Goal: Entertainment & Leisure: Browse casually

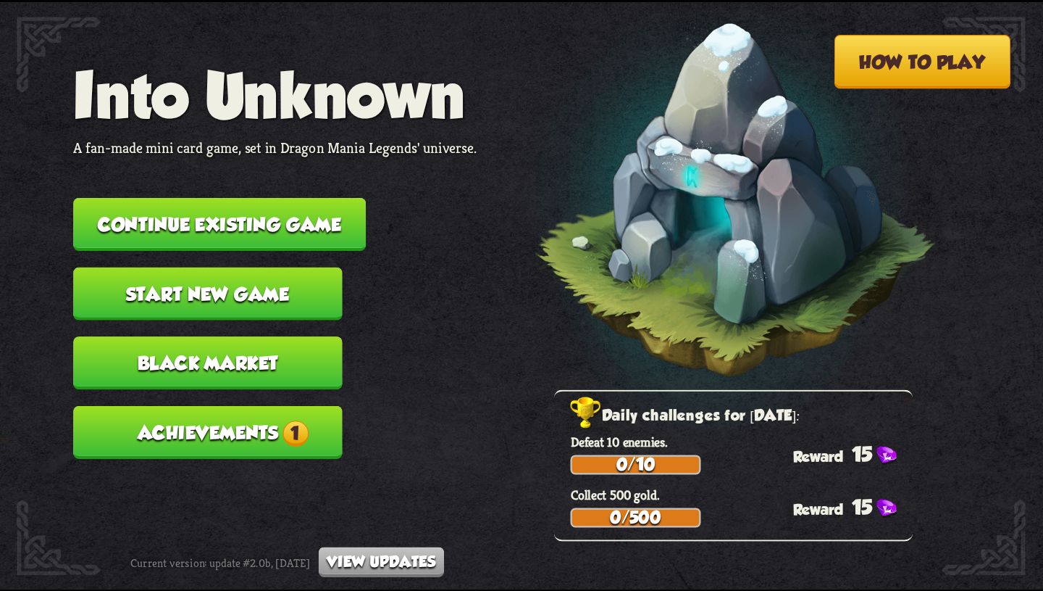
click at [333, 221] on button "Continue existing game" at bounding box center [219, 224] width 293 height 53
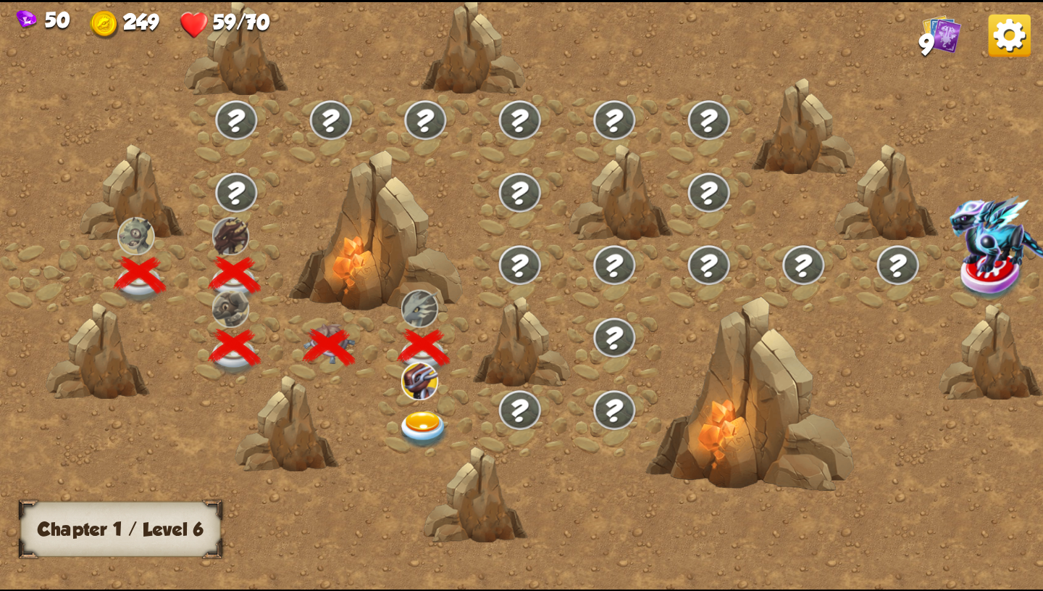
scroll to position [12141, 0]
click at [421, 426] on img at bounding box center [424, 430] width 52 height 38
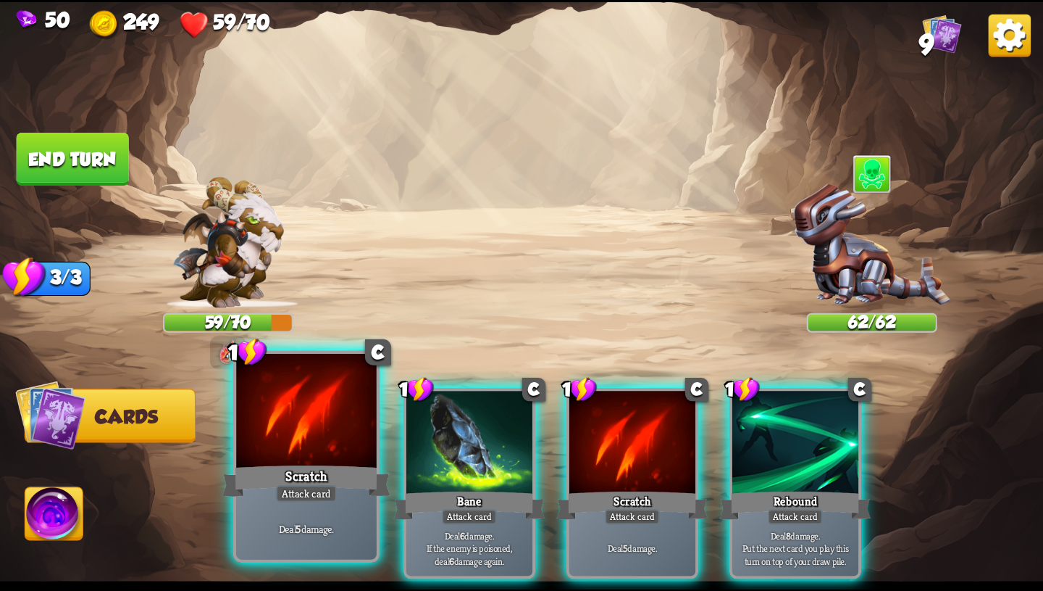
click at [341, 445] on div at bounding box center [306, 412] width 141 height 118
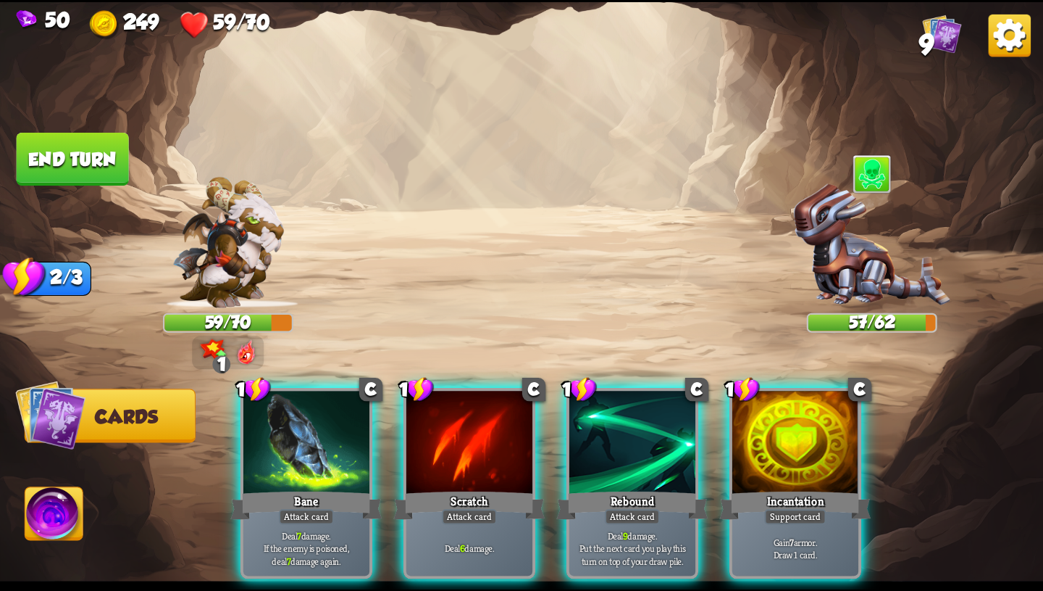
click at [70, 525] on img at bounding box center [54, 516] width 58 height 59
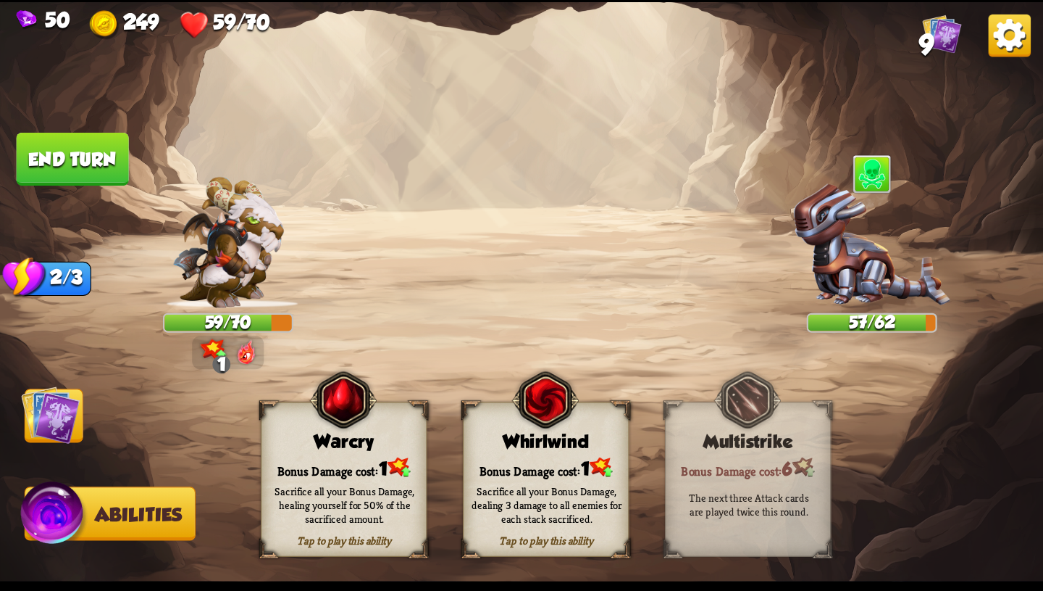
click at [539, 445] on div "Whirlwind" at bounding box center [546, 440] width 164 height 21
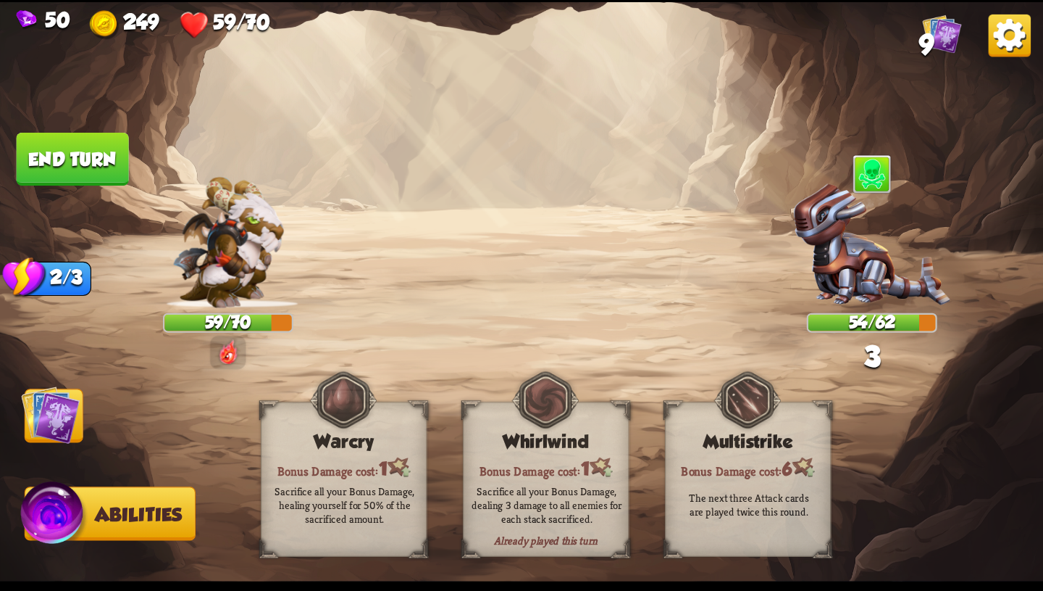
click at [56, 414] on img at bounding box center [50, 414] width 59 height 59
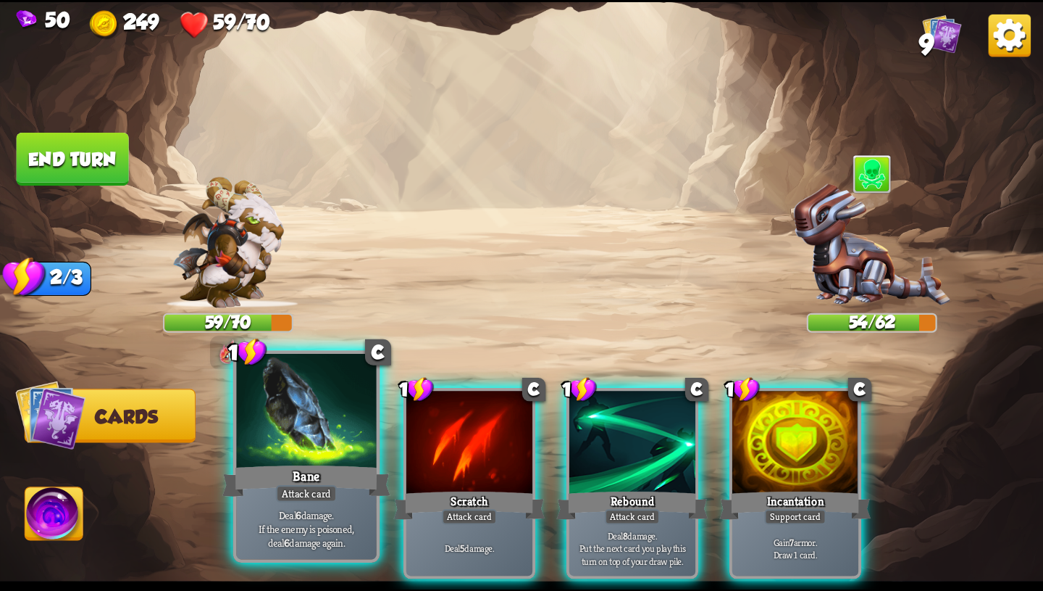
click at [288, 551] on div "Deal 6 damage. If the enemy is poisoned, deal 6 damage again." at bounding box center [306, 528] width 141 height 61
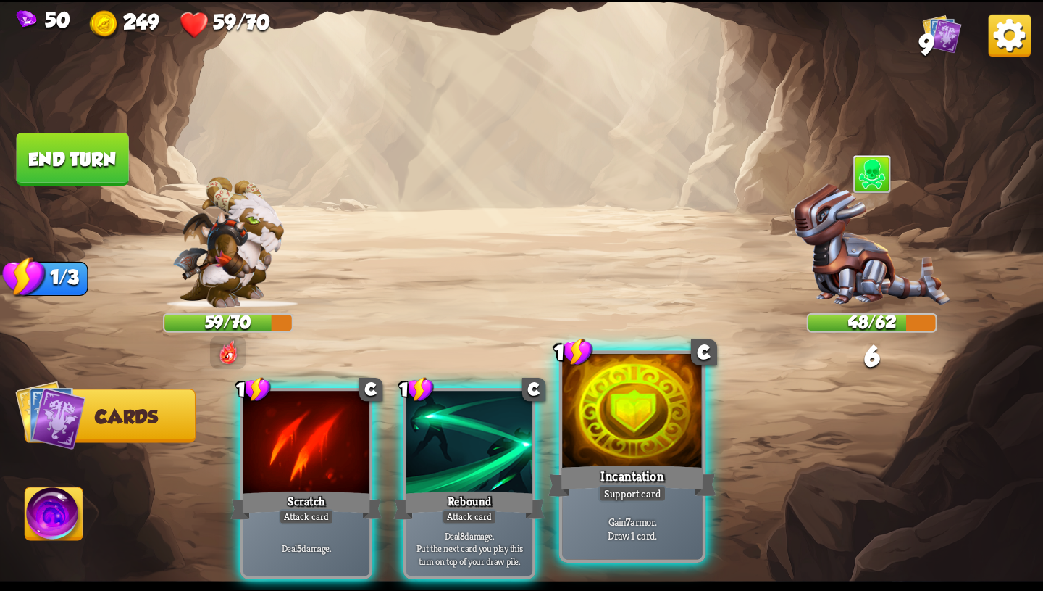
click at [662, 530] on p "Gain 7 armor. Draw 1 card." at bounding box center [632, 528] width 133 height 28
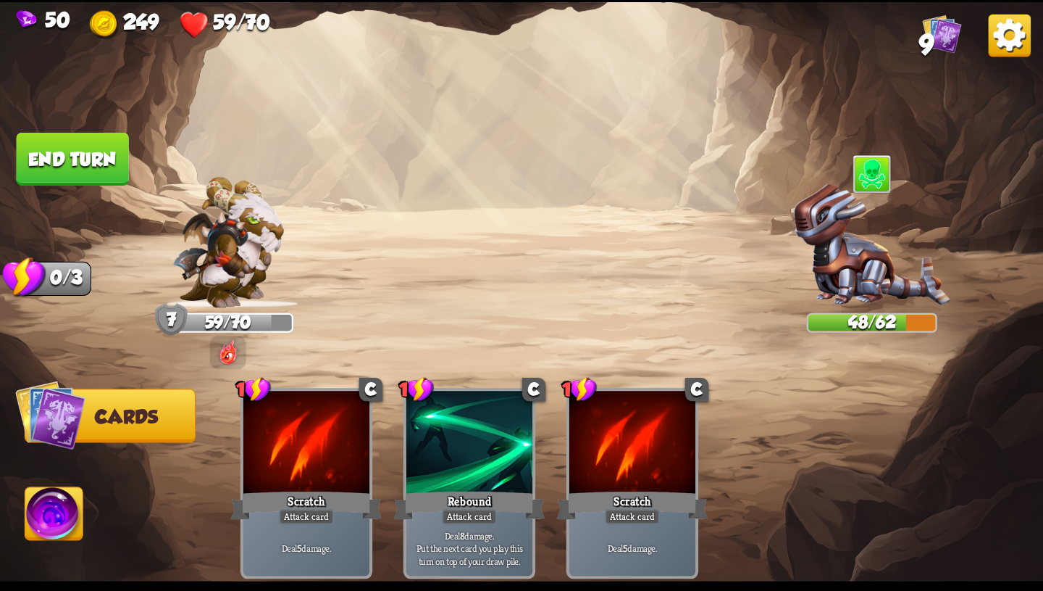
click at [82, 159] on button "End turn" at bounding box center [72, 159] width 115 height 54
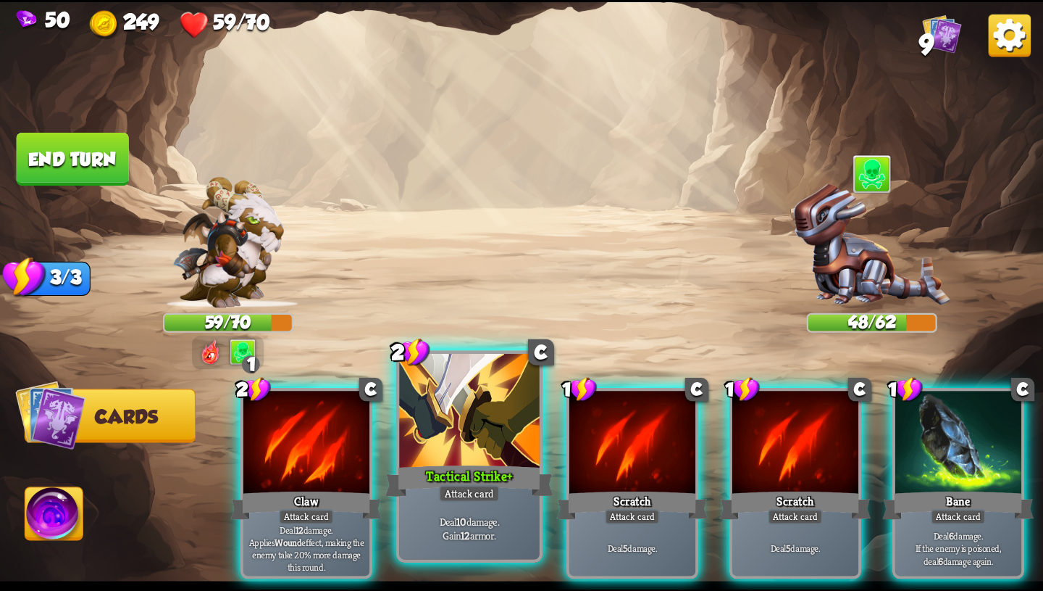
click at [520, 505] on div "Deal 10 damage. Gain 12 armor." at bounding box center [469, 528] width 141 height 61
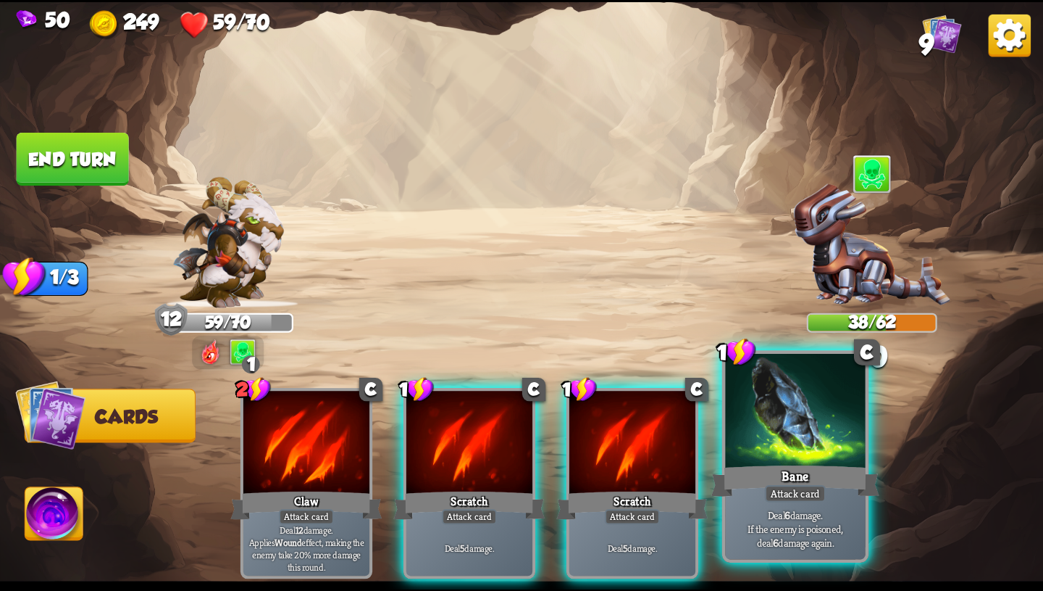
click at [814, 487] on div "Attack card" at bounding box center [795, 493] width 61 height 17
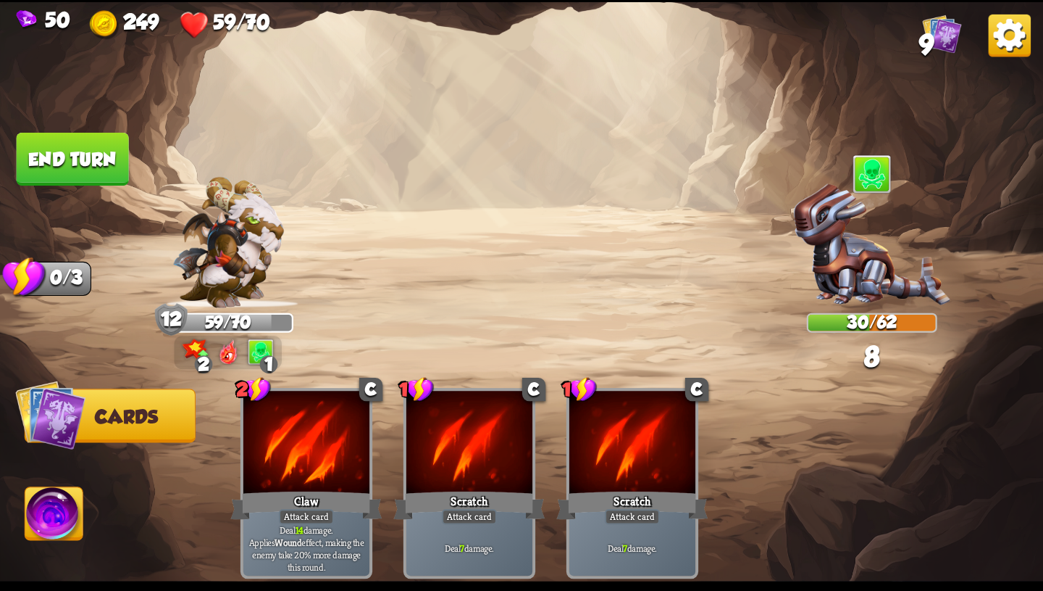
click at [41, 502] on img at bounding box center [54, 516] width 58 height 59
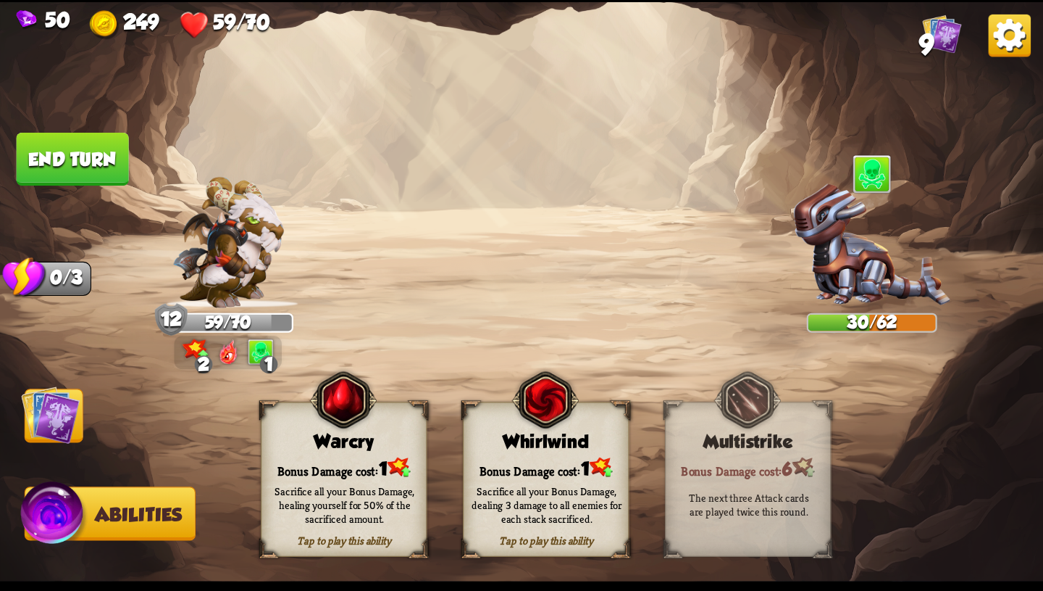
click at [580, 491] on div "Sacrifice all your Bonus Damage, dealing 3 damage to all enemies for each stack…" at bounding box center [547, 503] width 150 height 41
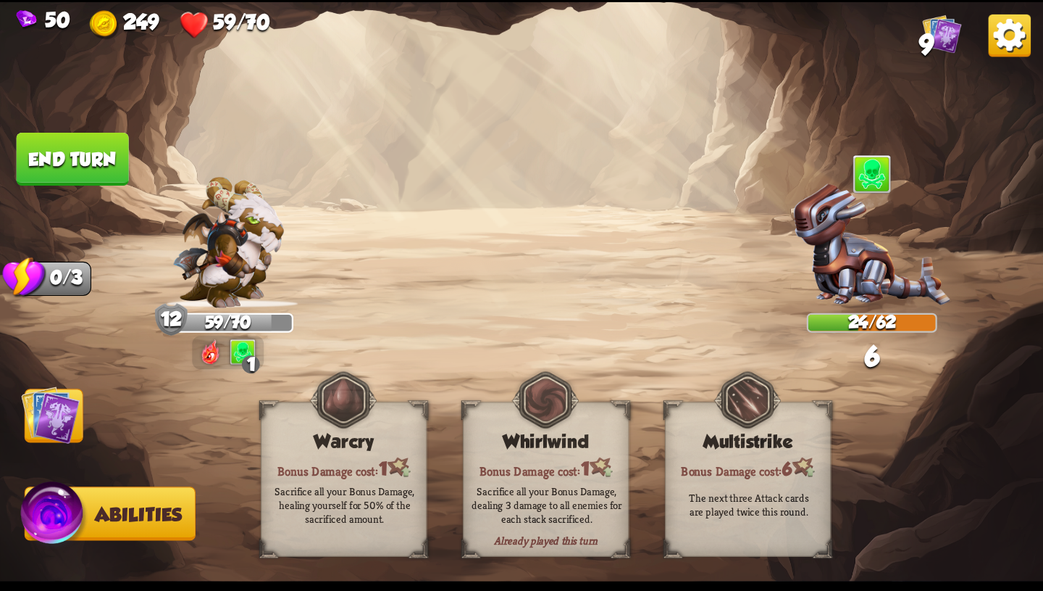
click at [96, 138] on button "End turn" at bounding box center [72, 159] width 114 height 54
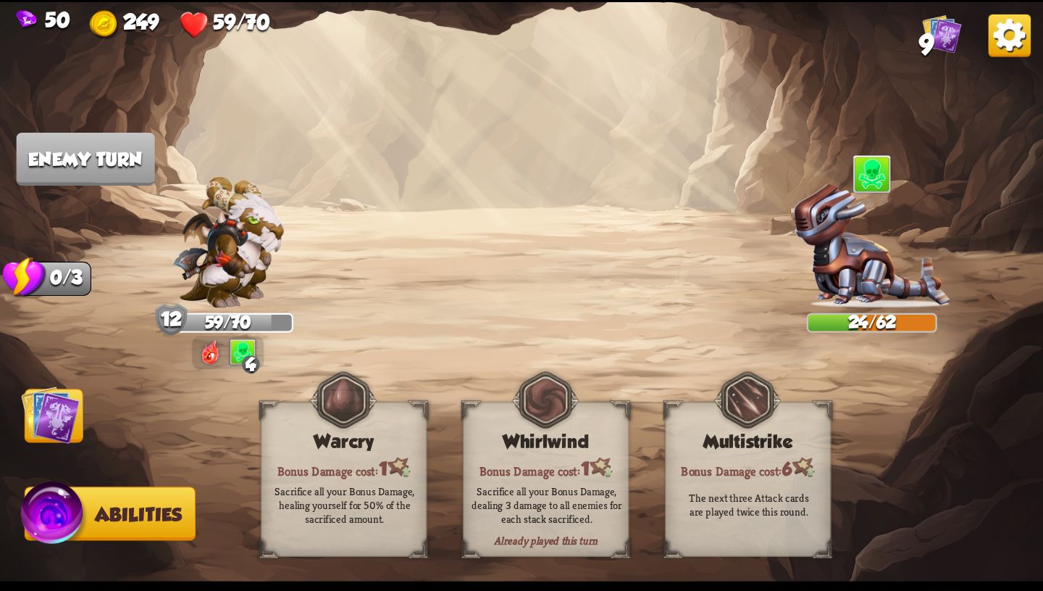
click at [57, 420] on img at bounding box center [50, 414] width 59 height 59
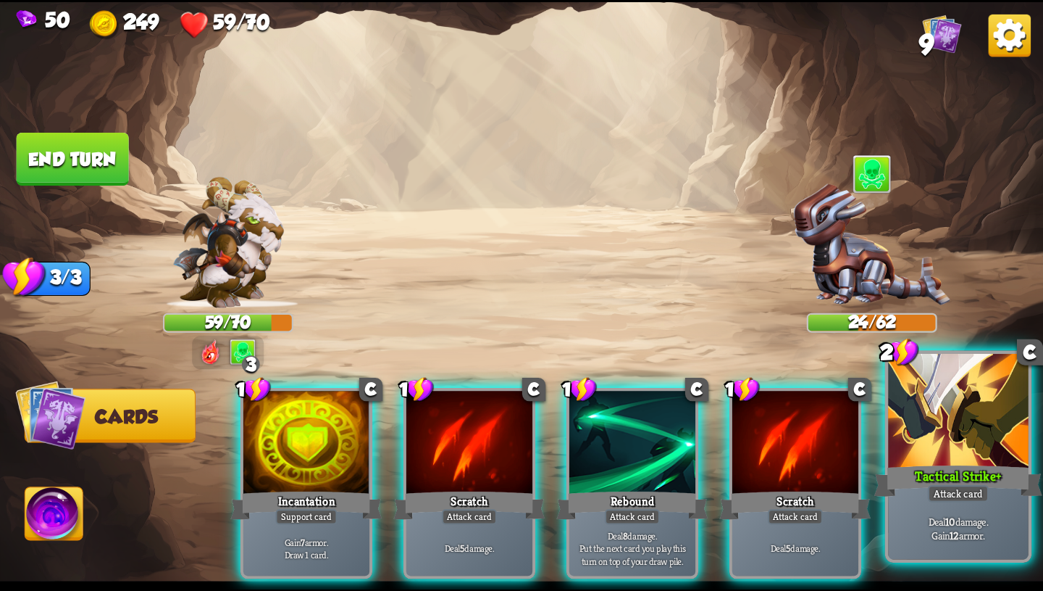
click at [939, 494] on div "Attack card" at bounding box center [958, 493] width 61 height 17
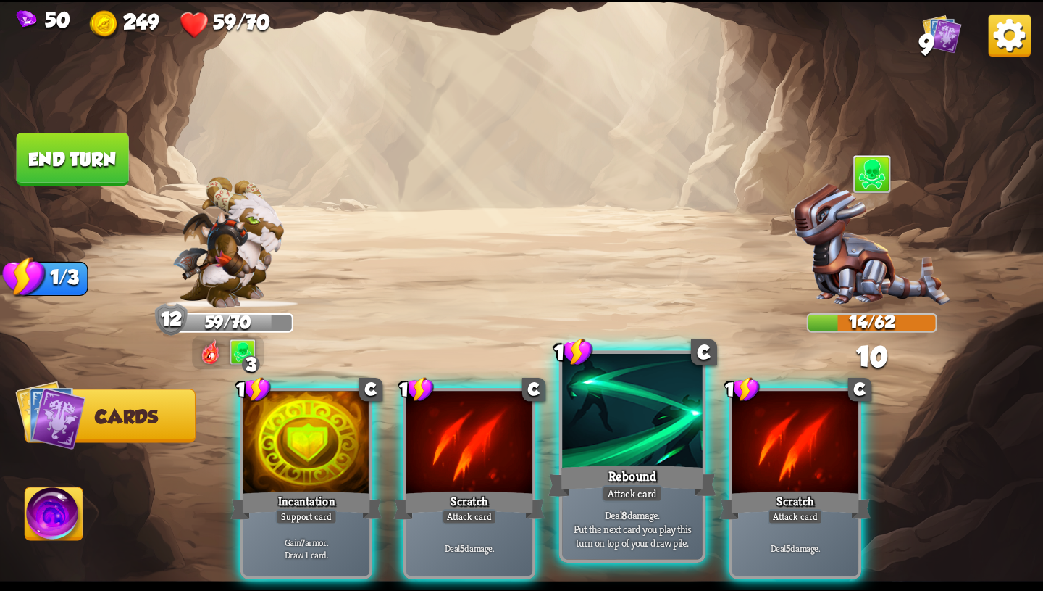
click at [626, 487] on div "Attack card" at bounding box center [632, 493] width 61 height 17
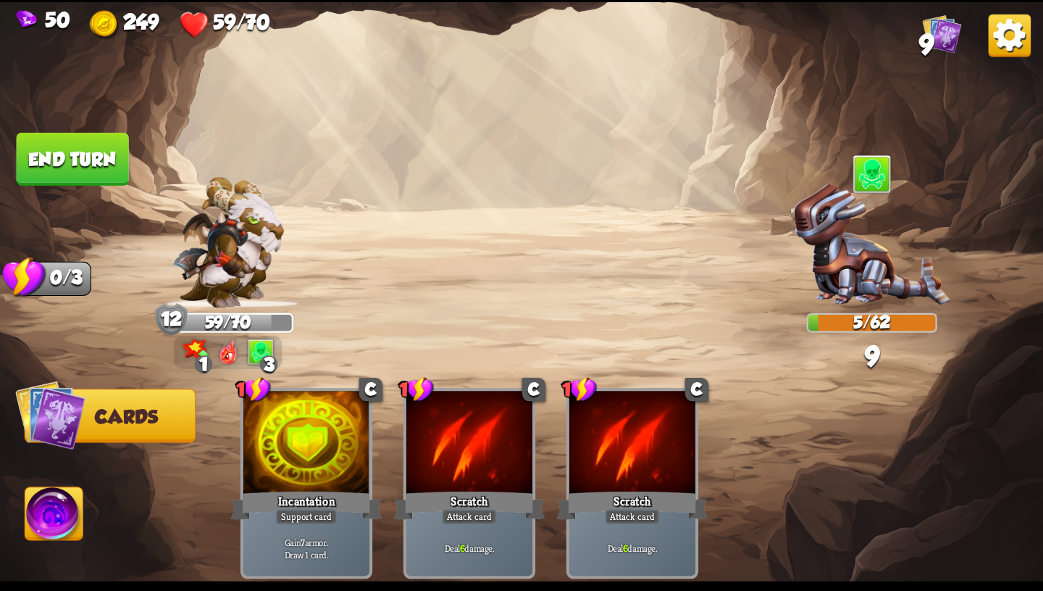
click at [52, 528] on img at bounding box center [54, 516] width 58 height 59
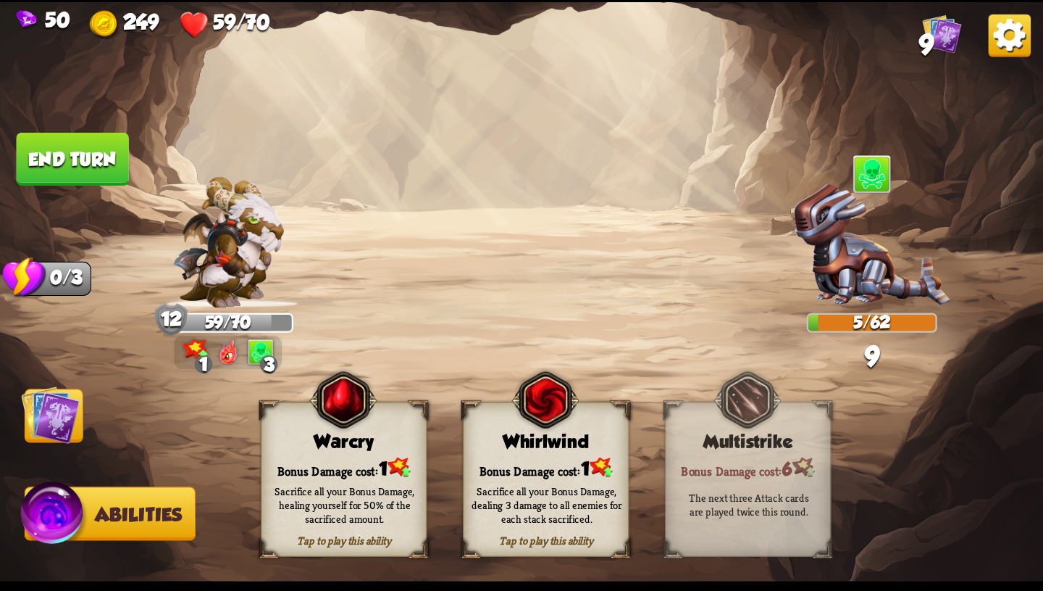
click at [570, 451] on div "Tap to play this ability Whirlwind Bonus Damage cost: 1 Sacrifice all your Bonu…" at bounding box center [546, 478] width 167 height 155
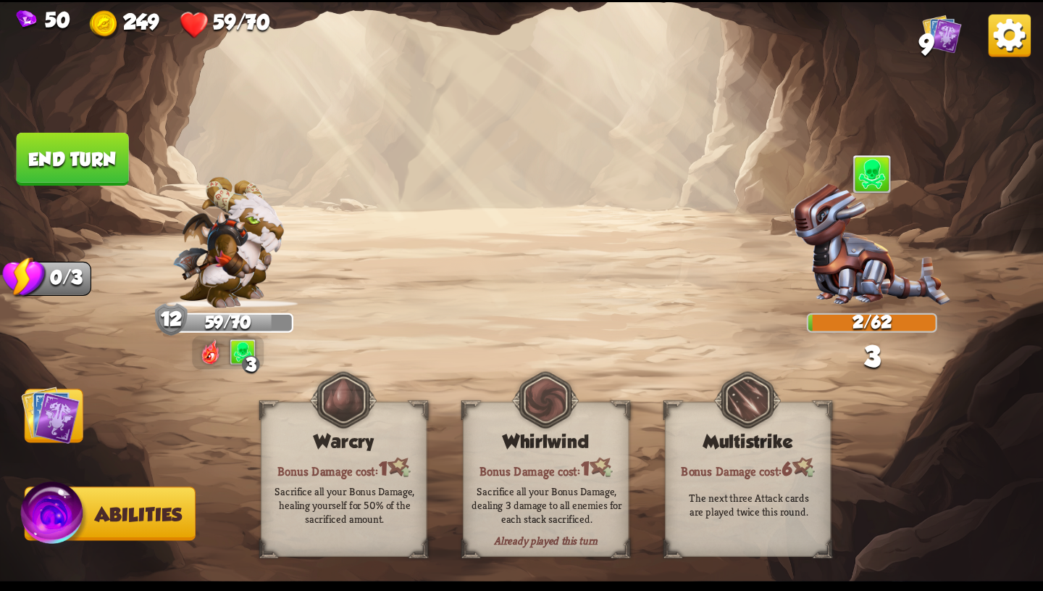
click at [70, 418] on img at bounding box center [50, 414] width 59 height 59
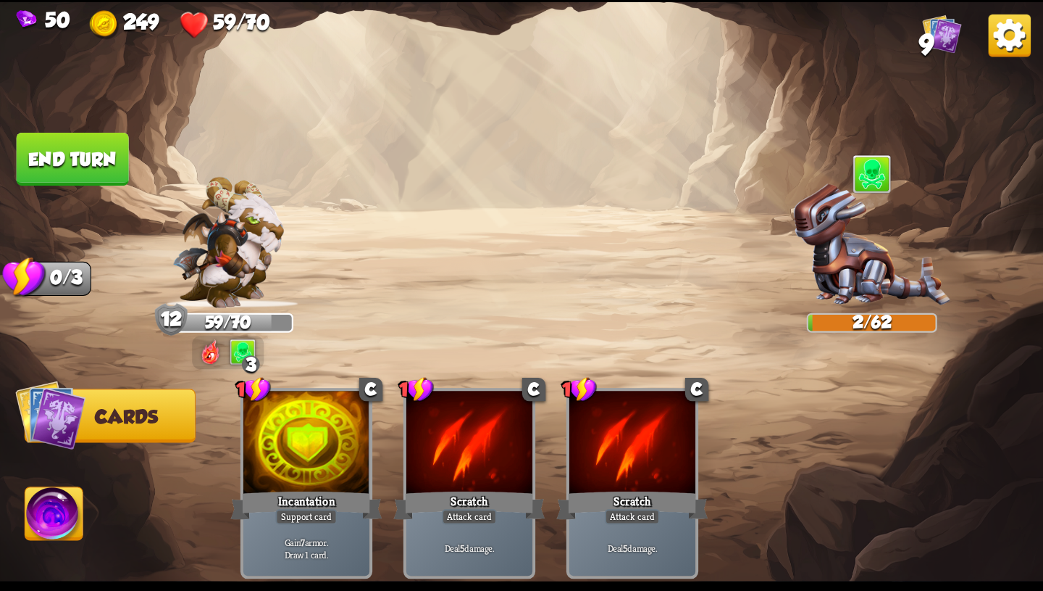
click at [103, 159] on button "End turn" at bounding box center [73, 159] width 112 height 53
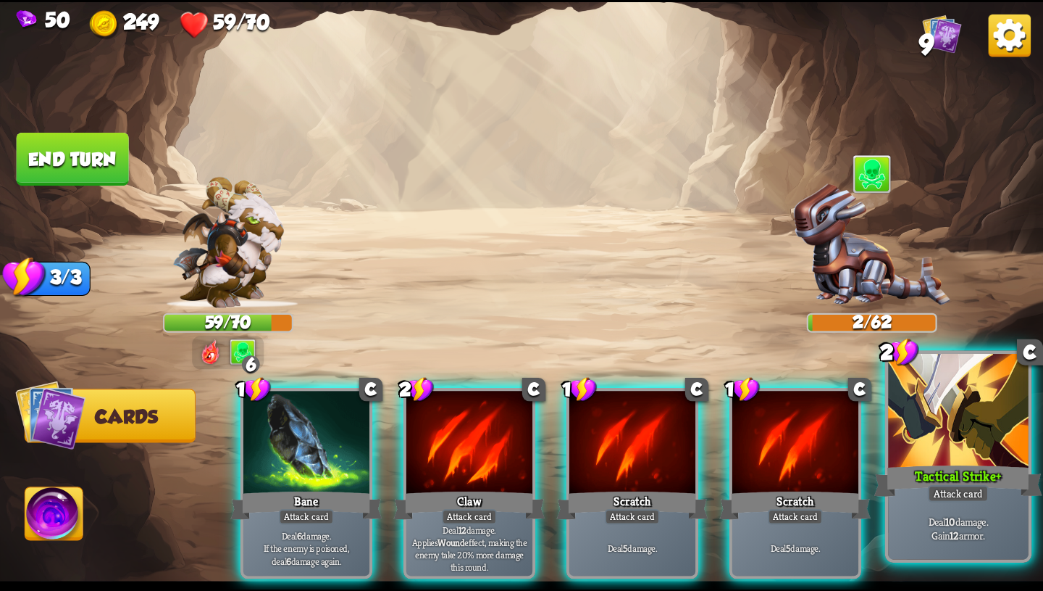
click at [986, 451] on div at bounding box center [958, 412] width 141 height 118
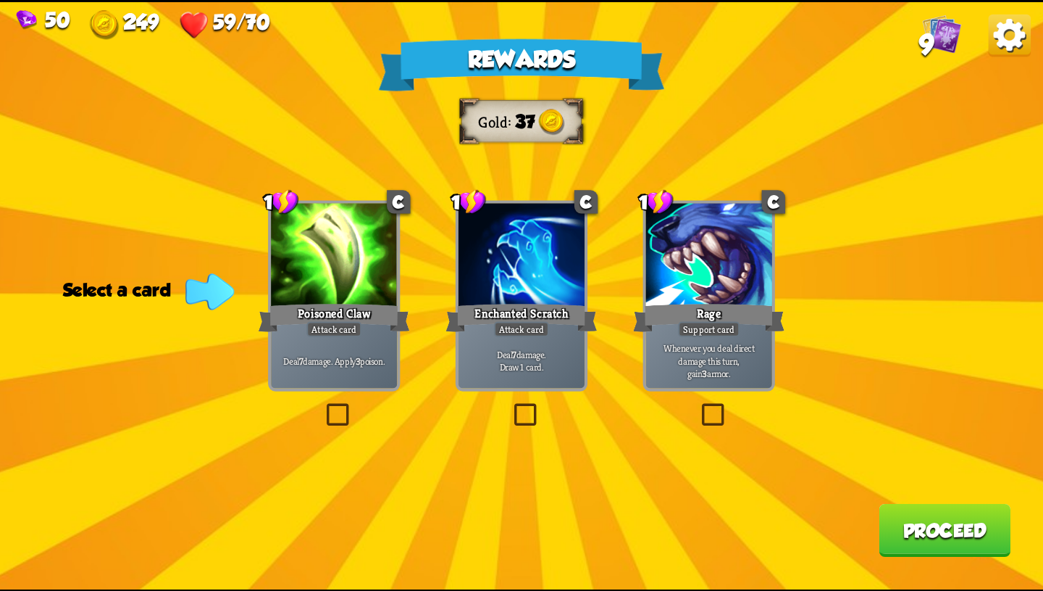
click at [364, 325] on div "Poisoned Claw" at bounding box center [334, 318] width 151 height 34
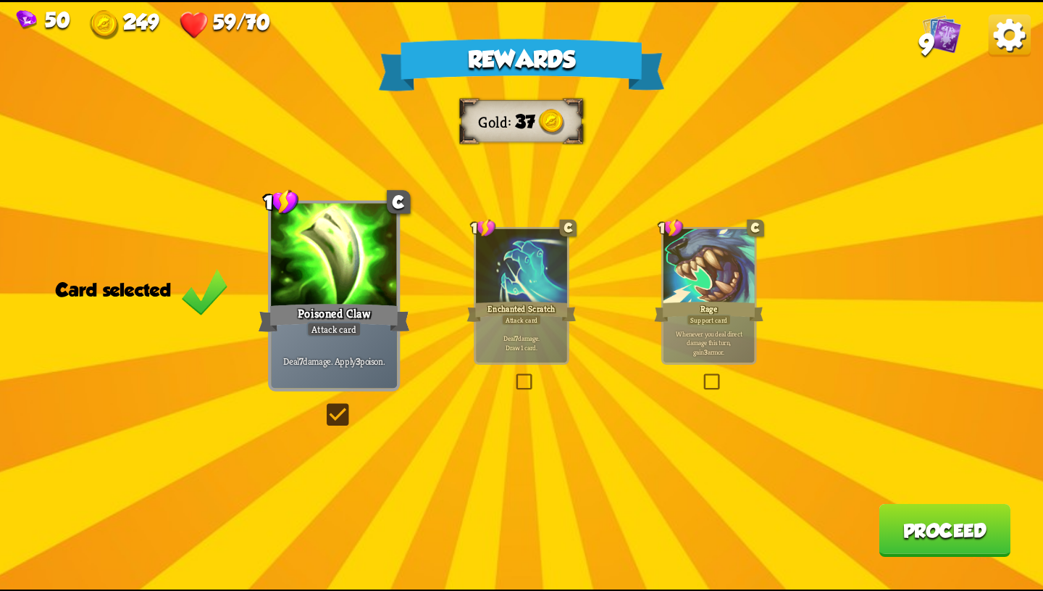
click at [904, 522] on button "Proceed" at bounding box center [945, 529] width 132 height 53
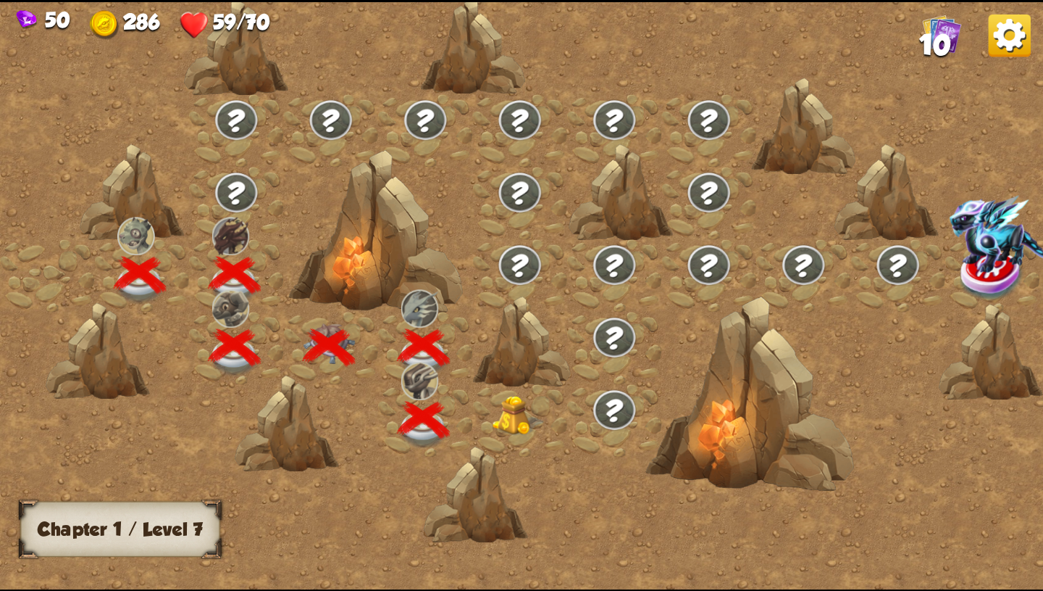
click at [507, 409] on img at bounding box center [519, 416] width 52 height 40
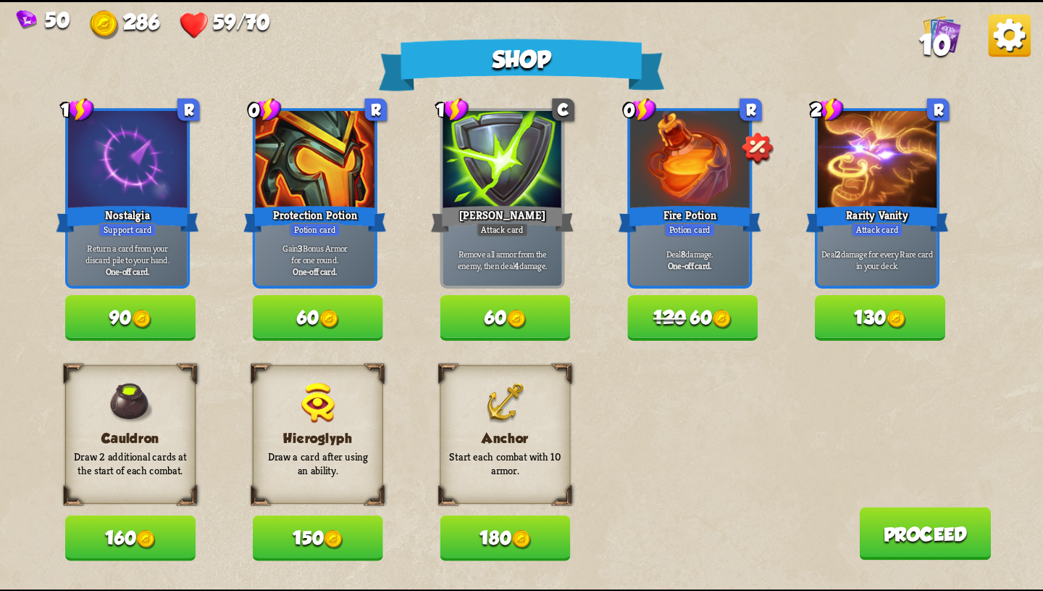
click at [507, 552] on button "180" at bounding box center [506, 538] width 130 height 46
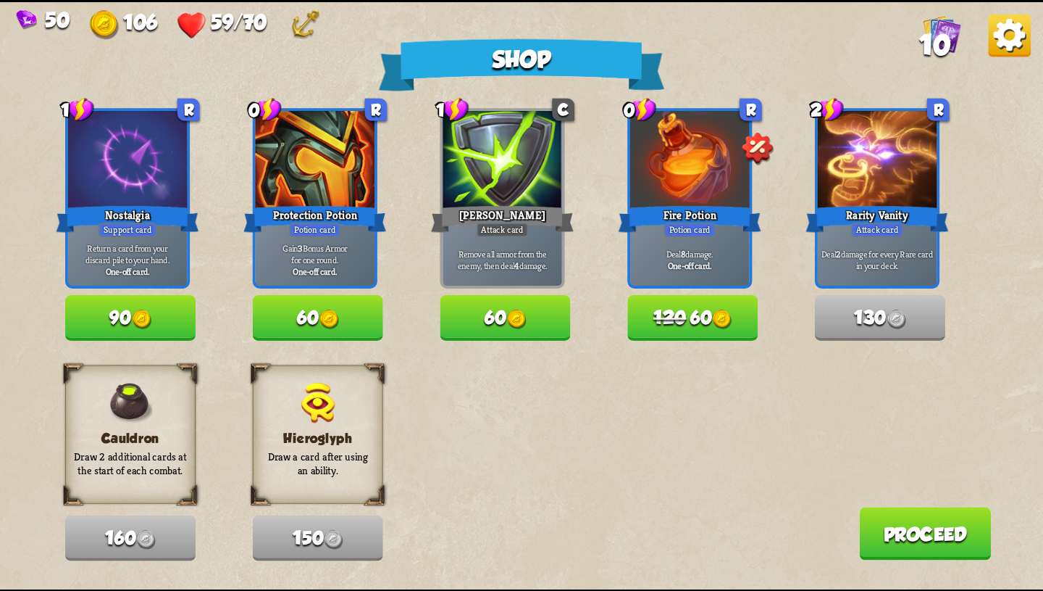
click at [715, 312] on button "120 60" at bounding box center [693, 318] width 130 height 46
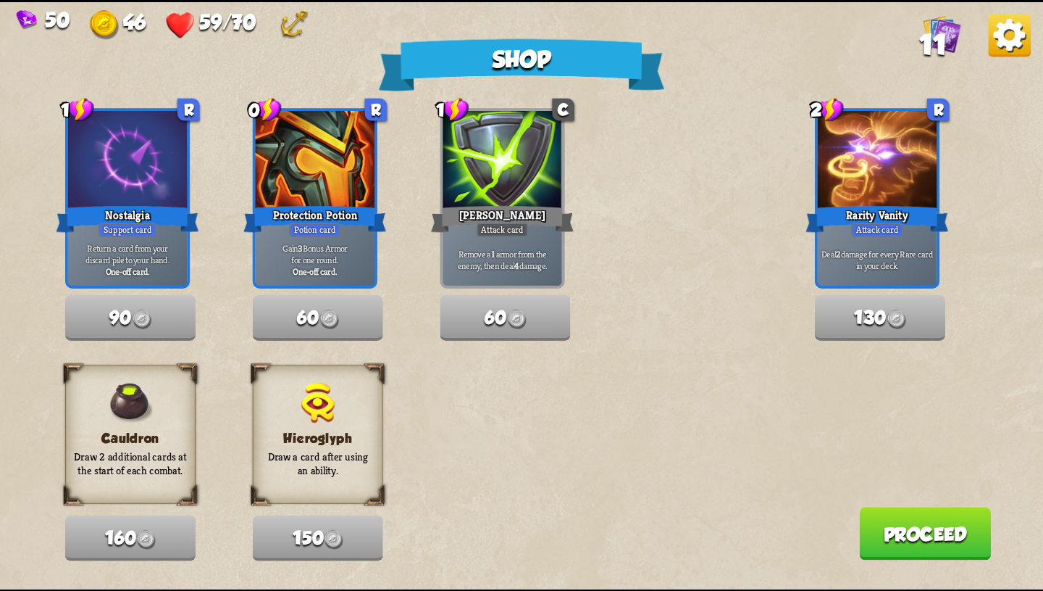
click at [932, 530] on button "Proceed" at bounding box center [925, 533] width 132 height 53
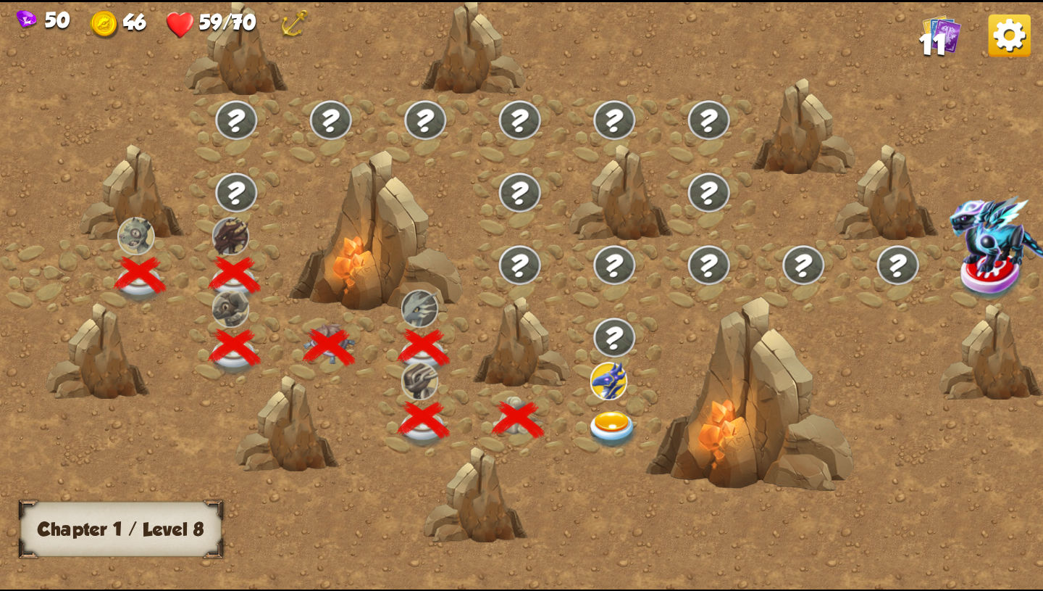
click at [594, 424] on img at bounding box center [613, 430] width 52 height 38
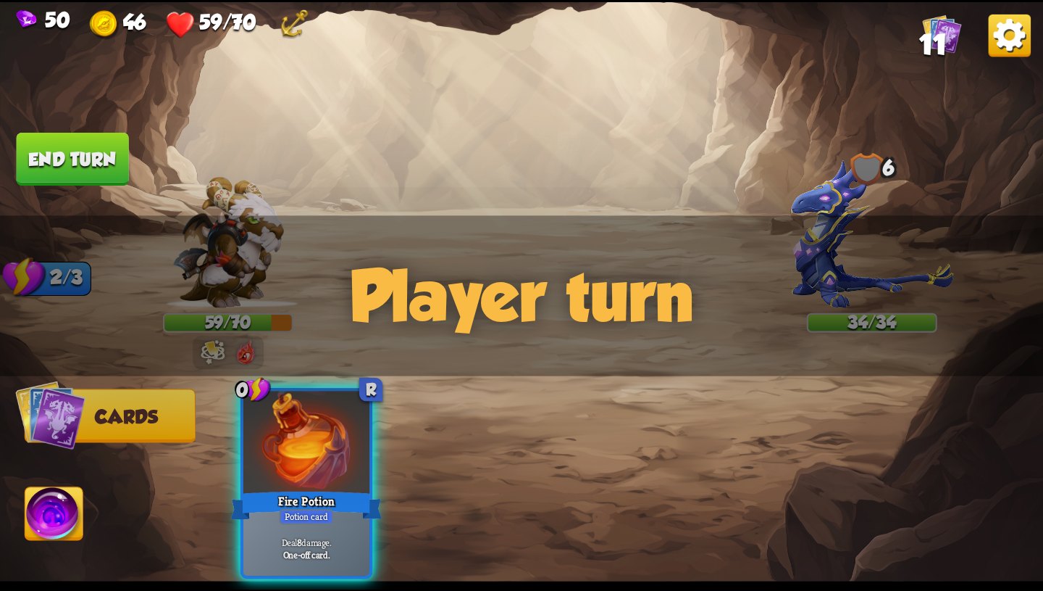
click at [952, 25] on img at bounding box center [942, 33] width 39 height 39
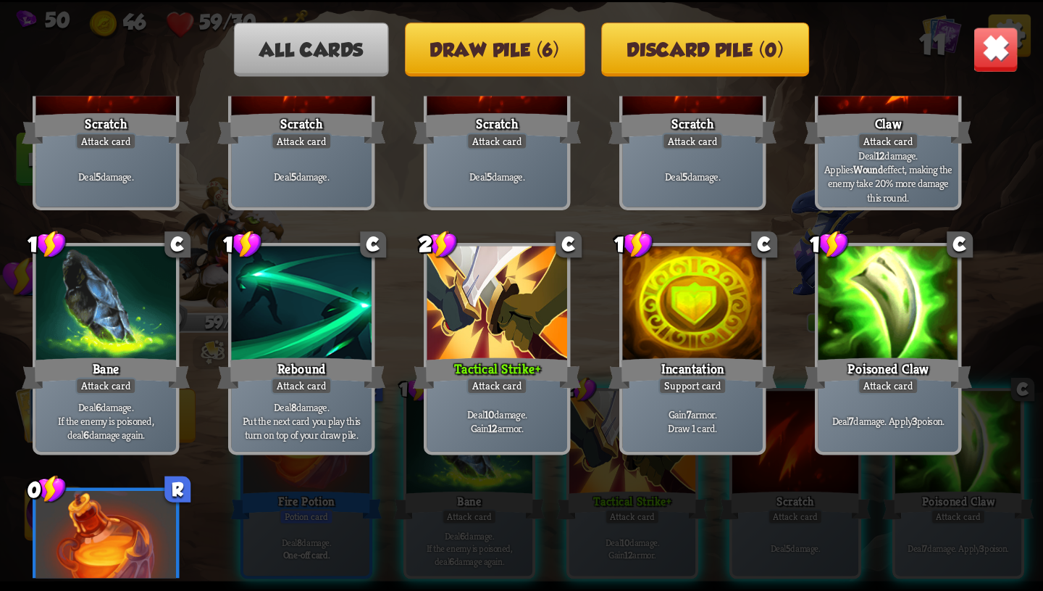
scroll to position [0, 0]
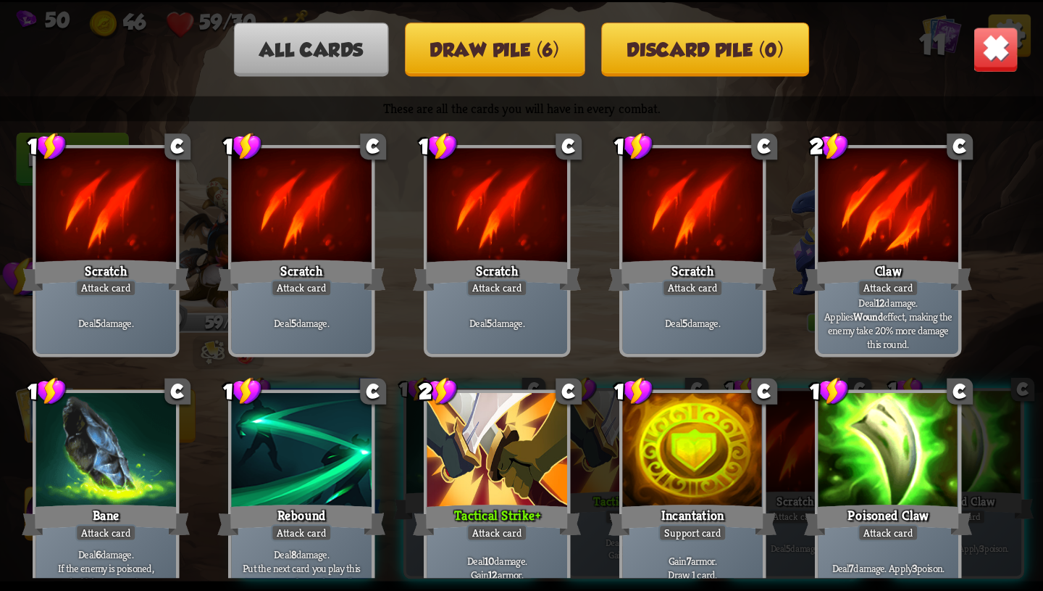
click at [999, 38] on img at bounding box center [996, 49] width 46 height 46
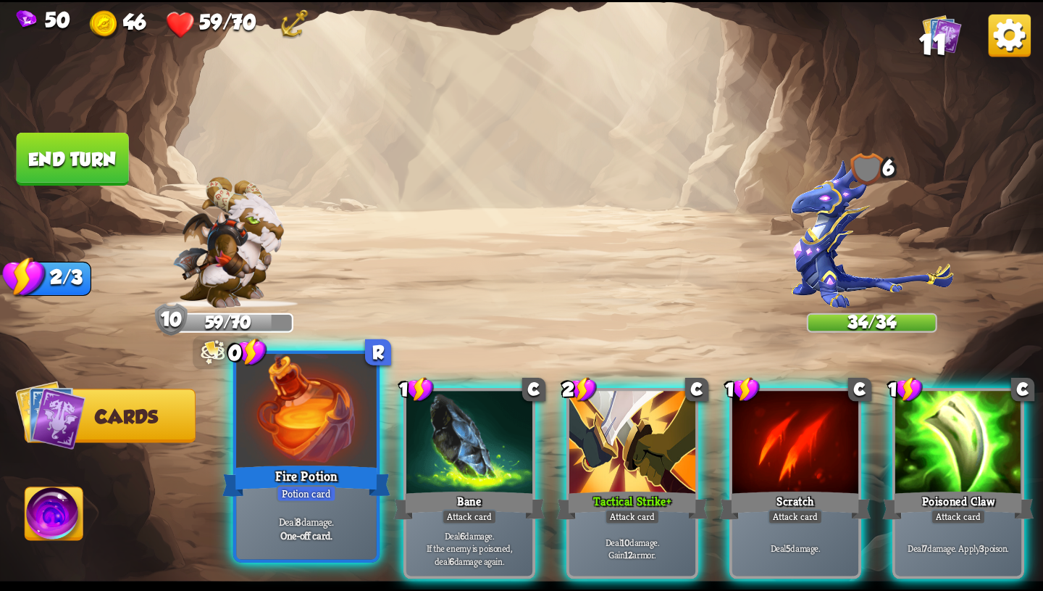
click at [272, 472] on div "Fire Potion" at bounding box center [306, 481] width 168 height 38
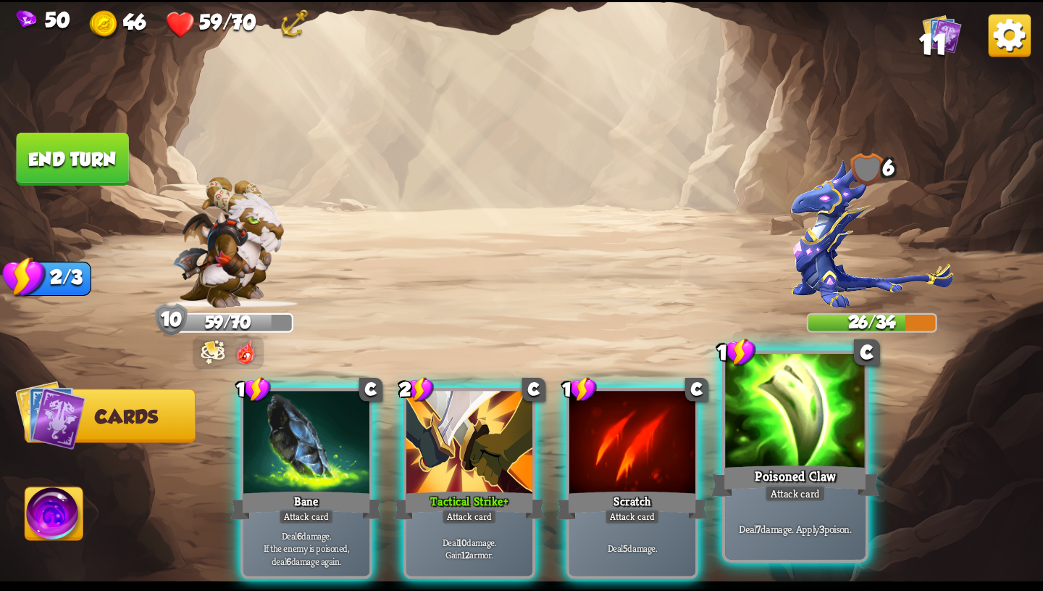
click at [780, 412] on div at bounding box center [795, 412] width 141 height 118
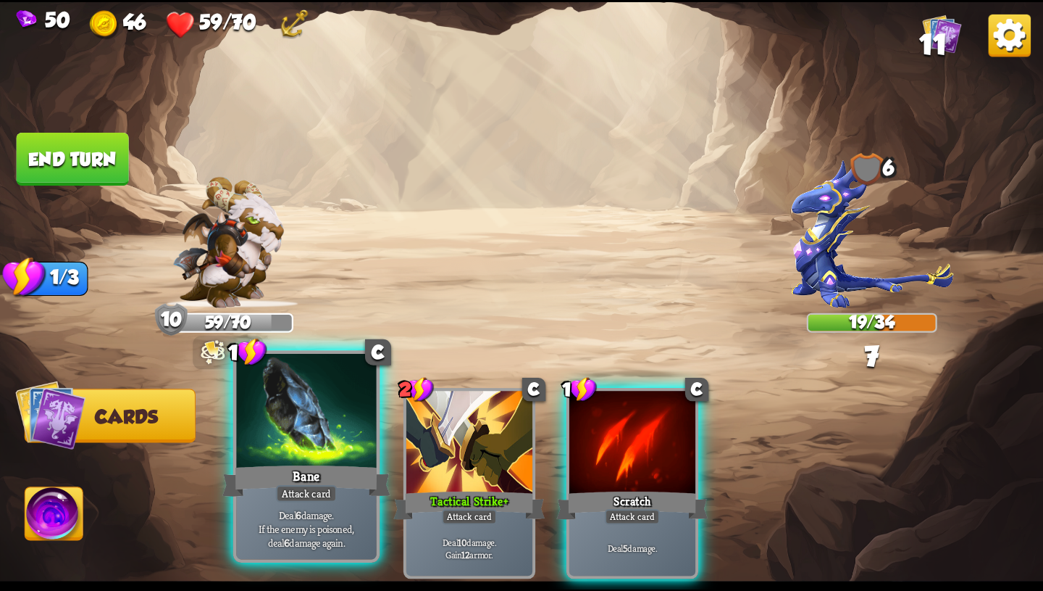
click at [259, 468] on div "Bane" at bounding box center [306, 481] width 168 height 38
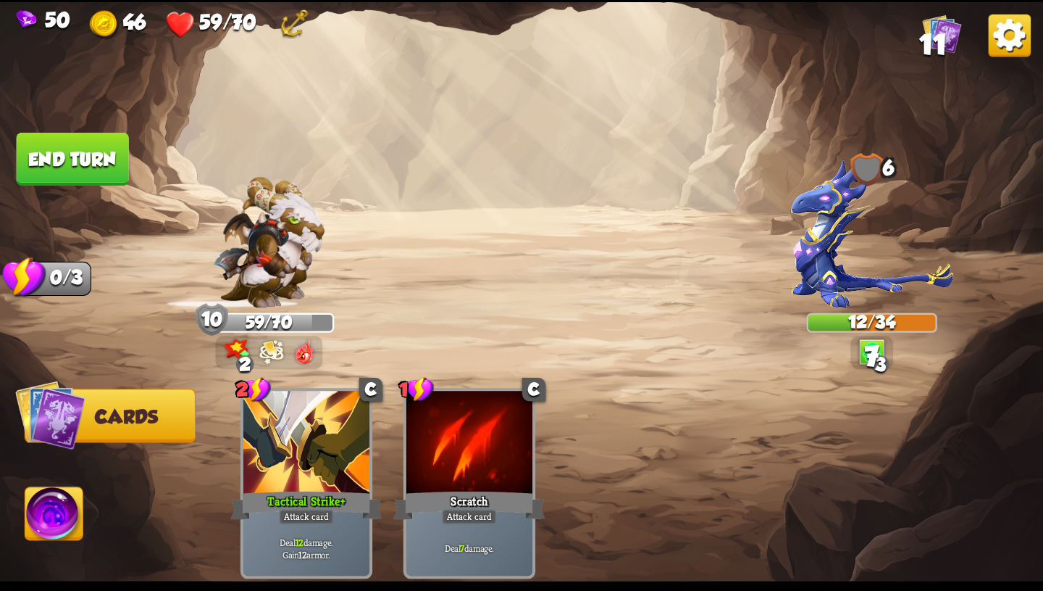
click at [77, 151] on button "End turn" at bounding box center [73, 159] width 112 height 53
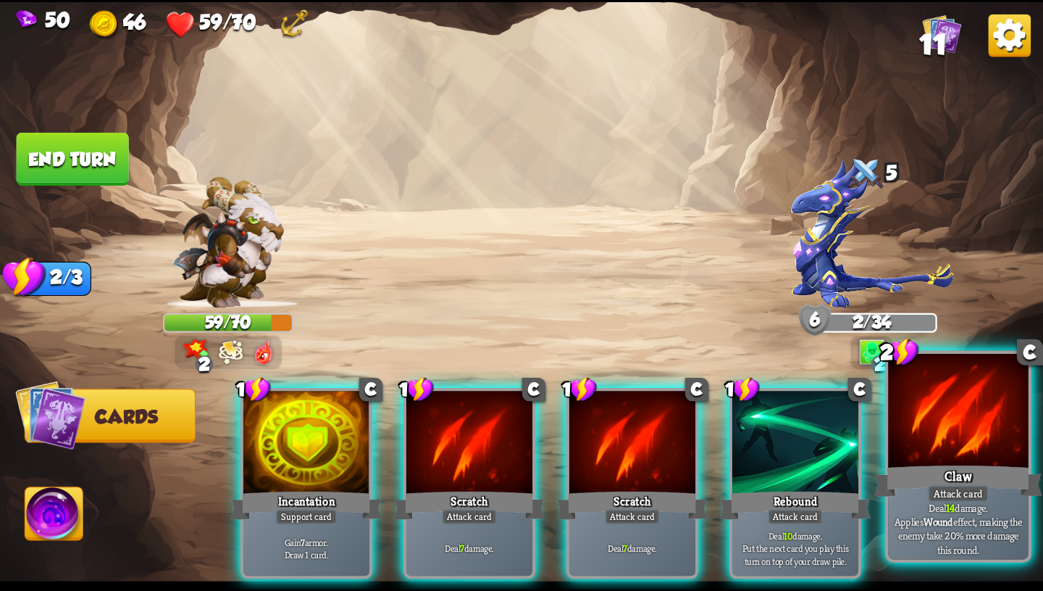
click at [920, 486] on div "Claw" at bounding box center [959, 481] width 168 height 38
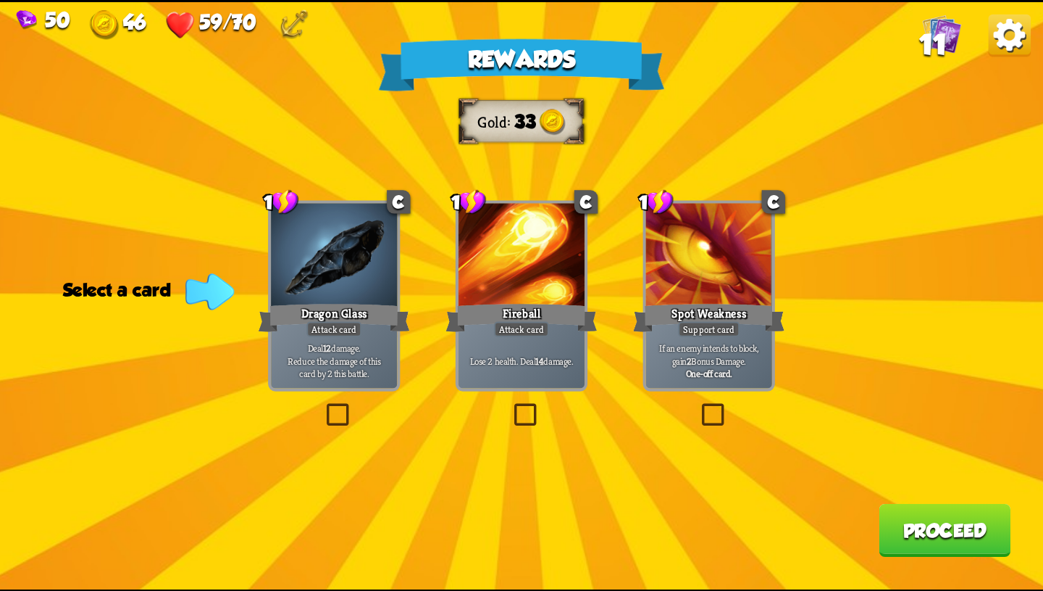
click at [378, 304] on div "Dragon Glass" at bounding box center [334, 318] width 151 height 34
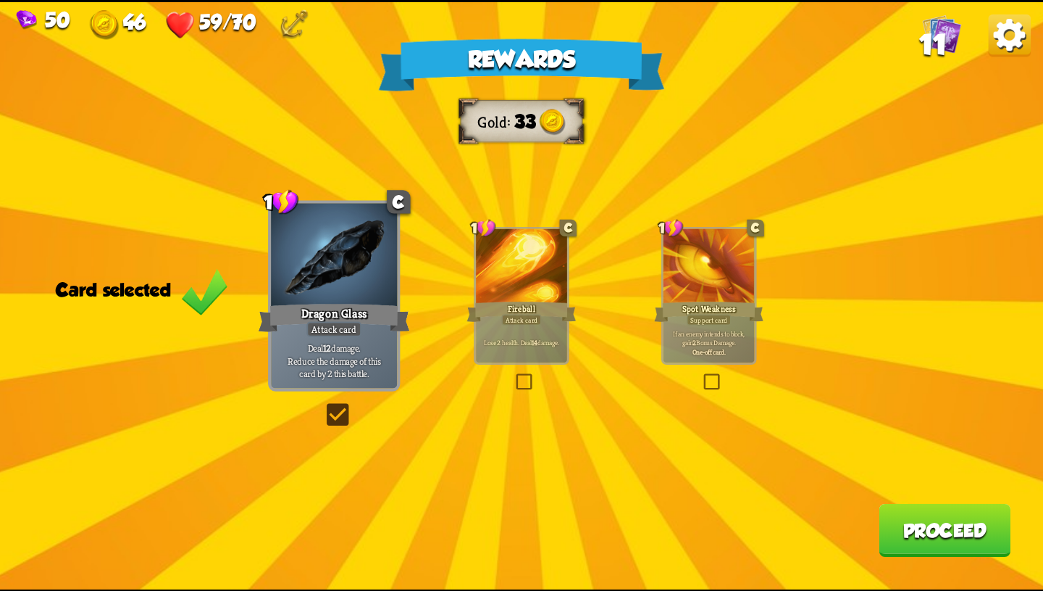
click at [916, 525] on button "Proceed" at bounding box center [945, 529] width 132 height 53
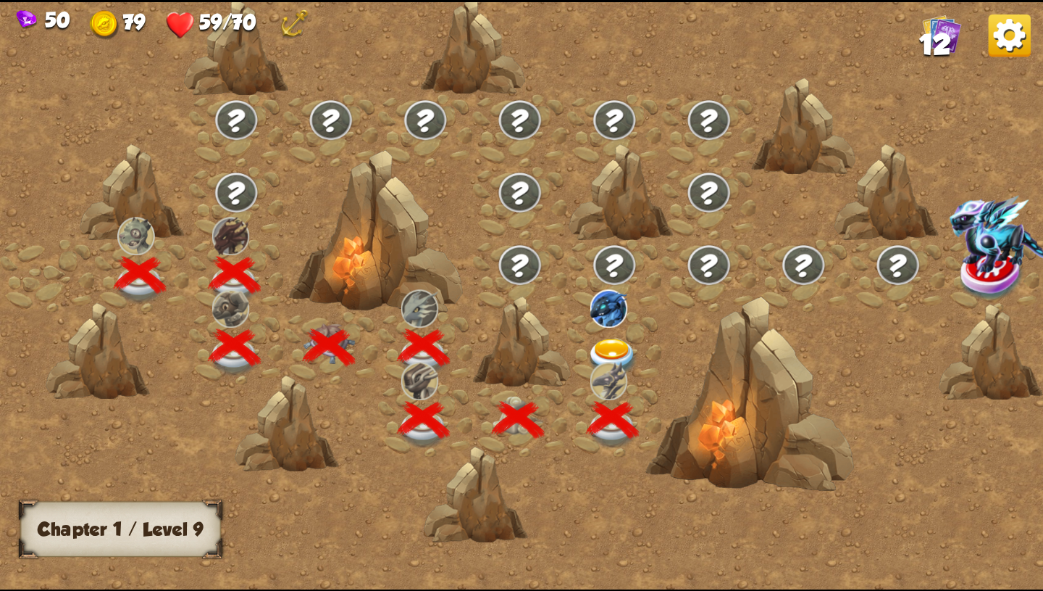
click at [616, 338] on img at bounding box center [613, 357] width 52 height 38
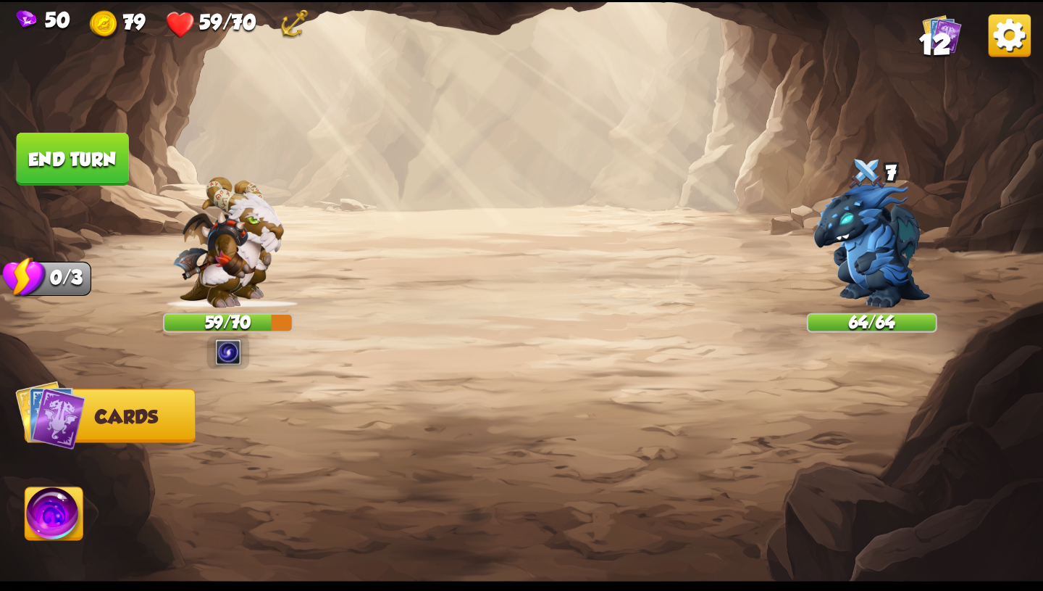
click at [233, 346] on img at bounding box center [228, 351] width 26 height 26
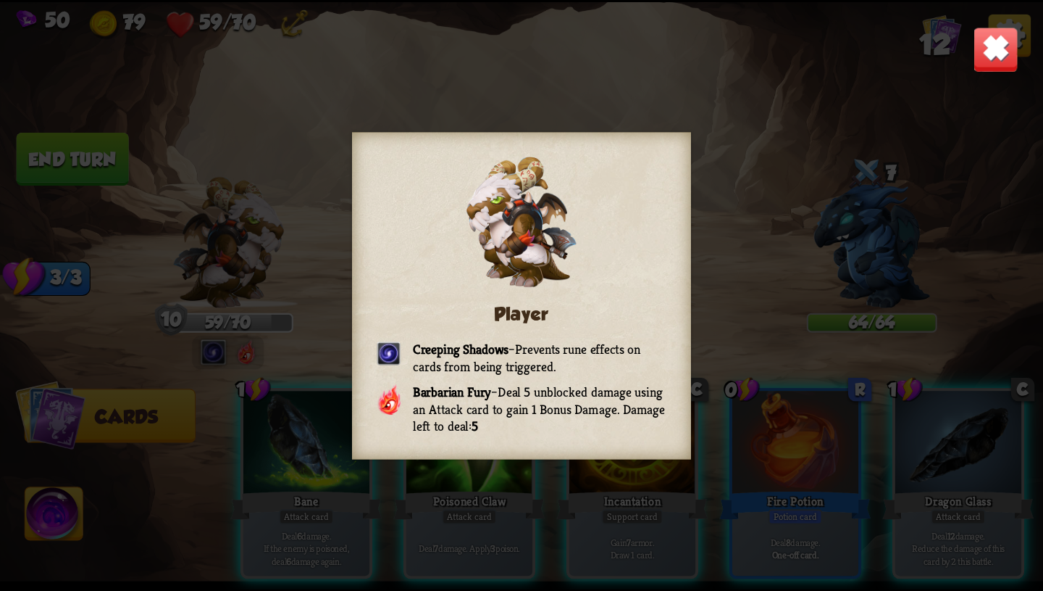
click at [989, 39] on img at bounding box center [996, 49] width 46 height 46
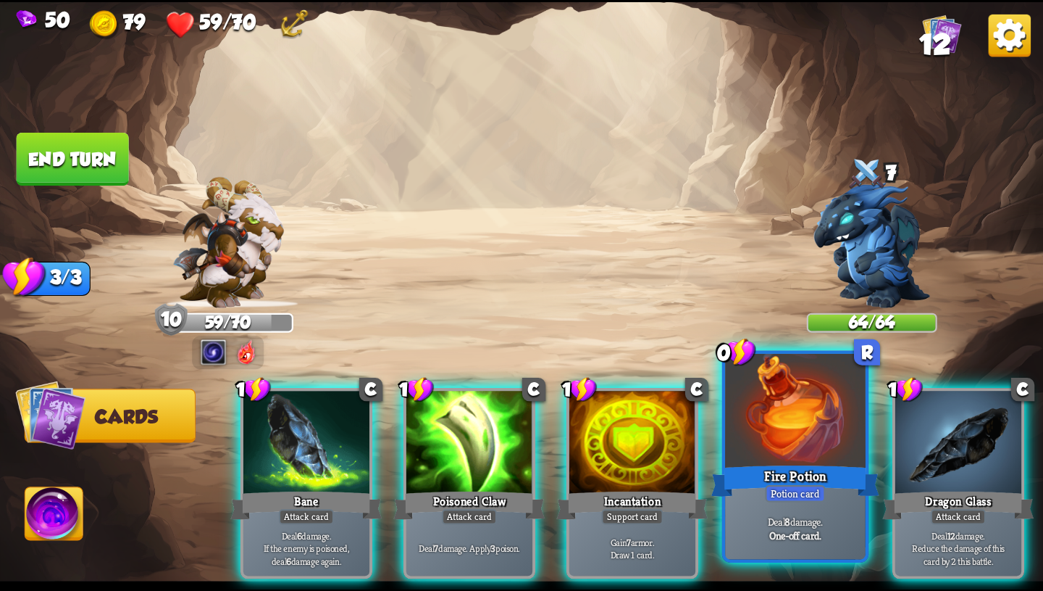
click at [805, 430] on div at bounding box center [795, 412] width 141 height 118
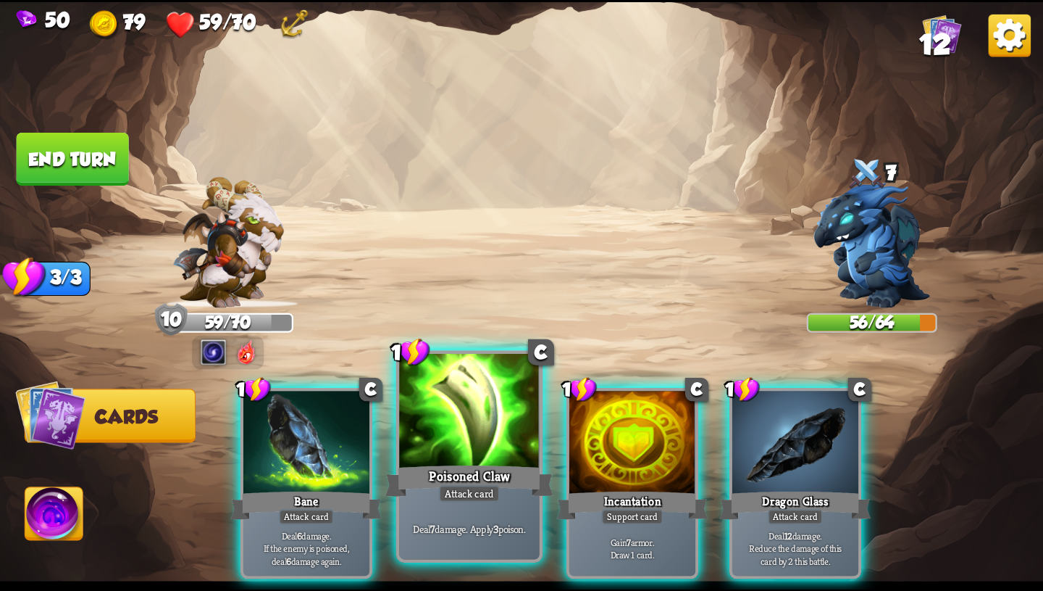
click at [473, 452] on div at bounding box center [469, 412] width 141 height 118
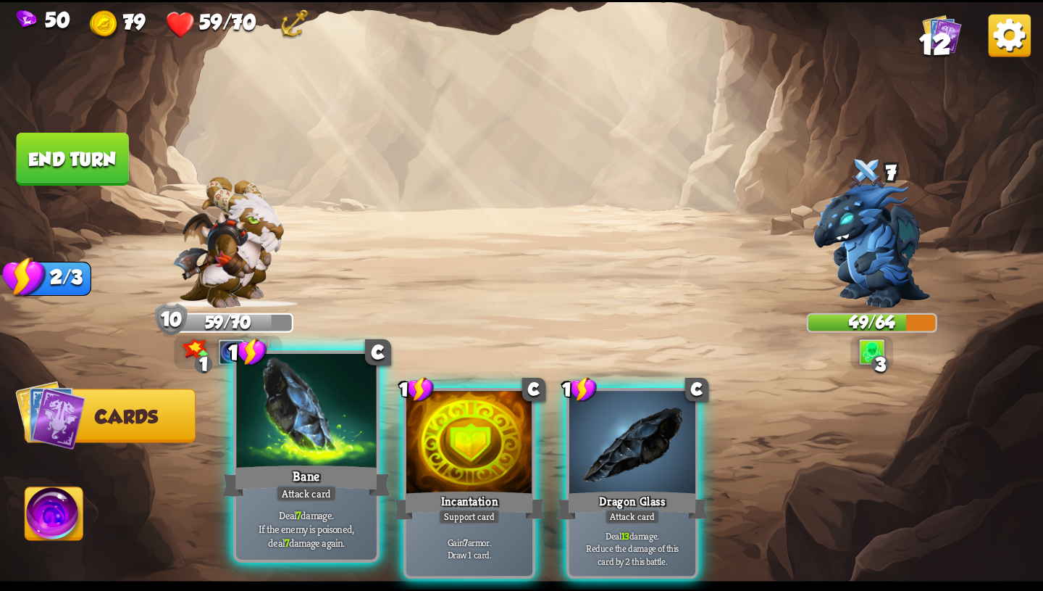
click at [304, 485] on div "Attack card" at bounding box center [306, 493] width 61 height 17
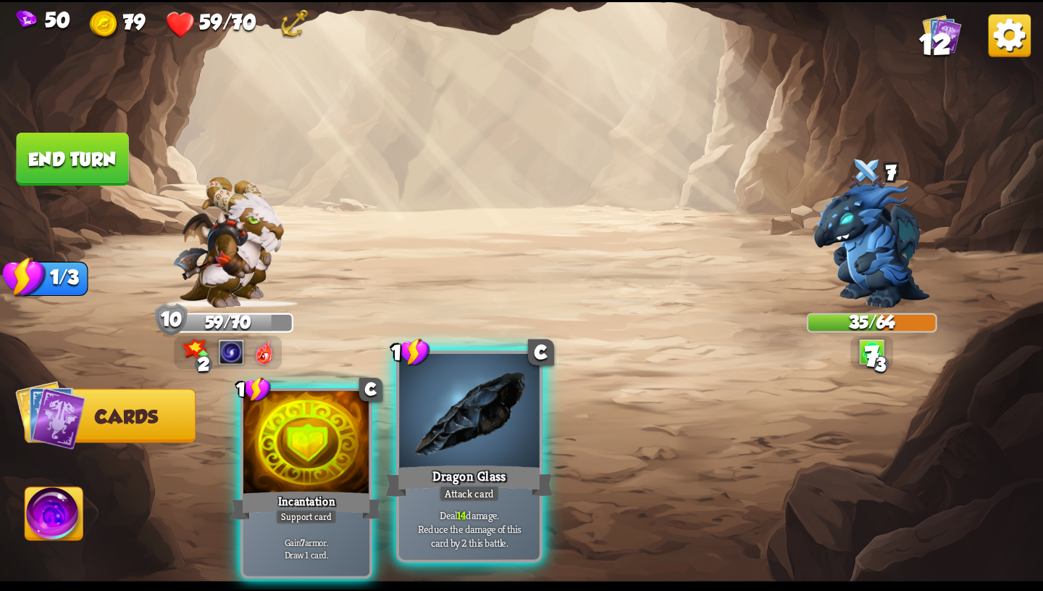
click at [455, 483] on div "Dragon Glass" at bounding box center [470, 481] width 168 height 38
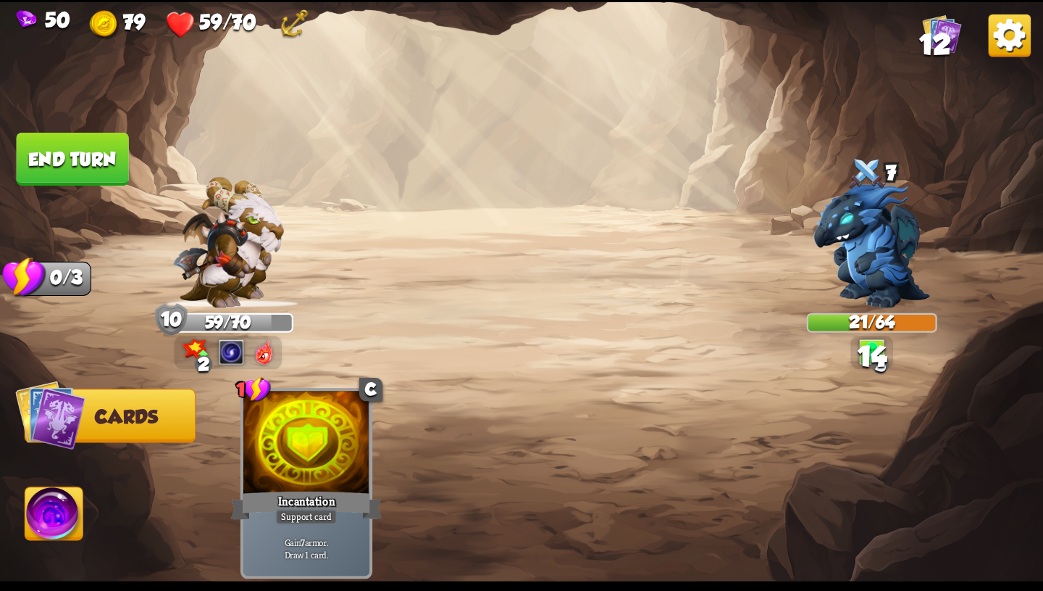
click at [52, 532] on img at bounding box center [54, 516] width 58 height 59
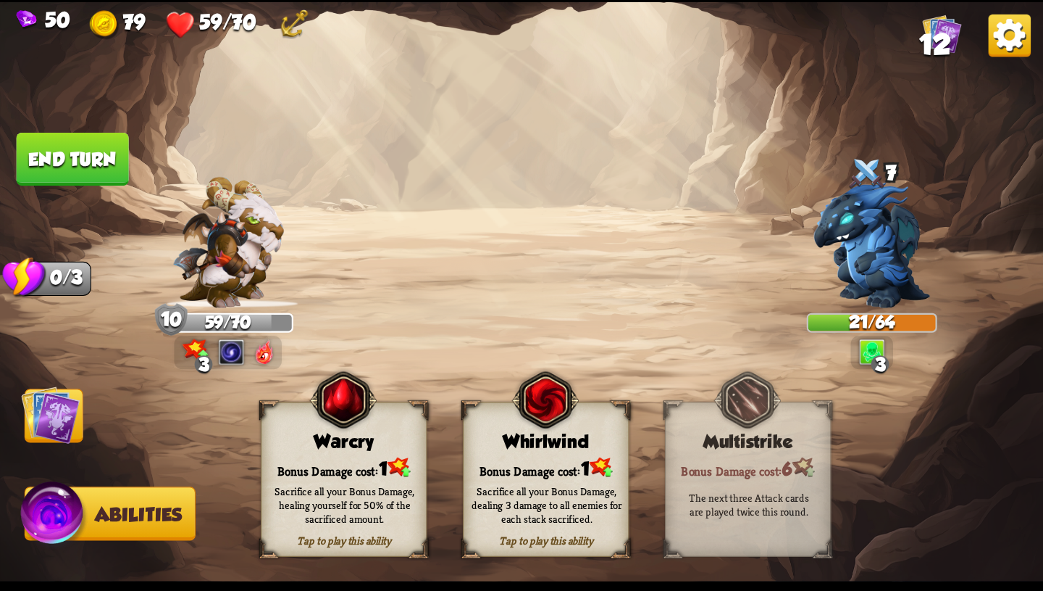
click at [382, 479] on div "Sacrifice all your Bonus Damage, healing yourself for 50% of the sacrificed amo…" at bounding box center [345, 504] width 167 height 65
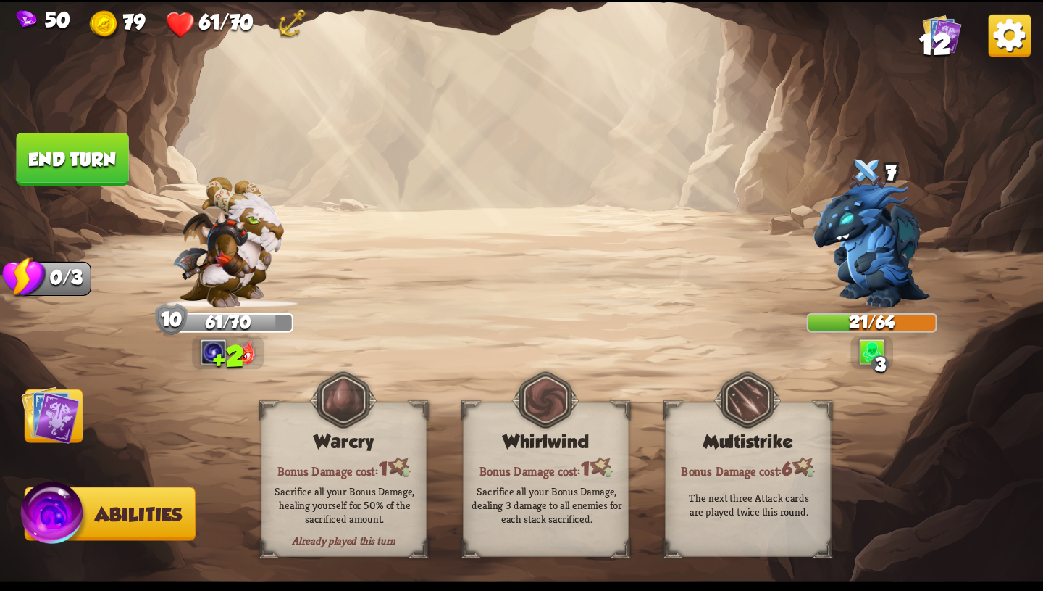
click at [47, 425] on img at bounding box center [50, 414] width 59 height 59
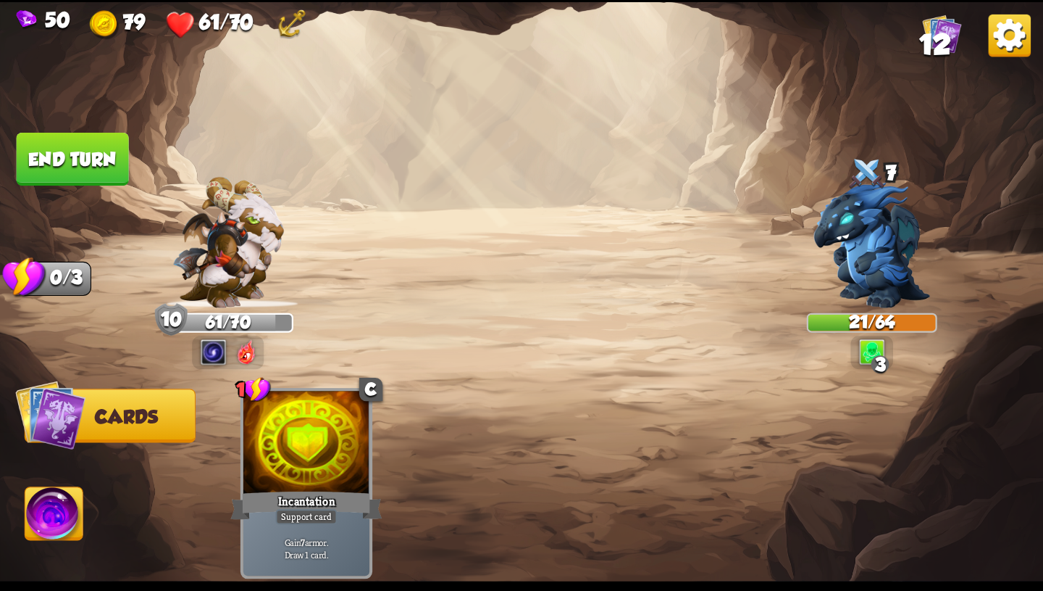
click at [115, 164] on button "End turn" at bounding box center [72, 159] width 114 height 54
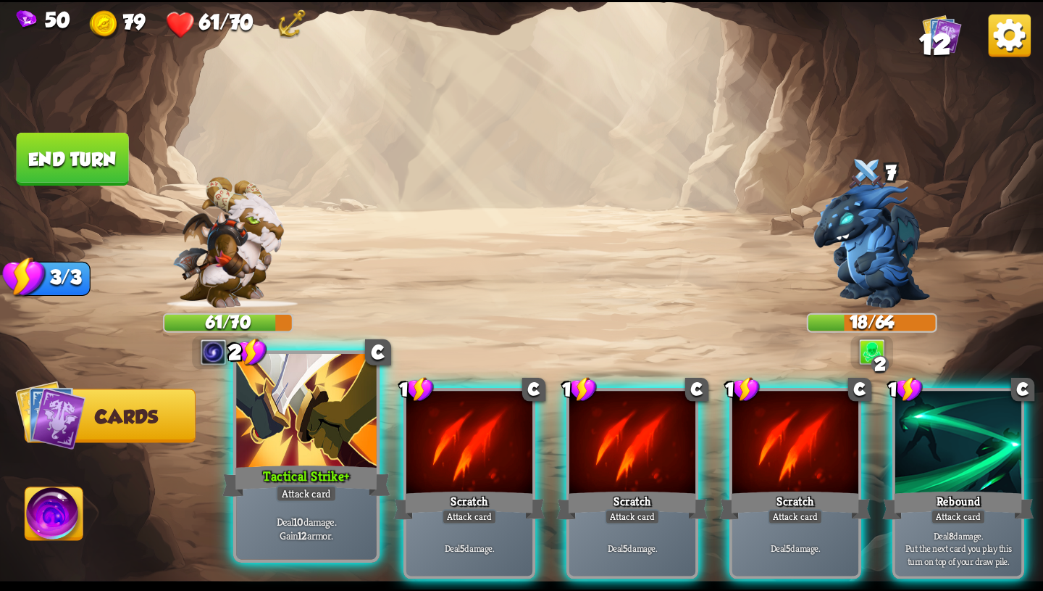
click at [322, 437] on div at bounding box center [306, 412] width 141 height 118
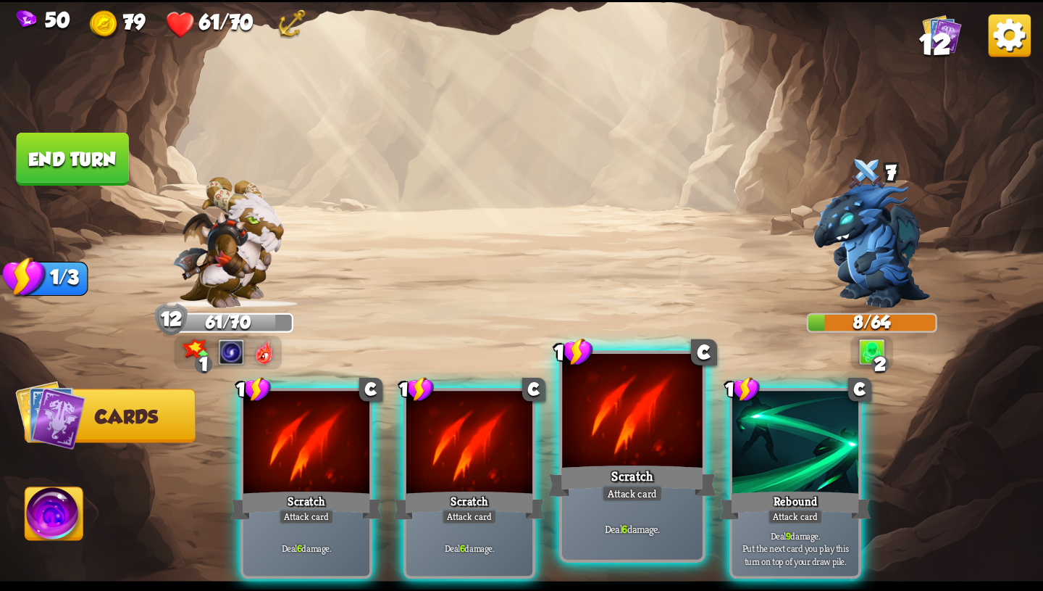
click at [599, 427] on div at bounding box center [632, 412] width 141 height 118
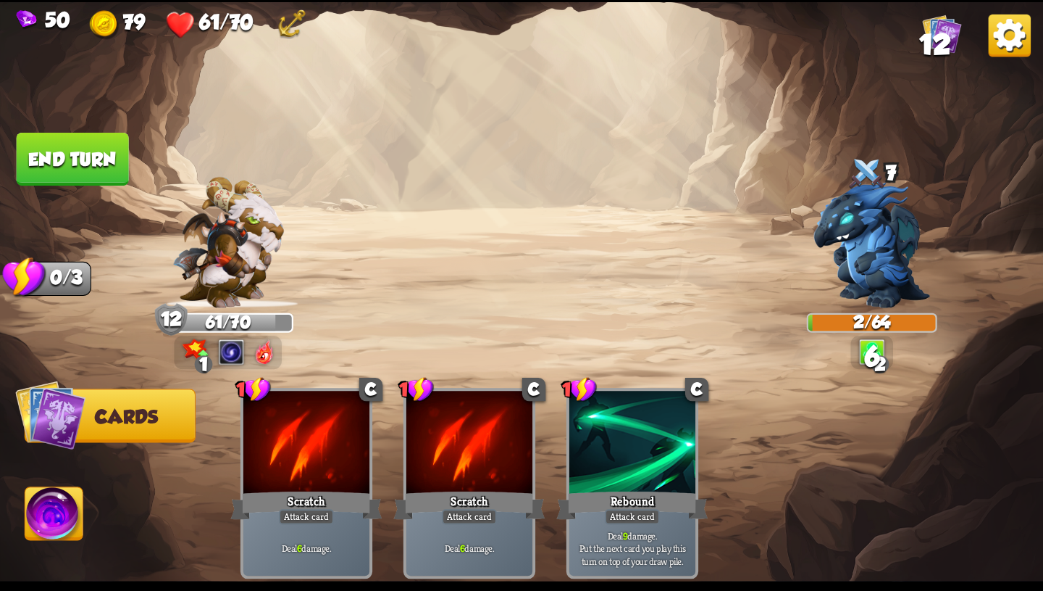
click at [34, 528] on img at bounding box center [54, 516] width 58 height 59
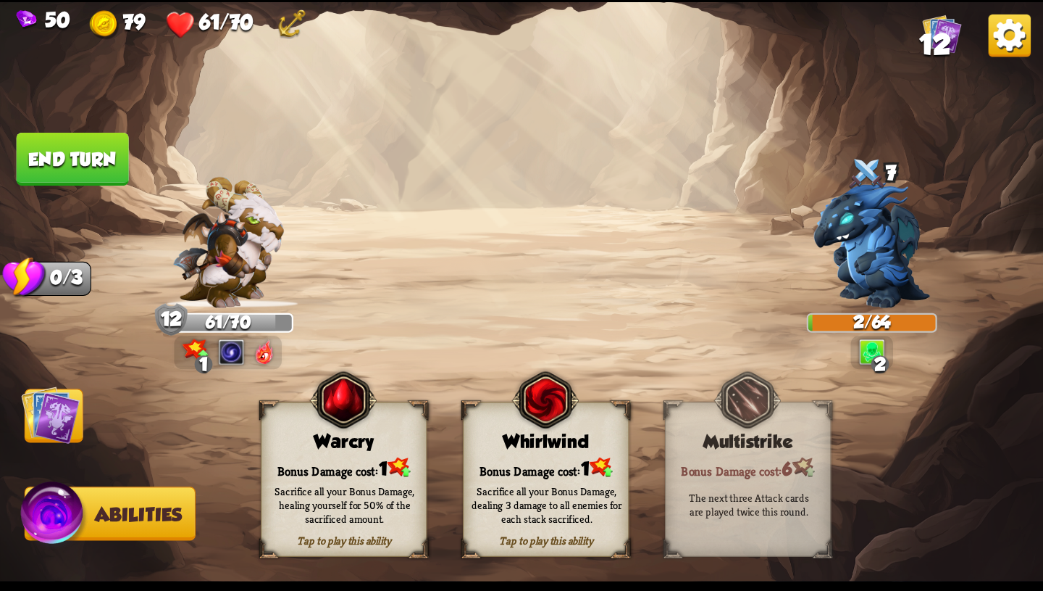
click at [341, 462] on div "Bonus Damage cost: 1" at bounding box center [344, 467] width 164 height 24
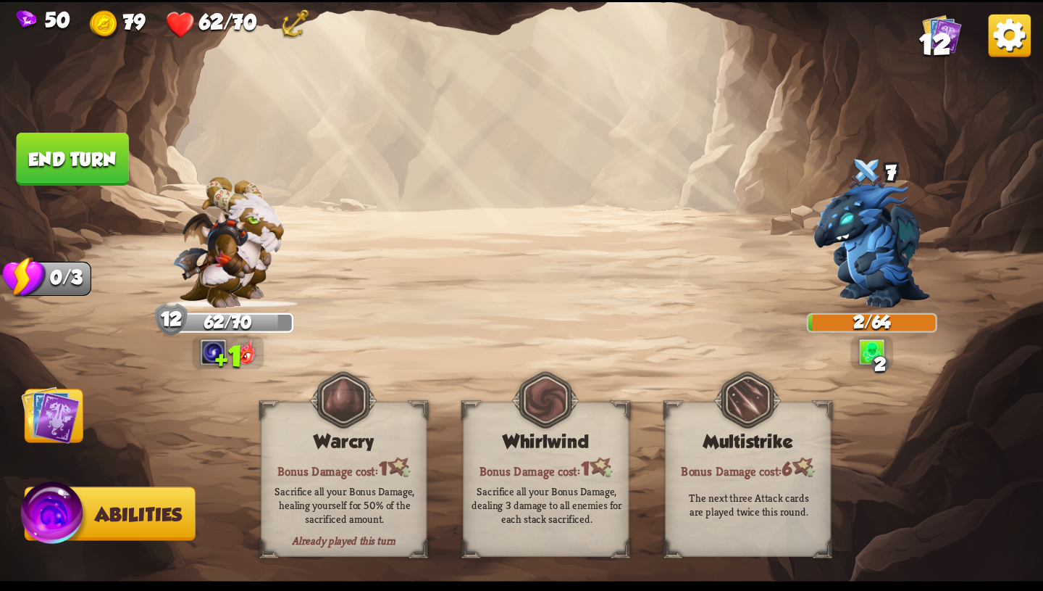
click at [59, 419] on img at bounding box center [50, 414] width 59 height 59
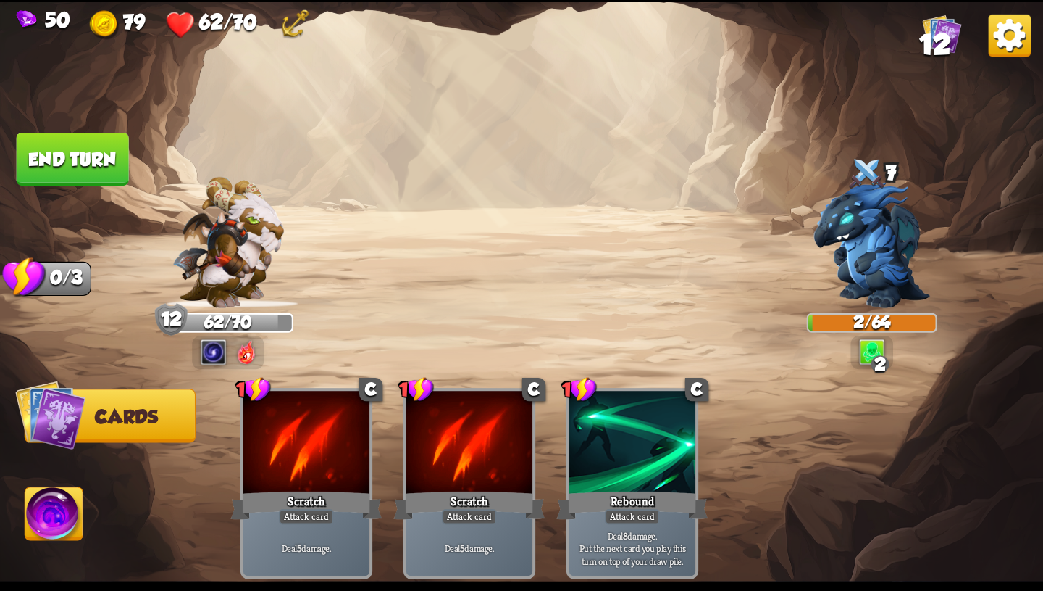
click at [115, 162] on button "End turn" at bounding box center [73, 159] width 112 height 53
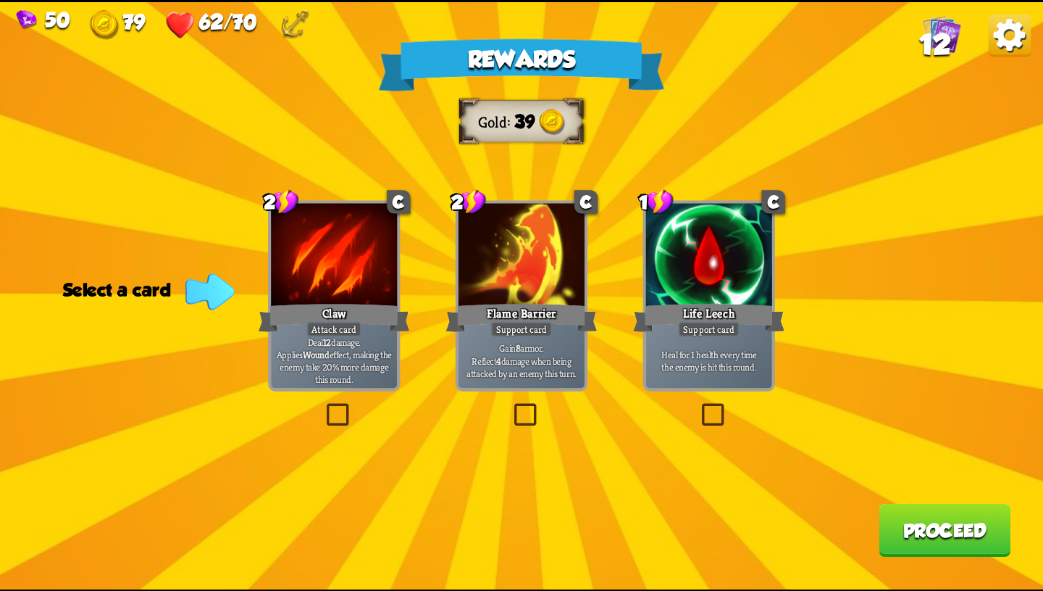
click at [548, 285] on div at bounding box center [522, 256] width 126 height 107
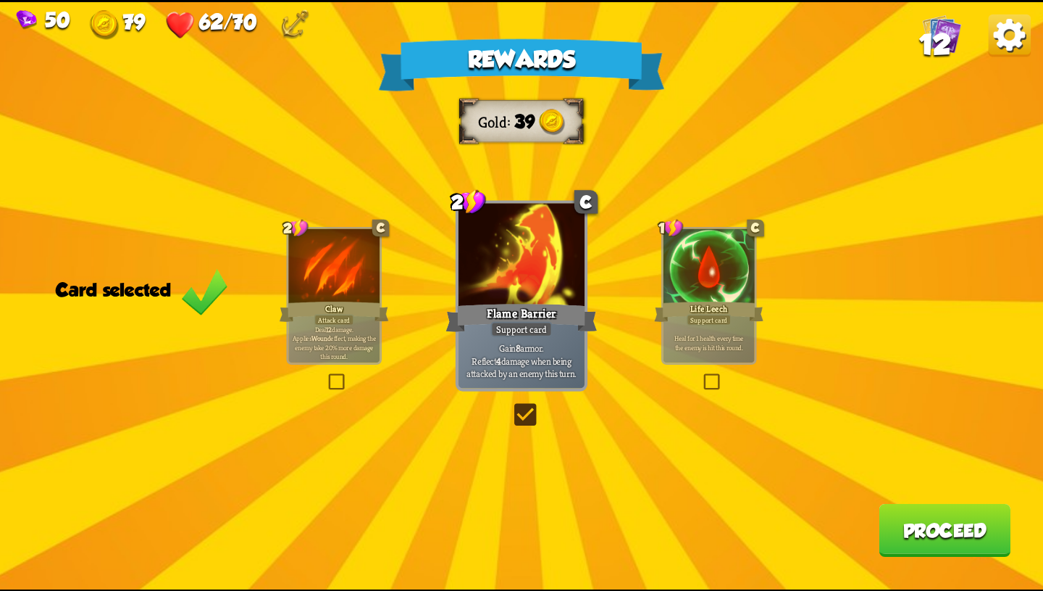
click at [933, 534] on button "Proceed" at bounding box center [945, 529] width 132 height 53
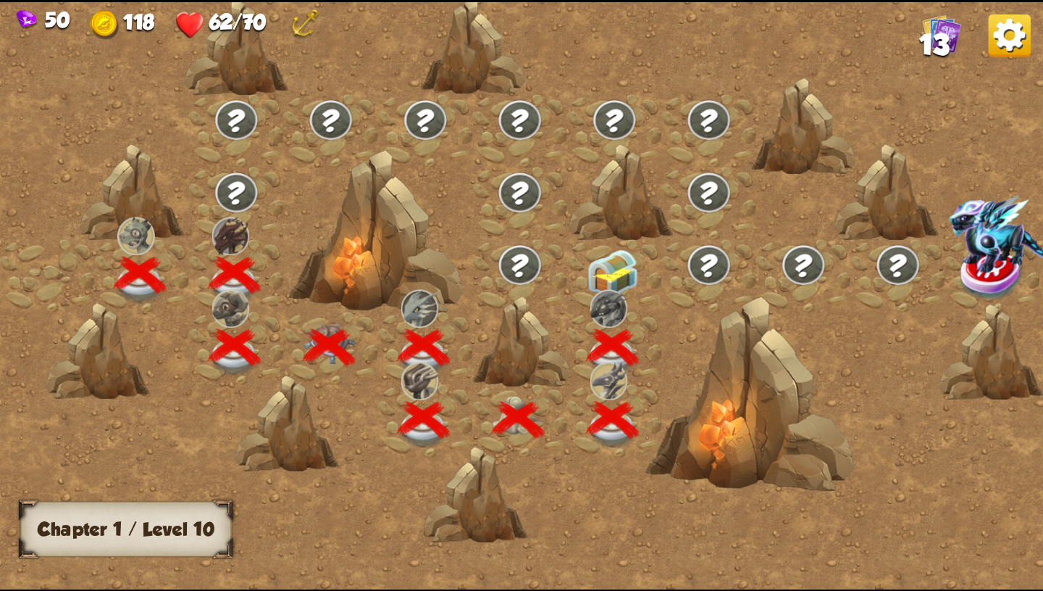
click at [619, 274] on img at bounding box center [613, 273] width 52 height 49
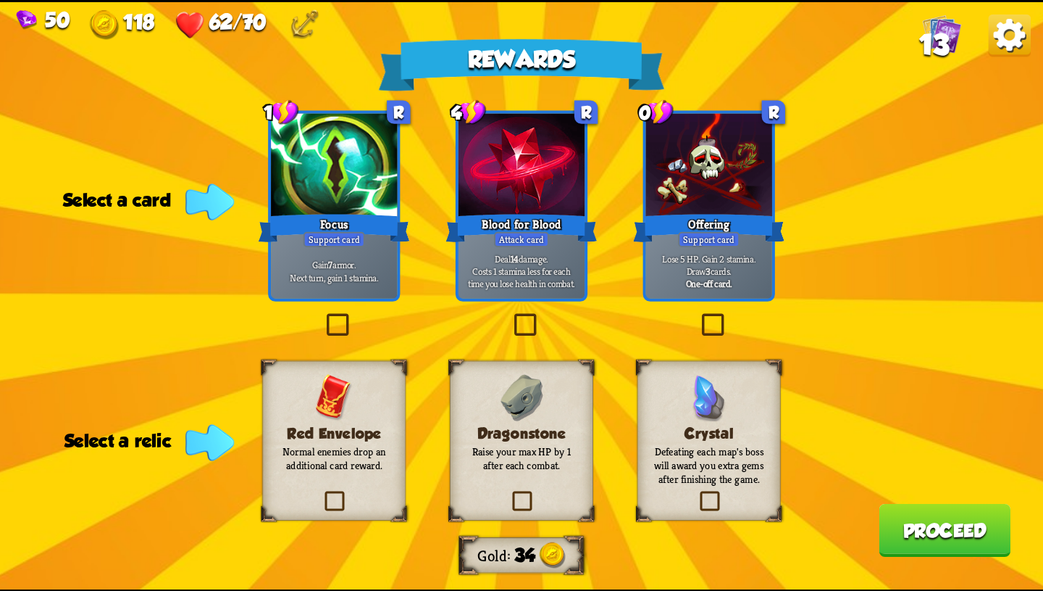
click at [656, 421] on div "Crystal Defeating each map's boss will award you extra gems after finishing the…" at bounding box center [709, 440] width 143 height 160
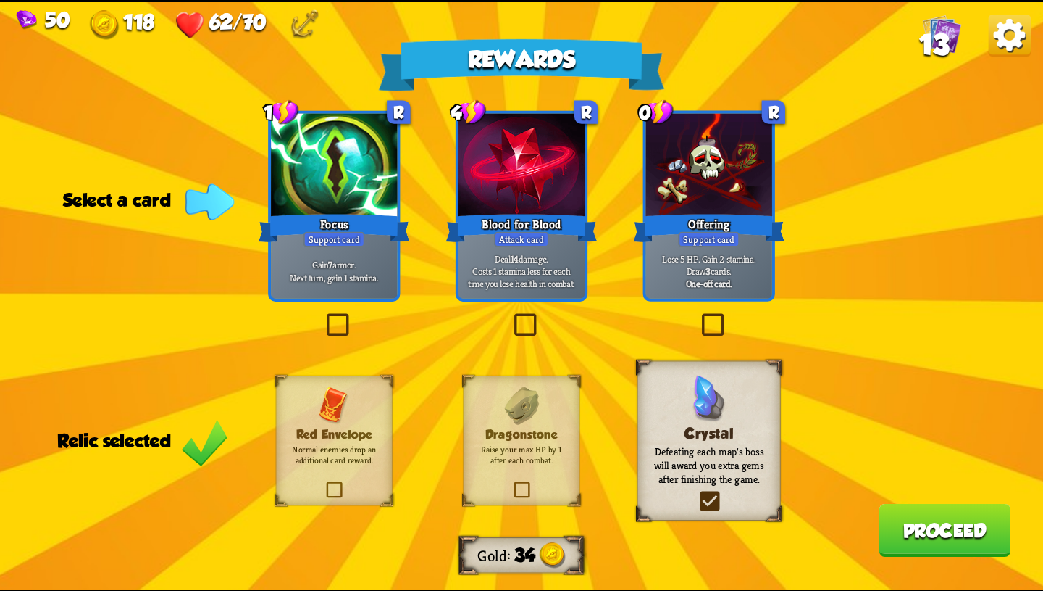
click at [334, 200] on div at bounding box center [334, 166] width 126 height 107
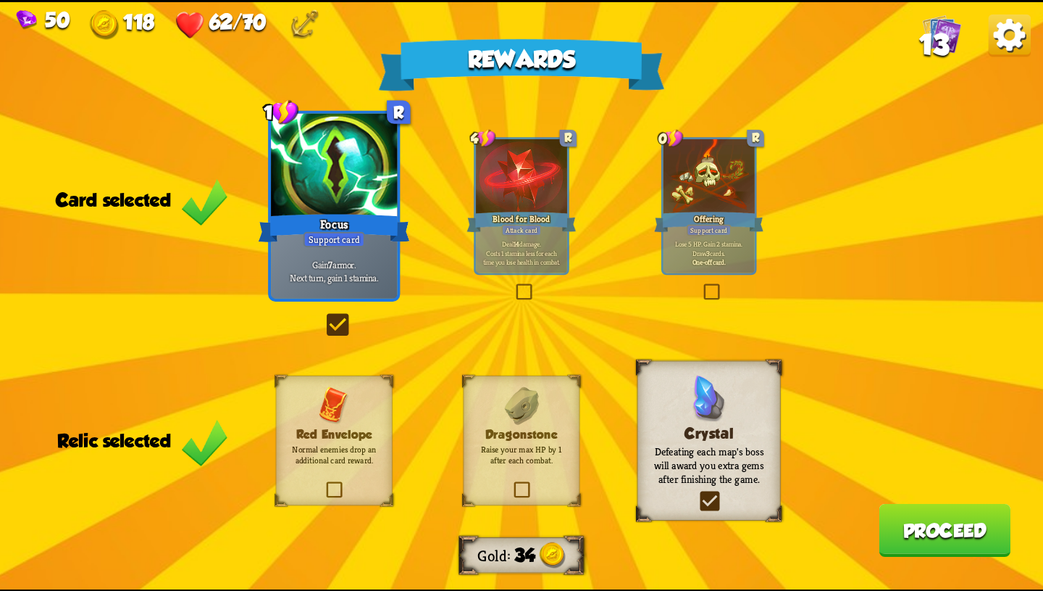
click at [926, 529] on button "Proceed" at bounding box center [945, 529] width 132 height 53
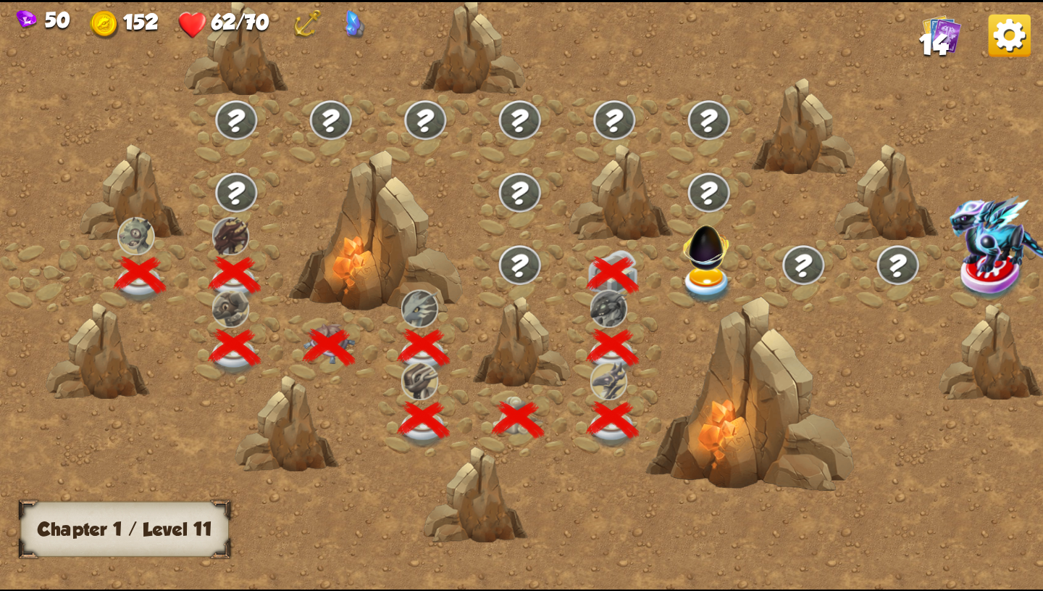
scroll to position [0, 220]
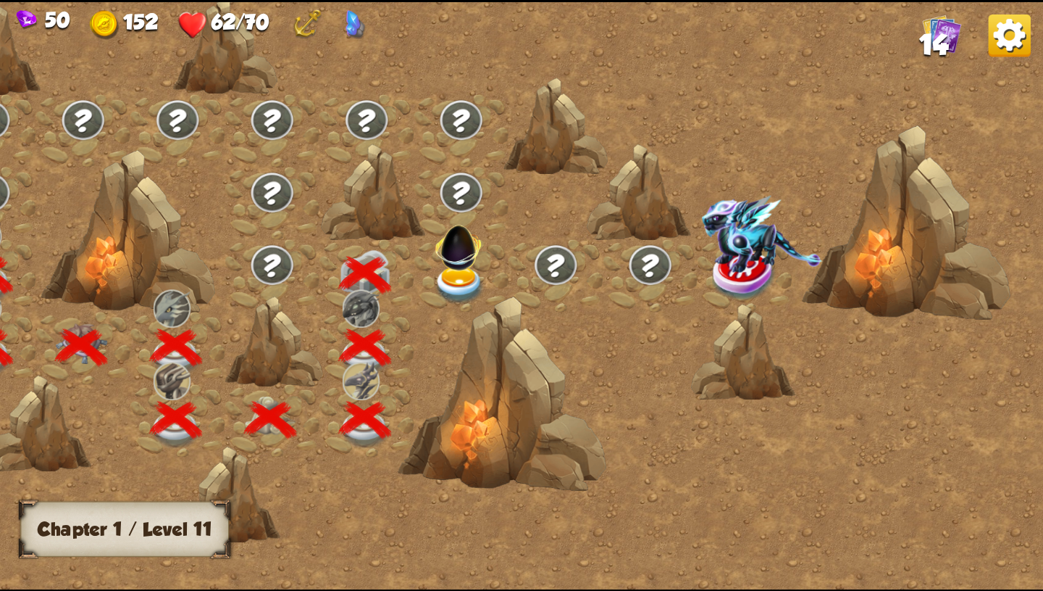
click at [451, 275] on img at bounding box center [460, 285] width 52 height 38
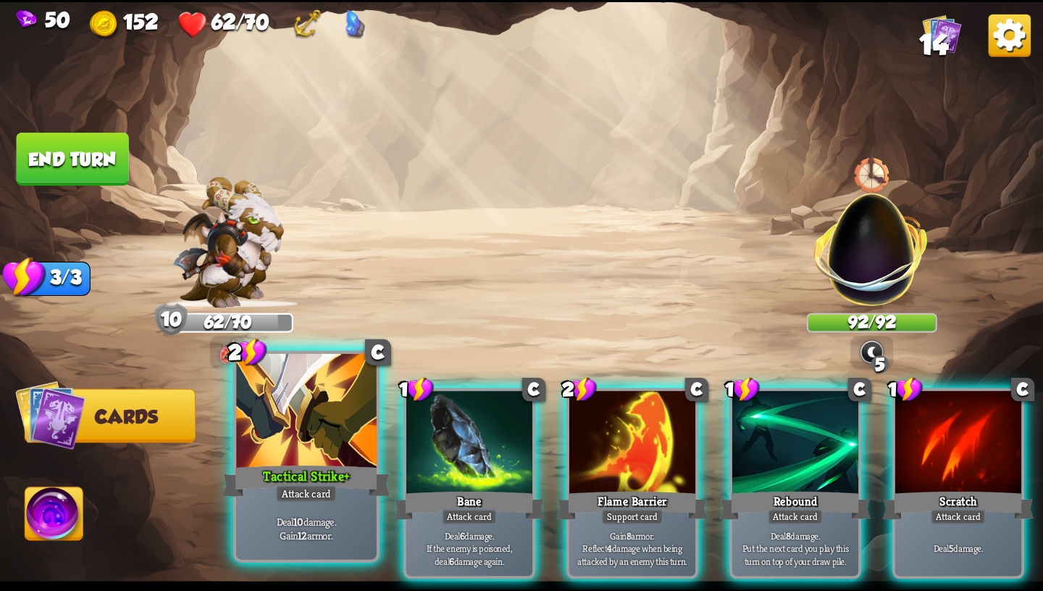
click at [336, 538] on p "Deal 10 damage. Gain 12 armor." at bounding box center [306, 528] width 133 height 28
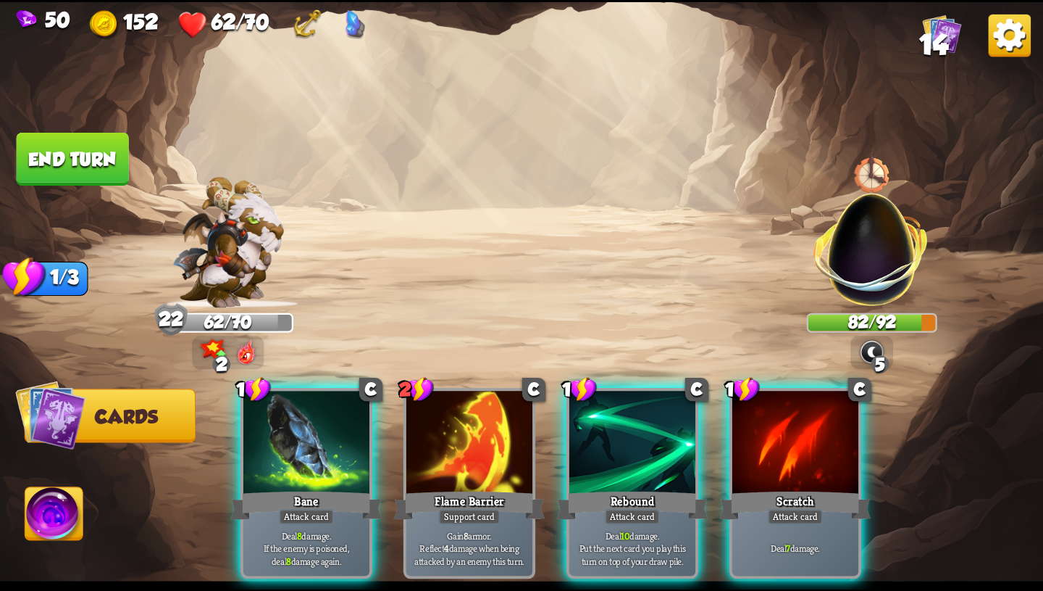
click at [336, 538] on p "Deal 8 damage. If the enemy is poisoned, deal 8 damage again." at bounding box center [306, 548] width 120 height 38
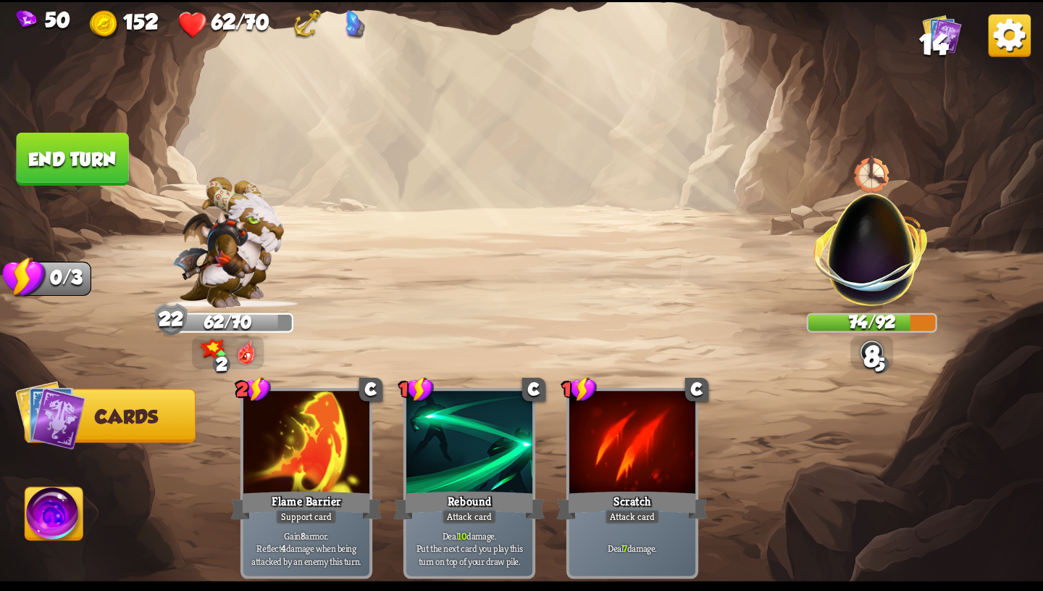
click at [51, 537] on img at bounding box center [54, 516] width 58 height 59
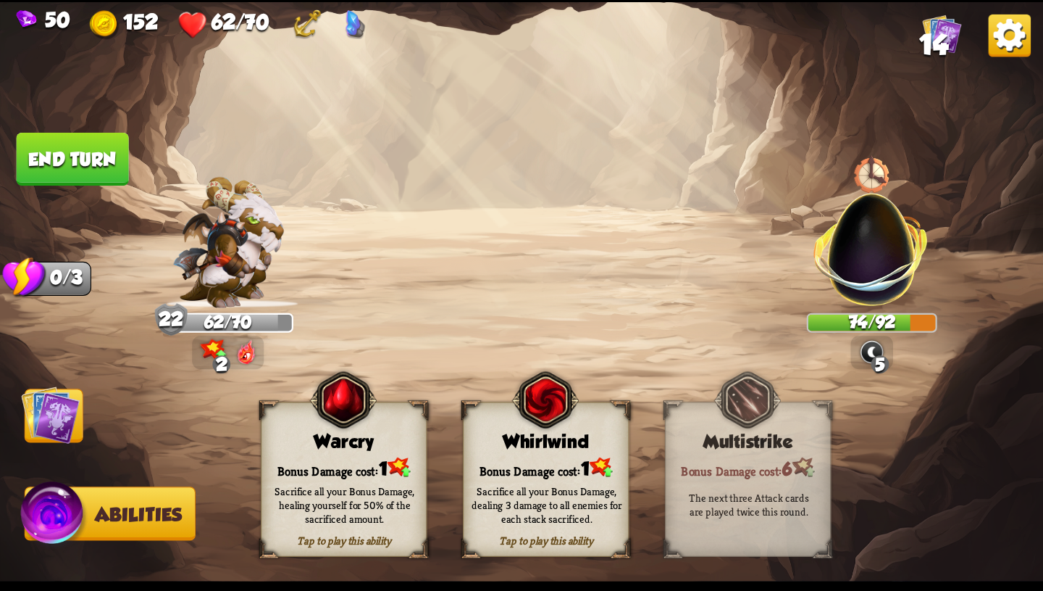
click at [68, 406] on img at bounding box center [50, 414] width 59 height 59
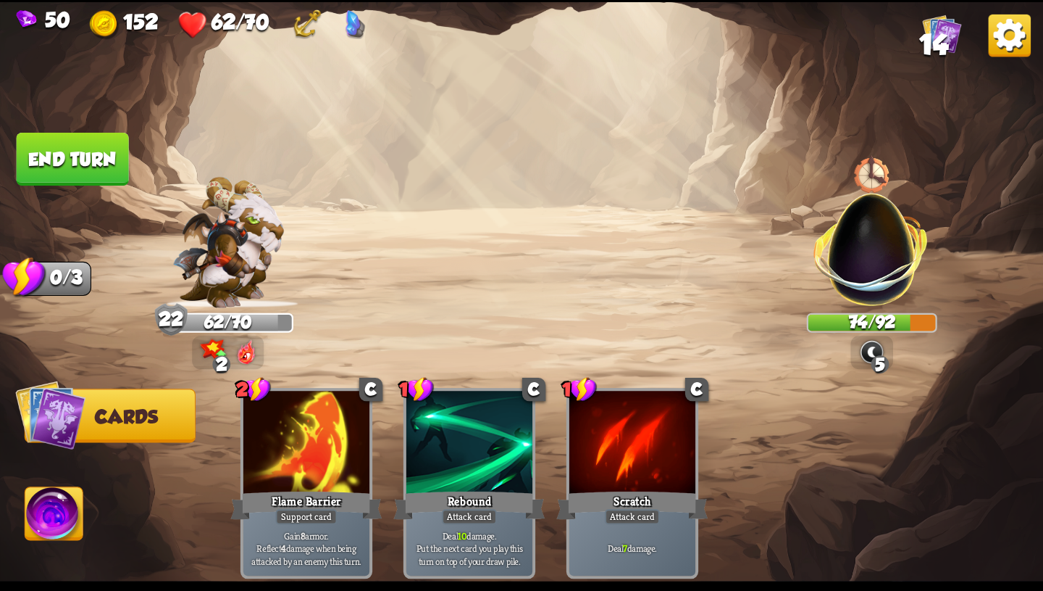
click at [111, 161] on button "End turn" at bounding box center [73, 159] width 112 height 53
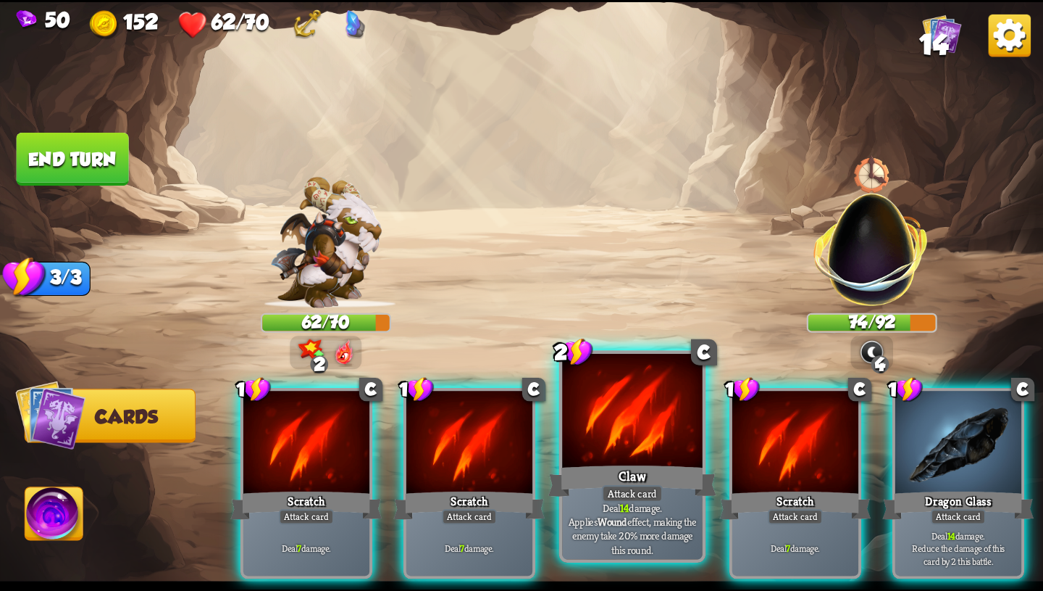
click at [617, 486] on div "Attack card" at bounding box center [632, 493] width 61 height 17
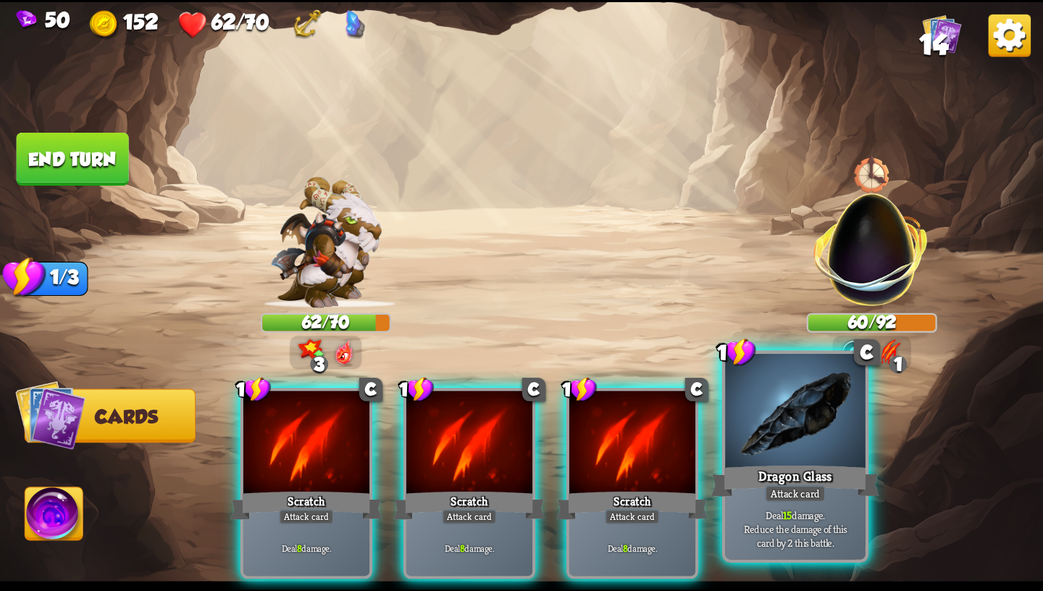
click at [736, 488] on div "Dragon Glass" at bounding box center [796, 481] width 168 height 38
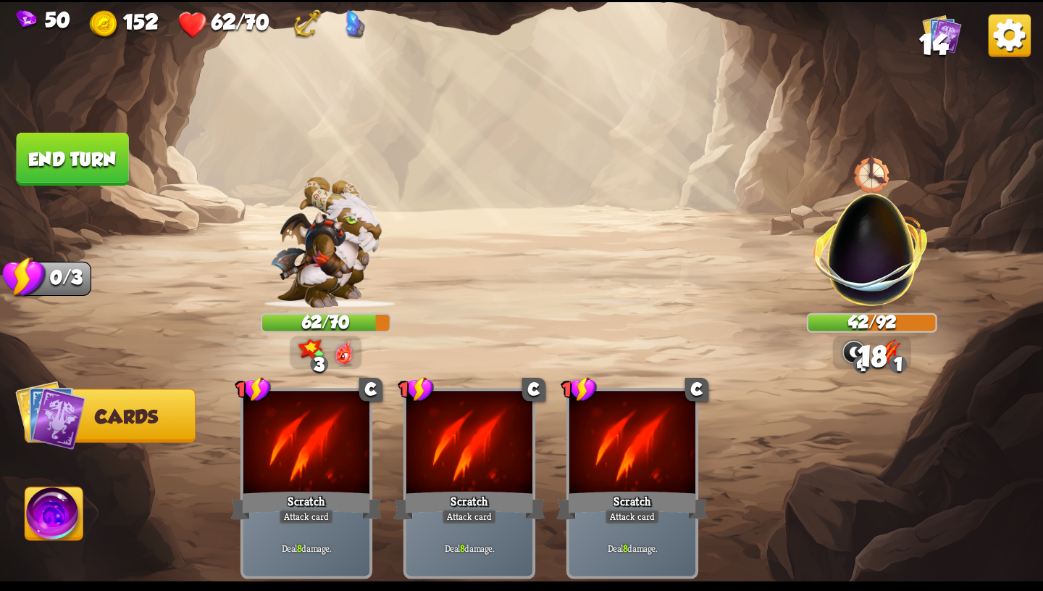
click at [41, 525] on img at bounding box center [54, 516] width 58 height 59
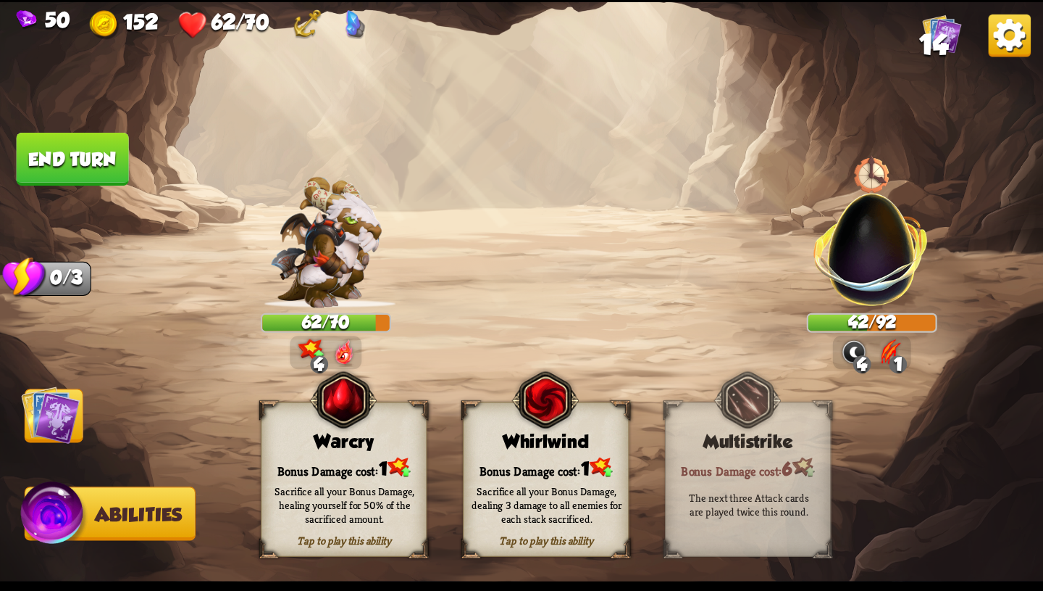
click at [356, 470] on div "Bonus Damage cost: 1" at bounding box center [344, 467] width 164 height 24
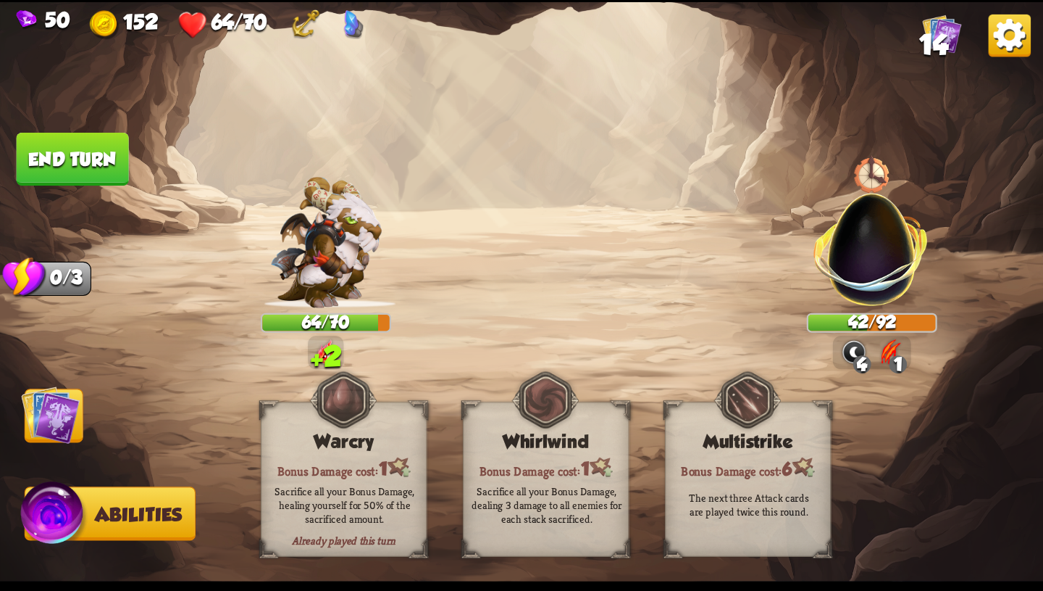
click at [67, 429] on img at bounding box center [50, 414] width 59 height 59
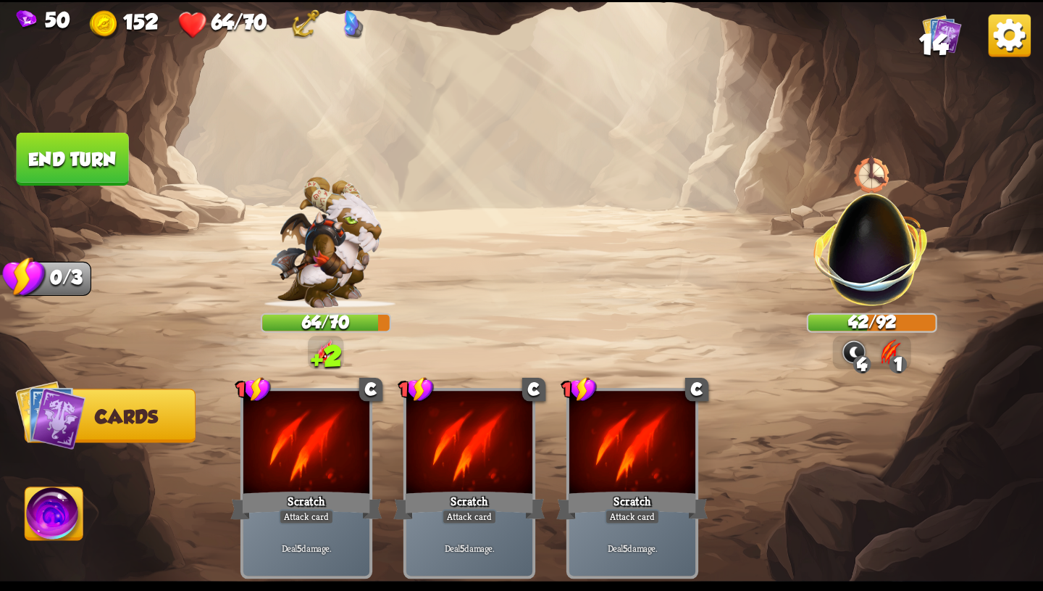
click at [114, 157] on button "End turn" at bounding box center [72, 158] width 112 height 53
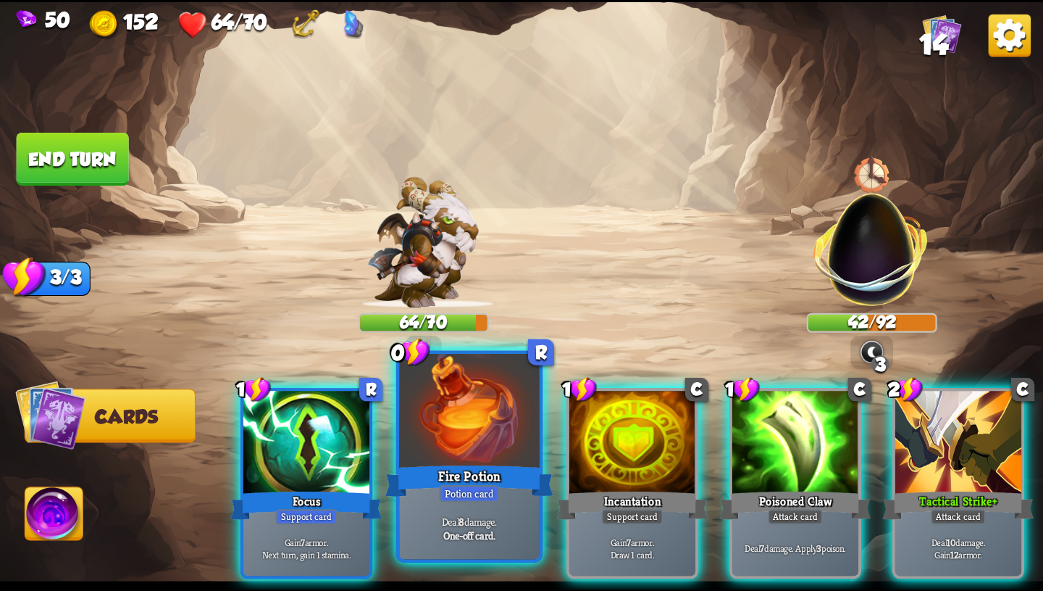
click at [470, 428] on div at bounding box center [469, 412] width 141 height 118
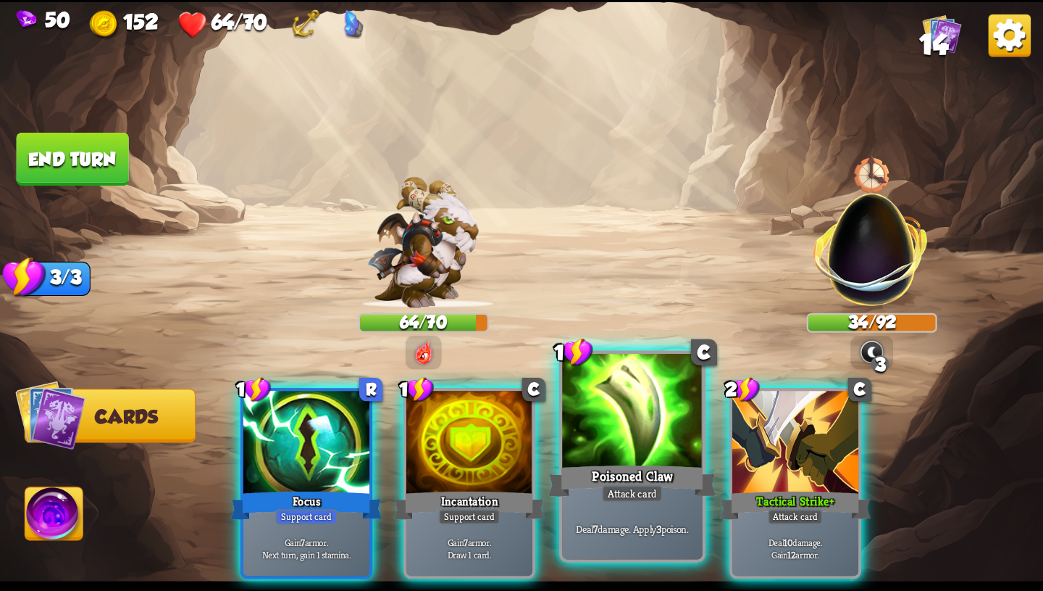
click at [622, 451] on div at bounding box center [632, 412] width 141 height 118
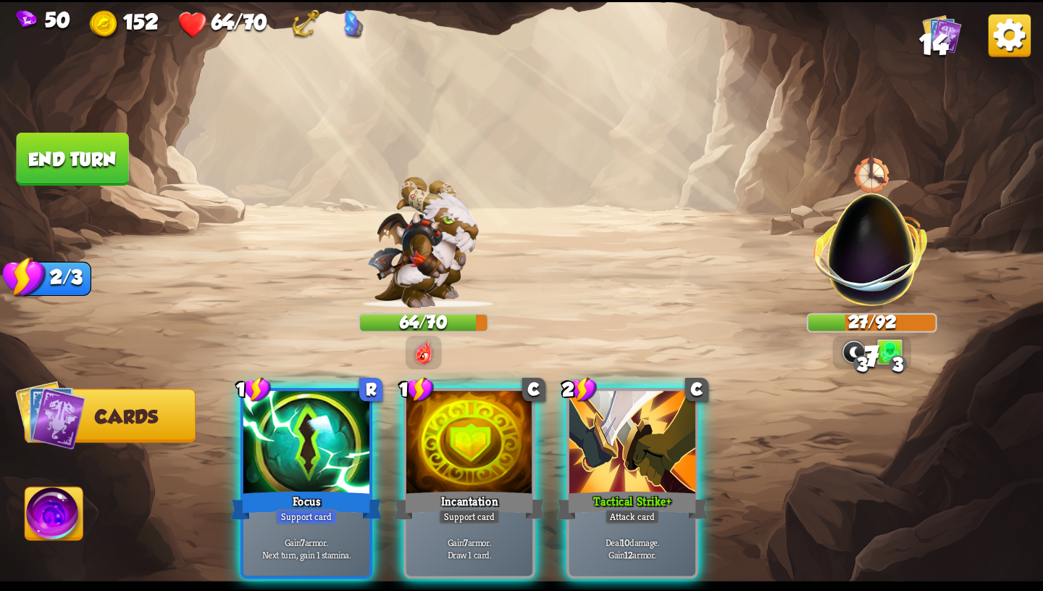
click at [622, 451] on div at bounding box center [633, 444] width 126 height 107
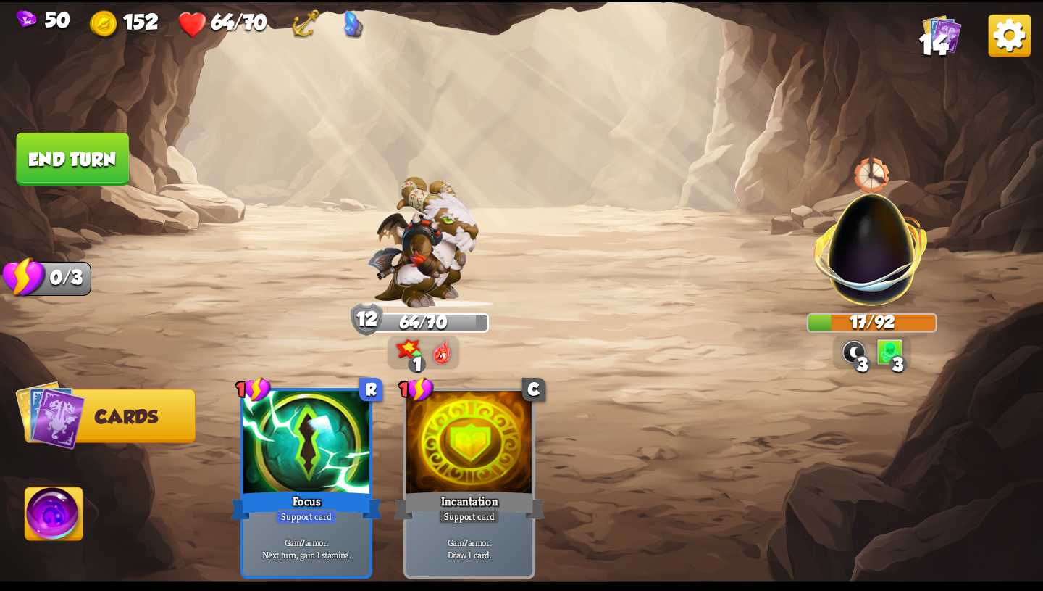
click at [113, 172] on button "End turn" at bounding box center [73, 159] width 112 height 53
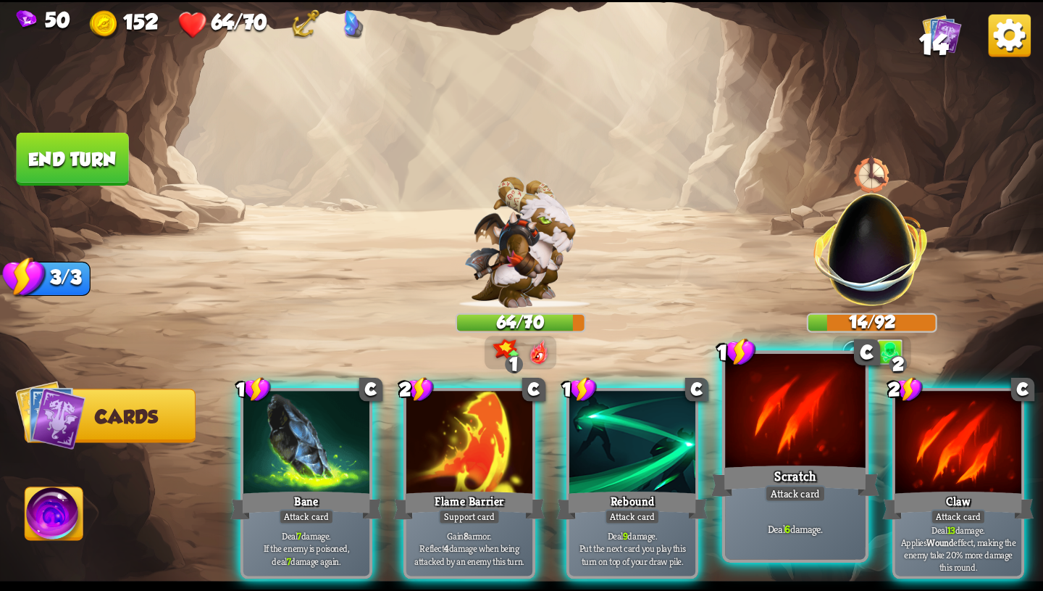
click at [765, 507] on div "Deal 6 damage." at bounding box center [795, 528] width 141 height 61
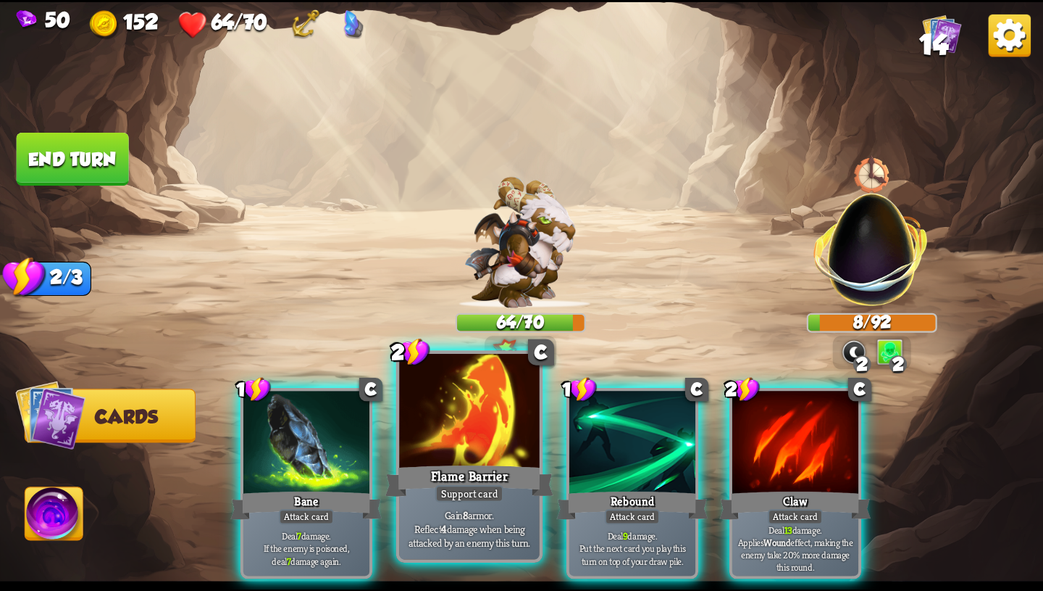
click at [502, 480] on div "Flame Barrier" at bounding box center [470, 481] width 168 height 38
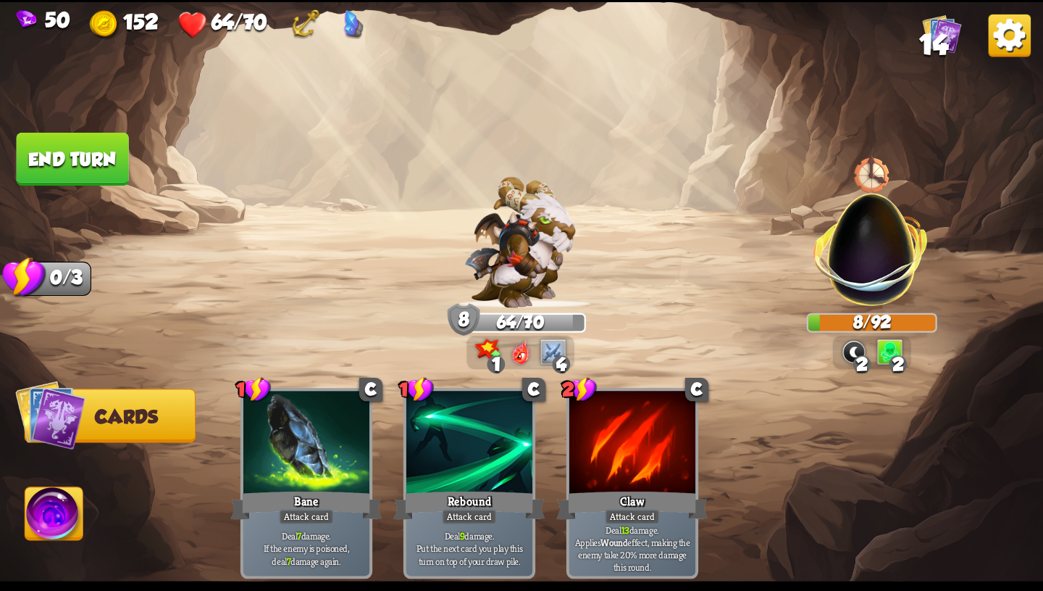
click at [54, 514] on img at bounding box center [54, 516] width 58 height 59
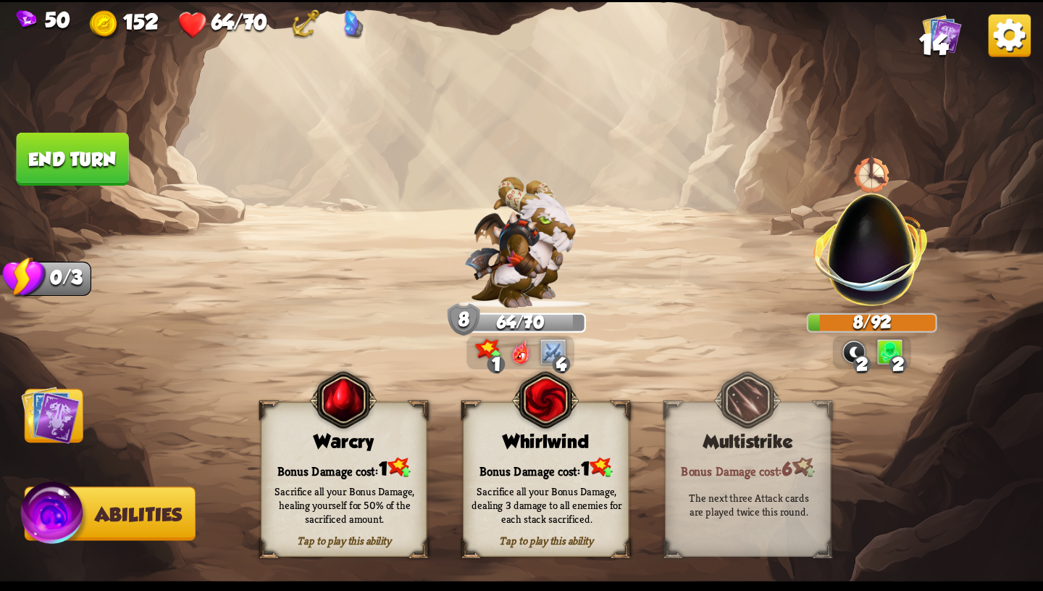
click at [299, 495] on div "Sacrifice all your Bonus Damage, healing yourself for 50% of the sacrificed amo…" at bounding box center [345, 503] width 150 height 41
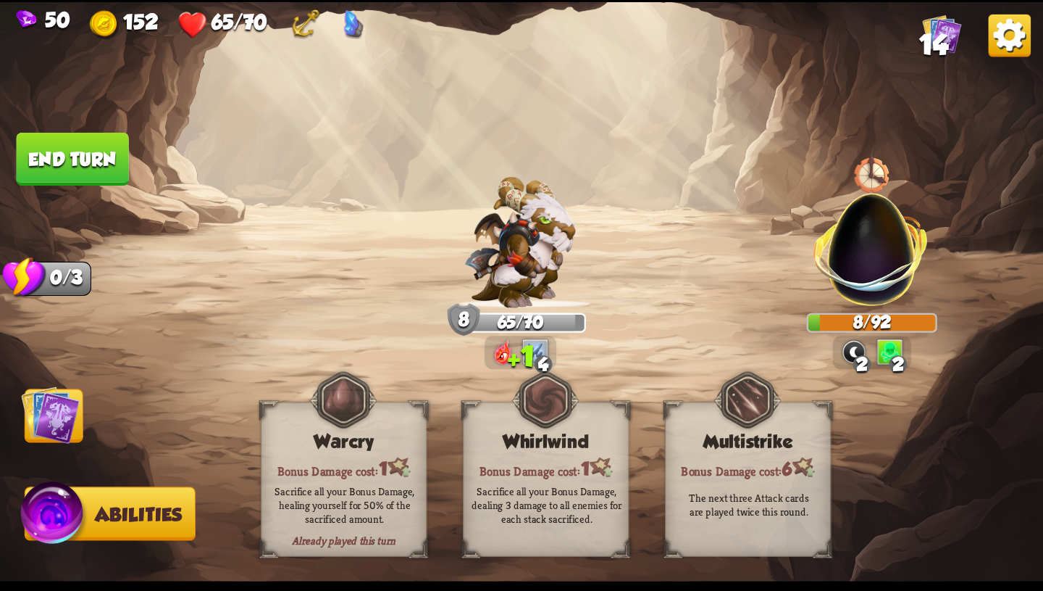
click at [58, 410] on img at bounding box center [50, 414] width 59 height 59
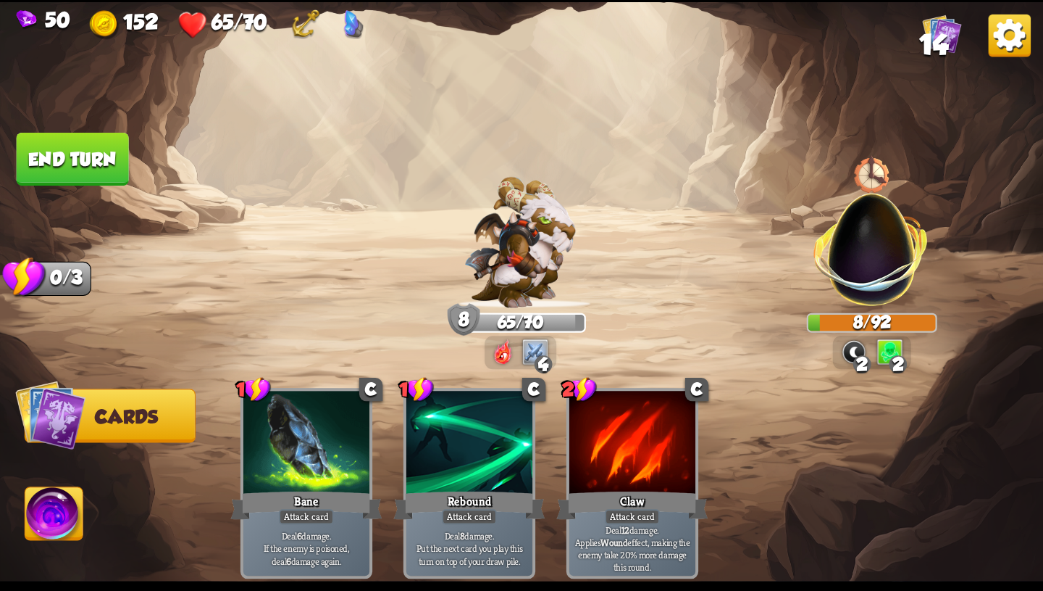
click at [104, 167] on button "End turn" at bounding box center [73, 159] width 112 height 53
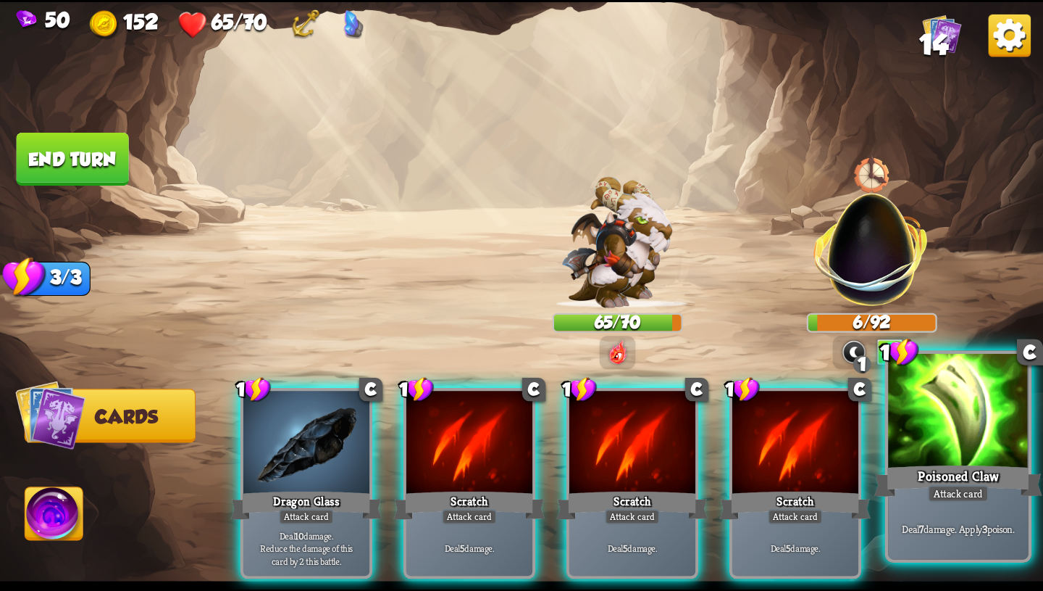
click at [982, 535] on div "Deal 7 damage. Apply 3 poison." at bounding box center [958, 528] width 141 height 61
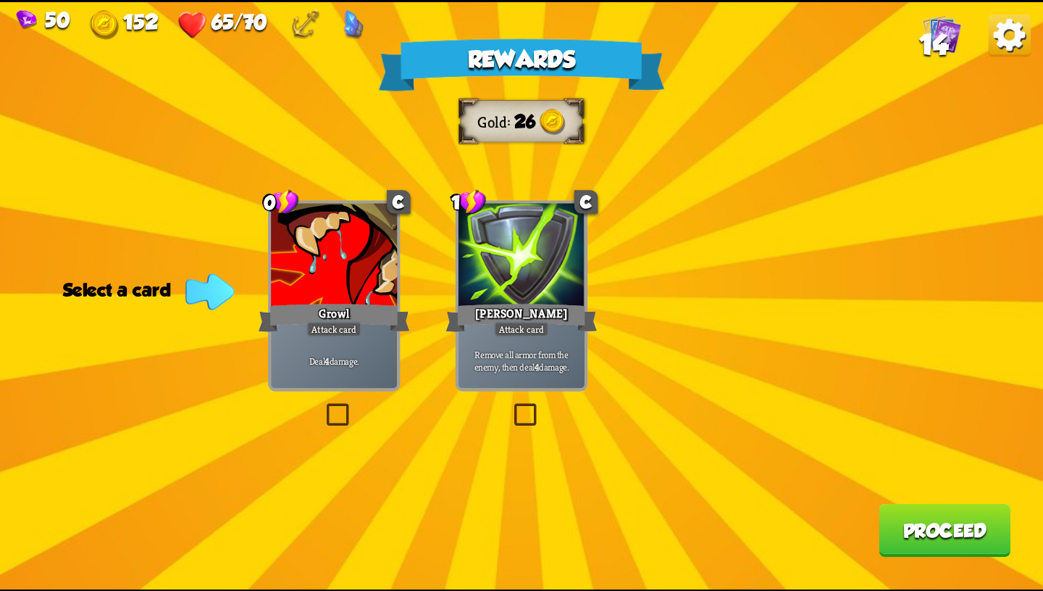
click at [517, 306] on div "[PERSON_NAME]" at bounding box center [521, 318] width 151 height 34
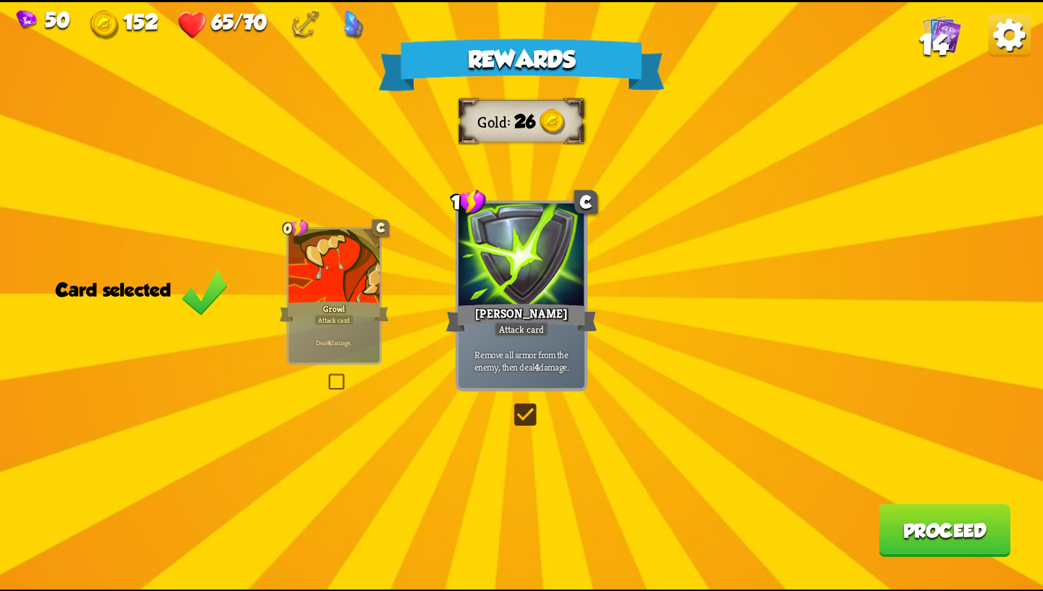
click at [308, 270] on div at bounding box center [333, 266] width 91 height 77
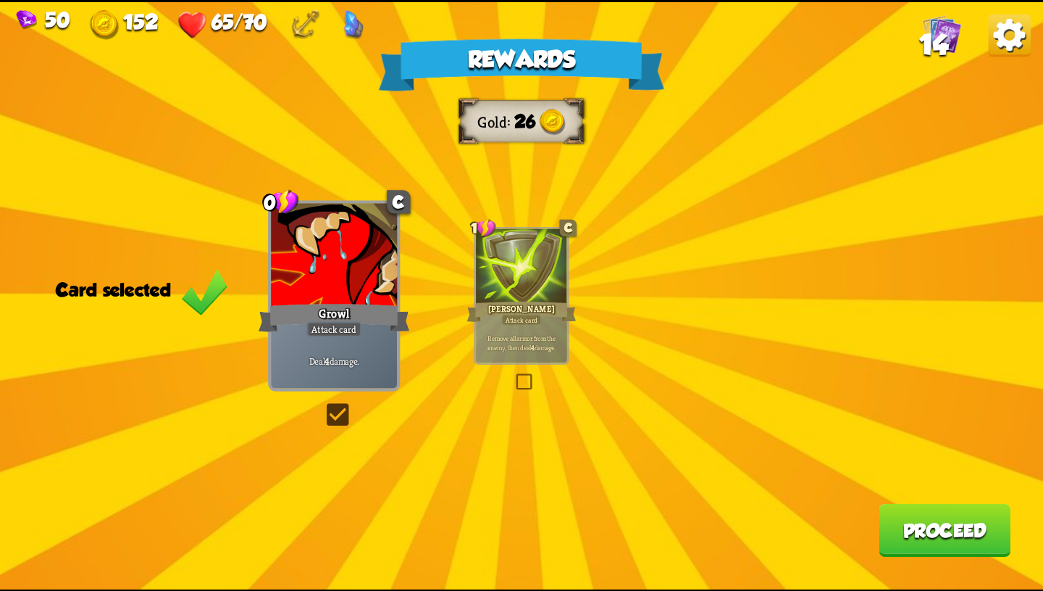
click at [507, 280] on div at bounding box center [521, 266] width 91 height 77
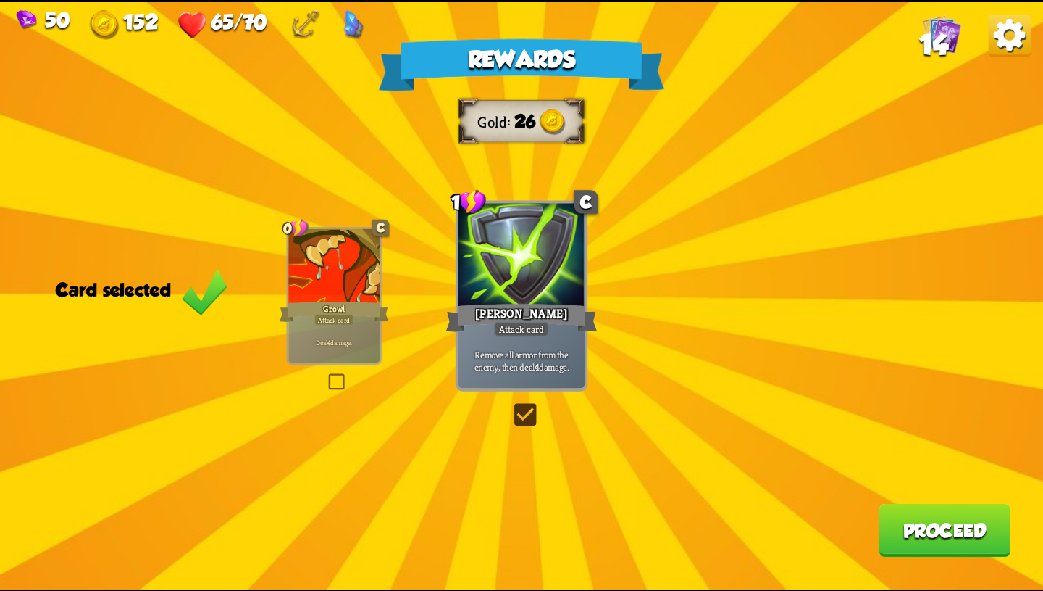
click at [946, 529] on button "Proceed" at bounding box center [945, 529] width 132 height 53
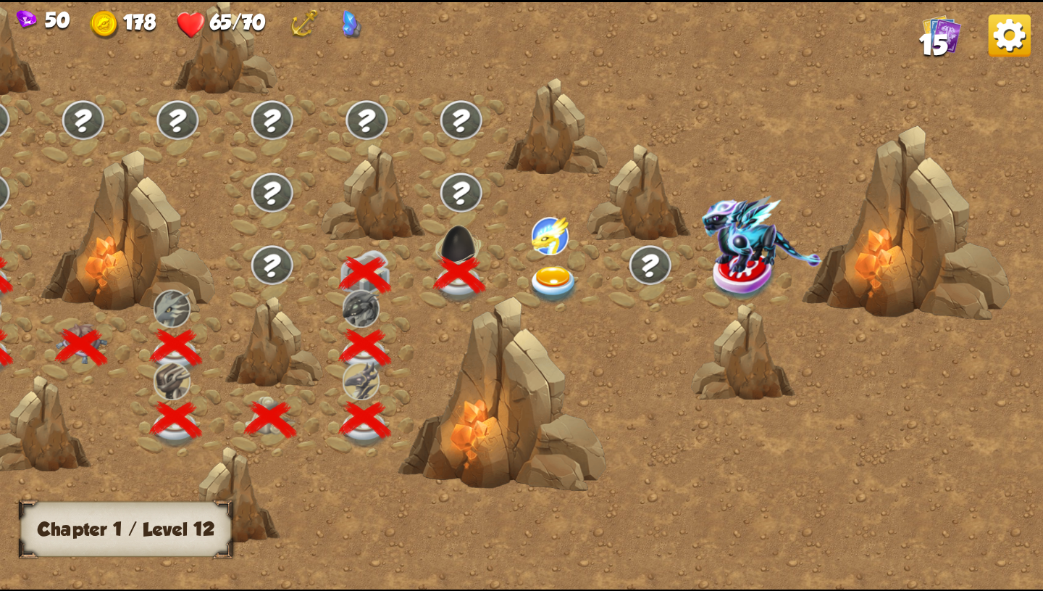
click at [557, 286] on img at bounding box center [554, 285] width 52 height 38
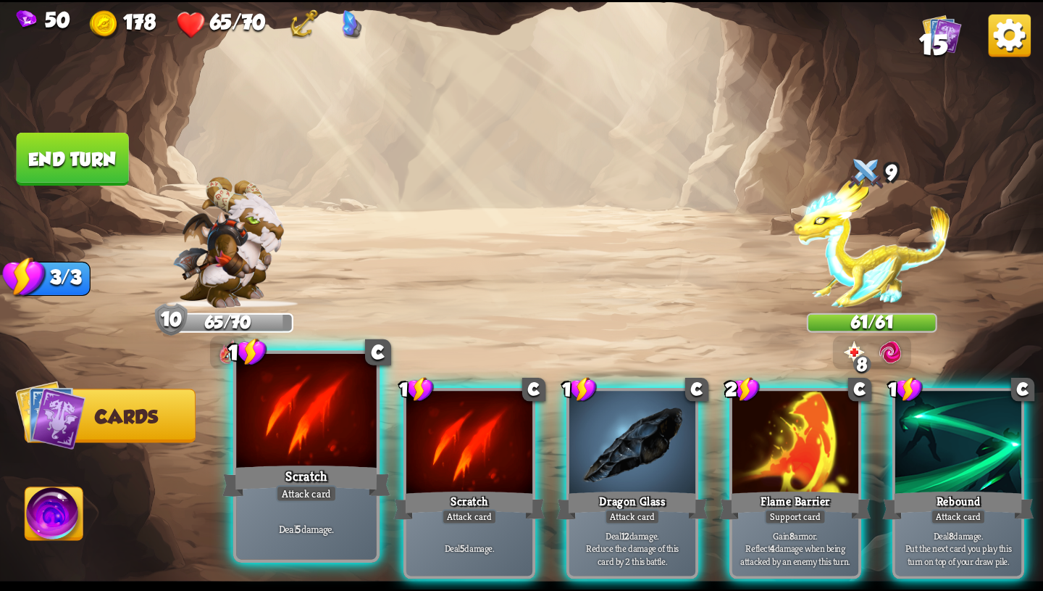
click at [312, 481] on div "Scratch" at bounding box center [306, 481] width 168 height 38
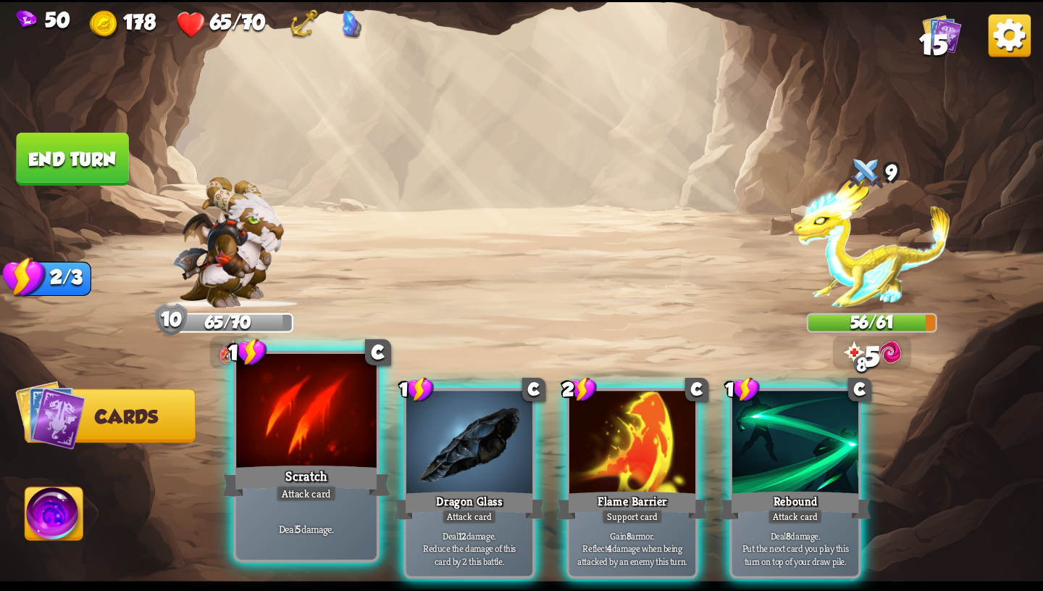
click at [312, 482] on div "Scratch" at bounding box center [306, 481] width 168 height 38
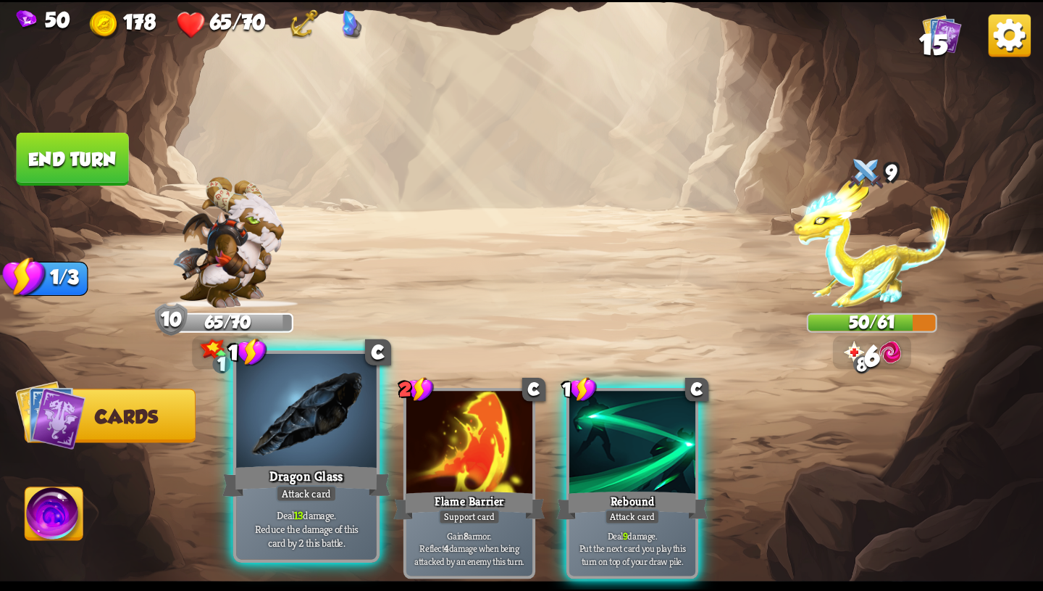
click at [312, 482] on div "Dragon Glass" at bounding box center [306, 481] width 168 height 38
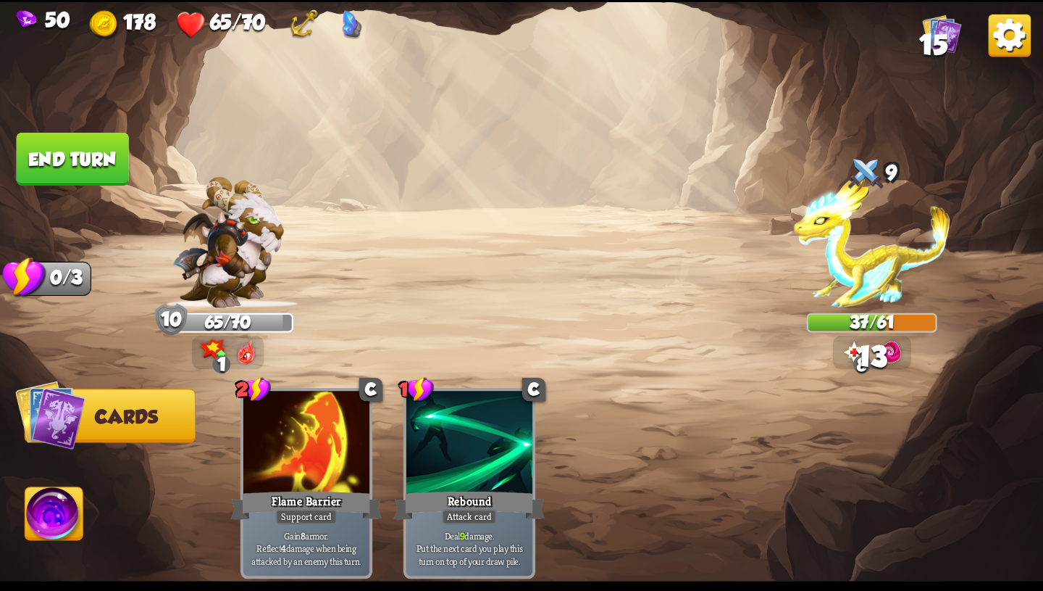
click at [42, 520] on img at bounding box center [54, 516] width 58 height 59
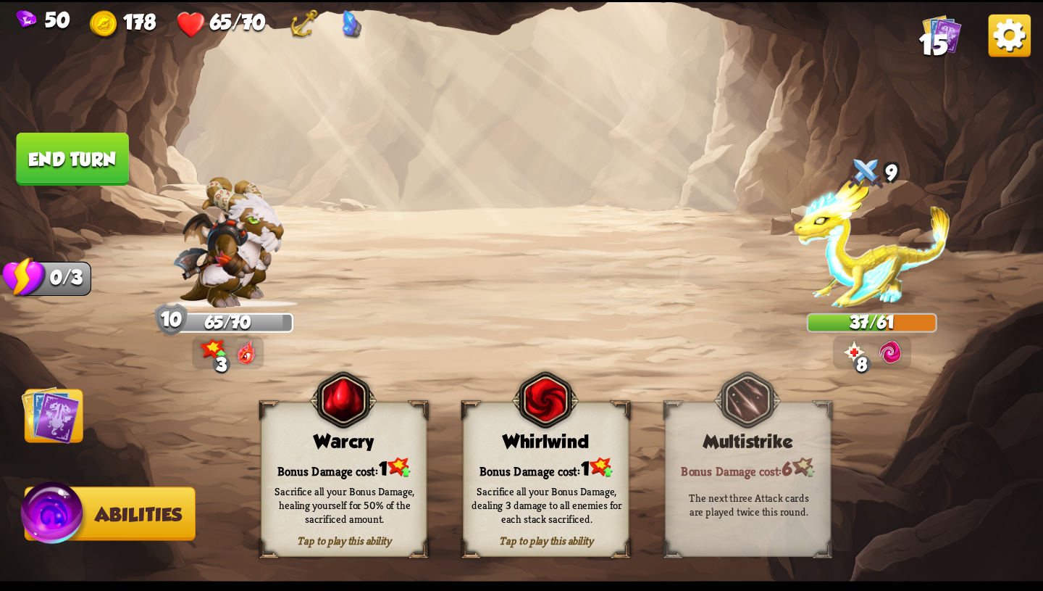
click at [283, 496] on div "Sacrifice all your Bonus Damage, healing yourself for 50% of the sacrificed amo…" at bounding box center [345, 503] width 150 height 41
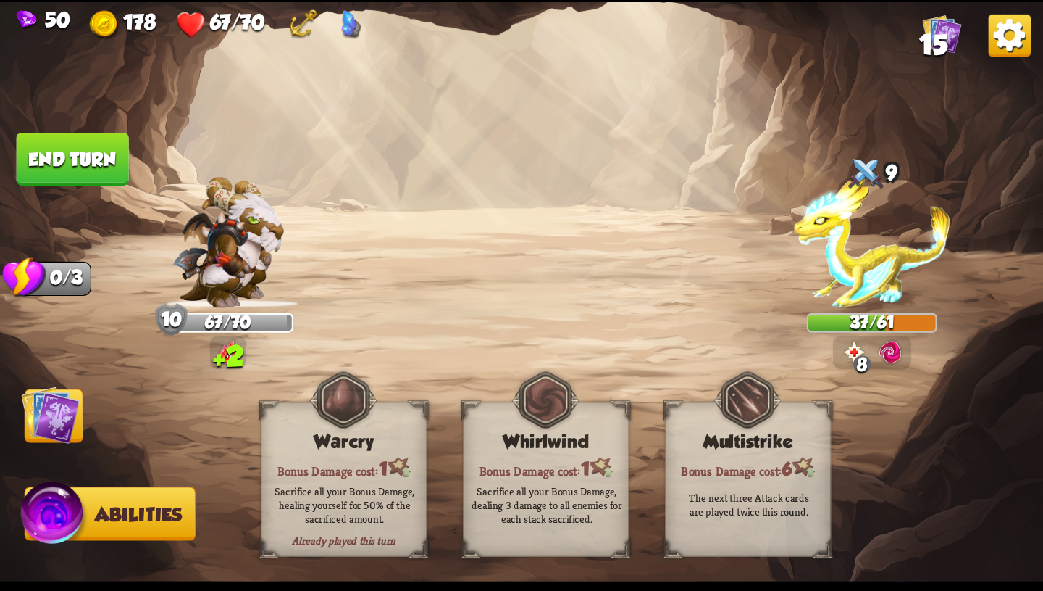
click at [34, 430] on img at bounding box center [50, 414] width 59 height 59
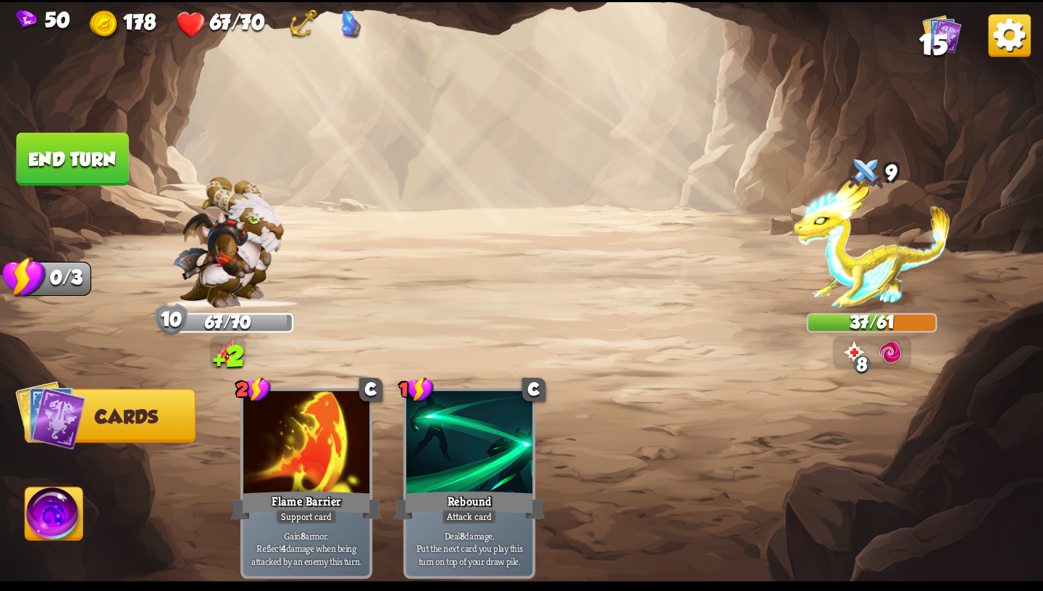
click at [93, 162] on button "End turn" at bounding box center [73, 159] width 112 height 53
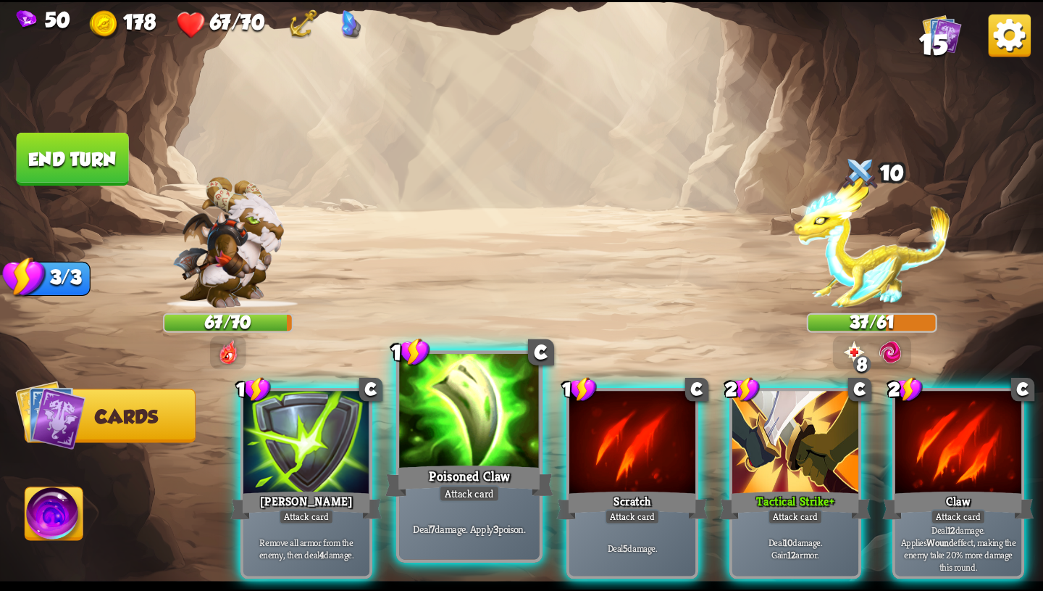
click at [491, 433] on div at bounding box center [469, 412] width 141 height 118
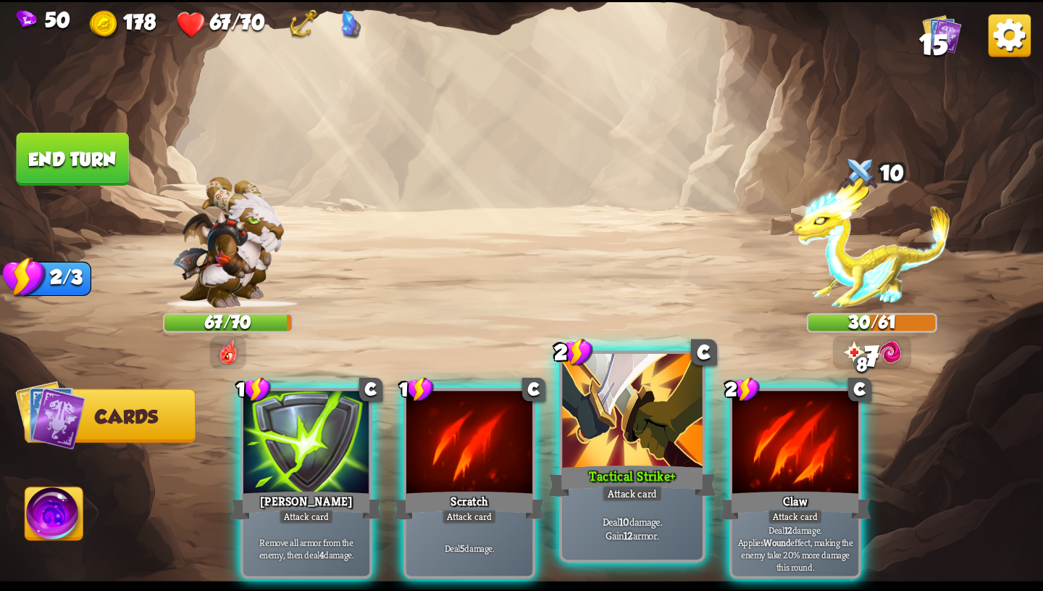
click at [596, 437] on div at bounding box center [632, 412] width 141 height 118
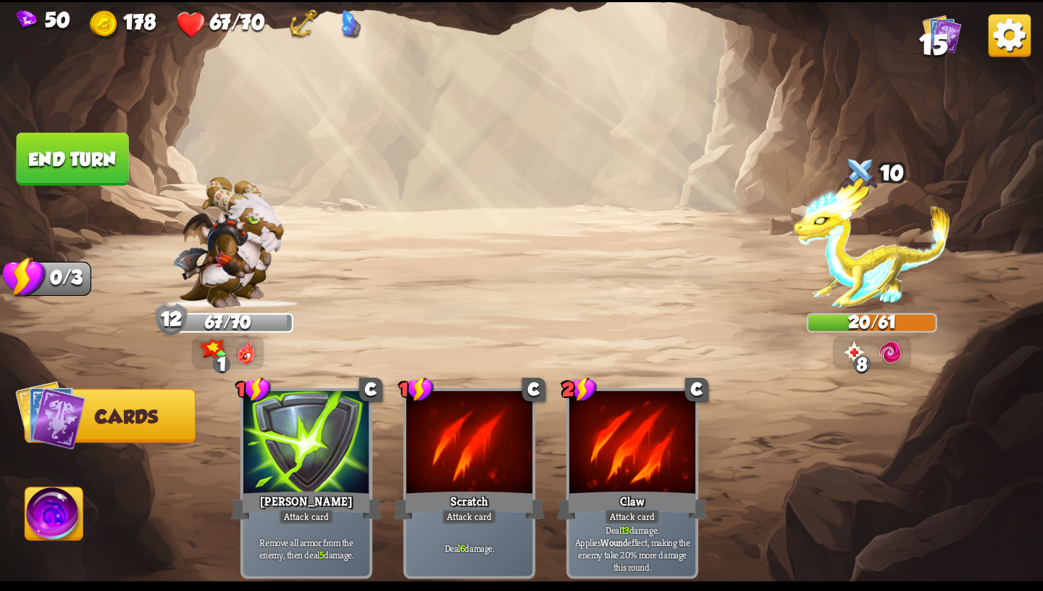
click at [77, 528] on img at bounding box center [54, 516] width 58 height 59
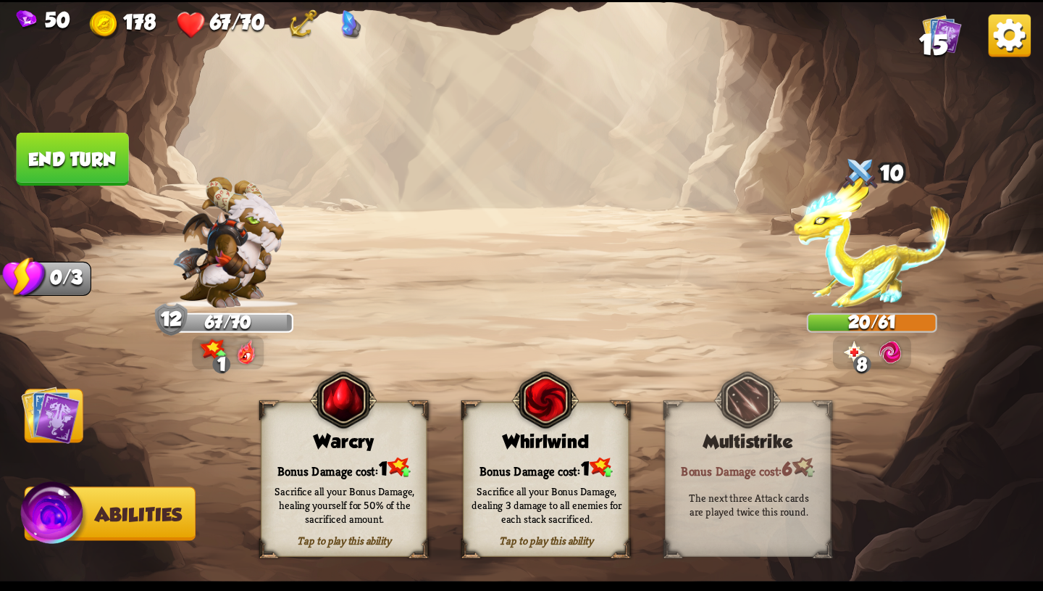
click at [335, 501] on div "Sacrifice all your Bonus Damage, healing yourself for 50% of the sacrificed amo…" at bounding box center [345, 503] width 150 height 41
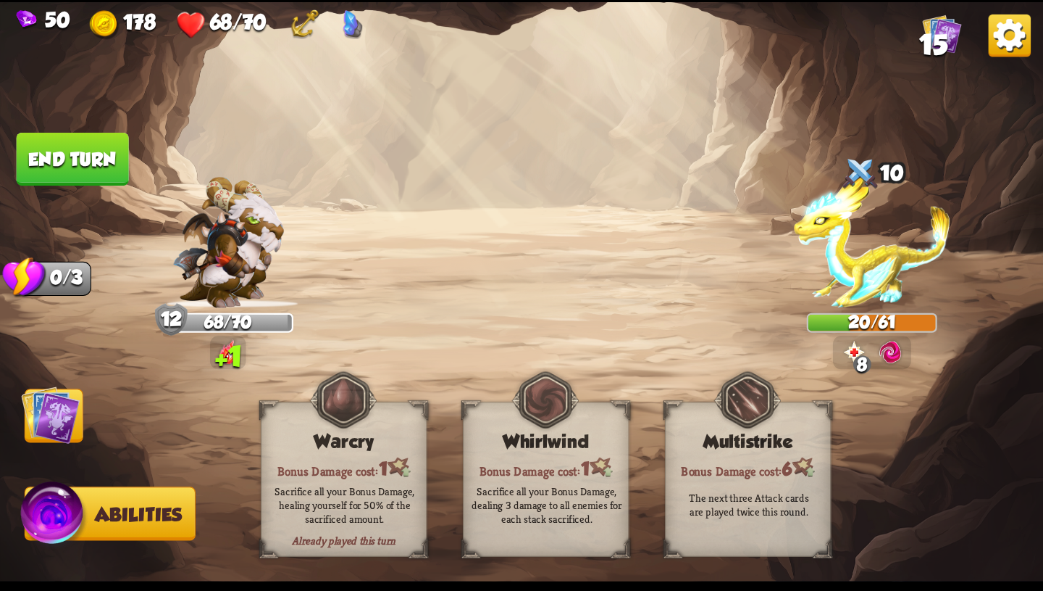
click at [60, 426] on img at bounding box center [50, 414] width 59 height 59
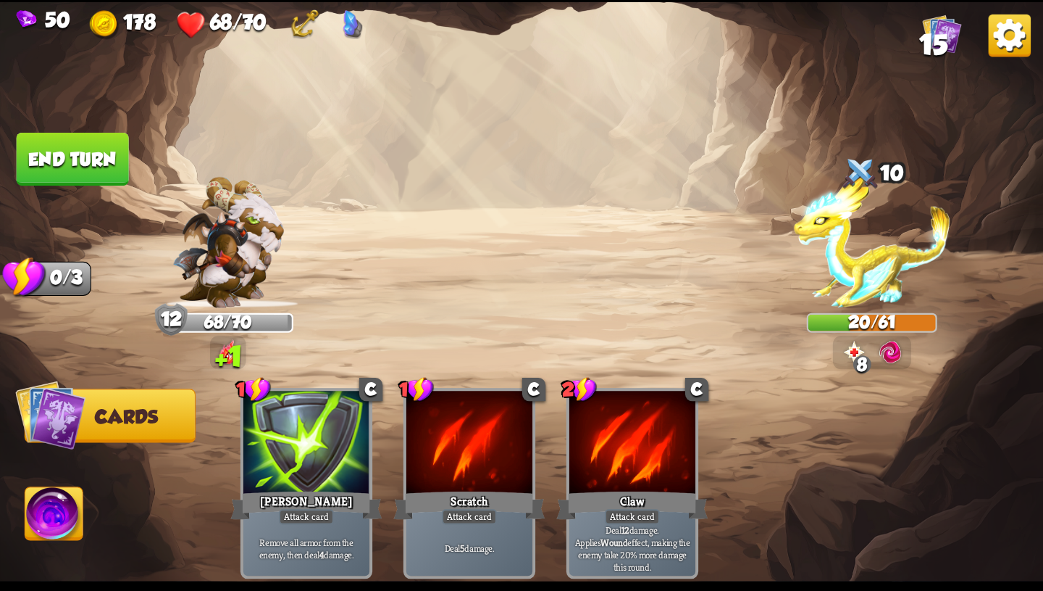
click at [88, 164] on button "End turn" at bounding box center [73, 159] width 112 height 53
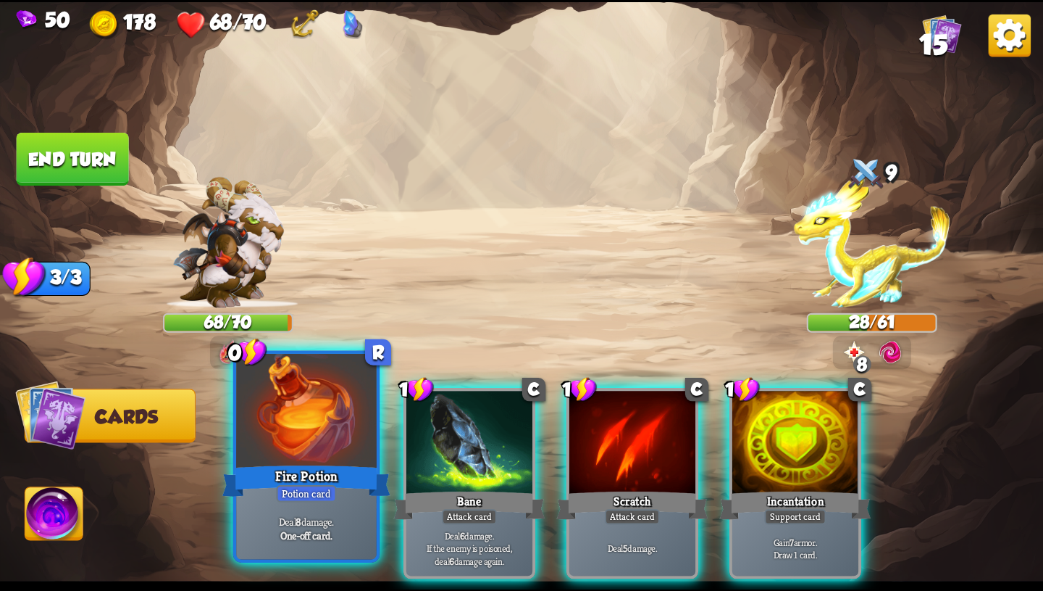
click at [341, 442] on div at bounding box center [306, 412] width 141 height 118
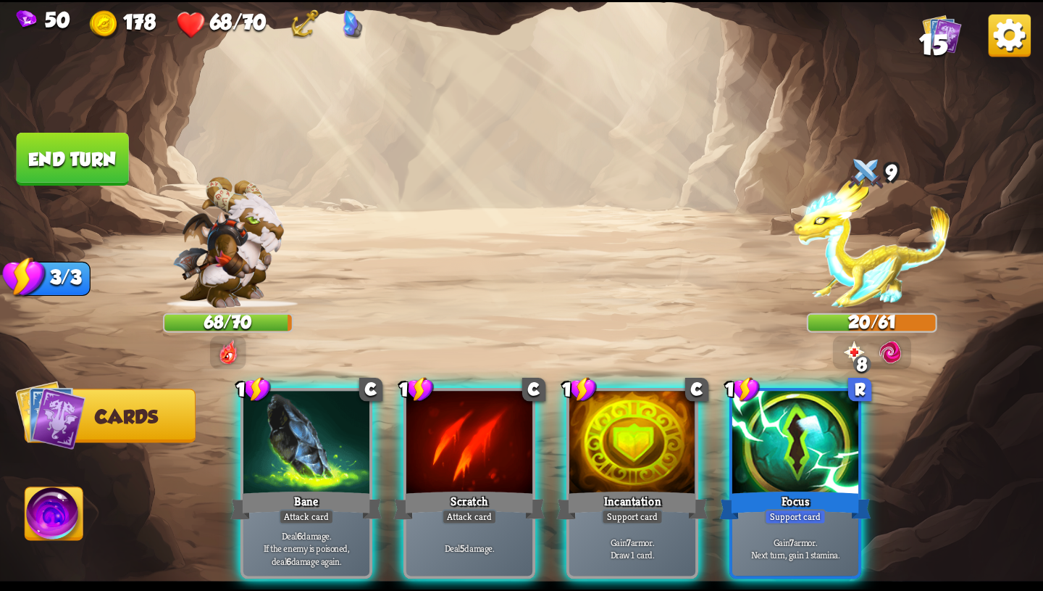
click at [897, 348] on img at bounding box center [891, 351] width 26 height 26
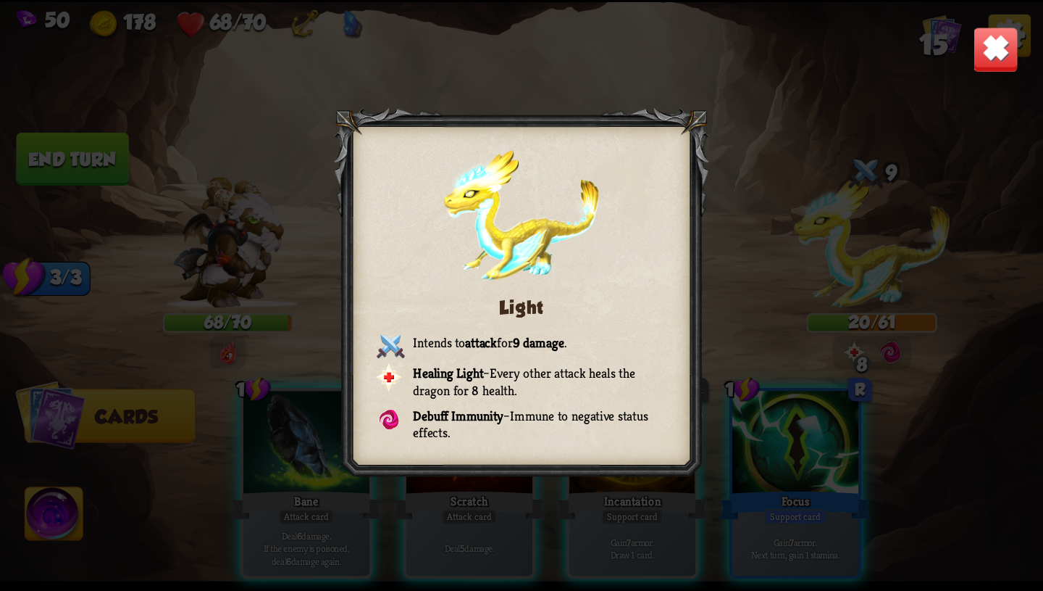
click at [972, 27] on div "Light Intends to attack for 9 damage . Healing Light – Every other attack heals…" at bounding box center [521, 295] width 1043 height 587
click at [1001, 43] on img at bounding box center [996, 49] width 46 height 46
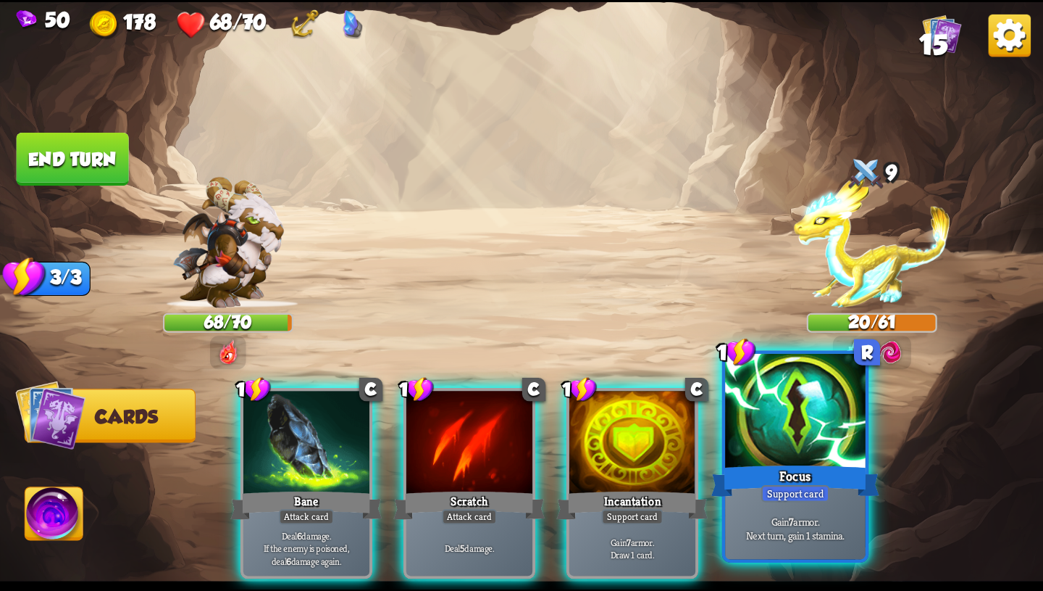
click at [754, 430] on div at bounding box center [795, 412] width 141 height 118
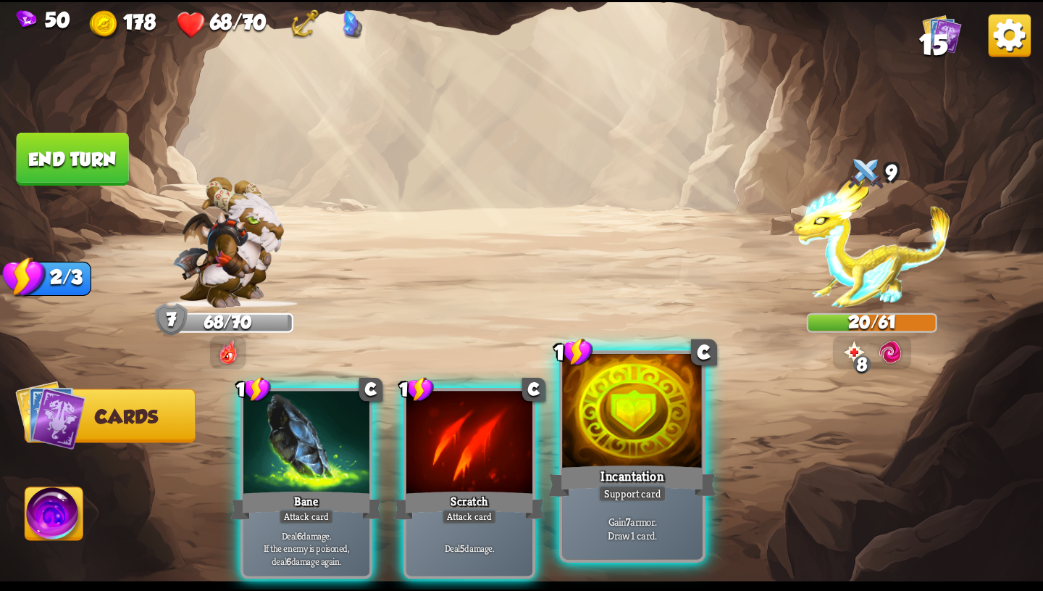
click at [645, 476] on div "Incantation" at bounding box center [633, 481] width 168 height 38
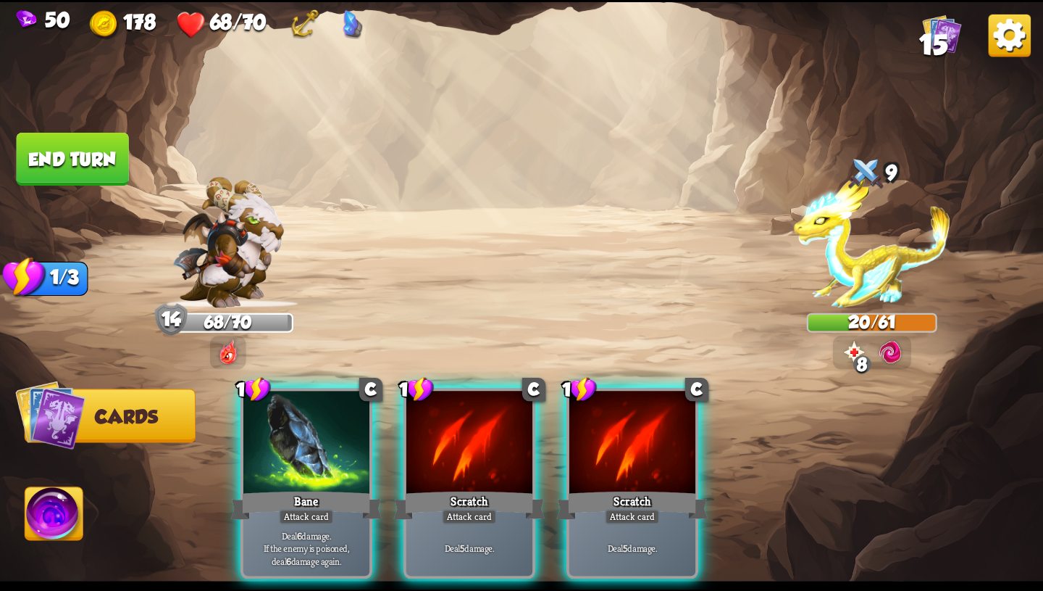
click at [59, 154] on button "End turn" at bounding box center [73, 159] width 112 height 53
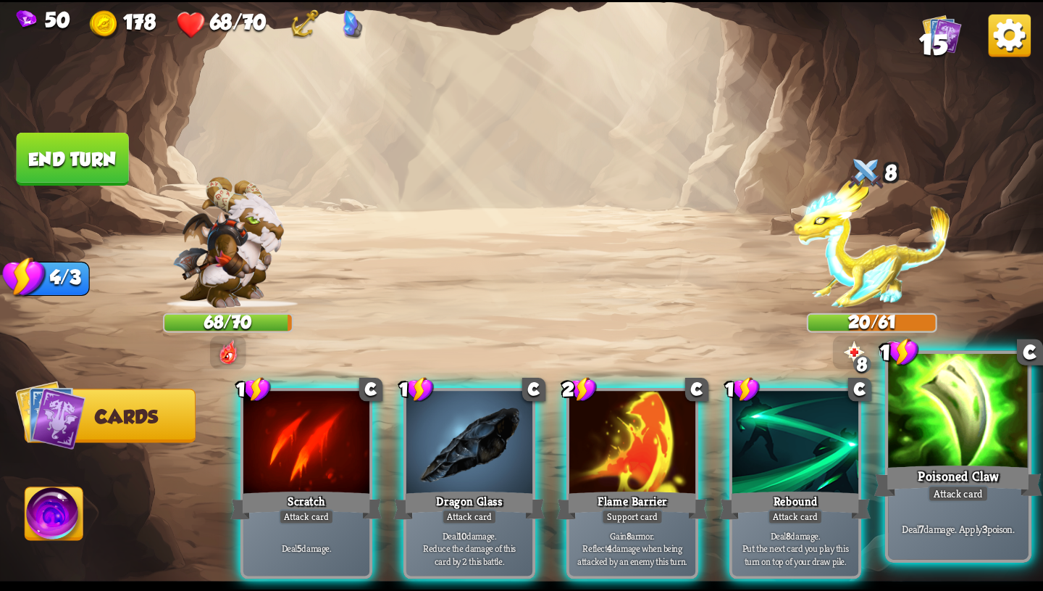
click at [926, 539] on div "Deal 7 damage. Apply 3 poison." at bounding box center [958, 528] width 141 height 61
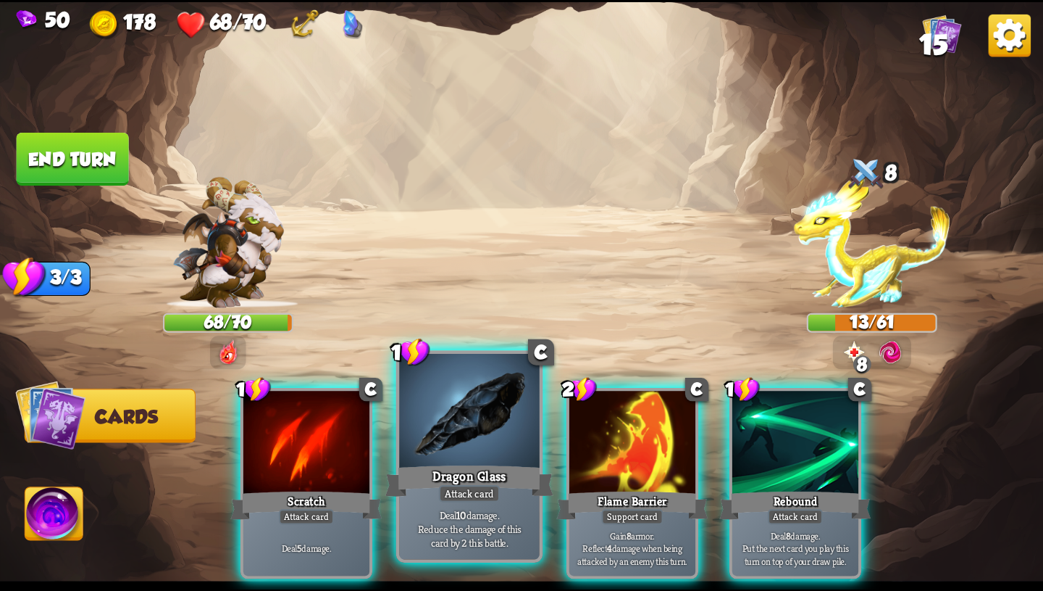
click at [504, 491] on div "Dragon Glass" at bounding box center [470, 481] width 168 height 38
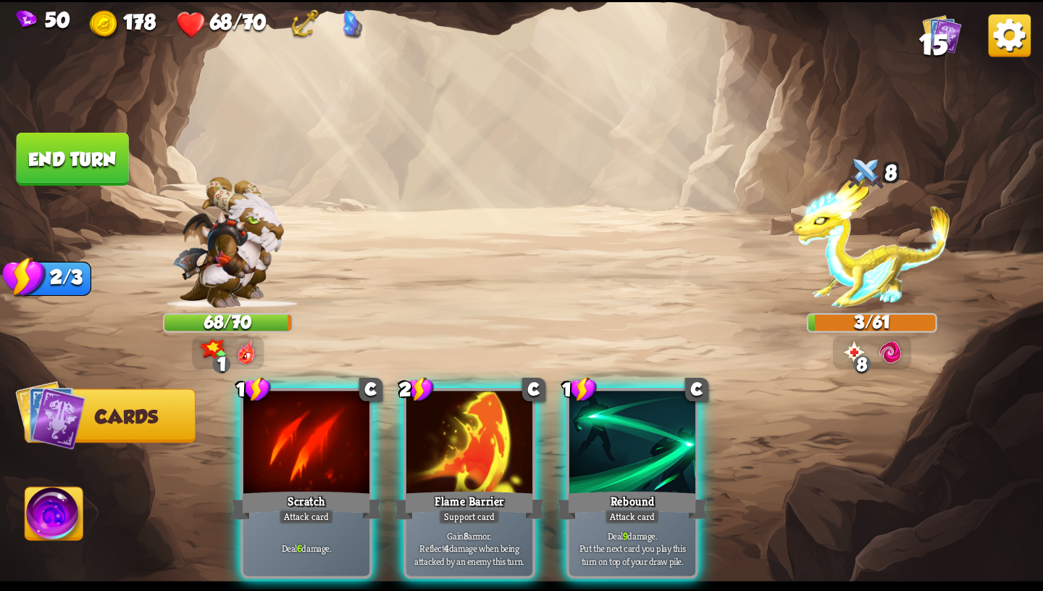
click at [48, 520] on img at bounding box center [54, 516] width 58 height 59
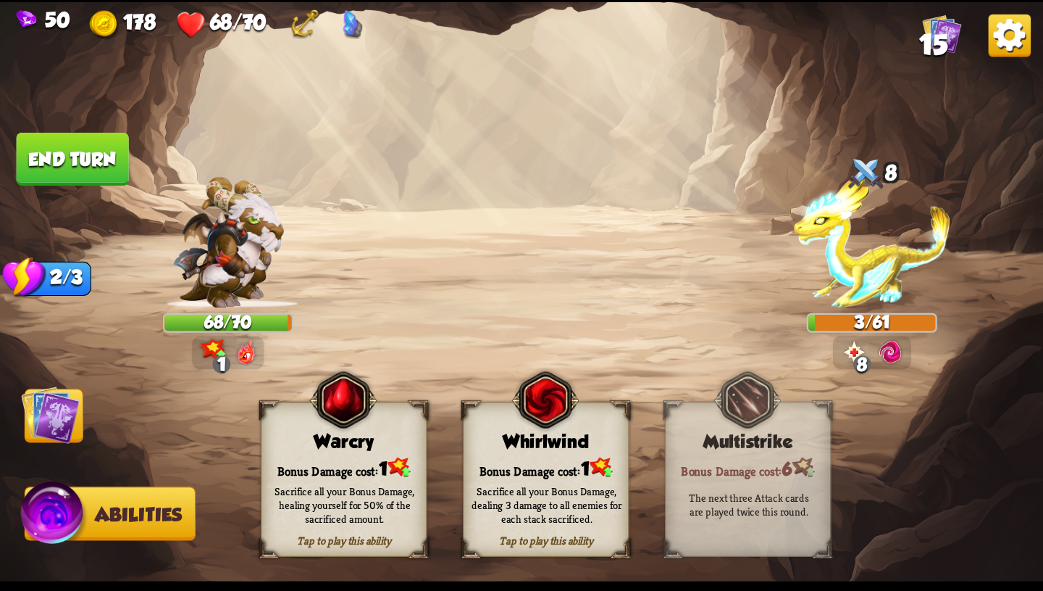
click at [295, 496] on div "Sacrifice all your Bonus Damage, healing yourself for 50% of the sacrificed amo…" at bounding box center [345, 503] width 150 height 41
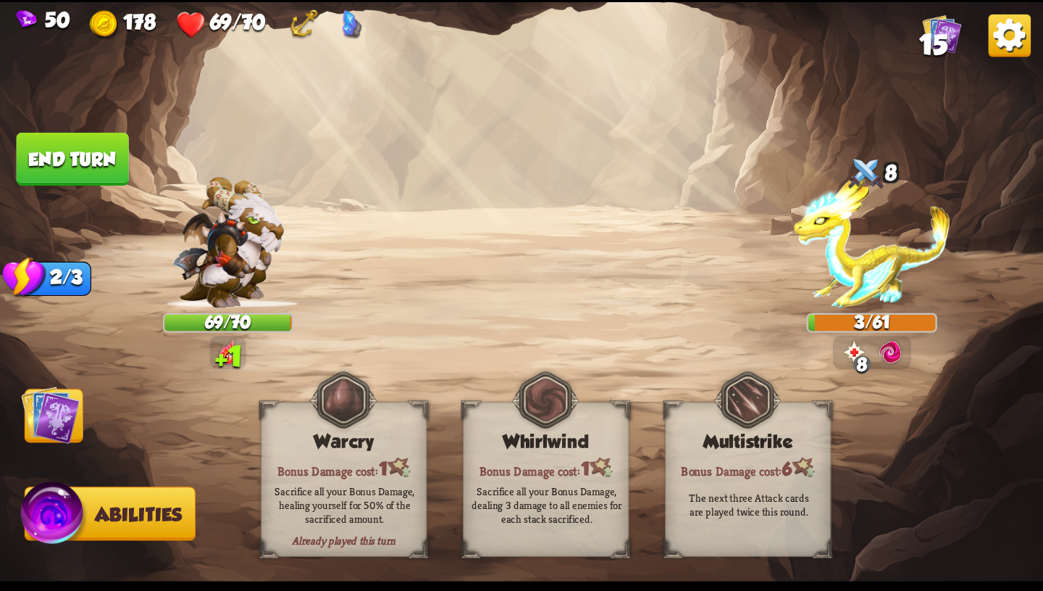
click at [53, 405] on img at bounding box center [50, 414] width 59 height 59
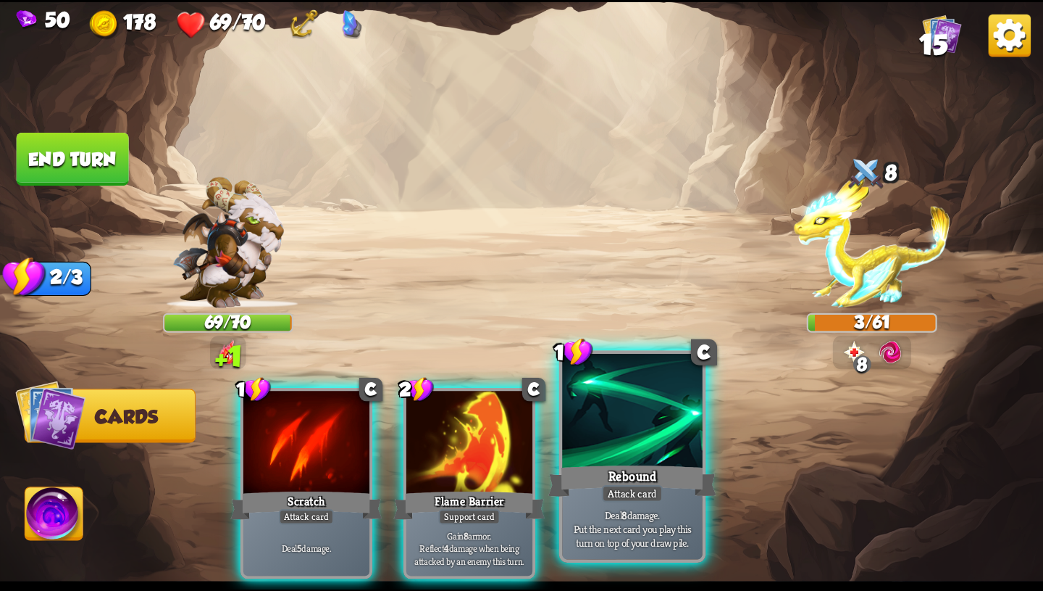
click at [665, 445] on div at bounding box center [632, 412] width 141 height 118
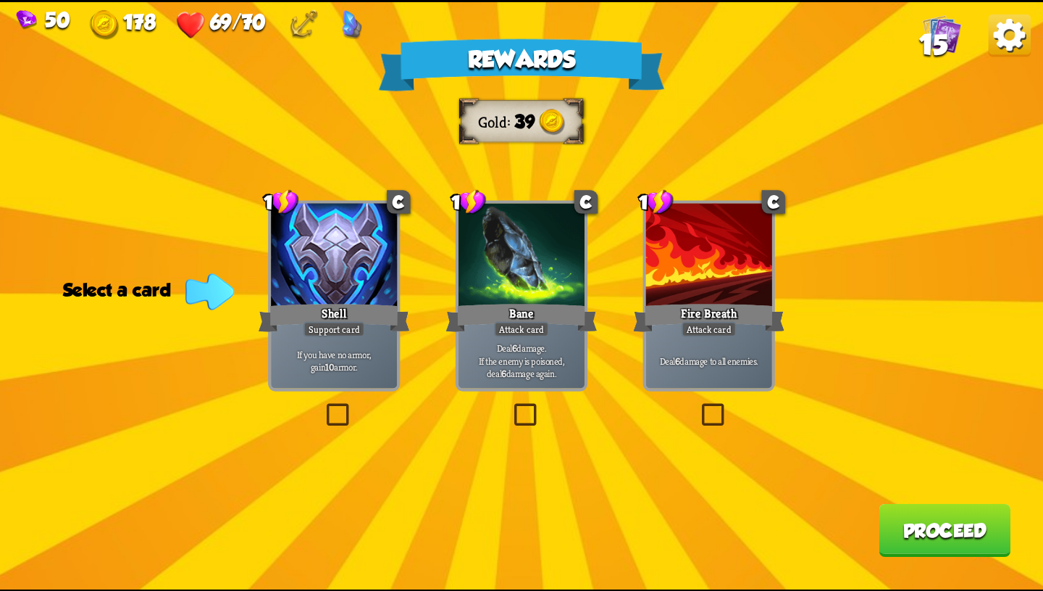
click at [746, 286] on div at bounding box center [709, 256] width 126 height 107
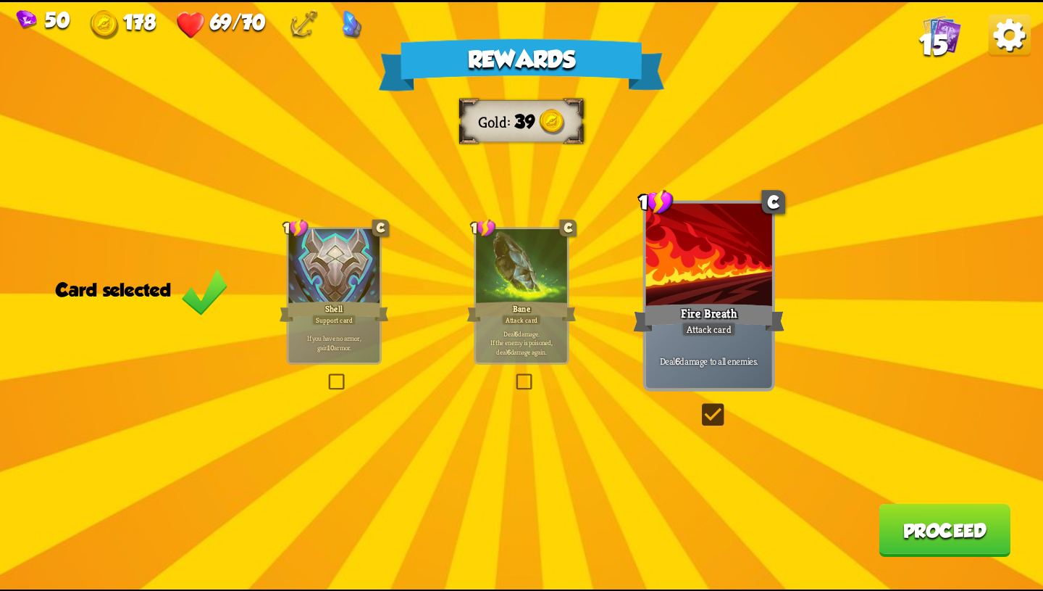
click at [933, 522] on button "Proceed" at bounding box center [945, 529] width 132 height 53
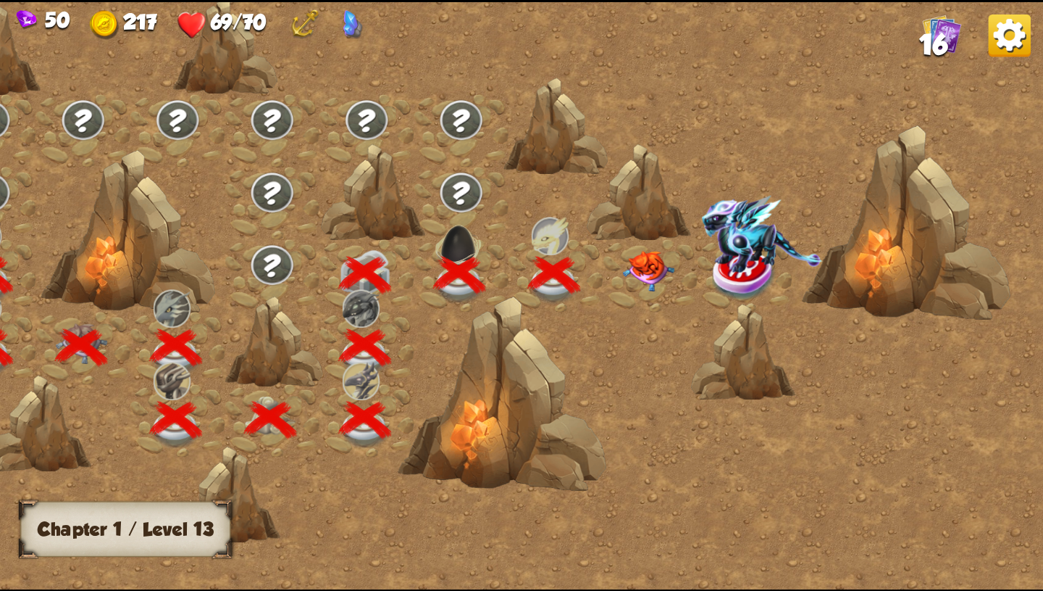
click at [642, 271] on img at bounding box center [649, 270] width 52 height 41
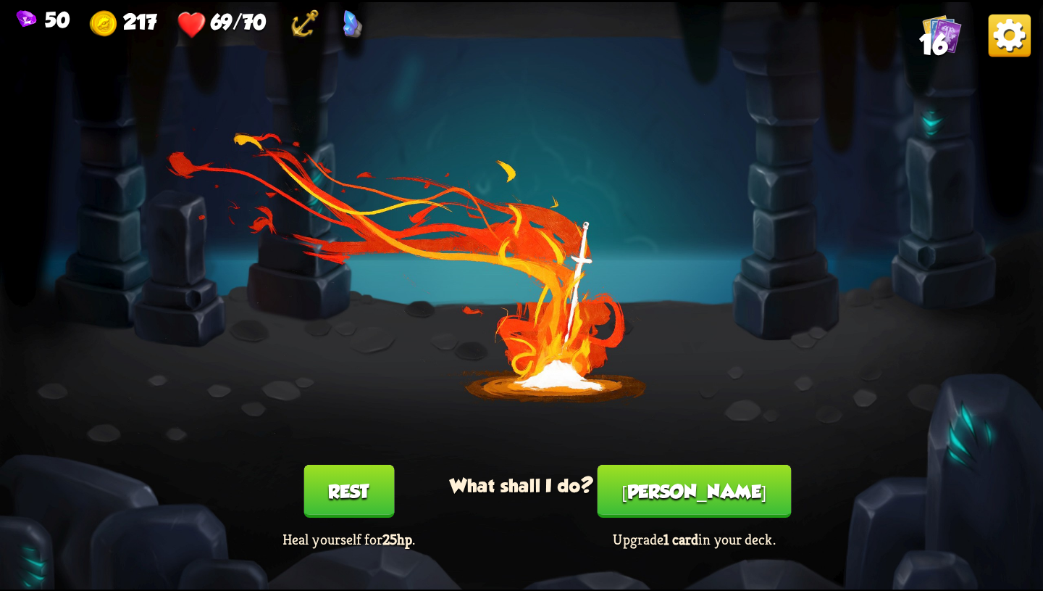
click at [693, 490] on button "[PERSON_NAME]" at bounding box center [695, 490] width 194 height 53
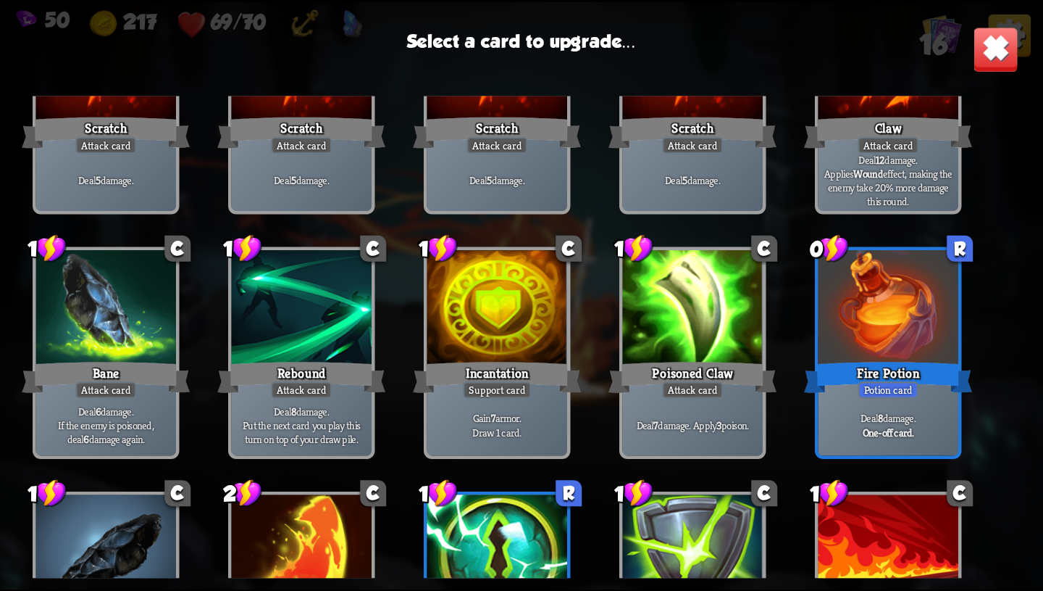
scroll to position [238, 0]
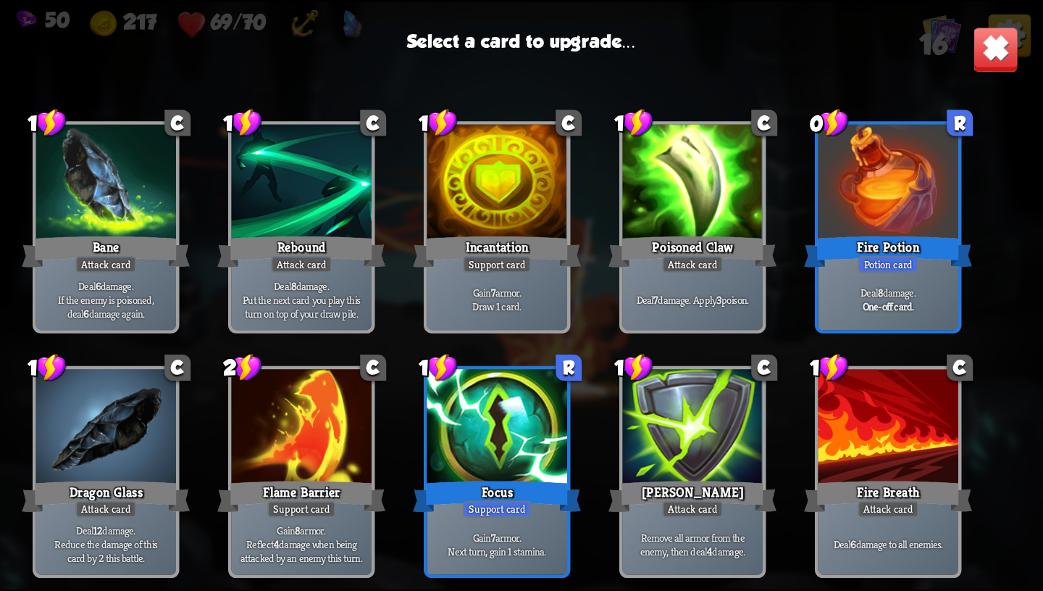
click at [532, 449] on div at bounding box center [498, 428] width 141 height 118
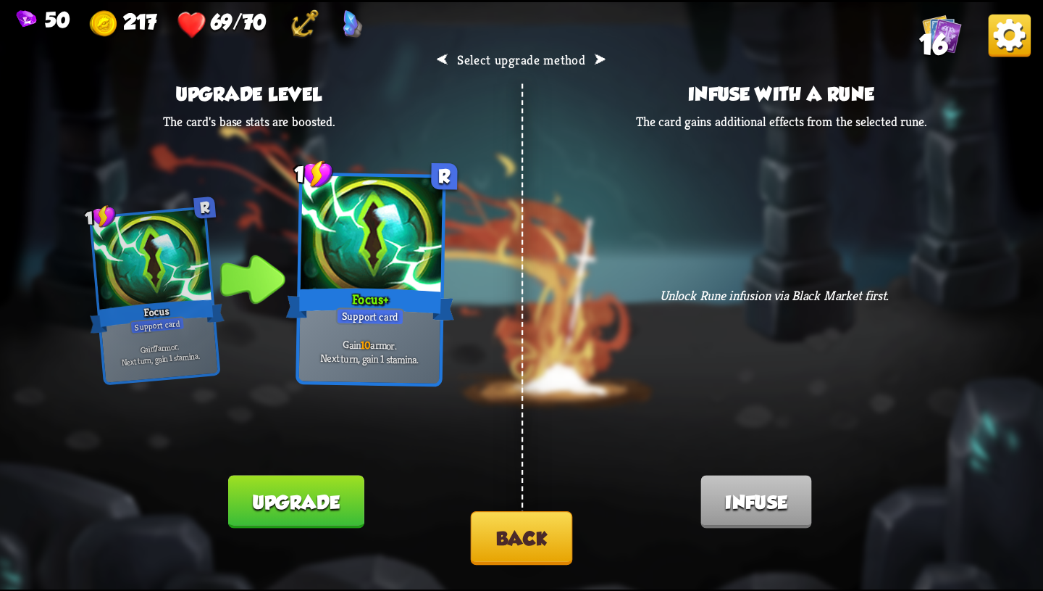
click at [533, 525] on button "Back" at bounding box center [522, 538] width 102 height 54
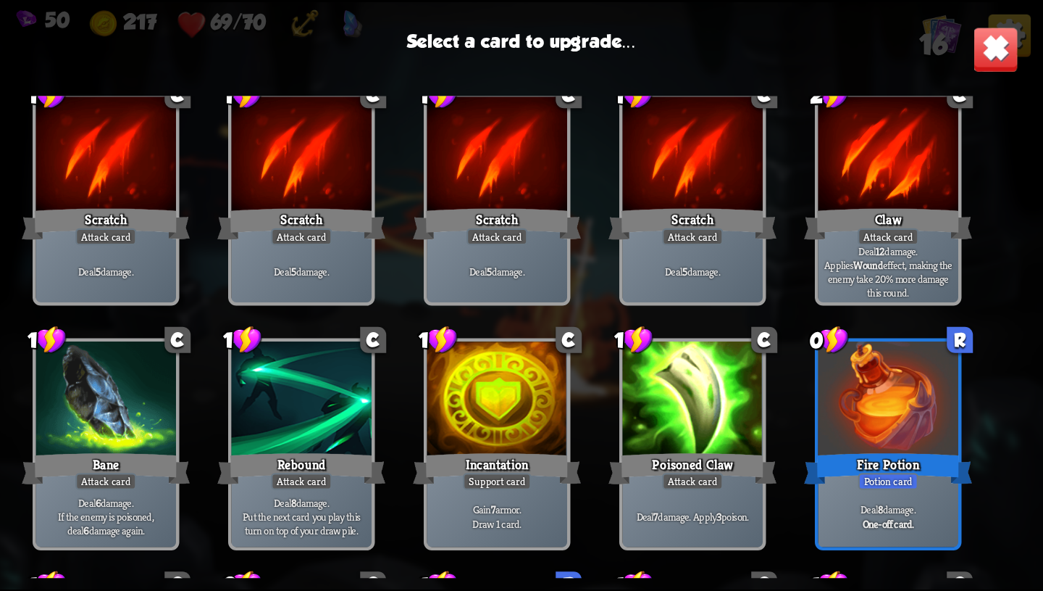
scroll to position [44, 0]
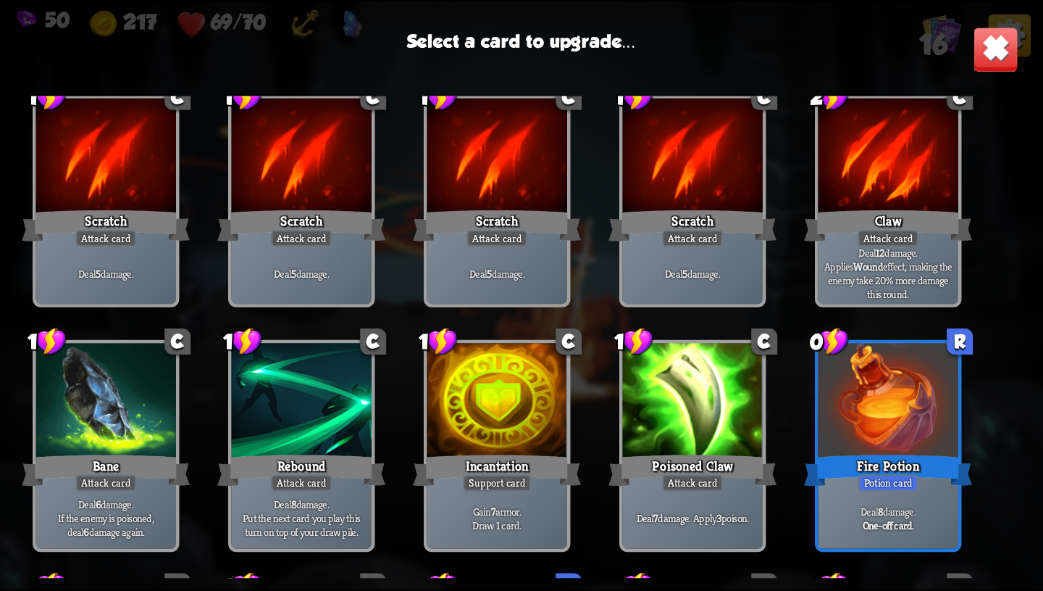
click at [704, 446] on div at bounding box center [693, 402] width 141 height 118
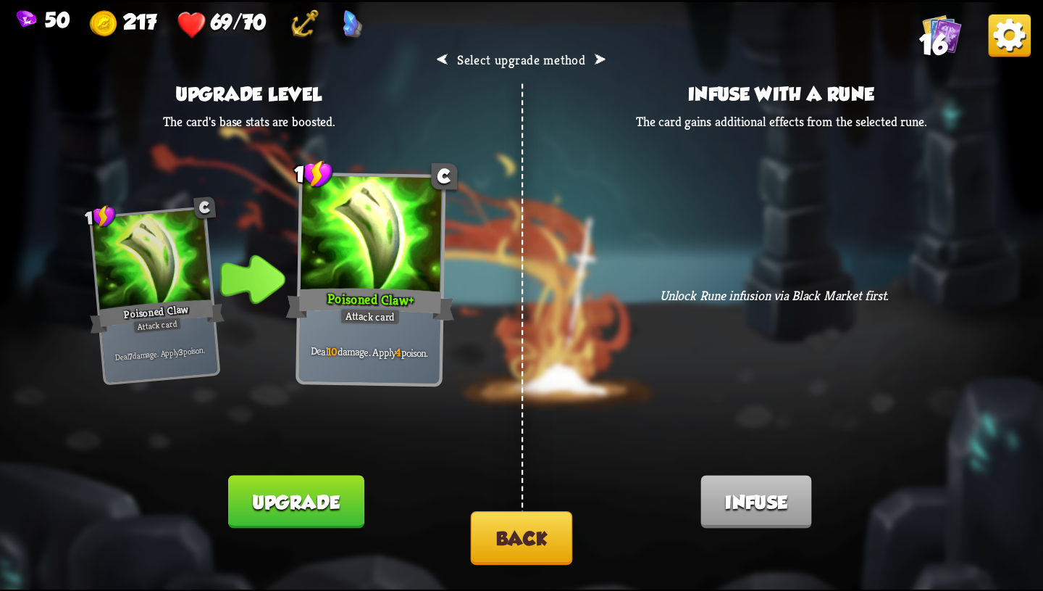
click at [541, 533] on button "Back" at bounding box center [522, 538] width 102 height 54
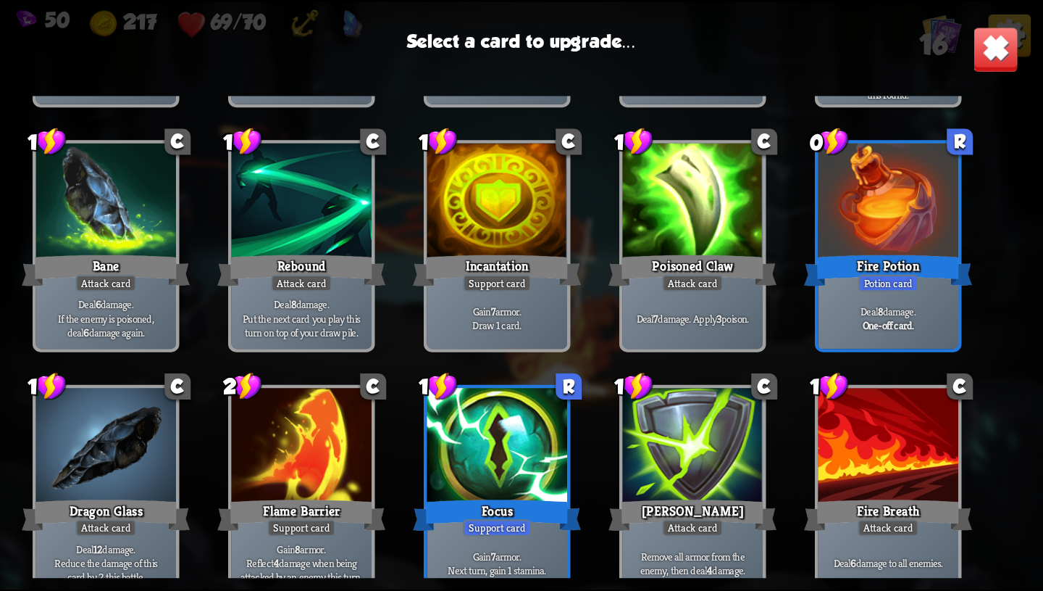
scroll to position [238, 0]
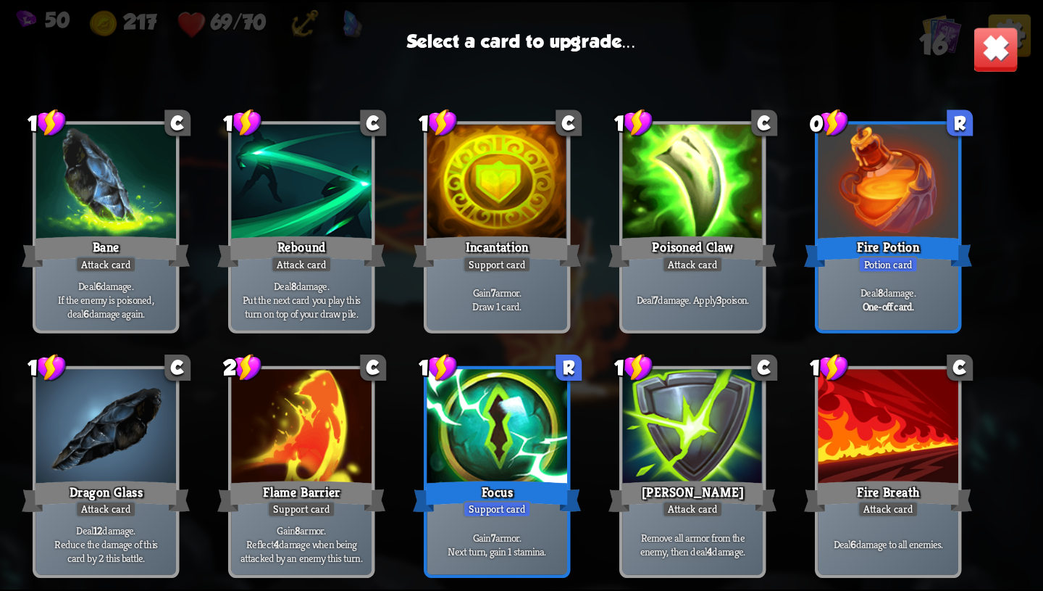
click at [712, 273] on div "Deal 7 damage. Apply 3 poison." at bounding box center [693, 299] width 141 height 61
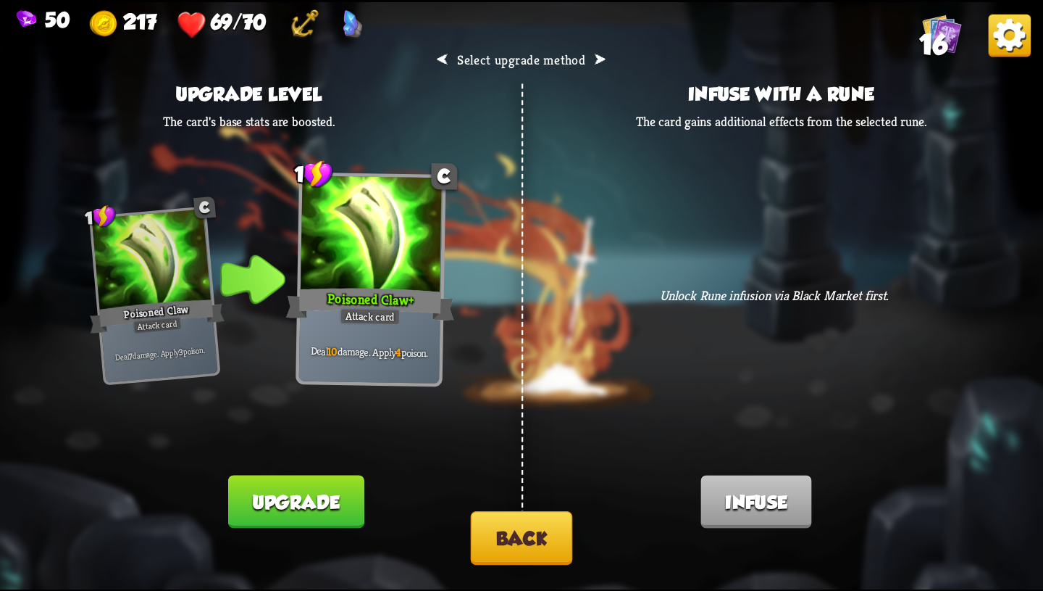
click at [533, 524] on button "Back" at bounding box center [522, 538] width 102 height 54
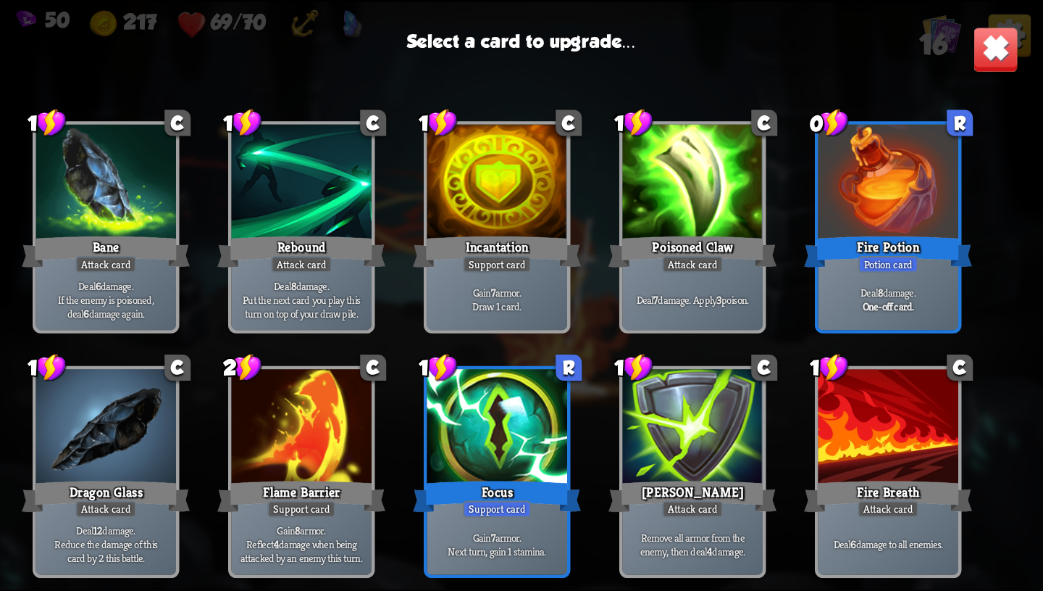
click at [577, 417] on div "1 C Scratch Attack card Deal 5 damage. 1 C Scratch Attack card Deal 5 damage. 1…" at bounding box center [521, 336] width 1043 height 481
click at [914, 409] on div at bounding box center [889, 428] width 141 height 118
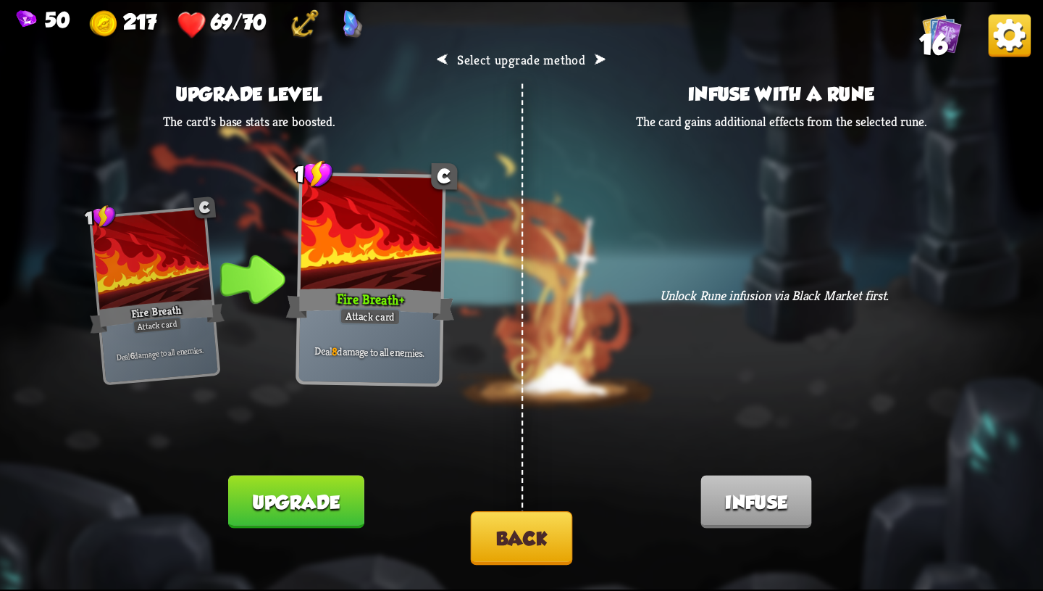
click at [527, 525] on button "Back" at bounding box center [522, 538] width 102 height 54
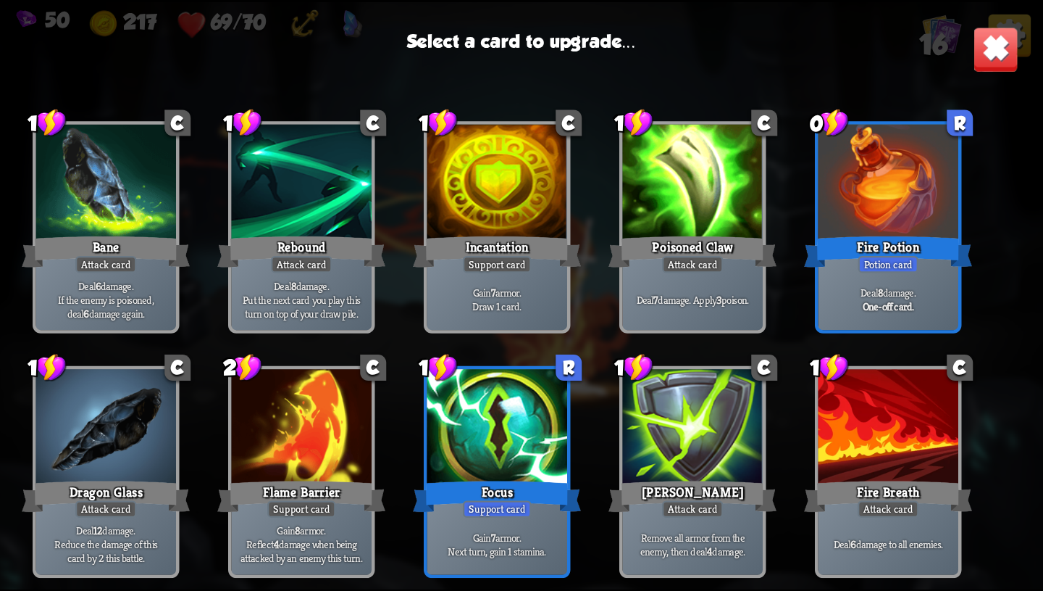
click at [694, 415] on div at bounding box center [693, 428] width 141 height 118
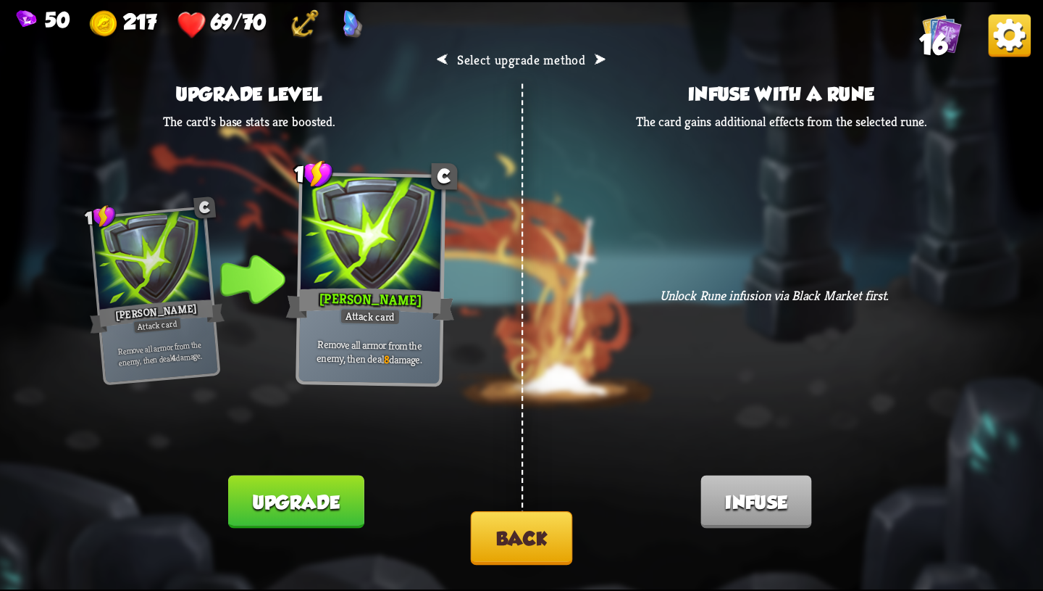
click at [509, 533] on button "Back" at bounding box center [522, 538] width 102 height 54
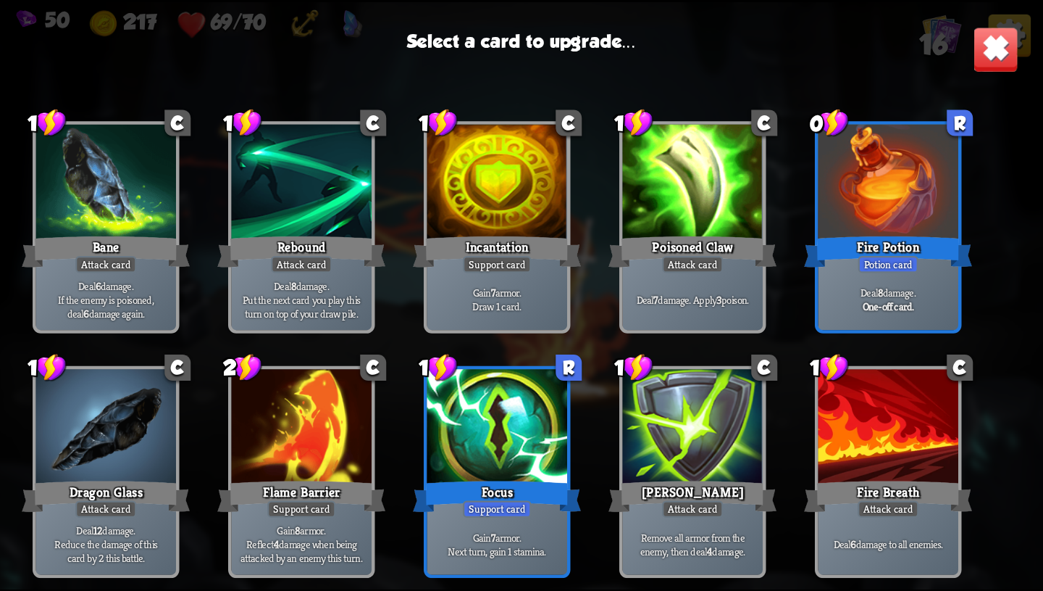
click at [327, 460] on div at bounding box center [302, 428] width 141 height 118
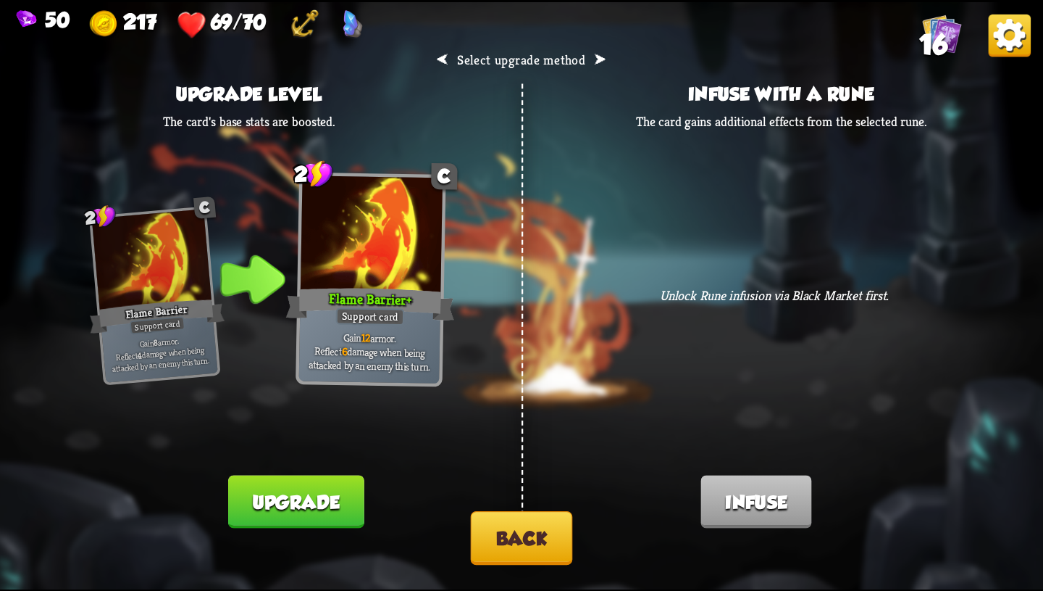
click at [538, 546] on button "Back" at bounding box center [522, 538] width 102 height 54
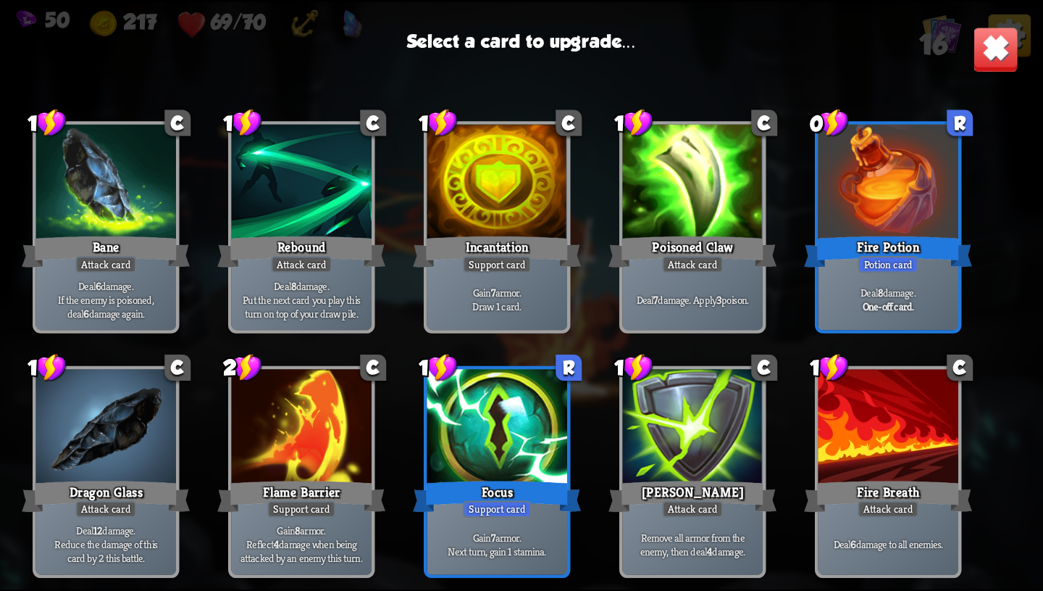
click at [153, 488] on div "Dragon Glass" at bounding box center [106, 497] width 168 height 38
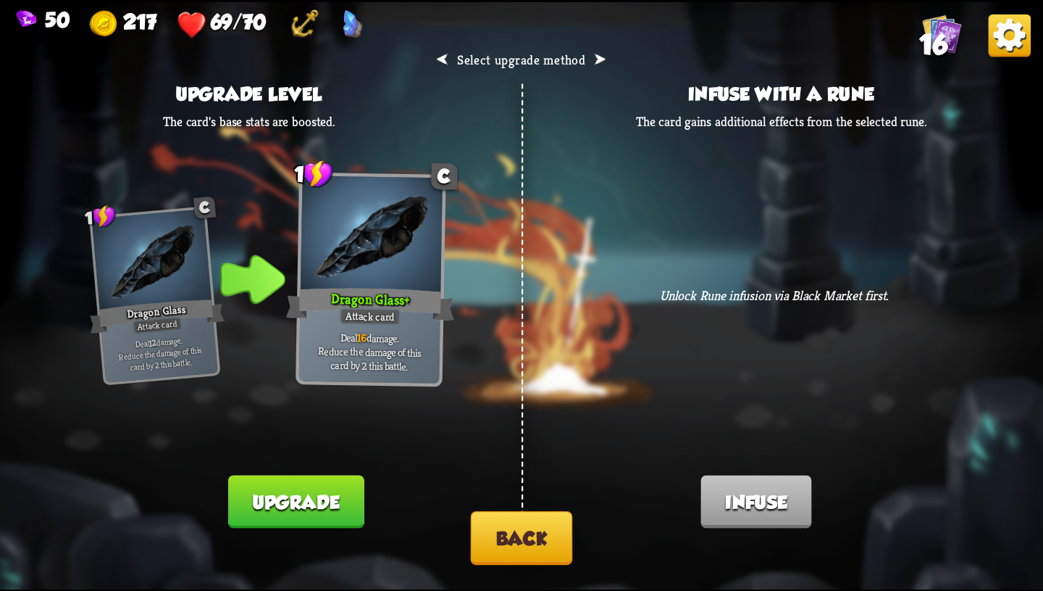
click at [520, 541] on button "Back" at bounding box center [522, 538] width 102 height 54
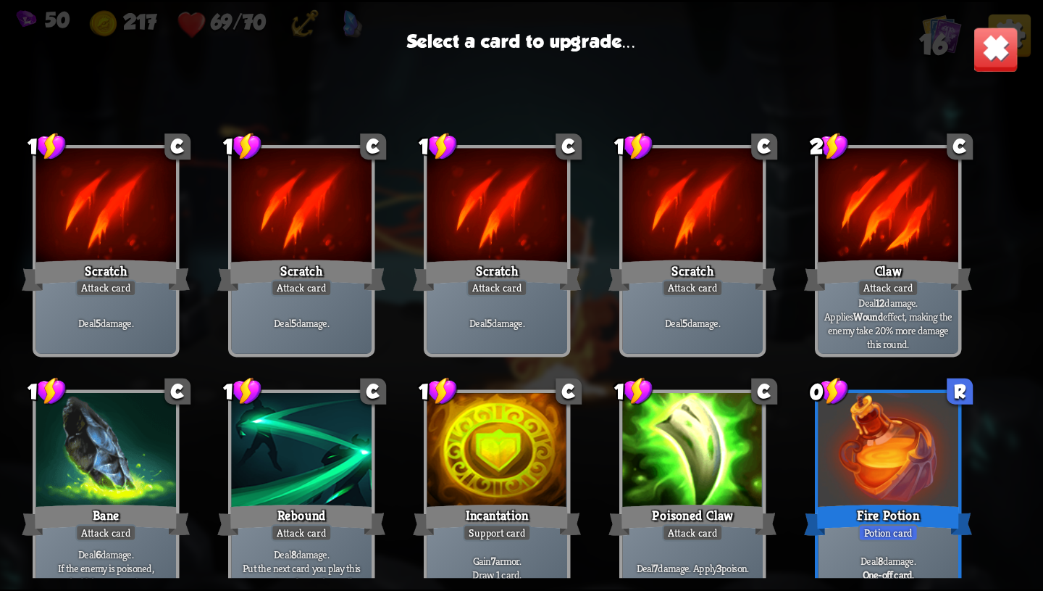
click at [301, 482] on div at bounding box center [302, 452] width 141 height 118
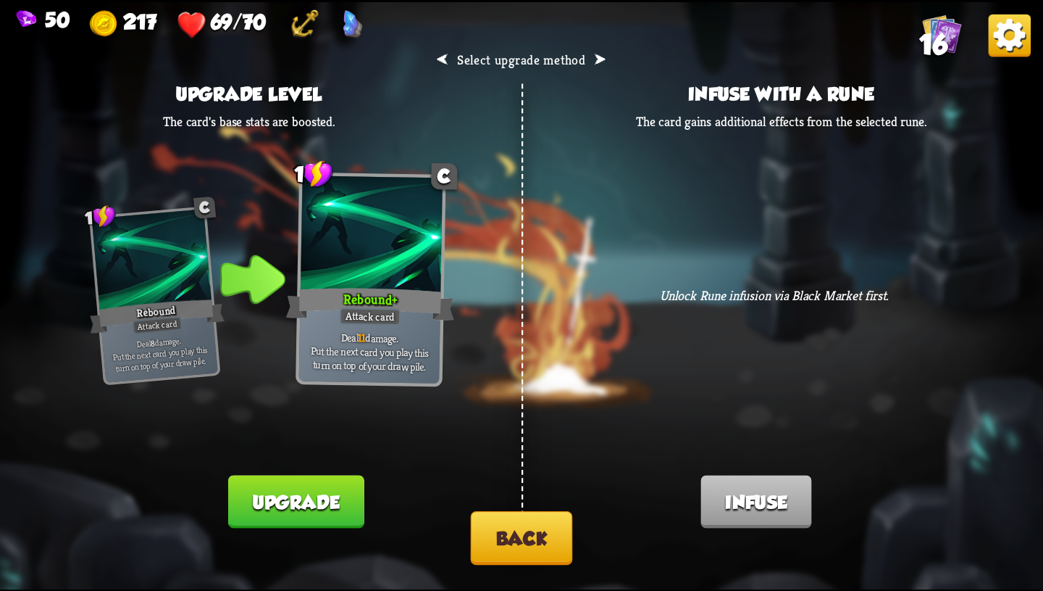
click at [501, 528] on button "Back" at bounding box center [522, 538] width 102 height 54
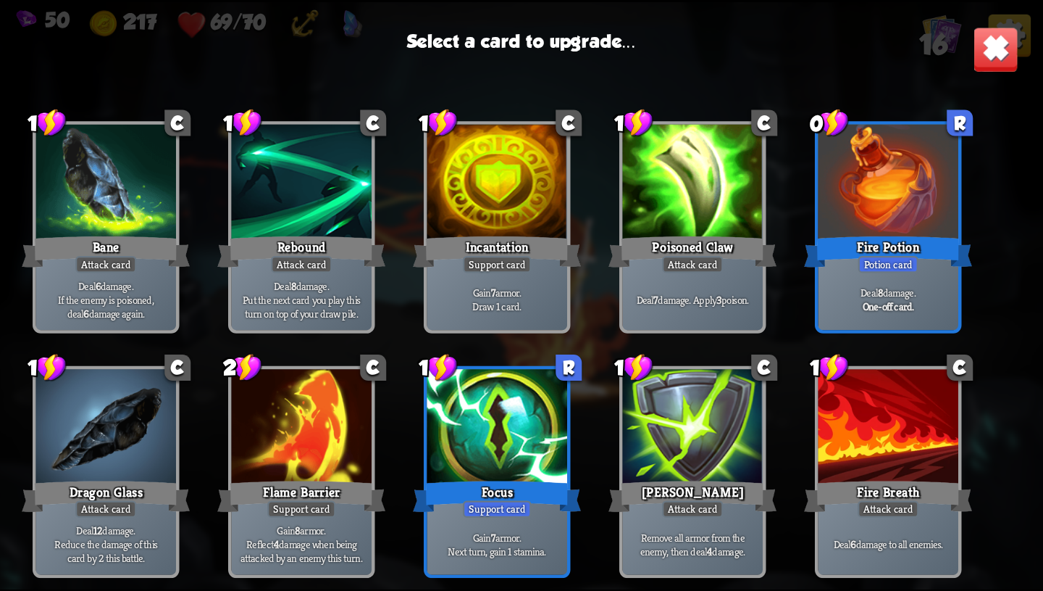
click at [344, 487] on div "Flame Barrier" at bounding box center [301, 497] width 168 height 38
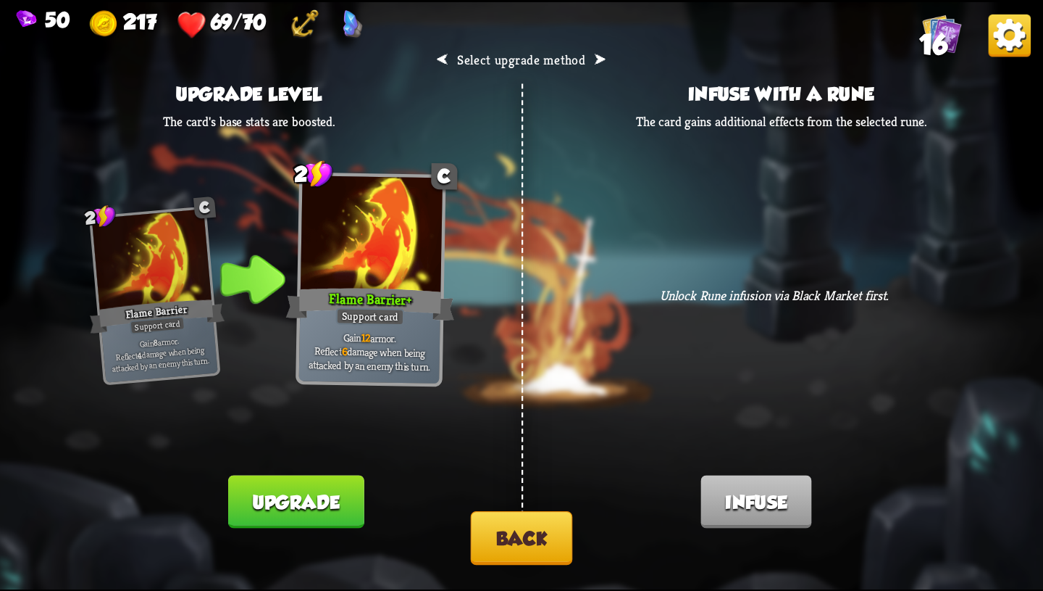
click at [323, 510] on button "Upgrade" at bounding box center [296, 501] width 136 height 53
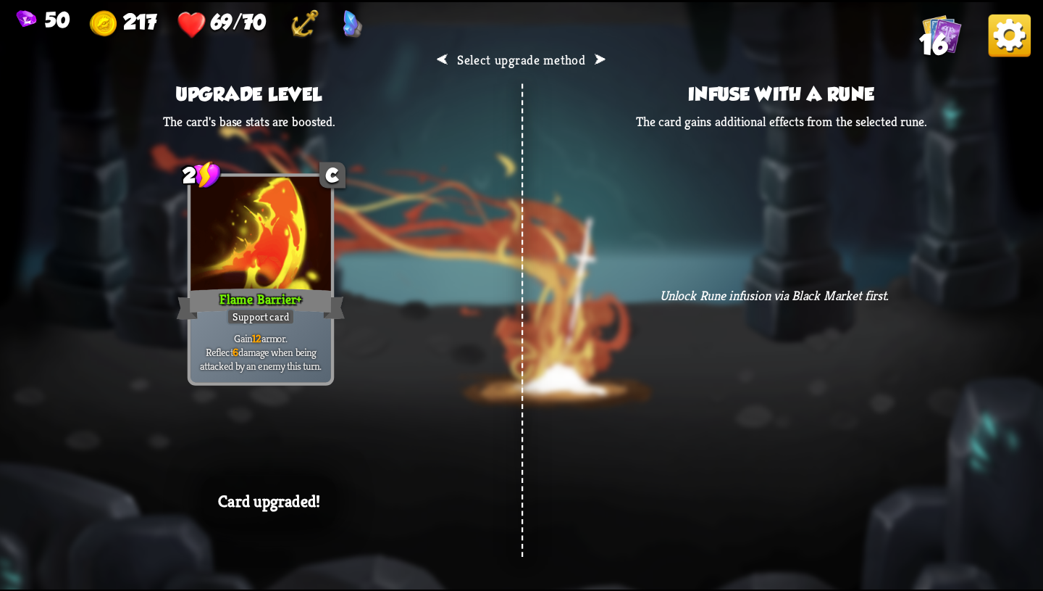
click at [598, 536] on div "⮜ Select upgrade method ⮞ Upgrade level The card's base stats are boosted. 2 C …" at bounding box center [521, 295] width 1043 height 587
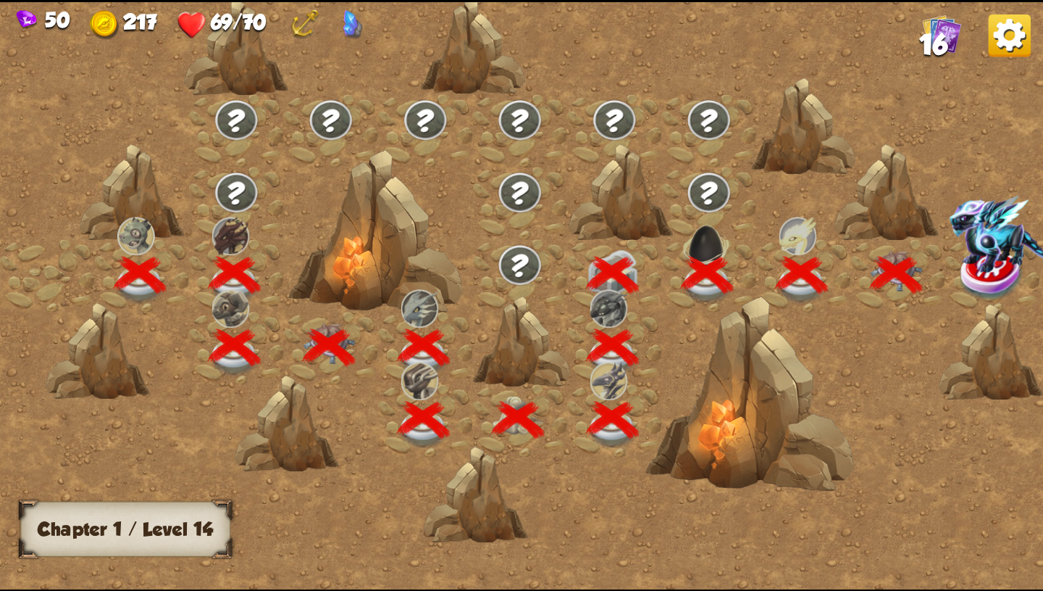
scroll to position [0, 220]
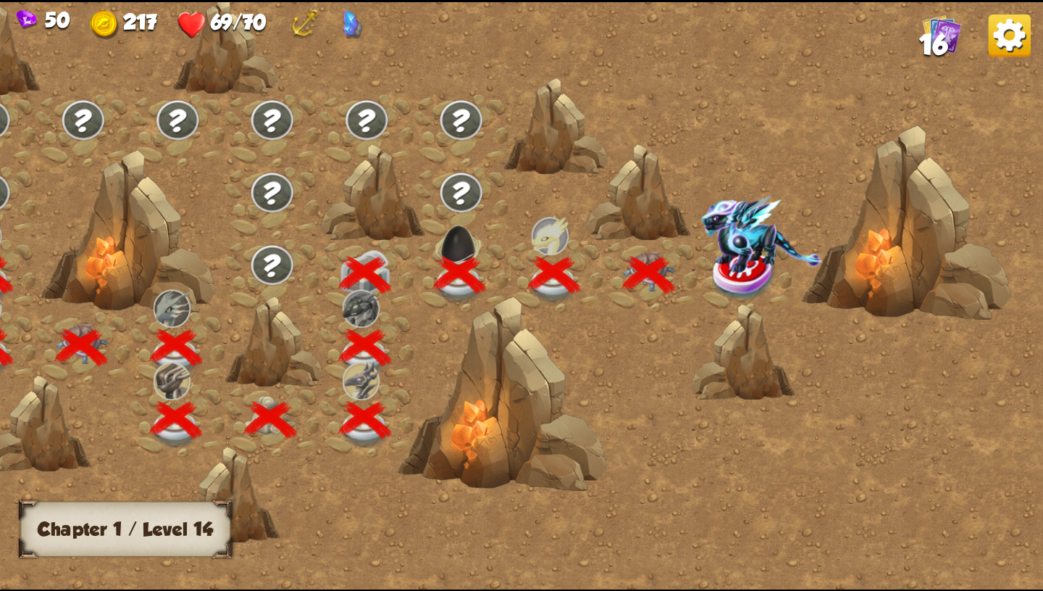
click at [736, 266] on img at bounding box center [762, 234] width 121 height 78
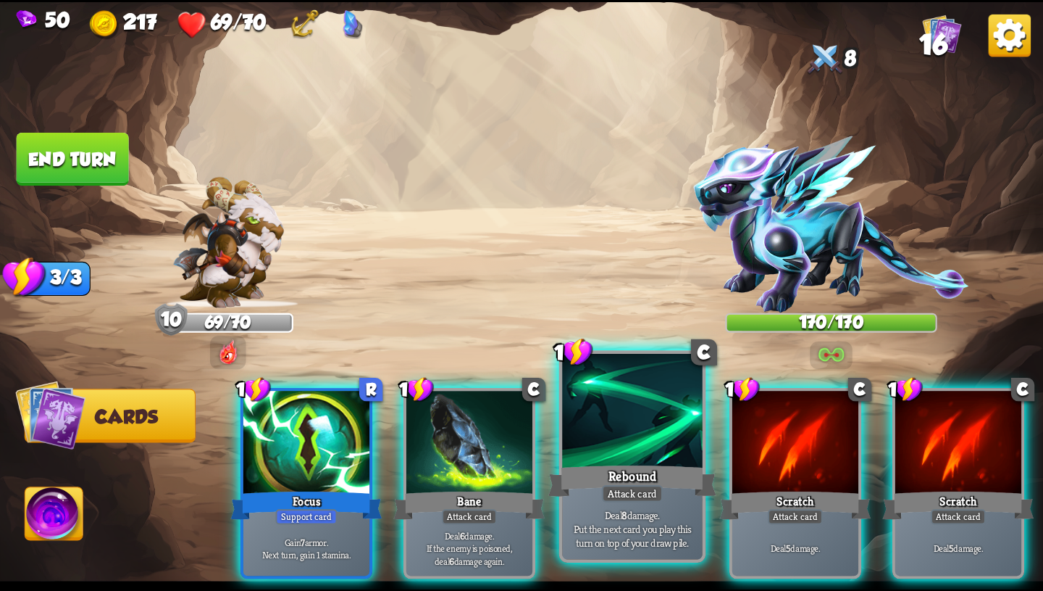
click at [652, 469] on div "Rebound" at bounding box center [633, 481] width 168 height 38
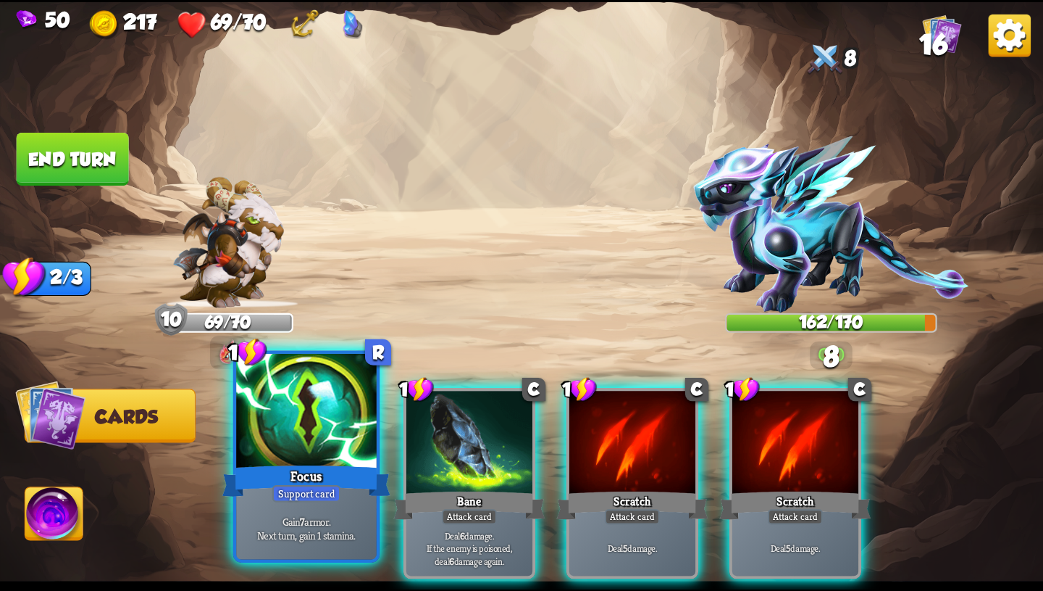
click at [328, 491] on div "Support card" at bounding box center [306, 493] width 69 height 17
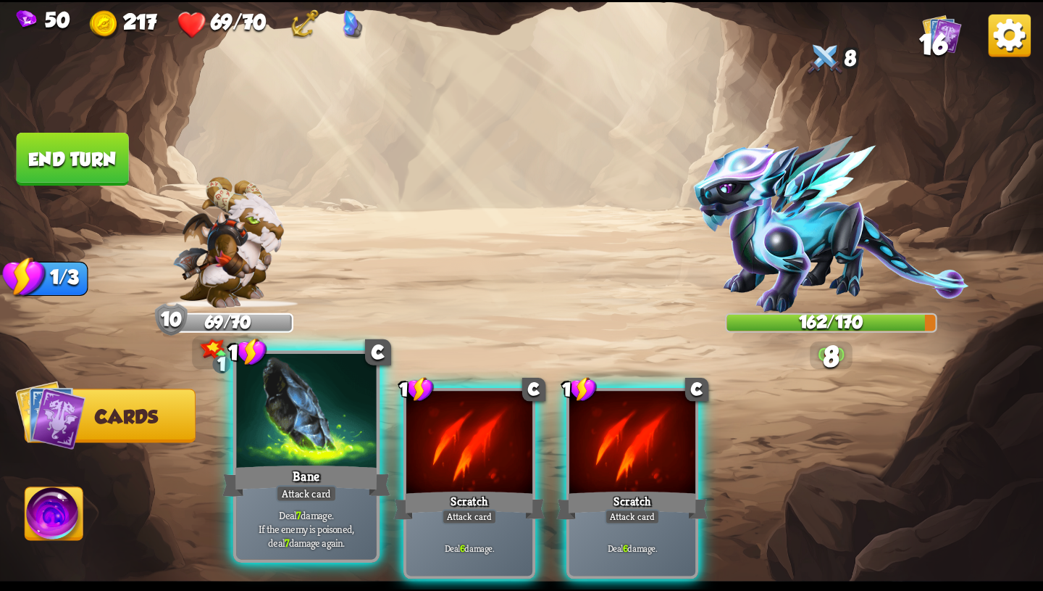
click at [328, 491] on div "Attack card" at bounding box center [306, 493] width 61 height 17
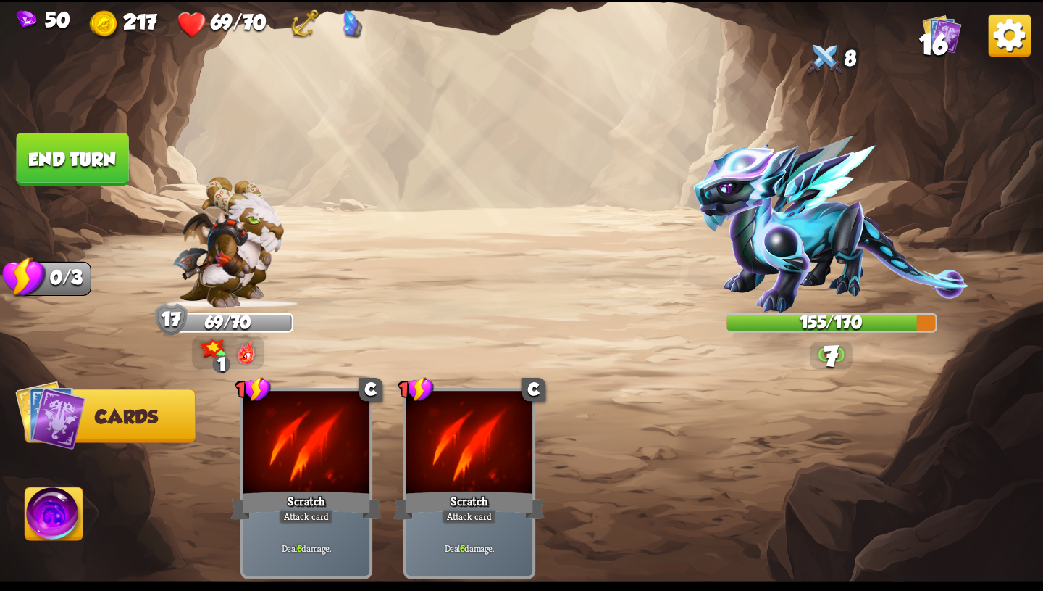
click at [64, 525] on img at bounding box center [54, 516] width 58 height 59
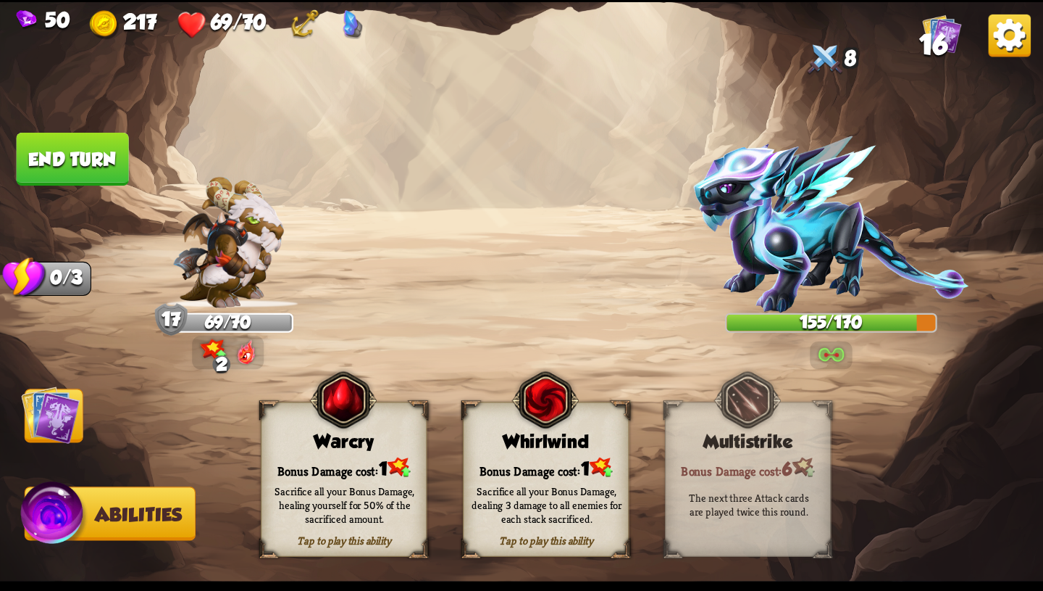
click at [510, 522] on div "Sacrifice all your Bonus Damage, dealing 3 damage to all enemies for each stack…" at bounding box center [547, 503] width 150 height 41
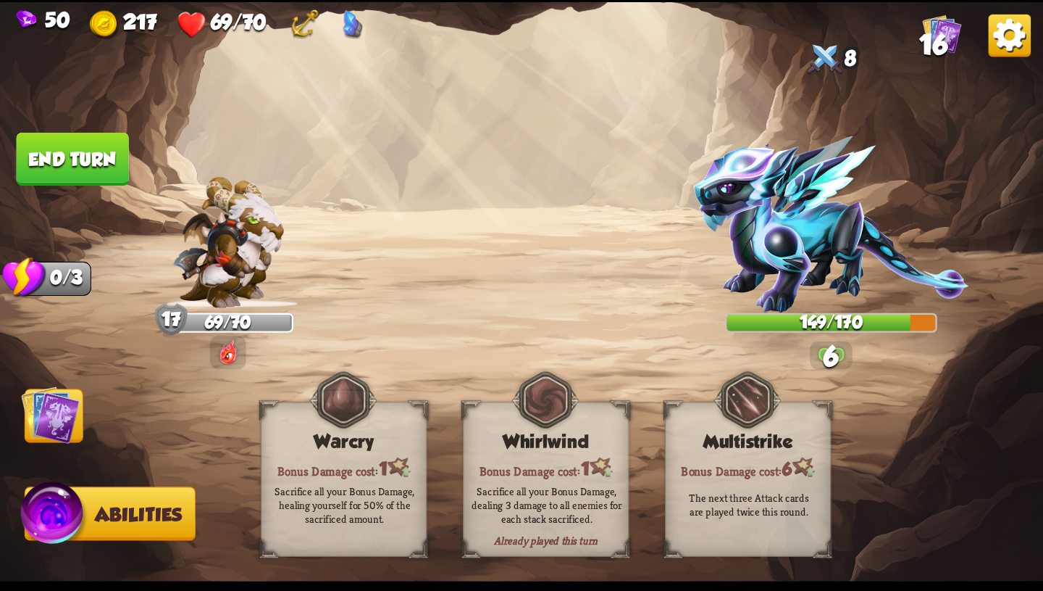
click at [68, 136] on button "End turn" at bounding box center [73, 159] width 112 height 53
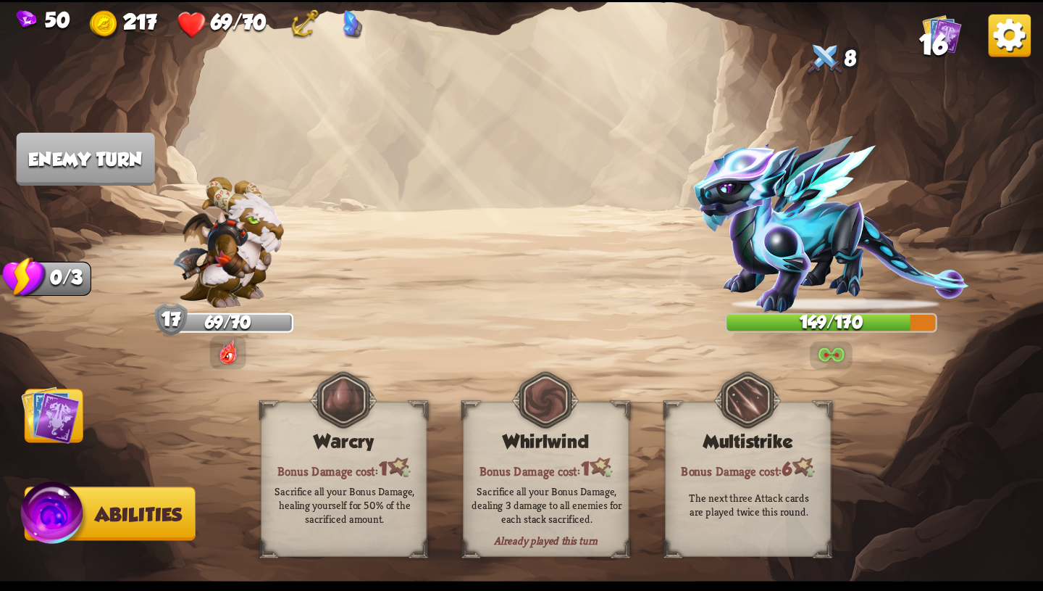
click at [22, 408] on img at bounding box center [50, 414] width 59 height 59
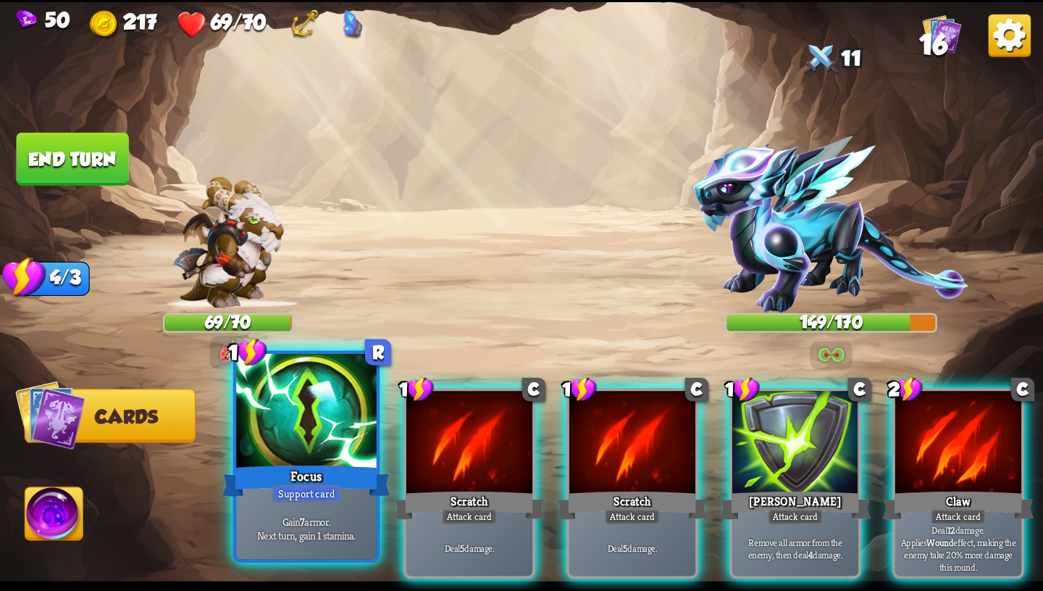
click at [293, 480] on div "Focus" at bounding box center [306, 481] width 168 height 38
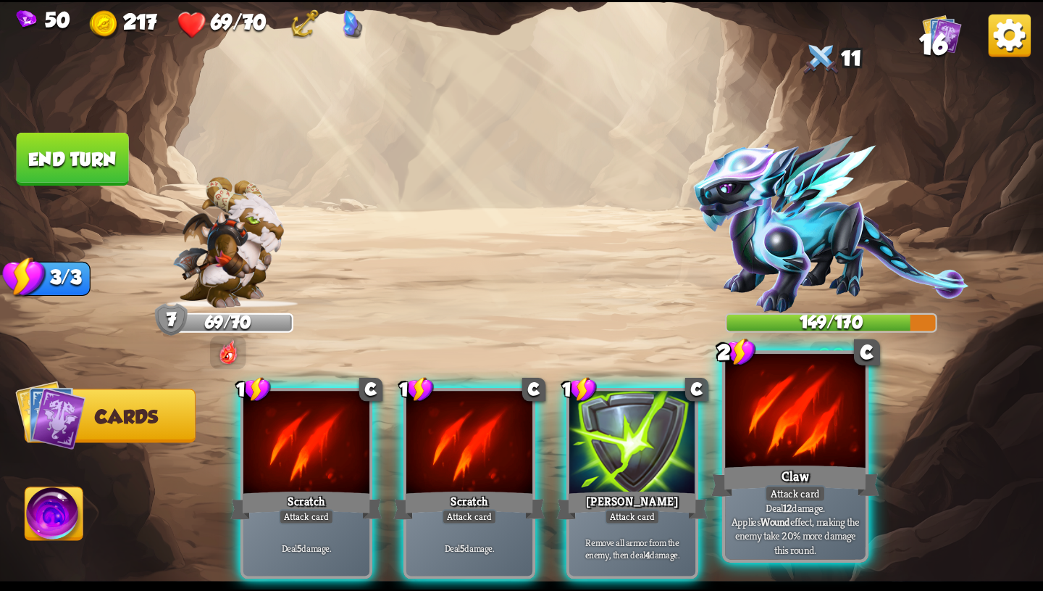
click at [825, 480] on div "Claw" at bounding box center [796, 481] width 168 height 38
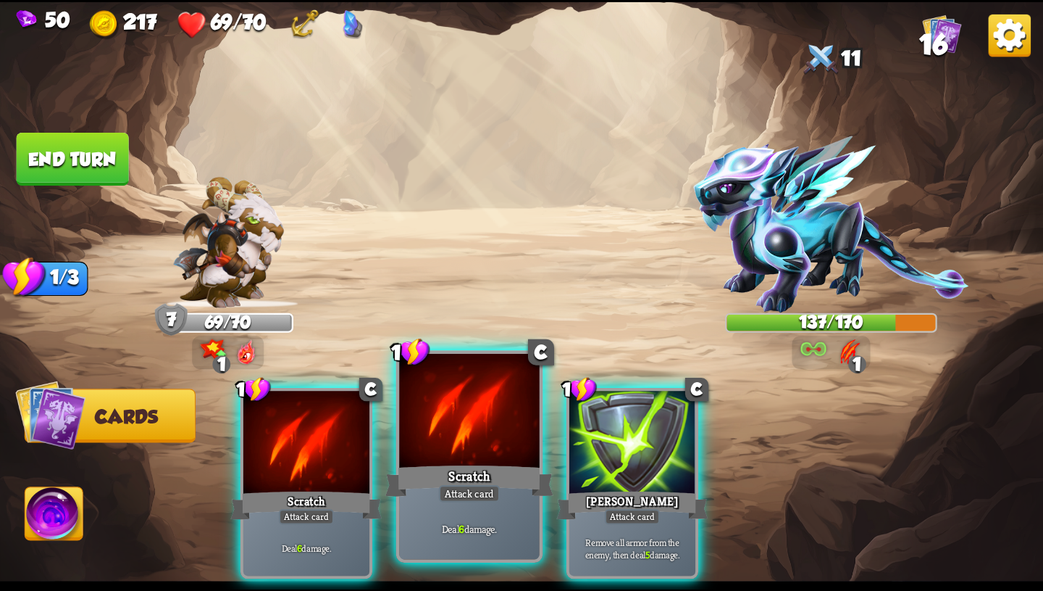
click at [478, 483] on div "Scratch" at bounding box center [470, 481] width 168 height 38
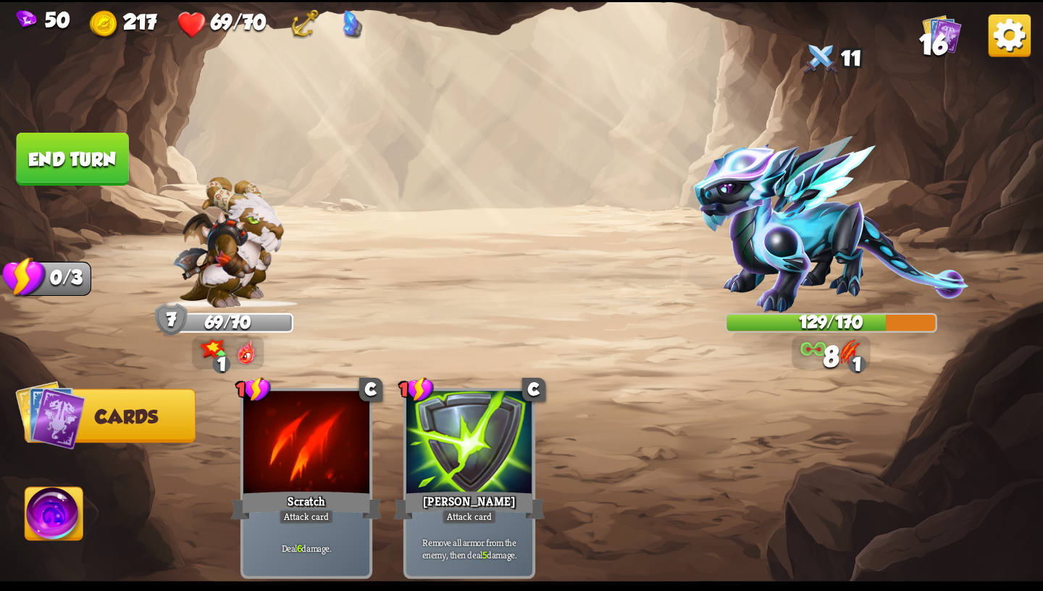
click at [114, 160] on button "End turn" at bounding box center [73, 159] width 112 height 53
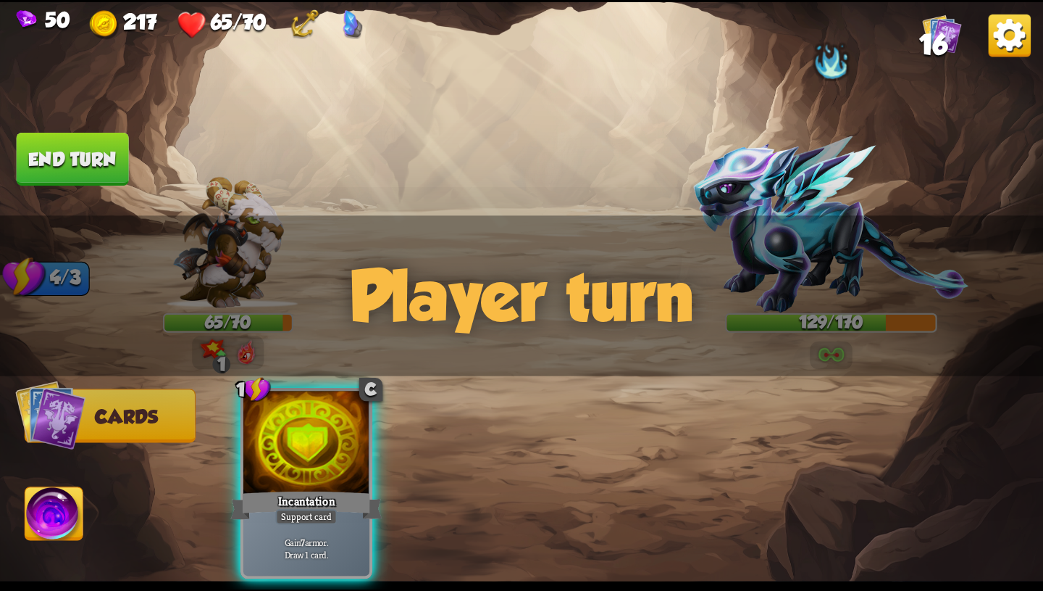
click at [826, 262] on div "Player turn" at bounding box center [521, 295] width 1043 height 161
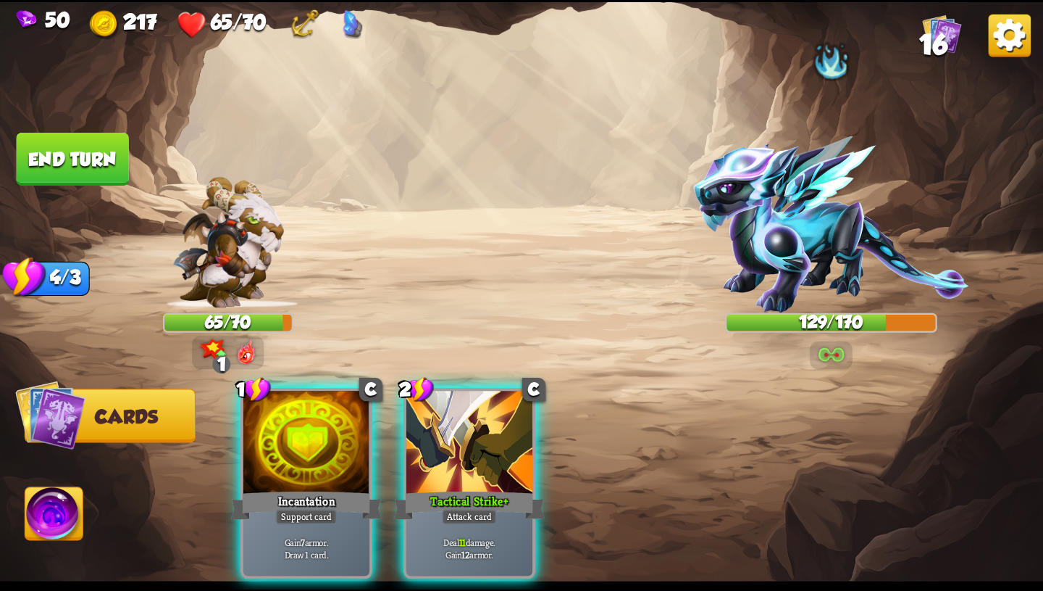
click at [830, 336] on div "Player turn" at bounding box center [521, 295] width 1043 height 161
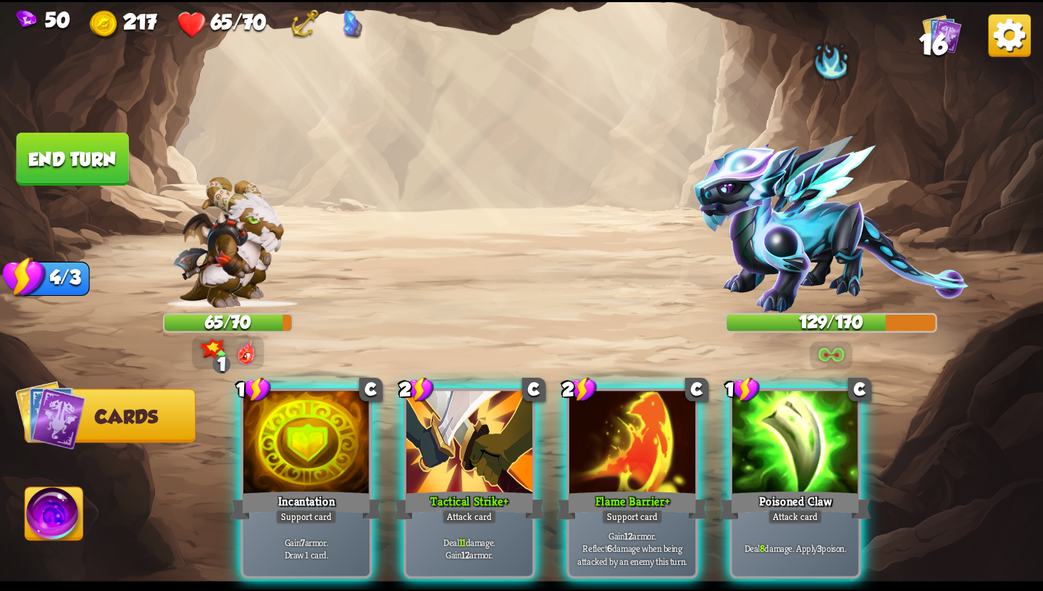
click at [832, 350] on div "Player turn" at bounding box center [521, 295] width 1043 height 161
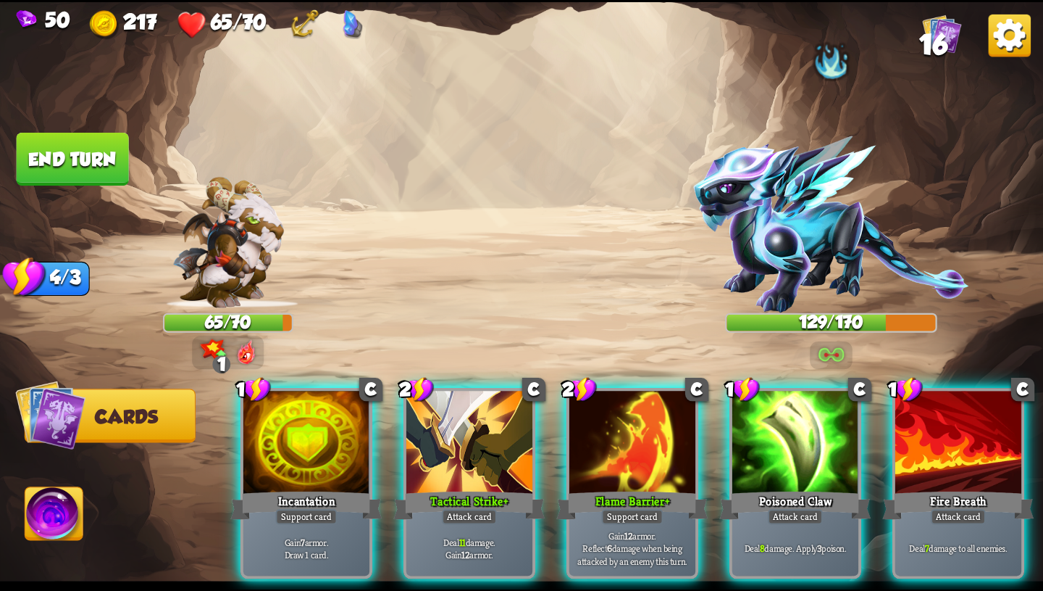
click at [832, 350] on img at bounding box center [832, 353] width 26 height 21
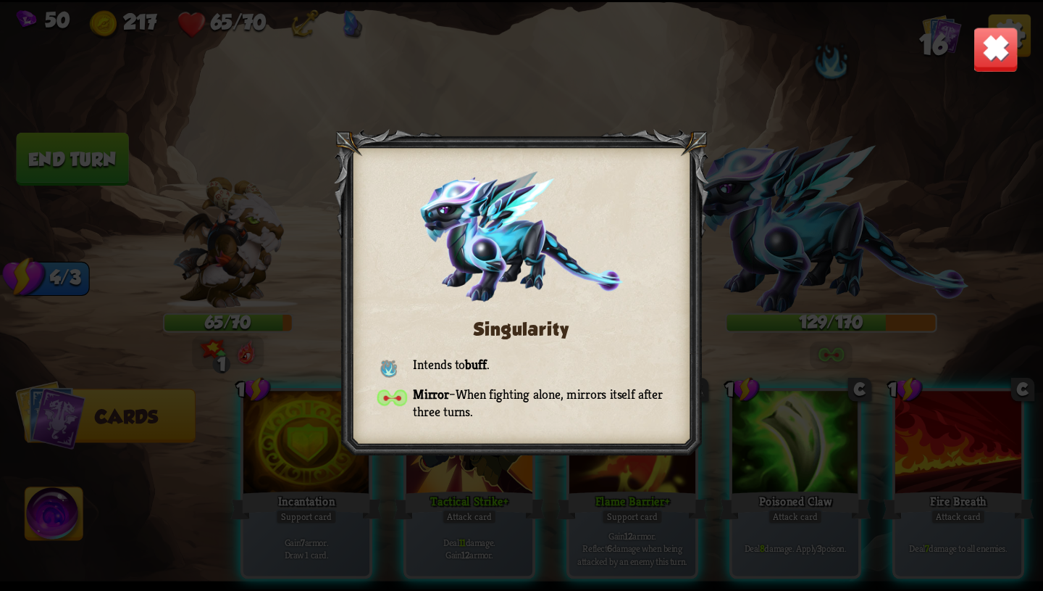
click at [967, 36] on div "Singularity Intends to buff . Mirror – When fighting alone, mirrors itself afte…" at bounding box center [521, 295] width 1043 height 587
click at [989, 46] on img at bounding box center [996, 49] width 46 height 46
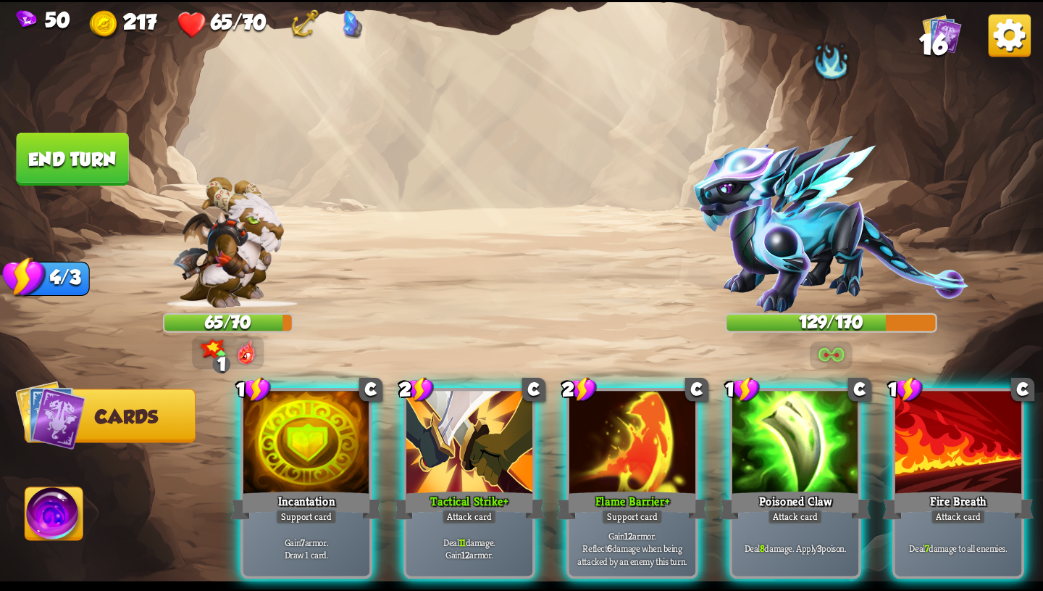
click at [802, 49] on div at bounding box center [831, 59] width 212 height 43
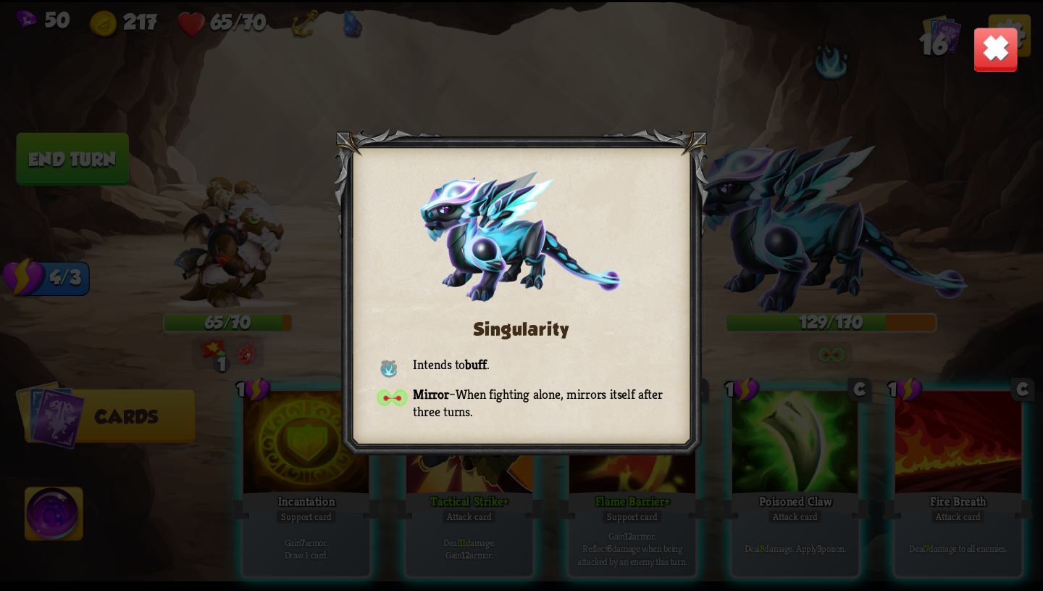
click at [824, 54] on div "Singularity Intends to buff . Mirror – When fighting alone, mirrors itself afte…" at bounding box center [521, 295] width 1043 height 587
click at [981, 49] on img at bounding box center [996, 49] width 46 height 46
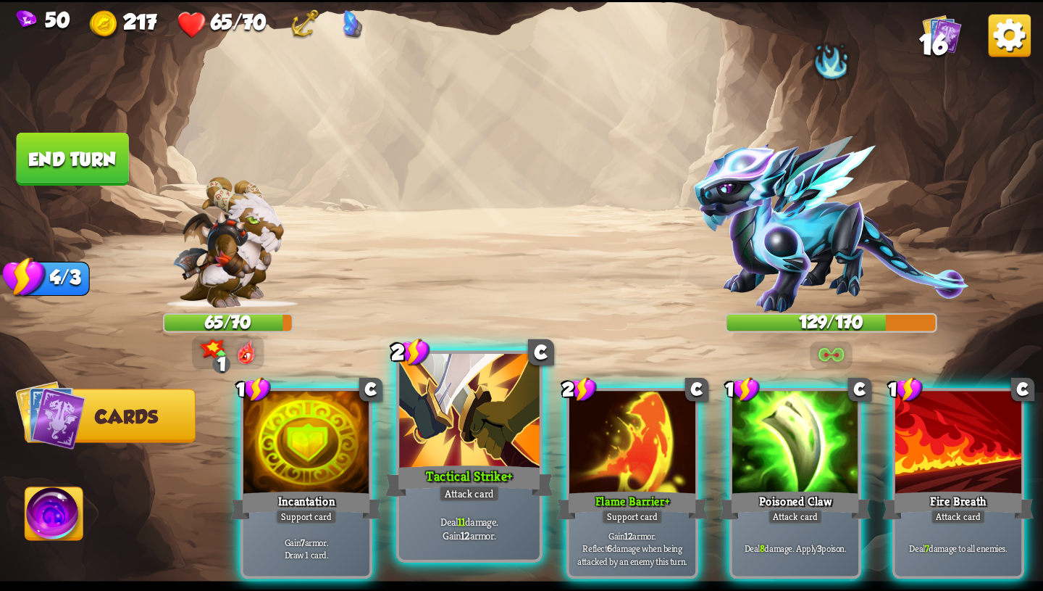
click at [502, 493] on div "Tactical Strike+" at bounding box center [470, 481] width 168 height 38
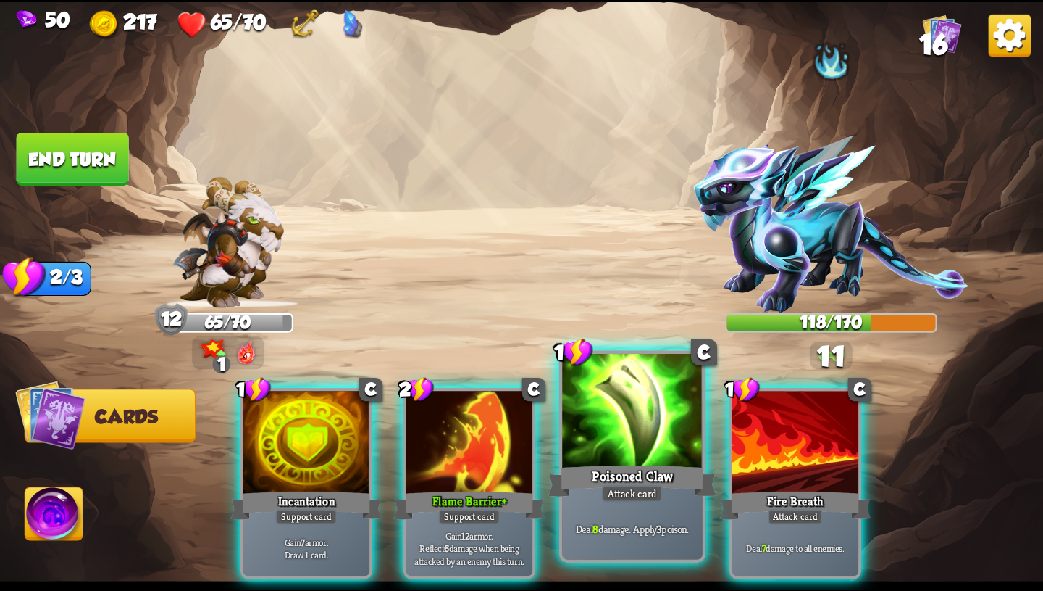
click at [625, 478] on div "Poisoned Claw" at bounding box center [633, 481] width 168 height 38
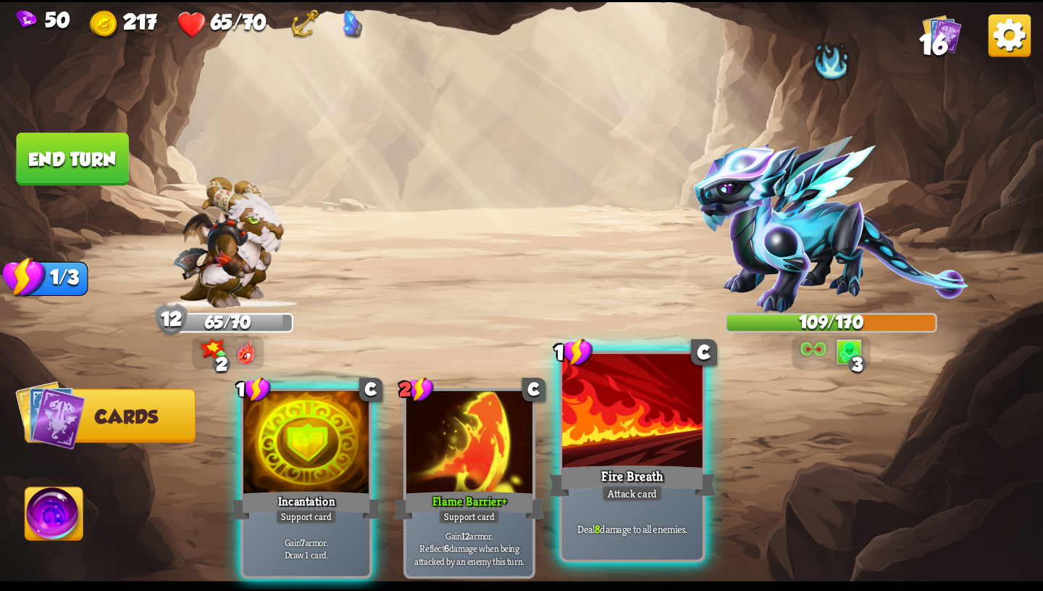
click at [648, 493] on div "Attack card" at bounding box center [632, 493] width 61 height 17
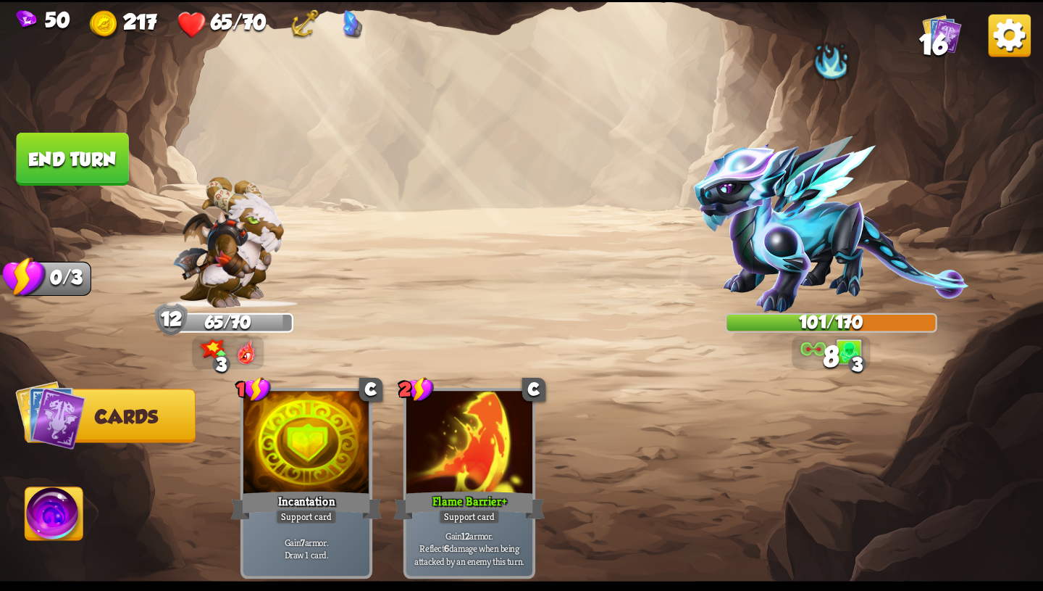
click at [108, 157] on button "End turn" at bounding box center [72, 159] width 115 height 54
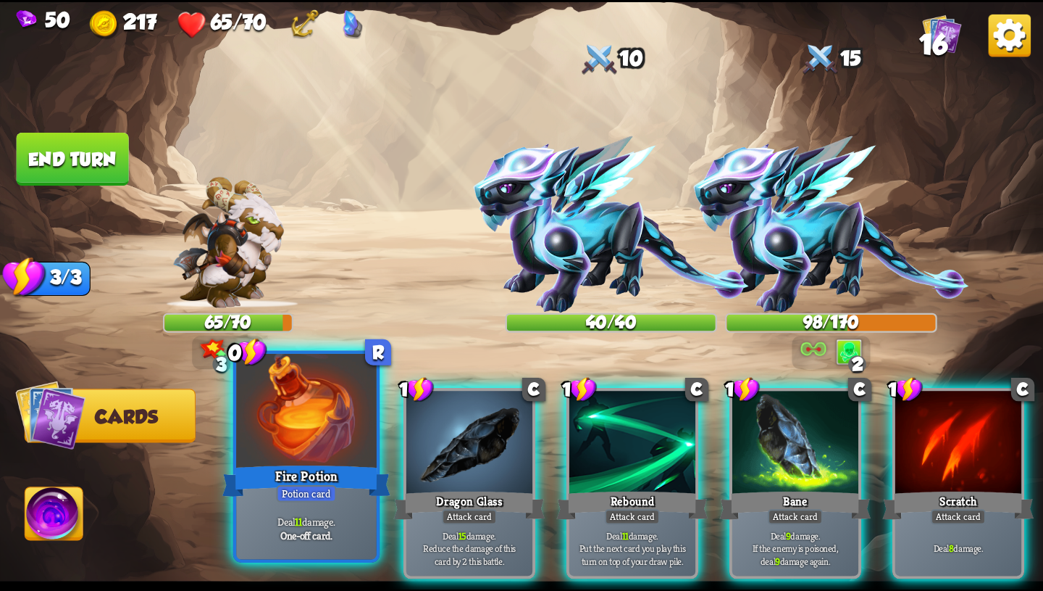
click at [290, 426] on div at bounding box center [306, 412] width 141 height 118
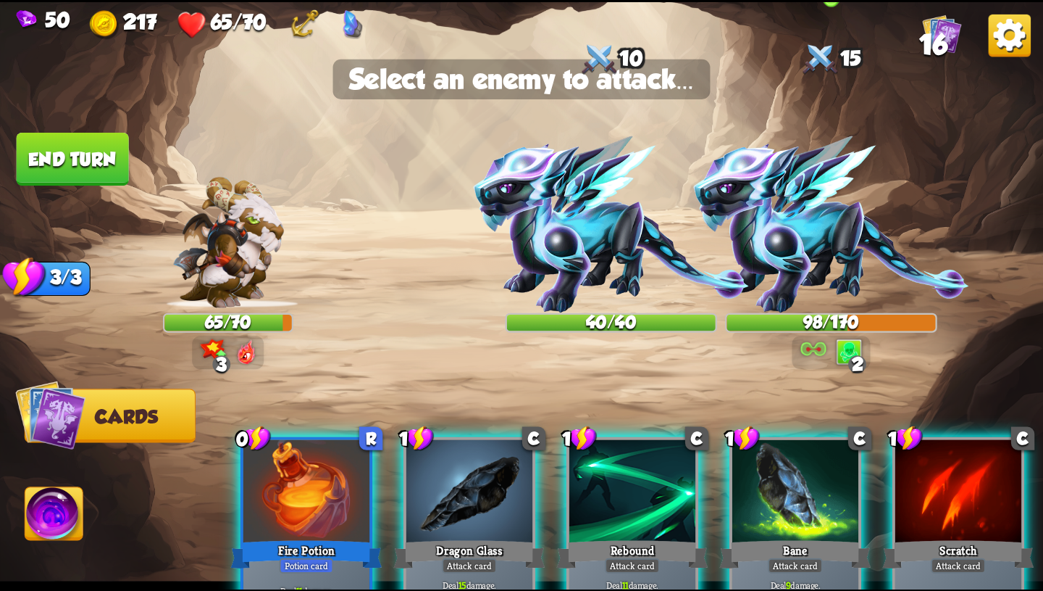
click at [771, 212] on img at bounding box center [830, 224] width 275 height 177
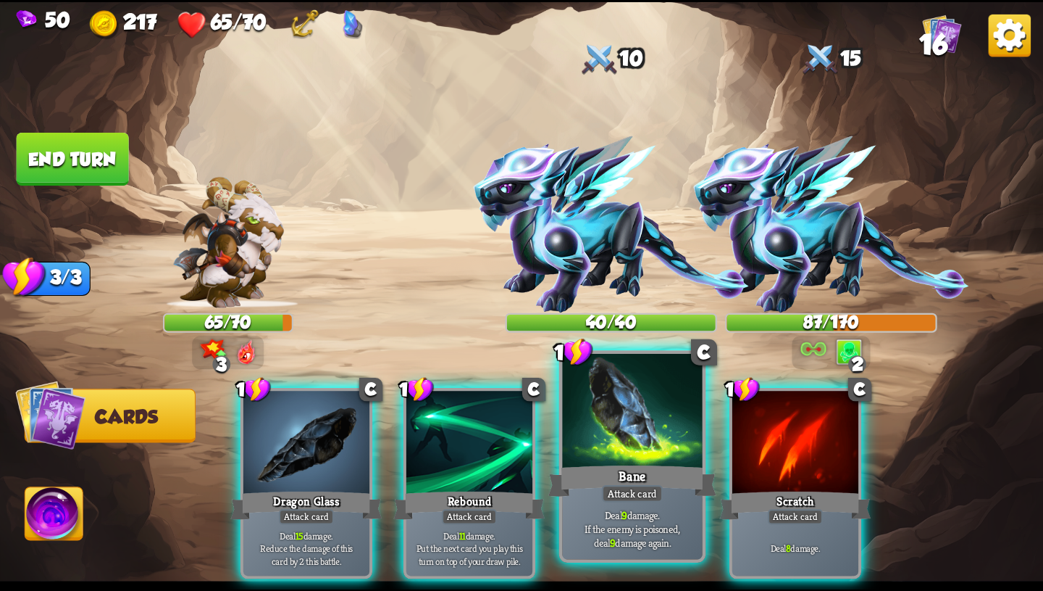
click at [626, 449] on div at bounding box center [632, 412] width 141 height 118
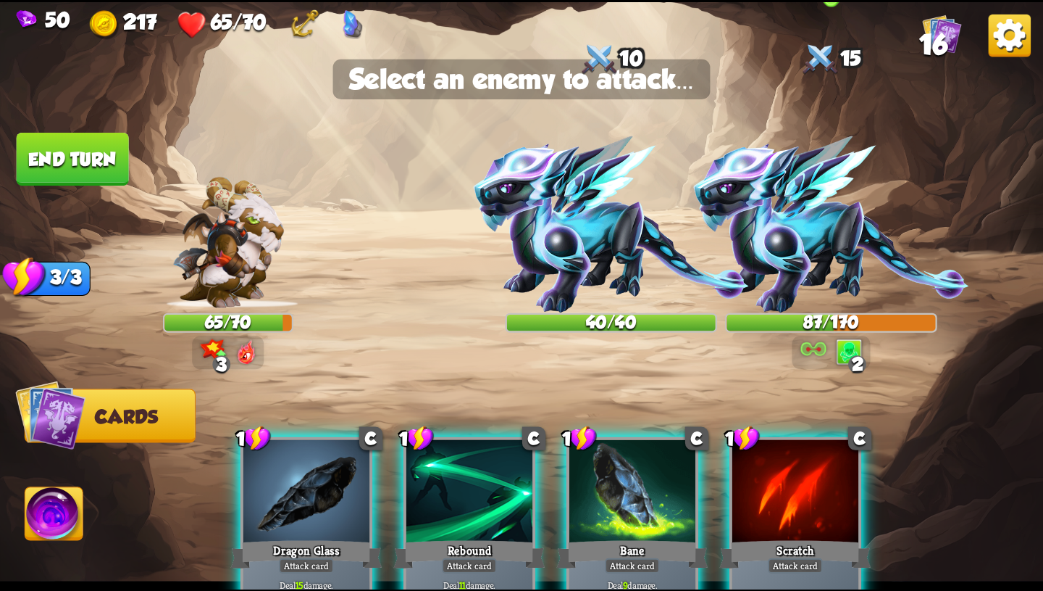
click at [826, 256] on img at bounding box center [830, 224] width 275 height 177
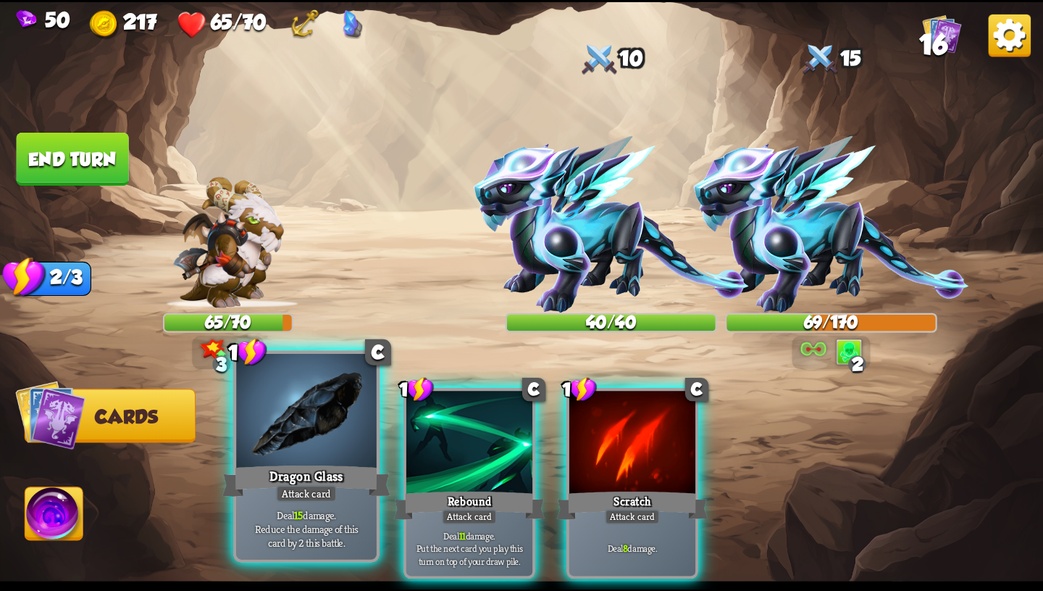
click at [293, 497] on div "Attack card" at bounding box center [306, 493] width 61 height 17
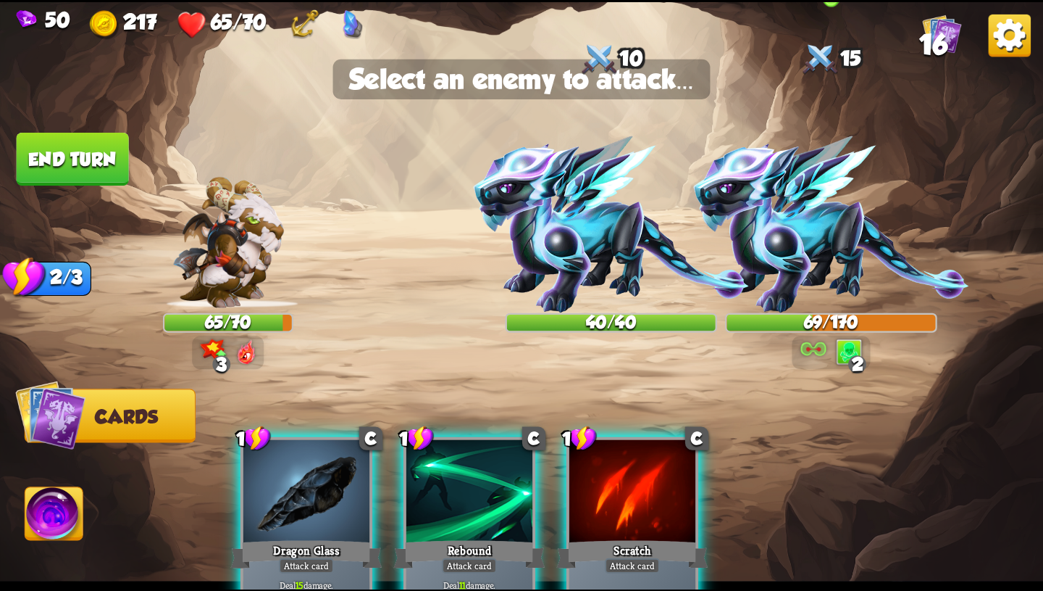
click at [809, 228] on img at bounding box center [830, 224] width 275 height 177
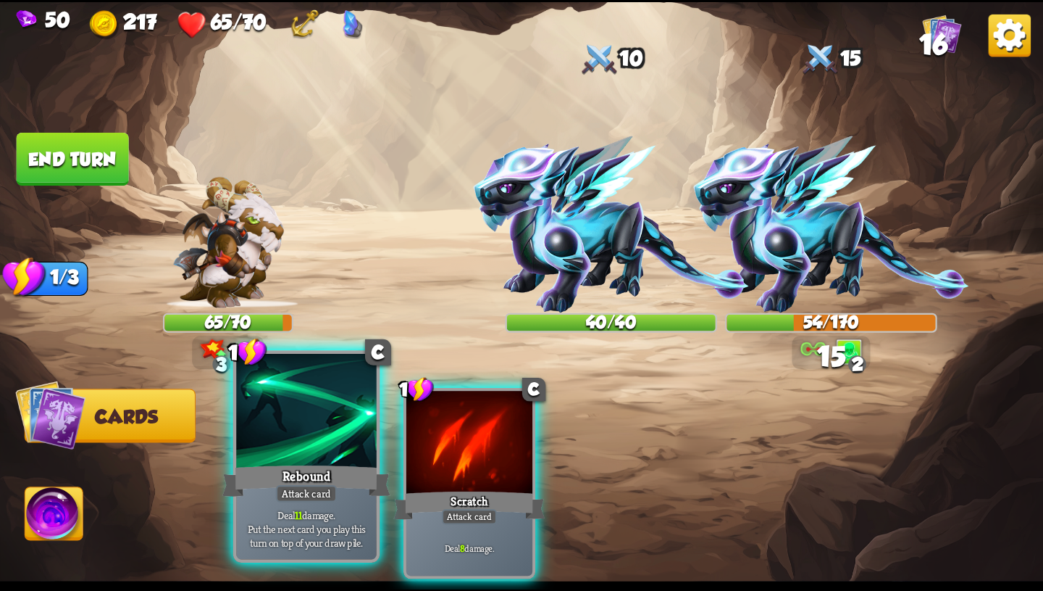
click at [291, 436] on div at bounding box center [306, 412] width 141 height 118
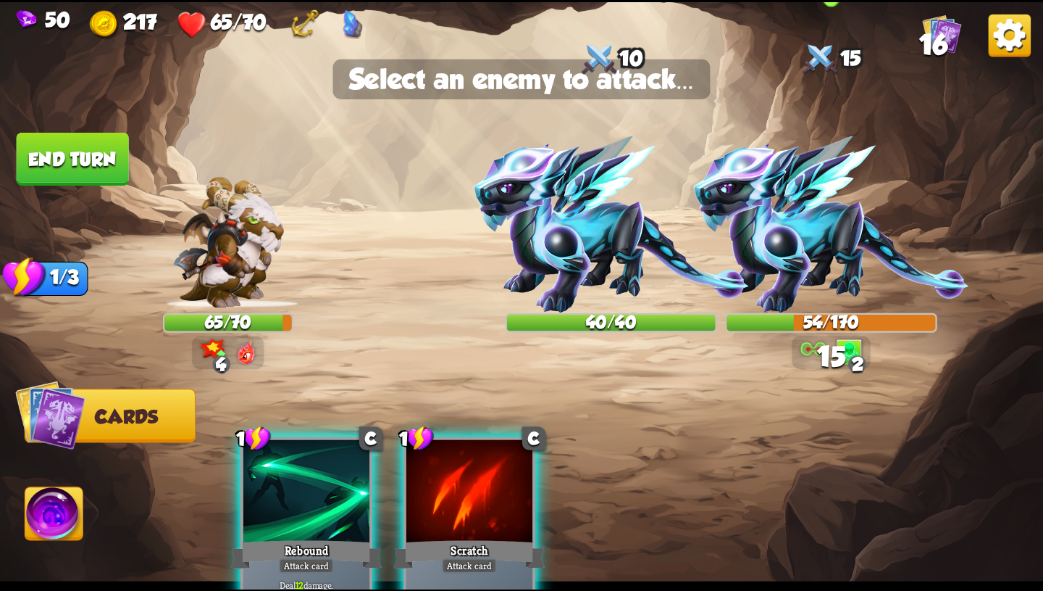
click at [792, 230] on img at bounding box center [830, 224] width 275 height 177
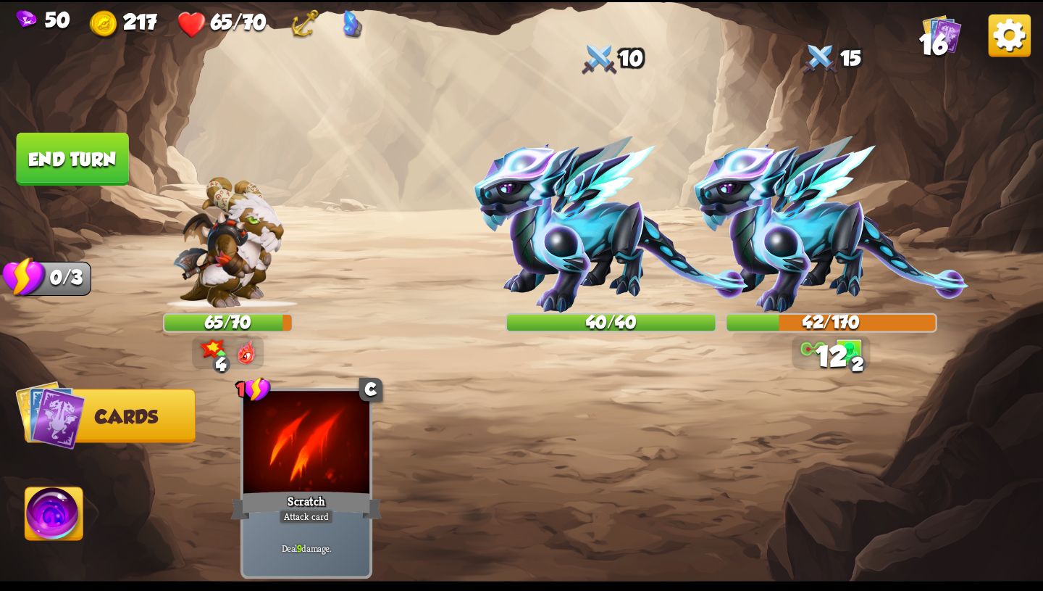
click at [69, 512] on img at bounding box center [54, 516] width 58 height 59
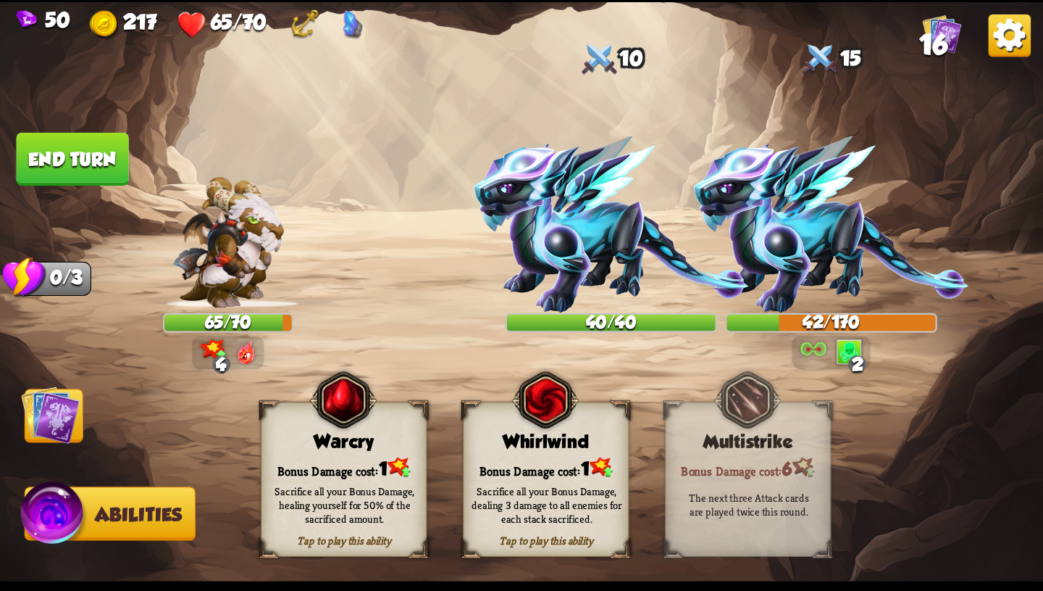
click at [57, 428] on img at bounding box center [50, 414] width 59 height 59
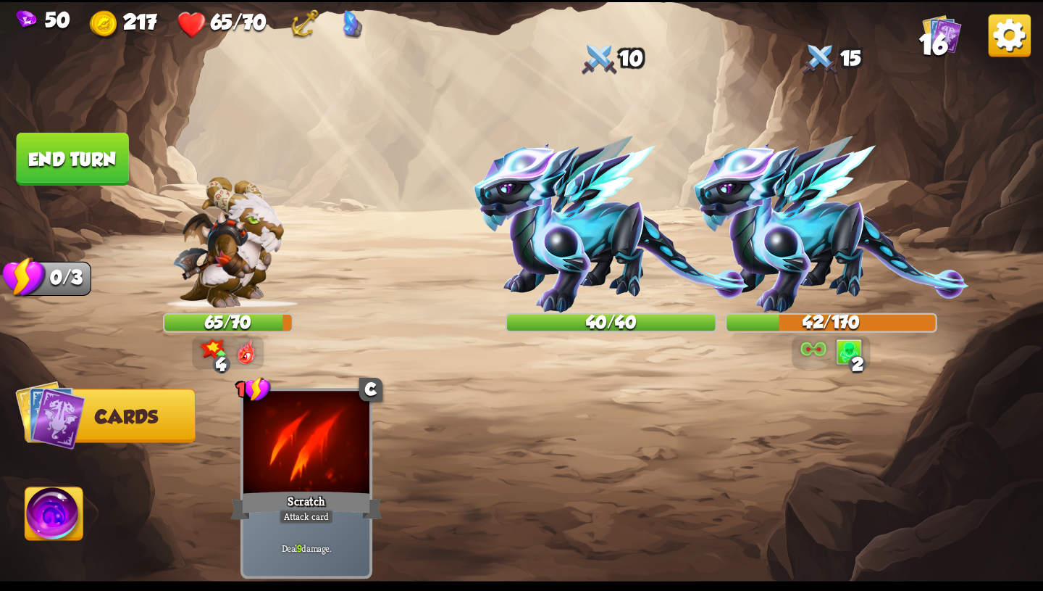
click at [55, 514] on img at bounding box center [54, 516] width 58 height 59
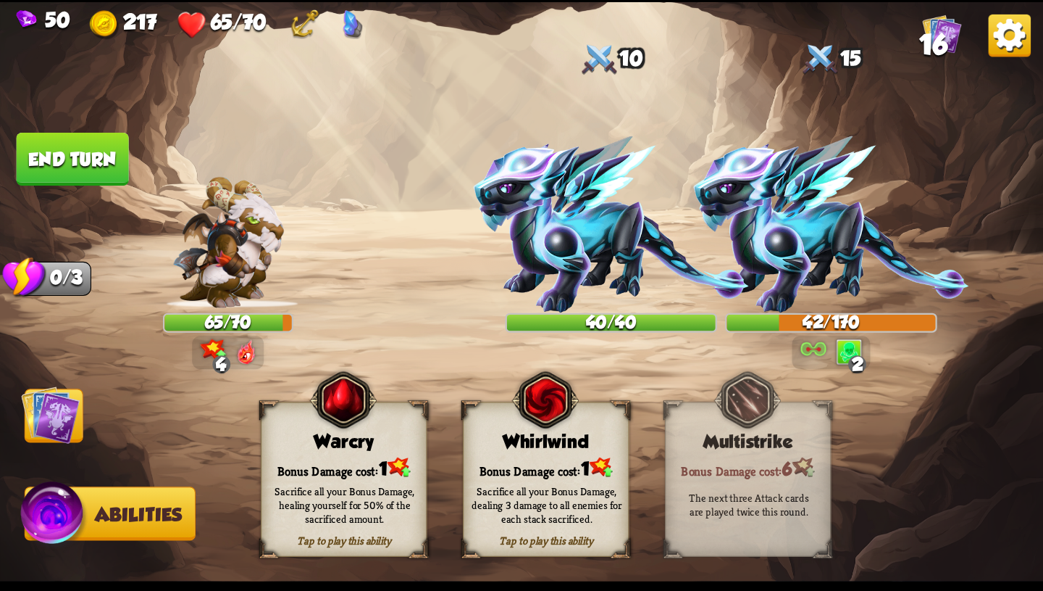
click at [43, 428] on img at bounding box center [50, 414] width 59 height 59
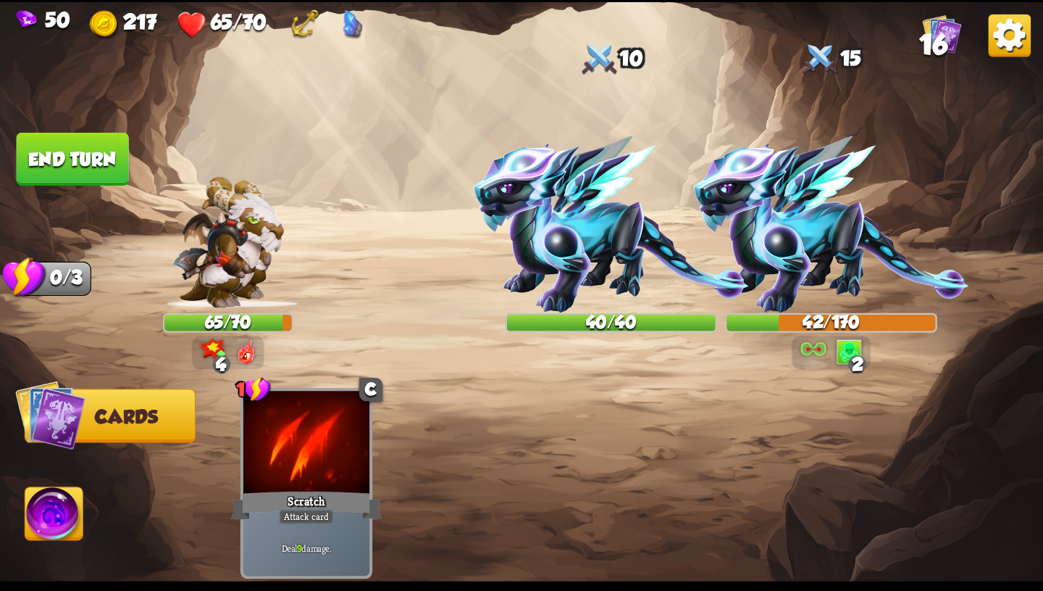
click at [104, 150] on button "End turn" at bounding box center [72, 159] width 115 height 54
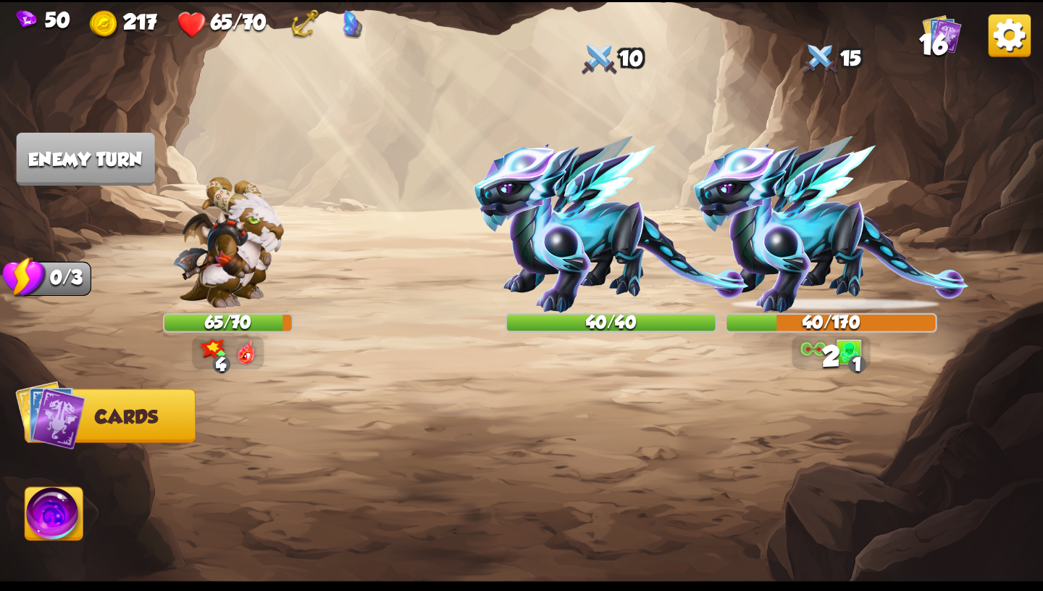
click at [222, 341] on img at bounding box center [214, 349] width 26 height 22
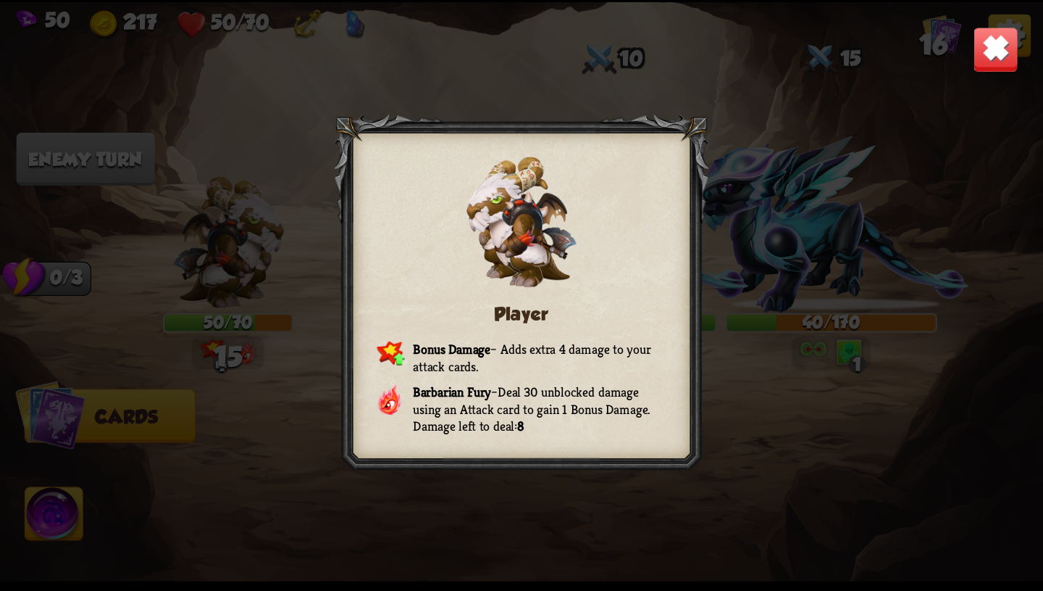
click at [962, 57] on div "Player Bonus Damage – Adds extra 4 damage to your attack cards. Barbarian Fury …" at bounding box center [521, 295] width 1043 height 587
click at [986, 54] on img at bounding box center [996, 49] width 46 height 46
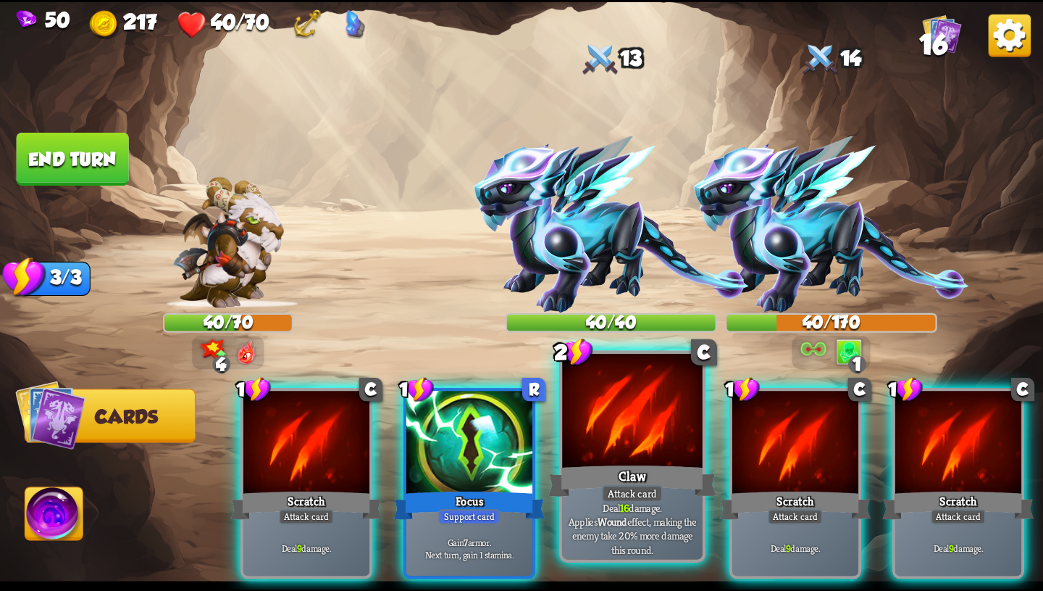
click at [611, 470] on div "Claw" at bounding box center [633, 481] width 168 height 38
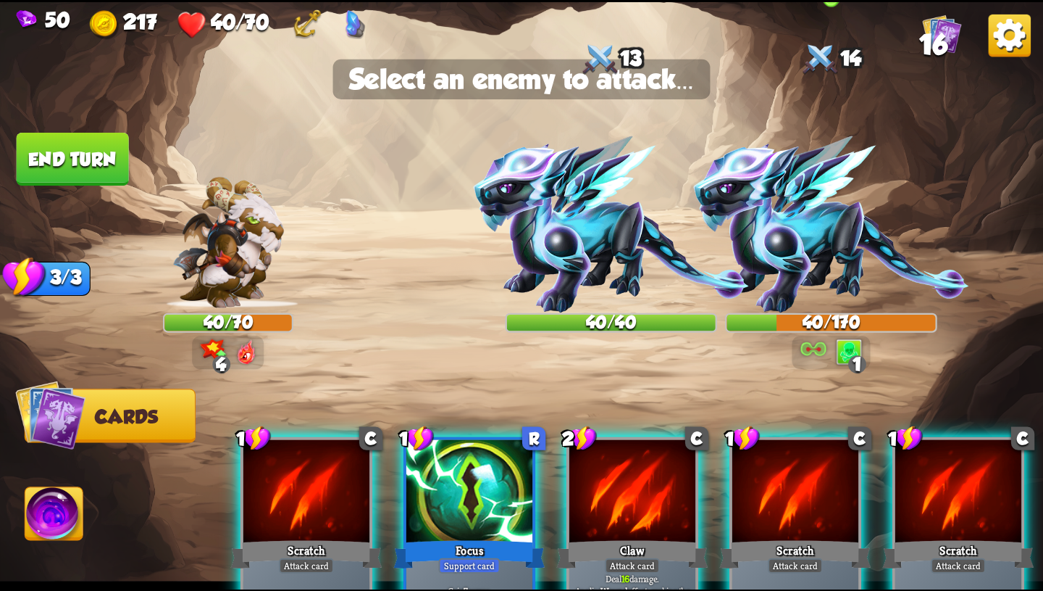
click at [822, 235] on img at bounding box center [830, 224] width 275 height 177
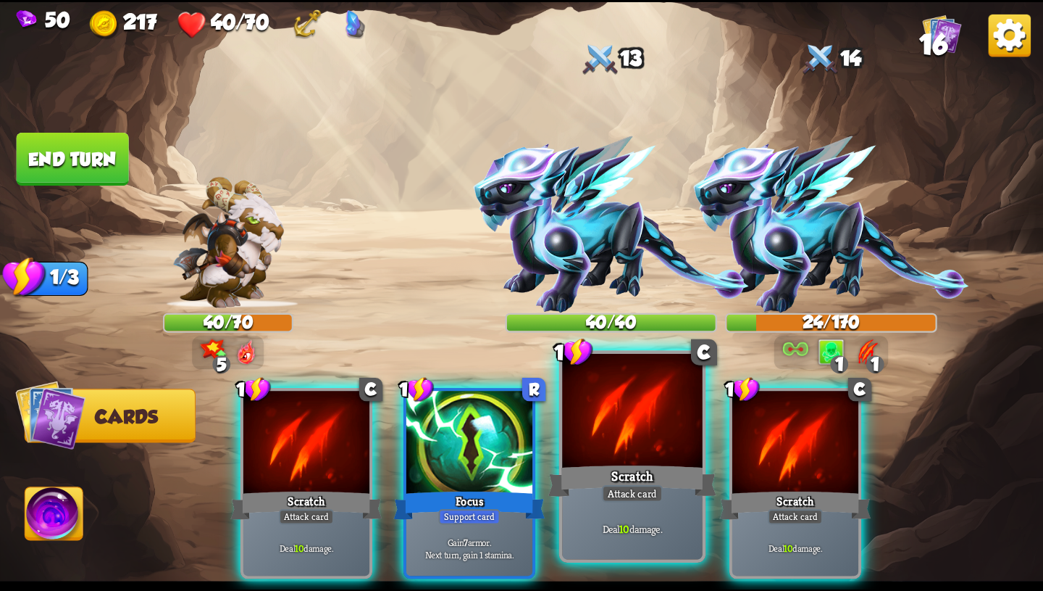
click at [638, 450] on div at bounding box center [632, 412] width 141 height 118
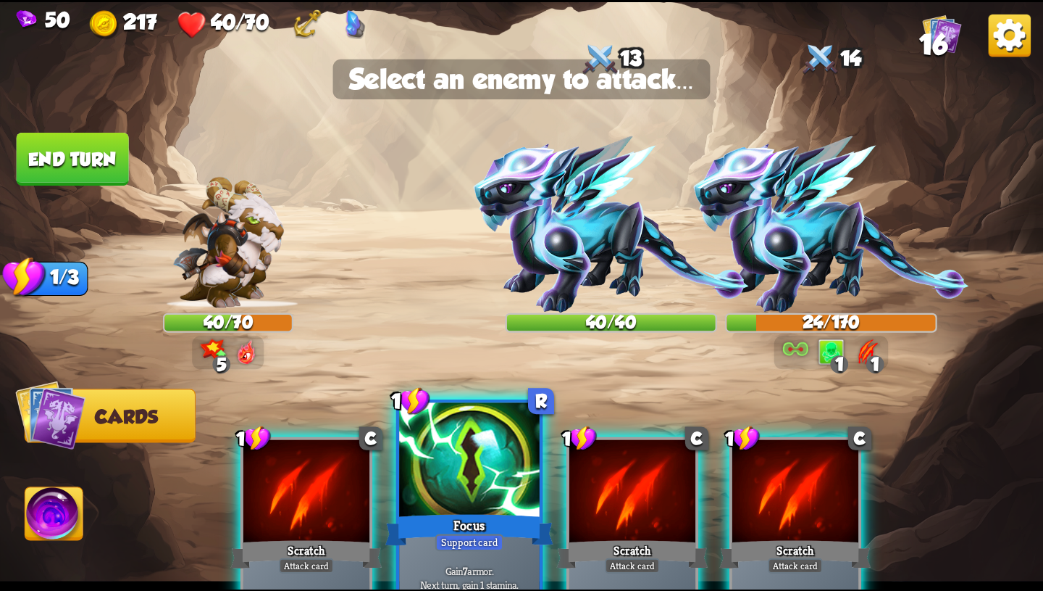
click at [501, 501] on div at bounding box center [469, 461] width 141 height 118
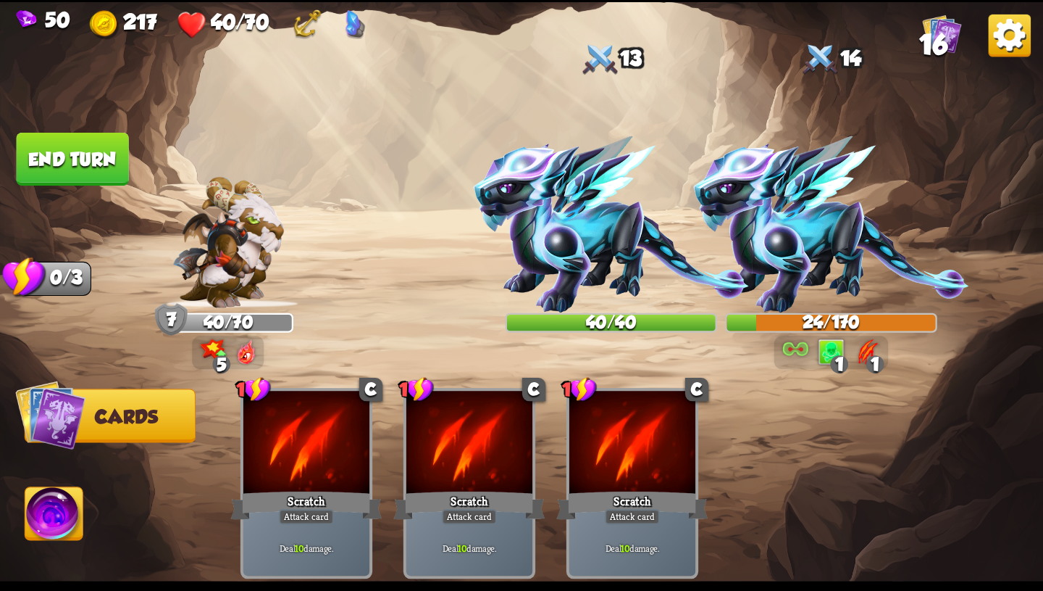
click at [36, 536] on img at bounding box center [54, 516] width 58 height 59
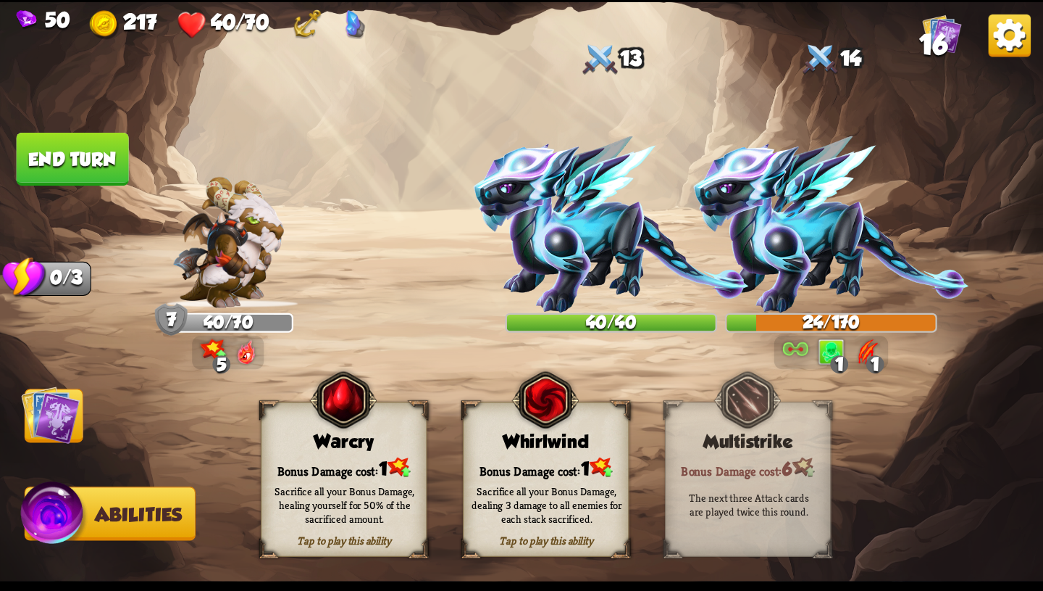
click at [28, 418] on img at bounding box center [50, 414] width 59 height 59
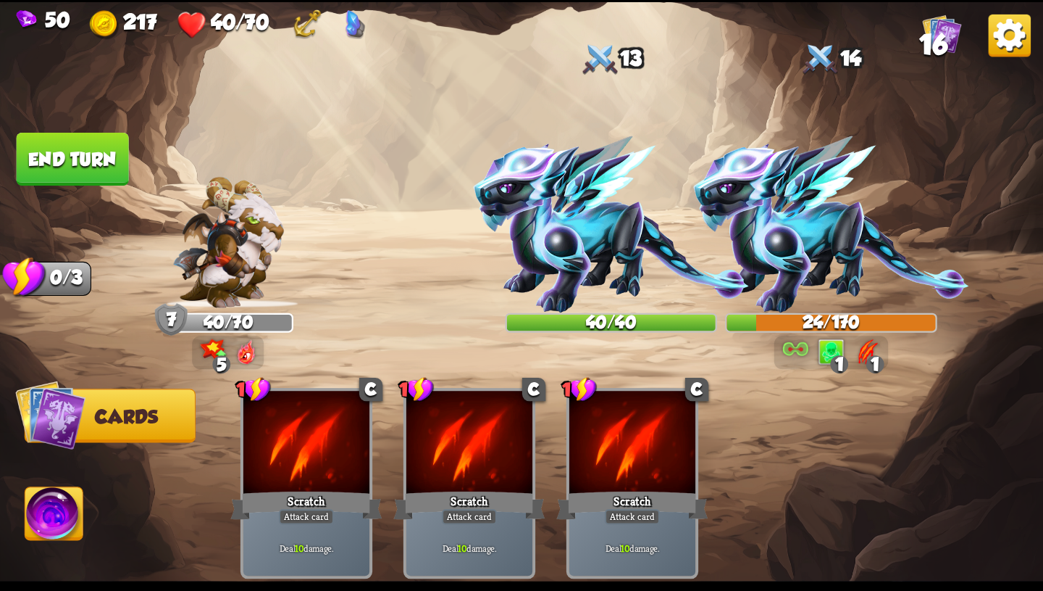
click at [50, 525] on img at bounding box center [54, 516] width 58 height 59
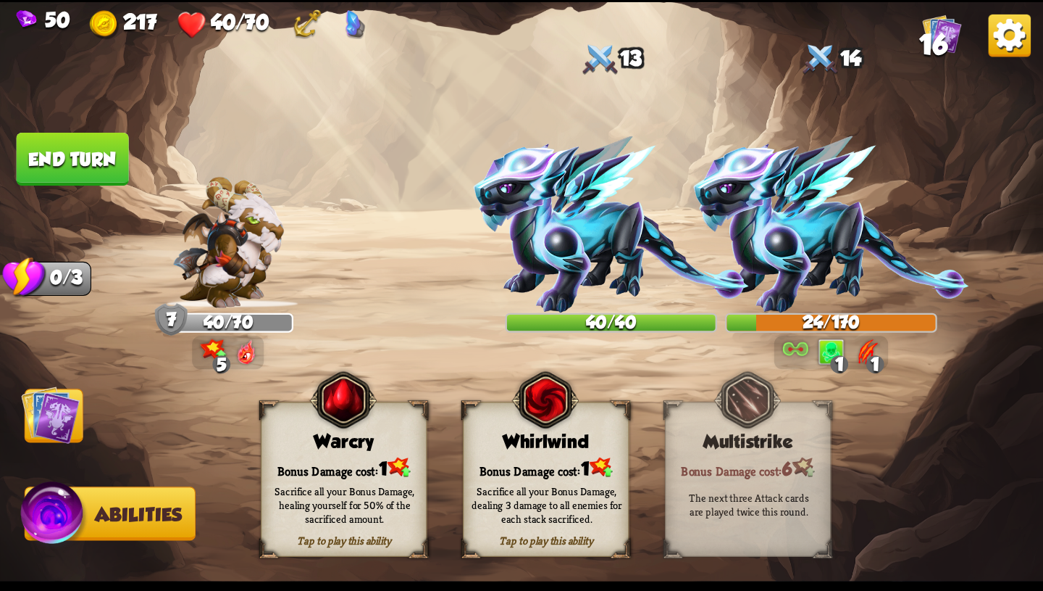
click at [52, 422] on img at bounding box center [50, 414] width 59 height 59
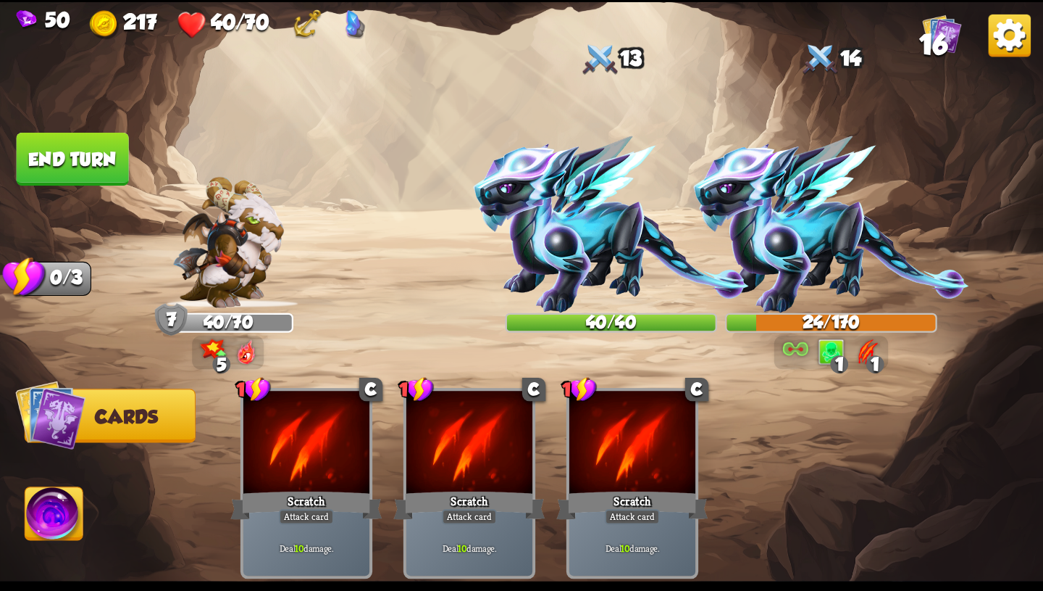
click at [107, 156] on button "End turn" at bounding box center [73, 159] width 112 height 53
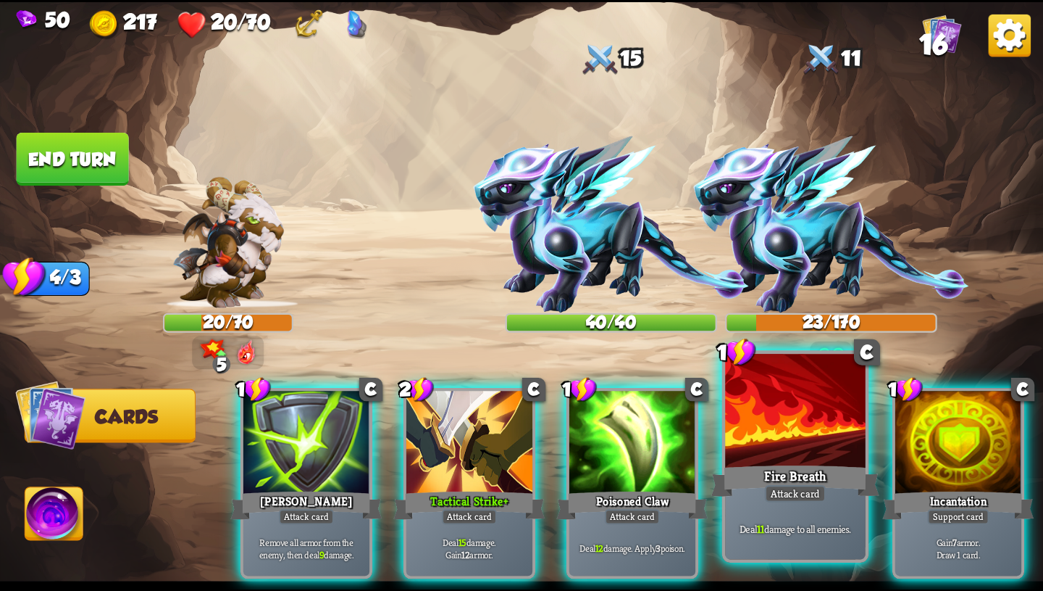
click at [808, 467] on div "Fire Breath" at bounding box center [796, 481] width 168 height 38
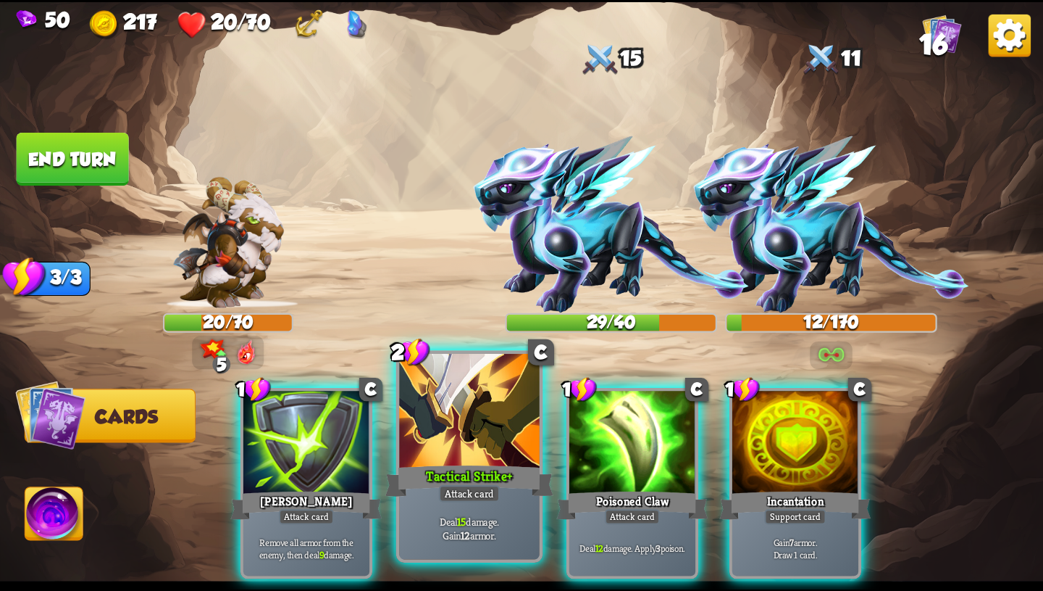
click at [467, 470] on div "Tactical Strike+" at bounding box center [470, 481] width 168 height 38
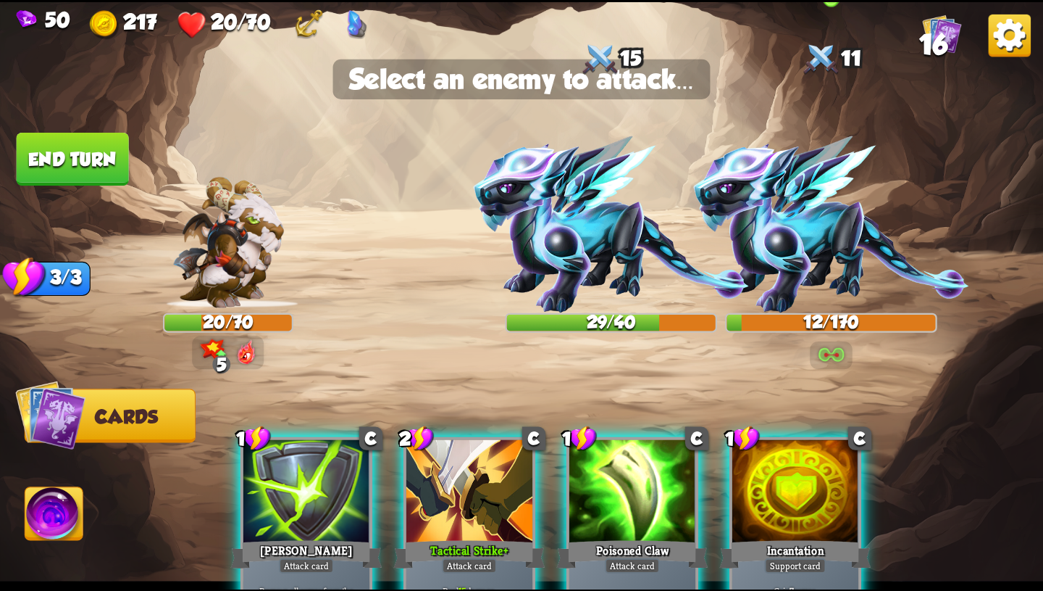
click at [791, 237] on img at bounding box center [830, 224] width 275 height 177
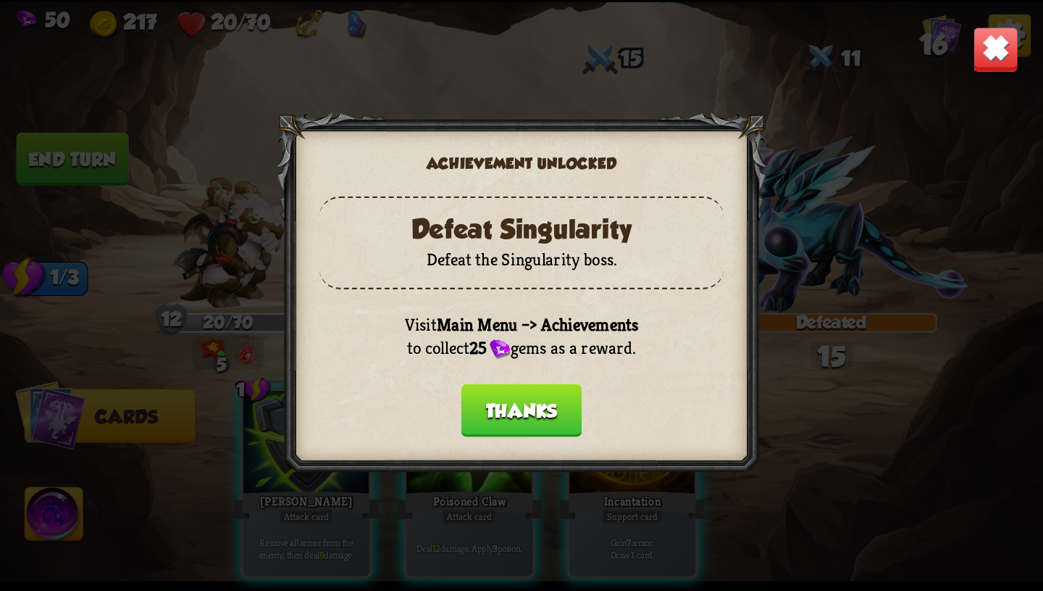
click at [534, 408] on button "Thanks" at bounding box center [522, 409] width 121 height 53
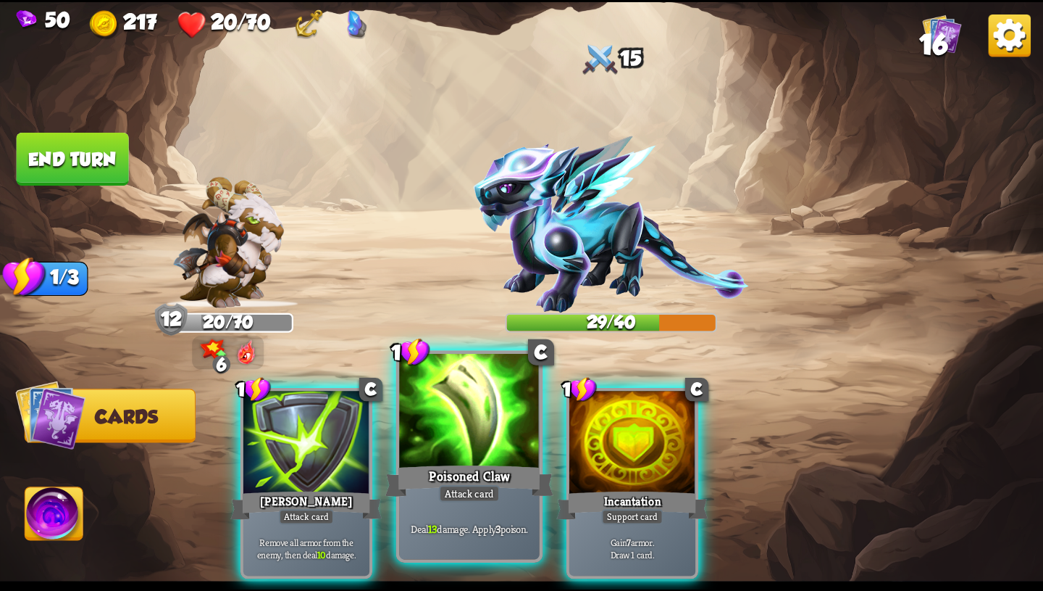
click at [482, 449] on div at bounding box center [469, 412] width 141 height 118
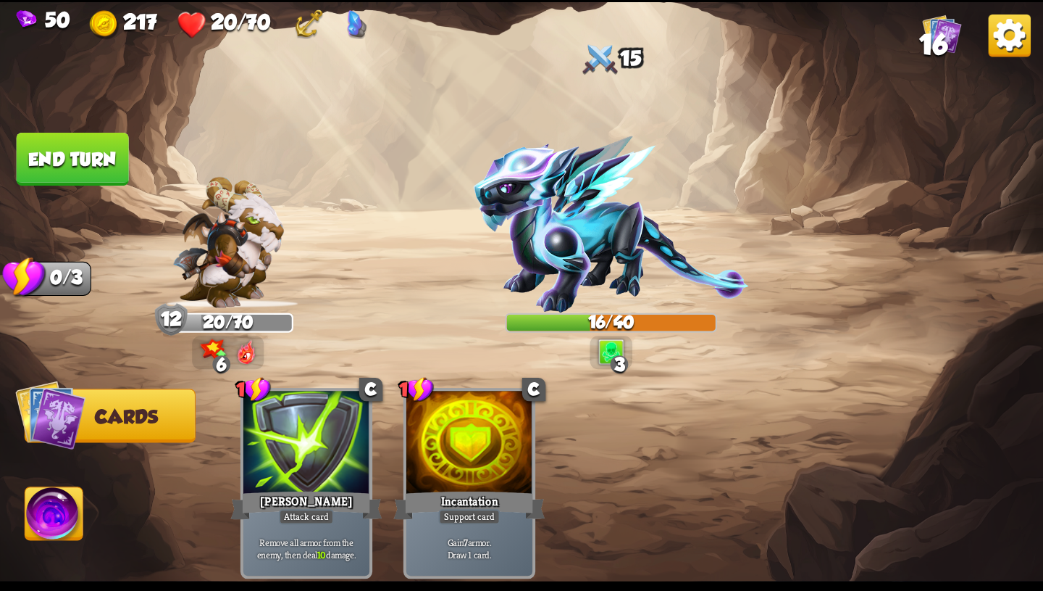
click at [42, 508] on img at bounding box center [54, 516] width 58 height 59
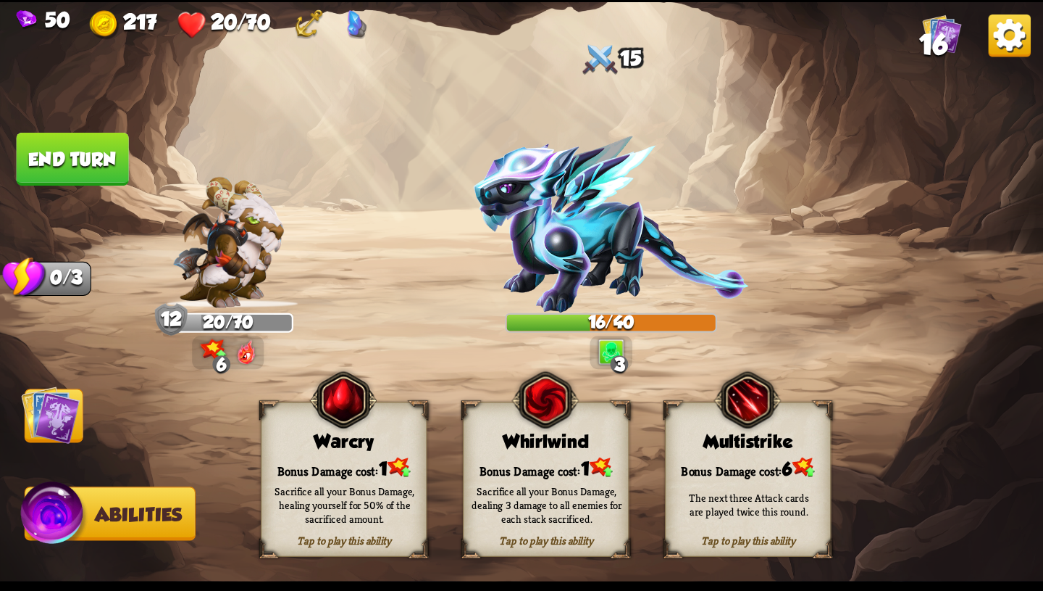
click at [794, 527] on div "The next three Attack cards are played twice this round." at bounding box center [749, 504] width 167 height 65
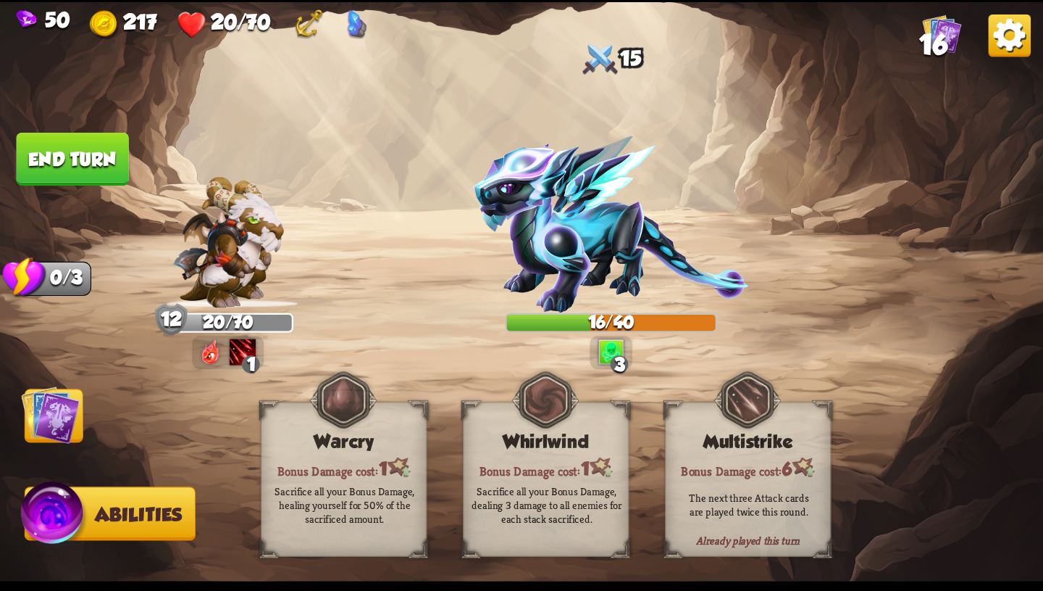
click at [70, 414] on img at bounding box center [50, 414] width 59 height 59
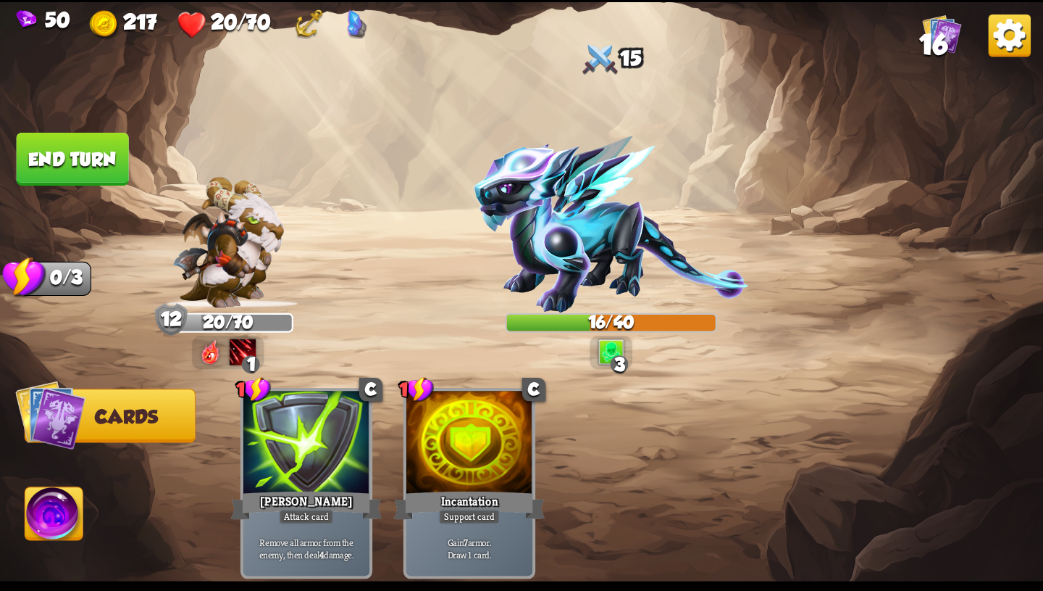
click at [103, 167] on button "End turn" at bounding box center [73, 159] width 114 height 54
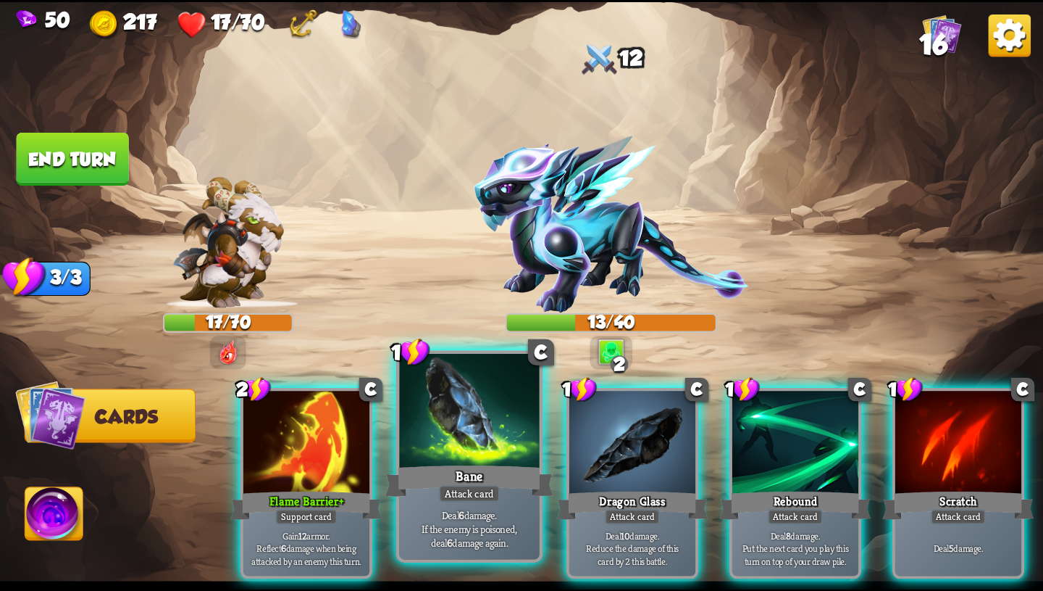
click at [457, 486] on div "Attack card" at bounding box center [469, 493] width 61 height 17
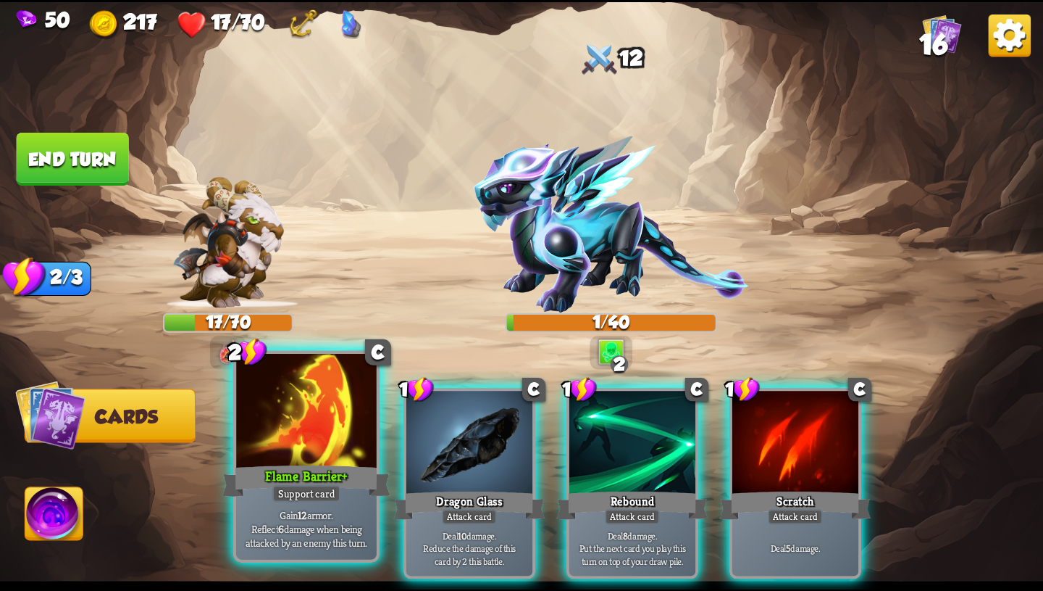
click at [317, 446] on div at bounding box center [306, 412] width 141 height 118
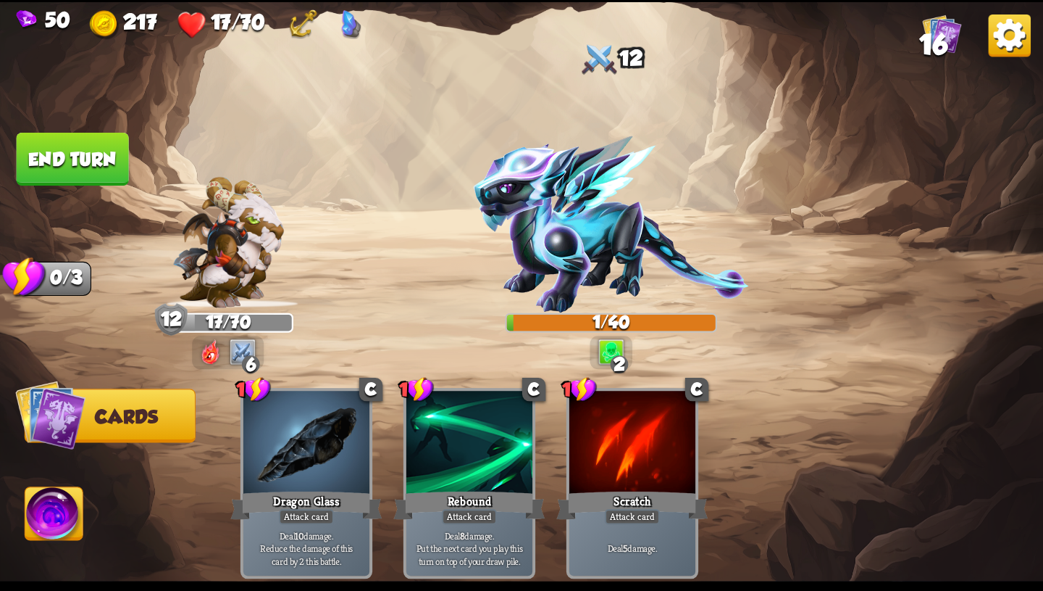
click at [60, 144] on button "End turn" at bounding box center [73, 159] width 112 height 53
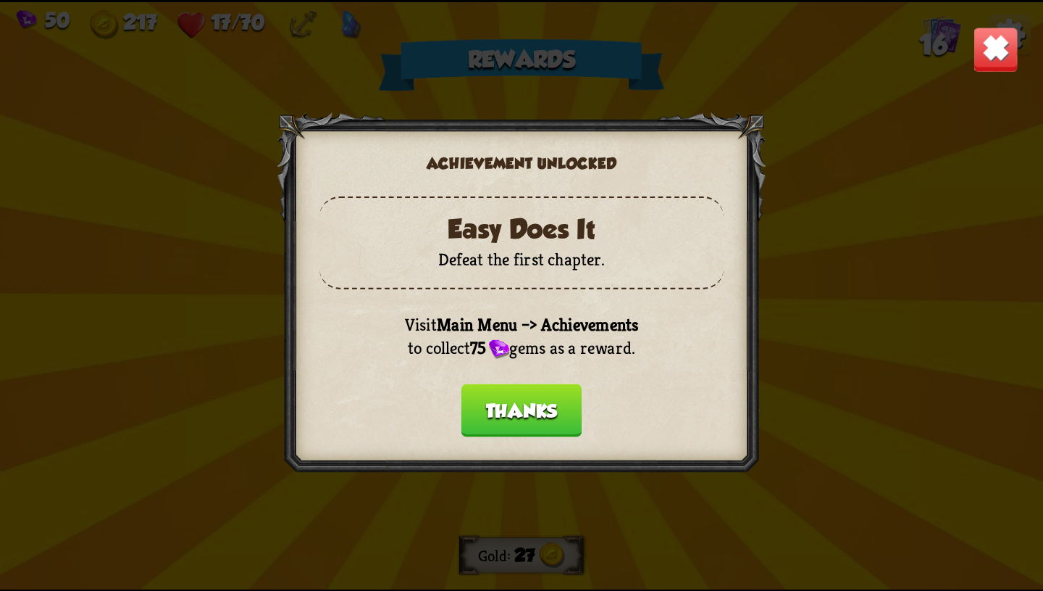
click at [543, 404] on button "Thanks" at bounding box center [522, 409] width 121 height 53
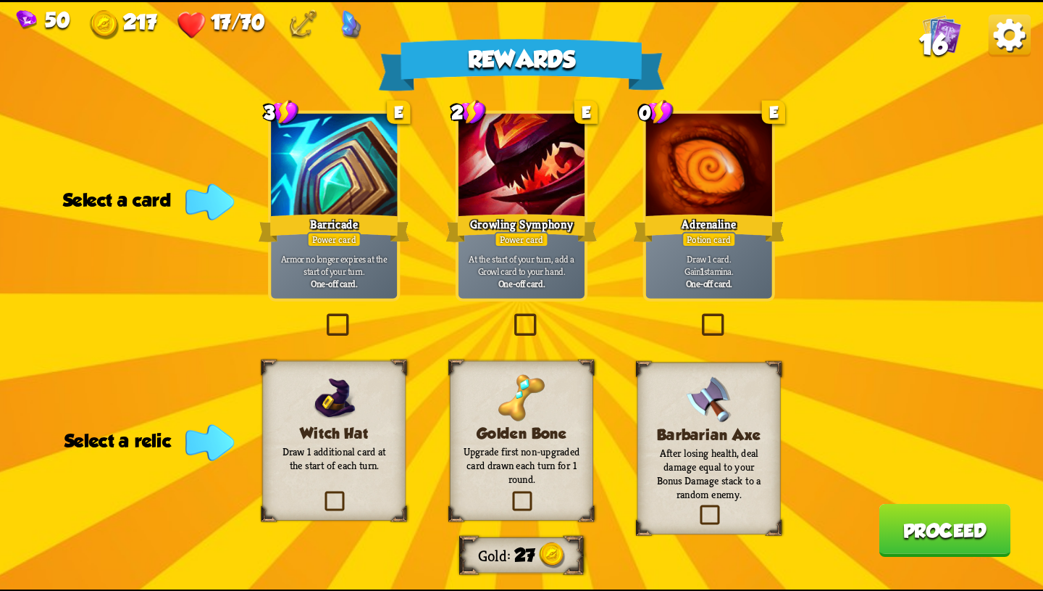
click at [546, 391] on div "Golden Bone Upgrade first non-upgraded card drawn each turn for 1 round." at bounding box center [521, 440] width 143 height 160
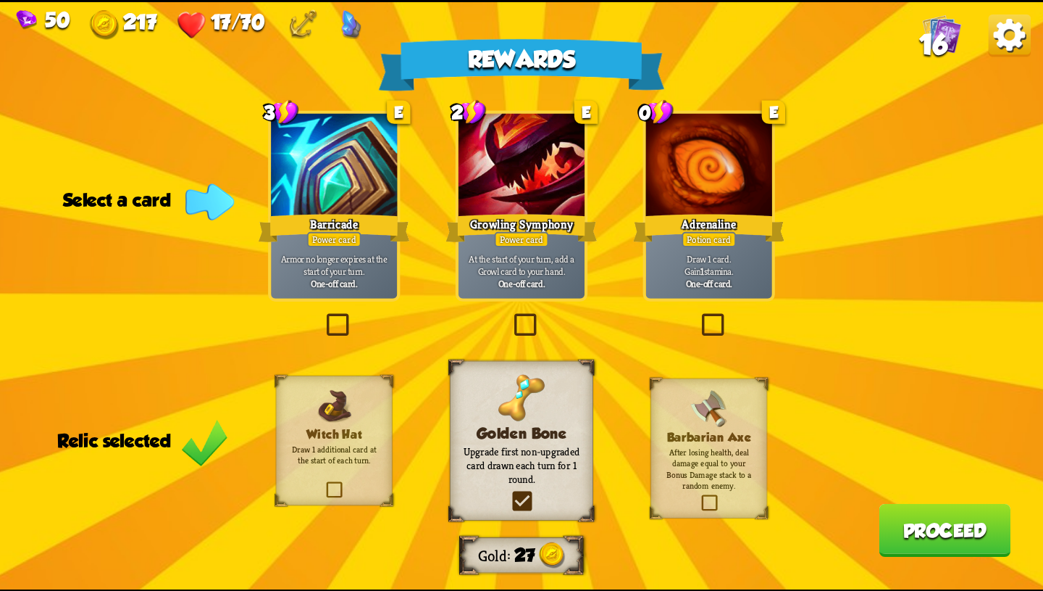
click at [754, 204] on div at bounding box center [709, 166] width 126 height 107
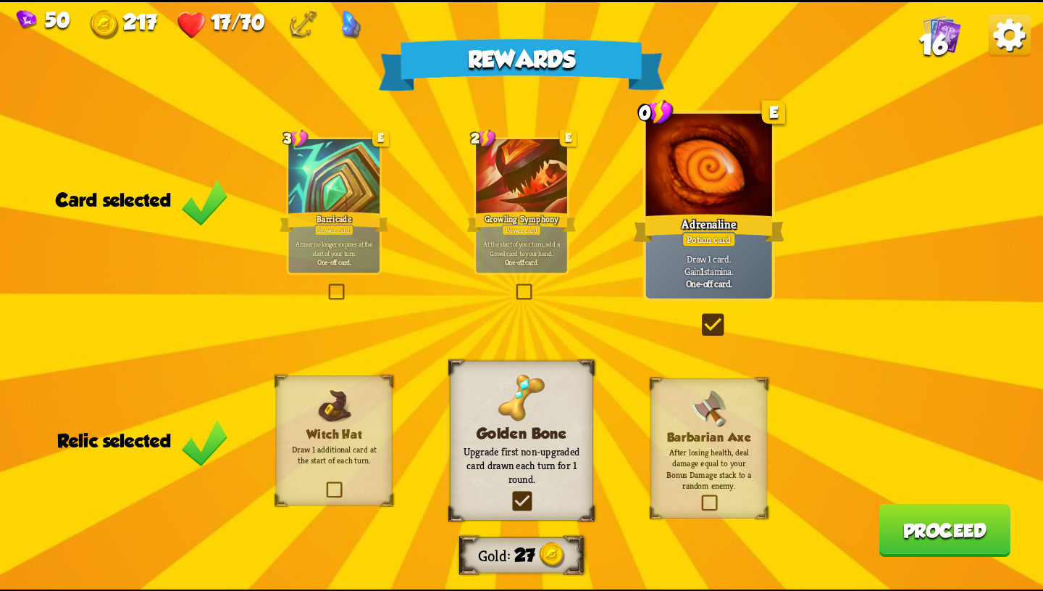
click at [357, 221] on div "Barricade" at bounding box center [334, 221] width 109 height 25
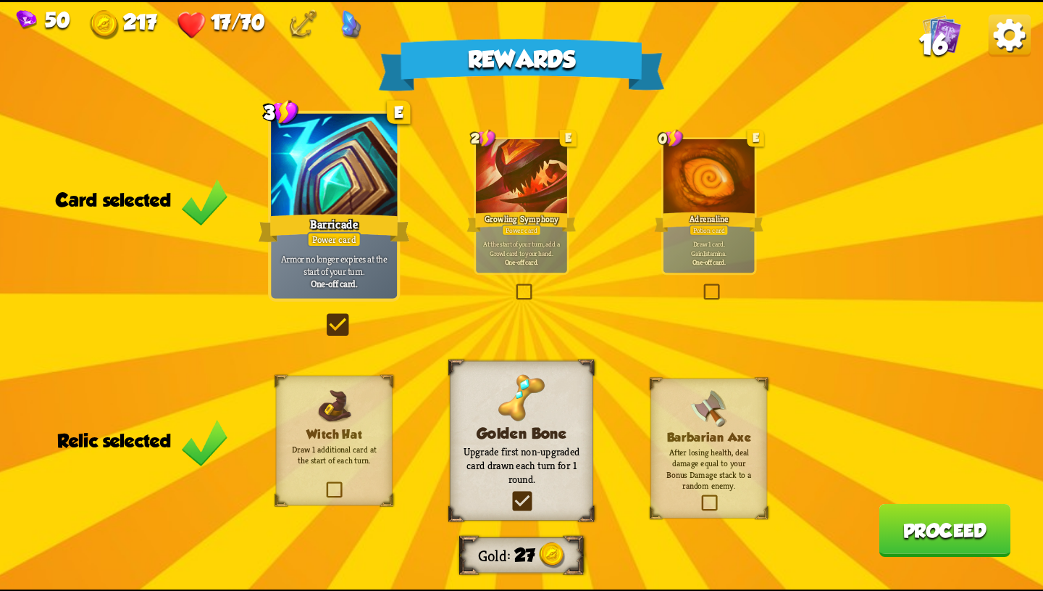
click at [715, 211] on div "Adrenaline" at bounding box center [708, 221] width 109 height 25
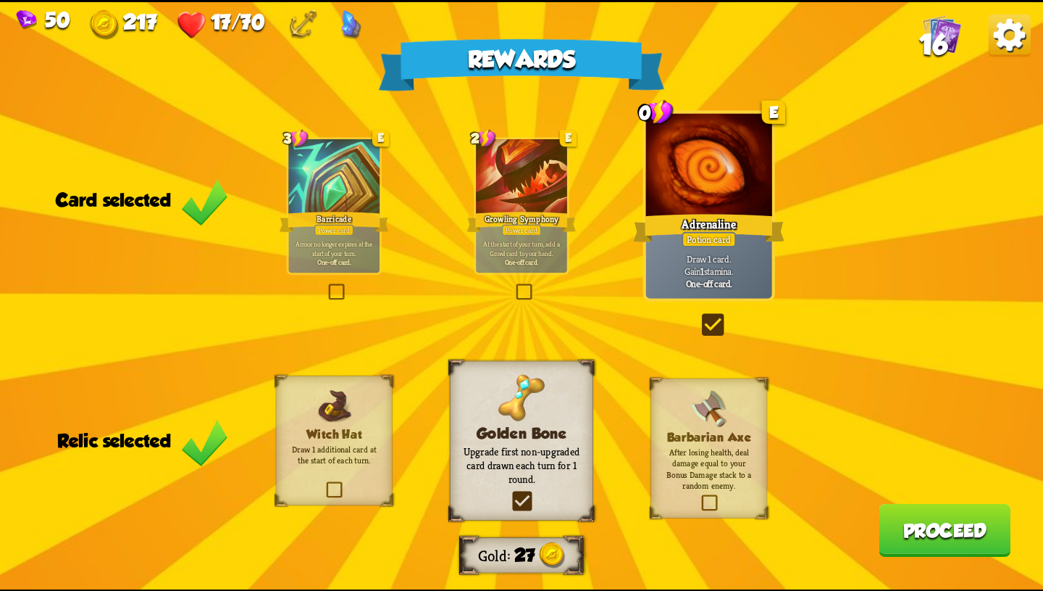
click at [504, 201] on div at bounding box center [521, 177] width 91 height 77
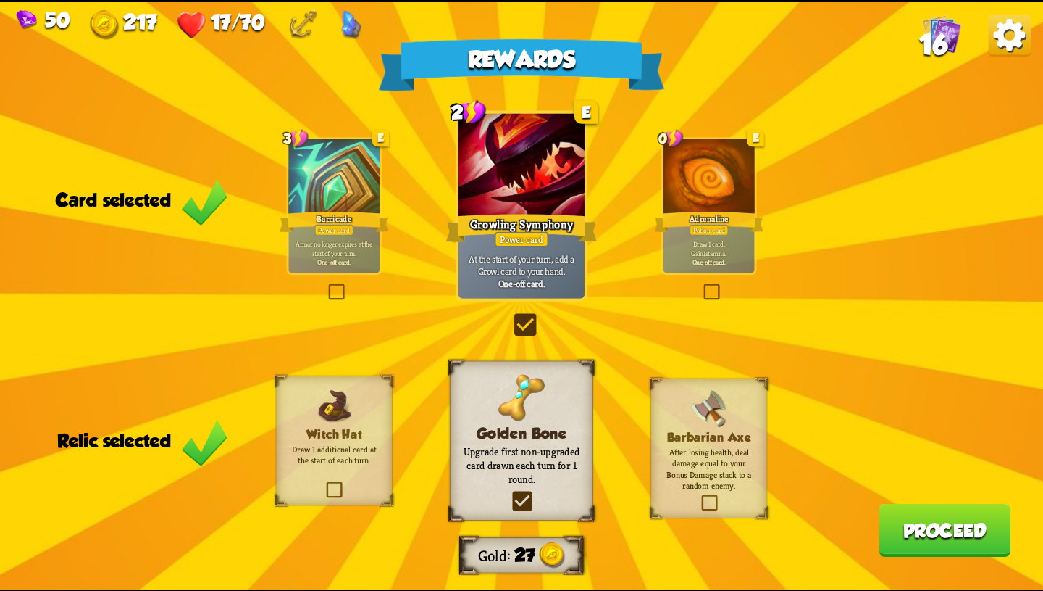
click at [909, 531] on button "Proceed" at bounding box center [945, 529] width 132 height 53
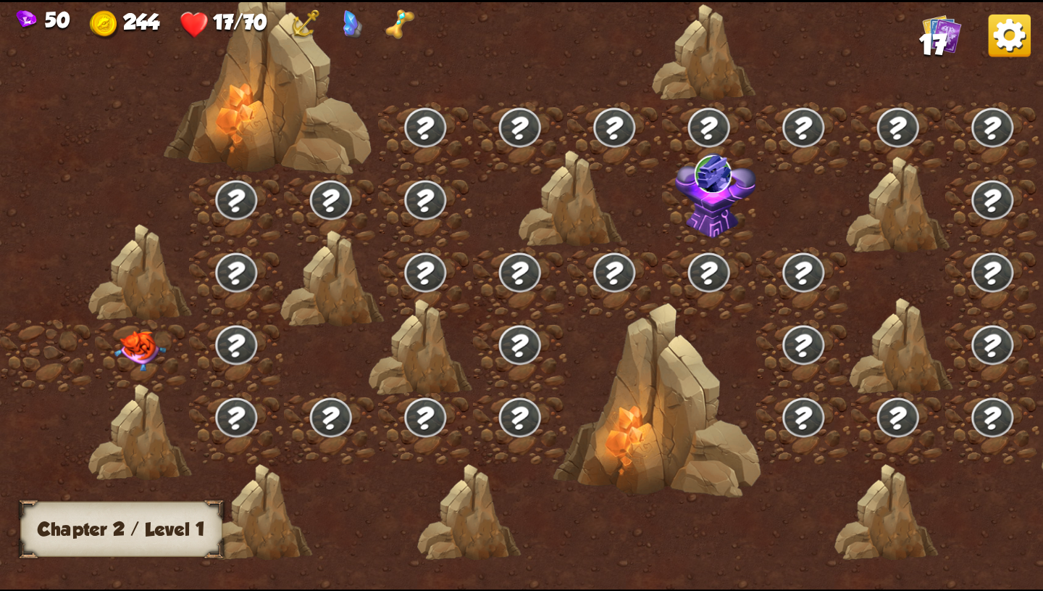
click at [757, 463] on div at bounding box center [645, 304] width 1291 height 609
click at [152, 345] on img at bounding box center [140, 350] width 52 height 41
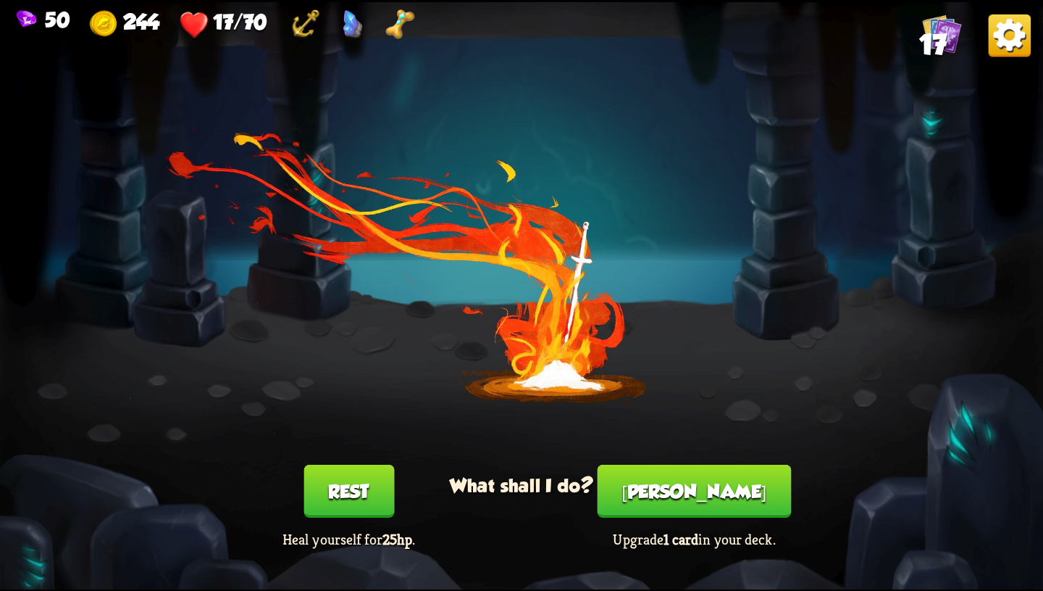
click at [672, 490] on button "[PERSON_NAME]" at bounding box center [695, 490] width 194 height 53
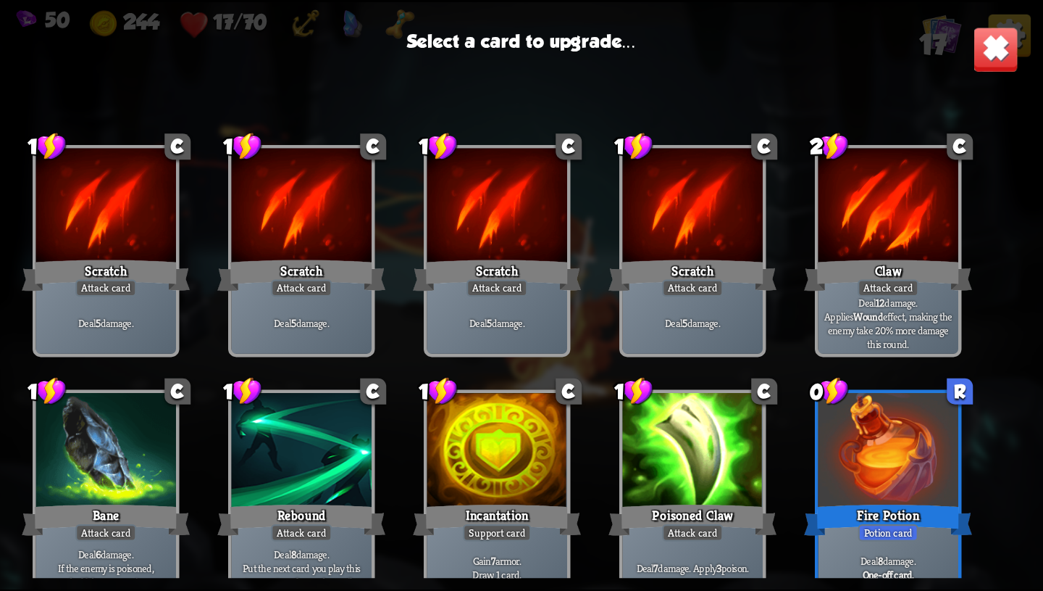
scroll to position [238, 0]
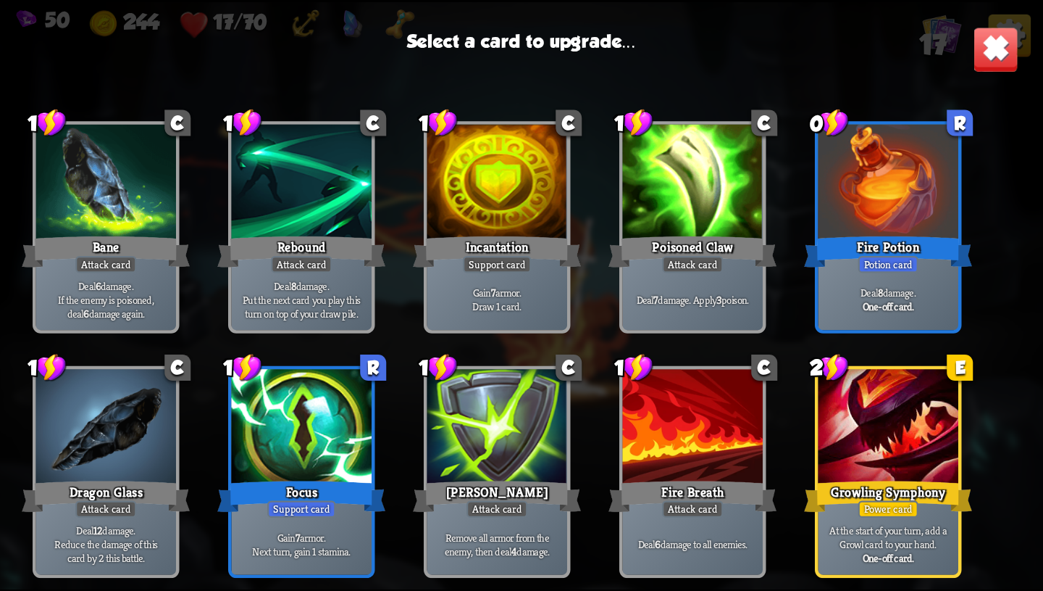
click at [882, 427] on div at bounding box center [889, 428] width 141 height 118
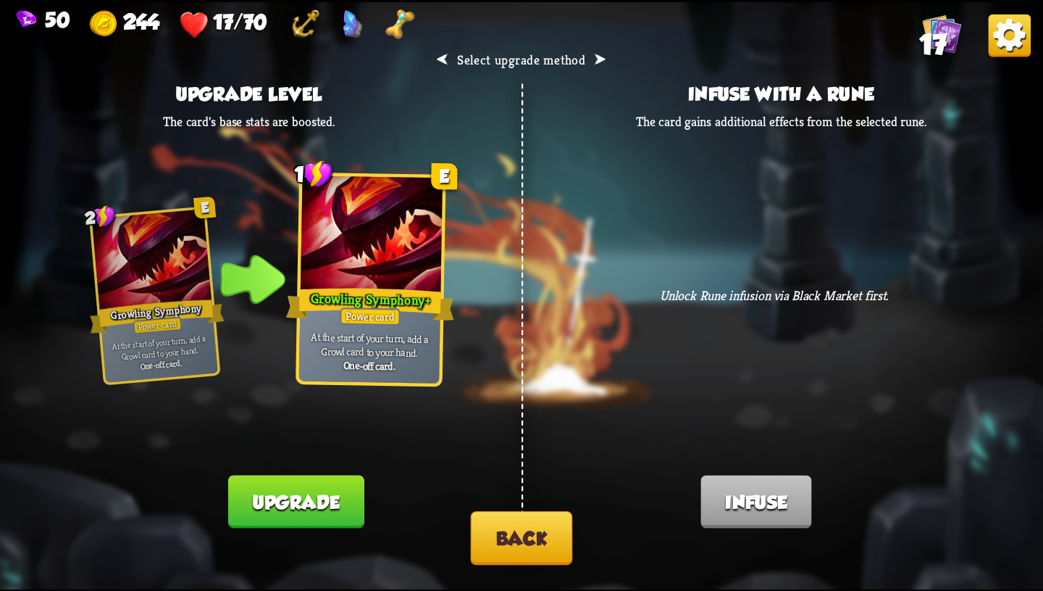
click at [543, 543] on button "Back" at bounding box center [522, 538] width 102 height 54
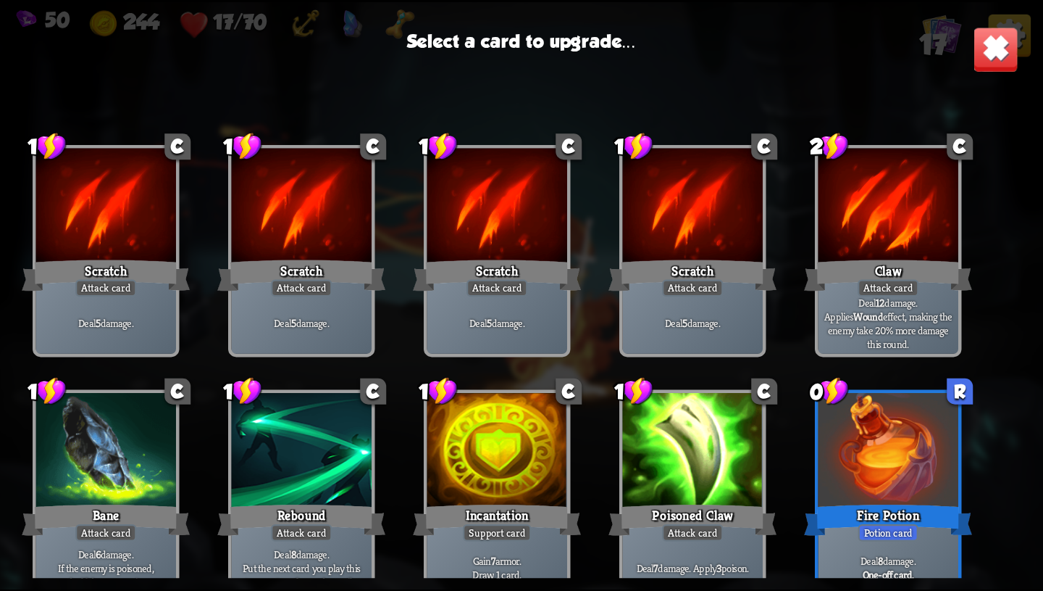
click at [1001, 49] on img at bounding box center [996, 49] width 46 height 46
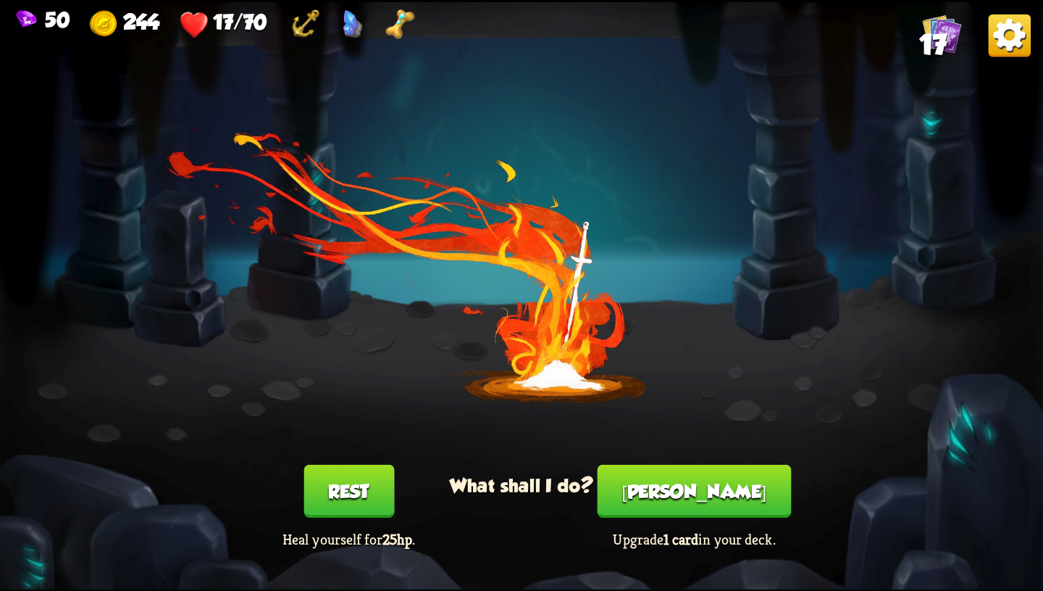
click at [351, 488] on button "Rest" at bounding box center [349, 490] width 91 height 53
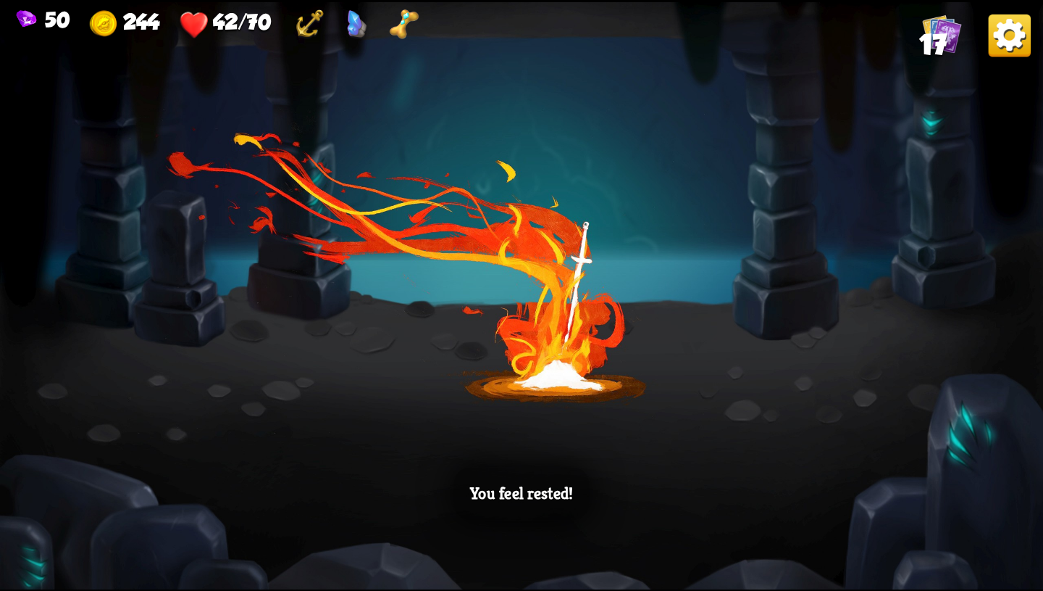
click at [432, 486] on div "You feel rested!" at bounding box center [521, 295] width 1043 height 587
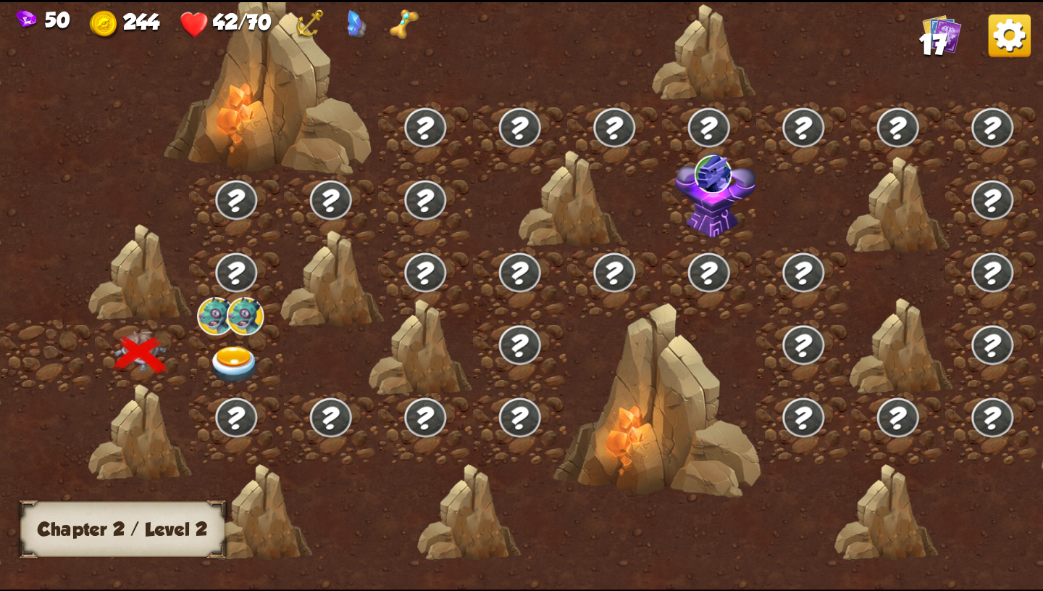
click at [234, 358] on img at bounding box center [235, 365] width 52 height 38
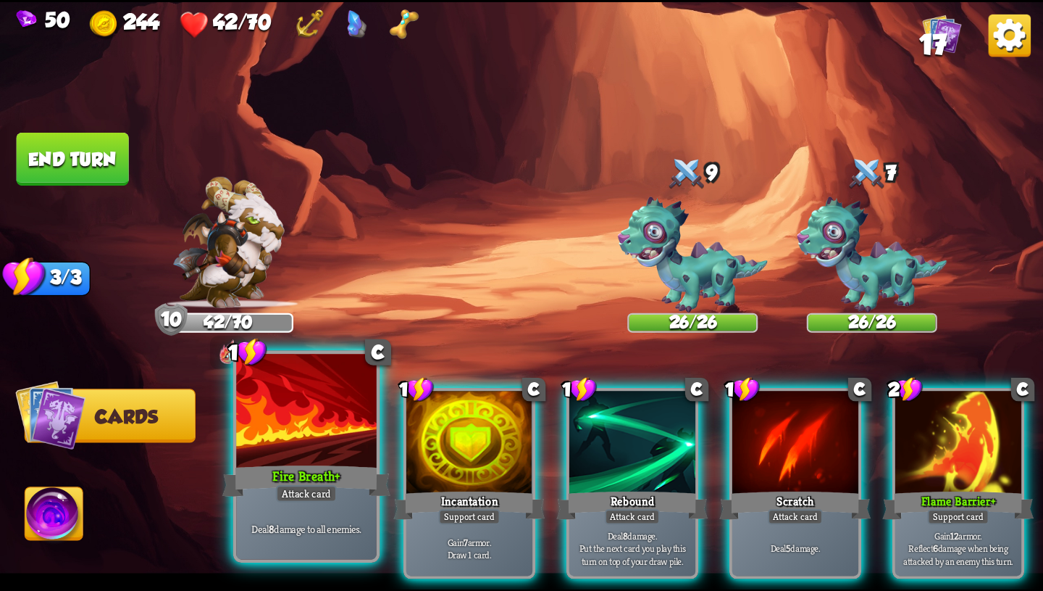
click at [339, 443] on div at bounding box center [306, 412] width 141 height 118
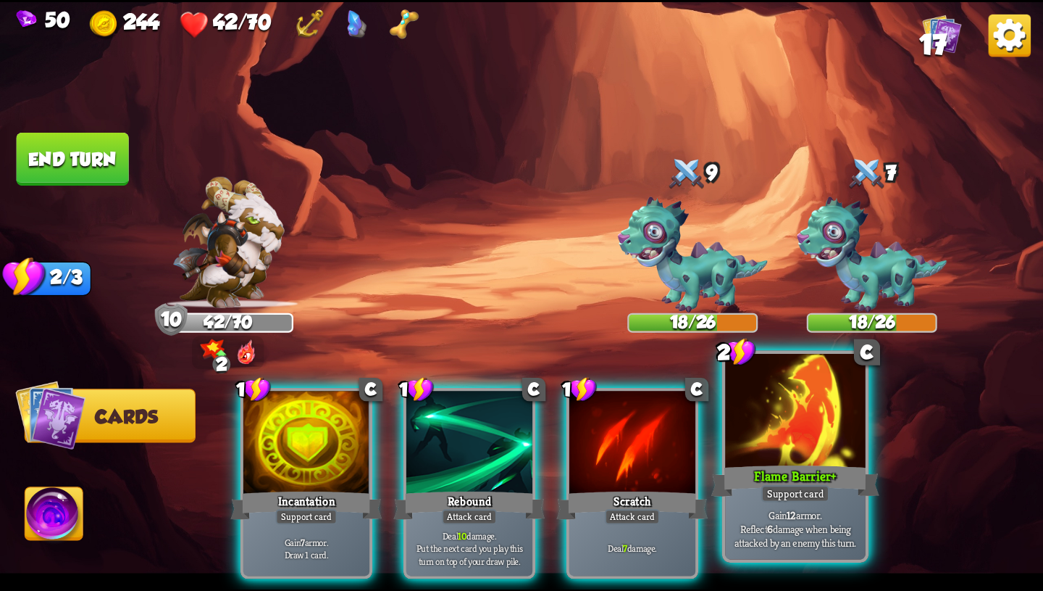
click at [807, 470] on div "Flame Barrier+" at bounding box center [796, 481] width 168 height 38
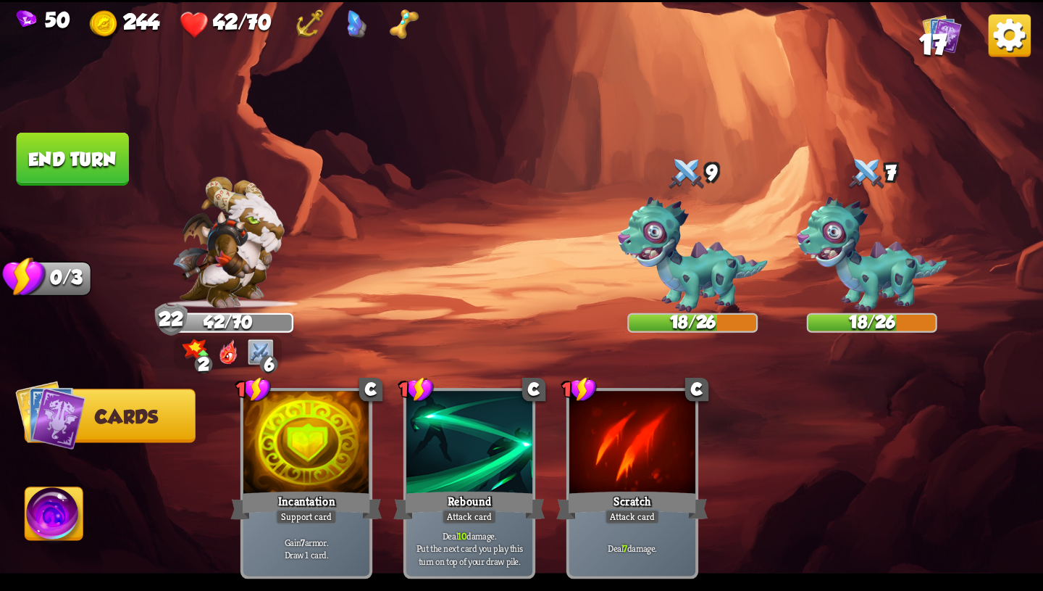
click at [74, 149] on button "End turn" at bounding box center [73, 159] width 112 height 53
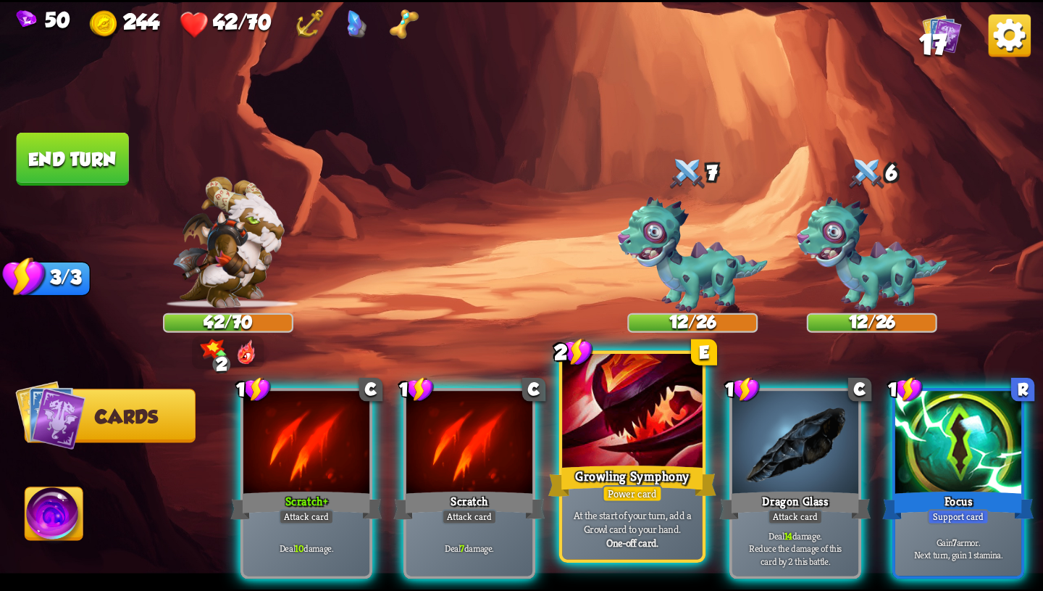
click at [636, 428] on div at bounding box center [632, 412] width 141 height 118
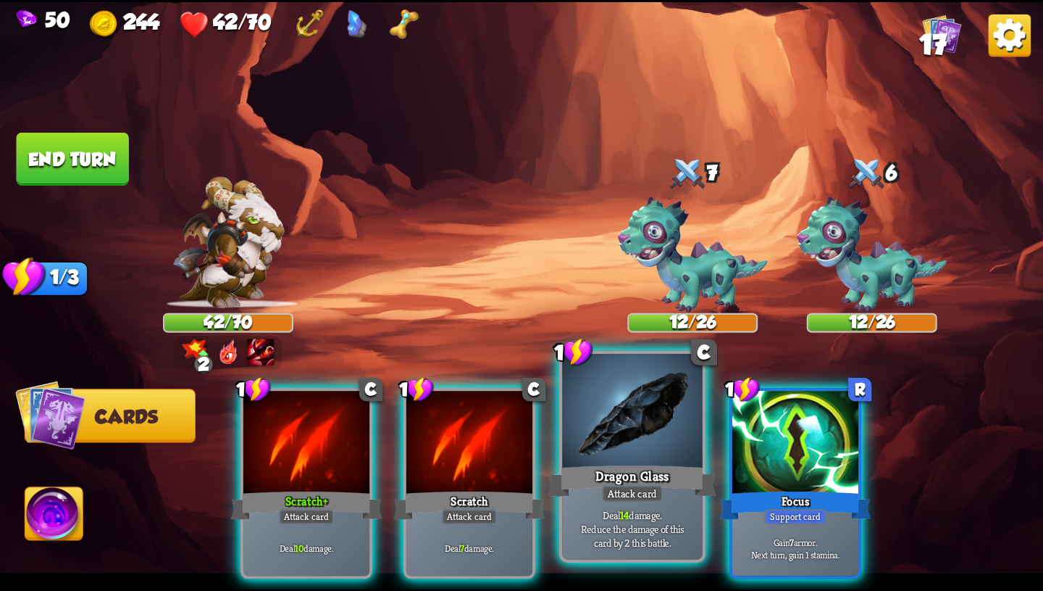
click at [655, 460] on div at bounding box center [632, 412] width 141 height 118
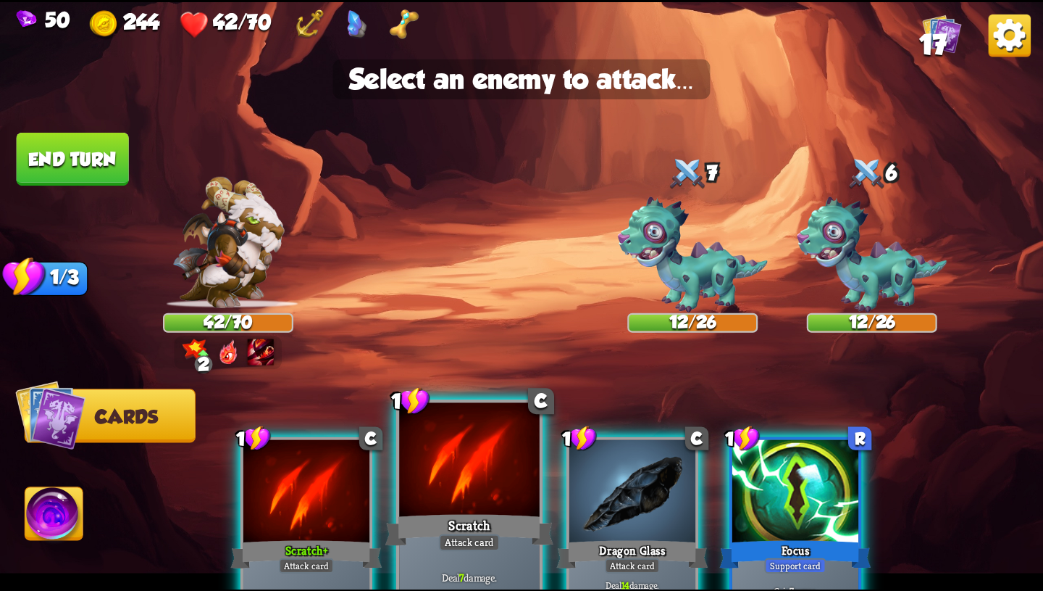
click at [470, 525] on div "Scratch" at bounding box center [470, 530] width 168 height 38
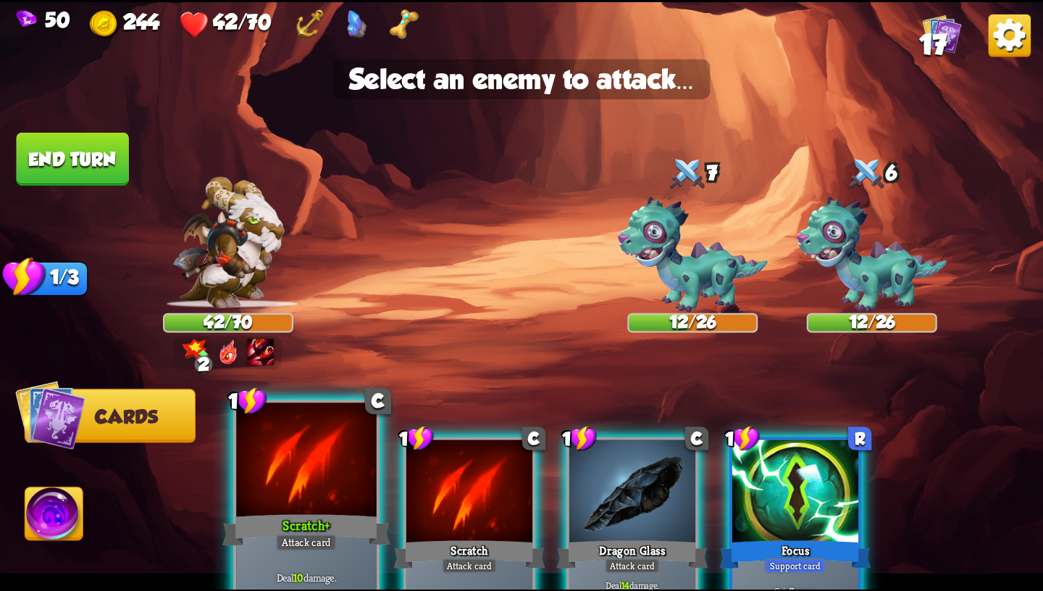
click at [293, 527] on div "Scratch+" at bounding box center [306, 530] width 168 height 38
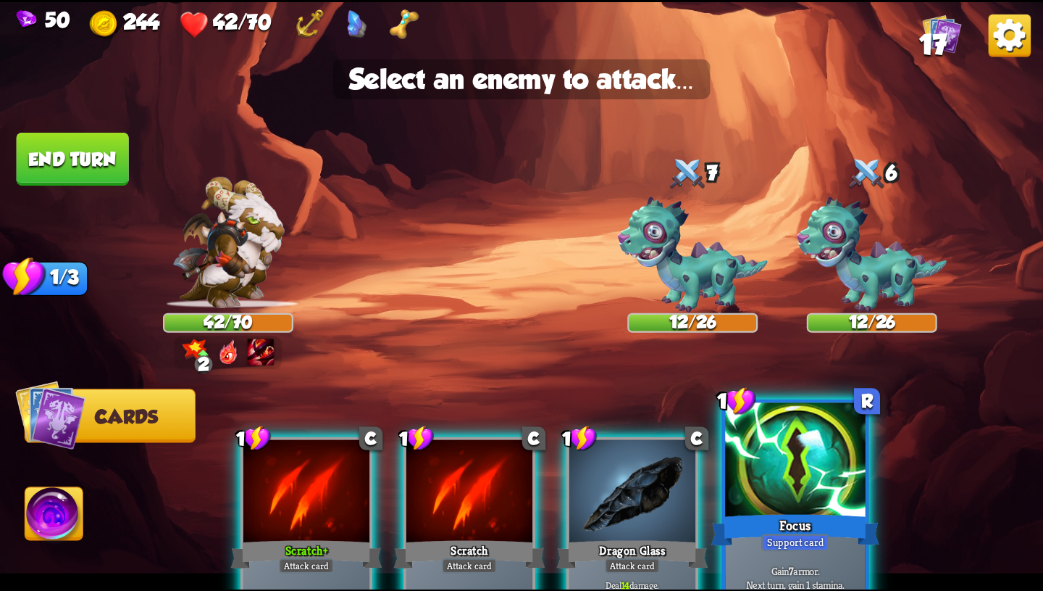
click at [779, 549] on div "Support card" at bounding box center [796, 541] width 69 height 17
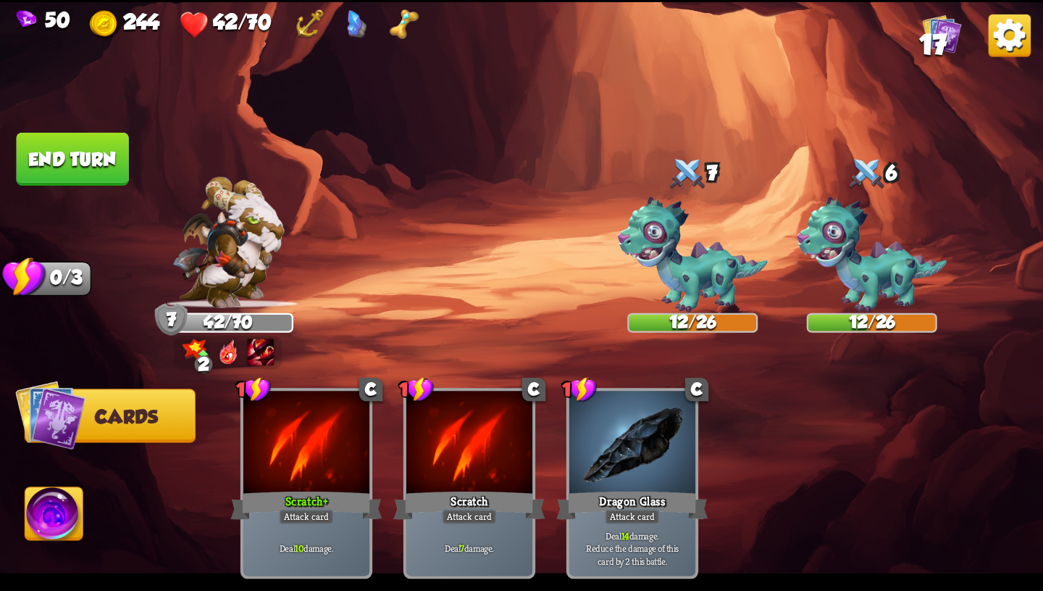
click at [46, 533] on img at bounding box center [54, 516] width 58 height 59
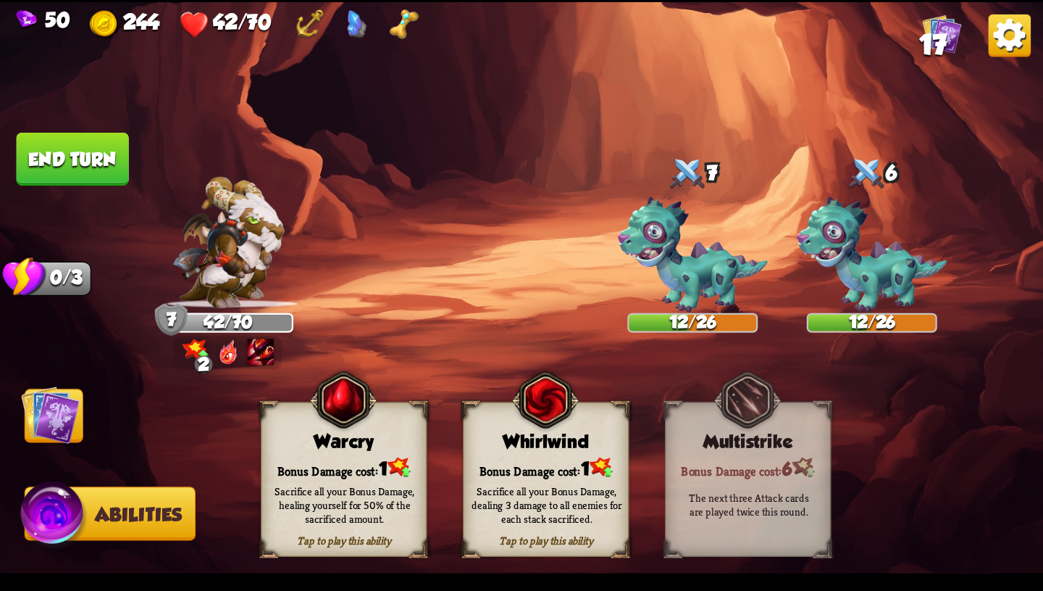
click at [54, 420] on img at bounding box center [50, 414] width 59 height 59
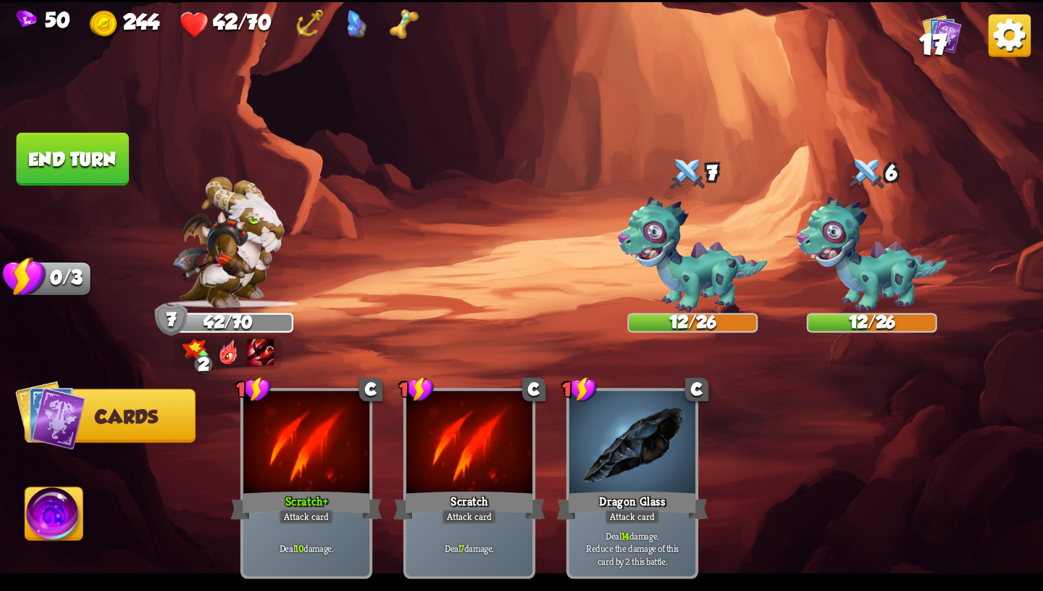
click at [262, 349] on img at bounding box center [261, 351] width 26 height 26
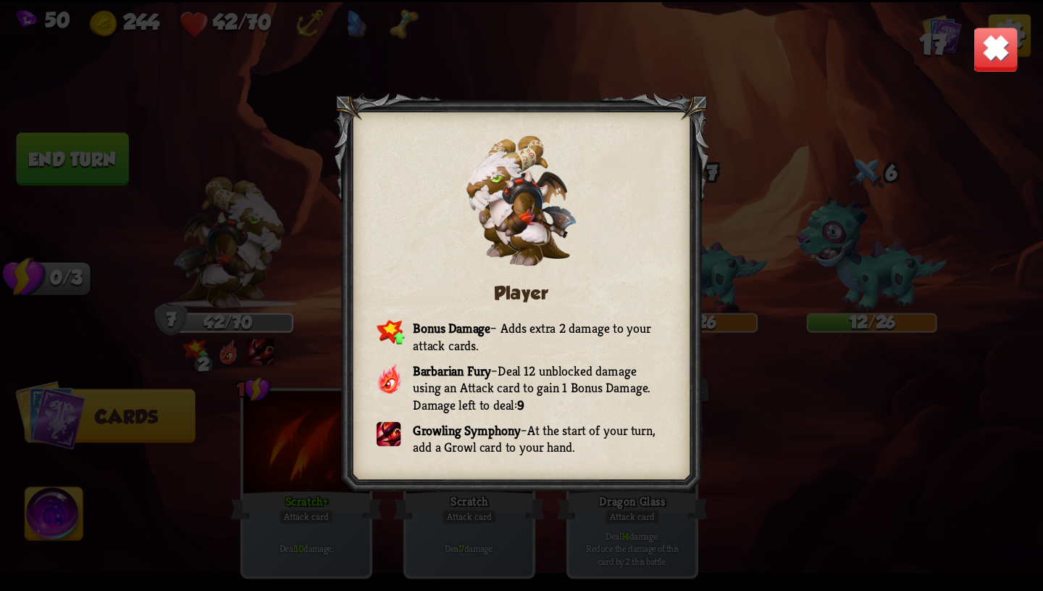
click at [970, 41] on div "Player Bonus Damage – Adds extra 2 damage to your attack cards. Barbarian Fury …" at bounding box center [521, 295] width 1043 height 587
click at [989, 43] on img at bounding box center [996, 49] width 46 height 46
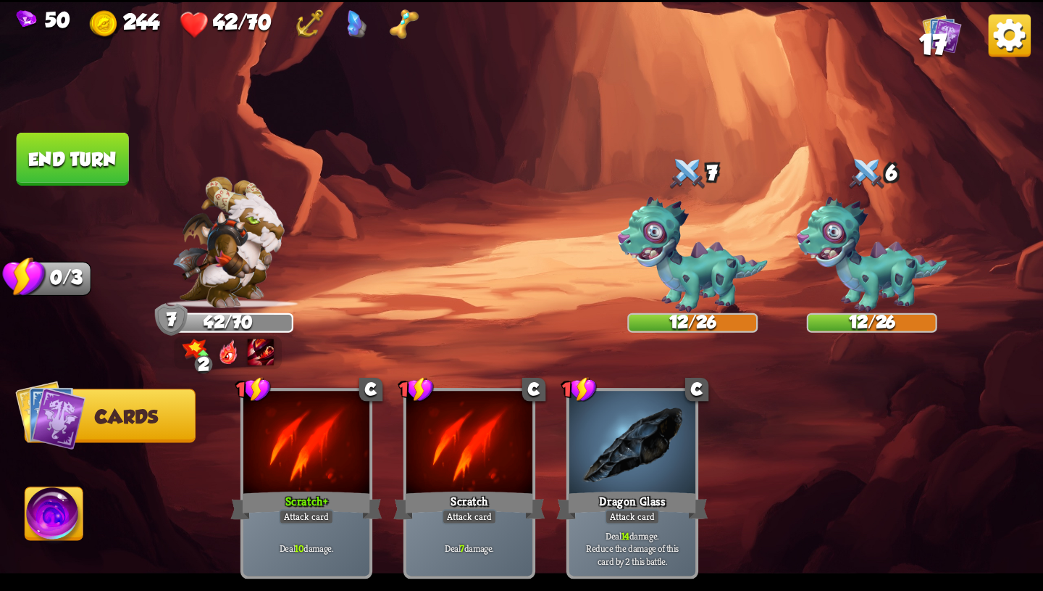
click at [56, 534] on img at bounding box center [54, 516] width 58 height 59
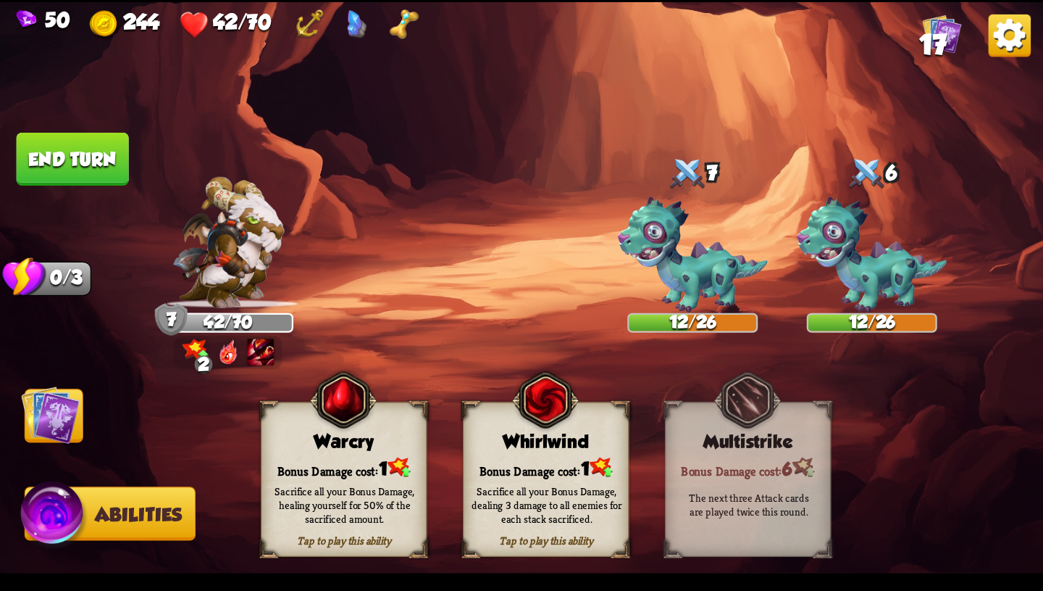
click at [42, 422] on img at bounding box center [50, 414] width 59 height 59
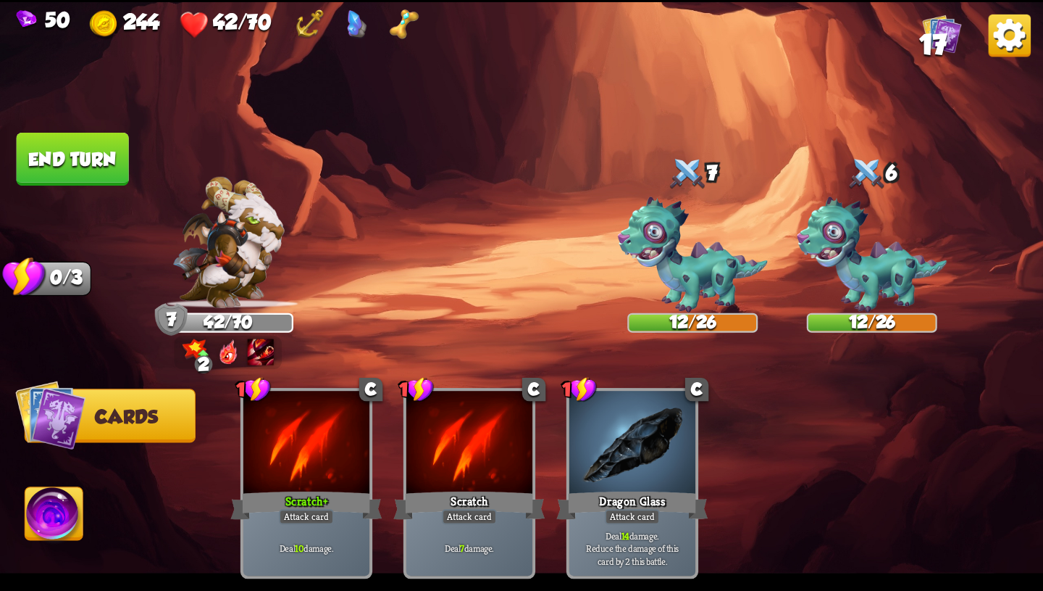
click at [113, 170] on button "End turn" at bounding box center [72, 159] width 115 height 54
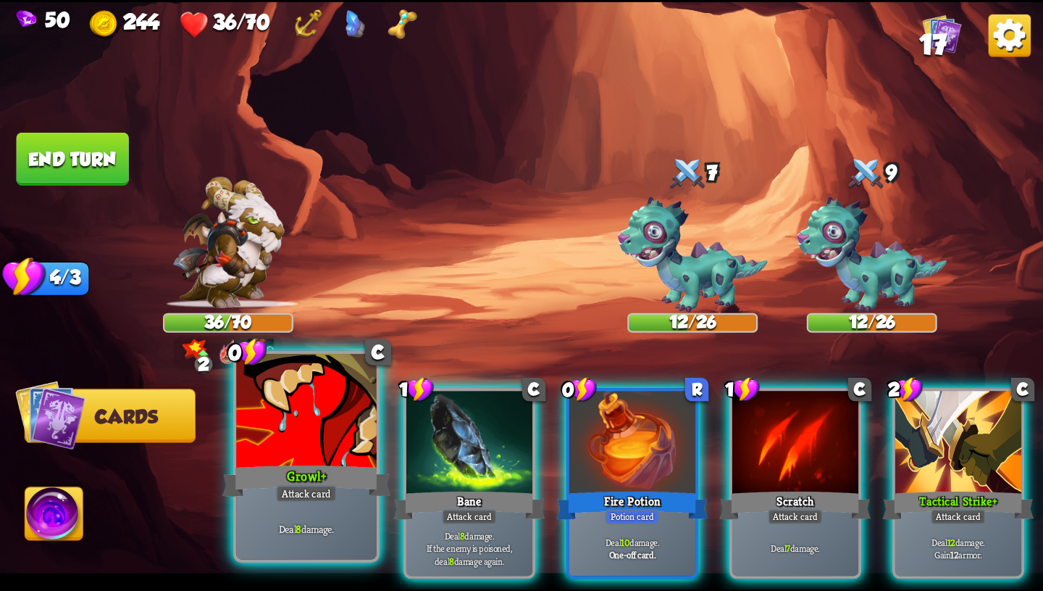
click at [328, 437] on div at bounding box center [306, 412] width 141 height 118
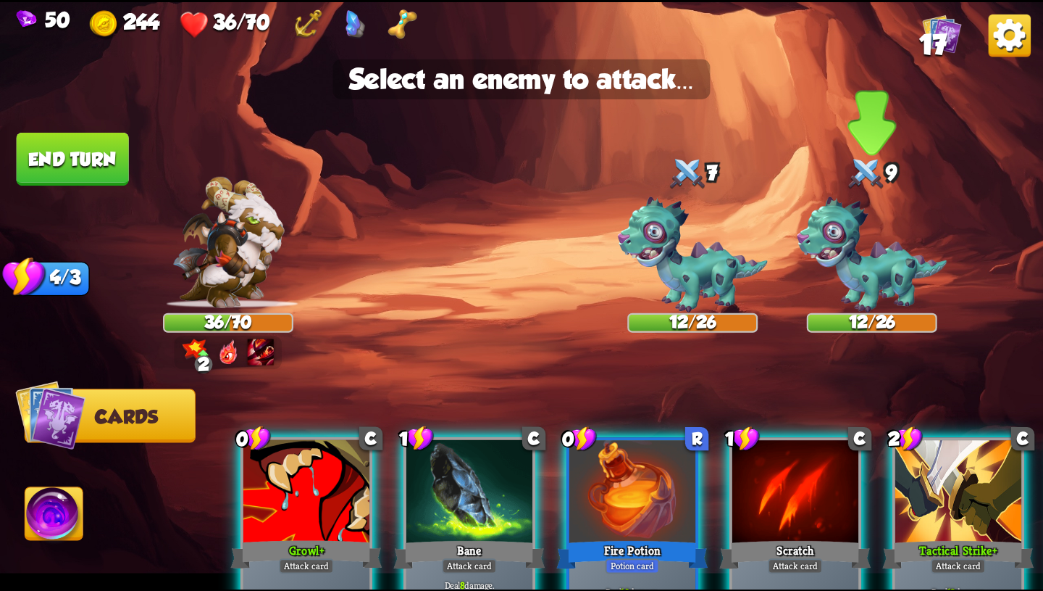
click at [841, 255] on img at bounding box center [872, 254] width 150 height 116
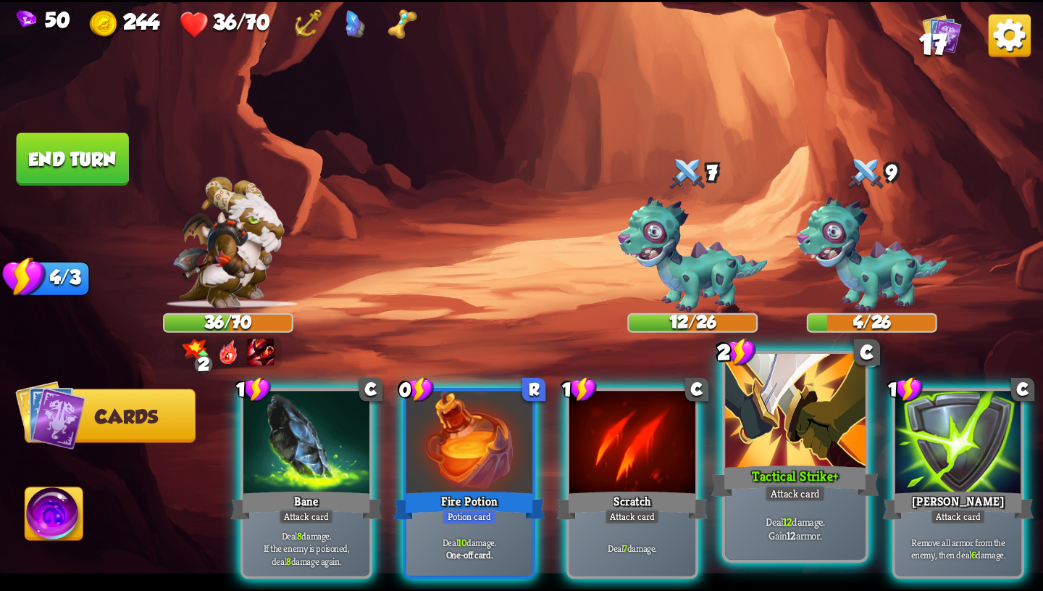
click at [786, 450] on div at bounding box center [795, 412] width 141 height 118
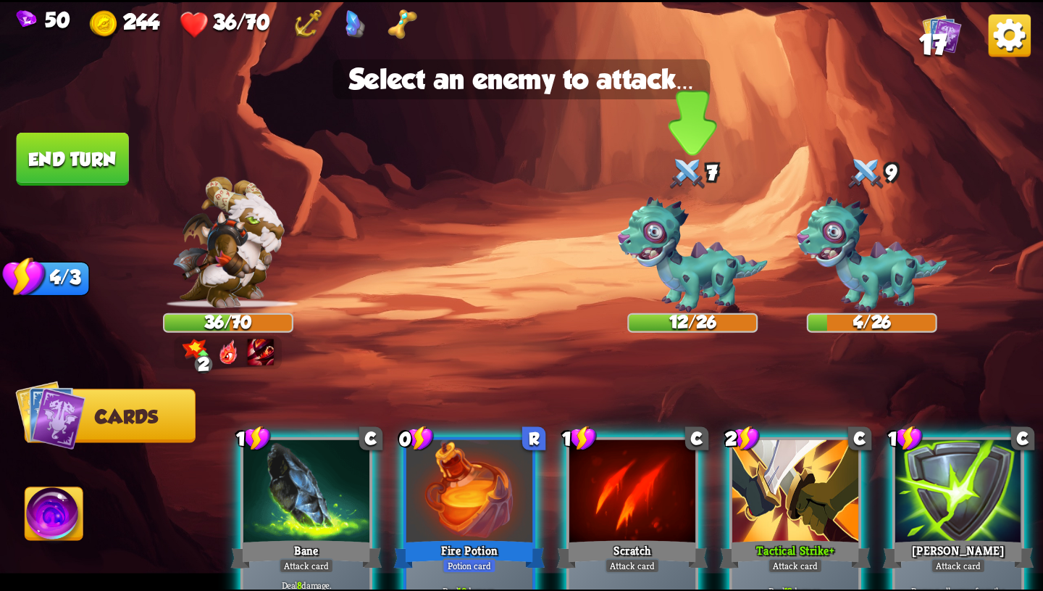
click at [691, 255] on img at bounding box center [693, 254] width 150 height 116
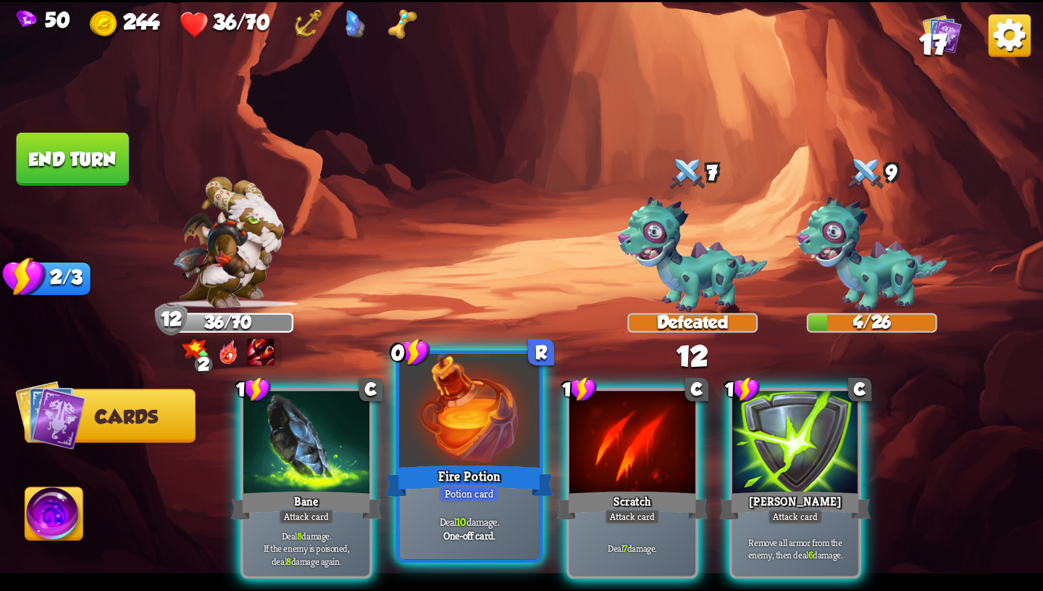
click at [499, 472] on div "Fire Potion" at bounding box center [470, 481] width 168 height 38
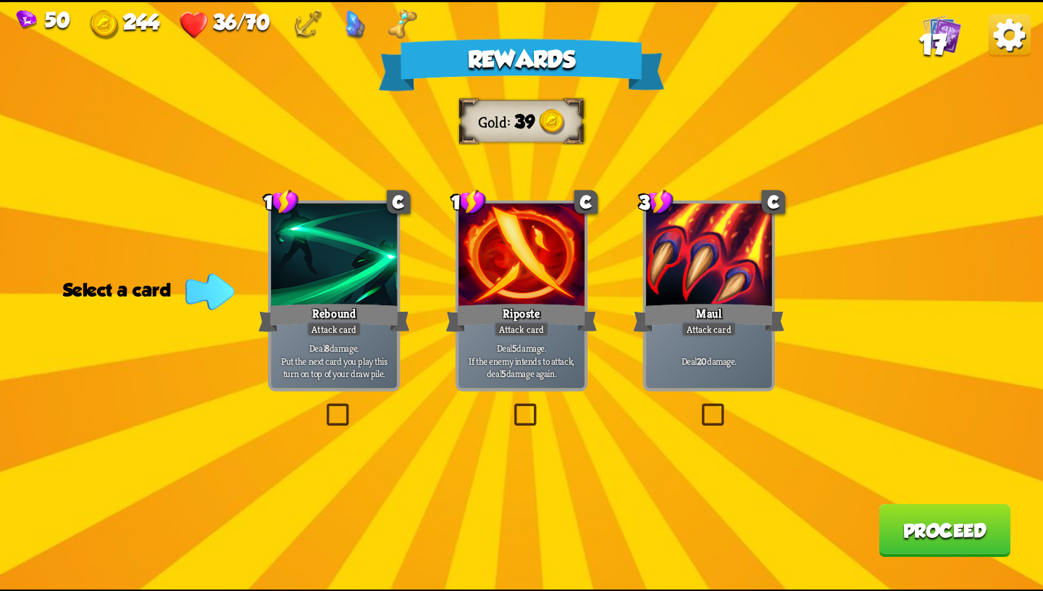
click at [557, 370] on p "Deal 5 damage. If the enemy intends to attack, deal 5 damage again." at bounding box center [522, 360] width 120 height 38
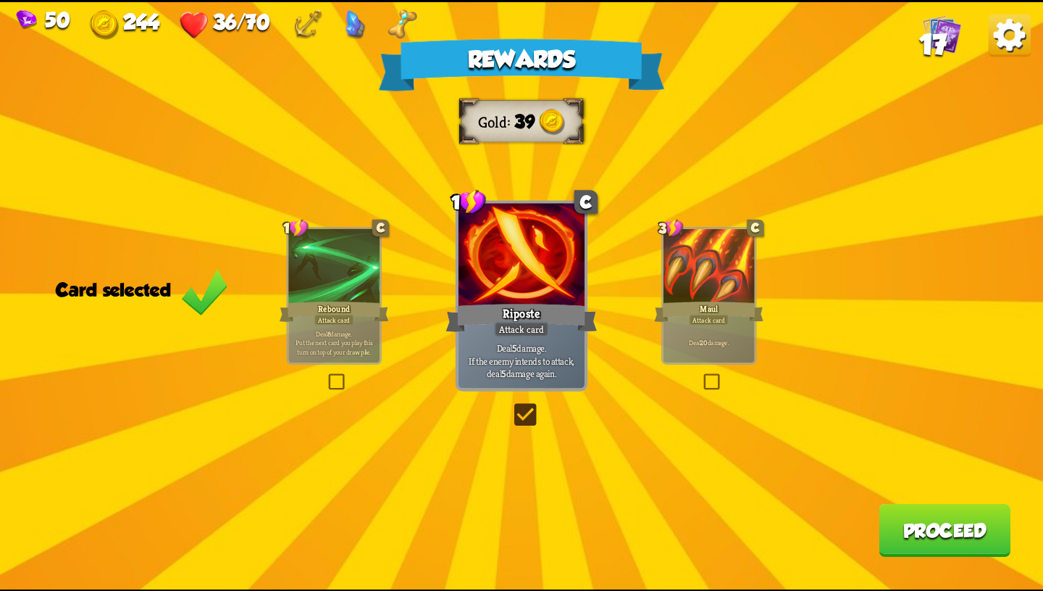
click at [974, 530] on button "Proceed" at bounding box center [945, 529] width 132 height 53
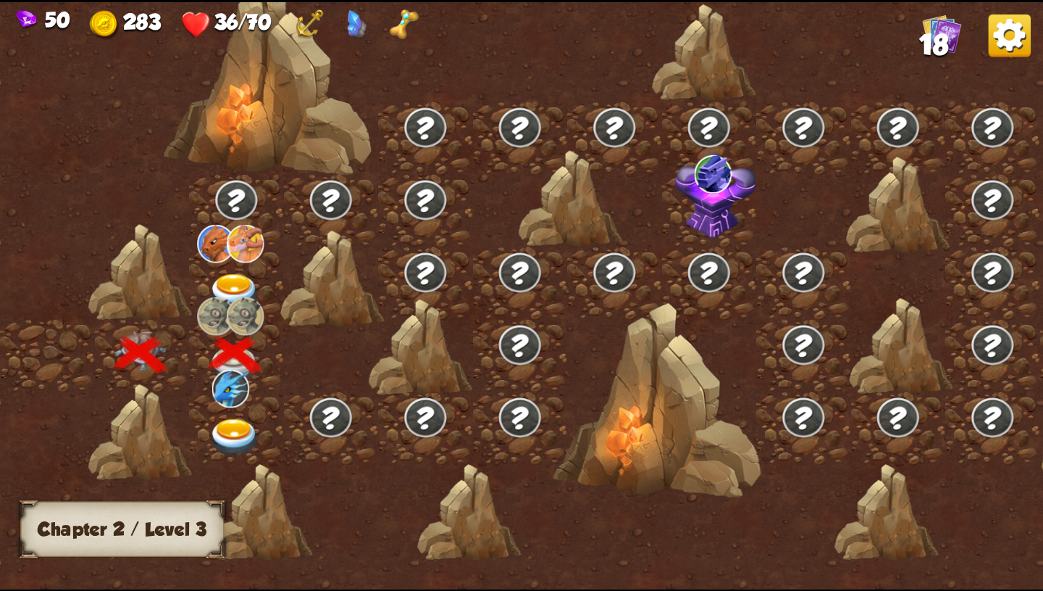
click at [234, 270] on div at bounding box center [236, 282] width 95 height 72
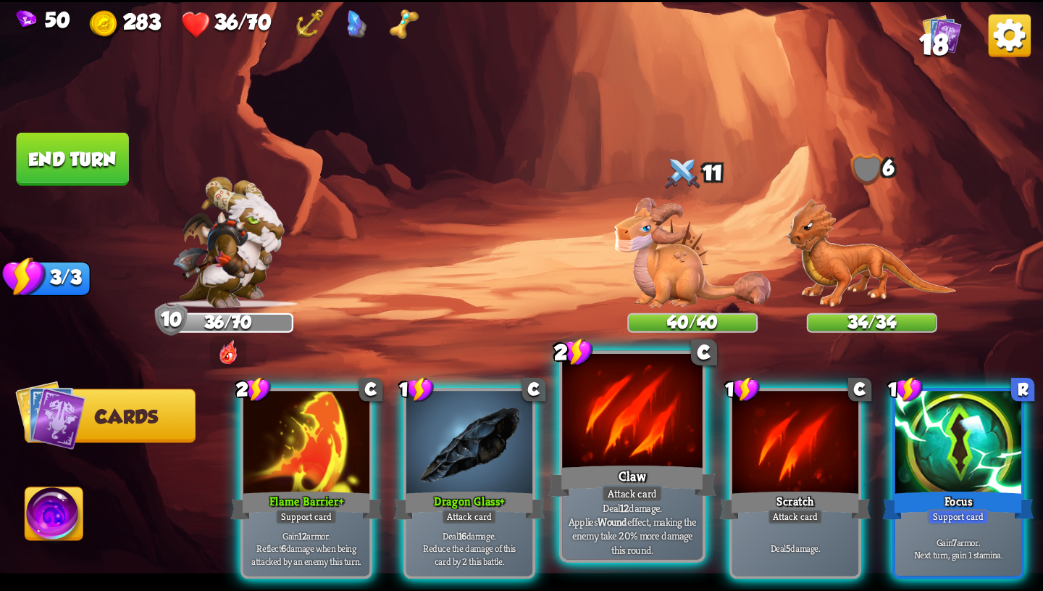
click at [623, 455] on div at bounding box center [632, 412] width 141 height 118
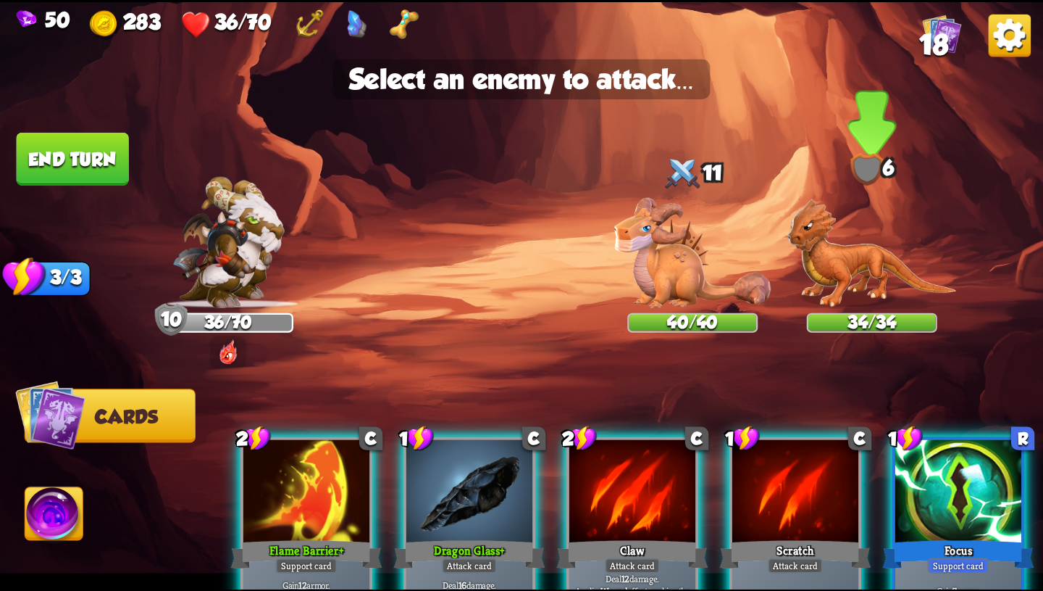
click at [846, 267] on img at bounding box center [873, 252] width 170 height 109
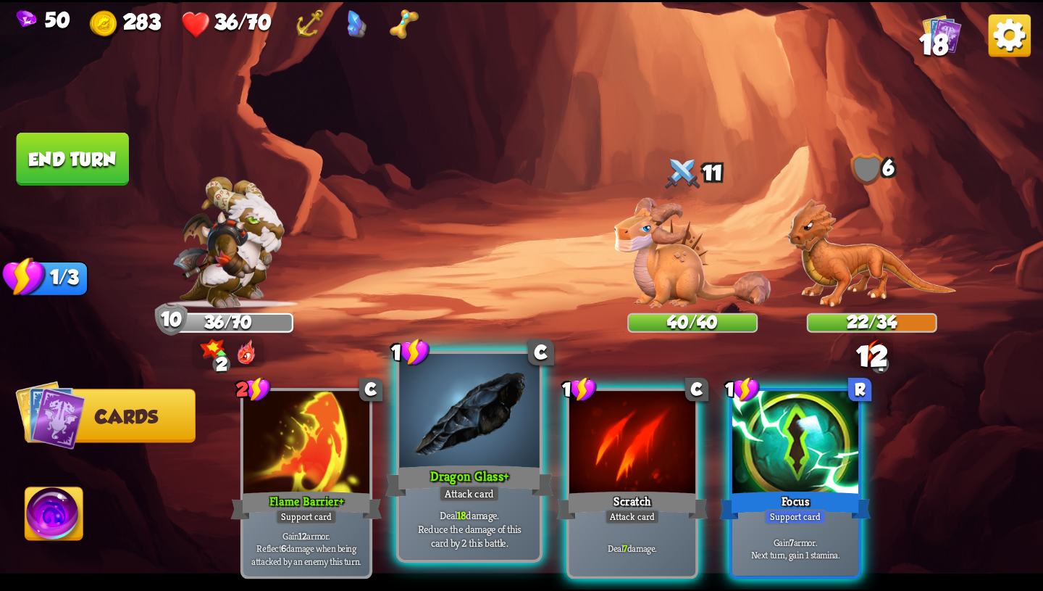
click at [470, 459] on div at bounding box center [469, 412] width 141 height 118
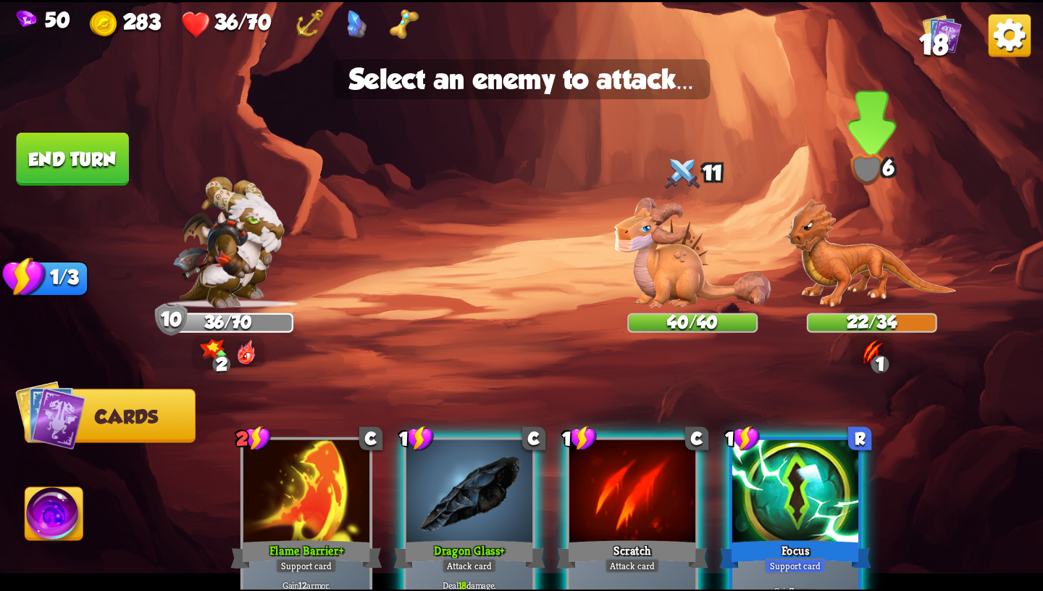
click at [855, 269] on img at bounding box center [873, 252] width 170 height 109
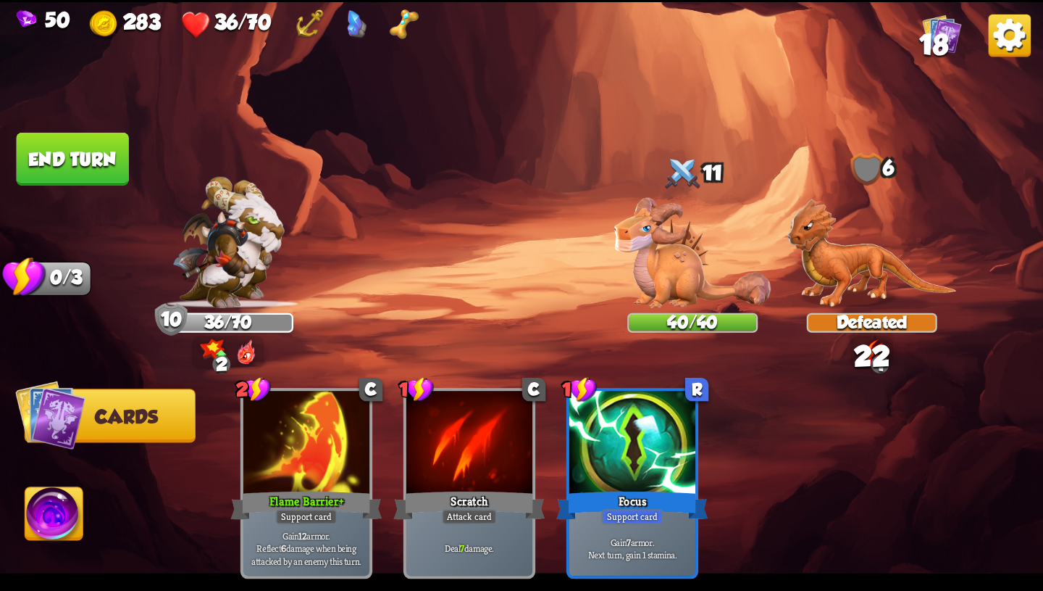
click at [45, 520] on img at bounding box center [54, 516] width 58 height 59
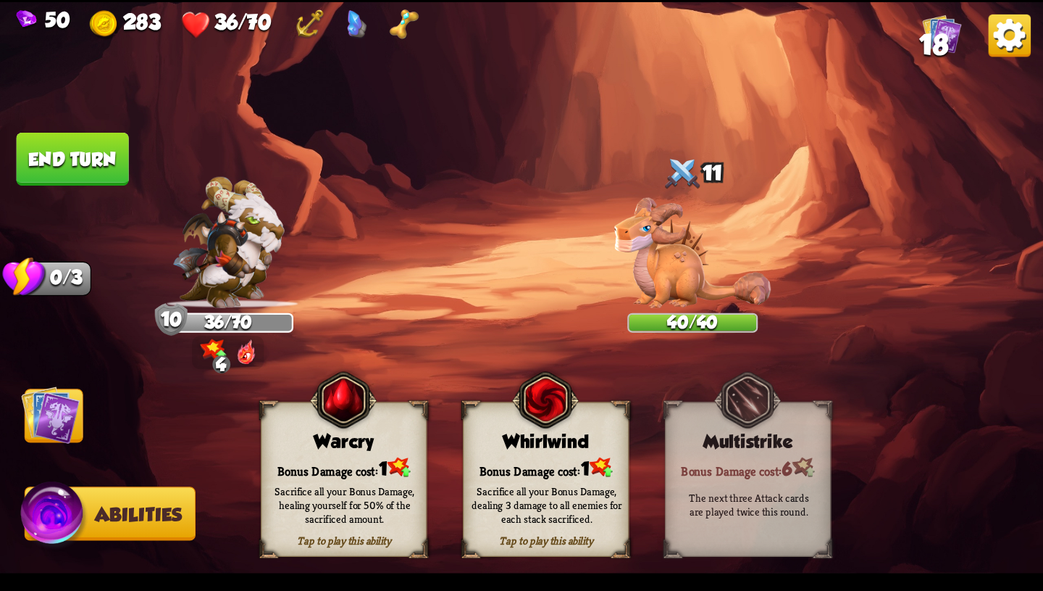
click at [64, 417] on img at bounding box center [50, 414] width 59 height 59
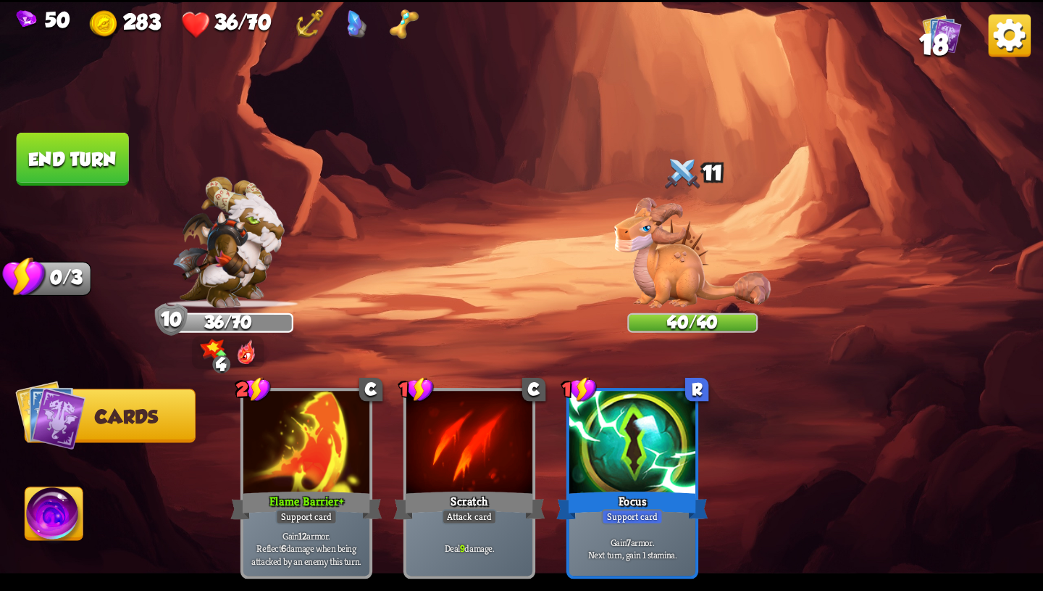
click at [53, 510] on img at bounding box center [54, 516] width 58 height 59
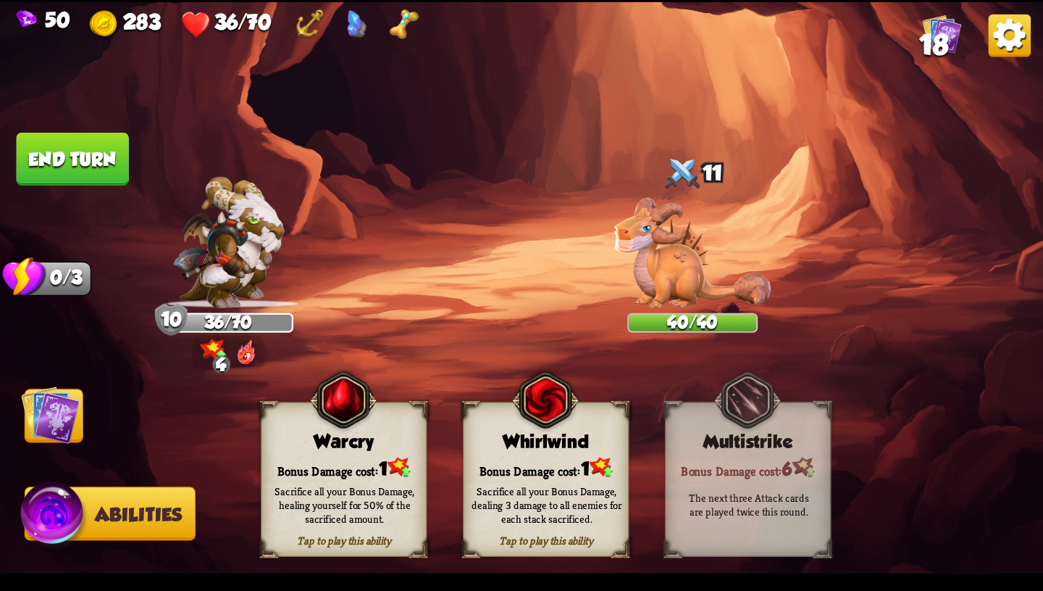
click at [60, 422] on img at bounding box center [50, 414] width 59 height 59
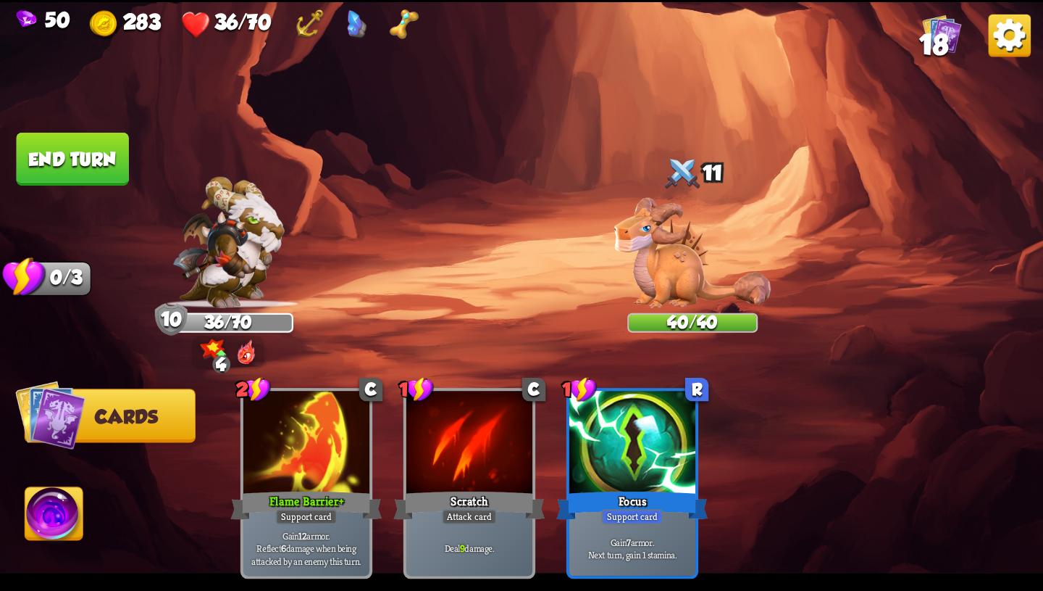
click at [93, 161] on button "End turn" at bounding box center [73, 159] width 112 height 53
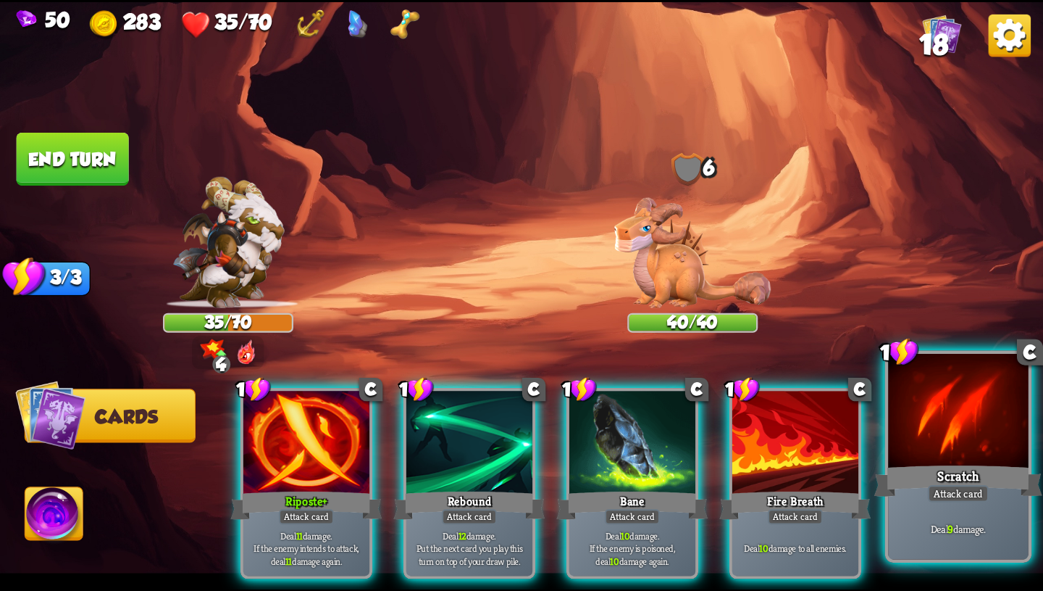
click at [920, 493] on div "Scratch" at bounding box center [959, 481] width 168 height 38
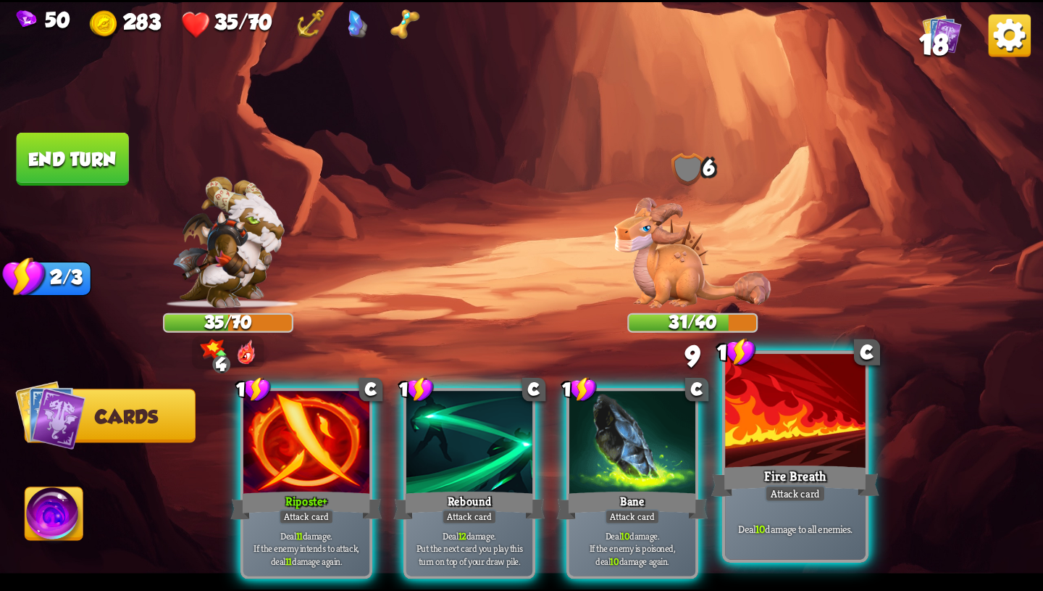
click at [839, 479] on div "Fire Breath" at bounding box center [796, 481] width 168 height 38
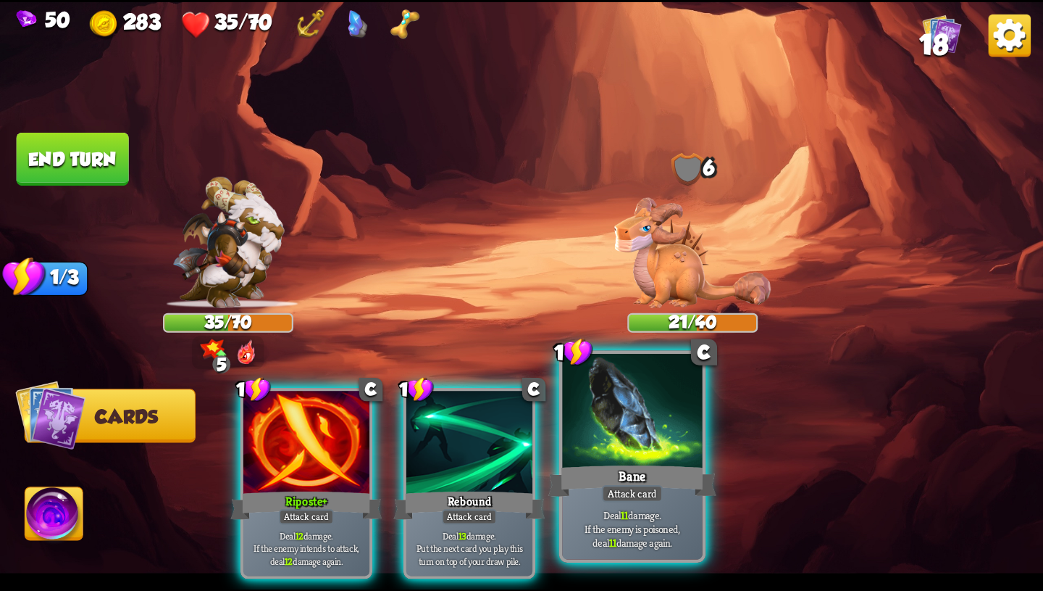
click at [688, 489] on div "Bane" at bounding box center [633, 481] width 168 height 38
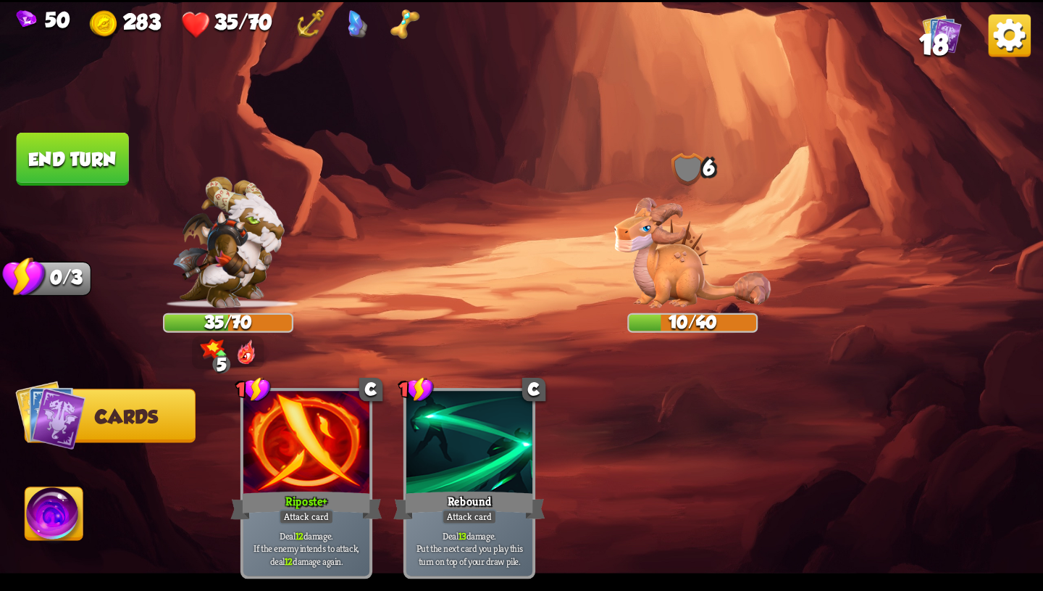
click at [80, 157] on button "End turn" at bounding box center [73, 159] width 112 height 53
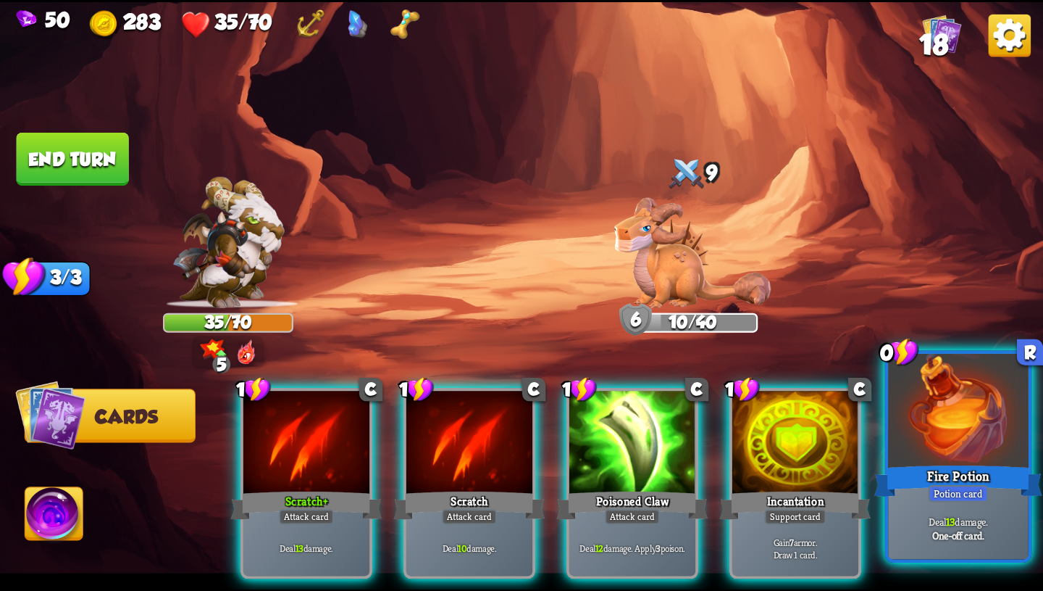
click at [975, 447] on div at bounding box center [958, 412] width 141 height 118
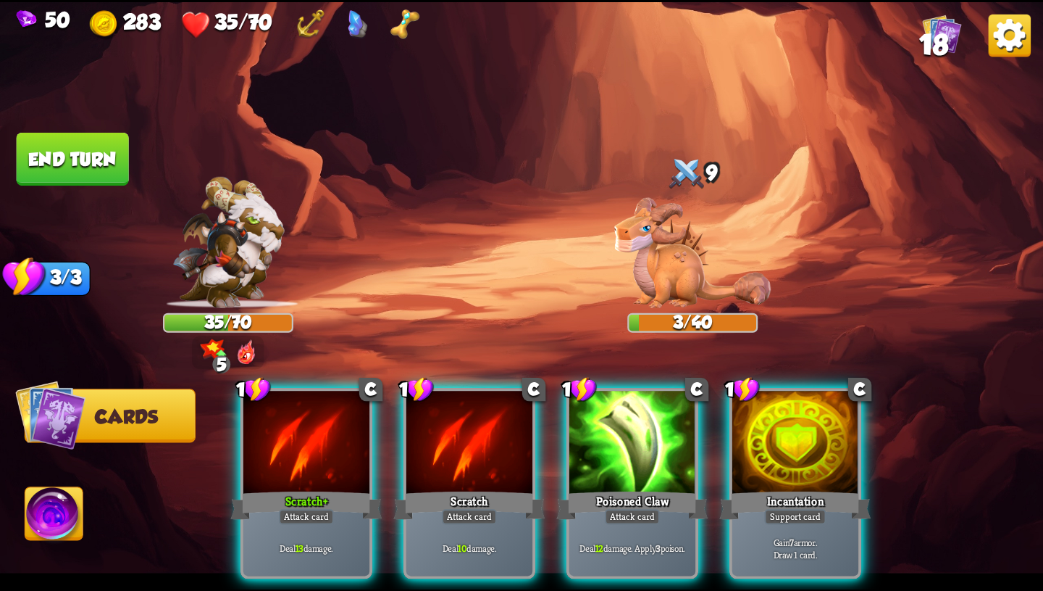
click at [78, 520] on img at bounding box center [54, 516] width 58 height 59
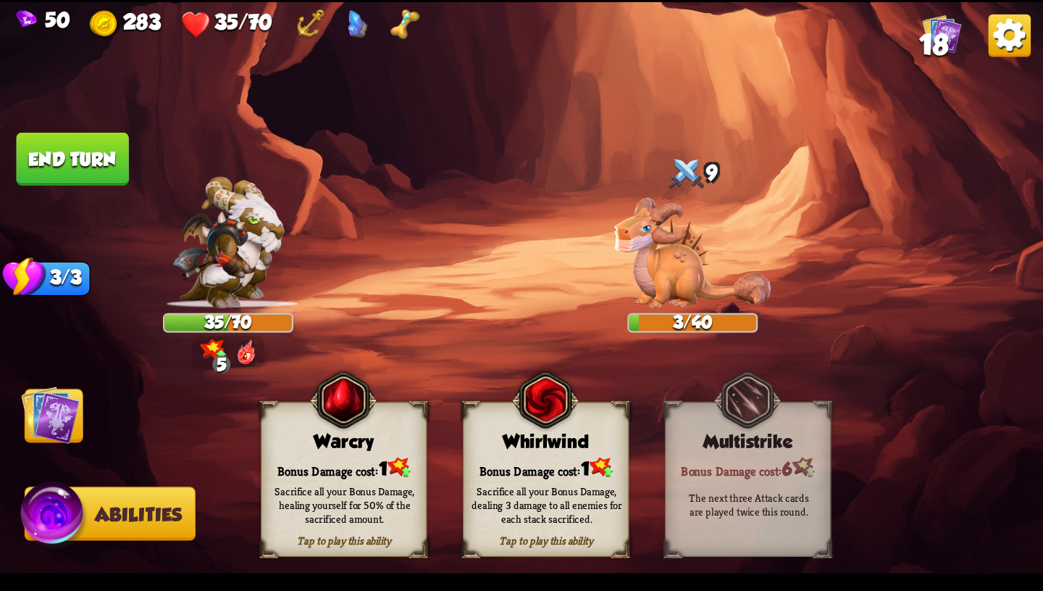
click at [350, 450] on div "Tap to play this ability Warcry Bonus Damage cost: 1 Sacrifice all your Bonus D…" at bounding box center [344, 478] width 167 height 155
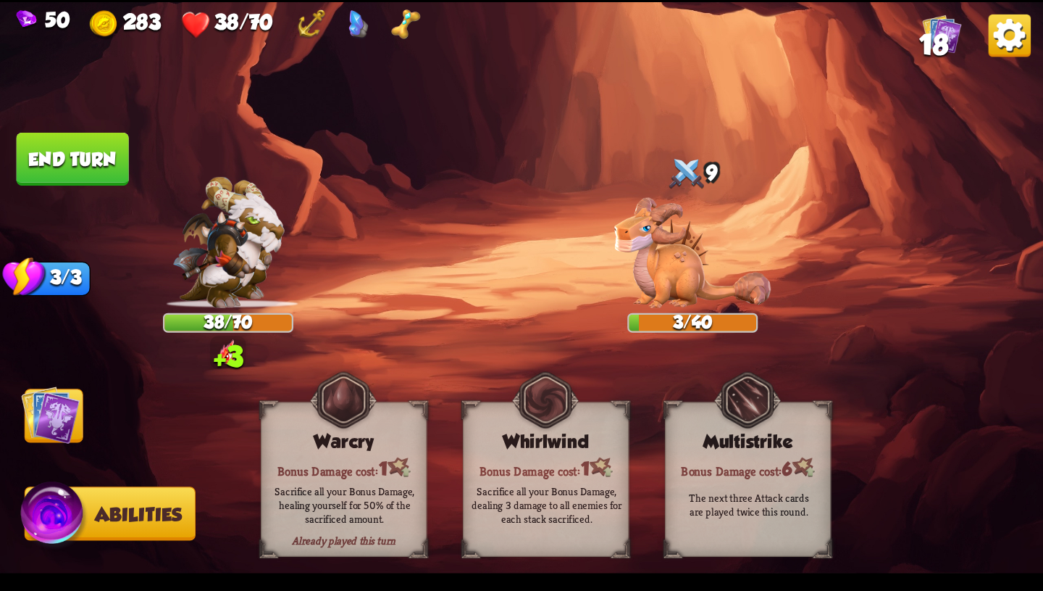
click at [64, 428] on img at bounding box center [50, 414] width 59 height 59
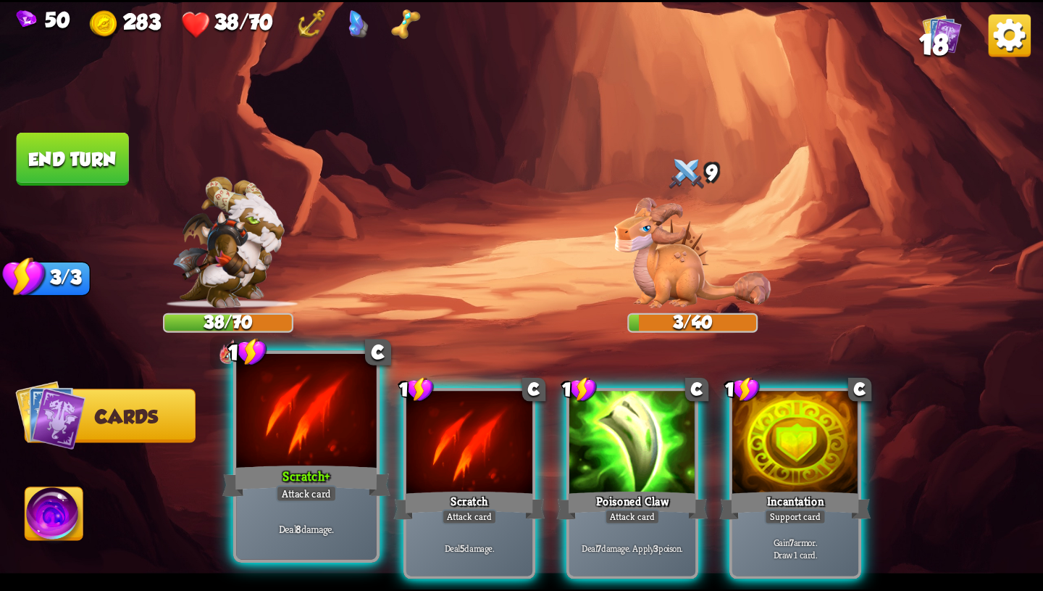
click at [311, 491] on div "Attack card" at bounding box center [306, 493] width 61 height 17
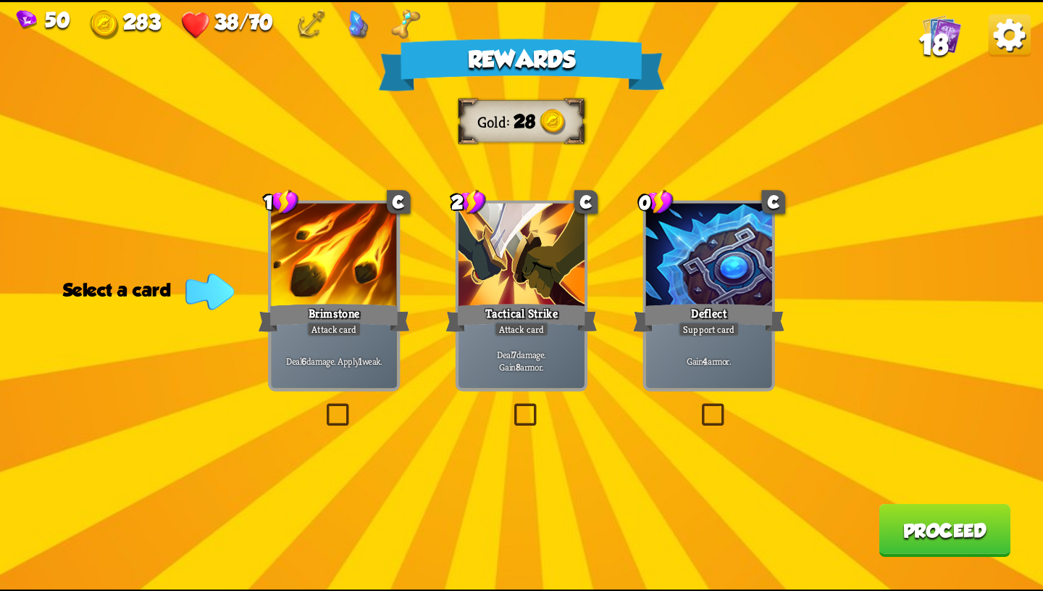
click at [370, 288] on div at bounding box center [334, 256] width 126 height 107
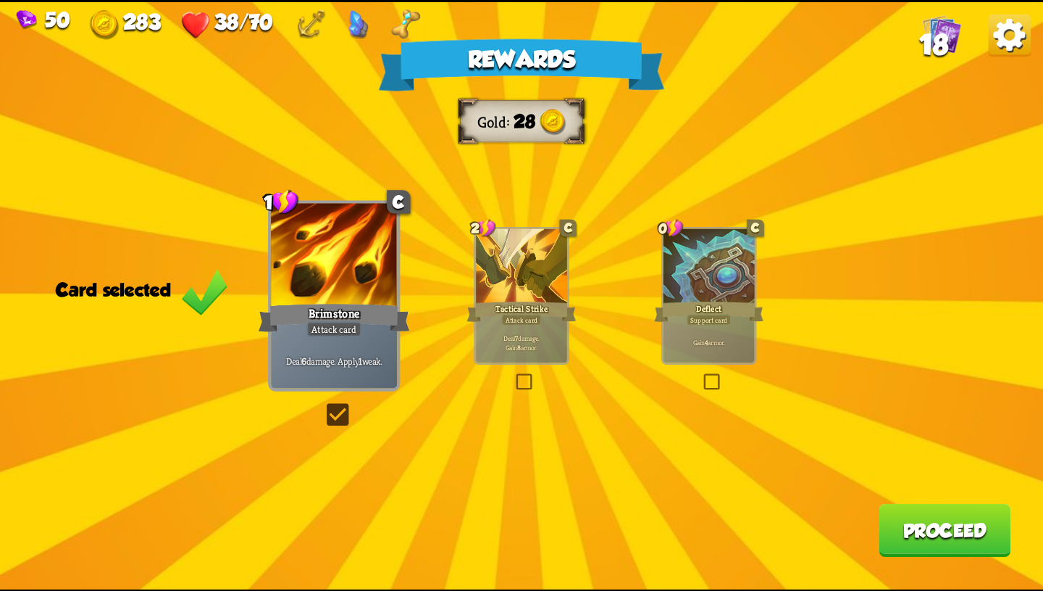
click at [488, 297] on div at bounding box center [521, 266] width 91 height 77
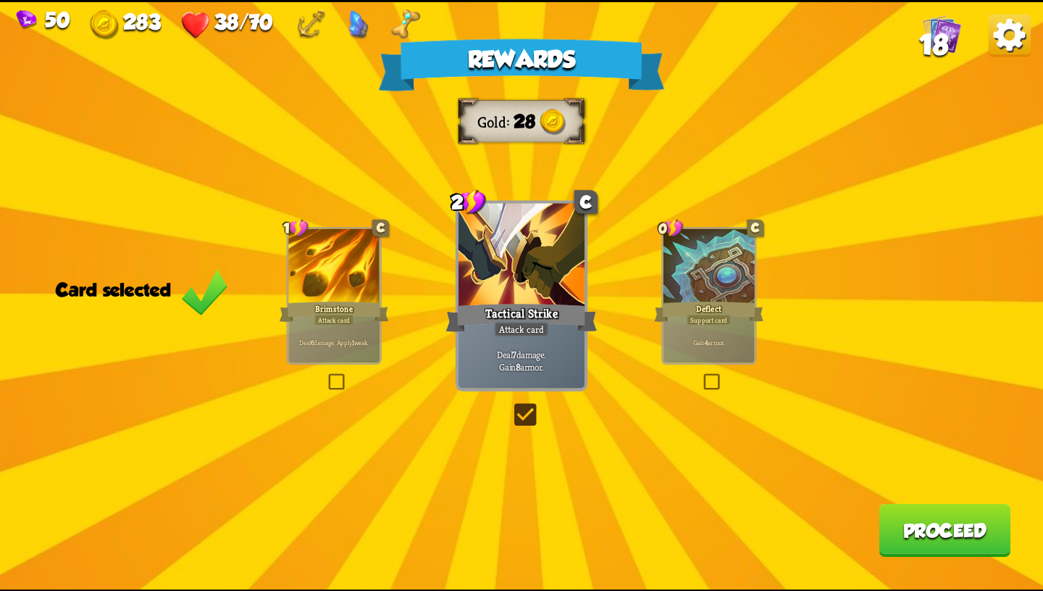
click at [313, 312] on div "Brimstone" at bounding box center [334, 311] width 109 height 25
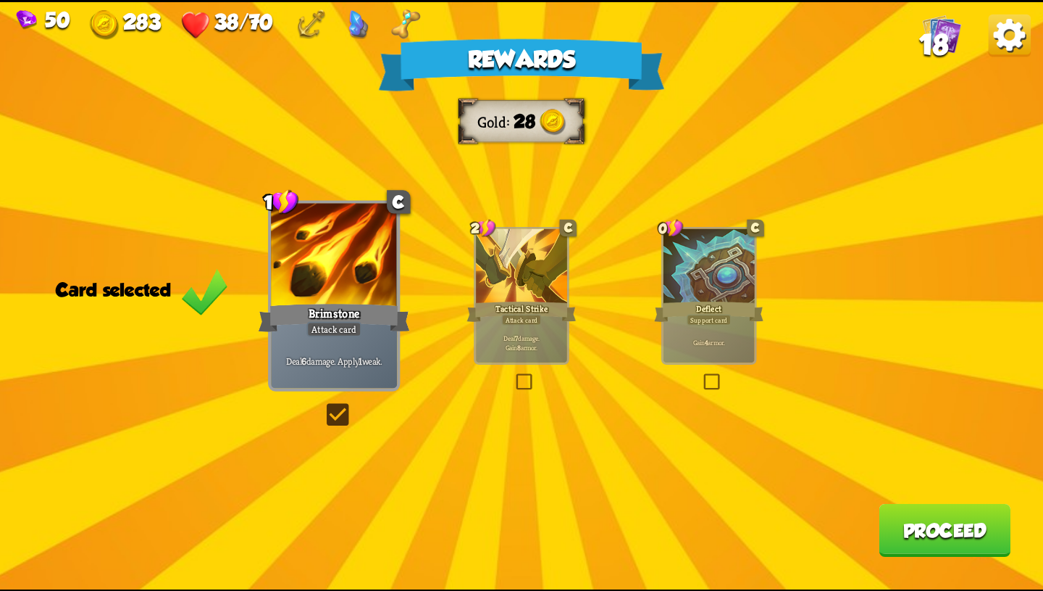
click at [940, 515] on button "Proceed" at bounding box center [945, 529] width 132 height 53
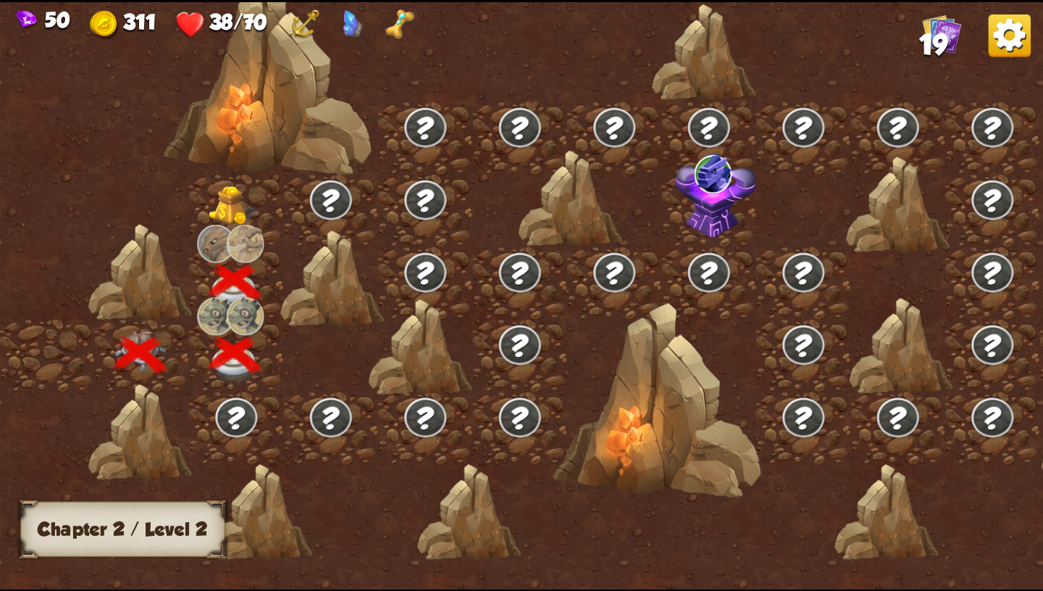
click at [232, 207] on img at bounding box center [235, 206] width 52 height 40
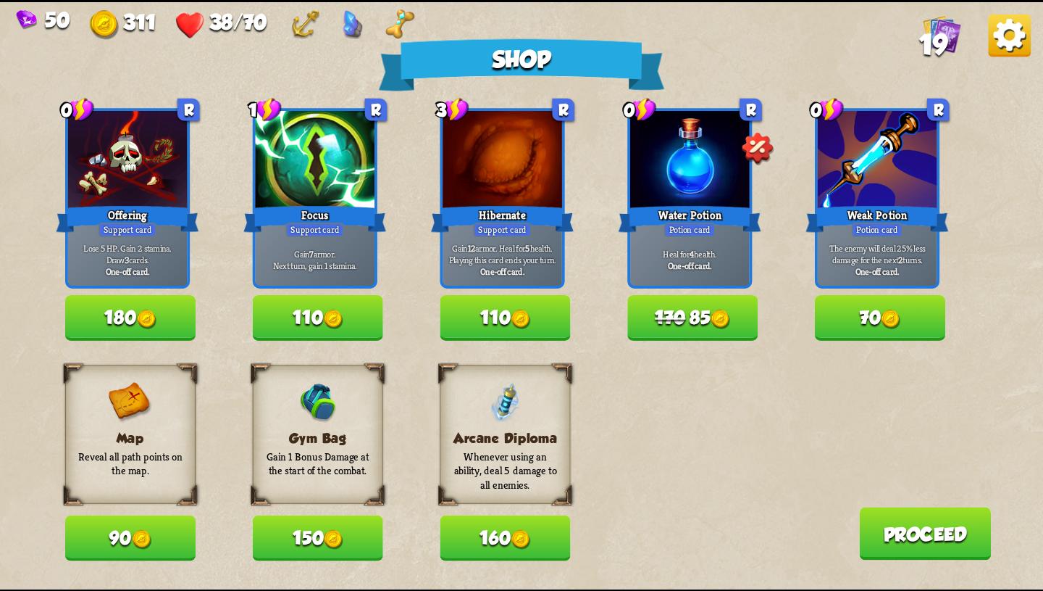
click at [540, 319] on button "110" at bounding box center [506, 318] width 130 height 46
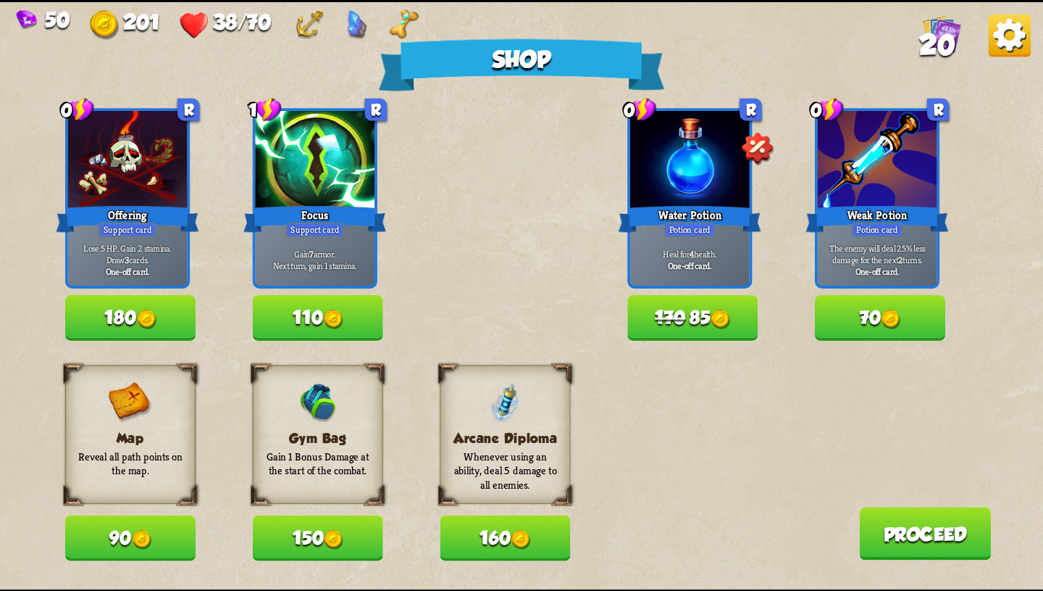
click at [644, 320] on button "170 85" at bounding box center [693, 318] width 130 height 46
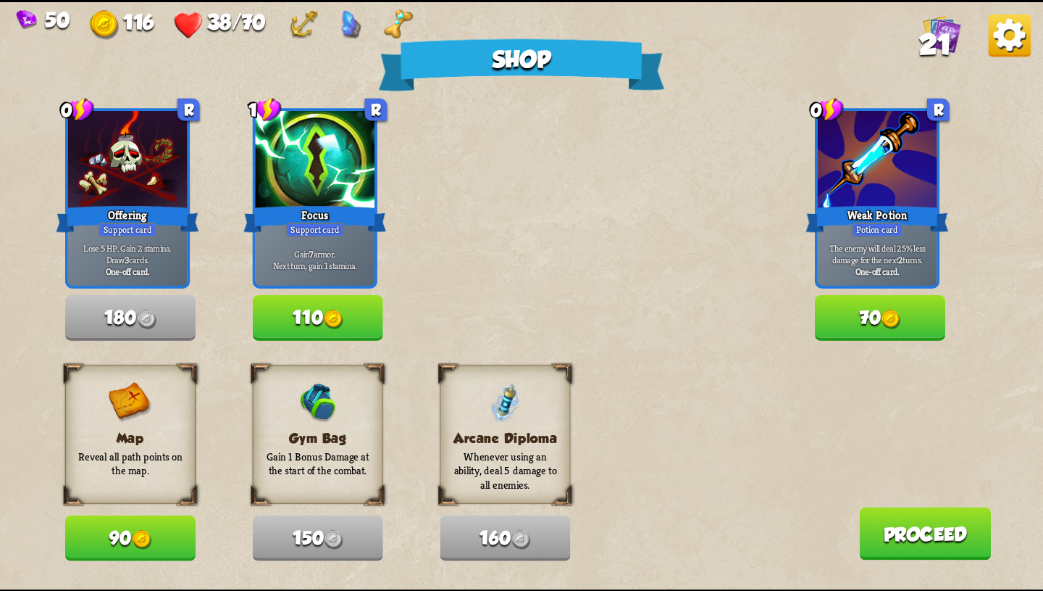
click at [904, 319] on button "70" at bounding box center [880, 318] width 130 height 46
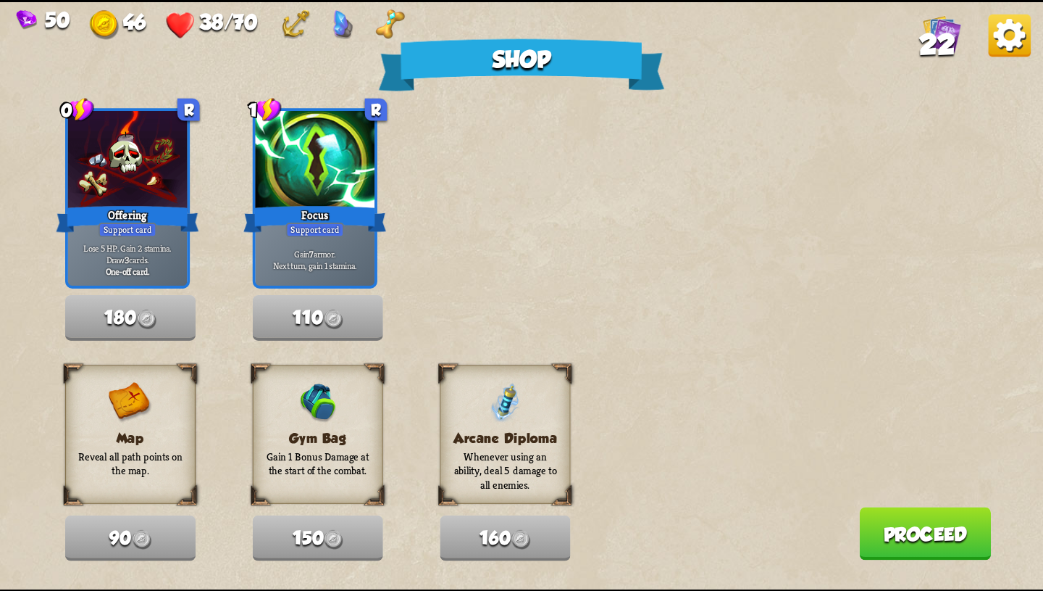
click at [948, 519] on button "Proceed" at bounding box center [925, 533] width 132 height 53
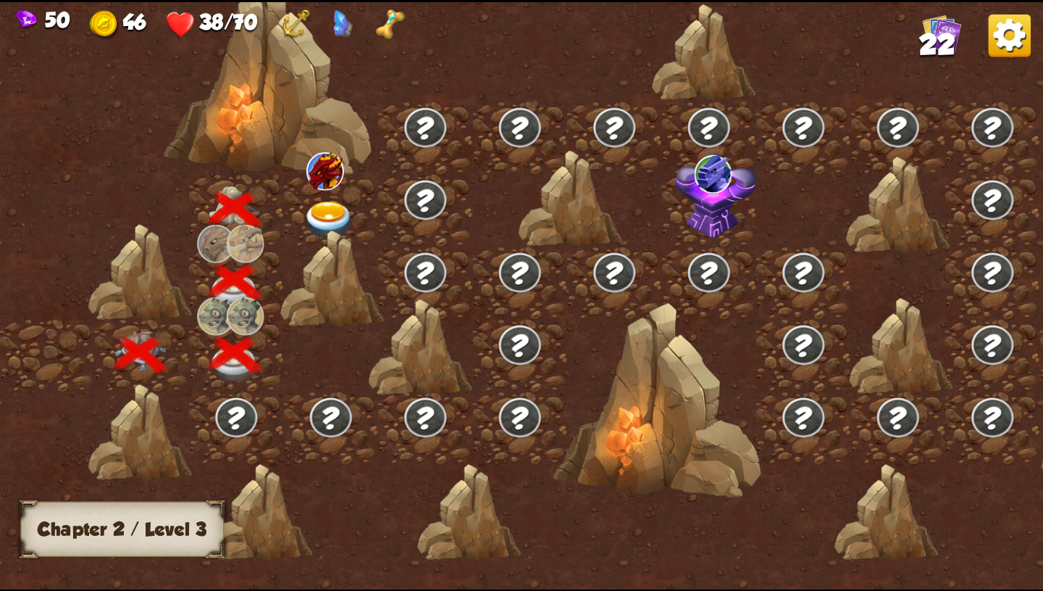
click at [317, 209] on img at bounding box center [330, 220] width 52 height 38
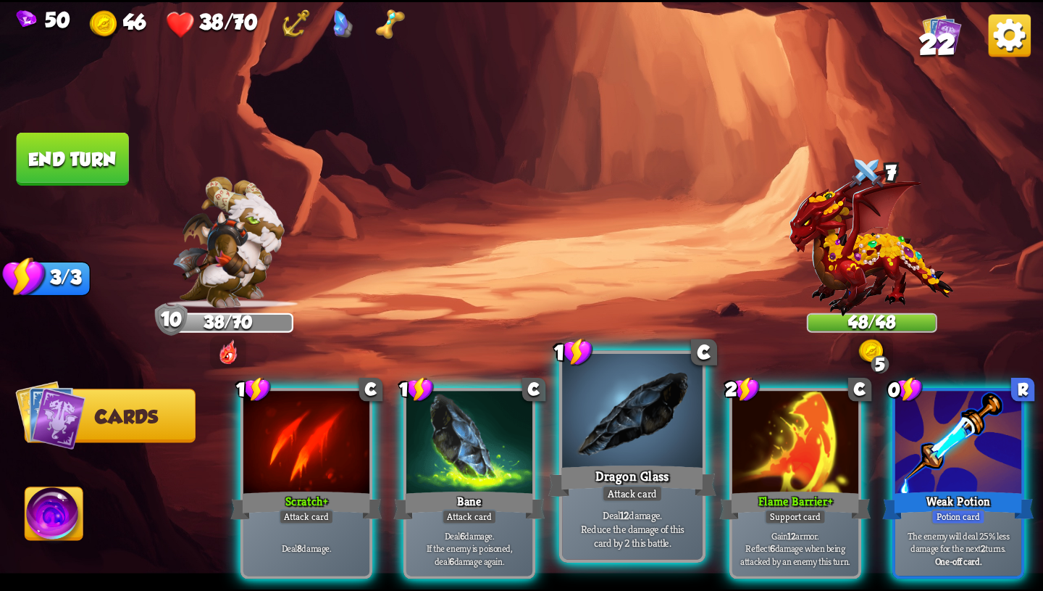
click at [665, 509] on p "Deal 12 damage. Reduce the damage of this card by 2 this battle." at bounding box center [632, 527] width 133 height 41
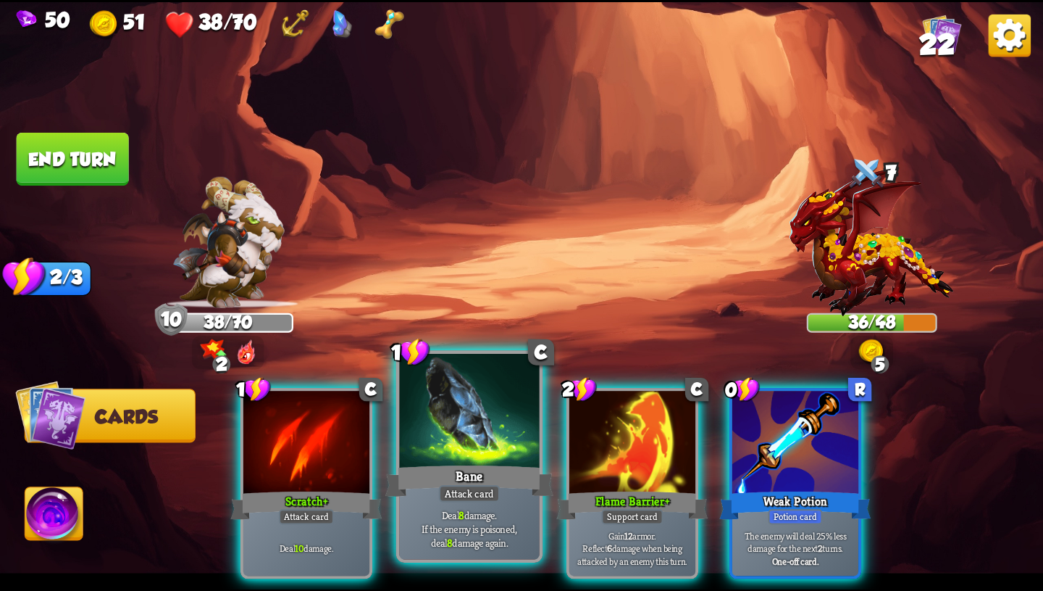
click at [501, 467] on div "Bane" at bounding box center [470, 481] width 168 height 38
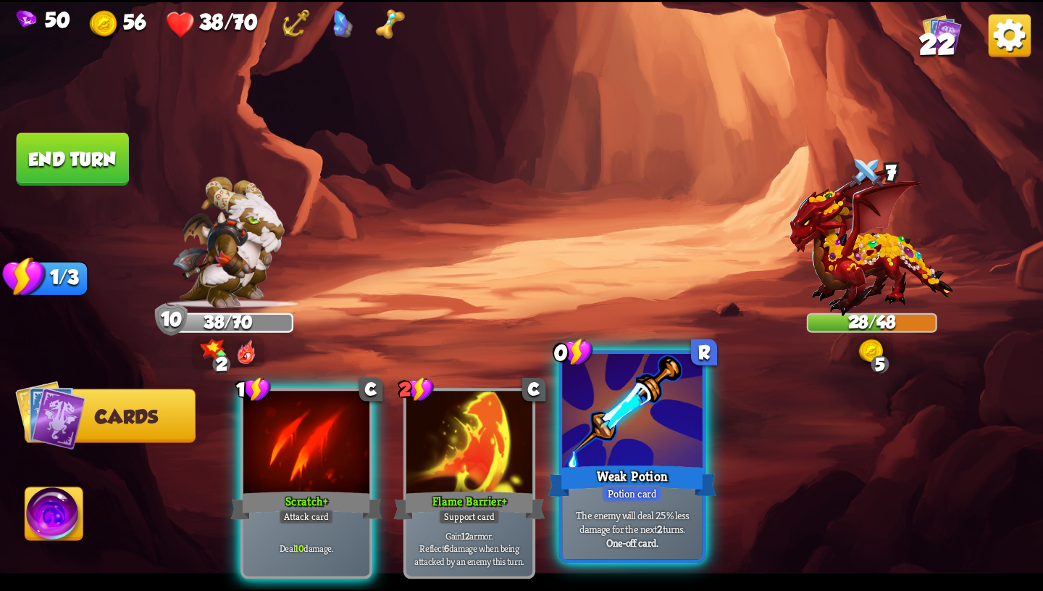
click at [615, 470] on div "Weak Potion" at bounding box center [633, 481] width 168 height 38
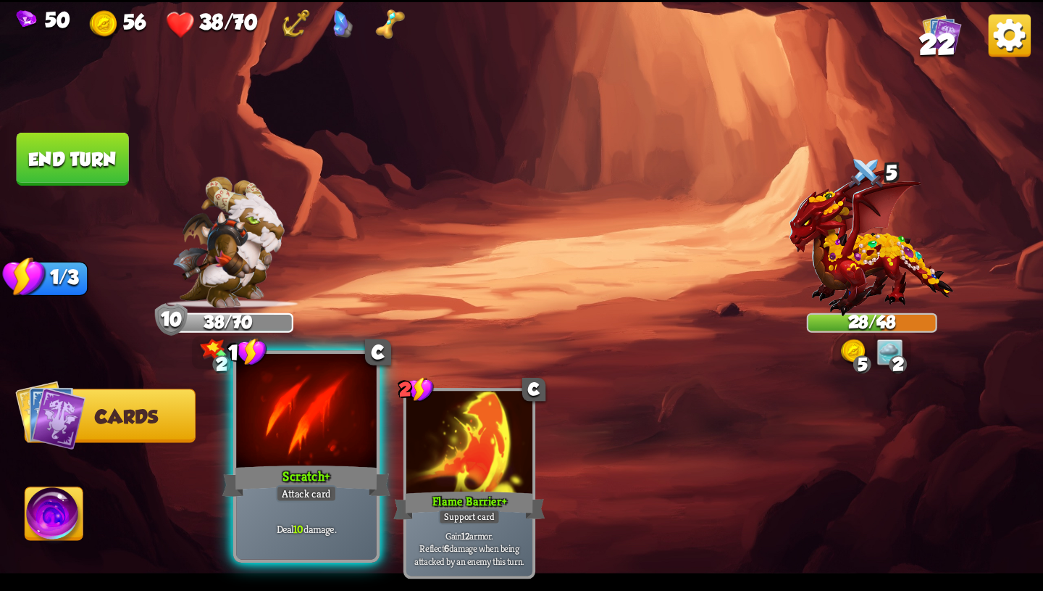
click at [352, 477] on div "Scratch+" at bounding box center [306, 481] width 168 height 38
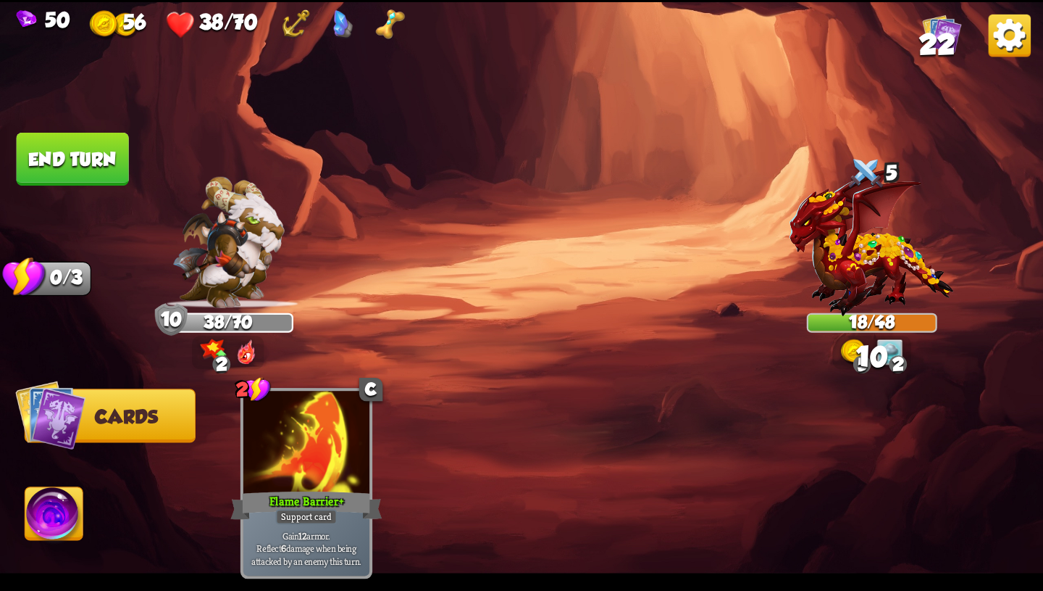
click at [107, 164] on button "End turn" at bounding box center [72, 159] width 115 height 54
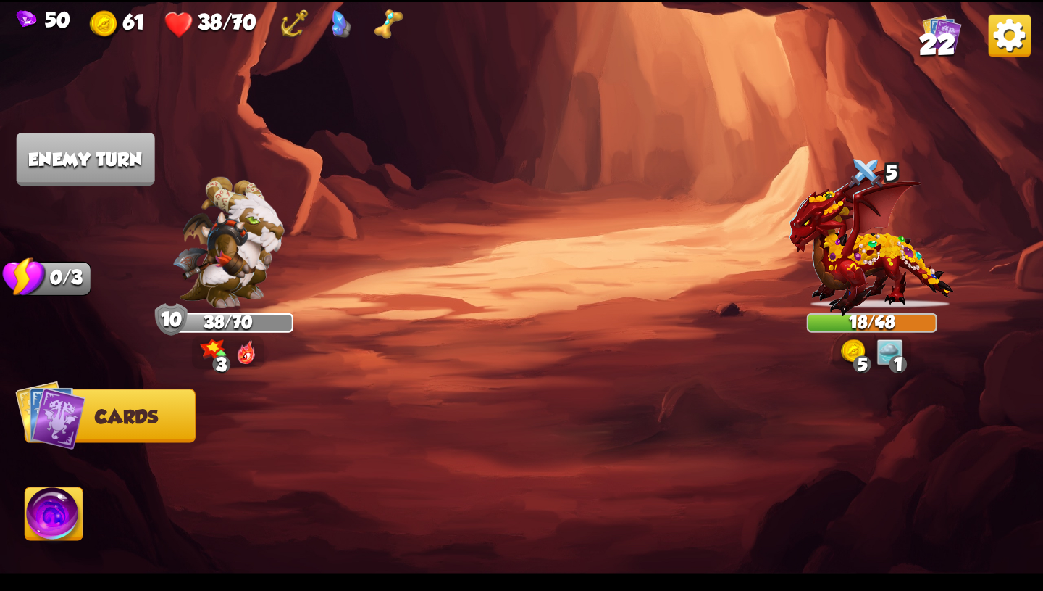
click at [351, 204] on img at bounding box center [521, 295] width 1043 height 587
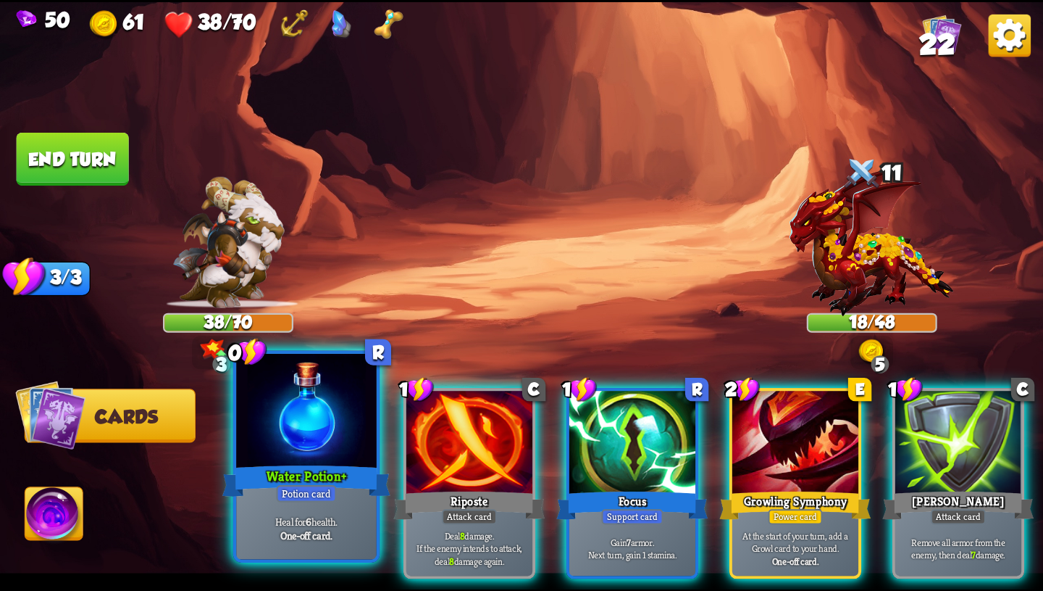
click at [300, 438] on div at bounding box center [306, 412] width 141 height 118
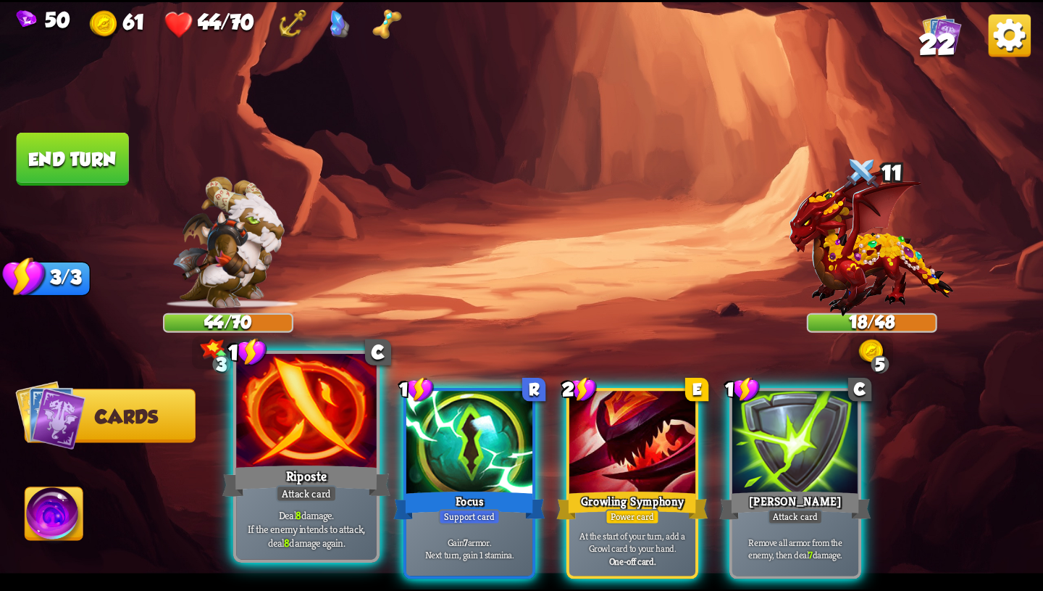
click at [262, 480] on div "Riposte" at bounding box center [306, 481] width 168 height 38
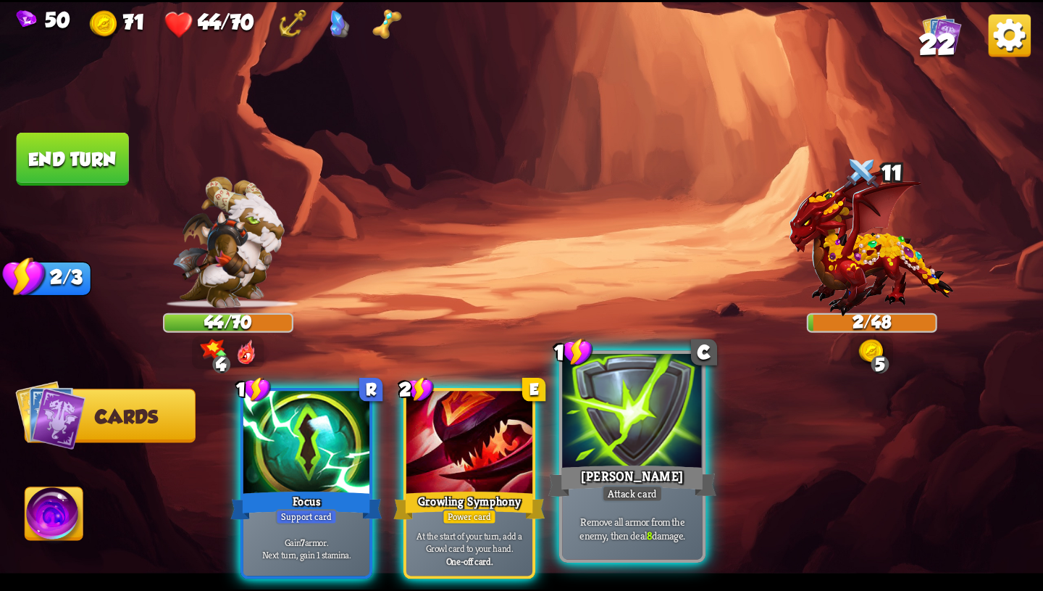
click at [599, 478] on div "[PERSON_NAME]" at bounding box center [633, 481] width 168 height 38
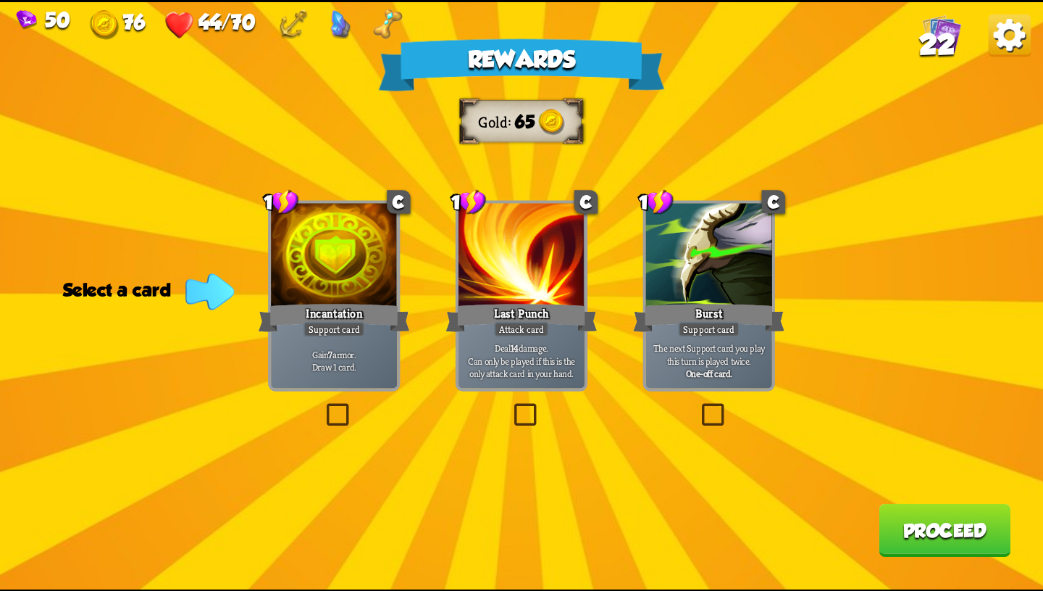
click at [366, 318] on div "Incantation" at bounding box center [334, 318] width 151 height 34
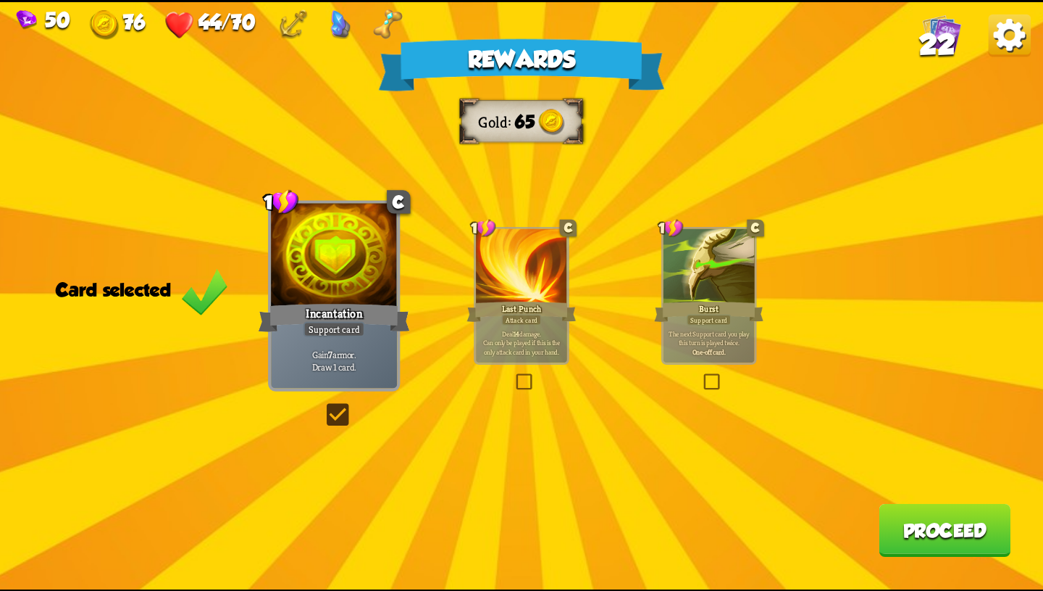
click at [978, 533] on button "Proceed" at bounding box center [945, 529] width 132 height 53
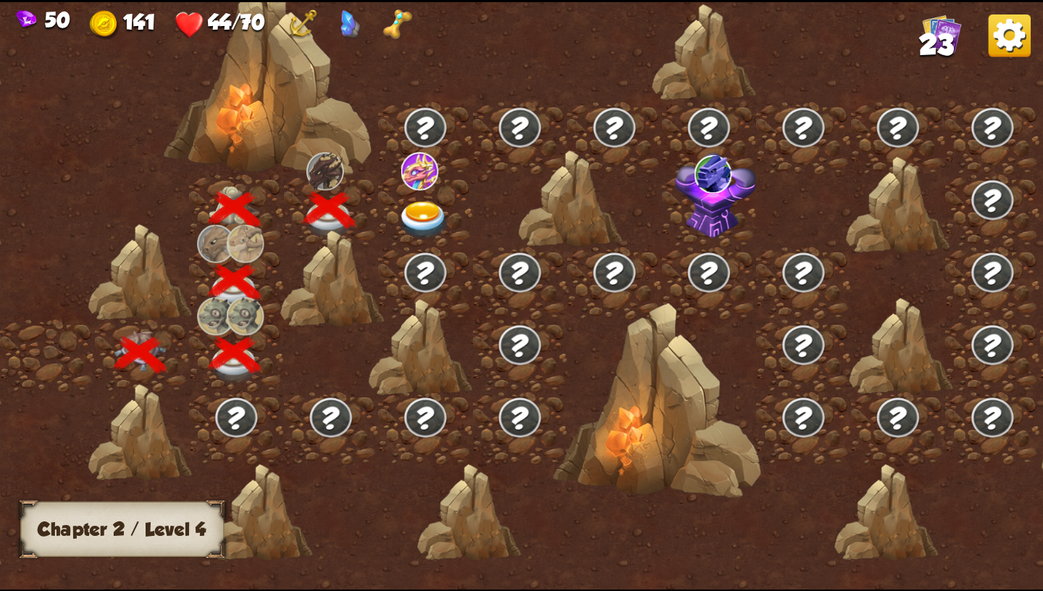
click at [409, 214] on img at bounding box center [424, 220] width 52 height 38
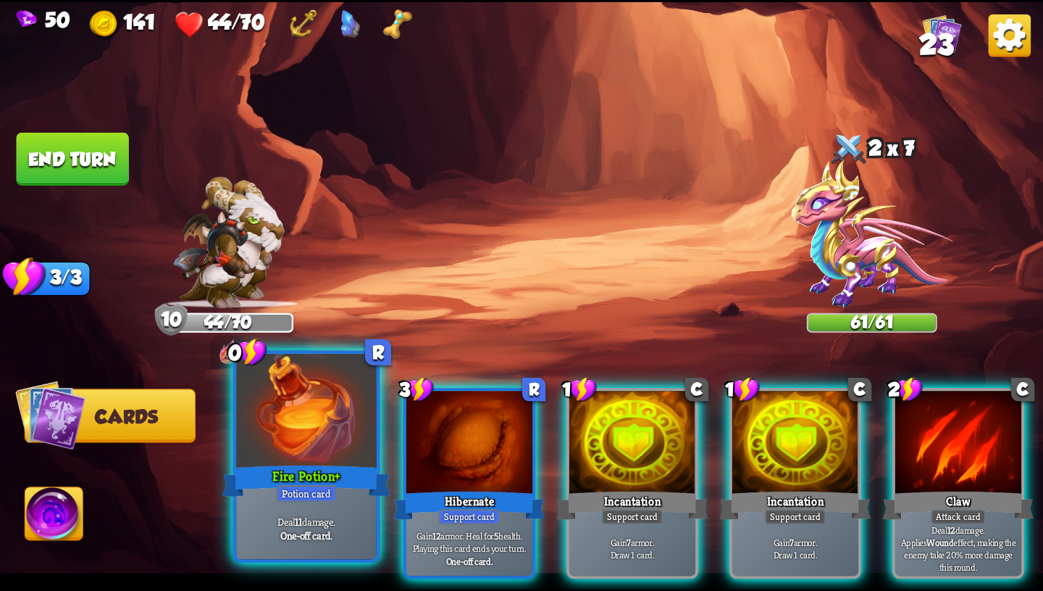
click at [322, 436] on div at bounding box center [306, 412] width 141 height 118
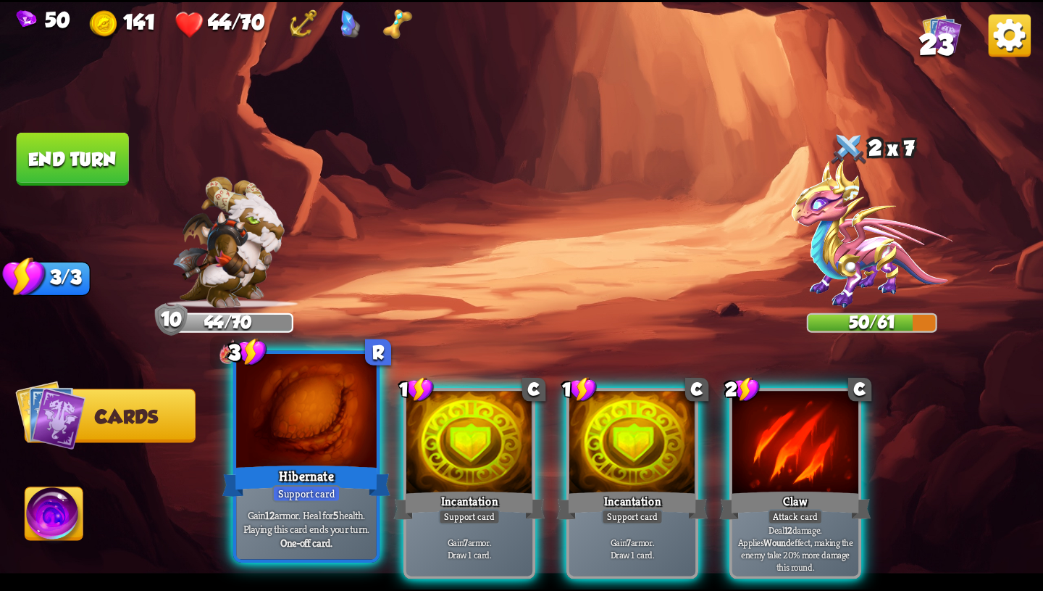
click at [320, 436] on div at bounding box center [306, 412] width 141 height 118
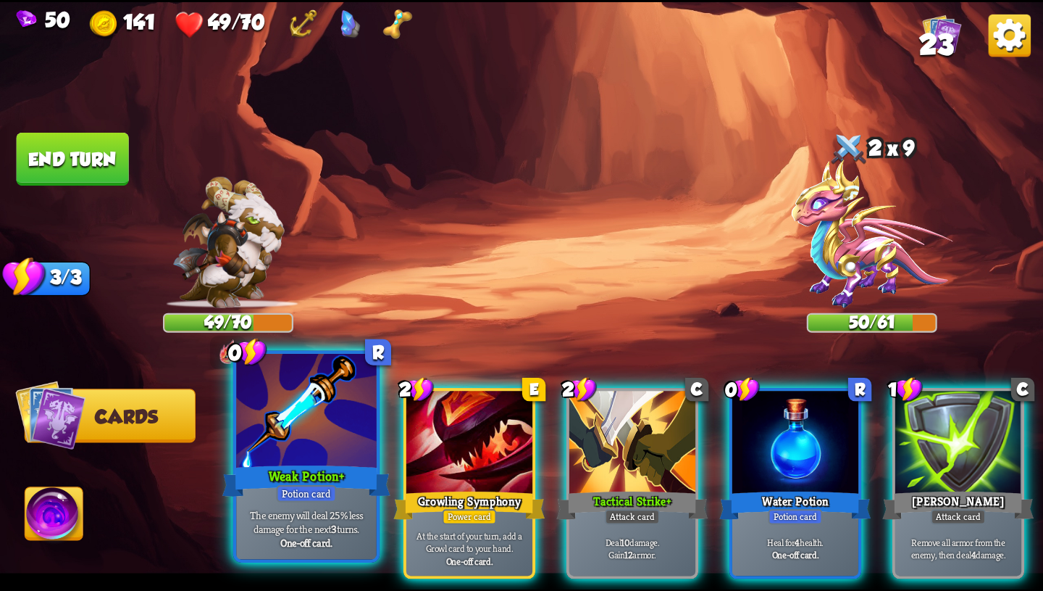
click at [293, 450] on div at bounding box center [306, 412] width 141 height 118
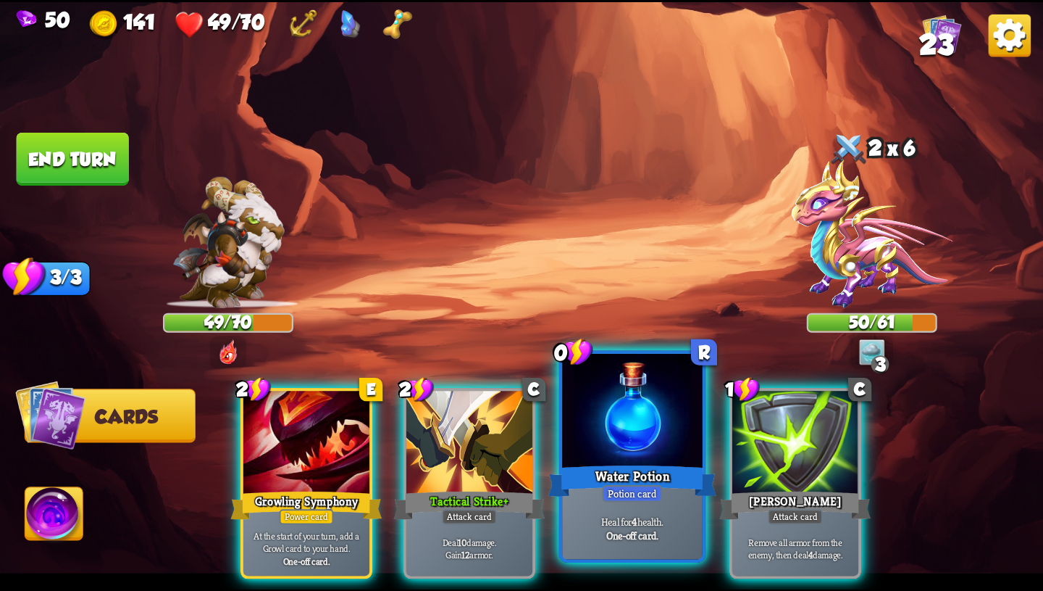
click at [592, 493] on div "Water Potion" at bounding box center [633, 481] width 168 height 38
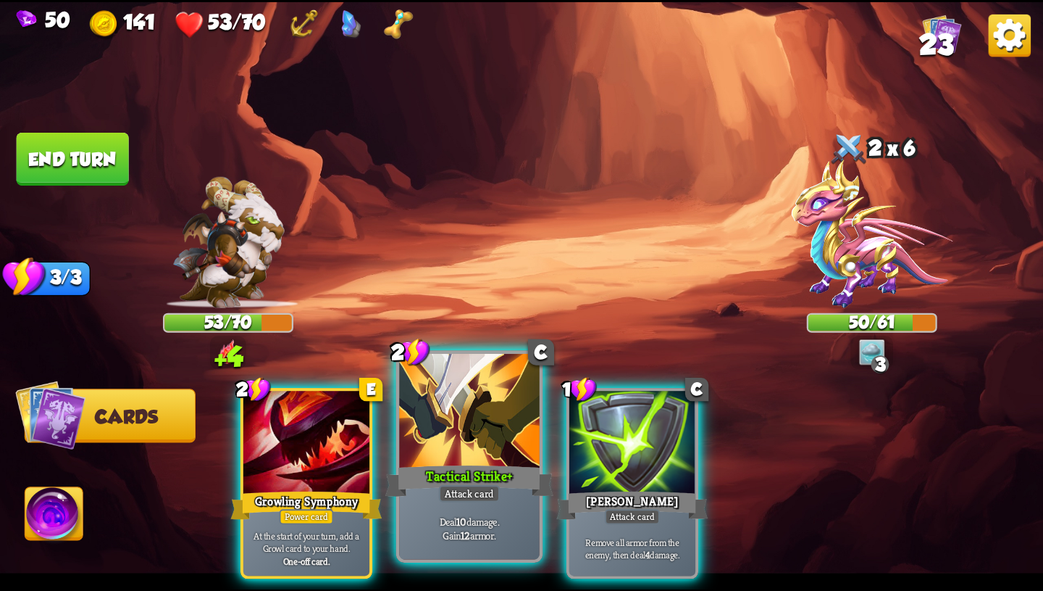
click at [474, 504] on div "Deal 10 damage. Gain 12 armor." at bounding box center [469, 528] width 141 height 61
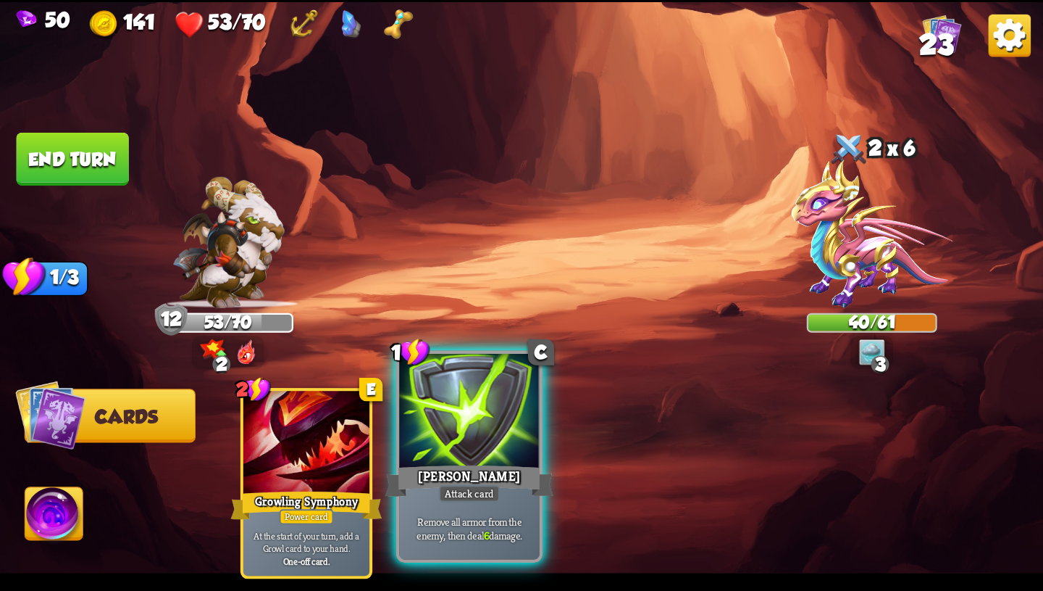
click at [463, 492] on div "Attack card" at bounding box center [469, 493] width 61 height 17
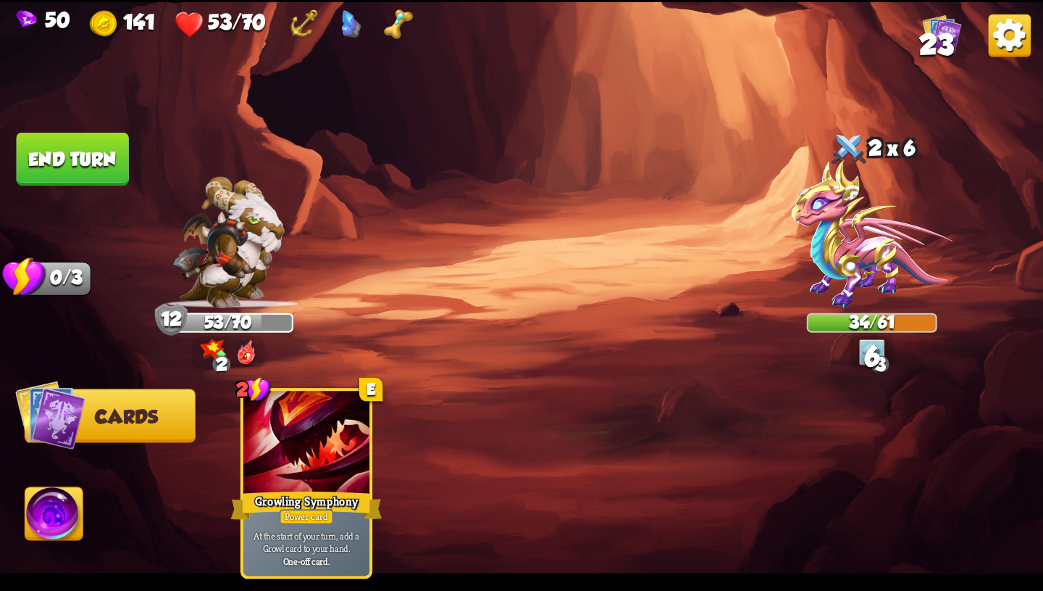
click at [48, 499] on img at bounding box center [54, 516] width 58 height 59
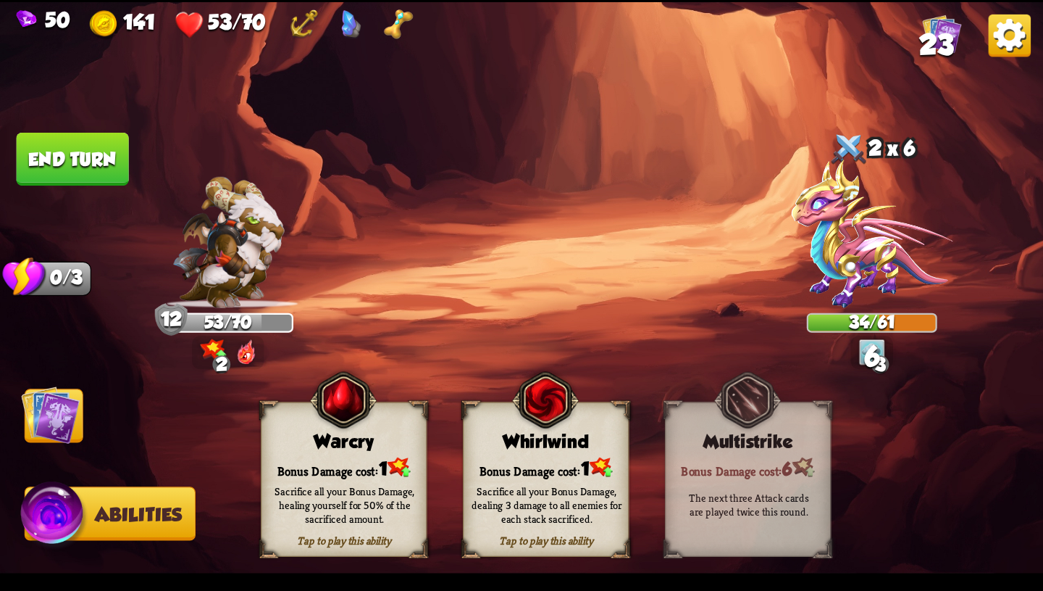
click at [51, 398] on img at bounding box center [50, 414] width 59 height 59
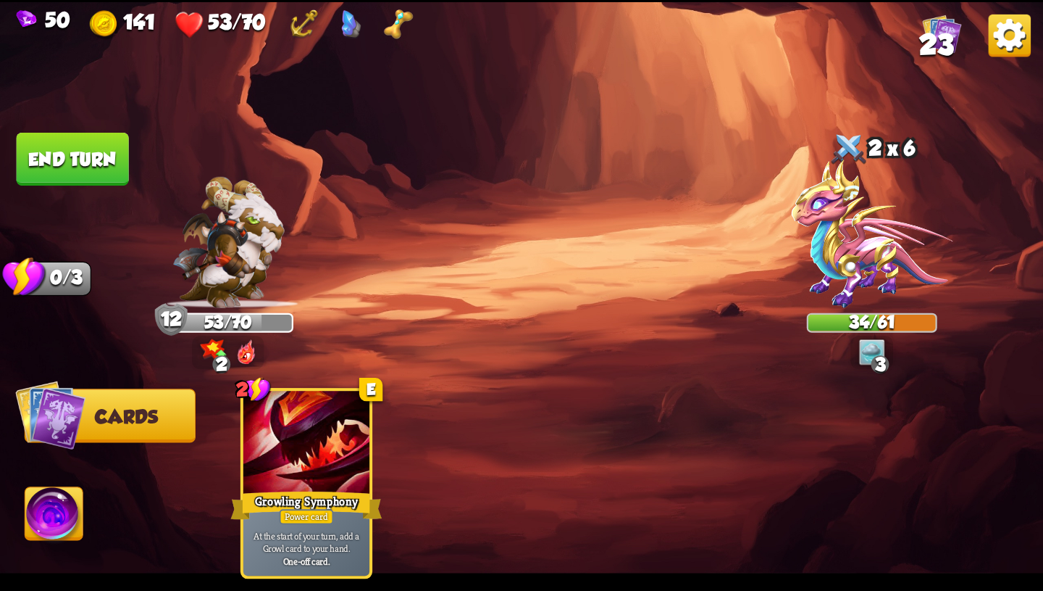
click at [88, 161] on button "End turn" at bounding box center [73, 159] width 112 height 53
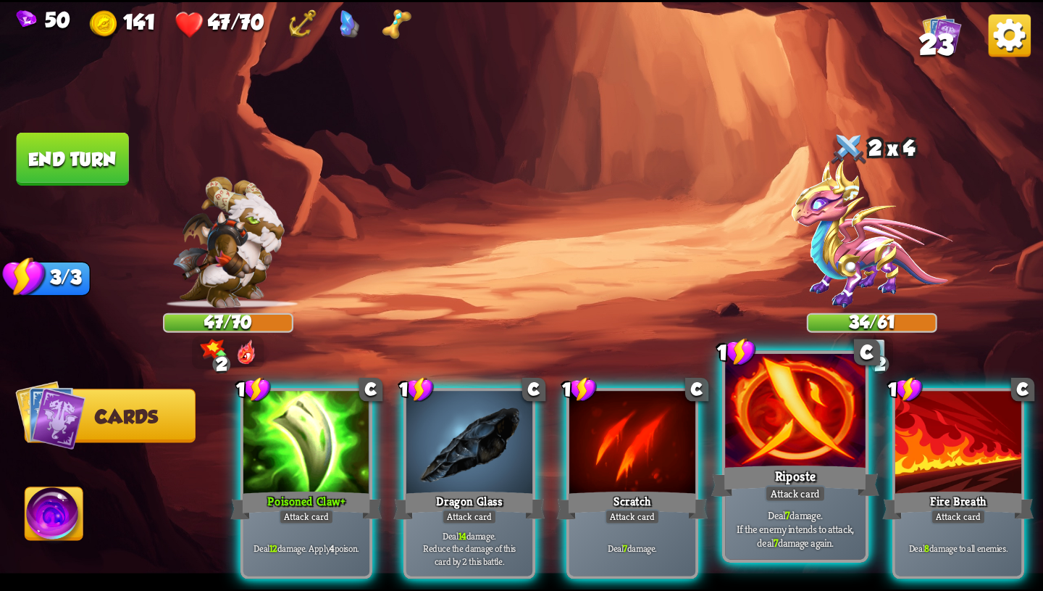
click at [796, 478] on div "Riposte" at bounding box center [796, 481] width 168 height 38
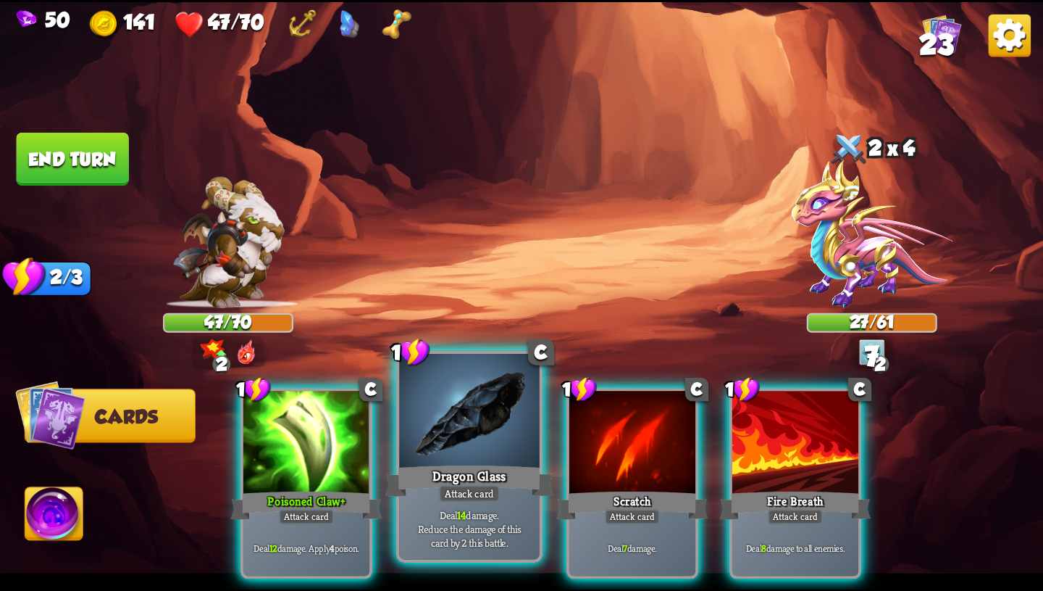
click at [503, 499] on div "Deal 14 damage. Reduce the damage of this card by 2 this battle." at bounding box center [469, 528] width 141 height 61
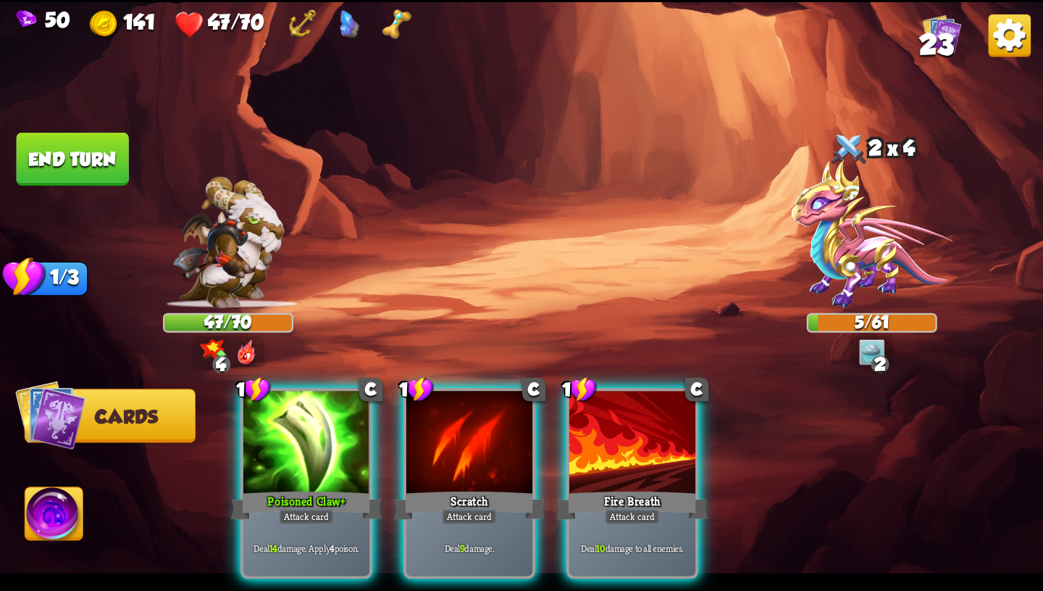
click at [46, 532] on img at bounding box center [54, 516] width 58 height 59
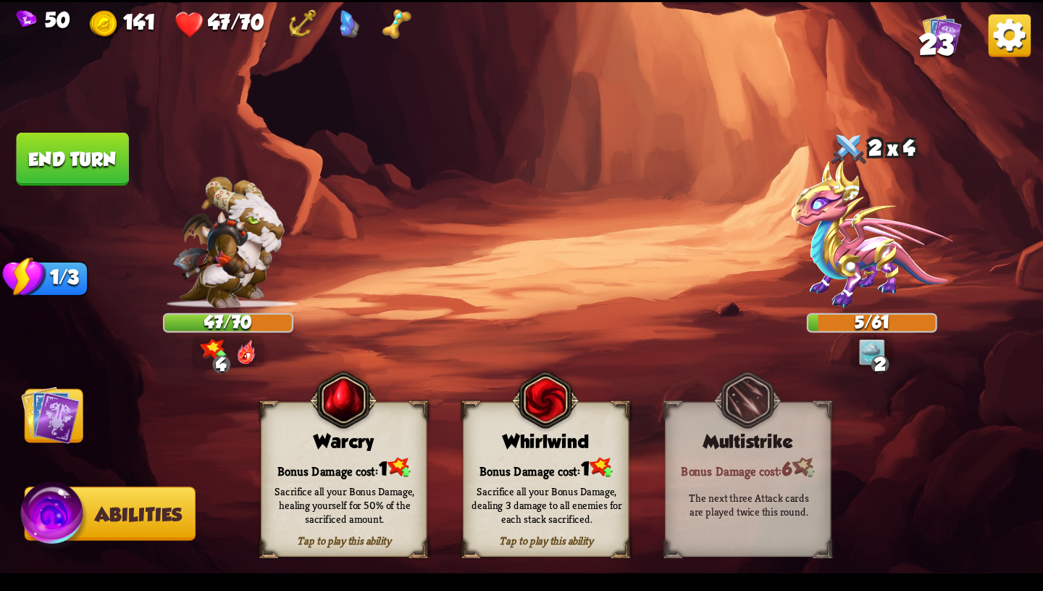
click at [329, 499] on div "Sacrifice all your Bonus Damage, healing yourself for 50% of the sacrificed amo…" at bounding box center [345, 503] width 150 height 41
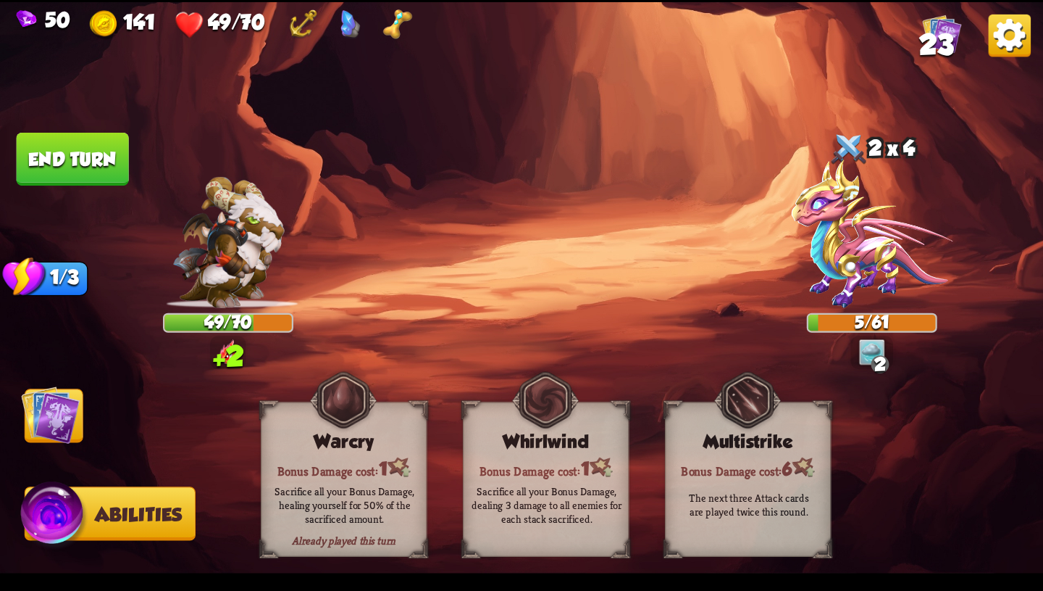
click at [72, 434] on img at bounding box center [50, 414] width 59 height 59
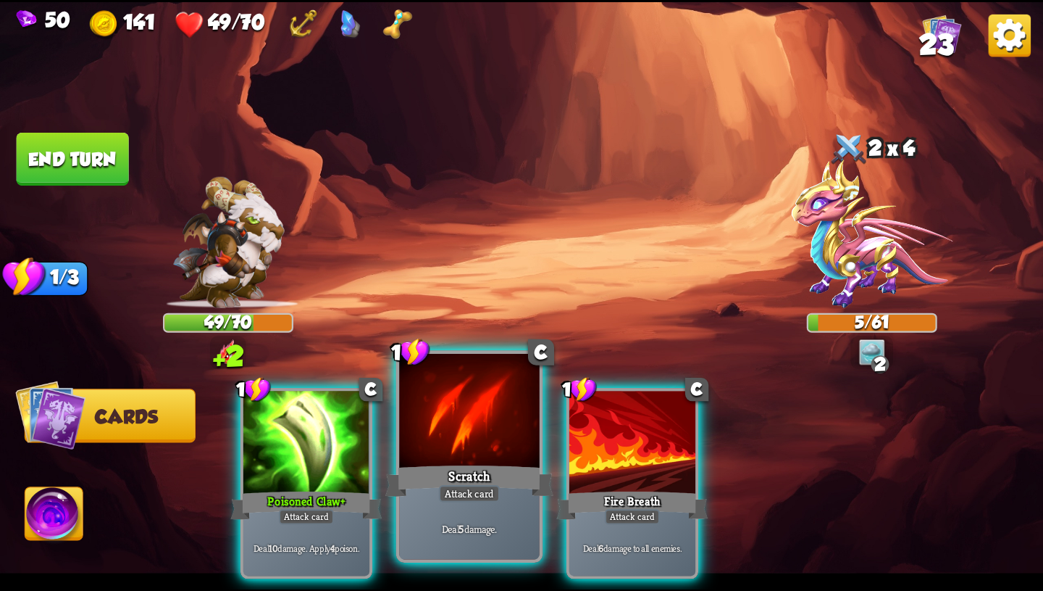
click at [501, 482] on div "Scratch" at bounding box center [470, 481] width 168 height 38
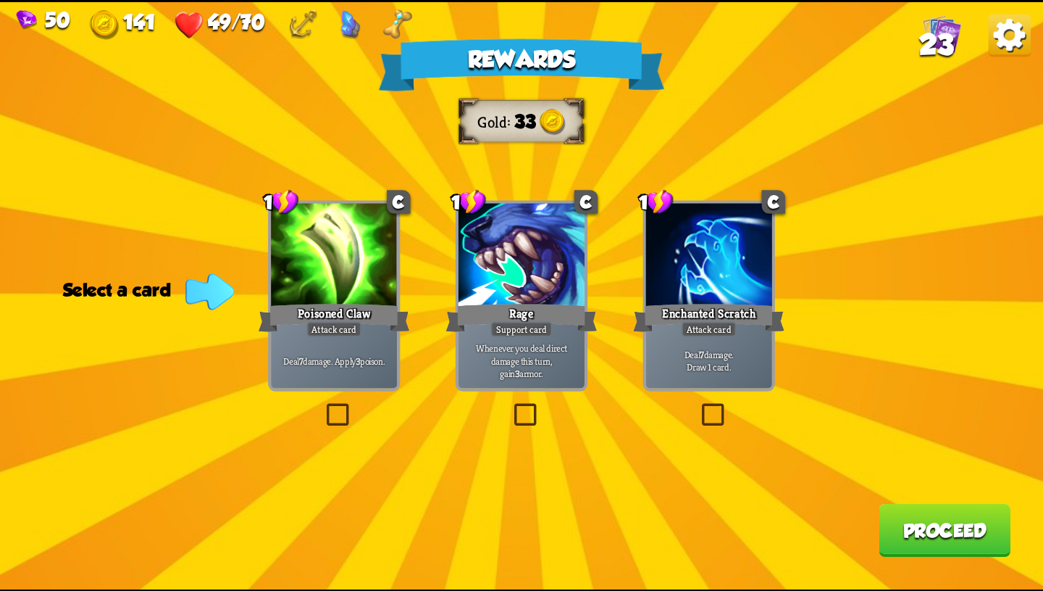
click at [344, 309] on div "Poisoned Claw" at bounding box center [334, 318] width 151 height 34
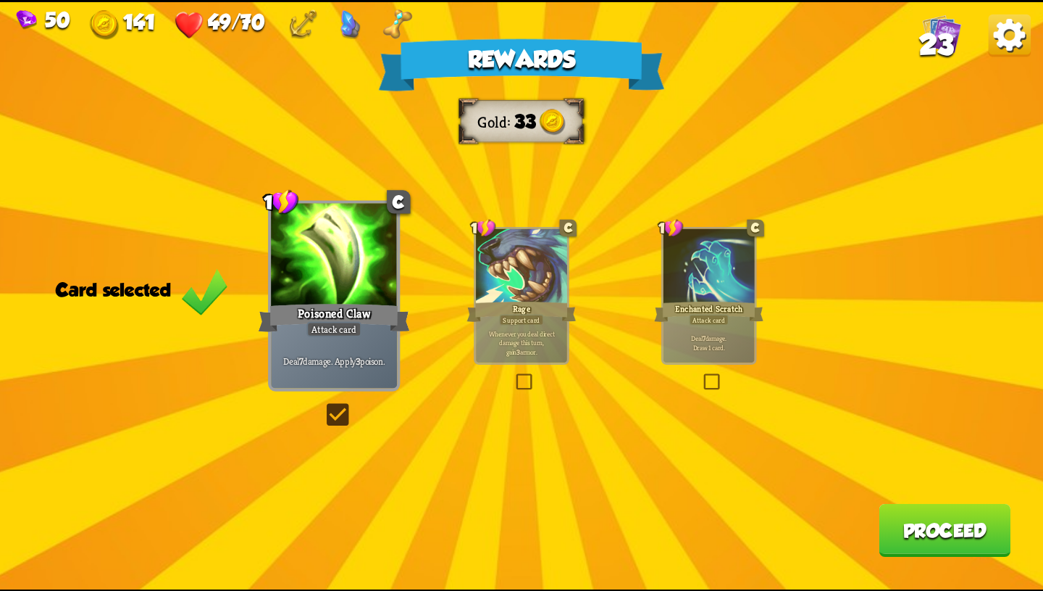
click at [541, 286] on div at bounding box center [521, 266] width 91 height 77
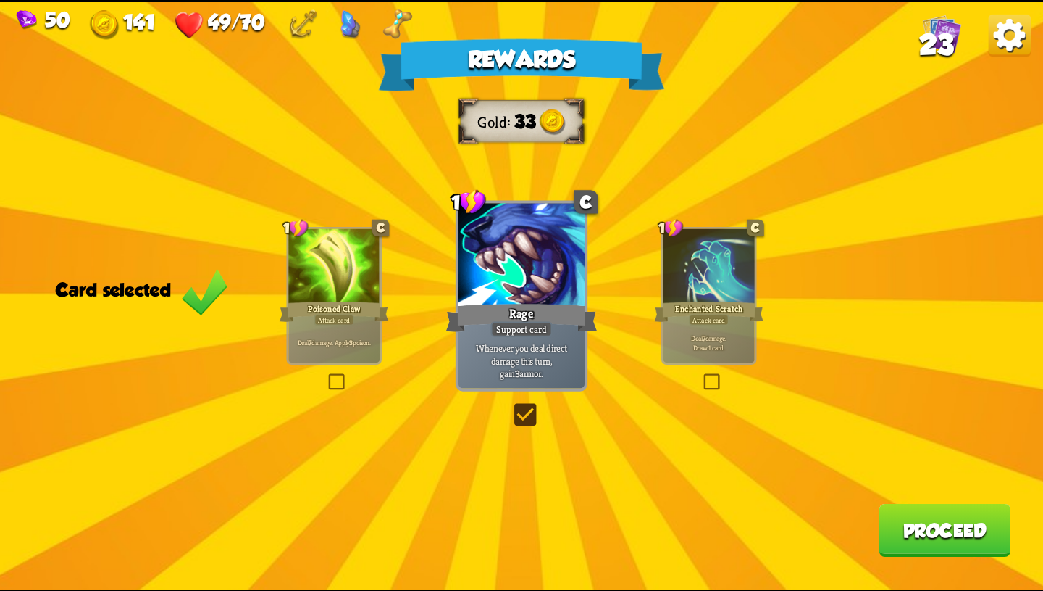
click at [314, 282] on div at bounding box center [333, 266] width 91 height 77
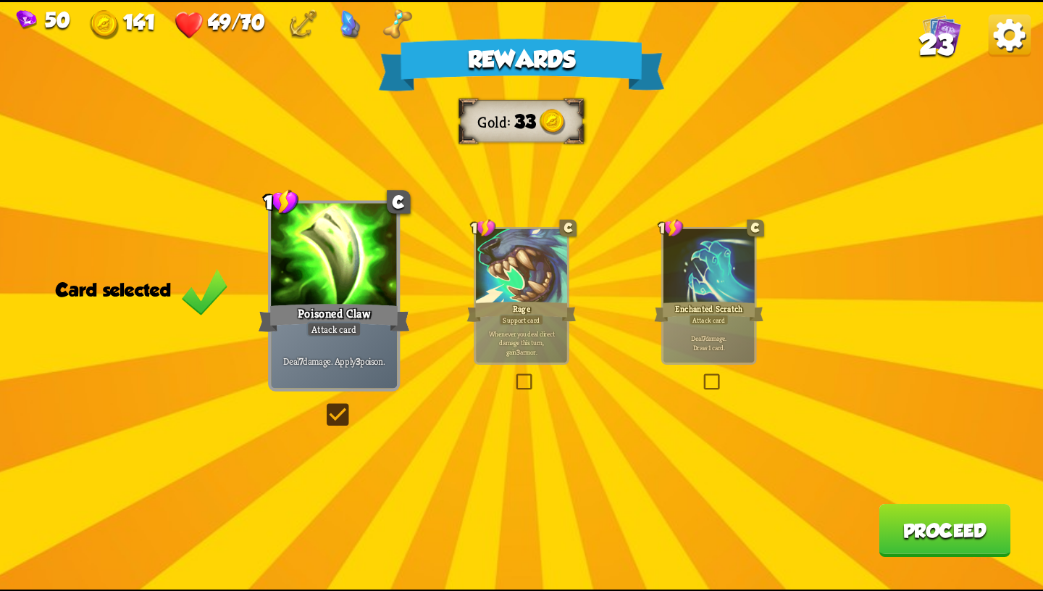
click at [934, 520] on button "Proceed" at bounding box center [945, 529] width 132 height 53
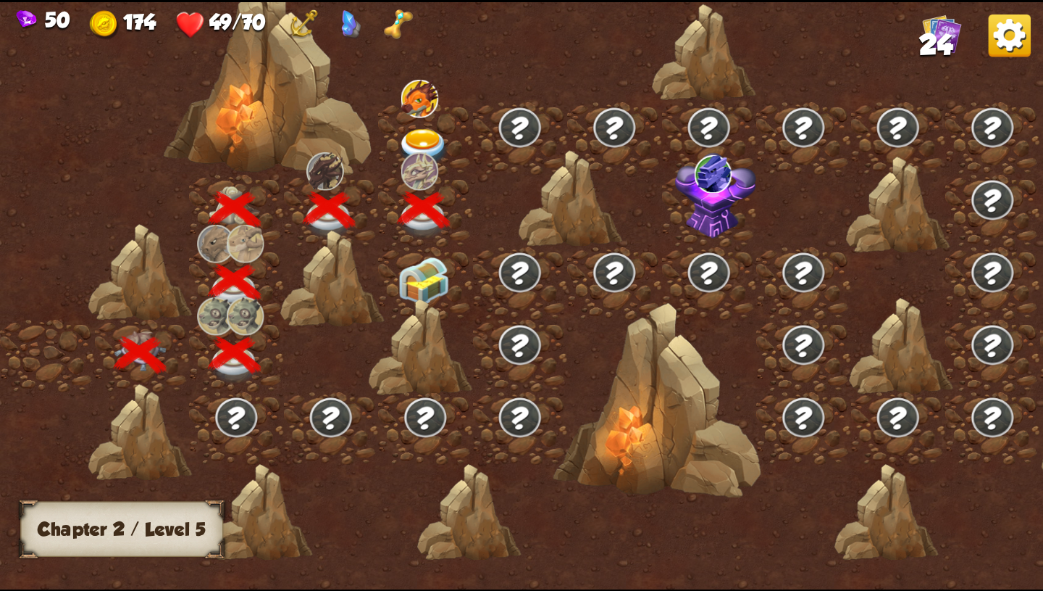
click at [428, 278] on img at bounding box center [424, 281] width 52 height 49
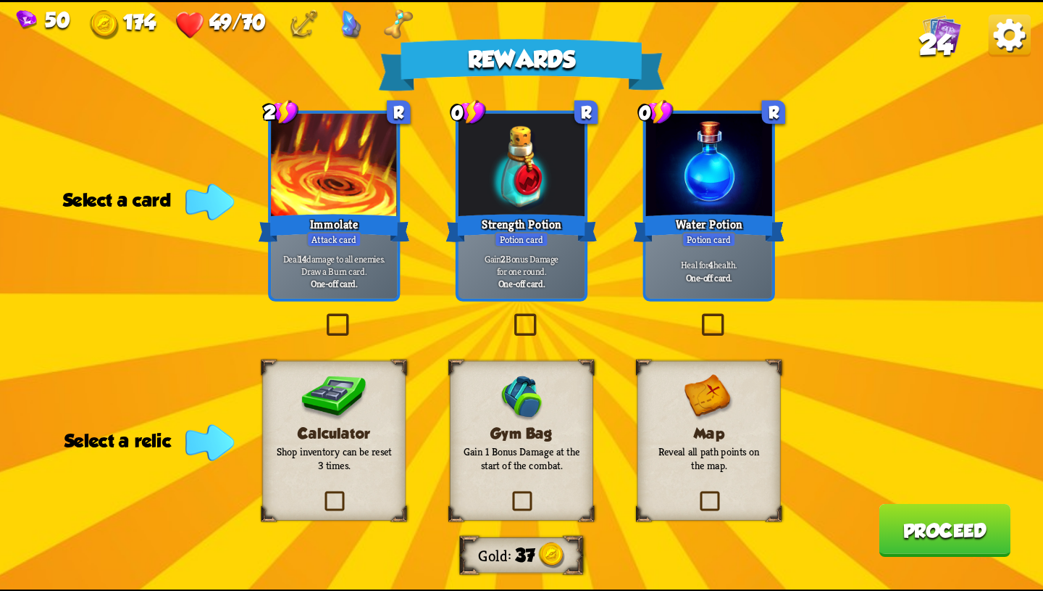
click at [702, 262] on p "Heal for 4 health." at bounding box center [709, 264] width 120 height 12
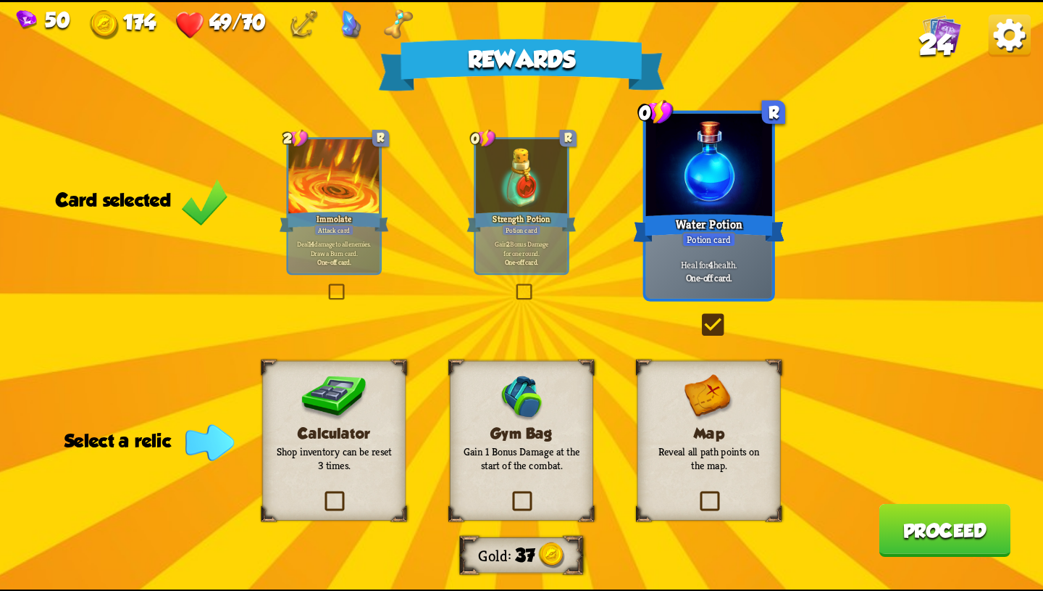
click at [362, 417] on img at bounding box center [334, 397] width 66 height 47
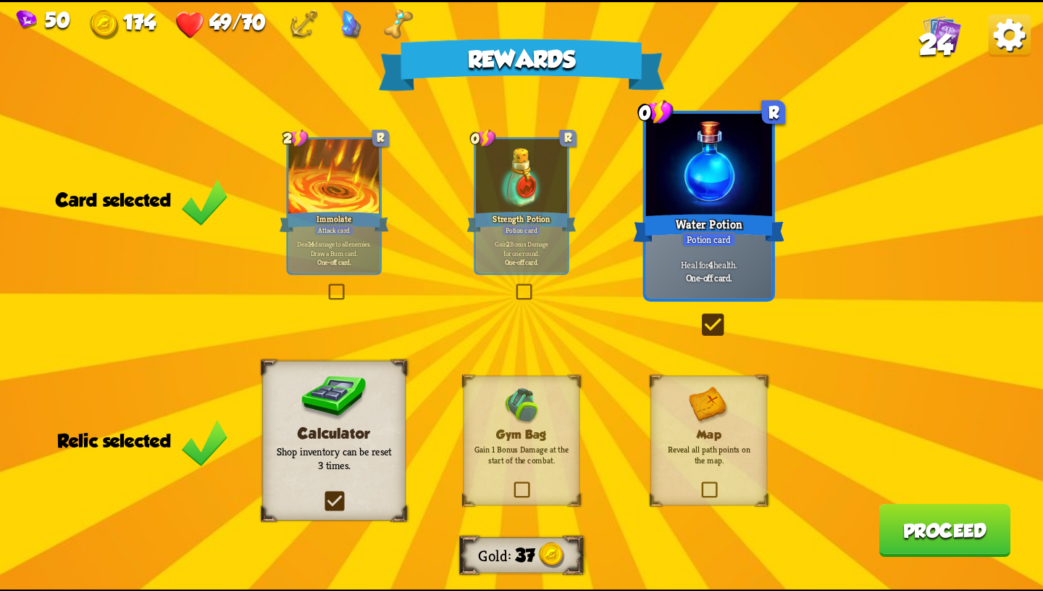
click at [933, 541] on button "Proceed" at bounding box center [945, 529] width 132 height 53
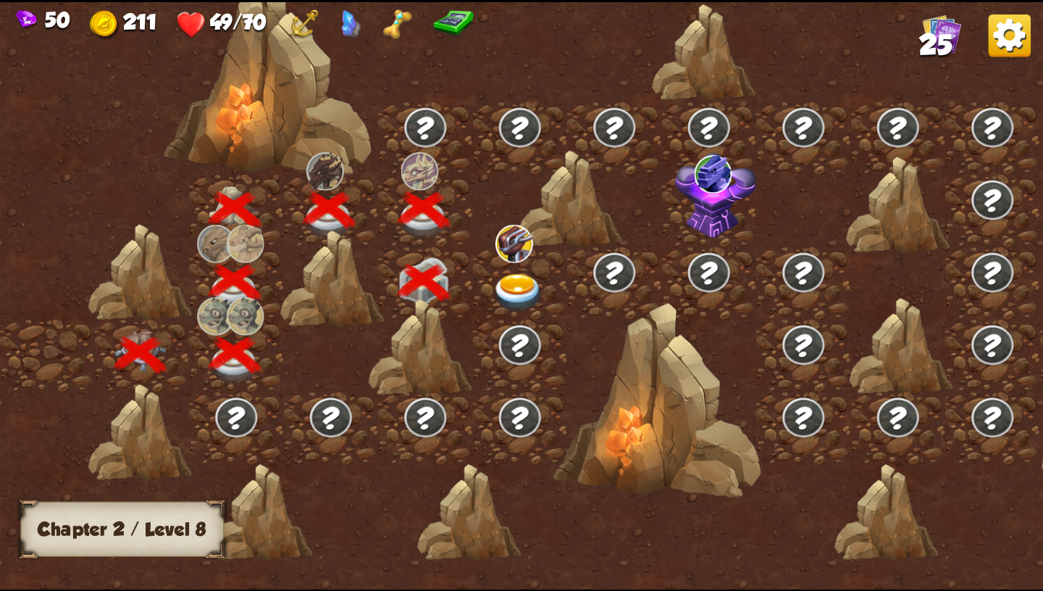
click at [525, 288] on img at bounding box center [519, 292] width 52 height 38
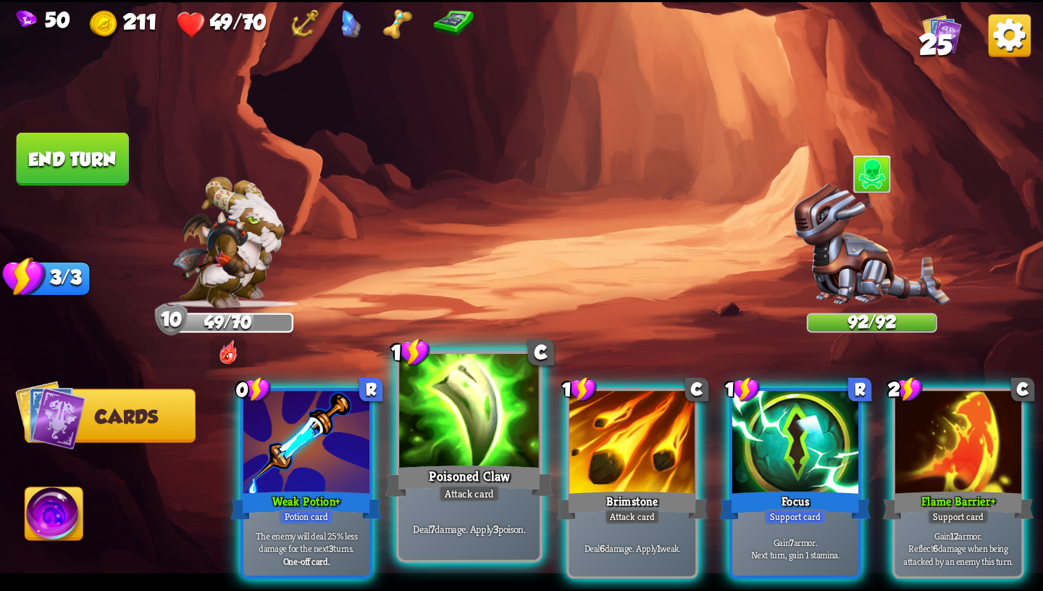
click at [405, 454] on div at bounding box center [469, 412] width 141 height 118
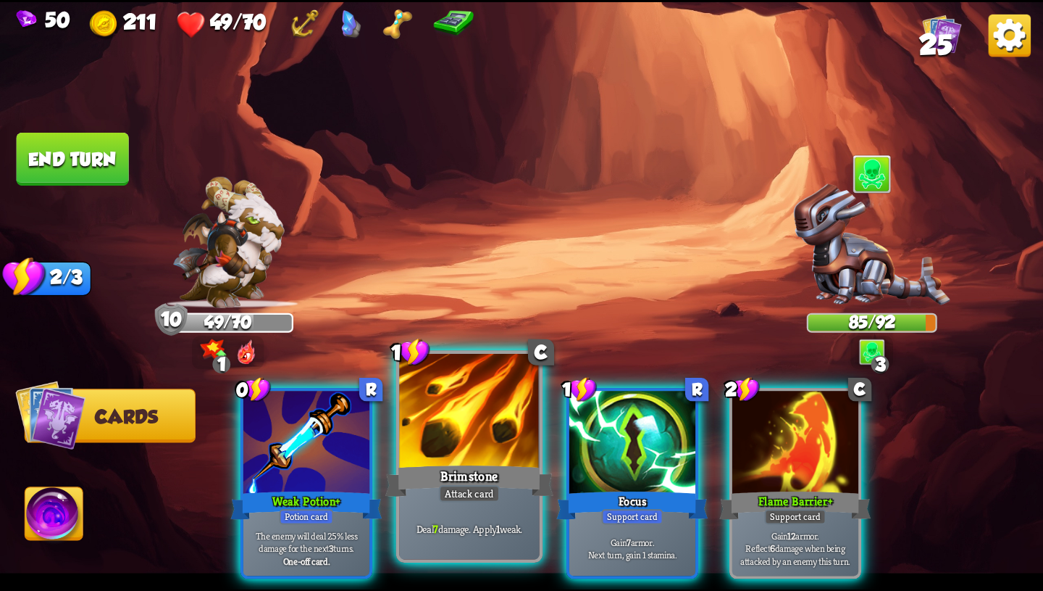
click at [479, 493] on div "Attack card" at bounding box center [469, 493] width 61 height 17
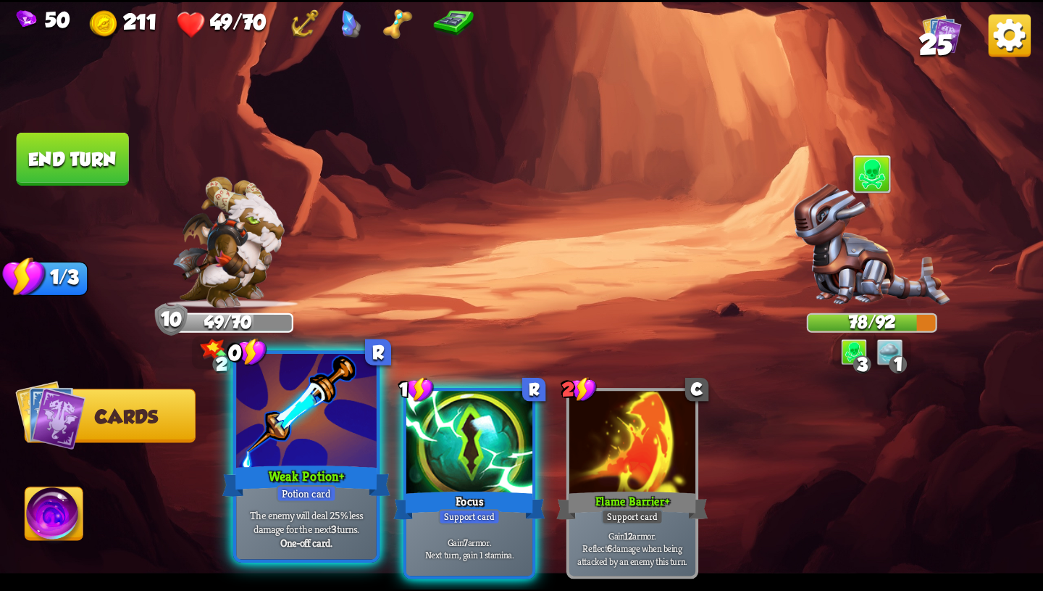
click at [301, 507] on div "The enemy will deal 25% less damage for the next 3 turns. One-off card." at bounding box center [306, 528] width 141 height 61
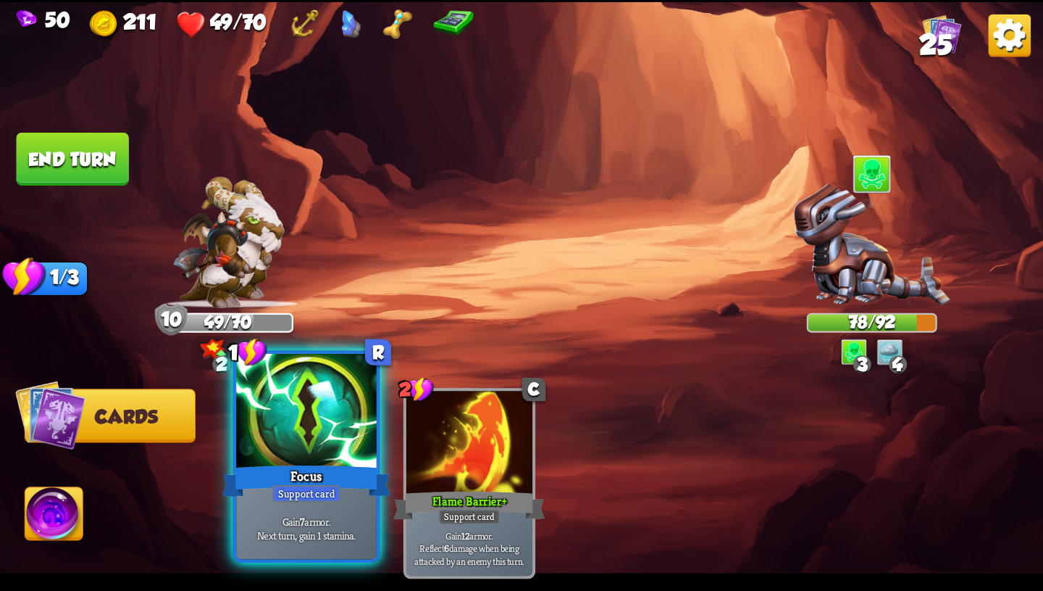
click at [317, 408] on div at bounding box center [306, 412] width 141 height 118
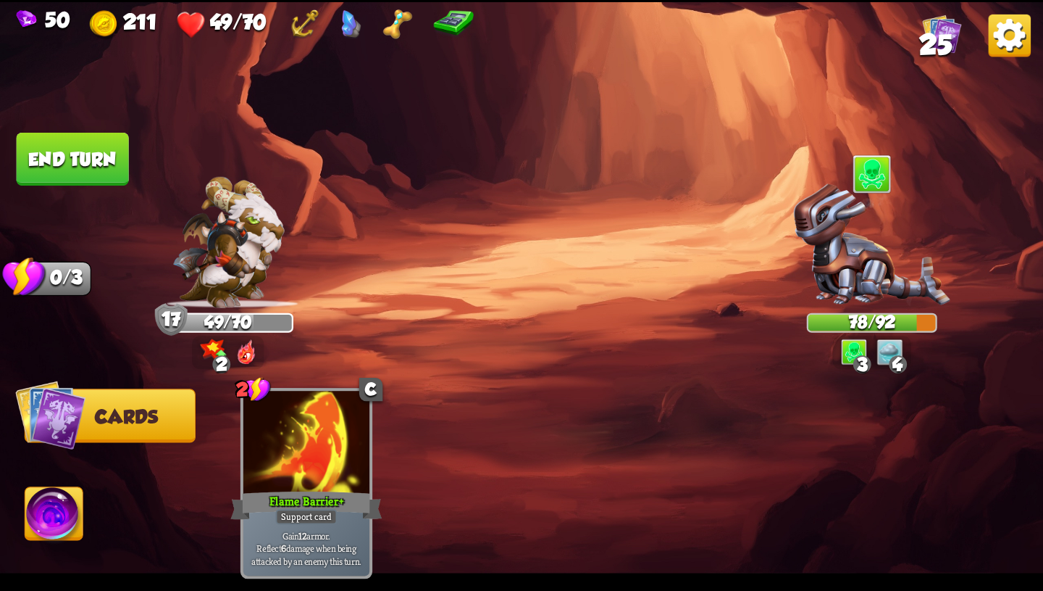
click at [98, 146] on button "End turn" at bounding box center [73, 159] width 112 height 53
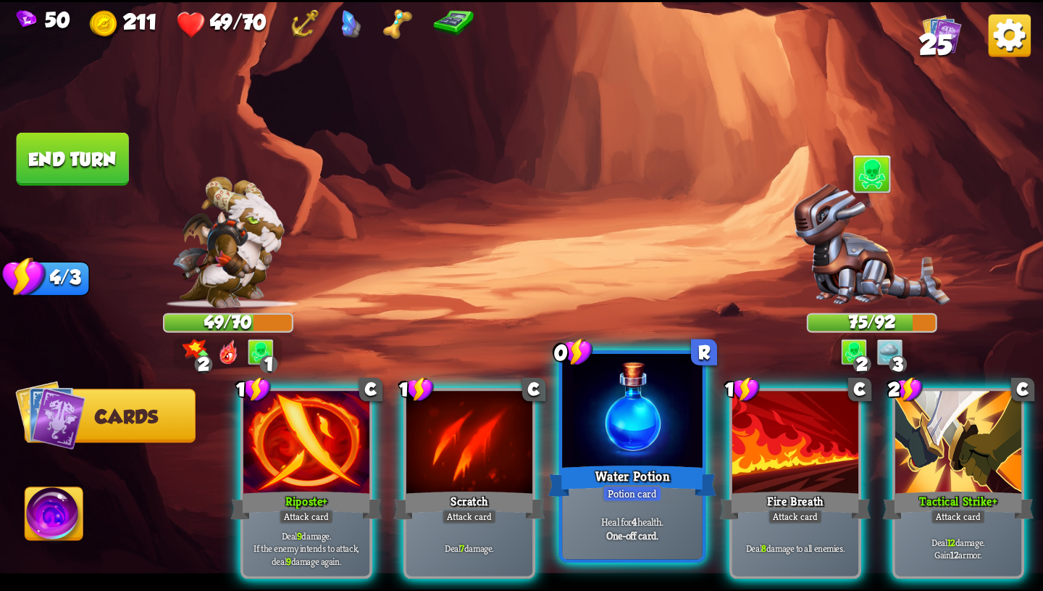
click at [625, 493] on div "Potion card" at bounding box center [632, 493] width 60 height 17
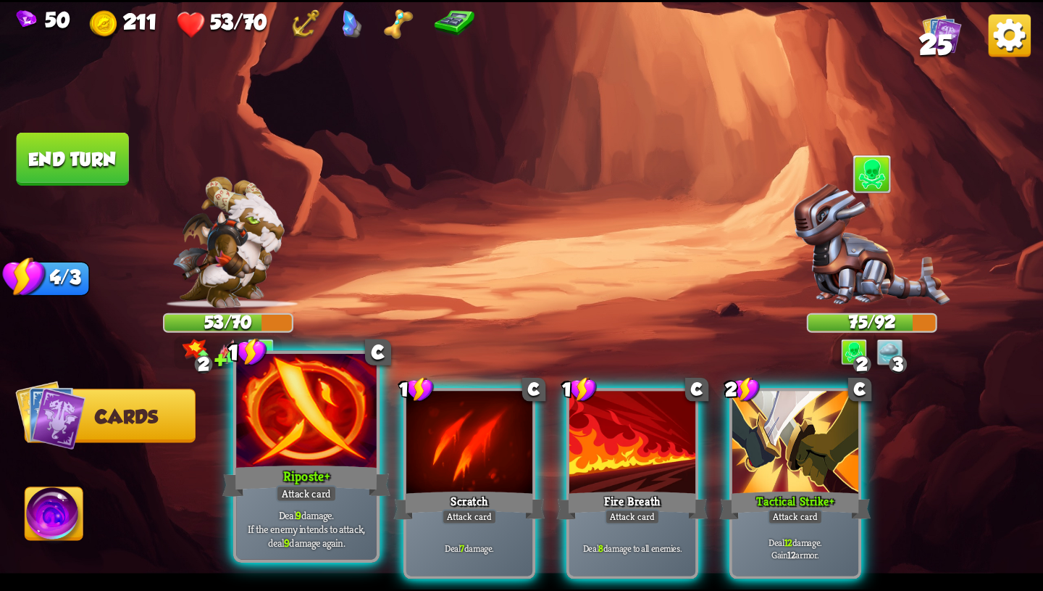
click at [278, 501] on div "Deal 9 damage. If the enemy intends to attack, deal 9 damage again." at bounding box center [306, 528] width 141 height 61
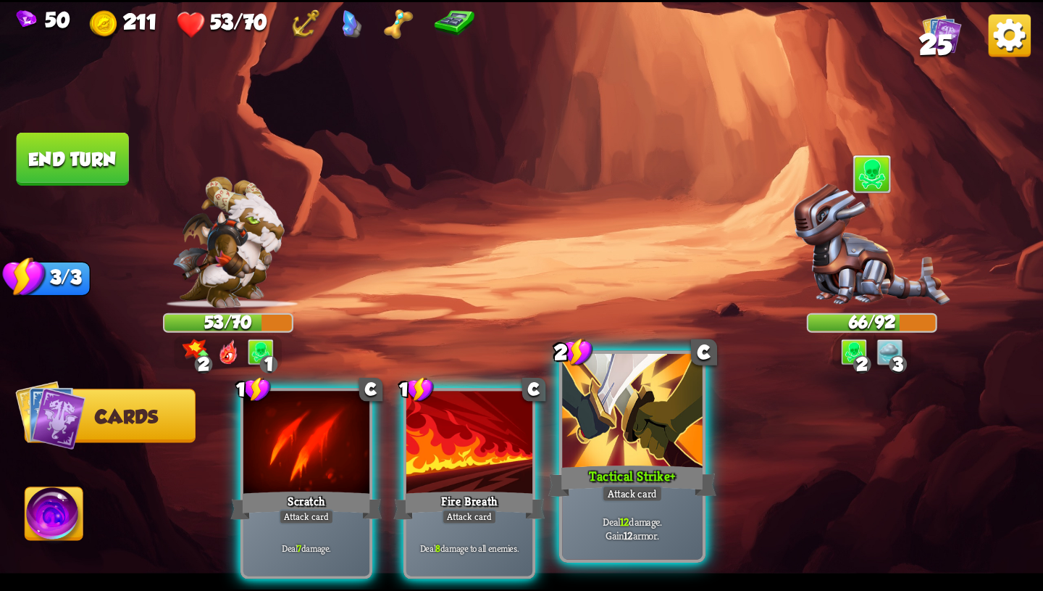
click at [680, 512] on div "Deal 12 damage. Gain 12 armor." at bounding box center [632, 528] width 141 height 61
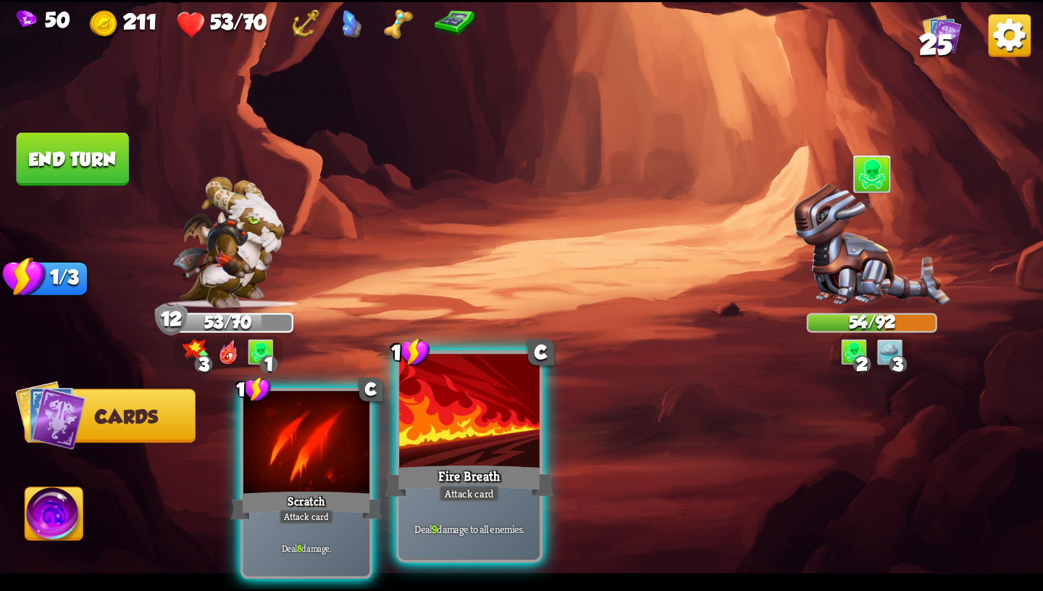
click at [512, 462] on div "Fire Breath" at bounding box center [470, 481] width 168 height 38
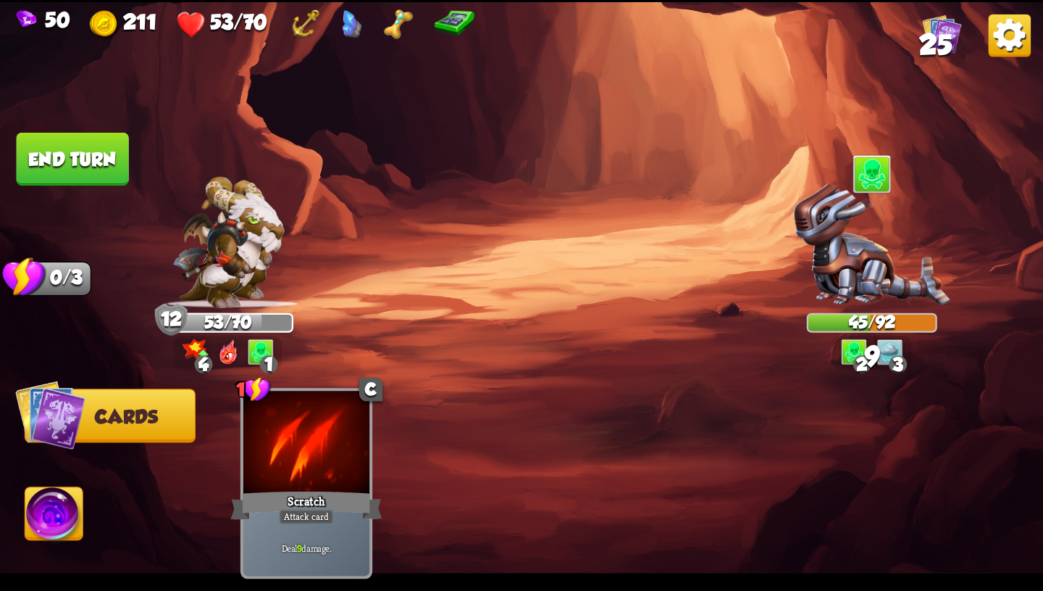
click at [91, 170] on button "End turn" at bounding box center [73, 159] width 112 height 53
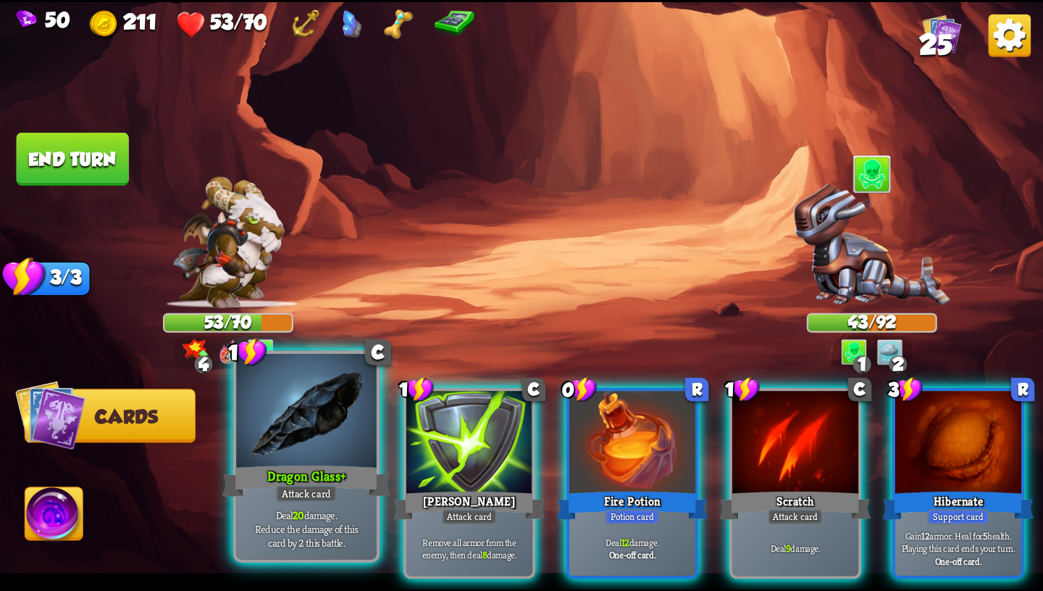
click at [335, 454] on div at bounding box center [306, 412] width 141 height 118
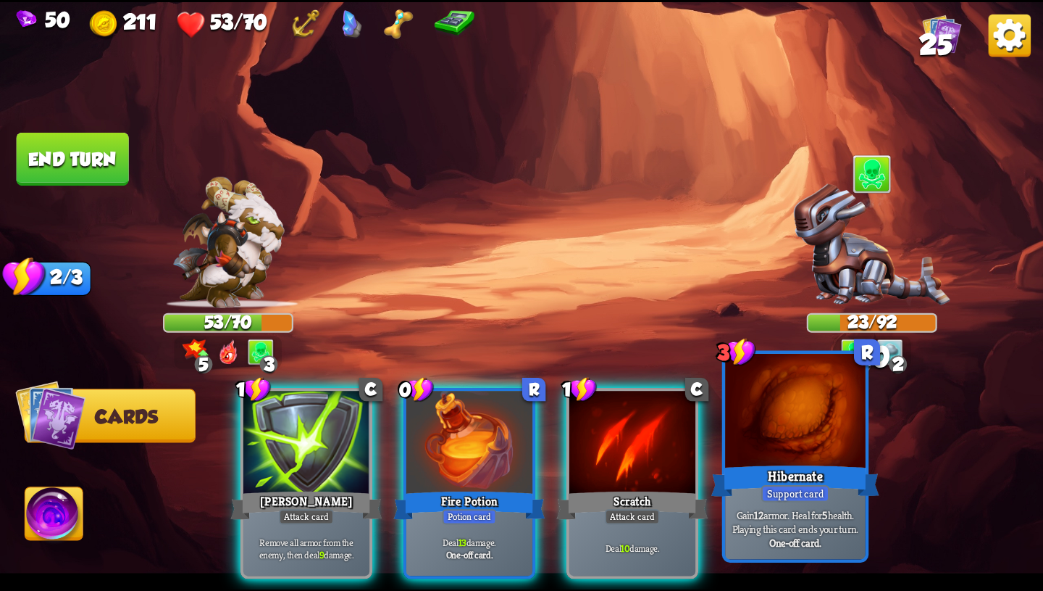
click at [768, 459] on div at bounding box center [795, 412] width 141 height 118
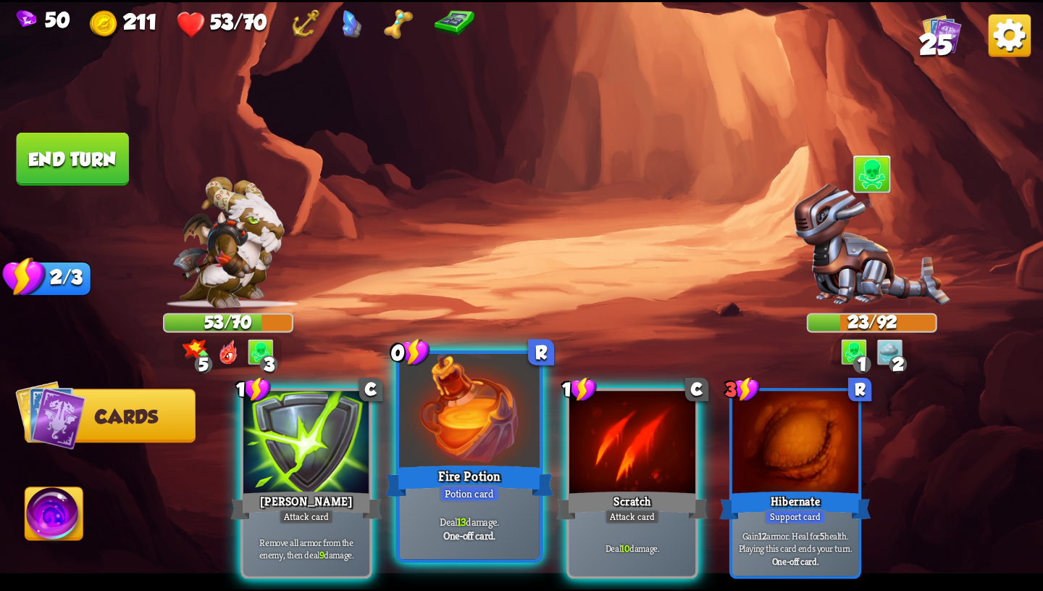
click at [463, 459] on div at bounding box center [469, 412] width 141 height 118
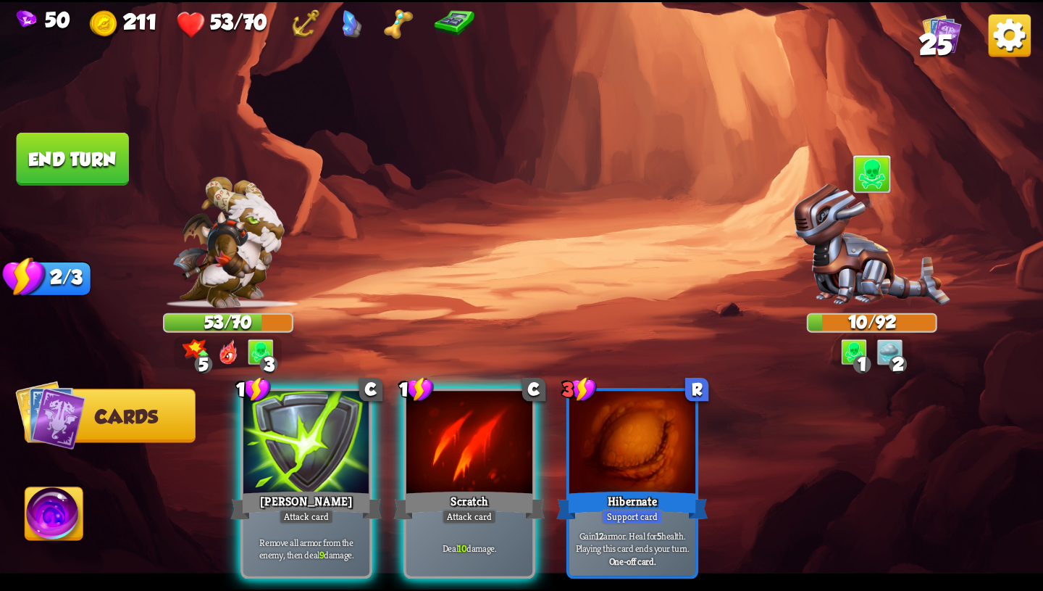
click at [28, 544] on img at bounding box center [54, 516] width 58 height 59
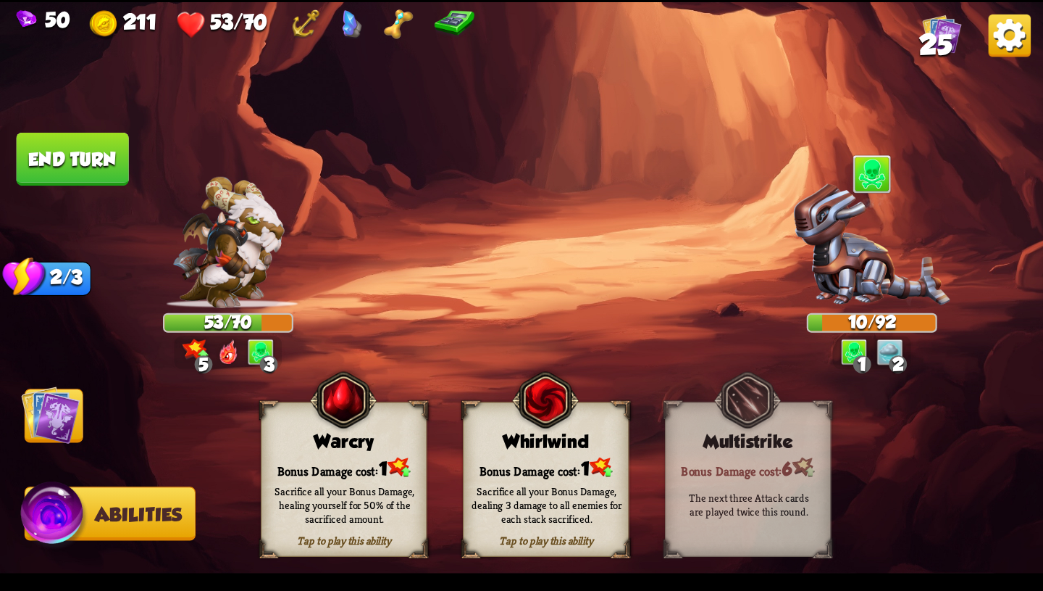
click at [315, 477] on div "Sacrifice all your Bonus Damage, healing yourself for 50% of the sacrificed amo…" at bounding box center [345, 504] width 167 height 65
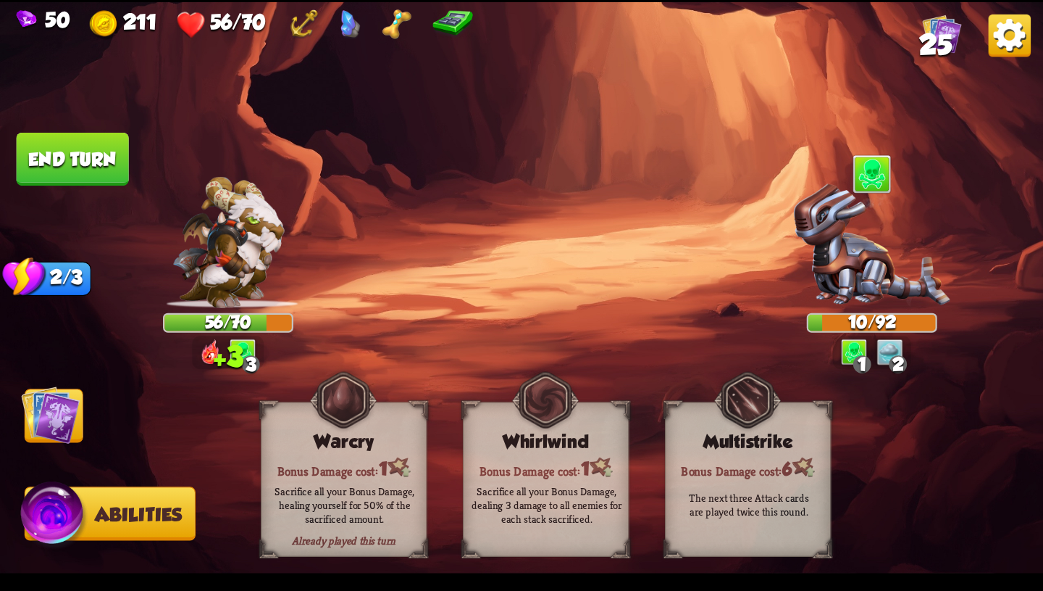
click at [93, 412] on img at bounding box center [521, 295] width 1043 height 587
click at [82, 413] on span "Cards" at bounding box center [56, 415] width 63 height 21
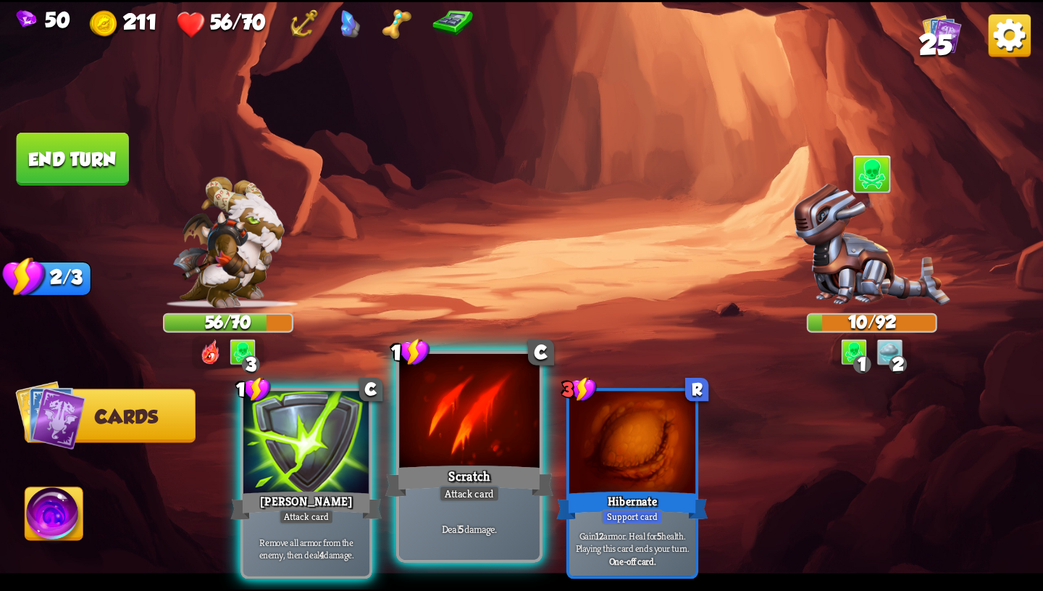
click at [457, 462] on div "Scratch" at bounding box center [470, 481] width 168 height 38
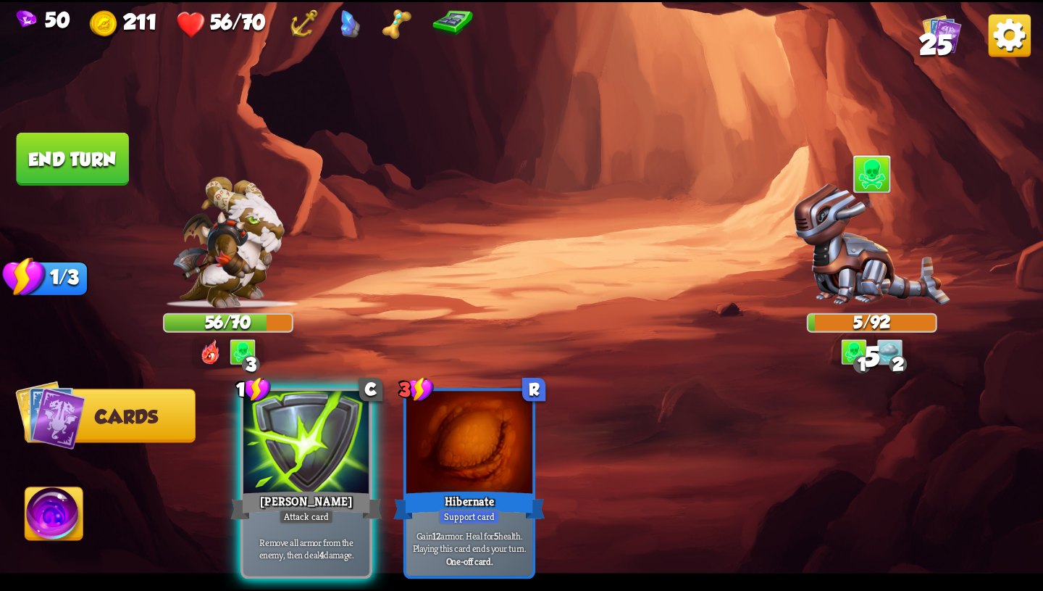
click at [97, 138] on button "End turn" at bounding box center [73, 159] width 112 height 53
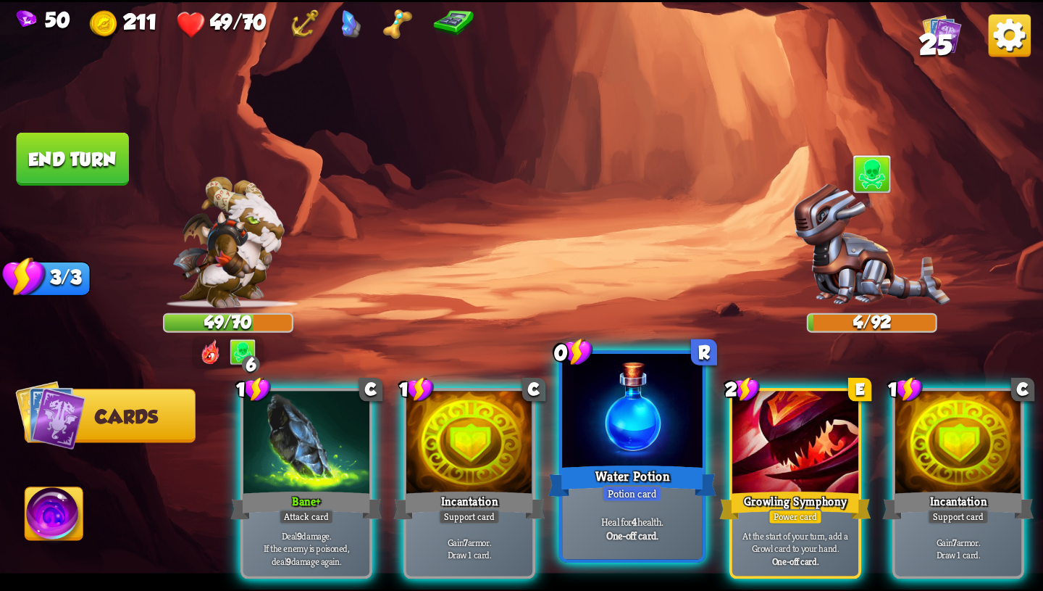
click at [630, 458] on div at bounding box center [632, 412] width 141 height 118
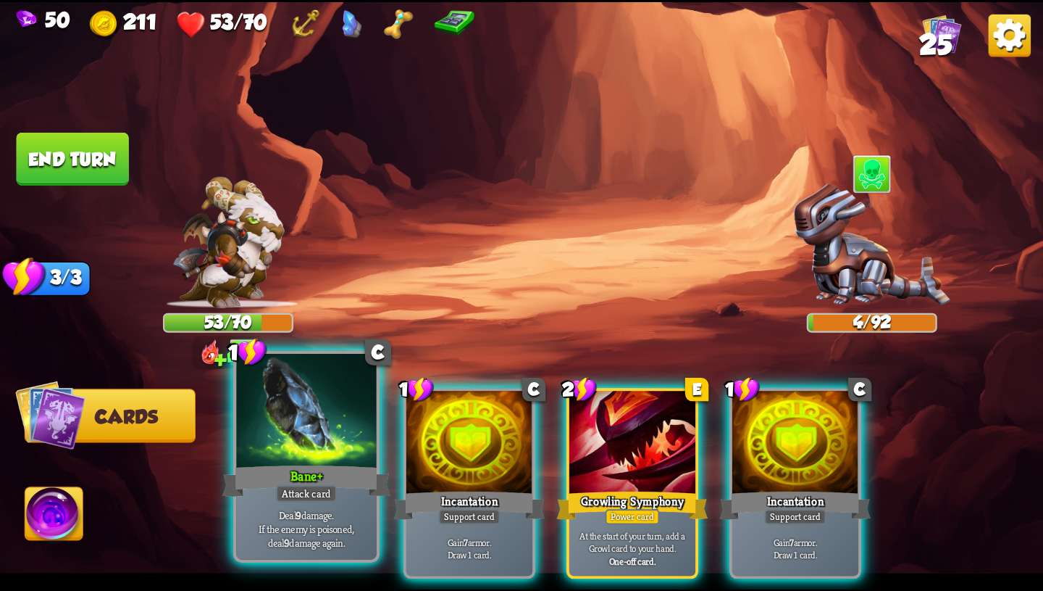
click at [306, 454] on div at bounding box center [306, 412] width 141 height 118
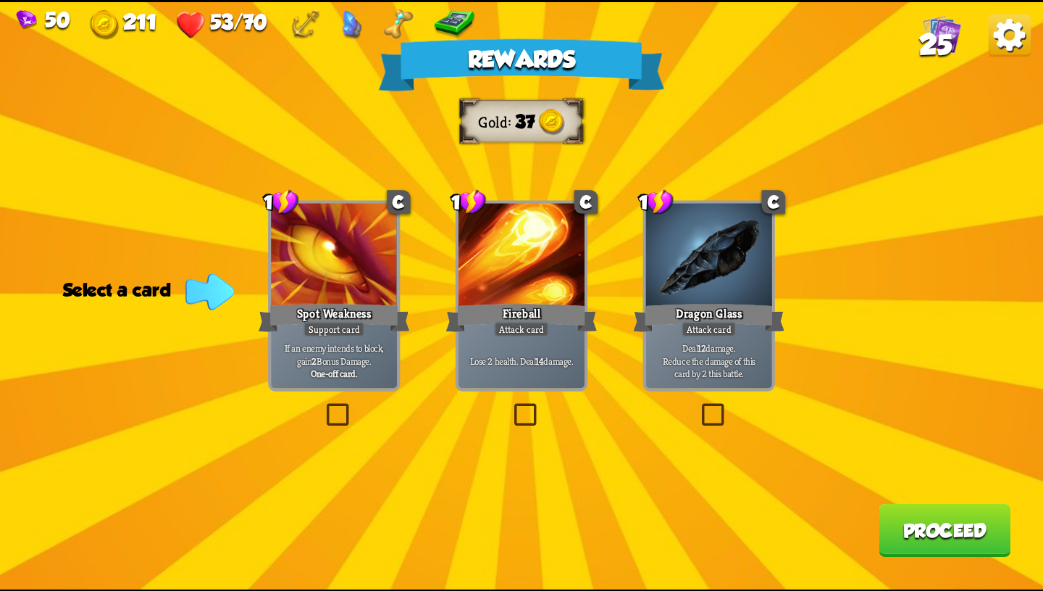
click at [710, 225] on div at bounding box center [709, 256] width 126 height 107
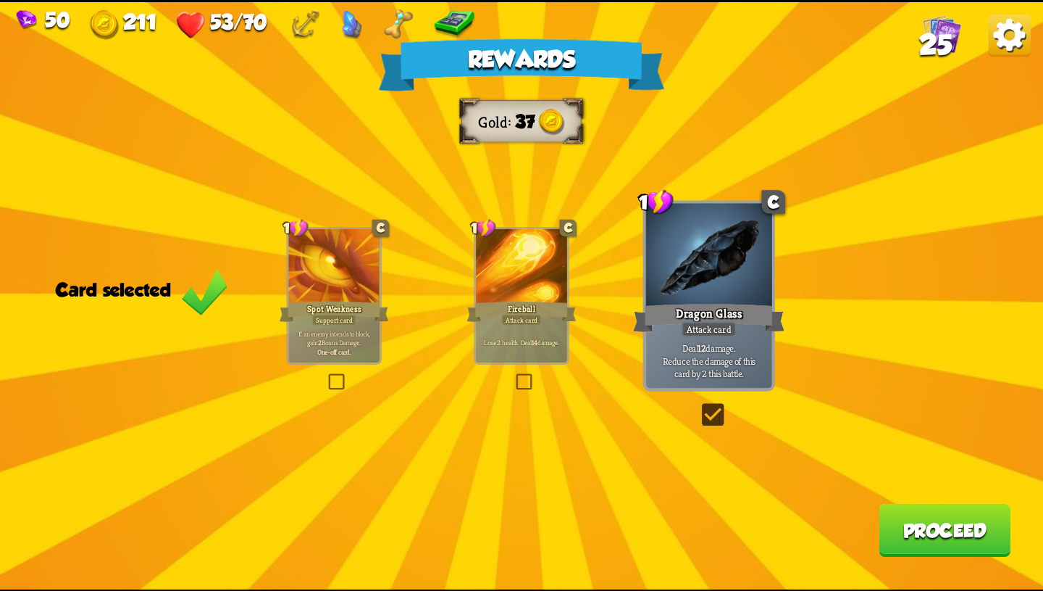
click at [933, 529] on button "Proceed" at bounding box center [945, 529] width 132 height 53
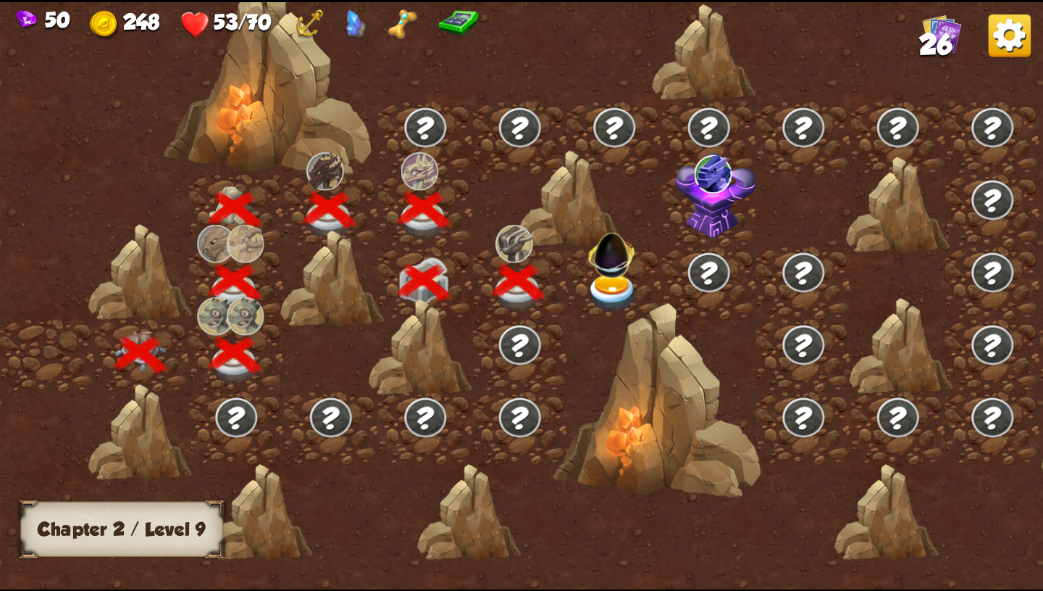
click at [604, 285] on img at bounding box center [613, 292] width 52 height 38
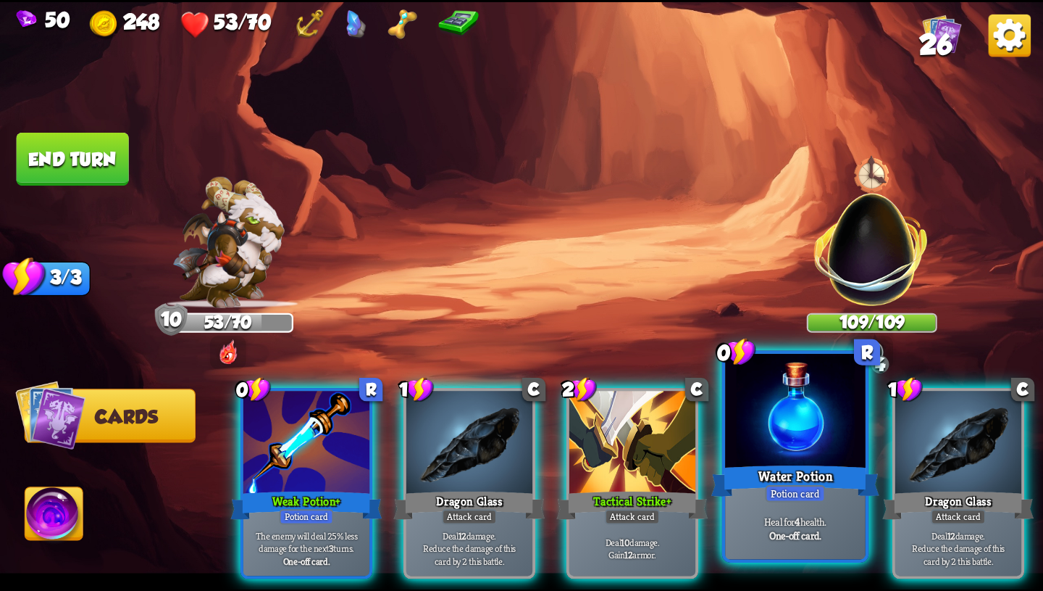
click at [780, 516] on p "Heal for 4 health." at bounding box center [795, 521] width 133 height 14
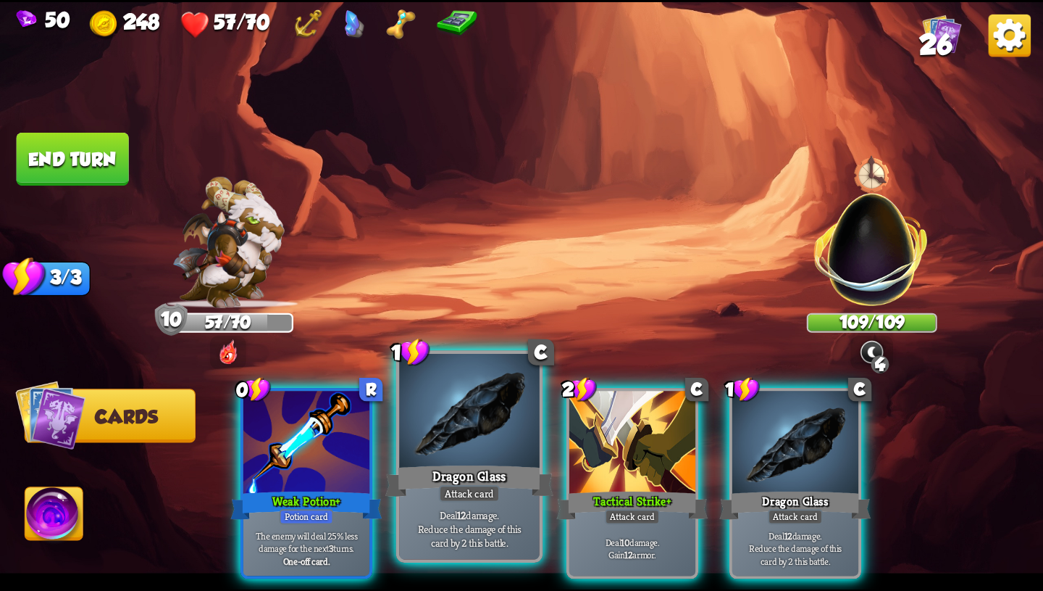
click at [454, 504] on div "Deal 12 damage. Reduce the damage of this card by 2 this battle." at bounding box center [469, 528] width 141 height 61
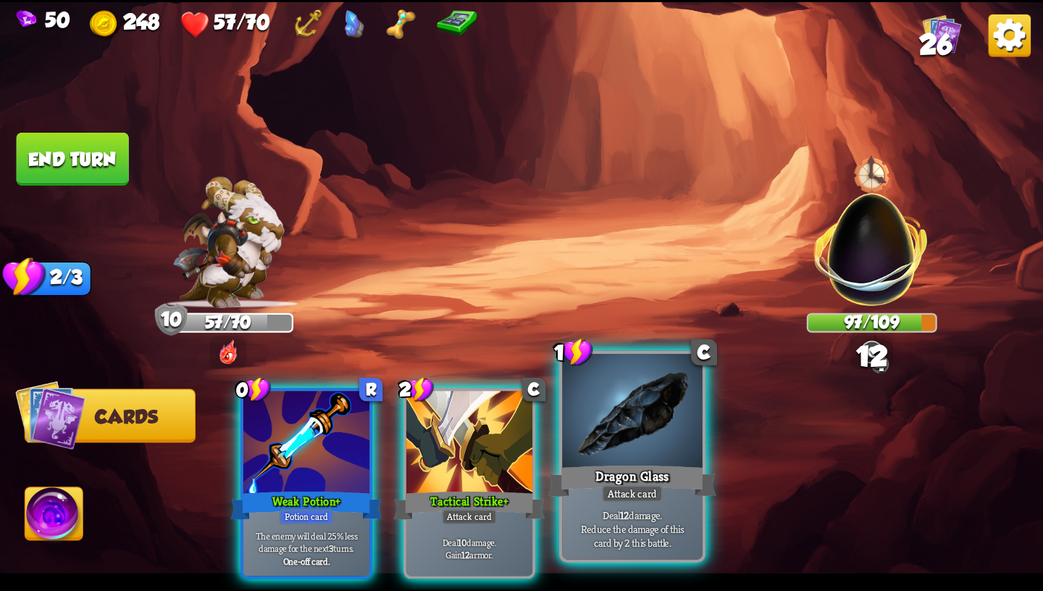
click at [634, 499] on div "Attack card" at bounding box center [632, 493] width 61 height 17
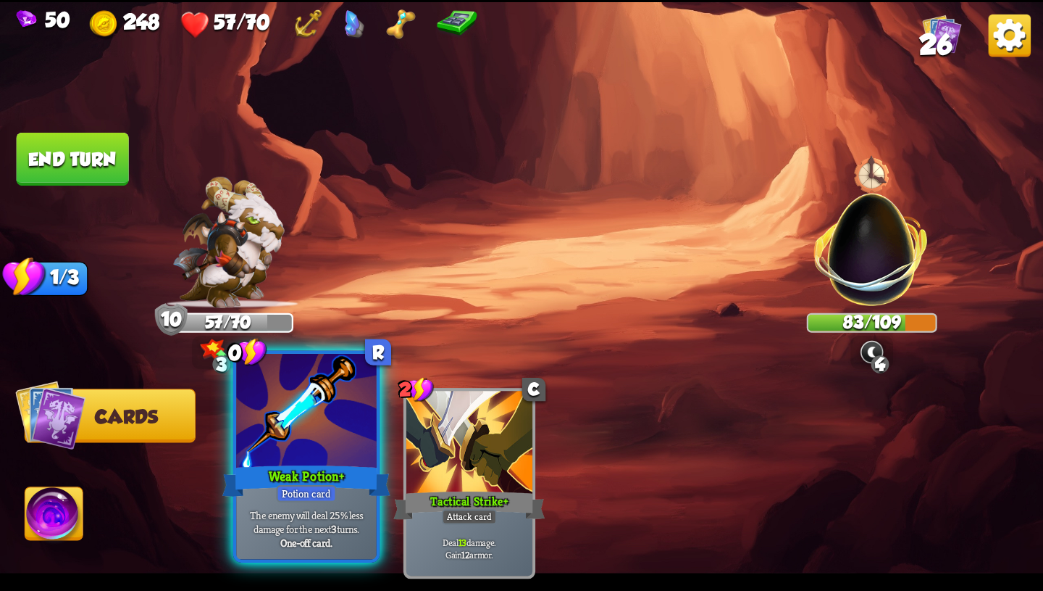
click at [318, 478] on div "Weak Potion+" at bounding box center [306, 481] width 168 height 38
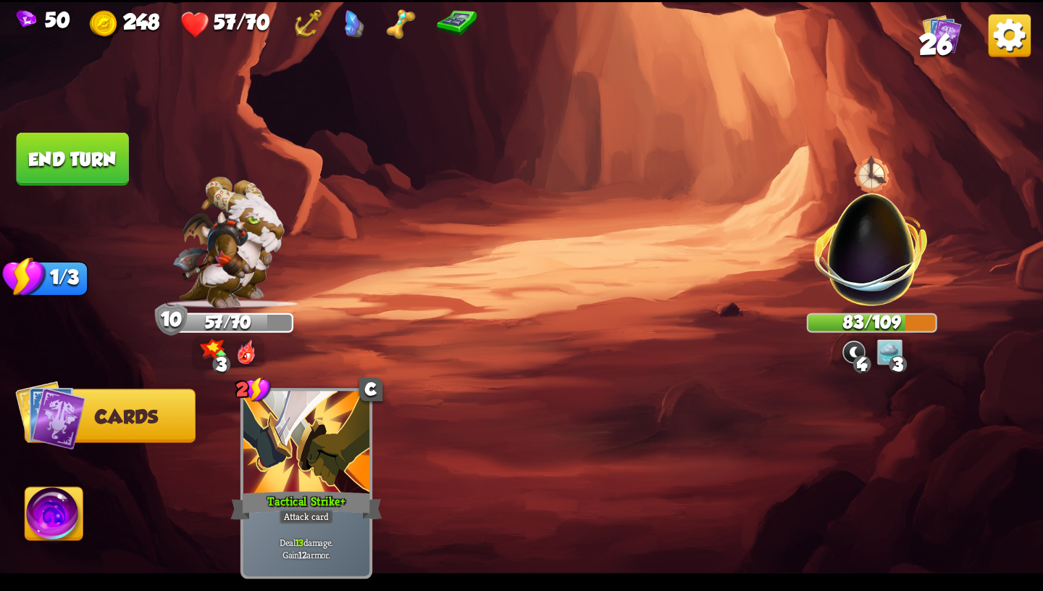
click at [50, 514] on img at bounding box center [54, 516] width 58 height 59
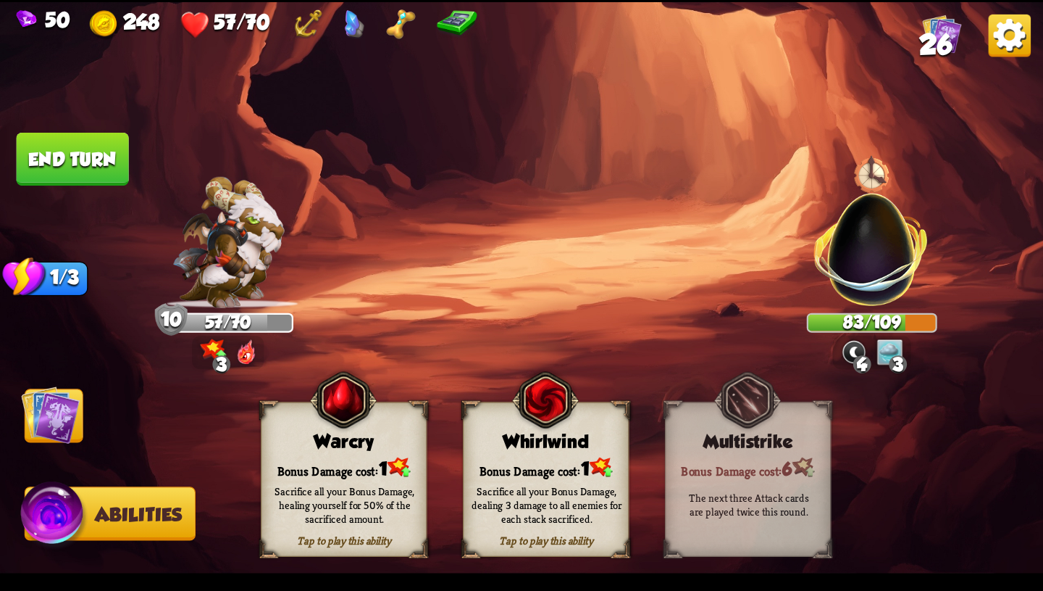
click at [70, 418] on img at bounding box center [50, 414] width 59 height 59
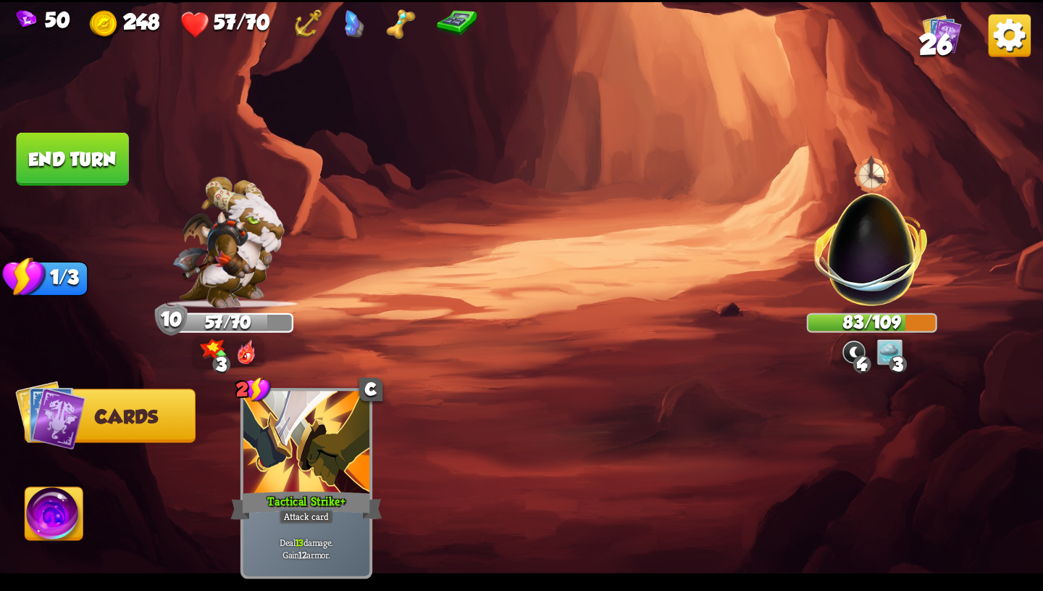
click at [99, 166] on button "End turn" at bounding box center [73, 159] width 112 height 53
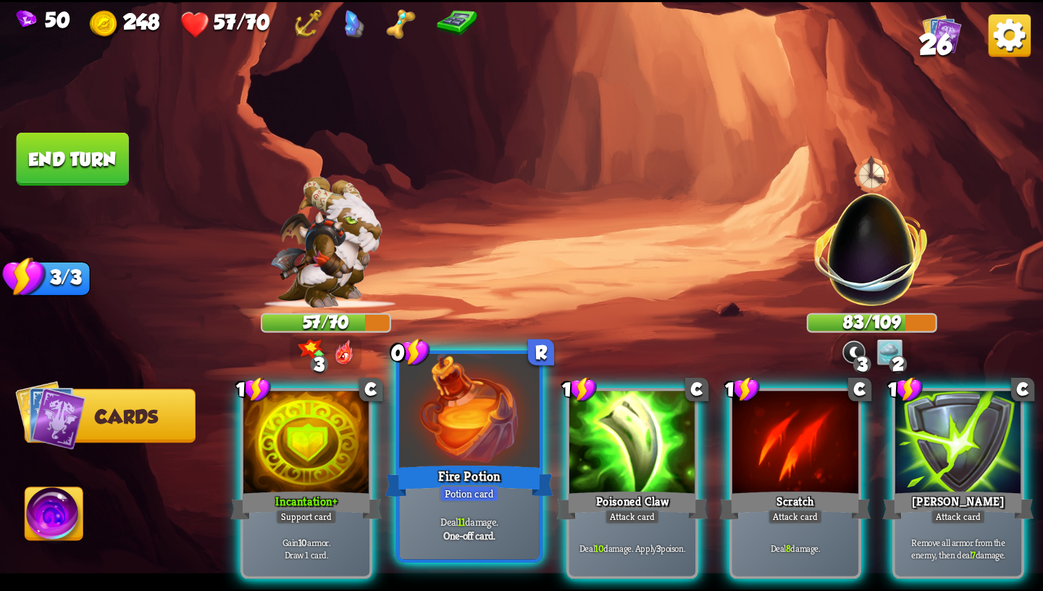
click at [489, 491] on div "Potion card" at bounding box center [469, 493] width 60 height 17
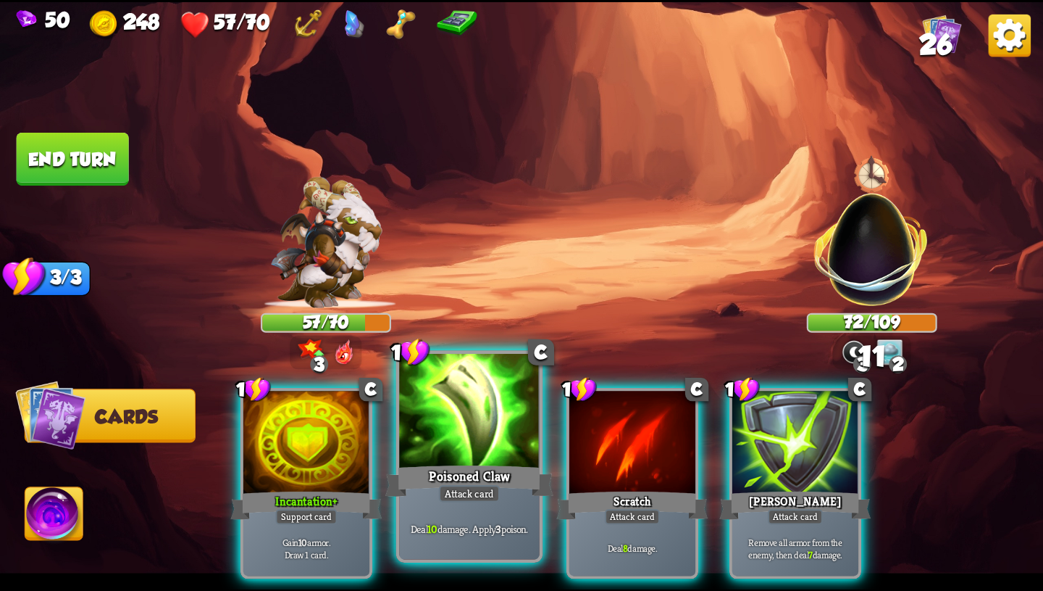
click at [481, 492] on div "Attack card" at bounding box center [469, 493] width 61 height 17
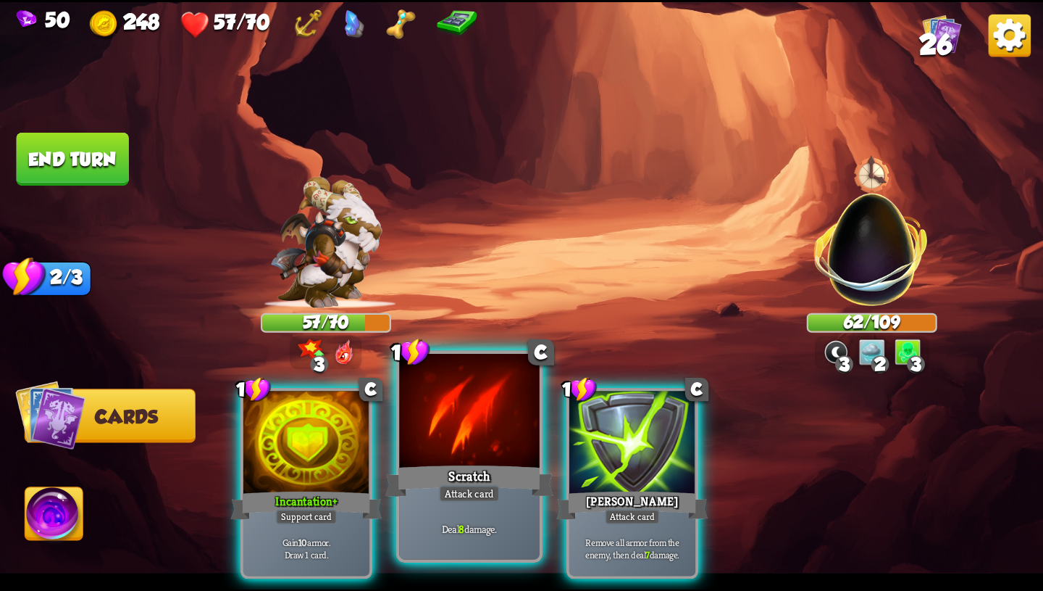
click at [494, 508] on div "Deal 8 damage." at bounding box center [469, 528] width 141 height 61
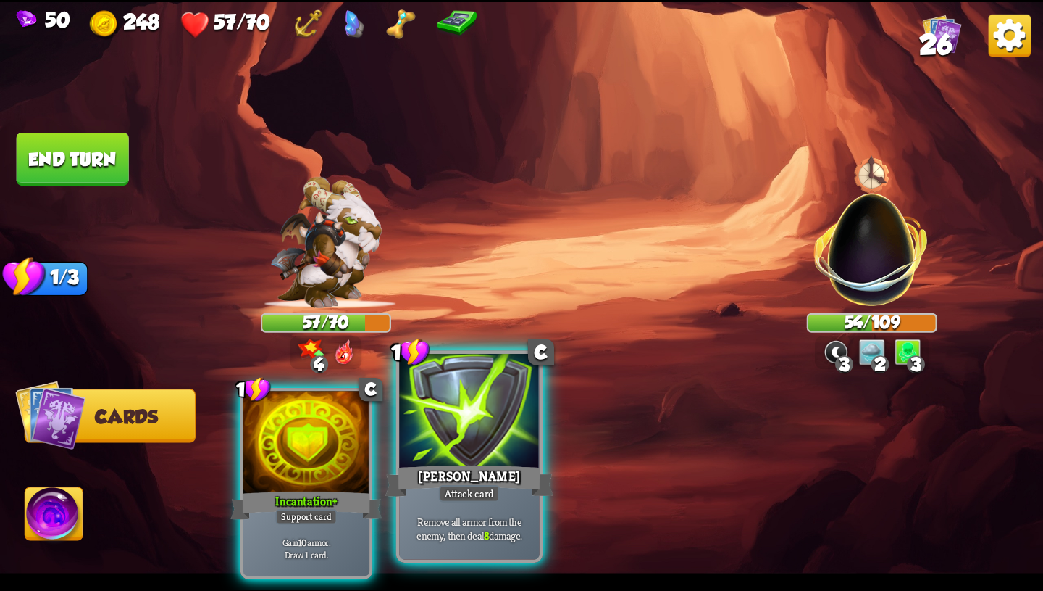
click at [500, 449] on div at bounding box center [469, 412] width 141 height 118
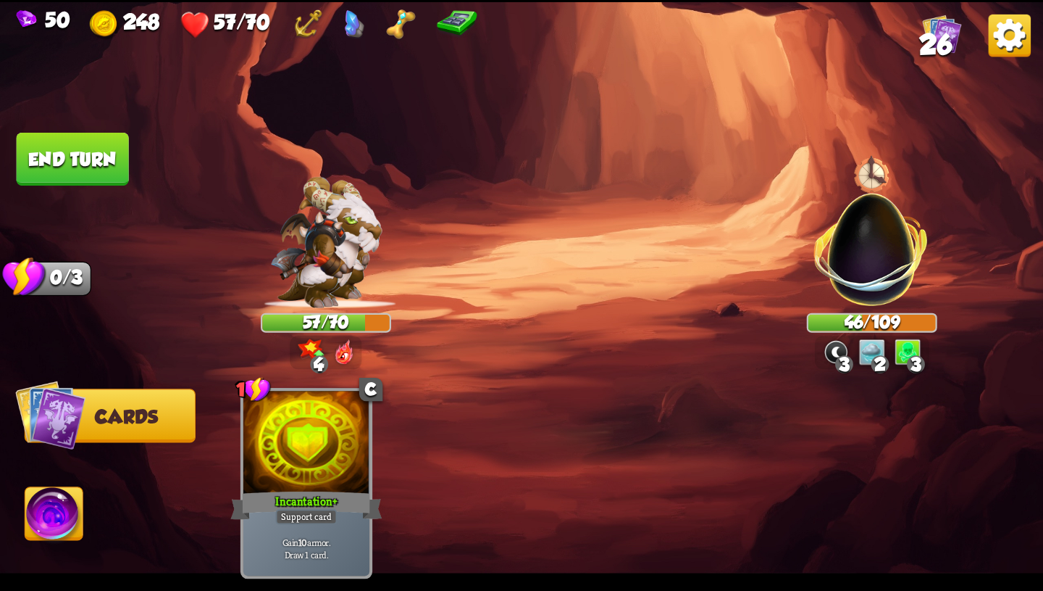
click at [51, 151] on button "End turn" at bounding box center [73, 159] width 112 height 53
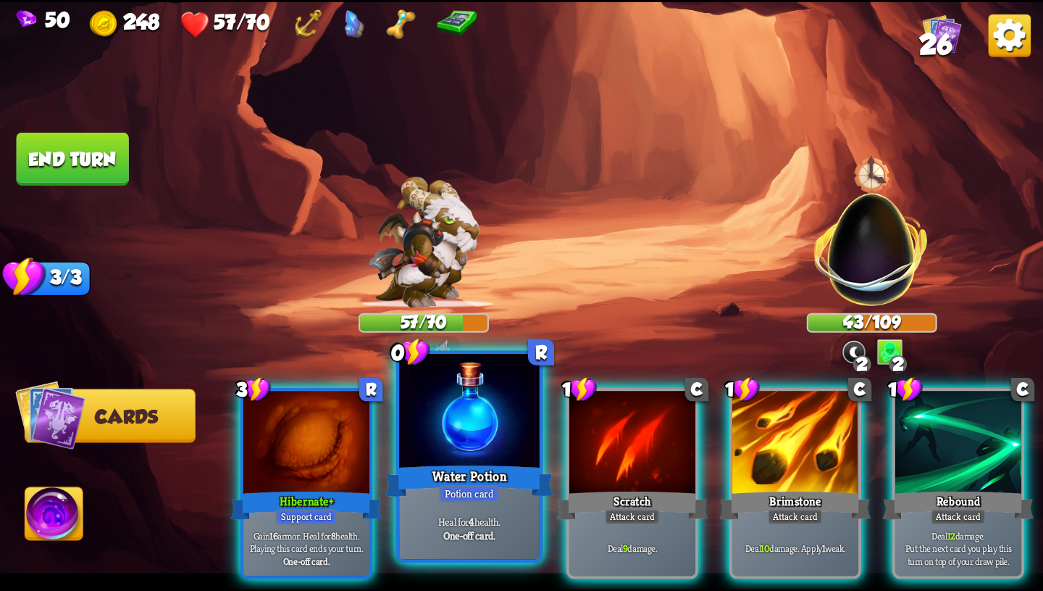
click at [476, 449] on div at bounding box center [469, 412] width 141 height 118
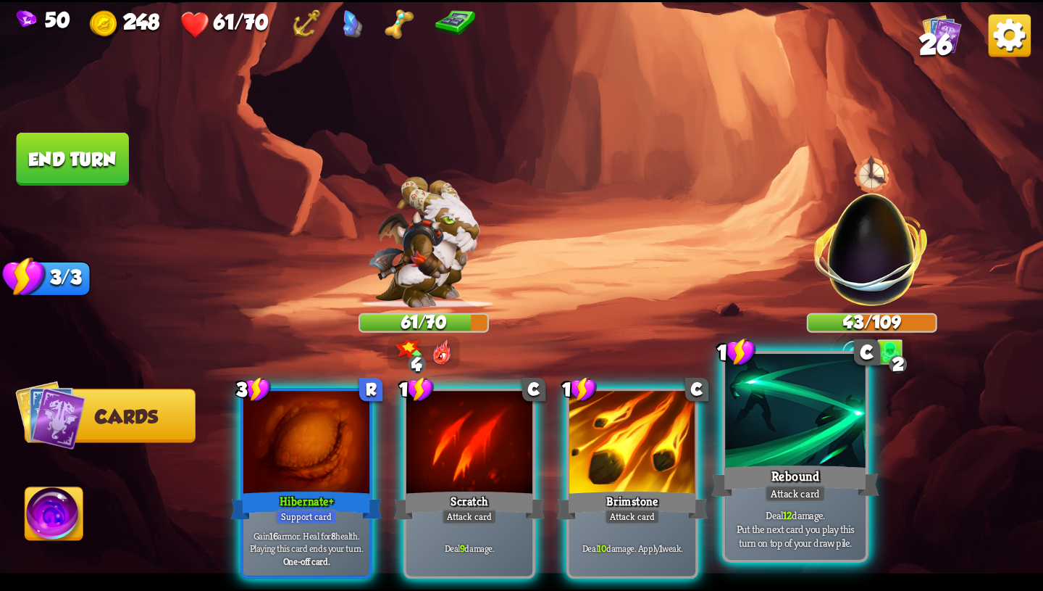
click at [749, 458] on div at bounding box center [795, 412] width 141 height 118
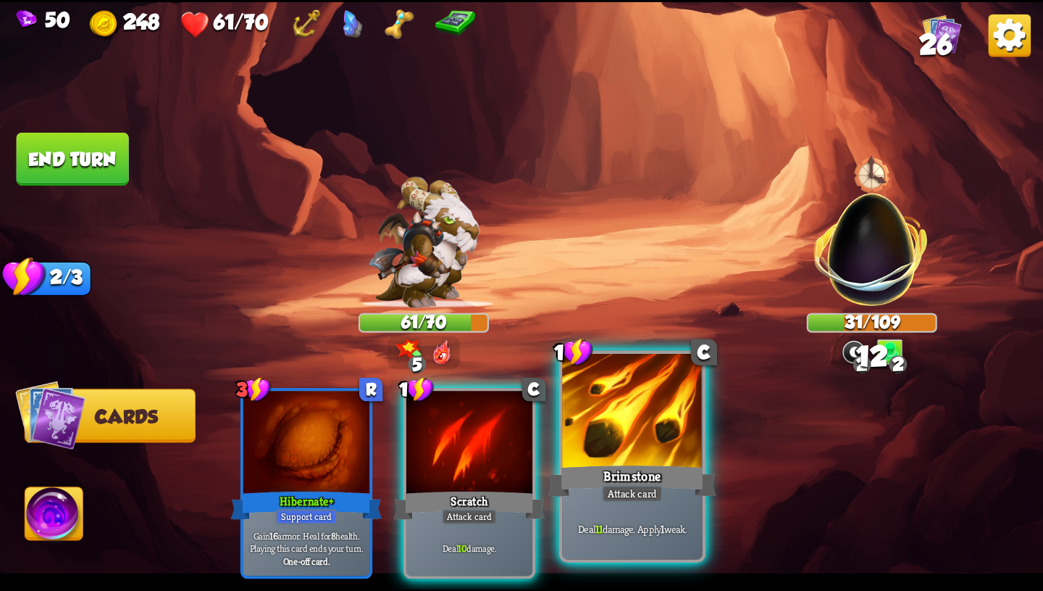
click at [654, 472] on div "Brimstone" at bounding box center [633, 481] width 168 height 38
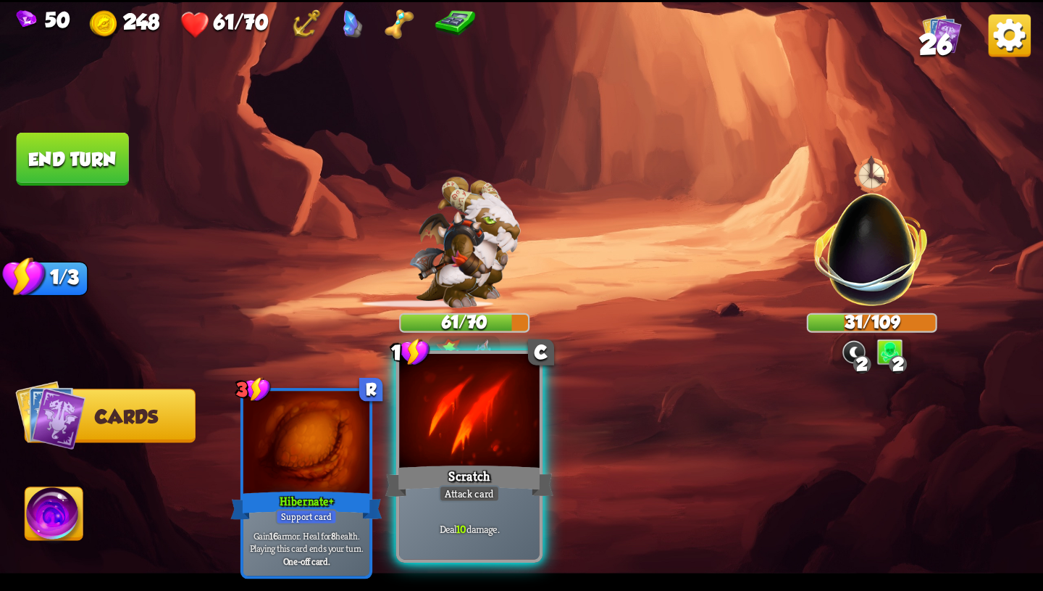
click at [514, 478] on div "Scratch" at bounding box center [470, 481] width 168 height 38
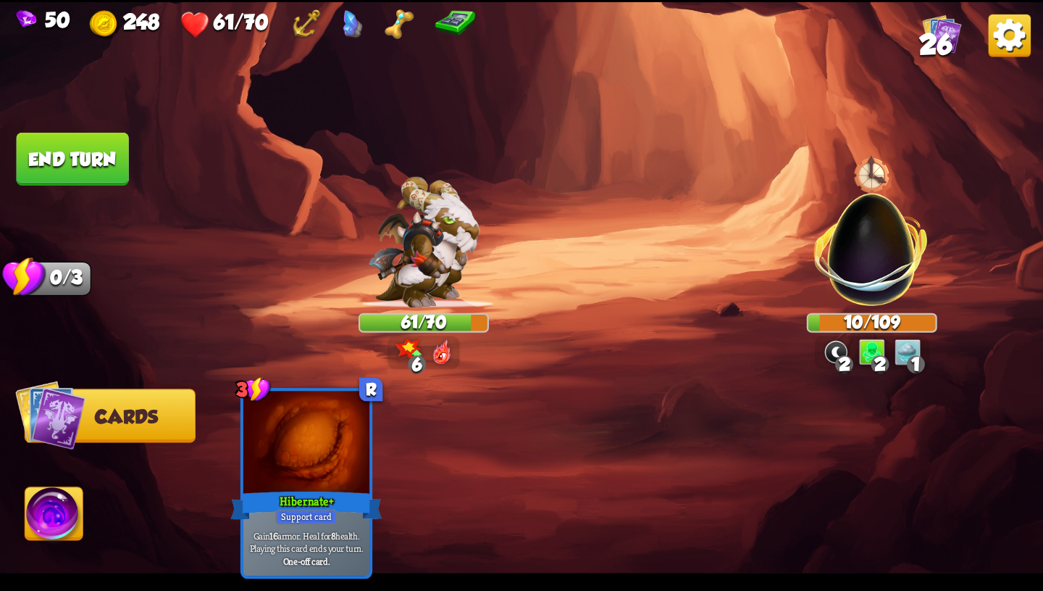
click at [95, 166] on button "End turn" at bounding box center [73, 159] width 112 height 53
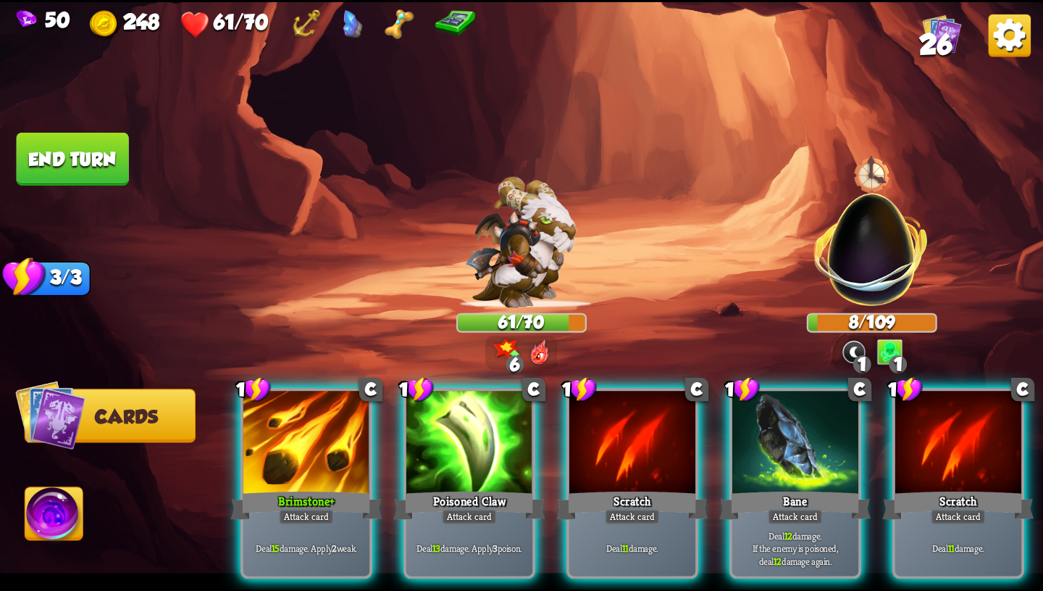
click at [29, 535] on img at bounding box center [54, 516] width 58 height 59
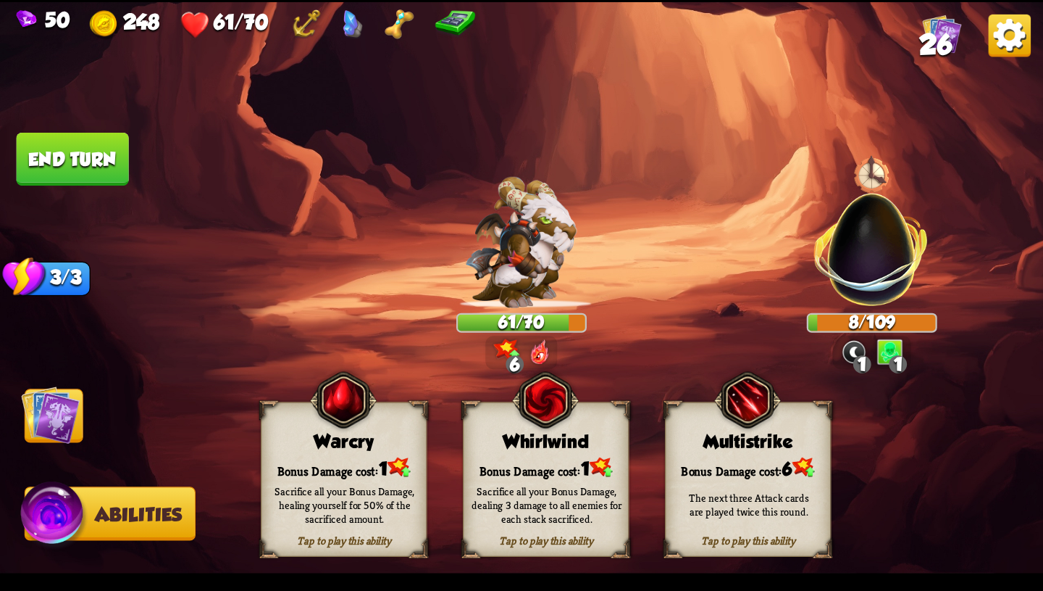
click at [292, 519] on div "Sacrifice all your Bonus Damage, healing yourself for 50% of the sacrificed amo…" at bounding box center [345, 503] width 150 height 41
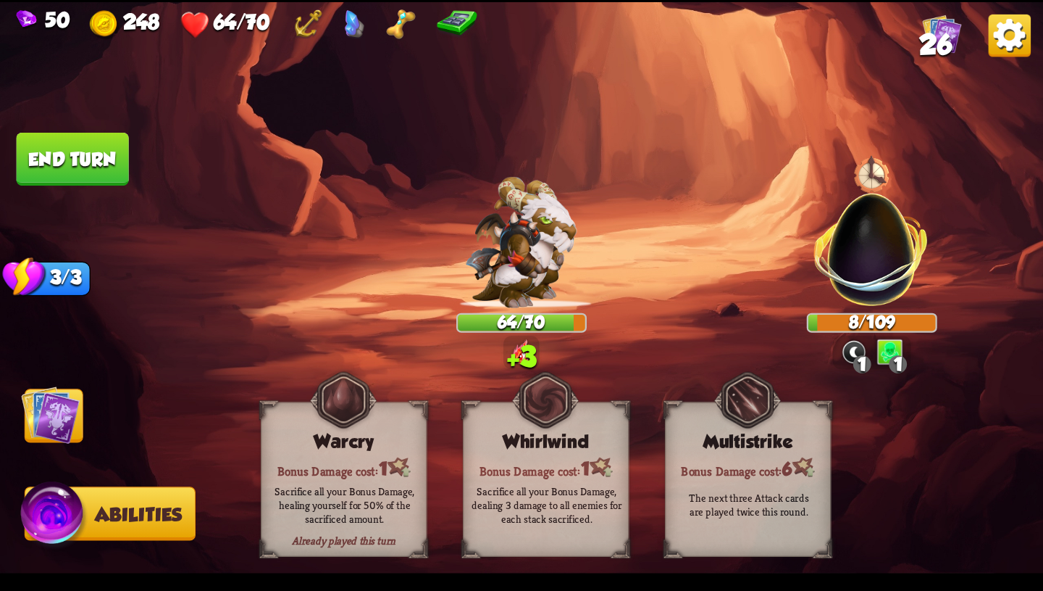
click at [60, 422] on img at bounding box center [50, 414] width 59 height 59
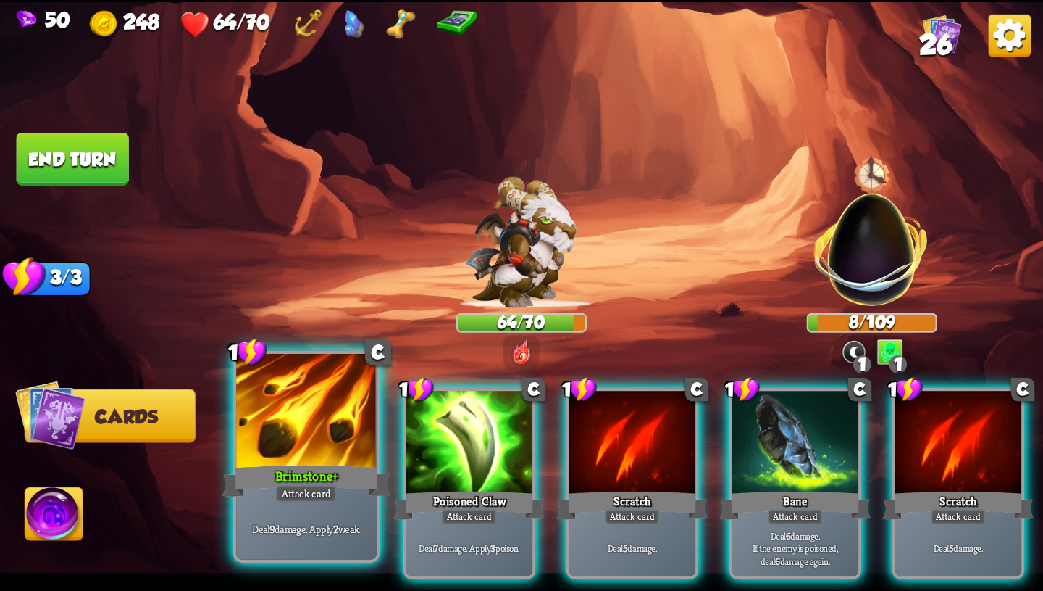
click at [328, 470] on div "Brimstone+" at bounding box center [306, 481] width 168 height 38
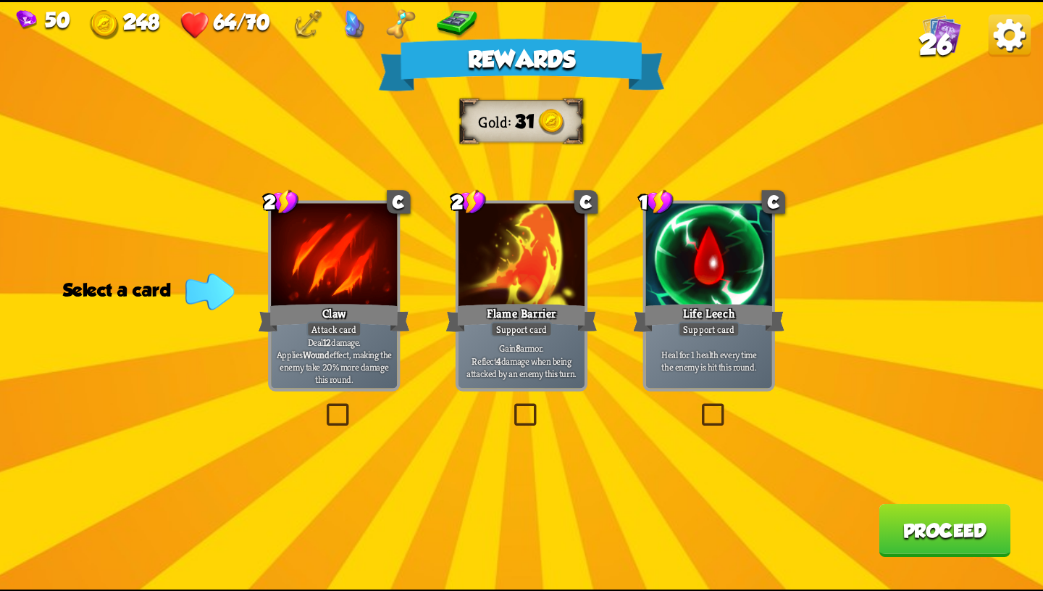
click at [506, 303] on div "Flame Barrier" at bounding box center [521, 318] width 151 height 34
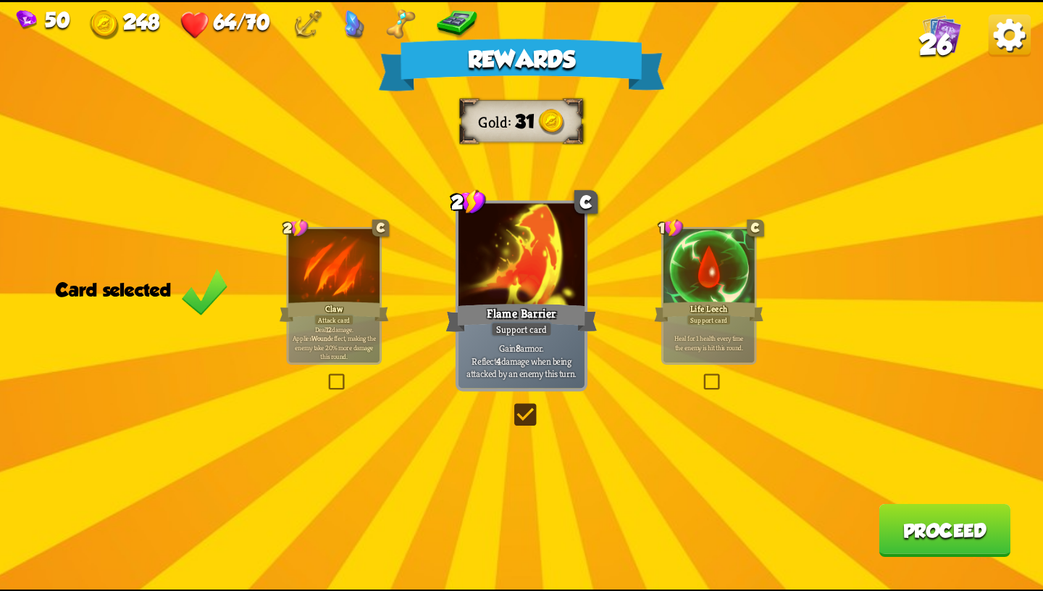
click at [926, 525] on button "Proceed" at bounding box center [945, 529] width 132 height 53
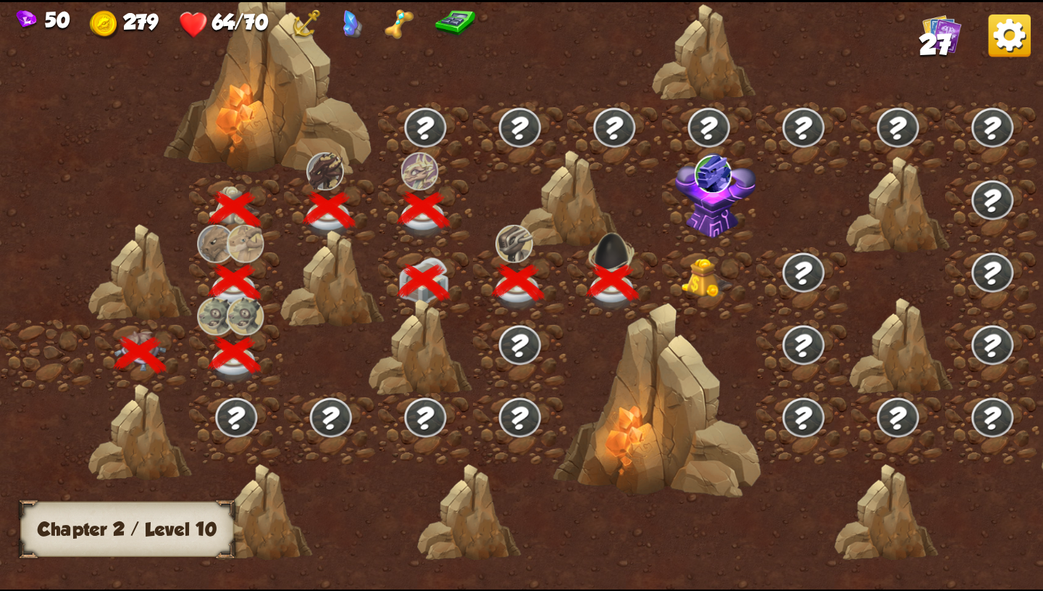
click at [695, 272] on img at bounding box center [708, 278] width 52 height 40
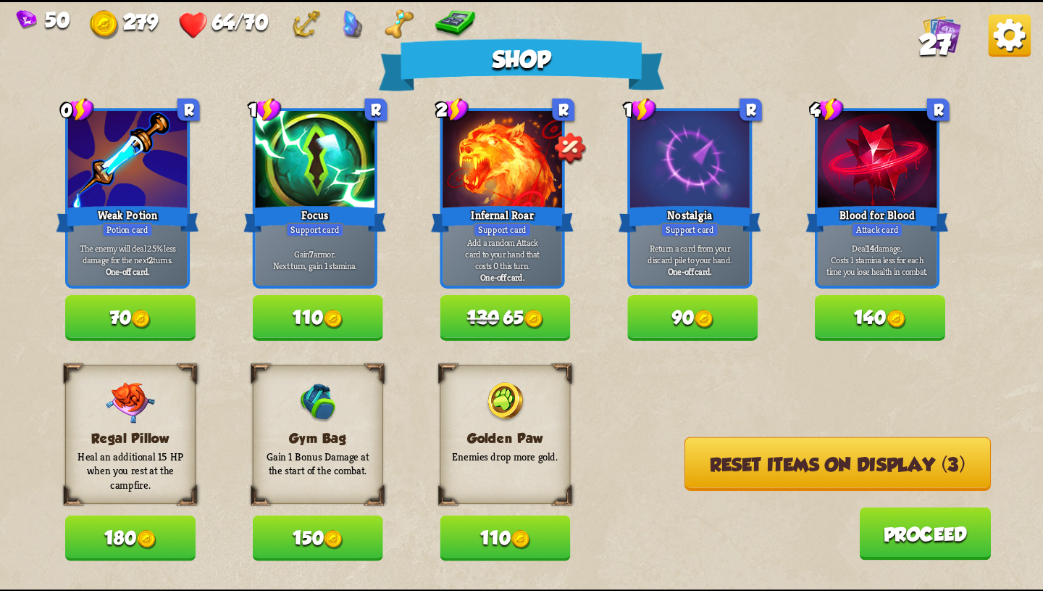
click at [533, 323] on img at bounding box center [534, 319] width 20 height 20
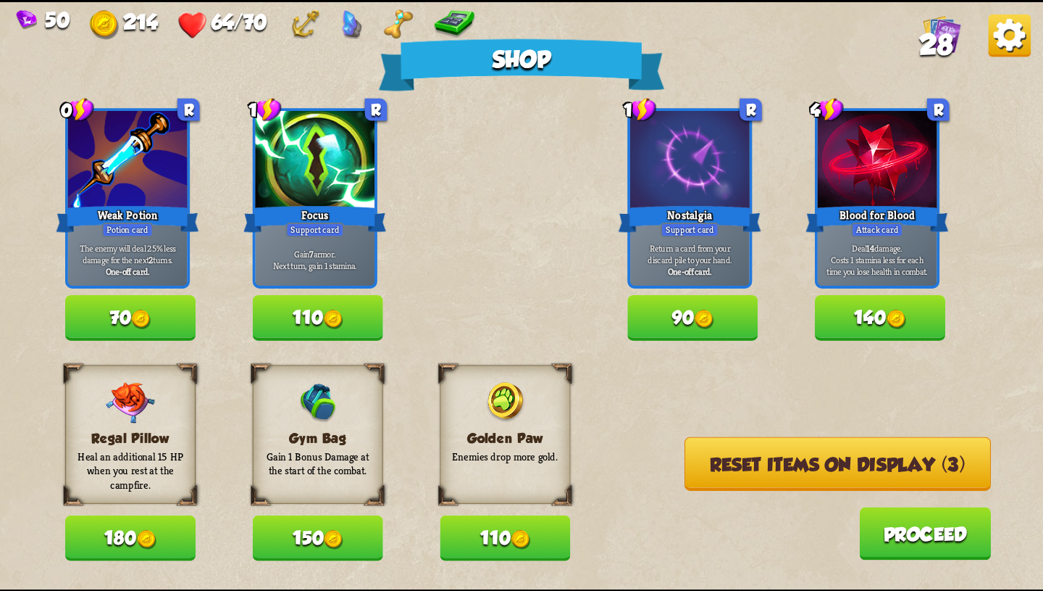
click at [890, 307] on button "140" at bounding box center [880, 318] width 130 height 46
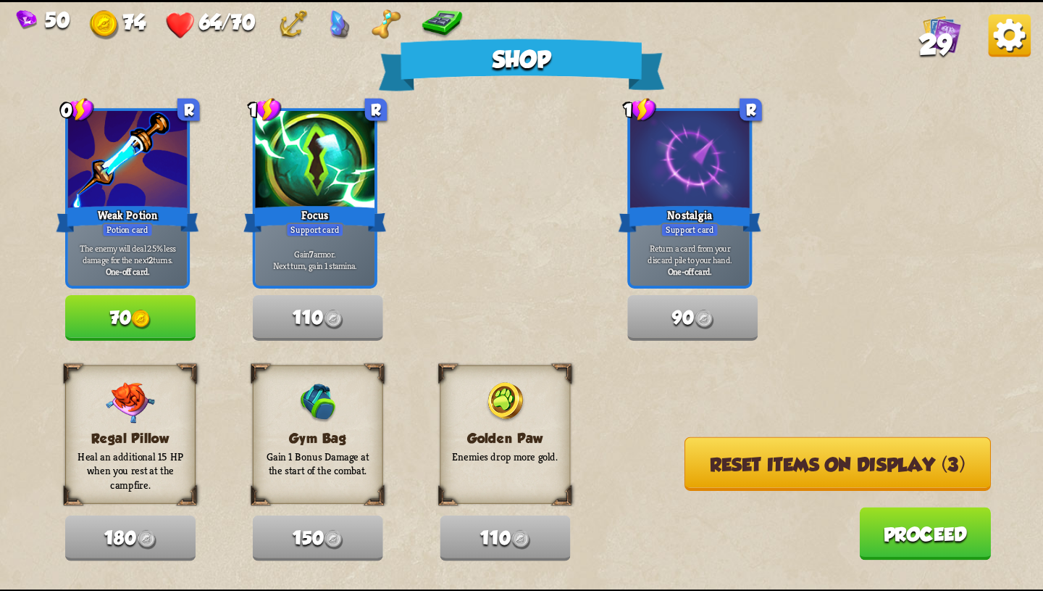
click at [137, 326] on img at bounding box center [141, 319] width 20 height 20
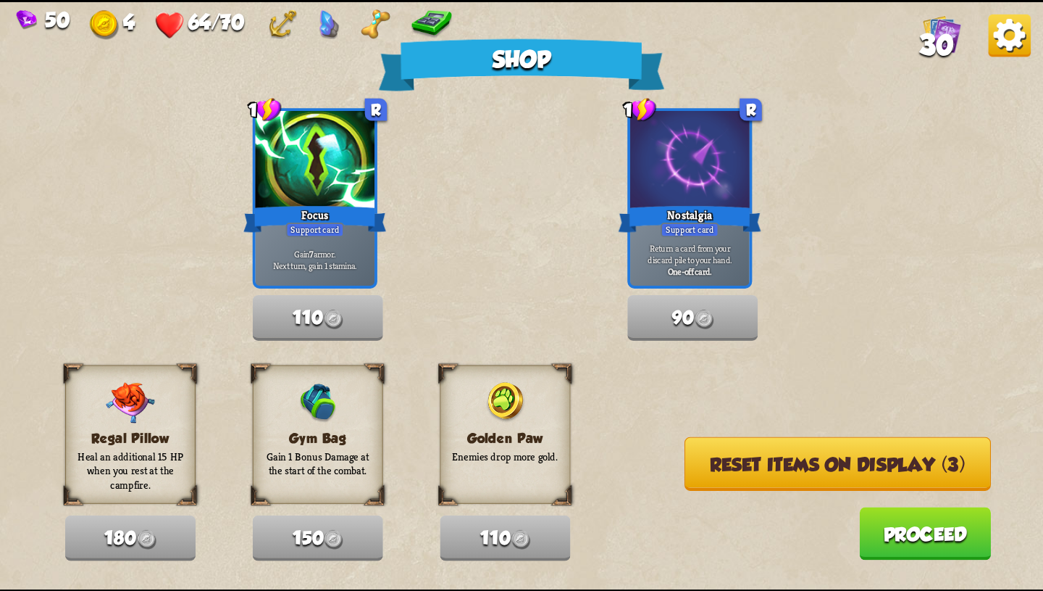
click at [925, 525] on button "Proceed" at bounding box center [925, 533] width 132 height 53
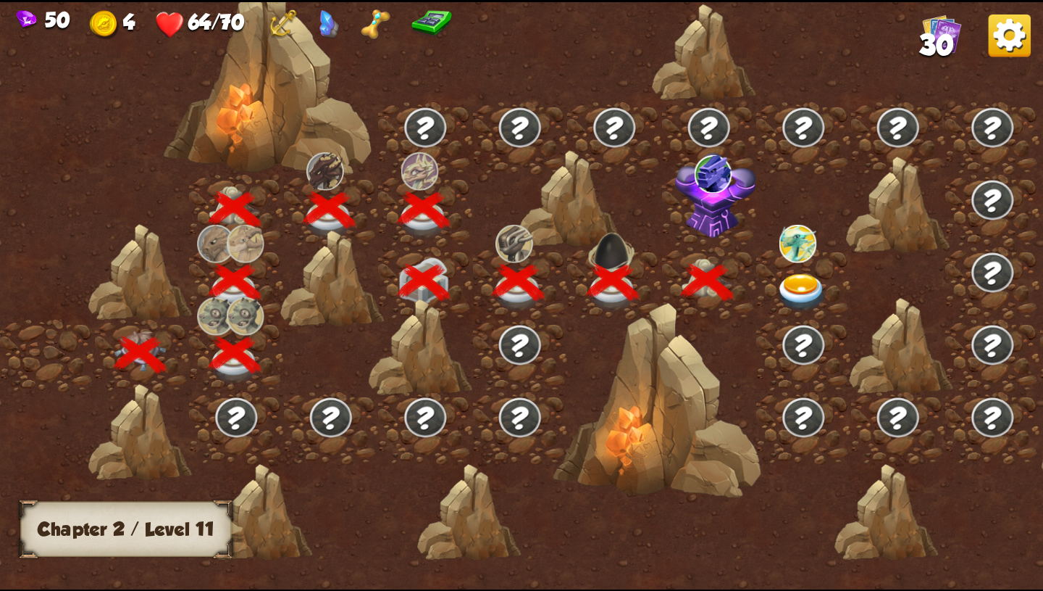
scroll to position [0, 220]
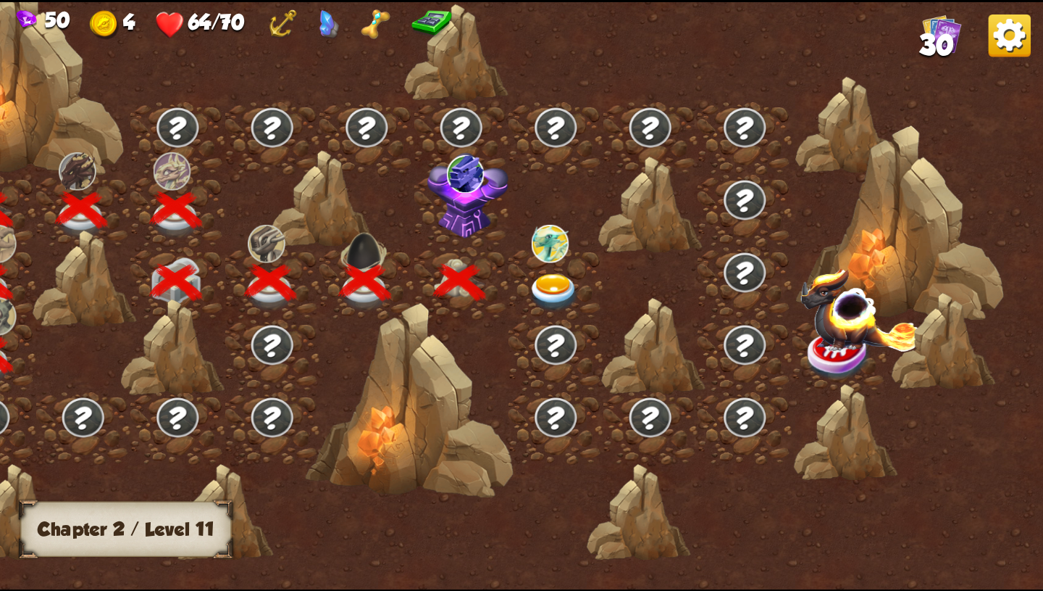
click at [546, 279] on img at bounding box center [554, 292] width 52 height 38
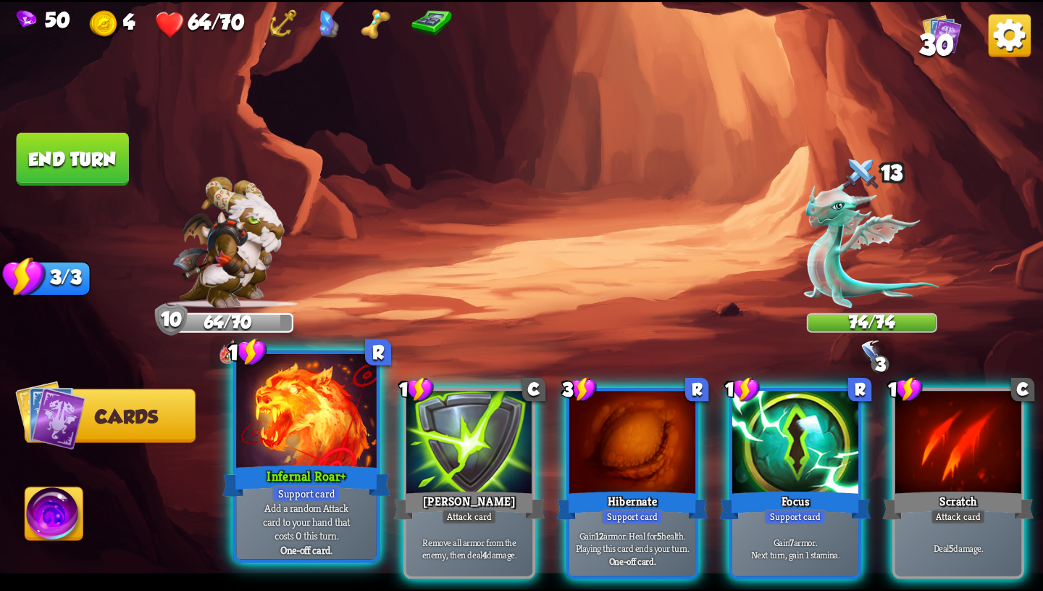
click at [288, 471] on div "Infernal Roar+" at bounding box center [306, 481] width 168 height 38
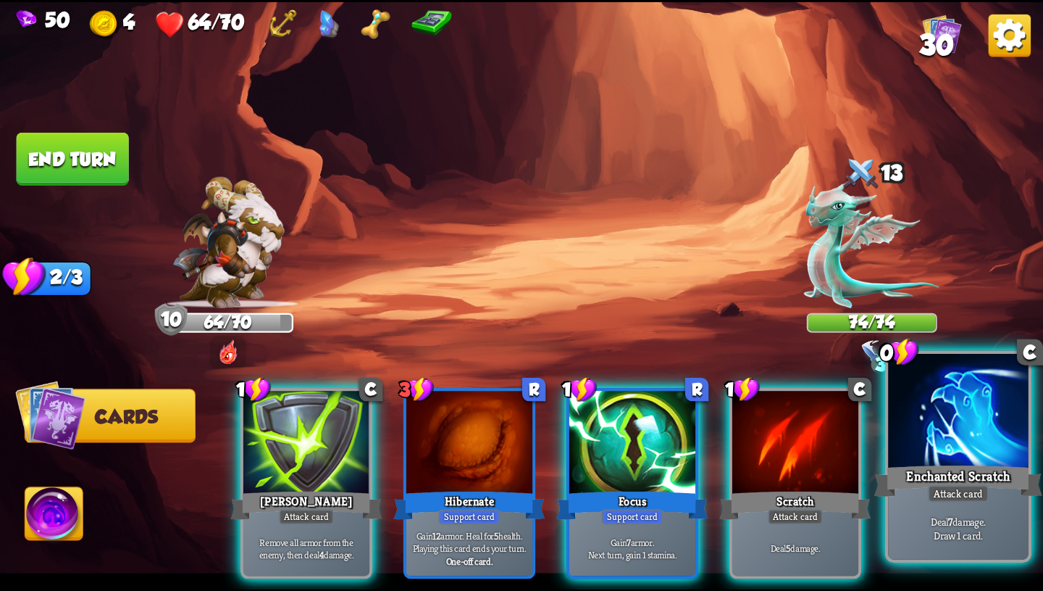
click at [954, 531] on p "Deal 7 damage. Draw 1 card." at bounding box center [958, 528] width 133 height 28
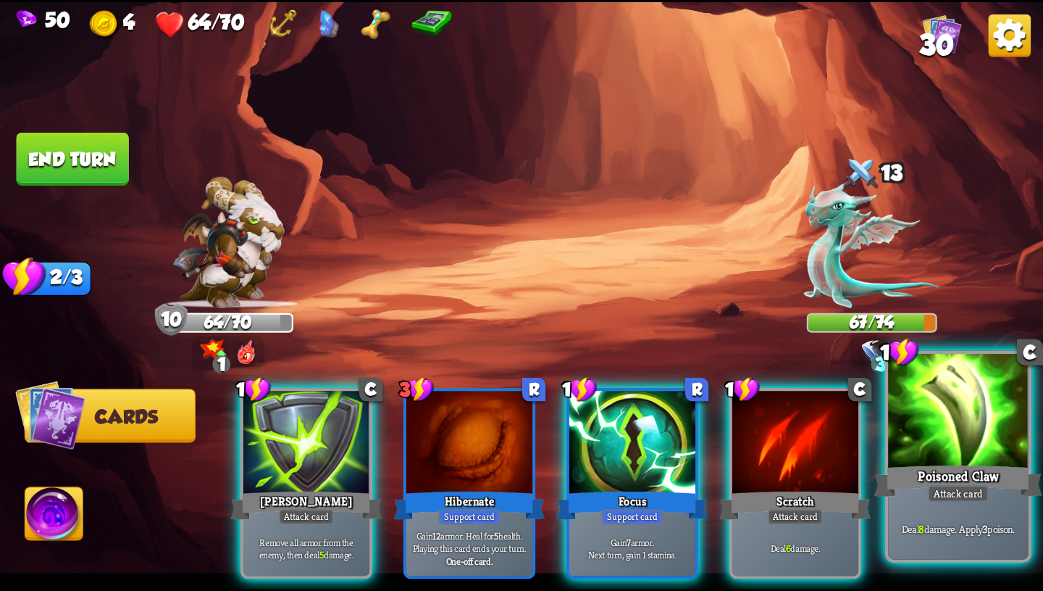
click at [955, 454] on div at bounding box center [958, 412] width 141 height 118
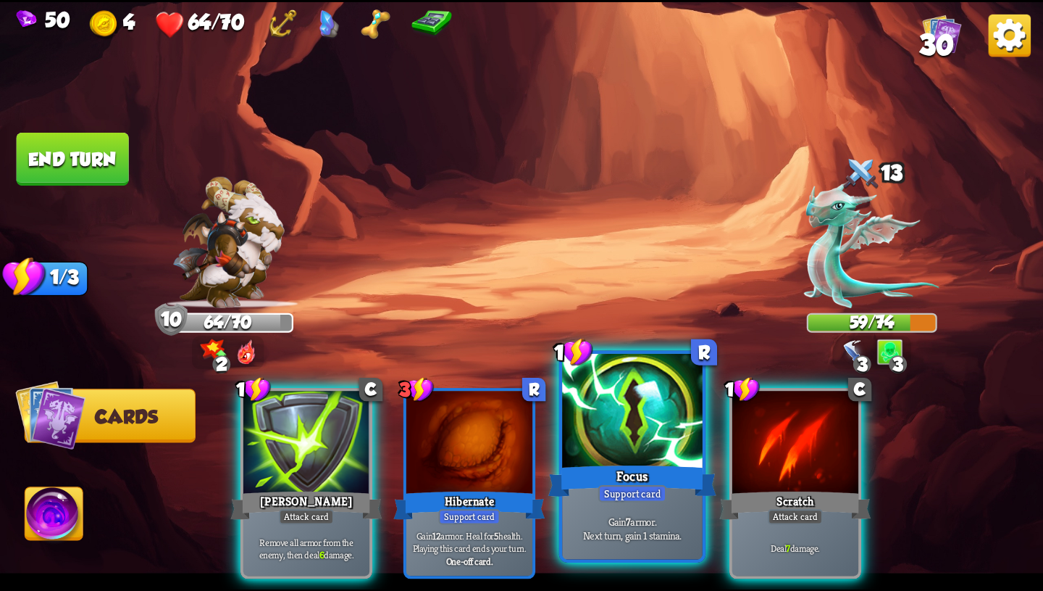
click at [610, 495] on div "Support card" at bounding box center [633, 493] width 69 height 17
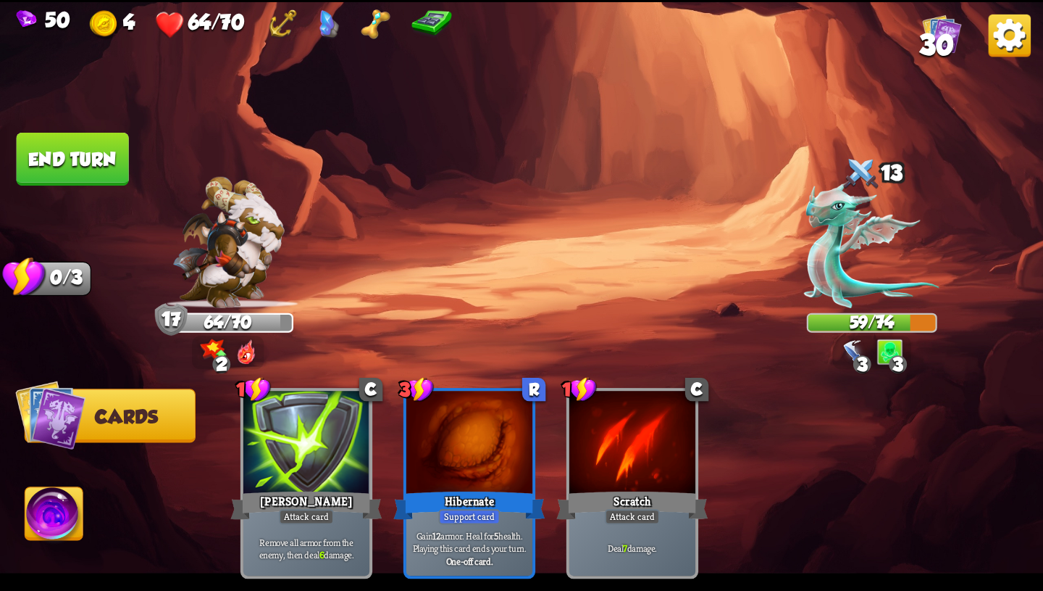
click at [91, 146] on button "End turn" at bounding box center [73, 159] width 112 height 53
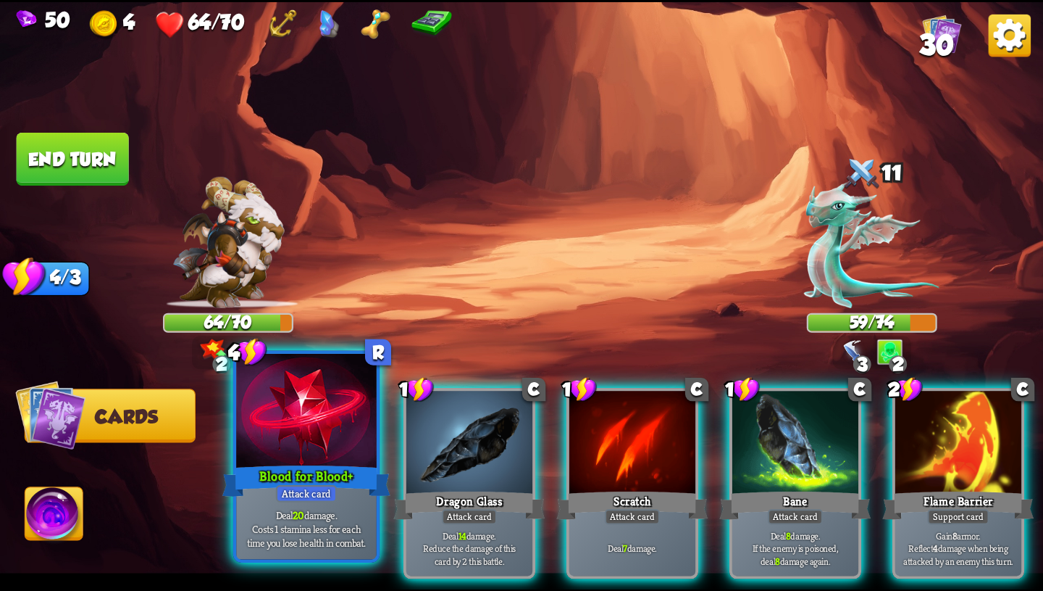
click at [318, 431] on div at bounding box center [306, 412] width 141 height 118
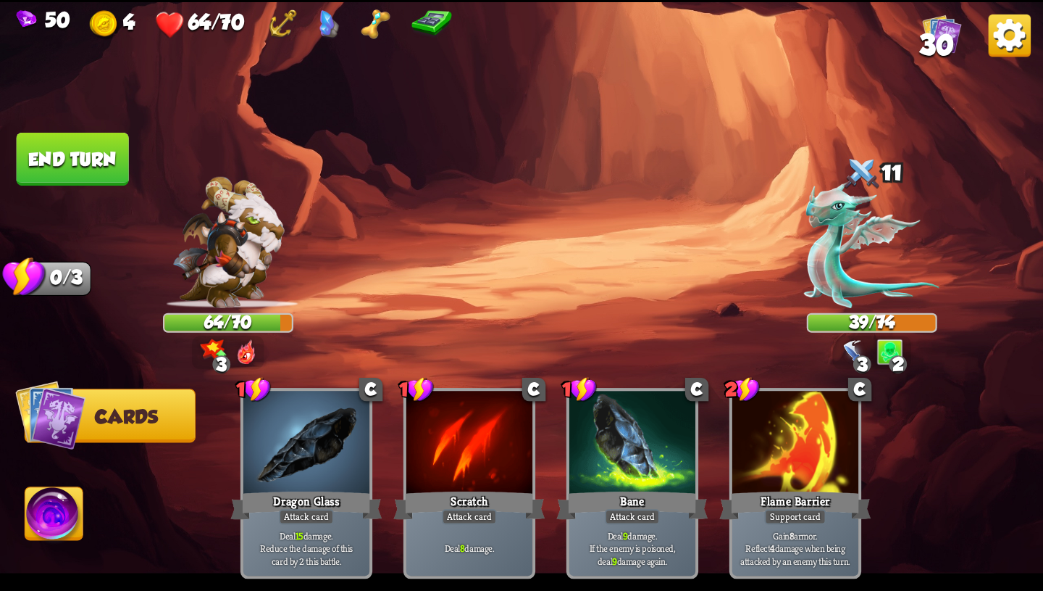
click at [84, 153] on button "End turn" at bounding box center [73, 159] width 112 height 53
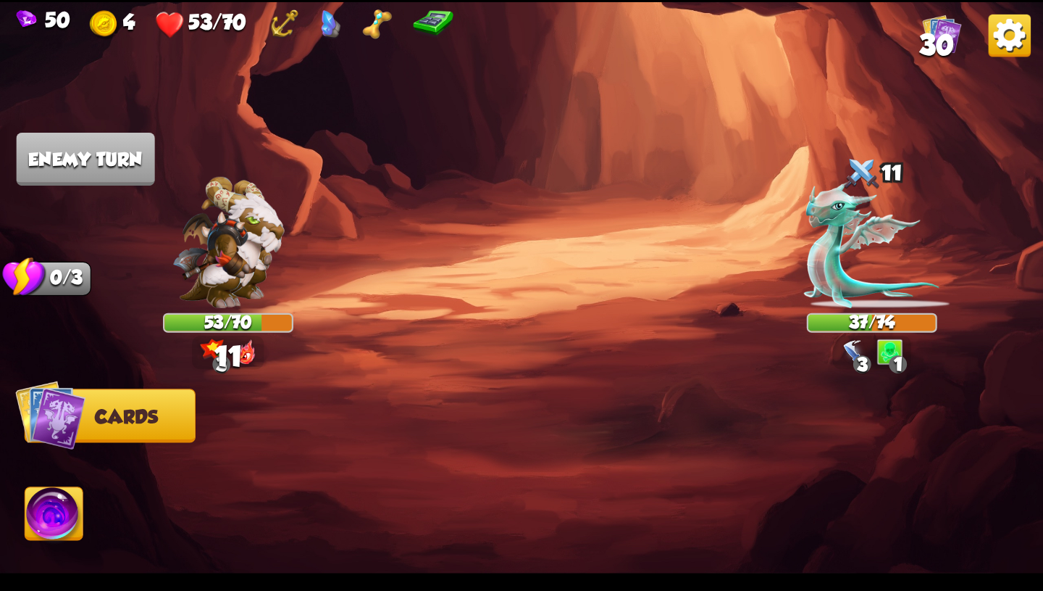
click at [867, 351] on img at bounding box center [854, 351] width 26 height 26
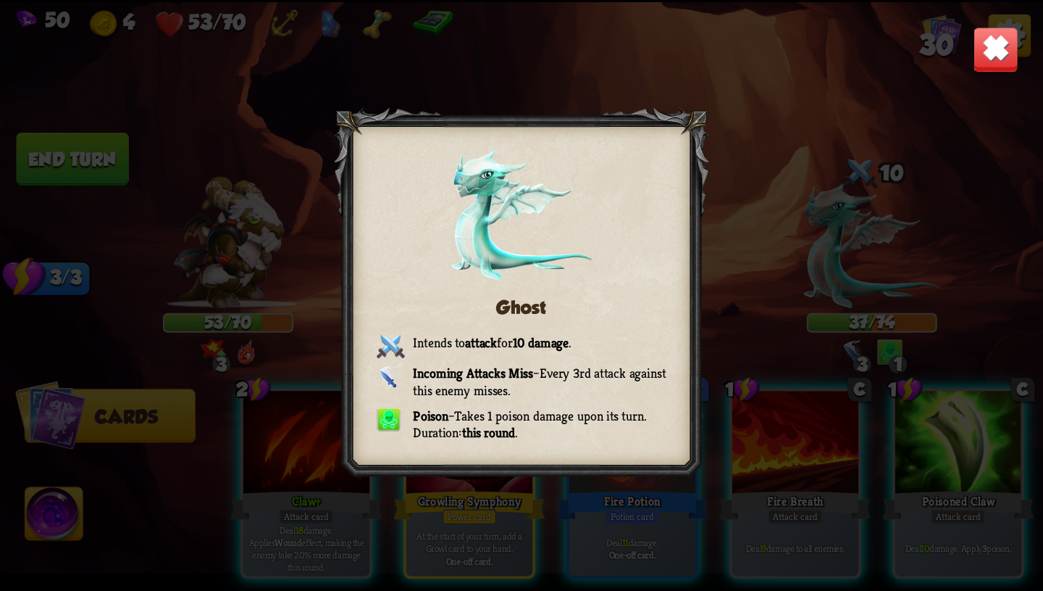
click at [963, 64] on div "Ghost Intends to attack for 10 damage . Incoming Attacks Miss – Every 3rd attac…" at bounding box center [521, 295] width 1043 height 587
click at [996, 48] on img at bounding box center [996, 49] width 46 height 46
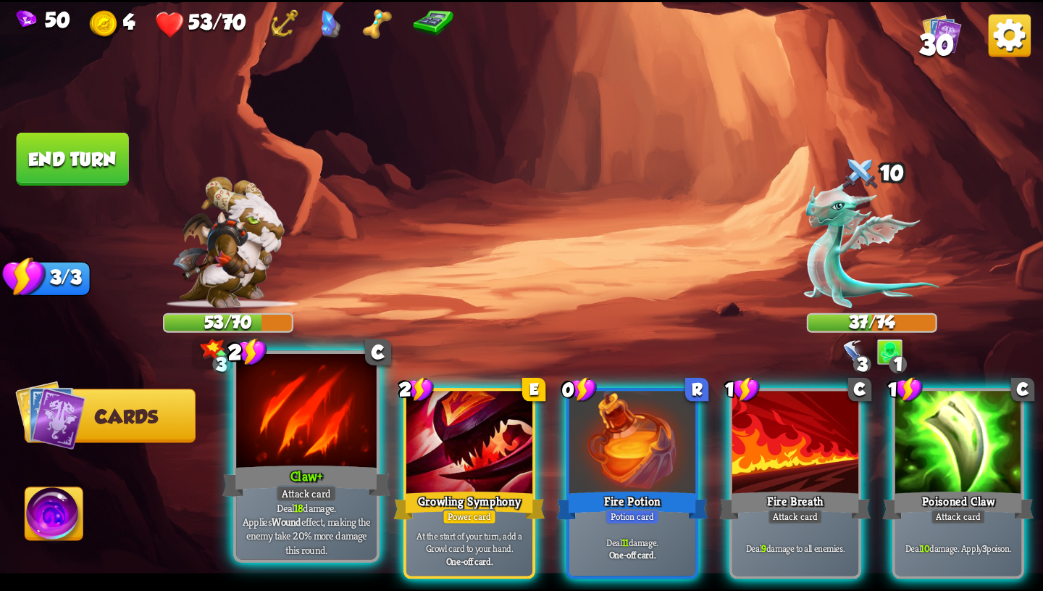
click at [270, 494] on div "Claw+" at bounding box center [306, 481] width 168 height 38
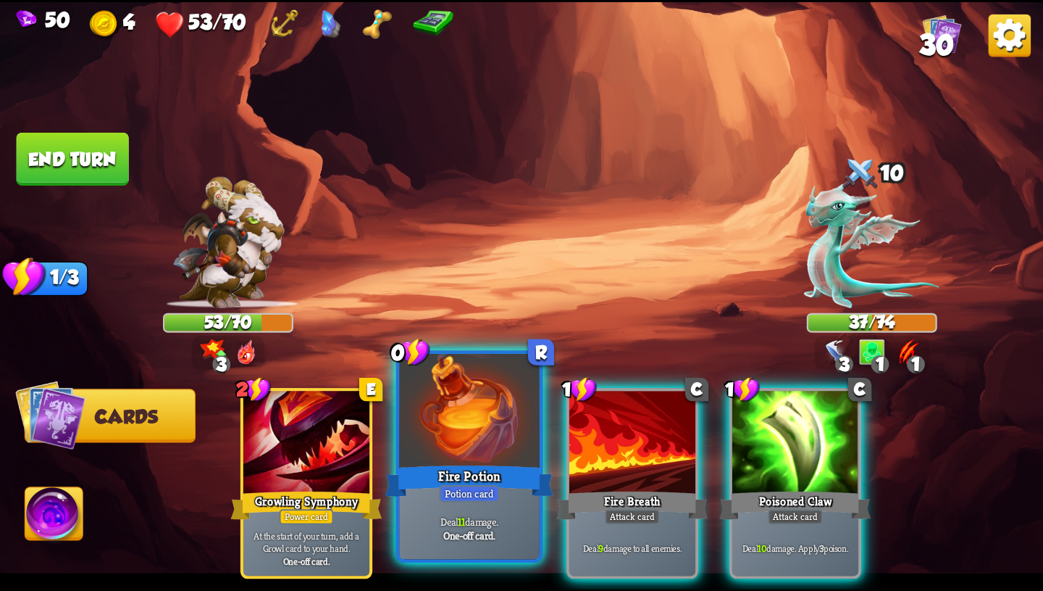
click at [455, 486] on div "Potion card" at bounding box center [469, 493] width 60 height 17
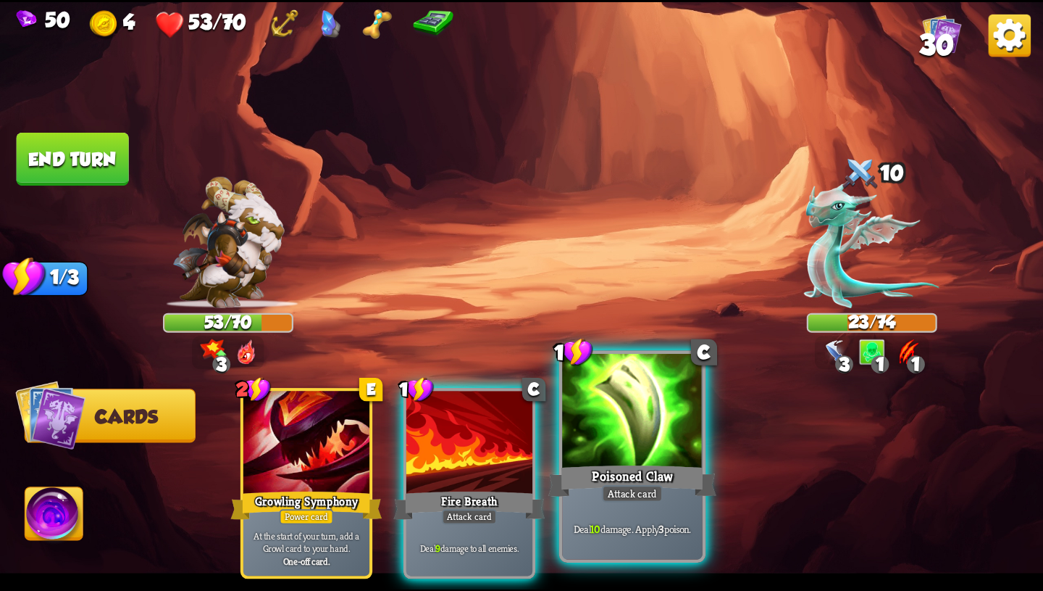
click at [609, 438] on div at bounding box center [632, 412] width 141 height 118
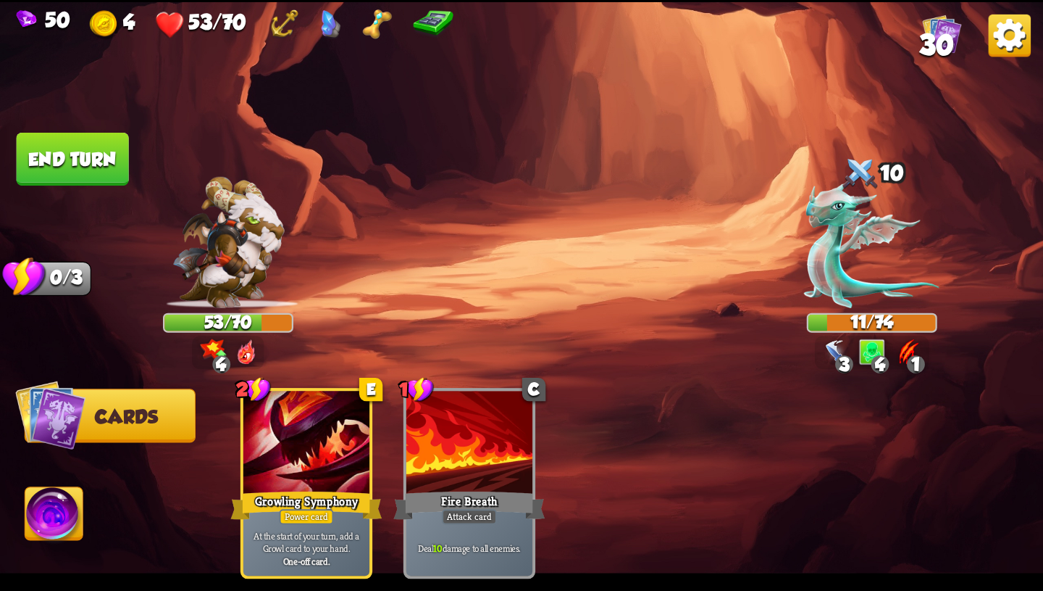
click at [34, 528] on img at bounding box center [54, 516] width 58 height 59
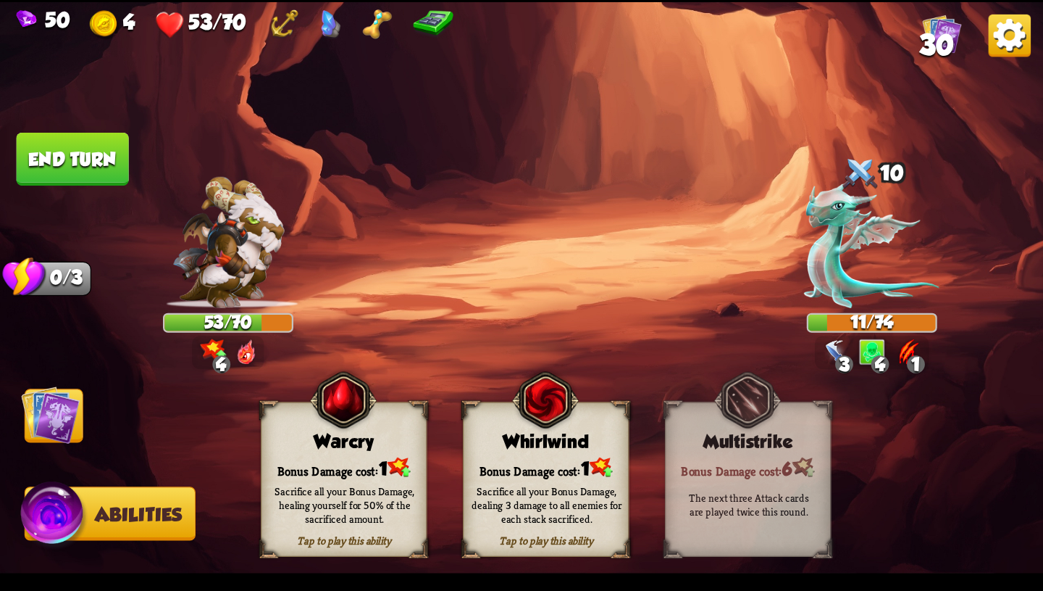
click at [499, 468] on div "Bonus Damage cost: 1" at bounding box center [546, 467] width 164 height 24
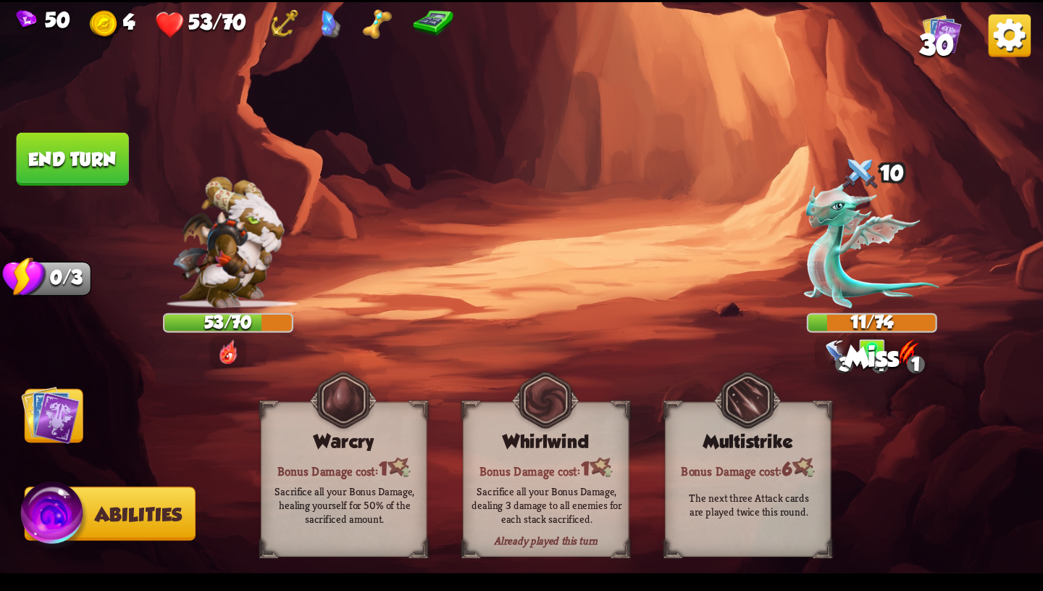
click at [54, 424] on img at bounding box center [50, 414] width 59 height 59
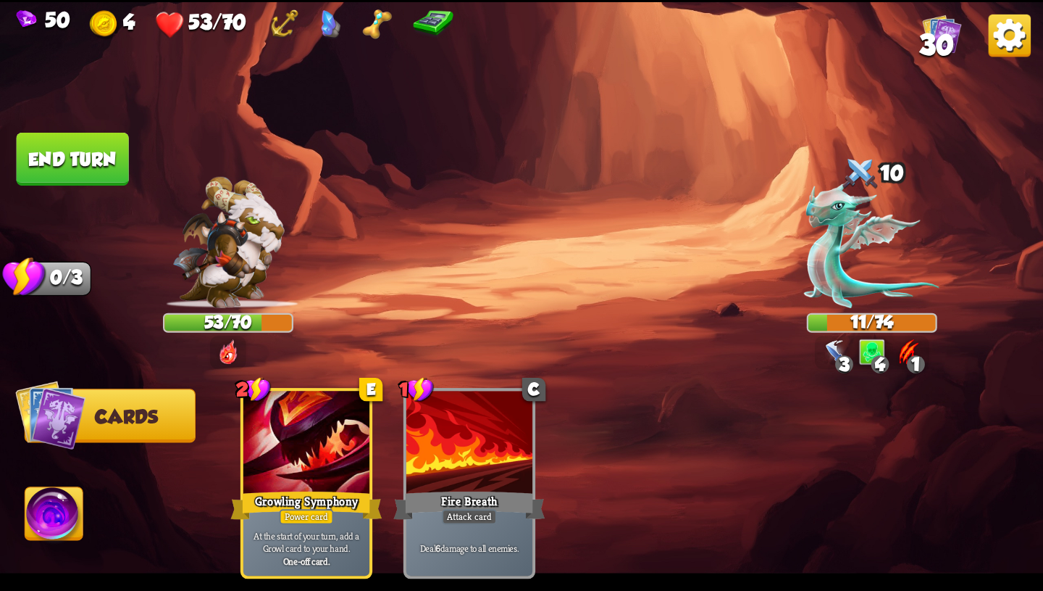
click at [82, 168] on button "End turn" at bounding box center [73, 159] width 112 height 53
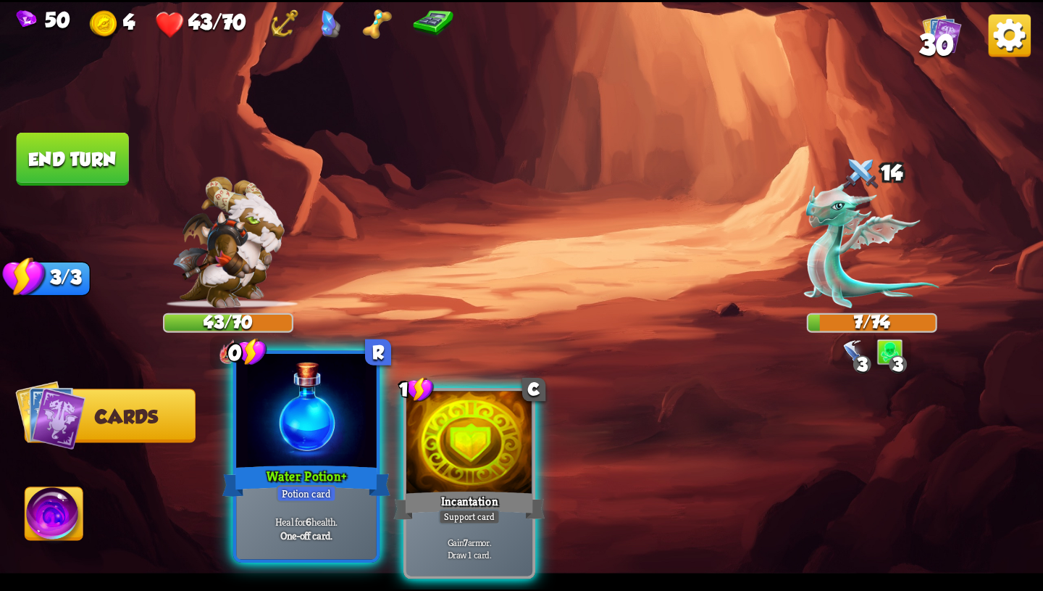
click at [330, 443] on div at bounding box center [306, 412] width 141 height 118
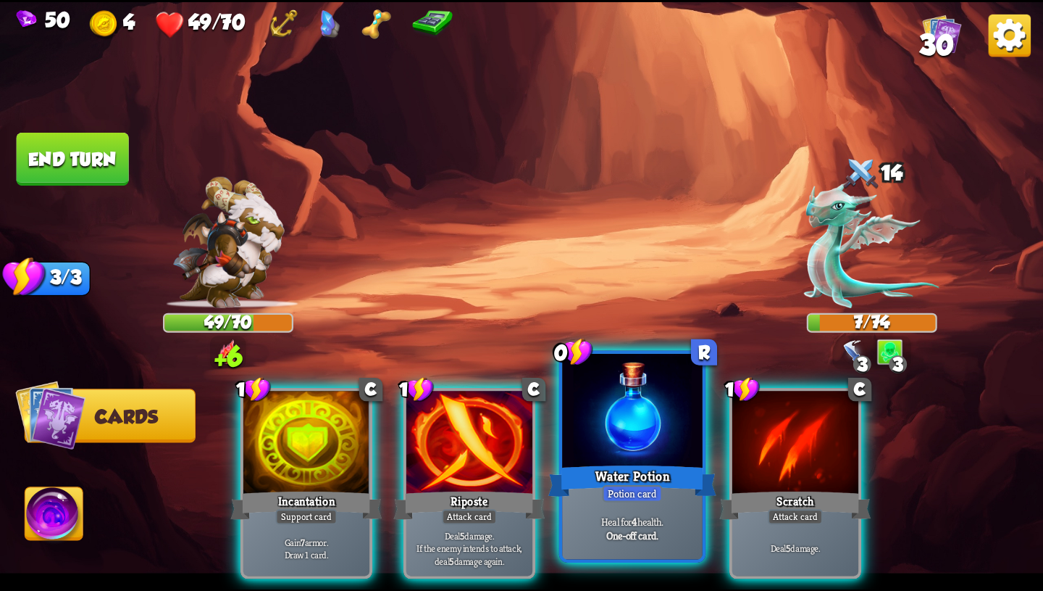
click at [608, 478] on div "Water Potion" at bounding box center [633, 481] width 168 height 38
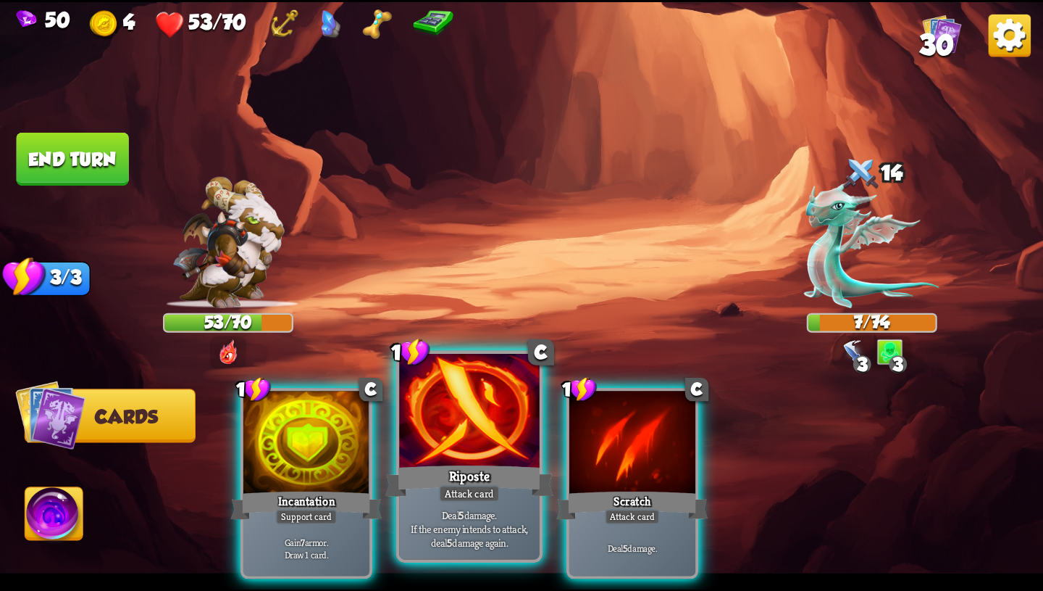
click at [493, 521] on p "Deal 5 damage. If the enemy intends to attack, deal 5 damage again." at bounding box center [469, 527] width 133 height 41
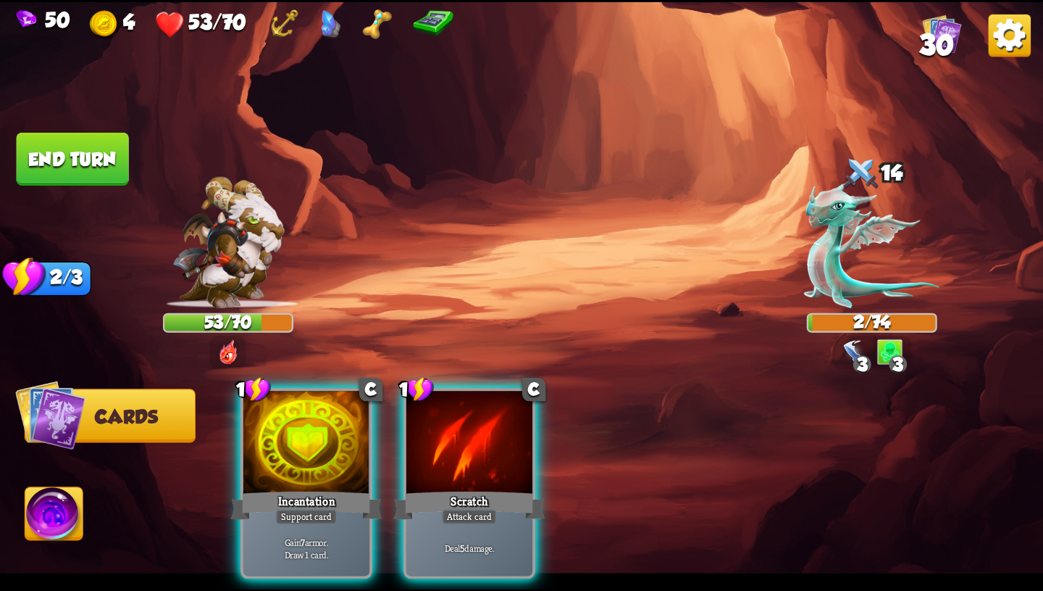
click at [879, 329] on div "2/74" at bounding box center [873, 322] width 128 height 17
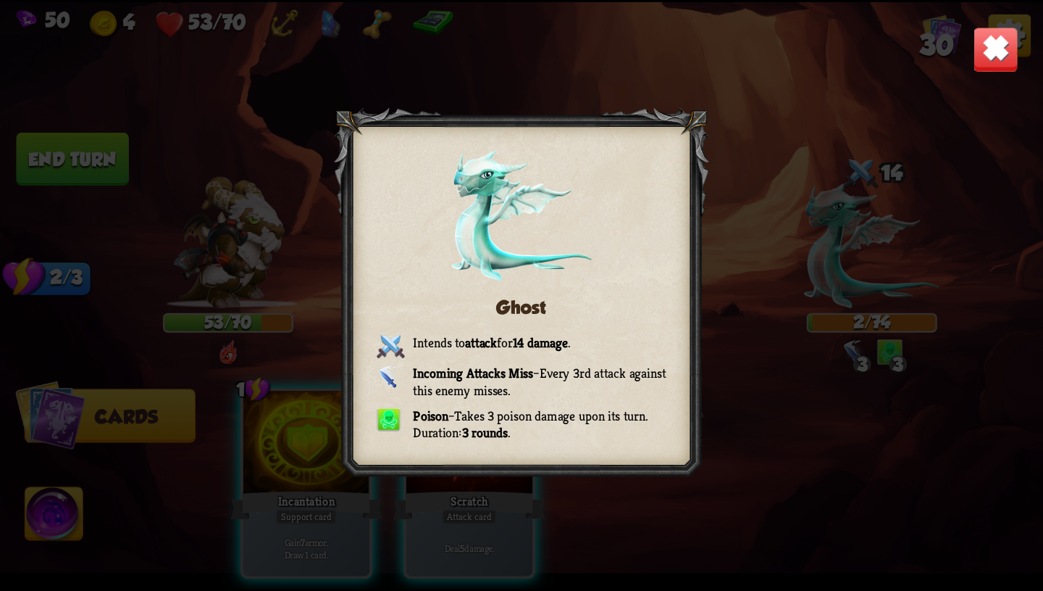
click at [956, 51] on div "Ghost Intends to attack for 14 damage . Incoming Attacks Miss – Every 3rd attac…" at bounding box center [521, 295] width 1043 height 587
click at [997, 43] on img at bounding box center [996, 49] width 46 height 46
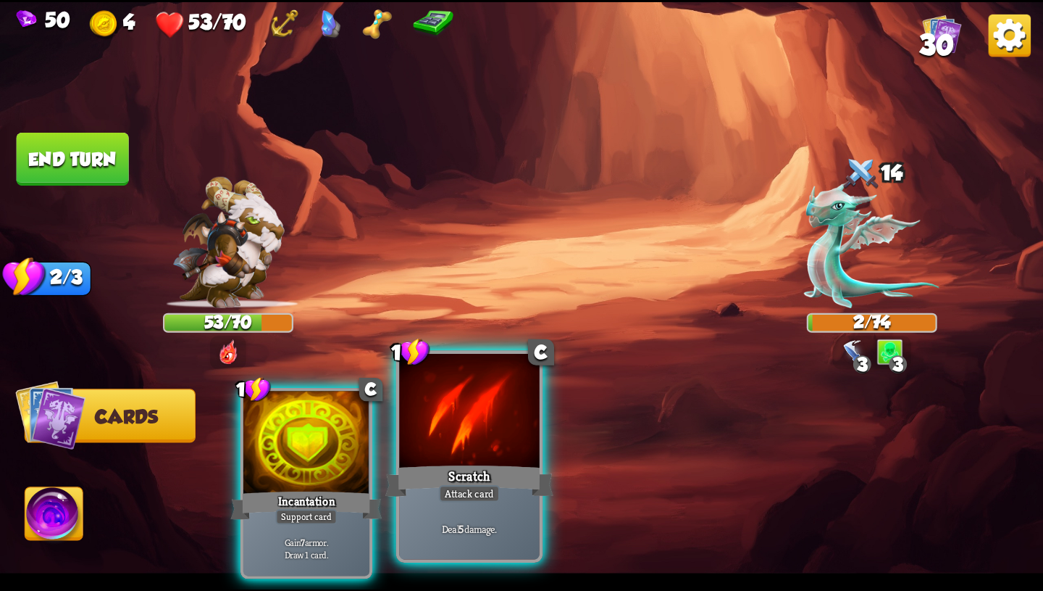
click at [459, 462] on div "Scratch" at bounding box center [470, 481] width 168 height 38
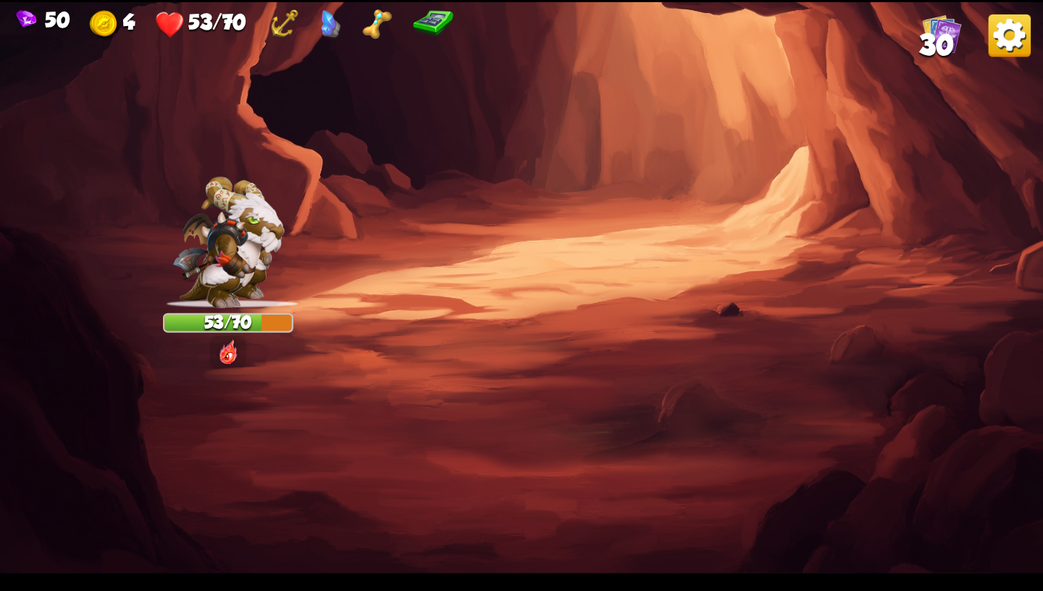
click at [520, 359] on img at bounding box center [521, 295] width 1043 height 587
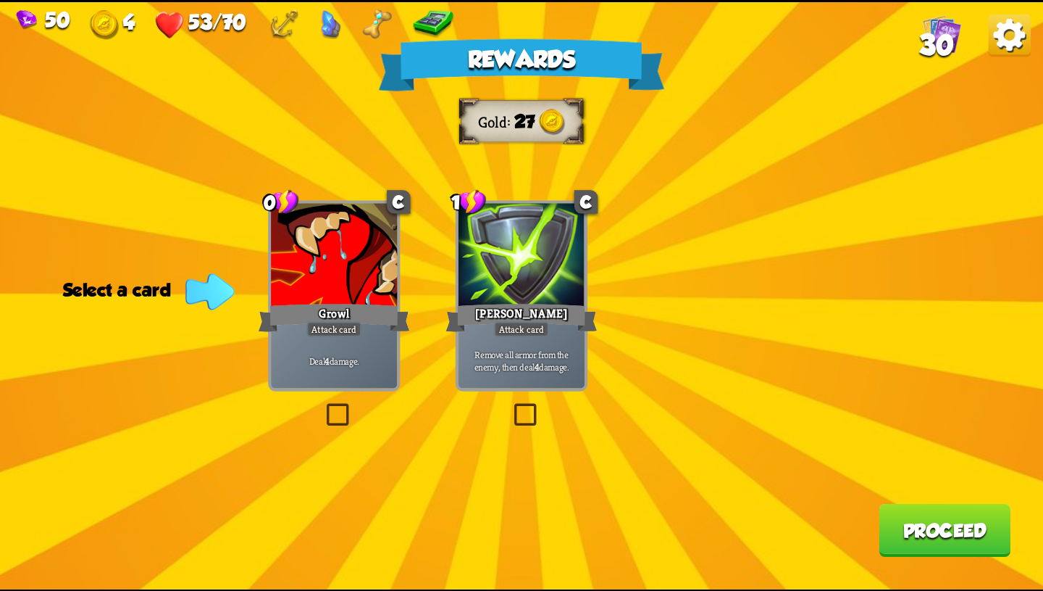
click at [308, 282] on div at bounding box center [334, 256] width 126 height 107
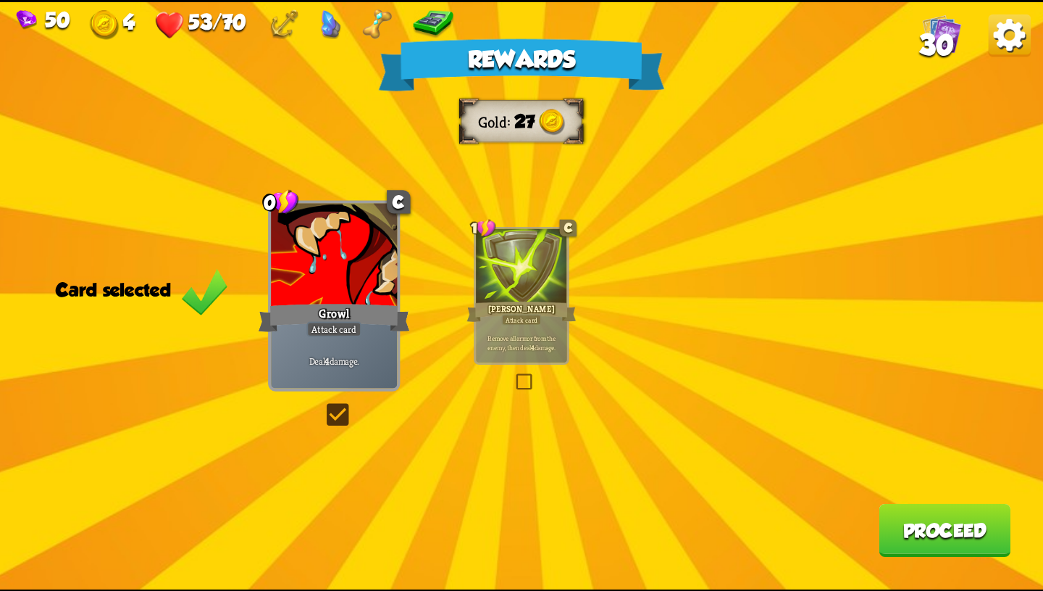
click at [891, 522] on button "Proceed" at bounding box center [945, 529] width 132 height 53
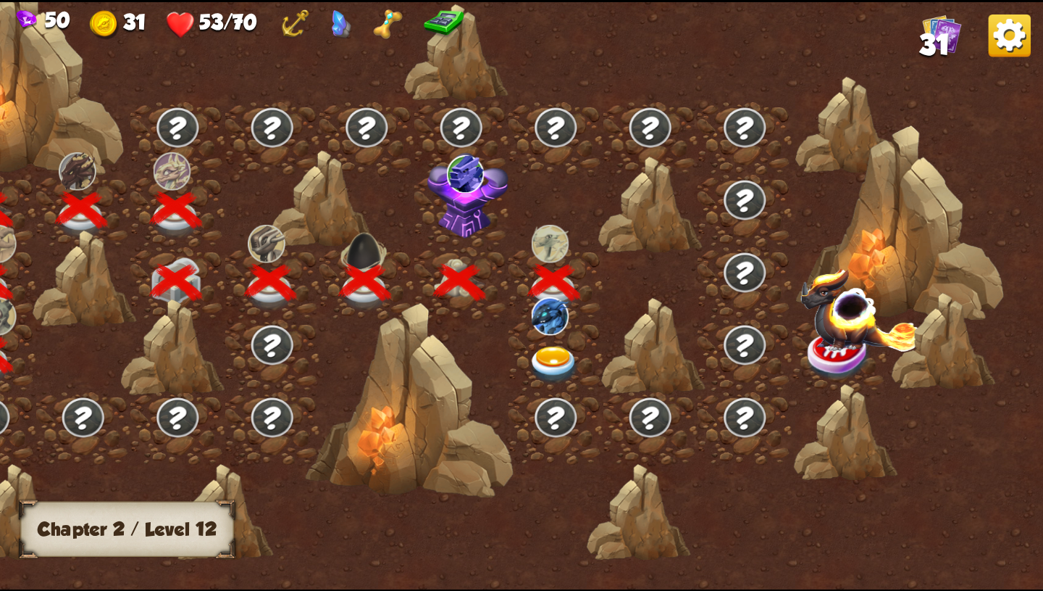
click at [466, 224] on img at bounding box center [469, 195] width 82 height 86
click at [465, 204] on img at bounding box center [469, 195] width 82 height 86
click at [549, 352] on img at bounding box center [554, 365] width 52 height 38
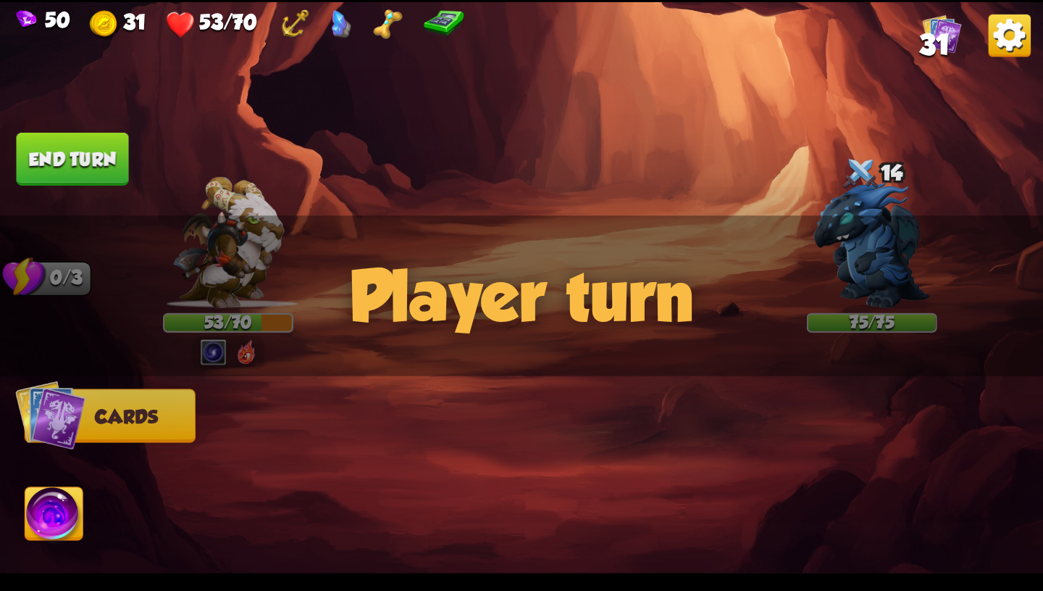
click at [214, 341] on div "Player turn" at bounding box center [521, 295] width 1043 height 161
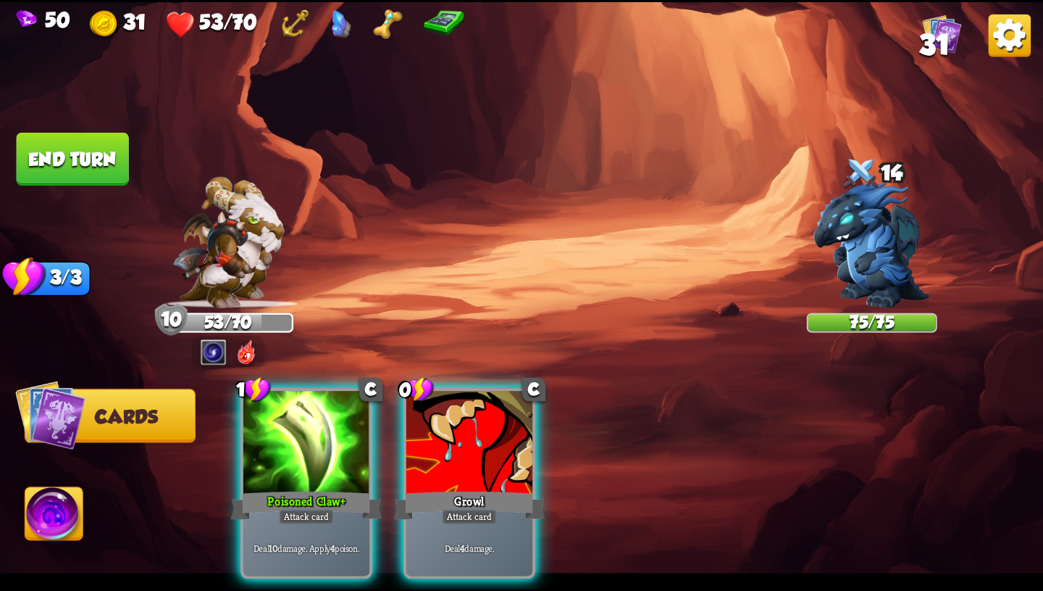
click at [240, 341] on div "Player turn" at bounding box center [521, 295] width 1043 height 161
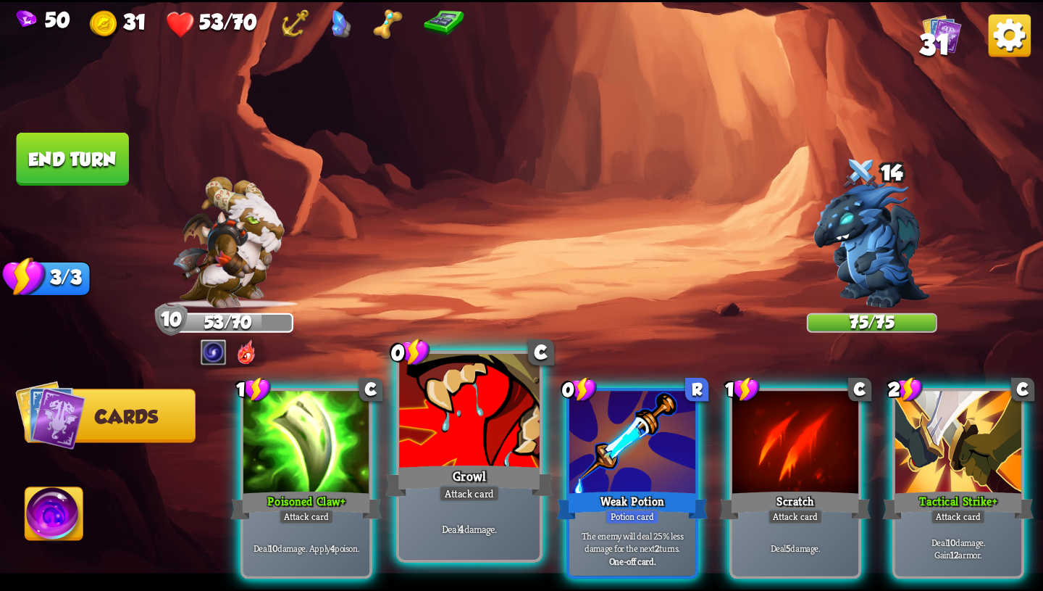
click at [493, 422] on div at bounding box center [469, 412] width 141 height 118
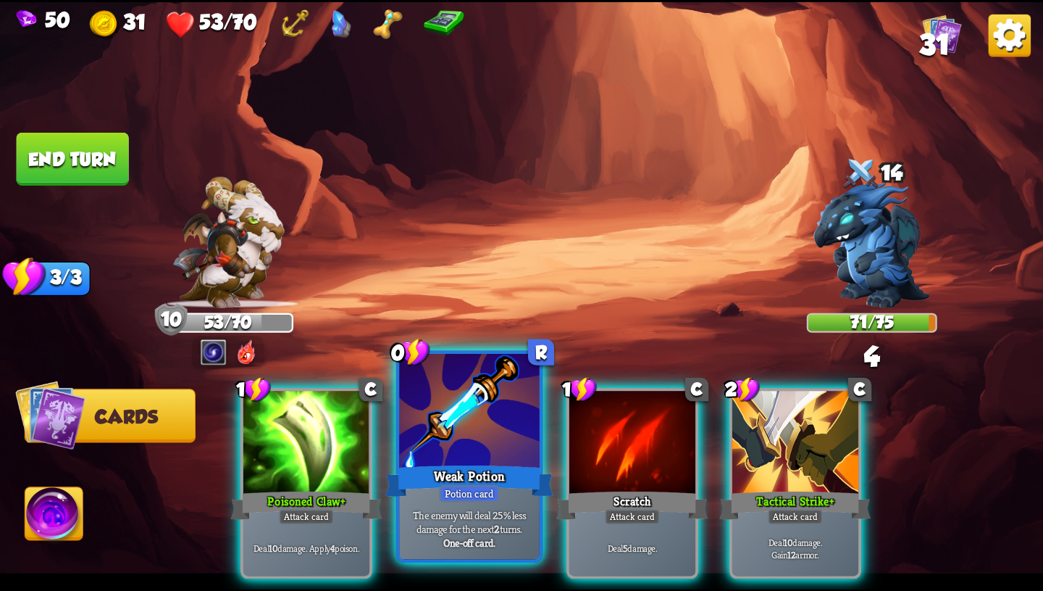
click at [493, 447] on div at bounding box center [469, 412] width 141 height 118
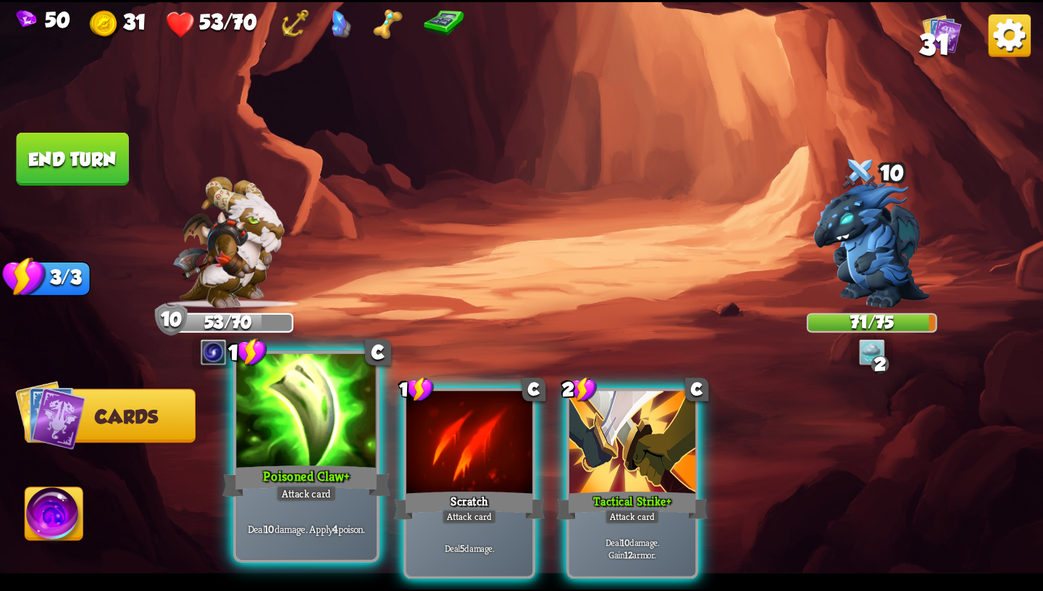
click at [322, 478] on div "Poisoned Claw+" at bounding box center [306, 481] width 168 height 38
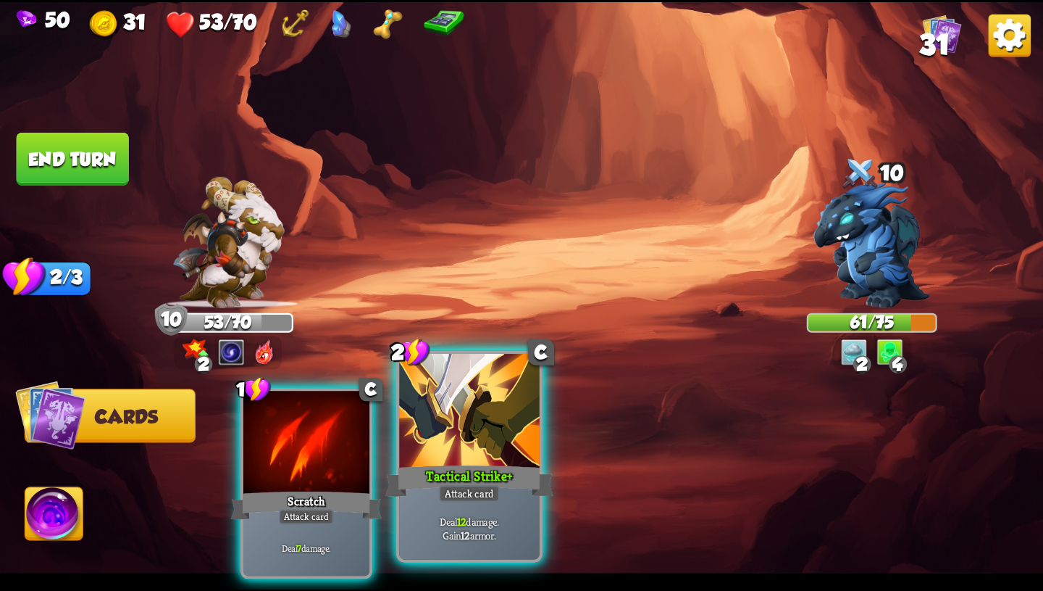
click at [438, 472] on div "Tactical Strike+" at bounding box center [470, 481] width 168 height 38
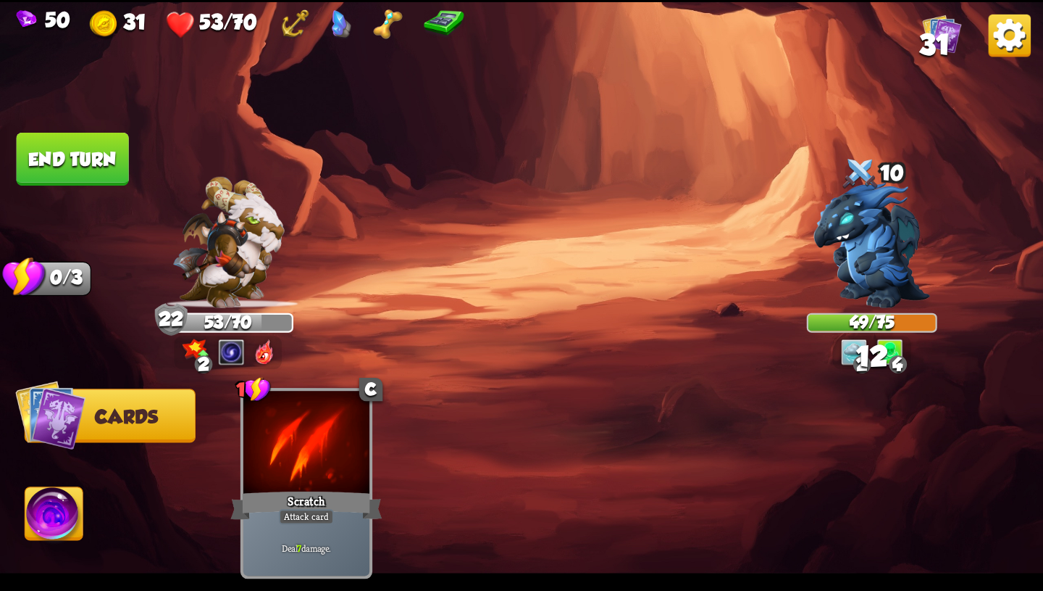
click at [78, 151] on button "End turn" at bounding box center [73, 159] width 112 height 53
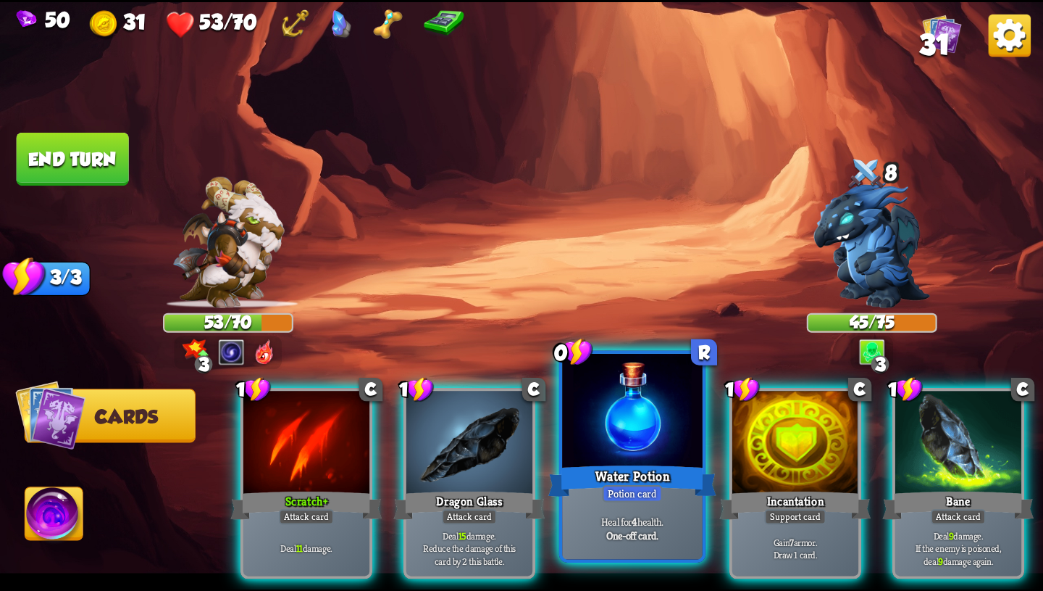
click at [633, 458] on div at bounding box center [632, 412] width 141 height 118
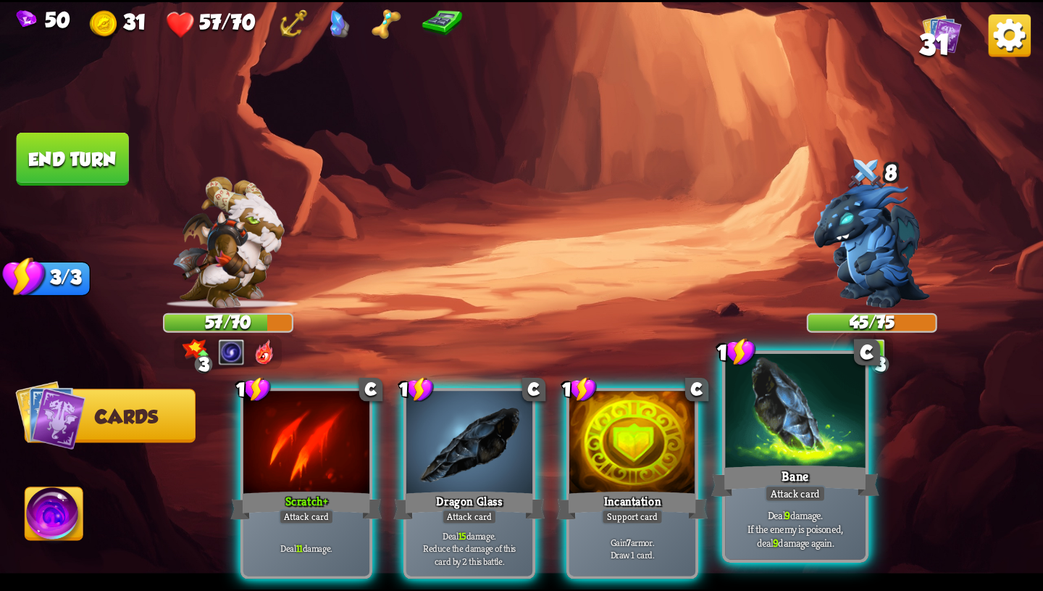
click at [832, 508] on p "Deal 9 damage. If the enemy is poisoned, deal 9 damage again." at bounding box center [795, 527] width 133 height 41
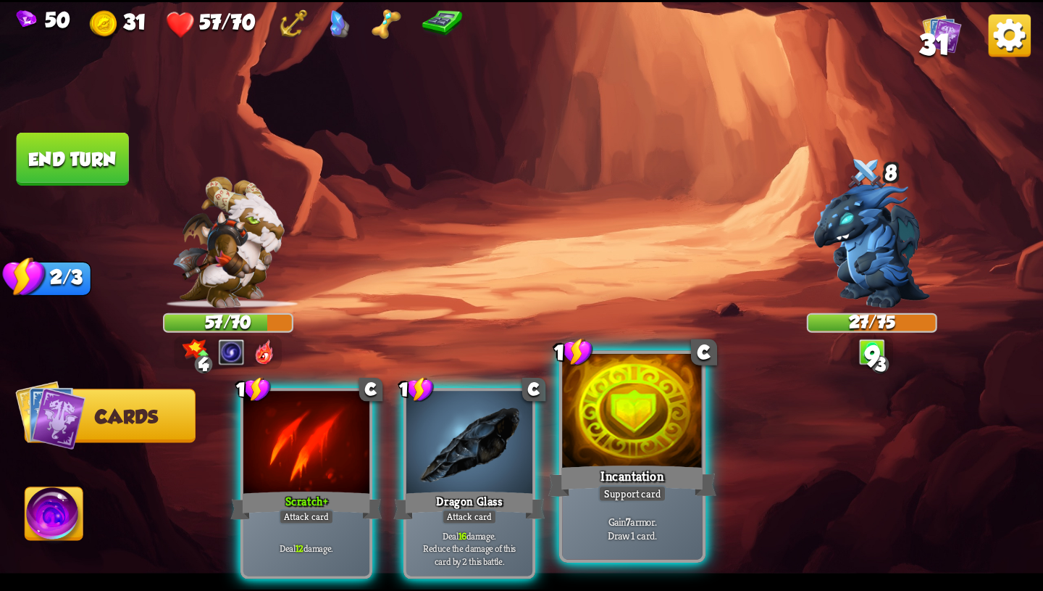
click at [662, 504] on div "Gain 7 armor. Draw 1 card." at bounding box center [632, 528] width 141 height 61
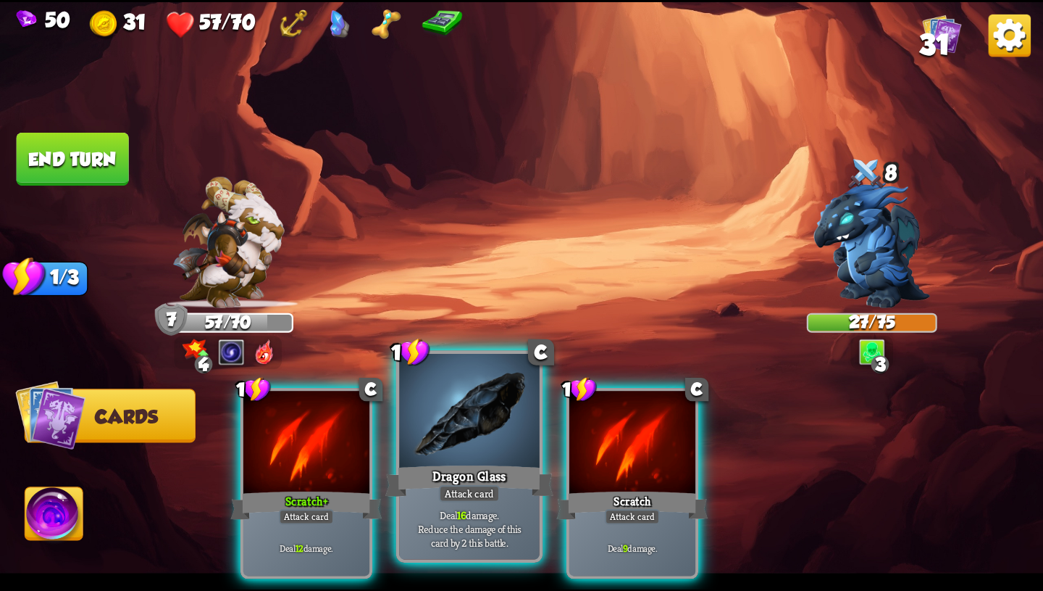
click at [522, 494] on div "Dragon Glass" at bounding box center [470, 481] width 168 height 38
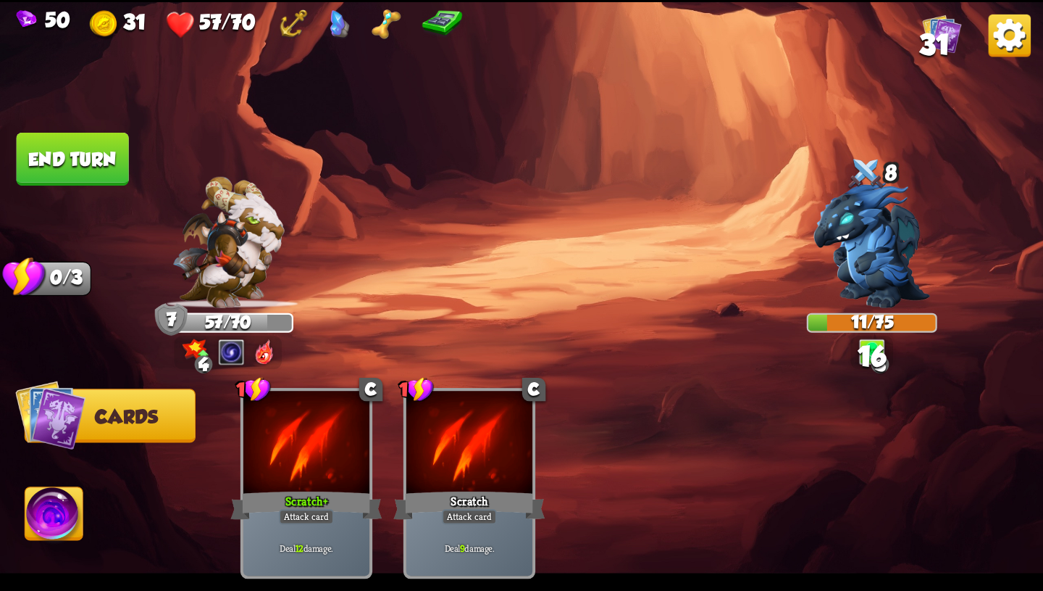
click at [99, 164] on button "End turn" at bounding box center [73, 159] width 112 height 53
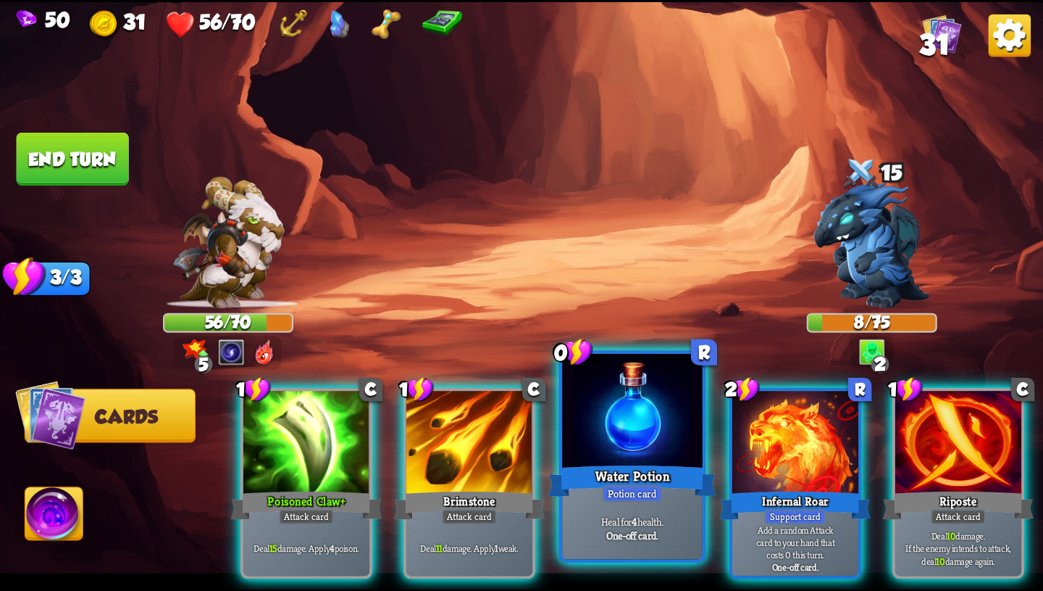
click at [607, 481] on div "Water Potion" at bounding box center [633, 481] width 168 height 38
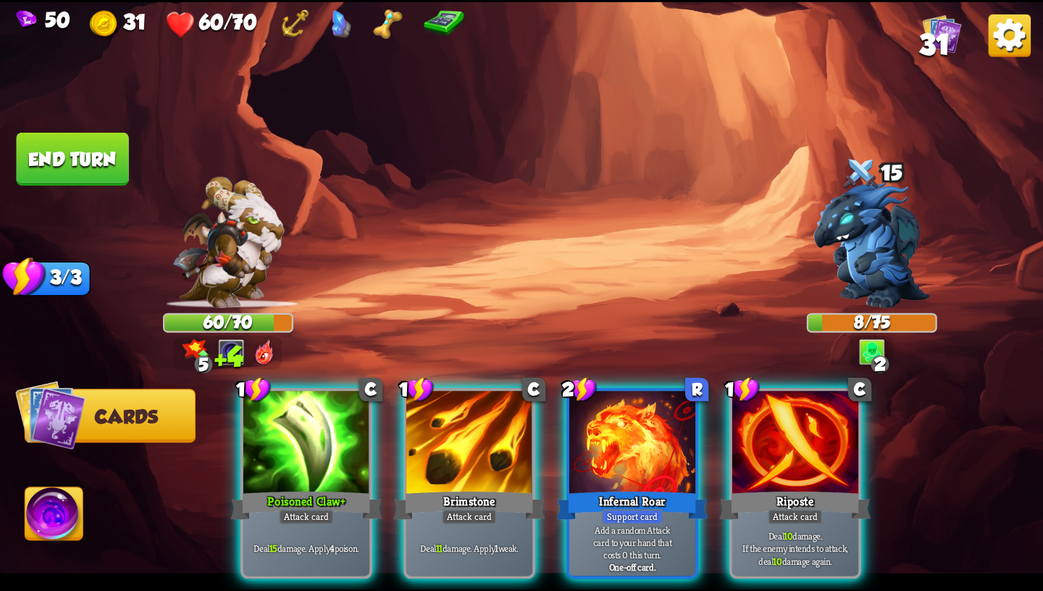
click at [41, 519] on img at bounding box center [54, 516] width 58 height 59
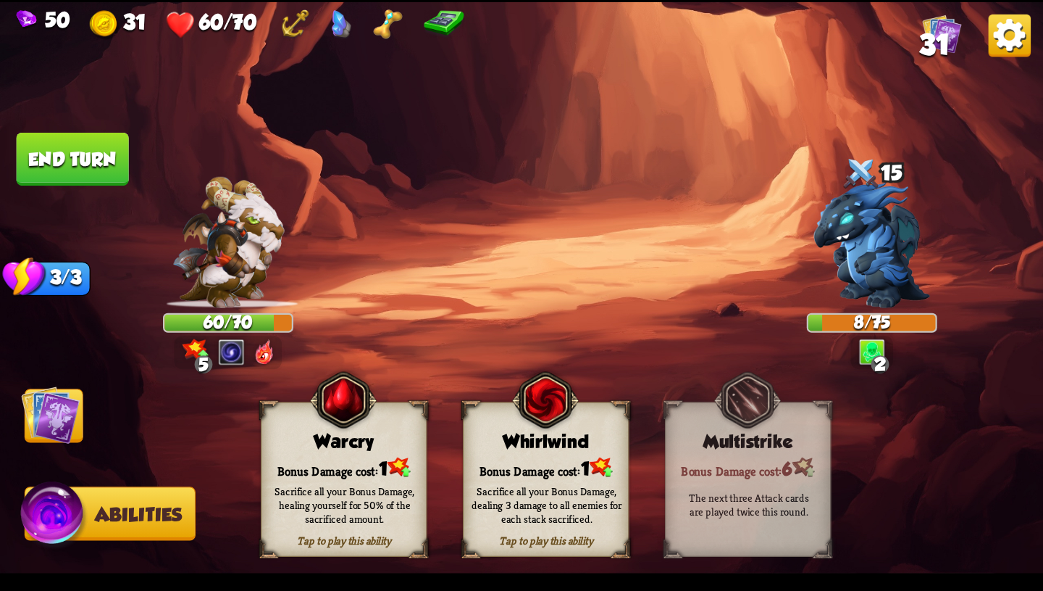
click at [283, 476] on div "Sacrifice all your Bonus Damage, healing yourself for 50% of the sacrificed amo…" at bounding box center [345, 504] width 167 height 65
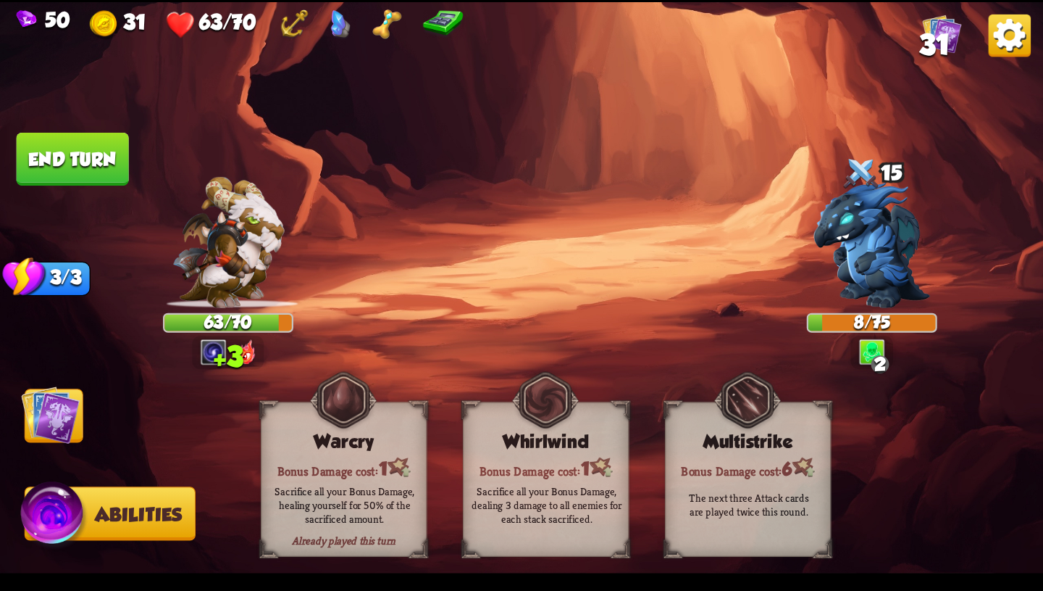
click at [30, 418] on img at bounding box center [50, 414] width 59 height 59
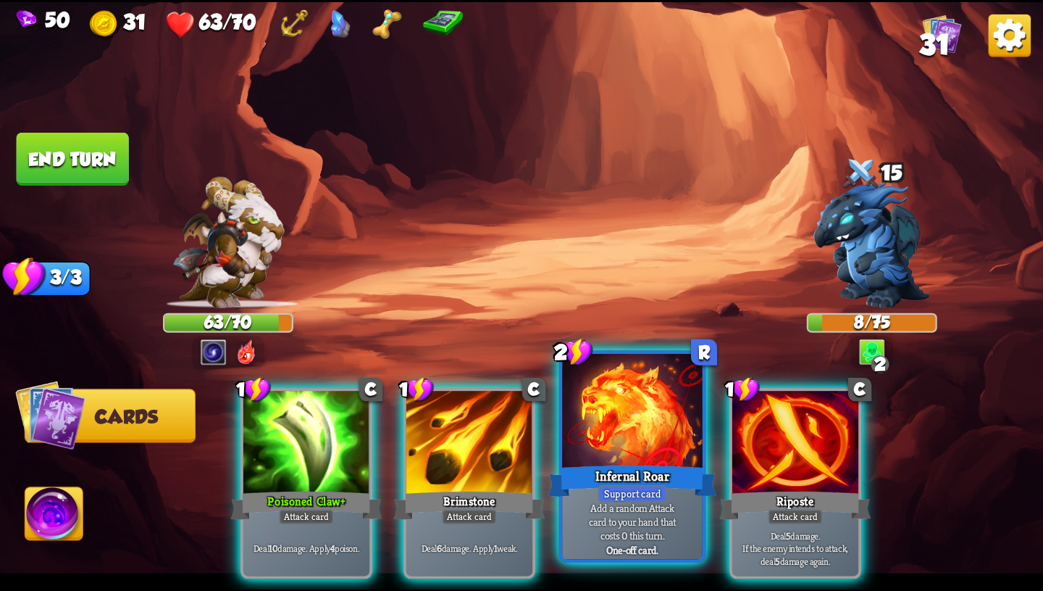
click at [623, 469] on div "Infernal Roar" at bounding box center [633, 481] width 168 height 38
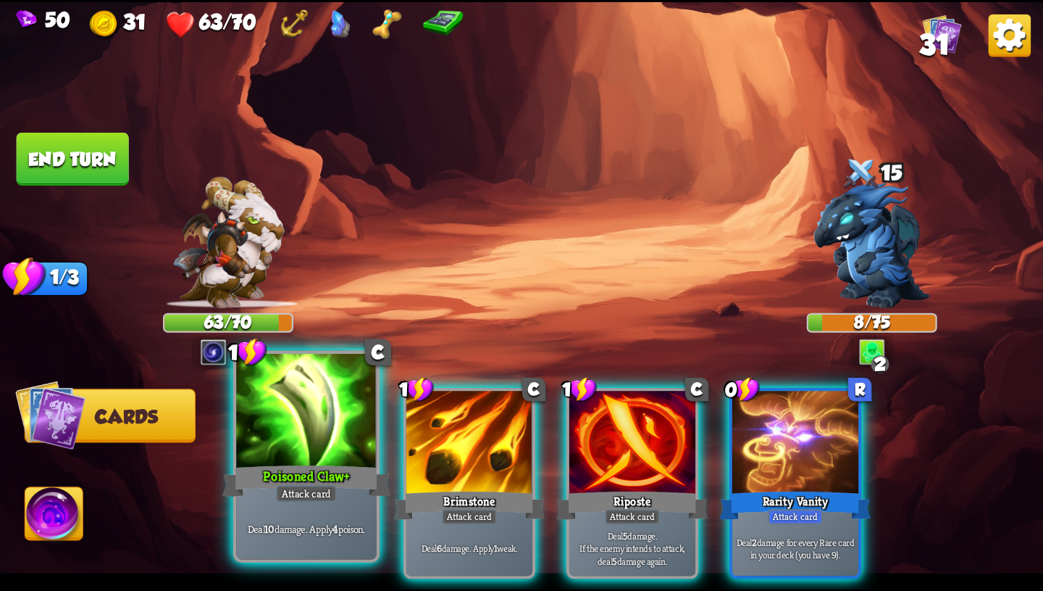
click at [330, 541] on div "Deal 10 damage. Apply 4 poison." at bounding box center [306, 528] width 141 height 61
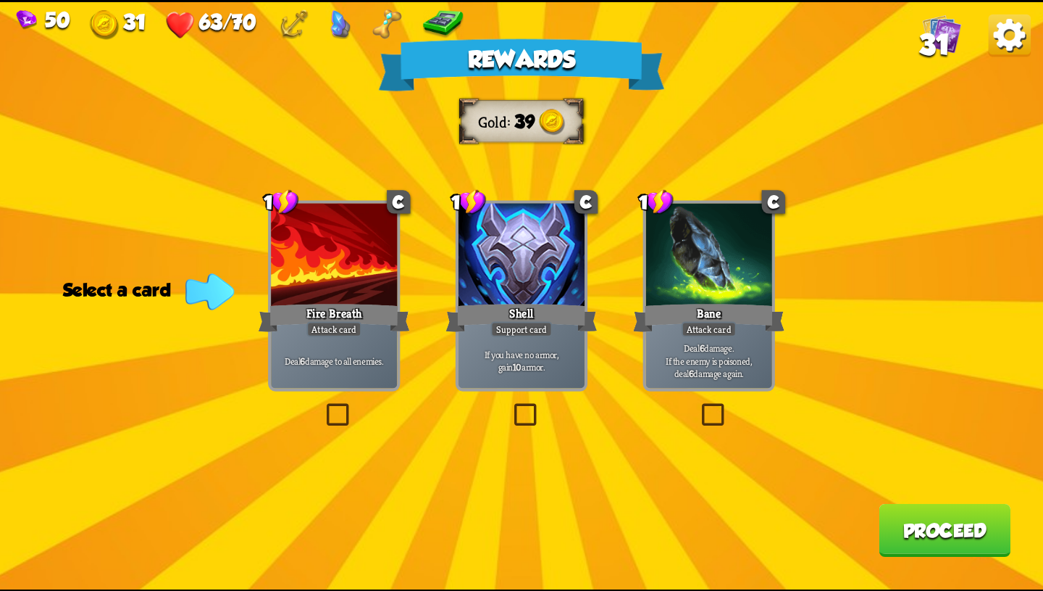
click at [545, 285] on div at bounding box center [522, 256] width 126 height 107
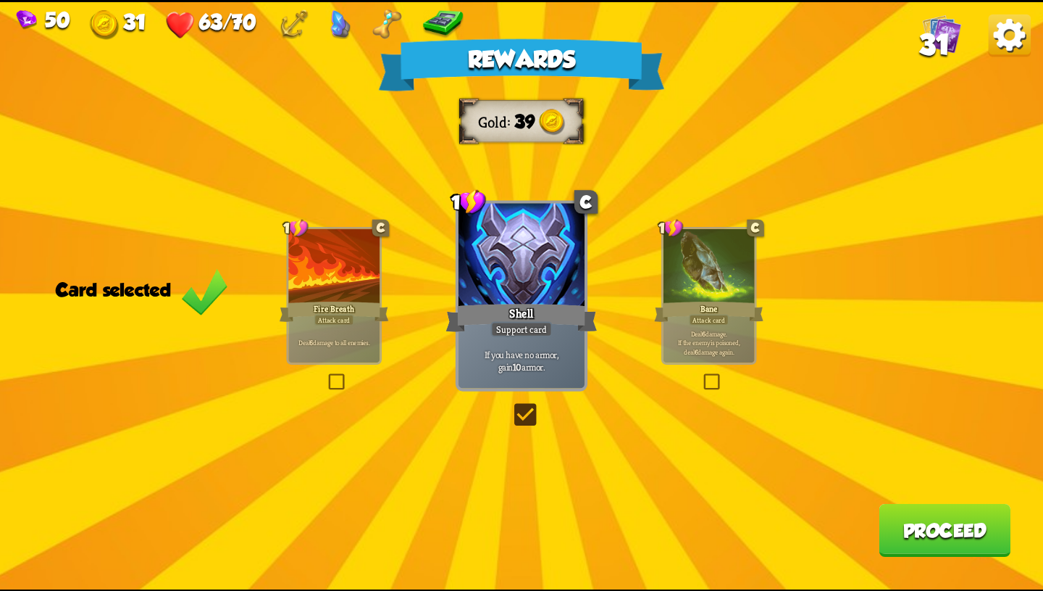
click at [903, 524] on button "Proceed" at bounding box center [945, 529] width 132 height 53
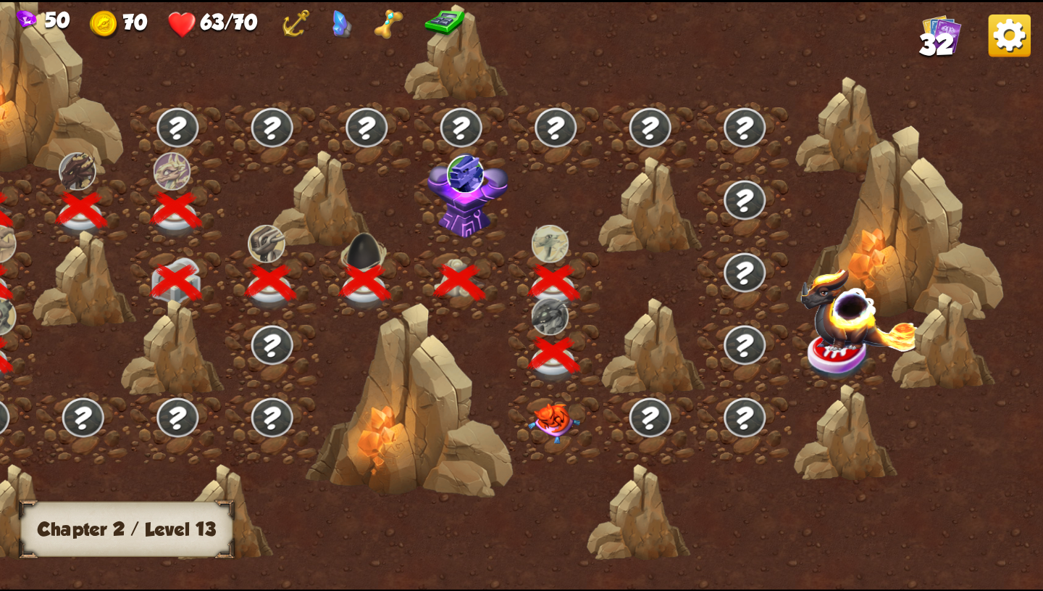
click at [546, 414] on img at bounding box center [554, 423] width 52 height 41
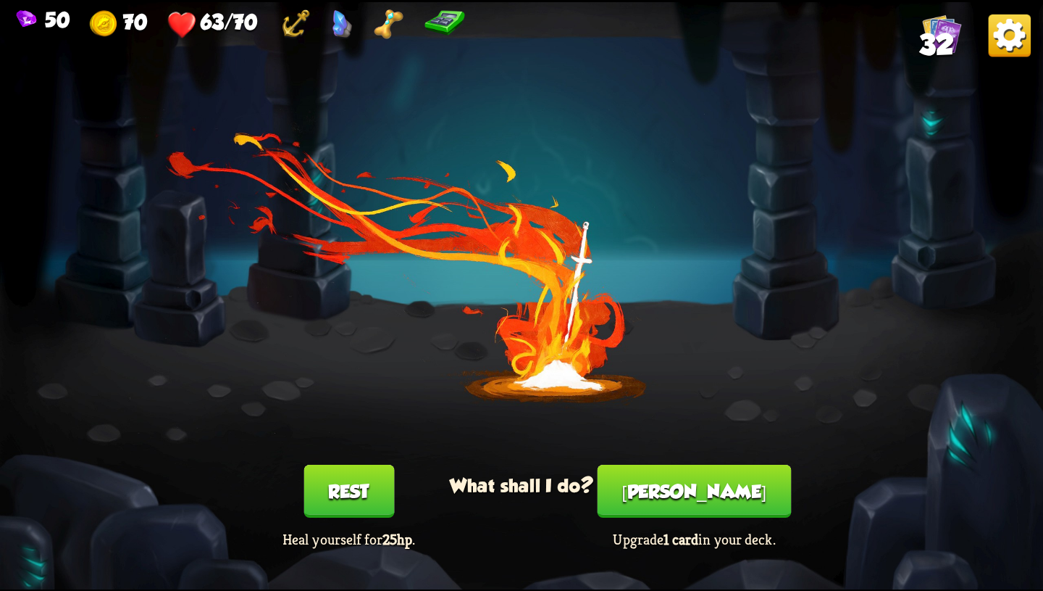
click at [694, 488] on button "[PERSON_NAME]" at bounding box center [695, 490] width 194 height 53
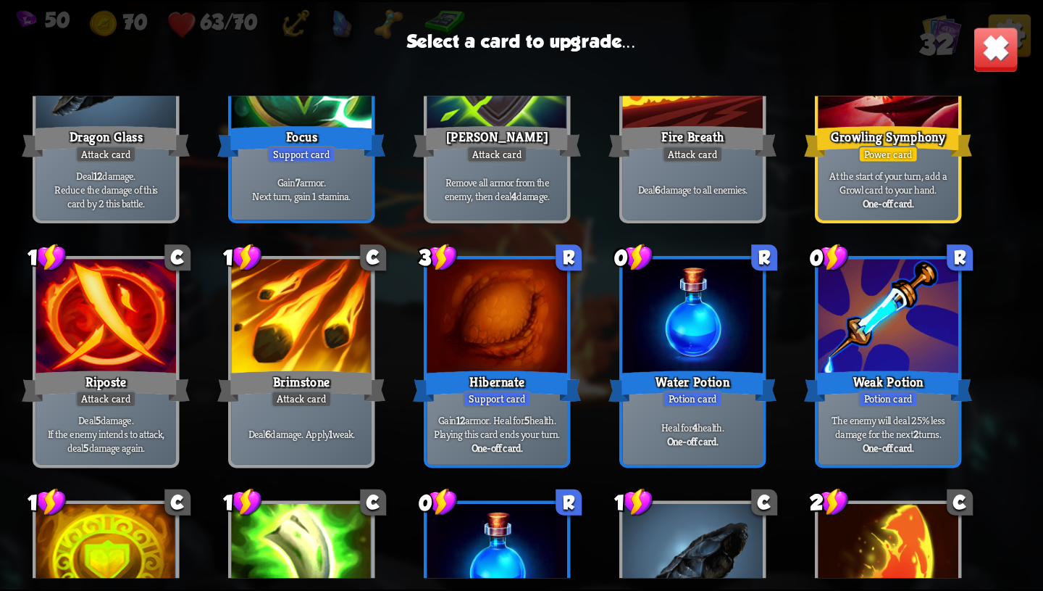
scroll to position [549, 0]
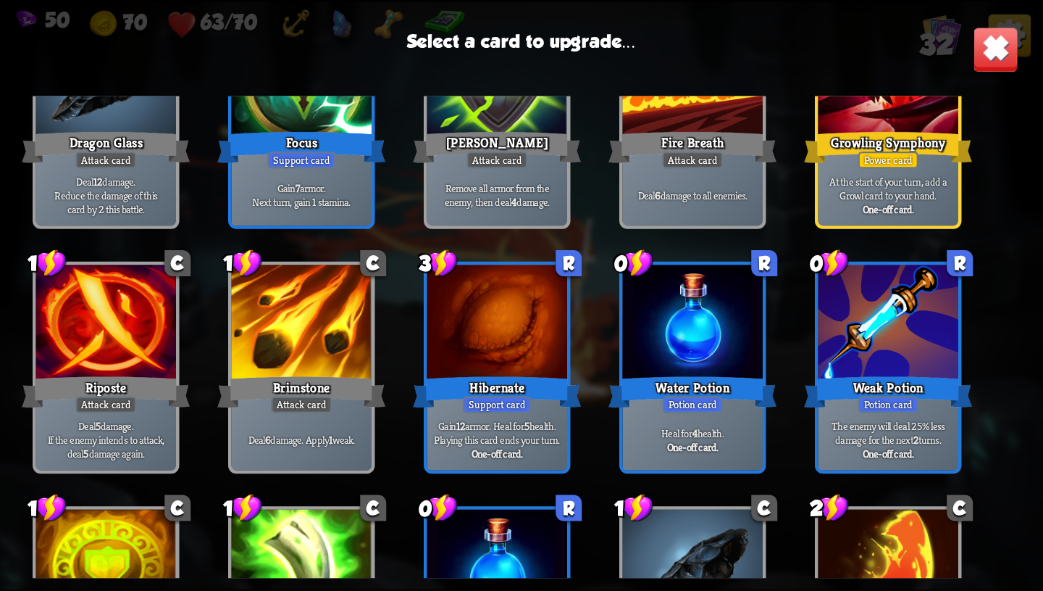
click at [508, 317] on div at bounding box center [498, 323] width 141 height 118
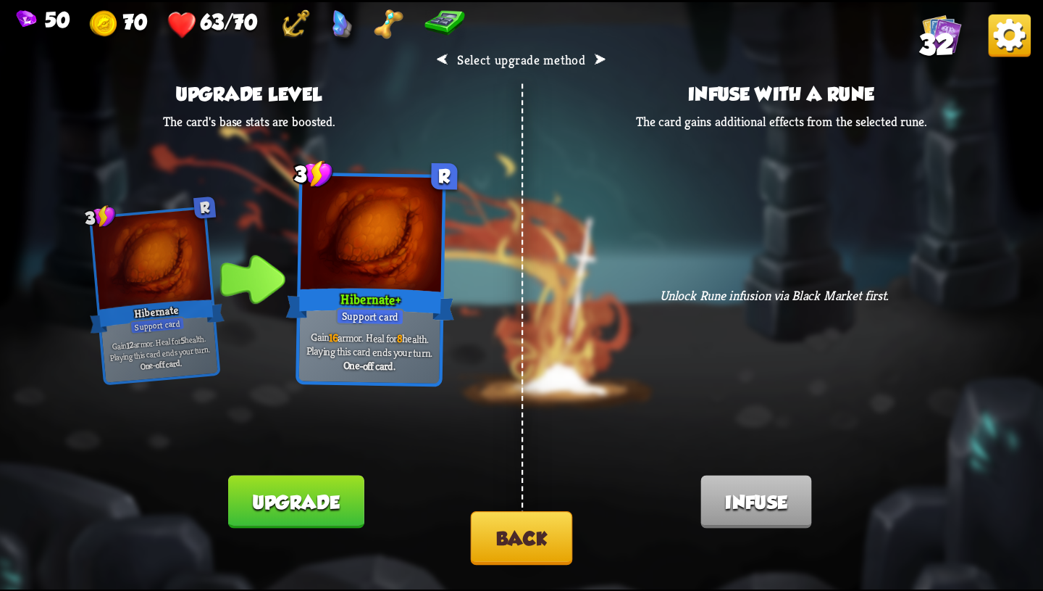
click at [528, 310] on div "⮜ Select upgrade method ⮞ Upgrade level The card's base stats are boosted. 3 R …" at bounding box center [521, 295] width 1043 height 587
click at [550, 529] on button "Back" at bounding box center [522, 538] width 102 height 54
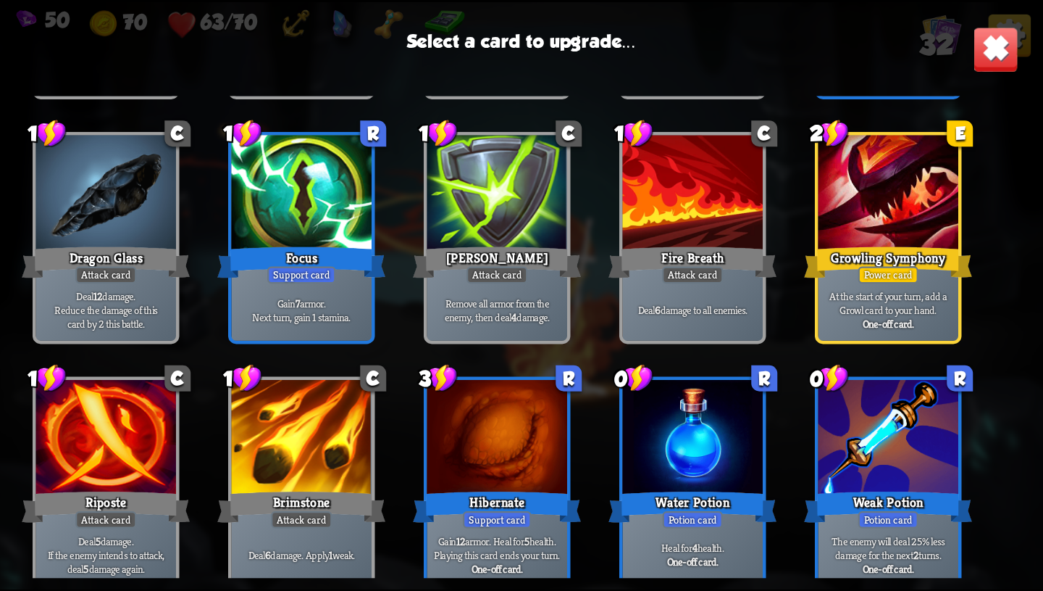
scroll to position [443, 0]
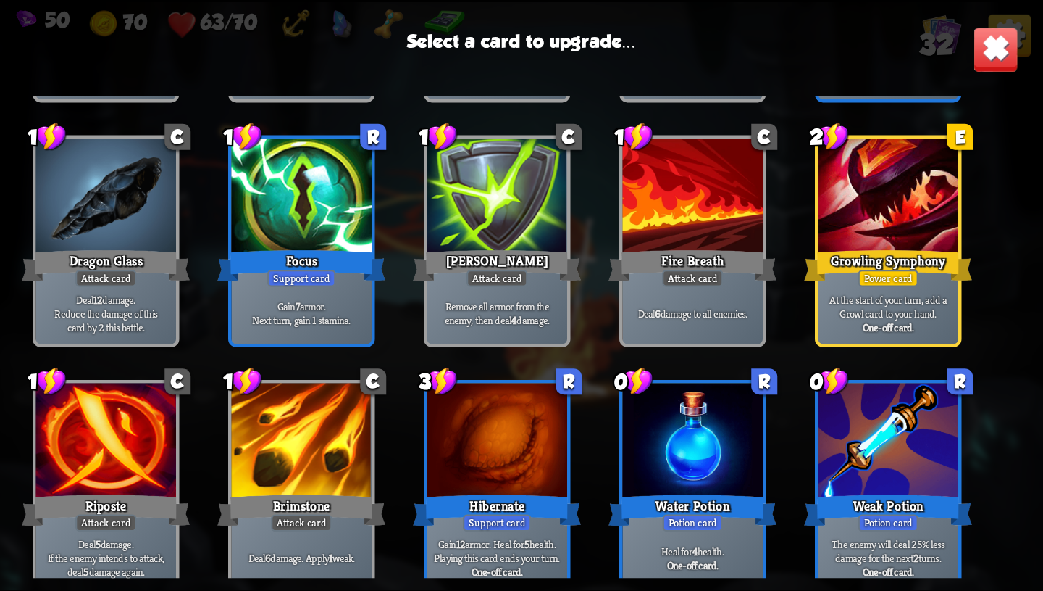
click at [307, 283] on div "Support card" at bounding box center [301, 278] width 69 height 17
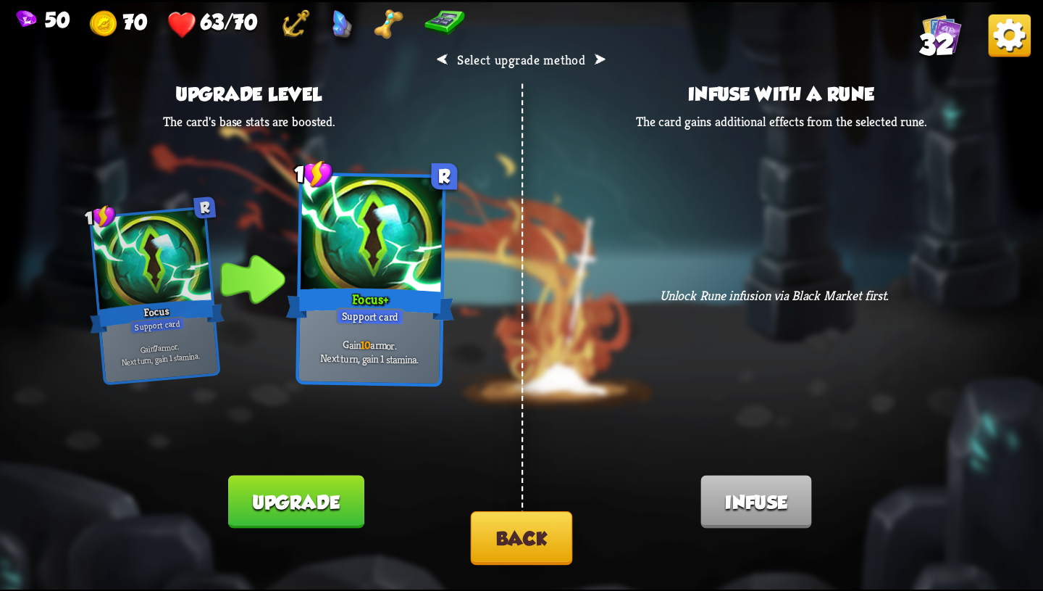
click at [526, 536] on button "Back" at bounding box center [522, 538] width 102 height 54
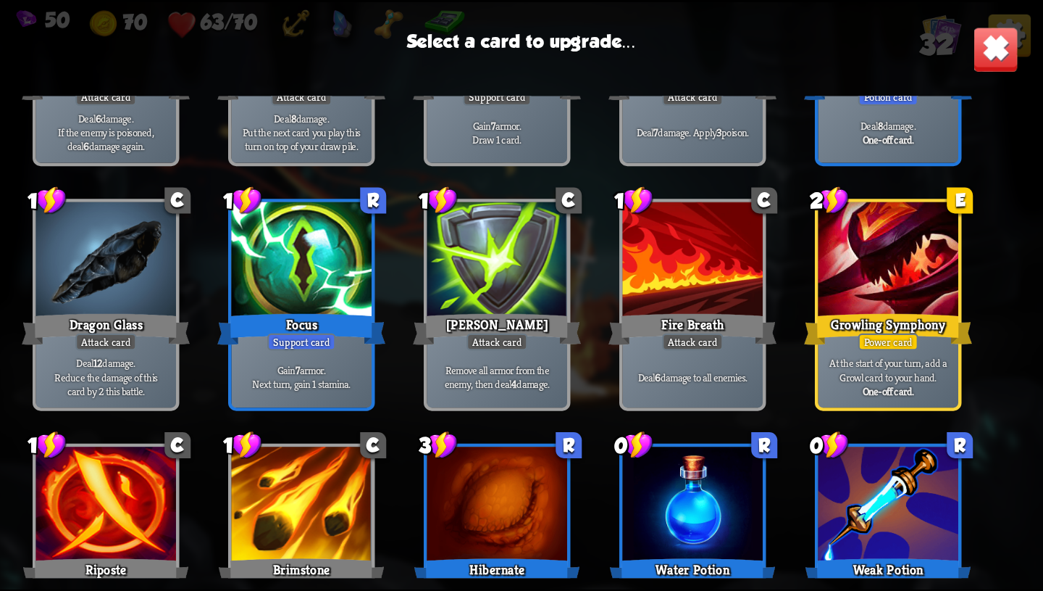
scroll to position [891, 0]
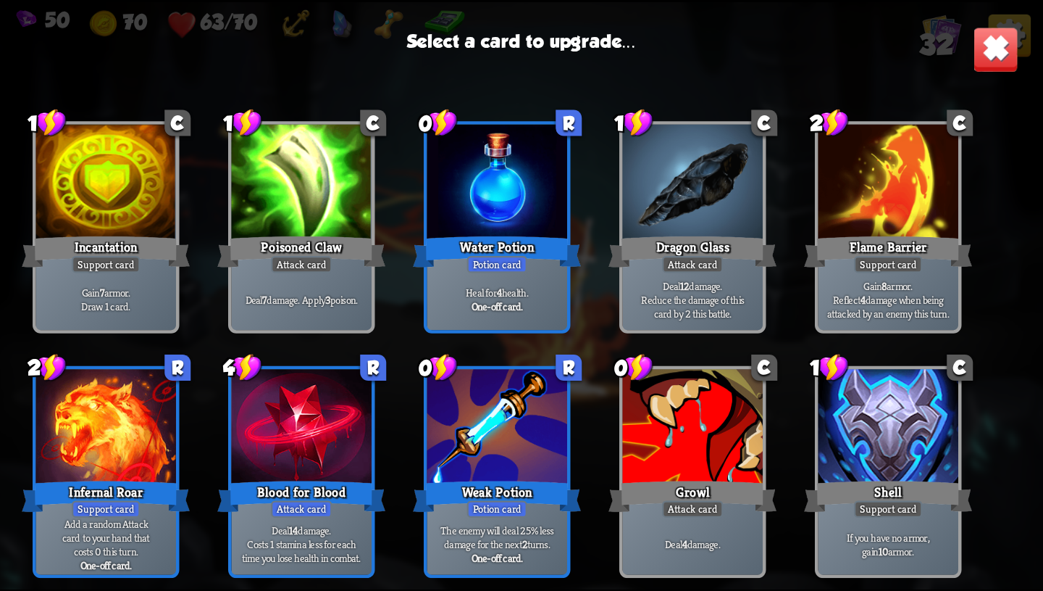
click at [274, 532] on p "Deal 14 damage. Costs 1 stamina less for each time you lose health in combat." at bounding box center [301, 543] width 133 height 41
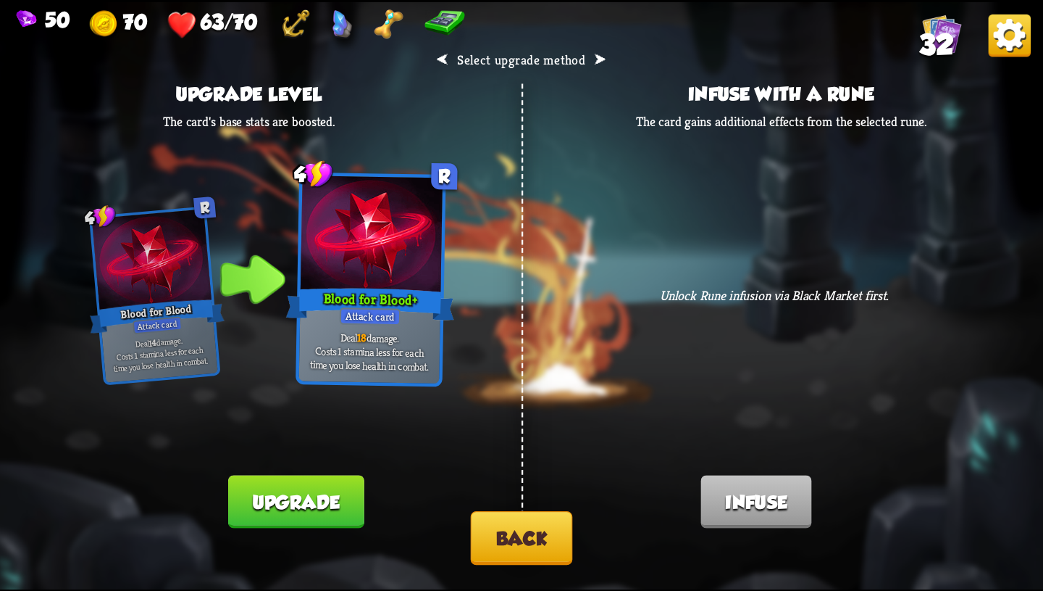
click at [484, 532] on button "Back" at bounding box center [522, 538] width 102 height 54
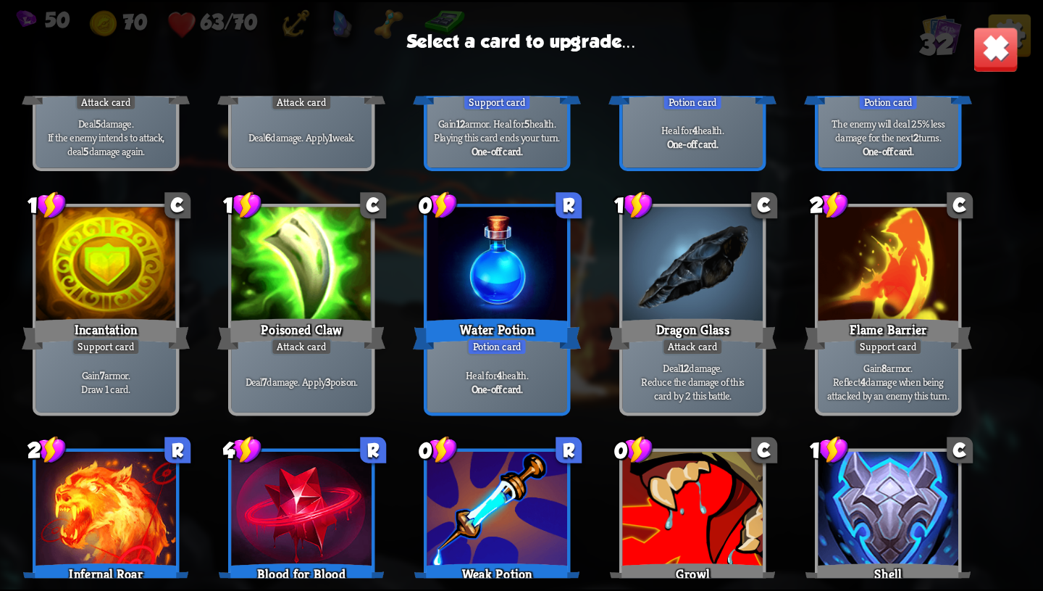
scroll to position [817, 0]
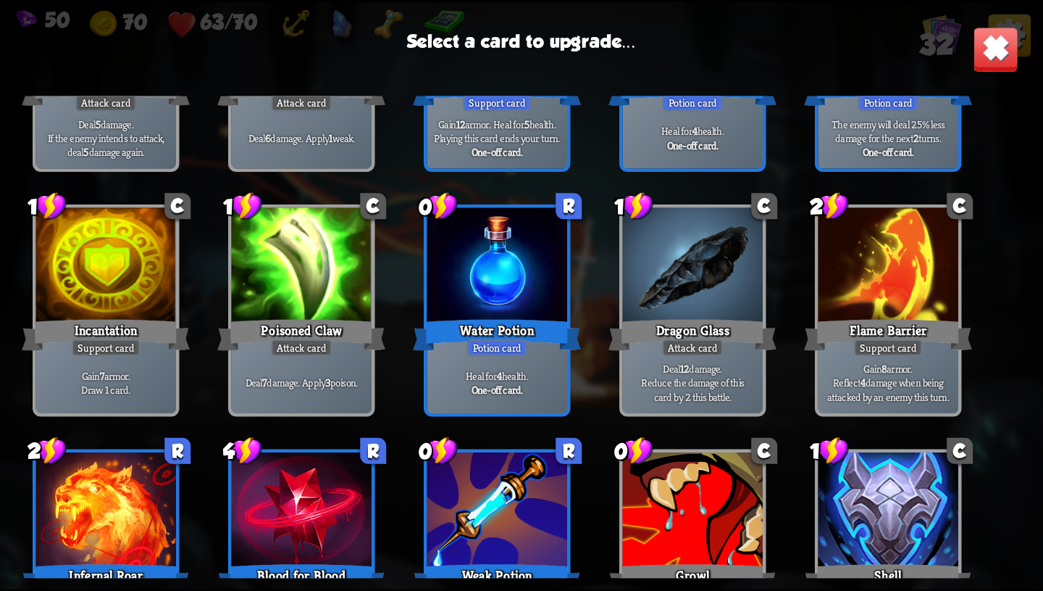
click at [547, 396] on div "Heal for 4 health. One-off card." at bounding box center [498, 381] width 141 height 61
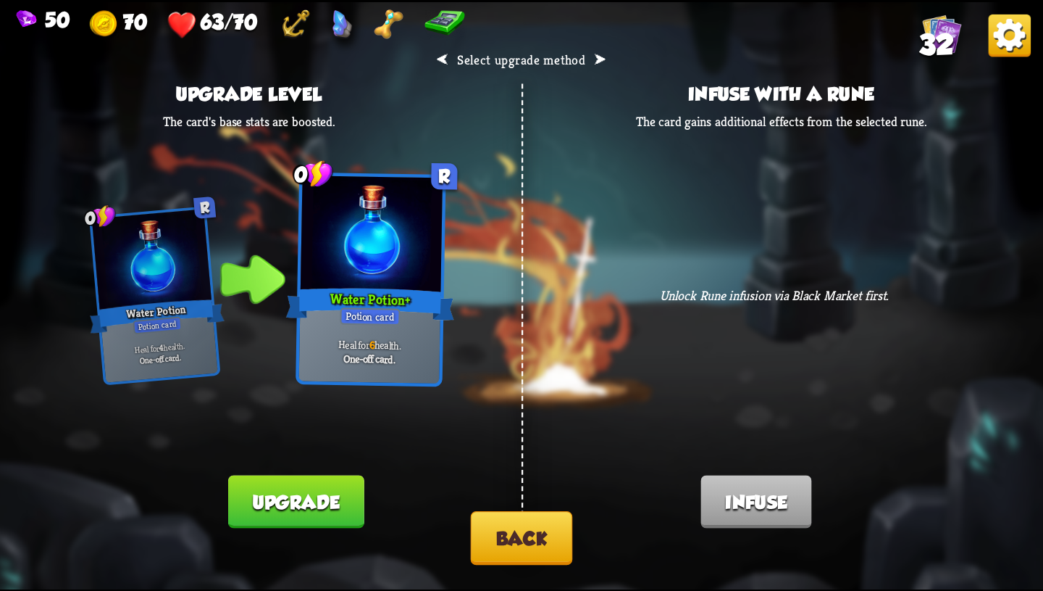
click at [525, 538] on button "Back" at bounding box center [522, 538] width 102 height 54
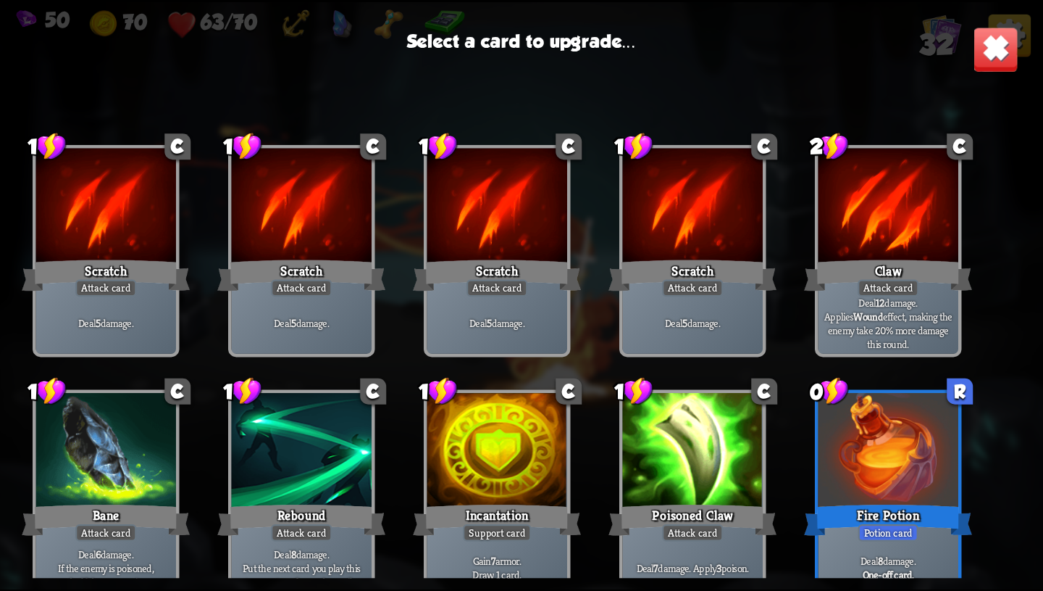
scroll to position [891, 0]
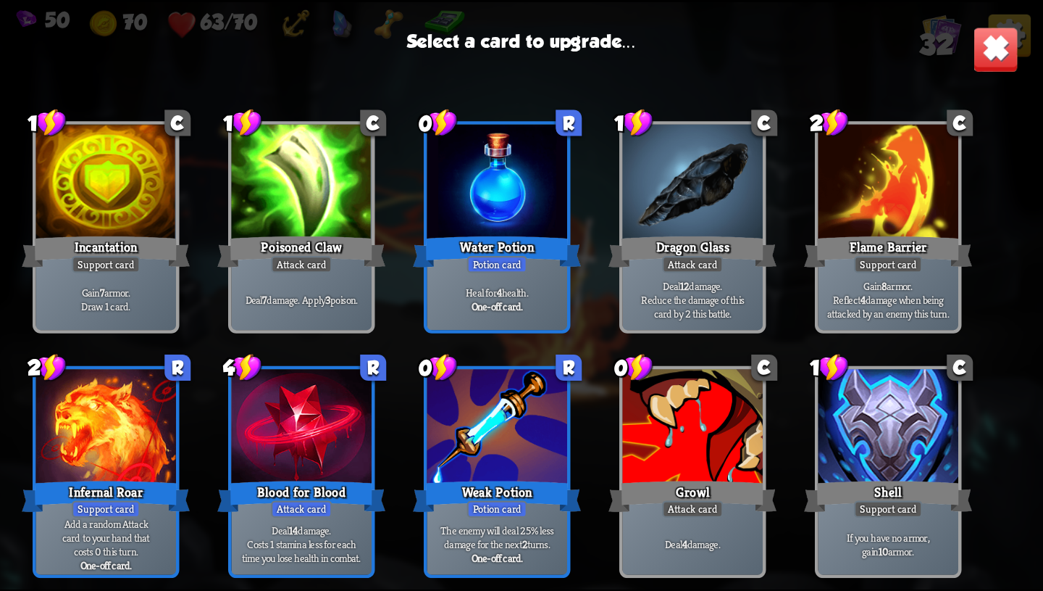
click at [329, 433] on div at bounding box center [302, 428] width 141 height 118
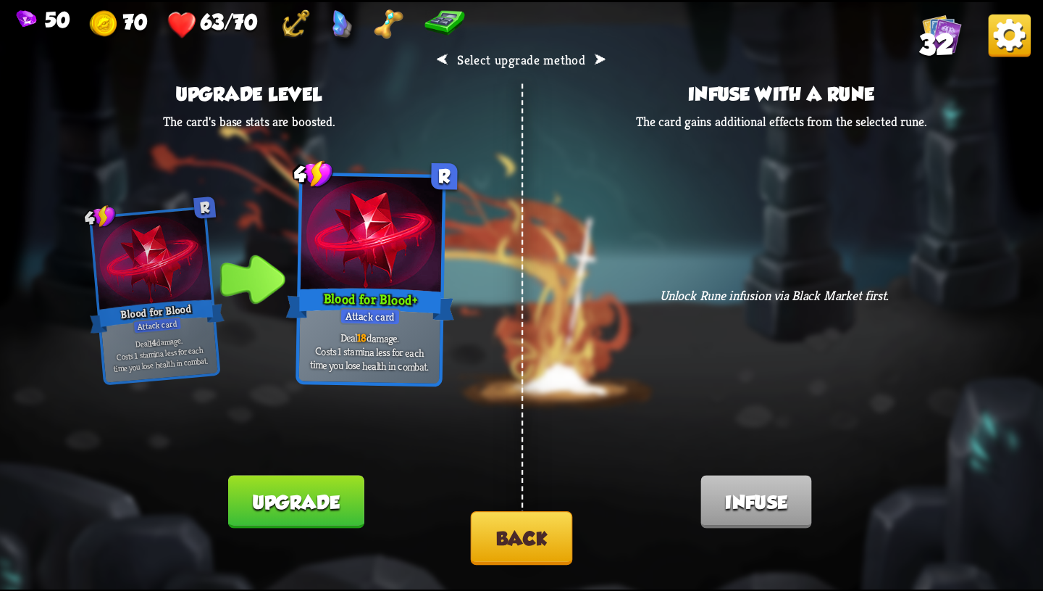
click at [345, 501] on button "Upgrade" at bounding box center [296, 501] width 136 height 53
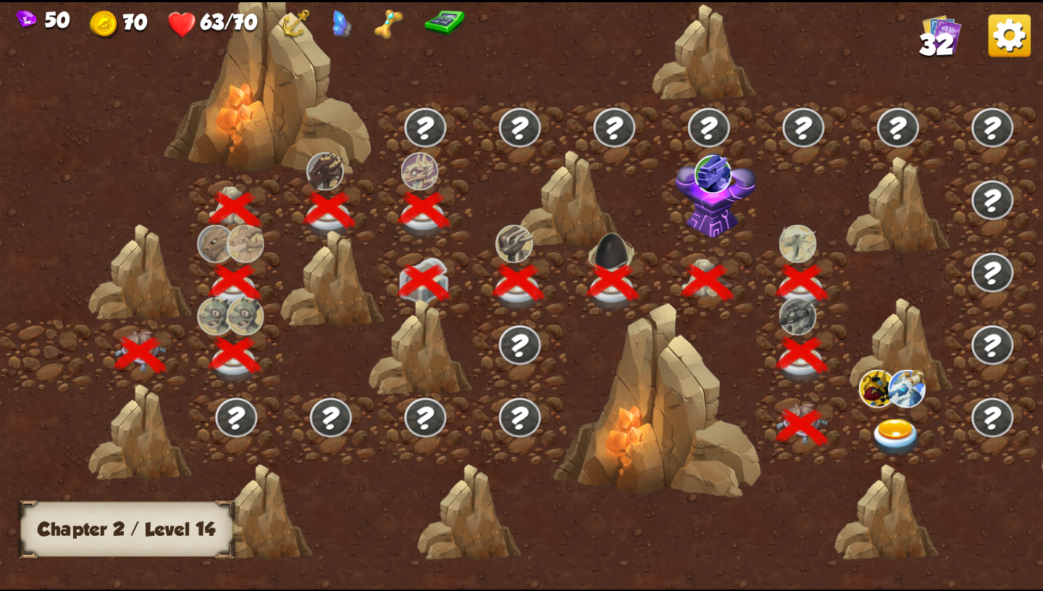
scroll to position [0, 220]
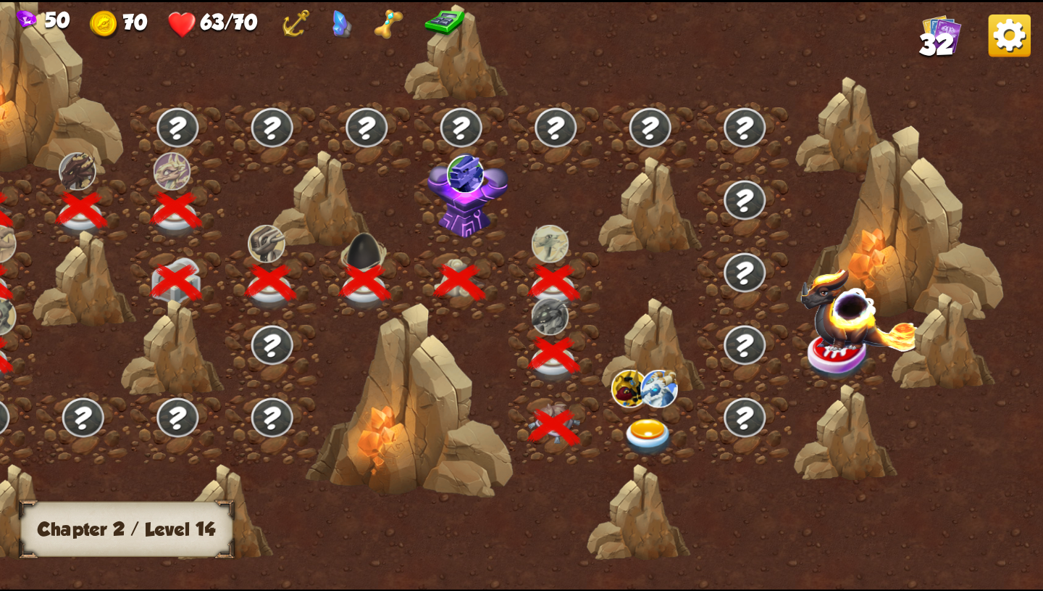
click at [657, 421] on img at bounding box center [649, 437] width 52 height 38
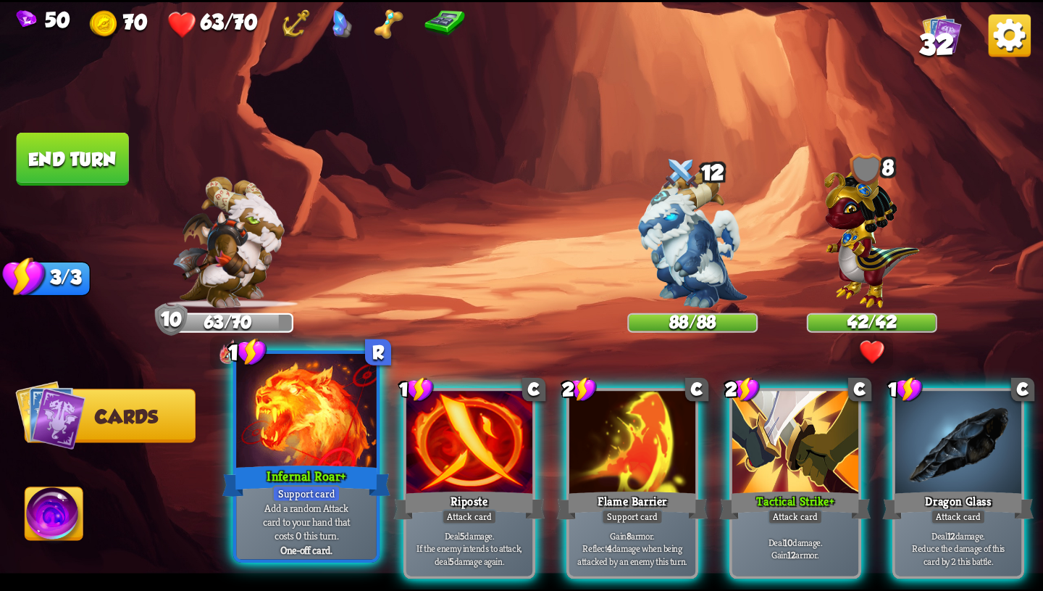
click at [313, 453] on div at bounding box center [306, 412] width 141 height 118
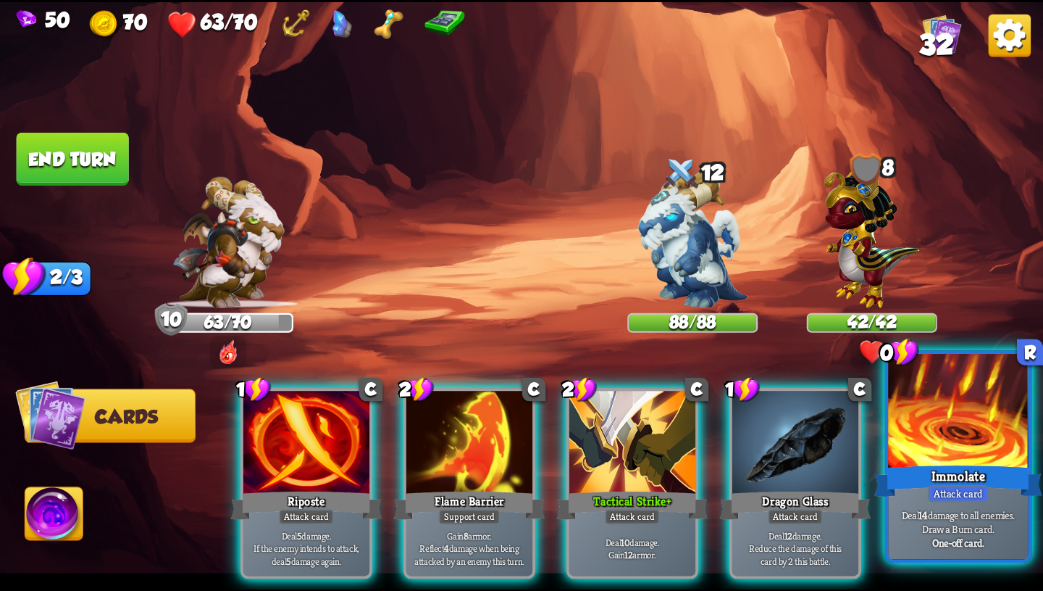
click at [946, 555] on div "Deal 14 damage to all enemies. Draw a Burn card. One-off card." at bounding box center [958, 528] width 141 height 61
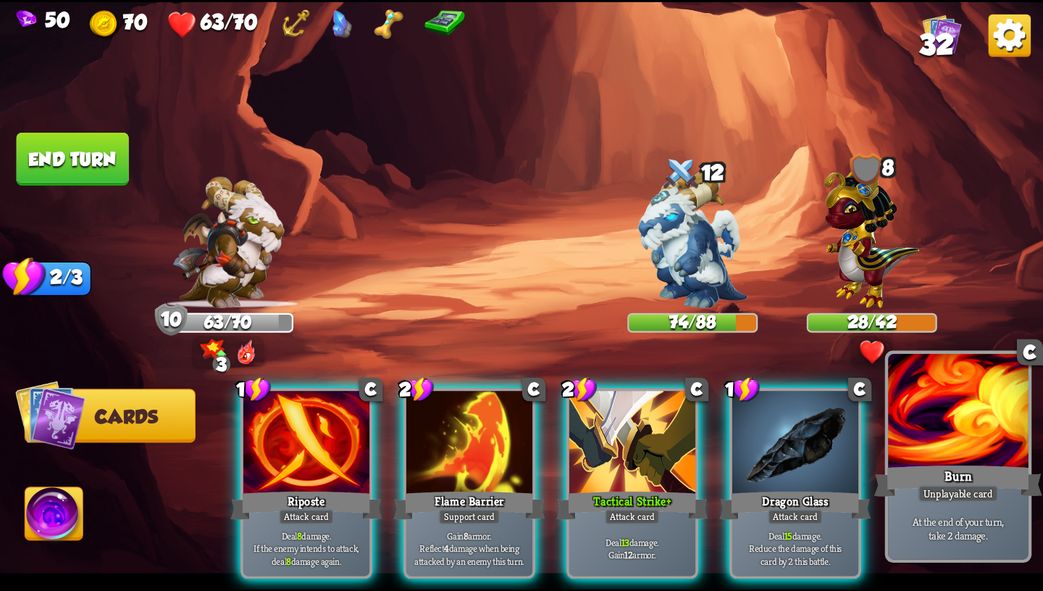
click at [944, 519] on p "At the end of your turn, take 2 damage." at bounding box center [958, 528] width 133 height 28
click at [941, 526] on p "At the end of your turn, take 2 damage." at bounding box center [958, 528] width 133 height 28
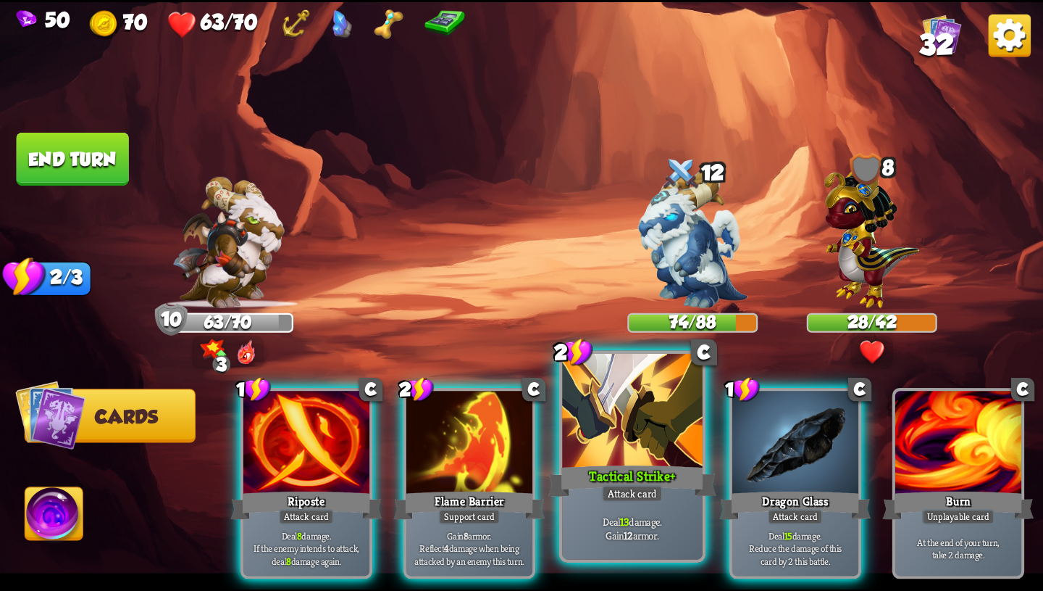
click at [647, 436] on div at bounding box center [632, 412] width 141 height 118
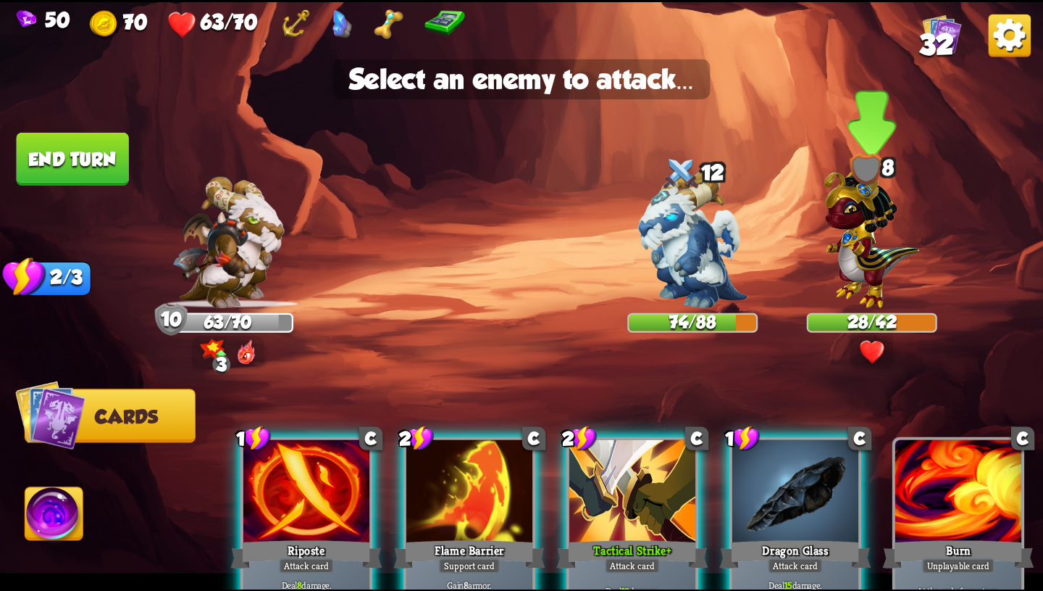
click at [884, 218] on img at bounding box center [873, 233] width 96 height 149
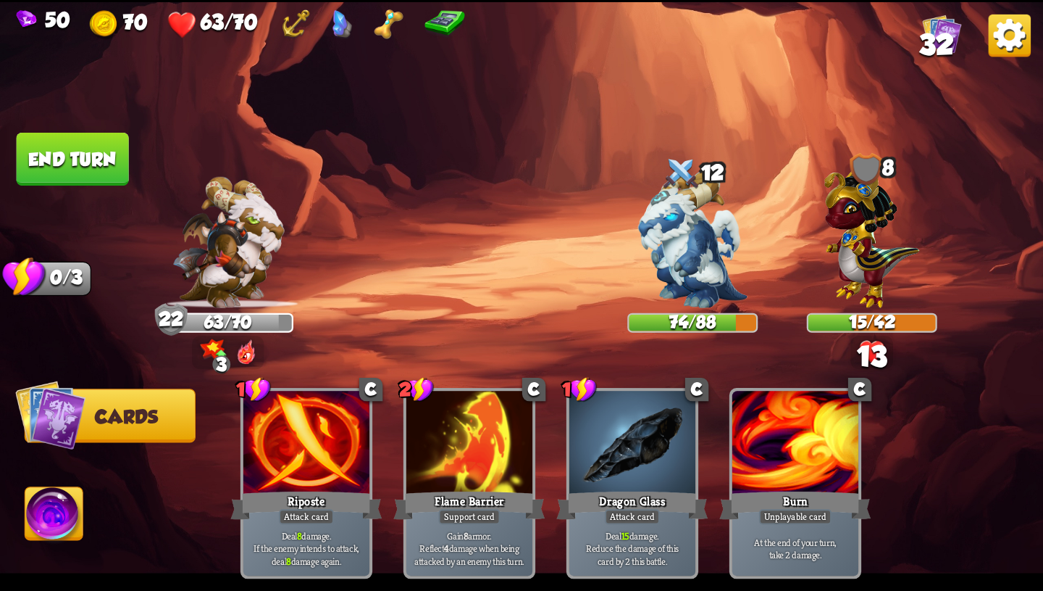
click at [97, 152] on button "End turn" at bounding box center [73, 159] width 112 height 53
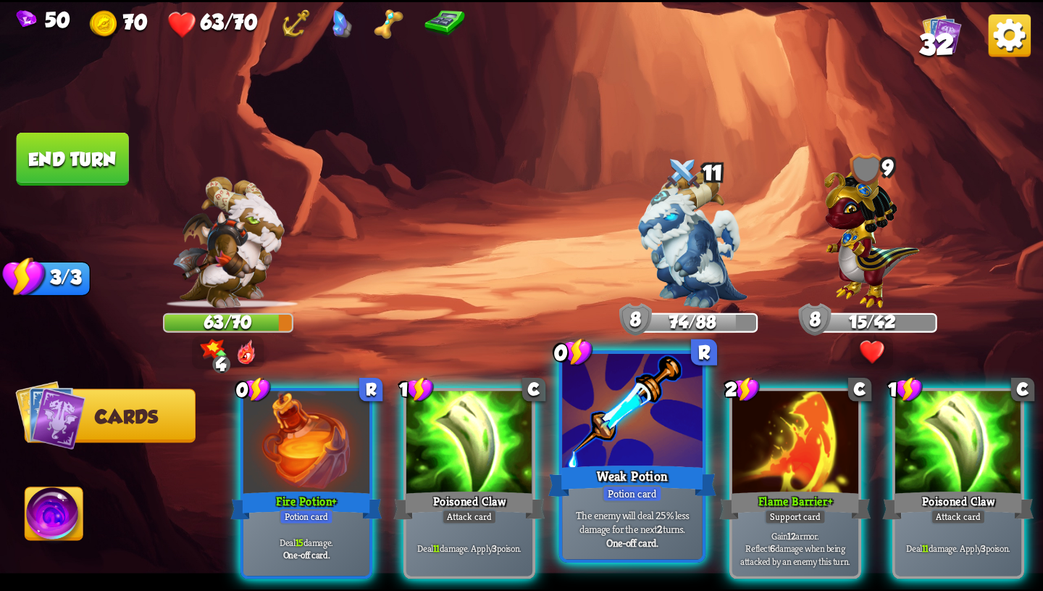
click at [649, 476] on div "Weak Potion" at bounding box center [633, 481] width 168 height 38
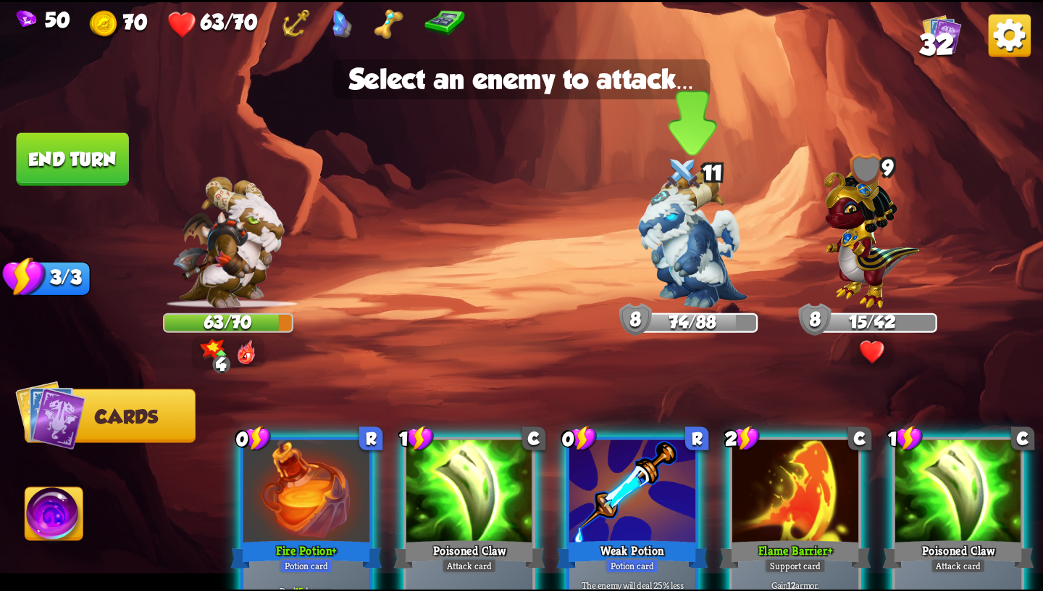
click at [683, 253] on img at bounding box center [692, 238] width 109 height 137
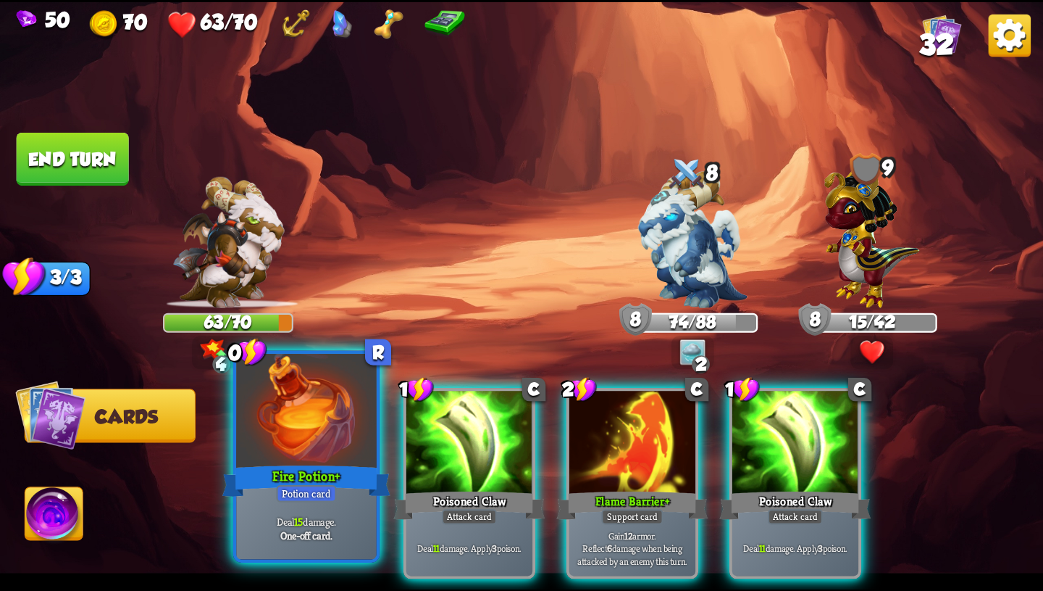
click at [296, 493] on div "Potion card" at bounding box center [306, 493] width 60 height 17
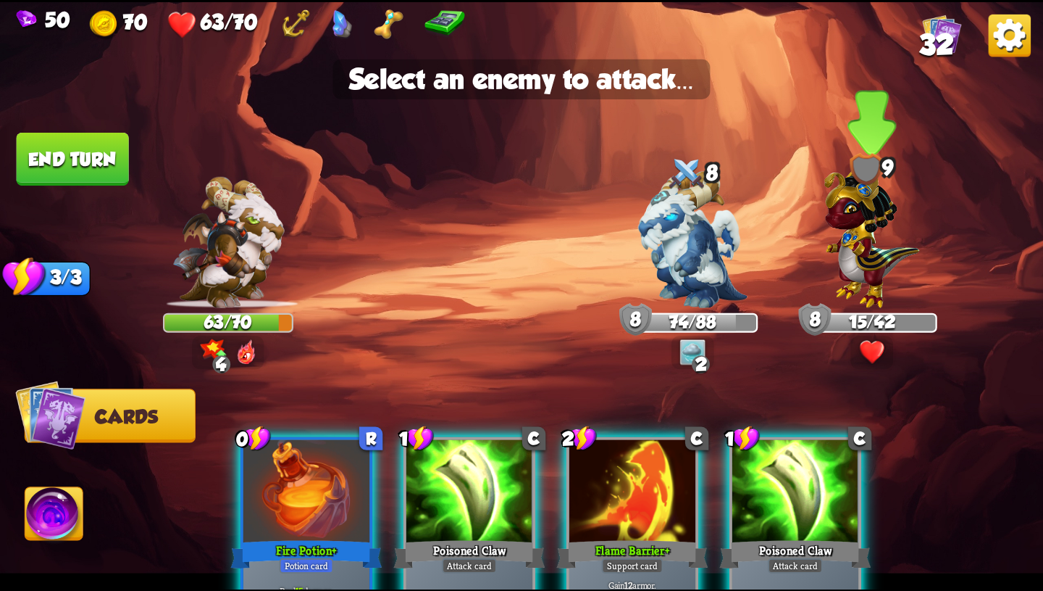
click at [863, 232] on img at bounding box center [873, 233] width 96 height 149
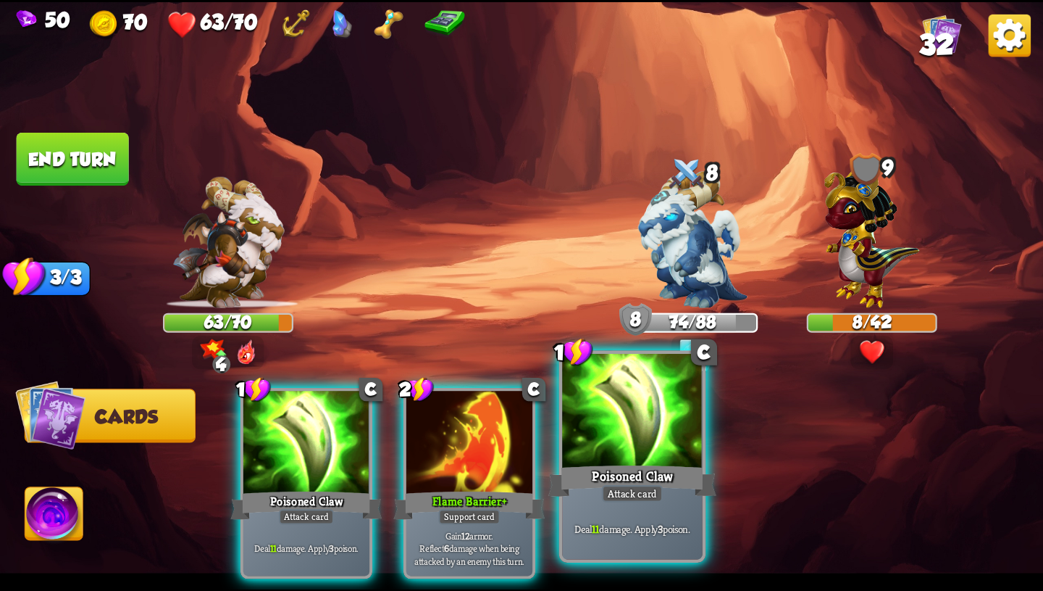
click at [669, 436] on div at bounding box center [632, 412] width 141 height 118
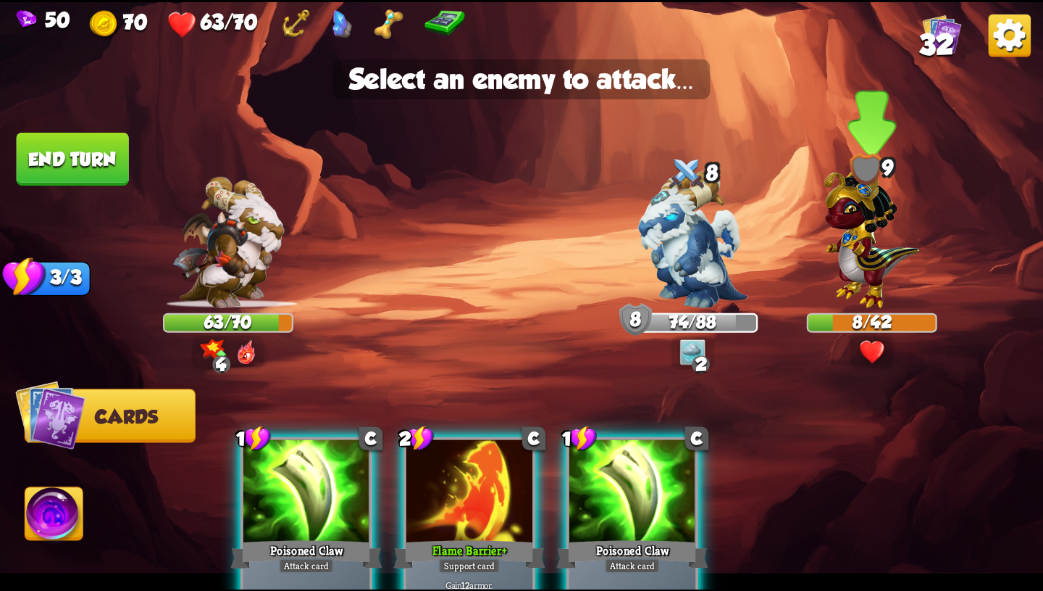
click at [843, 264] on img at bounding box center [873, 233] width 96 height 149
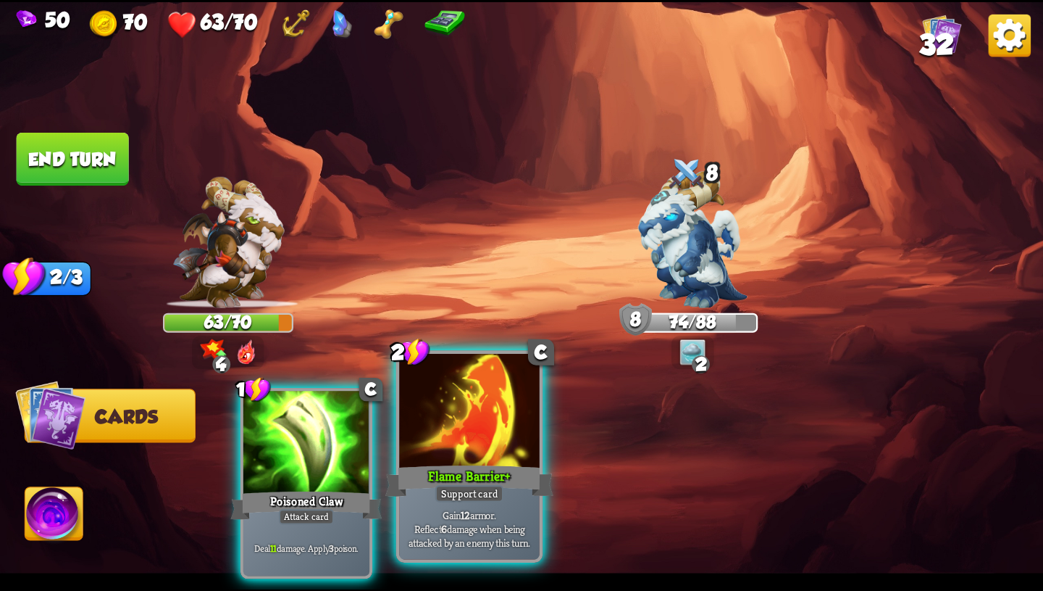
click at [414, 480] on div "Flame Barrier+" at bounding box center [470, 481] width 168 height 38
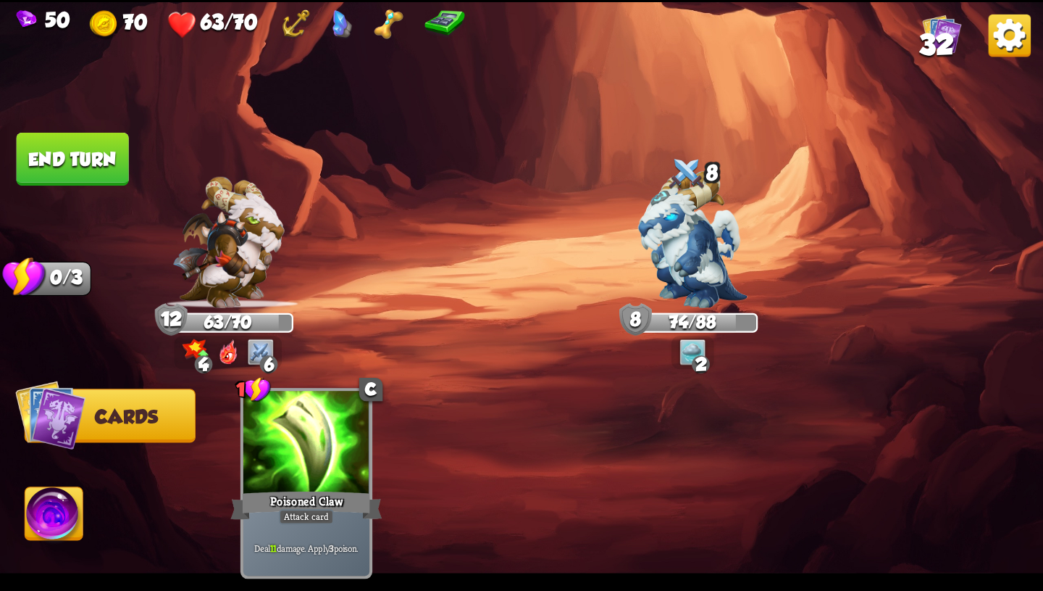
click at [91, 150] on button "End turn" at bounding box center [73, 159] width 112 height 53
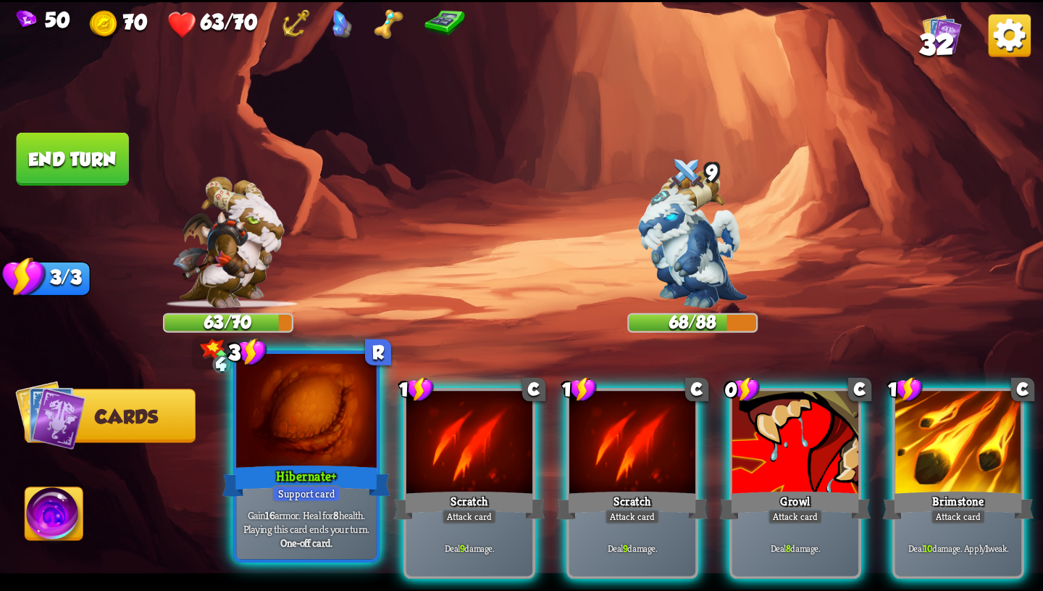
click at [330, 443] on div at bounding box center [306, 412] width 141 height 118
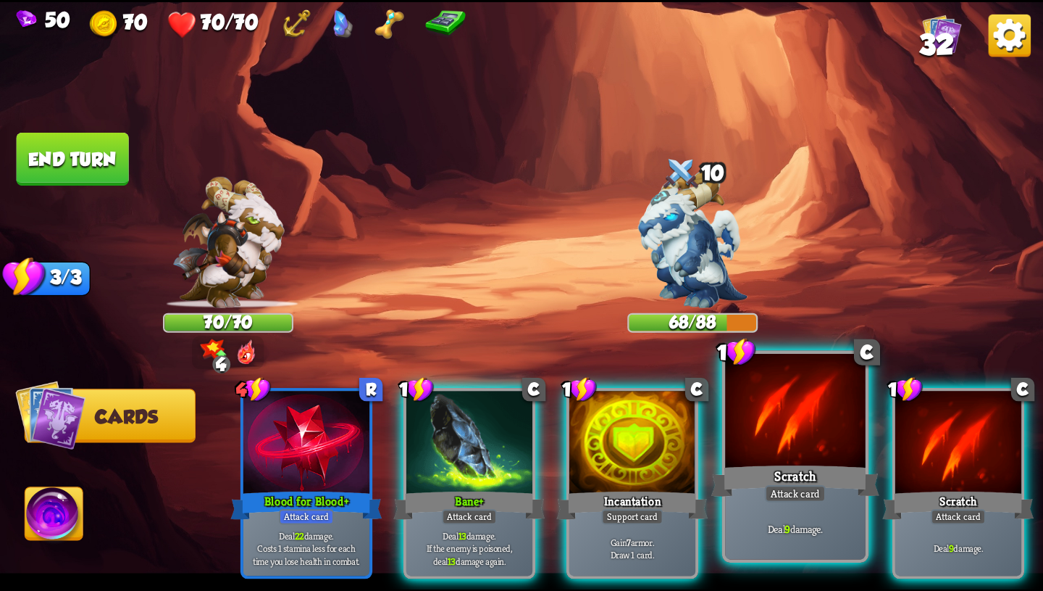
click at [809, 478] on div "Scratch" at bounding box center [796, 481] width 168 height 38
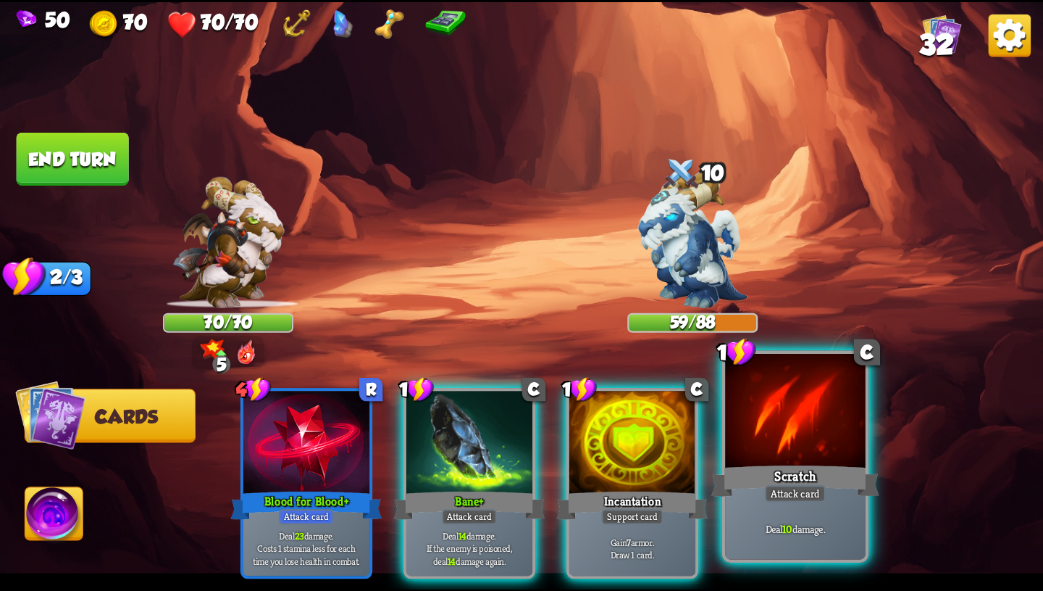
click at [808, 478] on div "Scratch" at bounding box center [796, 481] width 168 height 38
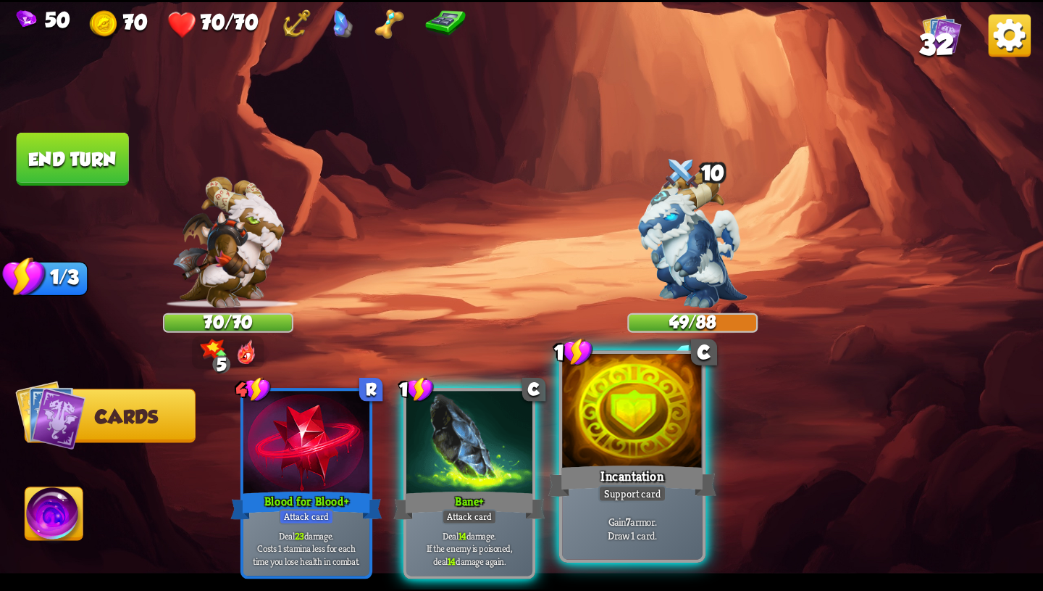
click at [660, 497] on div "Support card" at bounding box center [633, 493] width 69 height 17
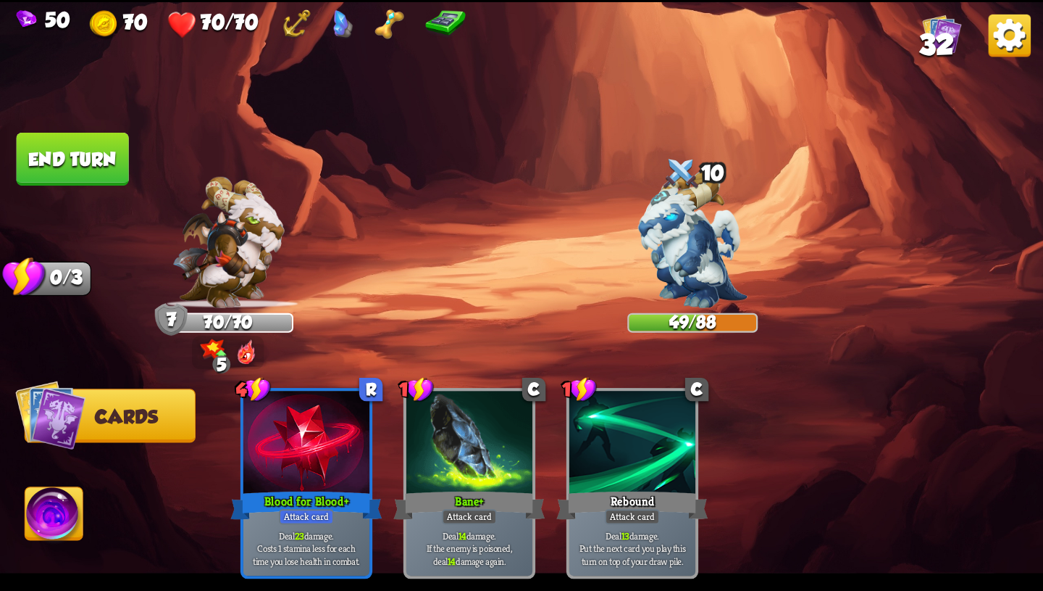
click at [21, 173] on button "End turn" at bounding box center [73, 159] width 112 height 53
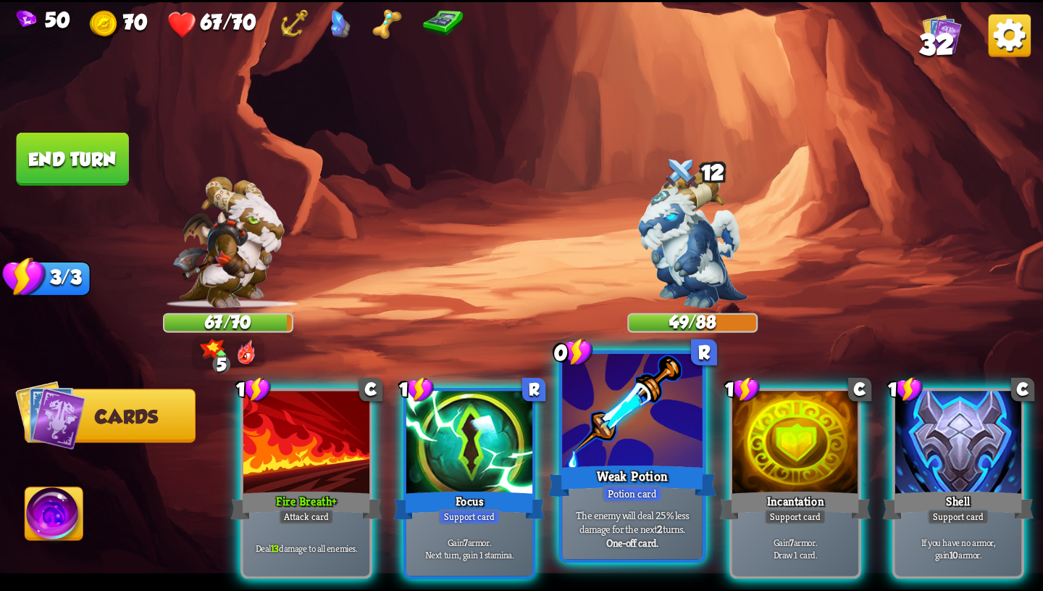
click at [645, 413] on div at bounding box center [632, 412] width 141 height 118
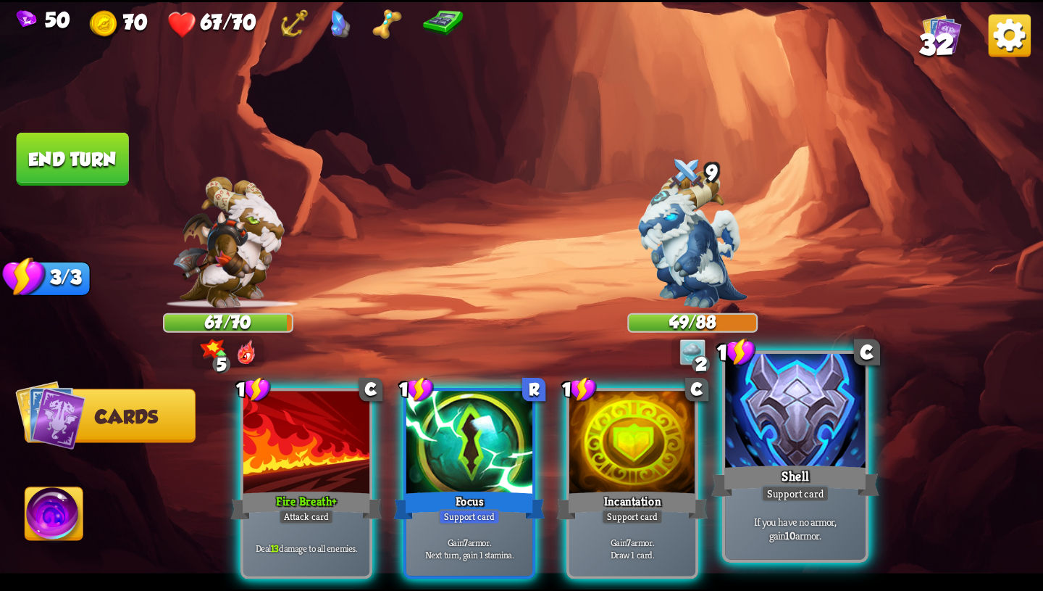
click at [804, 464] on div "Shell" at bounding box center [796, 481] width 168 height 38
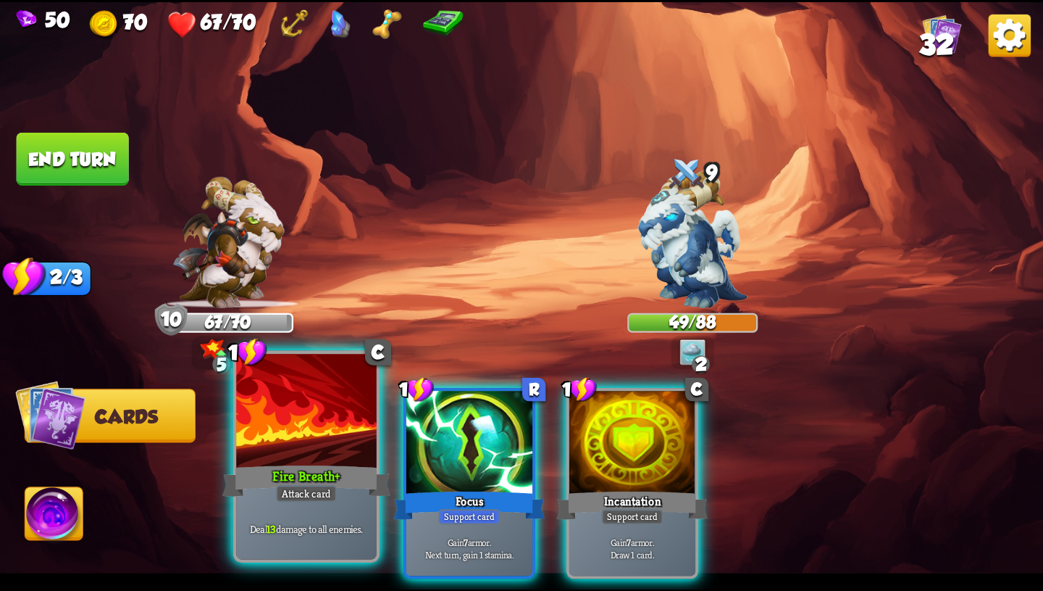
click at [322, 469] on div "Fire Breath+" at bounding box center [306, 481] width 168 height 38
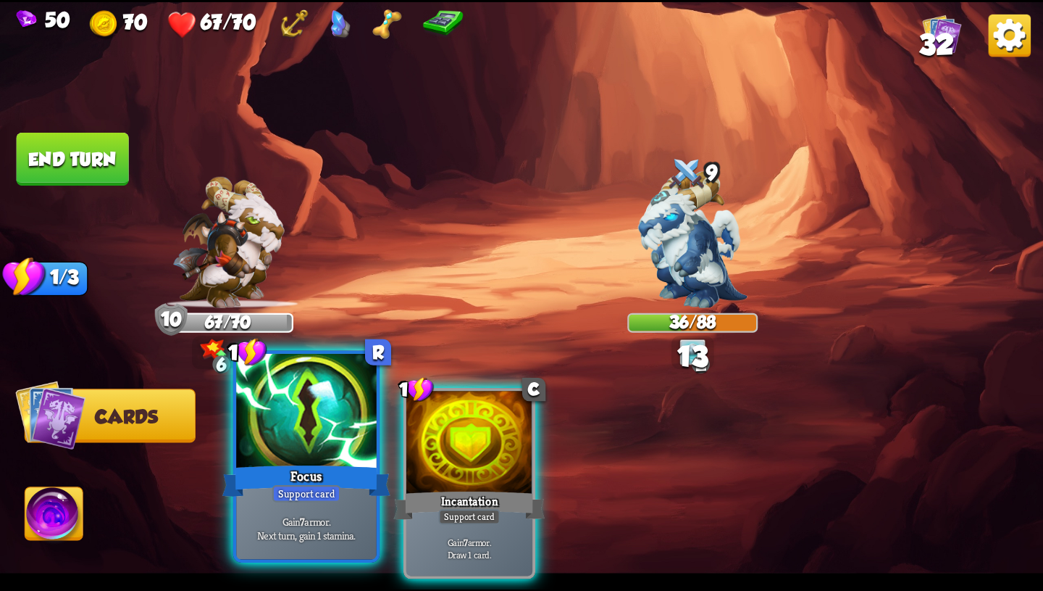
click at [325, 468] on div "Focus" at bounding box center [306, 481] width 168 height 38
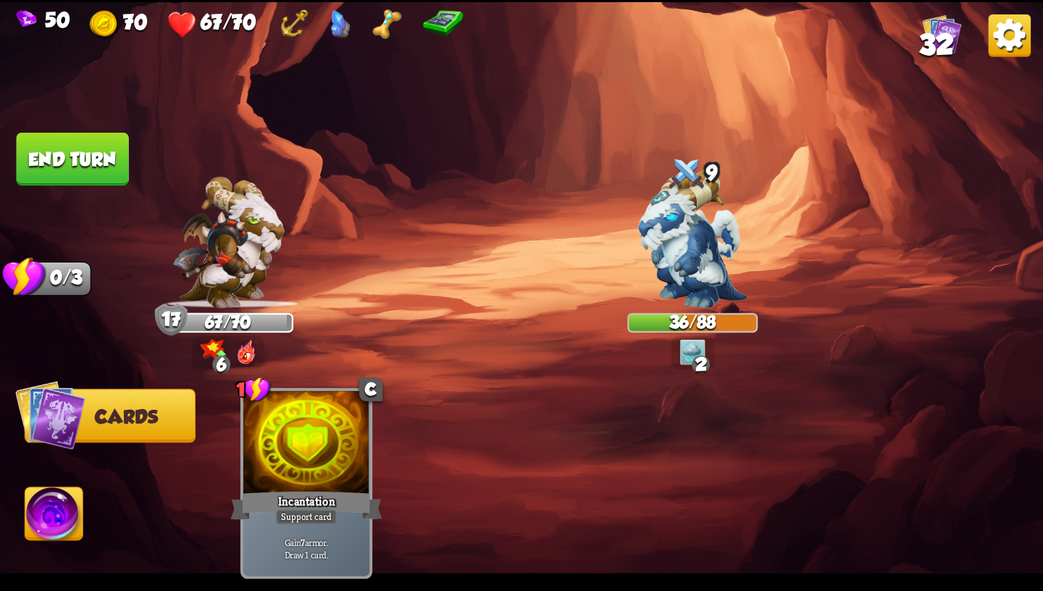
click at [76, 166] on button "End turn" at bounding box center [73, 159] width 112 height 53
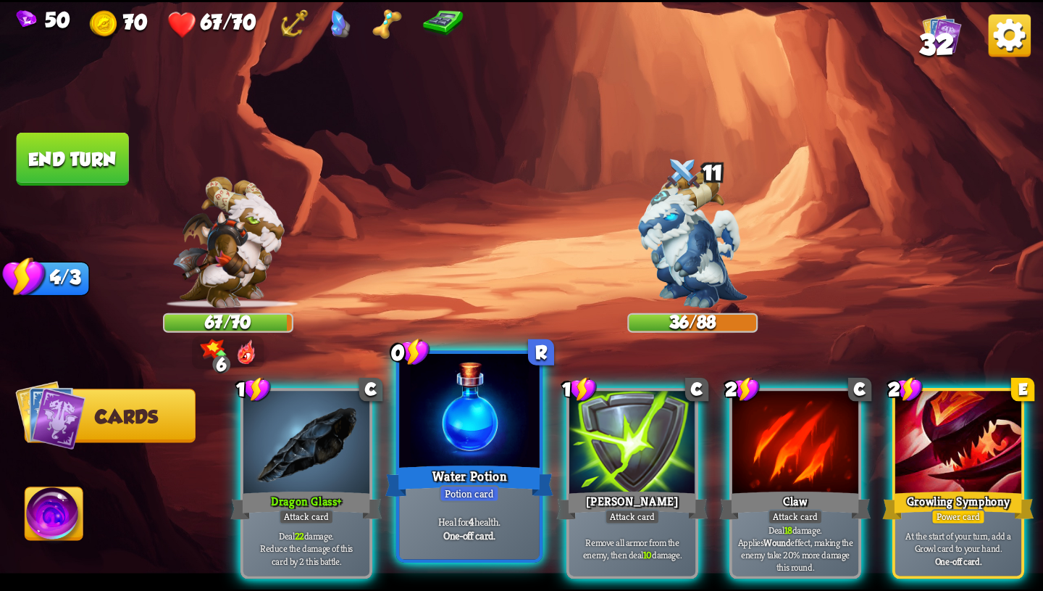
click at [471, 457] on div at bounding box center [469, 412] width 141 height 118
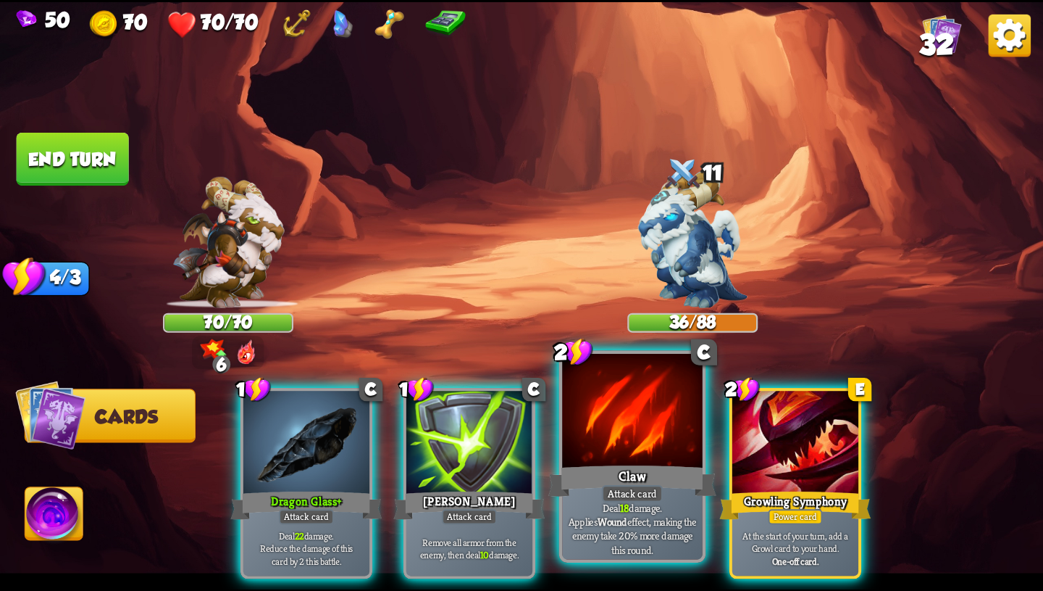
click at [618, 454] on div at bounding box center [632, 412] width 141 height 118
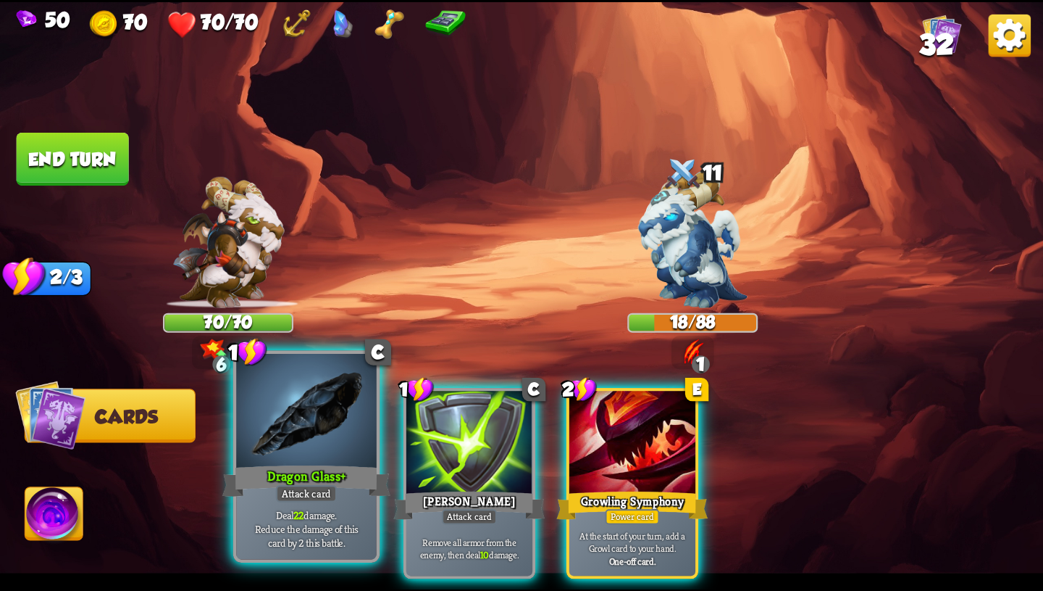
click at [313, 478] on div "Dragon Glass+" at bounding box center [306, 481] width 168 height 38
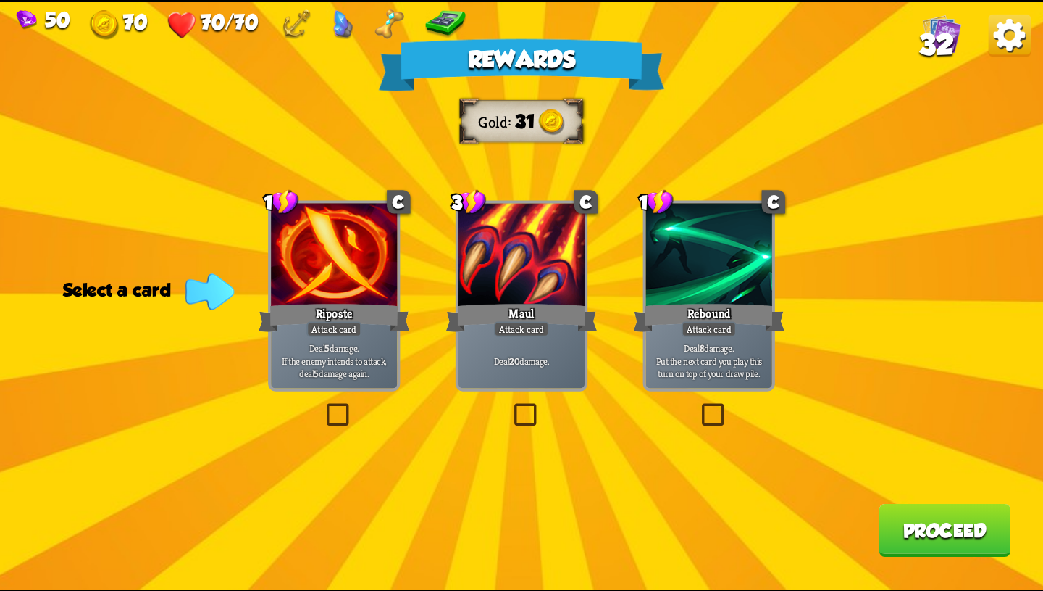
click at [538, 355] on p "Deal 20 damage." at bounding box center [522, 360] width 120 height 12
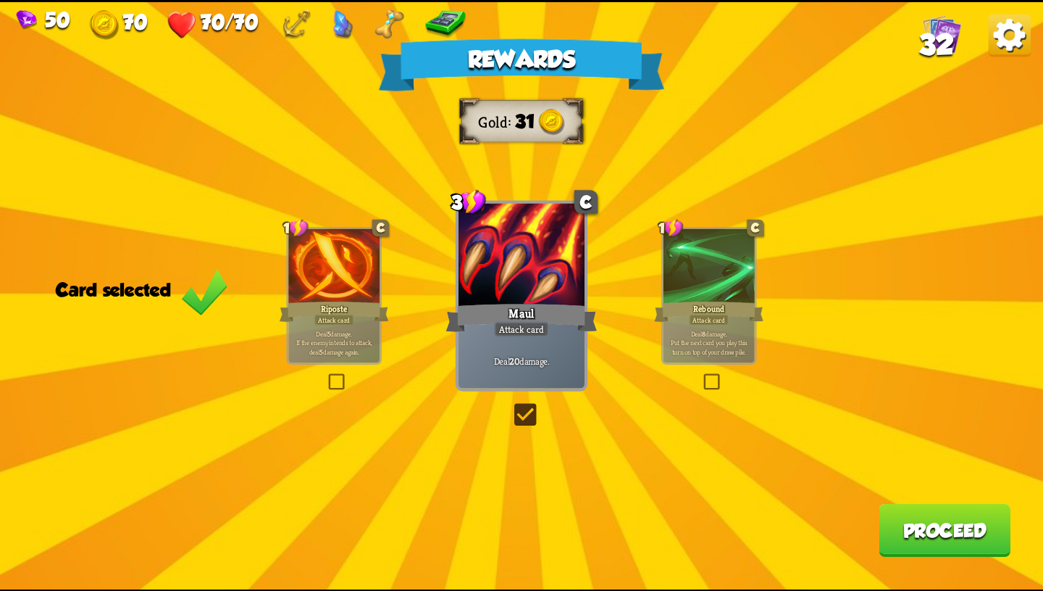
click at [352, 325] on div "Deal 5 damage. If the enemy intends to attack, deal 5 damage again." at bounding box center [333, 342] width 91 height 40
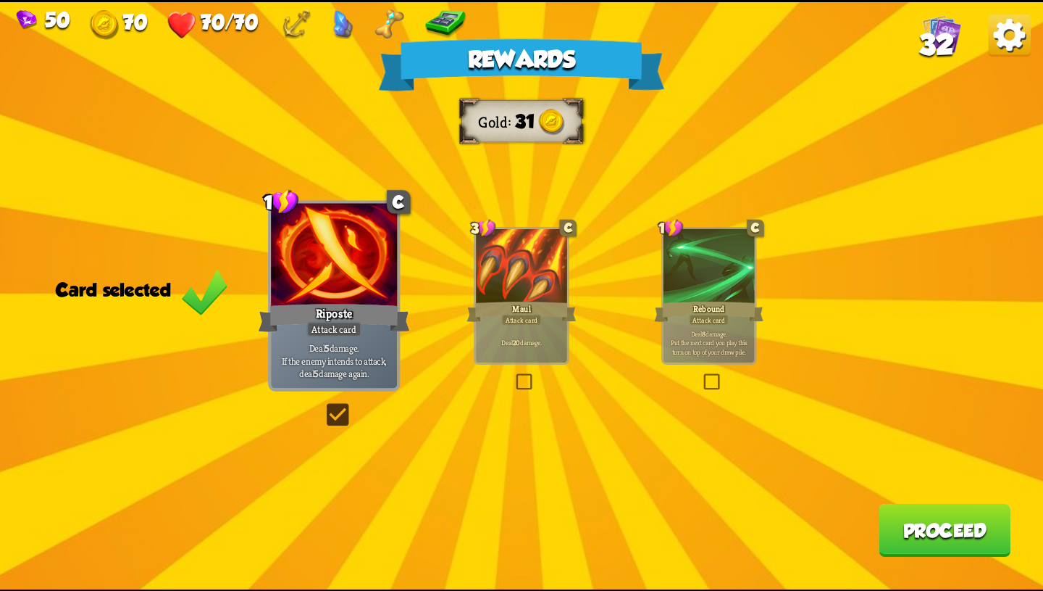
click at [953, 534] on button "Proceed" at bounding box center [945, 529] width 132 height 53
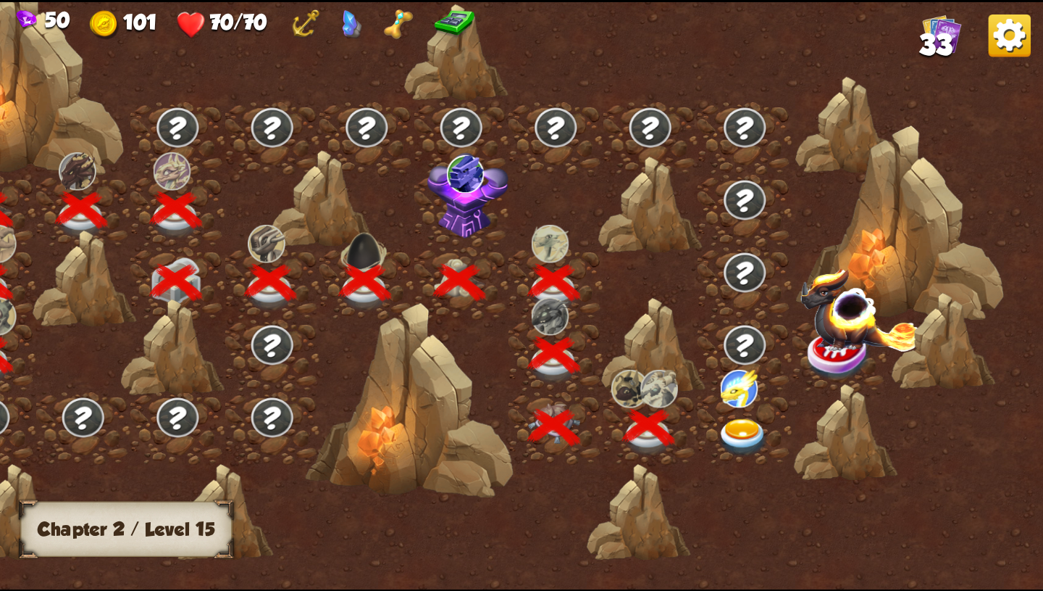
click at [735, 433] on img at bounding box center [743, 437] width 52 height 38
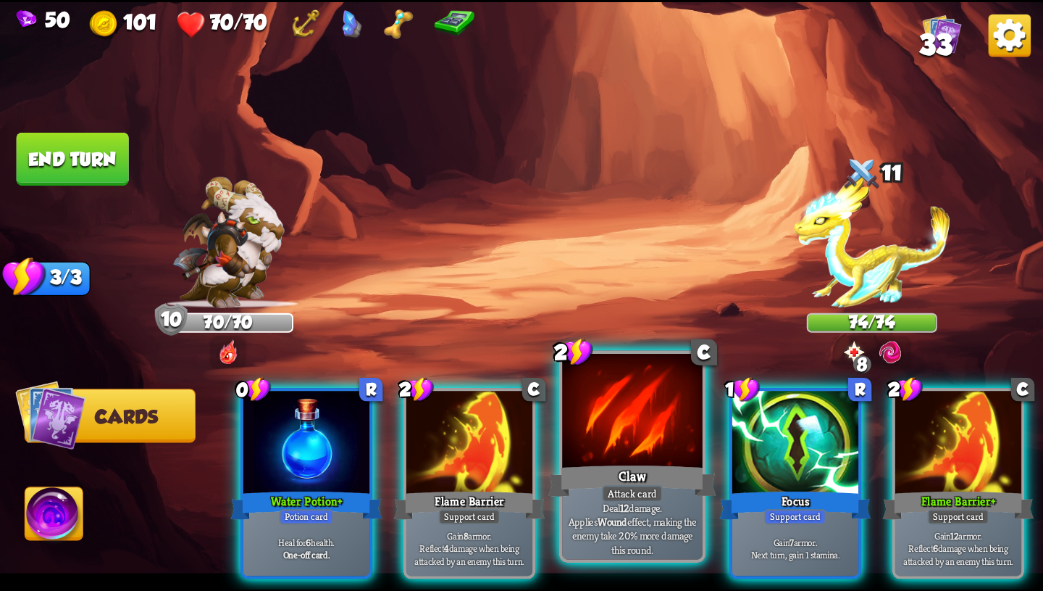
click at [658, 503] on div "Deal 12 damage. Applies Wound effect, making the enemy take 20% more damage thi…" at bounding box center [632, 528] width 141 height 61
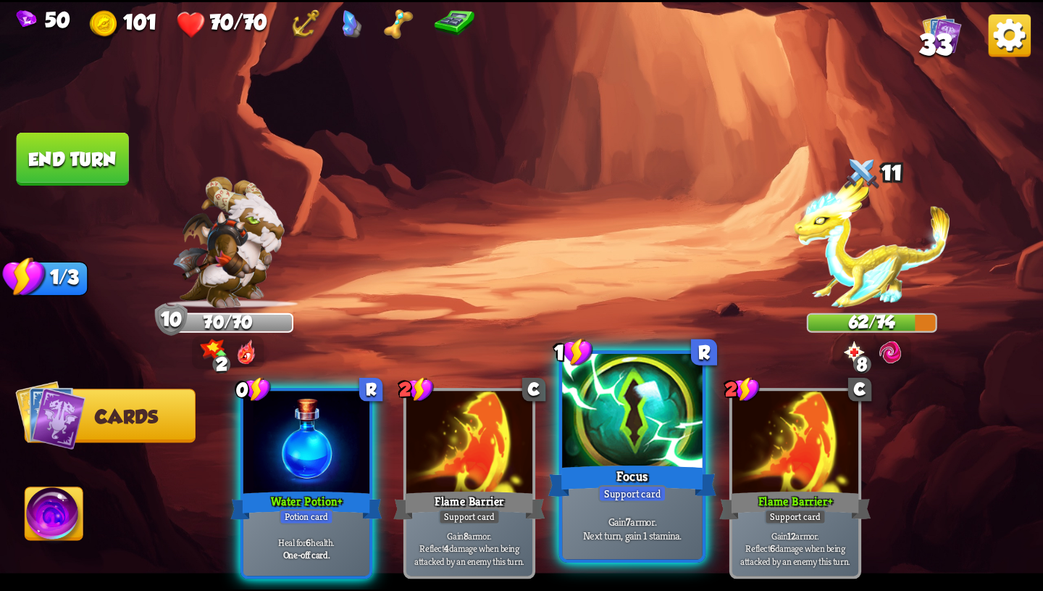
click at [612, 546] on div "Gain 7 armor. Next turn, gain 1 stamina." at bounding box center [632, 528] width 141 height 61
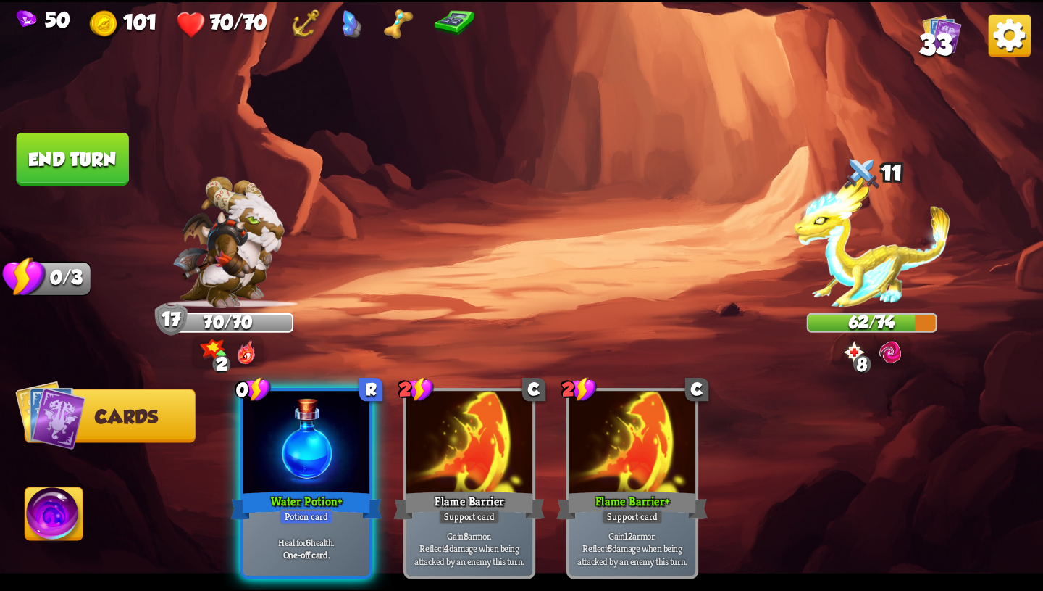
click at [101, 165] on button "End turn" at bounding box center [73, 159] width 112 height 53
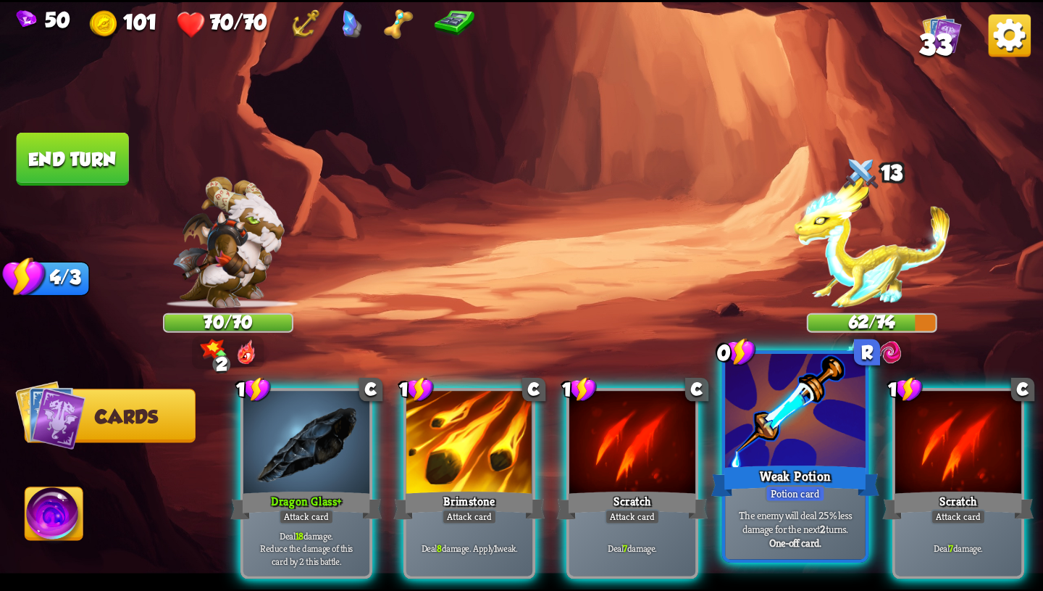
click at [783, 473] on div "Weak Potion" at bounding box center [796, 481] width 168 height 38
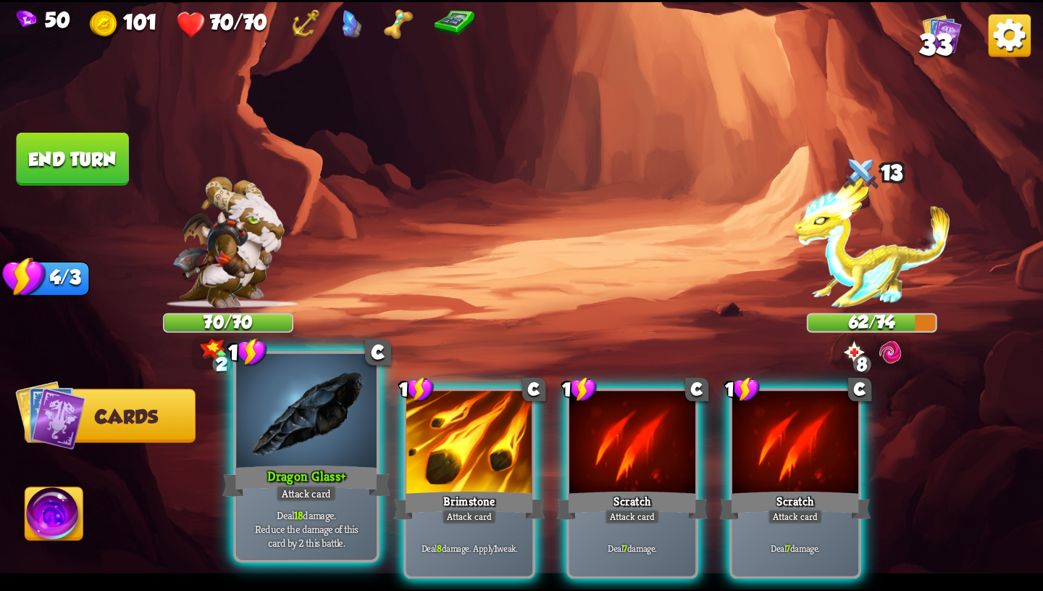
click at [255, 467] on div "Dragon Glass+" at bounding box center [306, 481] width 168 height 38
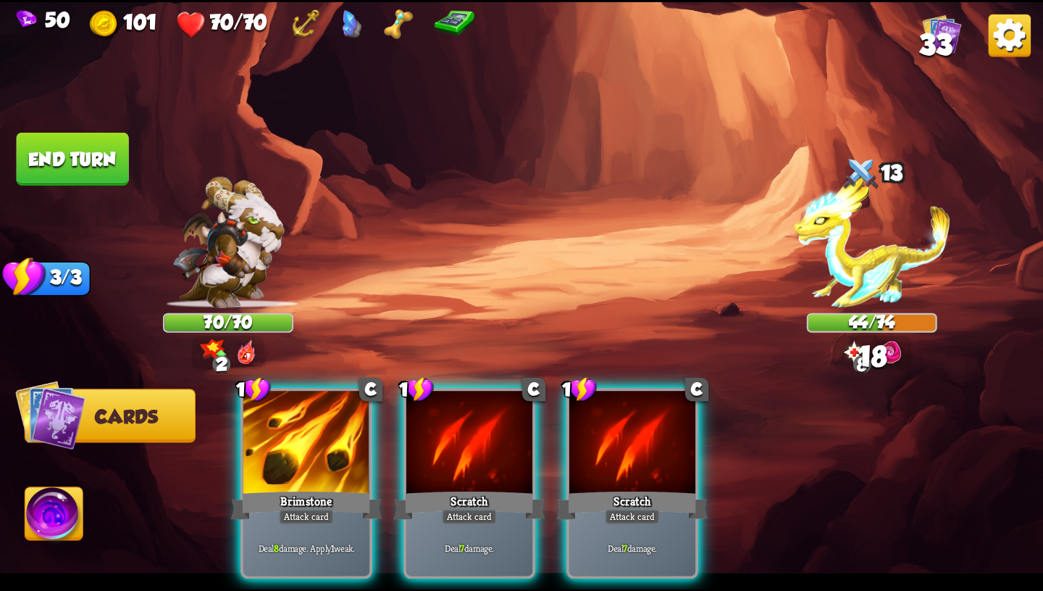
click at [255, 488] on div "Brimstone" at bounding box center [306, 505] width 151 height 34
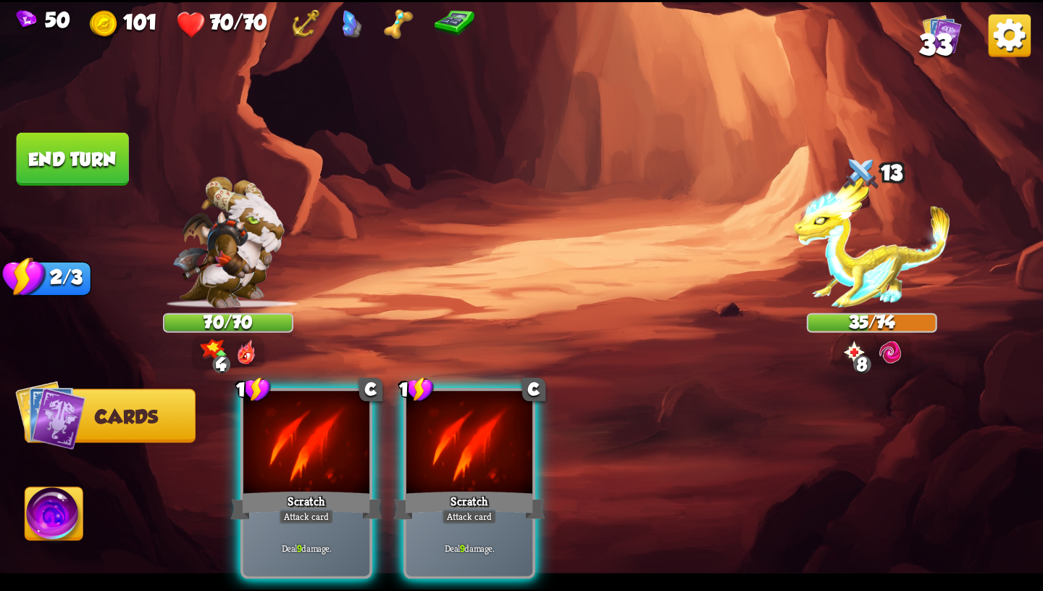
click at [881, 366] on div at bounding box center [891, 353] width 26 height 30
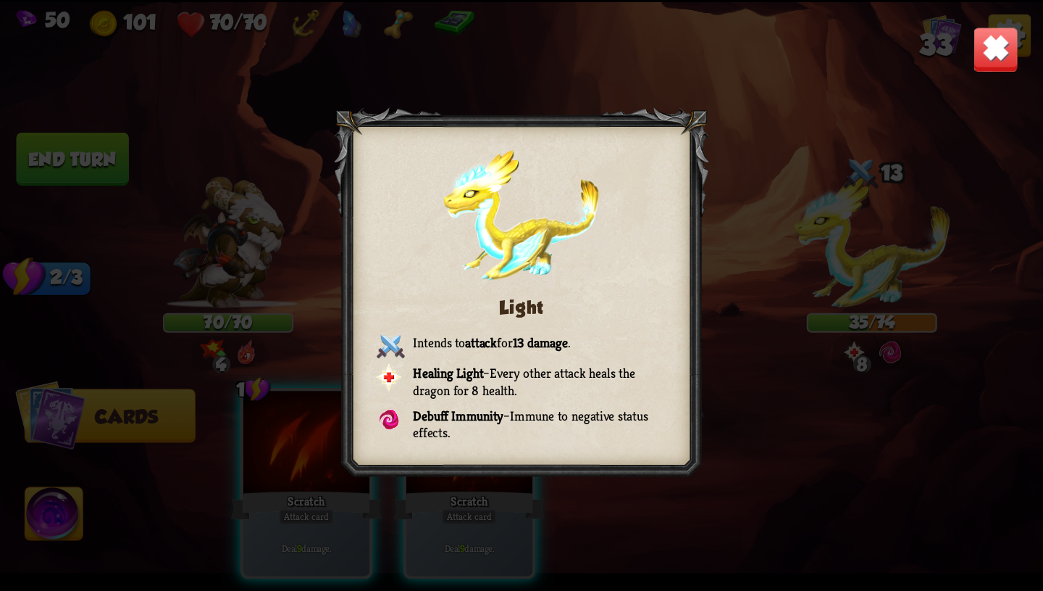
click at [1009, 56] on img at bounding box center [996, 49] width 46 height 46
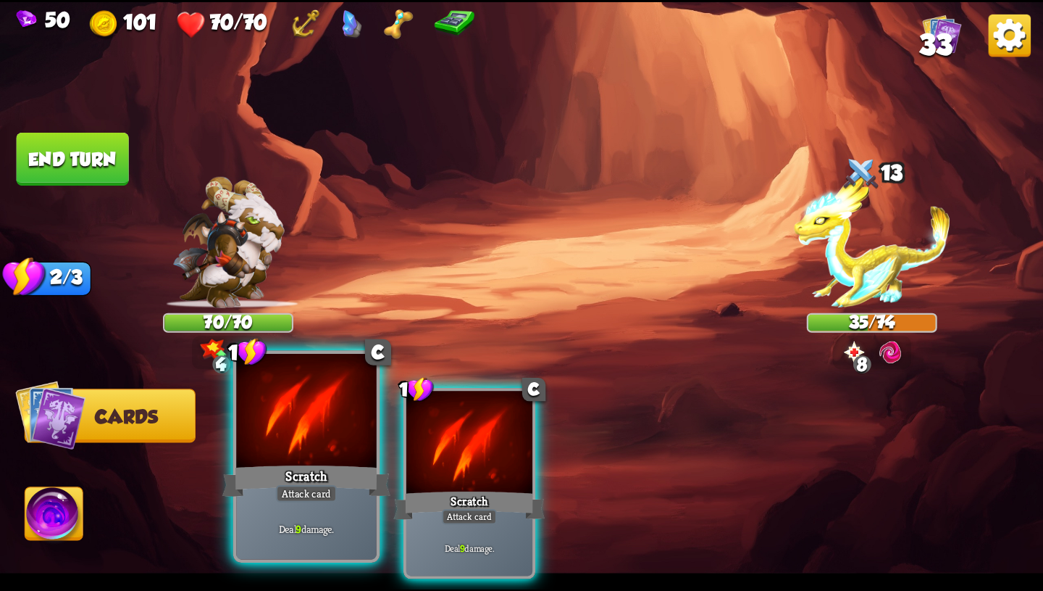
click at [338, 469] on div "Scratch" at bounding box center [306, 481] width 168 height 38
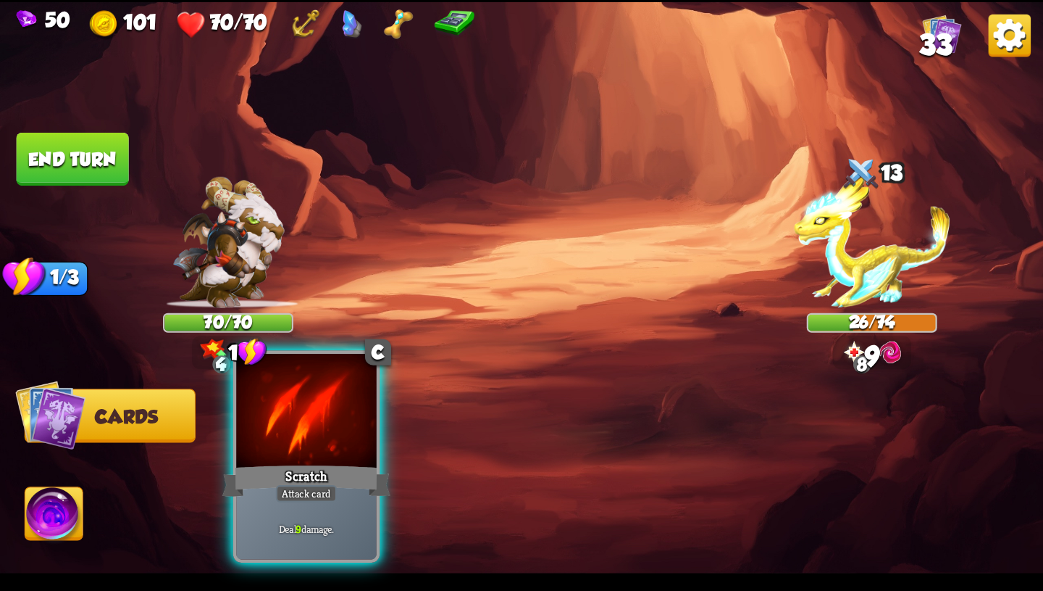
click at [336, 470] on div "Scratch" at bounding box center [306, 481] width 168 height 38
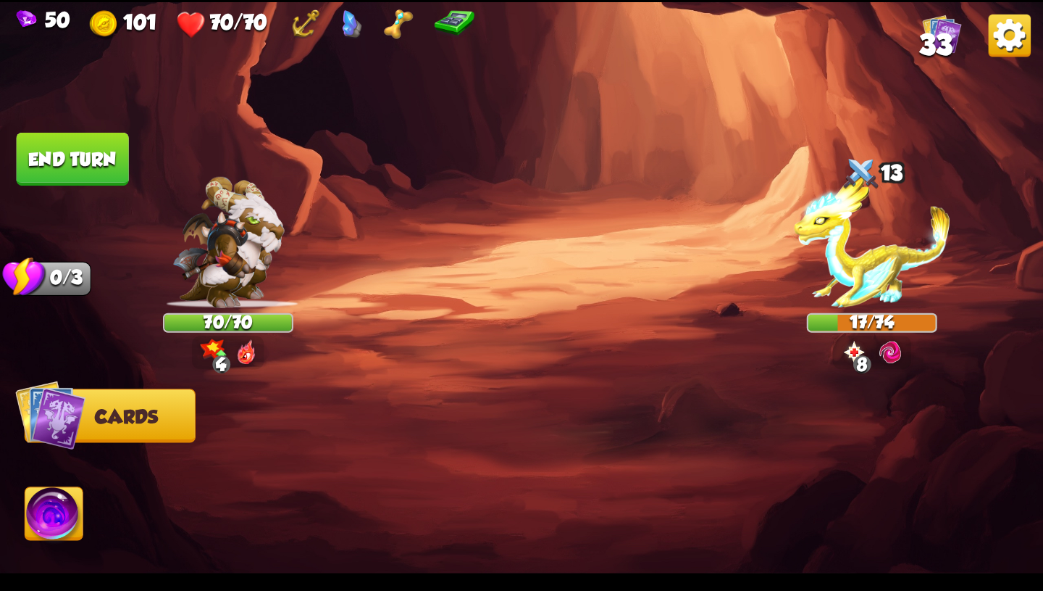
click at [89, 167] on button "End turn" at bounding box center [73, 159] width 112 height 53
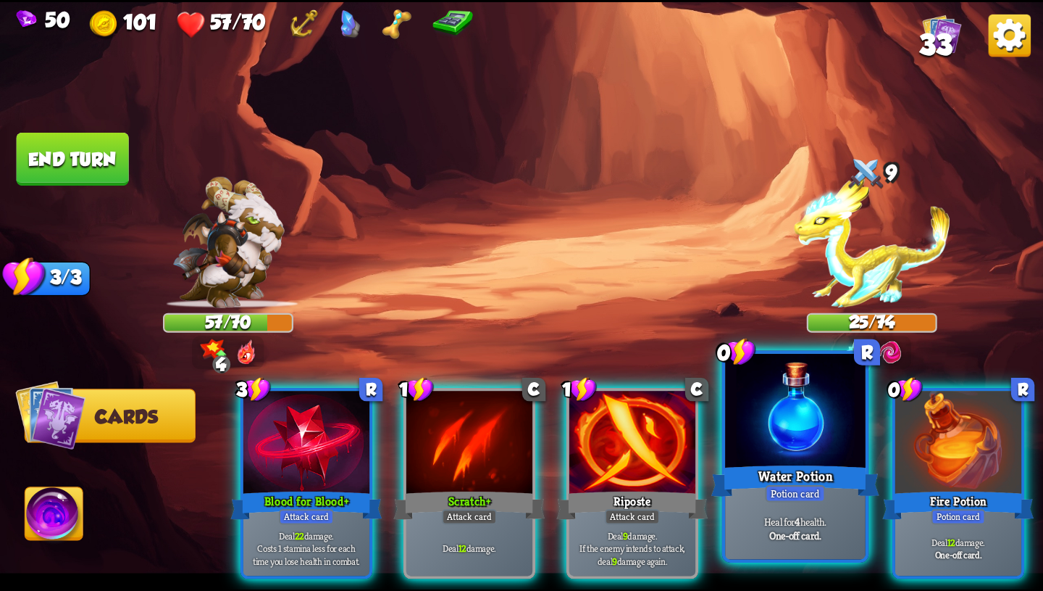
click at [817, 495] on div "Potion card" at bounding box center [795, 493] width 60 height 17
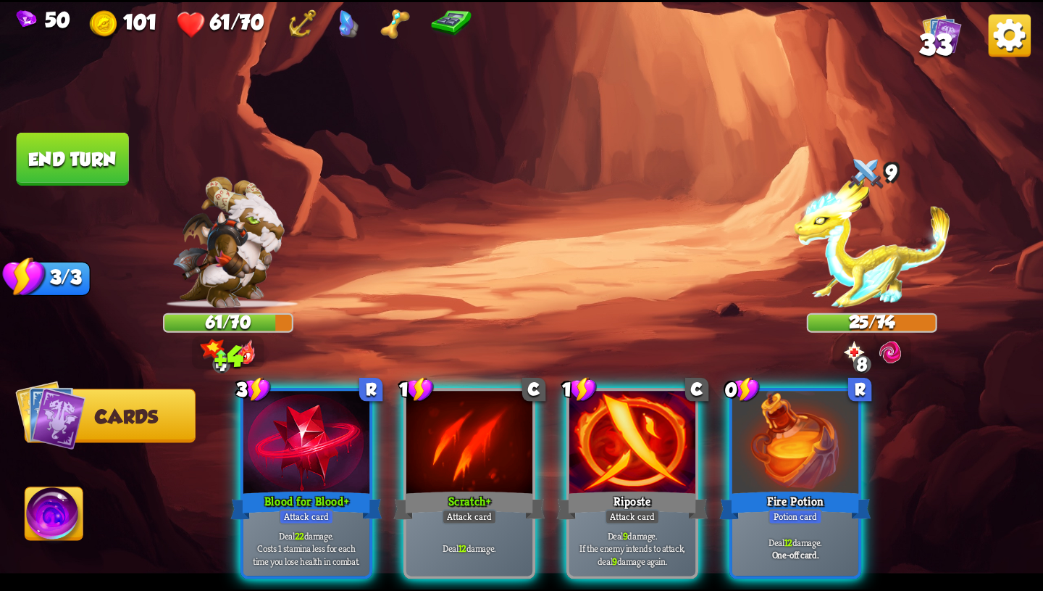
click at [28, 533] on img at bounding box center [54, 516] width 58 height 59
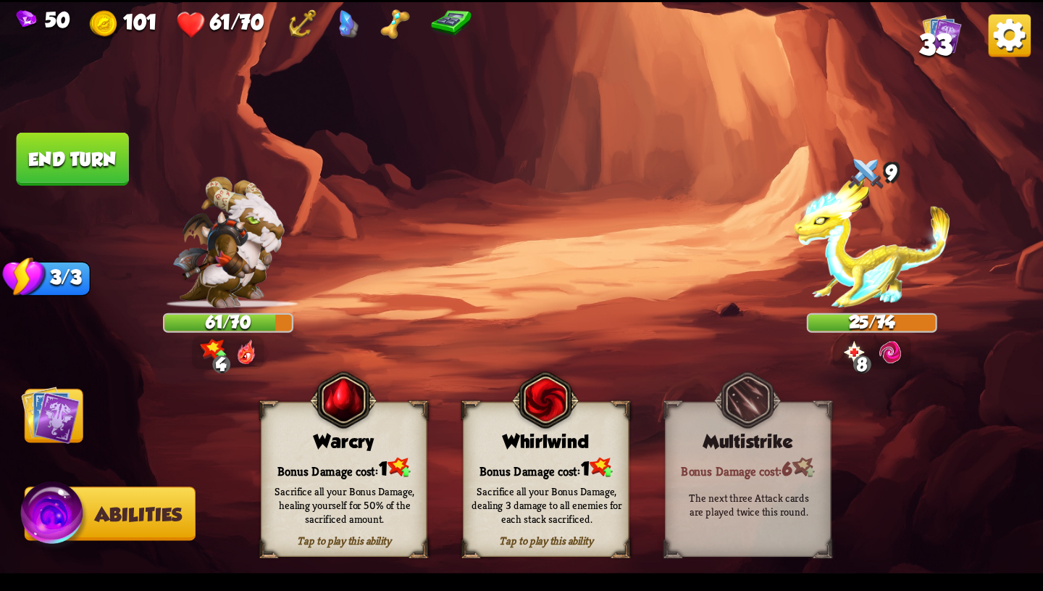
click at [43, 422] on img at bounding box center [50, 414] width 59 height 59
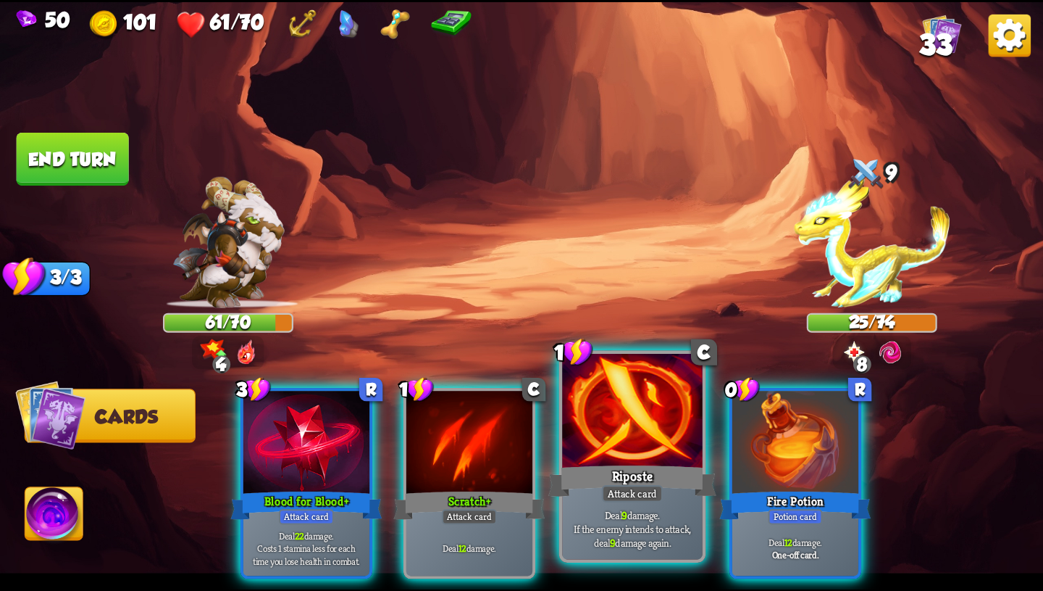
click at [596, 463] on div "Riposte" at bounding box center [633, 481] width 168 height 38
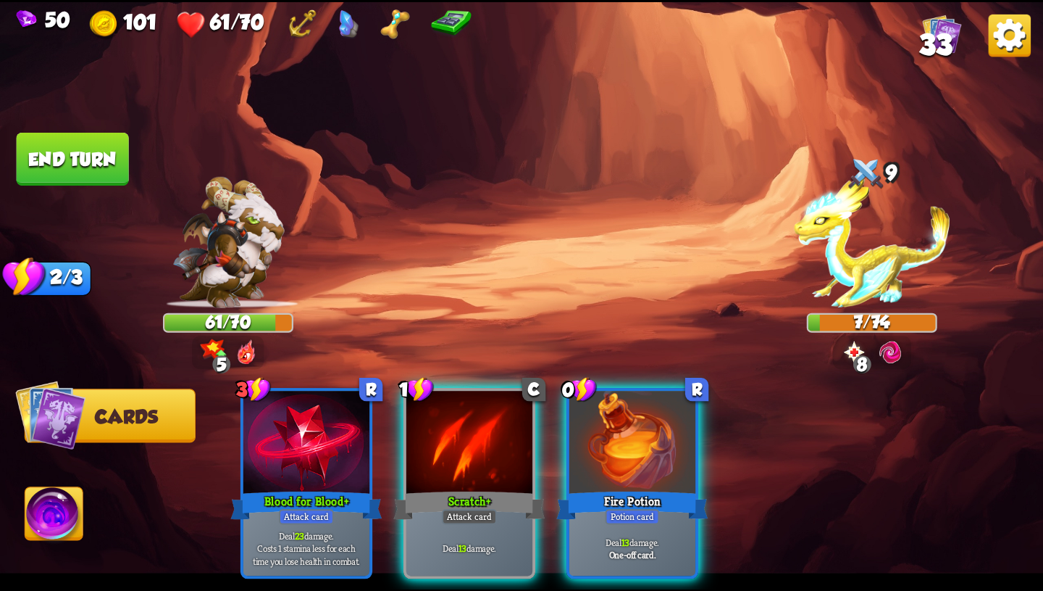
click at [30, 530] on img at bounding box center [54, 516] width 58 height 59
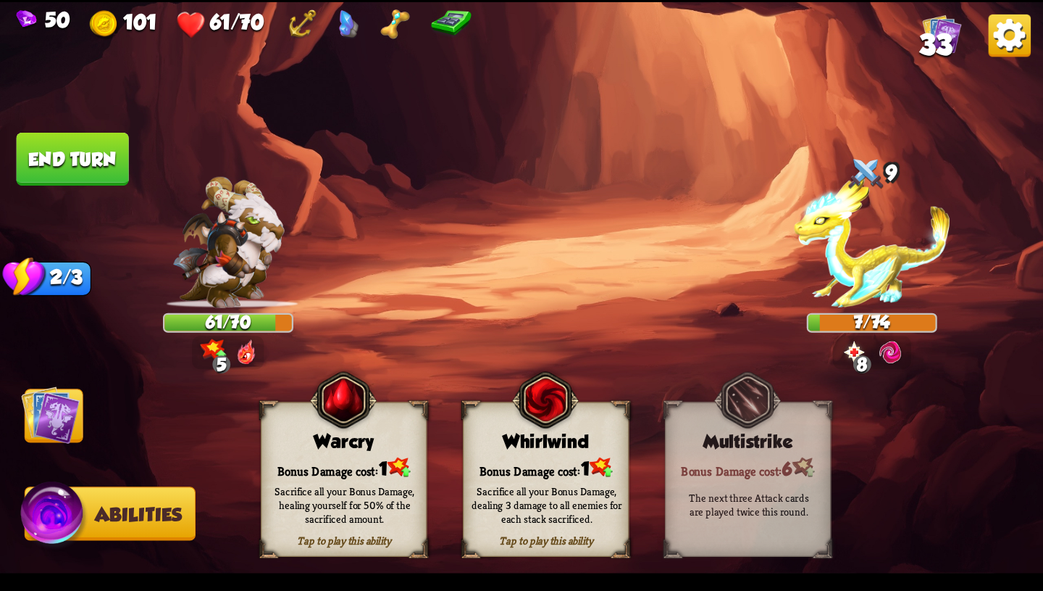
click at [299, 501] on div "Sacrifice all your Bonus Damage, healing yourself for 50% of the sacrificed amo…" at bounding box center [345, 503] width 150 height 41
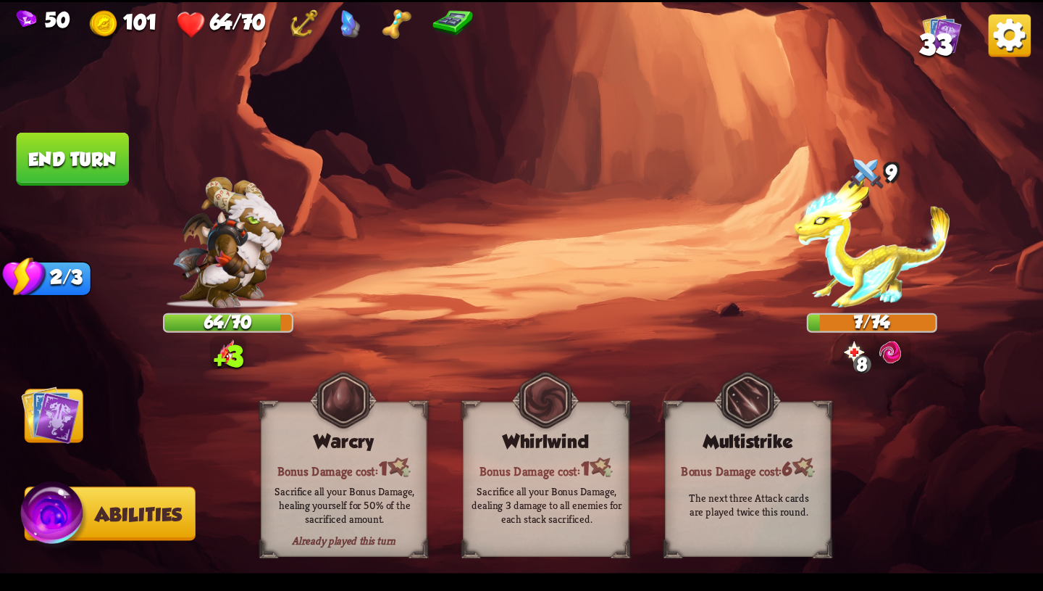
click at [61, 419] on img at bounding box center [50, 414] width 59 height 59
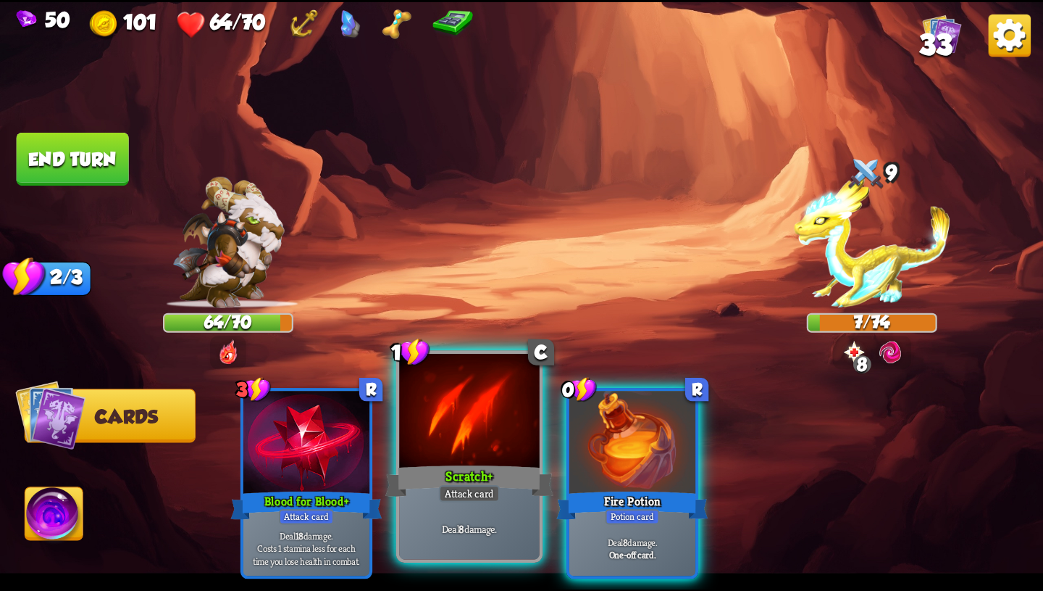
click at [459, 441] on div at bounding box center [469, 412] width 141 height 118
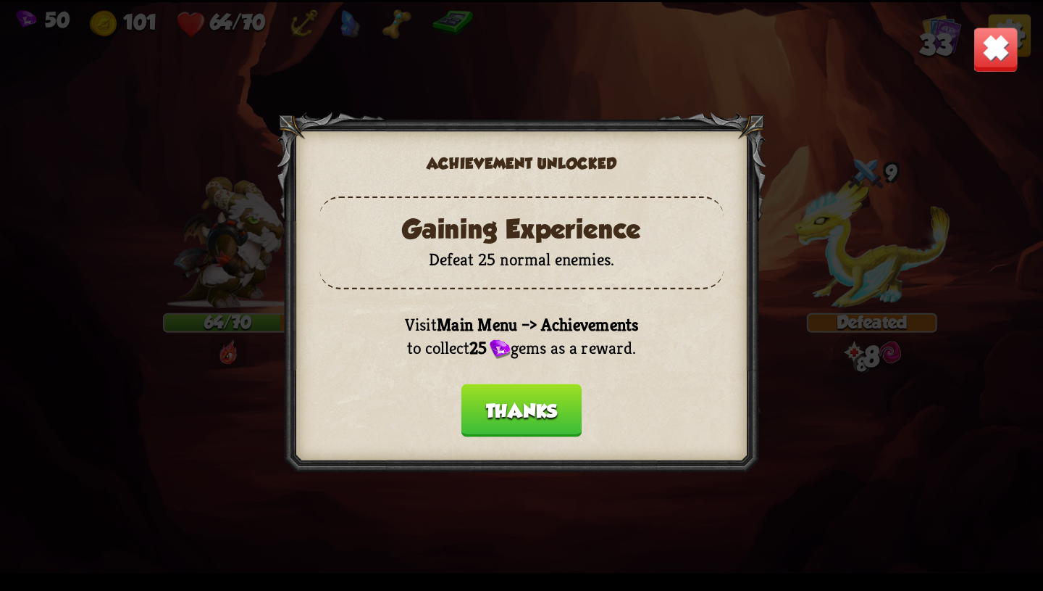
click at [509, 411] on button "Thanks" at bounding box center [522, 409] width 121 height 53
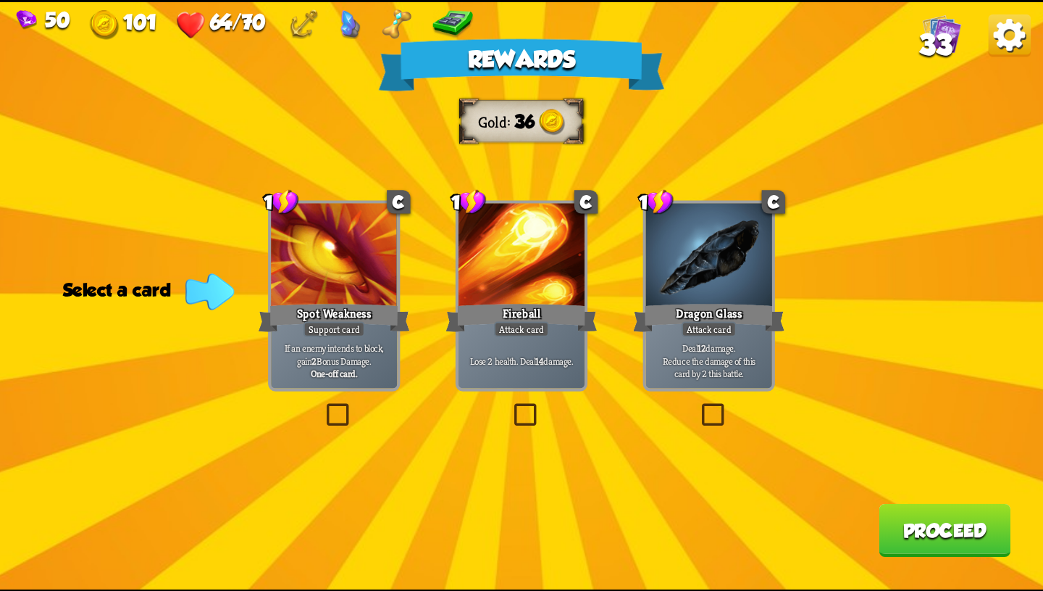
click at [733, 271] on div at bounding box center [709, 256] width 126 height 107
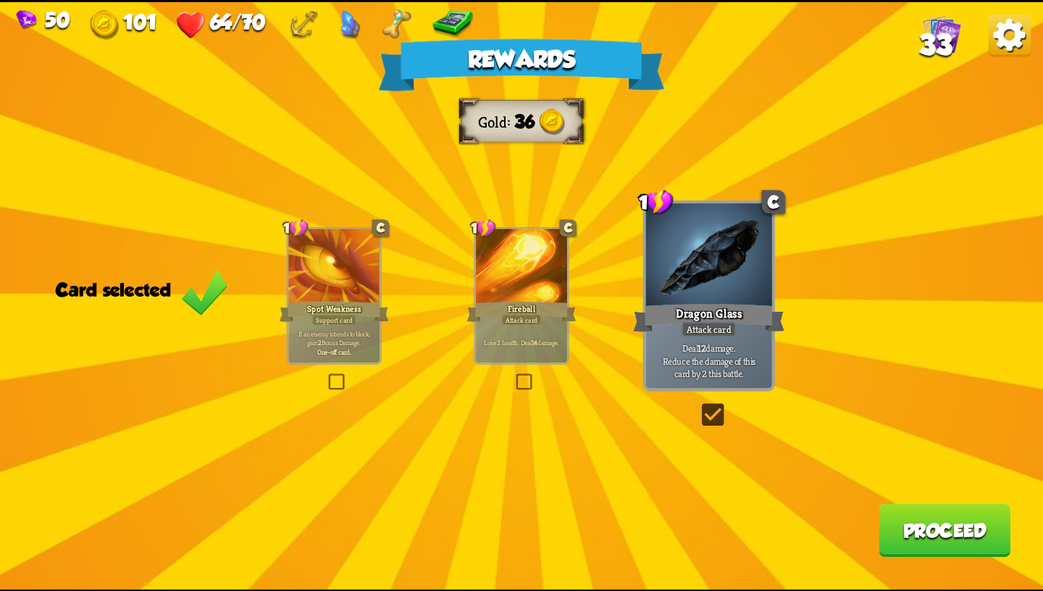
click at [900, 526] on button "Proceed" at bounding box center [945, 529] width 132 height 53
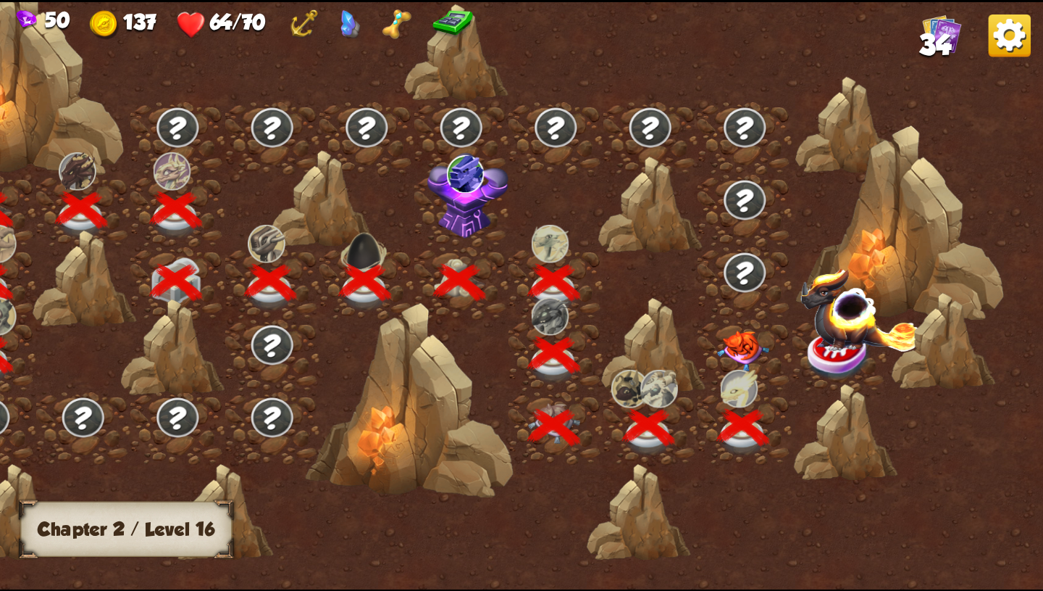
click at [737, 330] on img at bounding box center [743, 350] width 52 height 41
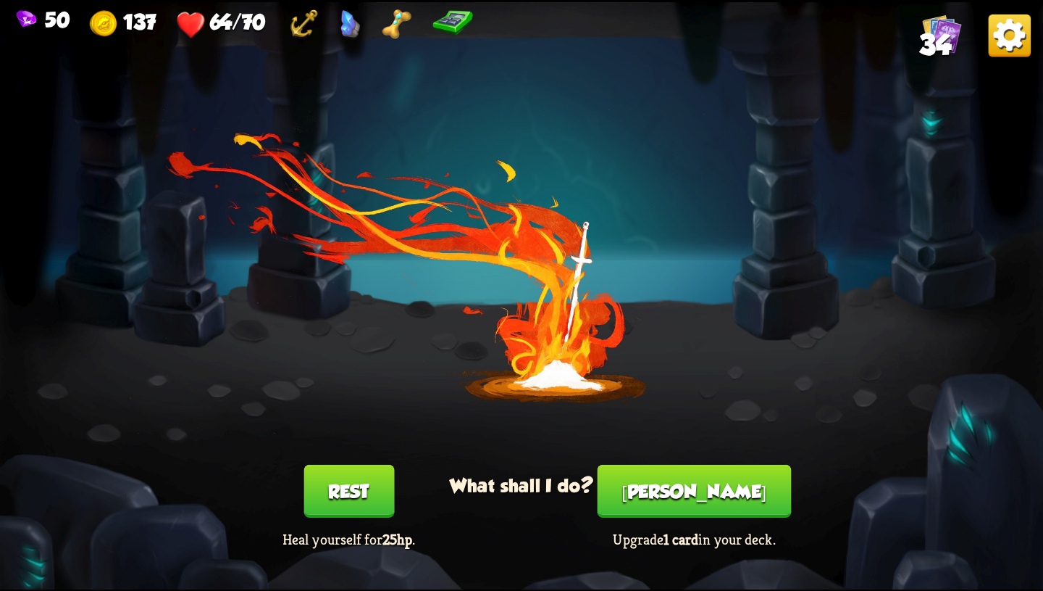
click at [713, 486] on button "[PERSON_NAME]" at bounding box center [695, 490] width 194 height 53
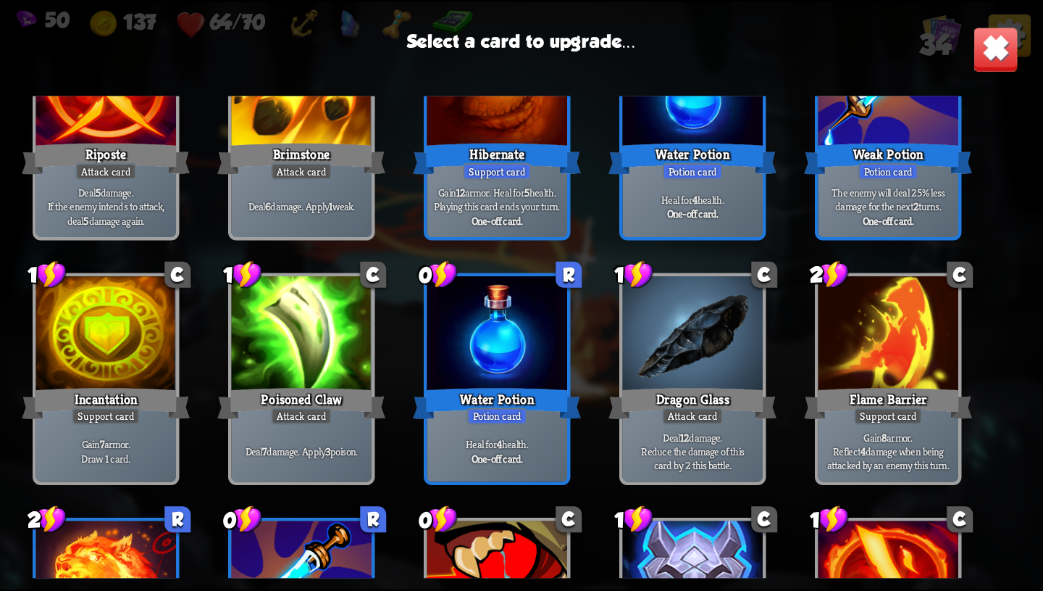
scroll to position [744, 0]
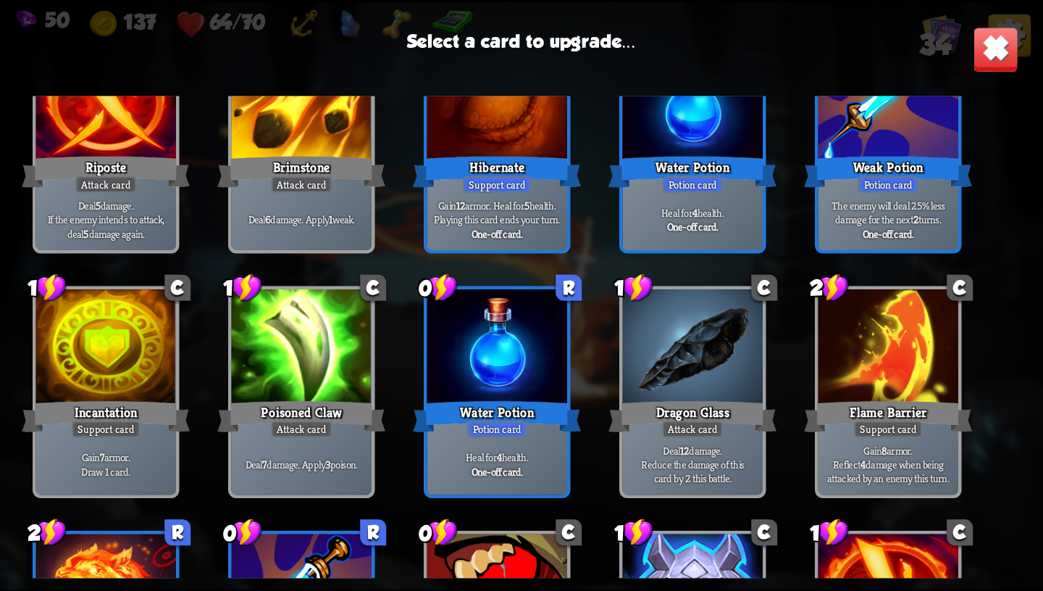
click at [735, 415] on div "Dragon Glass" at bounding box center [693, 416] width 168 height 38
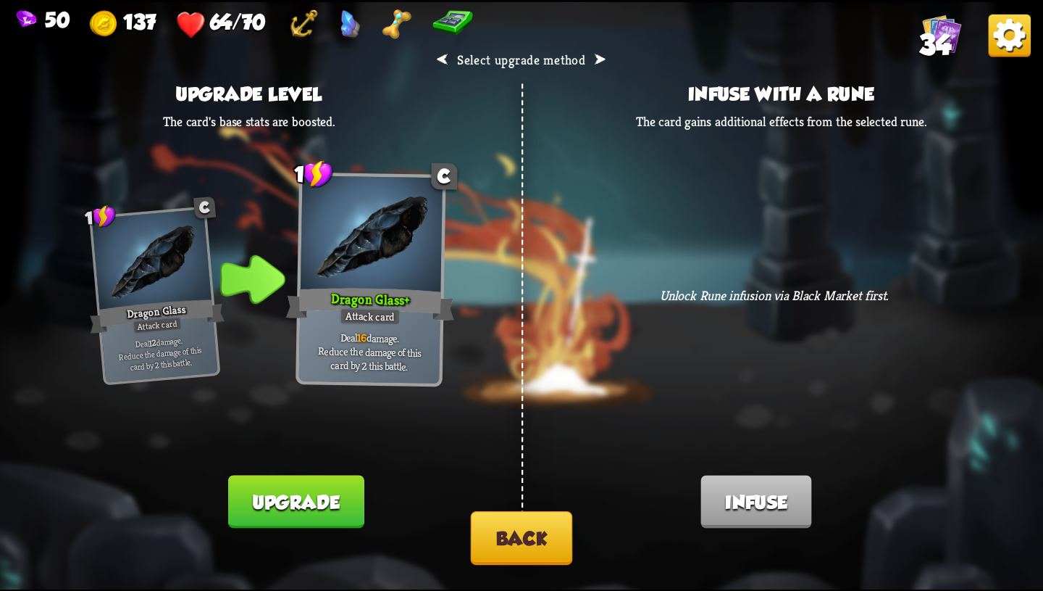
click at [518, 530] on button "Back" at bounding box center [522, 538] width 102 height 54
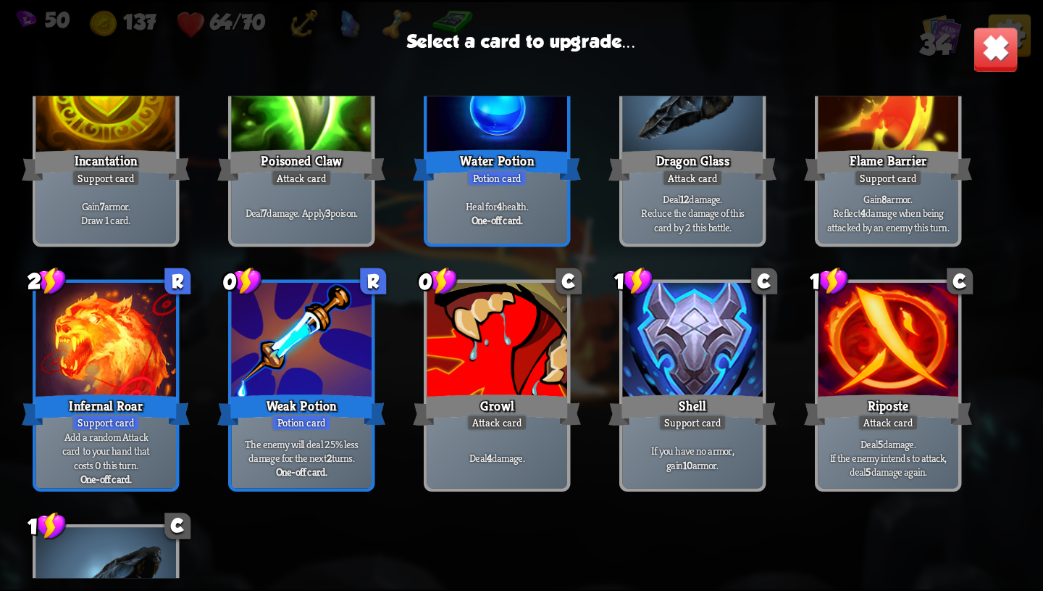
scroll to position [967, 0]
click at [139, 447] on p "Add a random Attack card to your hand that costs 0 this turn." at bounding box center [105, 450] width 133 height 41
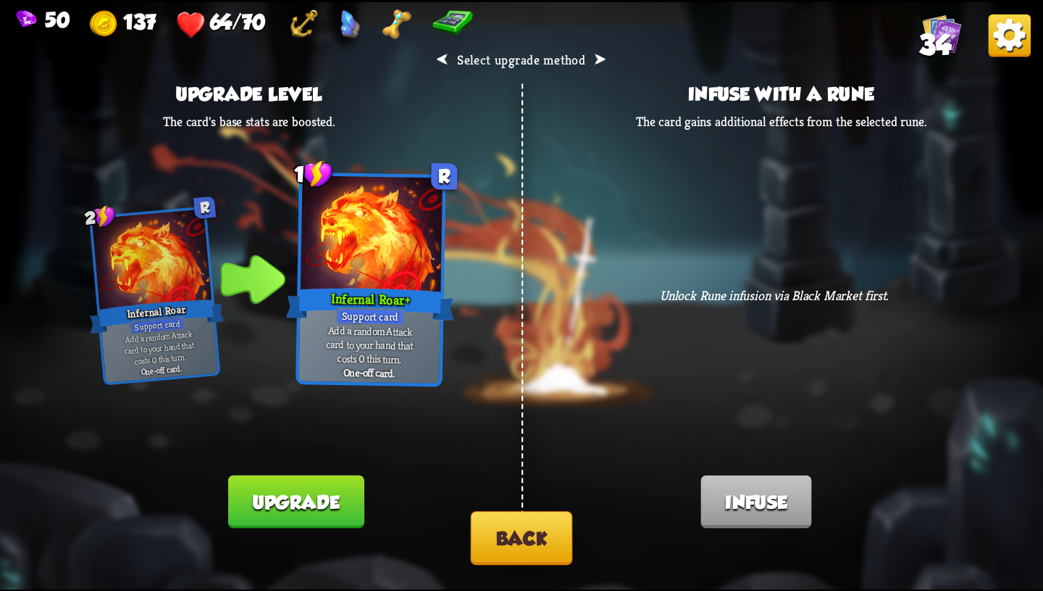
click at [544, 546] on button "Back" at bounding box center [522, 538] width 102 height 54
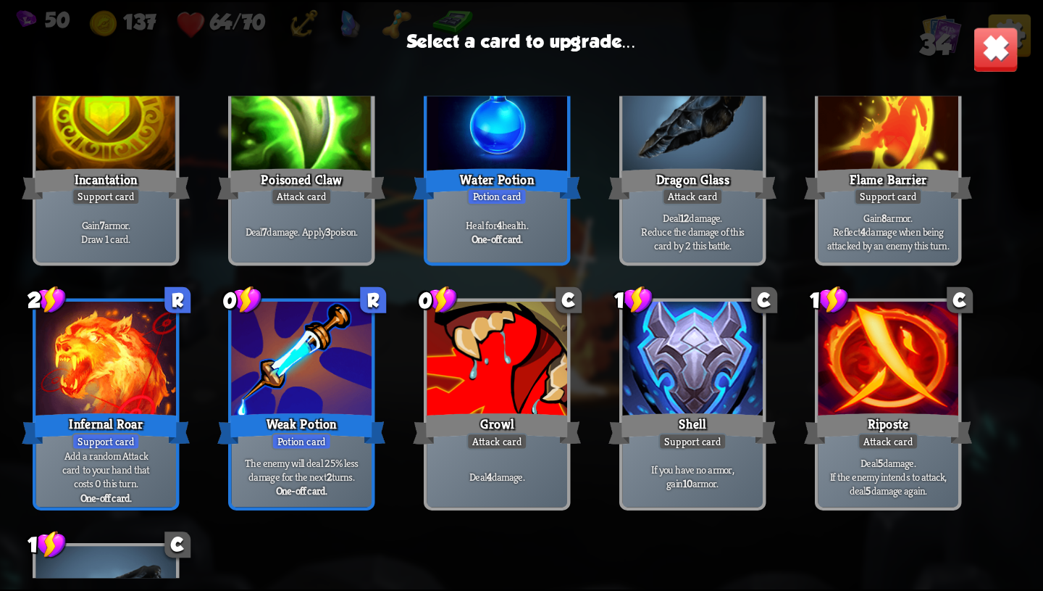
scroll to position [949, 0]
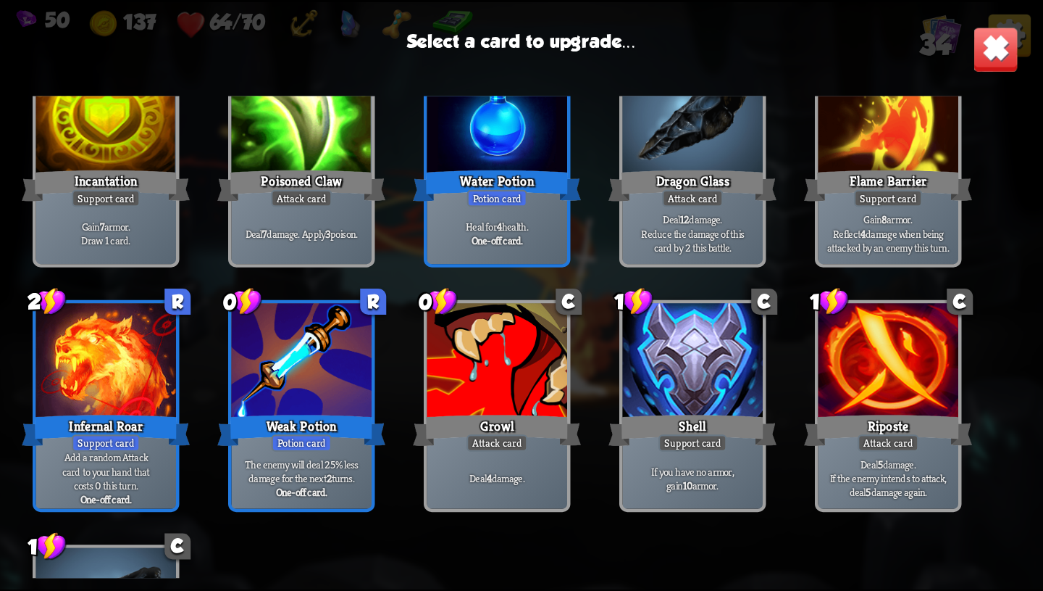
click at [735, 426] on div "Shell" at bounding box center [693, 430] width 168 height 38
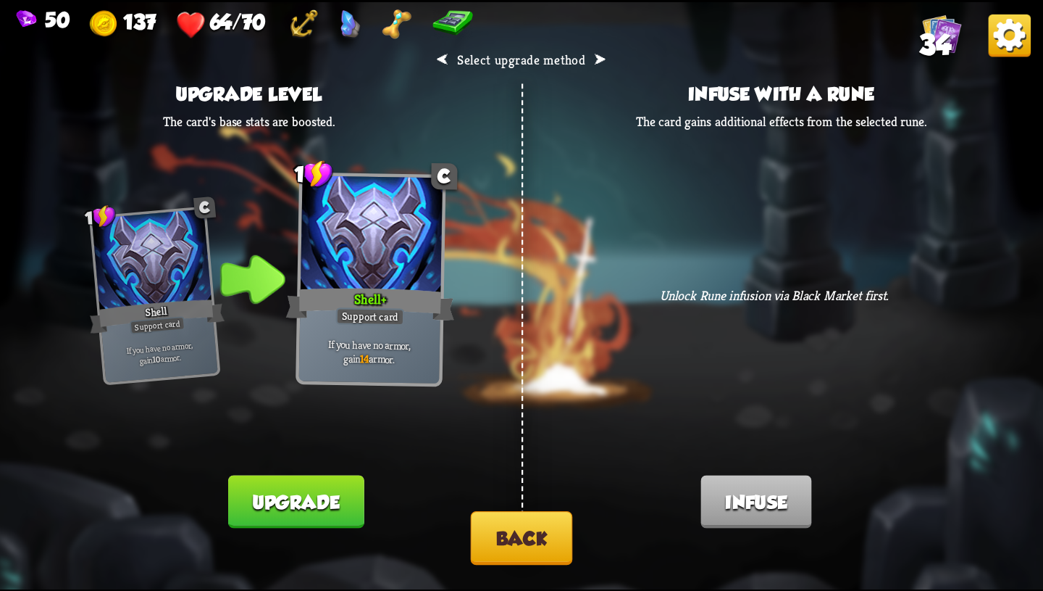
click at [554, 525] on button "Back" at bounding box center [522, 538] width 102 height 54
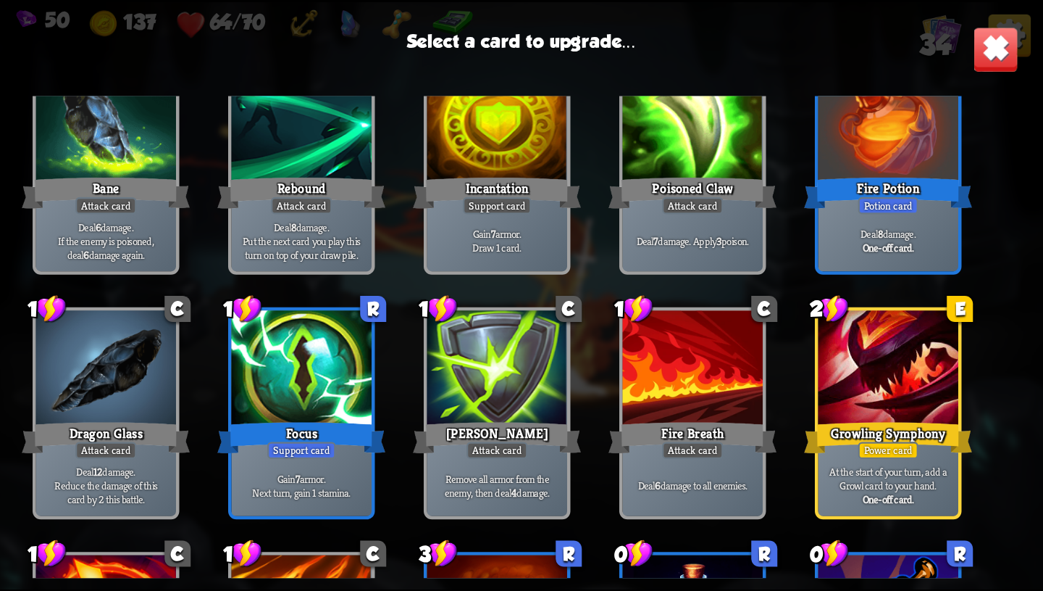
scroll to position [295, 0]
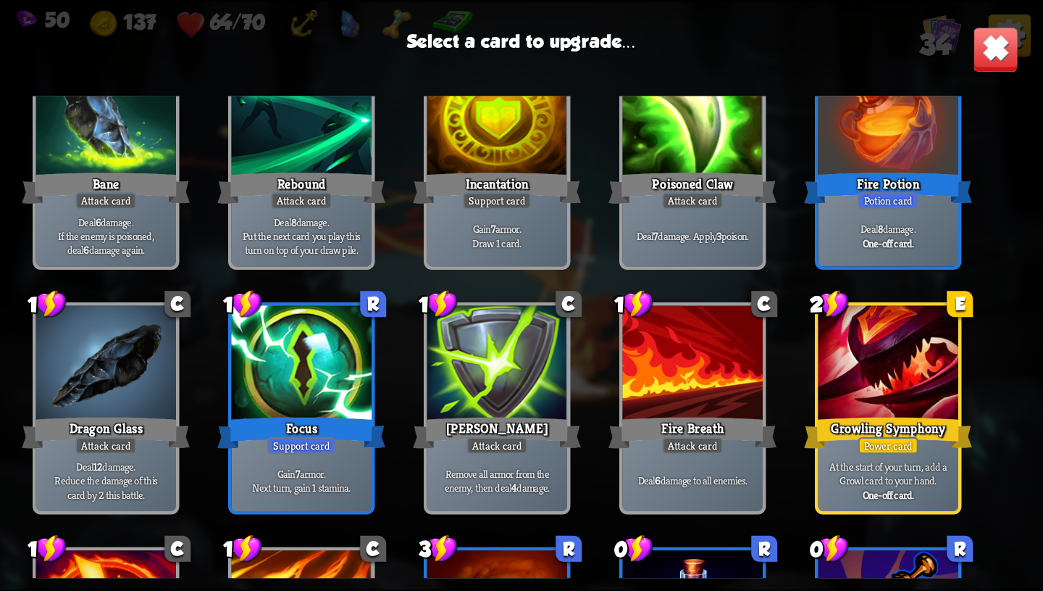
click at [849, 336] on div at bounding box center [889, 364] width 141 height 118
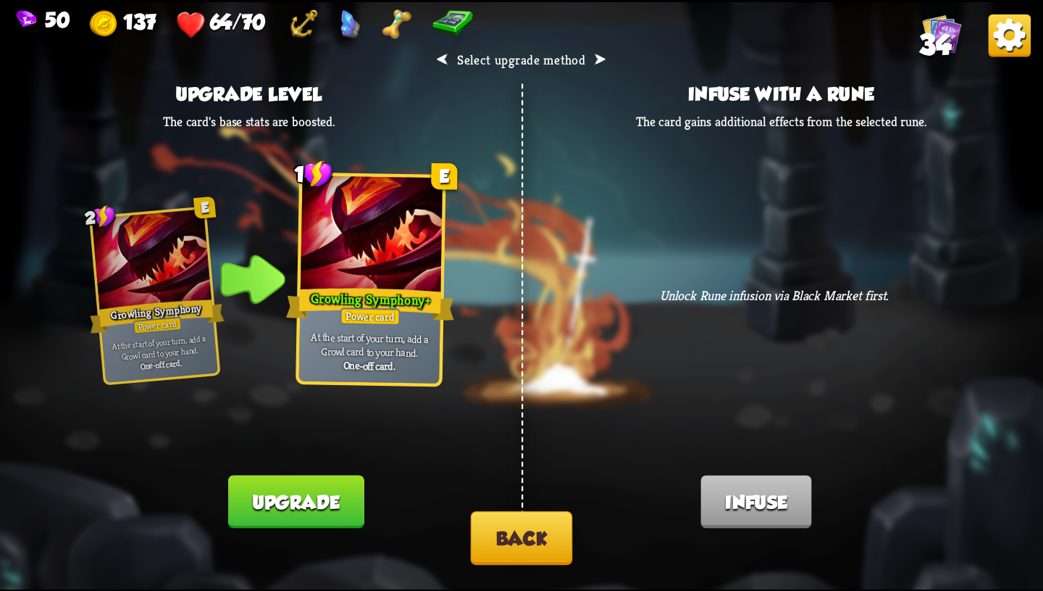
click at [522, 535] on button "Back" at bounding box center [522, 538] width 102 height 54
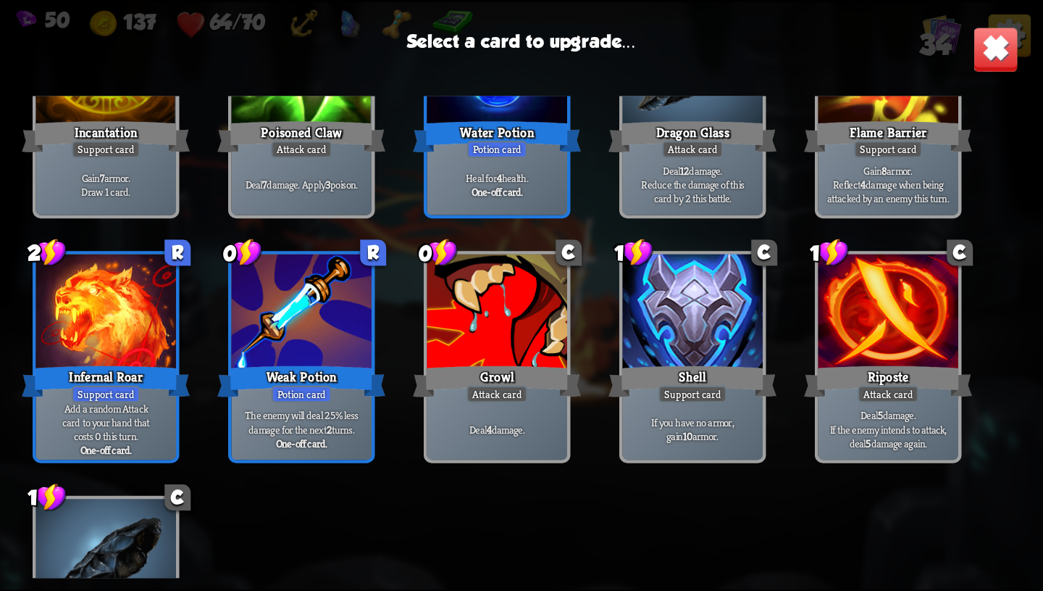
scroll to position [984, 0]
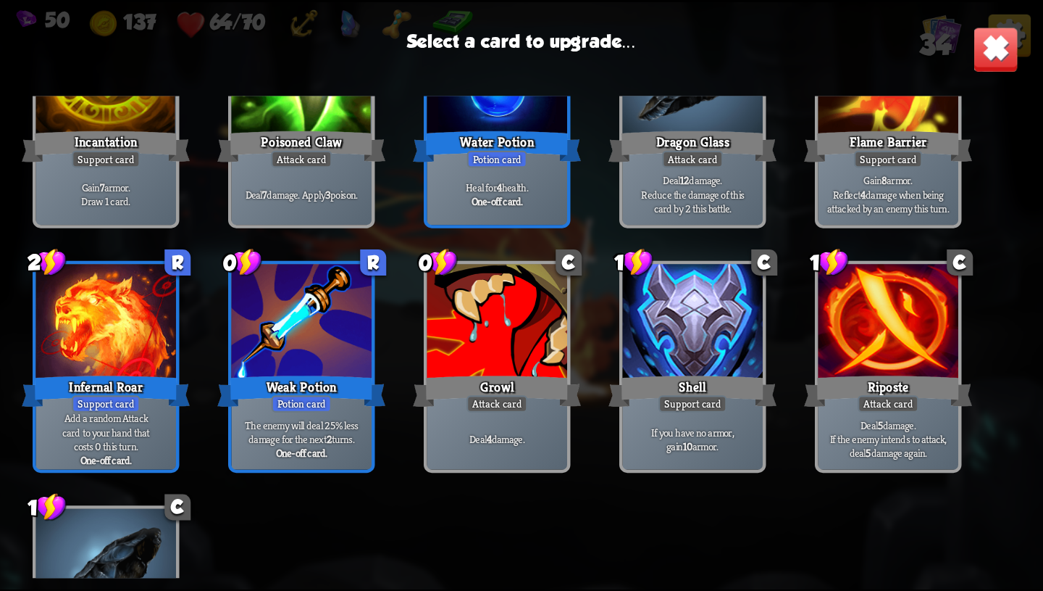
click at [915, 375] on div "Riposte" at bounding box center [888, 391] width 168 height 38
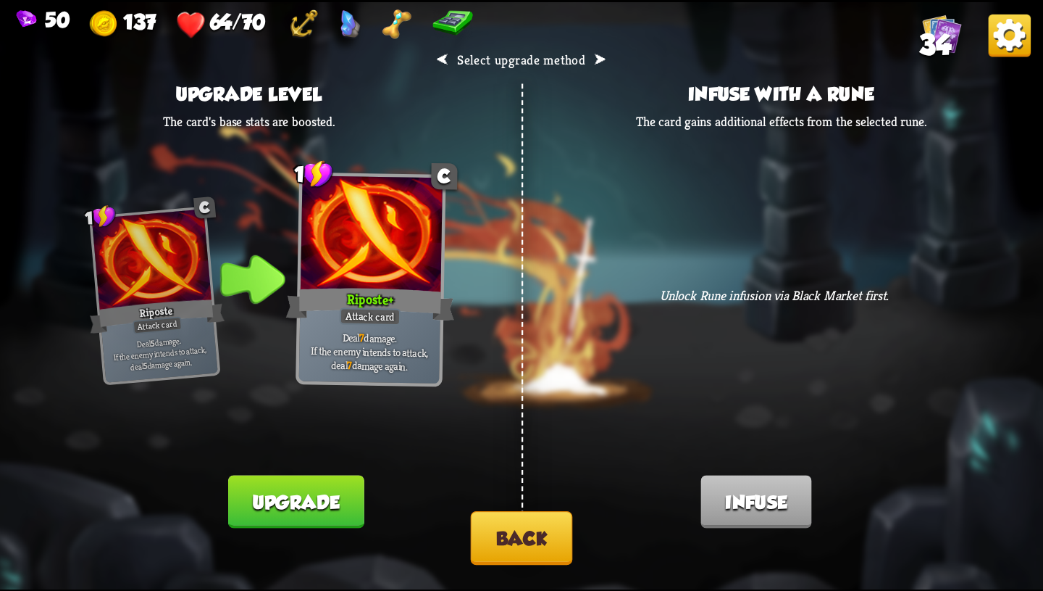
click at [531, 533] on button "Back" at bounding box center [522, 538] width 102 height 54
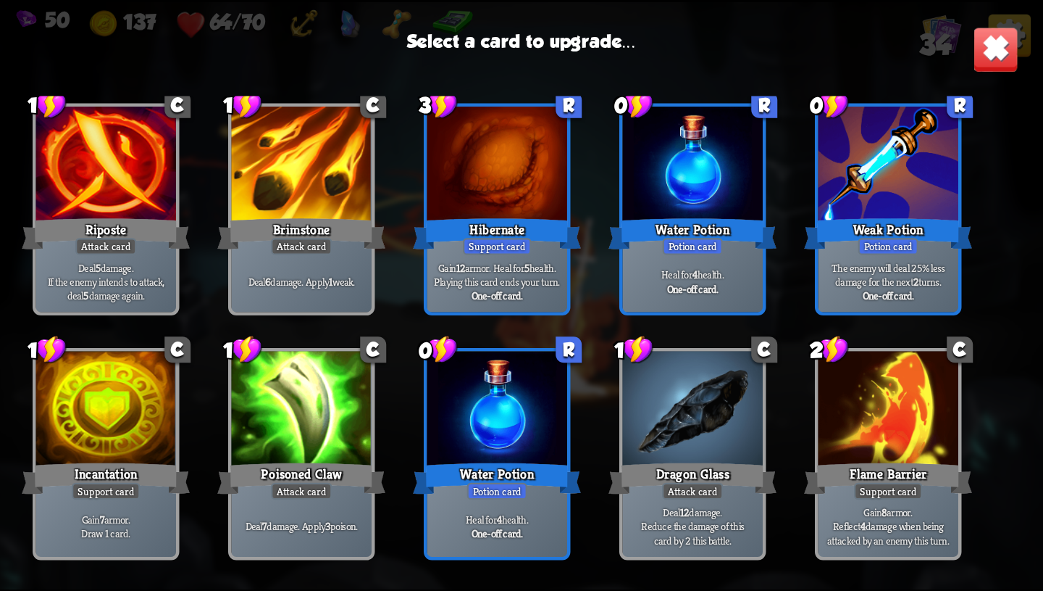
scroll to position [683, 0]
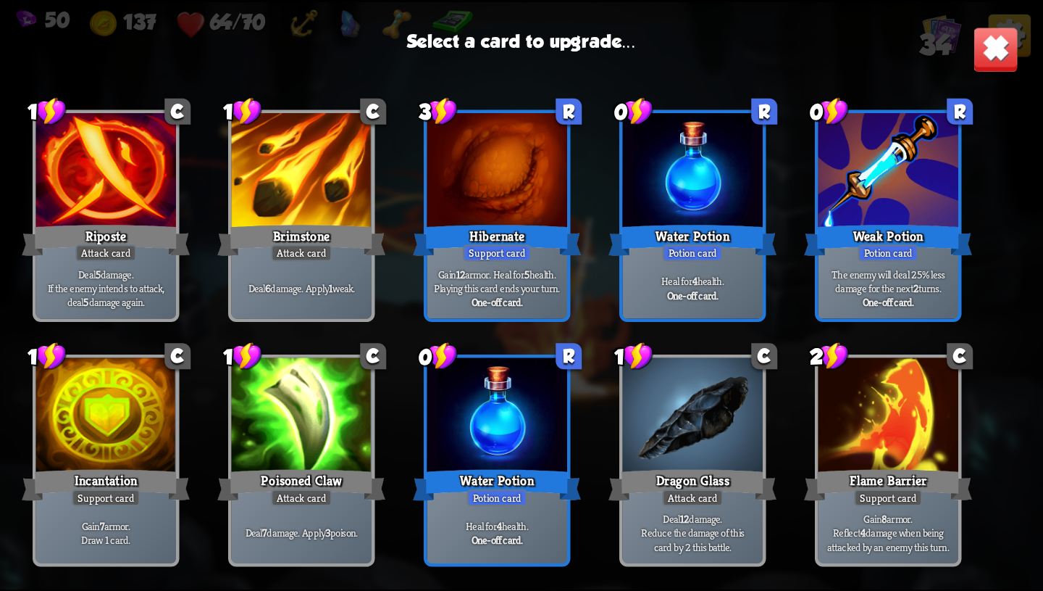
click at [514, 270] on p "Gain 12 armor. Heal for 5 health. Playing this card ends your turn." at bounding box center [496, 281] width 133 height 28
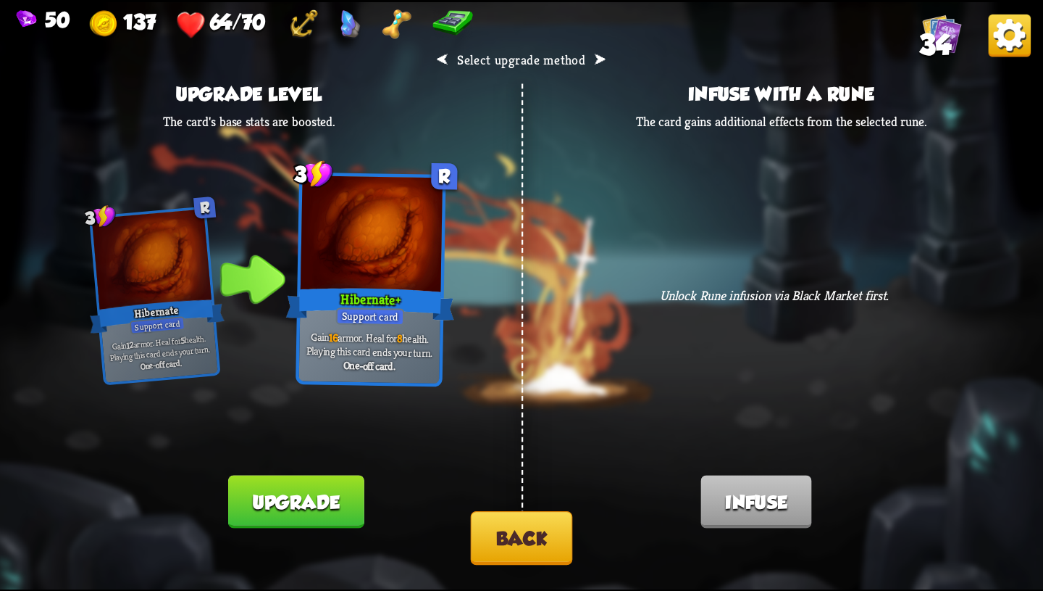
click at [518, 548] on button "Back" at bounding box center [522, 538] width 102 height 54
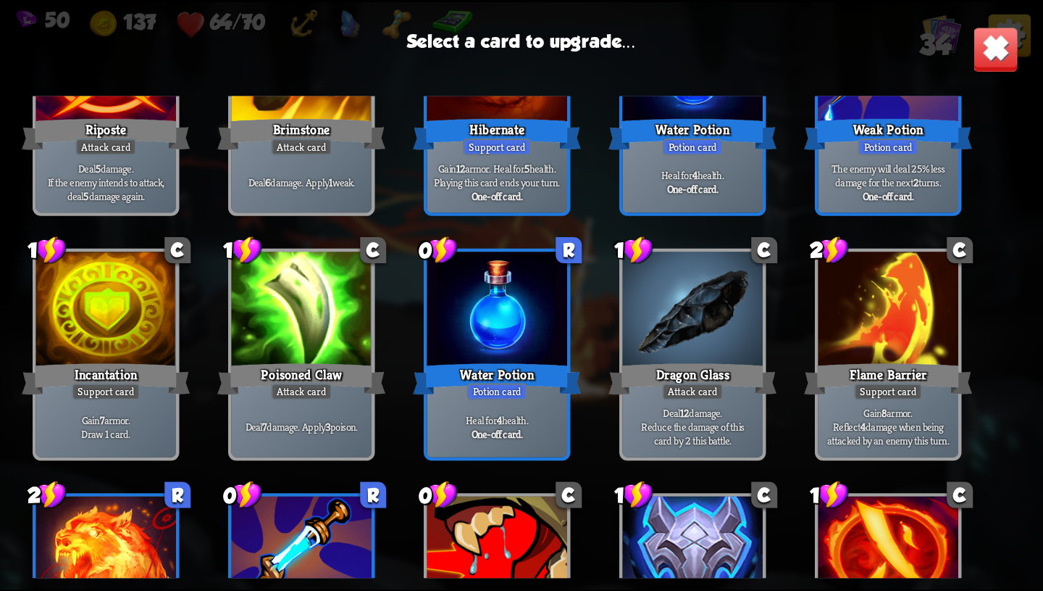
scroll to position [776, 0]
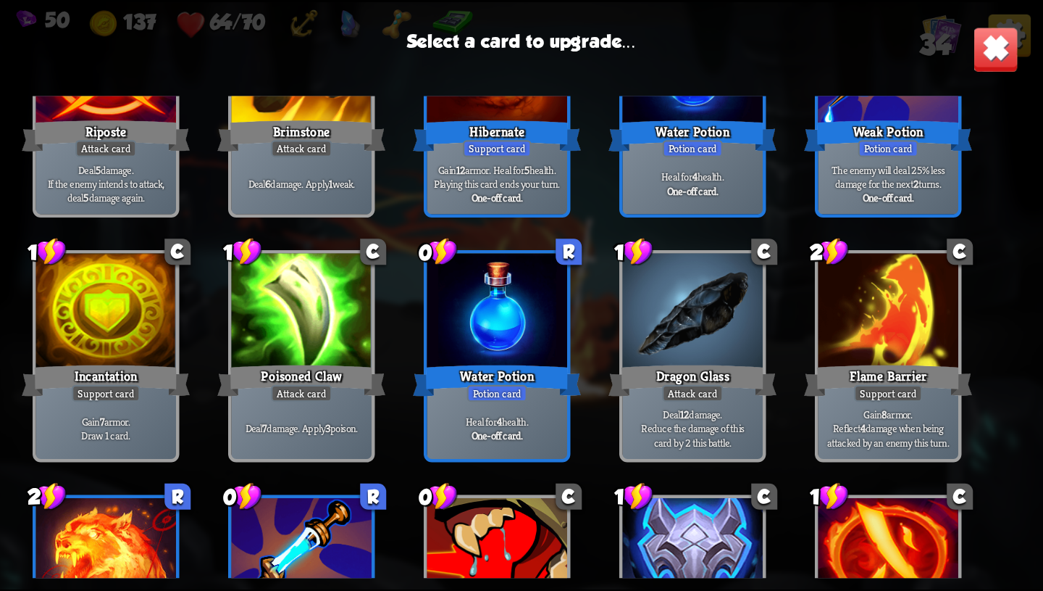
click at [649, 429] on p "Deal 12 damage. Reduce the damage of this card by 2 this battle." at bounding box center [692, 427] width 133 height 41
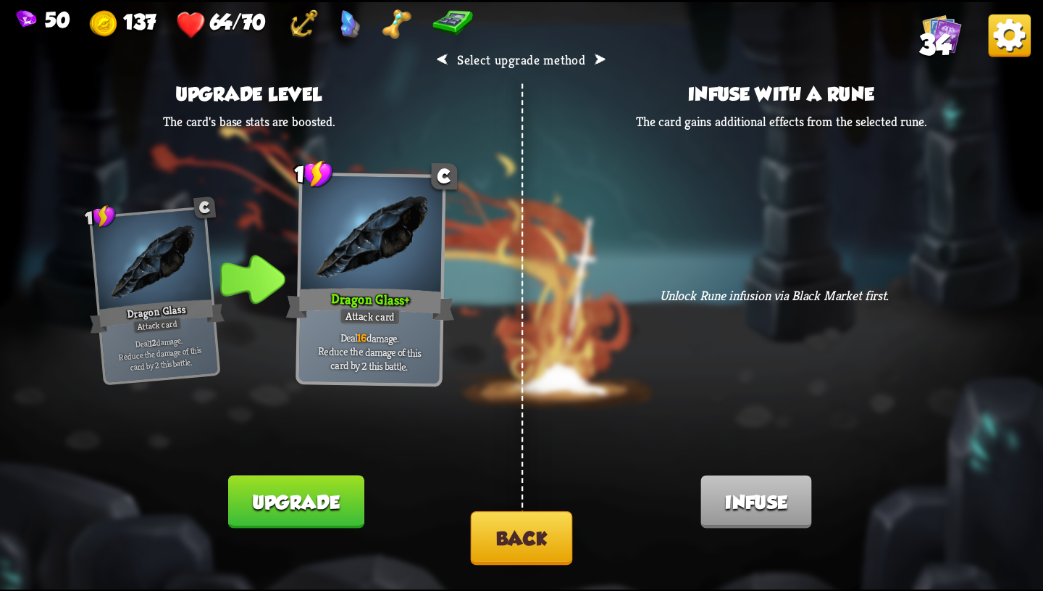
click at [531, 538] on button "Back" at bounding box center [522, 538] width 102 height 54
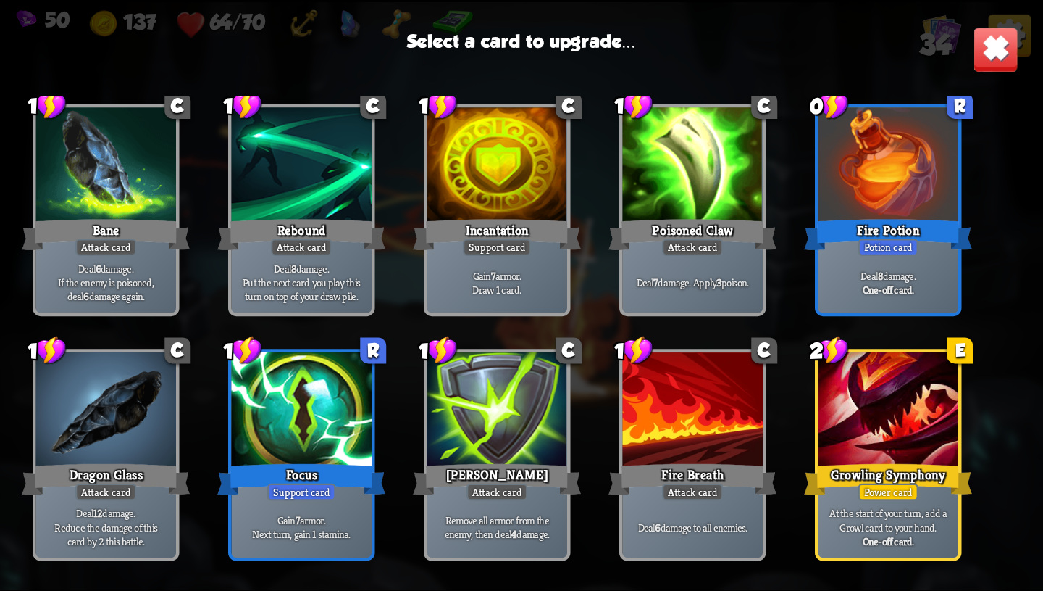
scroll to position [196, 0]
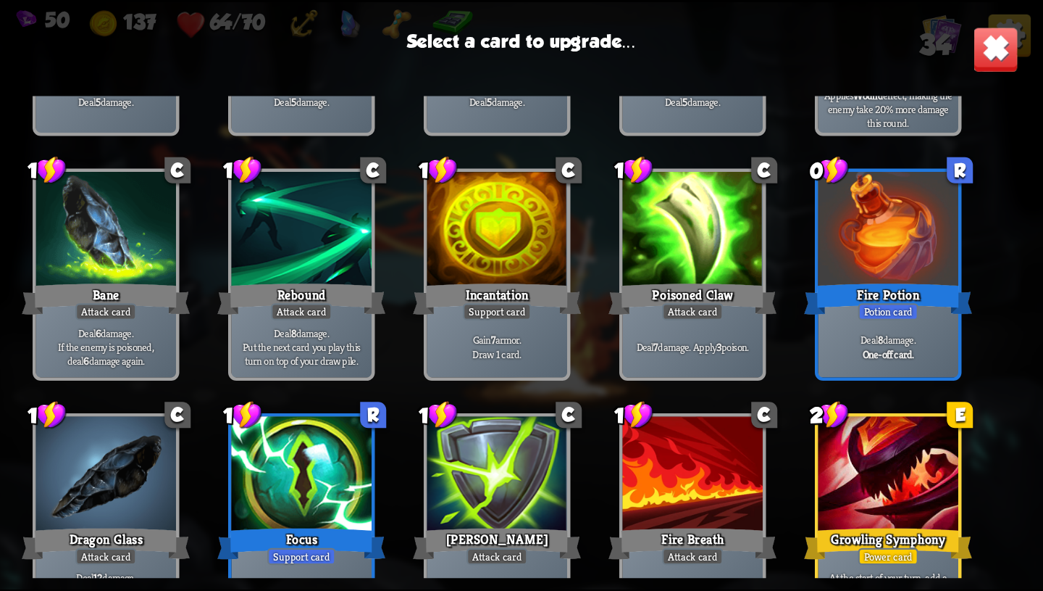
click at [845, 470] on div at bounding box center [889, 475] width 141 height 118
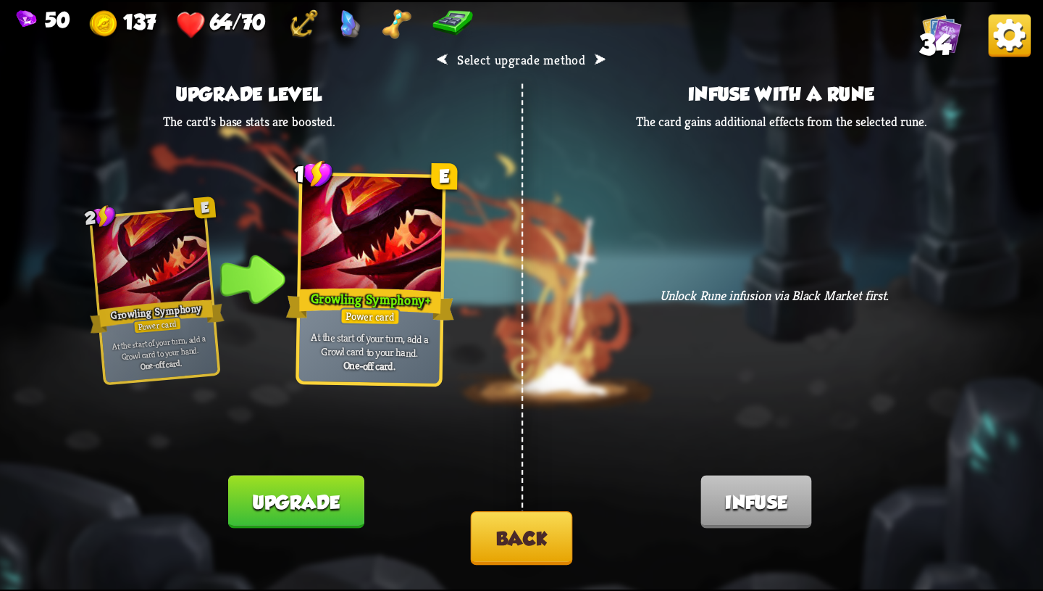
click at [291, 505] on button "Upgrade" at bounding box center [296, 501] width 136 height 53
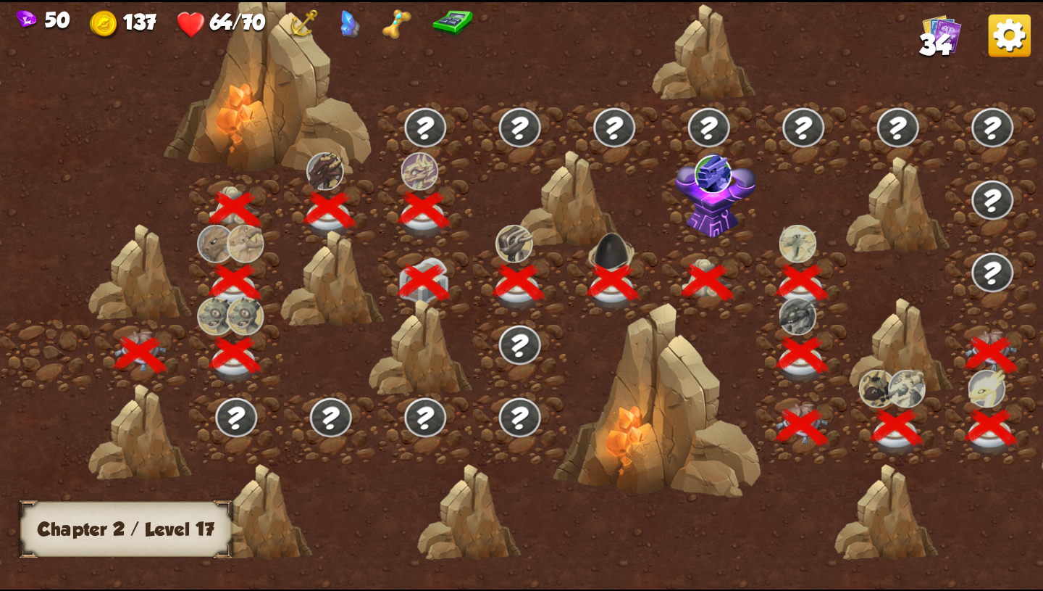
scroll to position [0, 220]
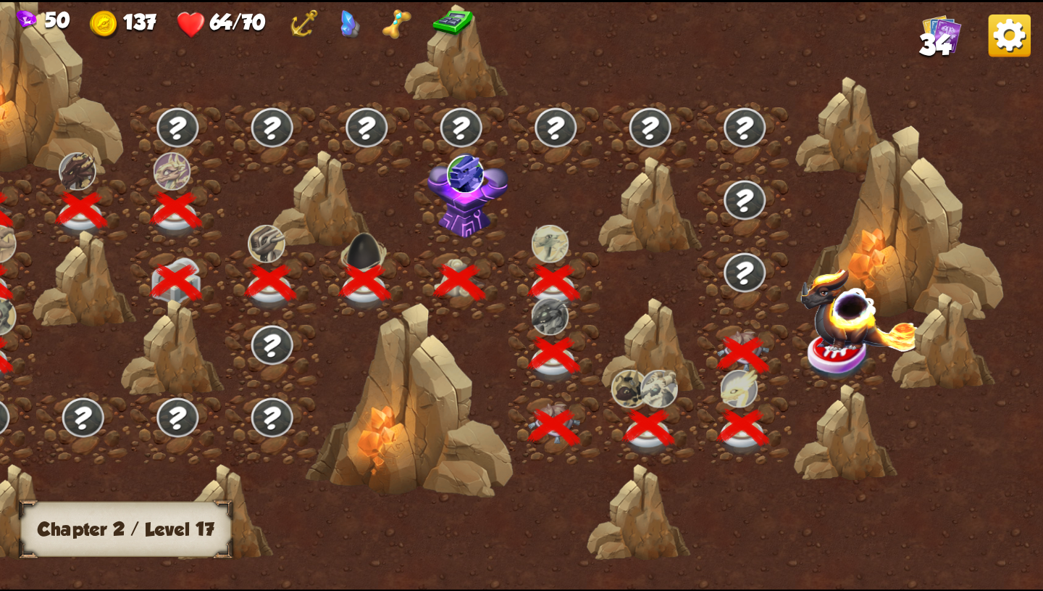
click at [834, 349] on img at bounding box center [861, 309] width 121 height 84
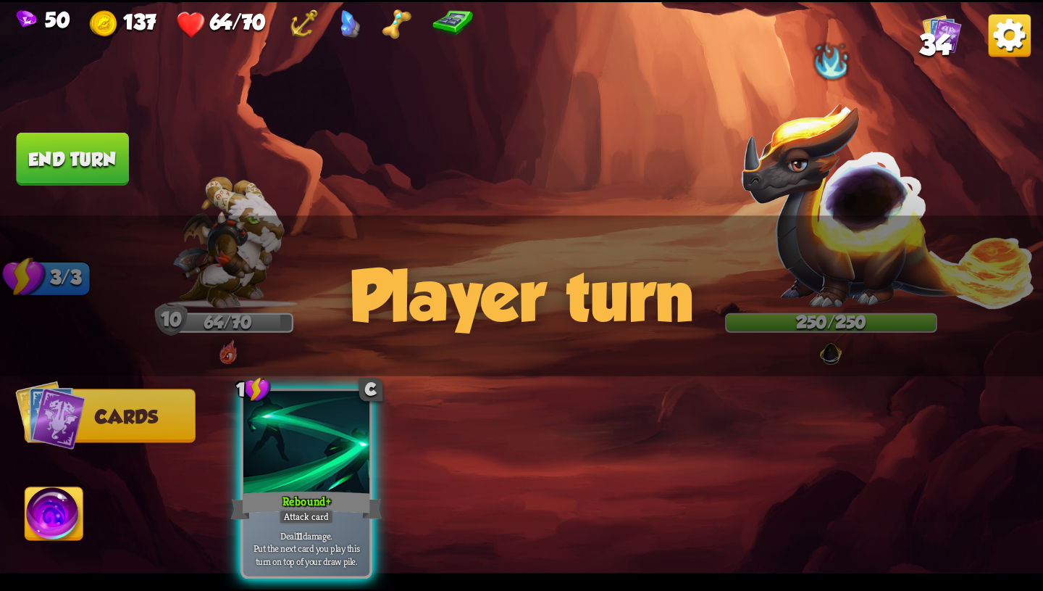
click at [825, 352] on div "Player turn" at bounding box center [521, 295] width 1043 height 161
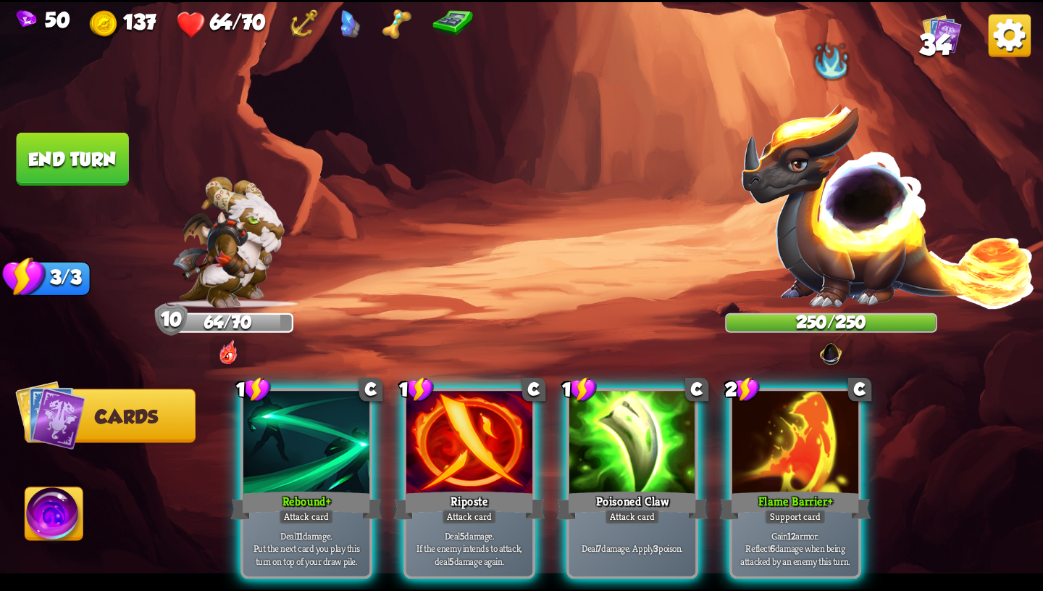
click at [835, 351] on div "Player turn" at bounding box center [521, 295] width 1043 height 161
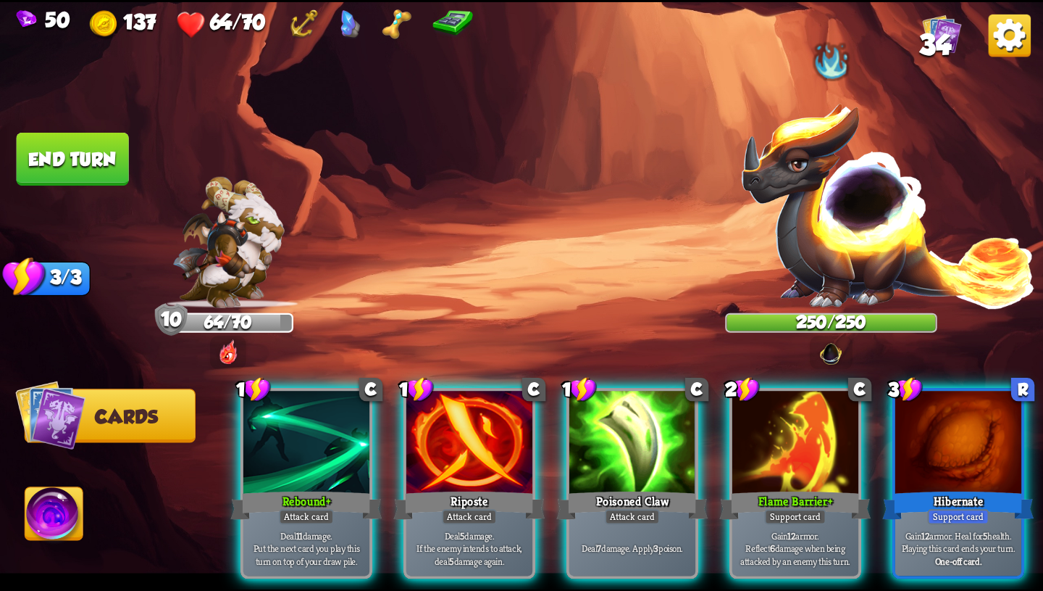
click at [829, 357] on img at bounding box center [832, 351] width 26 height 26
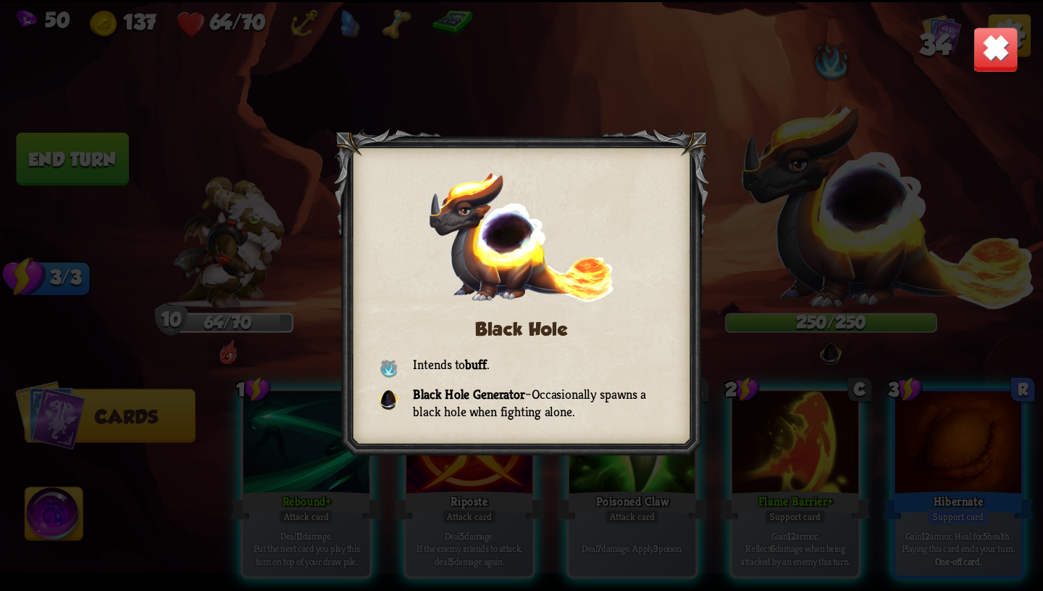
click at [991, 62] on img at bounding box center [996, 49] width 46 height 46
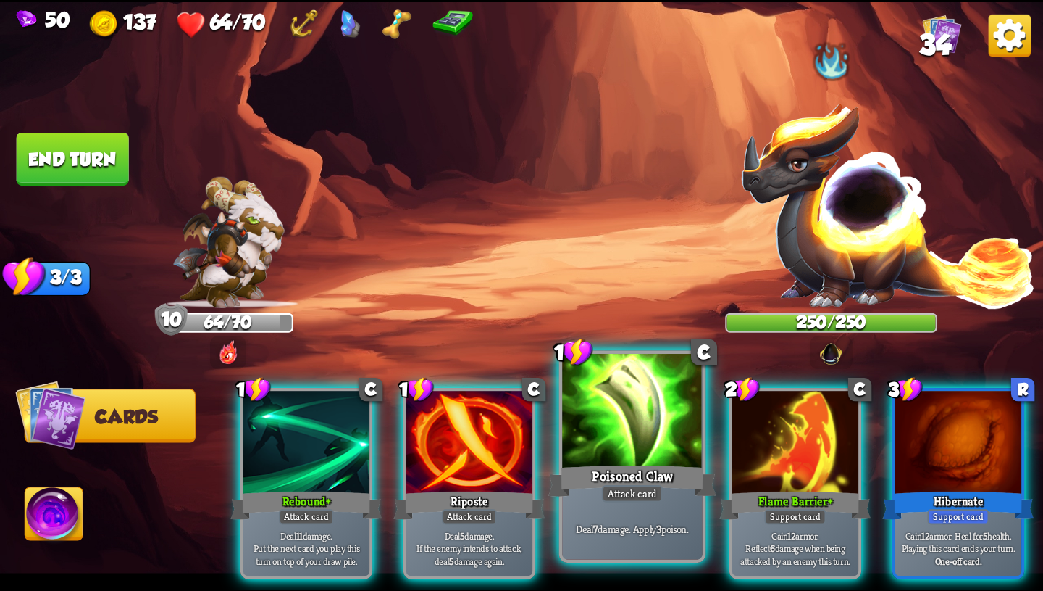
click at [625, 413] on div at bounding box center [632, 412] width 141 height 118
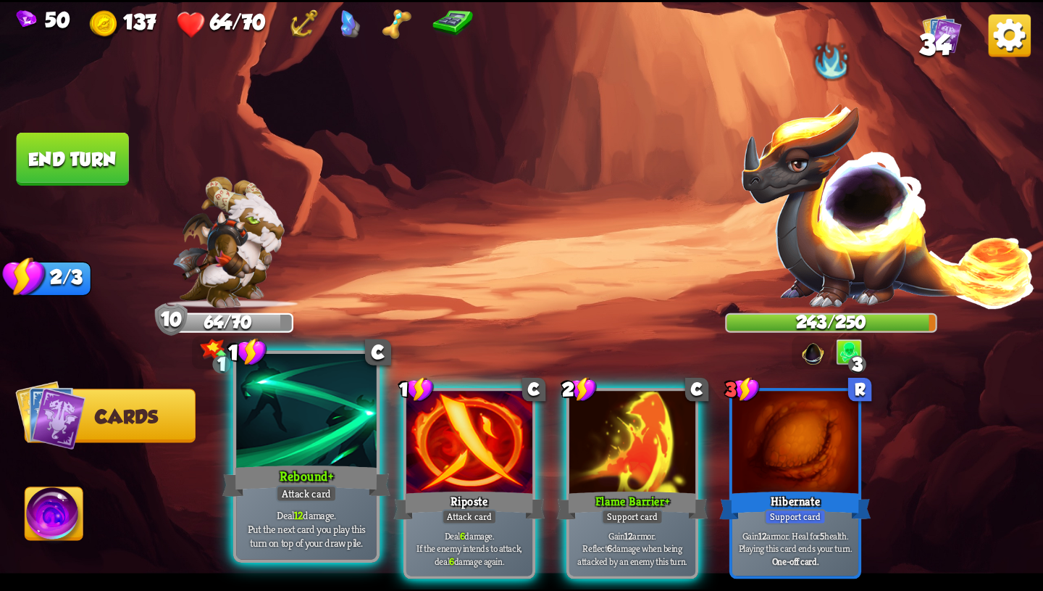
click at [278, 445] on div at bounding box center [306, 412] width 141 height 118
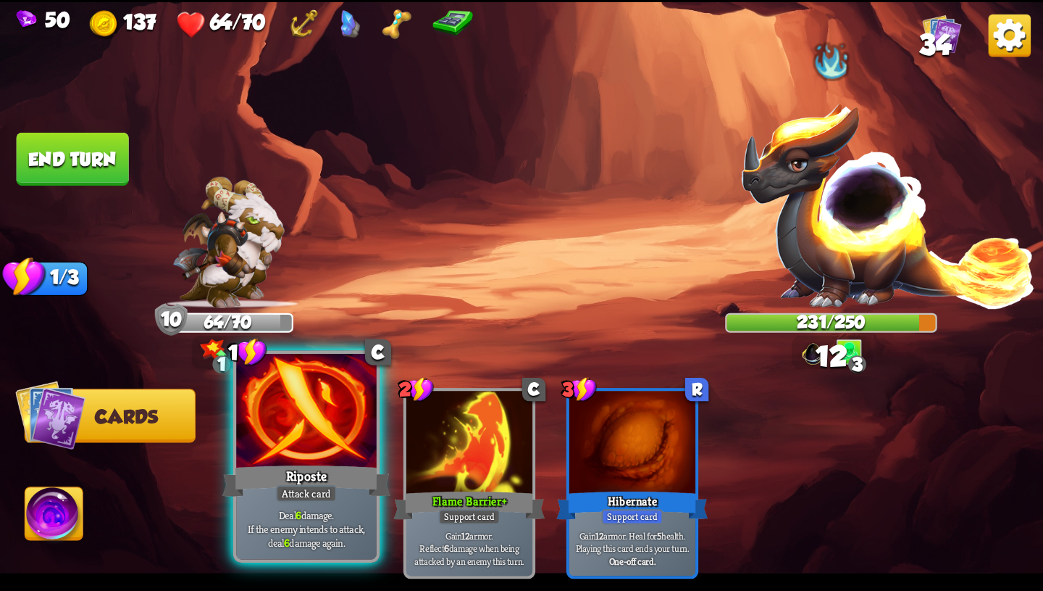
click at [278, 445] on div at bounding box center [306, 412] width 141 height 118
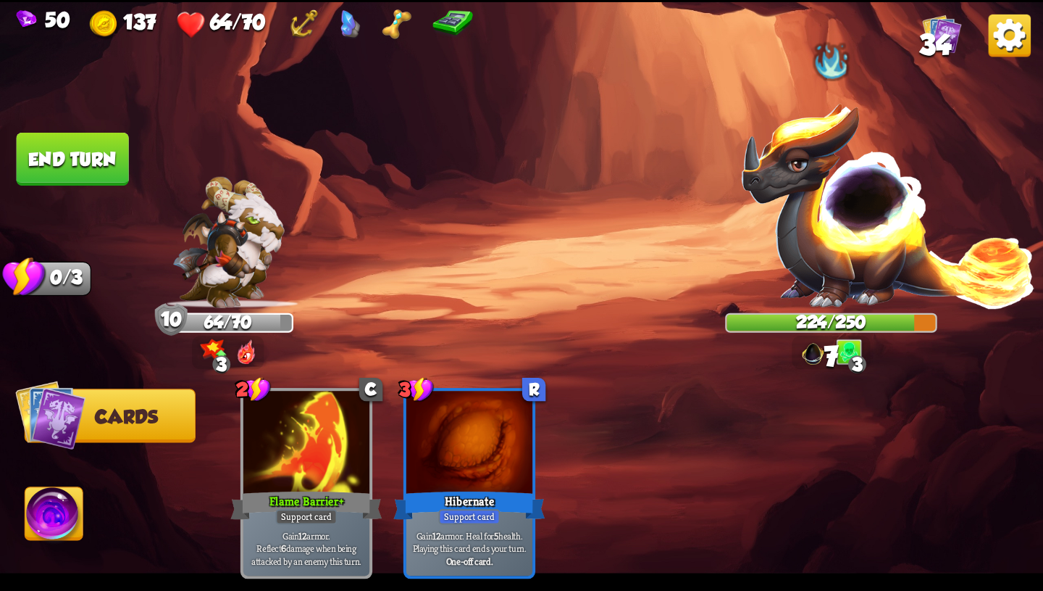
click at [90, 159] on button "End turn" at bounding box center [72, 159] width 114 height 54
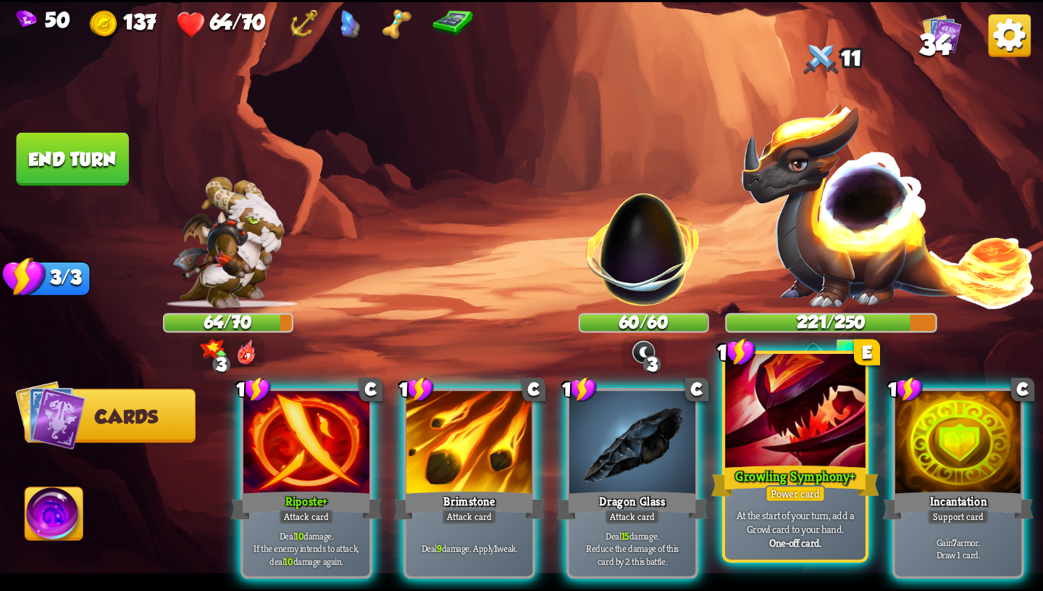
click at [840, 477] on div "Growling Symphony+" at bounding box center [796, 481] width 168 height 38
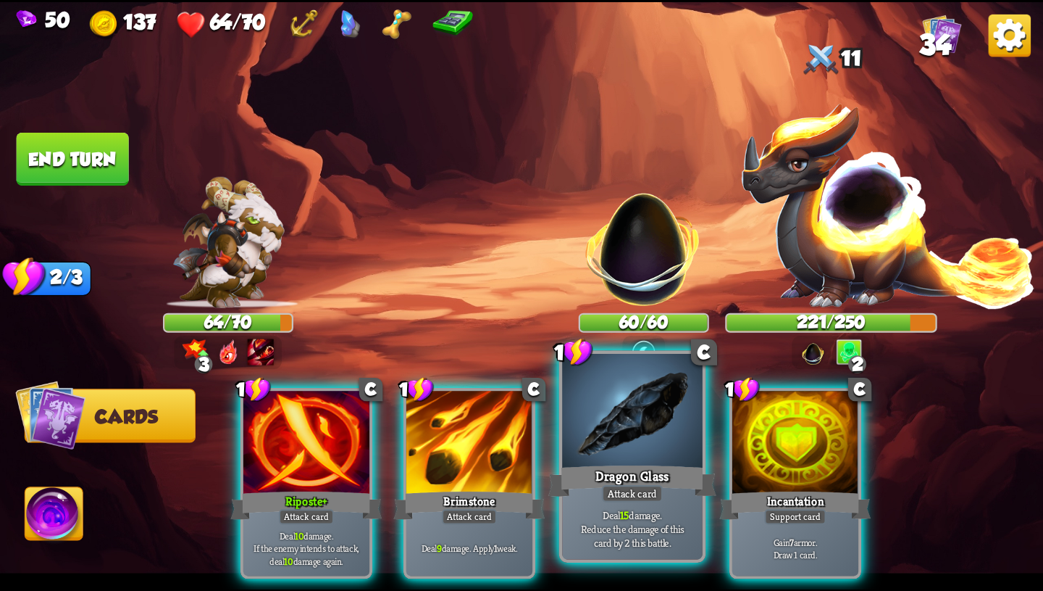
click at [617, 517] on p "Deal 15 damage. Reduce the damage of this card by 2 this battle." at bounding box center [632, 527] width 133 height 41
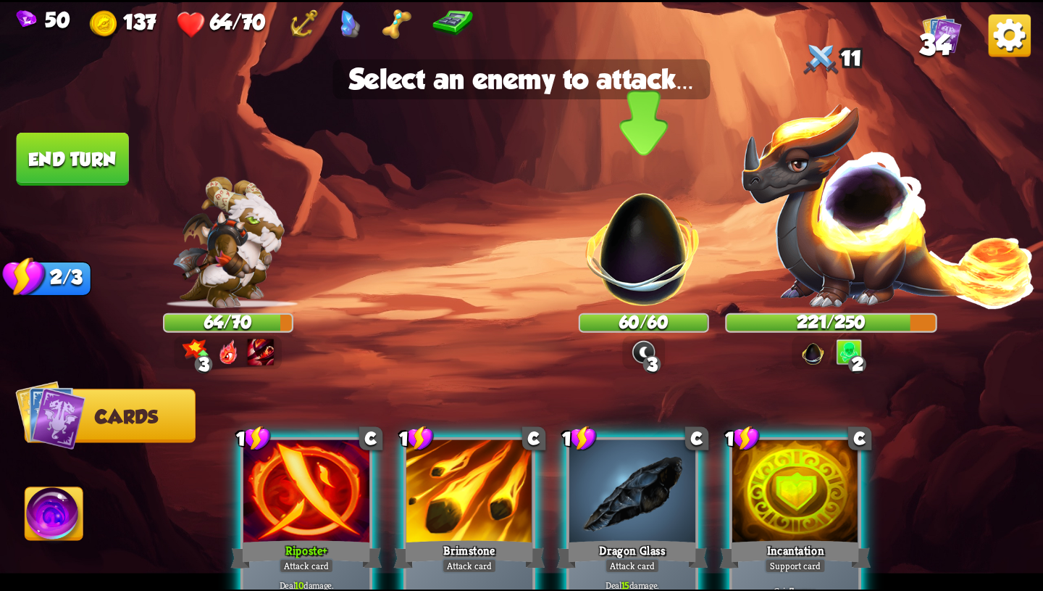
click at [650, 292] on img at bounding box center [643, 238] width 137 height 137
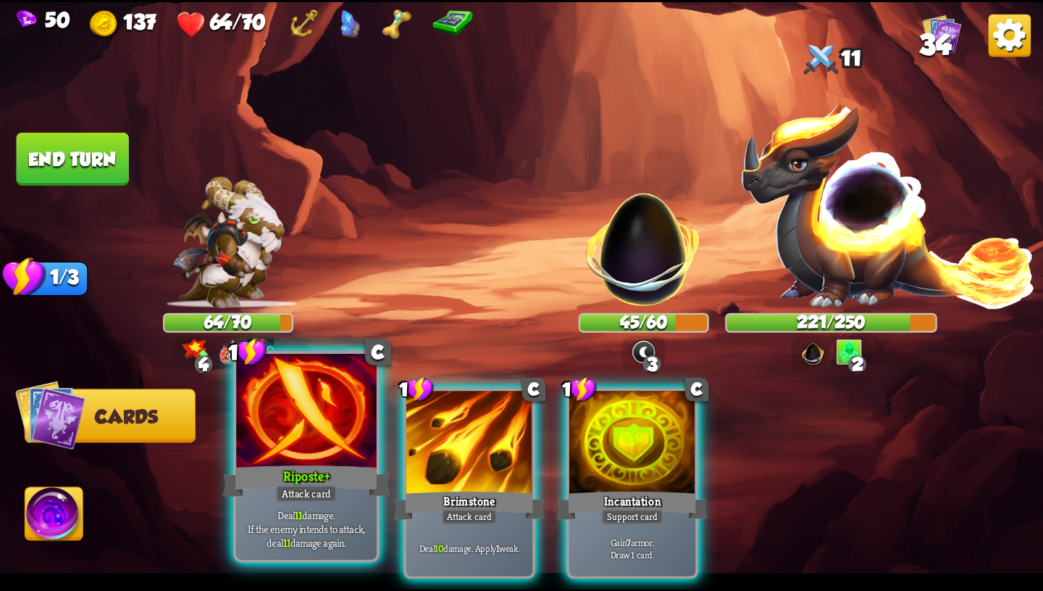
click at [302, 511] on p "Deal 11 damage. If the enemy intends to attack, deal 11 damage again." at bounding box center [306, 527] width 133 height 41
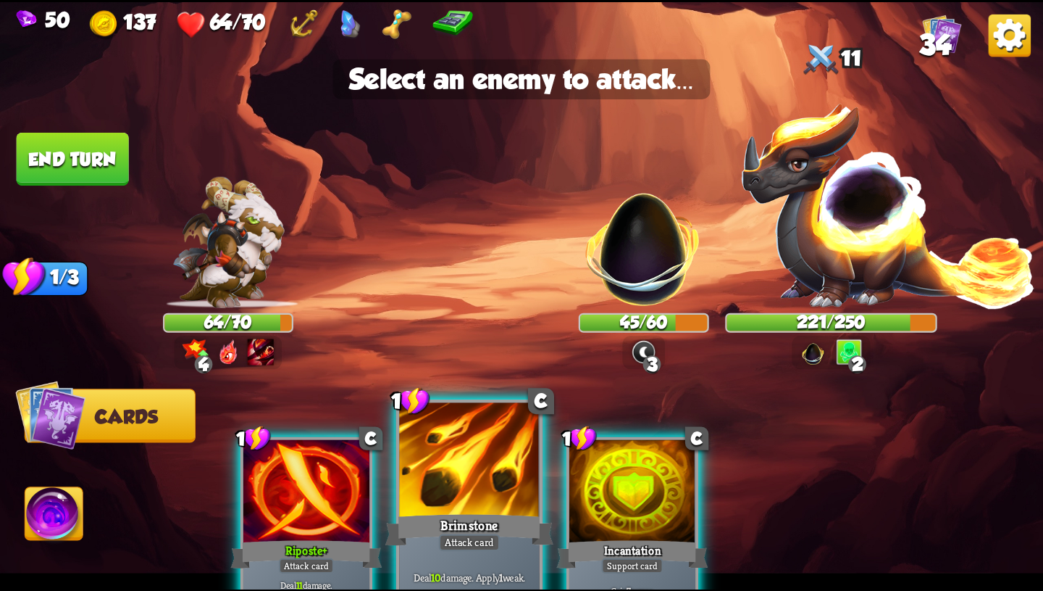
click at [466, 480] on div at bounding box center [469, 461] width 141 height 118
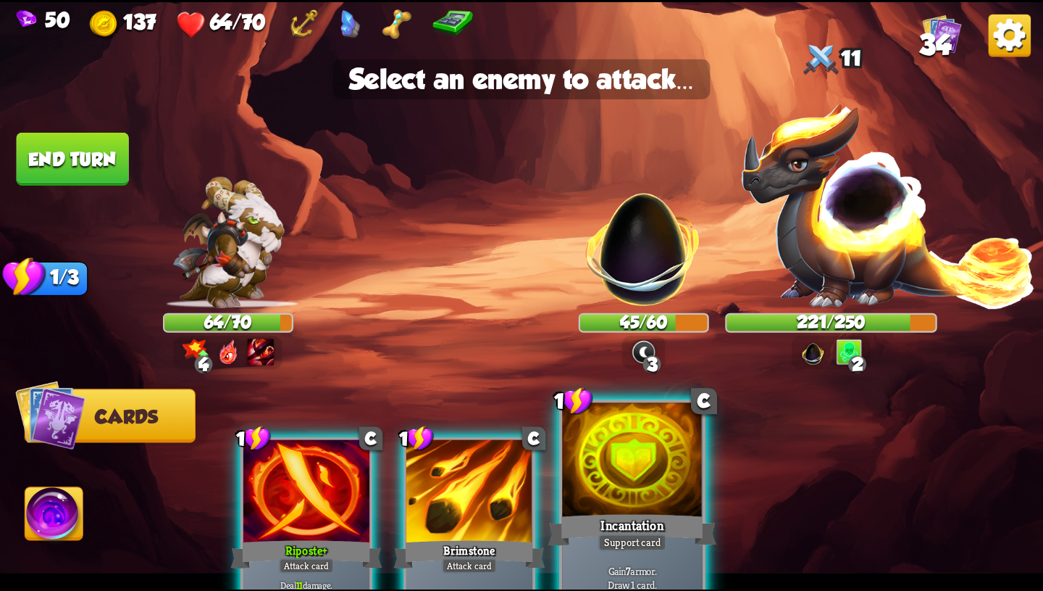
click at [629, 497] on div at bounding box center [632, 461] width 141 height 118
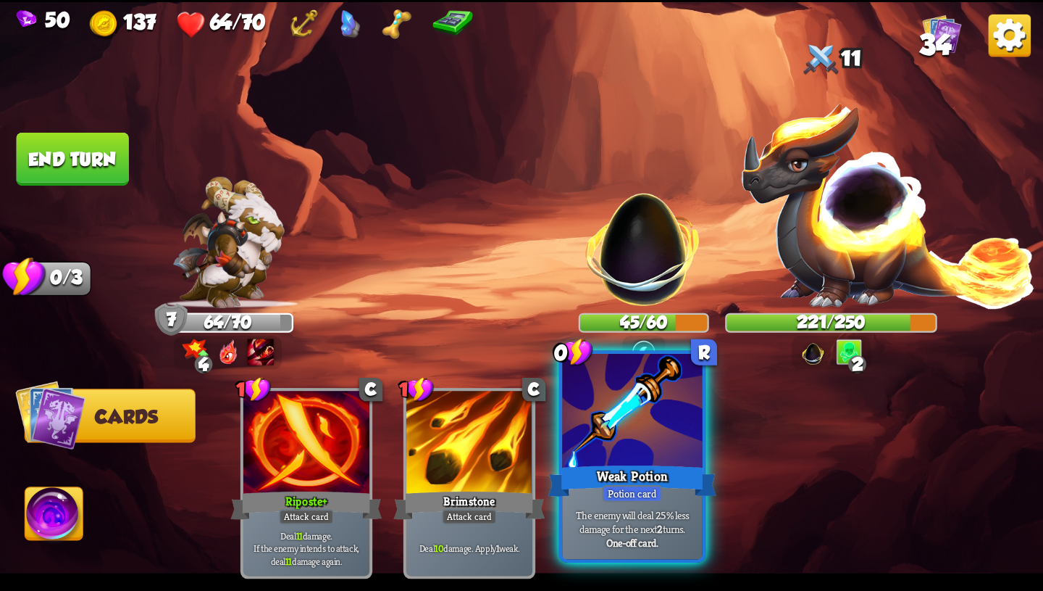
click at [641, 419] on div at bounding box center [632, 412] width 141 height 118
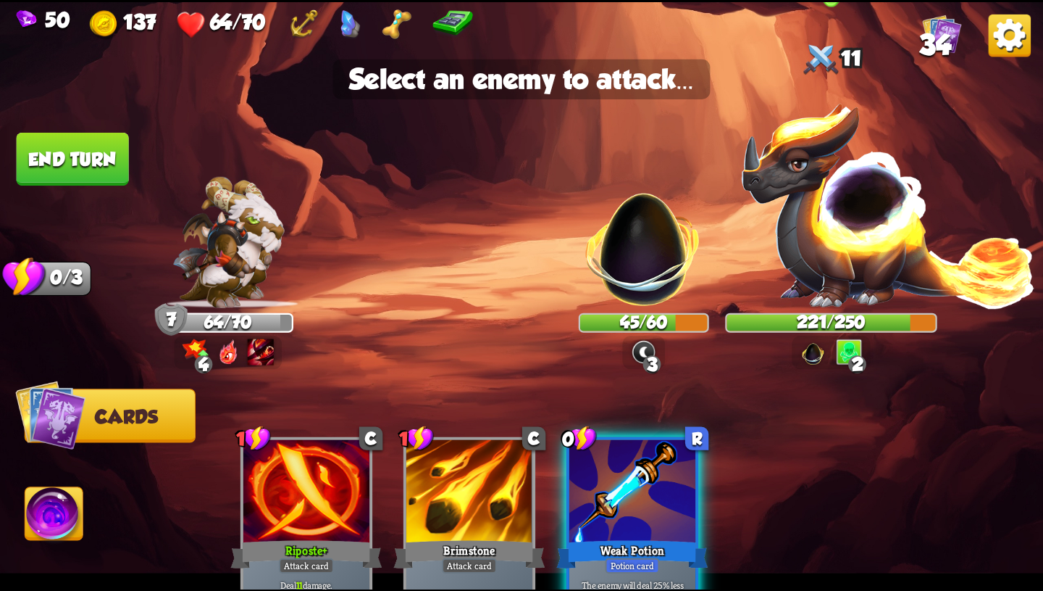
click at [841, 230] on img at bounding box center [889, 204] width 297 height 207
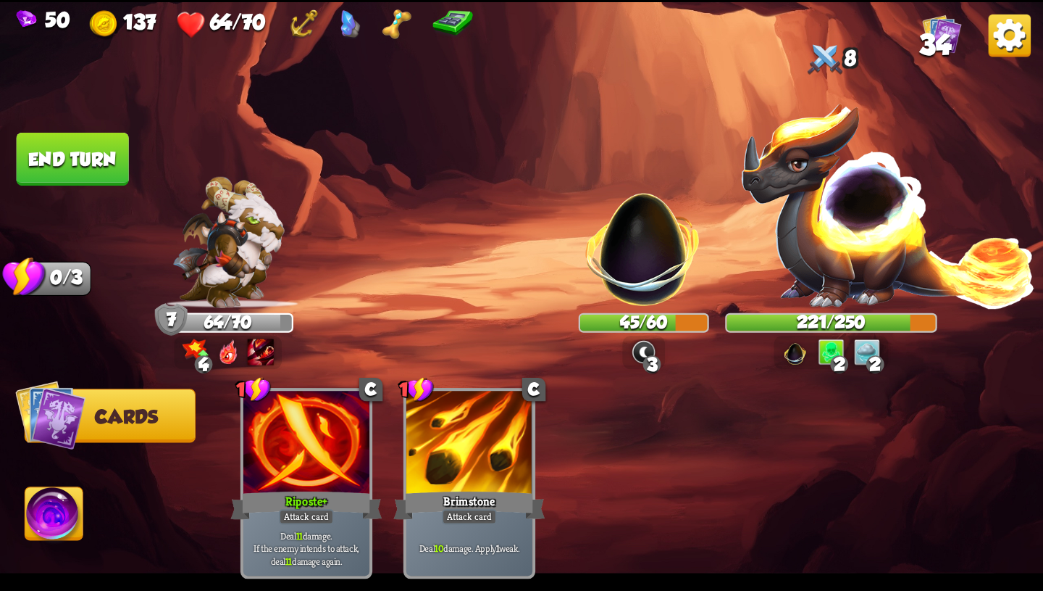
click at [79, 152] on button "End turn" at bounding box center [73, 159] width 112 height 53
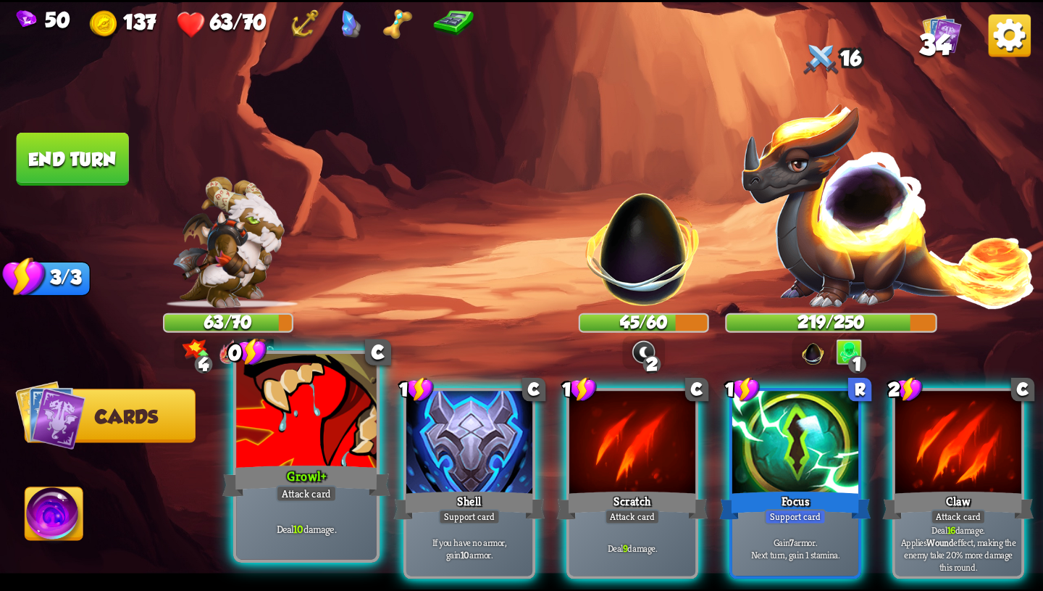
click at [314, 480] on div "Growl+" at bounding box center [306, 481] width 168 height 38
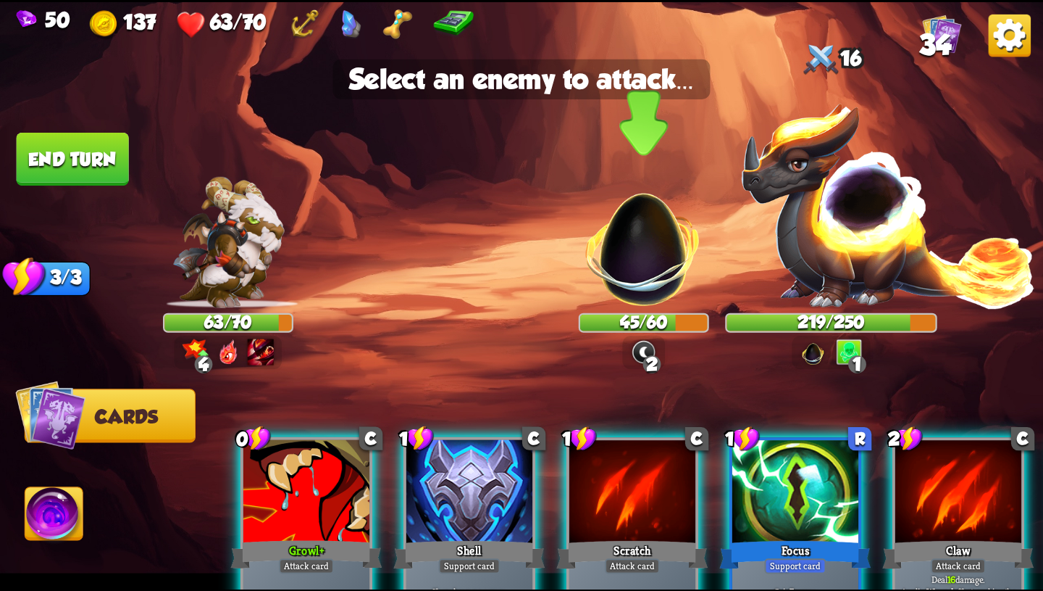
click at [655, 248] on img at bounding box center [643, 238] width 137 height 137
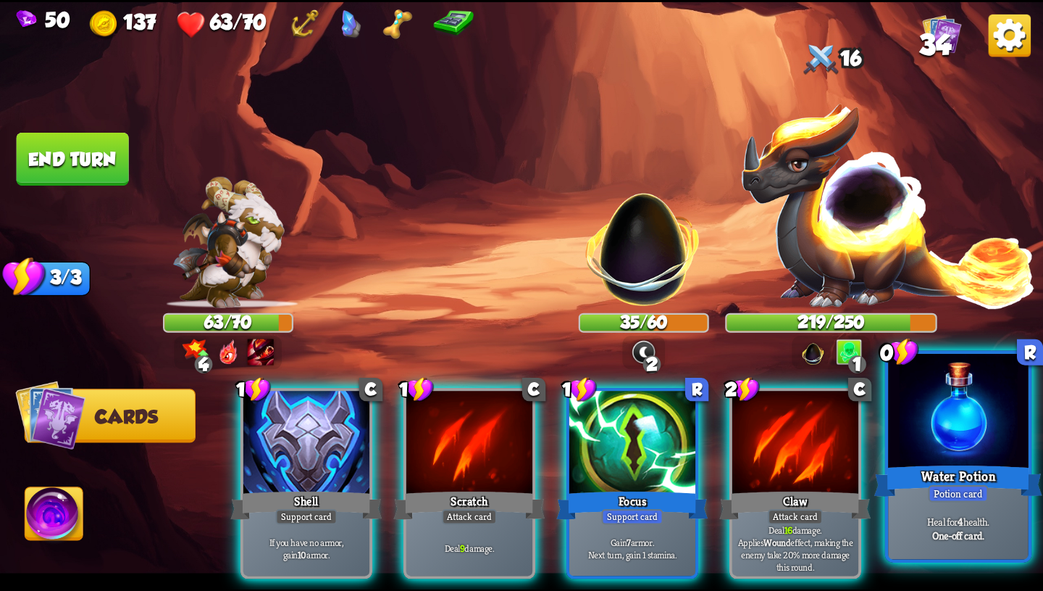
click at [982, 444] on div at bounding box center [958, 412] width 141 height 118
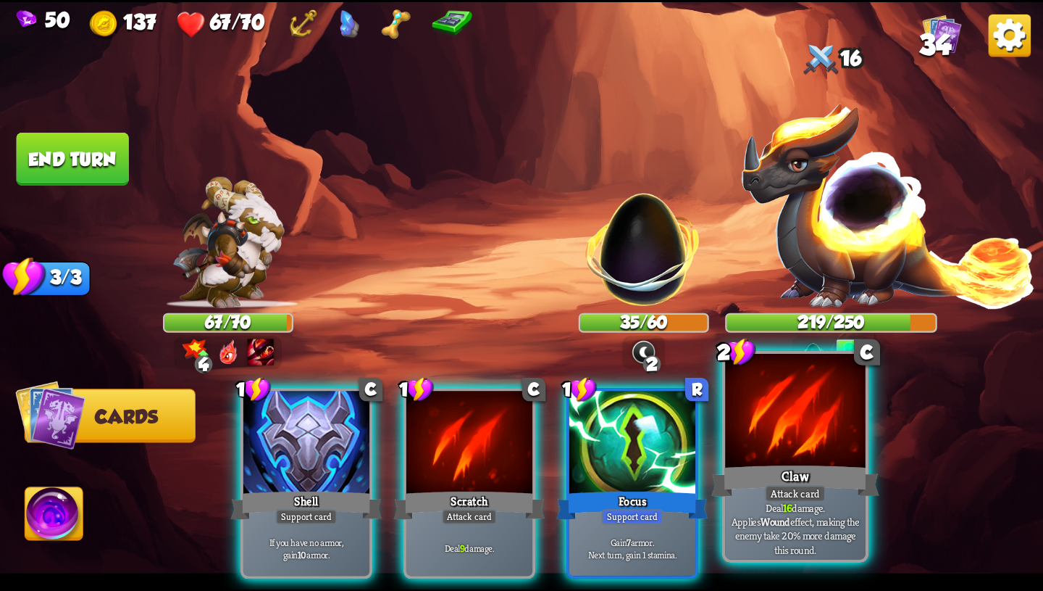
click at [843, 445] on div at bounding box center [795, 412] width 141 height 118
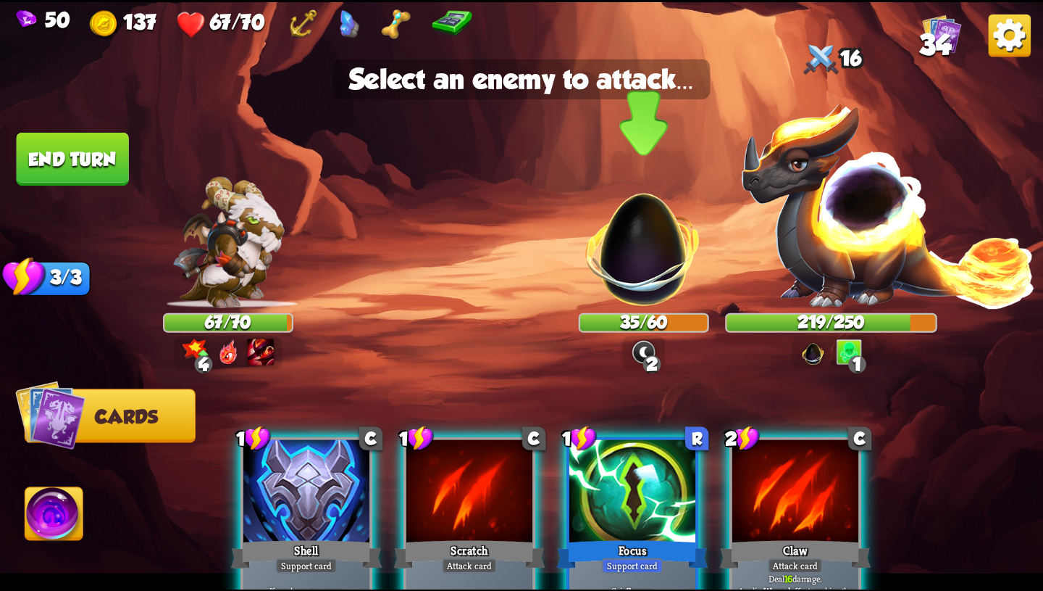
click at [665, 262] on img at bounding box center [643, 238] width 137 height 137
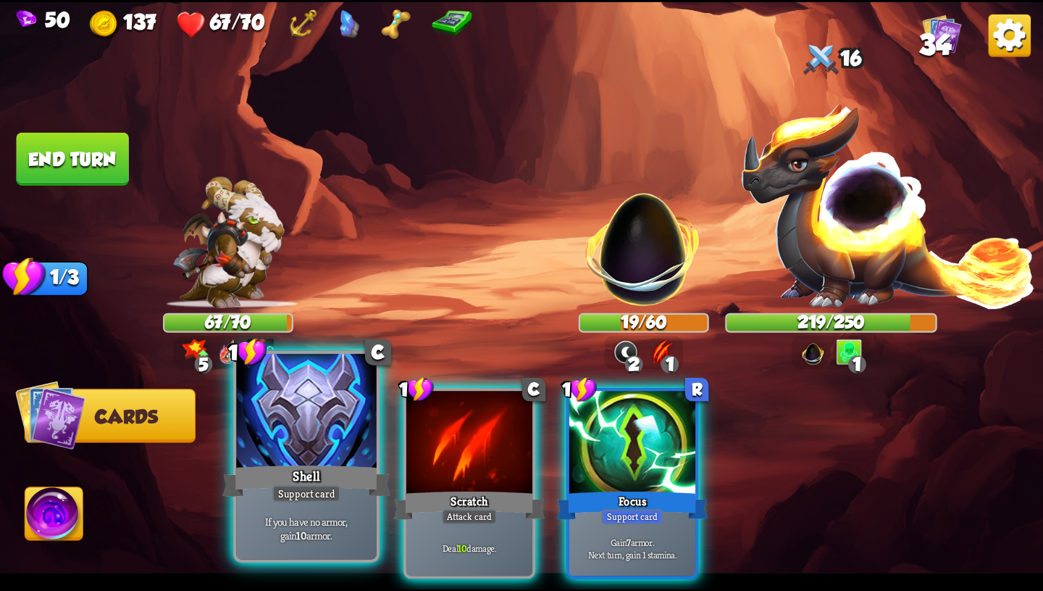
click at [303, 464] on div "Shell" at bounding box center [306, 481] width 168 height 38
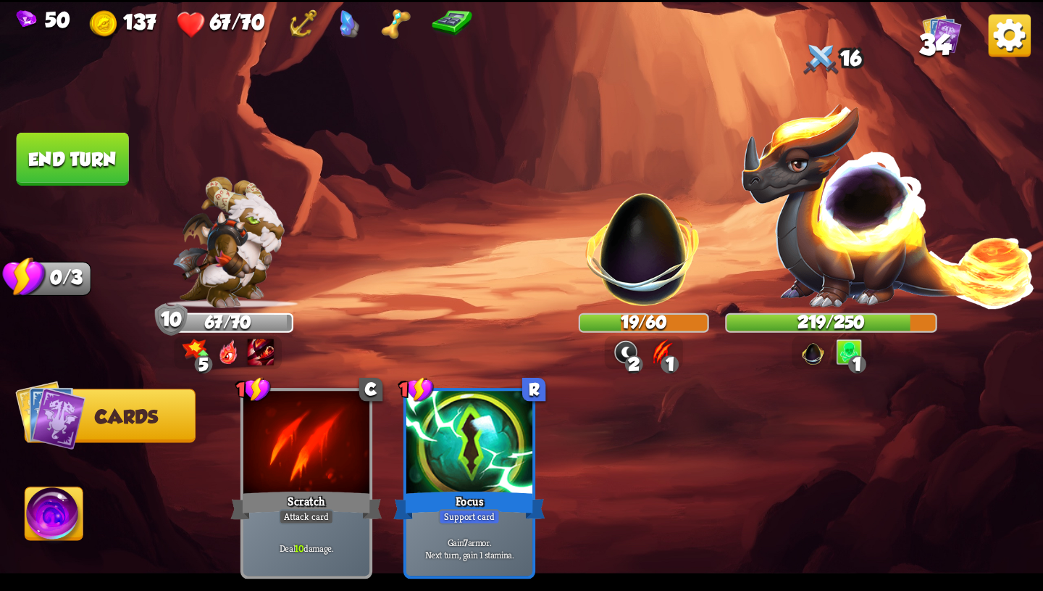
click at [124, 170] on button "End turn" at bounding box center [73, 159] width 112 height 53
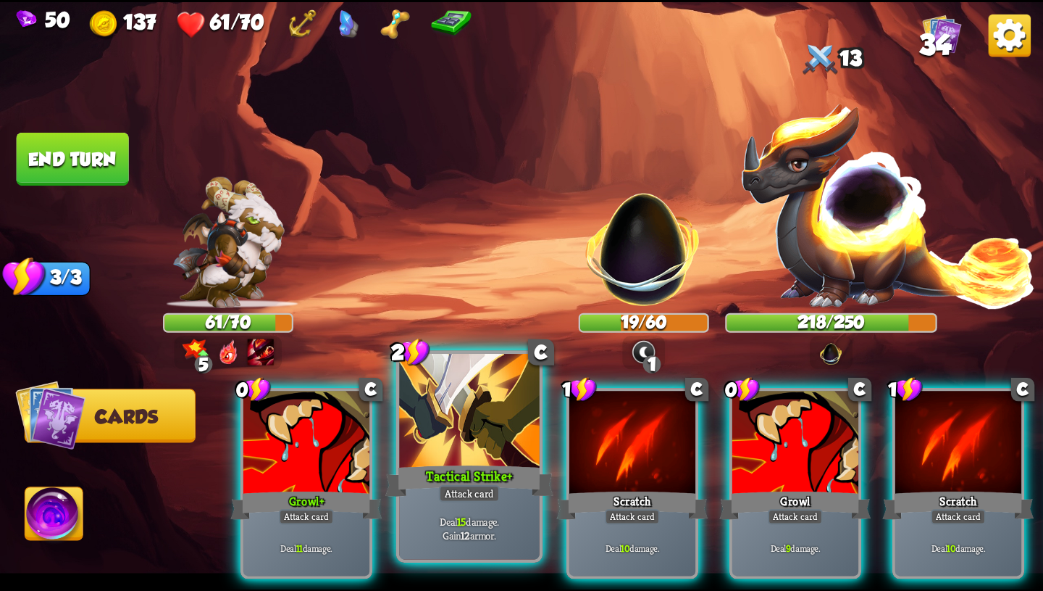
click at [475, 483] on div "Tactical Strike+" at bounding box center [470, 481] width 168 height 38
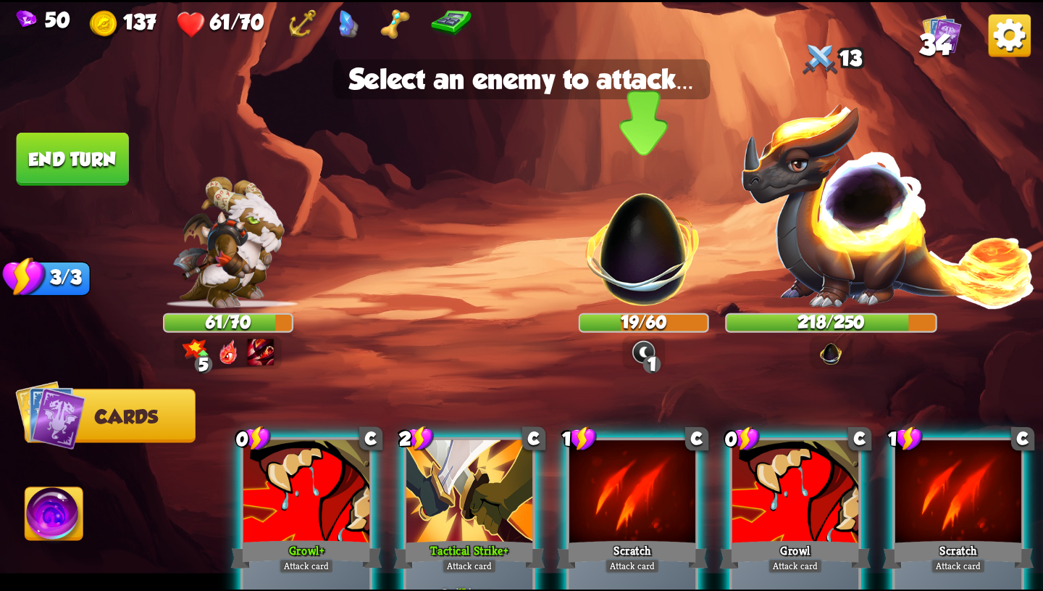
click at [629, 272] on img at bounding box center [643, 238] width 137 height 137
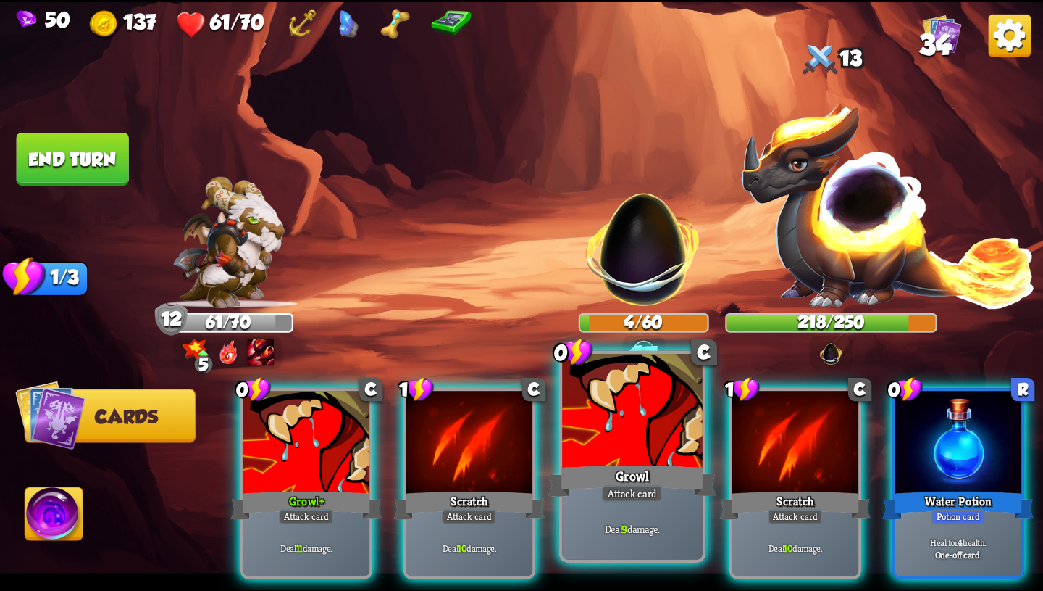
click at [670, 453] on div at bounding box center [632, 412] width 141 height 118
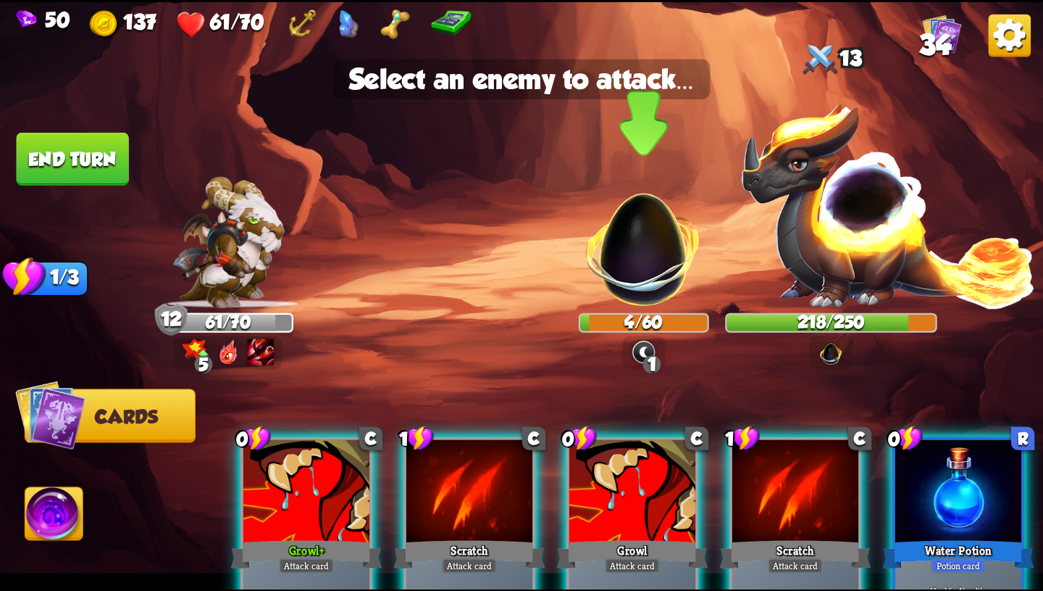
click at [656, 264] on img at bounding box center [643, 238] width 137 height 137
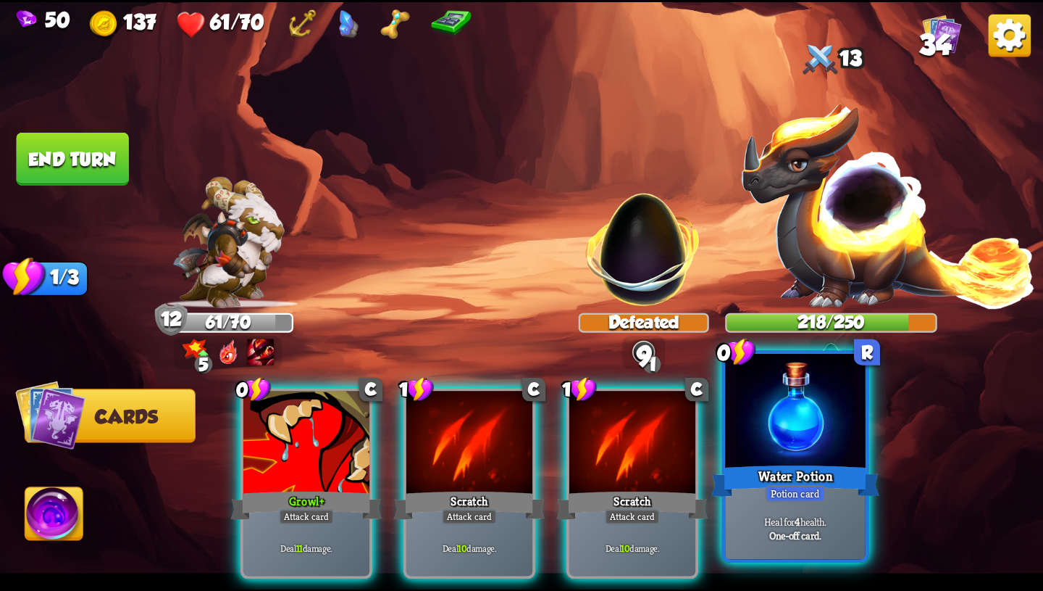
click at [815, 412] on div at bounding box center [795, 412] width 141 height 118
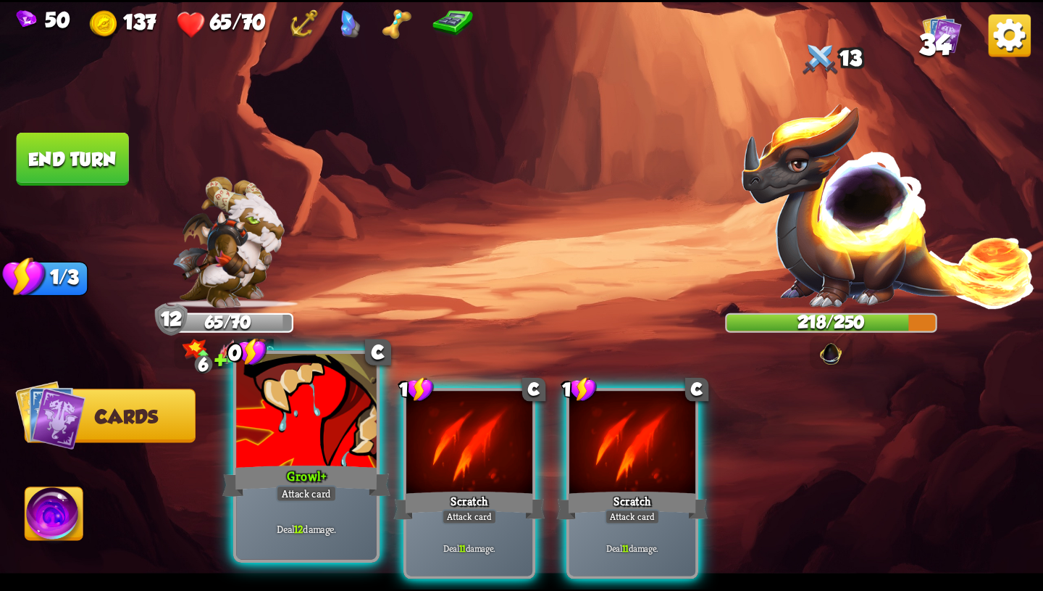
click at [309, 479] on div "Growl+" at bounding box center [306, 481] width 168 height 38
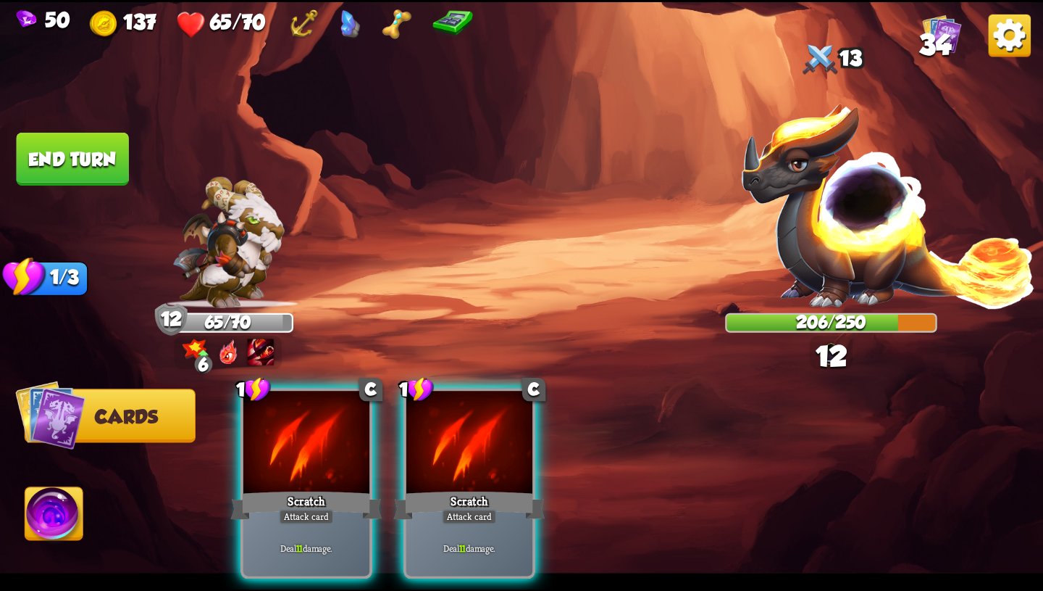
click at [121, 157] on button "End turn" at bounding box center [73, 159] width 112 height 53
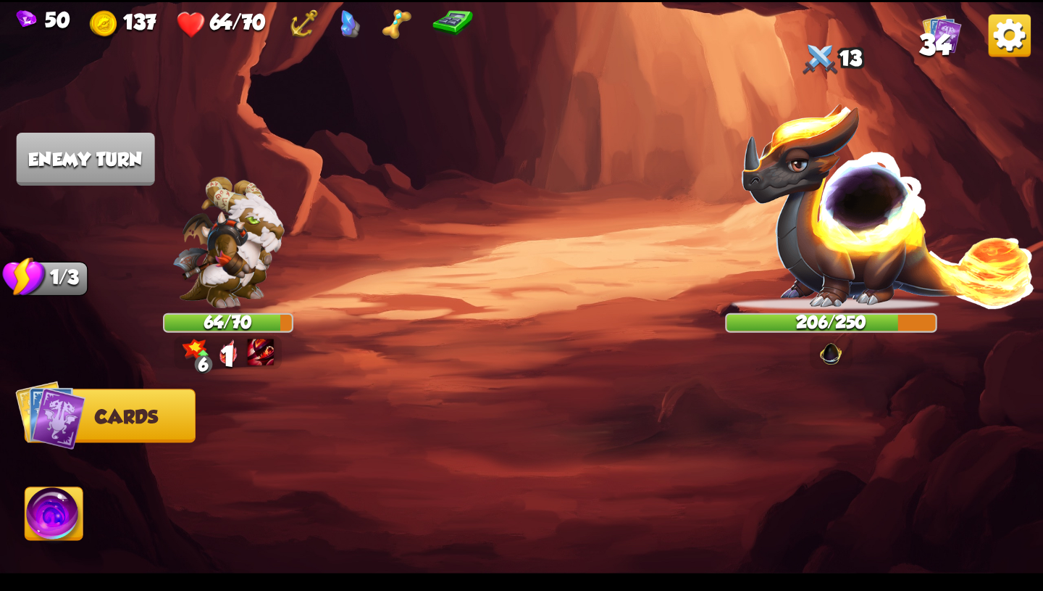
click at [49, 532] on img at bounding box center [54, 516] width 58 height 59
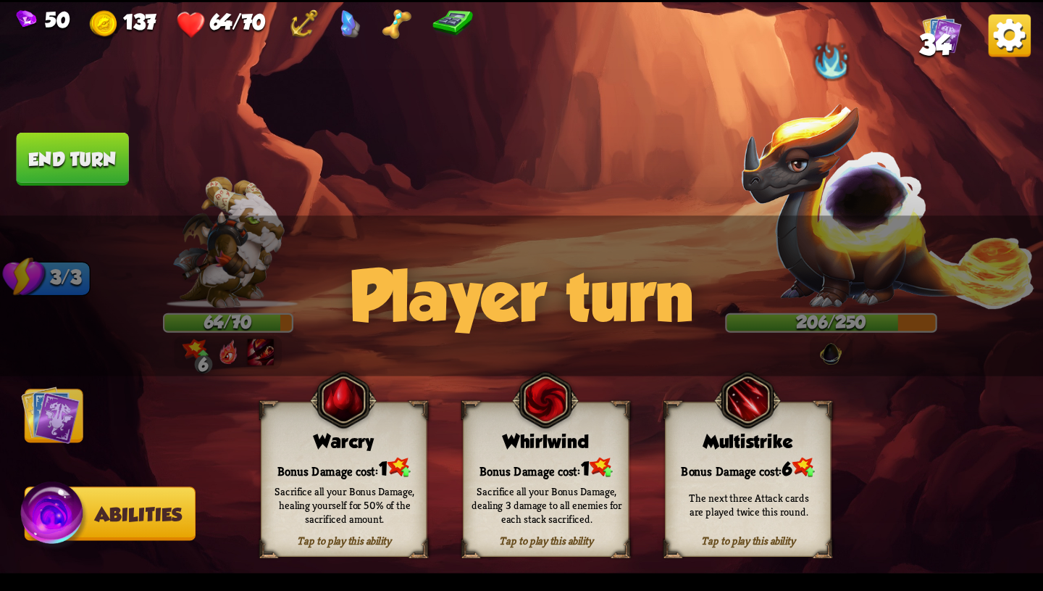
click at [73, 443] on img at bounding box center [50, 414] width 59 height 59
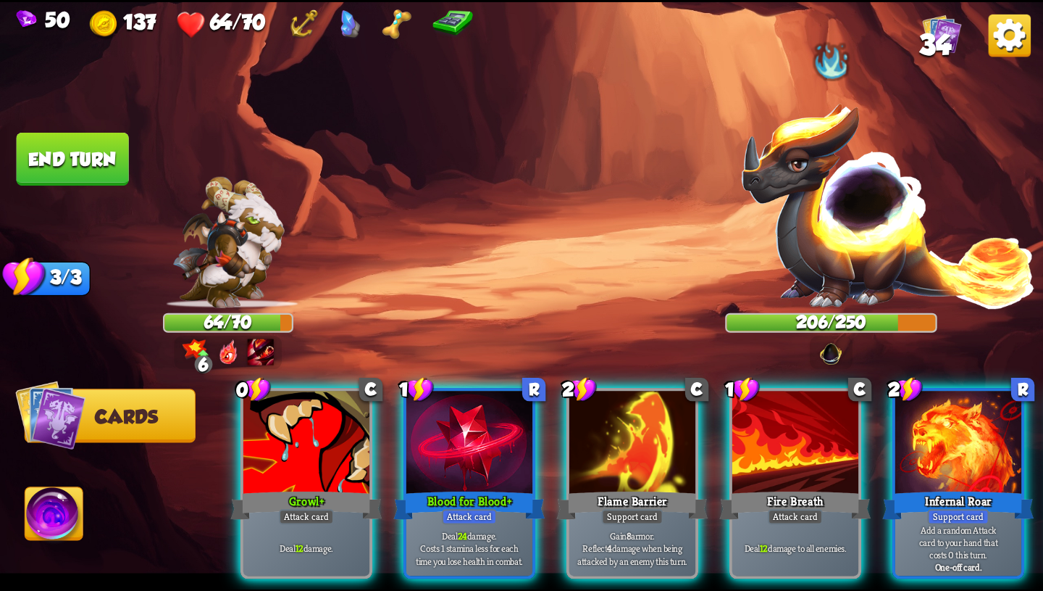
click at [59, 529] on img at bounding box center [54, 516] width 58 height 59
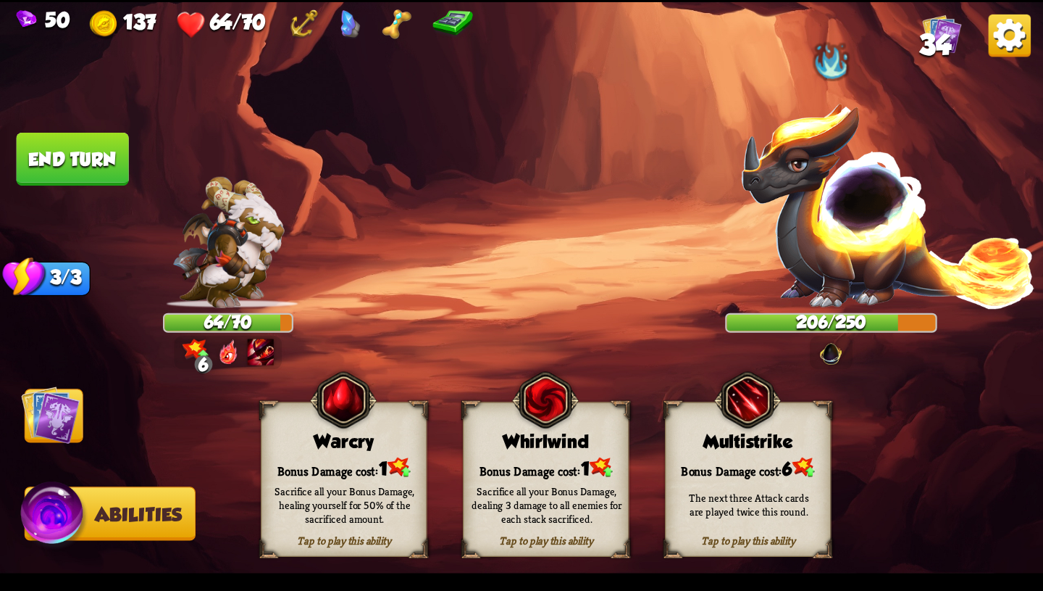
click at [759, 449] on div "Tap to play this ability Multistrike Bonus Damage cost: 6 The next three Attack…" at bounding box center [748, 478] width 167 height 155
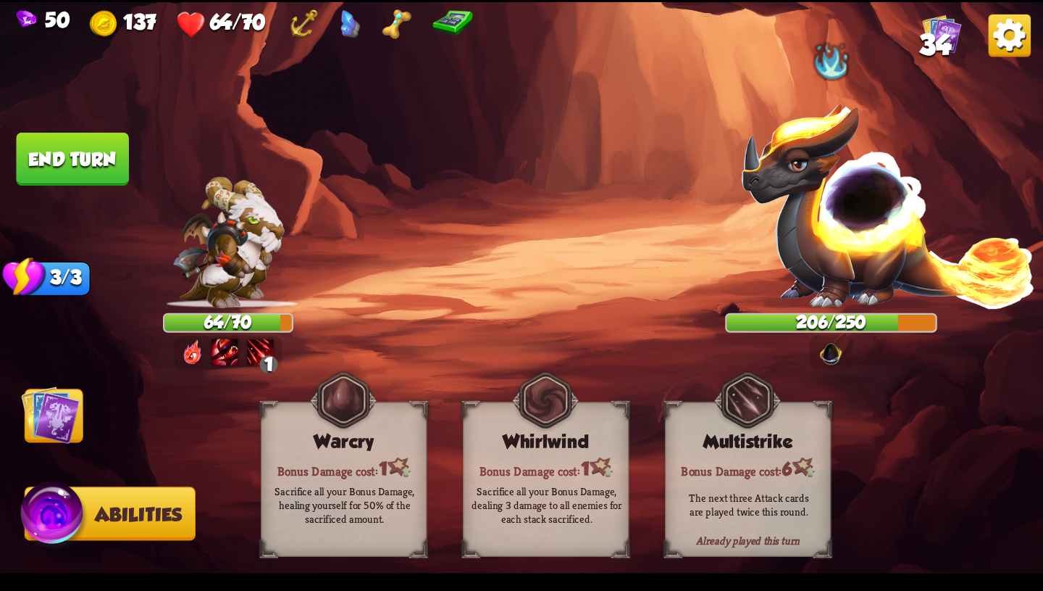
click at [67, 430] on img at bounding box center [50, 414] width 59 height 59
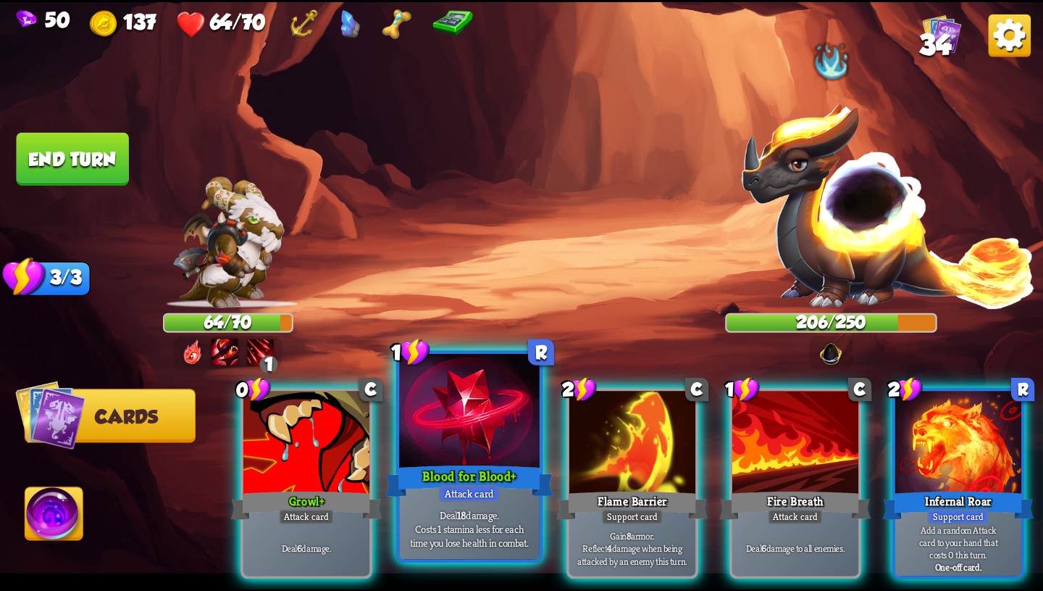
click at [485, 460] on div at bounding box center [469, 412] width 141 height 118
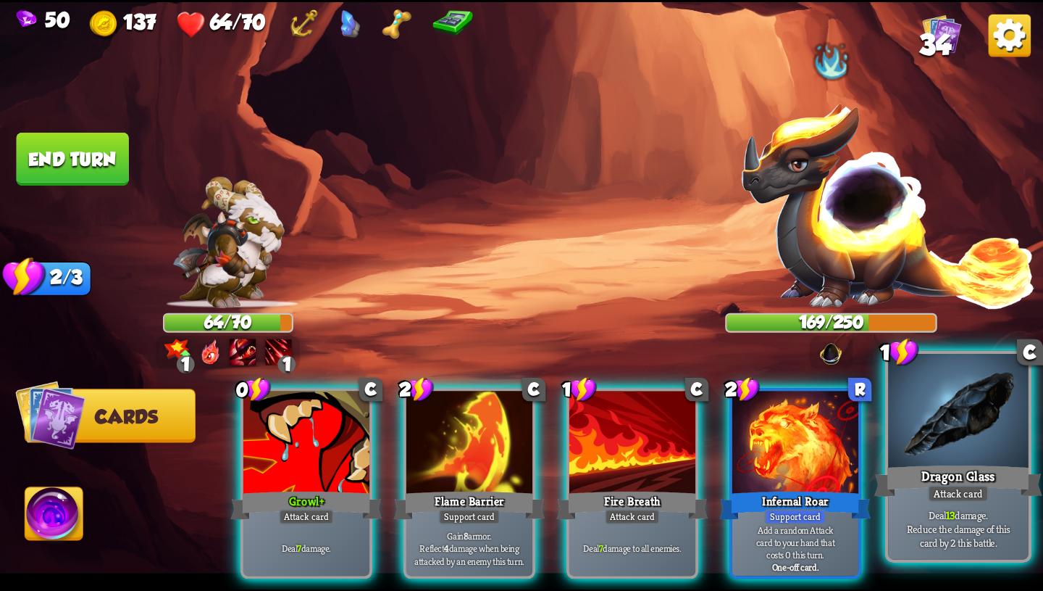
click at [993, 441] on div at bounding box center [958, 412] width 141 height 118
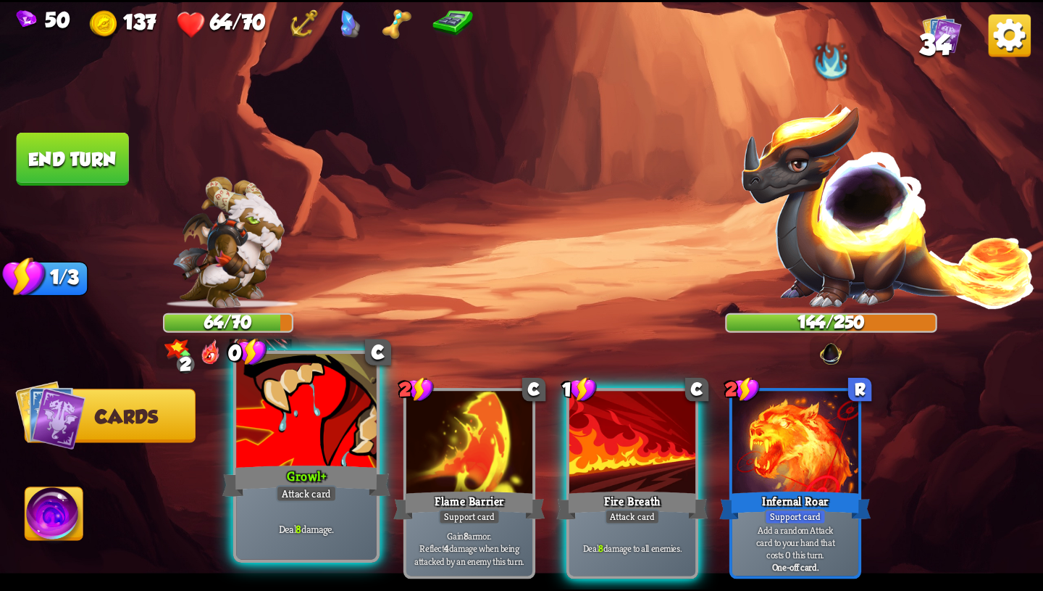
click at [290, 482] on div "Growl+" at bounding box center [306, 481] width 168 height 38
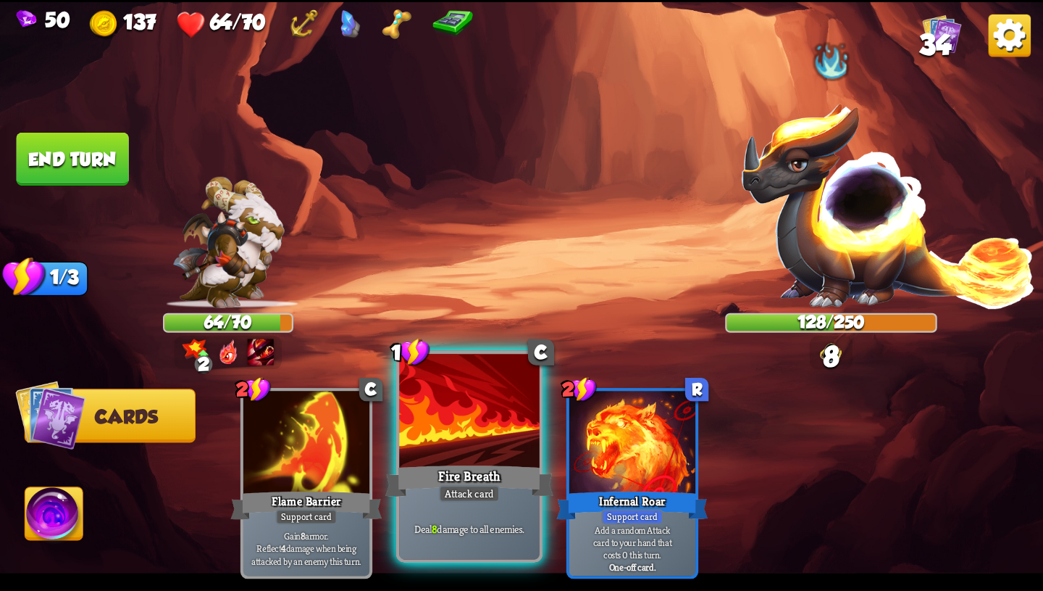
click at [472, 487] on div "Attack card" at bounding box center [469, 493] width 61 height 17
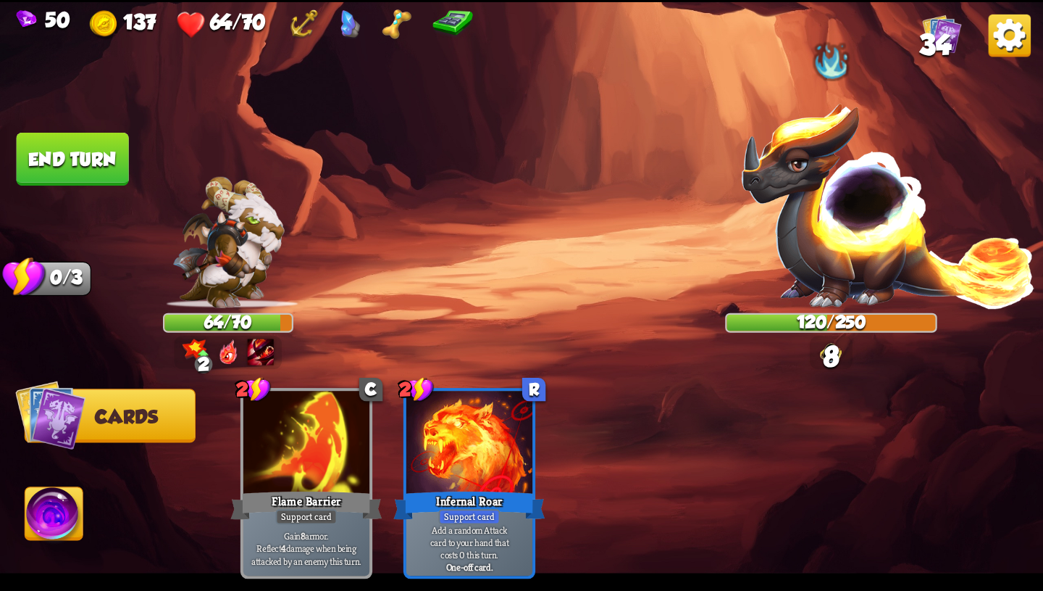
click at [95, 151] on button "End turn" at bounding box center [73, 159] width 112 height 53
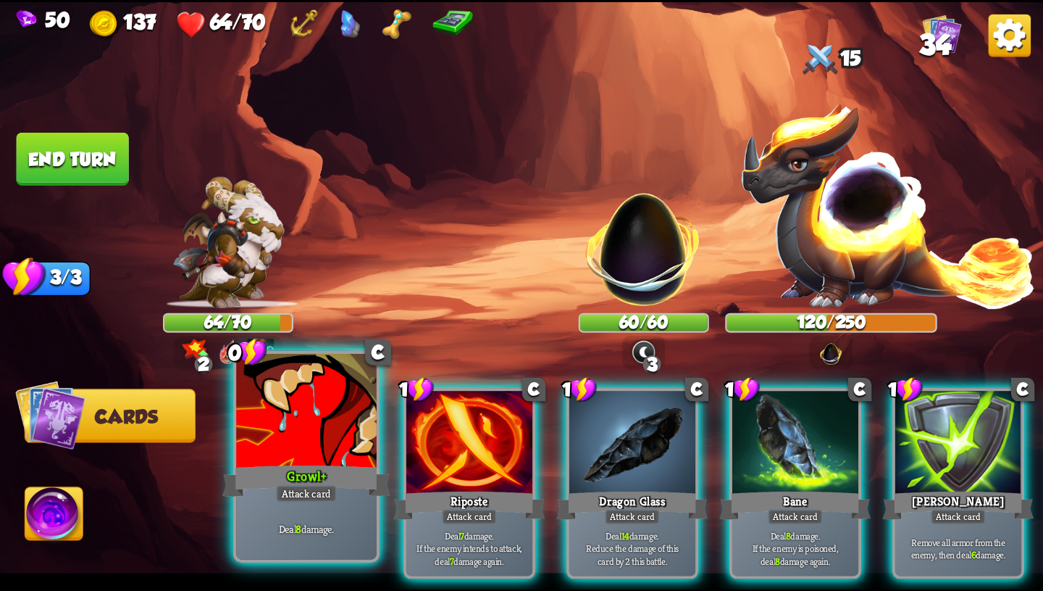
click at [330, 489] on div "Attack card" at bounding box center [306, 493] width 61 height 17
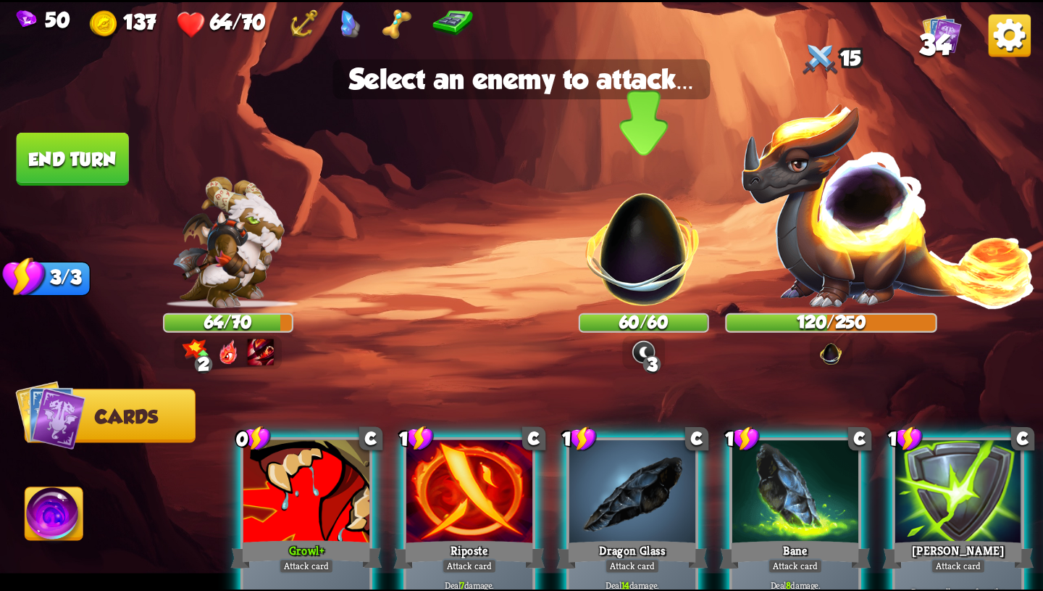
click at [661, 255] on img at bounding box center [643, 238] width 137 height 137
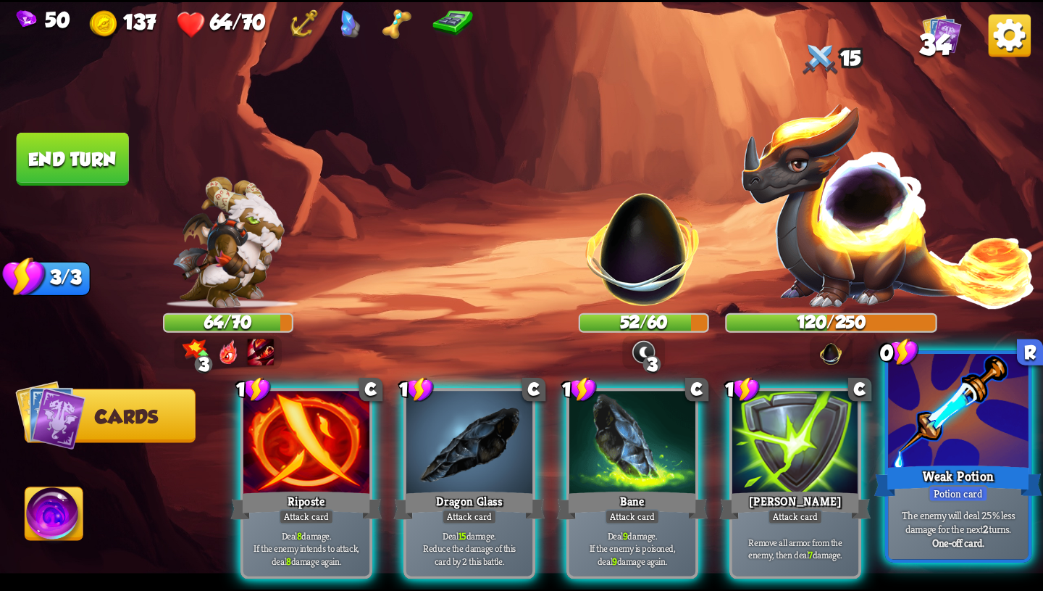
click at [1005, 428] on div at bounding box center [958, 412] width 141 height 118
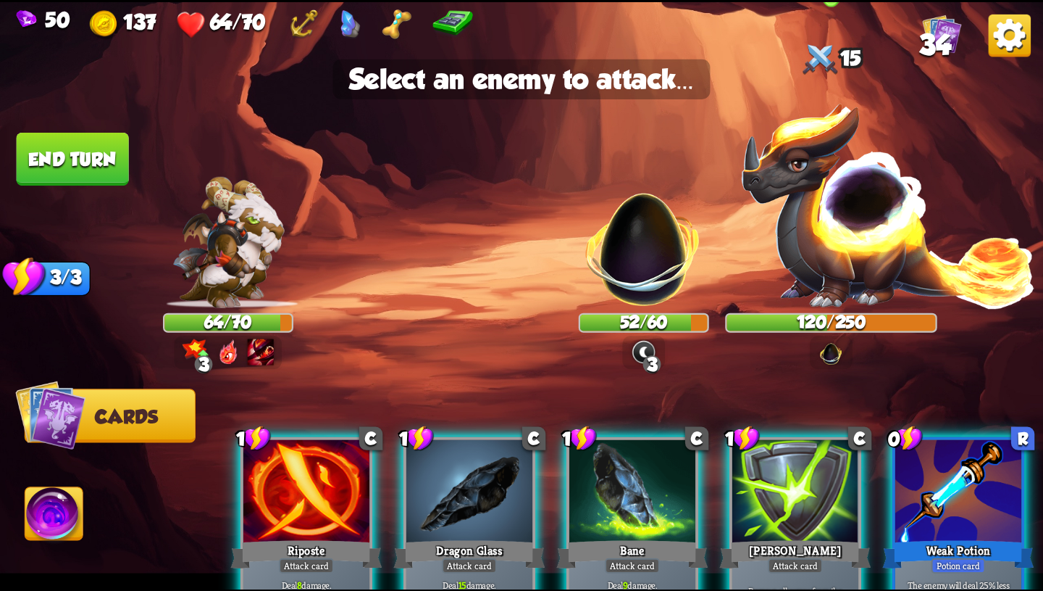
click at [869, 227] on img at bounding box center [889, 204] width 297 height 207
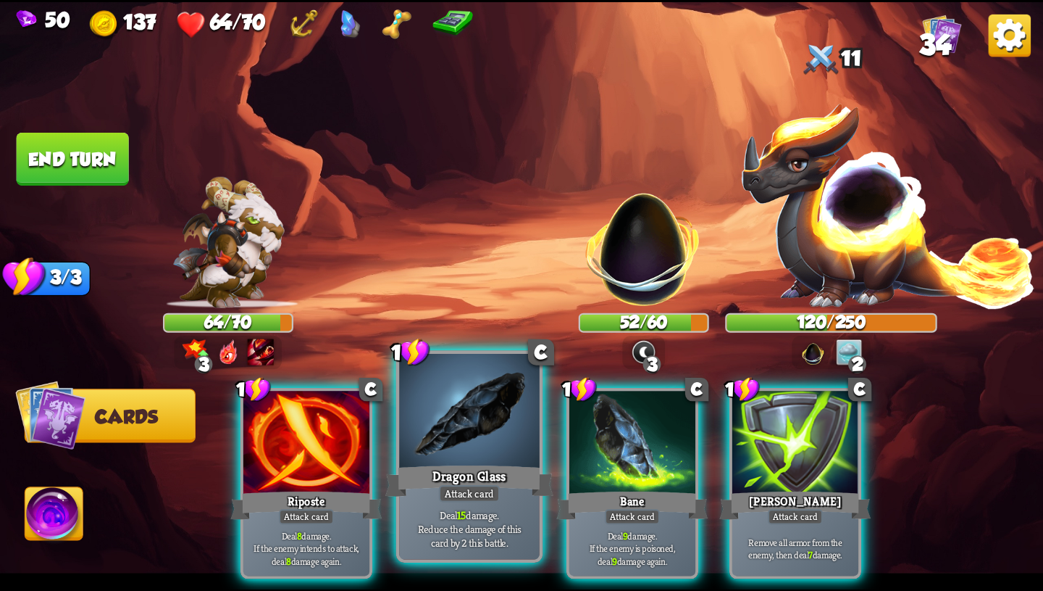
click at [497, 482] on div "Dragon Glass" at bounding box center [470, 481] width 168 height 38
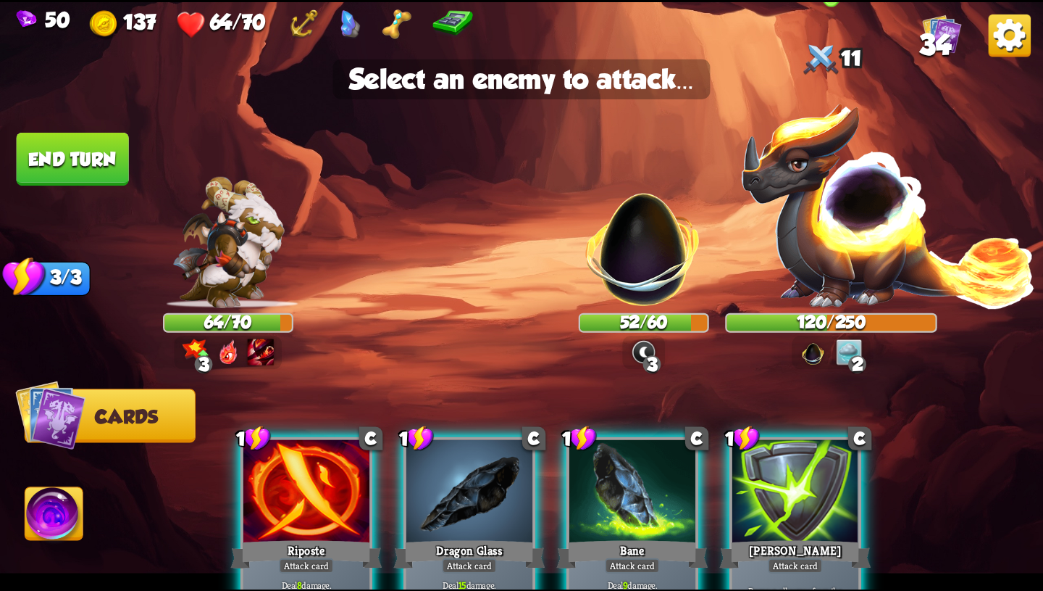
click at [875, 259] on img at bounding box center [889, 204] width 297 height 207
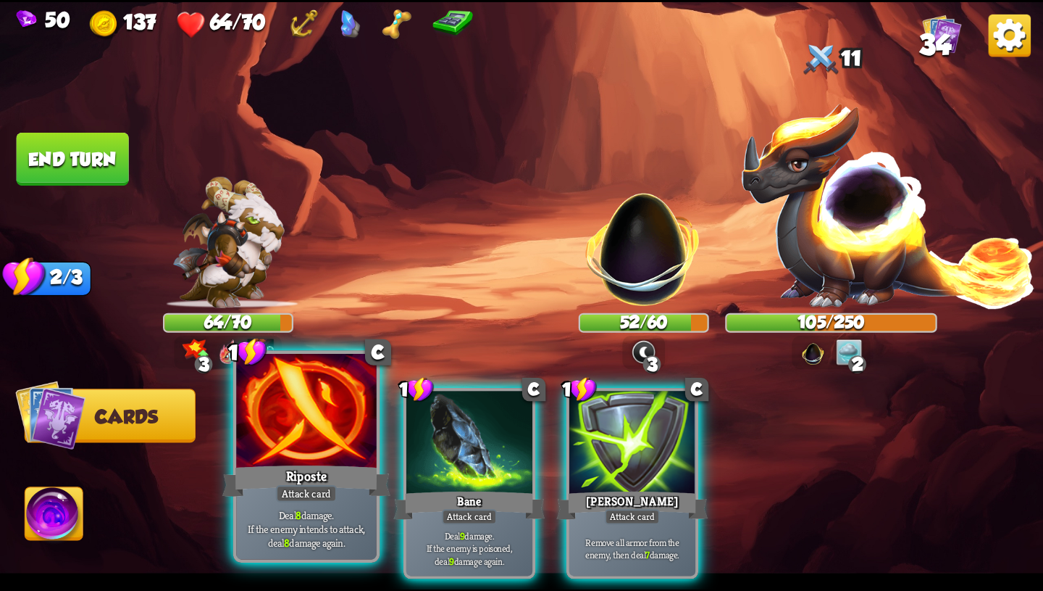
click at [325, 459] on div at bounding box center [306, 412] width 141 height 118
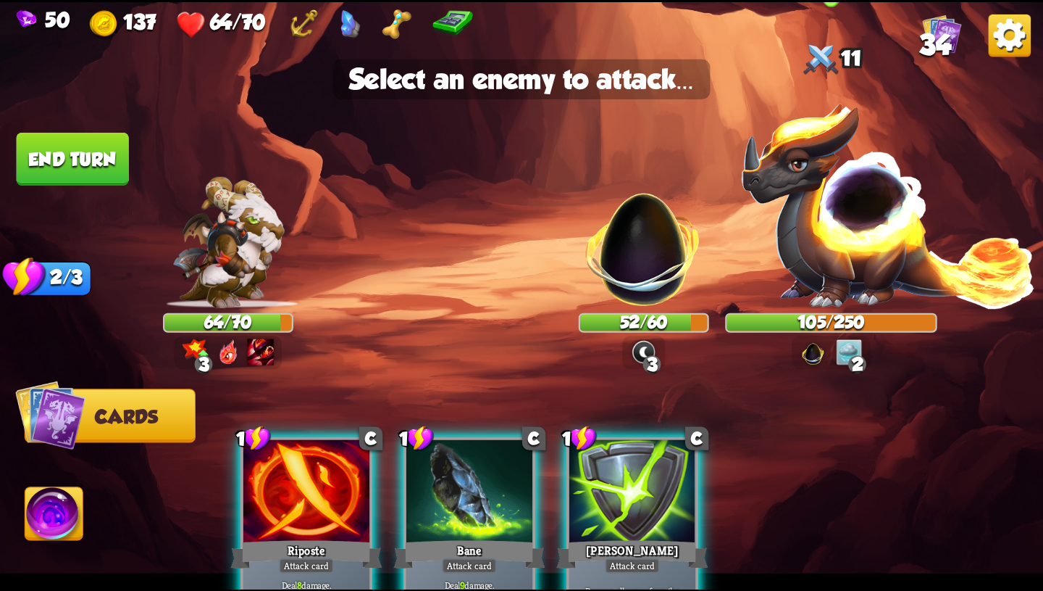
click at [854, 226] on img at bounding box center [889, 204] width 297 height 207
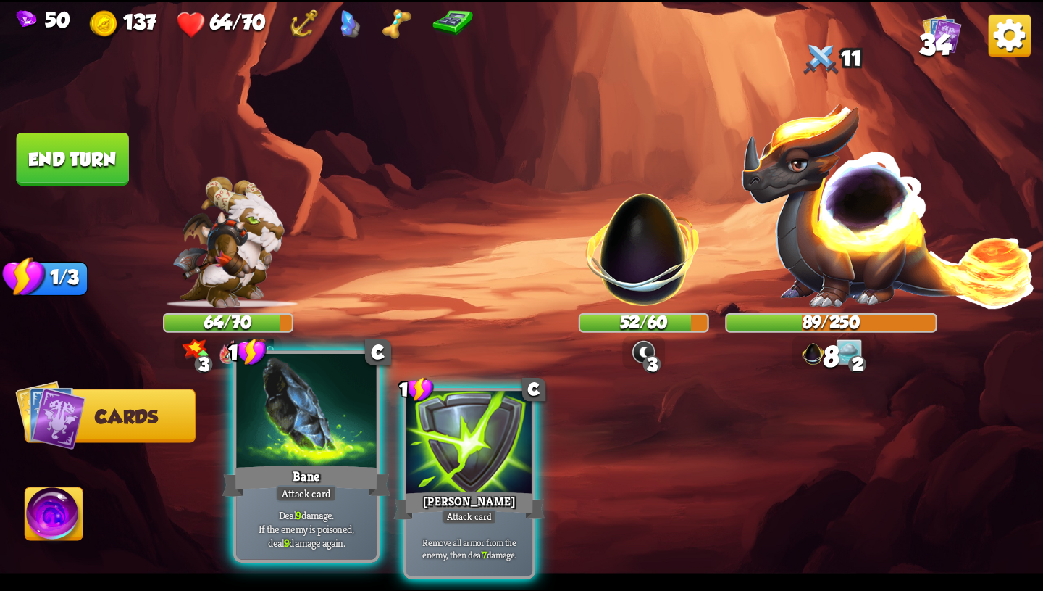
click at [335, 466] on div "Bane" at bounding box center [306, 481] width 168 height 38
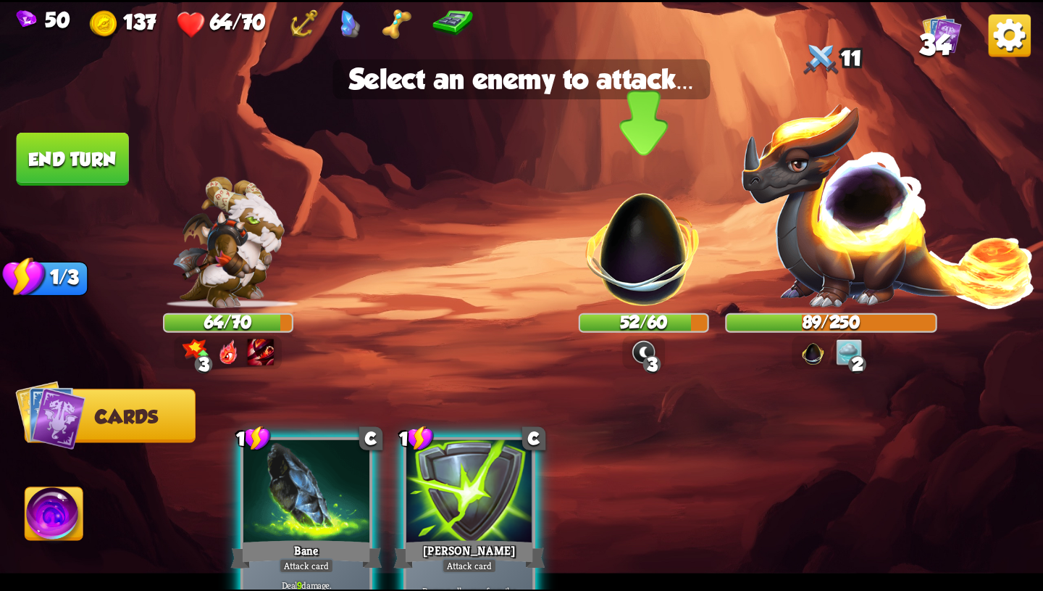
click at [662, 243] on img at bounding box center [643, 238] width 137 height 137
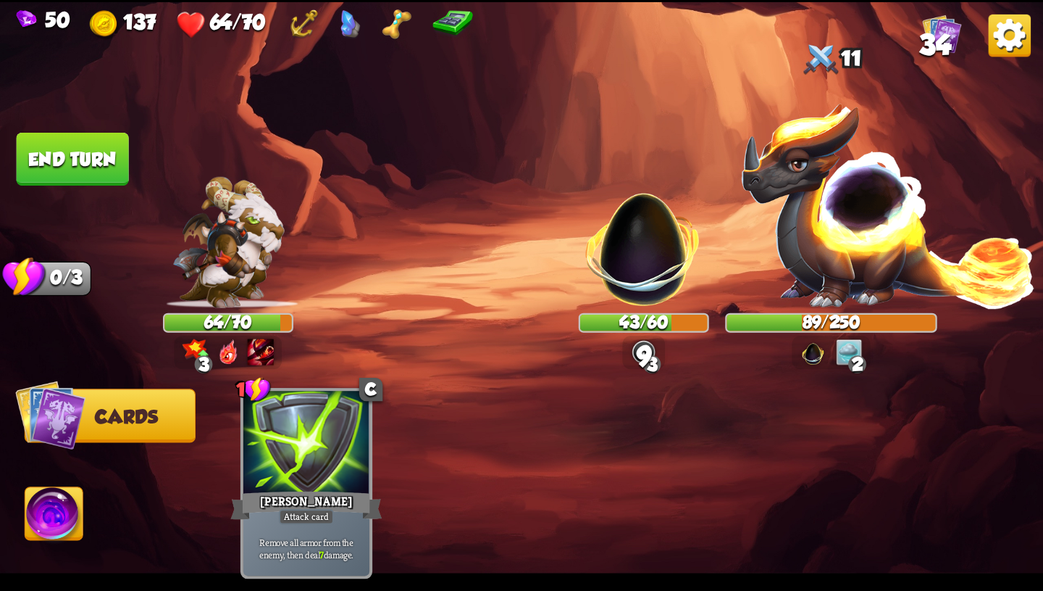
click at [122, 155] on button "End turn" at bounding box center [73, 159] width 112 height 53
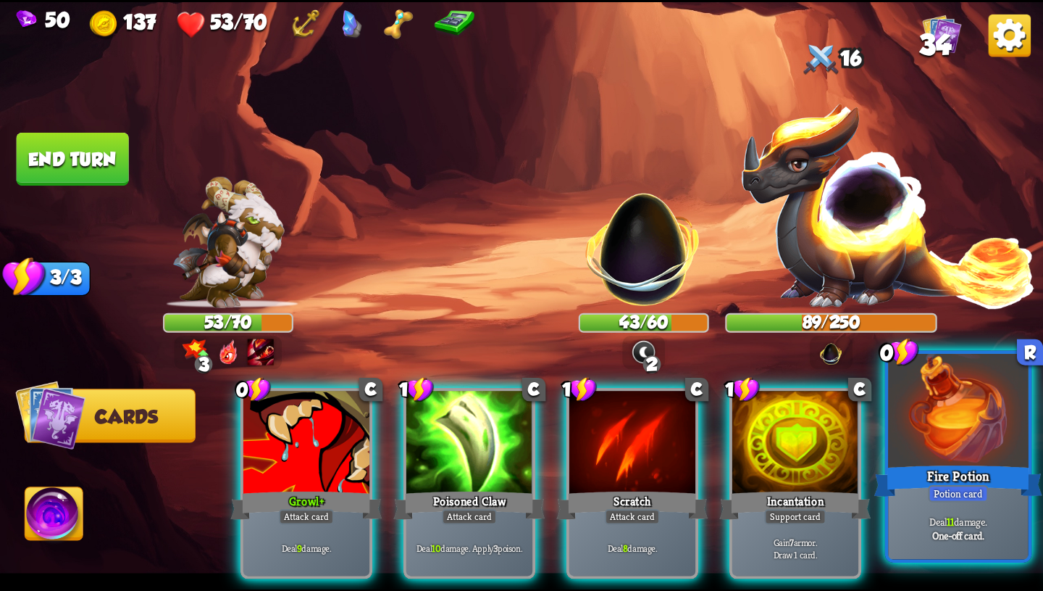
click at [975, 491] on div "Potion card" at bounding box center [958, 493] width 60 height 17
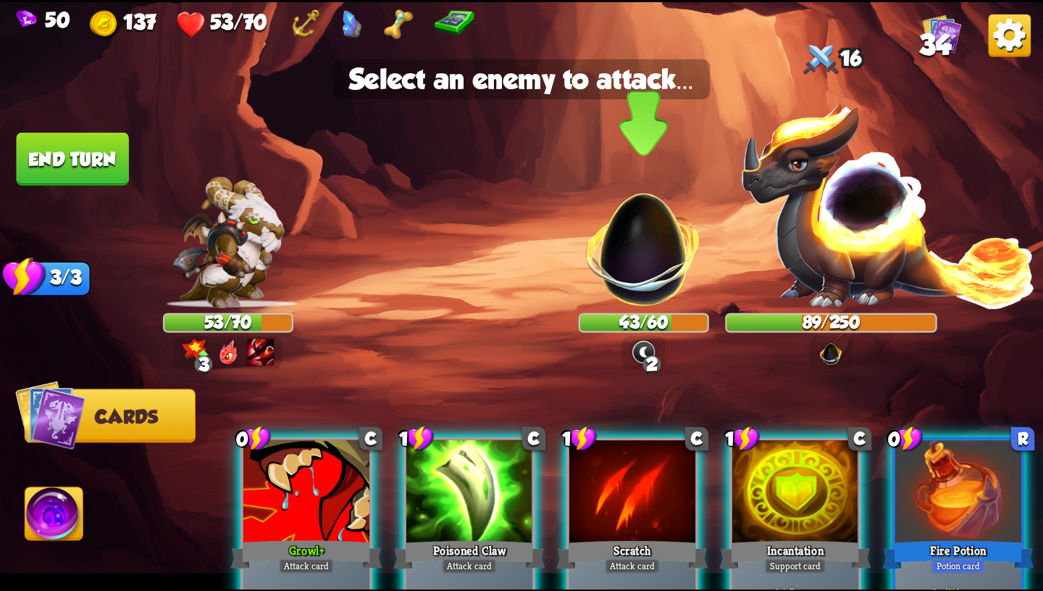
click at [628, 254] on img at bounding box center [643, 238] width 137 height 137
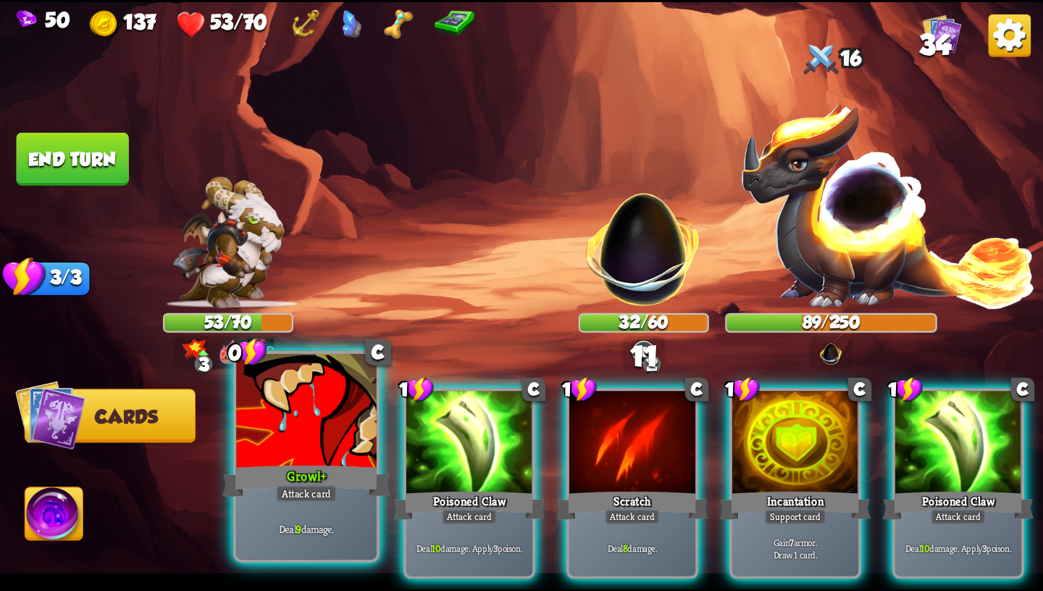
click at [304, 470] on div "Growl+" at bounding box center [306, 481] width 168 height 38
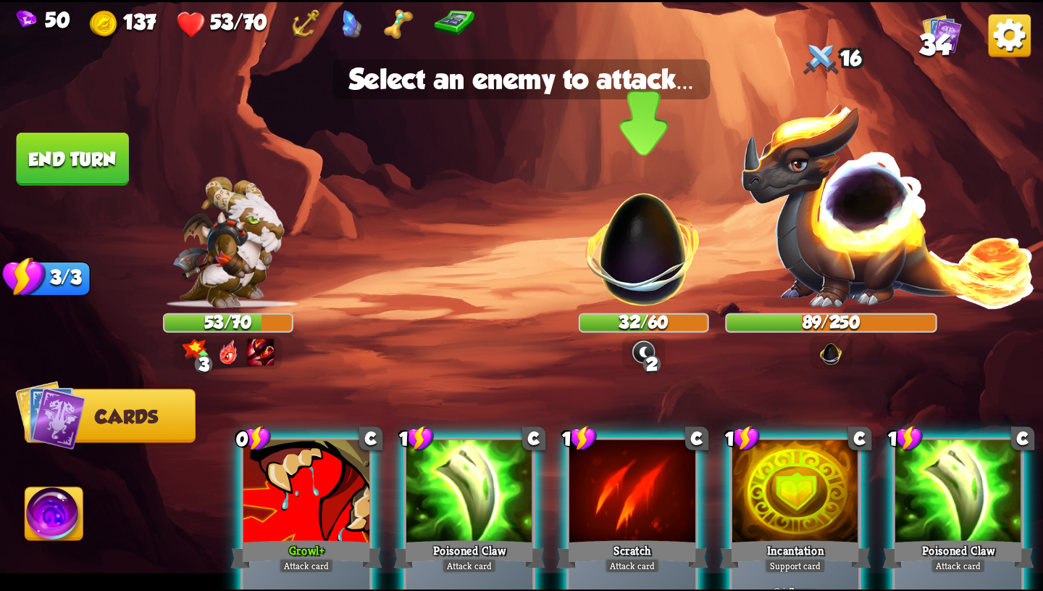
click at [649, 249] on img at bounding box center [643, 238] width 137 height 137
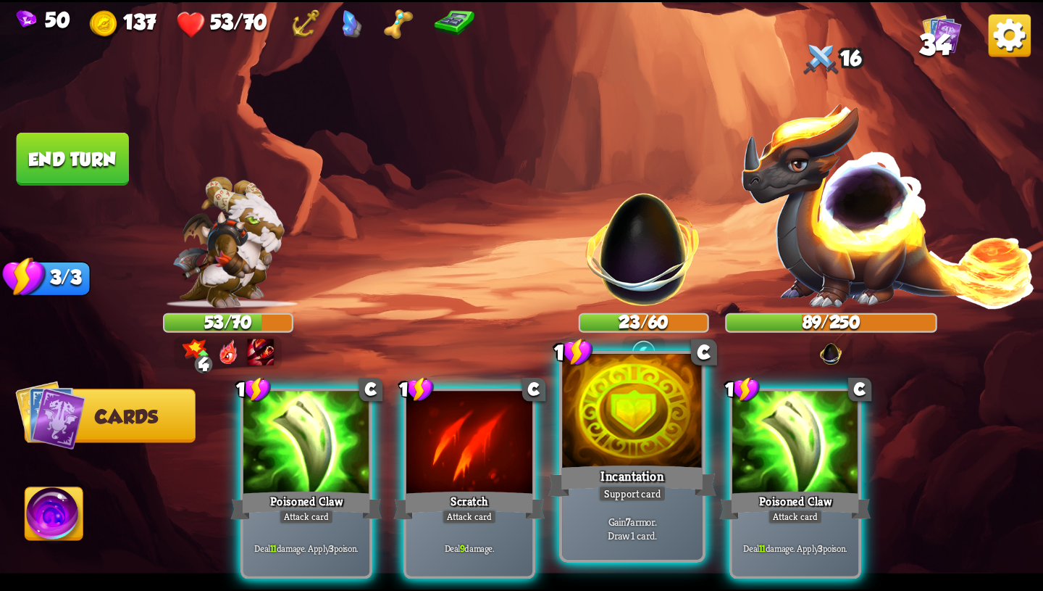
click at [625, 443] on div at bounding box center [632, 412] width 141 height 118
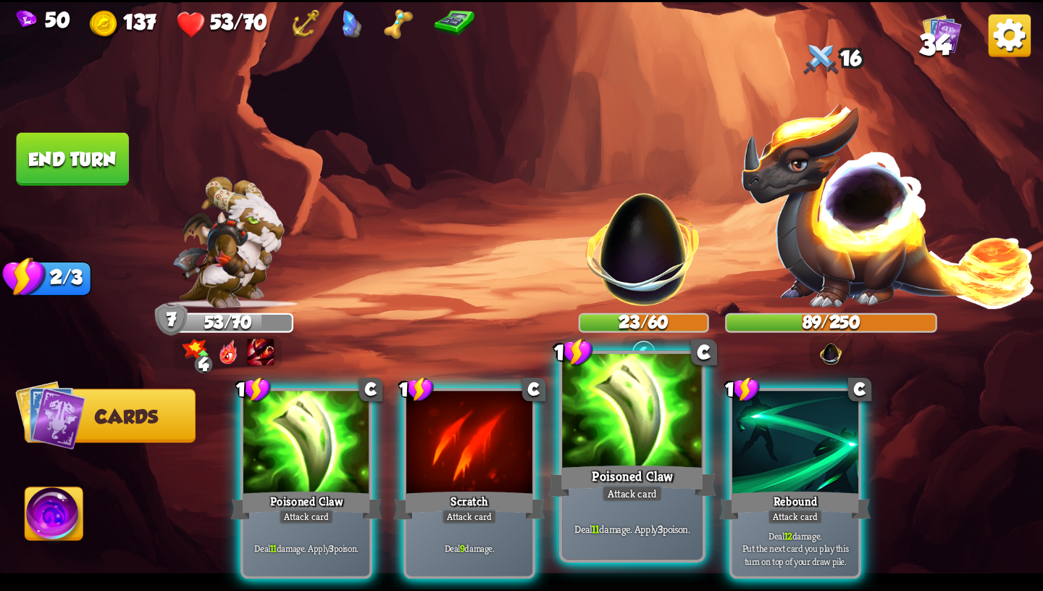
click at [689, 467] on div "Poisoned Claw" at bounding box center [633, 481] width 168 height 38
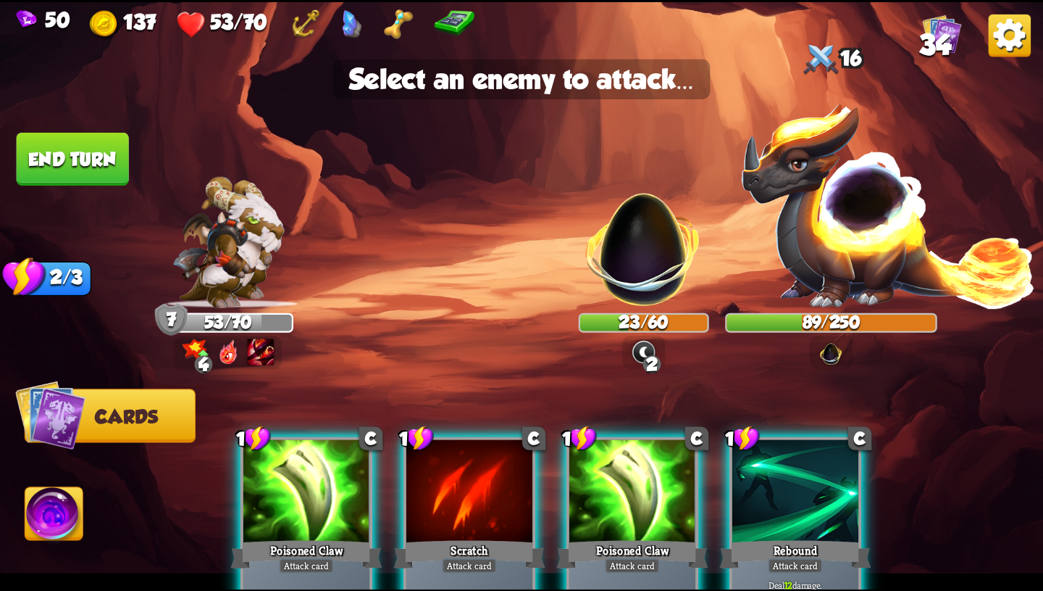
click at [648, 543] on div "Poisoned Claw" at bounding box center [632, 554] width 151 height 34
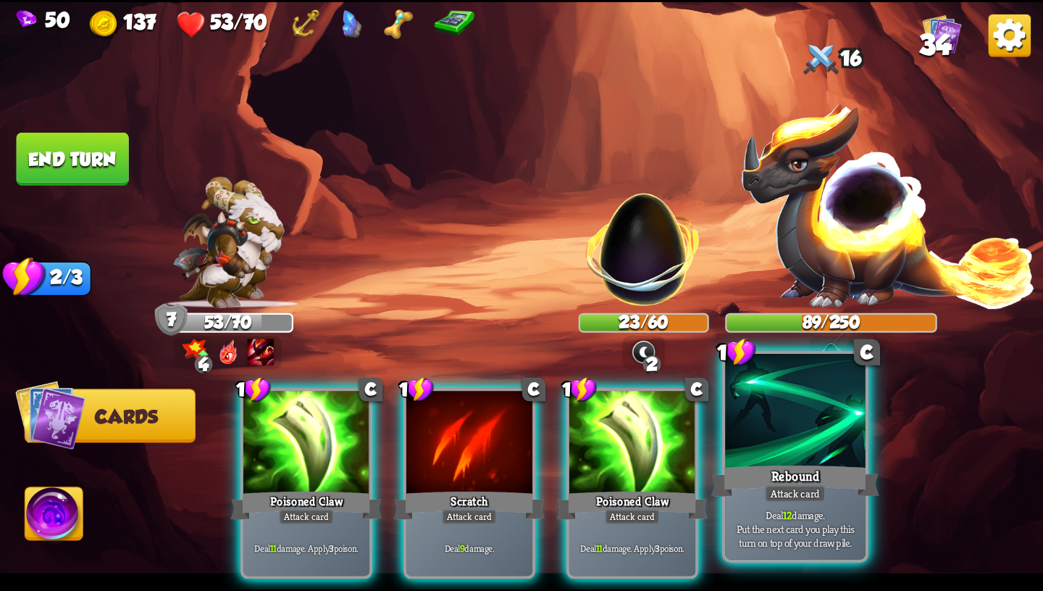
click at [770, 514] on p "Deal 12 damage. Put the next card you play this turn on top of your draw pile." at bounding box center [795, 527] width 133 height 41
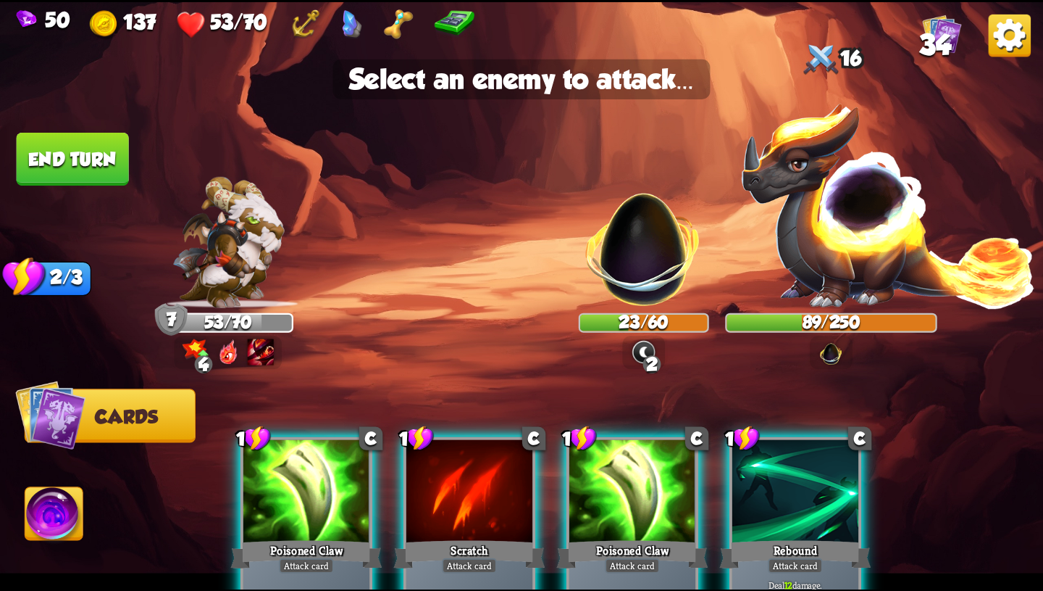
click at [755, 538] on div "Rebound" at bounding box center [795, 554] width 151 height 34
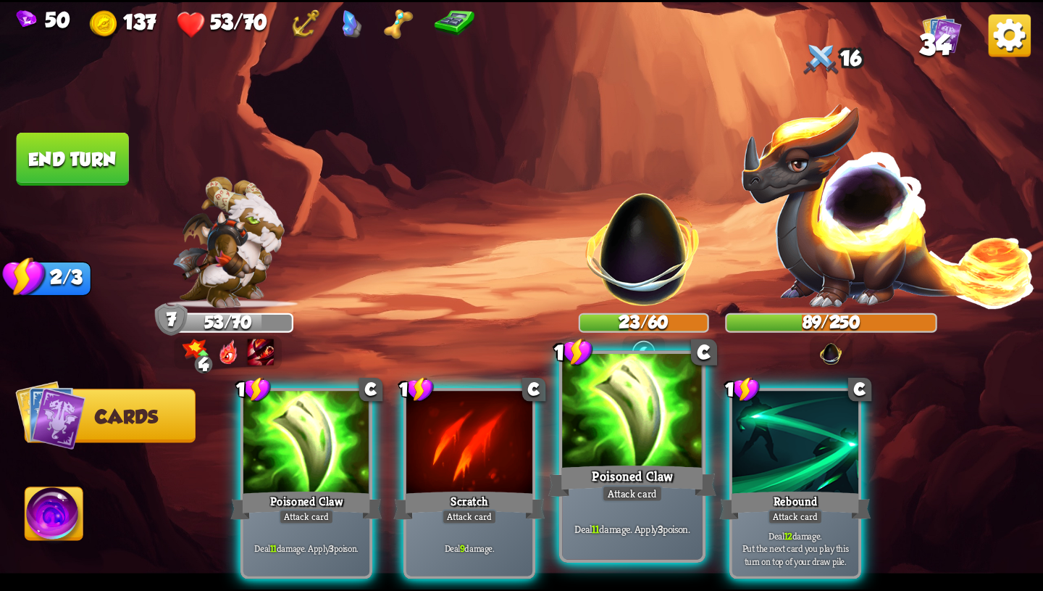
click at [696, 520] on div "Deal 11 damage. Apply 3 poison." at bounding box center [632, 528] width 141 height 61
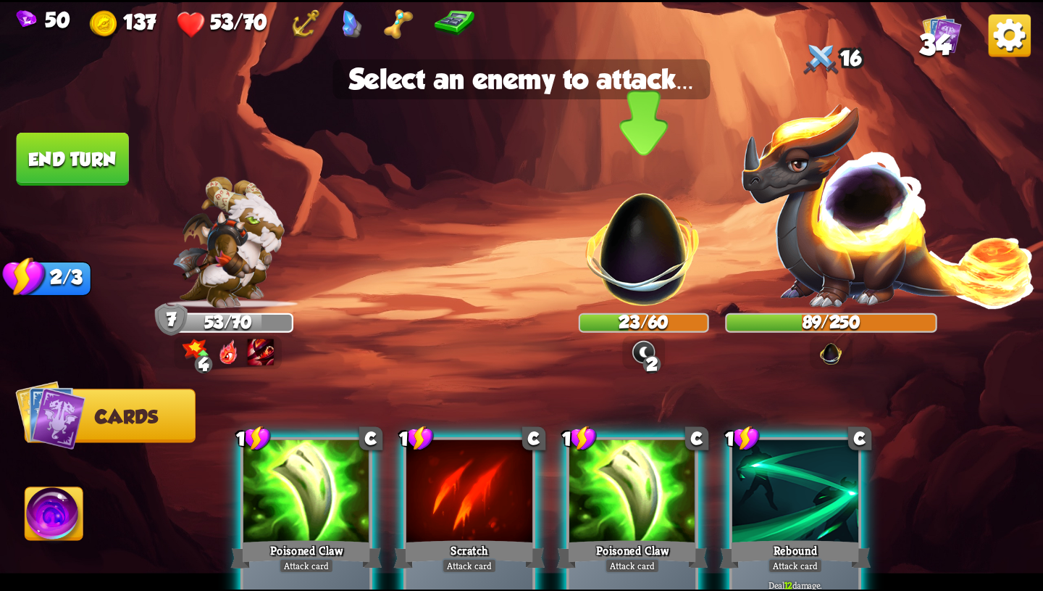
click at [654, 288] on img at bounding box center [643, 238] width 137 height 137
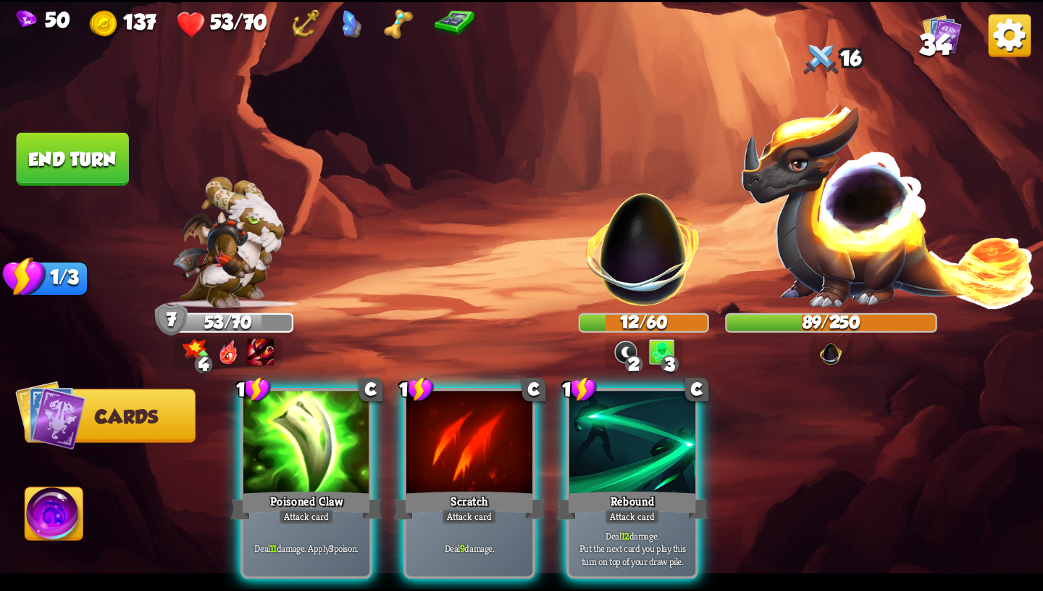
click at [46, 530] on img at bounding box center [54, 516] width 58 height 59
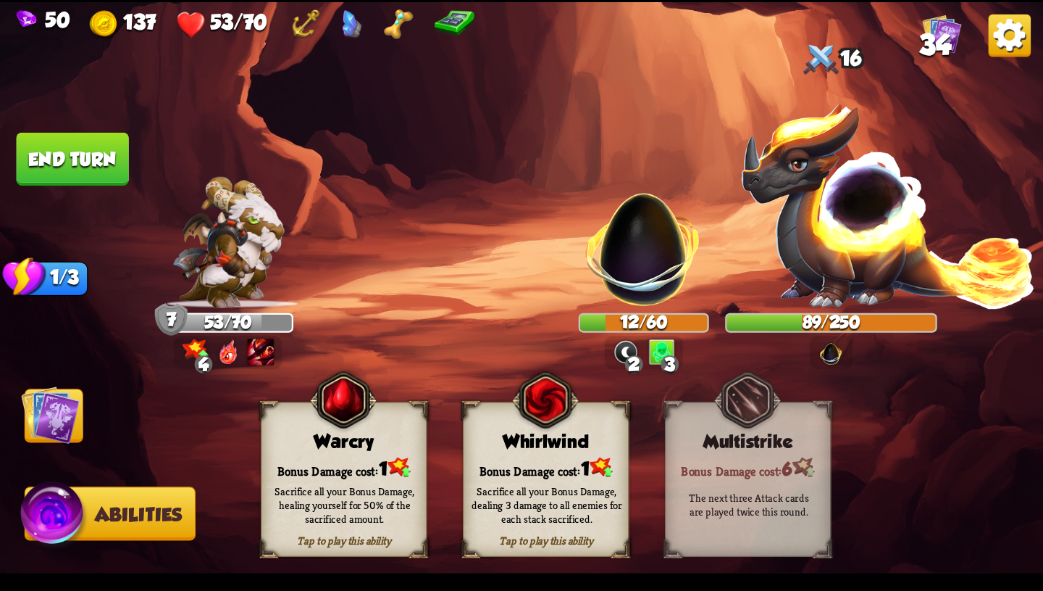
click at [509, 493] on div "Sacrifice all your Bonus Damage, dealing 3 damage to all enemies for each stack…" at bounding box center [547, 503] width 150 height 41
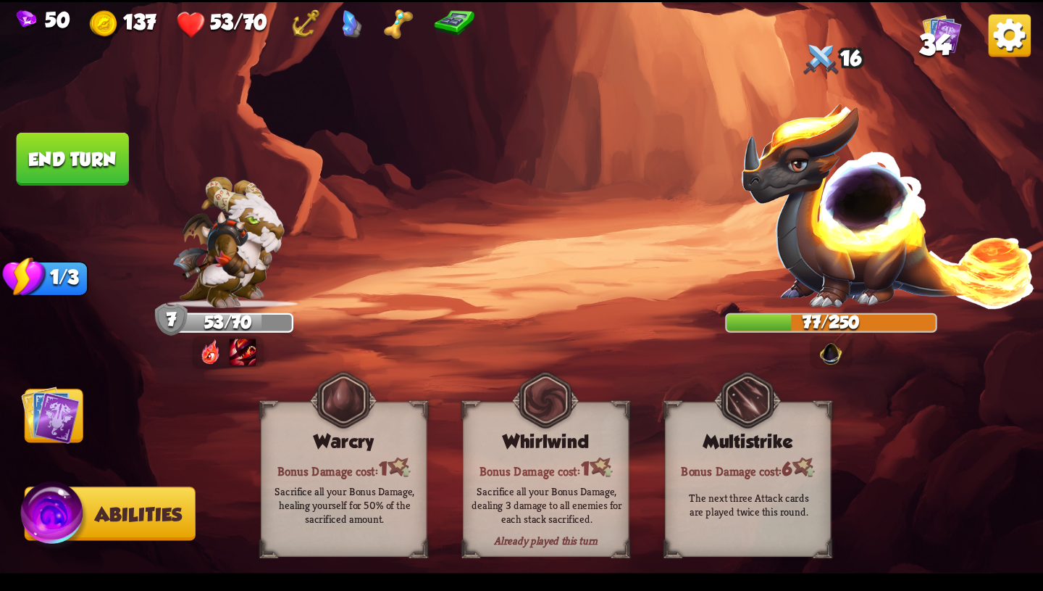
click at [53, 416] on img at bounding box center [50, 414] width 59 height 59
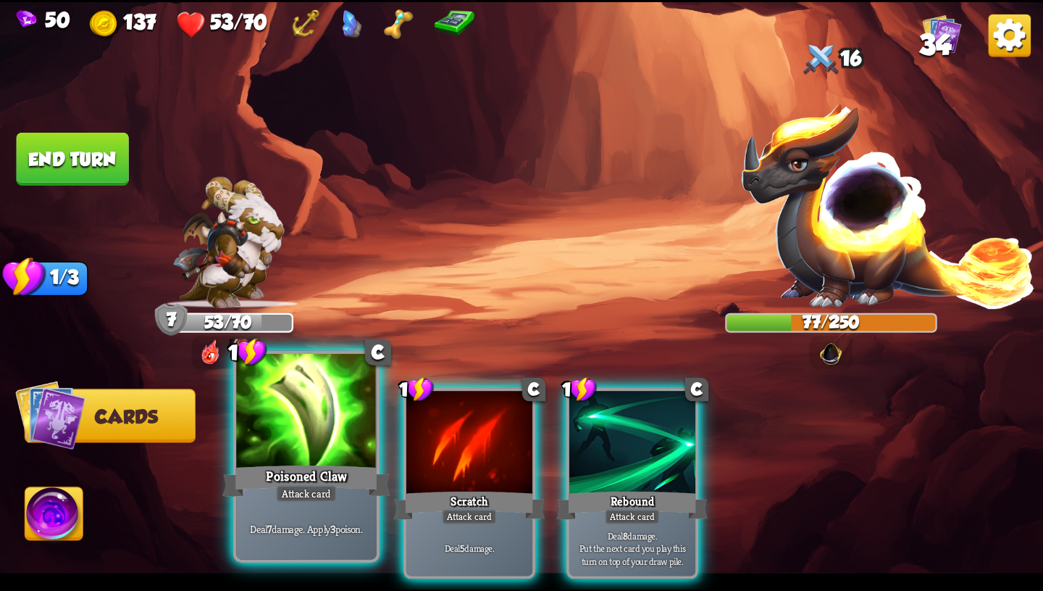
click at [304, 442] on div at bounding box center [306, 412] width 141 height 118
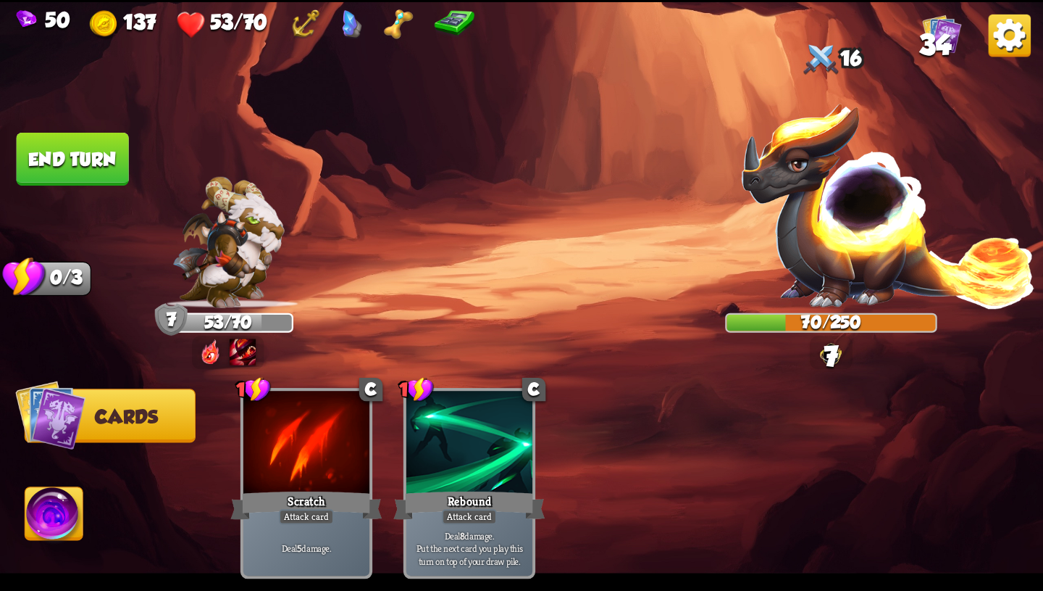
click at [121, 163] on button "End turn" at bounding box center [73, 159] width 112 height 53
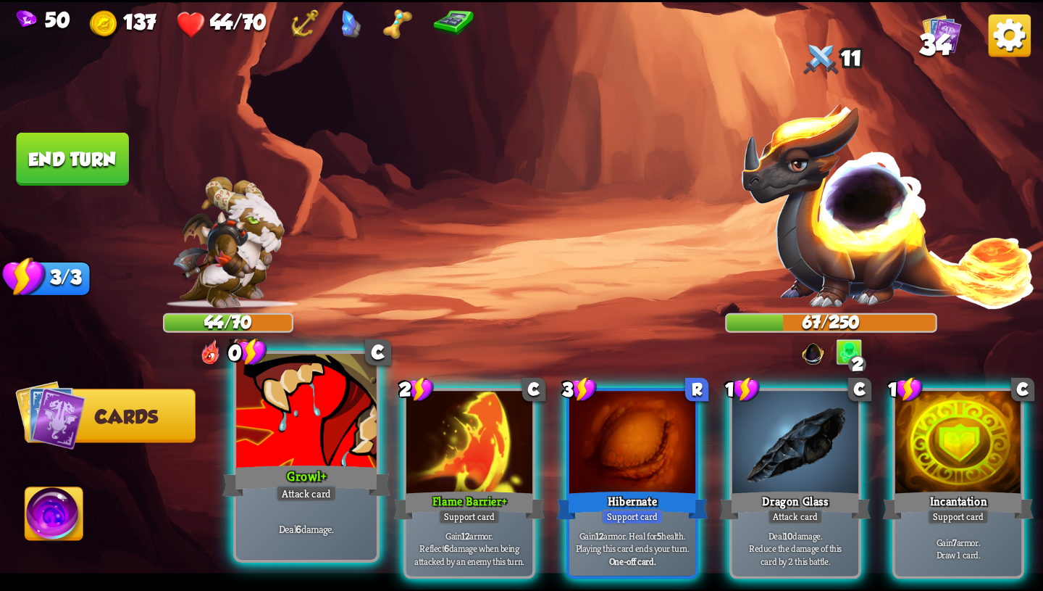
click at [320, 444] on div at bounding box center [306, 412] width 141 height 118
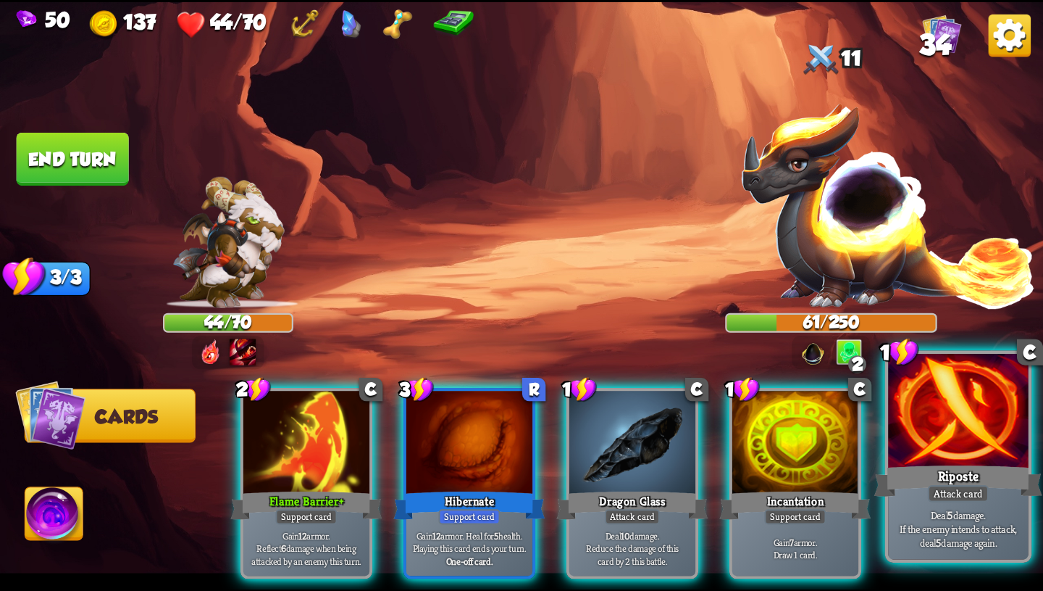
click at [917, 519] on p "Deal 5 damage. If the enemy intends to attack, deal 5 damage again." at bounding box center [958, 527] width 133 height 41
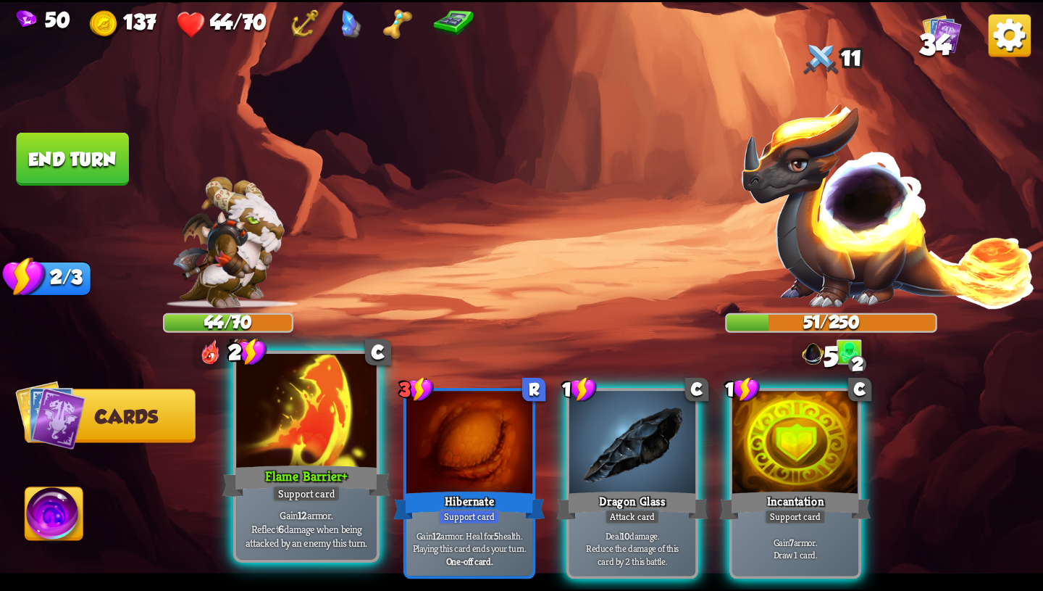
click at [301, 477] on div "Flame Barrier+" at bounding box center [306, 481] width 168 height 38
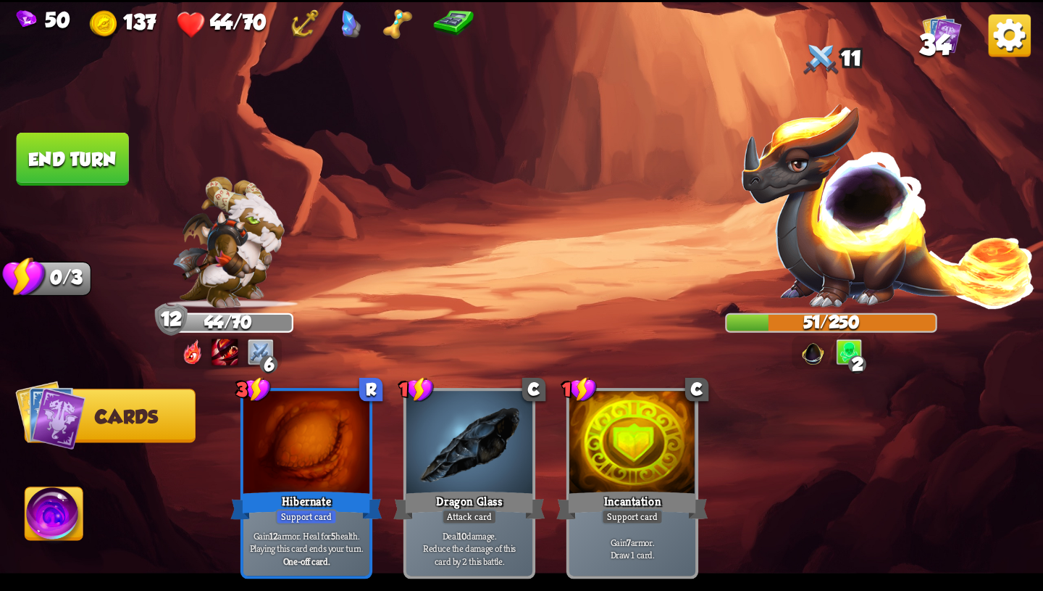
click at [89, 157] on button "End turn" at bounding box center [73, 159] width 112 height 53
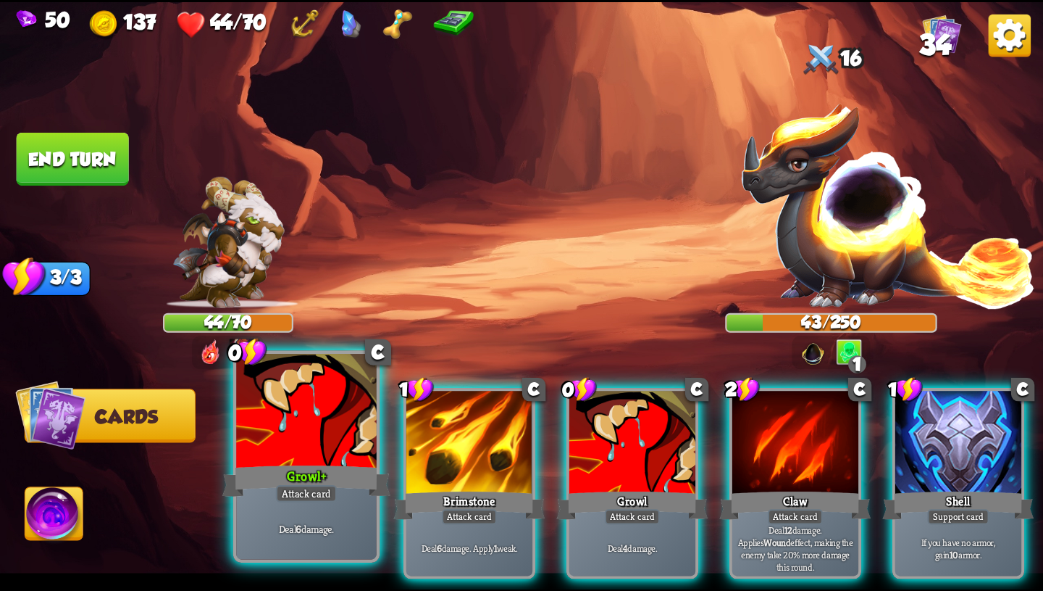
click at [300, 459] on div at bounding box center [306, 412] width 141 height 118
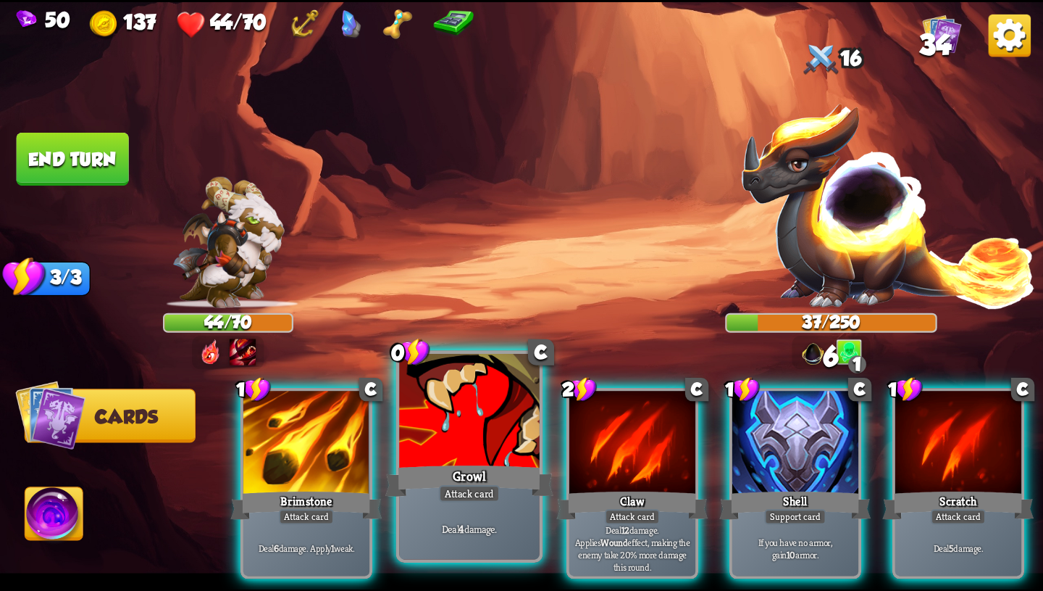
click at [453, 458] on div at bounding box center [469, 412] width 141 height 118
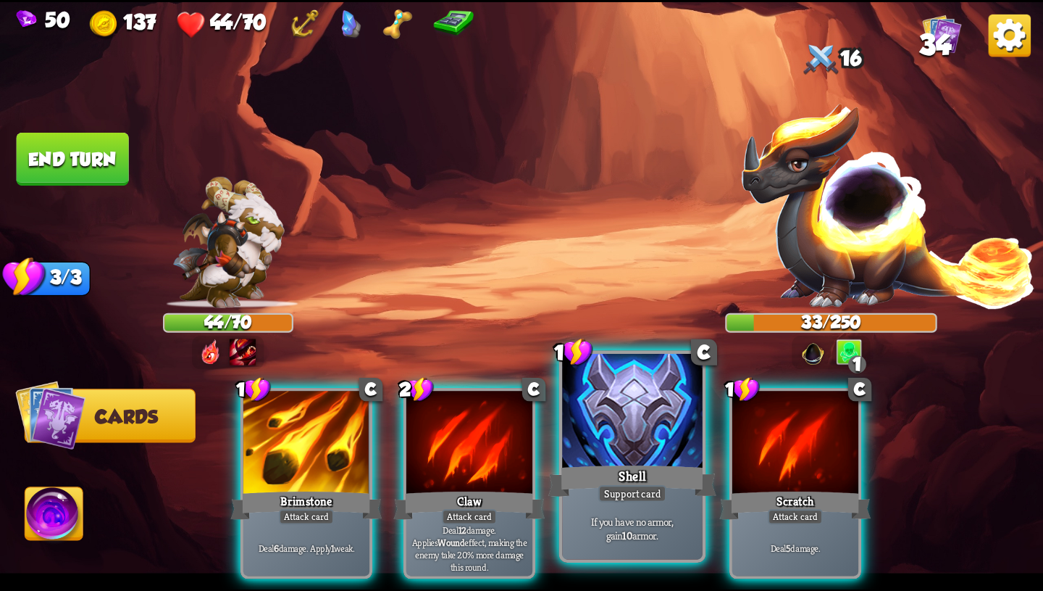
click at [614, 464] on div "Shell" at bounding box center [633, 481] width 168 height 38
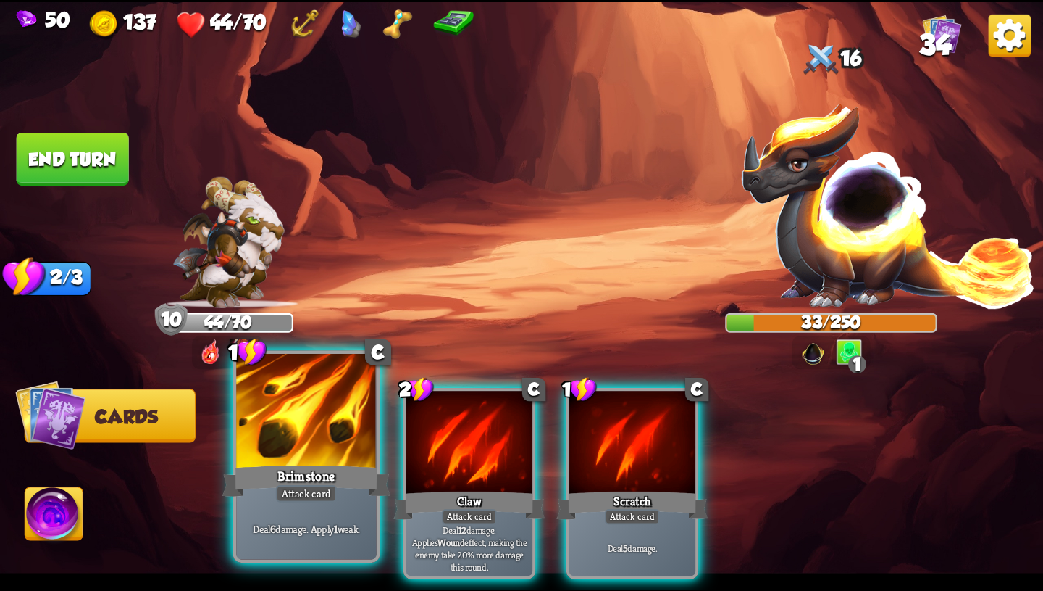
click at [351, 469] on div "Brimstone" at bounding box center [306, 481] width 168 height 38
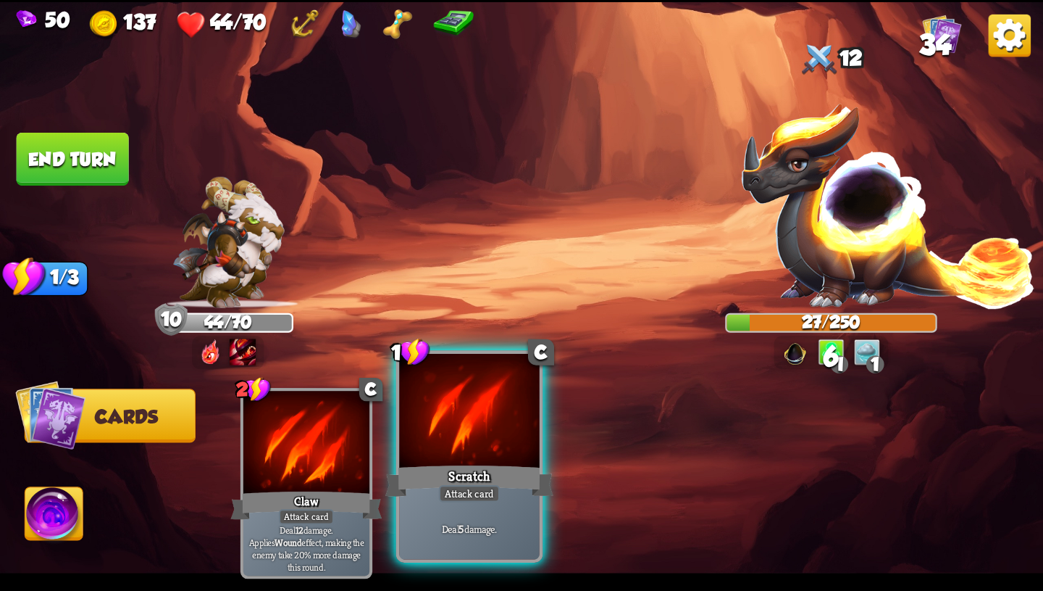
click at [448, 429] on div at bounding box center [469, 412] width 141 height 118
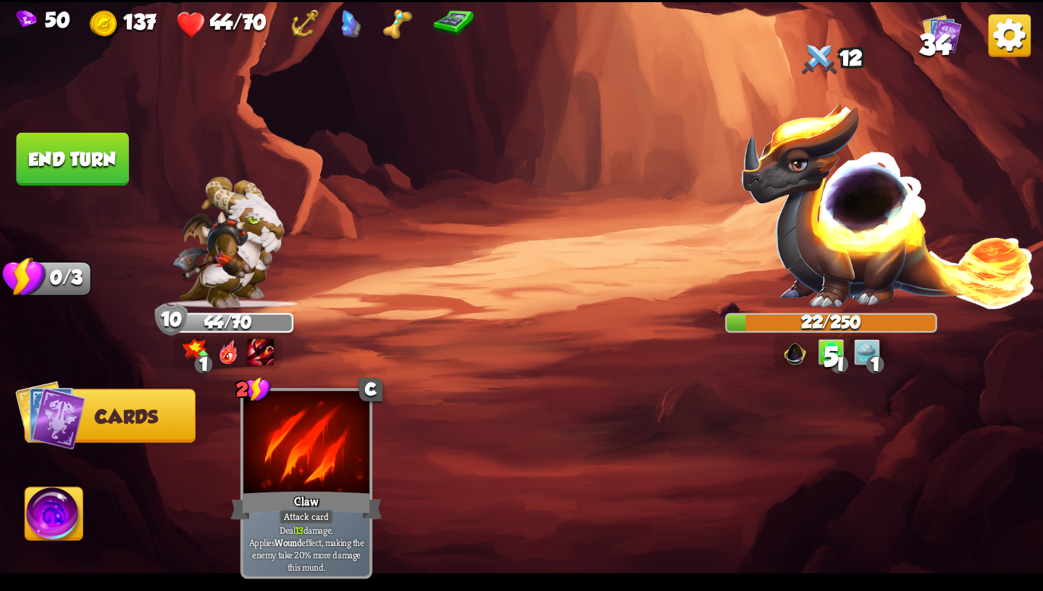
click at [78, 157] on button "End turn" at bounding box center [73, 159] width 112 height 53
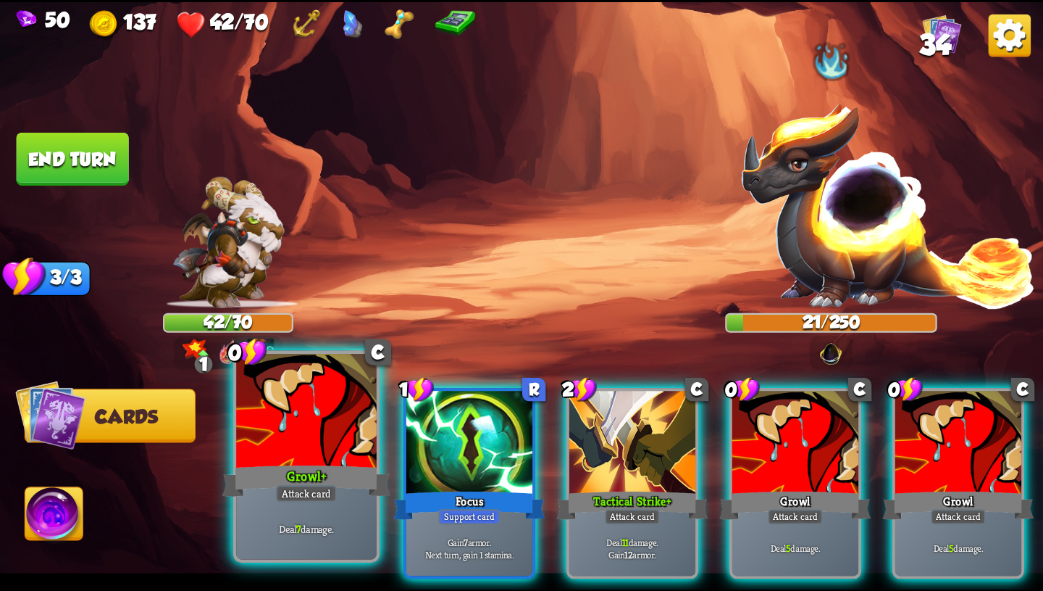
click at [356, 432] on div at bounding box center [306, 412] width 141 height 118
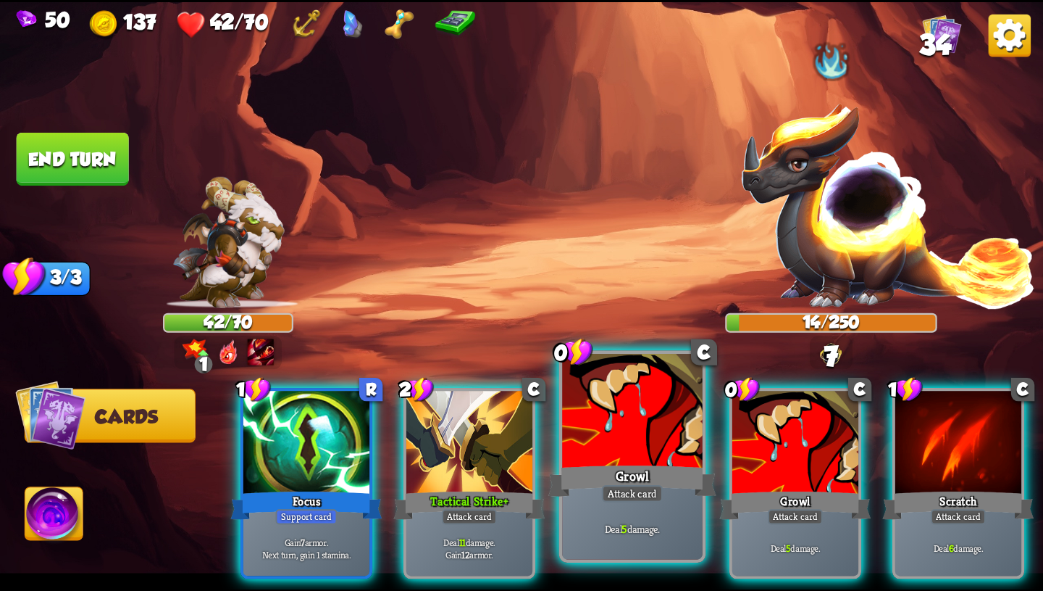
click at [654, 472] on div "Growl" at bounding box center [633, 481] width 168 height 38
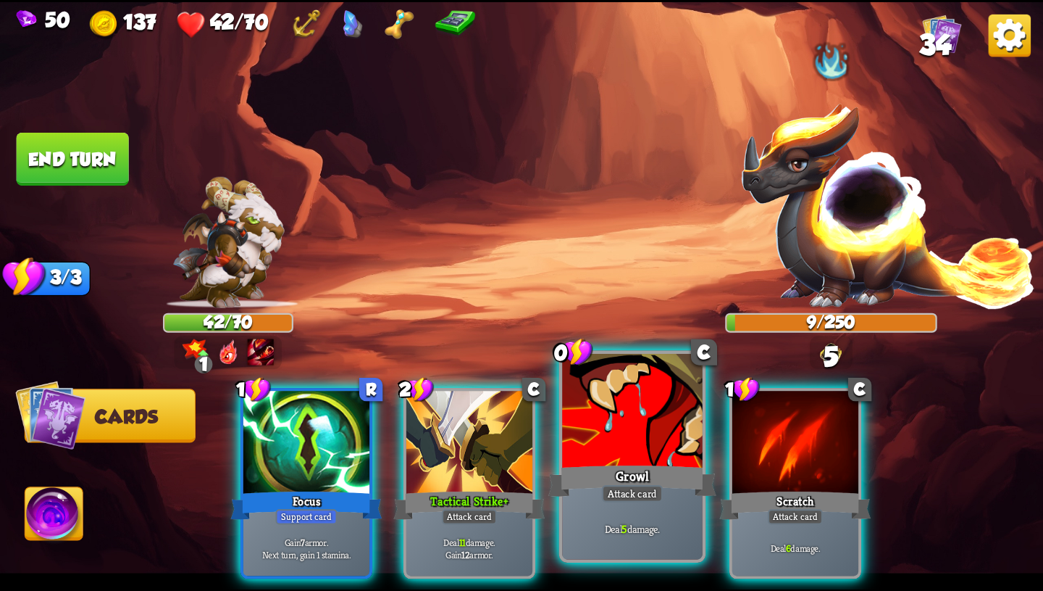
click at [638, 474] on div "Growl" at bounding box center [633, 481] width 168 height 38
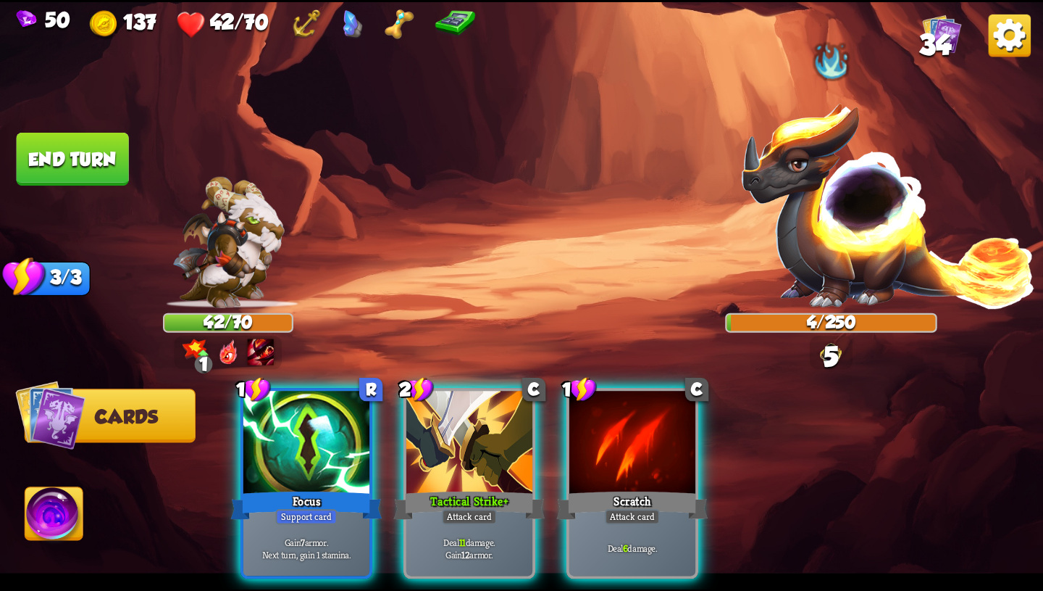
click at [101, 532] on img at bounding box center [521, 295] width 1043 height 587
click at [75, 520] on img at bounding box center [54, 516] width 58 height 59
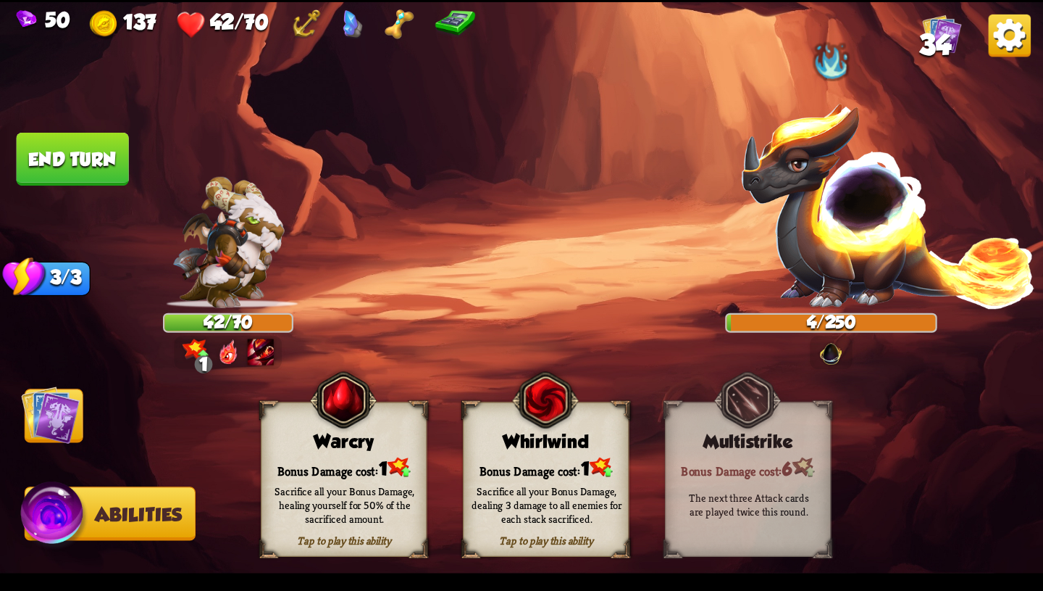
click at [320, 486] on div "Sacrifice all your Bonus Damage, healing yourself for 50% of the sacrificed amo…" at bounding box center [345, 503] width 150 height 41
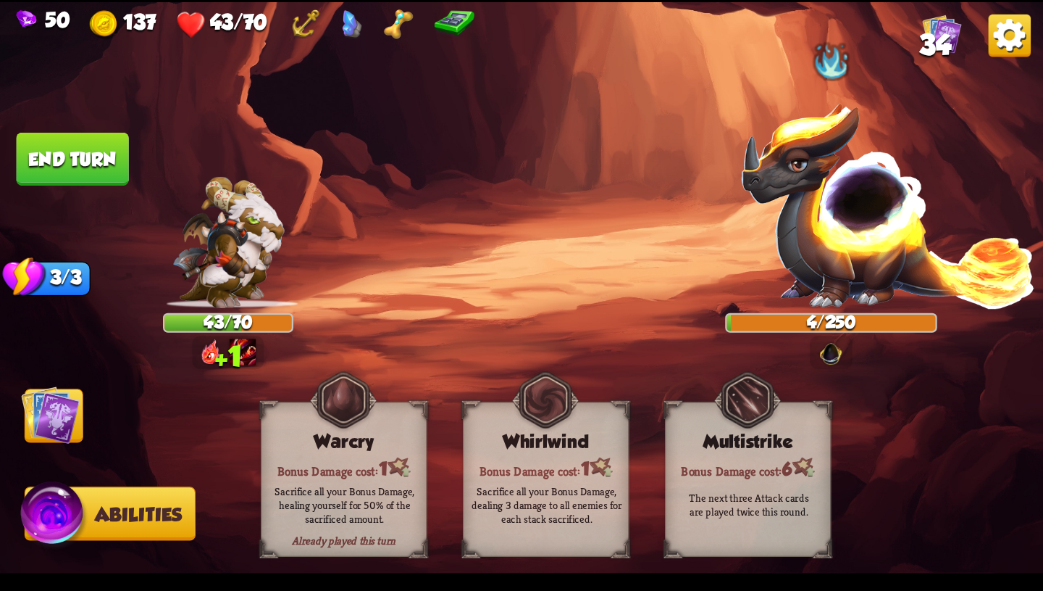
click at [49, 419] on img at bounding box center [50, 414] width 59 height 59
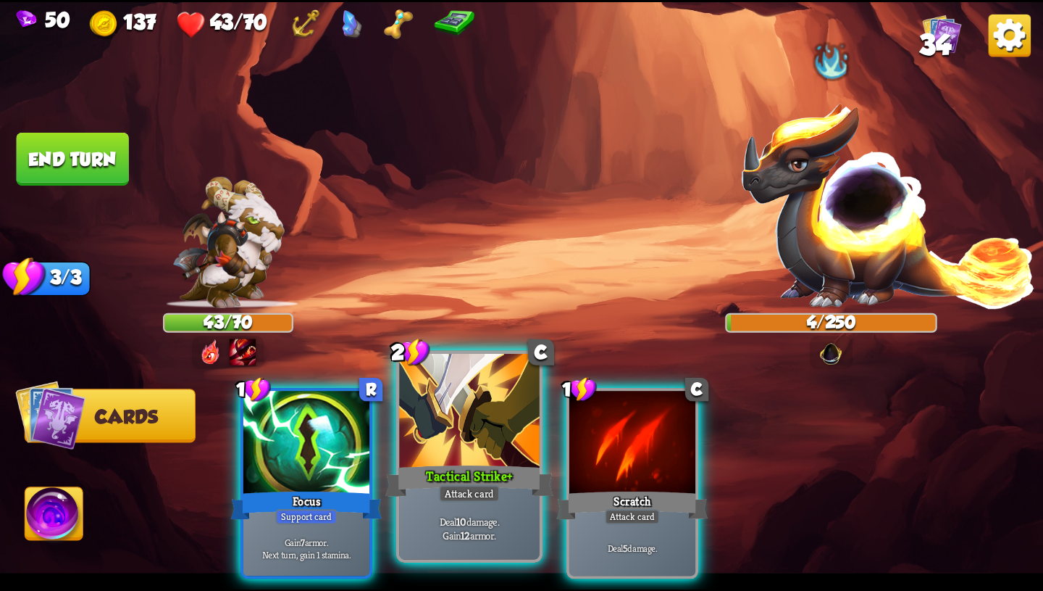
click at [427, 437] on div at bounding box center [469, 412] width 141 height 118
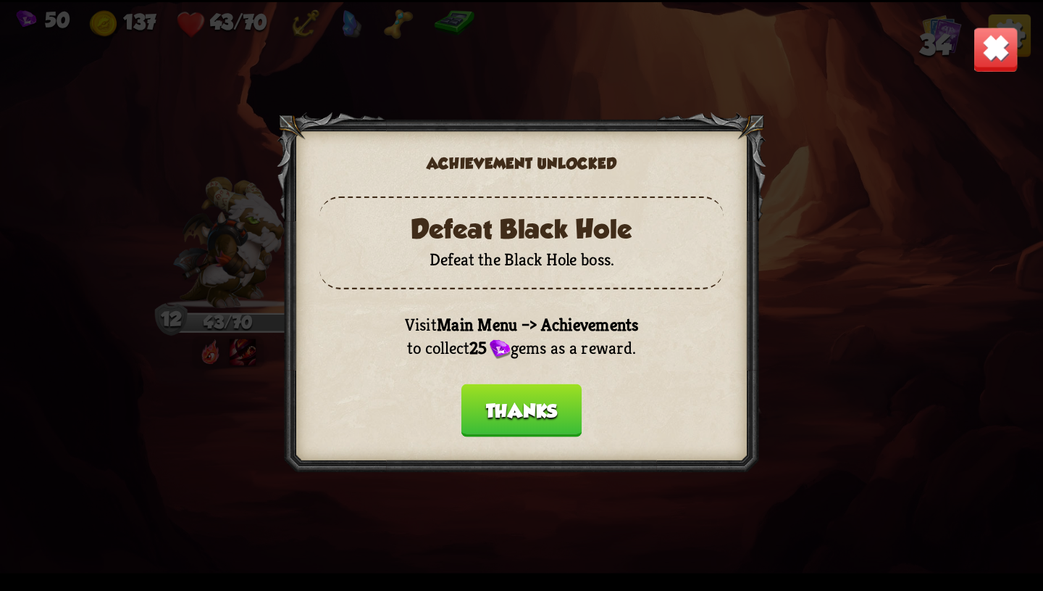
click at [508, 399] on button "Thanks" at bounding box center [522, 409] width 121 height 53
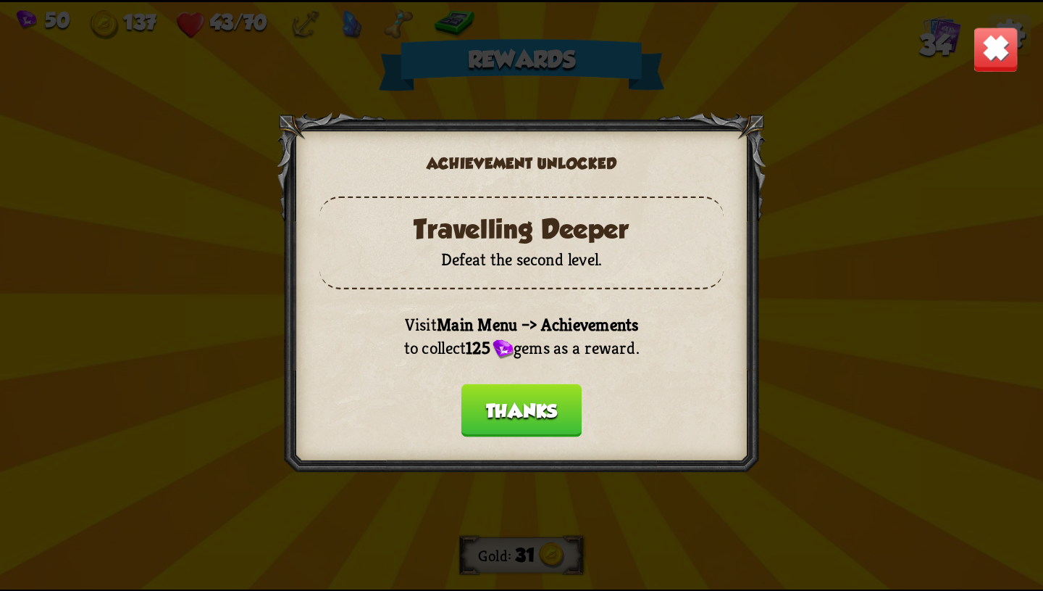
click at [512, 403] on button "Thanks" at bounding box center [522, 409] width 121 height 53
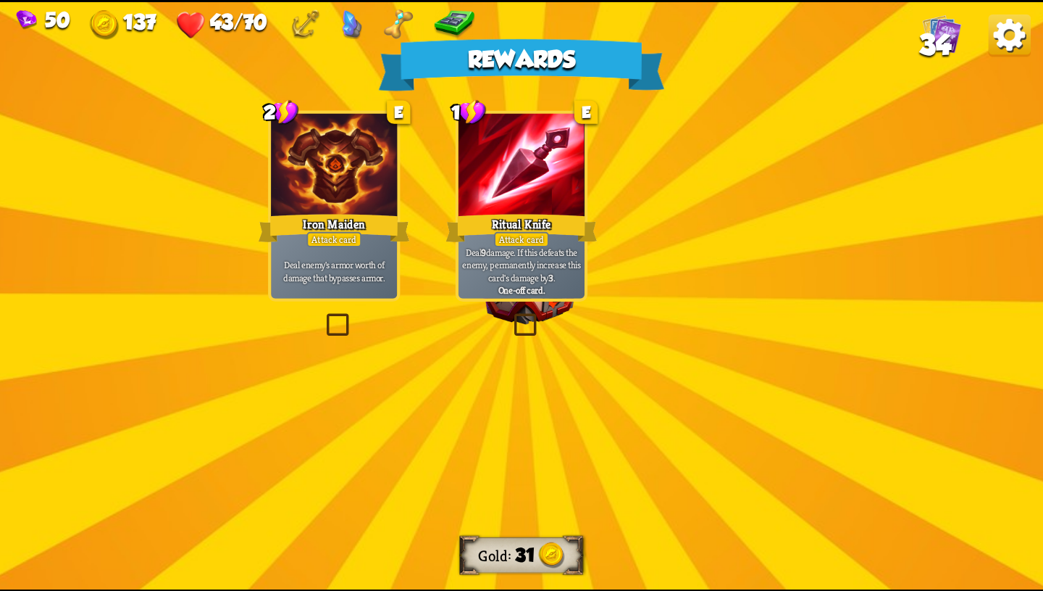
click at [528, 265] on img at bounding box center [529, 281] width 118 height 88
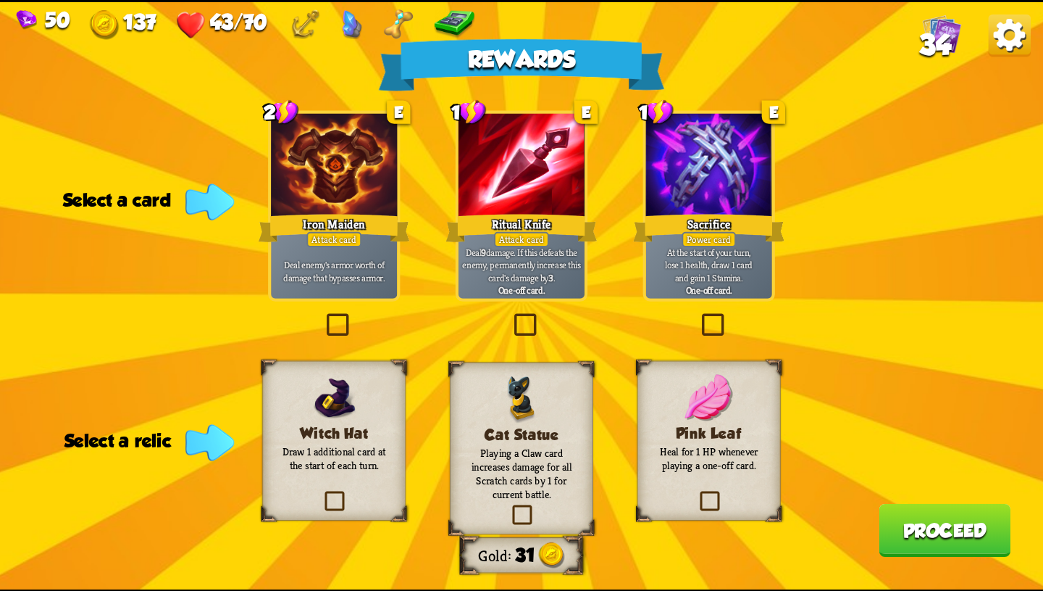
click at [543, 236] on div "Attack card" at bounding box center [521, 238] width 55 height 15
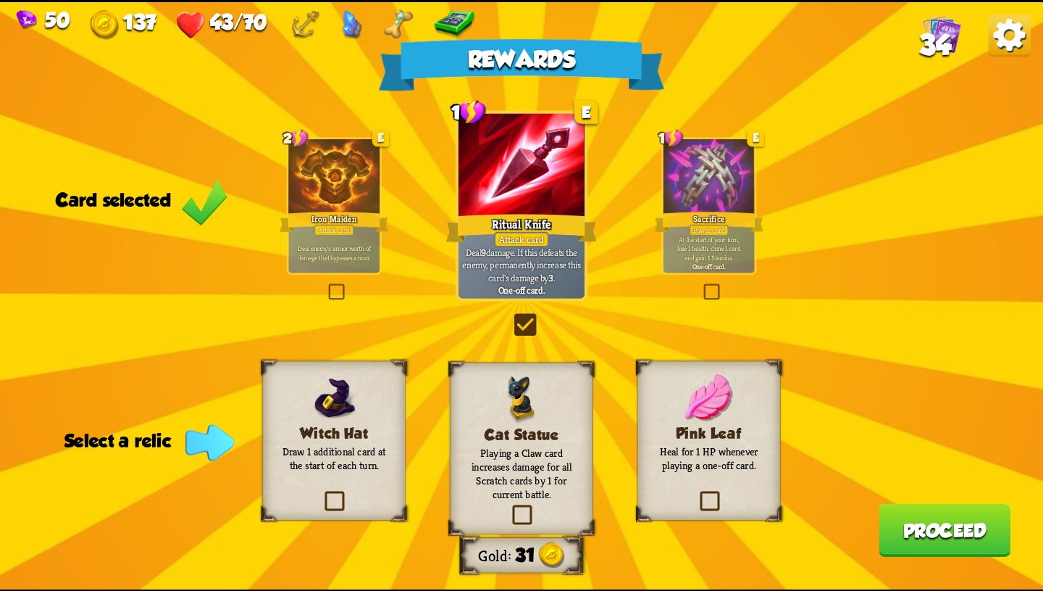
click at [672, 396] on div "Pink Leaf Heal for 1 HP whenever playing a one-off card." at bounding box center [709, 440] width 143 height 160
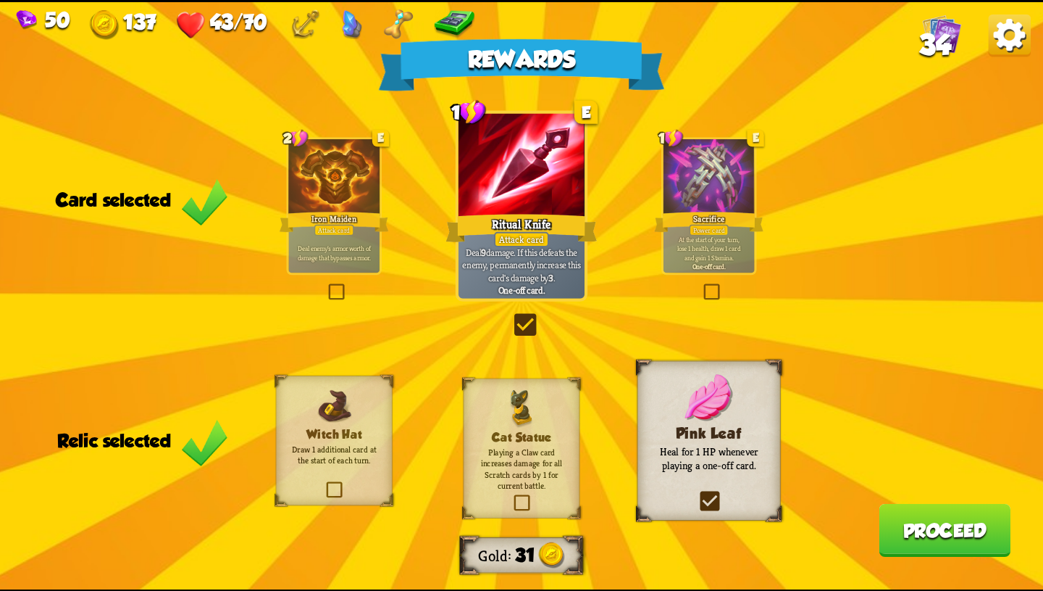
click at [911, 528] on button "Proceed" at bounding box center [945, 529] width 132 height 53
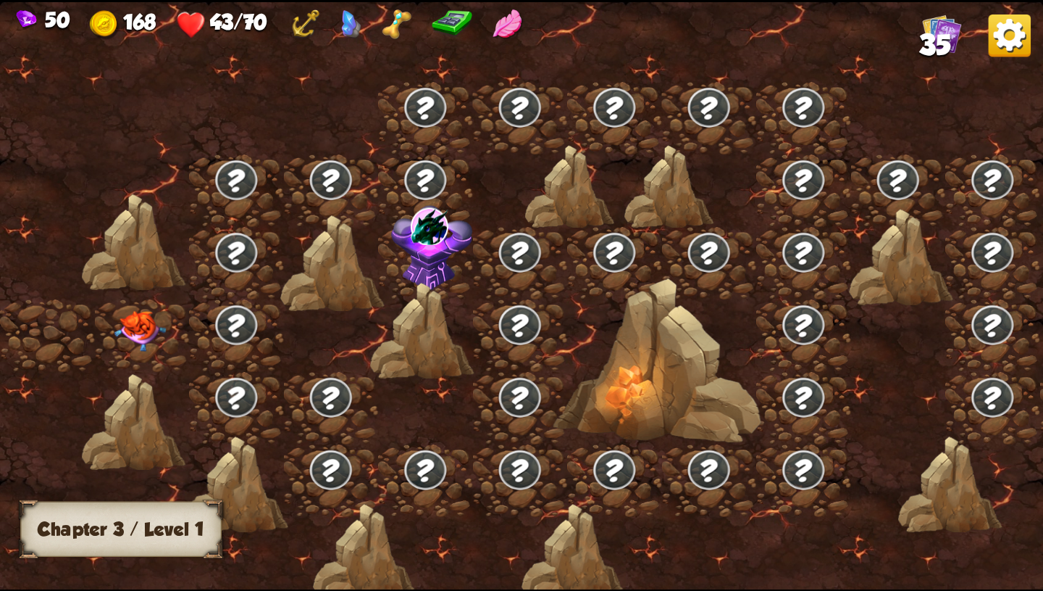
click at [143, 322] on img at bounding box center [140, 330] width 52 height 41
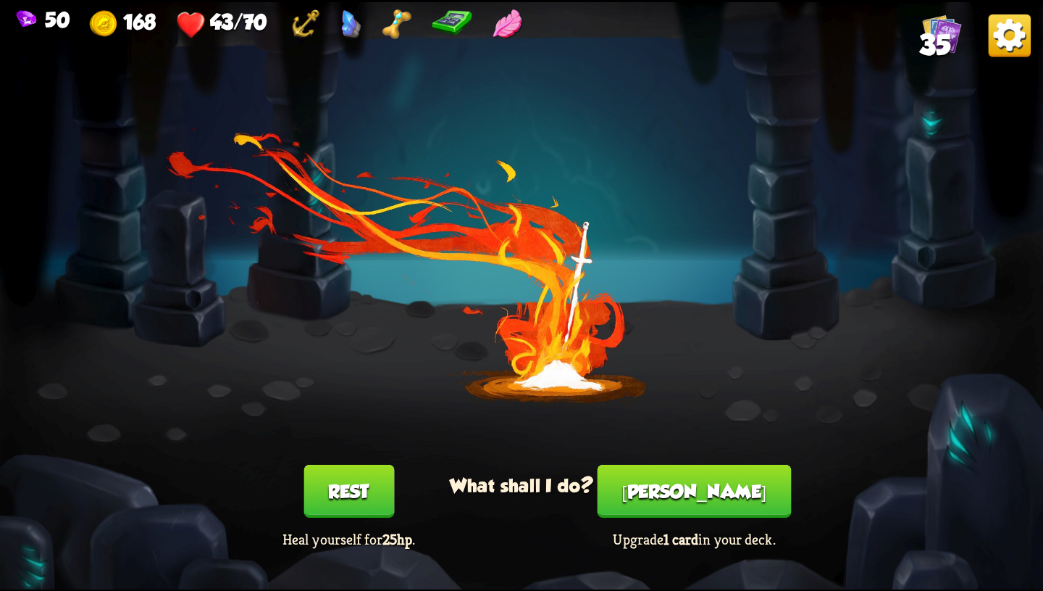
click at [701, 469] on button "[PERSON_NAME]" at bounding box center [695, 490] width 194 height 53
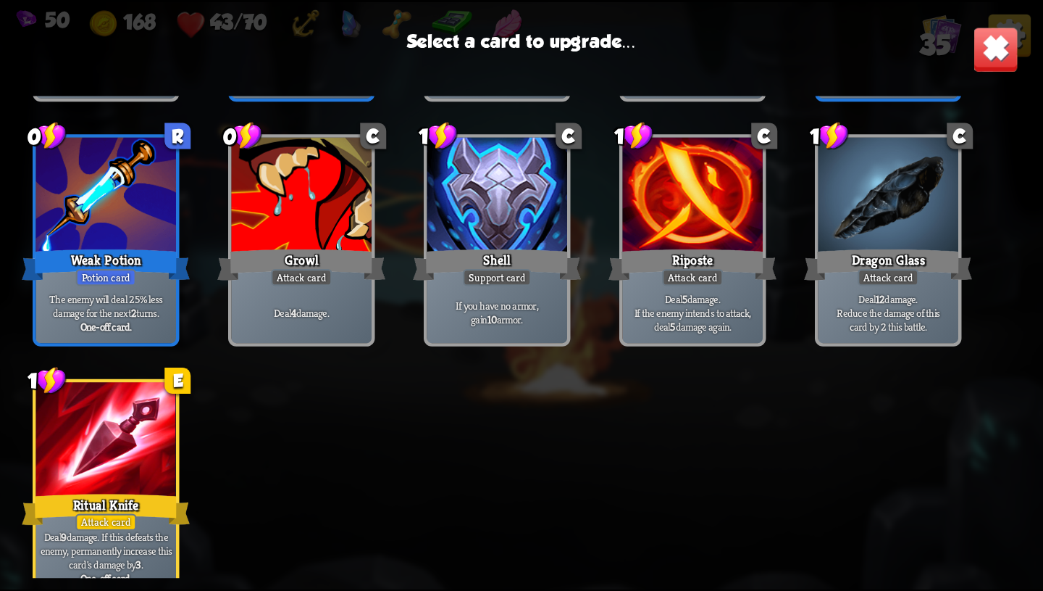
scroll to position [1108, 0]
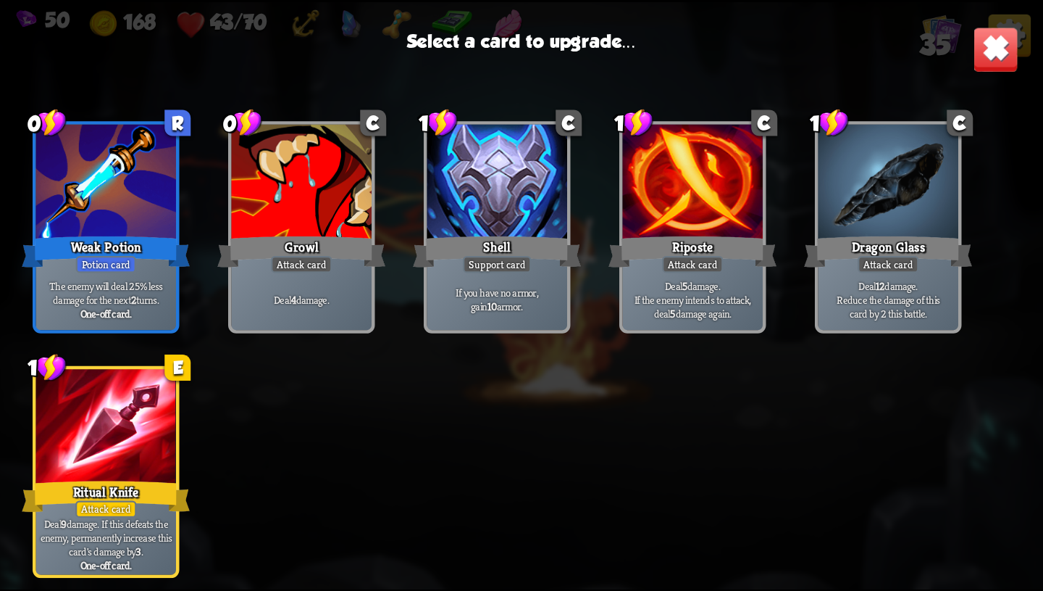
click at [149, 453] on div at bounding box center [106, 428] width 141 height 118
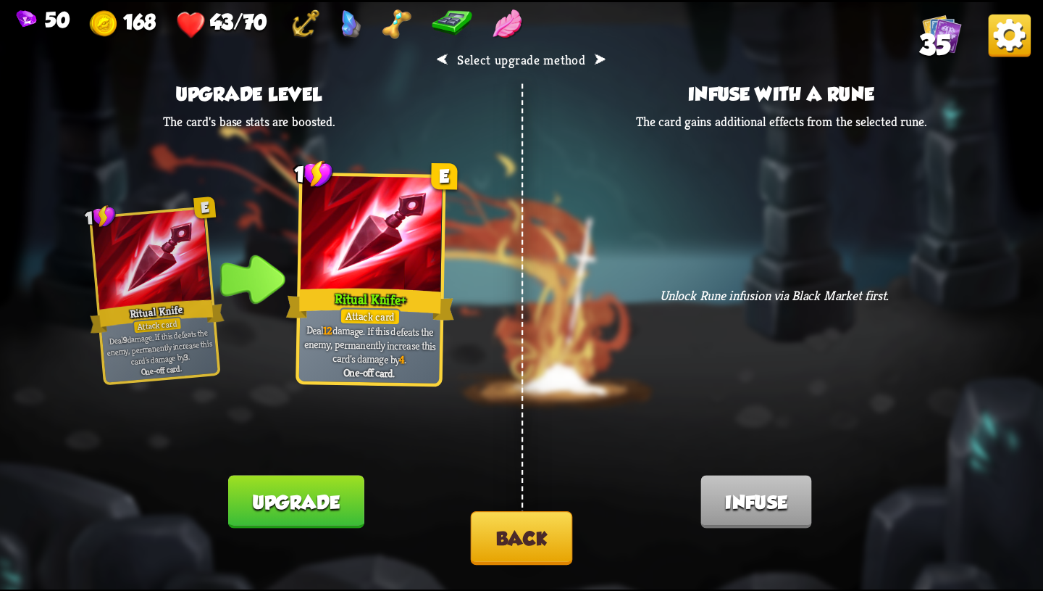
click at [362, 501] on button "Upgrade" at bounding box center [296, 501] width 136 height 53
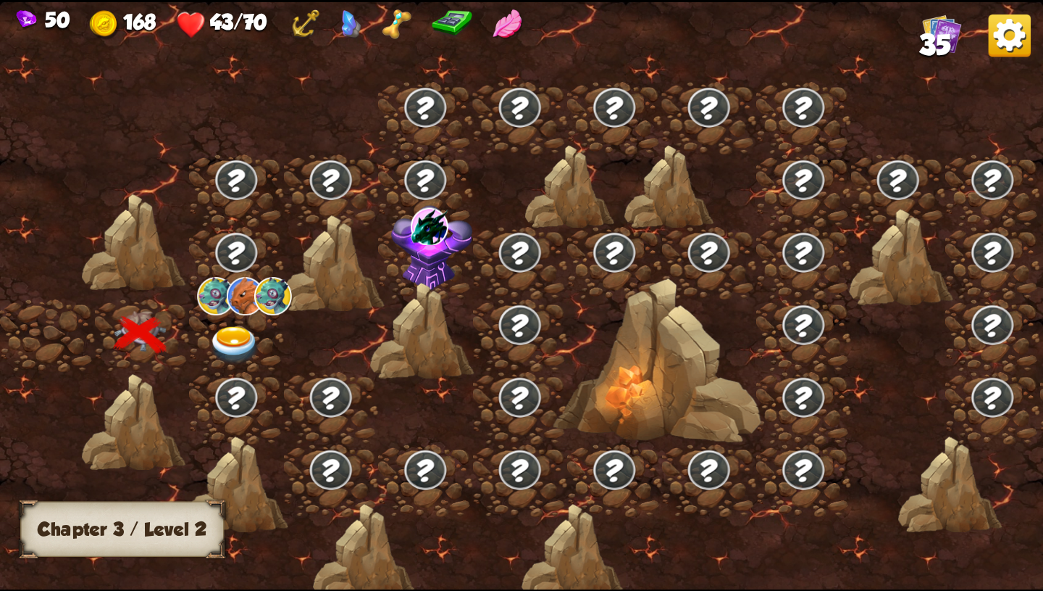
click at [238, 336] on img at bounding box center [235, 344] width 52 height 38
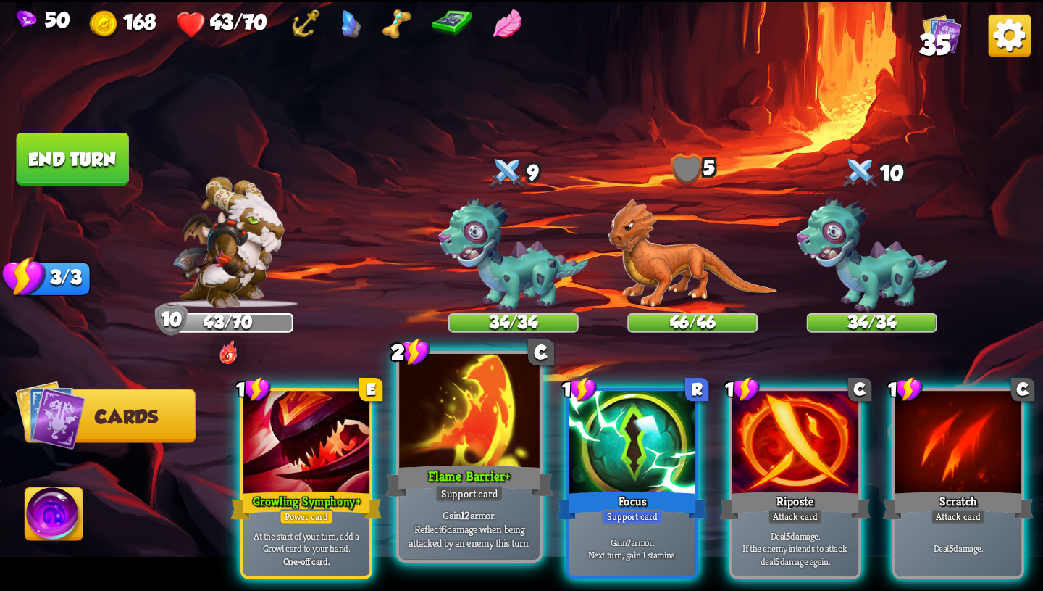
click at [508, 515] on p "Gain 12 armor. Reflect 6 damage when being attacked by an enemy this turn." at bounding box center [469, 527] width 133 height 41
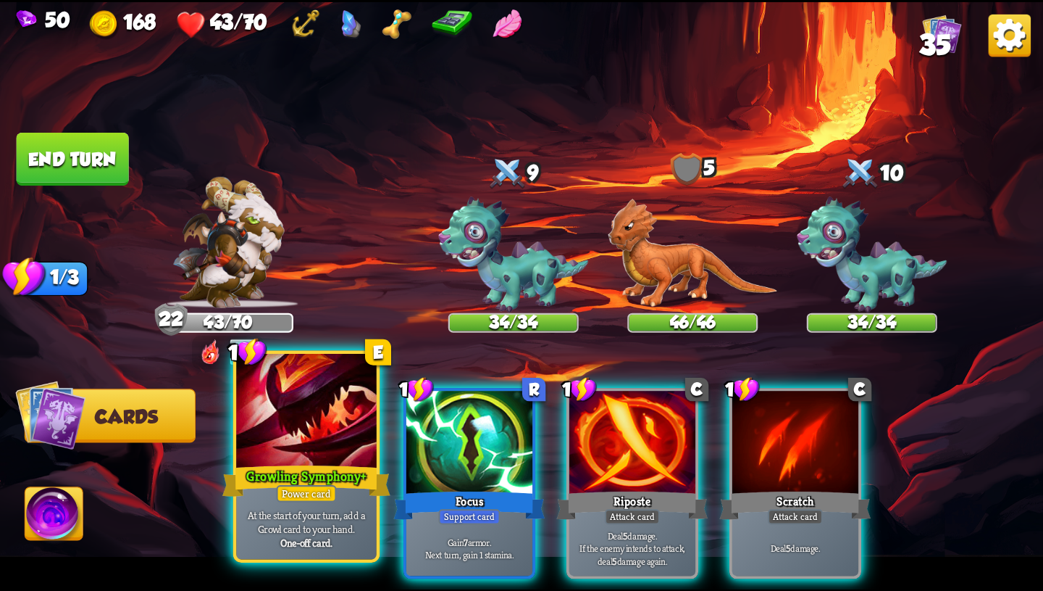
click at [339, 491] on div "Growling Symphony+" at bounding box center [306, 481] width 168 height 38
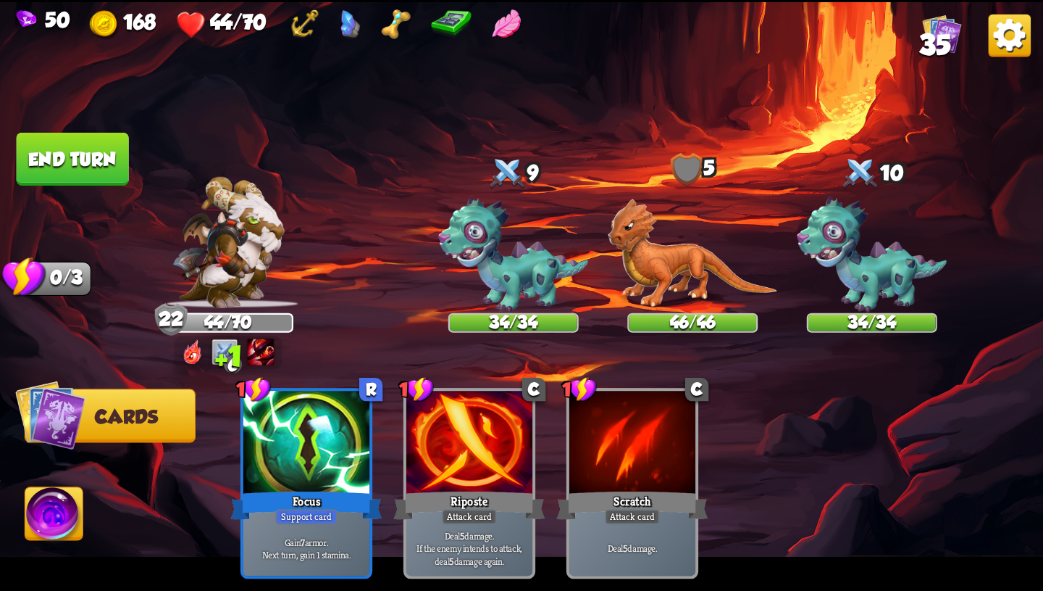
click at [112, 177] on button "End turn" at bounding box center [73, 159] width 112 height 53
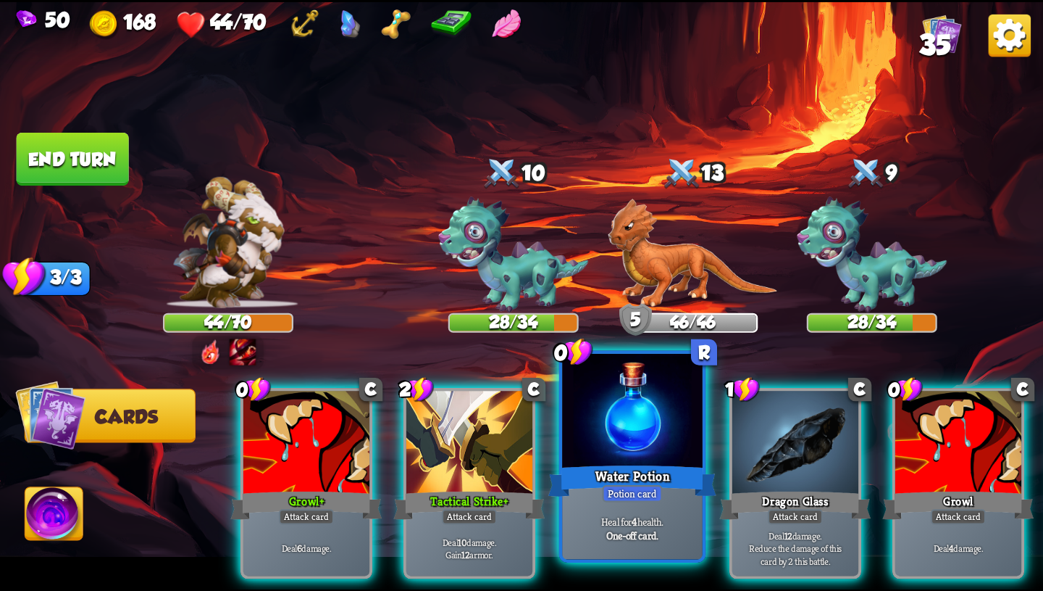
click at [677, 460] on div at bounding box center [632, 412] width 141 height 118
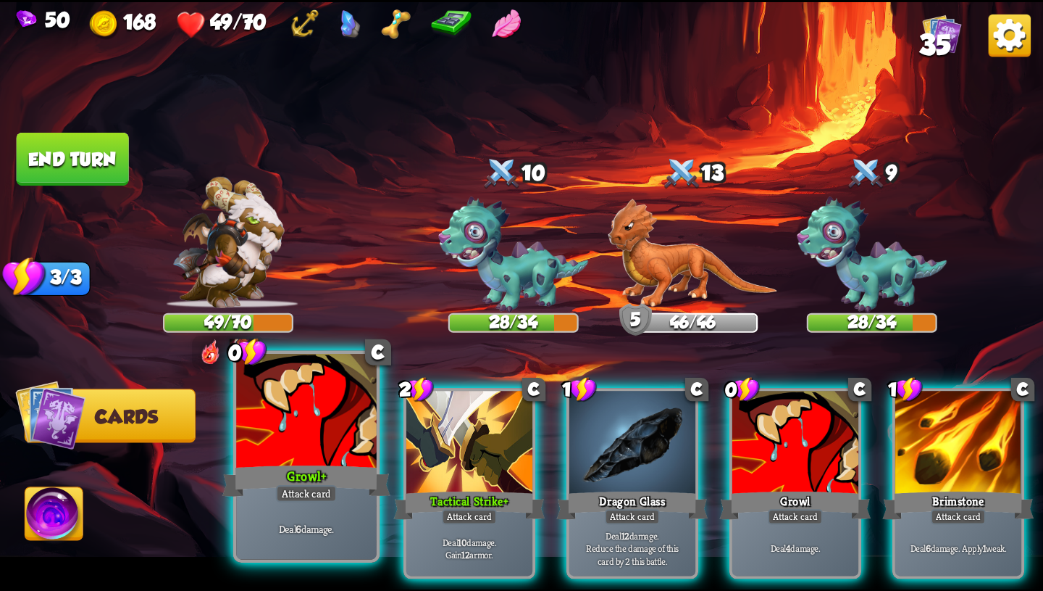
click at [319, 466] on div "Growl+" at bounding box center [306, 481] width 168 height 38
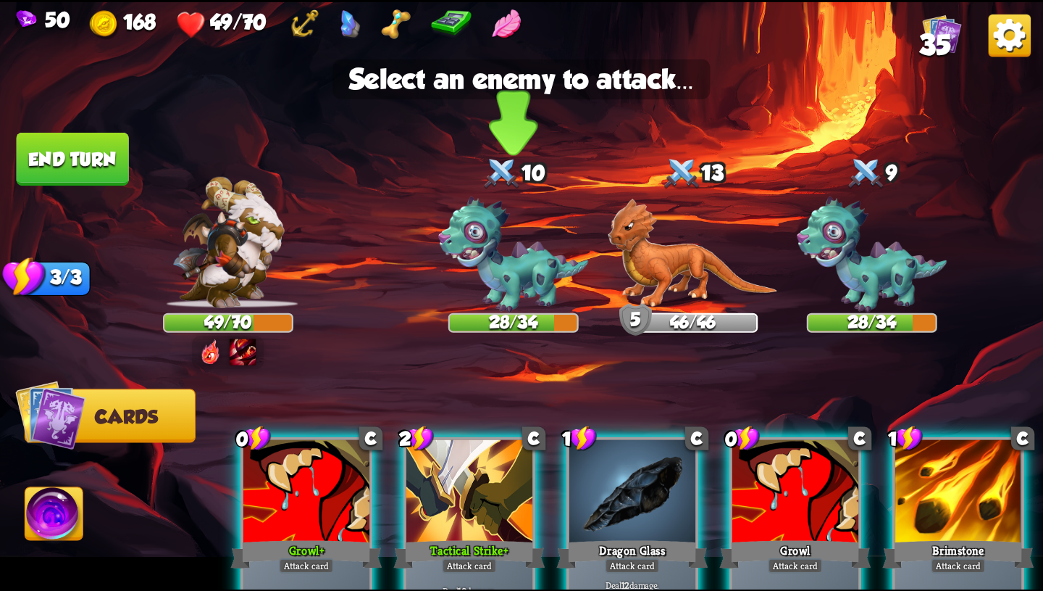
click at [518, 268] on img at bounding box center [513, 254] width 150 height 116
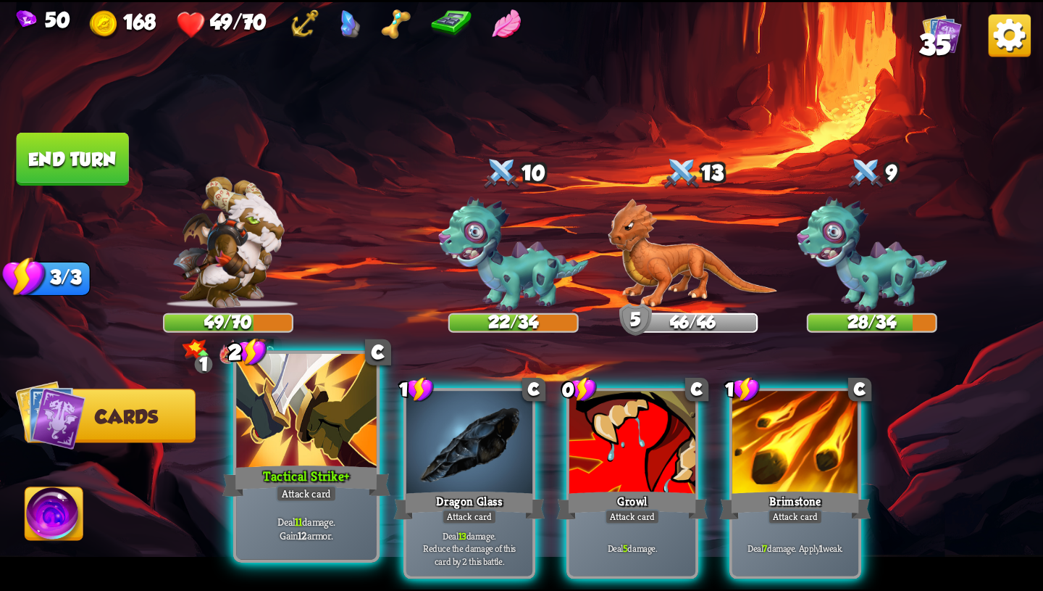
click at [317, 436] on div at bounding box center [306, 412] width 141 height 118
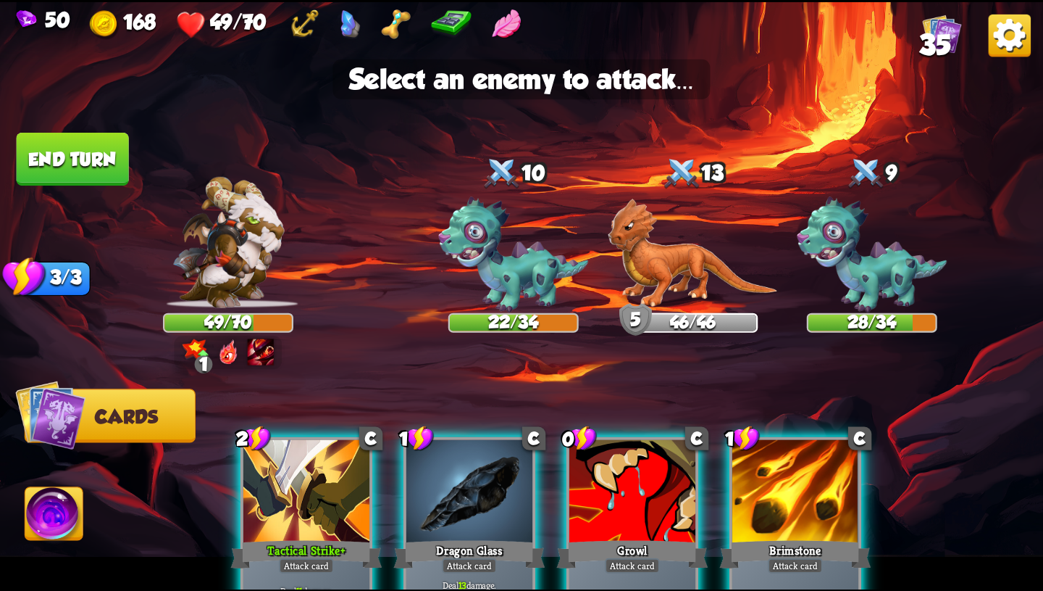
click at [318, 488] on div at bounding box center [306, 492] width 126 height 107
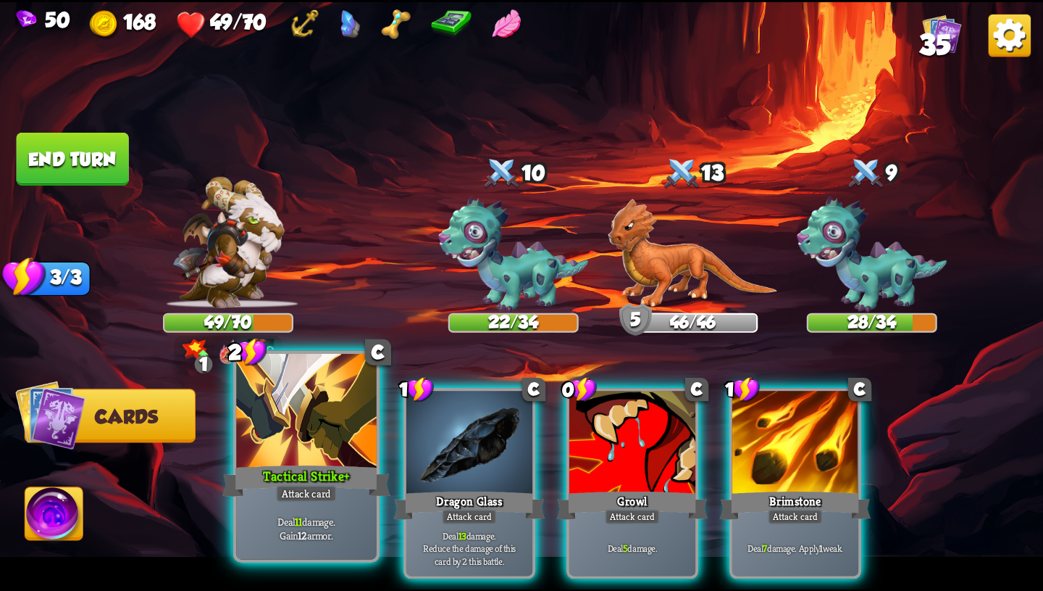
click at [250, 485] on div "Tactical Strike+" at bounding box center [306, 481] width 168 height 38
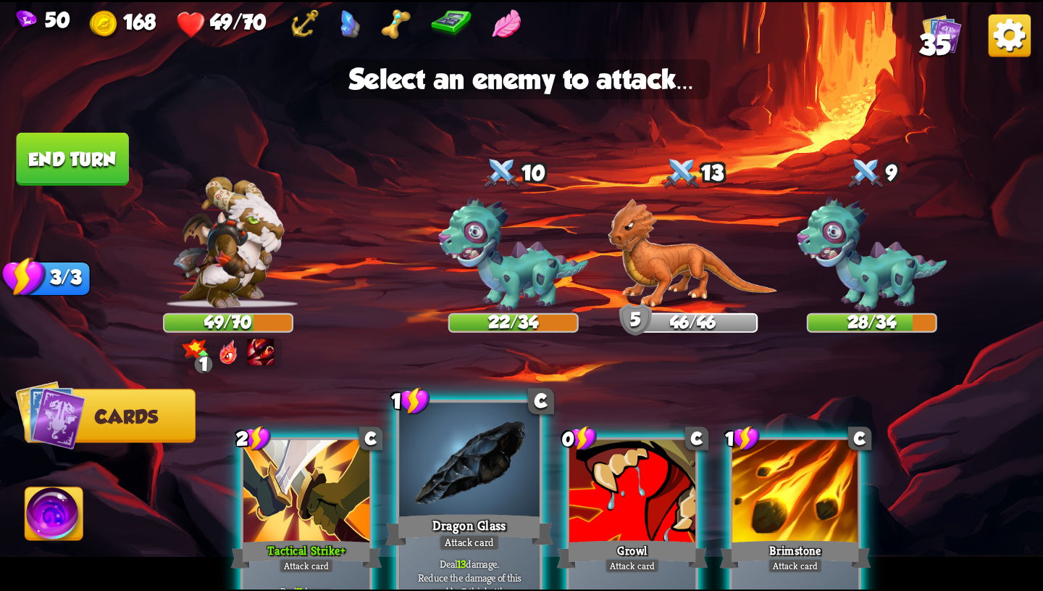
click at [453, 512] on div "Dragon Glass" at bounding box center [470, 530] width 168 height 38
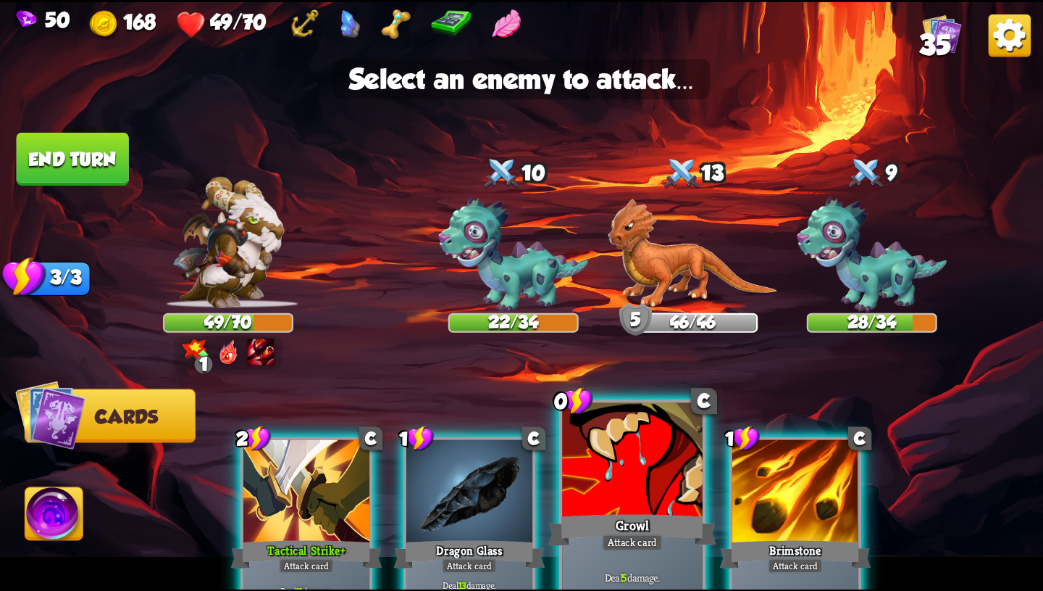
click at [606, 508] on div at bounding box center [632, 461] width 141 height 118
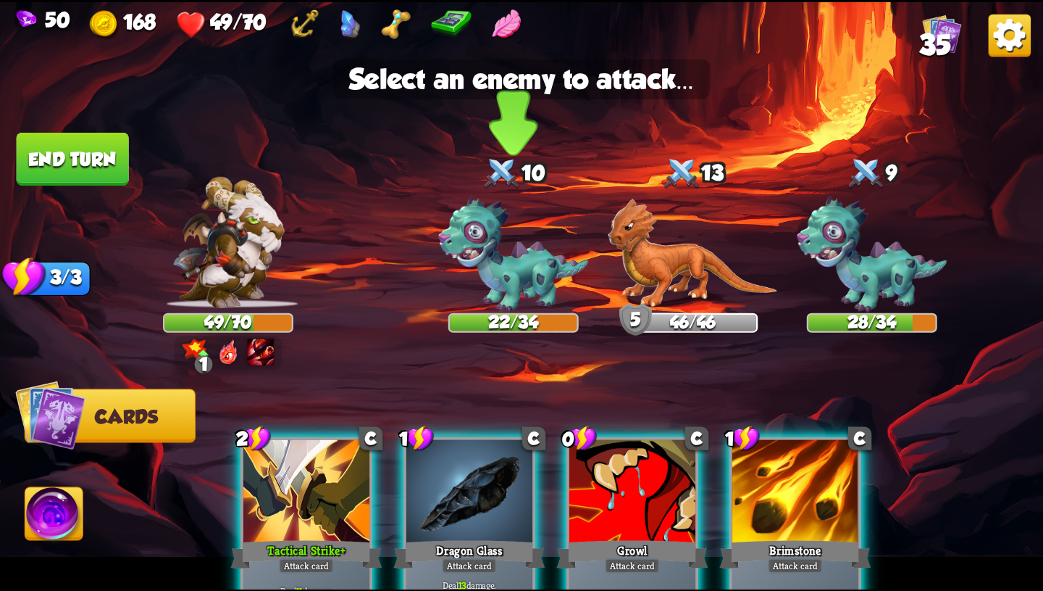
click at [513, 266] on img at bounding box center [513, 254] width 150 height 116
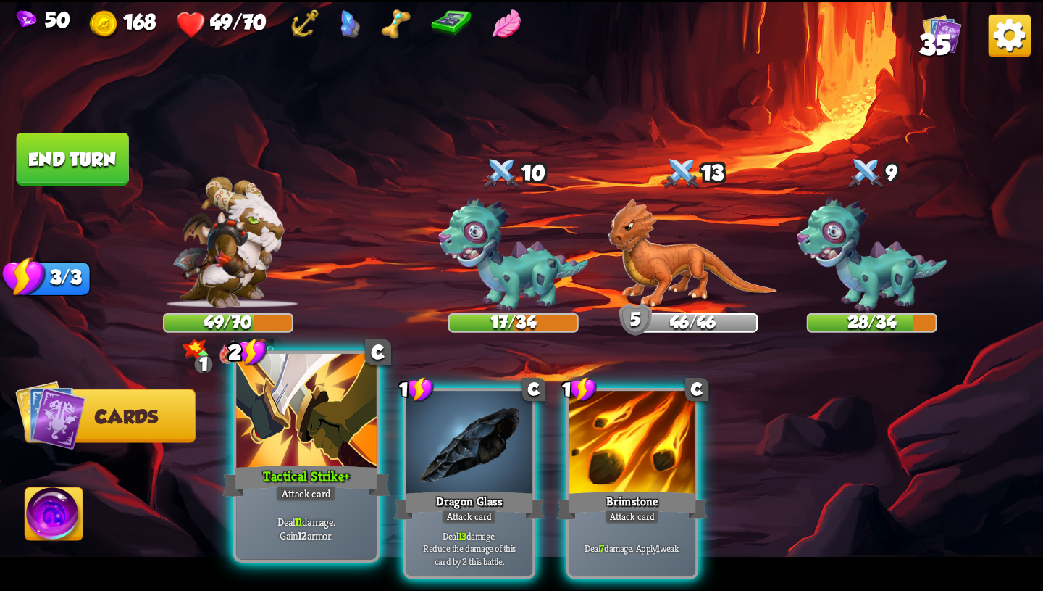
click at [302, 510] on div "Deal 11 damage. Gain 12 armor." at bounding box center [306, 528] width 141 height 61
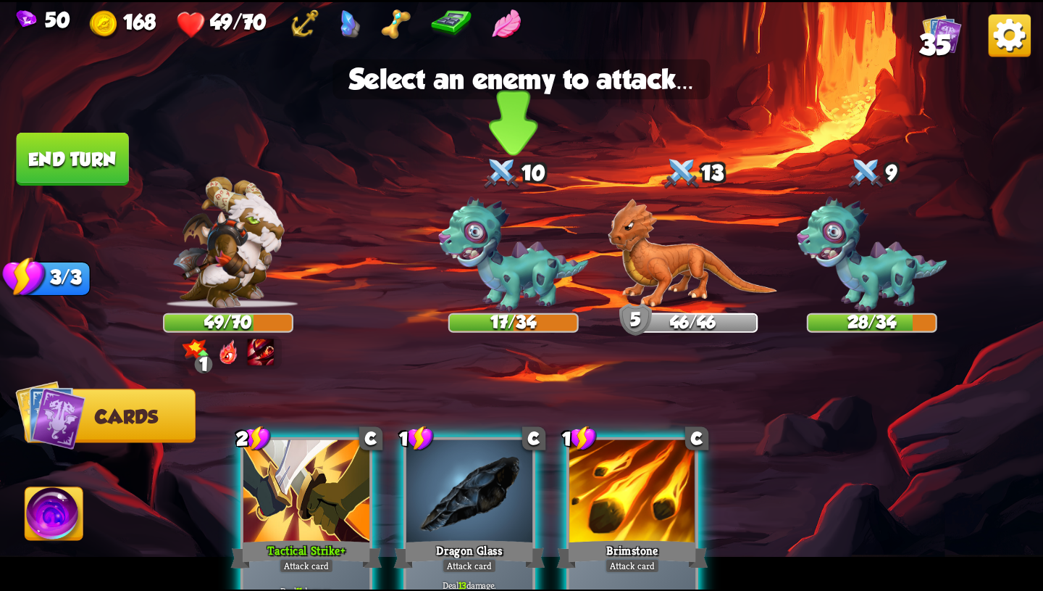
click at [532, 256] on img at bounding box center [513, 254] width 150 height 116
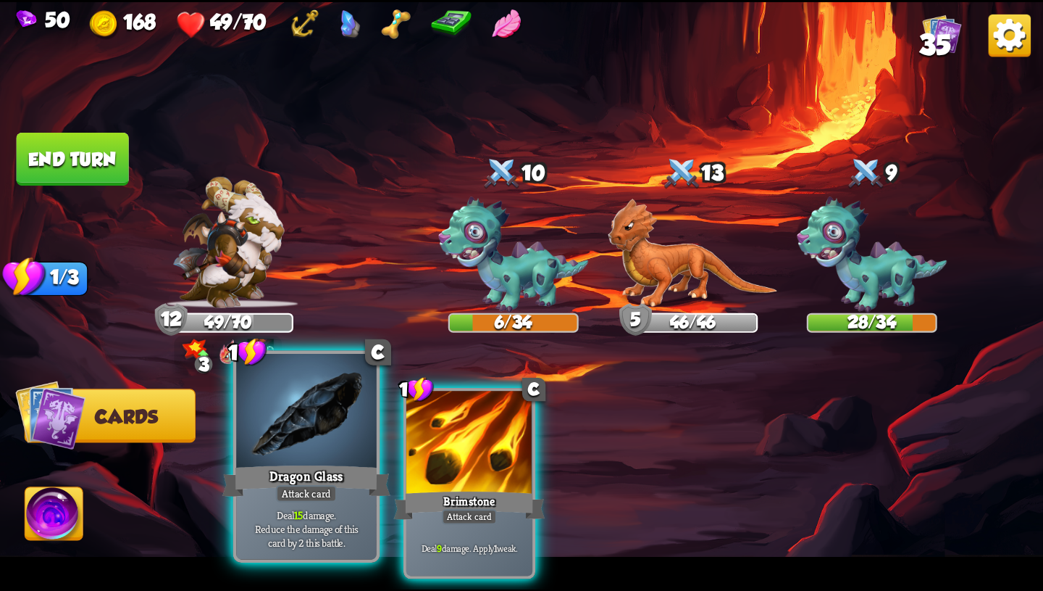
click at [294, 472] on div "Dragon Glass" at bounding box center [306, 481] width 168 height 38
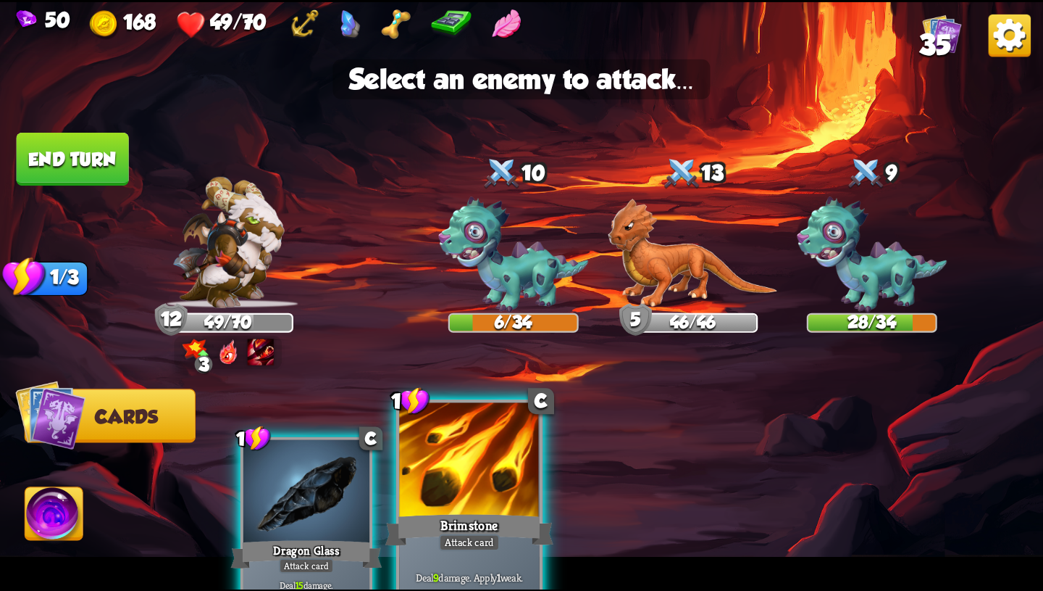
click at [438, 465] on div at bounding box center [469, 461] width 141 height 118
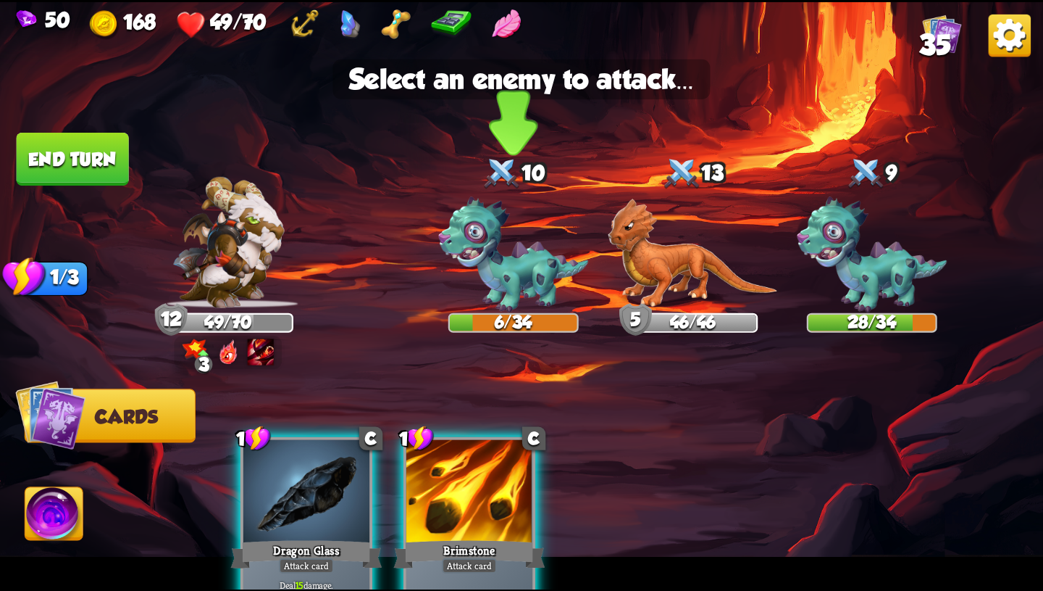
click at [499, 277] on img at bounding box center [513, 254] width 150 height 116
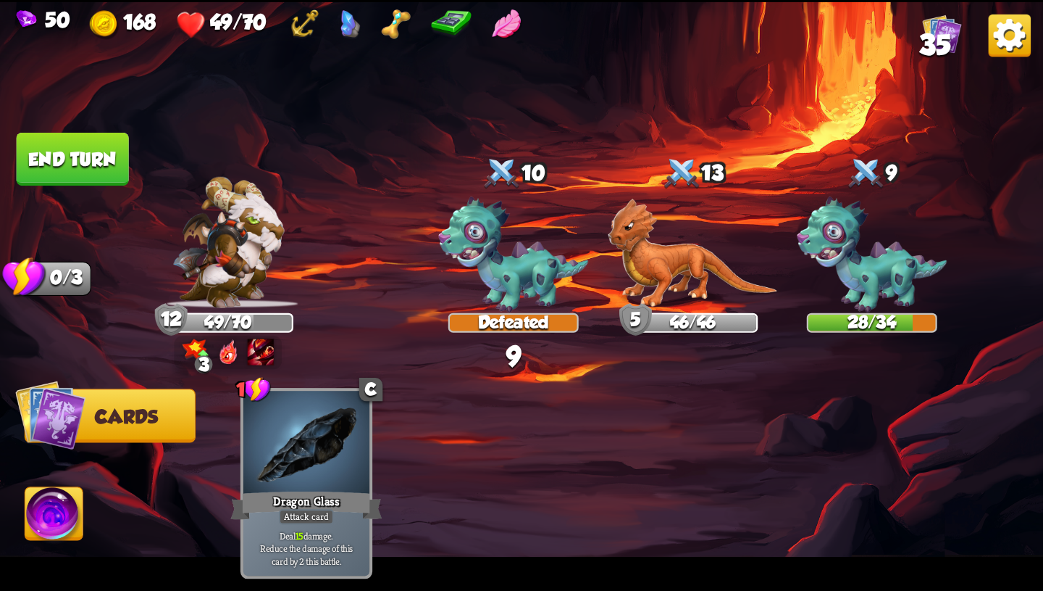
click at [109, 159] on button "End turn" at bounding box center [73, 159] width 112 height 53
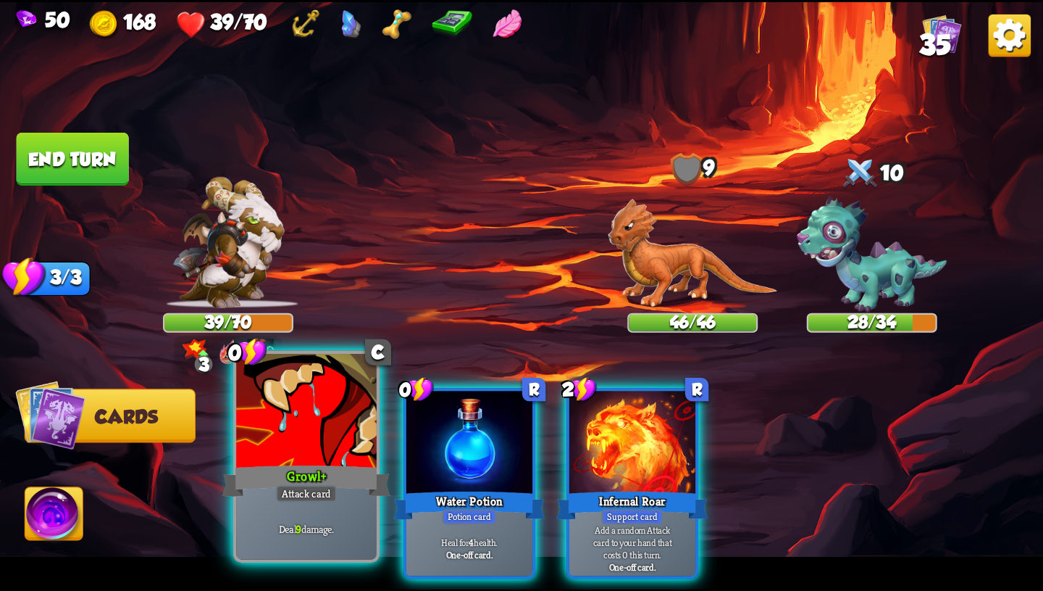
click at [292, 480] on div "Growl+" at bounding box center [306, 481] width 168 height 38
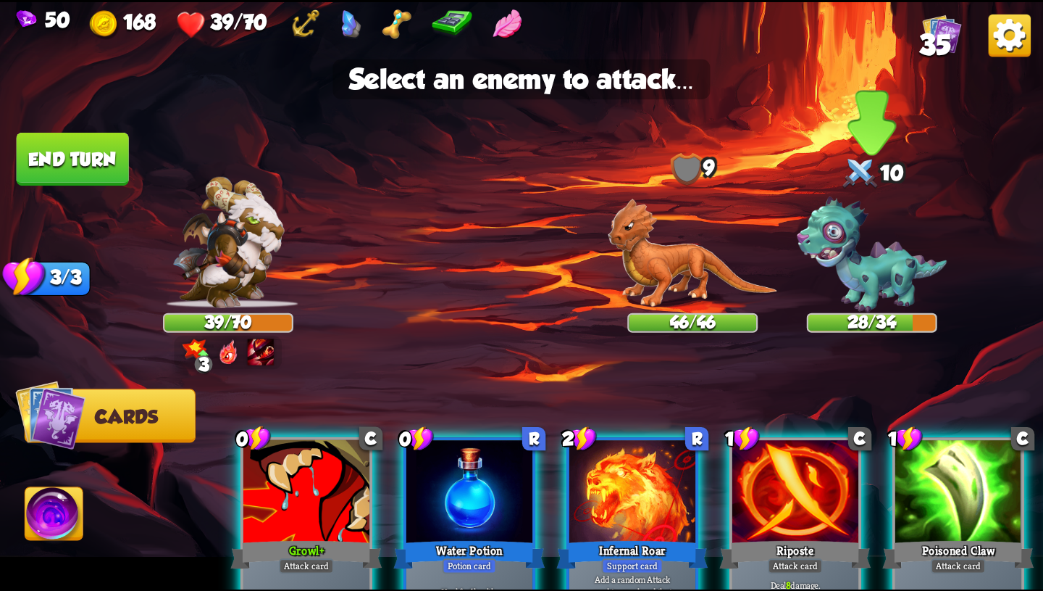
click at [853, 264] on img at bounding box center [872, 254] width 150 height 116
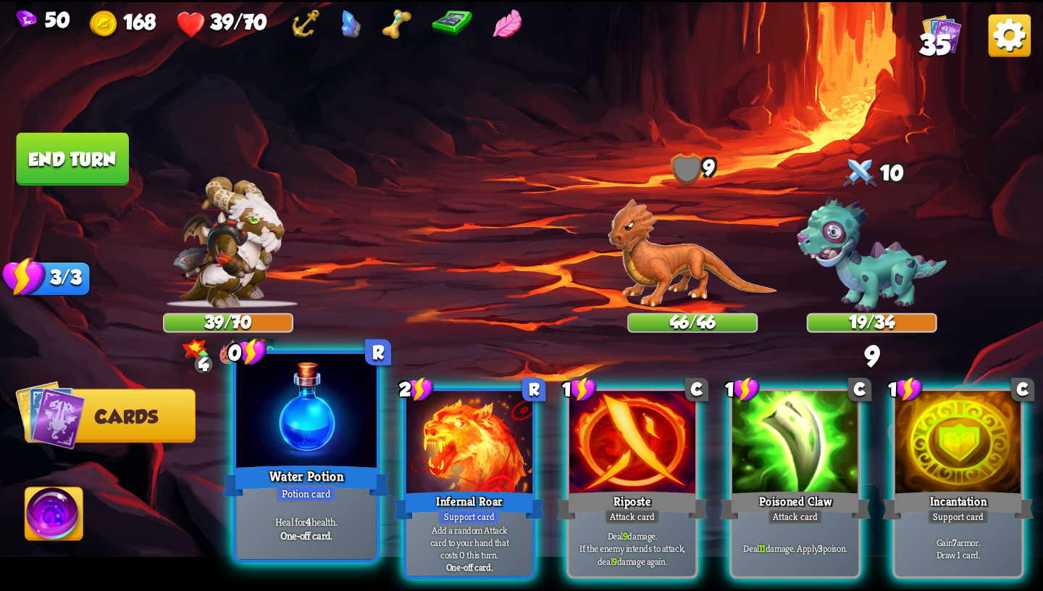
click at [293, 482] on div "Water Potion" at bounding box center [306, 481] width 168 height 38
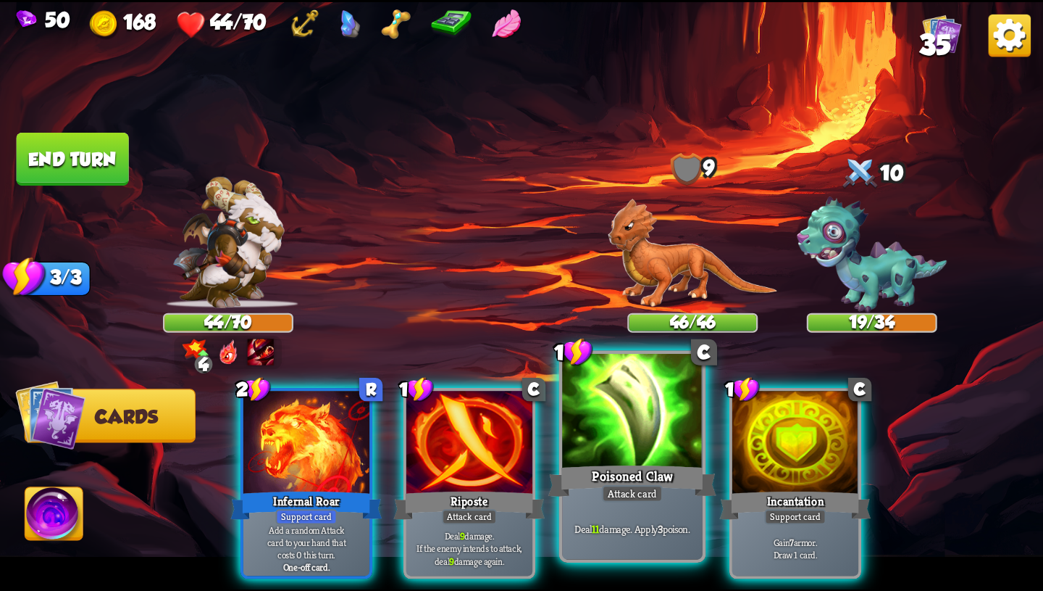
click at [620, 467] on div "Poisoned Claw" at bounding box center [633, 481] width 168 height 38
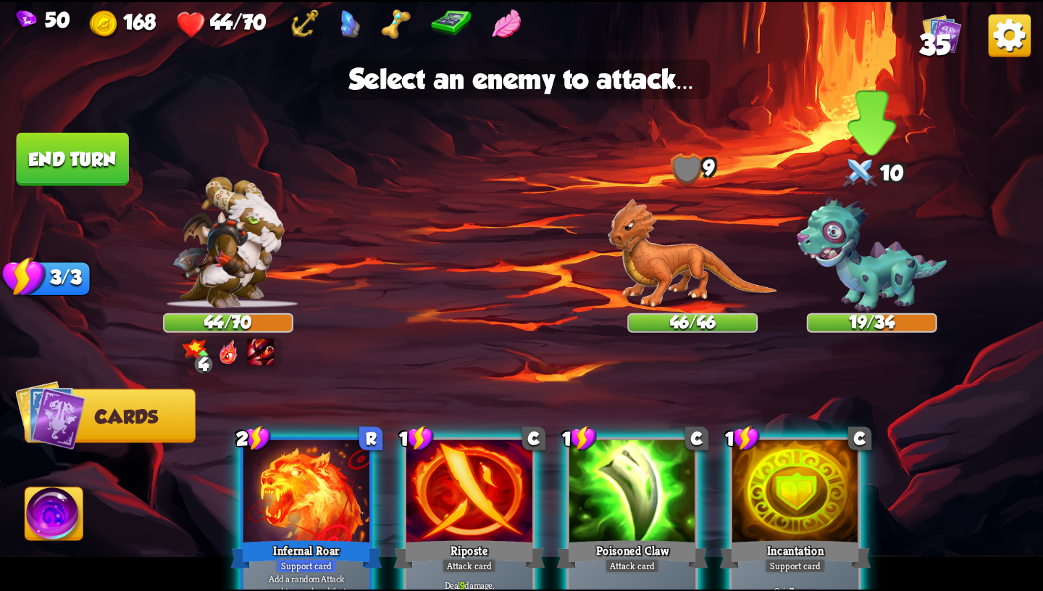
click at [859, 274] on img at bounding box center [872, 254] width 150 height 116
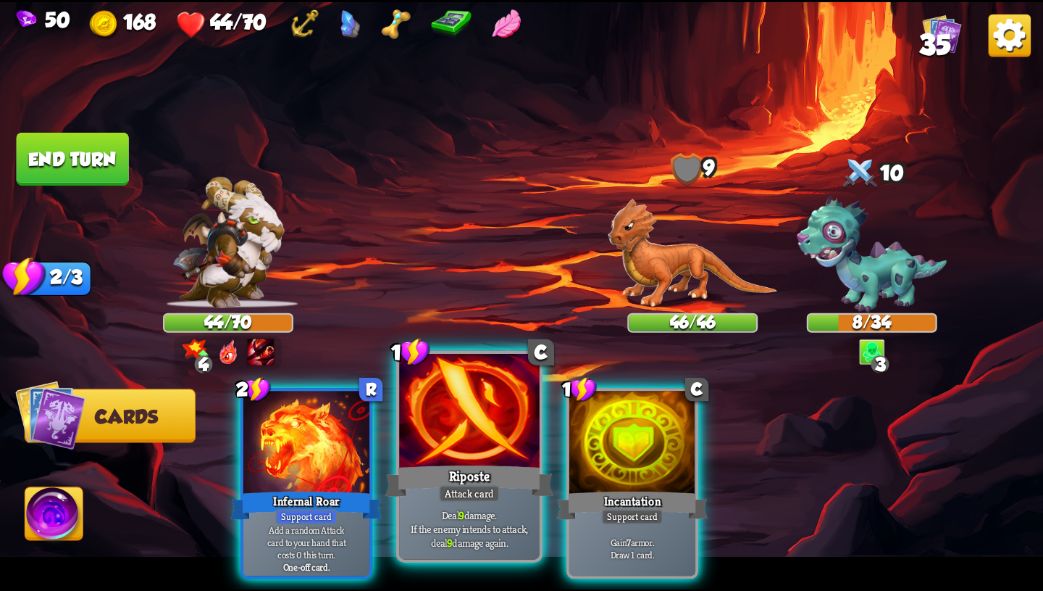
click at [503, 440] on div at bounding box center [469, 412] width 141 height 118
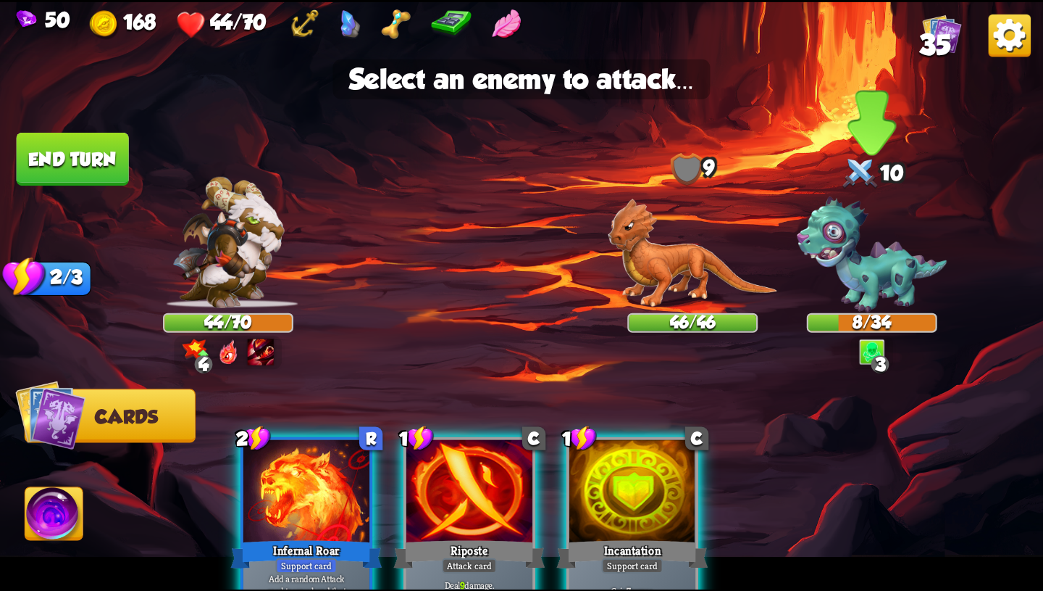
click at [899, 251] on img at bounding box center [872, 254] width 150 height 116
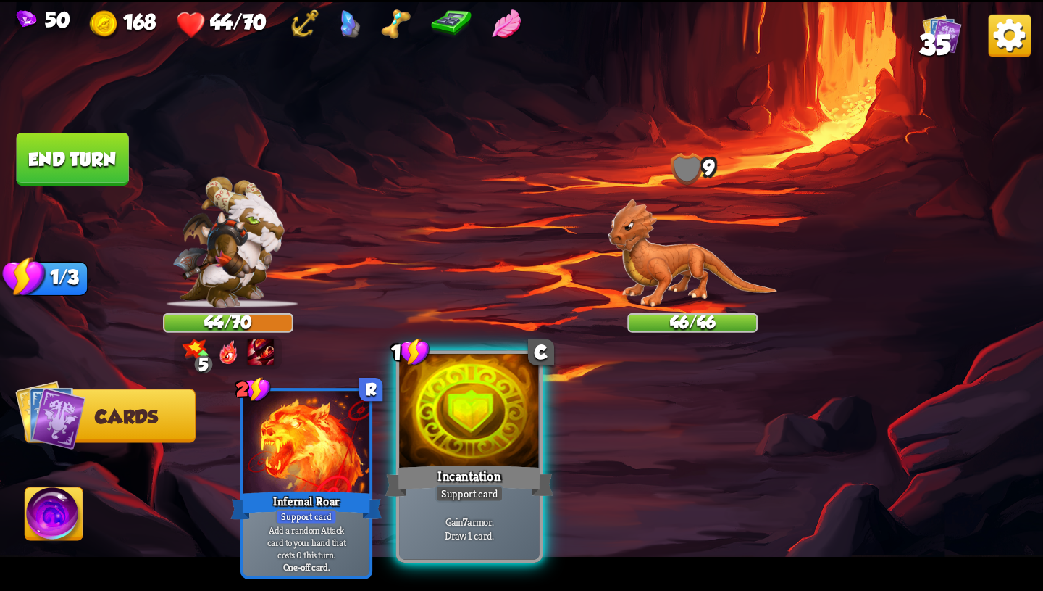
click at [500, 435] on div at bounding box center [469, 412] width 141 height 118
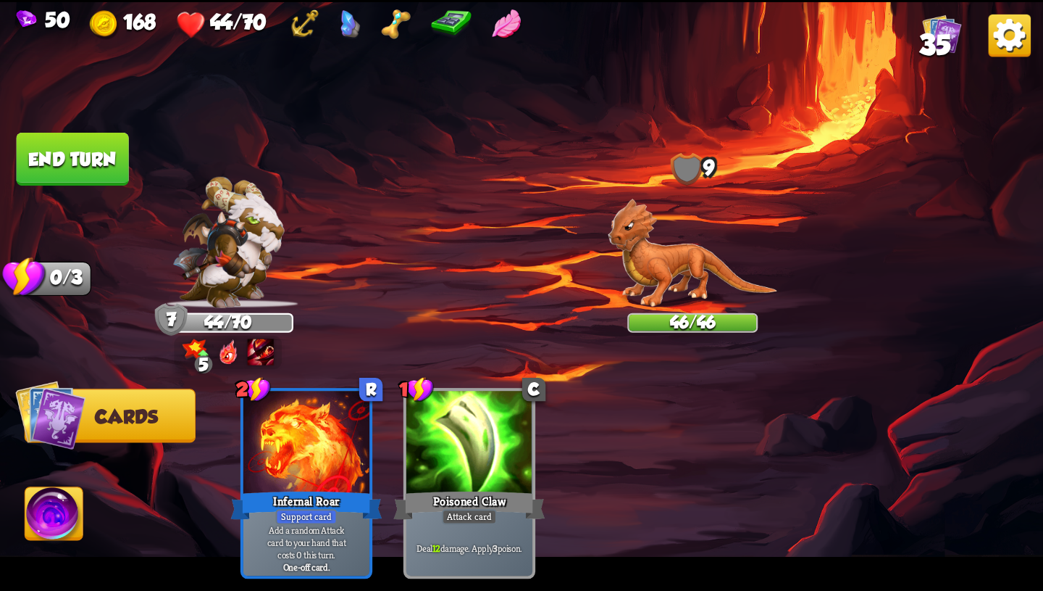
click at [78, 158] on button "End turn" at bounding box center [72, 159] width 115 height 54
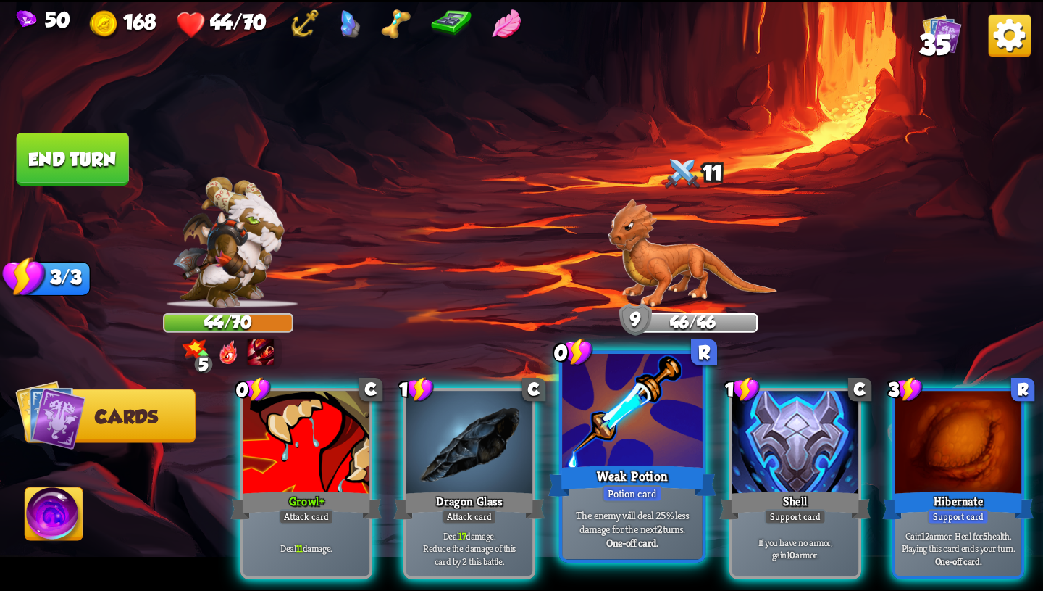
click at [659, 451] on div at bounding box center [632, 412] width 141 height 118
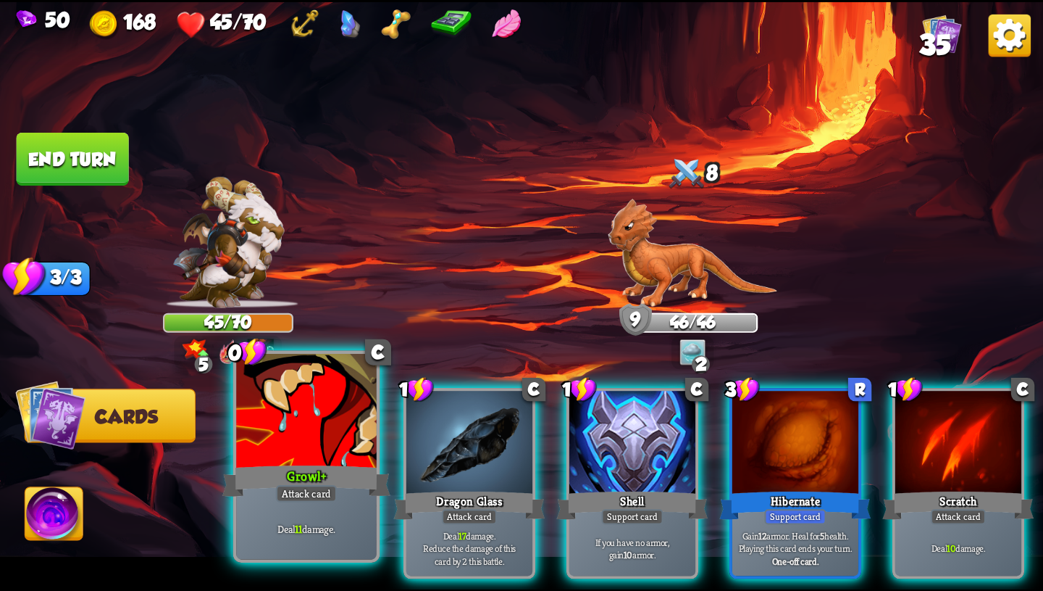
click at [336, 425] on div at bounding box center [306, 412] width 141 height 118
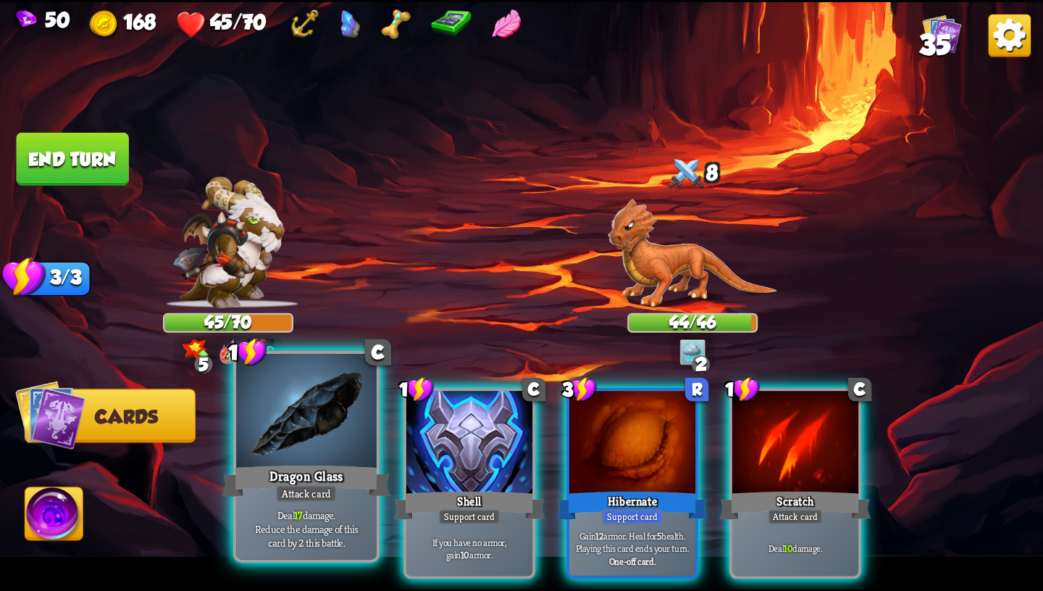
click at [349, 423] on div at bounding box center [306, 412] width 141 height 118
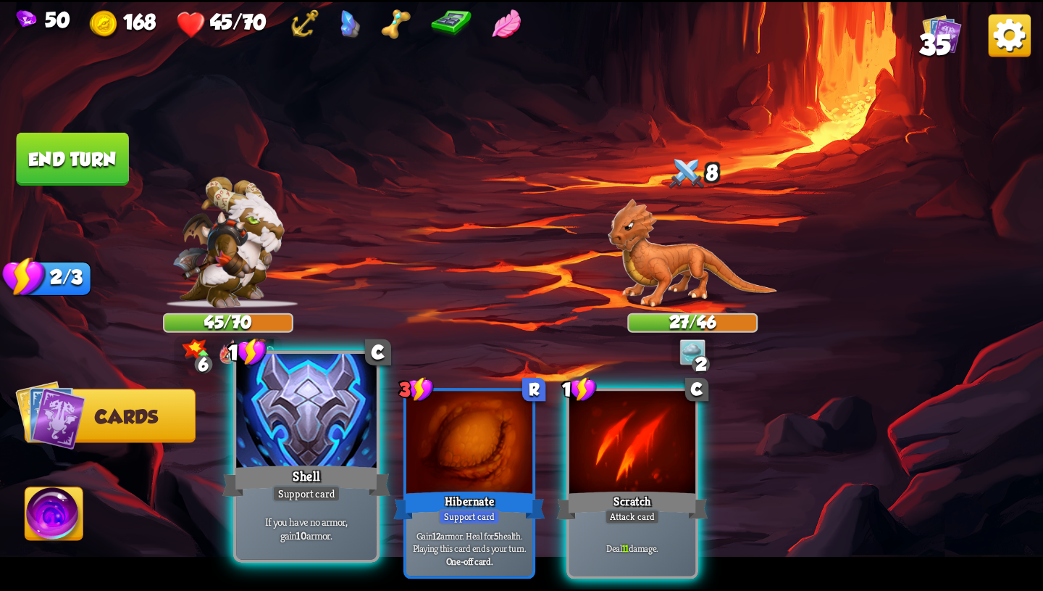
click at [341, 439] on div at bounding box center [306, 412] width 141 height 118
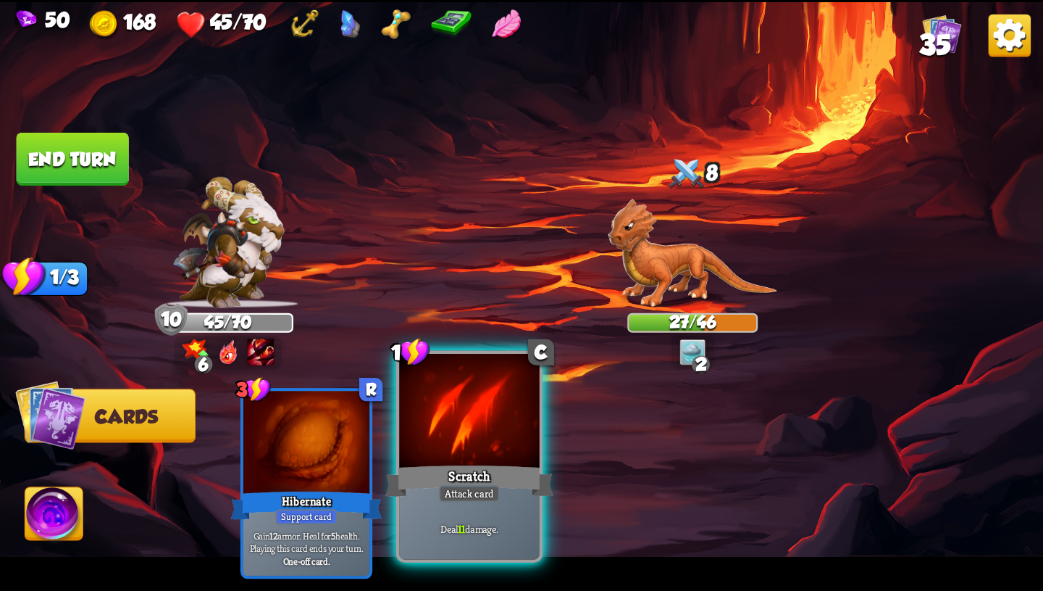
click at [412, 448] on div at bounding box center [469, 412] width 141 height 118
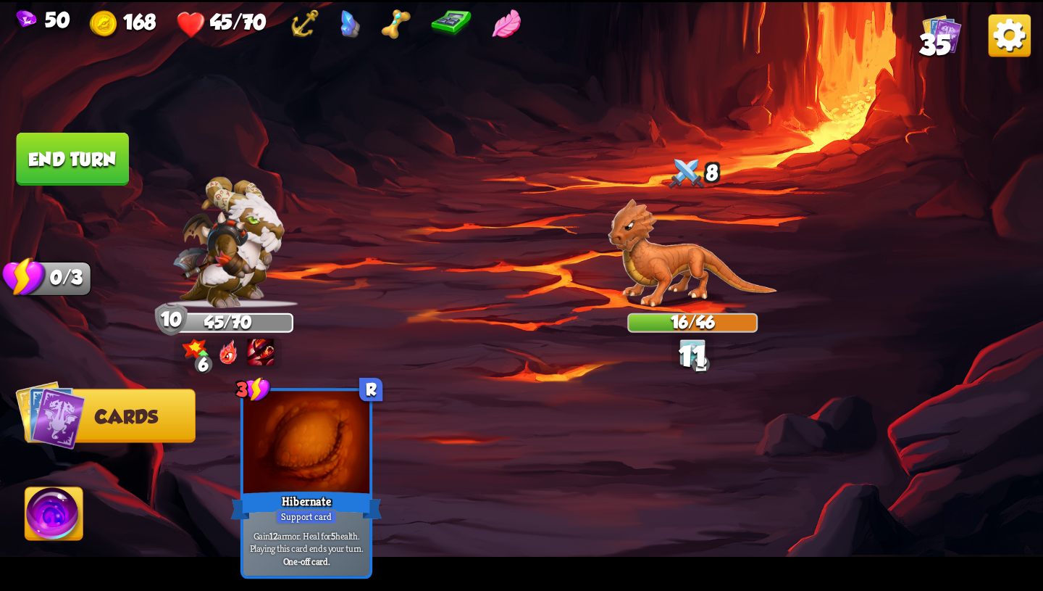
click at [93, 157] on button "End turn" at bounding box center [73, 159] width 112 height 53
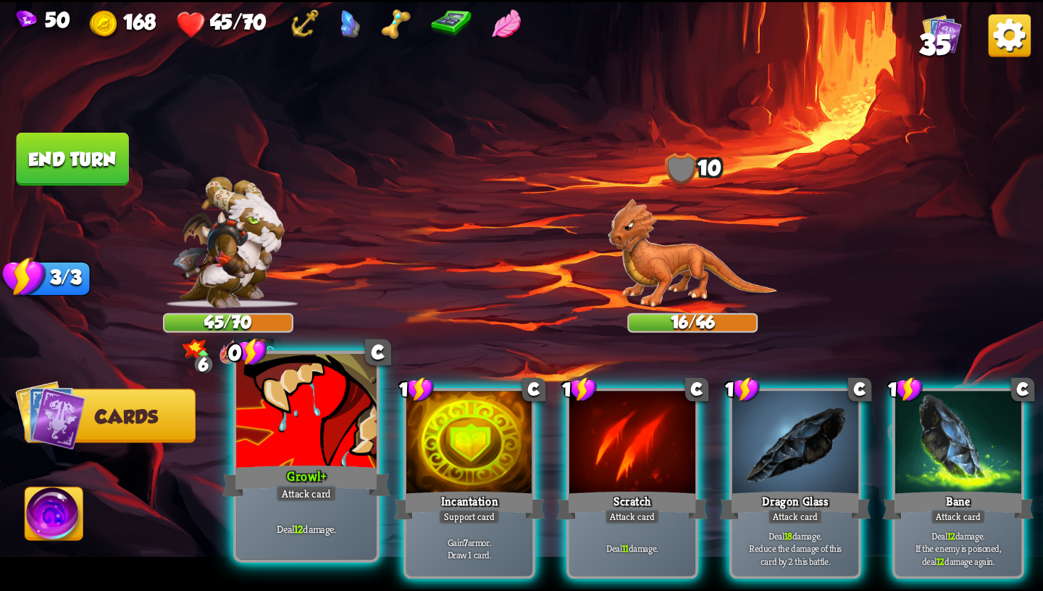
click at [305, 470] on div "Growl+" at bounding box center [306, 481] width 168 height 38
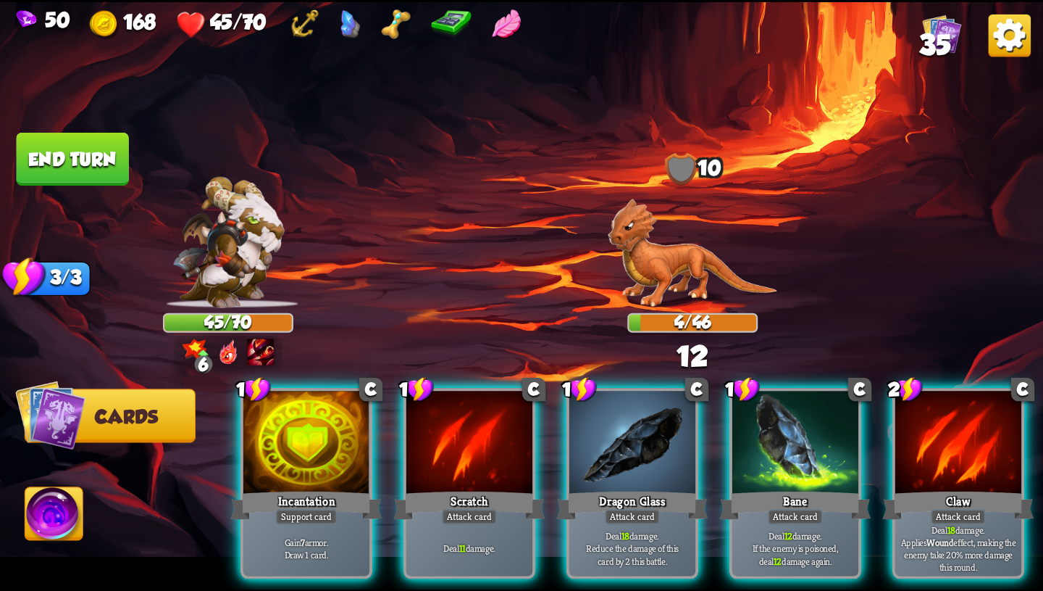
click at [71, 519] on img at bounding box center [54, 516] width 58 height 59
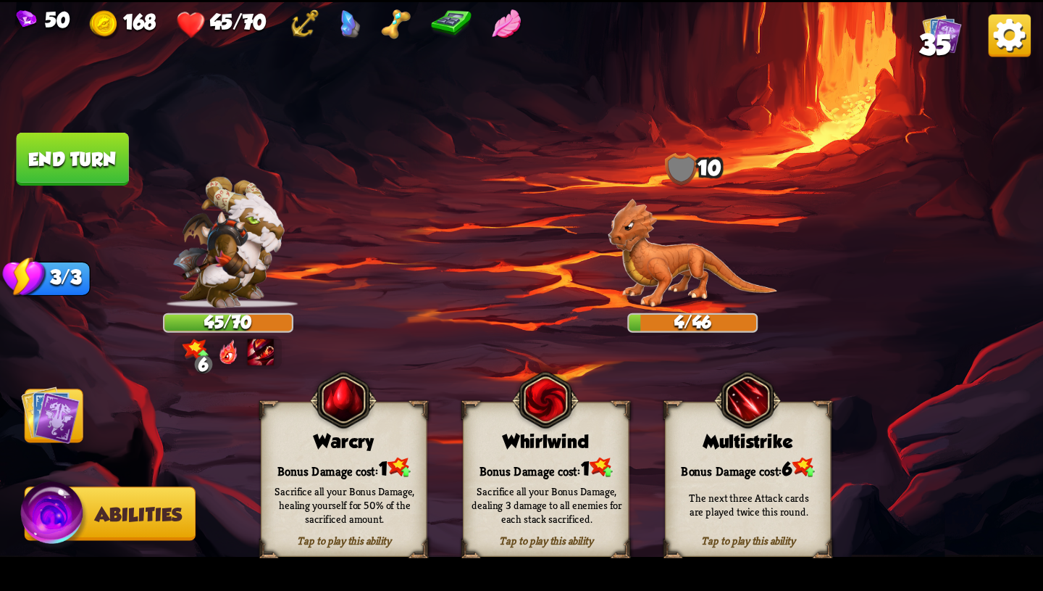
click at [321, 473] on div "Sacrifice all your Bonus Damage, healing yourself for 50% of the sacrificed amo…" at bounding box center [345, 504] width 167 height 65
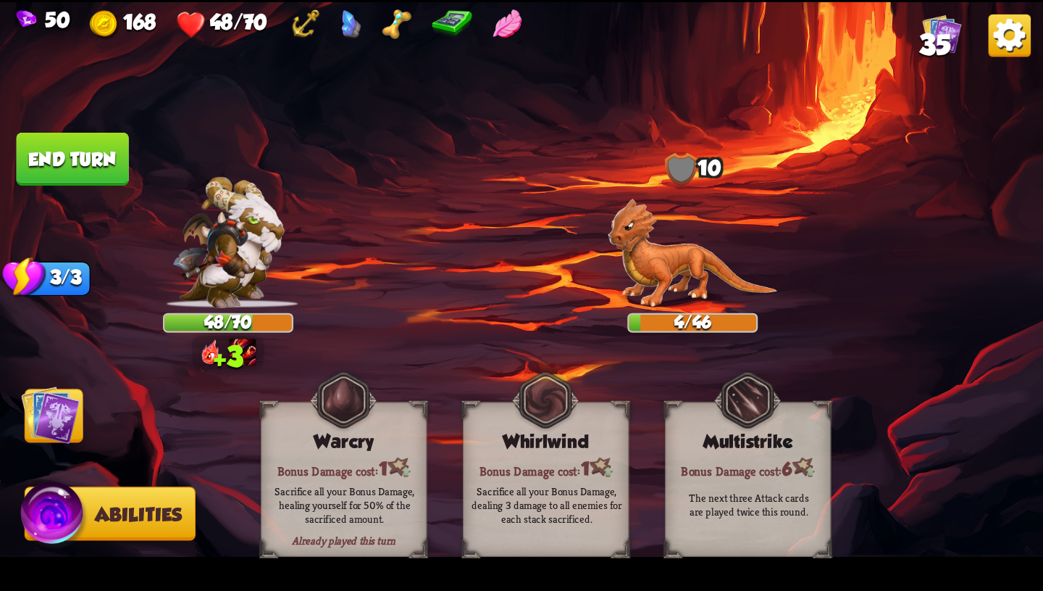
click at [62, 425] on img at bounding box center [50, 414] width 59 height 59
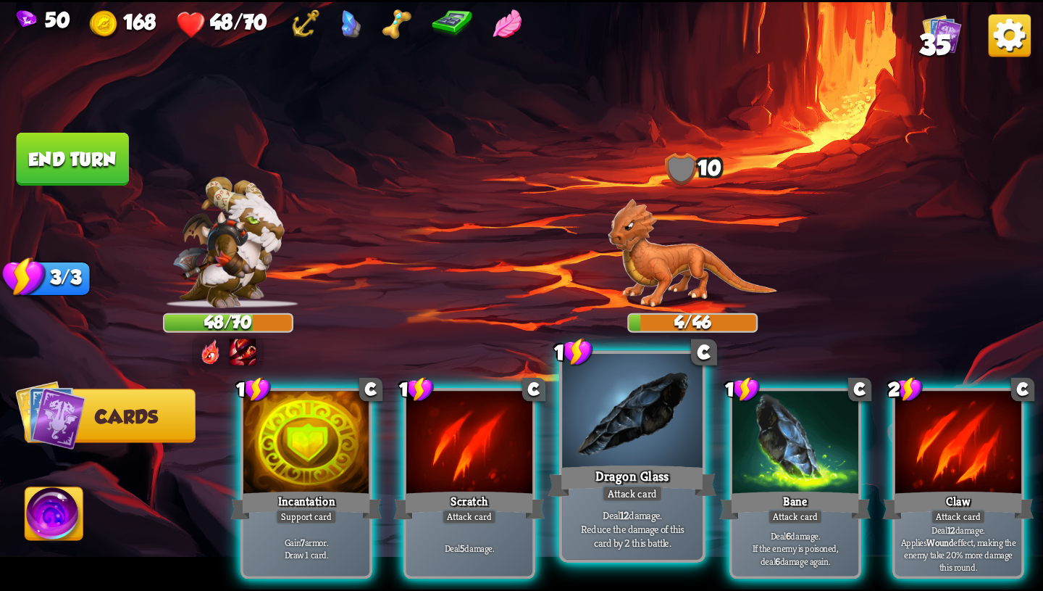
click at [651, 522] on p "Deal 12 damage. Reduce the damage of this card by 2 this battle." at bounding box center [632, 527] width 133 height 41
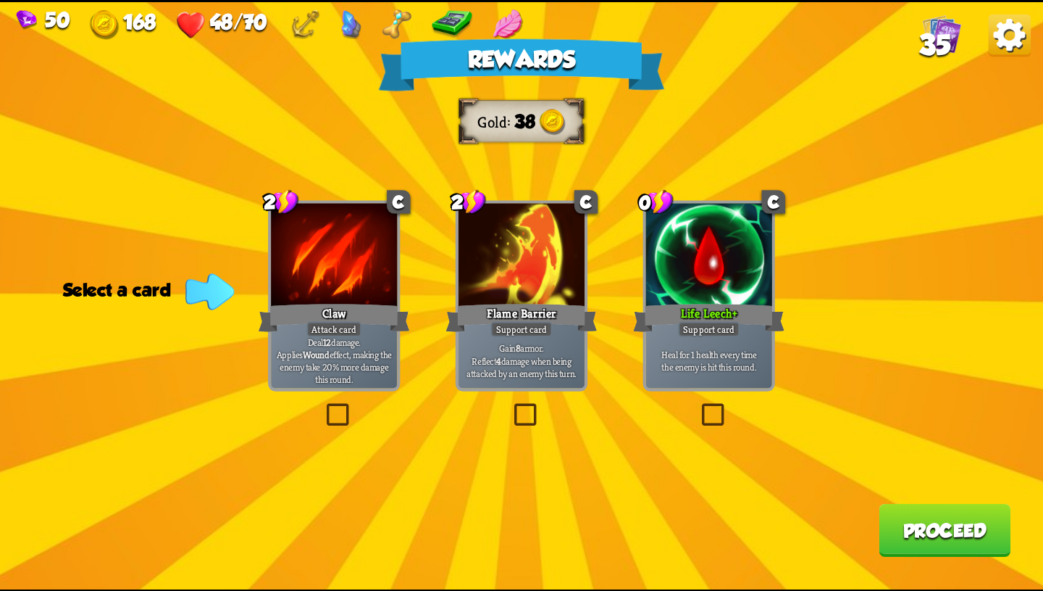
click at [537, 325] on div "Support card" at bounding box center [522, 328] width 62 height 15
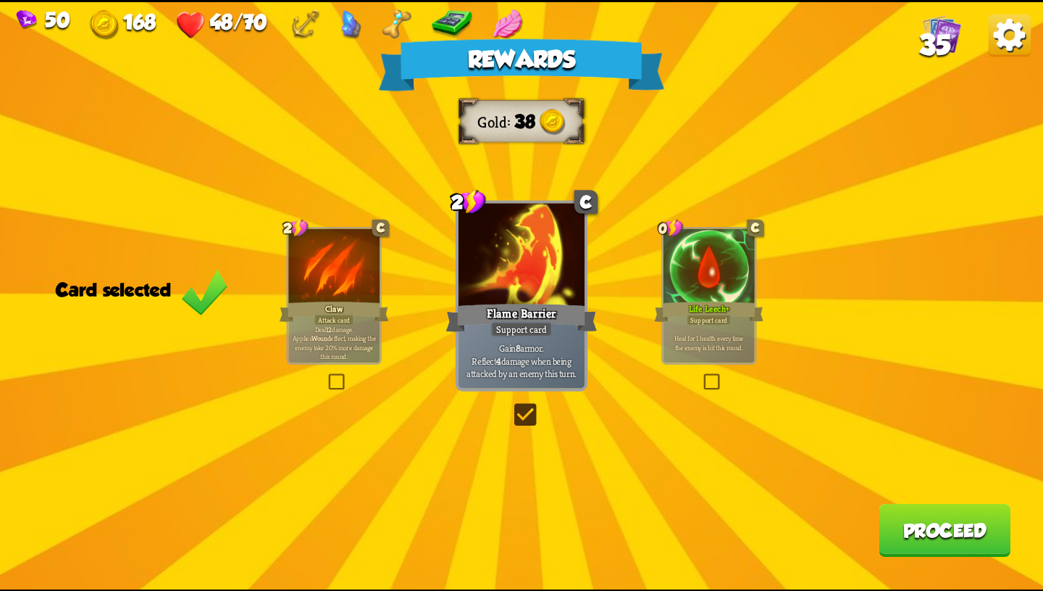
click at [919, 530] on button "Proceed" at bounding box center [945, 529] width 132 height 53
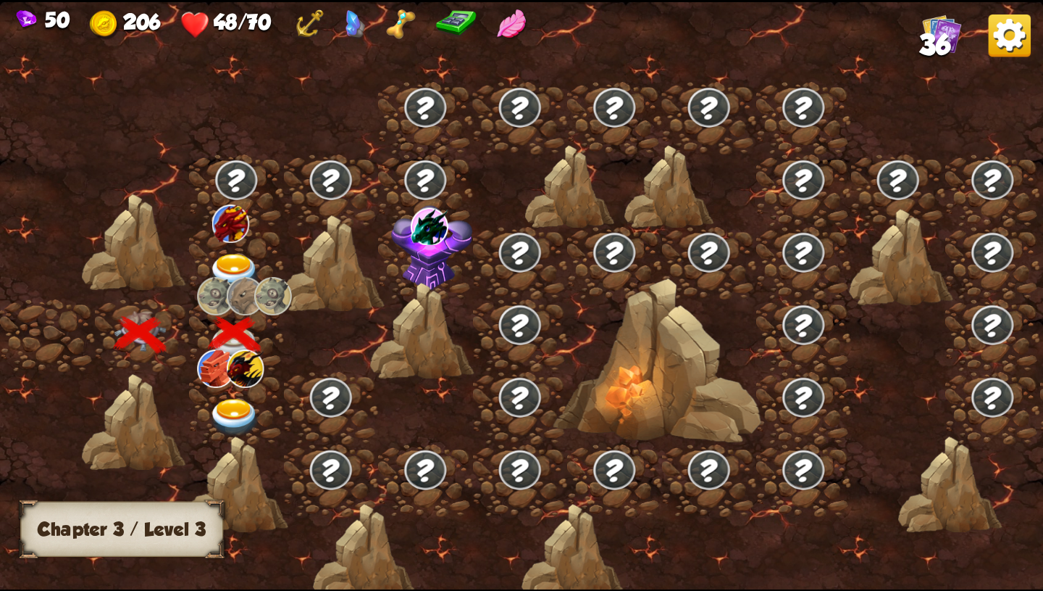
click at [232, 411] on img at bounding box center [235, 417] width 52 height 38
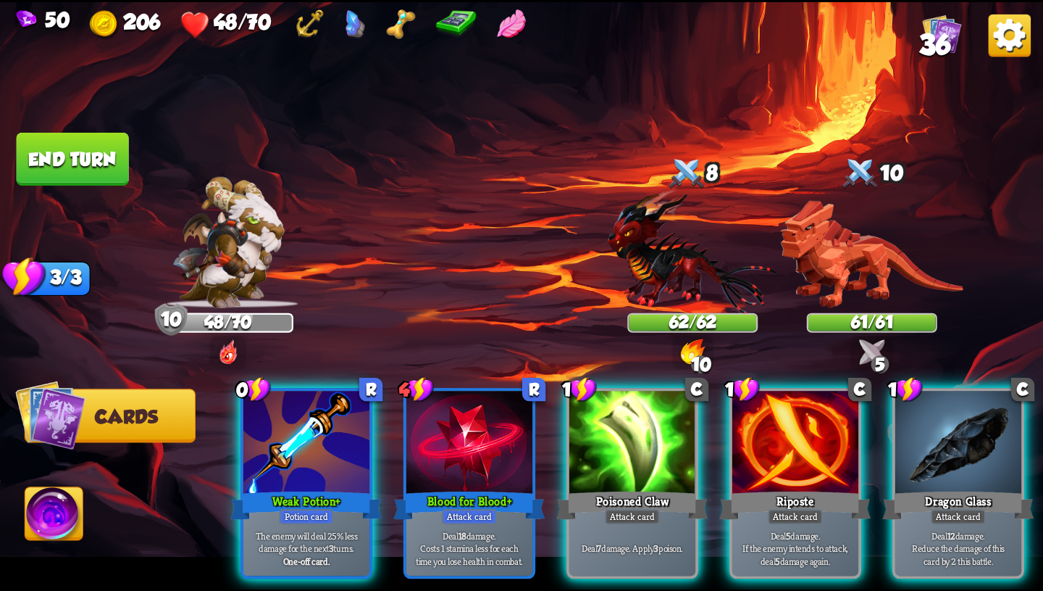
click at [726, 343] on div "0 R Weak Potion+ Potion card The enemy will deal 25% less damage for the next 3…" at bounding box center [626, 458] width 835 height 261
click at [686, 343] on img at bounding box center [693, 351] width 24 height 26
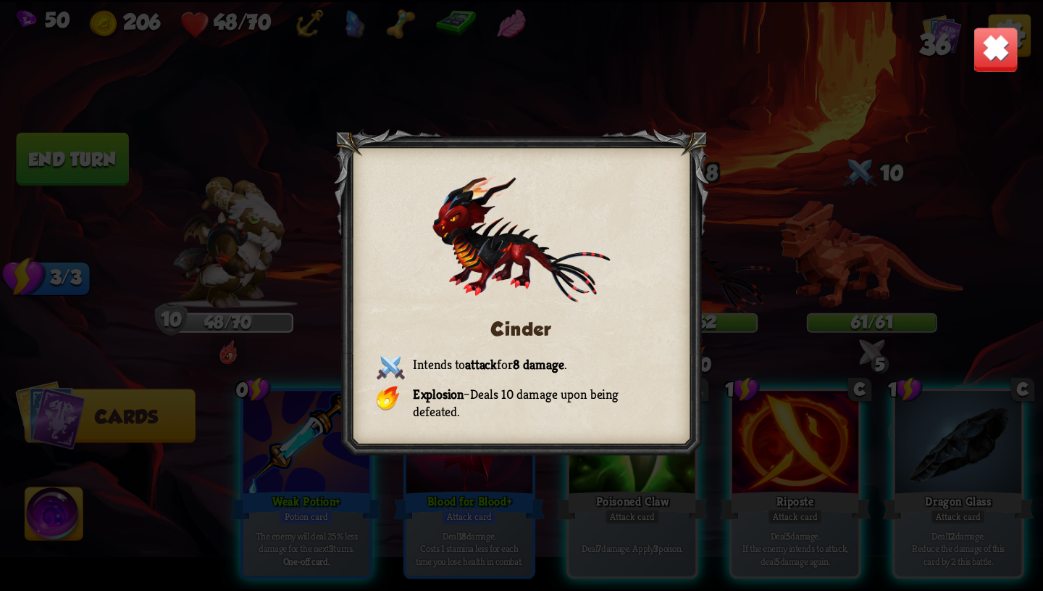
click at [981, 48] on img at bounding box center [996, 49] width 46 height 46
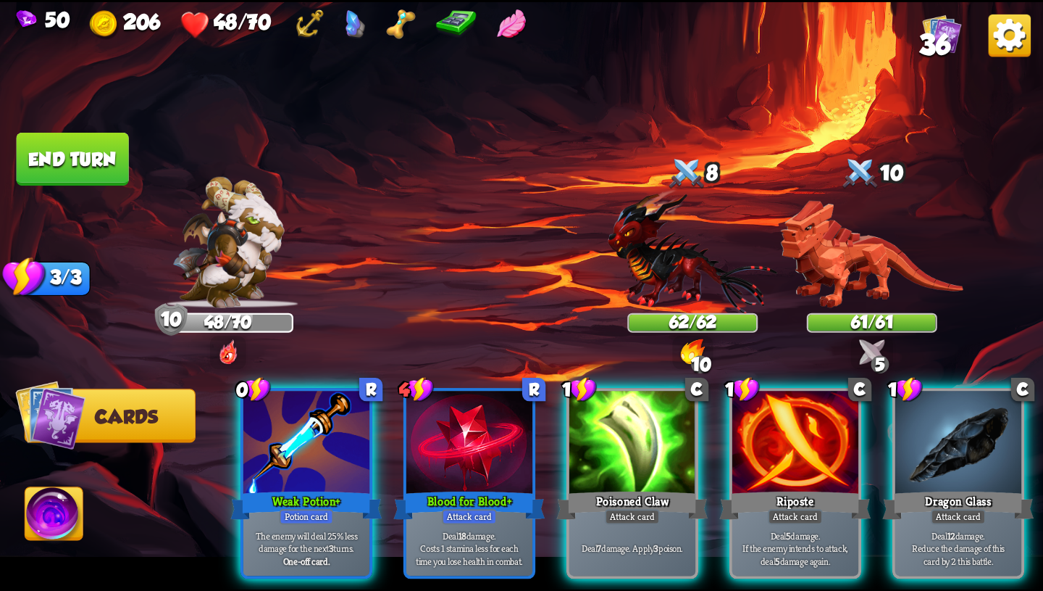
click at [870, 347] on img at bounding box center [872, 351] width 26 height 26
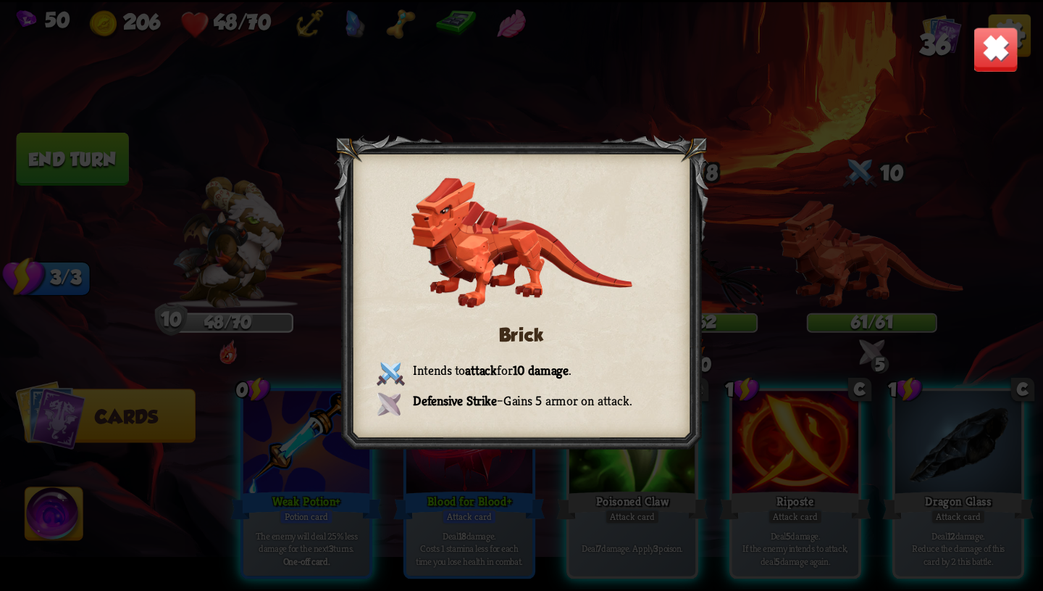
click at [988, 43] on img at bounding box center [996, 49] width 46 height 46
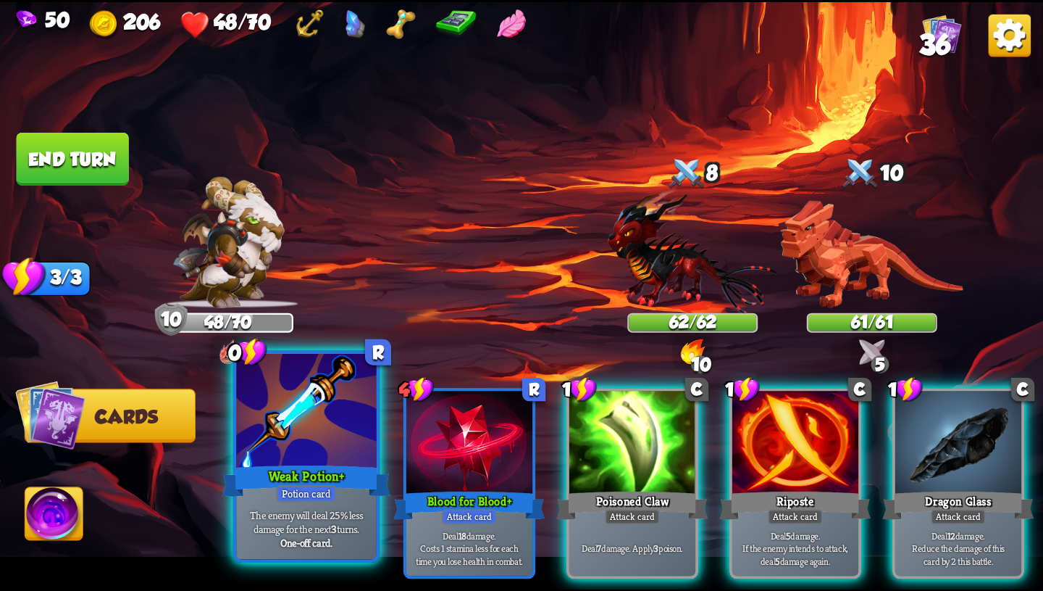
click at [273, 476] on div "Weak Potion+" at bounding box center [306, 481] width 168 height 38
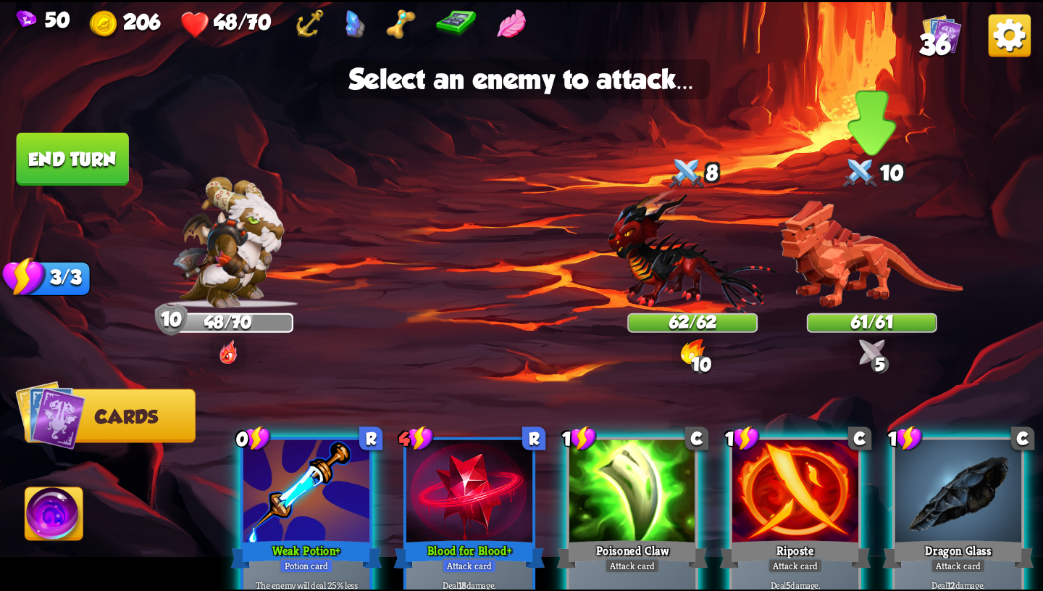
click at [896, 264] on img at bounding box center [872, 253] width 183 height 107
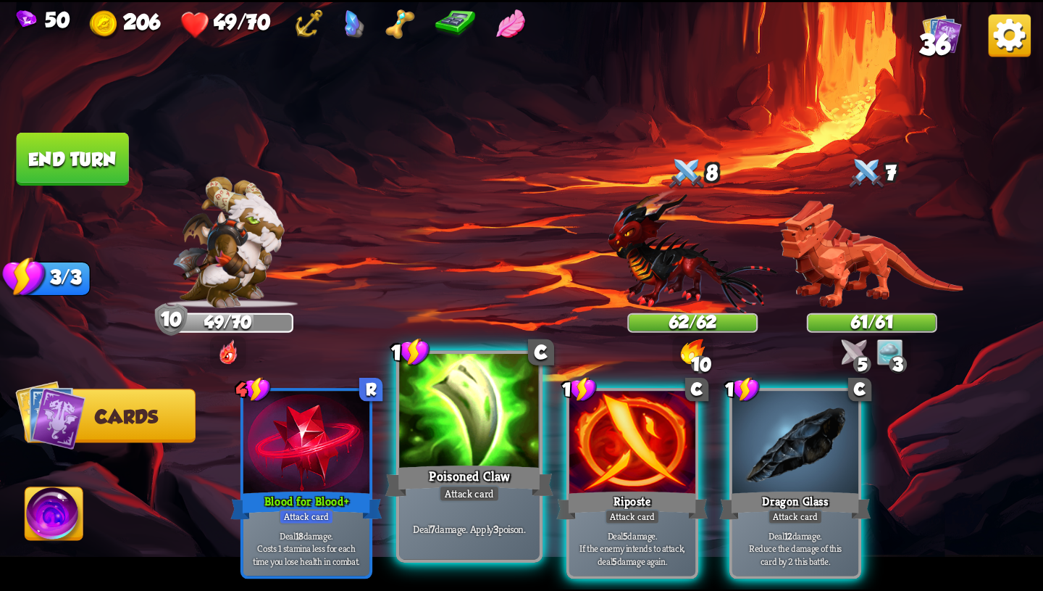
click at [462, 480] on div "Poisoned Claw" at bounding box center [470, 481] width 168 height 38
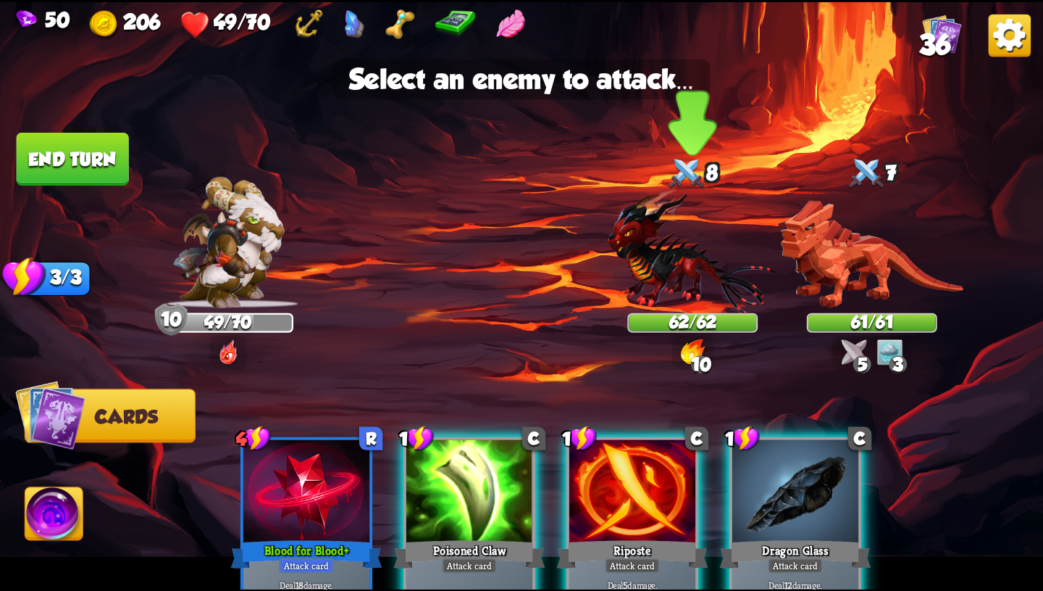
click at [673, 298] on img at bounding box center [693, 250] width 170 height 125
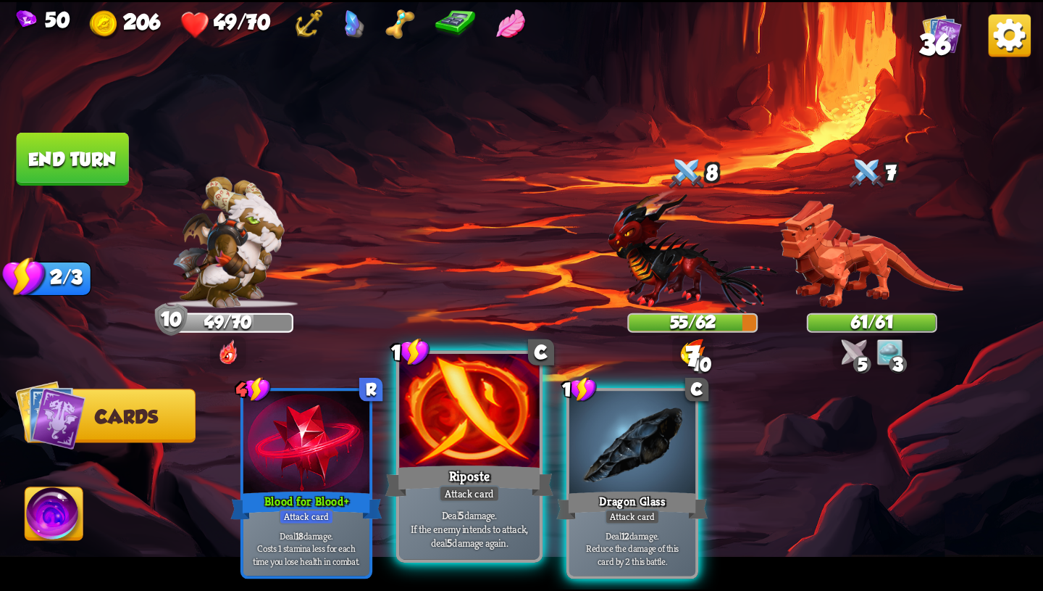
click at [493, 428] on div at bounding box center [469, 412] width 141 height 118
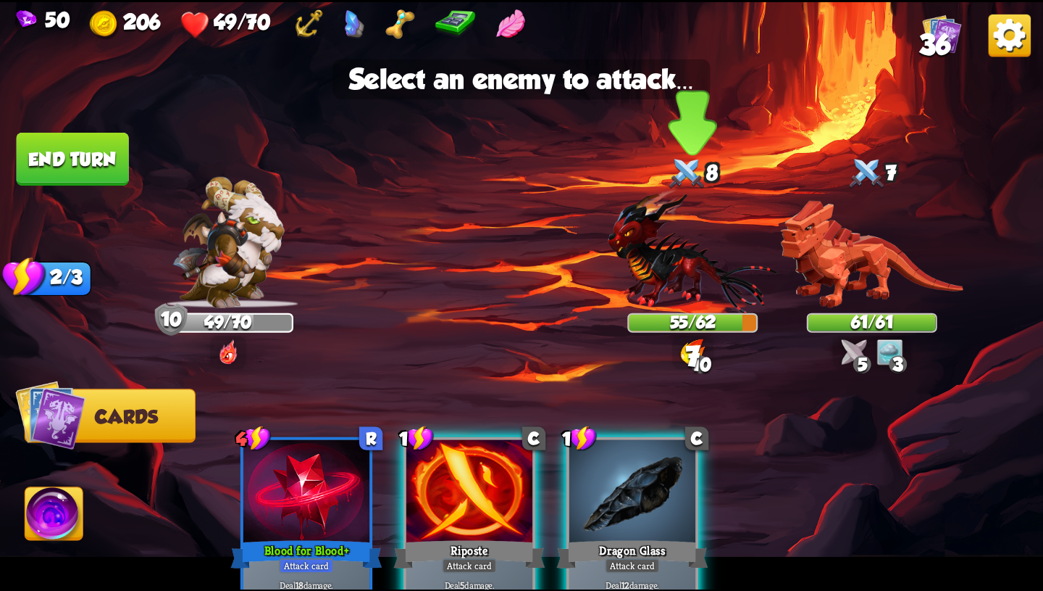
click at [654, 275] on img at bounding box center [693, 250] width 170 height 125
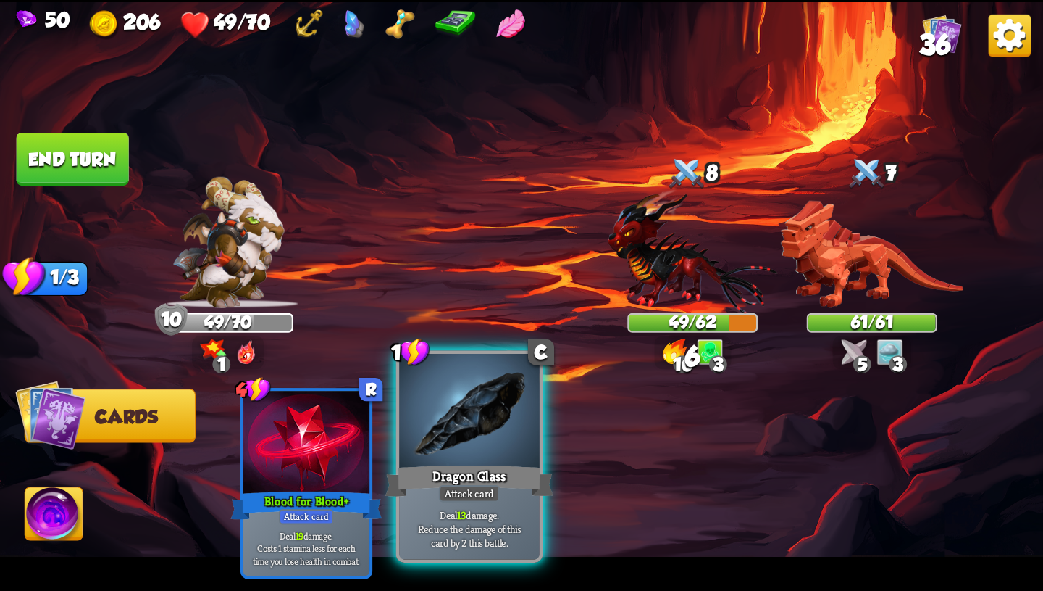
click at [498, 433] on div at bounding box center [469, 412] width 141 height 118
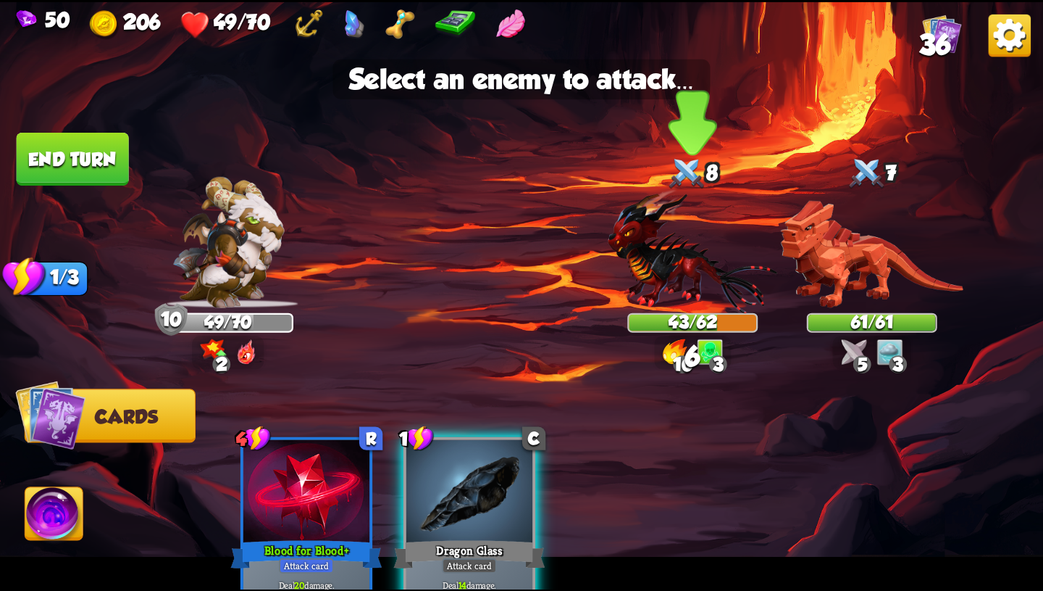
click at [678, 259] on img at bounding box center [693, 250] width 170 height 125
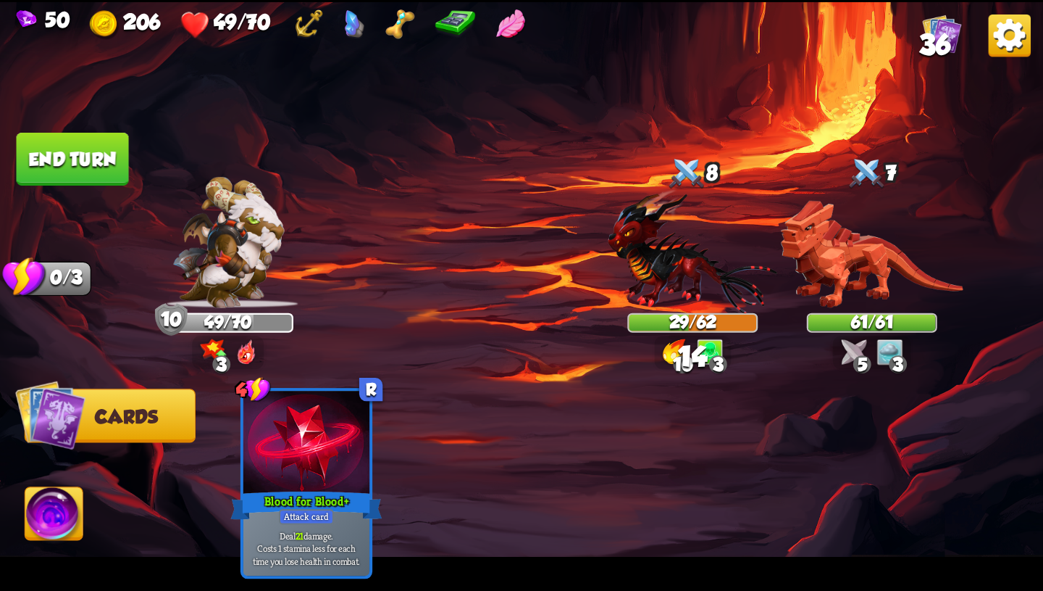
click at [101, 183] on img at bounding box center [521, 295] width 1043 height 587
click at [104, 160] on button "End turn" at bounding box center [73, 159] width 112 height 53
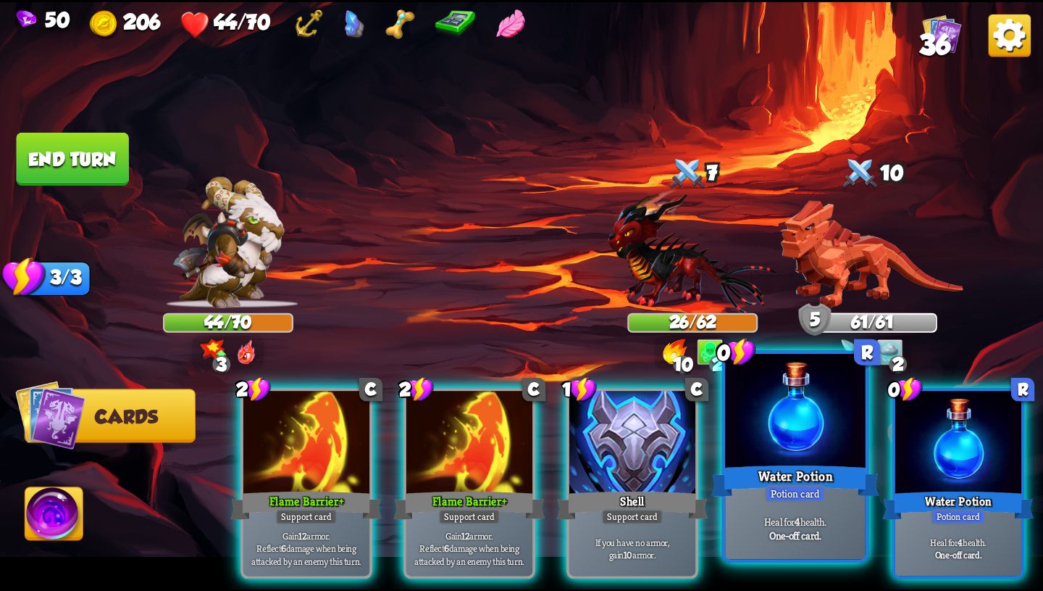
click at [833, 473] on div "Water Potion" at bounding box center [796, 481] width 168 height 38
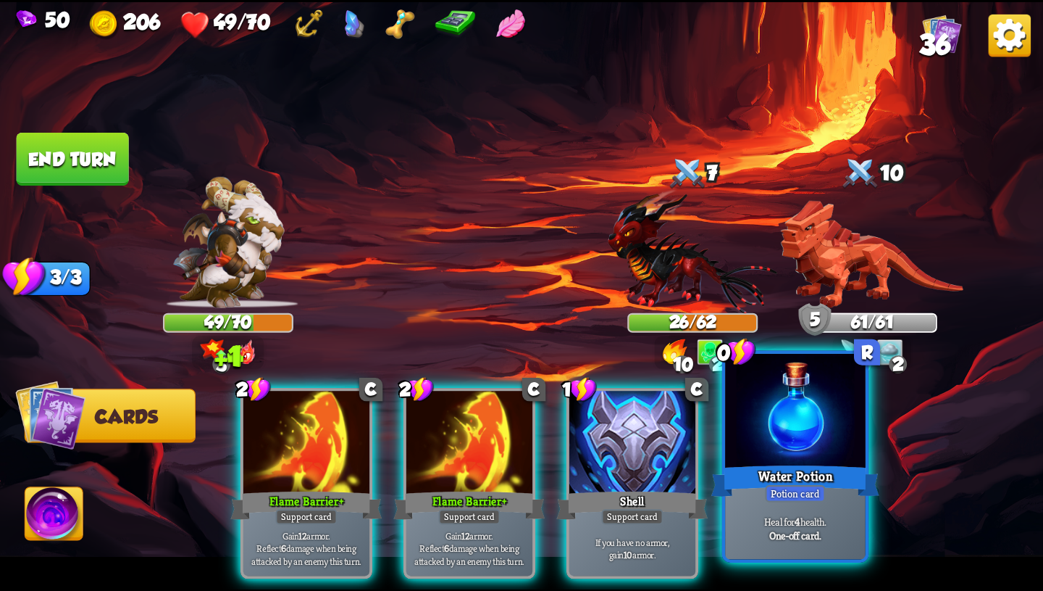
click at [832, 475] on div "Water Potion" at bounding box center [796, 481] width 168 height 38
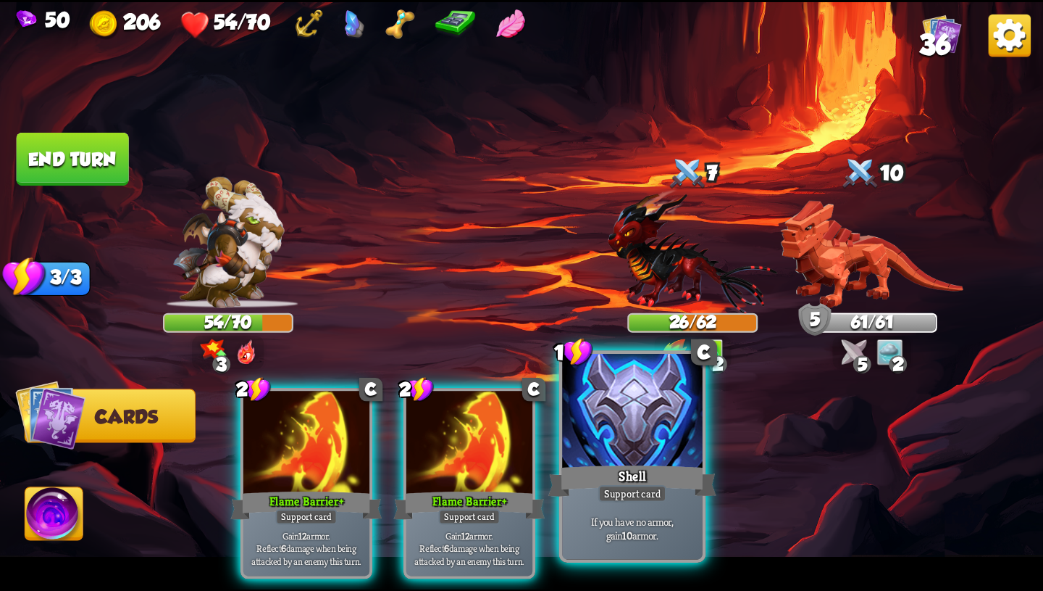
click at [614, 484] on div "Shell" at bounding box center [633, 481] width 168 height 38
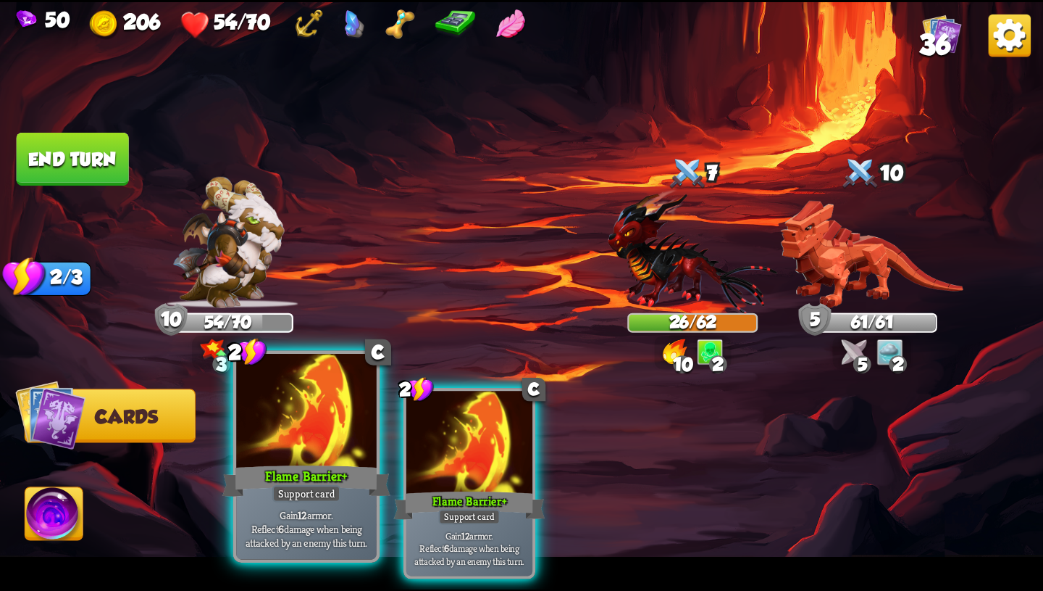
click at [318, 503] on div "Gain 12 armor. Reflect 6 damage when being attacked by an enemy this turn." at bounding box center [306, 528] width 141 height 61
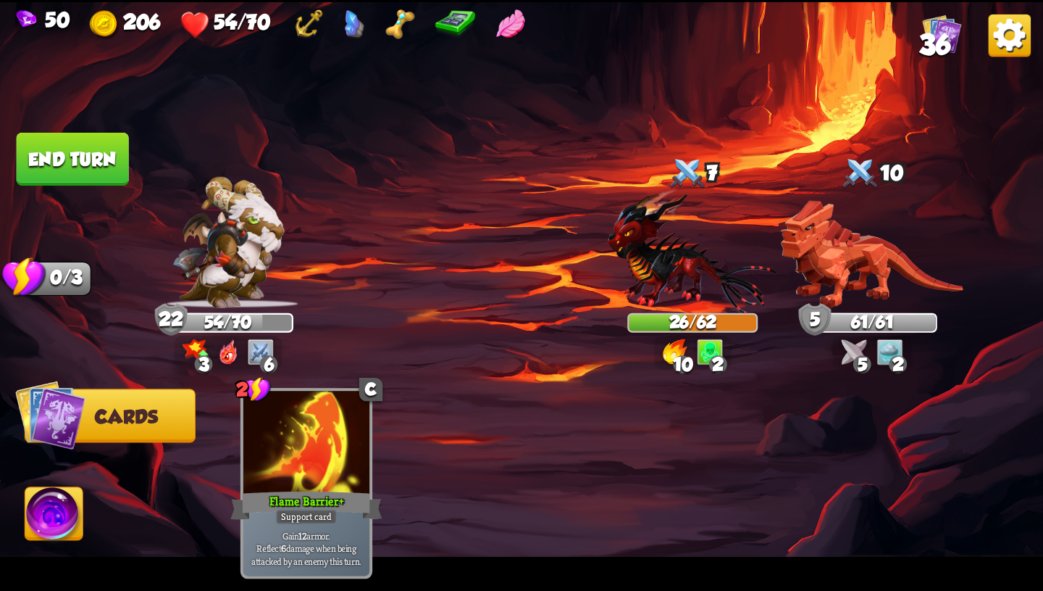
click at [115, 176] on button "End turn" at bounding box center [73, 159] width 114 height 54
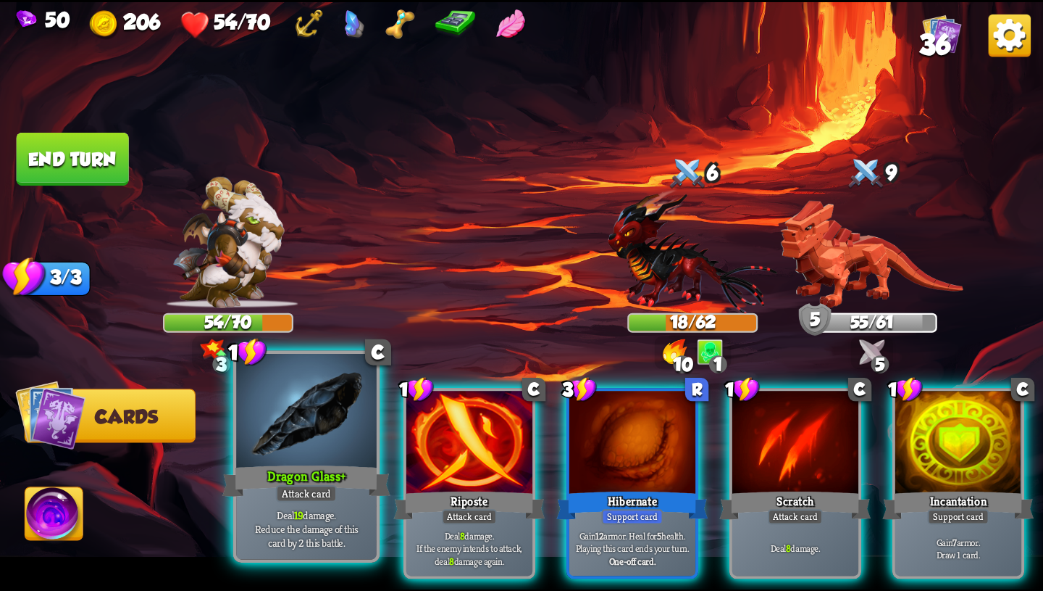
click at [316, 483] on div "Dragon Glass+" at bounding box center [306, 481] width 168 height 38
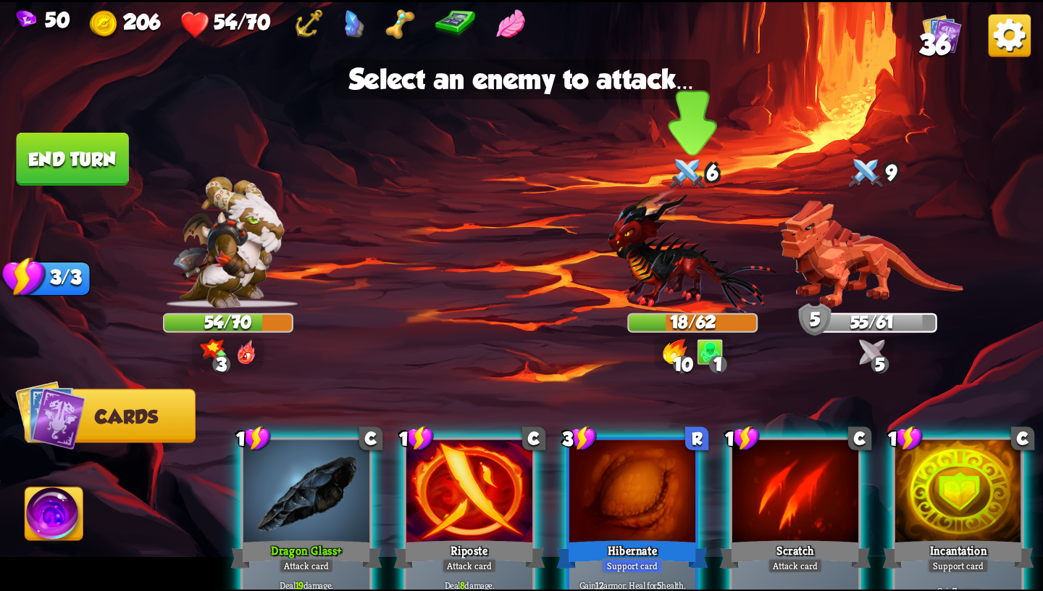
click at [704, 278] on img at bounding box center [693, 250] width 170 height 125
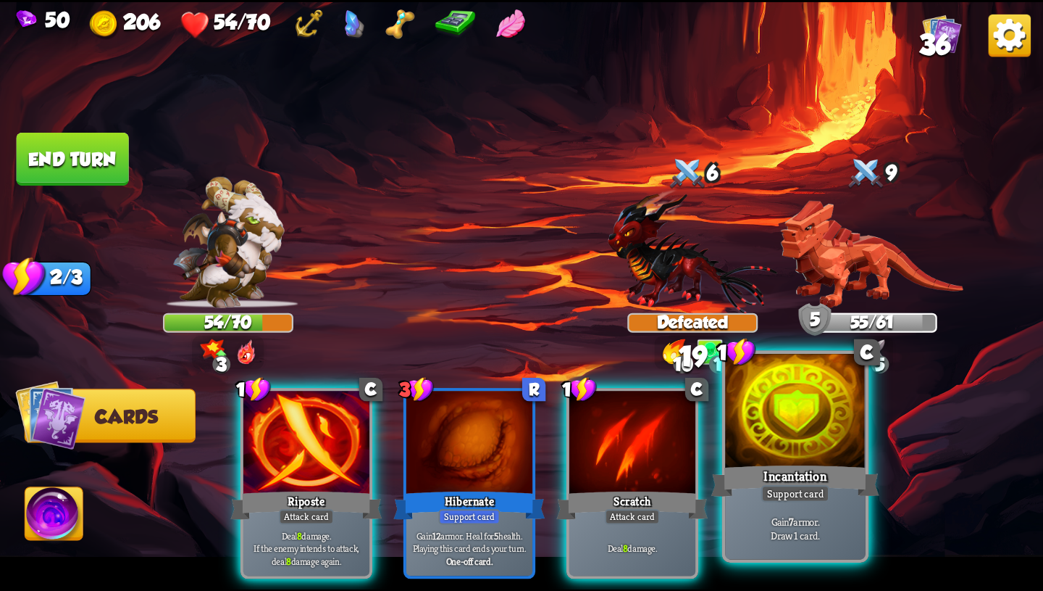
click at [769, 462] on div "Incantation" at bounding box center [796, 481] width 168 height 38
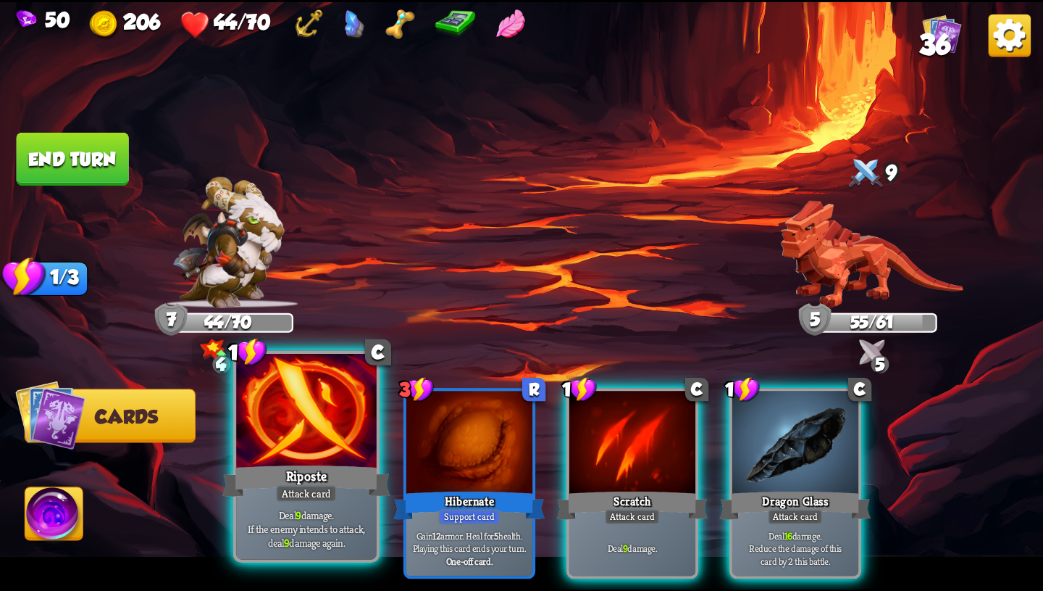
click at [283, 522] on p "Deal 9 damage. If the enemy intends to attack, deal 9 damage again." at bounding box center [306, 527] width 133 height 41
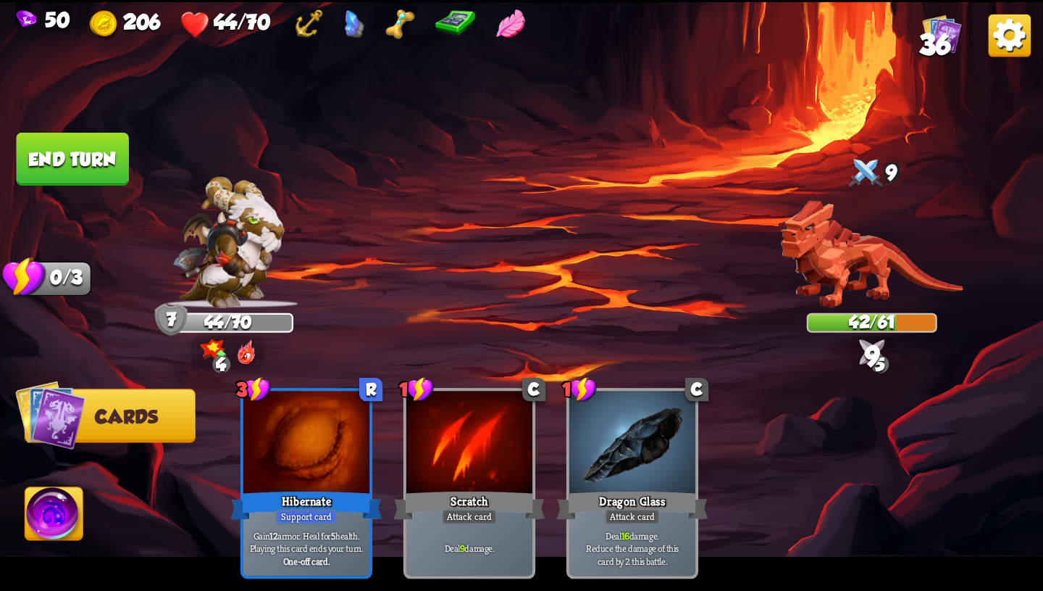
click at [78, 524] on img at bounding box center [54, 516] width 58 height 59
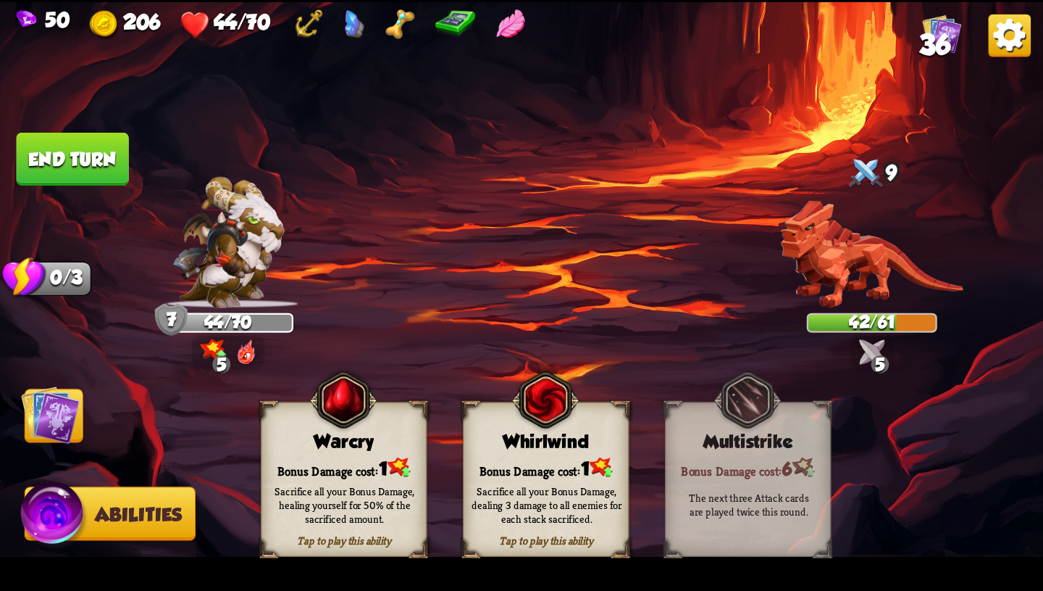
click at [65, 417] on img at bounding box center [50, 414] width 59 height 59
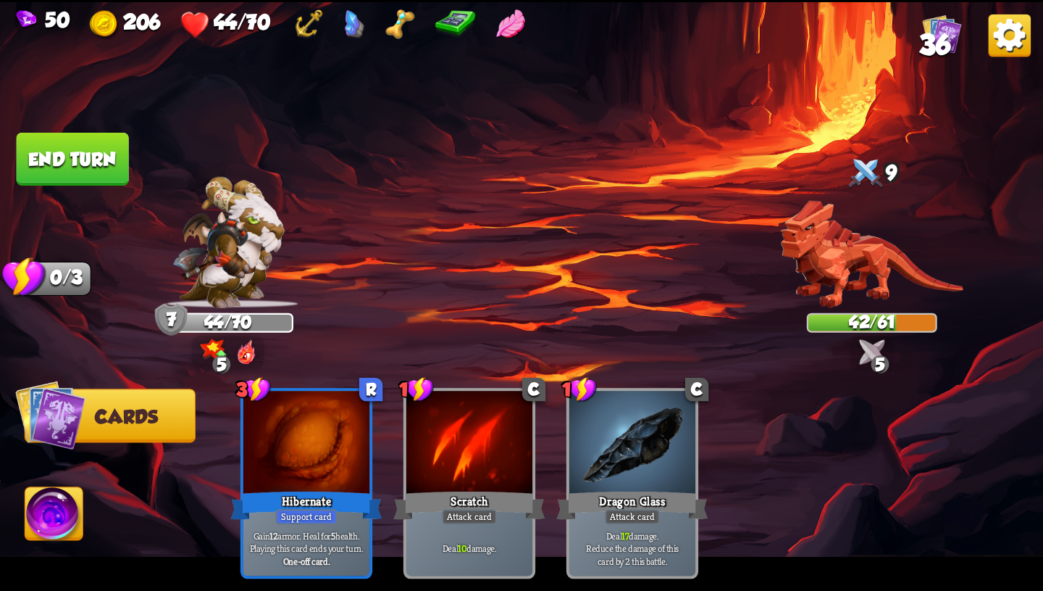
click at [96, 148] on button "End turn" at bounding box center [73, 159] width 112 height 53
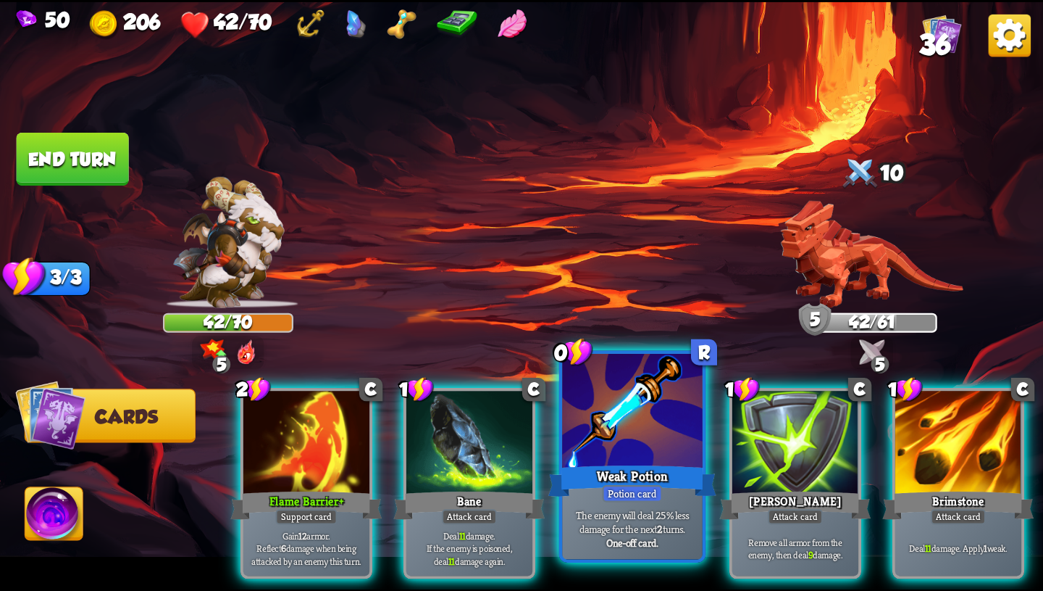
click at [622, 457] on div at bounding box center [632, 412] width 141 height 118
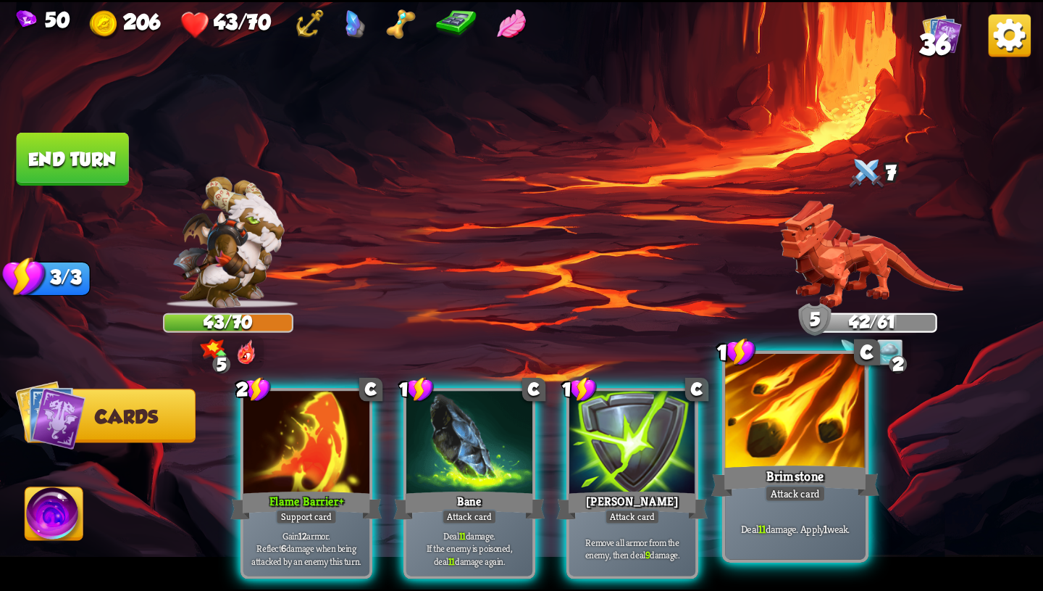
click at [780, 448] on div at bounding box center [795, 412] width 141 height 118
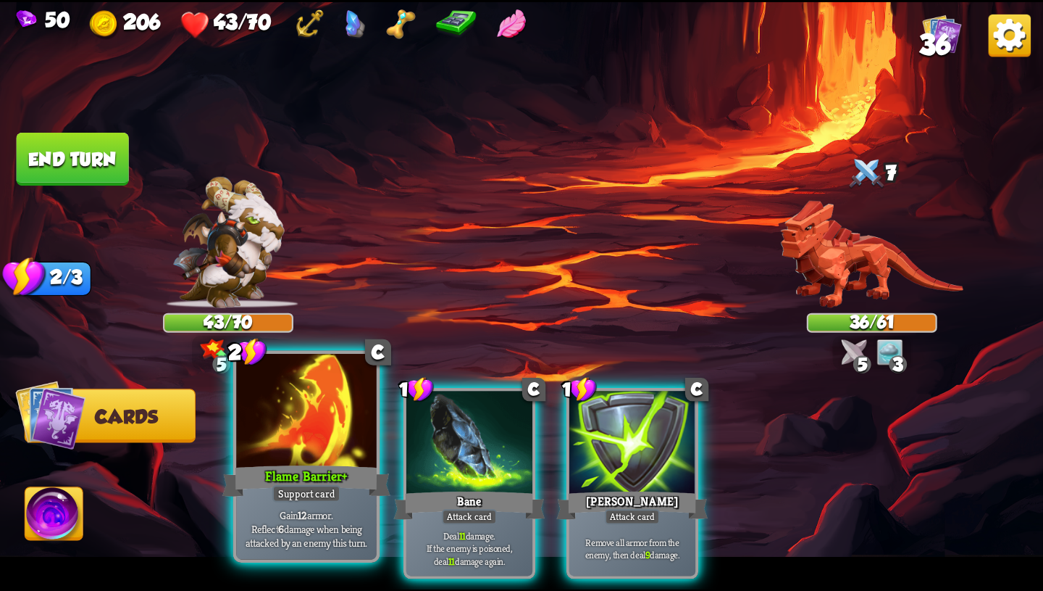
click at [312, 528] on p "Gain 12 armor. Reflect 6 damage when being attacked by an enemy this turn." at bounding box center [306, 527] width 133 height 41
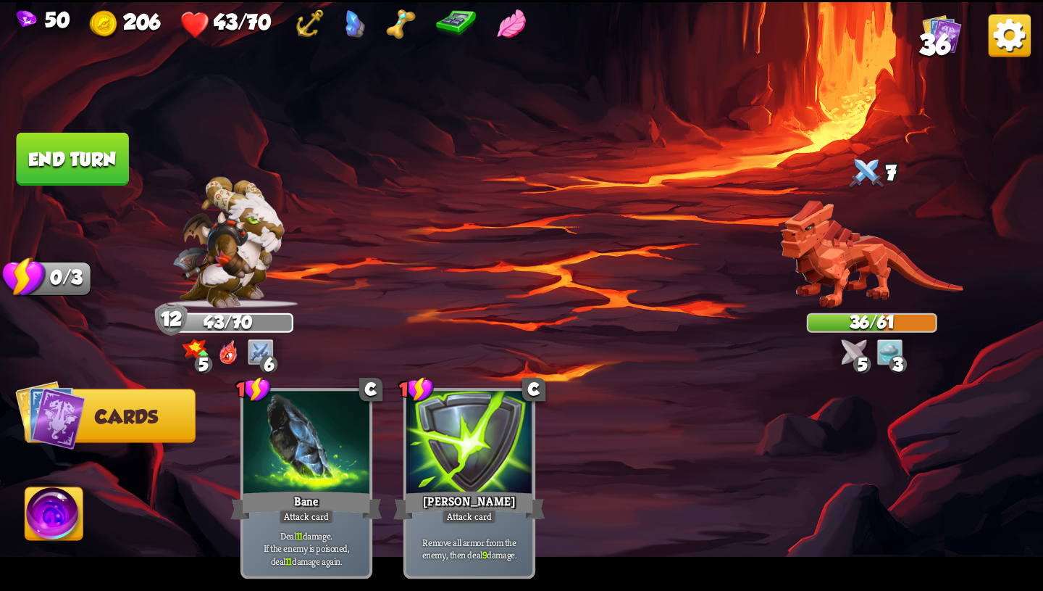
click at [83, 159] on button "End turn" at bounding box center [73, 159] width 112 height 53
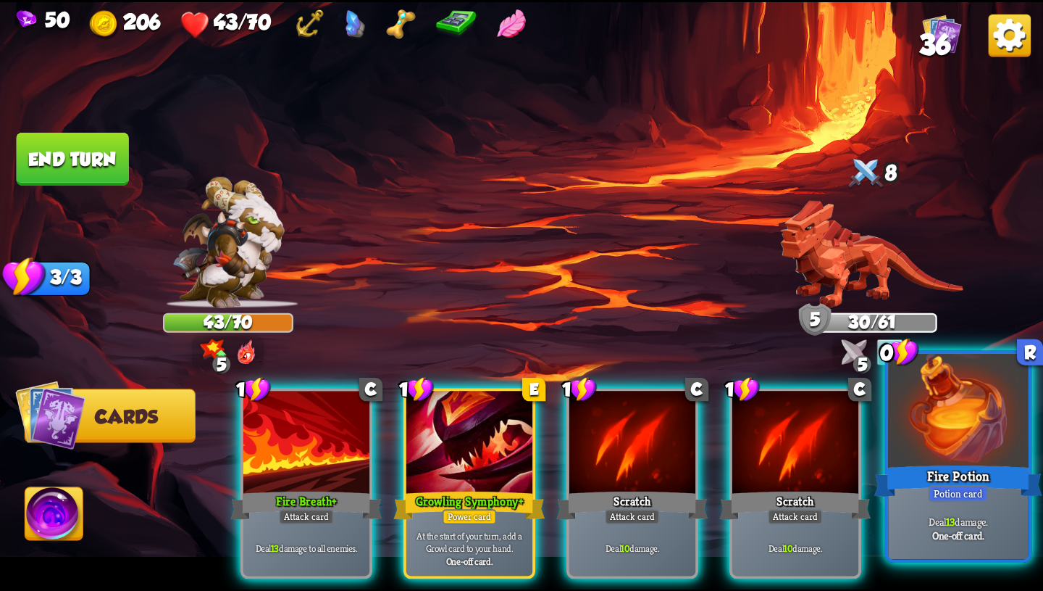
click at [988, 464] on div "Fire Potion" at bounding box center [959, 481] width 168 height 38
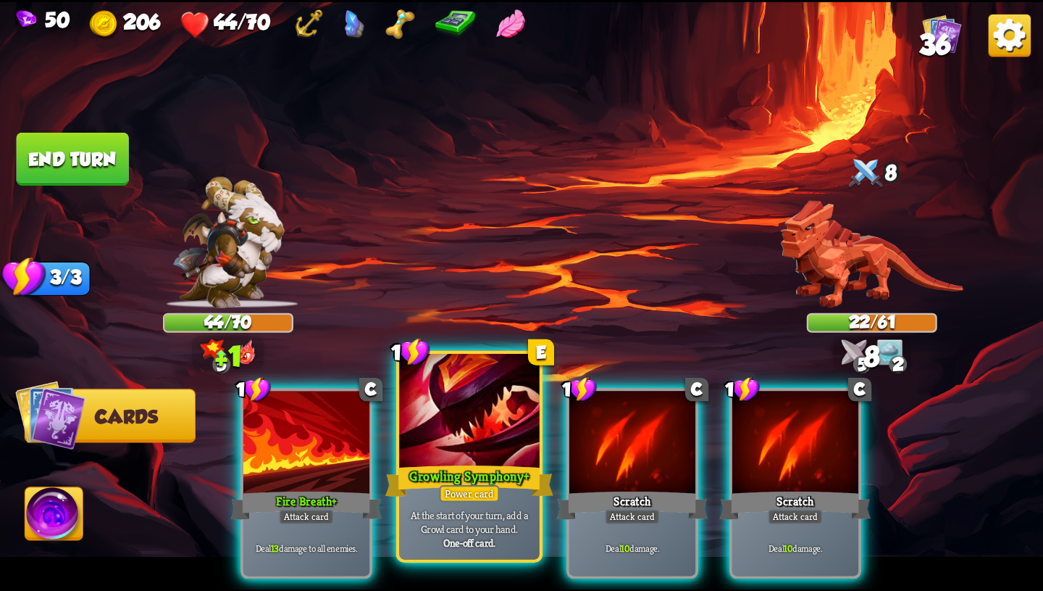
click at [475, 508] on p "At the start of your turn, add a Growl card to your hand." at bounding box center [469, 521] width 133 height 28
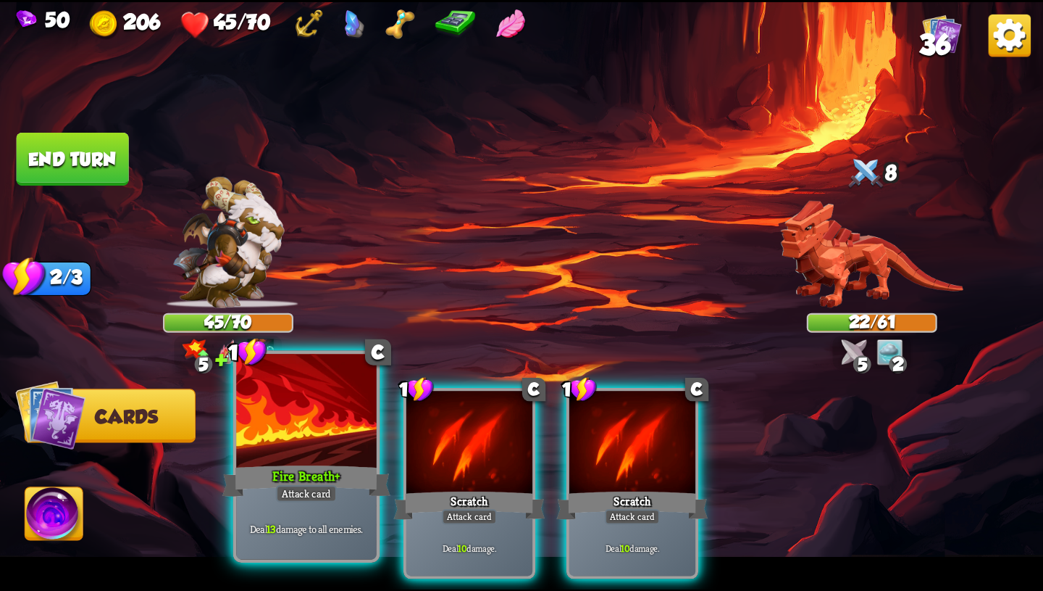
click at [333, 506] on div "Deal 13 damage to all enemies." at bounding box center [306, 528] width 141 height 61
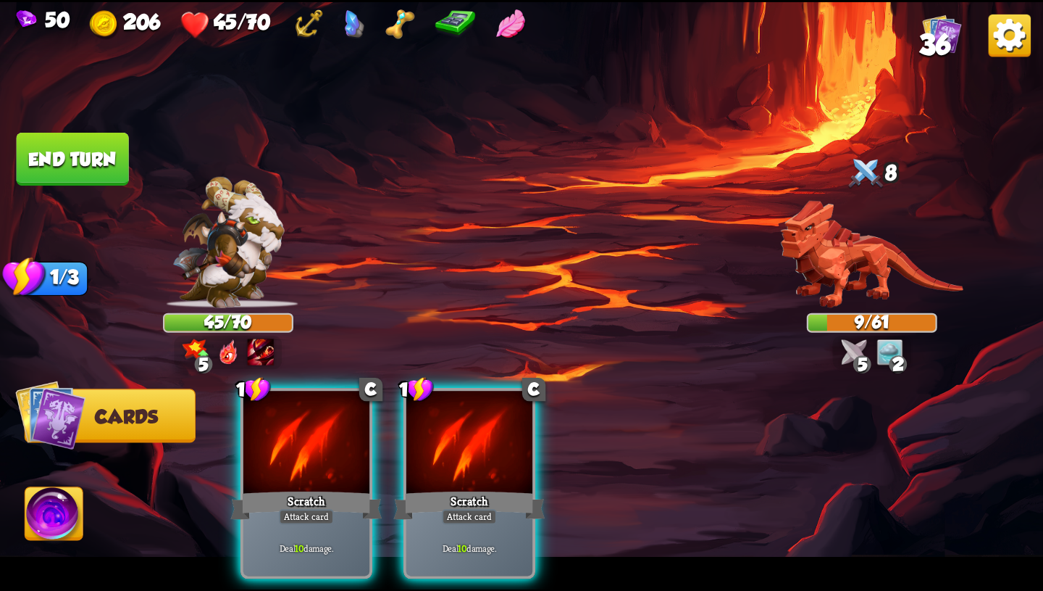
click at [9, 548] on img at bounding box center [521, 295] width 1043 height 587
click at [40, 528] on img at bounding box center [54, 516] width 58 height 59
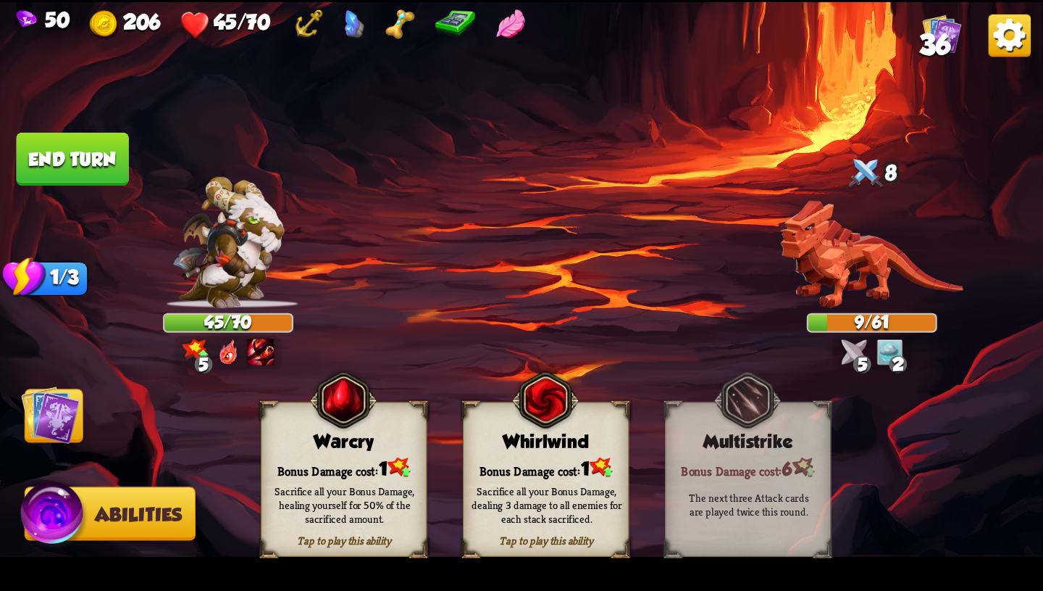
click at [340, 491] on div "Sacrifice all your Bonus Damage, healing yourself for 50% of the sacrificed amo…" at bounding box center [345, 503] width 150 height 41
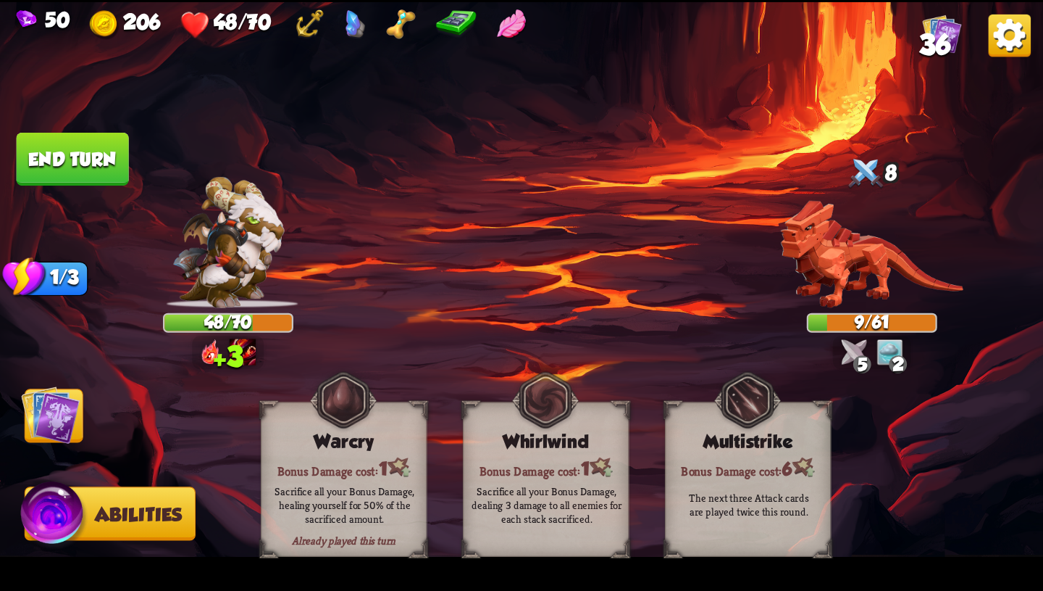
click at [72, 422] on img at bounding box center [50, 414] width 59 height 59
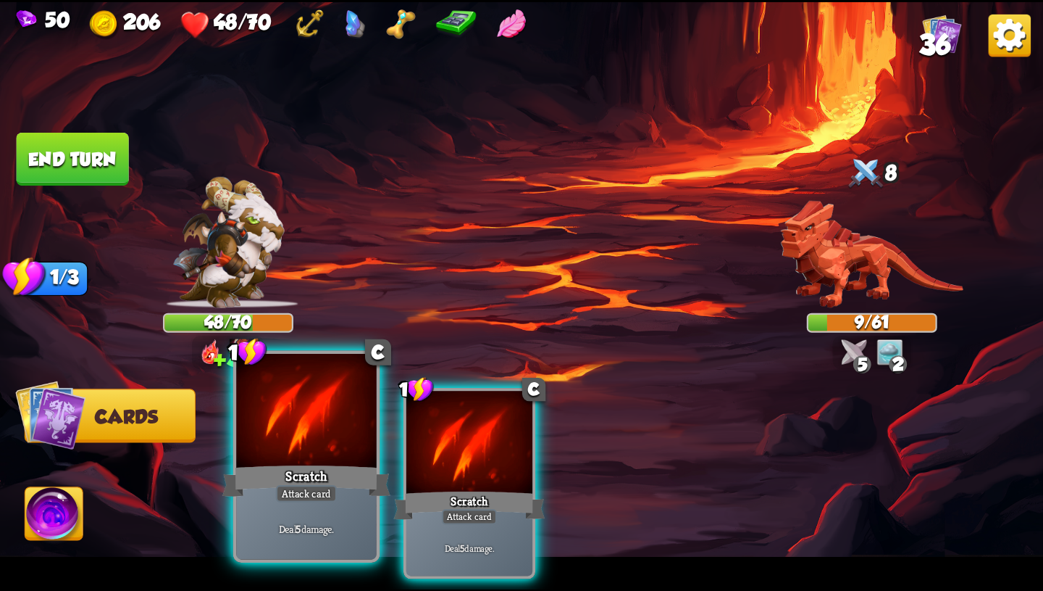
click at [288, 437] on div at bounding box center [306, 412] width 141 height 118
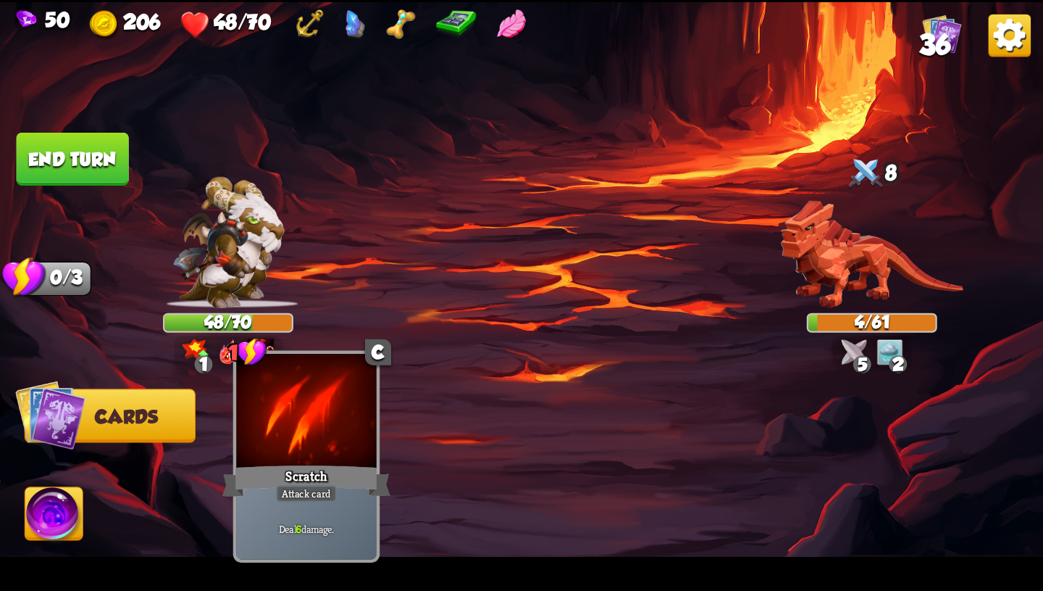
click at [304, 433] on div at bounding box center [306, 412] width 141 height 118
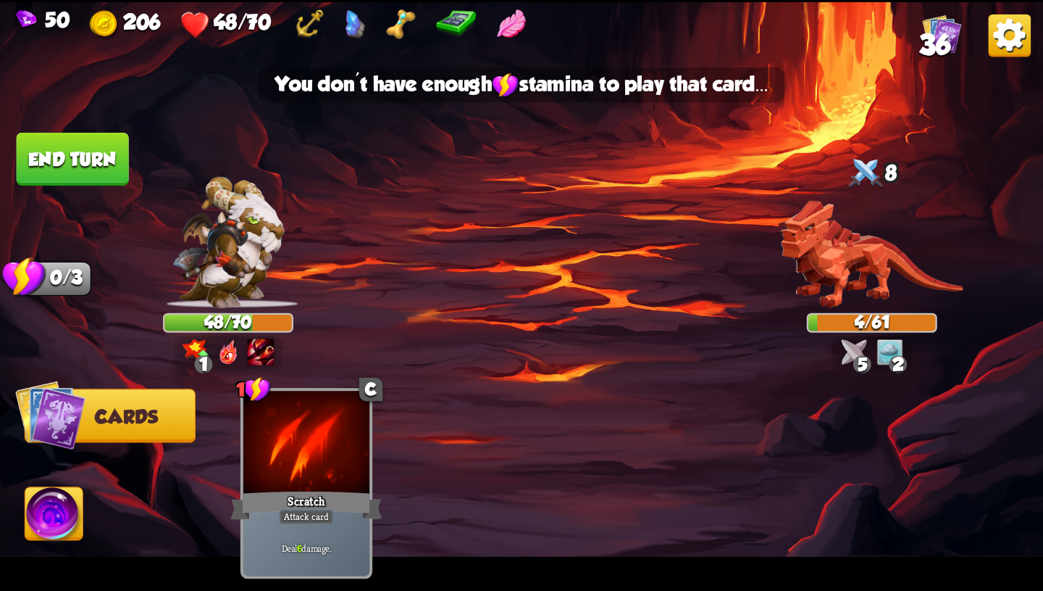
click at [101, 171] on button "End turn" at bounding box center [72, 159] width 113 height 54
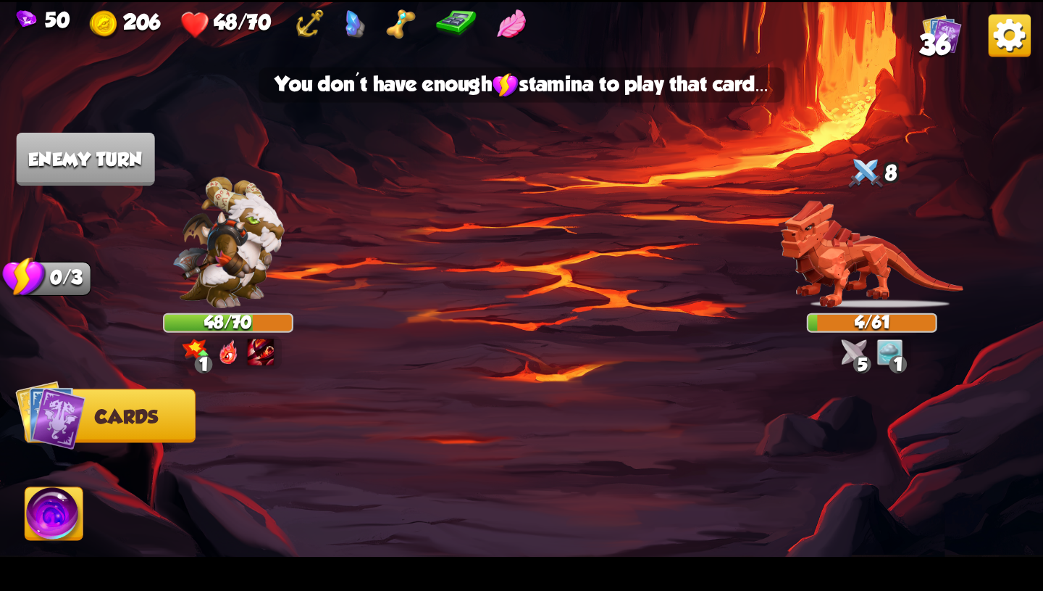
click at [76, 505] on img at bounding box center [54, 516] width 58 height 59
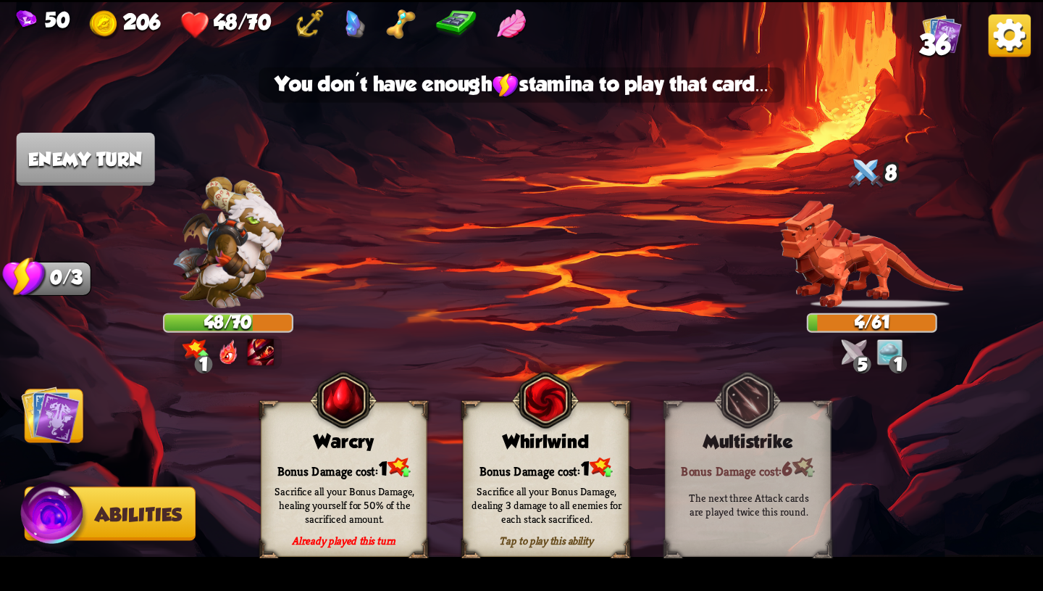
click at [501, 462] on div "Bonus Damage cost: 1" at bounding box center [546, 467] width 164 height 24
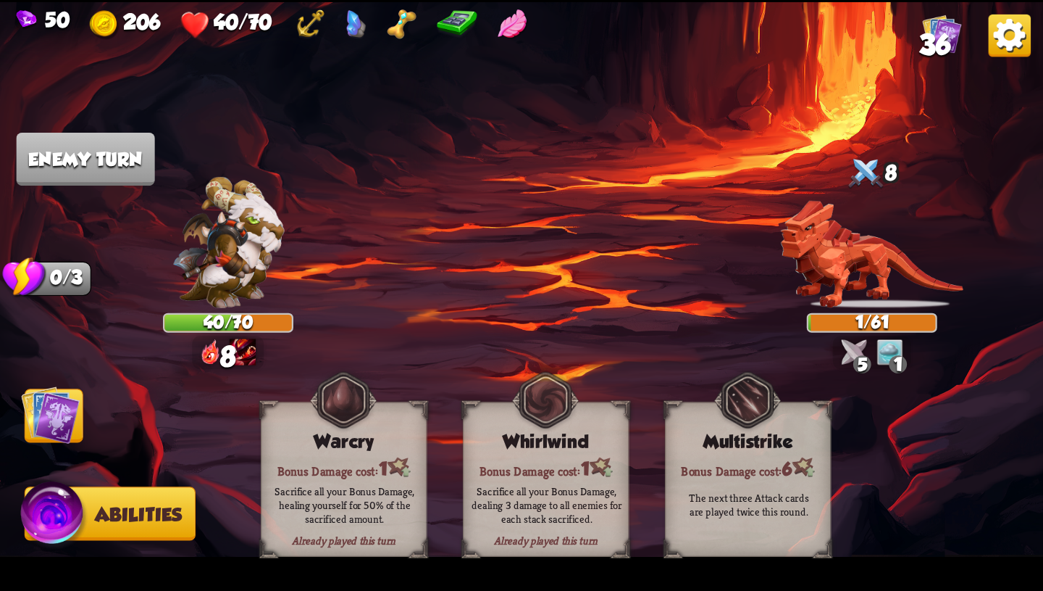
click at [62, 420] on img at bounding box center [50, 414] width 59 height 59
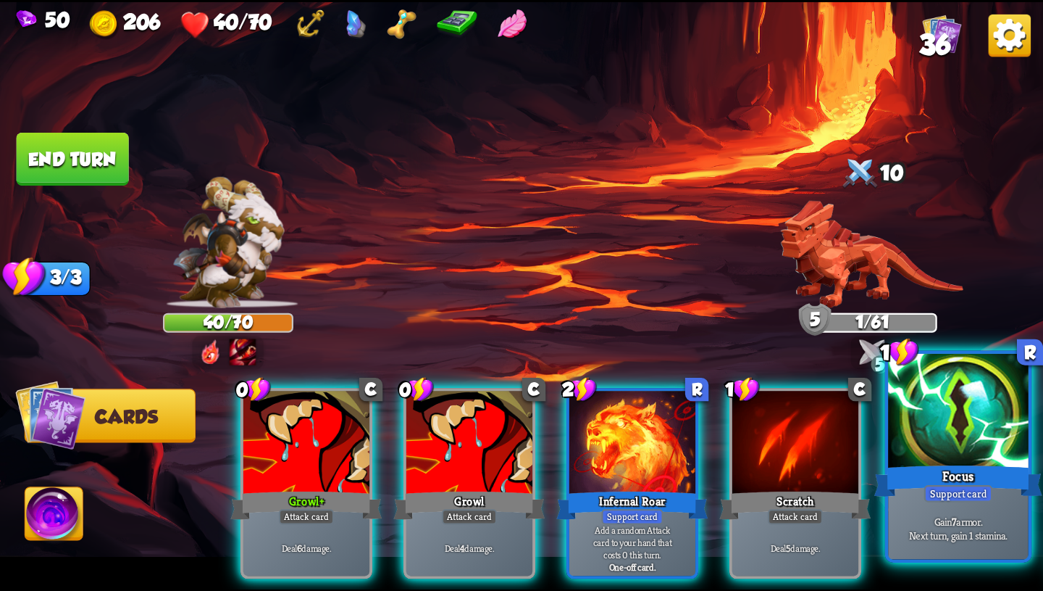
click at [975, 557] on div "Gain 7 armor. Next turn, gain 1 stamina." at bounding box center [958, 528] width 141 height 61
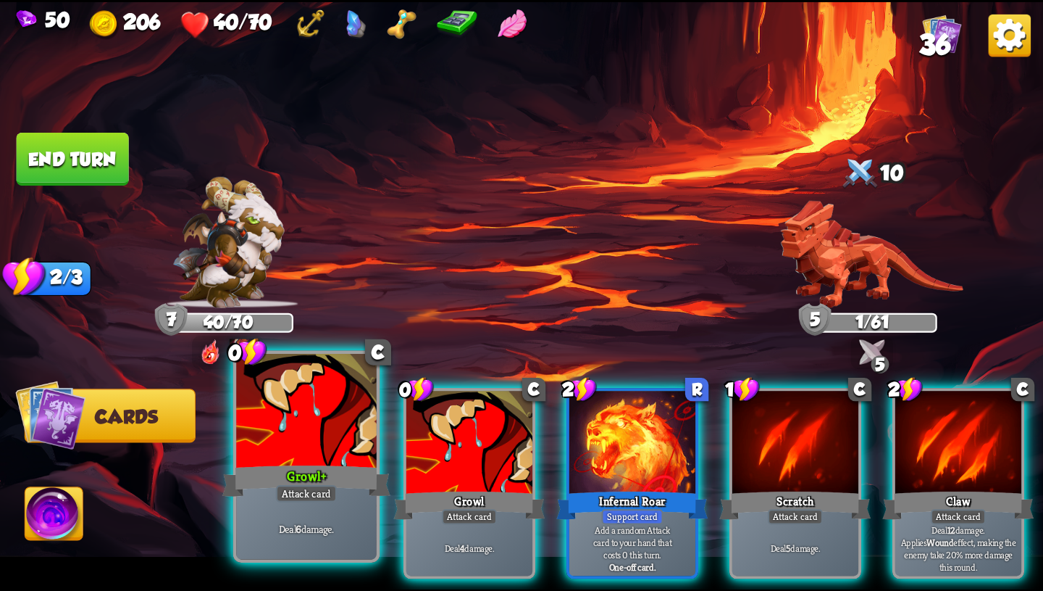
click at [351, 530] on p "Deal 6 damage." at bounding box center [306, 528] width 133 height 14
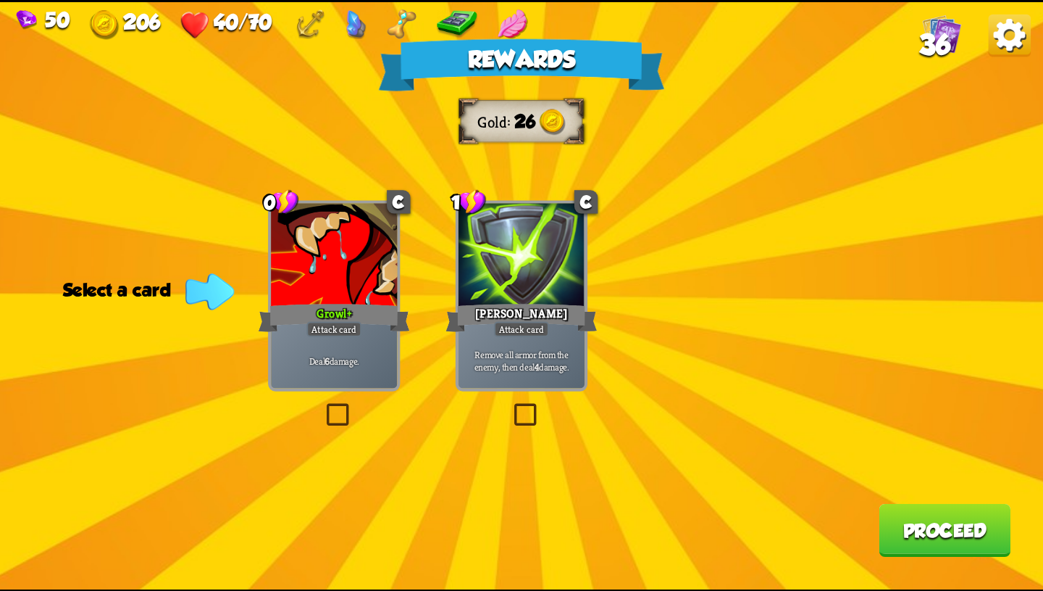
click at [366, 353] on div "Deal 6 damage." at bounding box center [334, 360] width 126 height 55
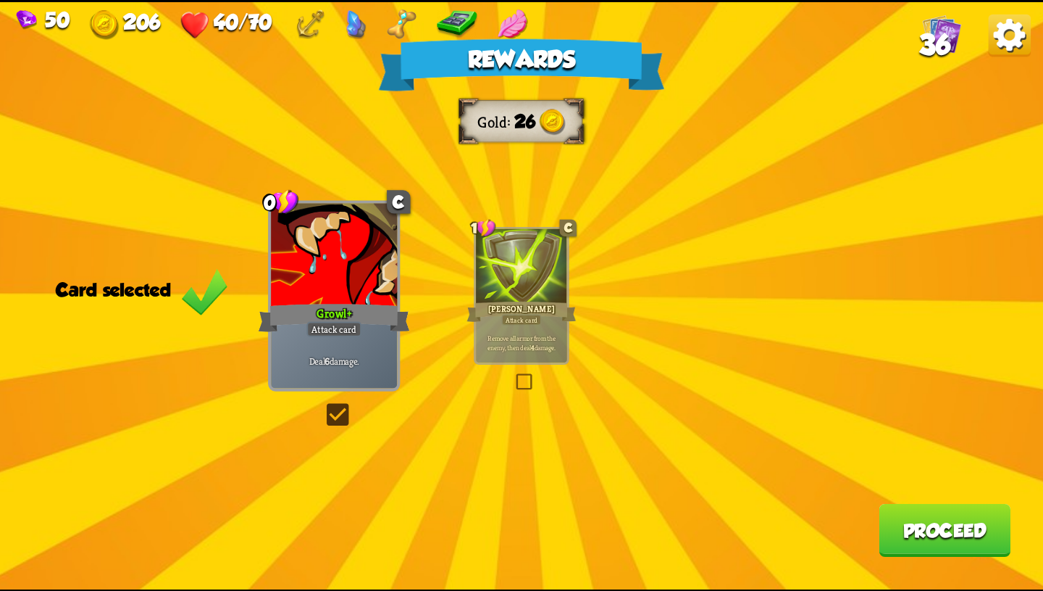
click at [498, 340] on p "Remove all armor from the enemy, then deal 4 damage." at bounding box center [521, 342] width 86 height 18
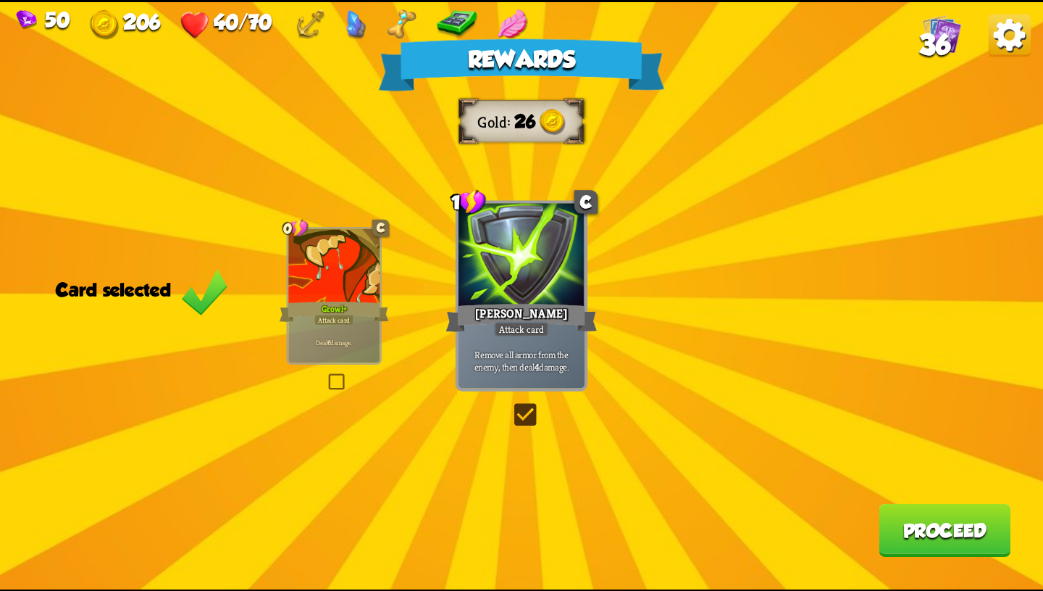
click at [322, 330] on div "Deal 6 damage." at bounding box center [333, 342] width 91 height 40
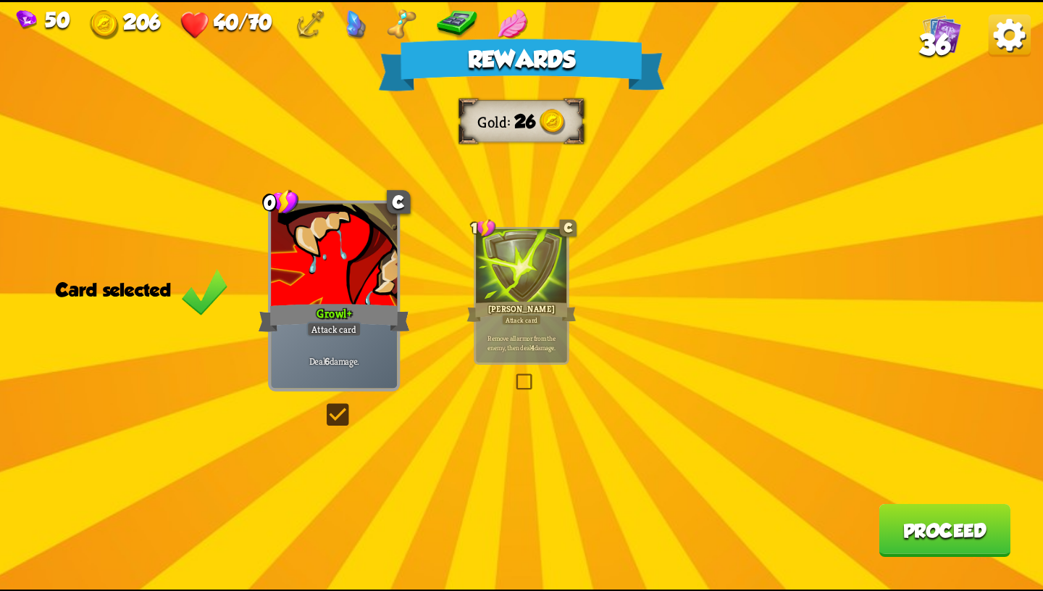
click at [901, 528] on button "Proceed" at bounding box center [945, 529] width 132 height 53
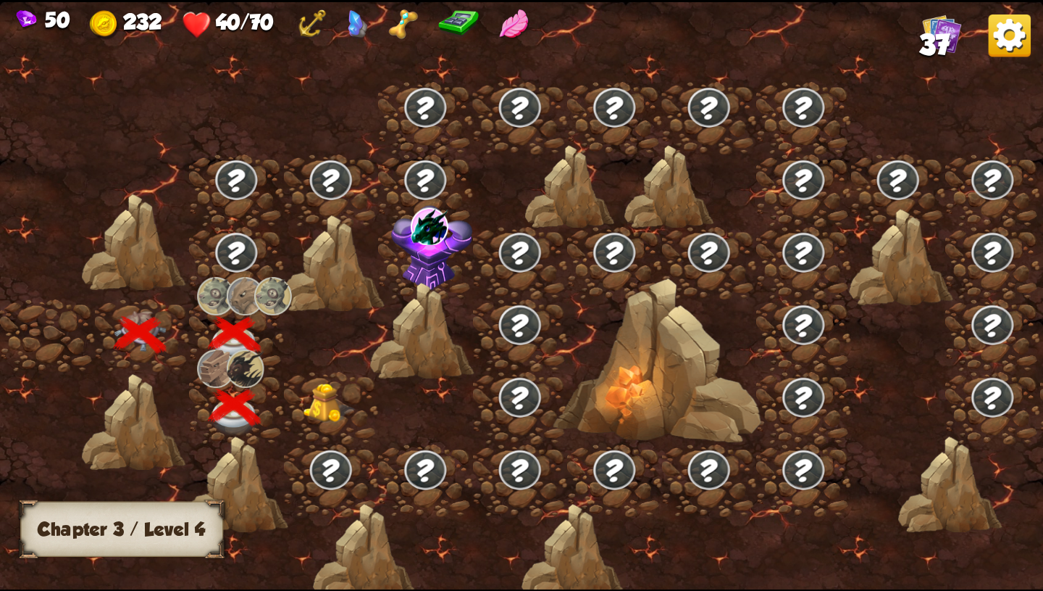
click at [317, 412] on img at bounding box center [330, 403] width 52 height 40
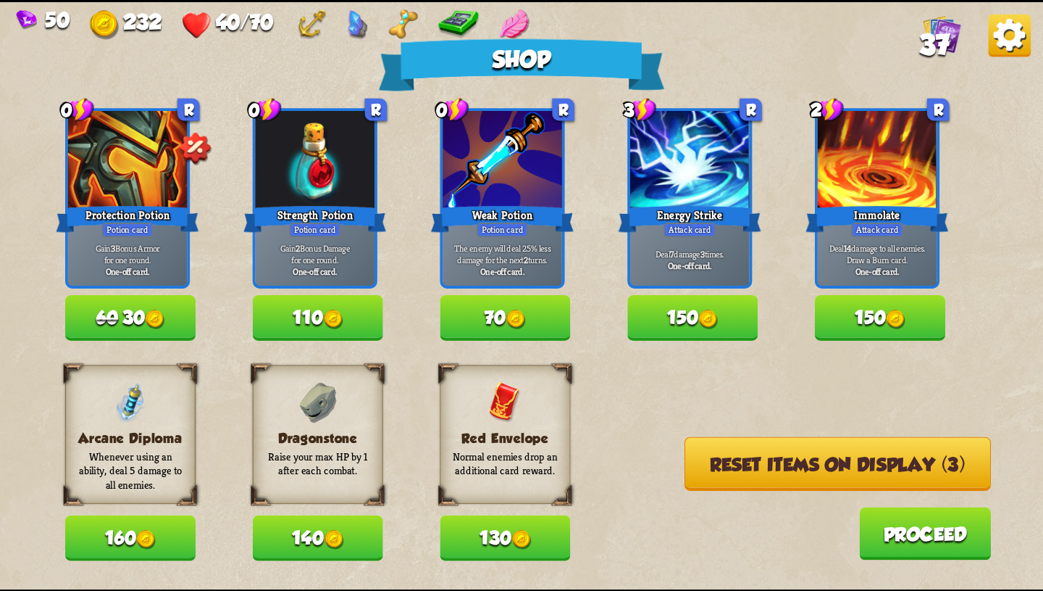
click at [951, 461] on button "Reset items on display (3)" at bounding box center [838, 463] width 307 height 54
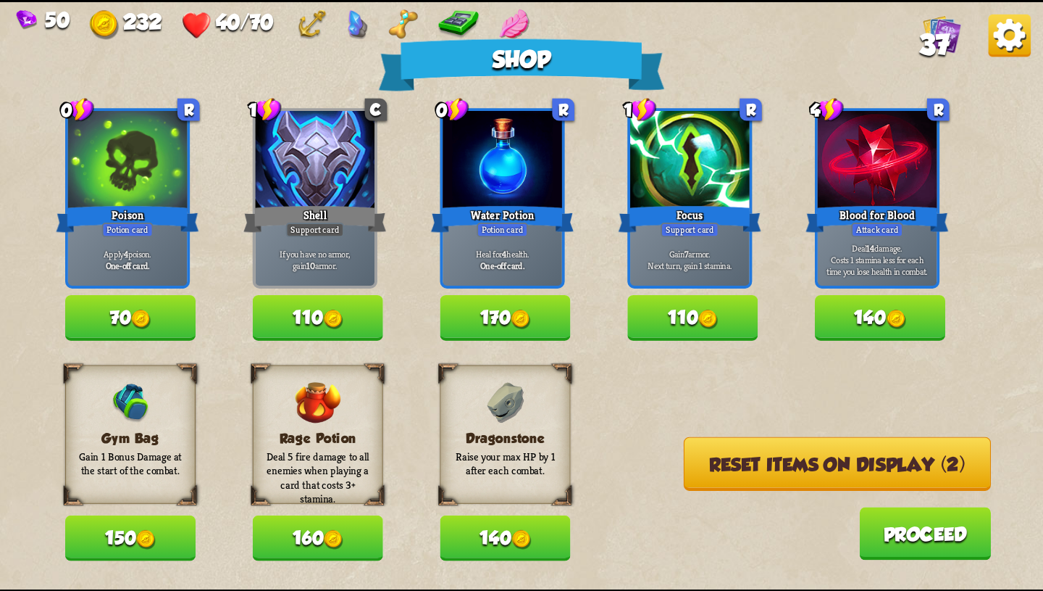
click at [758, 474] on button "Reset items on display (2)" at bounding box center [837, 463] width 307 height 54
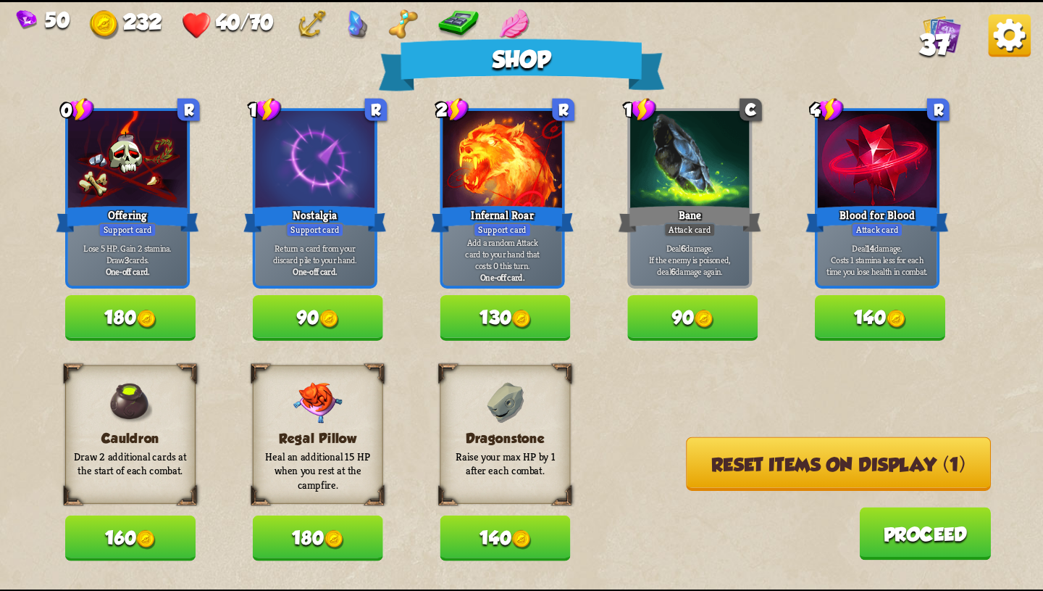
click at [752, 471] on button "Reset items on display (1)" at bounding box center [838, 463] width 305 height 54
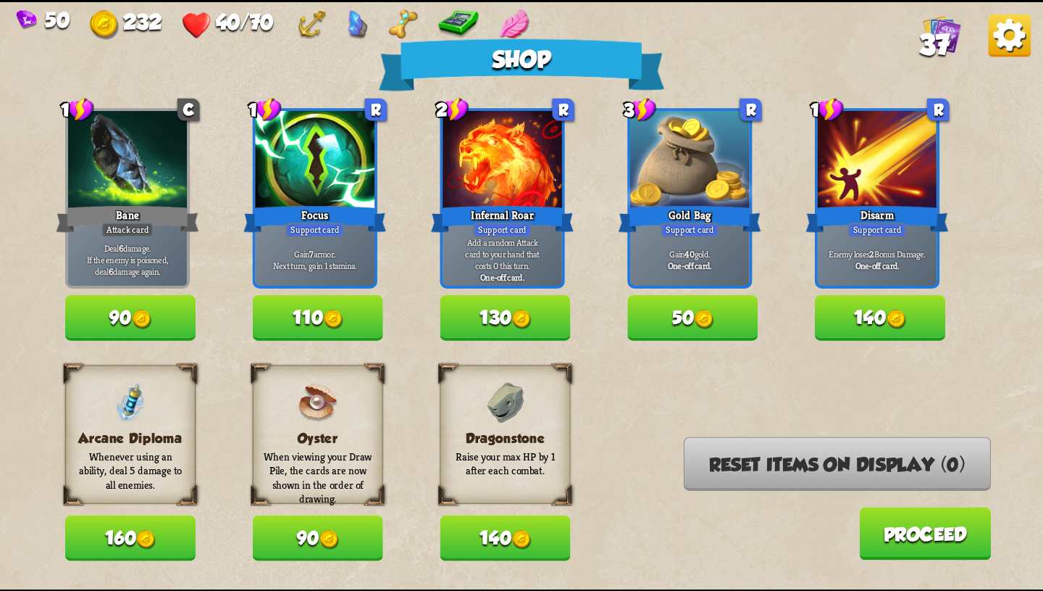
click at [496, 541] on button "140" at bounding box center [506, 538] width 130 height 46
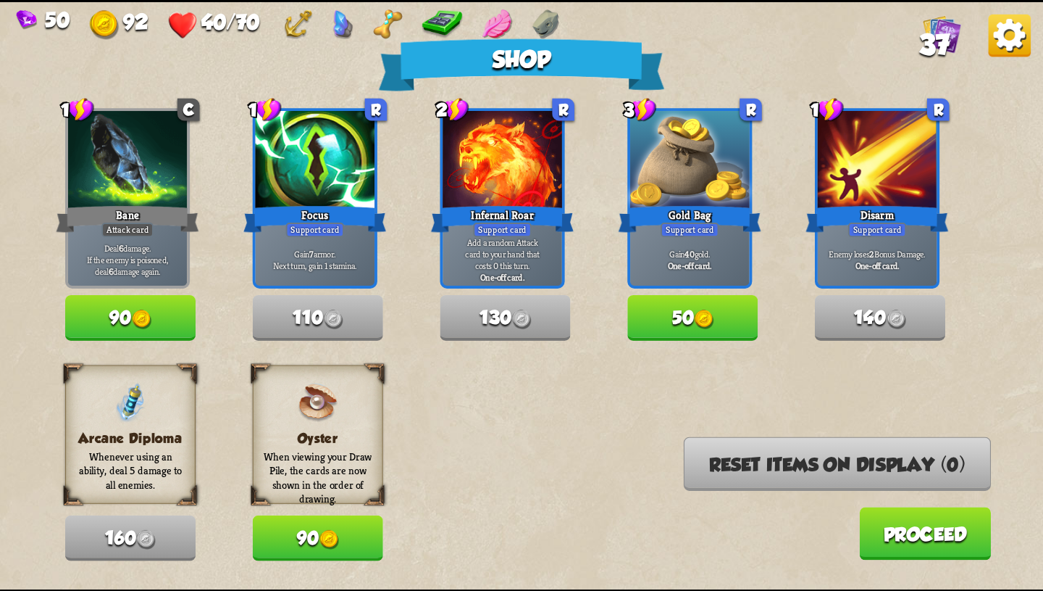
click at [125, 320] on button "90" at bounding box center [130, 318] width 130 height 46
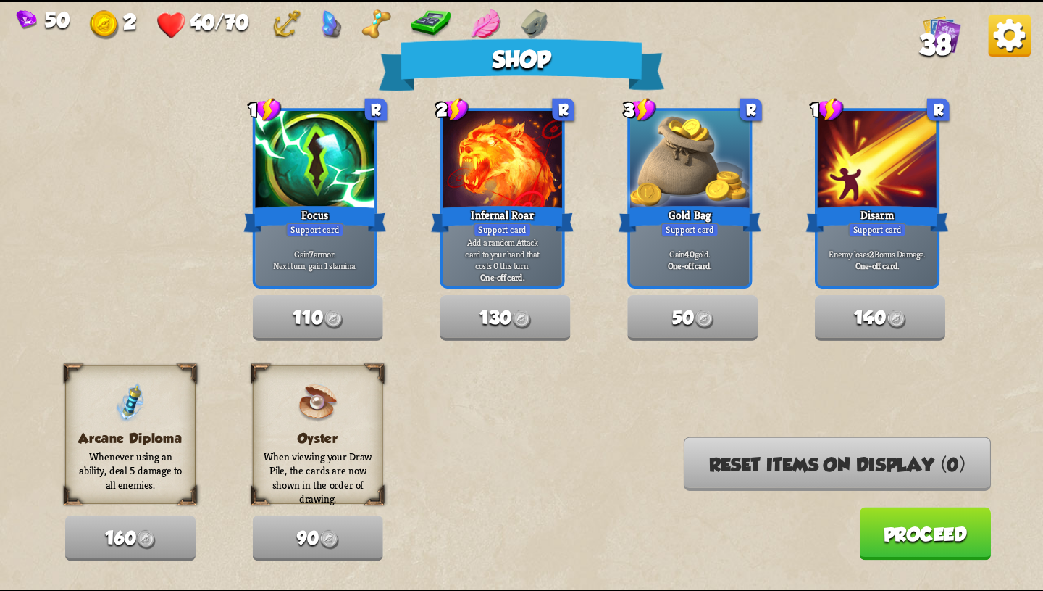
click at [909, 533] on button "Proceed" at bounding box center [925, 533] width 132 height 53
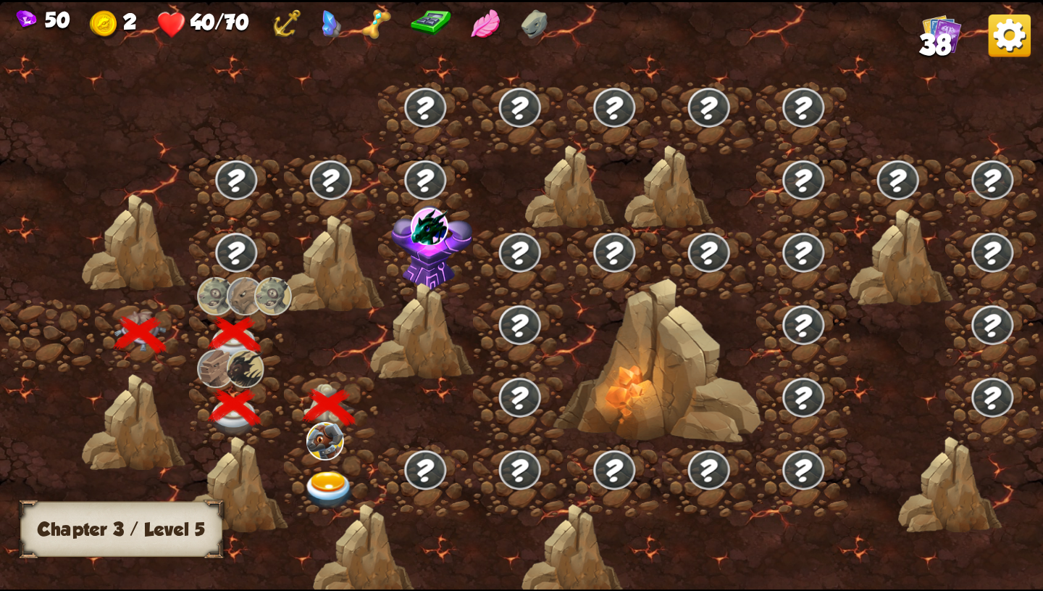
click at [313, 478] on img at bounding box center [330, 489] width 52 height 38
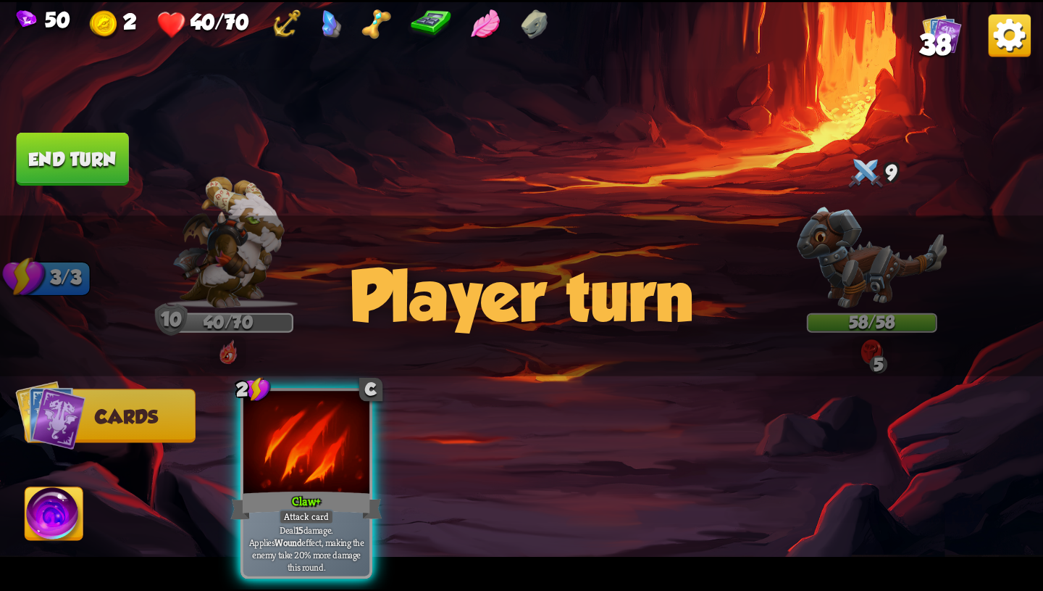
click at [881, 345] on div "Player turn" at bounding box center [521, 295] width 1043 height 161
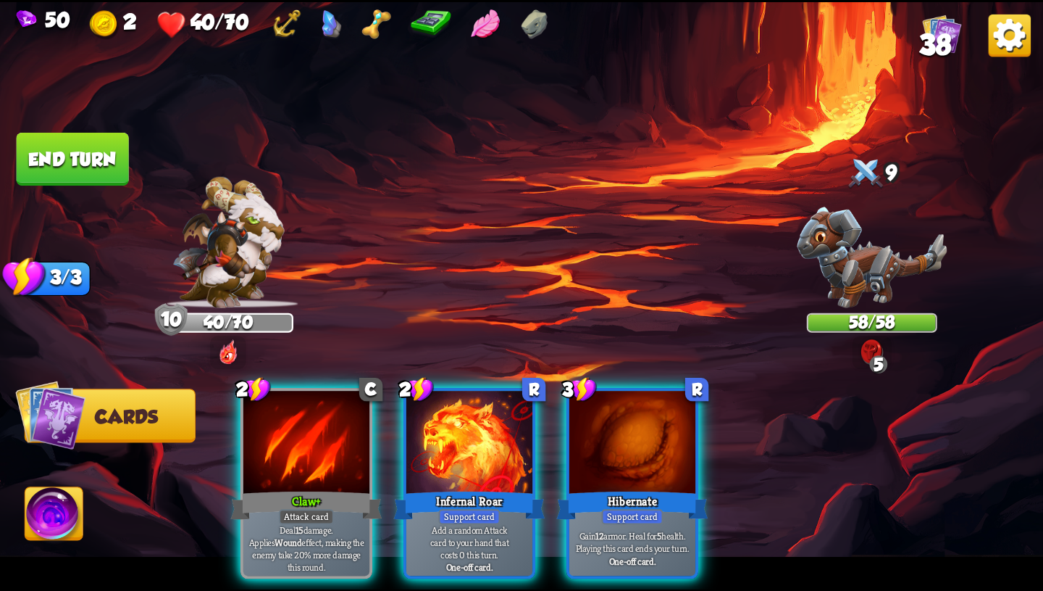
click at [880, 346] on div "Player turn" at bounding box center [521, 295] width 1043 height 161
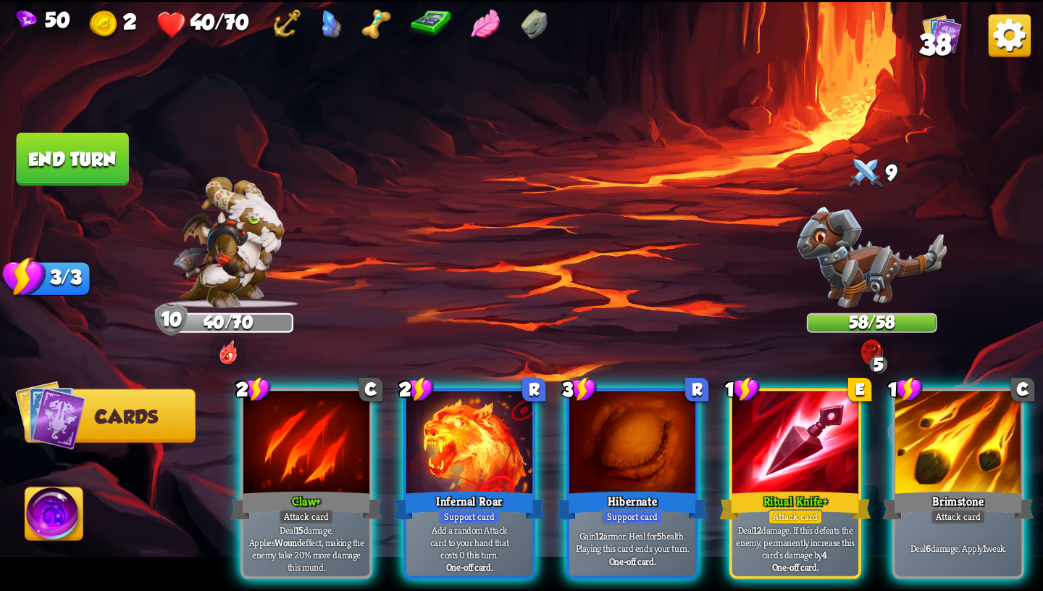
click at [878, 347] on img at bounding box center [872, 351] width 22 height 26
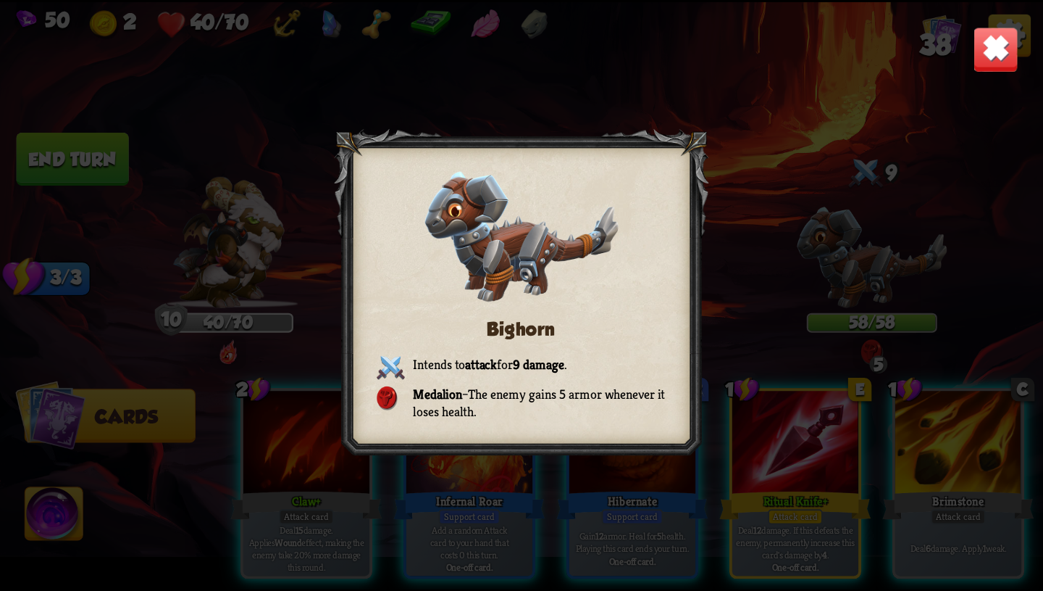
click at [988, 51] on img at bounding box center [996, 49] width 46 height 46
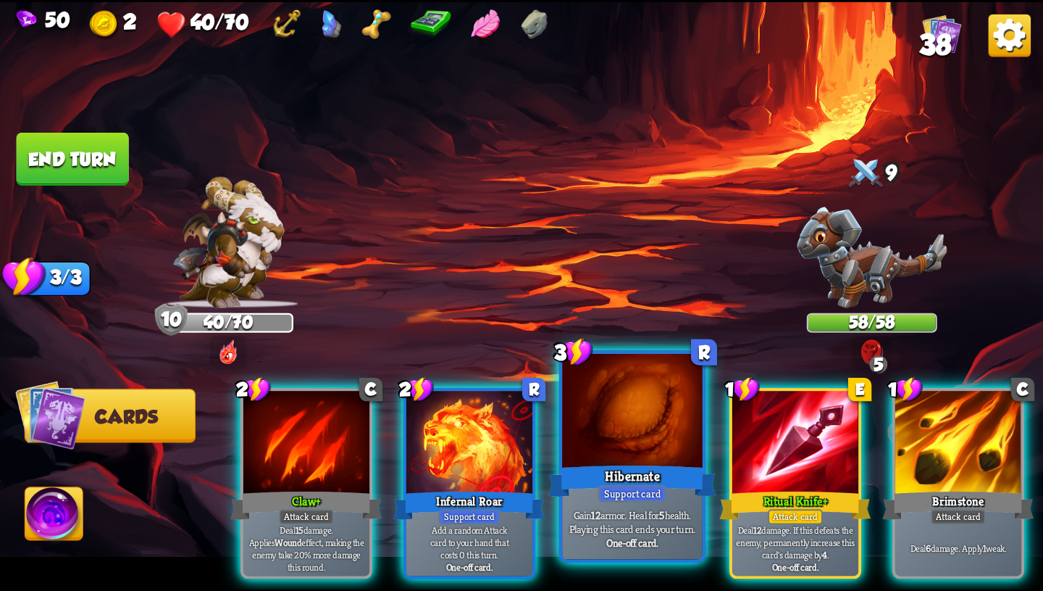
click at [587, 414] on div at bounding box center [632, 412] width 141 height 118
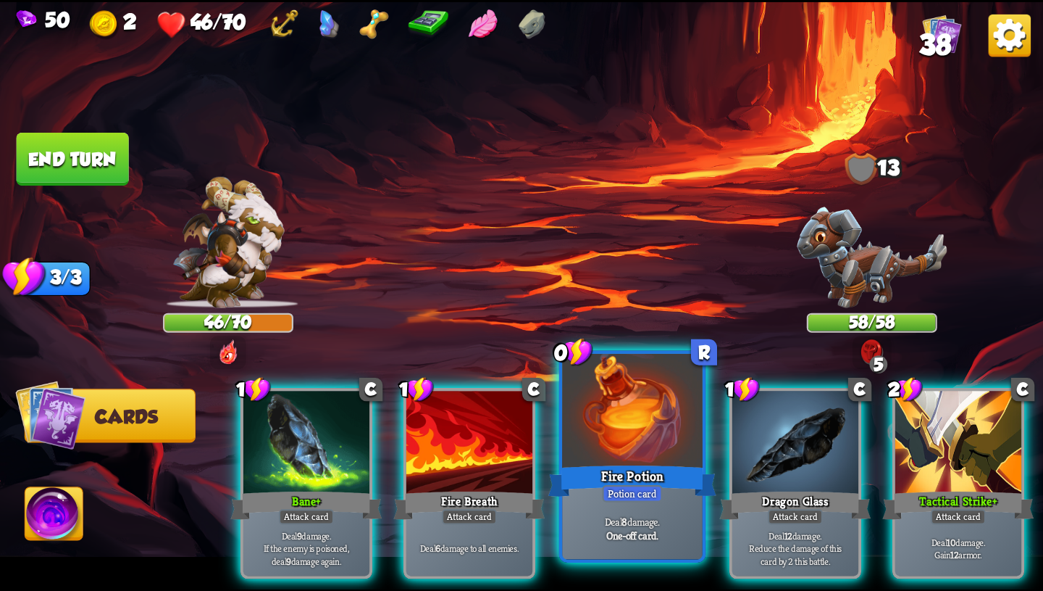
click at [669, 444] on div at bounding box center [632, 412] width 141 height 118
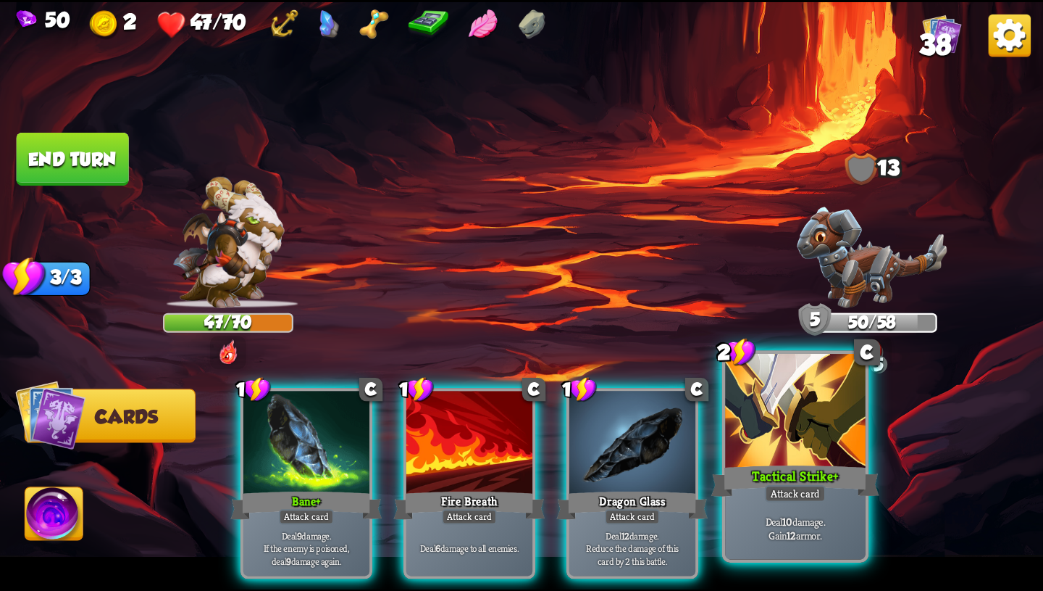
click at [793, 455] on div at bounding box center [795, 412] width 141 height 118
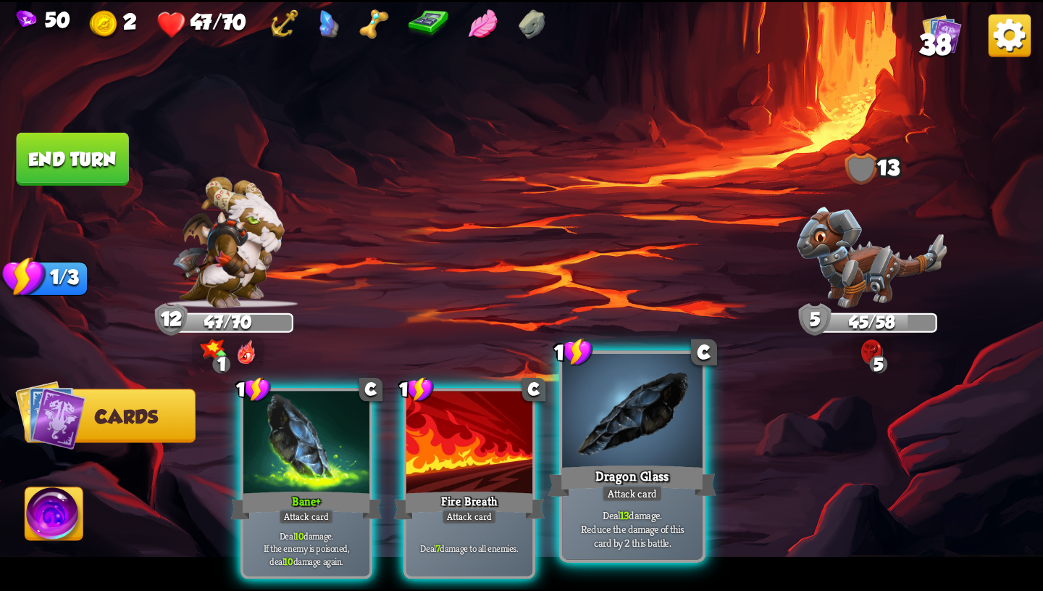
click at [688, 517] on p "Deal 13 damage. Reduce the damage of this card by 2 this battle." at bounding box center [632, 527] width 133 height 41
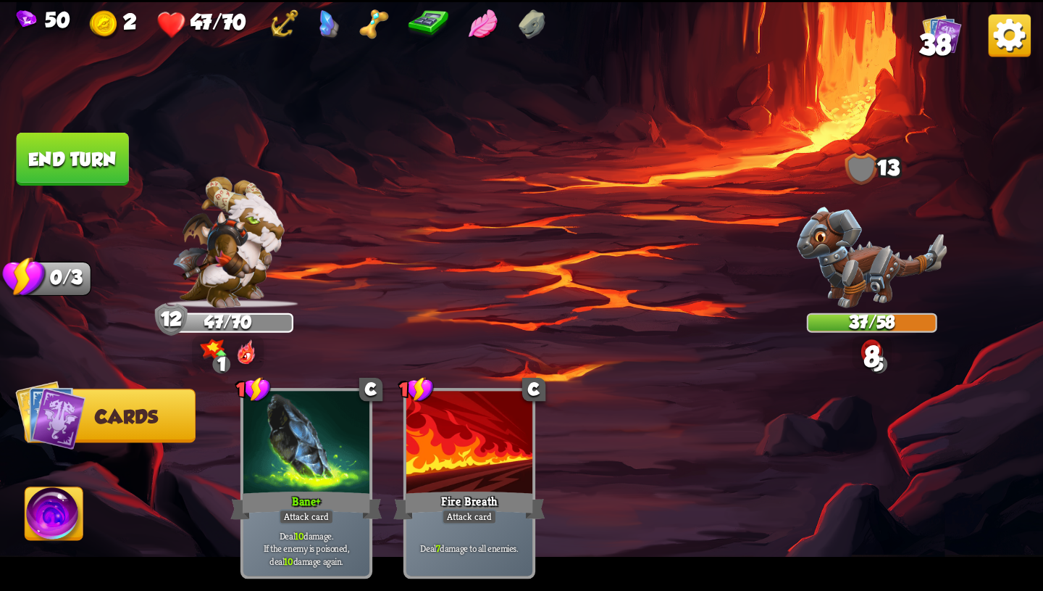
click at [92, 159] on button "End turn" at bounding box center [73, 159] width 112 height 53
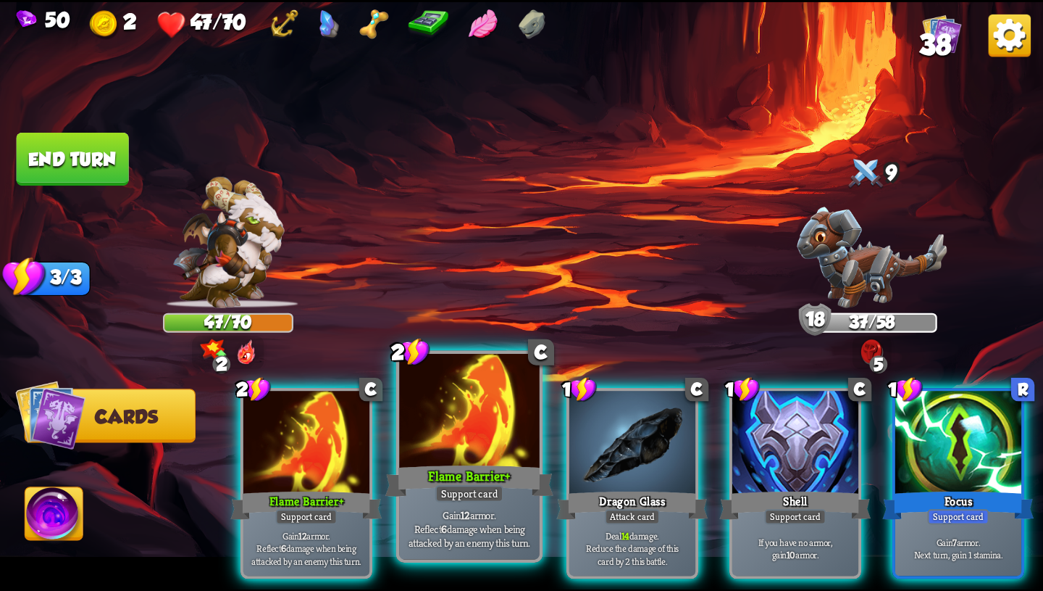
click at [491, 466] on div "Flame Barrier+" at bounding box center [470, 481] width 168 height 38
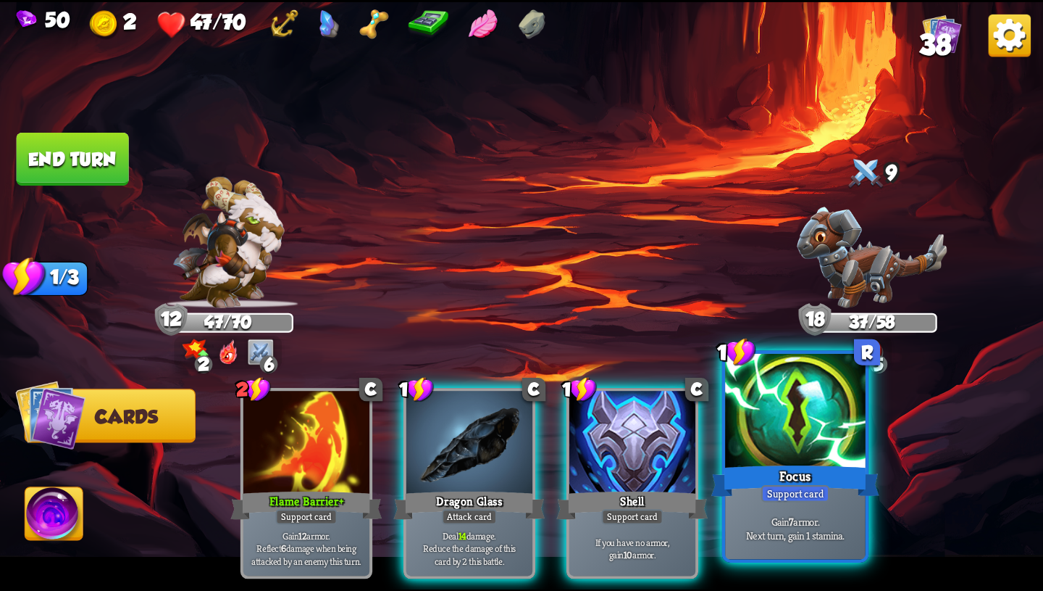
click at [840, 471] on div "Focus" at bounding box center [796, 481] width 168 height 38
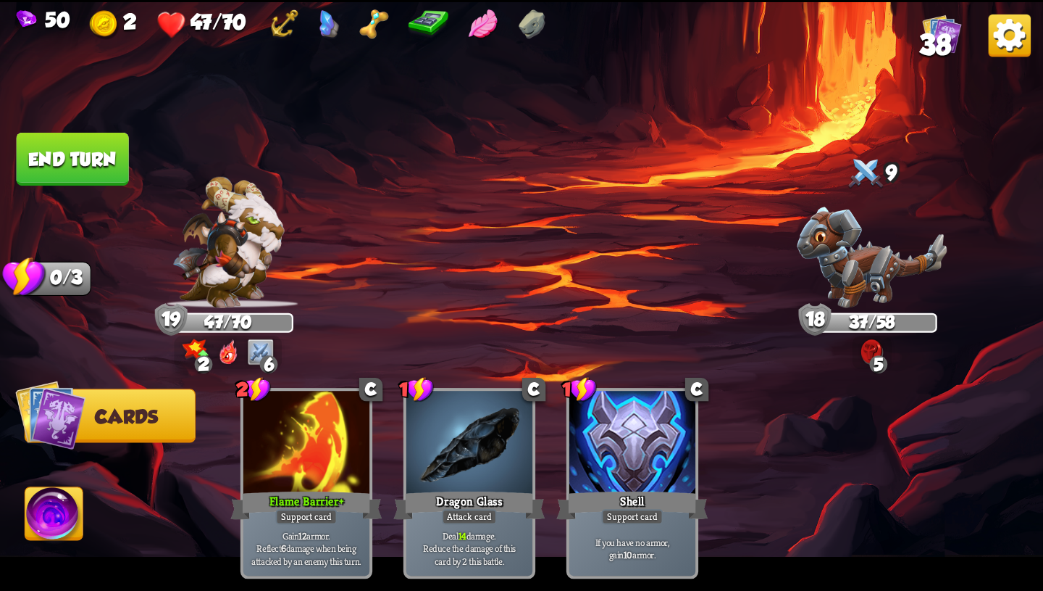
click at [103, 155] on button "End turn" at bounding box center [73, 159] width 112 height 53
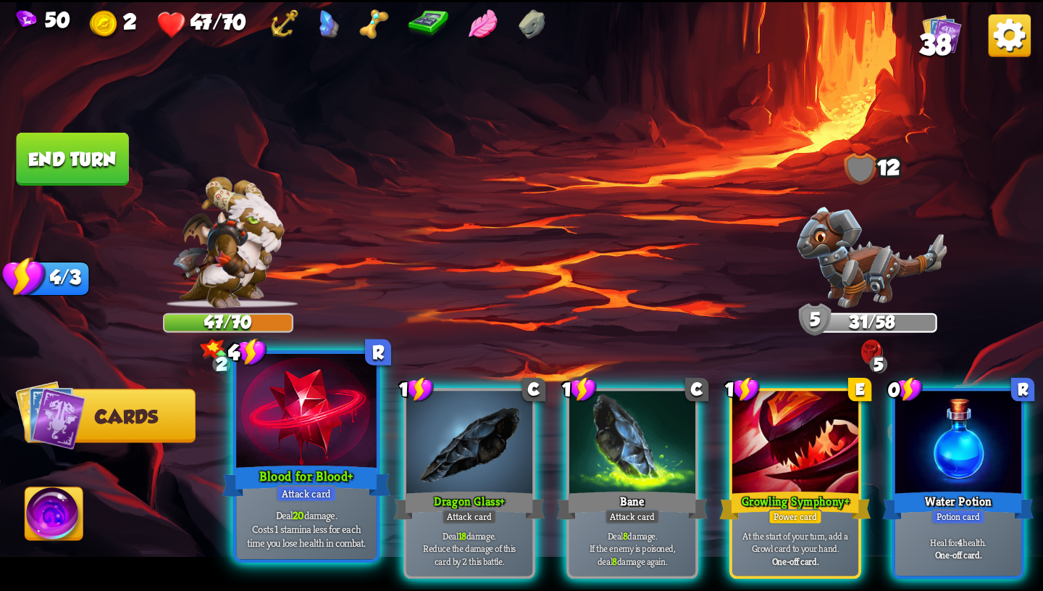
click at [301, 489] on div "Attack card" at bounding box center [306, 493] width 61 height 17
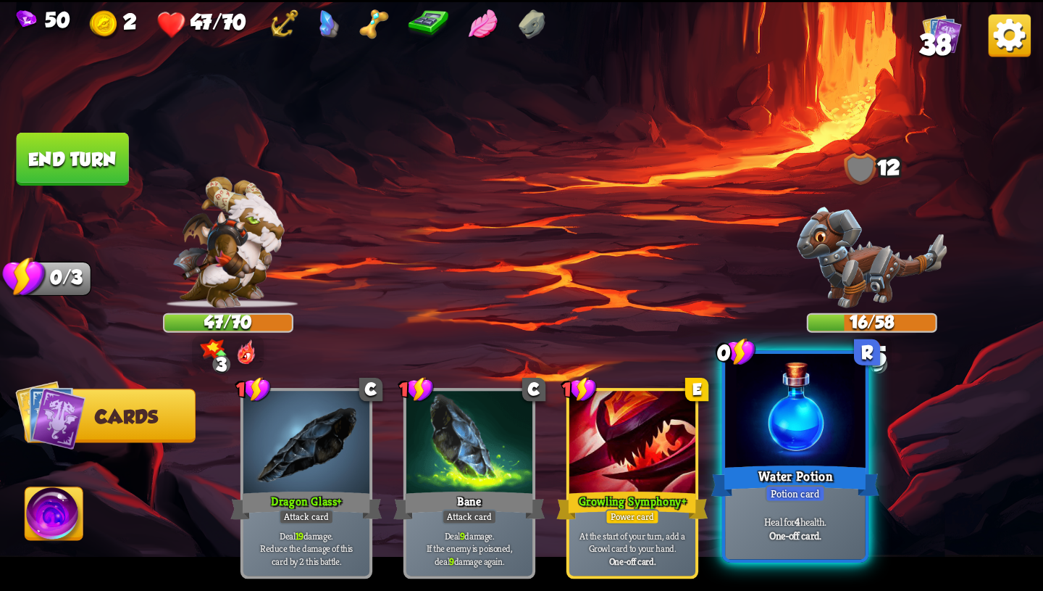
click at [780, 442] on div at bounding box center [795, 412] width 141 height 118
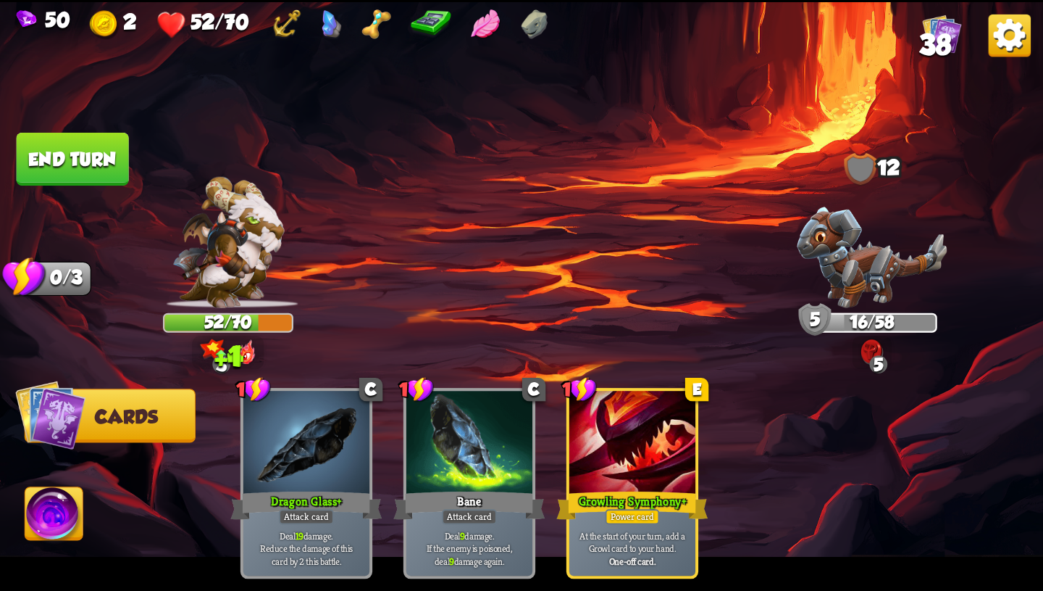
click at [69, 156] on button "End turn" at bounding box center [73, 159] width 112 height 53
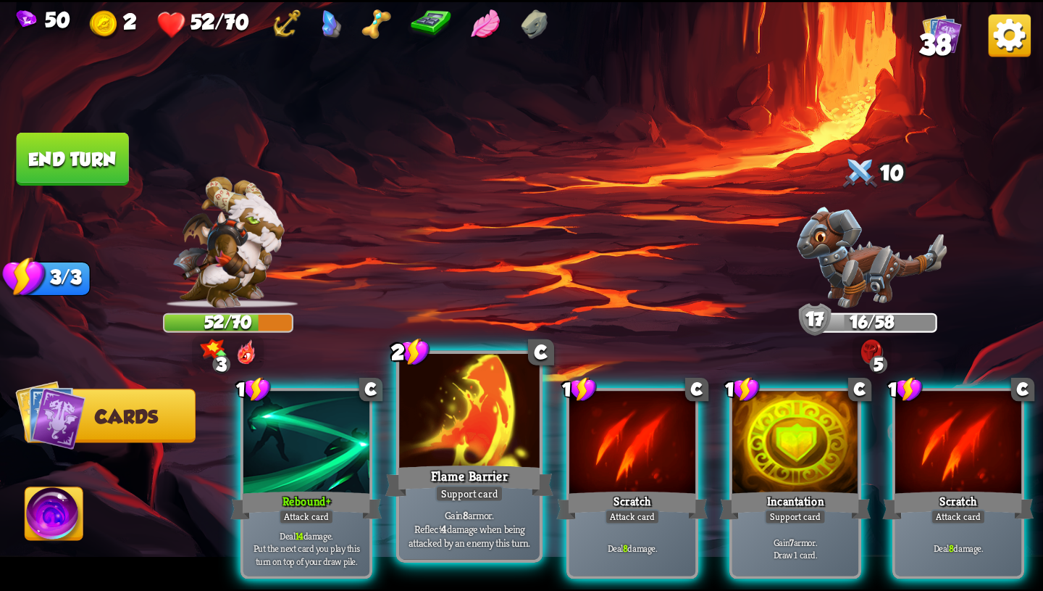
click at [459, 491] on div "Support card" at bounding box center [470, 493] width 69 height 17
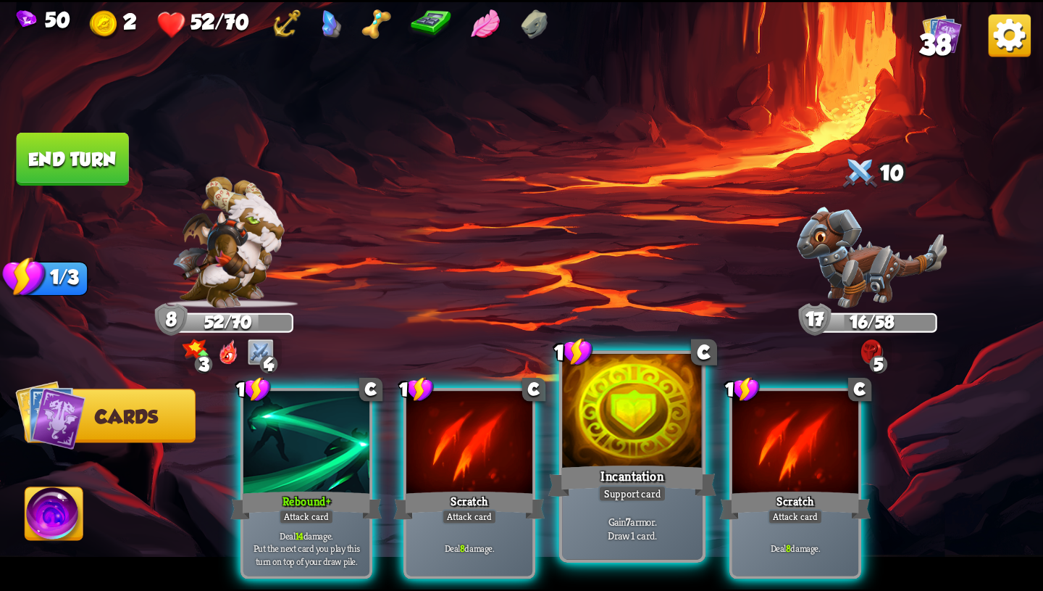
click at [599, 479] on div "Incantation" at bounding box center [633, 481] width 168 height 38
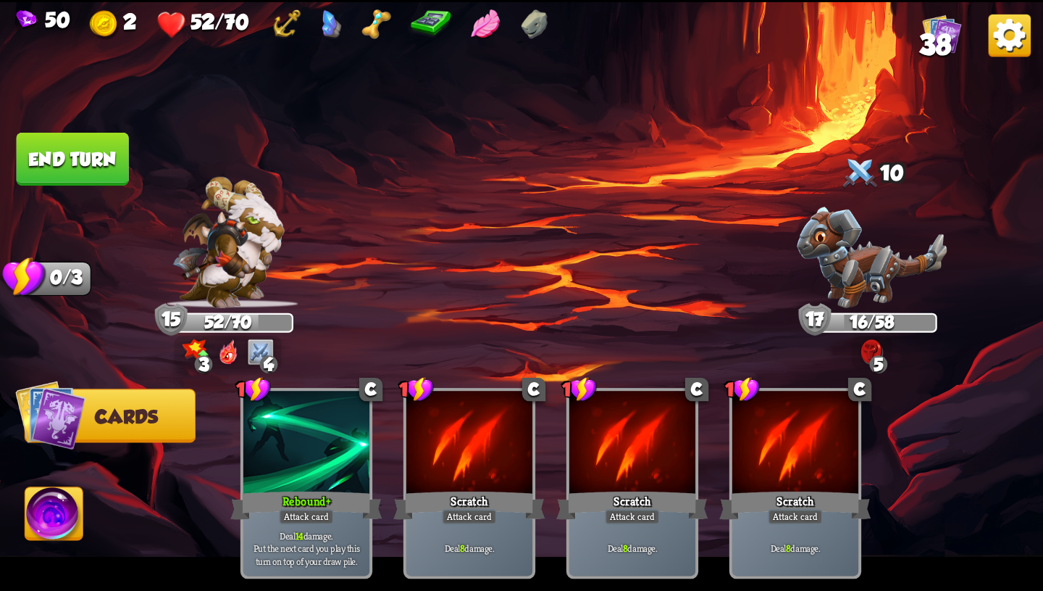
click at [102, 173] on button "End turn" at bounding box center [73, 159] width 112 height 53
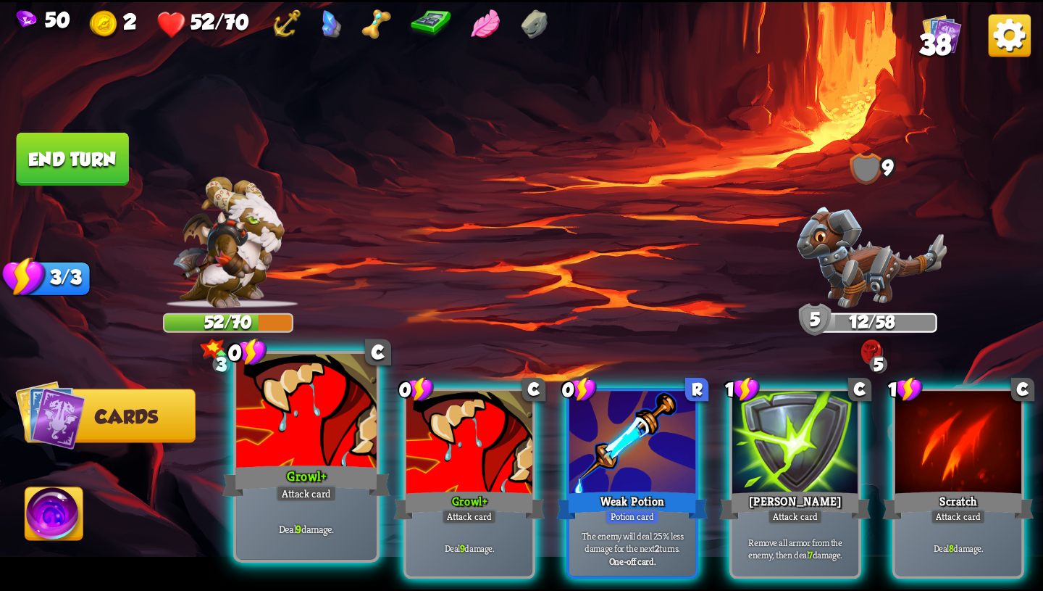
click at [322, 451] on div at bounding box center [306, 412] width 141 height 118
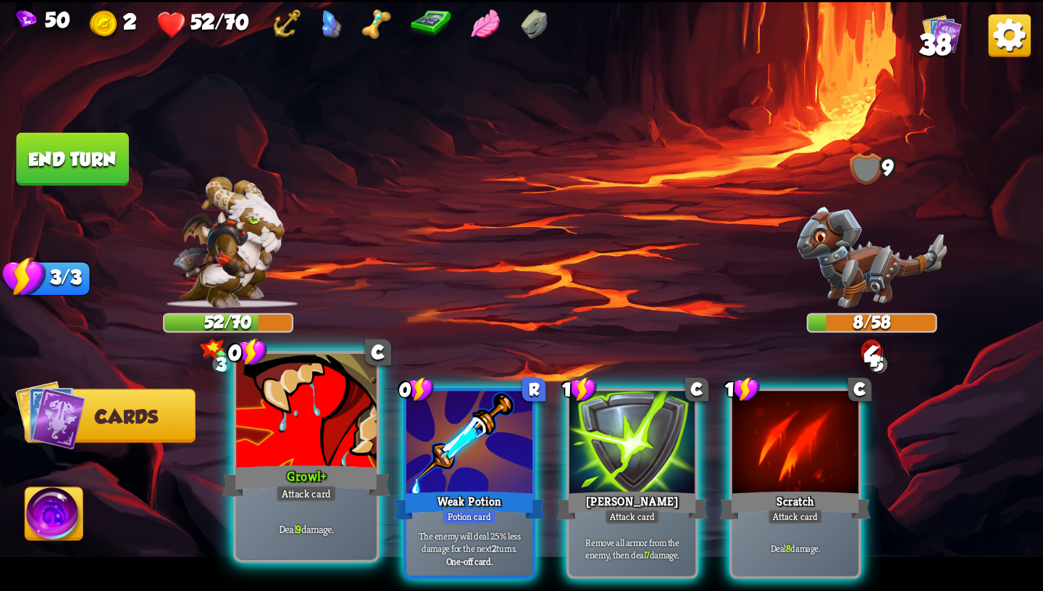
click at [299, 459] on div at bounding box center [306, 412] width 141 height 118
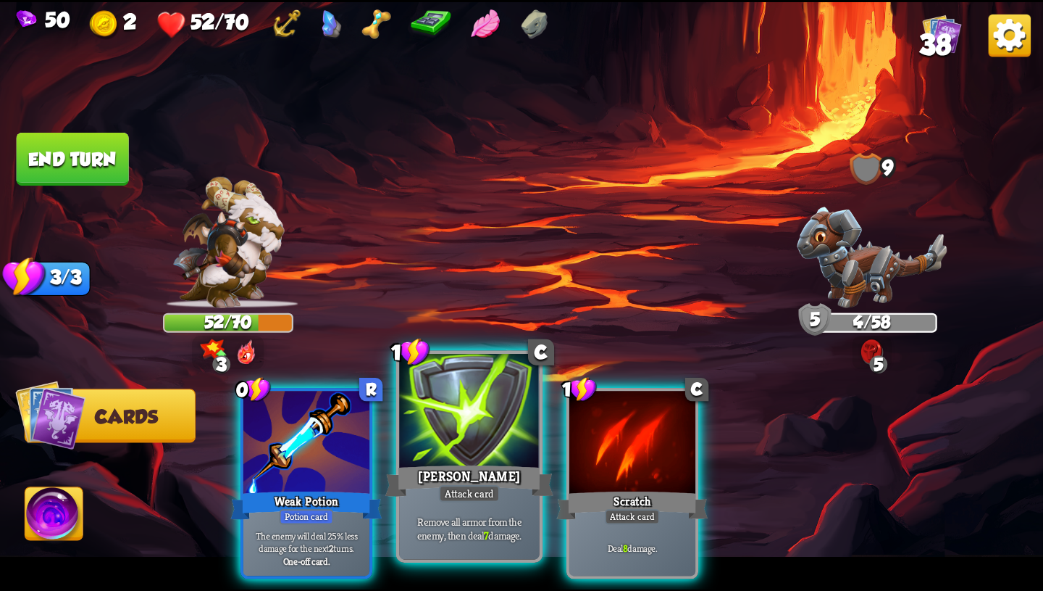
click at [484, 491] on div "Attack card" at bounding box center [469, 493] width 61 height 17
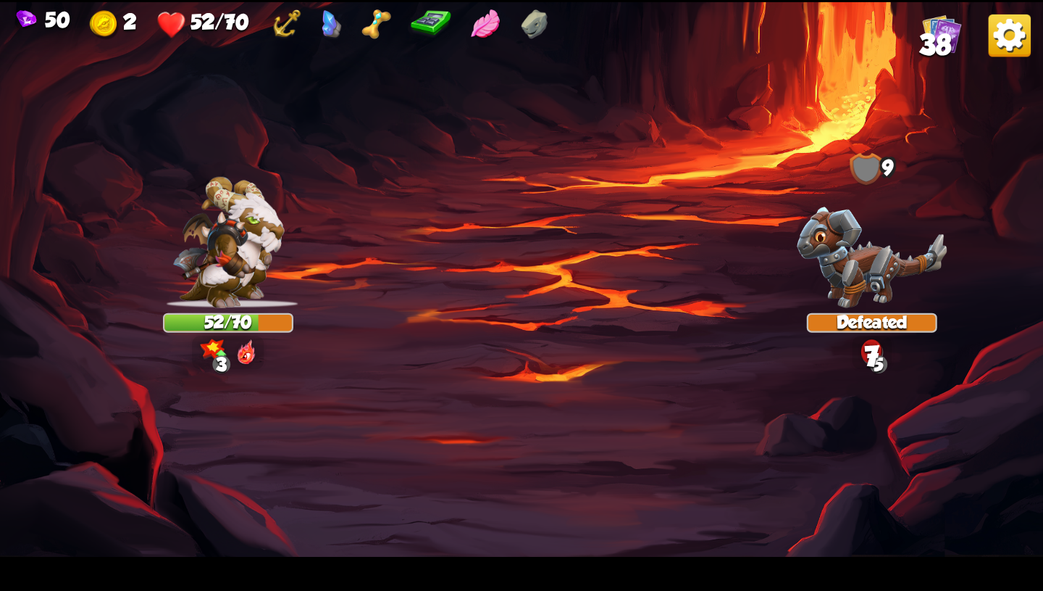
click at [307, 449] on img at bounding box center [521, 295] width 1043 height 587
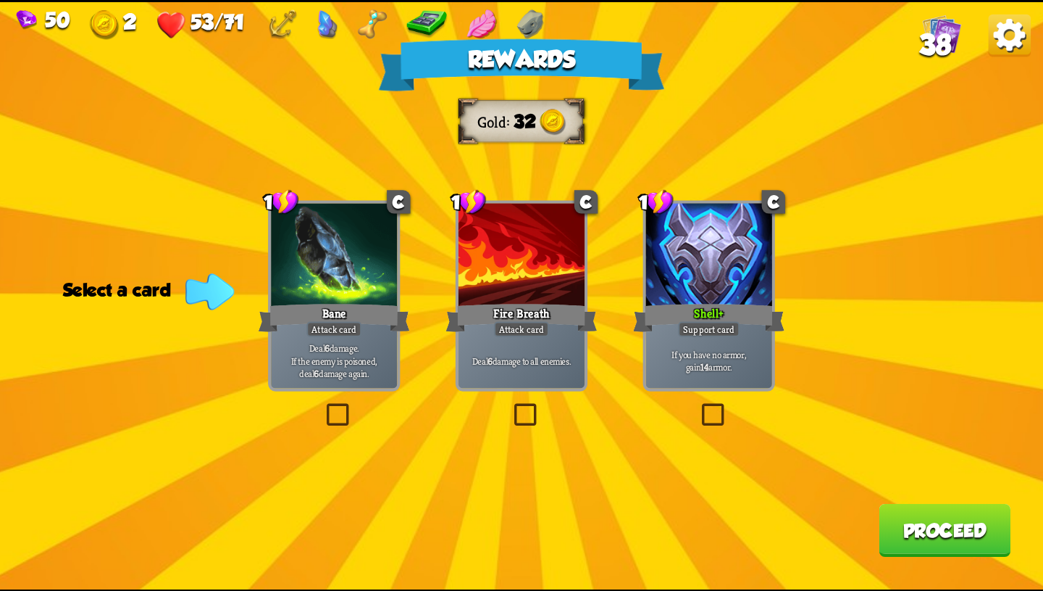
click at [689, 286] on div at bounding box center [709, 256] width 126 height 107
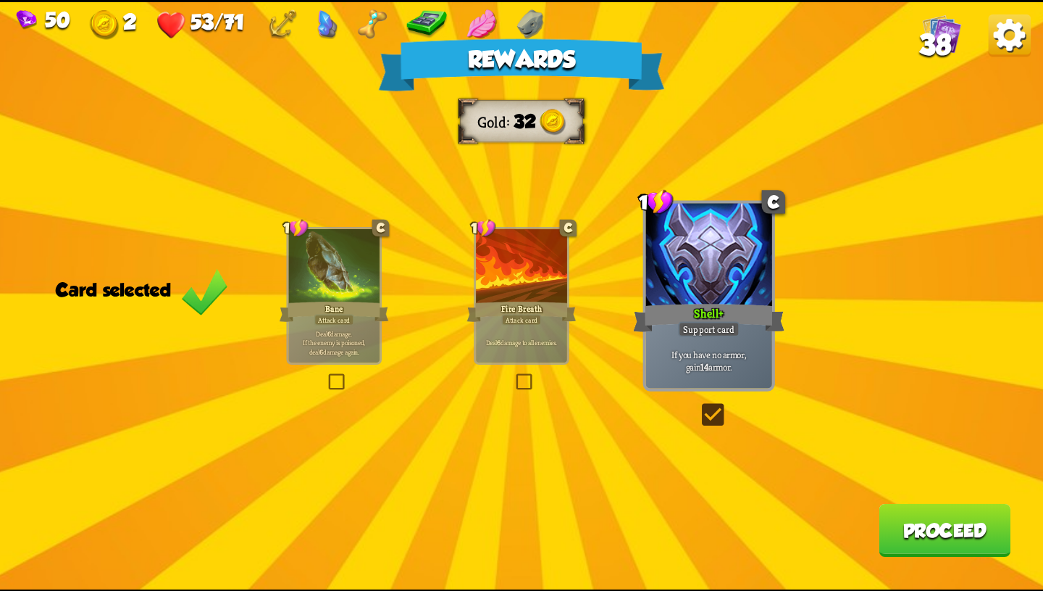
click at [896, 532] on button "Proceed" at bounding box center [945, 529] width 132 height 53
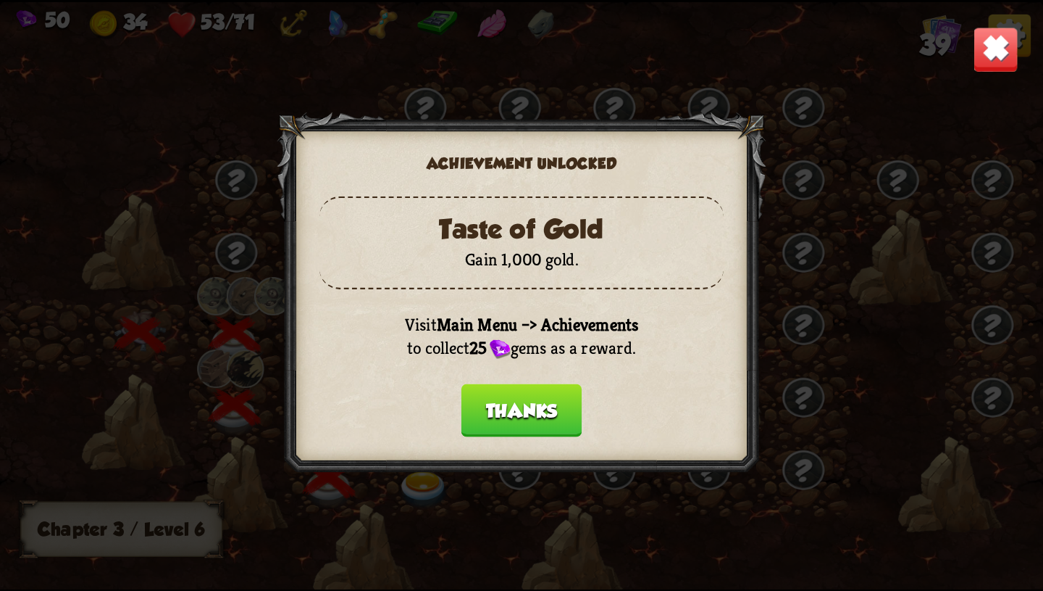
click at [518, 412] on button "Thanks" at bounding box center [522, 409] width 121 height 53
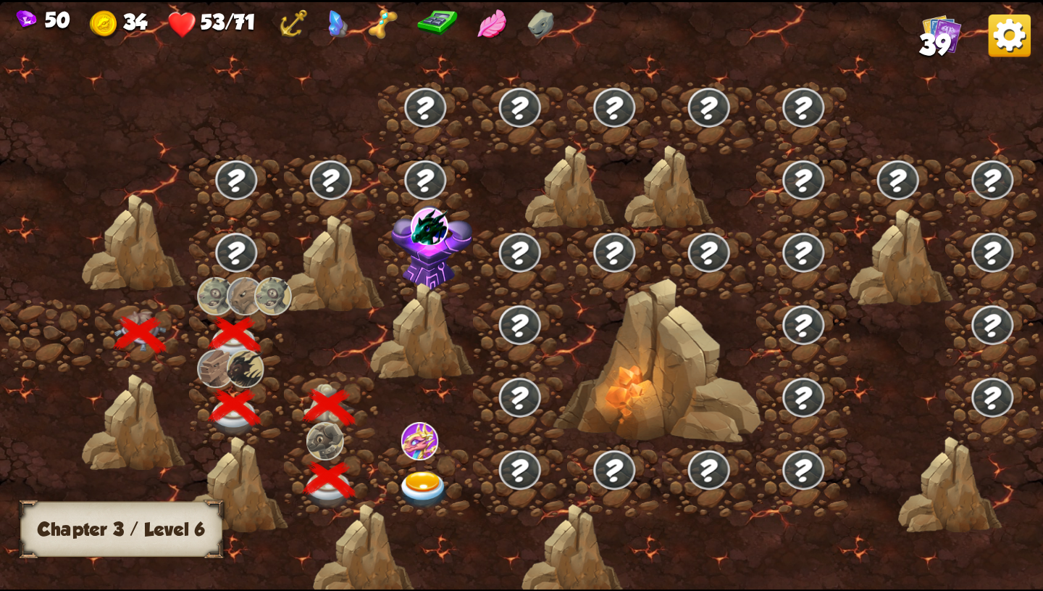
click at [420, 483] on img at bounding box center [424, 489] width 52 height 38
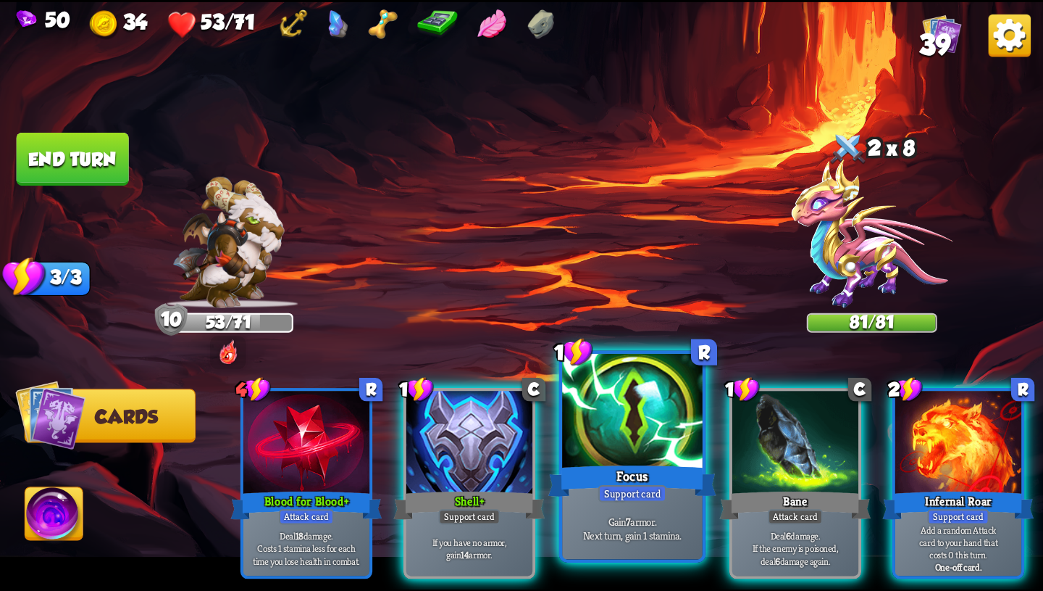
click at [599, 546] on div "Gain 7 armor. Next turn, gain 1 stamina." at bounding box center [632, 528] width 141 height 61
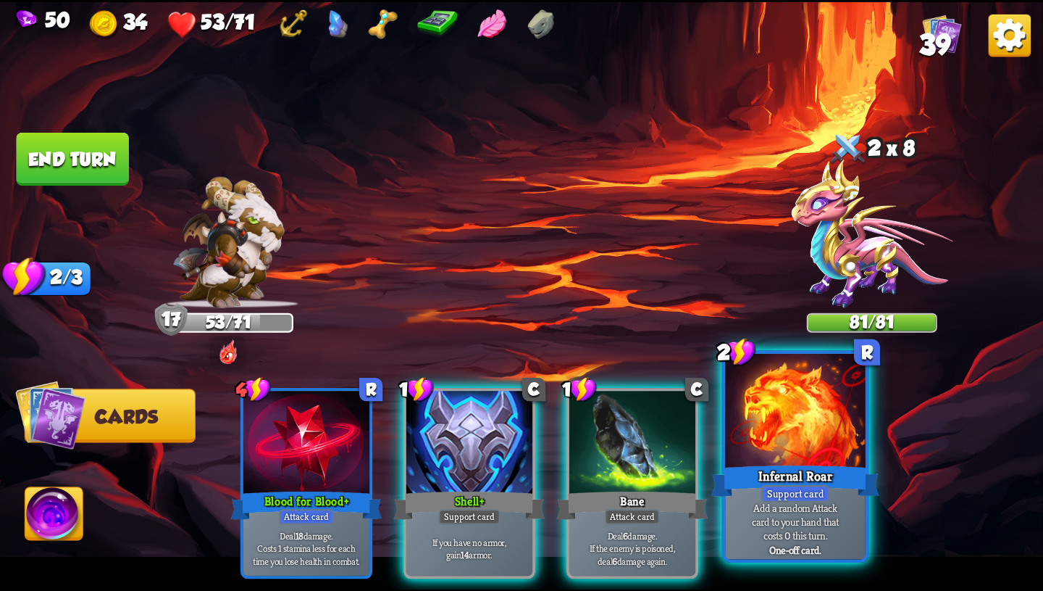
click at [738, 512] on p "Add a random Attack card to your hand that costs 0 this turn." at bounding box center [795, 520] width 133 height 41
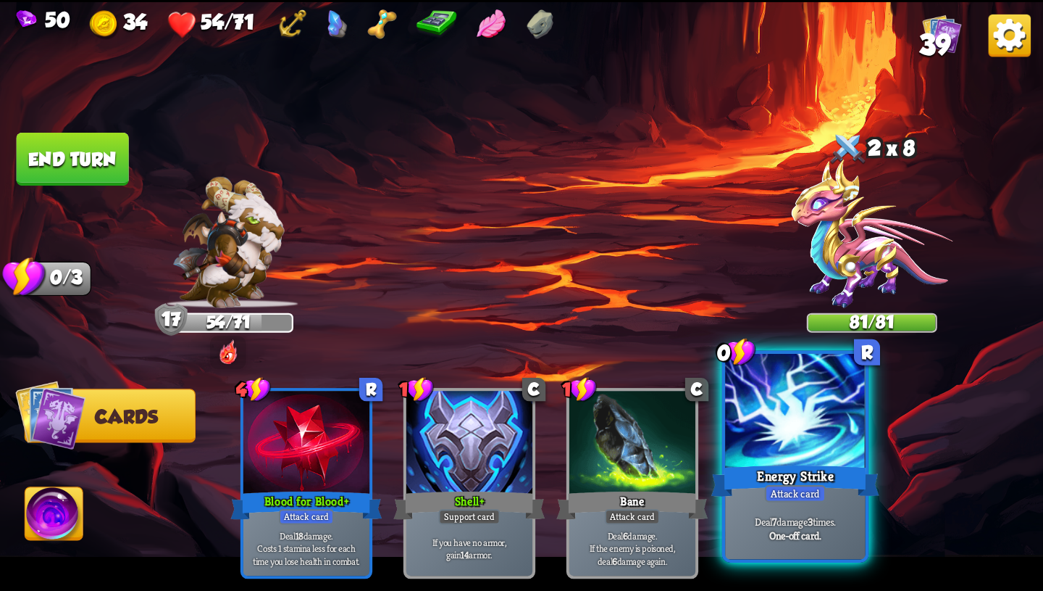
click at [838, 487] on div "Energy Strike" at bounding box center [796, 481] width 168 height 38
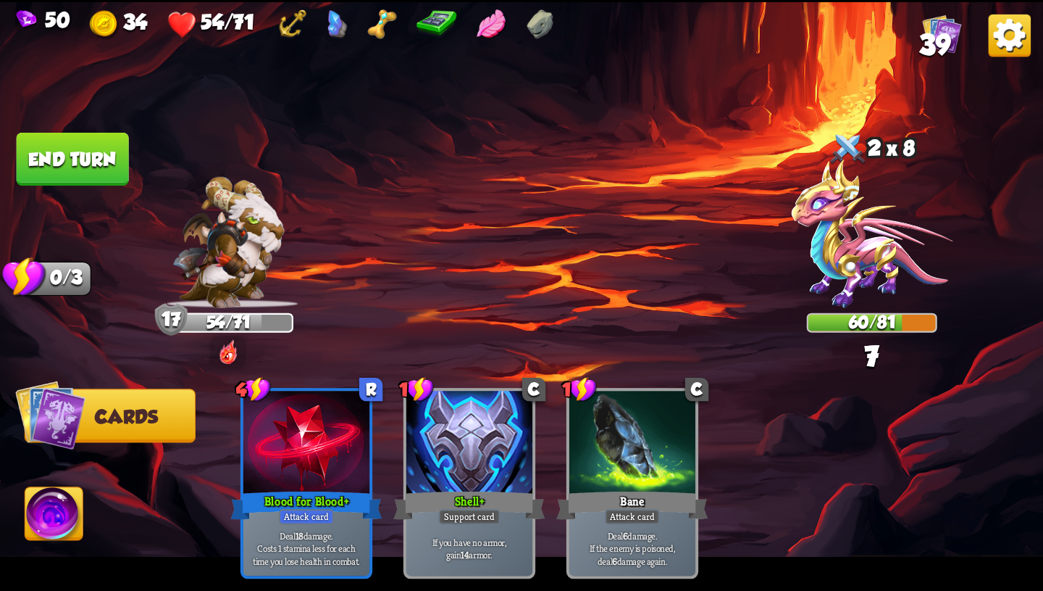
click at [106, 167] on button "End turn" at bounding box center [72, 159] width 114 height 54
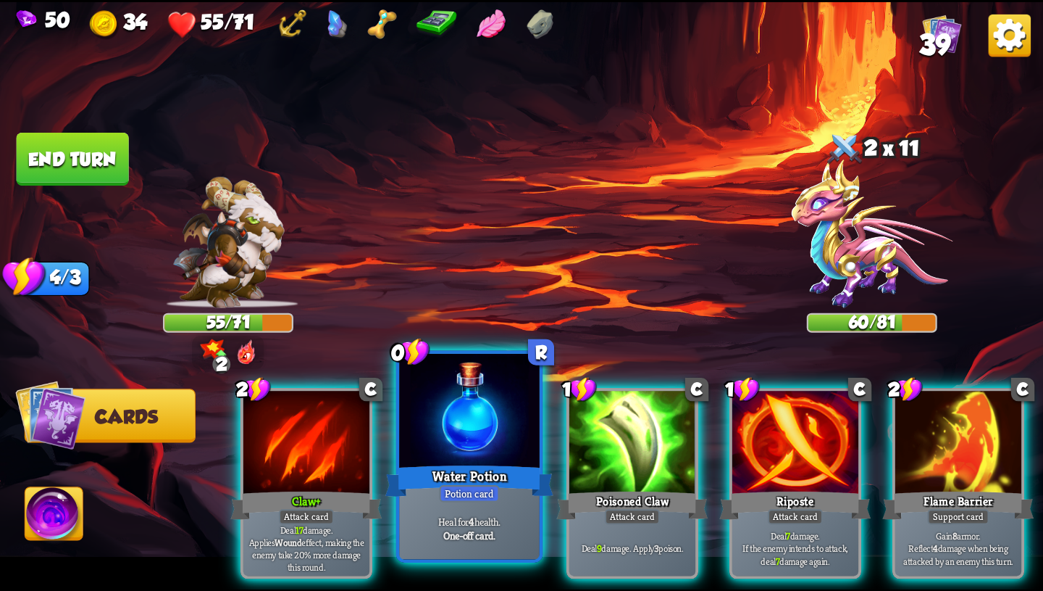
click at [475, 462] on div "Water Potion" at bounding box center [470, 481] width 168 height 38
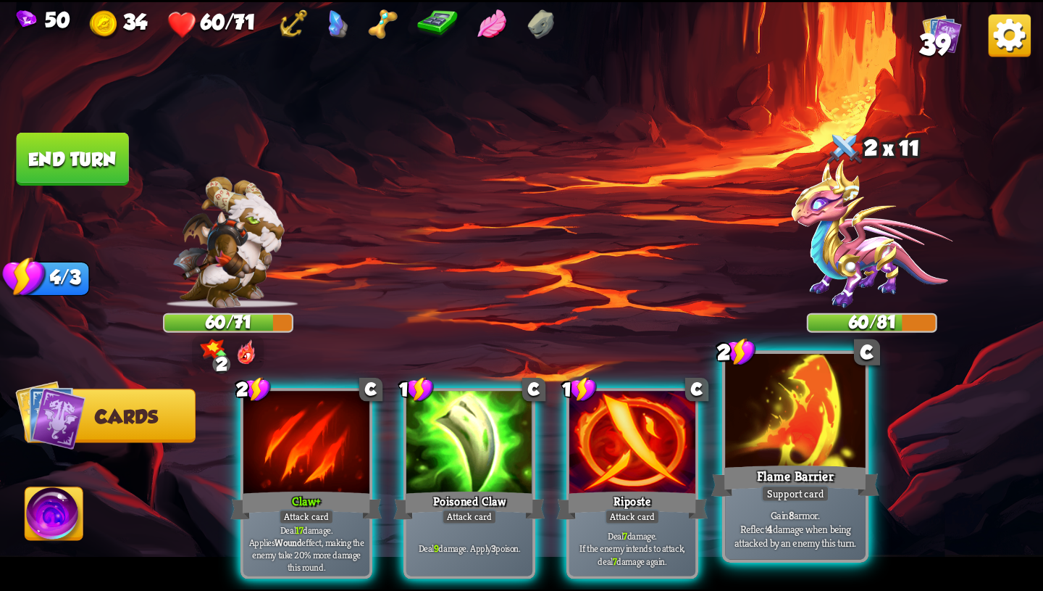
click at [759, 517] on p "Gain 8 armor. Reflect 4 damage when being attacked by an enemy this turn." at bounding box center [795, 527] width 133 height 41
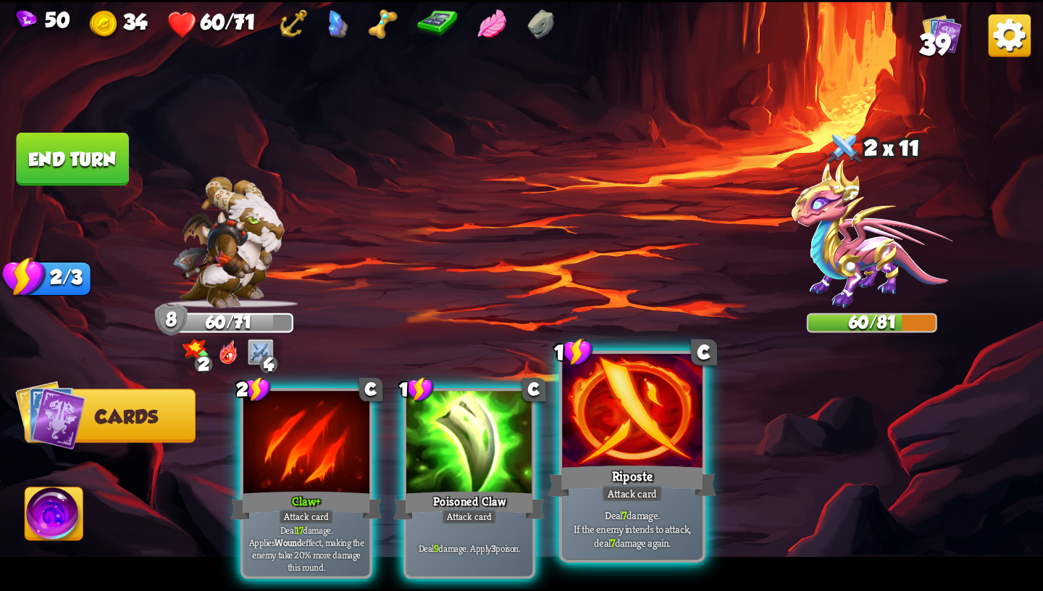
click at [607, 501] on div "Deal 7 damage. If the enemy intends to attack, deal 7 damage again." at bounding box center [632, 528] width 141 height 61
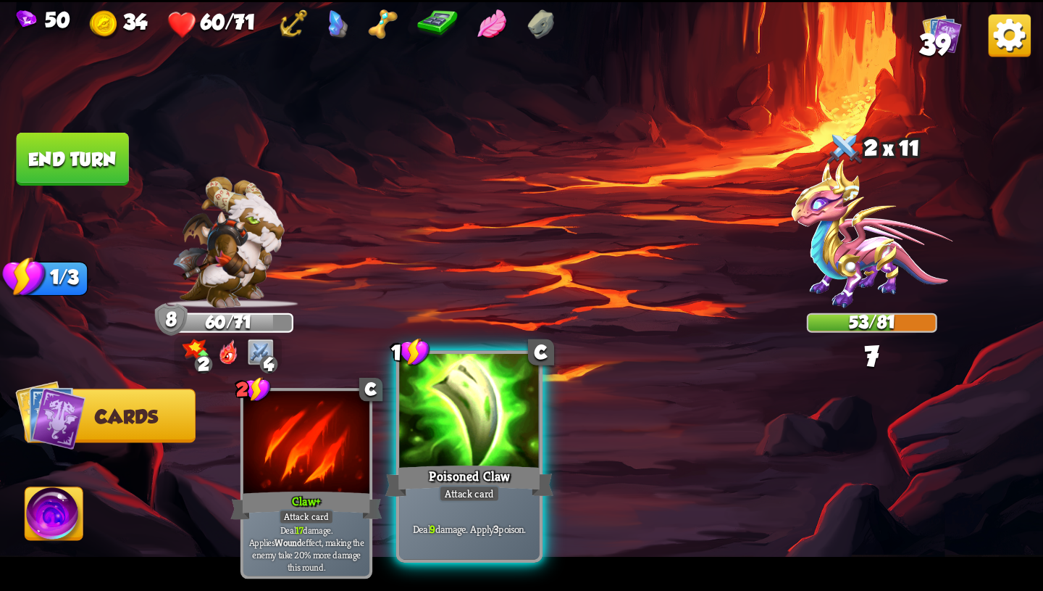
click at [474, 503] on div "Deal 9 damage. Apply 3 poison." at bounding box center [469, 528] width 141 height 61
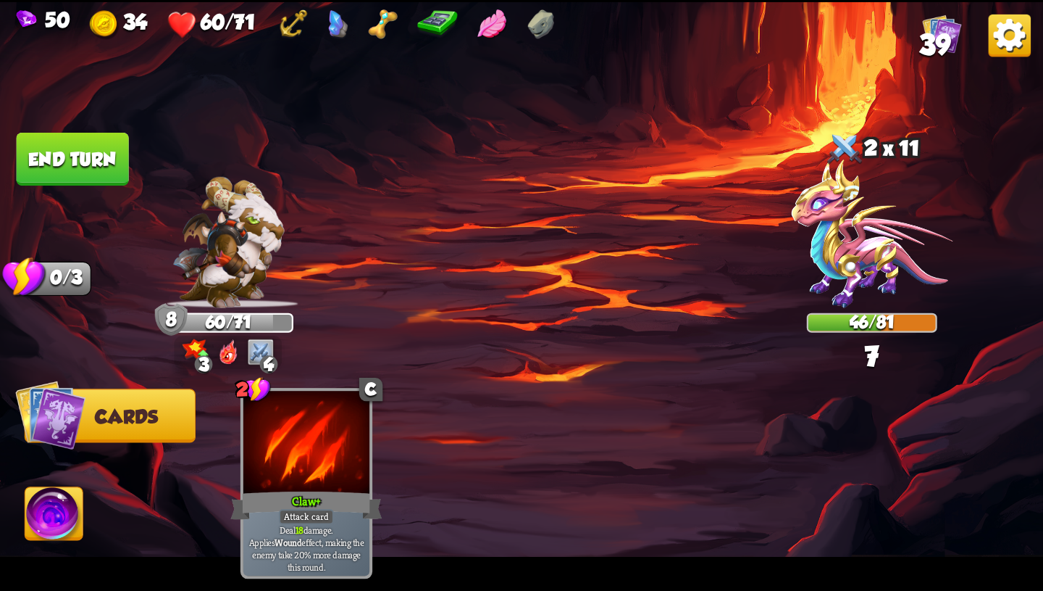
click at [397, 213] on img at bounding box center [521, 295] width 1043 height 587
click at [88, 157] on button "End turn" at bounding box center [73, 159] width 112 height 53
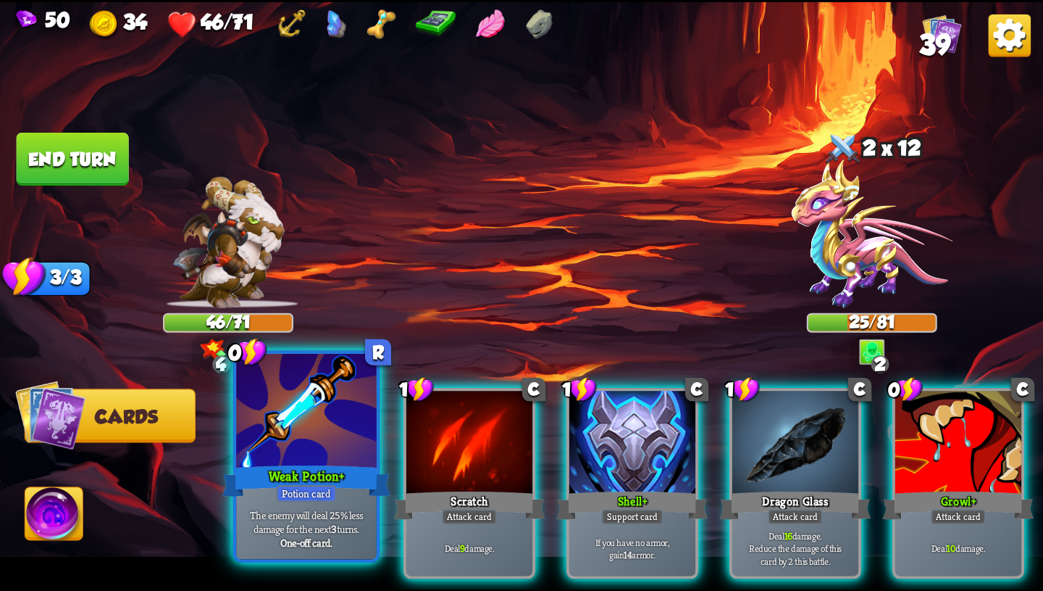
click at [351, 422] on div at bounding box center [306, 412] width 141 height 118
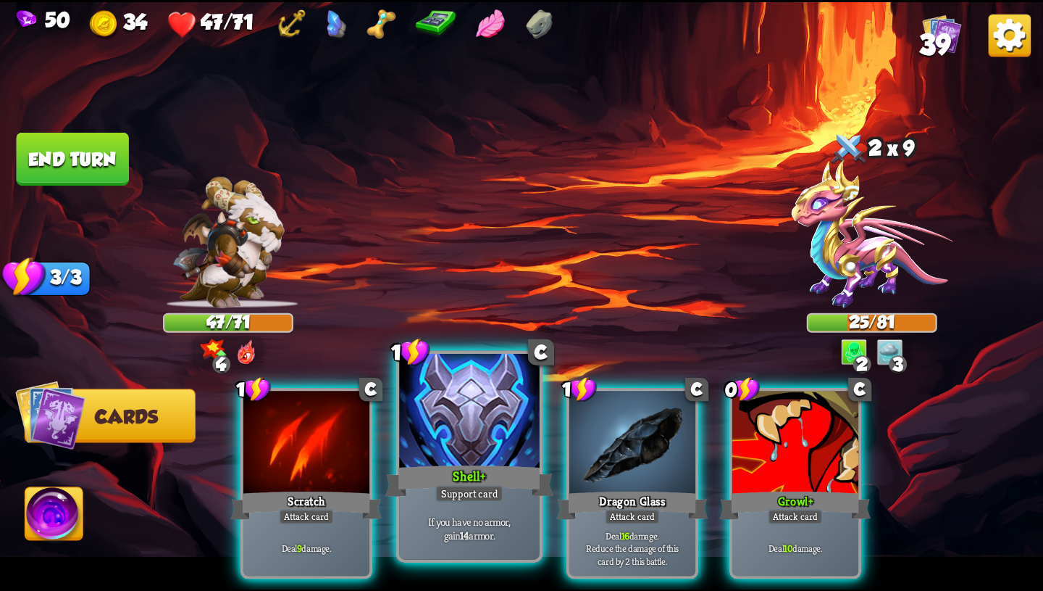
click at [492, 413] on div at bounding box center [469, 412] width 141 height 118
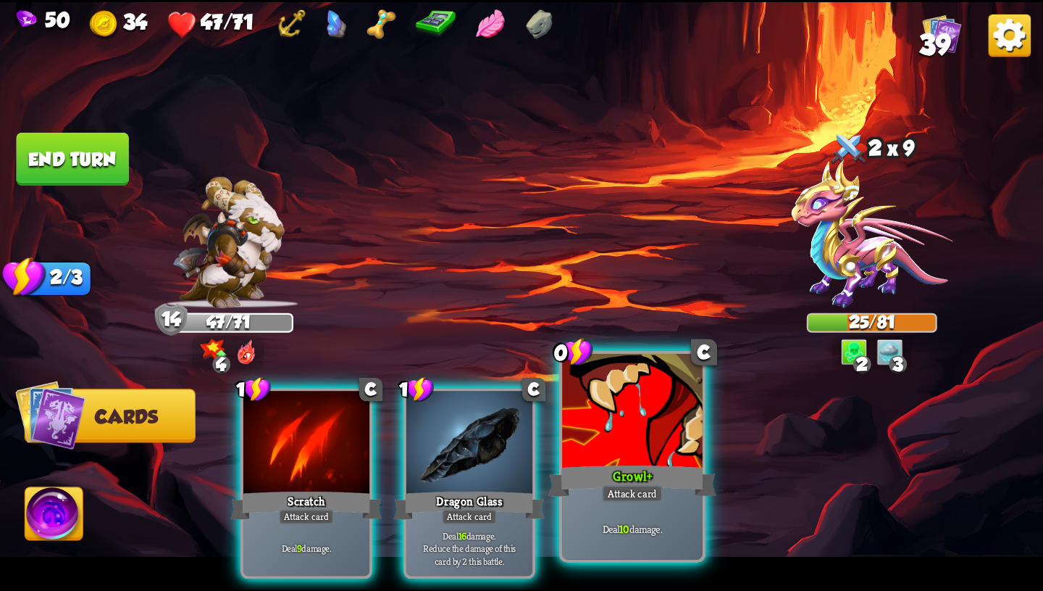
click at [591, 429] on div at bounding box center [632, 412] width 141 height 118
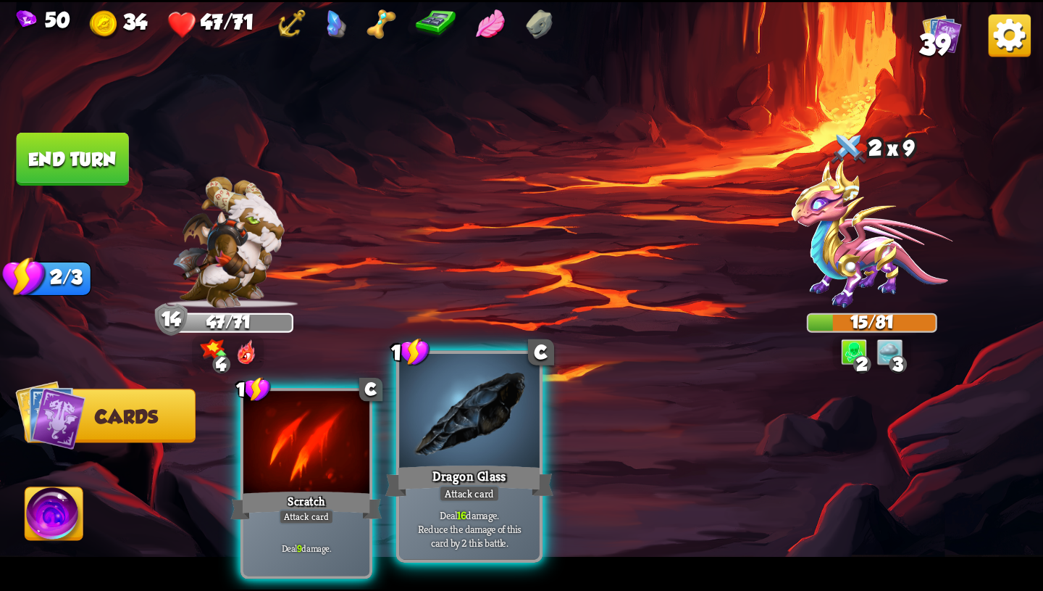
click at [525, 440] on div at bounding box center [469, 412] width 141 height 118
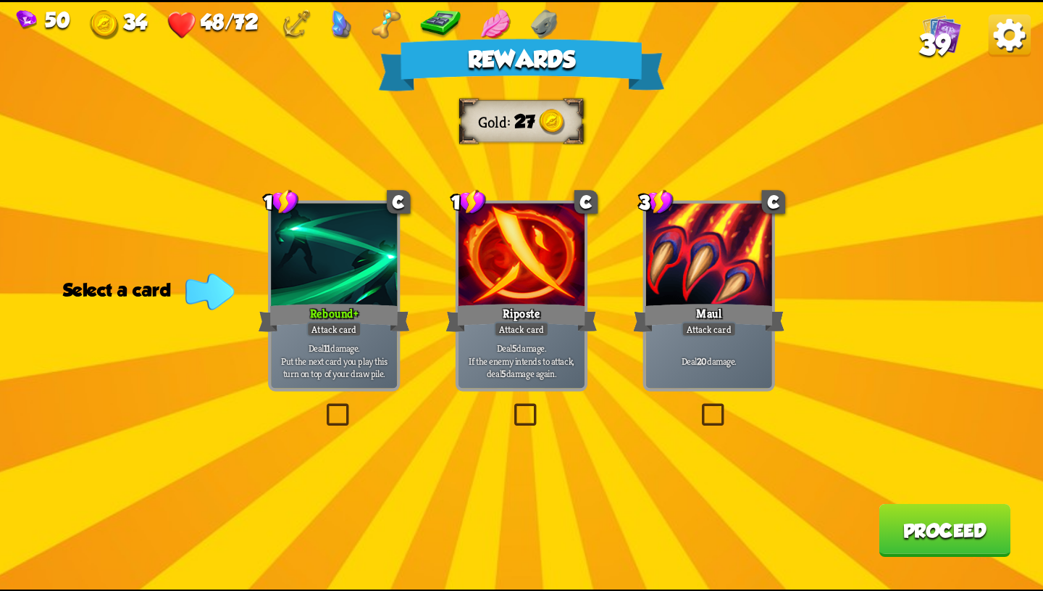
click at [433, 25] on img at bounding box center [441, 24] width 41 height 30
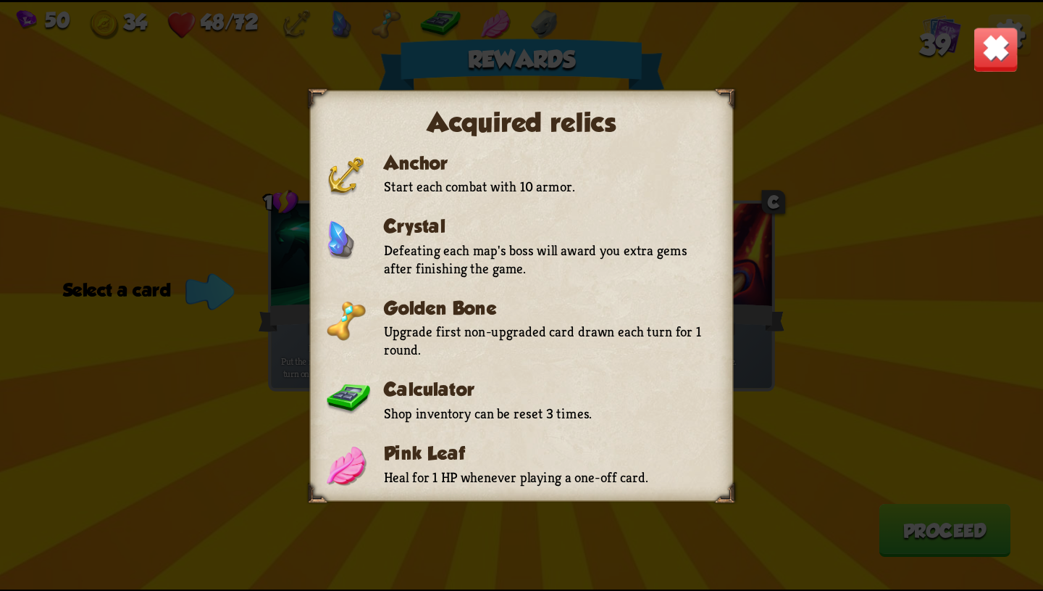
scroll to position [86, 0]
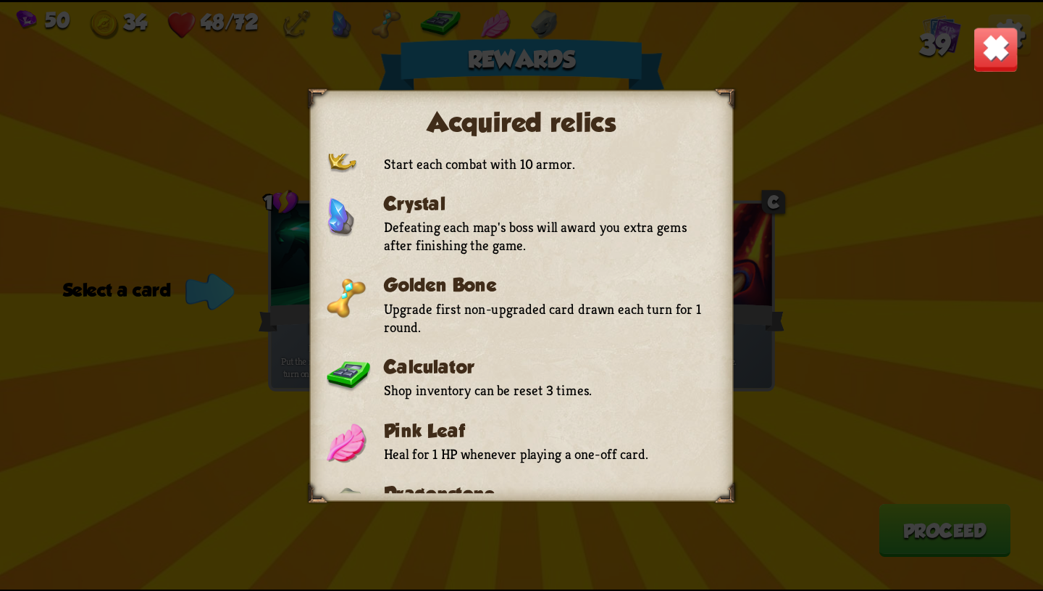
click at [1001, 50] on img at bounding box center [996, 49] width 46 height 46
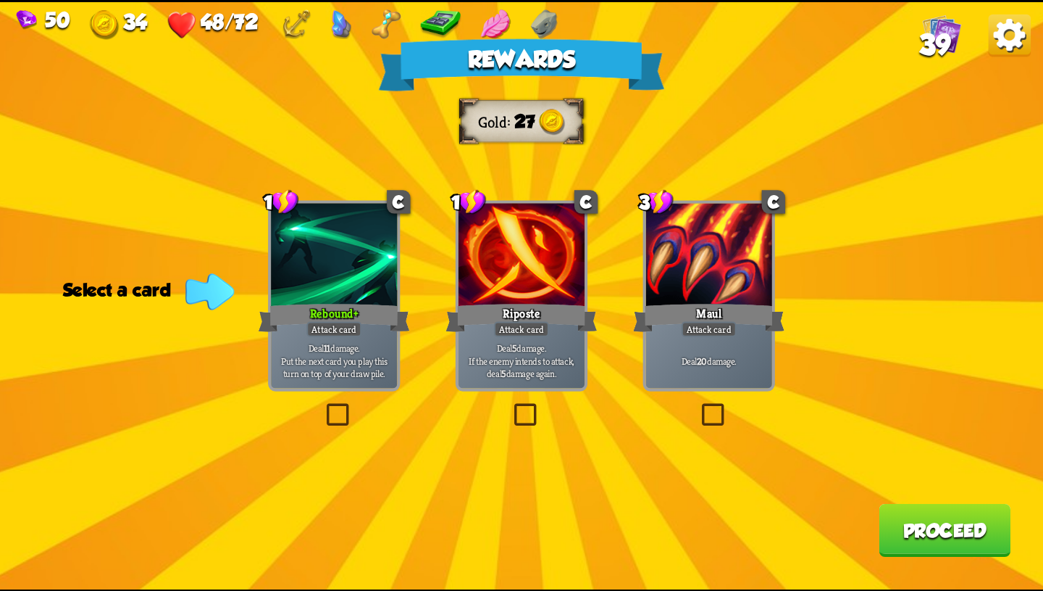
click at [357, 357] on p "Deal 11 damage. Put the next card you play this turn on top of your draw pile." at bounding box center [335, 360] width 120 height 38
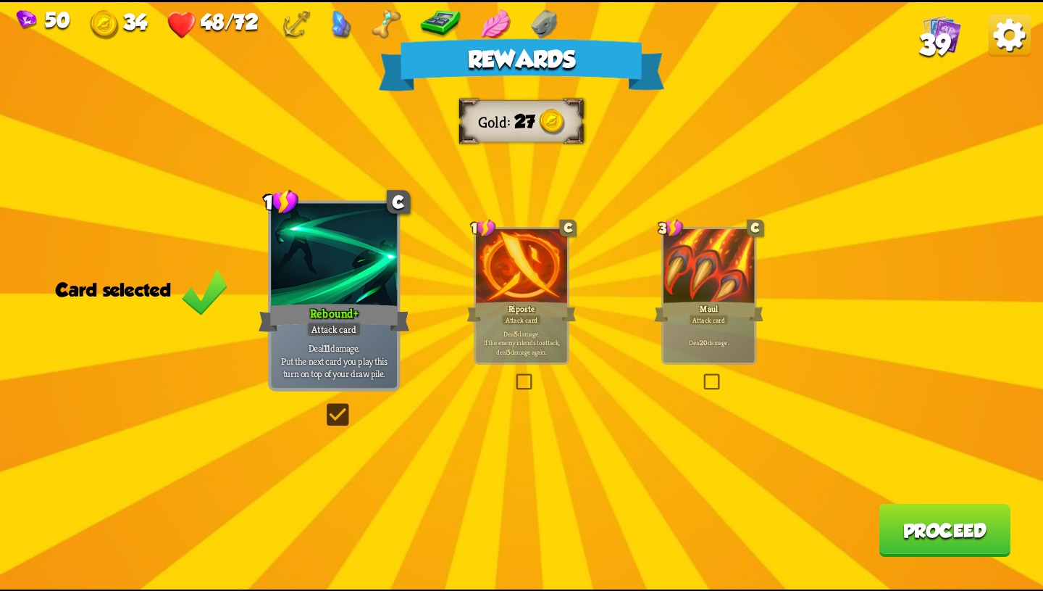
click at [709, 283] on div at bounding box center [709, 266] width 91 height 77
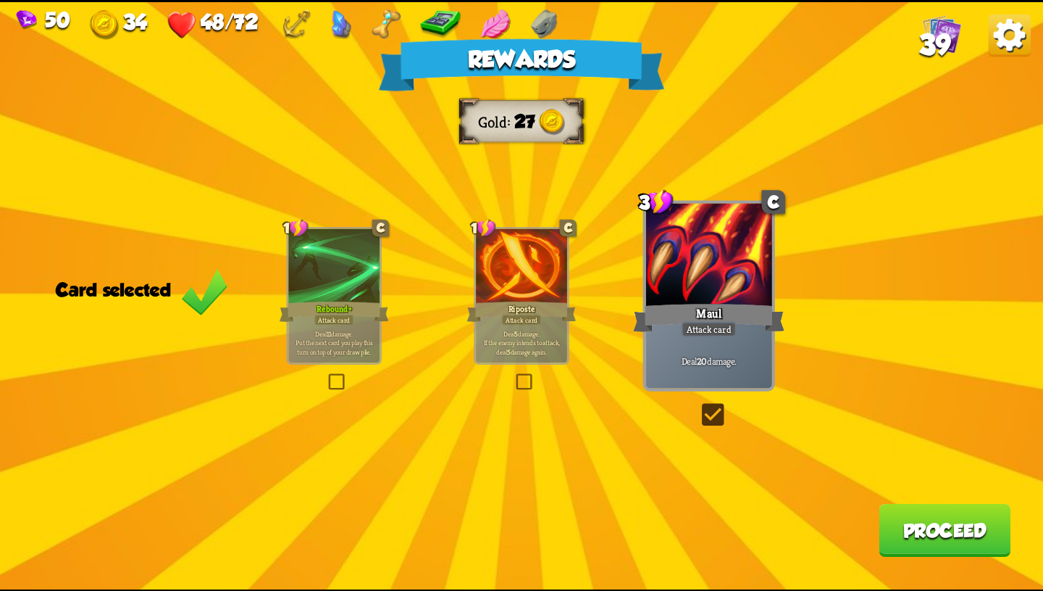
click at [315, 308] on div "Rebound+" at bounding box center [334, 311] width 109 height 25
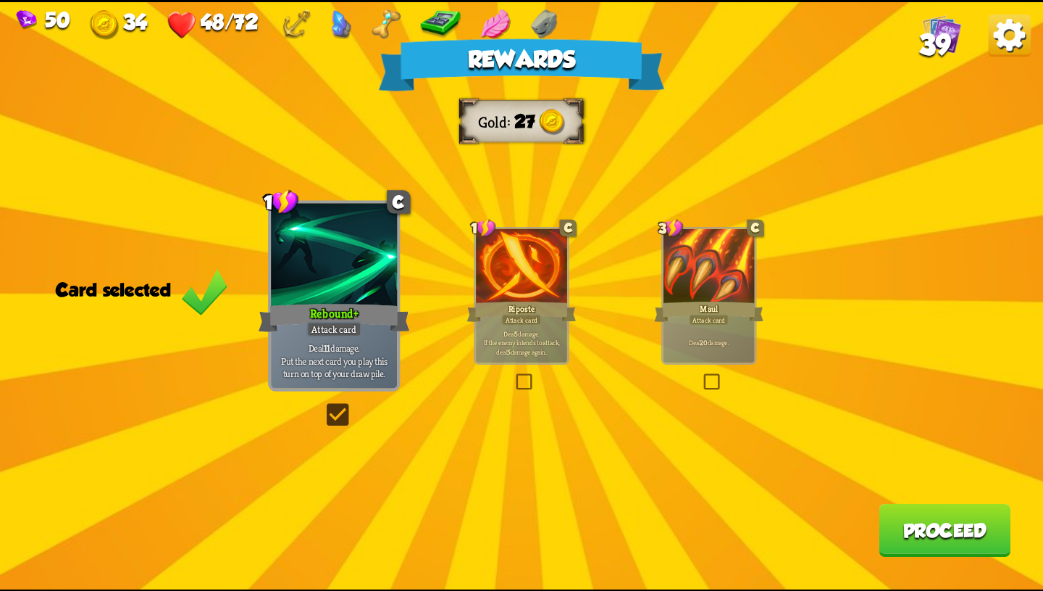
click at [910, 540] on button "Proceed" at bounding box center [945, 529] width 132 height 53
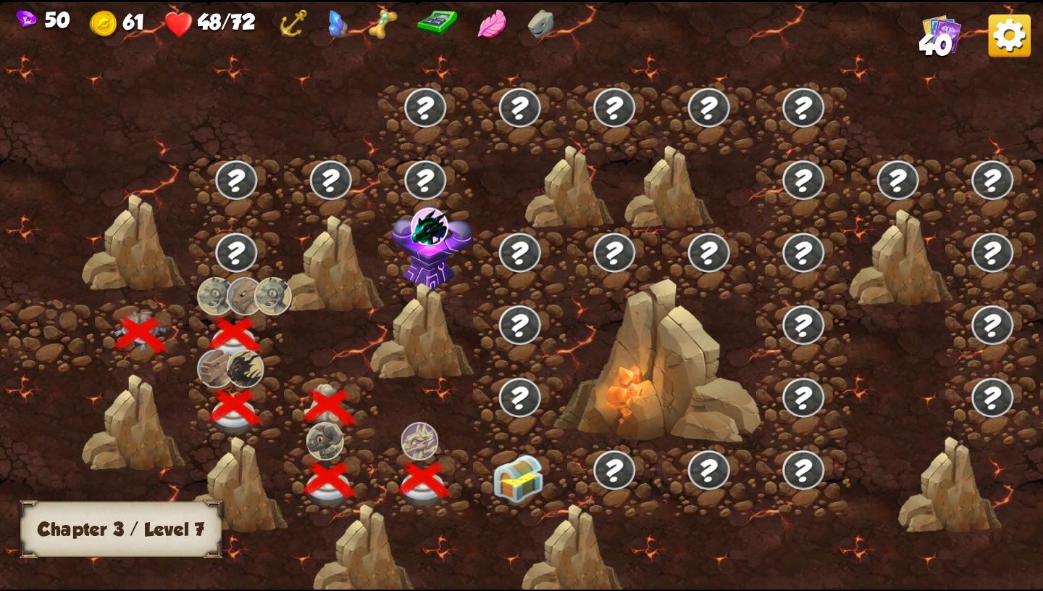
click at [517, 475] on img at bounding box center [519, 478] width 52 height 49
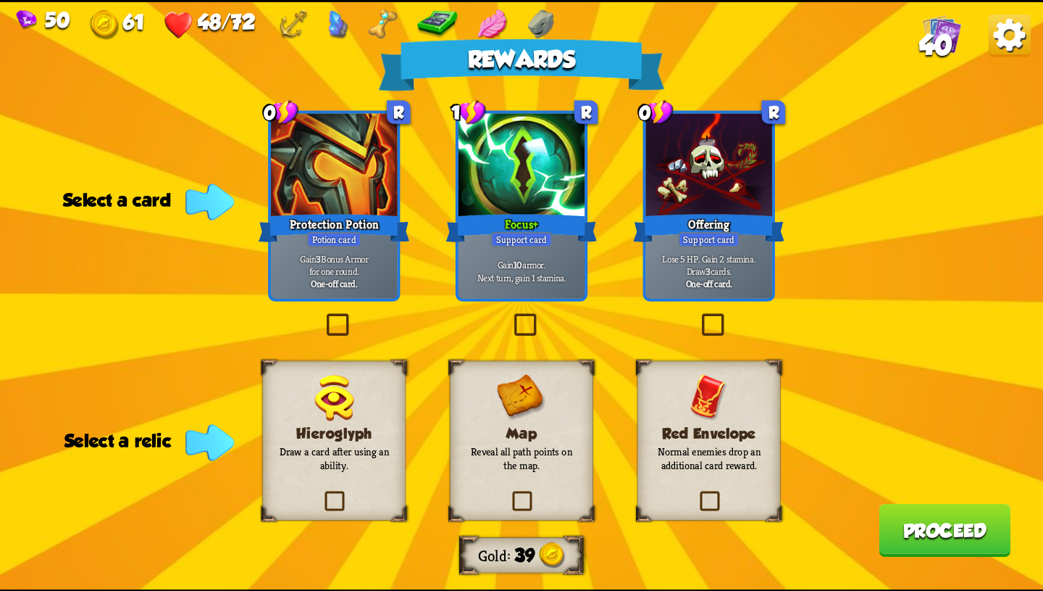
click at [541, 259] on p "Gain 10 armor. Next turn, gain 1 stamina." at bounding box center [522, 270] width 120 height 25
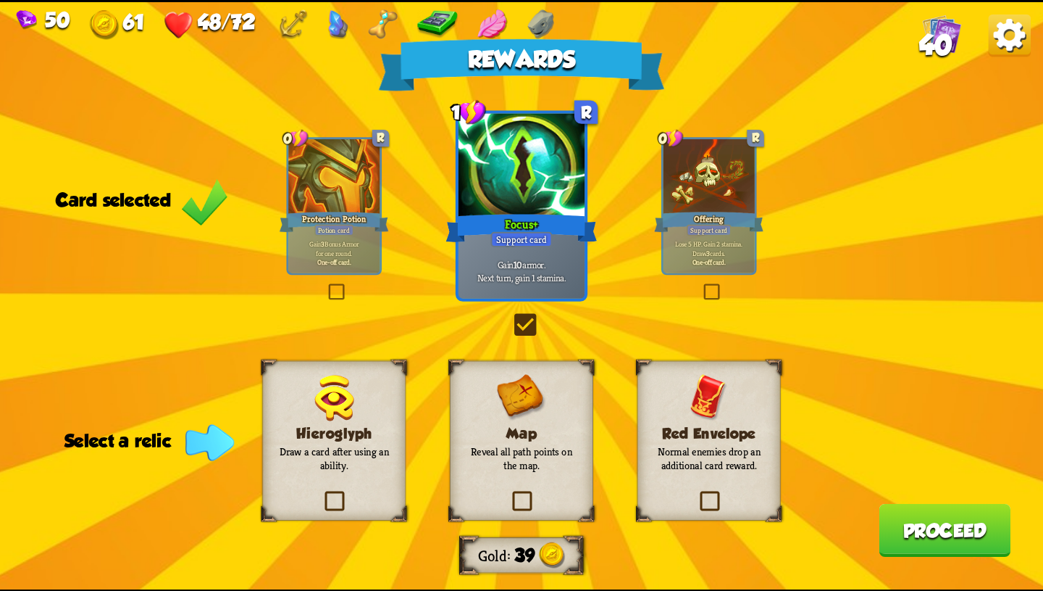
click at [746, 422] on div "Red Envelope Normal enemies drop an additional card reward." at bounding box center [709, 440] width 143 height 160
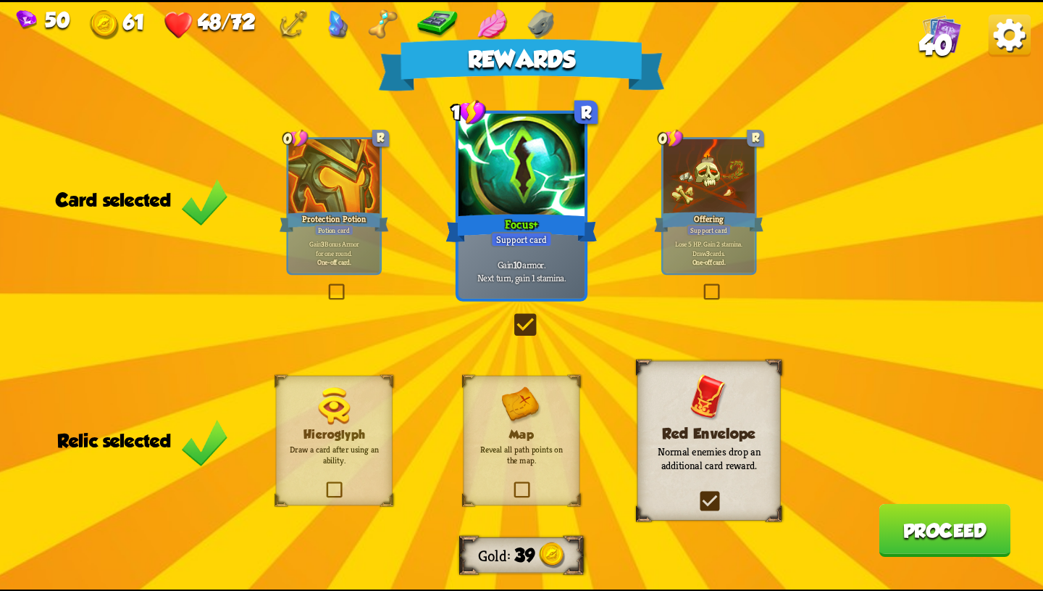
click at [951, 538] on button "Proceed" at bounding box center [945, 529] width 132 height 53
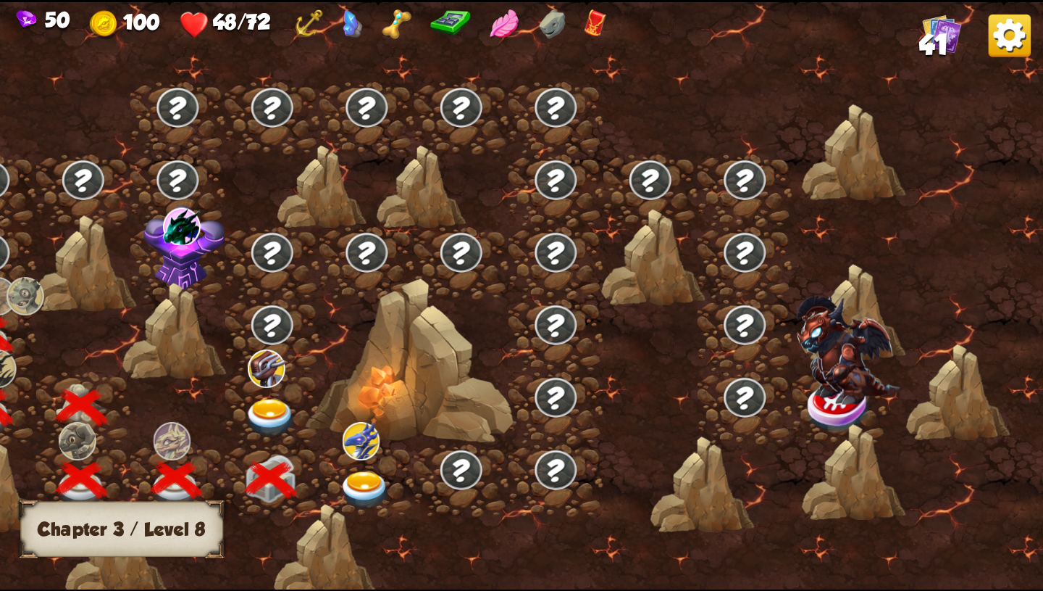
scroll to position [0, 33]
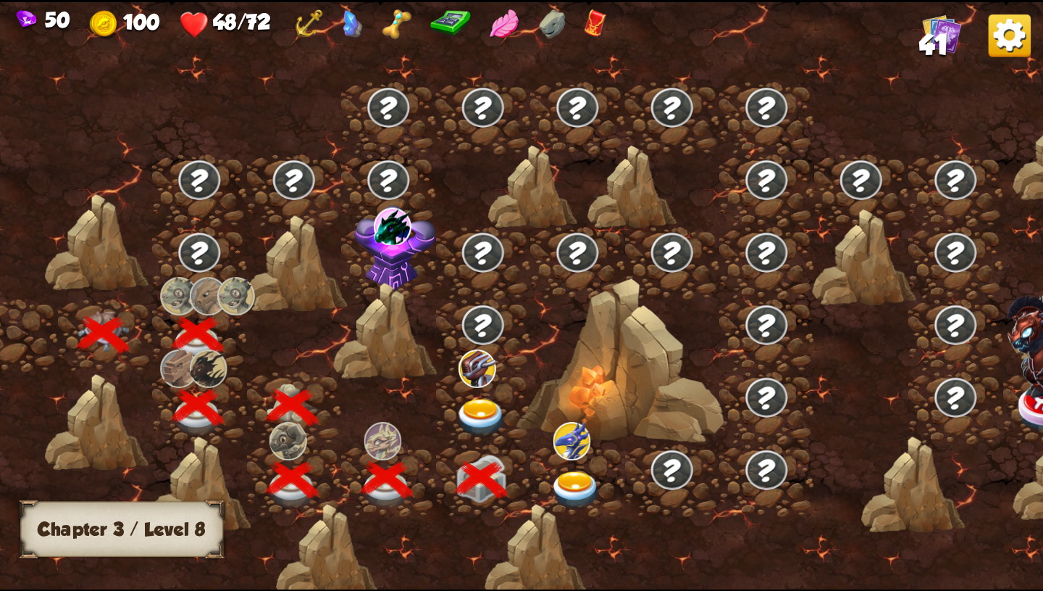
click at [583, 480] on img at bounding box center [576, 489] width 52 height 38
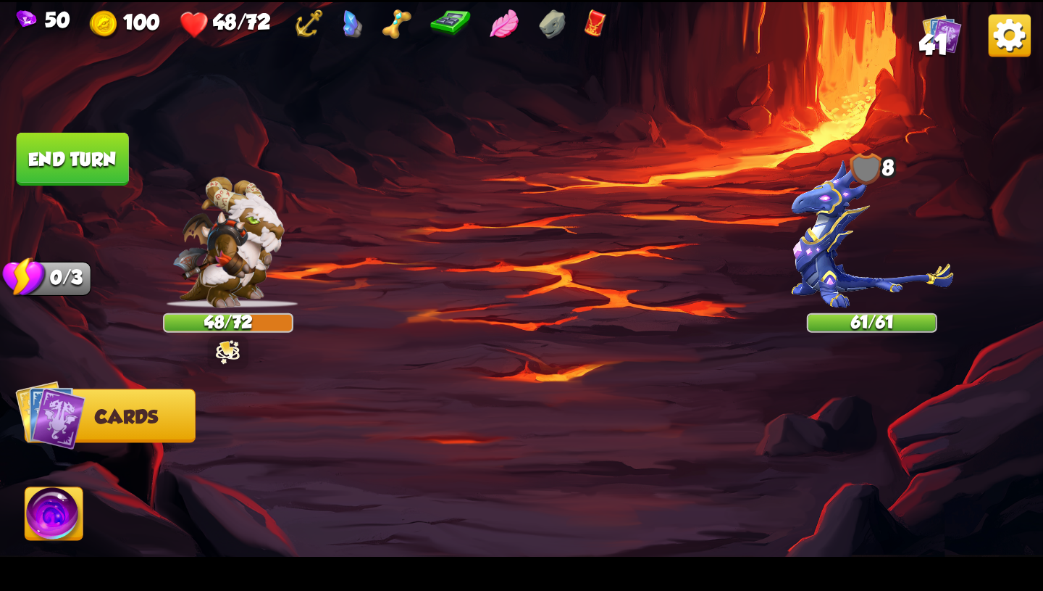
click at [217, 344] on img at bounding box center [228, 351] width 25 height 26
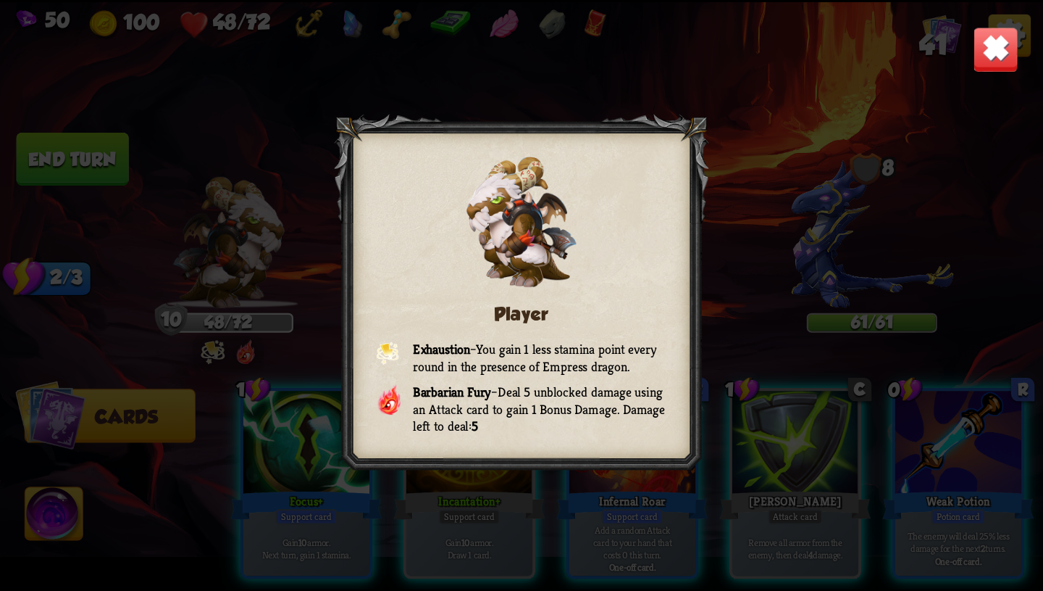
click at [950, 63] on div "Player Exhaustion – You gain 1 less stamina point every round in the presence o…" at bounding box center [521, 295] width 1043 height 587
click at [960, 50] on div "Player Exhaustion – You gain 1 less stamina point every round in the presence o…" at bounding box center [521, 295] width 1043 height 587
click at [993, 51] on img at bounding box center [996, 49] width 46 height 46
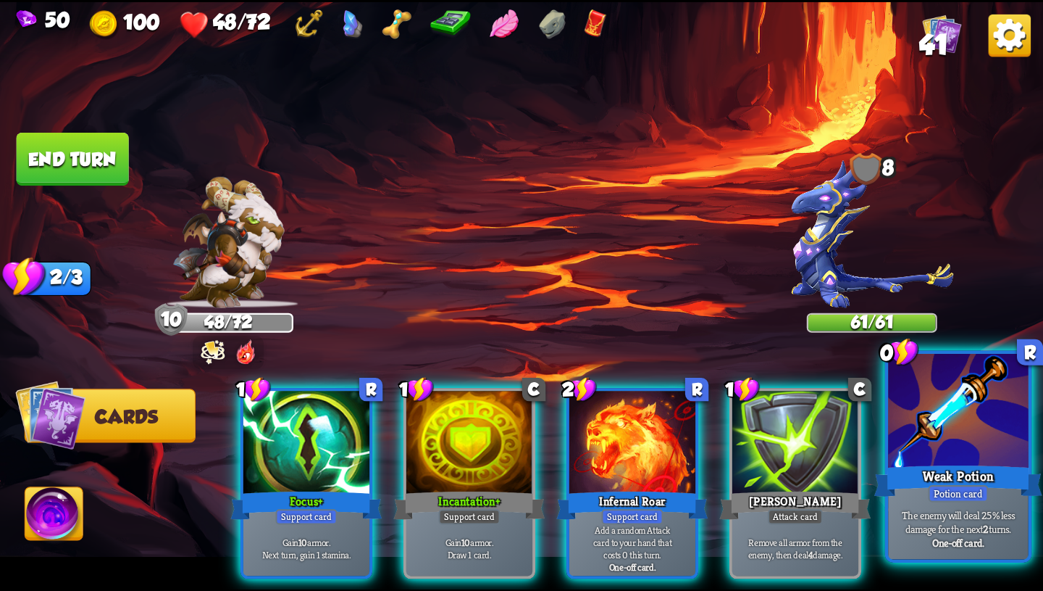
click at [966, 413] on div at bounding box center [958, 412] width 141 height 118
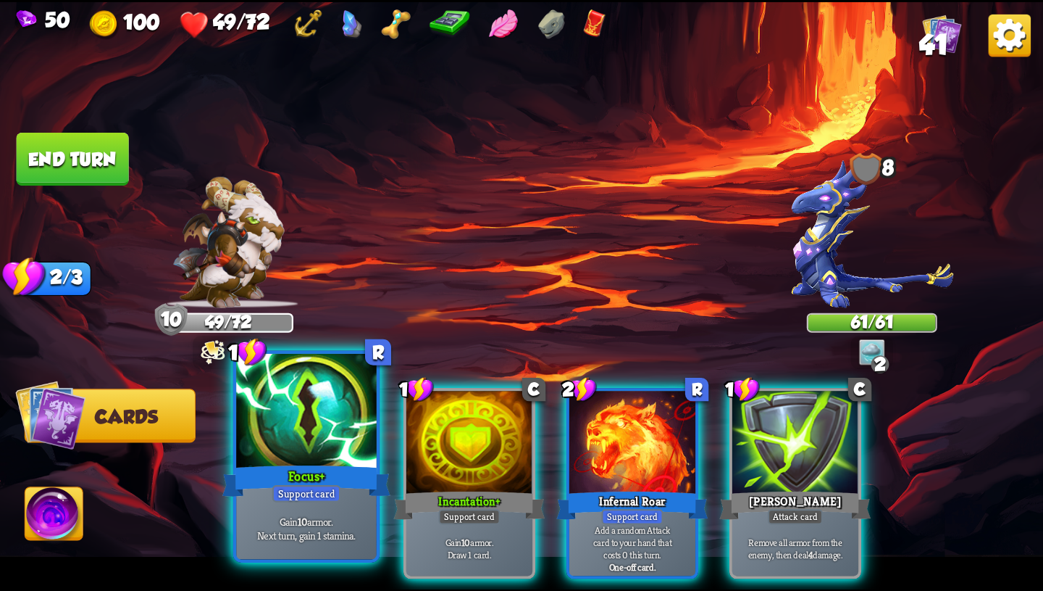
click at [293, 525] on p "Gain 10 armor. Next turn, gain 1 stamina." at bounding box center [306, 528] width 133 height 28
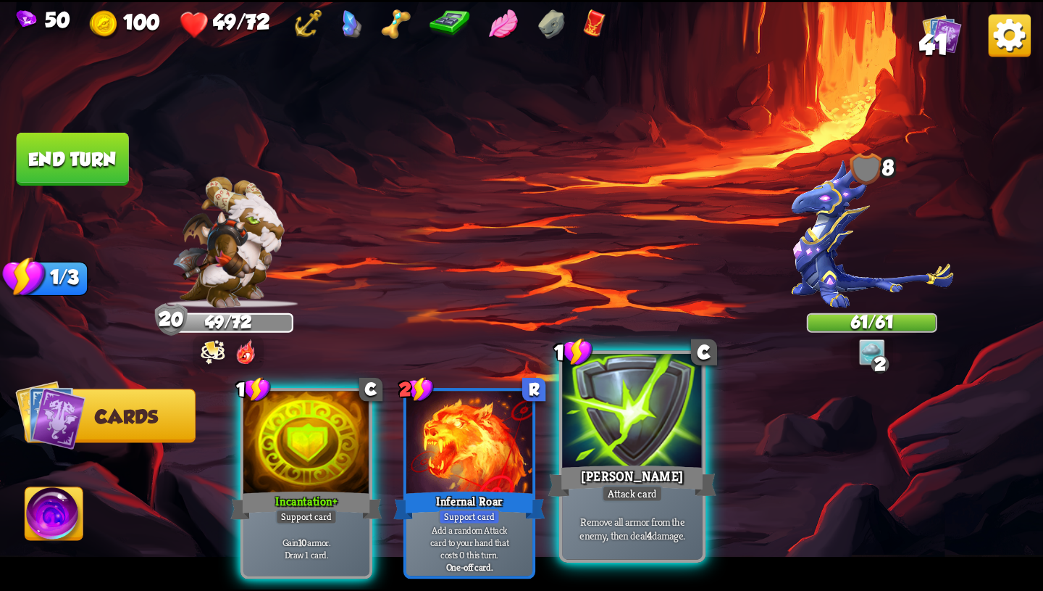
click at [613, 496] on div "Attack card" at bounding box center [632, 493] width 61 height 17
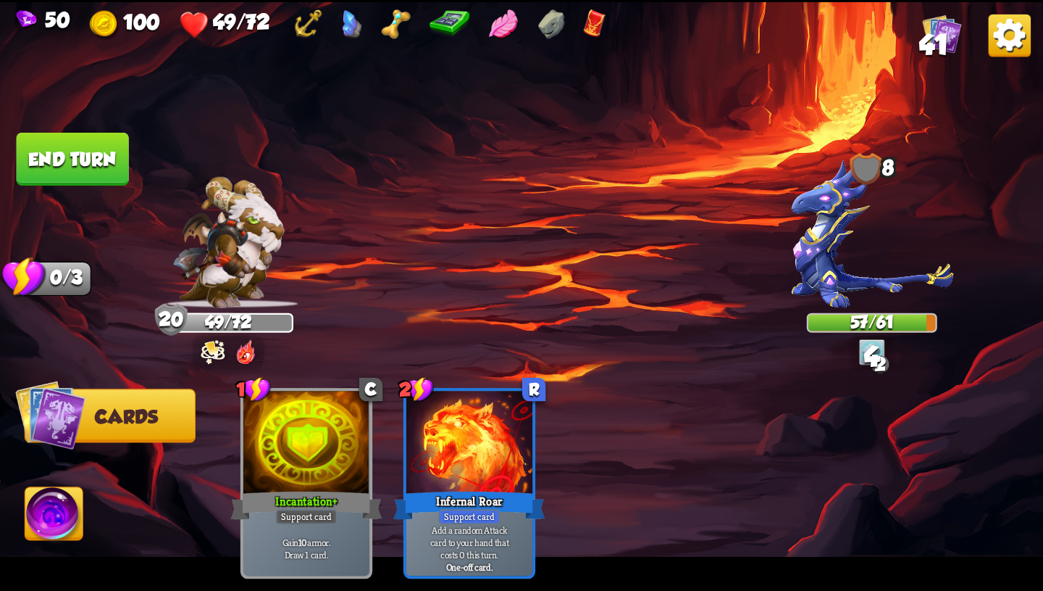
click at [79, 165] on button "End turn" at bounding box center [72, 158] width 113 height 53
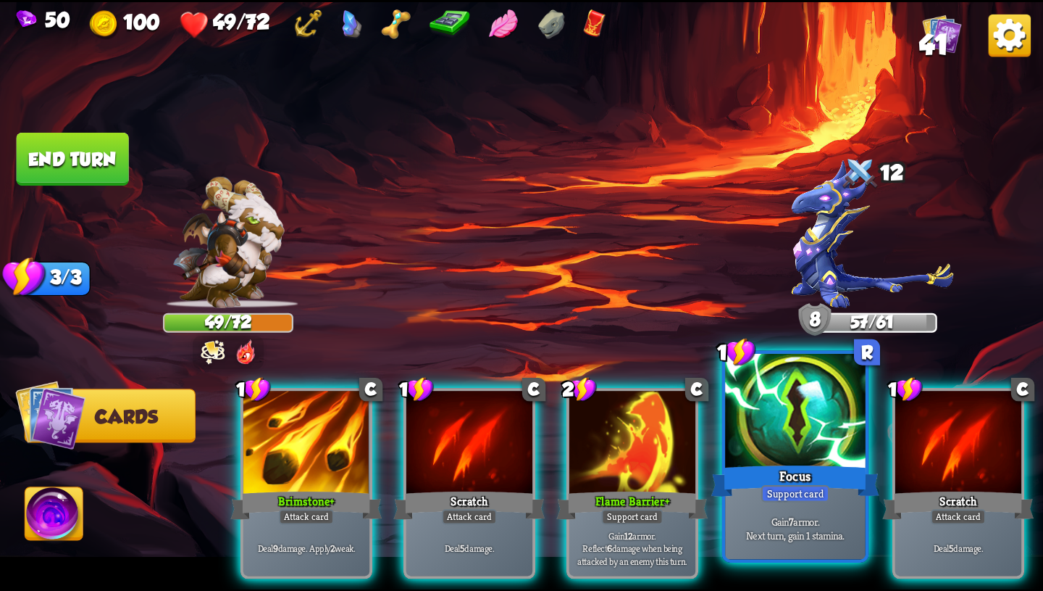
click at [772, 460] on div at bounding box center [795, 412] width 141 height 118
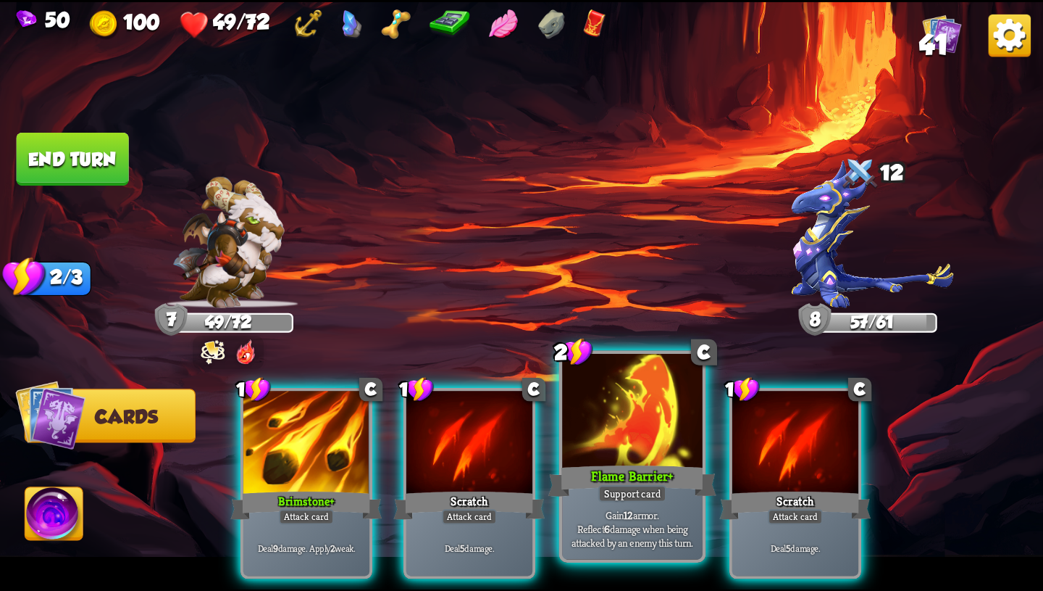
click at [632, 475] on div "Flame Barrier+" at bounding box center [633, 481] width 168 height 38
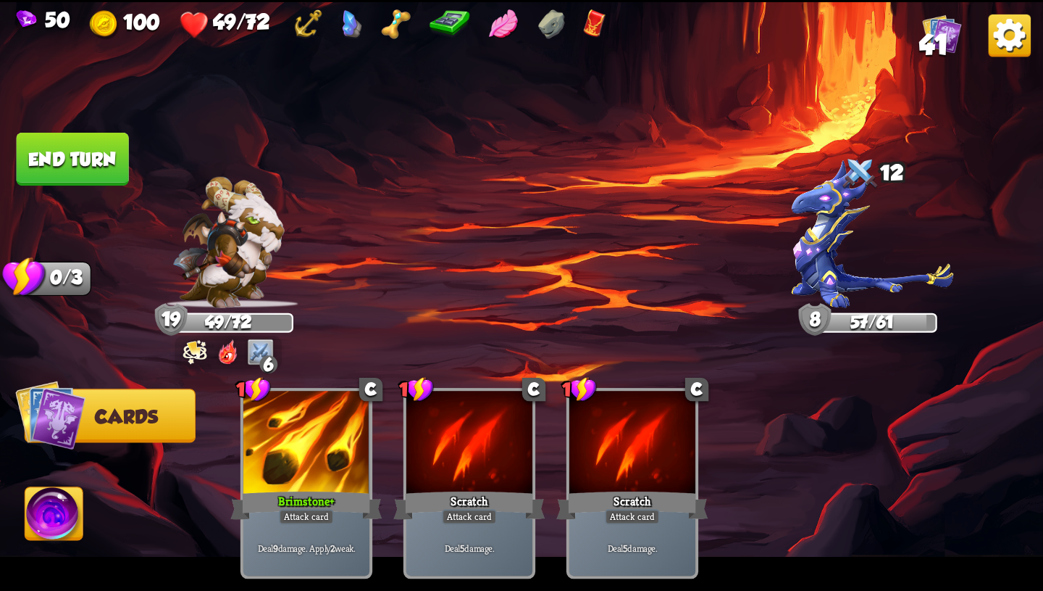
click at [117, 177] on button "End turn" at bounding box center [73, 159] width 112 height 53
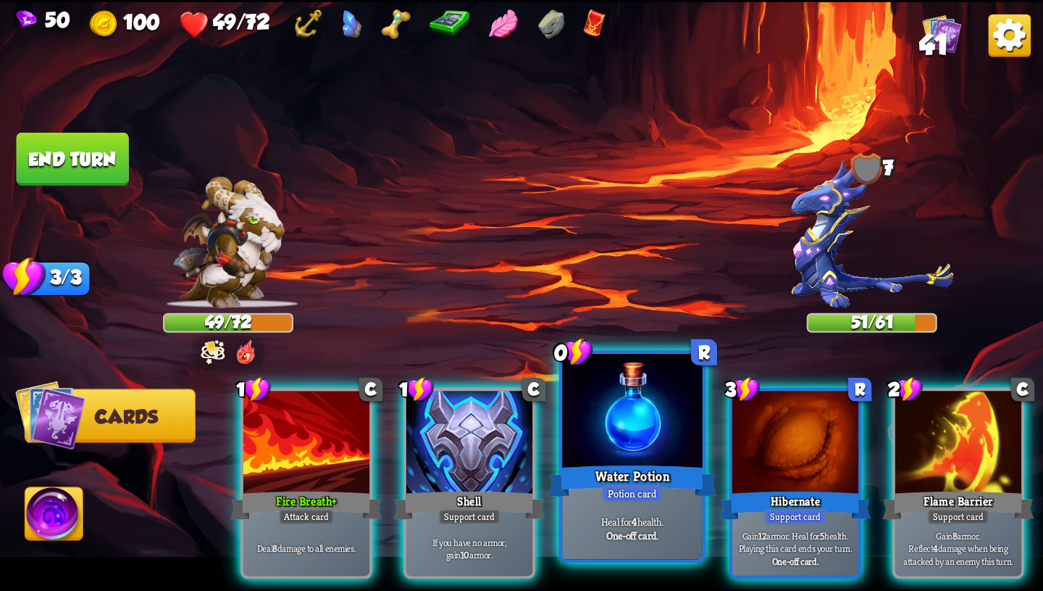
click at [654, 464] on div "Water Potion" at bounding box center [633, 481] width 168 height 38
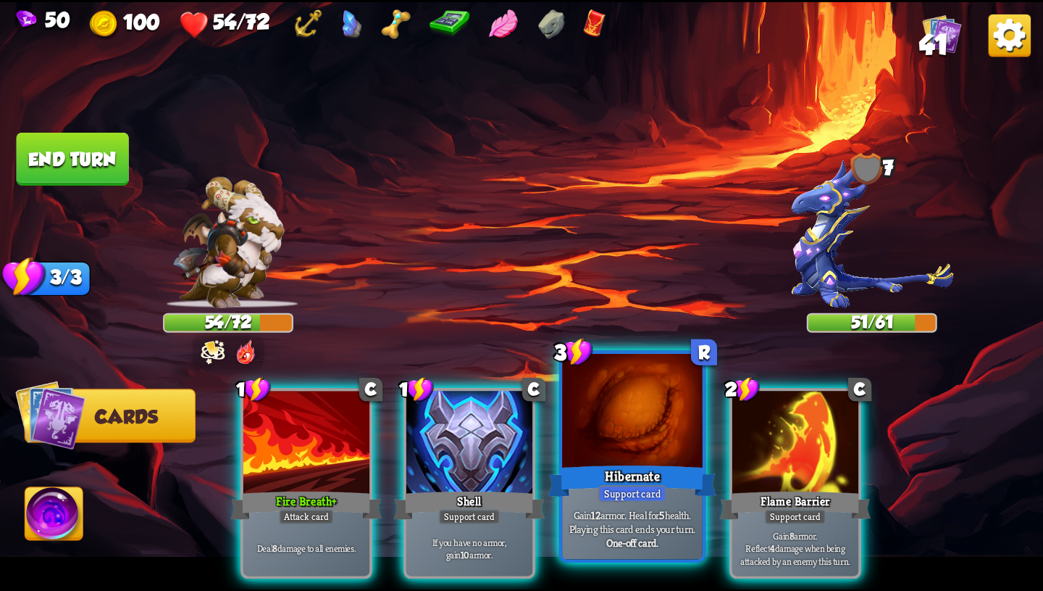
click at [657, 472] on div "Hibernate" at bounding box center [633, 481] width 168 height 38
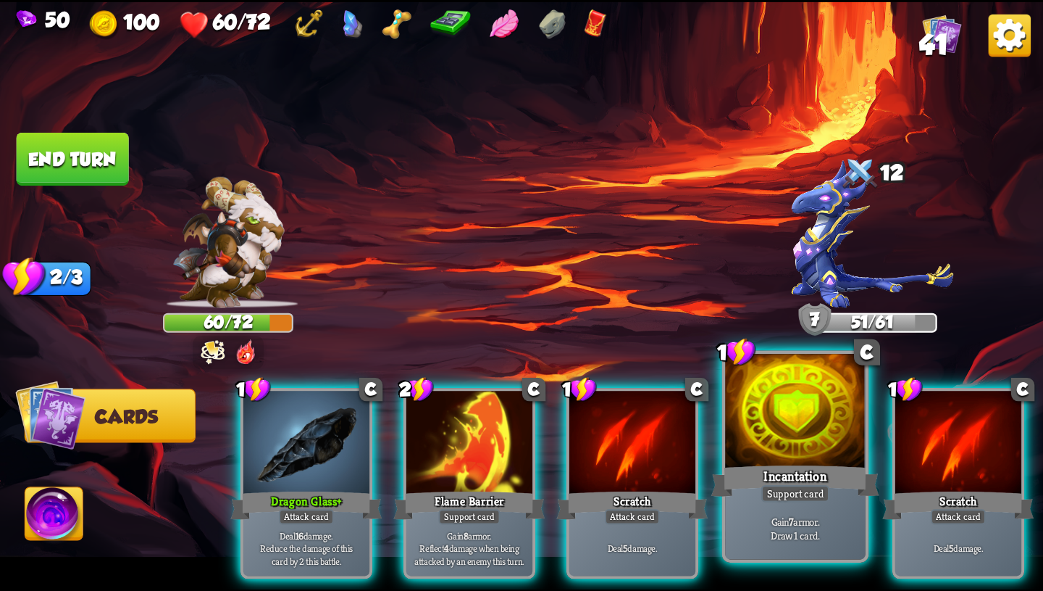
click at [838, 514] on p "Gain 7 armor. Draw 1 card." at bounding box center [795, 528] width 133 height 28
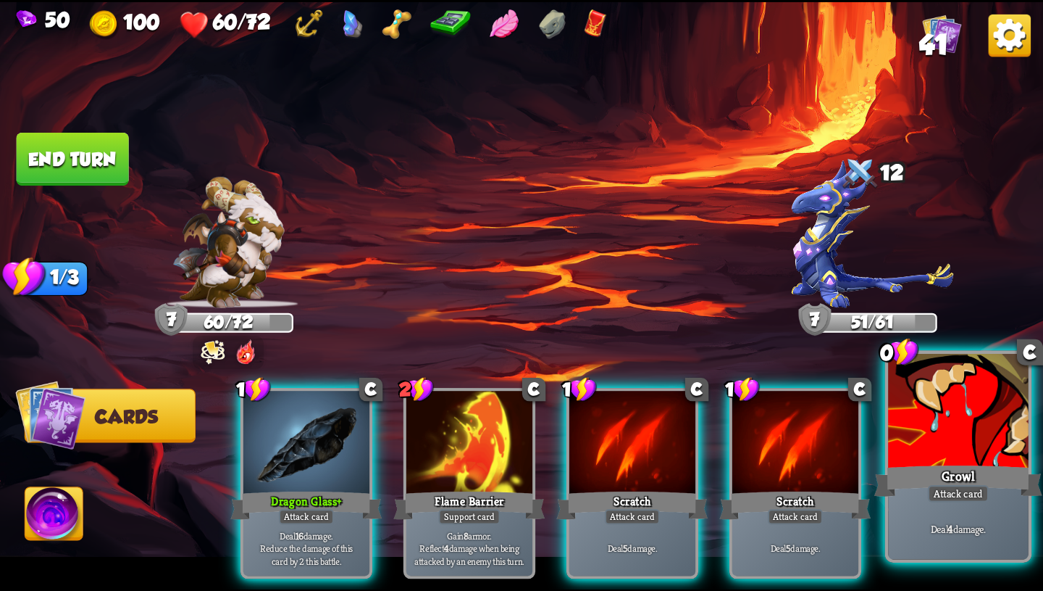
click at [1015, 486] on div "Growl" at bounding box center [959, 481] width 168 height 38
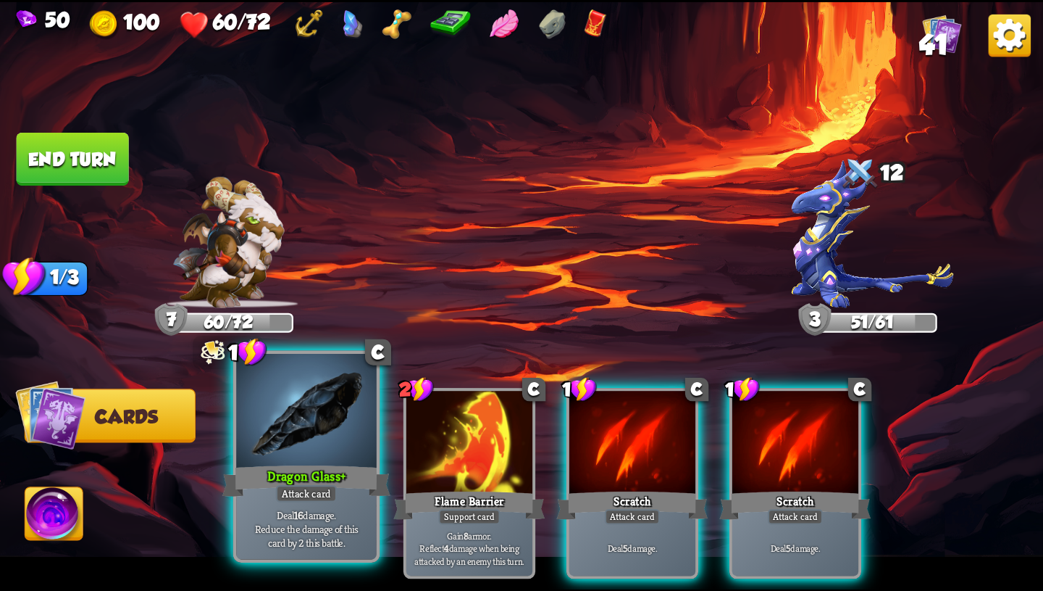
click at [267, 478] on div "Dragon Glass+" at bounding box center [306, 481] width 168 height 38
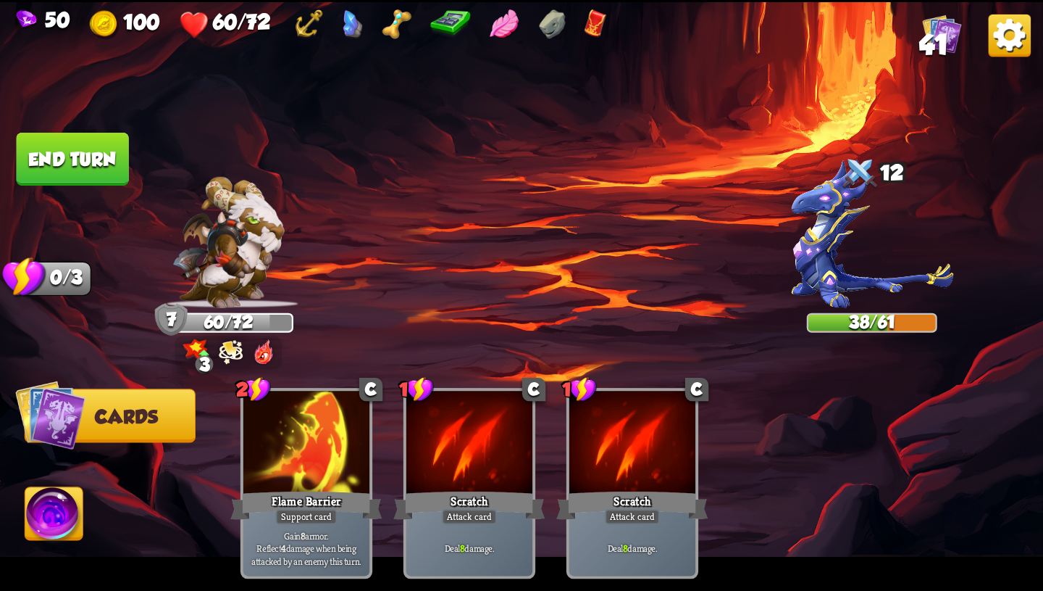
click at [70, 135] on button "End turn" at bounding box center [72, 159] width 114 height 54
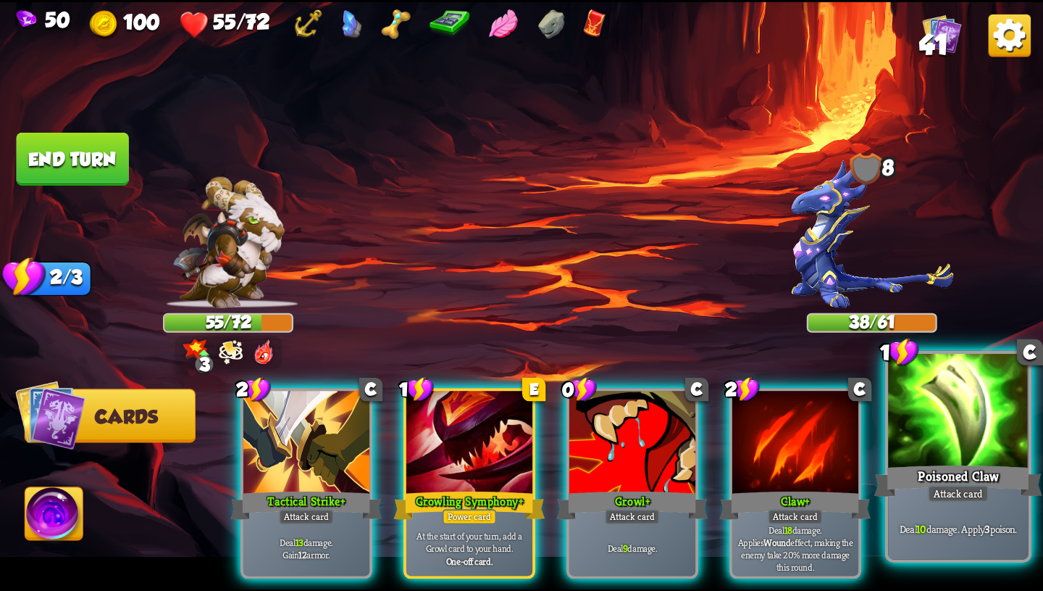
click at [965, 420] on div at bounding box center [958, 412] width 141 height 118
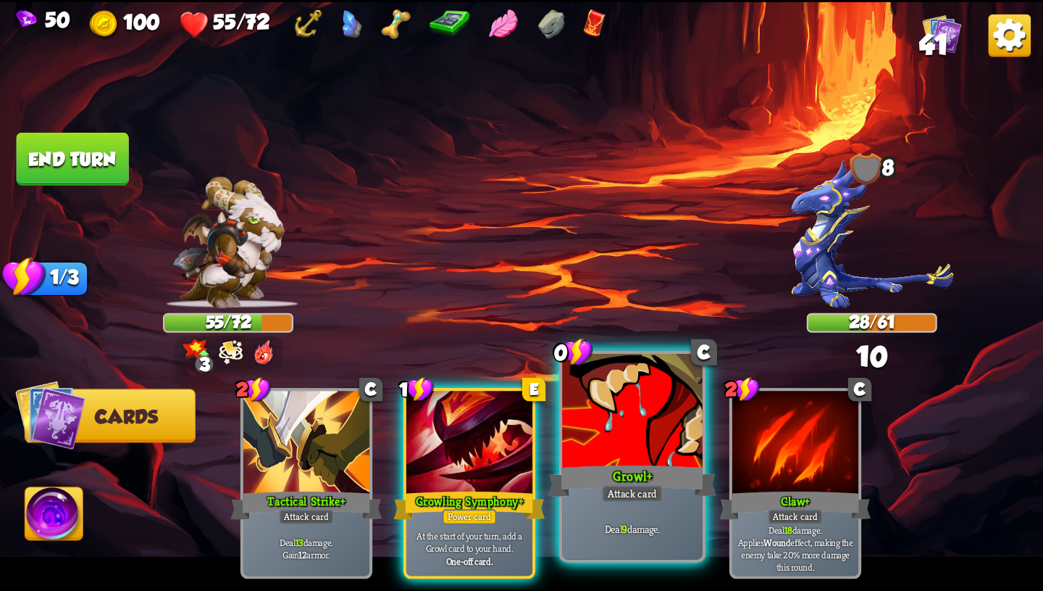
click at [651, 461] on div at bounding box center [632, 412] width 141 height 118
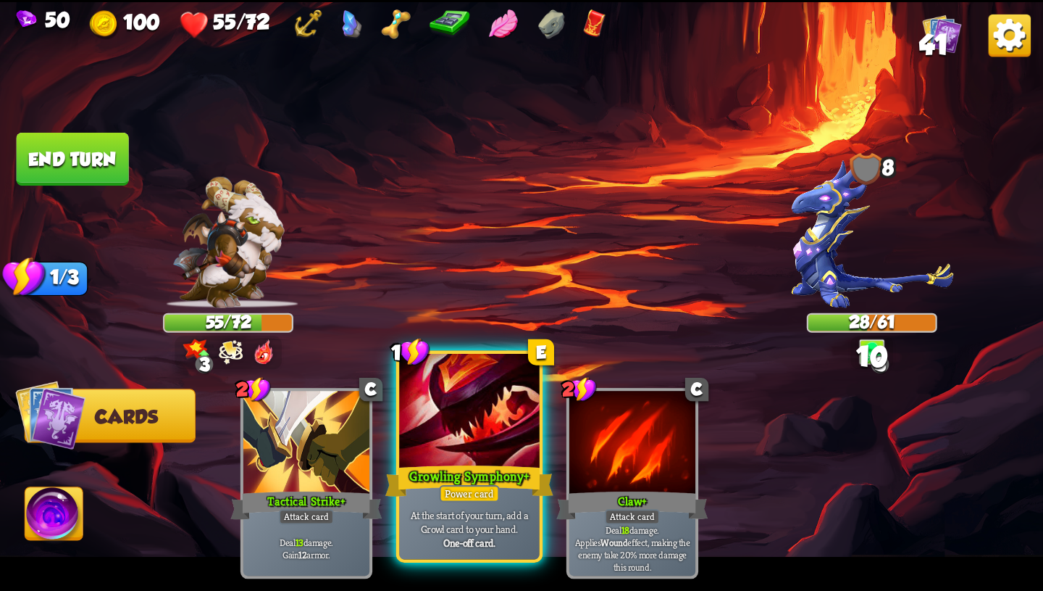
click at [507, 488] on div "Growling Symphony+" at bounding box center [470, 481] width 168 height 38
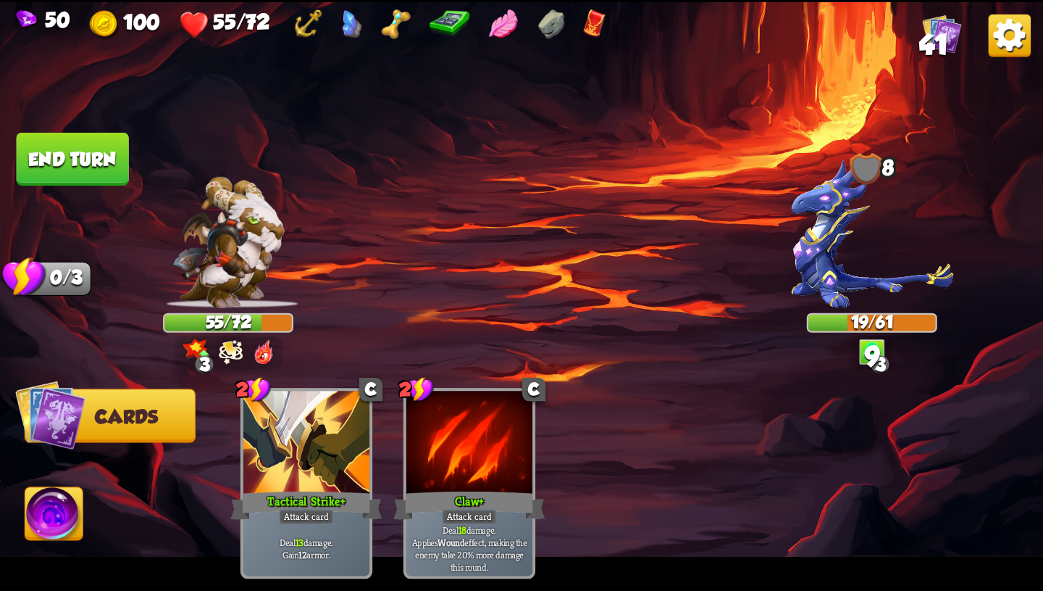
click at [104, 164] on button "End turn" at bounding box center [73, 159] width 112 height 53
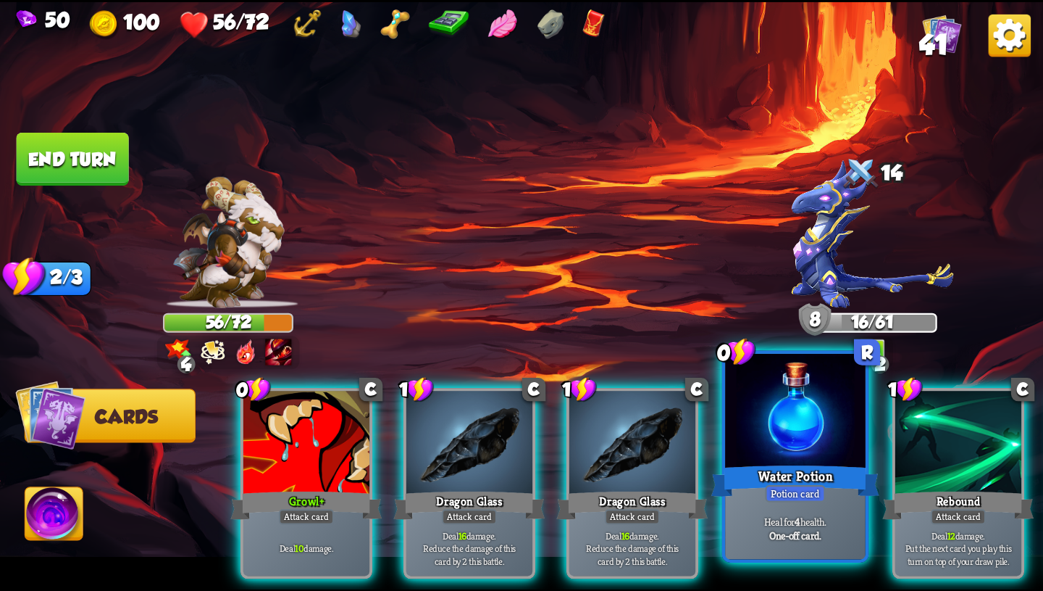
click at [793, 506] on div "Heal for 4 health. One-off card." at bounding box center [795, 528] width 141 height 61
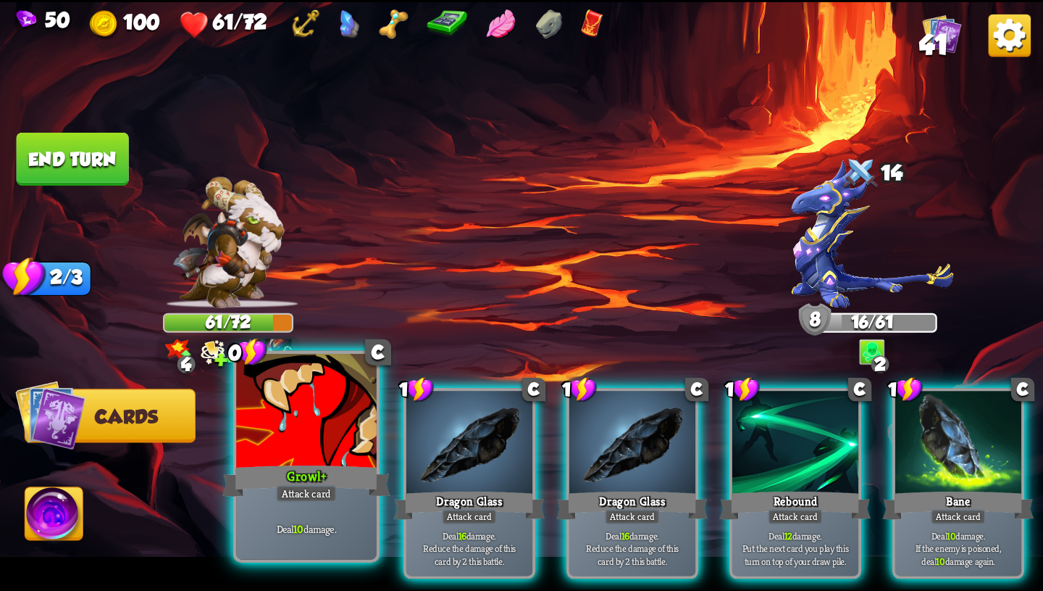
click at [274, 501] on div "Deal 10 damage." at bounding box center [306, 528] width 141 height 61
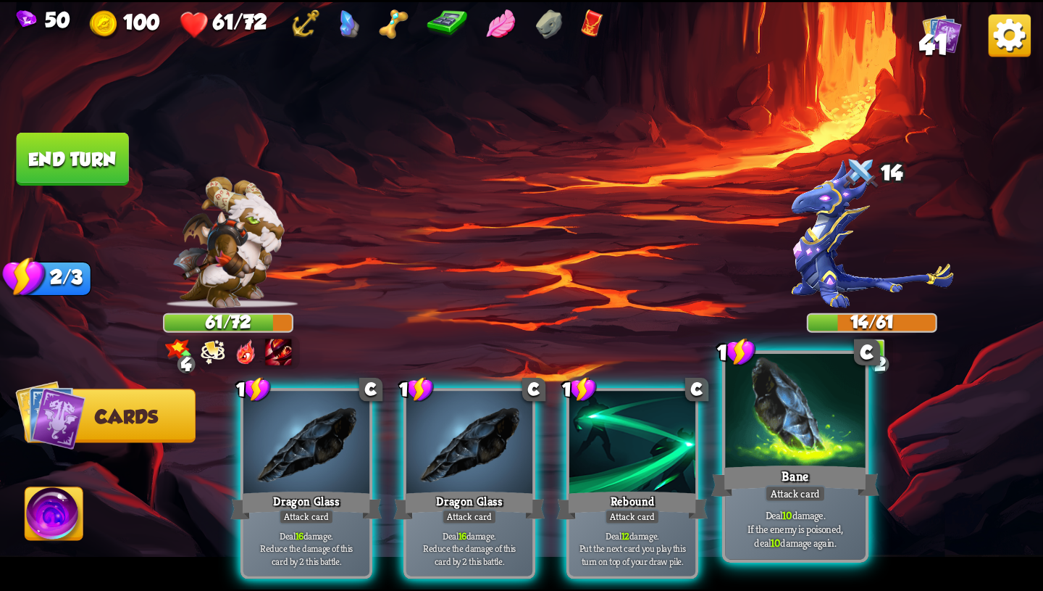
click at [779, 495] on div "Attack card" at bounding box center [795, 493] width 61 height 17
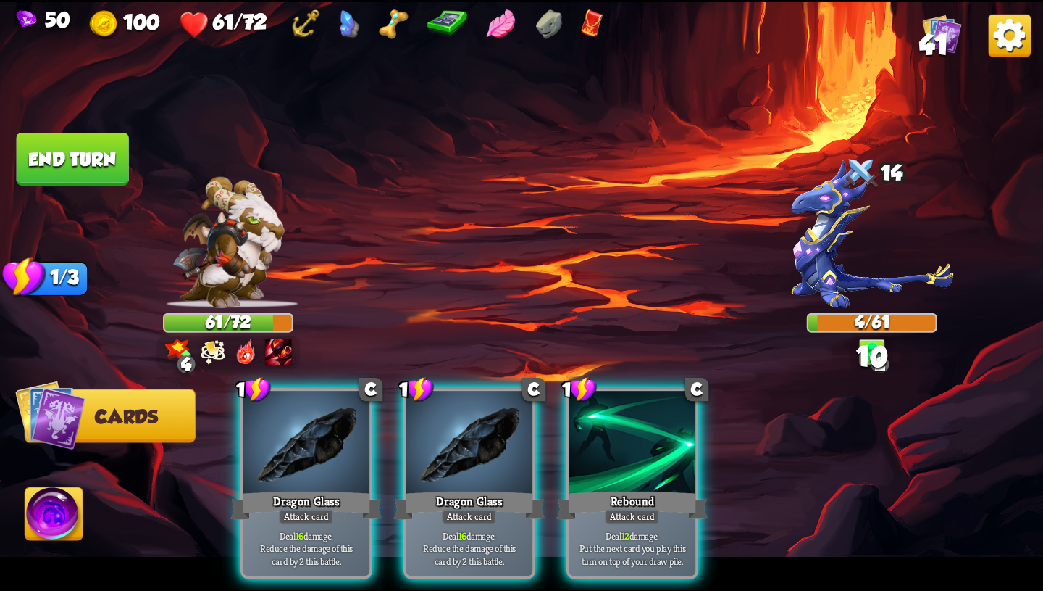
click at [43, 540] on img at bounding box center [54, 516] width 58 height 59
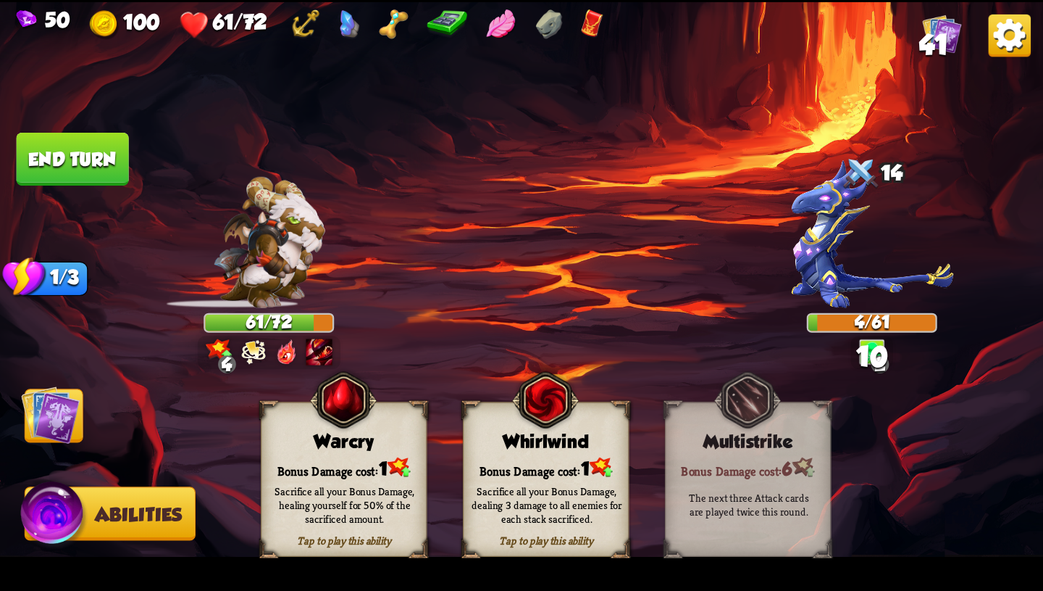
click at [357, 451] on div "Tap to play this ability Warcry Bonus Damage cost: 1 Sacrifice all your Bonus D…" at bounding box center [344, 478] width 167 height 155
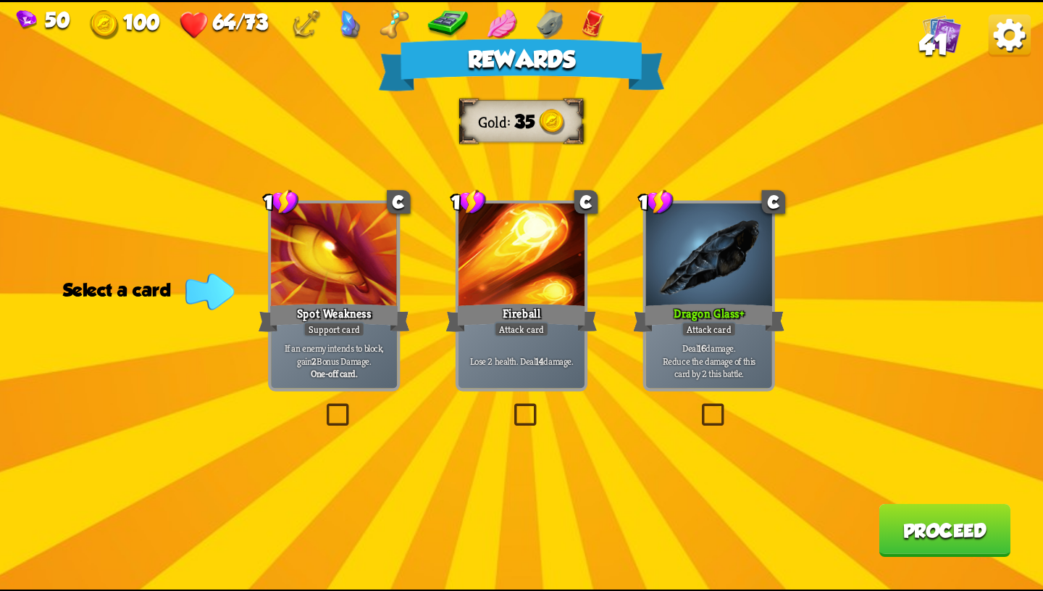
click at [717, 354] on p "Deal 16 damage. Reduce the damage of this card by 2 this battle." at bounding box center [709, 360] width 120 height 38
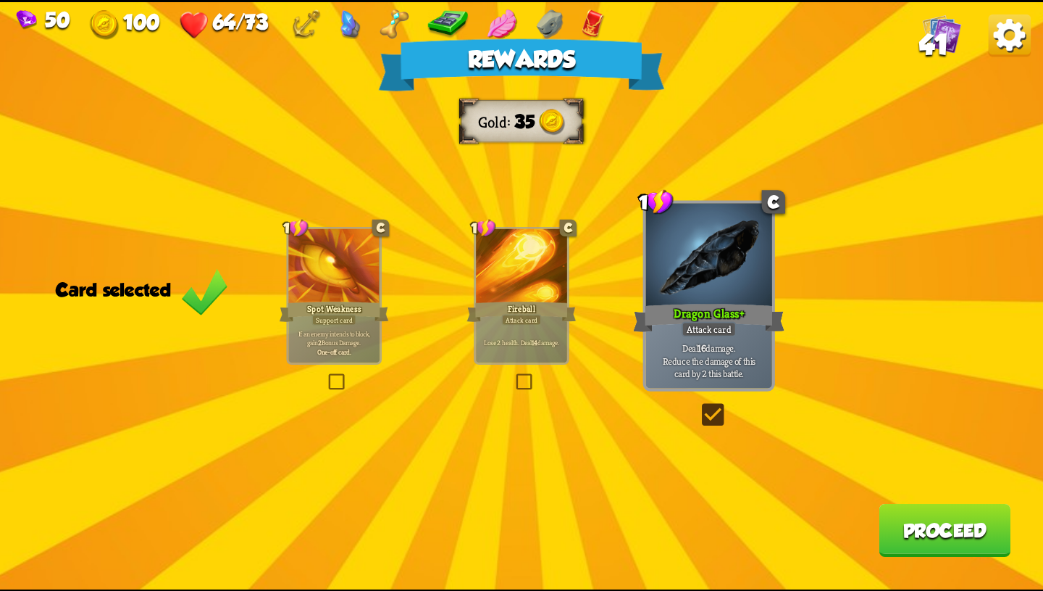
click at [920, 538] on button "Proceed" at bounding box center [945, 529] width 132 height 53
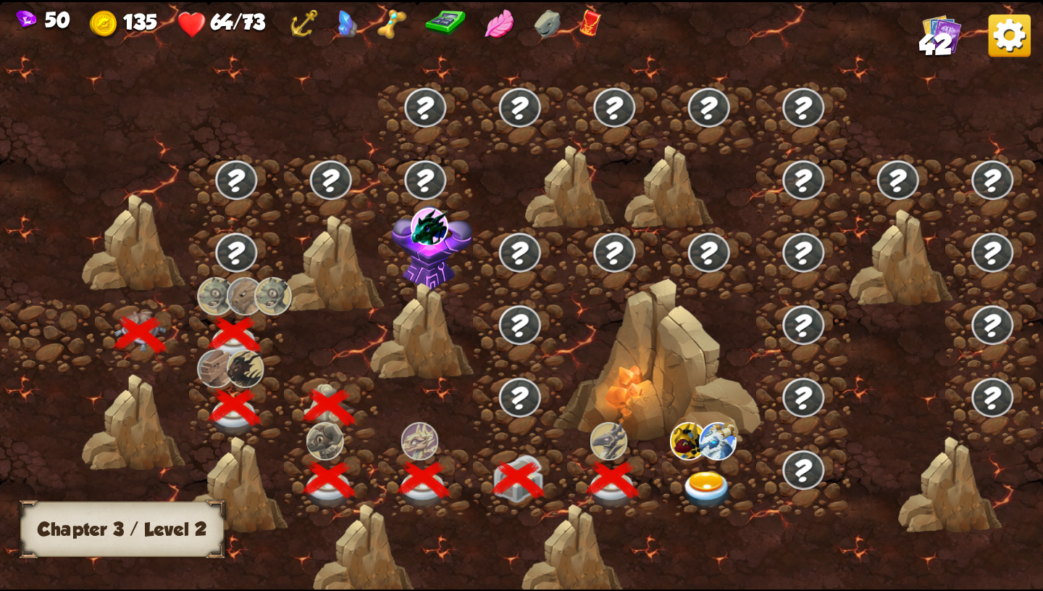
click at [704, 486] on img at bounding box center [708, 489] width 52 height 38
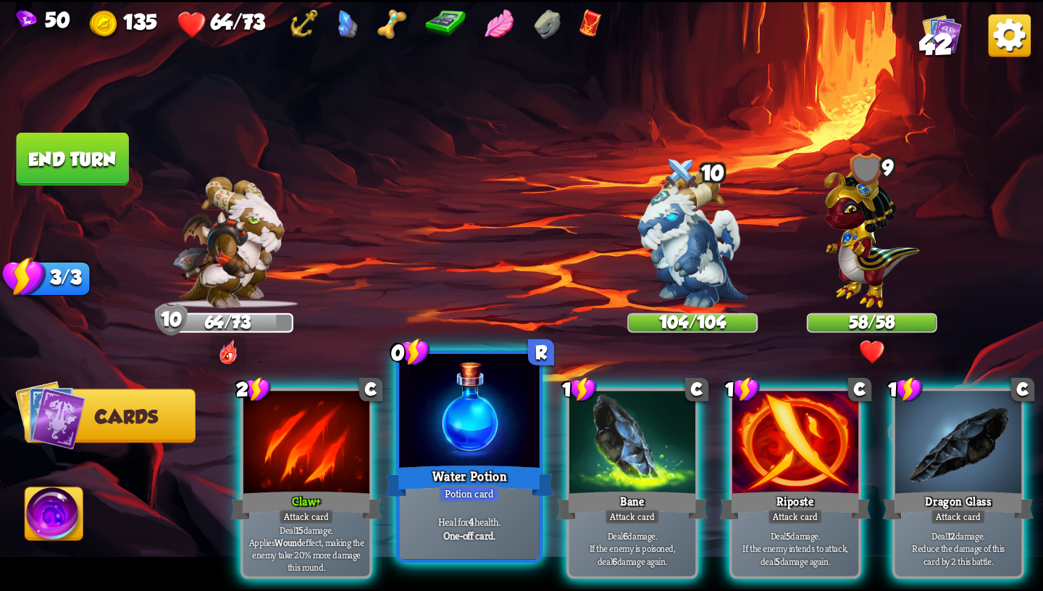
click at [474, 481] on div "Water Potion" at bounding box center [470, 481] width 168 height 38
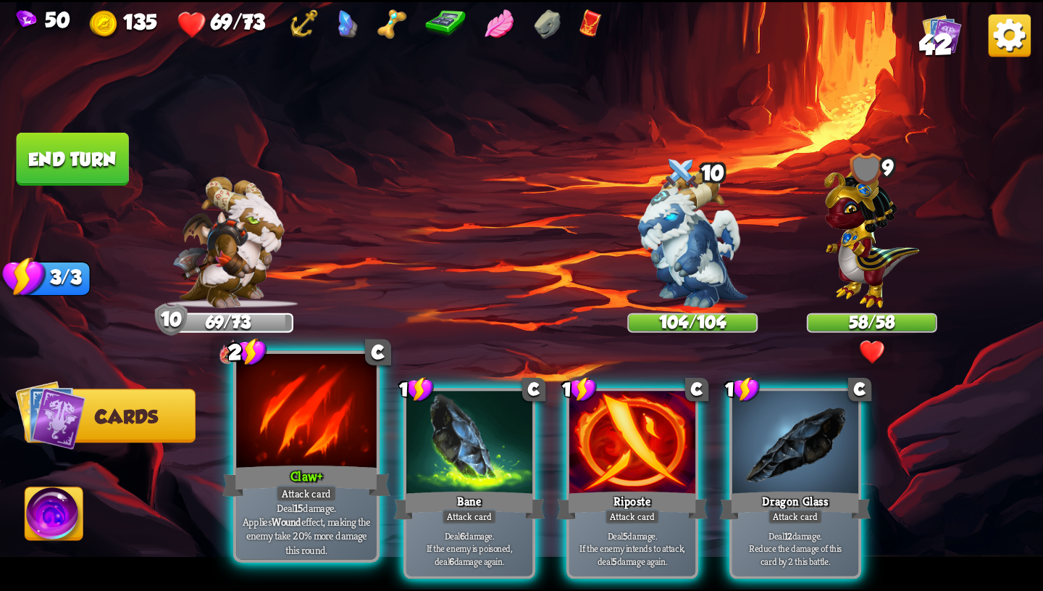
click at [251, 534] on p "Deal 15 damage. Applies Wound effect, making the enemy take 20% more damage thi…" at bounding box center [306, 528] width 133 height 56
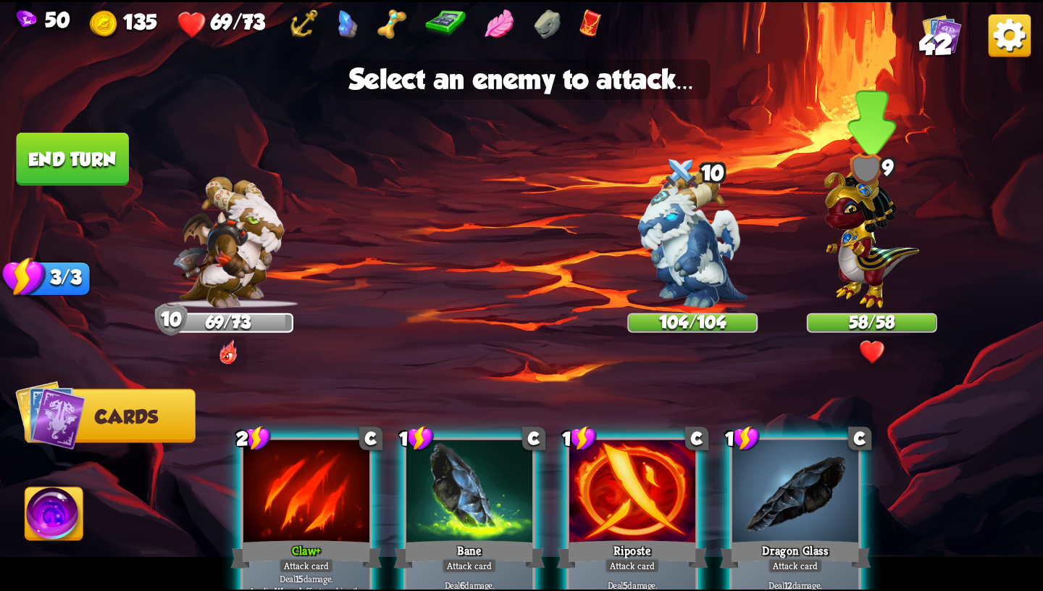
click at [863, 263] on img at bounding box center [873, 233] width 96 height 149
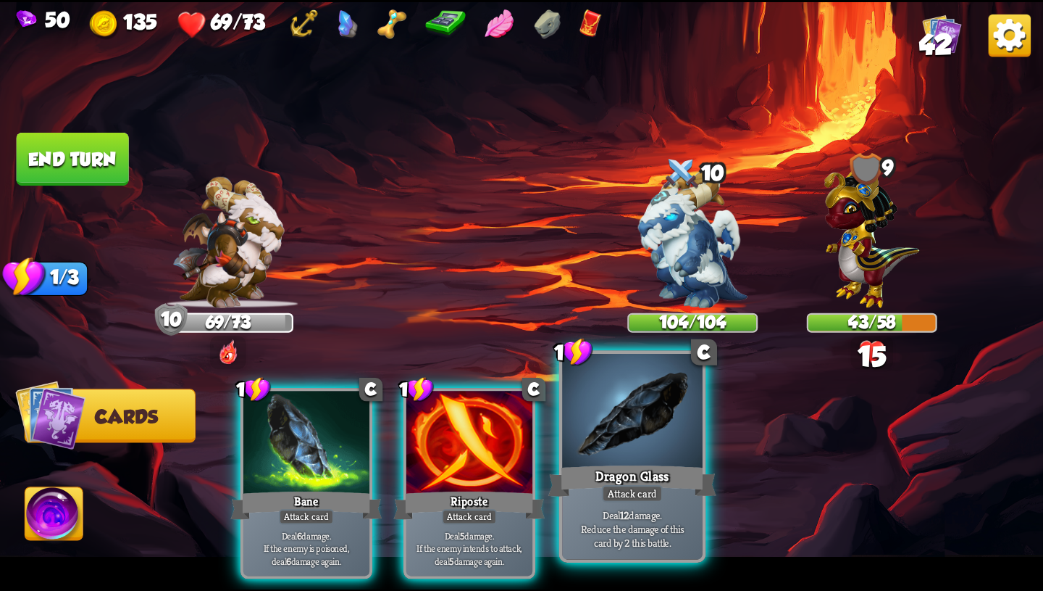
click at [643, 487] on div "Attack card" at bounding box center [632, 493] width 61 height 17
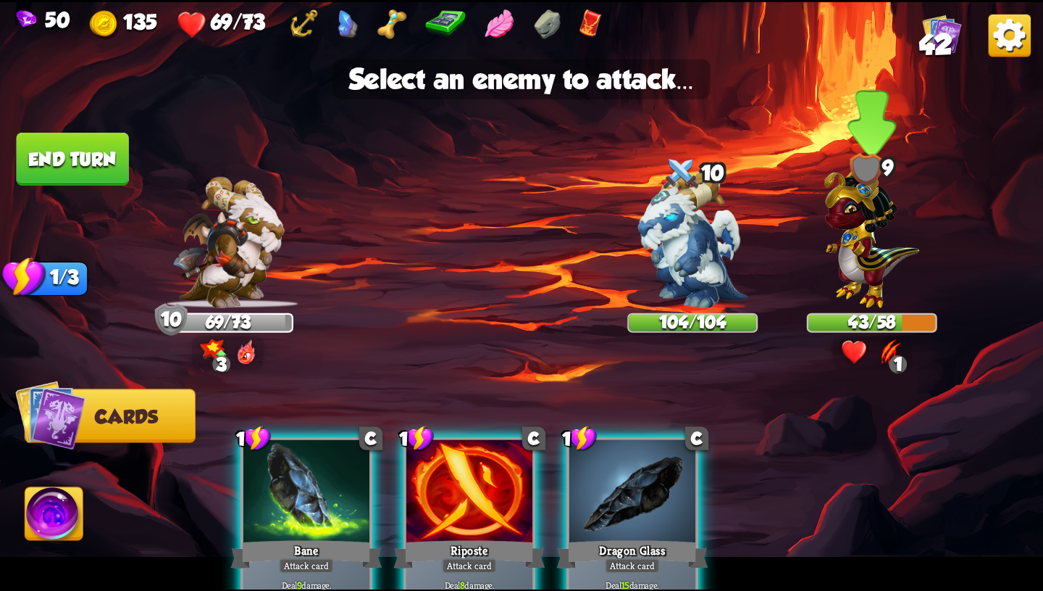
click at [870, 222] on img at bounding box center [873, 233] width 96 height 149
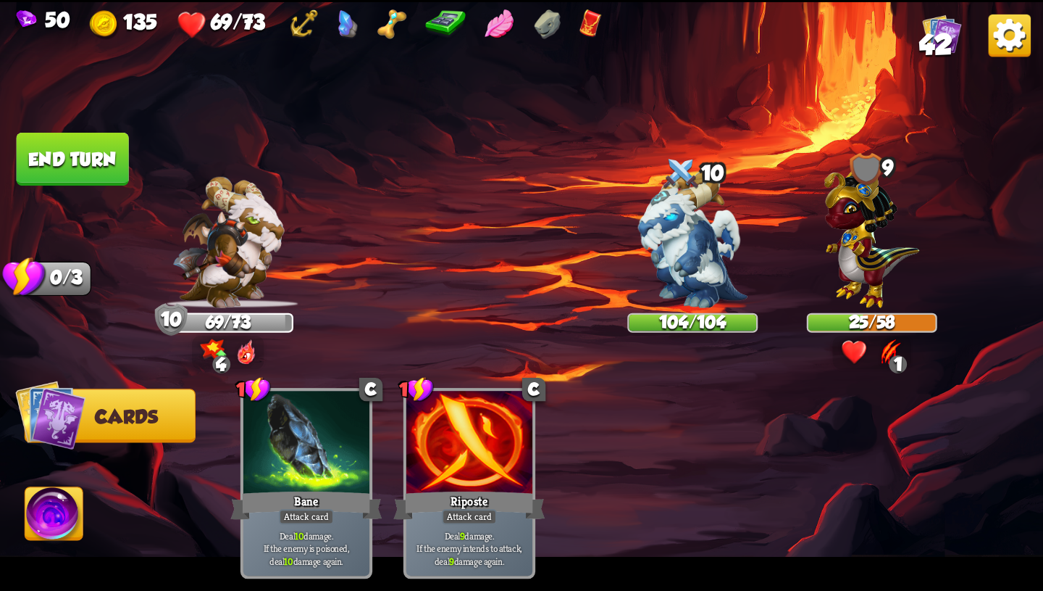
click at [71, 165] on button "End turn" at bounding box center [72, 159] width 115 height 54
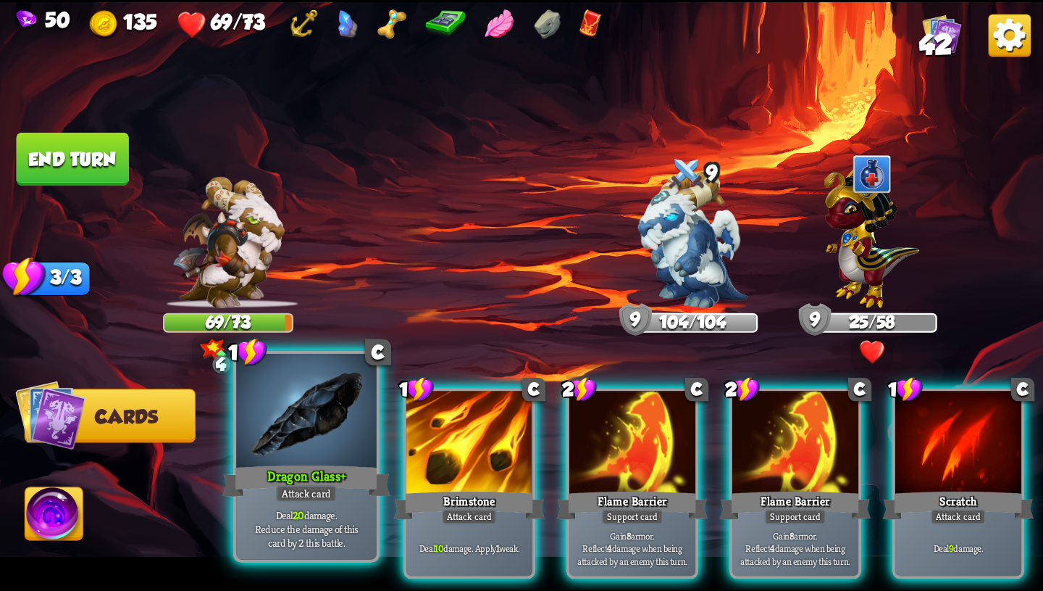
click at [329, 451] on div at bounding box center [306, 412] width 141 height 118
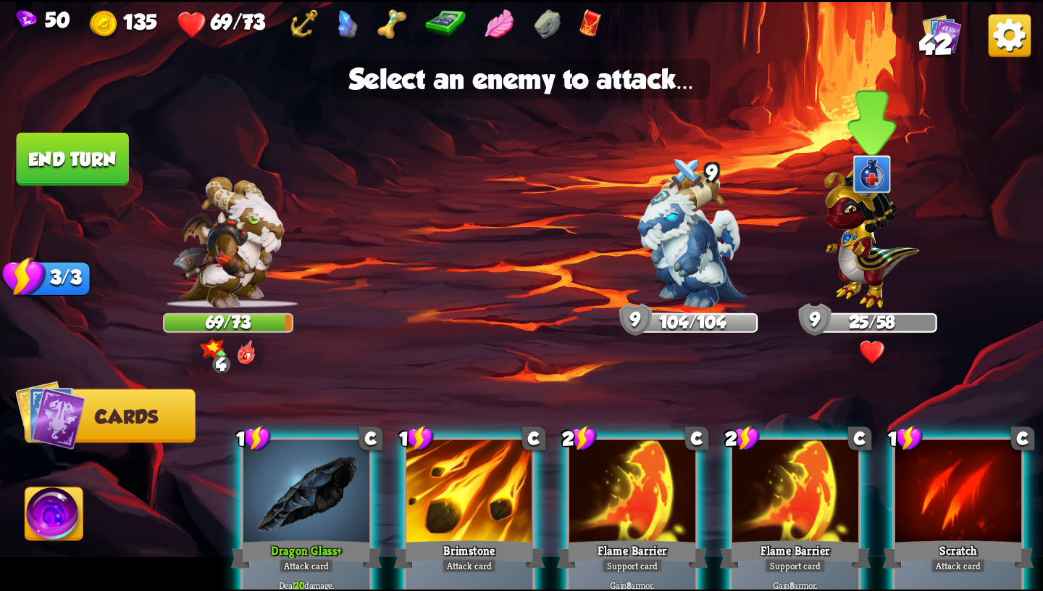
click at [868, 252] on img at bounding box center [873, 233] width 96 height 149
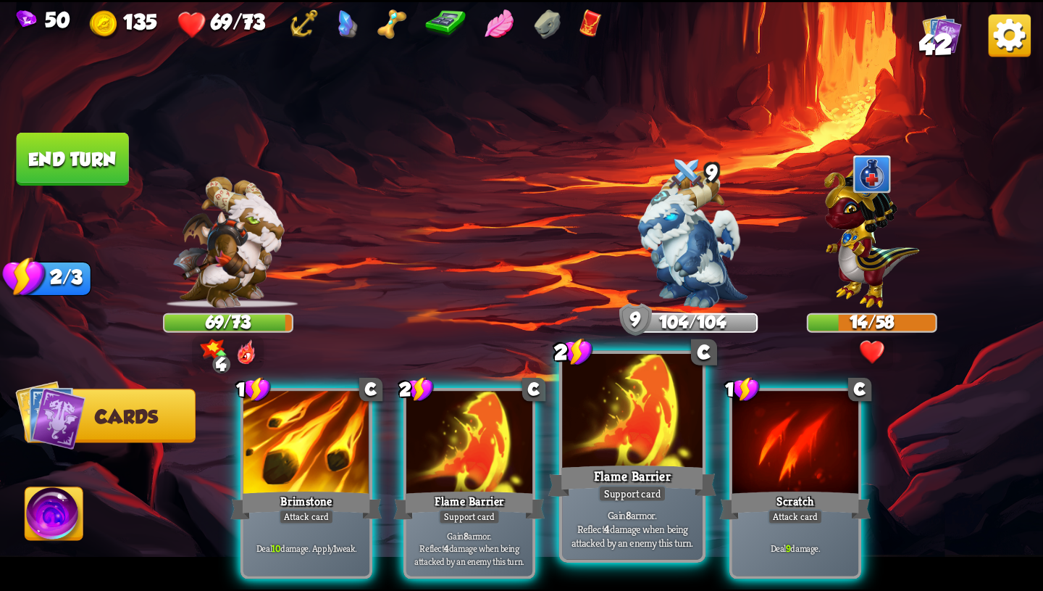
click at [636, 433] on div at bounding box center [632, 412] width 141 height 118
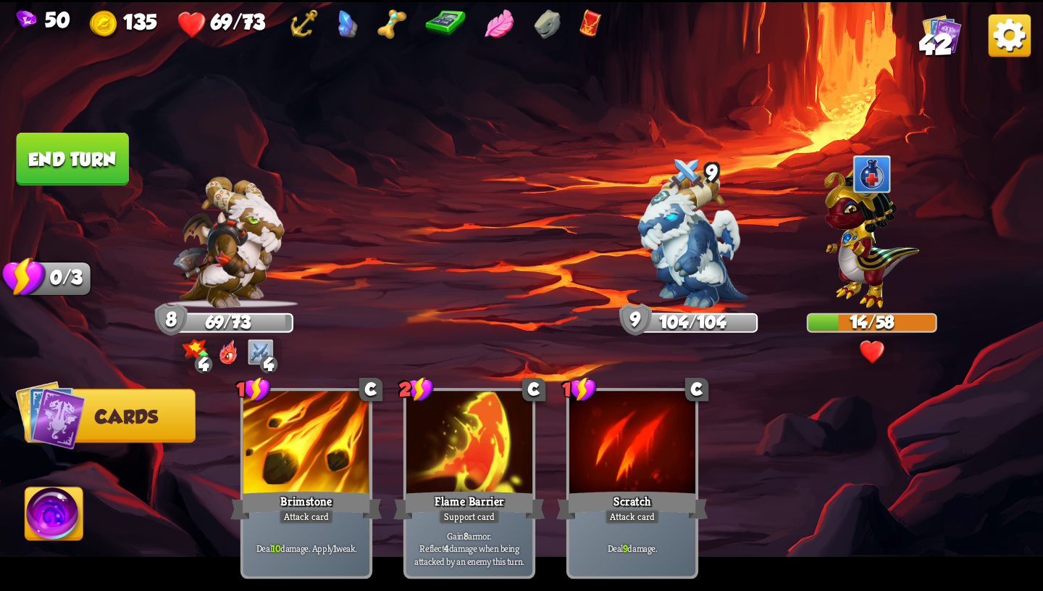
click at [107, 164] on button "End turn" at bounding box center [73, 159] width 112 height 53
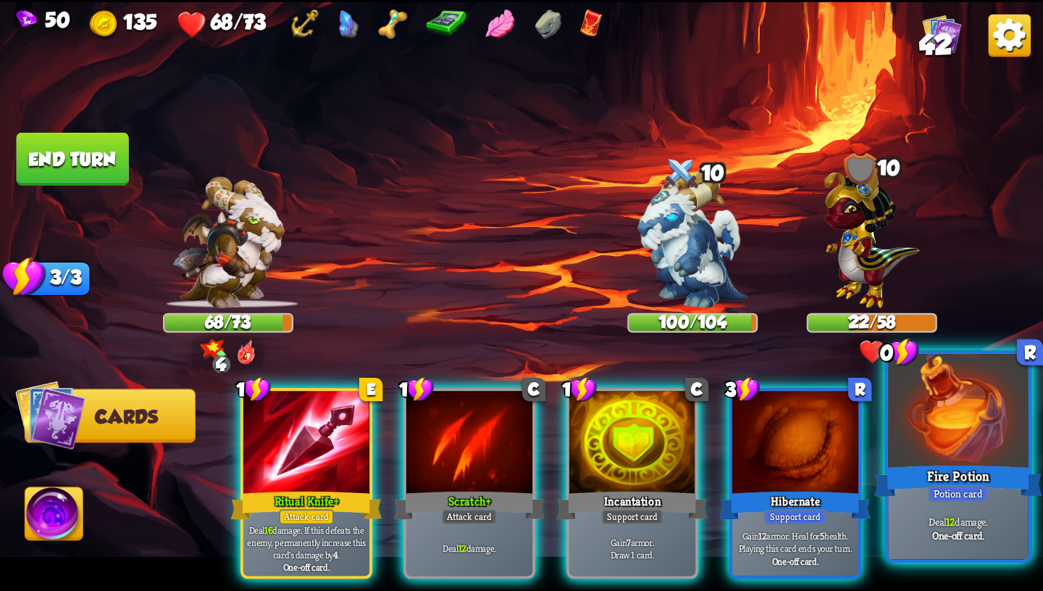
click at [933, 503] on div "Deal 12 damage. One-off card." at bounding box center [958, 528] width 141 height 61
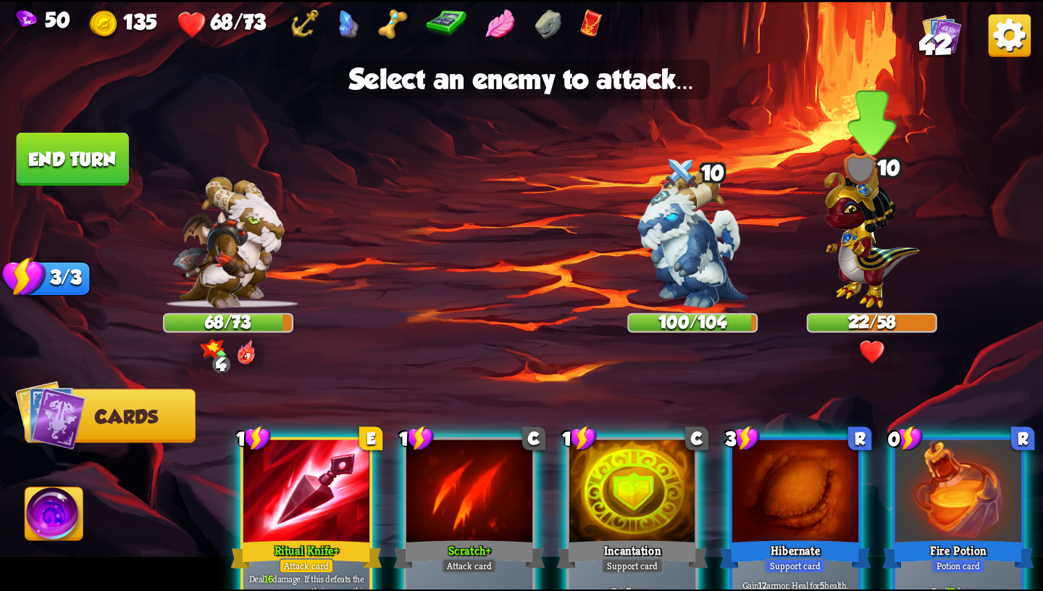
click at [868, 285] on img at bounding box center [873, 233] width 96 height 149
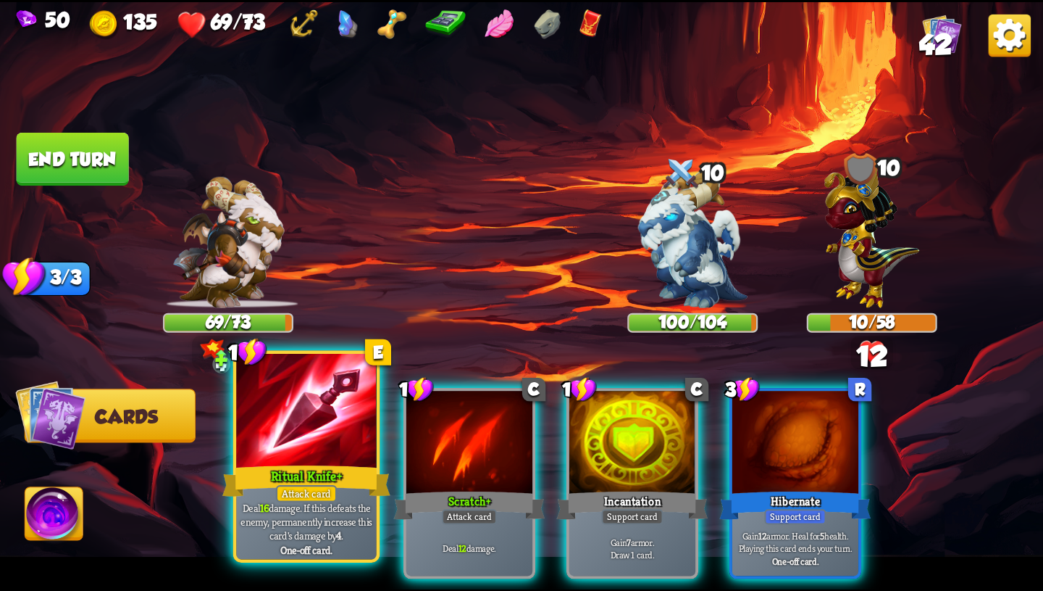
click at [319, 477] on div "Ritual Knife+" at bounding box center [306, 481] width 168 height 38
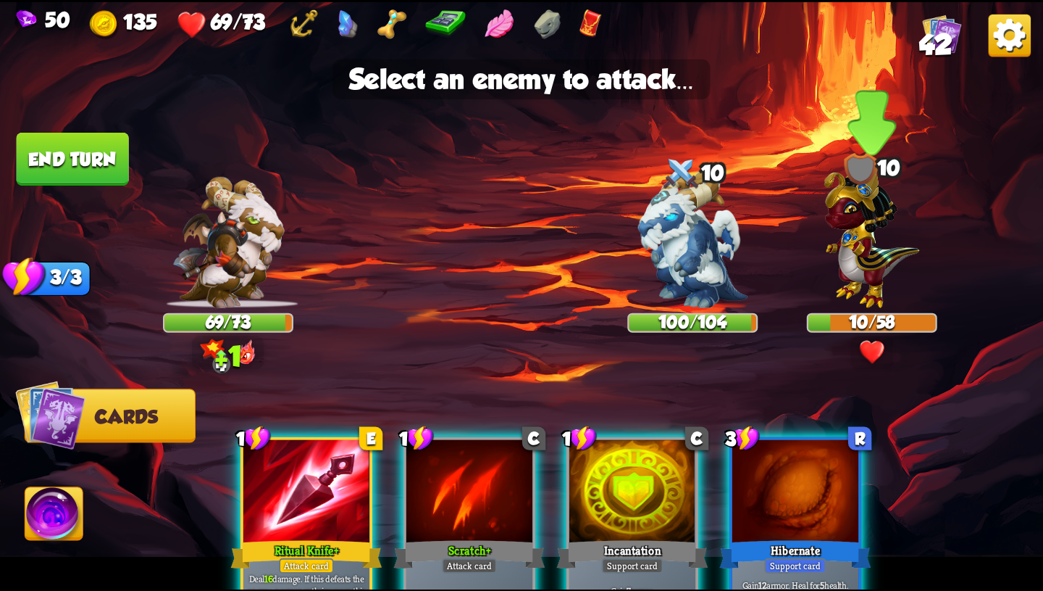
click at [864, 270] on img at bounding box center [873, 233] width 96 height 149
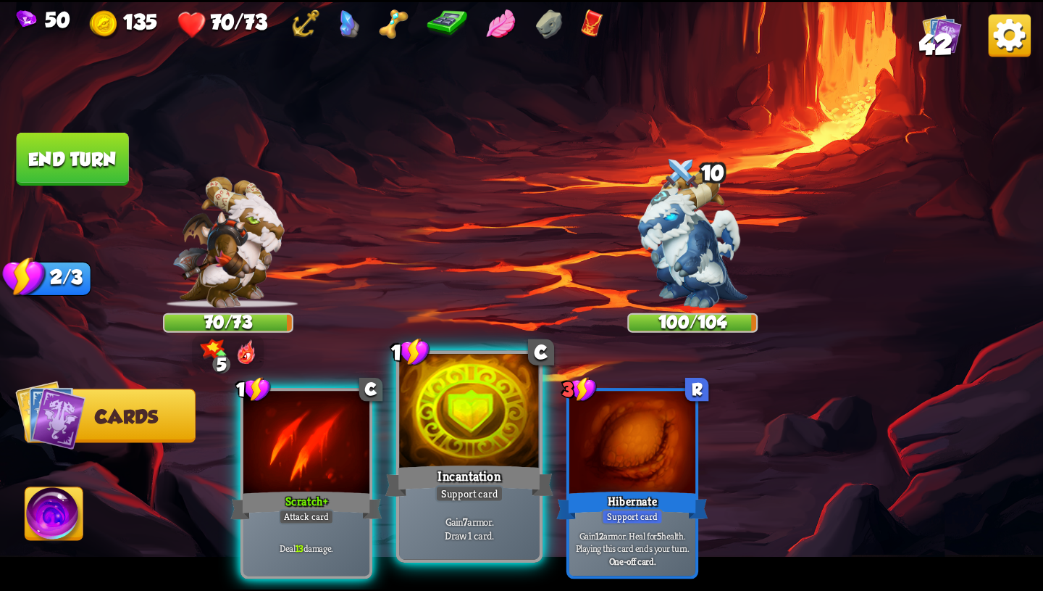
click at [469, 483] on div "Incantation" at bounding box center [470, 481] width 168 height 38
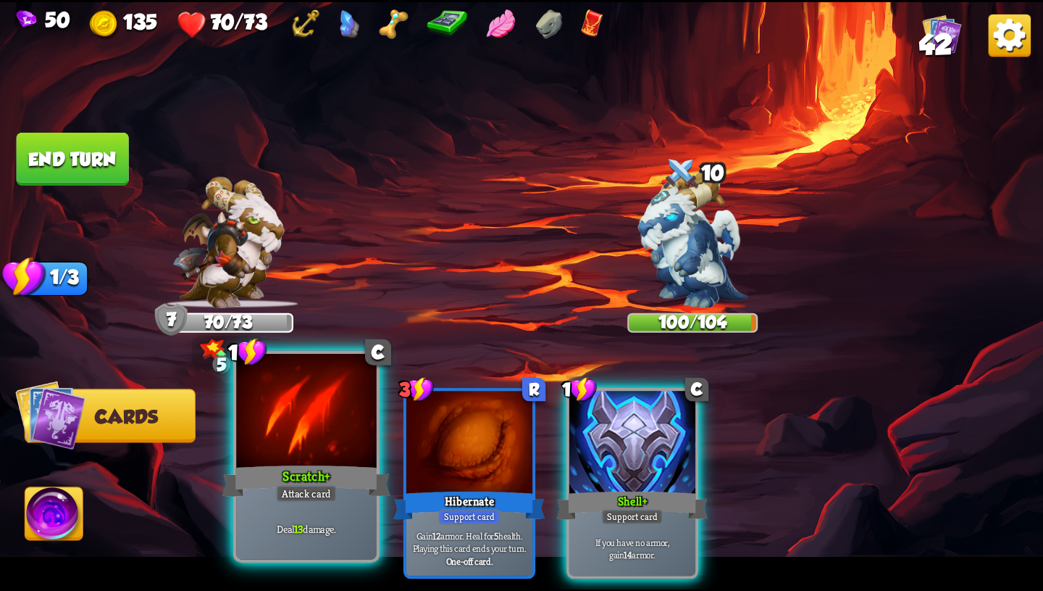
click at [315, 467] on div "Scratch+" at bounding box center [306, 481] width 168 height 38
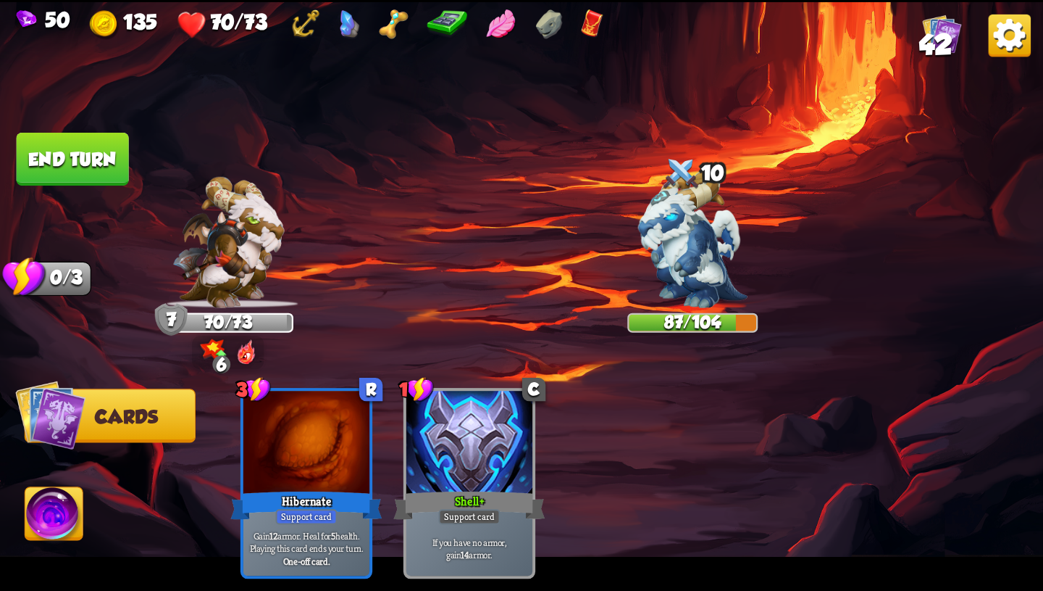
click at [78, 155] on button "End turn" at bounding box center [73, 159] width 112 height 53
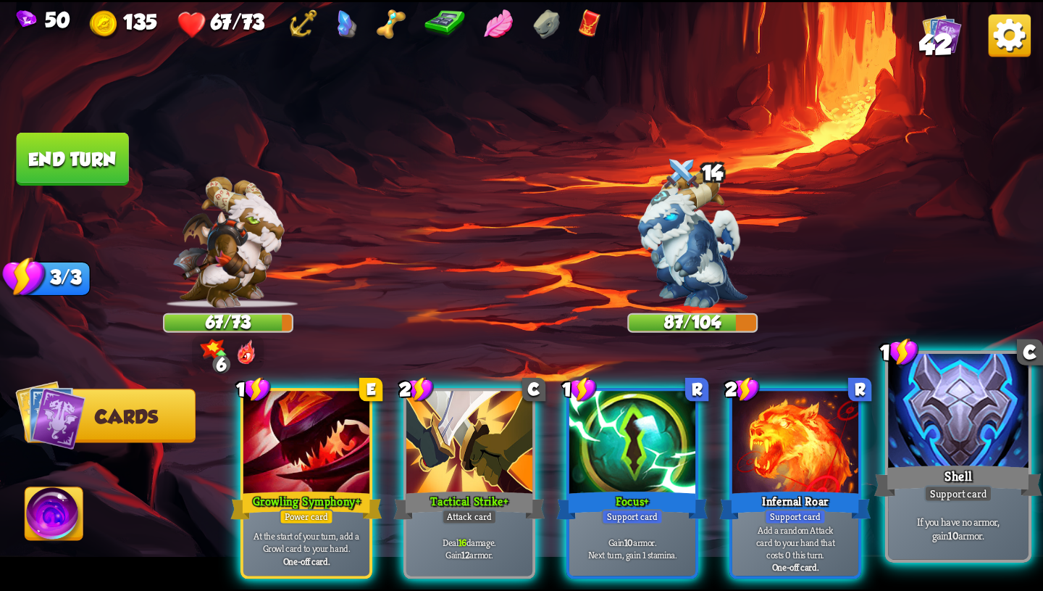
click at [939, 471] on div "Shell" at bounding box center [959, 481] width 168 height 38
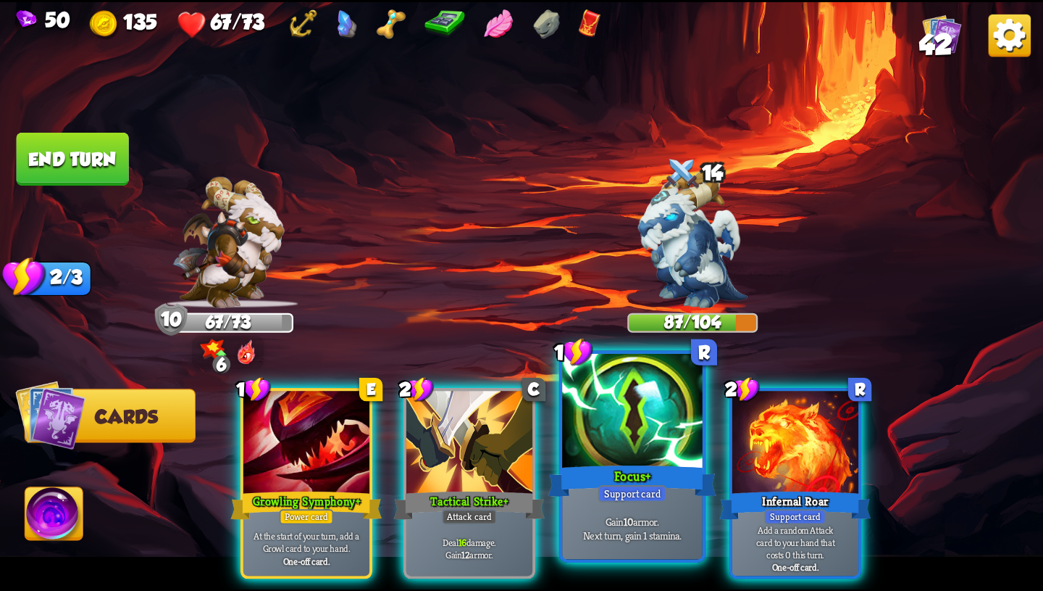
click at [586, 492] on div "Focus+" at bounding box center [633, 481] width 168 height 38
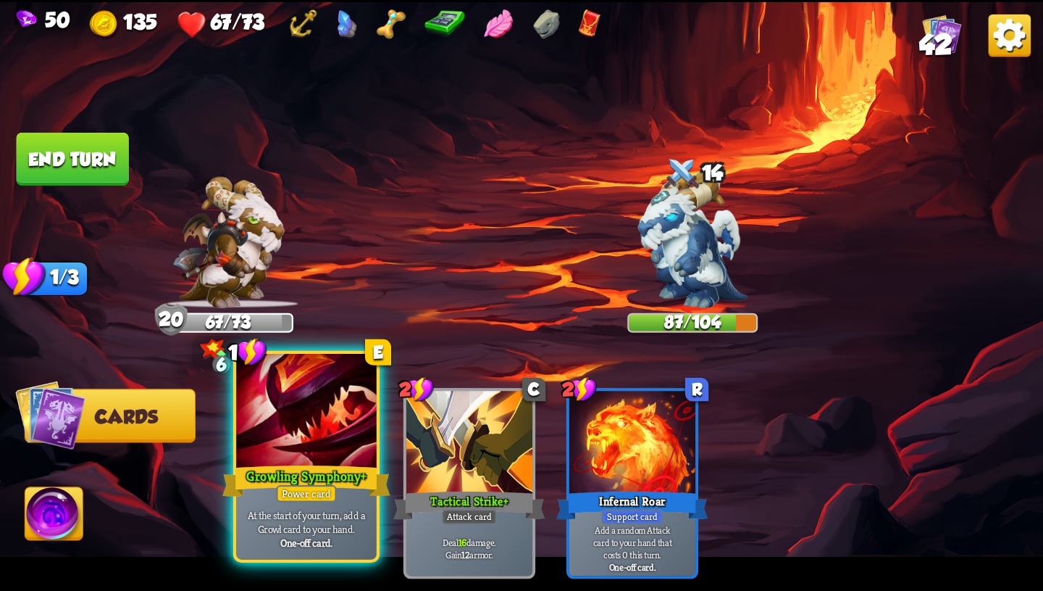
click at [349, 508] on p "At the start of your turn, add a Growl card to your hand." at bounding box center [306, 521] width 133 height 28
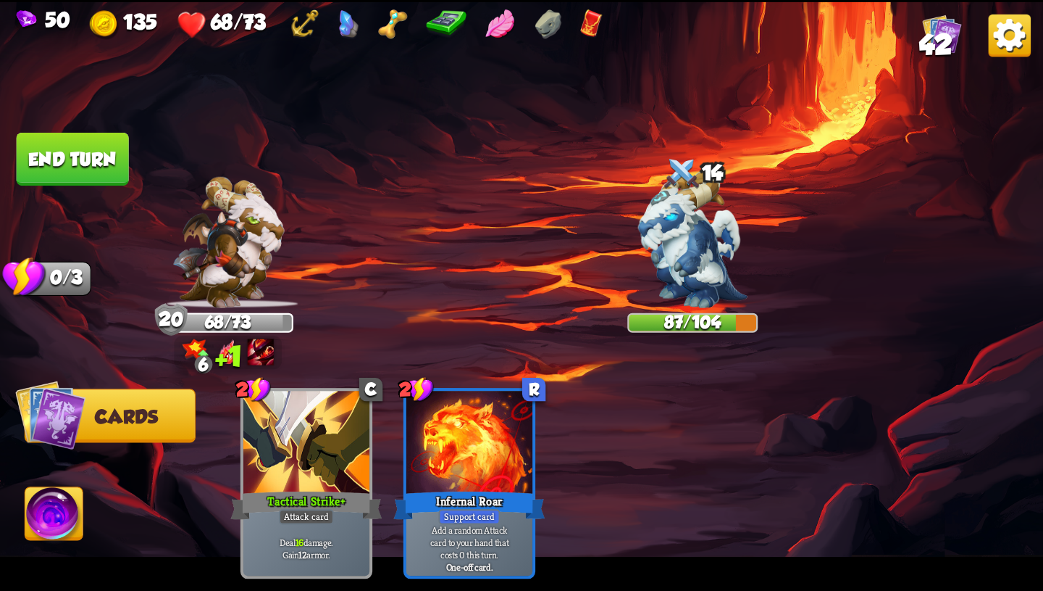
click at [113, 173] on button "End turn" at bounding box center [72, 159] width 115 height 54
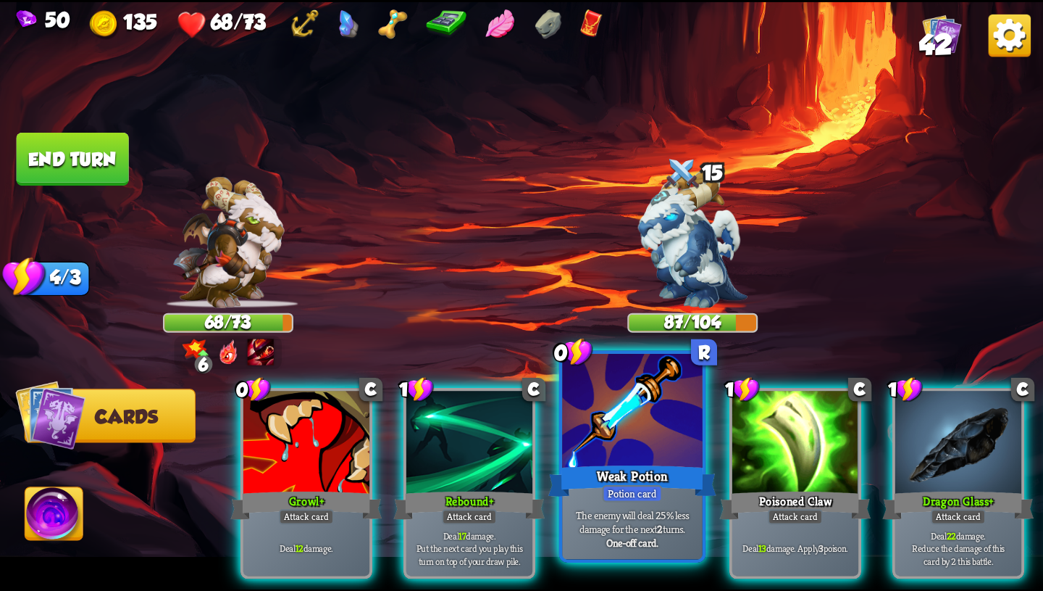
click at [651, 486] on div "Potion card" at bounding box center [632, 493] width 60 height 17
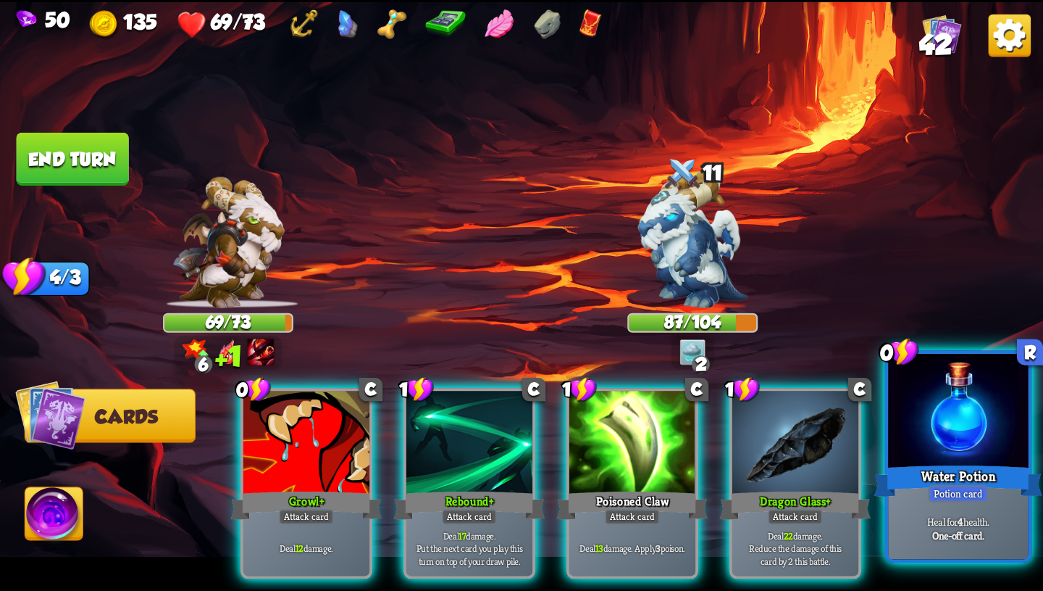
click at [980, 484] on div "Water Potion" at bounding box center [959, 481] width 168 height 38
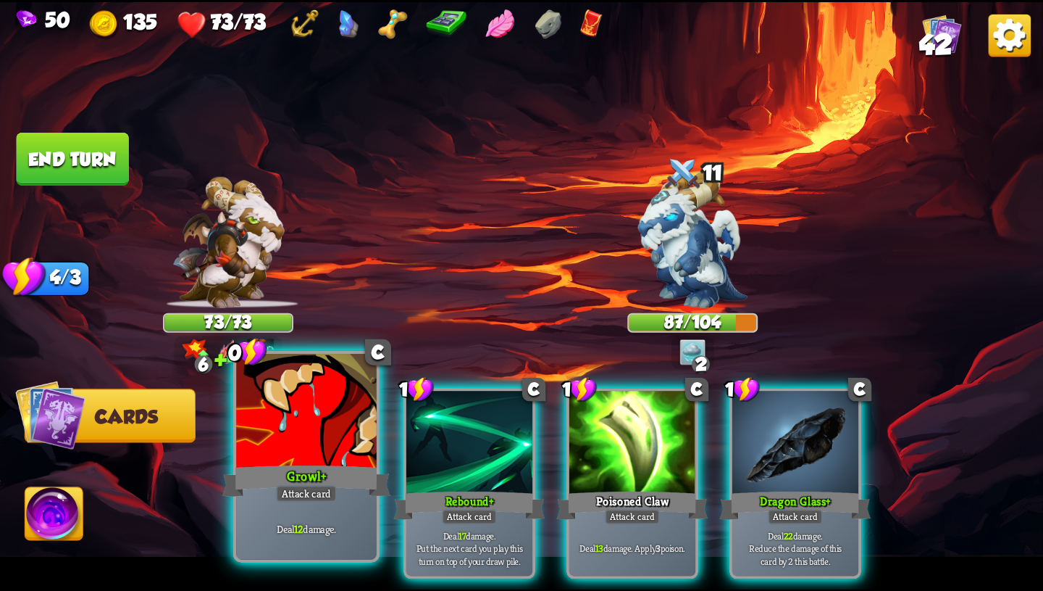
click at [251, 493] on div "Growl+" at bounding box center [306, 481] width 168 height 38
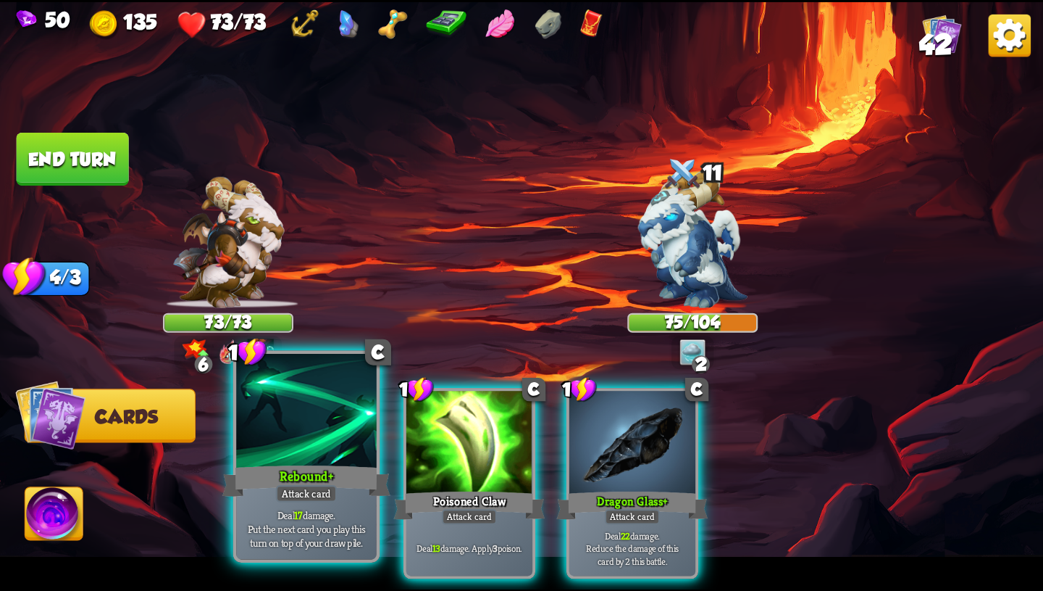
click at [301, 463] on div "Rebound+" at bounding box center [306, 481] width 168 height 38
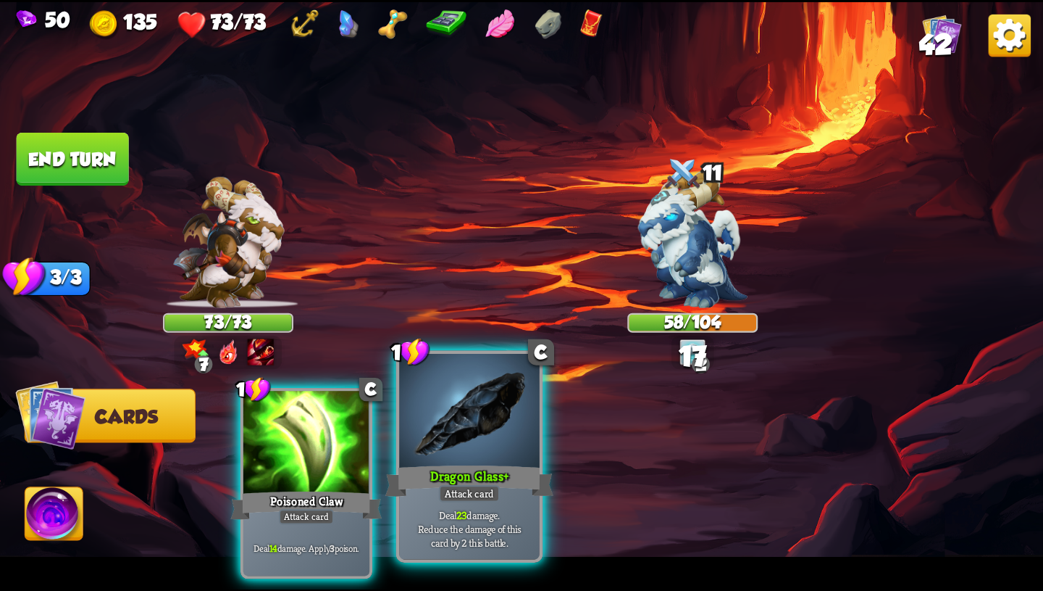
click at [461, 484] on div "Dragon Glass+" at bounding box center [470, 481] width 168 height 38
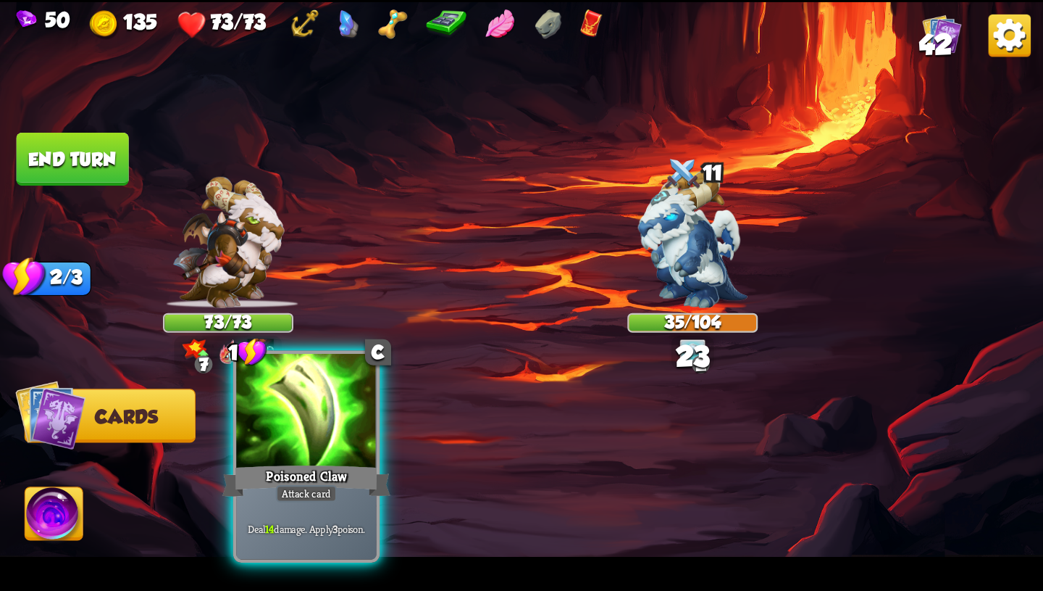
click at [330, 491] on div "Attack card" at bounding box center [306, 493] width 61 height 17
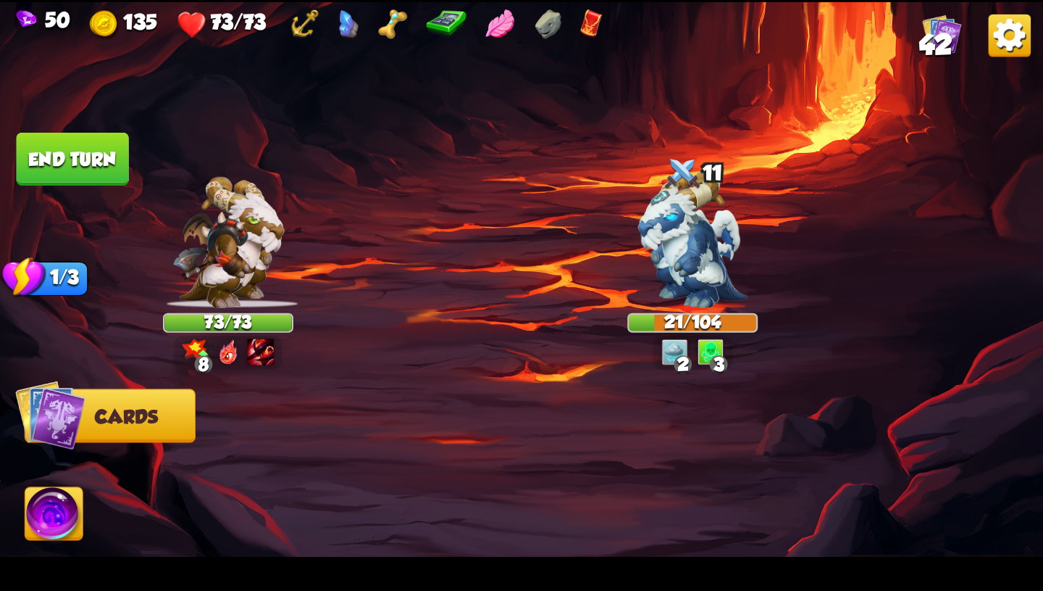
click at [93, 162] on button "End turn" at bounding box center [73, 159] width 112 height 53
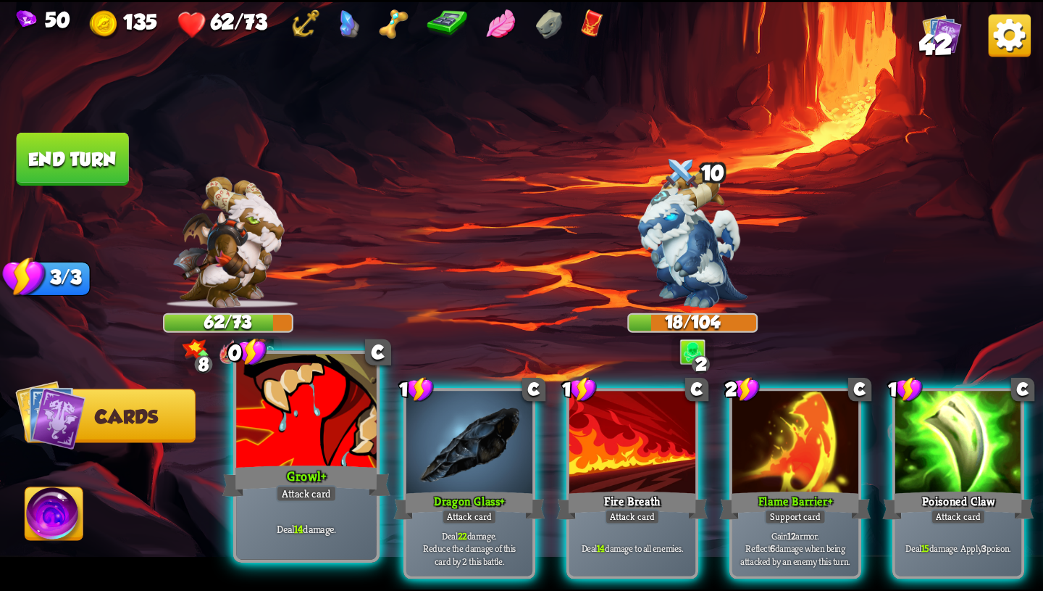
click at [361, 488] on div "Growl+" at bounding box center [306, 481] width 168 height 38
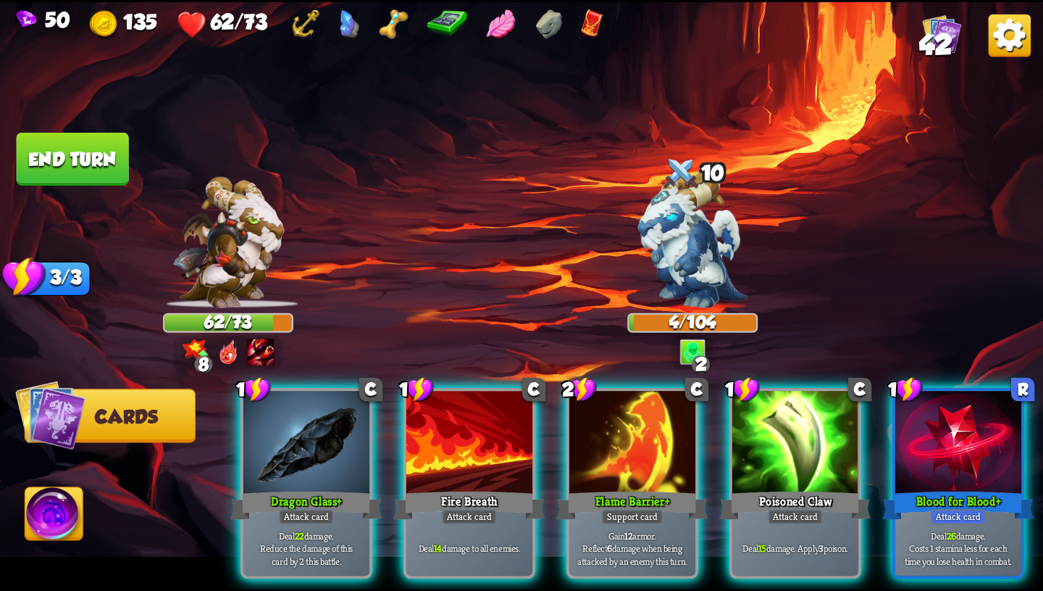
click at [43, 517] on img at bounding box center [54, 516] width 58 height 59
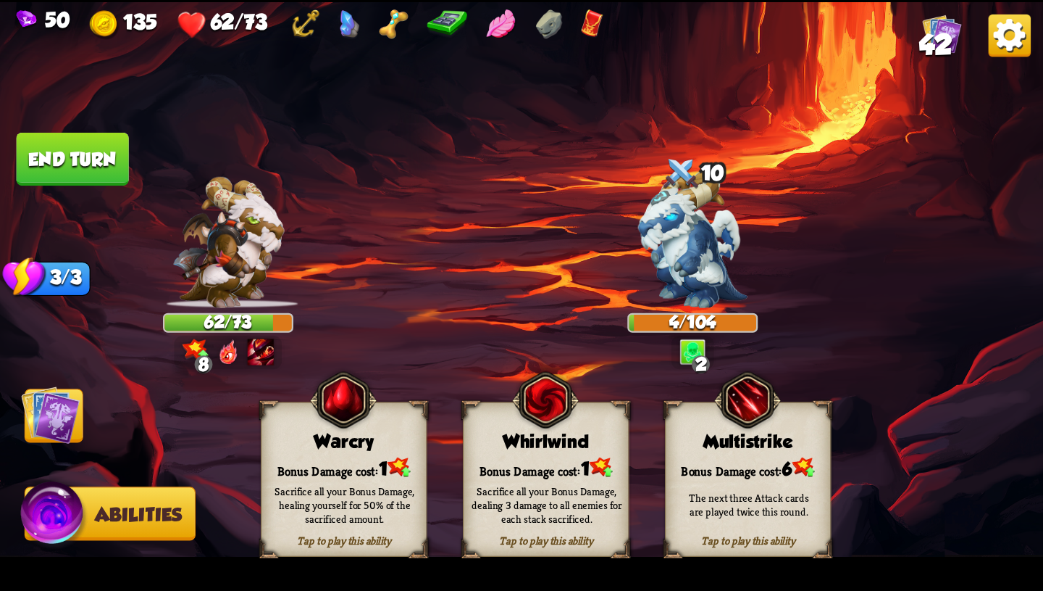
click at [334, 477] on div "Sacrifice all your Bonus Damage, healing yourself for 50% of the sacrificed amo…" at bounding box center [345, 504] width 167 height 65
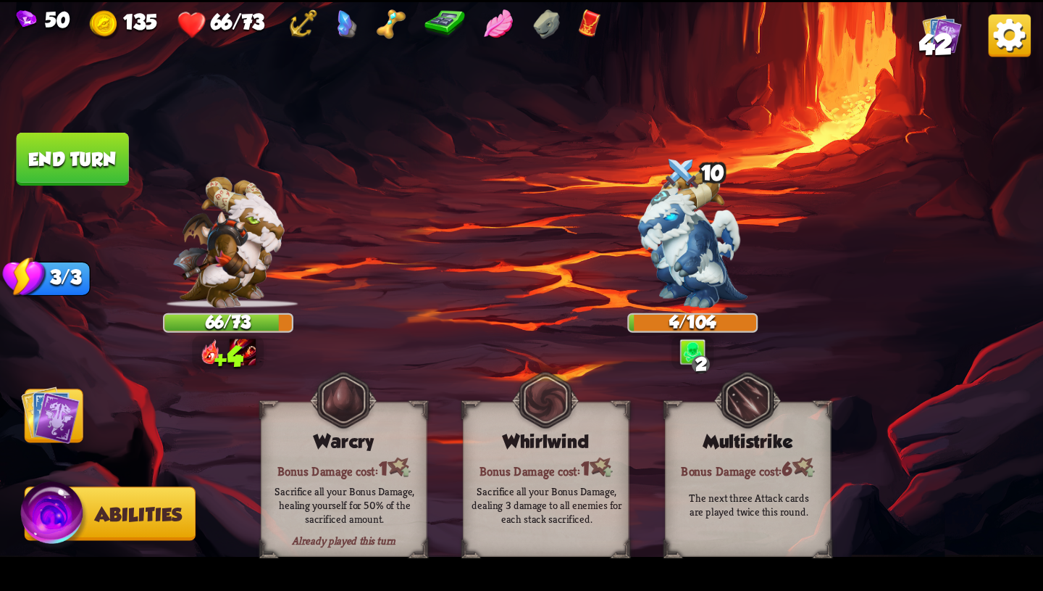
click at [65, 415] on img at bounding box center [50, 414] width 59 height 59
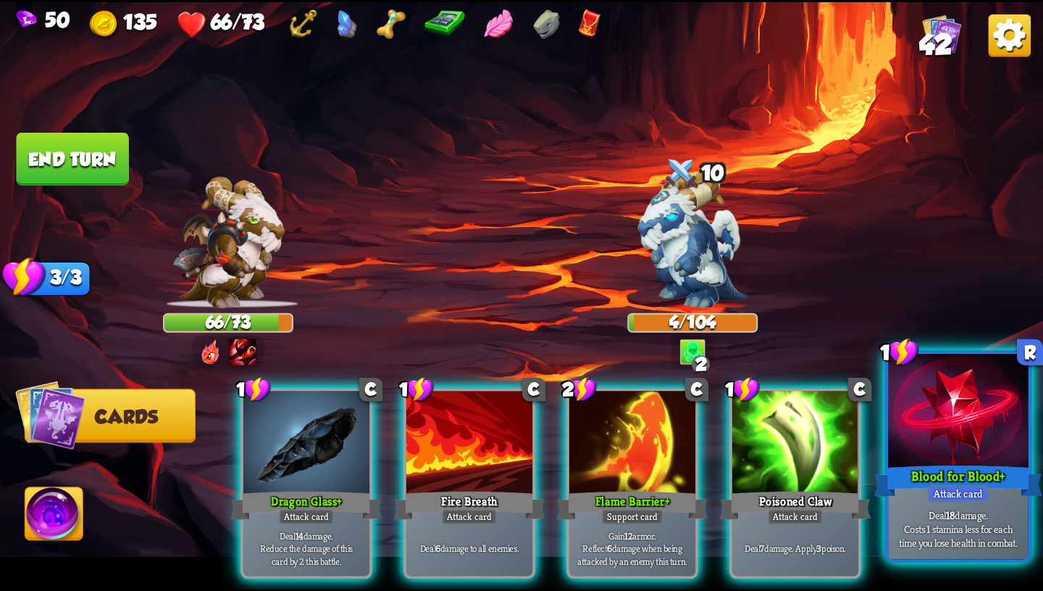
click at [994, 540] on p "Deal 18 damage. Costs 1 stamina less for each time you lose health in combat." at bounding box center [958, 527] width 133 height 41
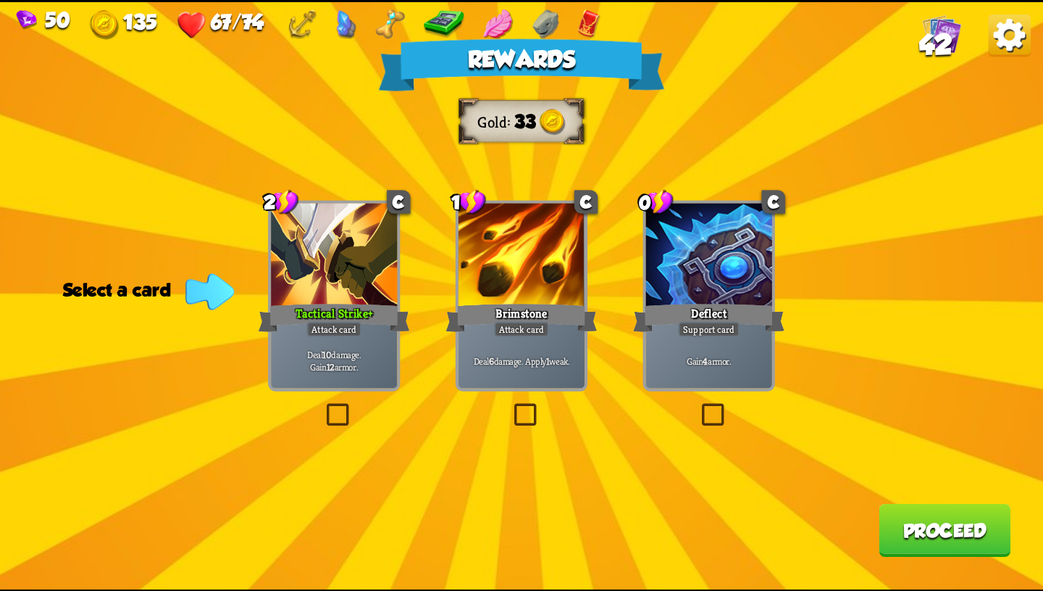
click at [325, 275] on div at bounding box center [334, 256] width 126 height 107
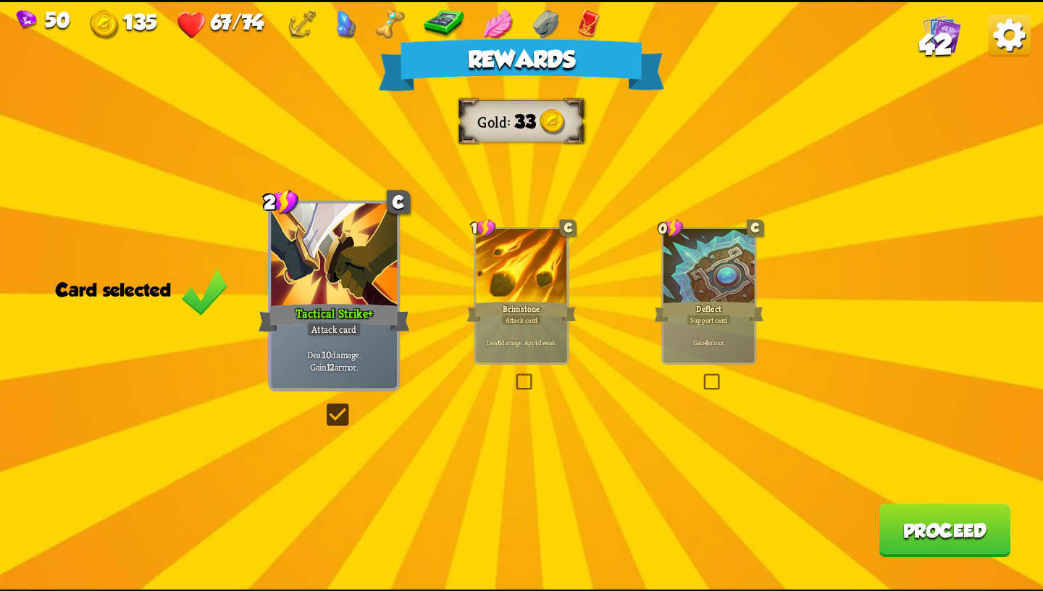
click at [709, 293] on div at bounding box center [709, 266] width 91 height 77
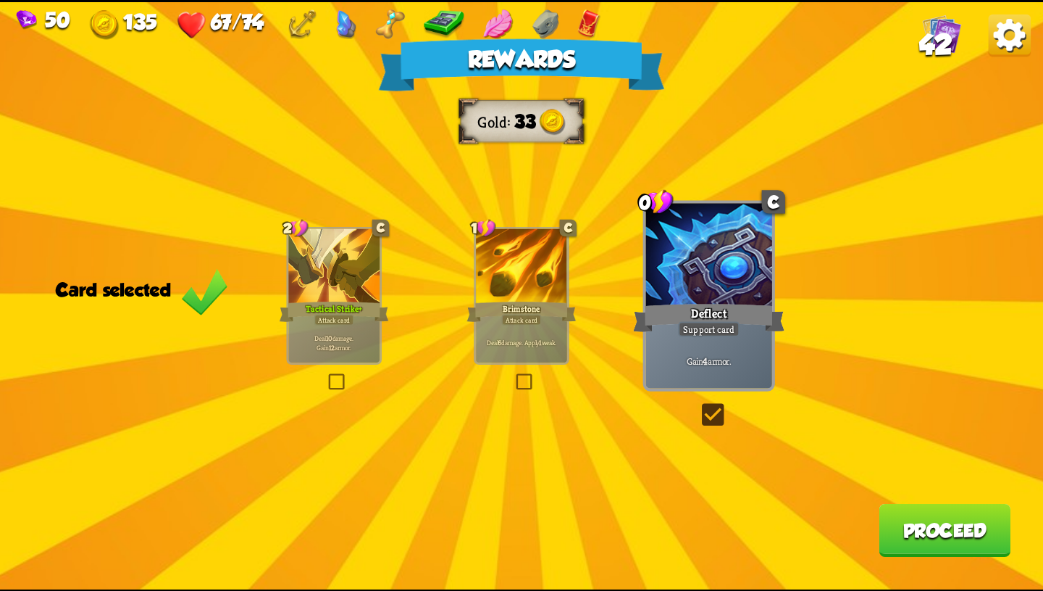
click at [322, 294] on div at bounding box center [333, 266] width 91 height 77
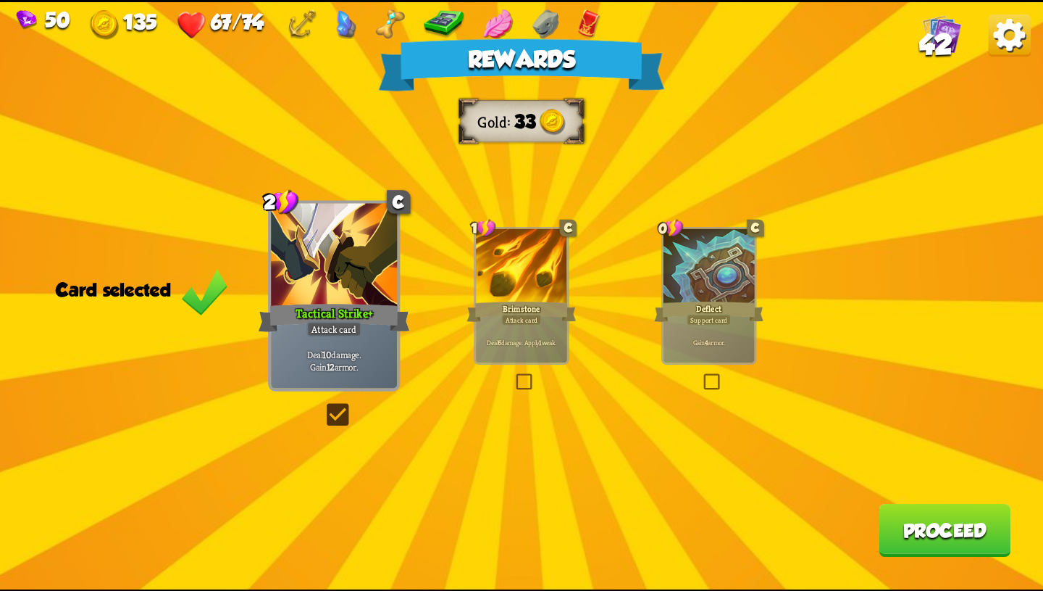
click at [945, 545] on button "Proceed" at bounding box center [945, 529] width 132 height 53
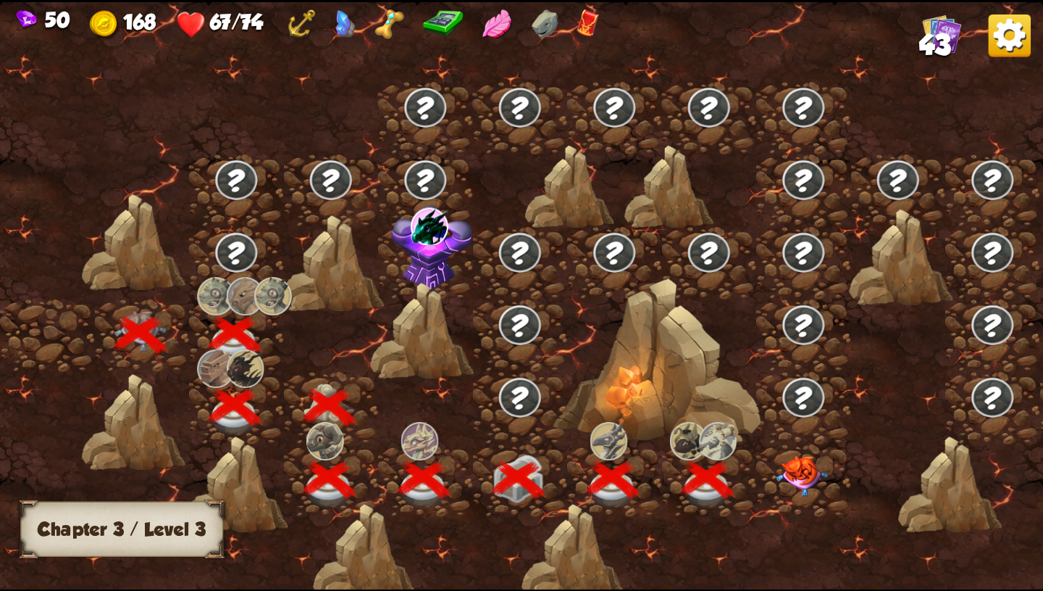
click at [789, 468] on img at bounding box center [802, 475] width 52 height 41
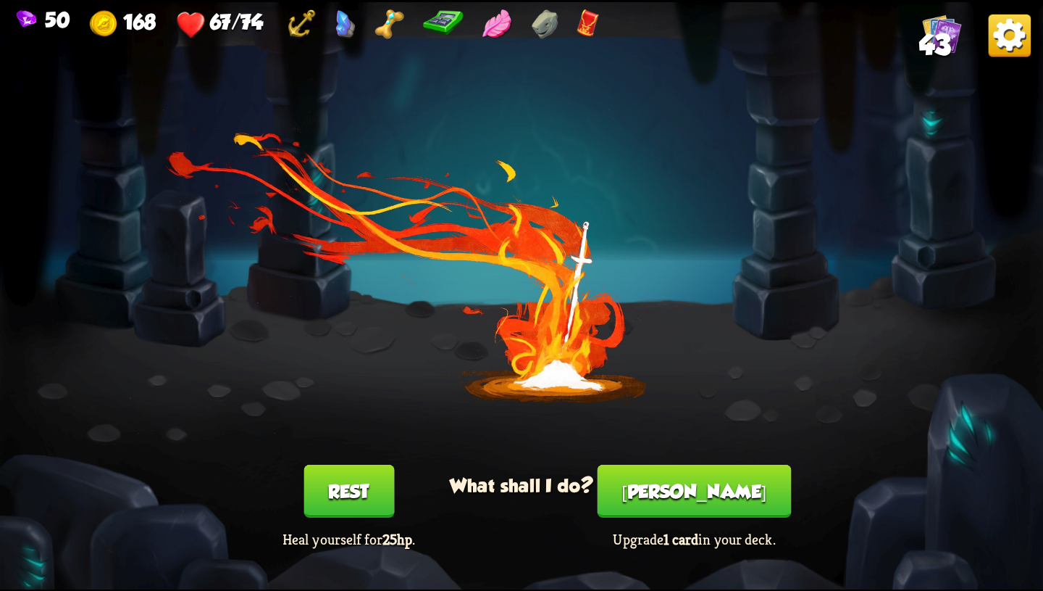
click at [685, 502] on button "[PERSON_NAME]" at bounding box center [695, 490] width 194 height 53
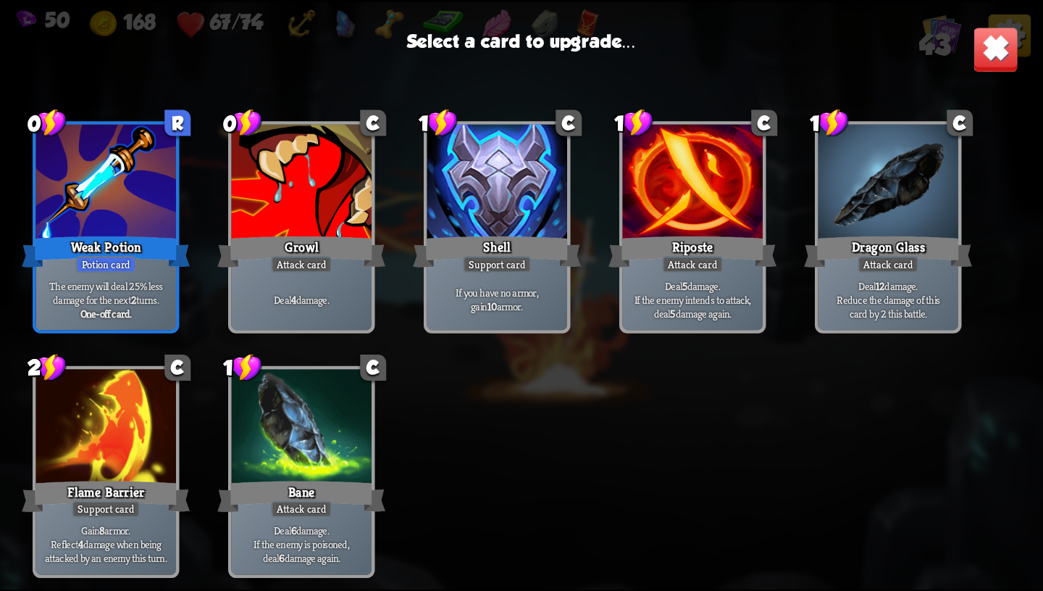
scroll to position [1107, 0]
click at [104, 434] on div at bounding box center [106, 429] width 141 height 118
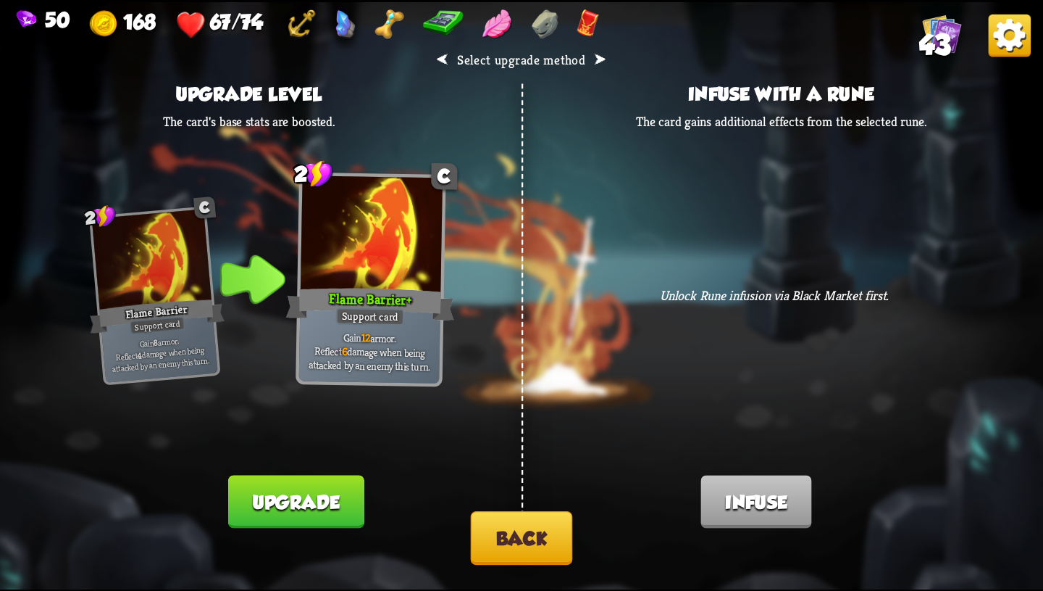
click at [536, 539] on button "Back" at bounding box center [522, 538] width 102 height 54
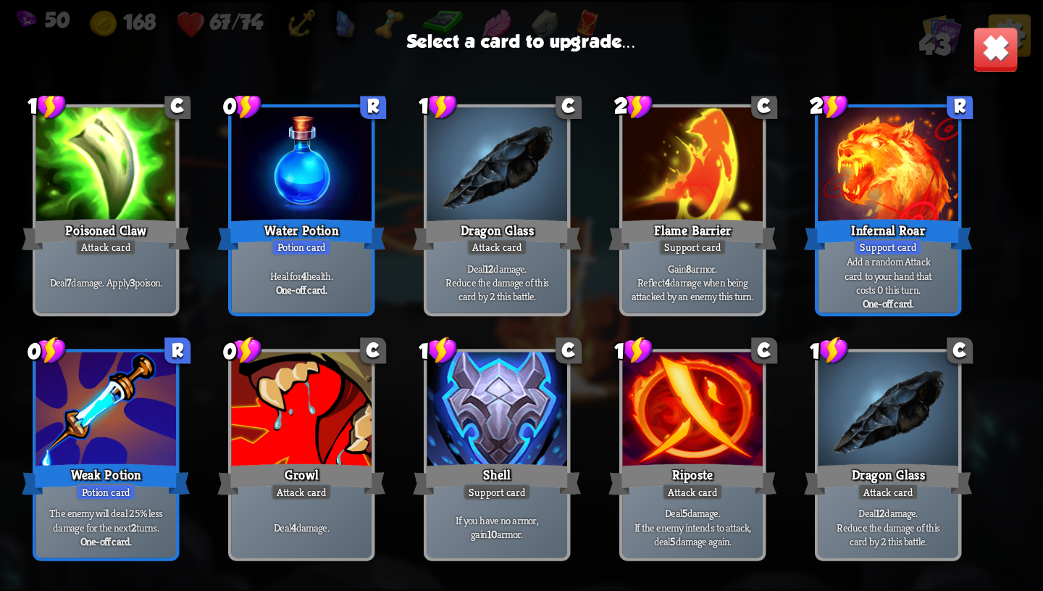
scroll to position [908, 0]
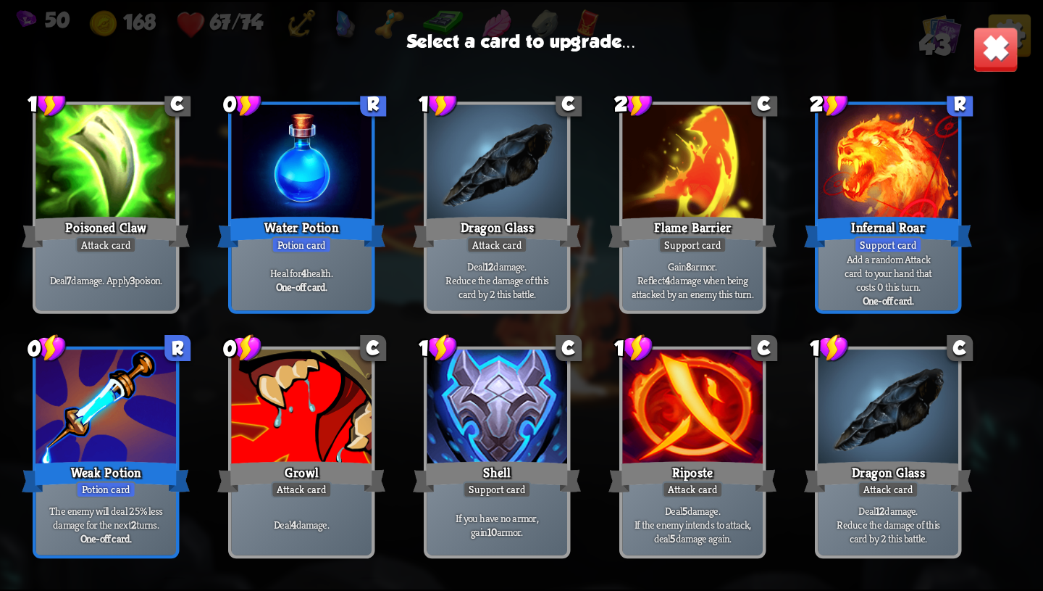
click at [109, 422] on div at bounding box center [106, 408] width 141 height 118
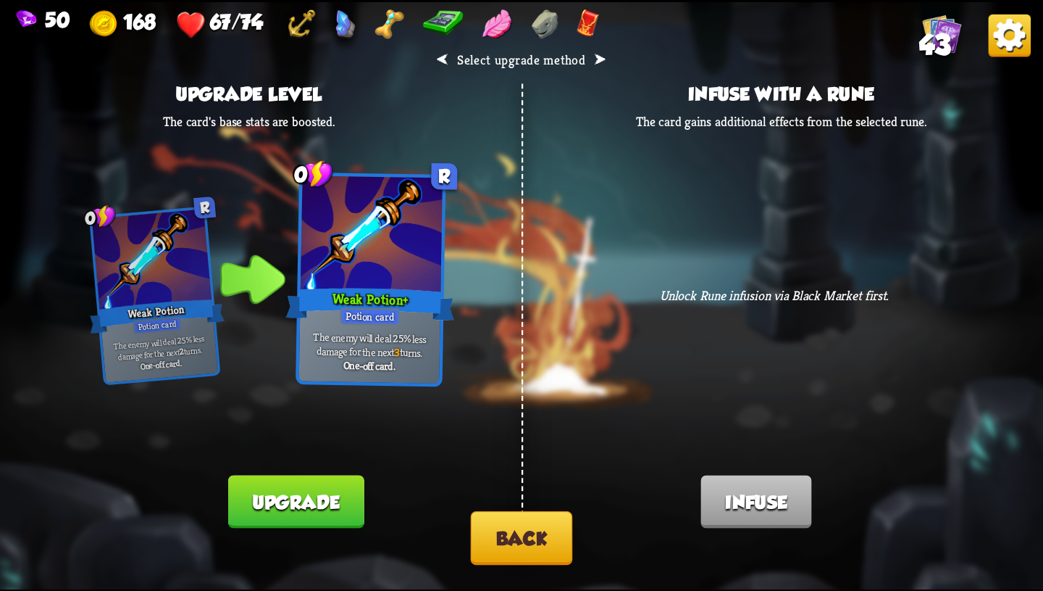
click at [555, 539] on button "Back" at bounding box center [522, 538] width 102 height 54
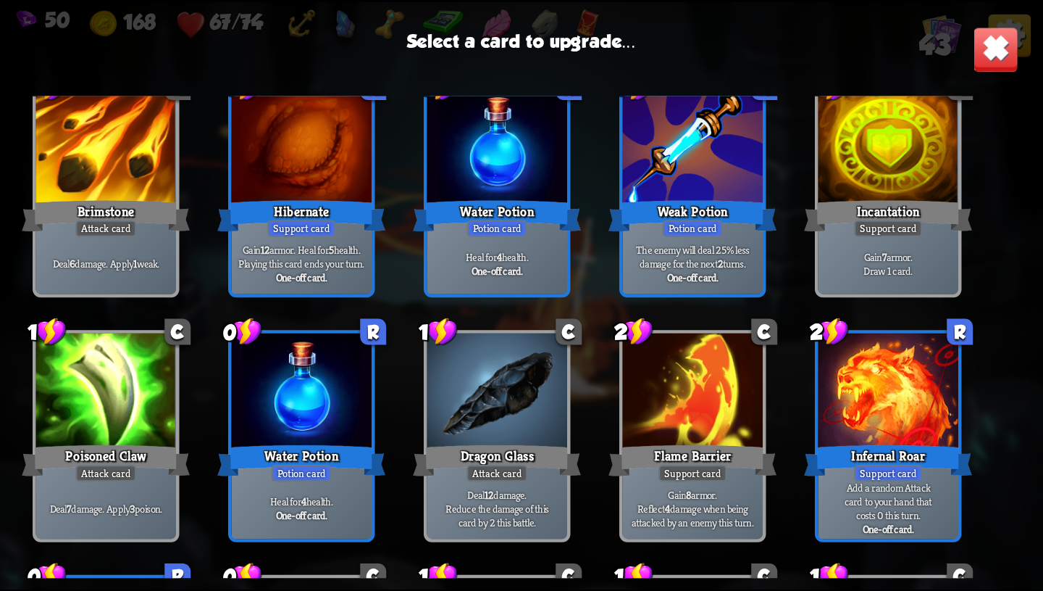
scroll to position [711, 0]
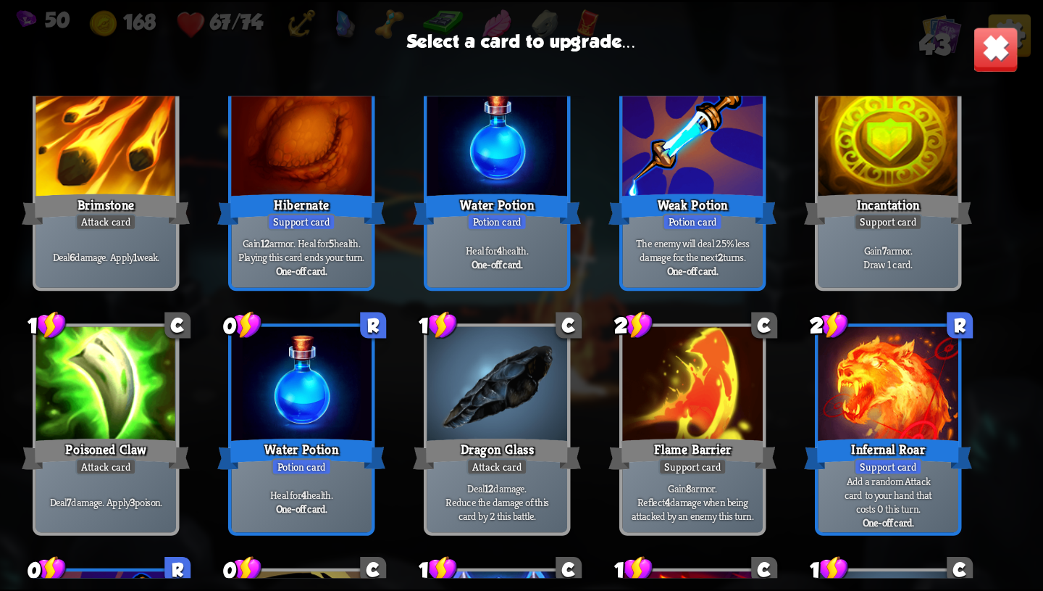
click at [848, 432] on div at bounding box center [889, 385] width 141 height 118
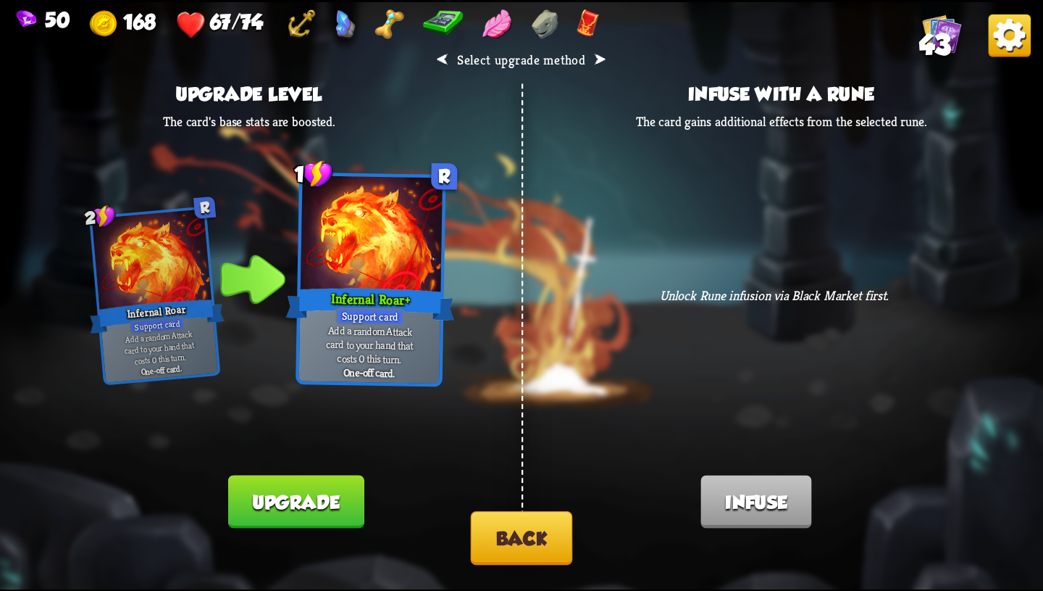
click at [312, 517] on button "Upgrade" at bounding box center [296, 501] width 136 height 53
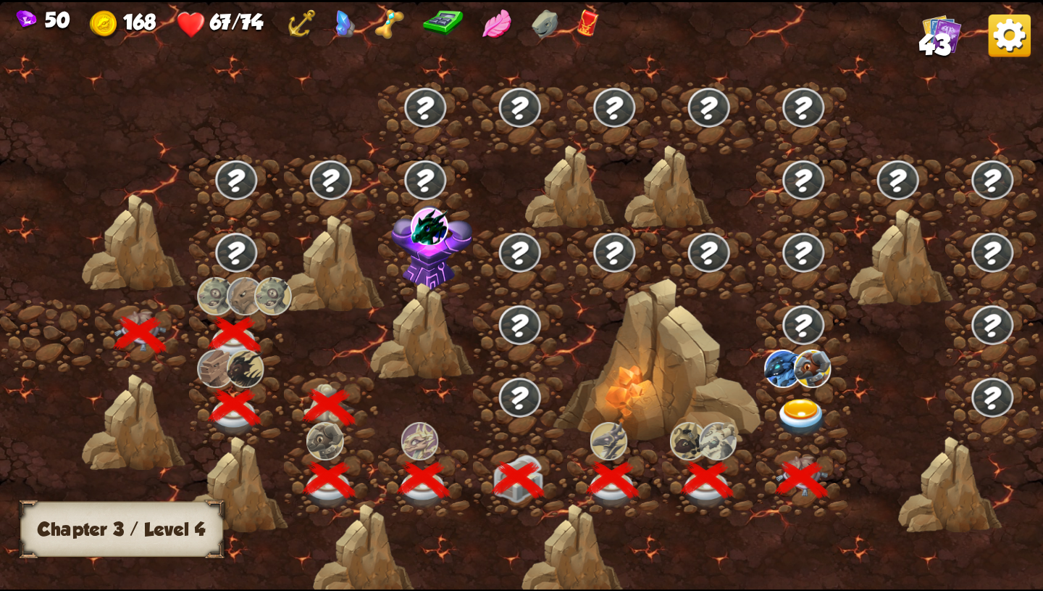
click at [807, 406] on img at bounding box center [802, 417] width 52 height 38
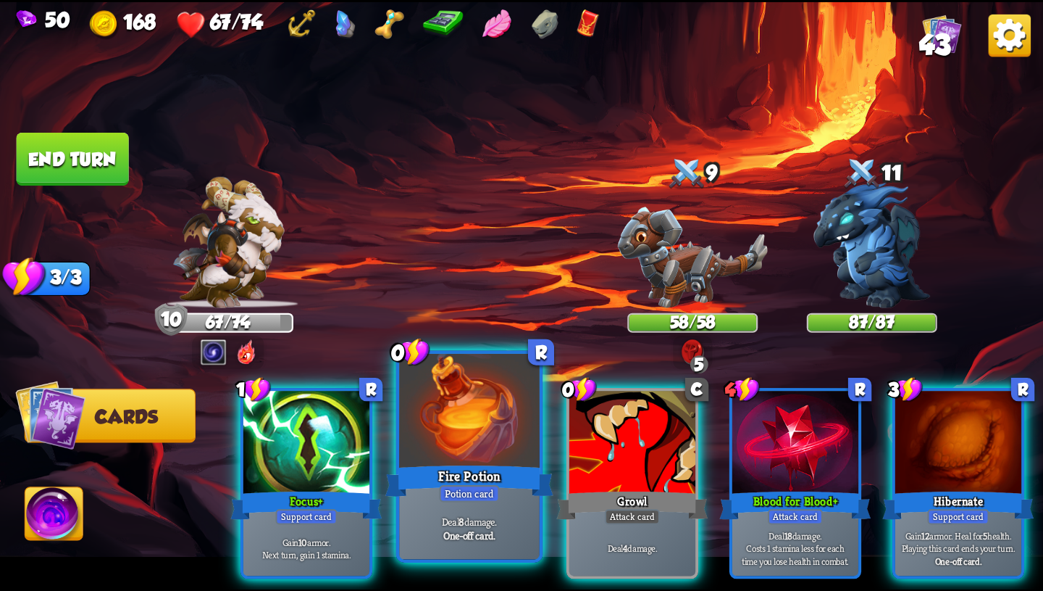
click at [491, 516] on p "Deal 8 damage." at bounding box center [469, 521] width 133 height 14
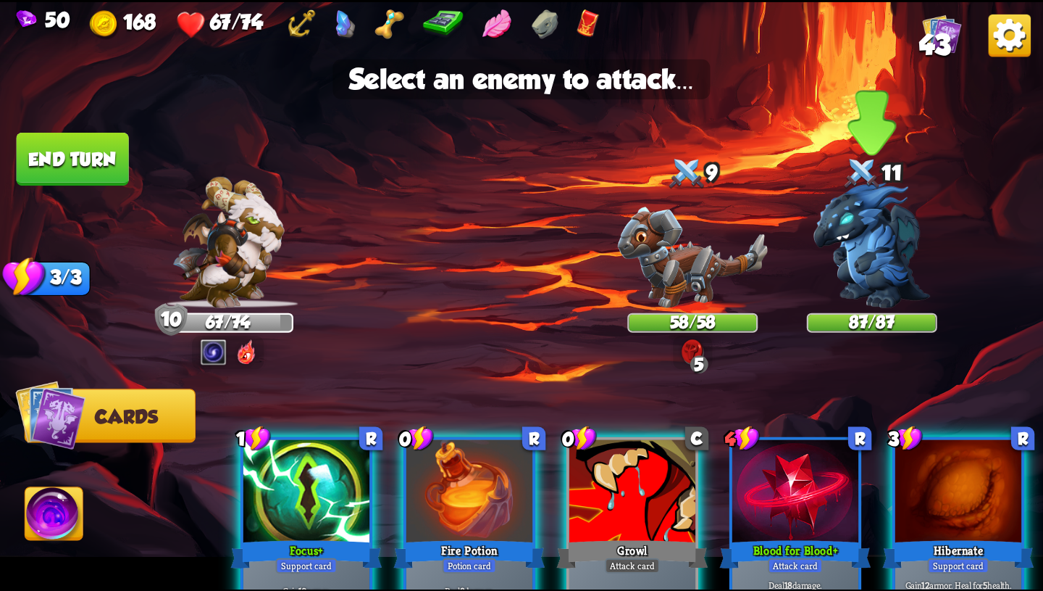
click at [857, 268] on img at bounding box center [872, 244] width 117 height 125
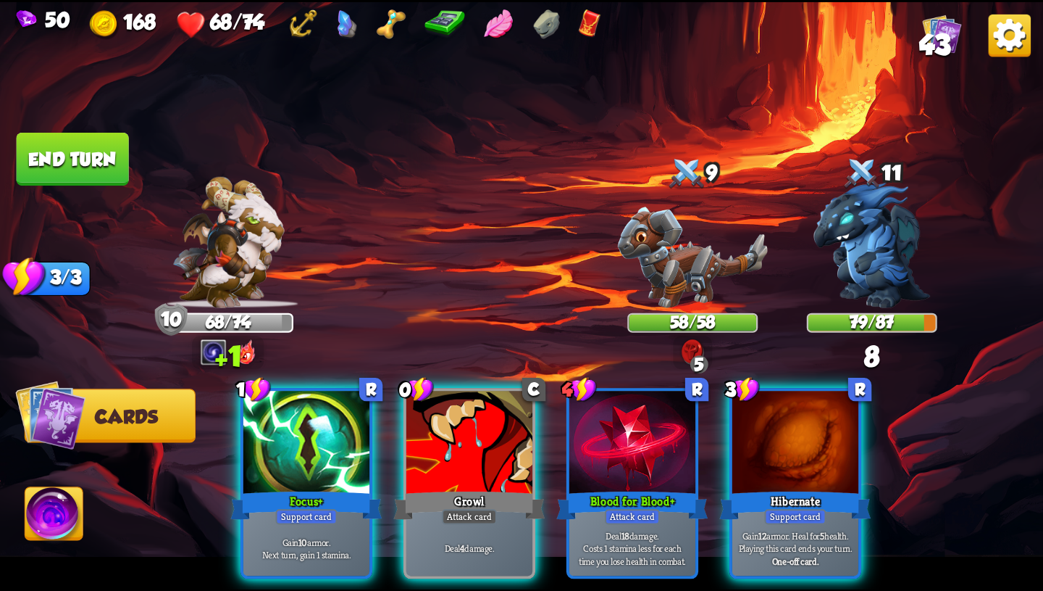
click at [242, 349] on img at bounding box center [246, 351] width 20 height 26
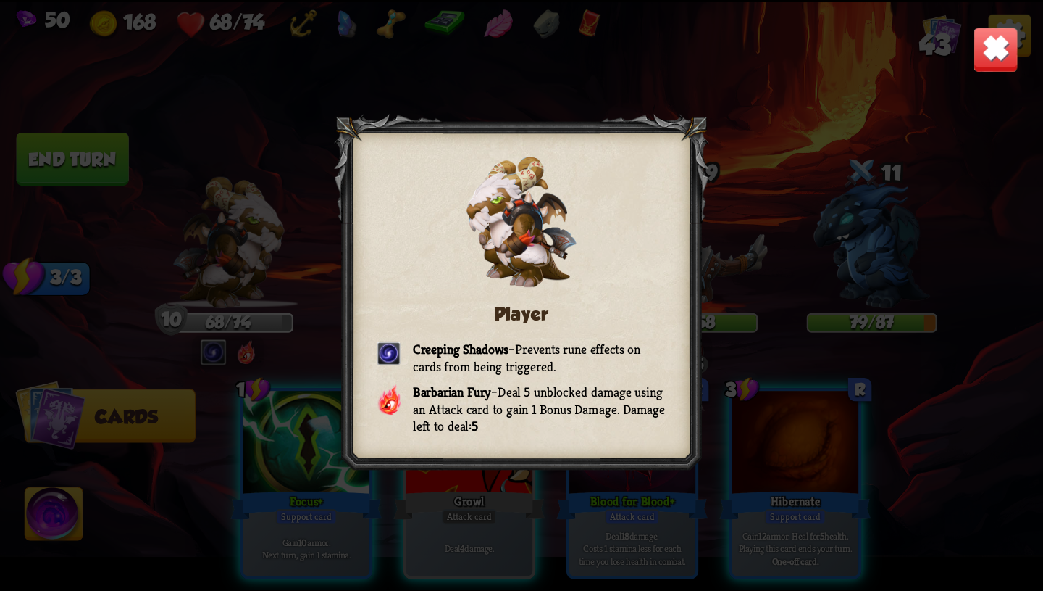
click at [985, 43] on img at bounding box center [996, 49] width 46 height 46
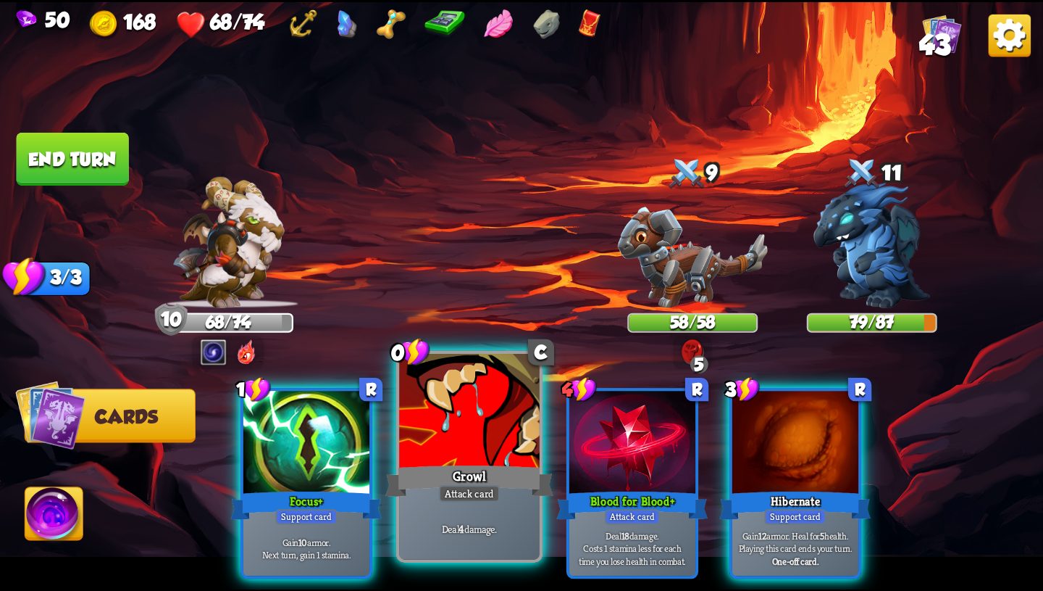
click at [470, 459] on div at bounding box center [469, 412] width 141 height 118
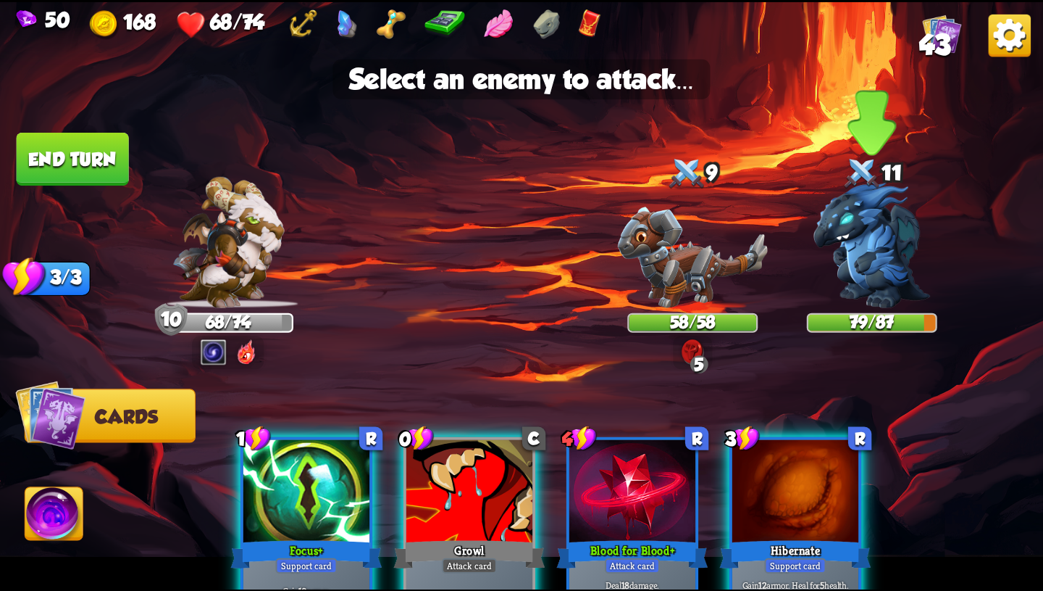
click at [863, 249] on img at bounding box center [872, 244] width 117 height 125
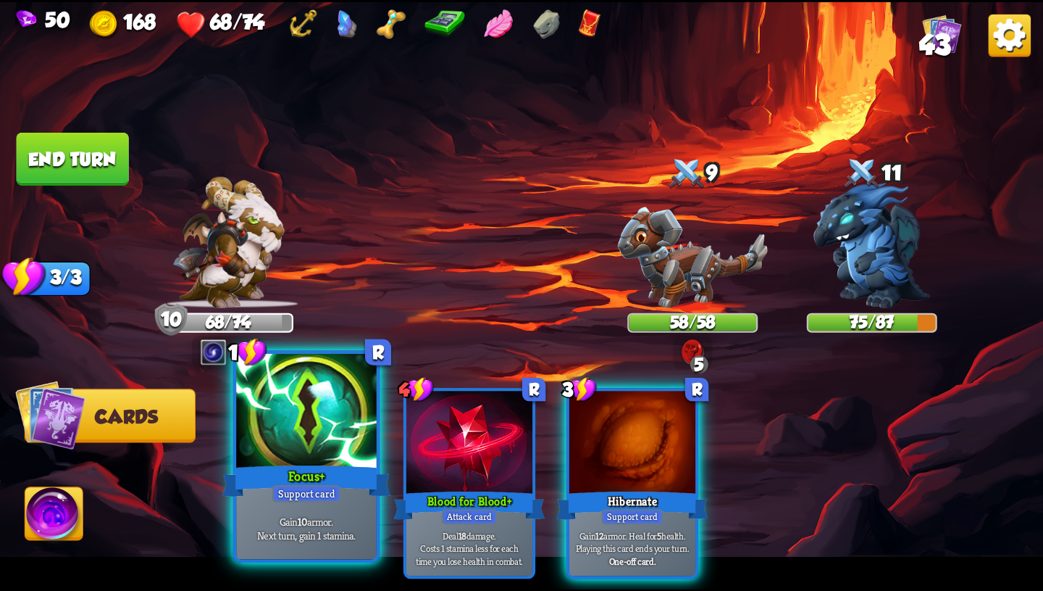
click at [298, 464] on div "Focus+" at bounding box center [306, 481] width 168 height 38
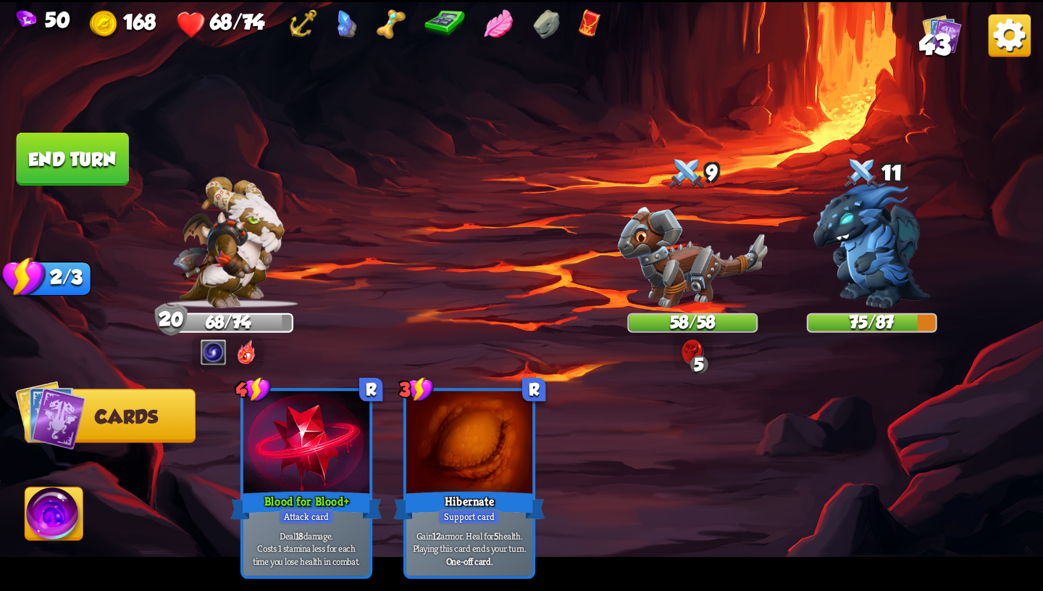
click at [96, 162] on button "End turn" at bounding box center [73, 159] width 112 height 53
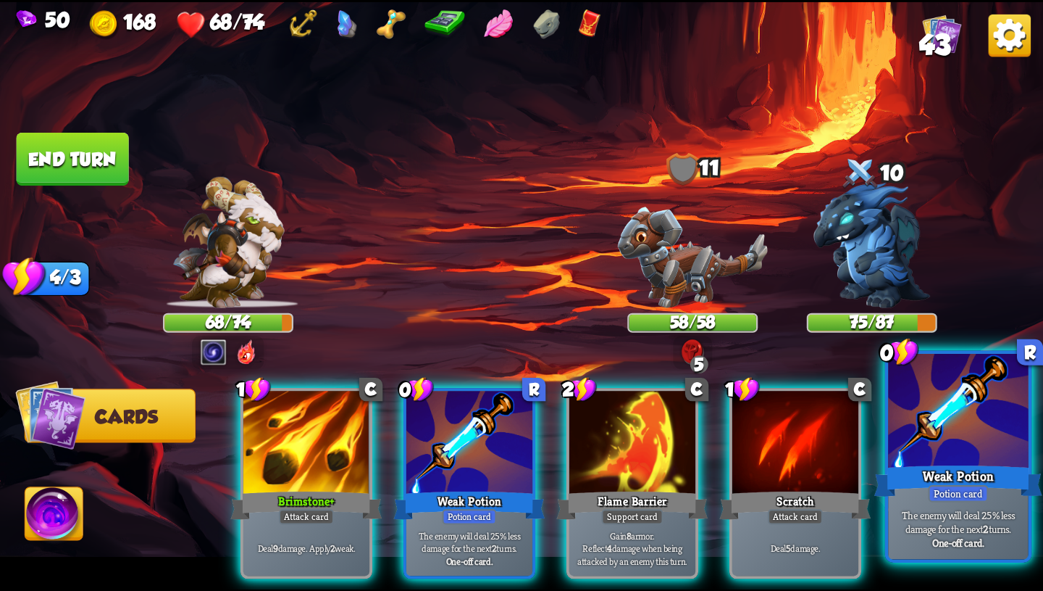
click at [952, 472] on div "Weak Potion" at bounding box center [959, 481] width 168 height 38
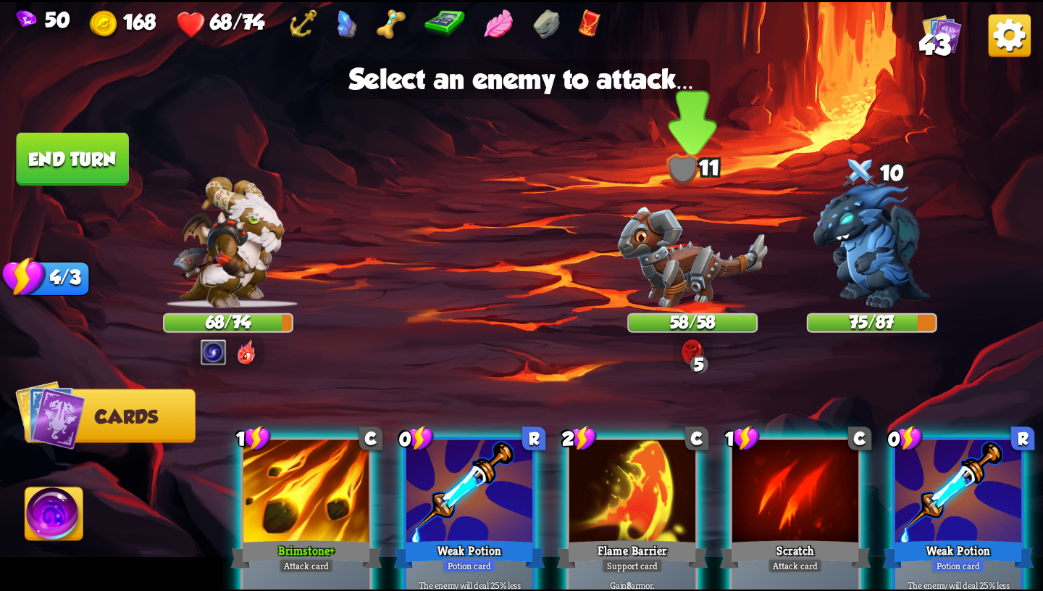
click at [712, 288] on img at bounding box center [693, 257] width 150 height 101
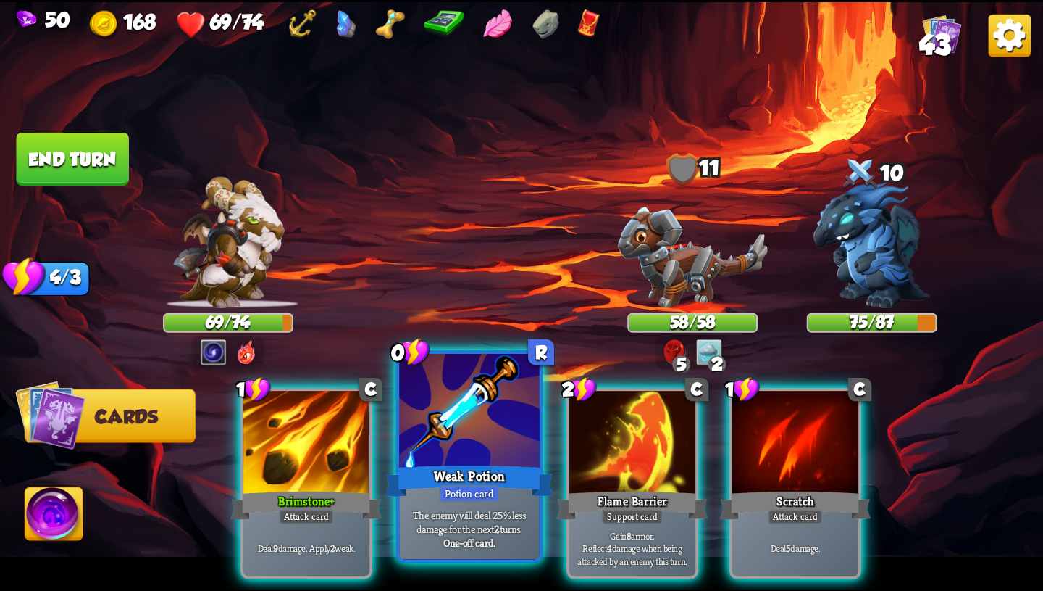
click at [480, 486] on div "Potion card" at bounding box center [469, 493] width 60 height 17
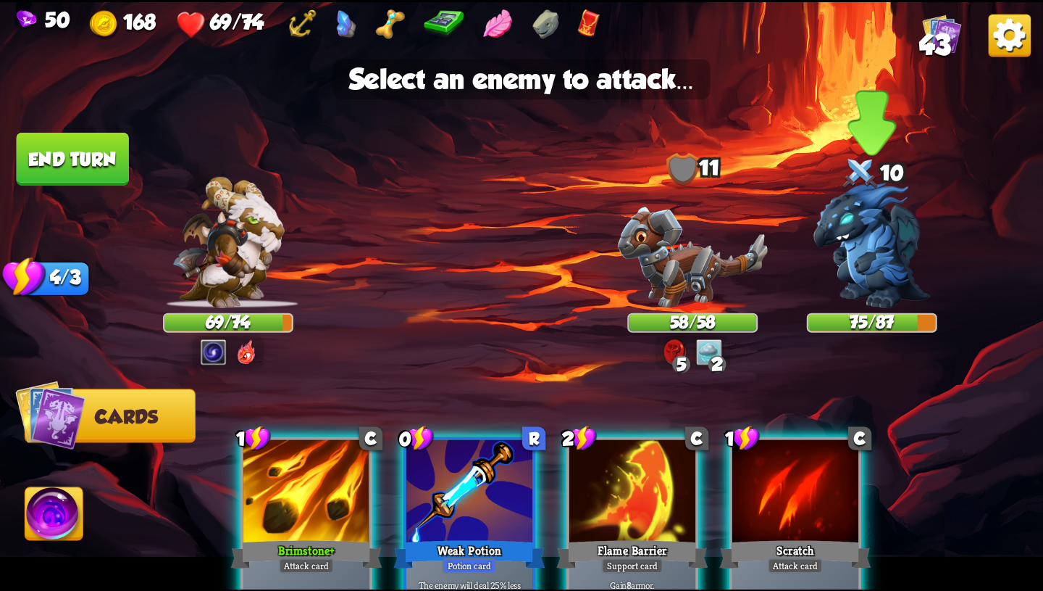
click at [869, 266] on img at bounding box center [872, 244] width 117 height 125
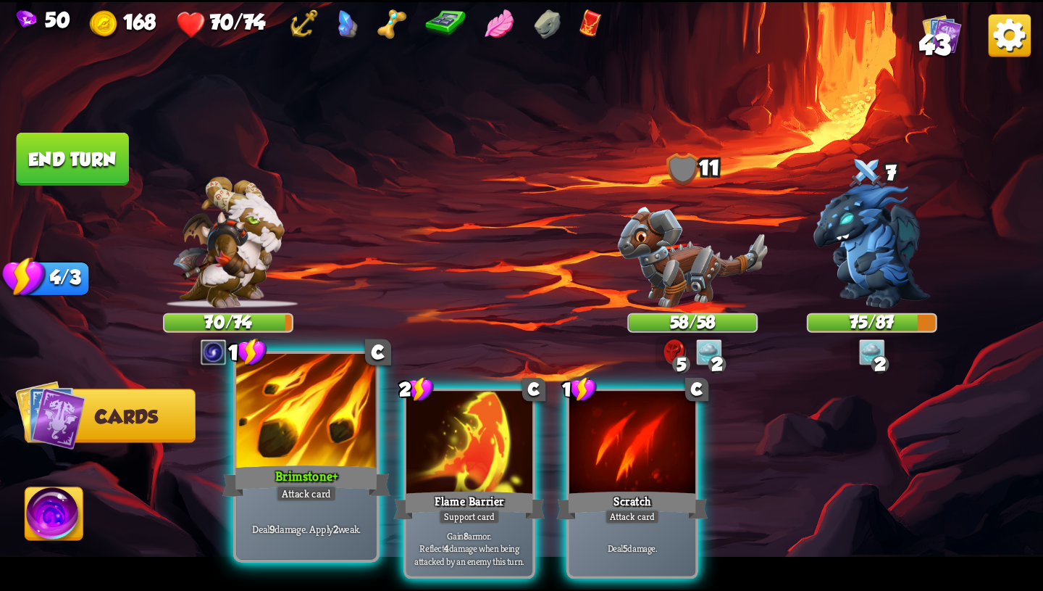
click at [319, 457] on div at bounding box center [306, 412] width 141 height 118
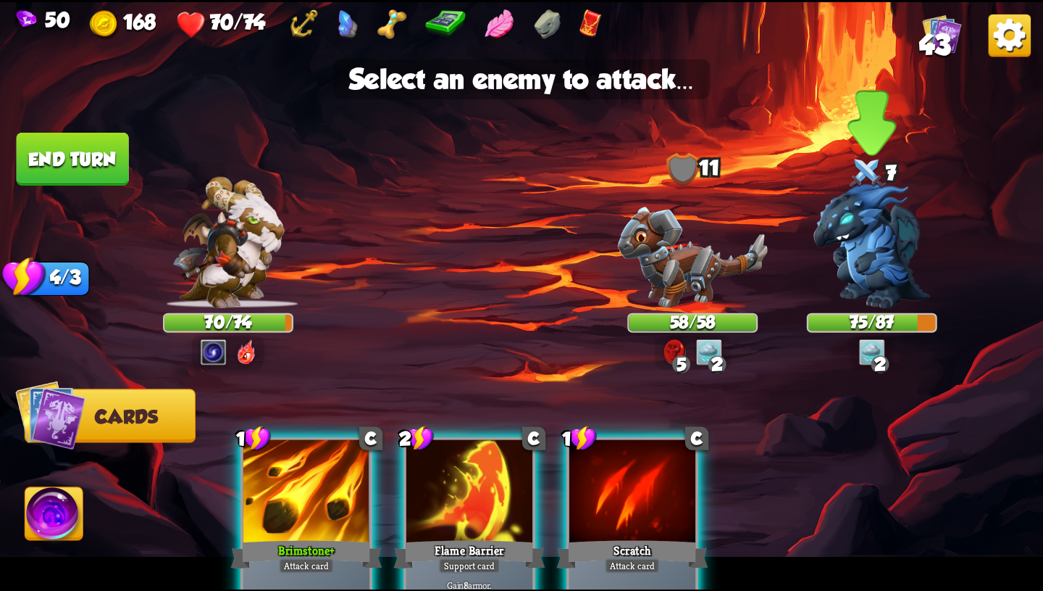
click at [888, 268] on img at bounding box center [872, 244] width 117 height 125
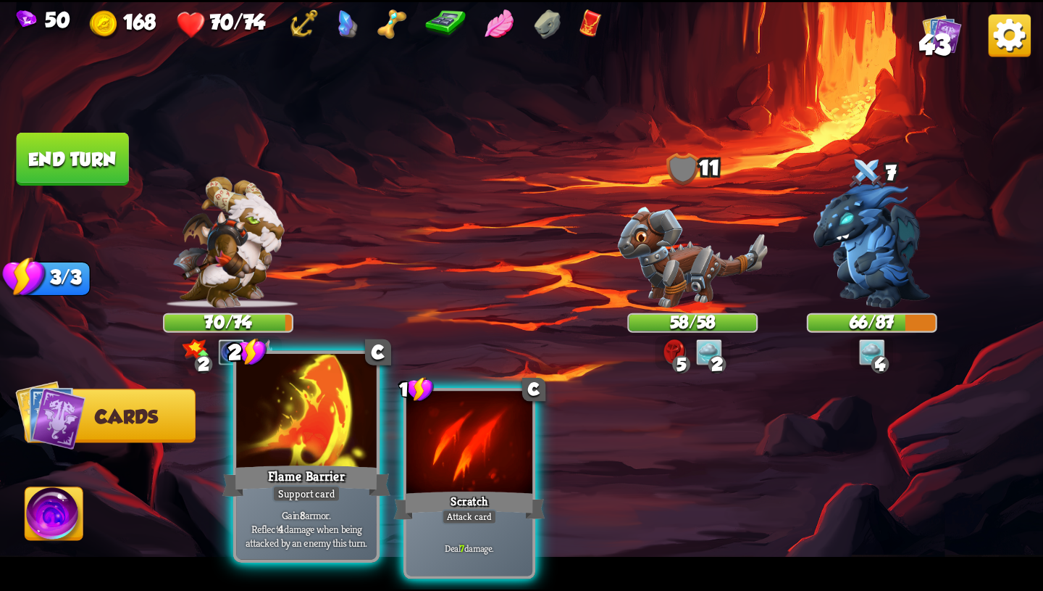
click at [342, 493] on div "Flame Barrier" at bounding box center [306, 481] width 168 height 38
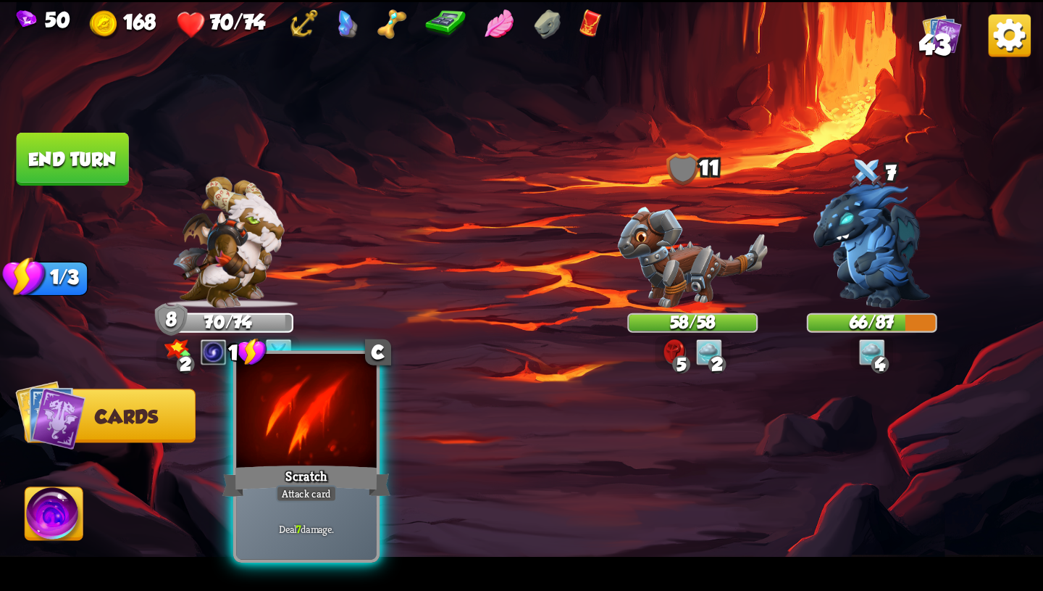
click at [351, 502] on div "Deal 7 damage." at bounding box center [306, 528] width 141 height 61
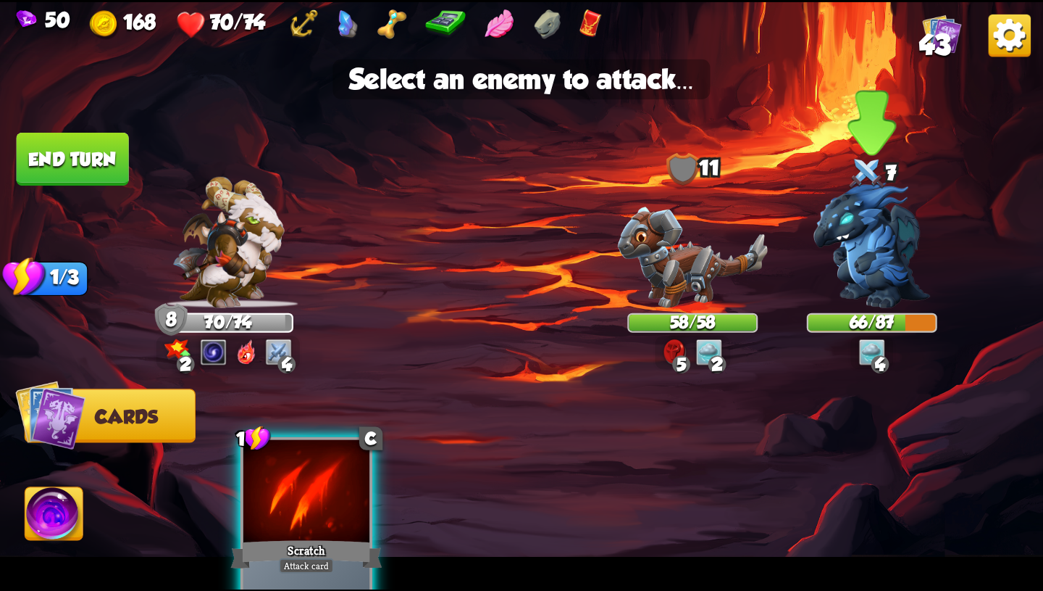
click at [841, 267] on img at bounding box center [872, 244] width 117 height 125
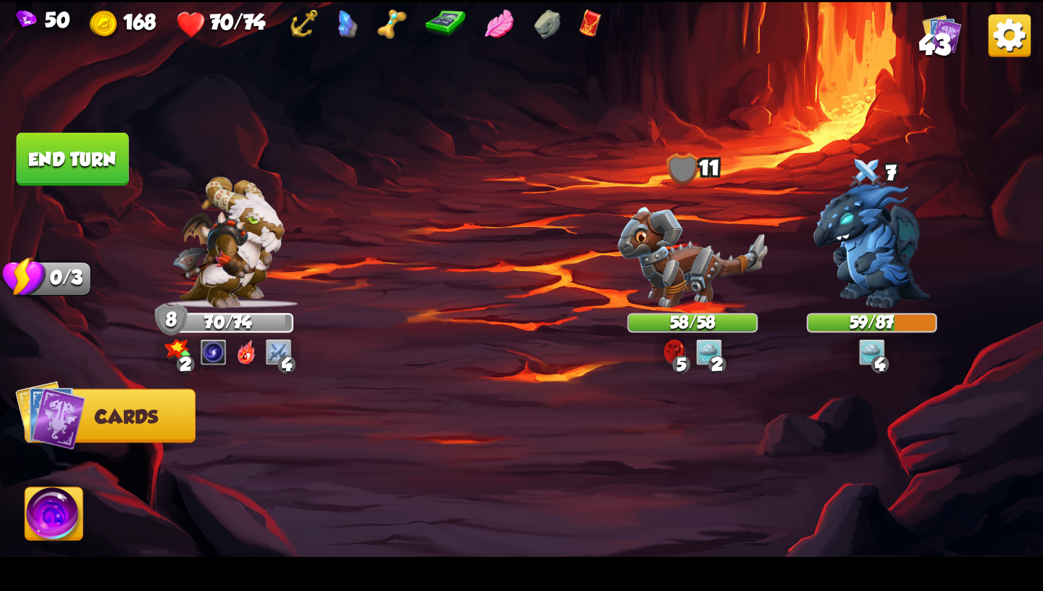
click at [75, 167] on button "End turn" at bounding box center [72, 159] width 114 height 54
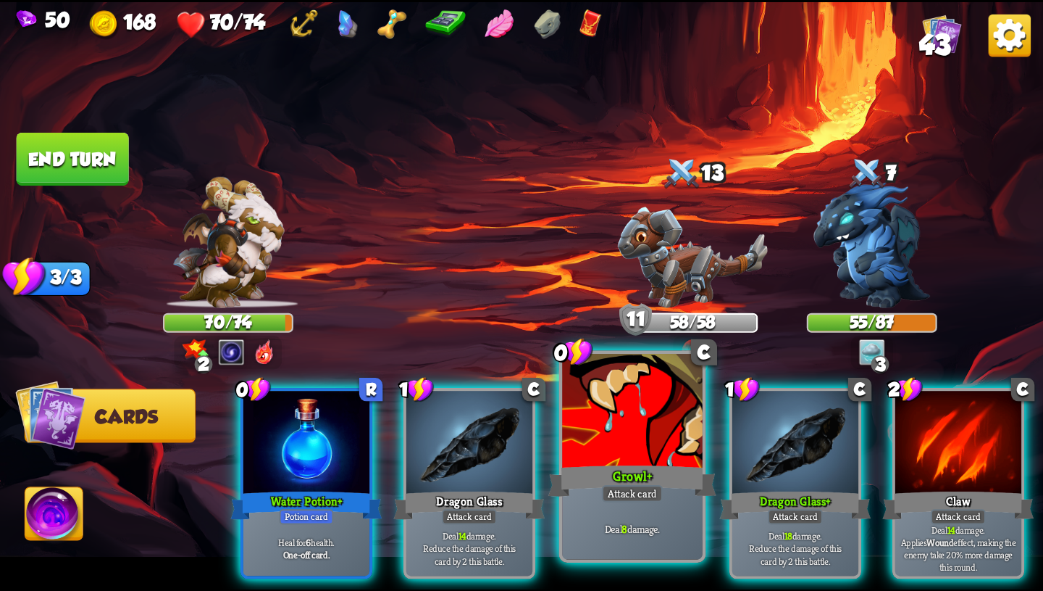
click at [657, 503] on div "Deal 8 damage." at bounding box center [632, 528] width 141 height 61
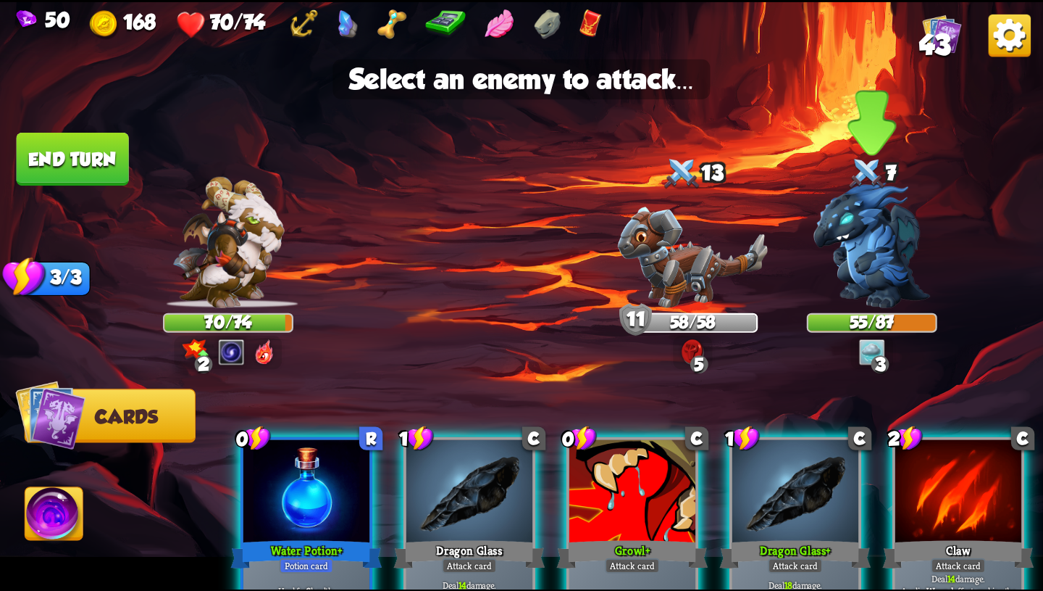
click at [875, 291] on img at bounding box center [872, 244] width 117 height 125
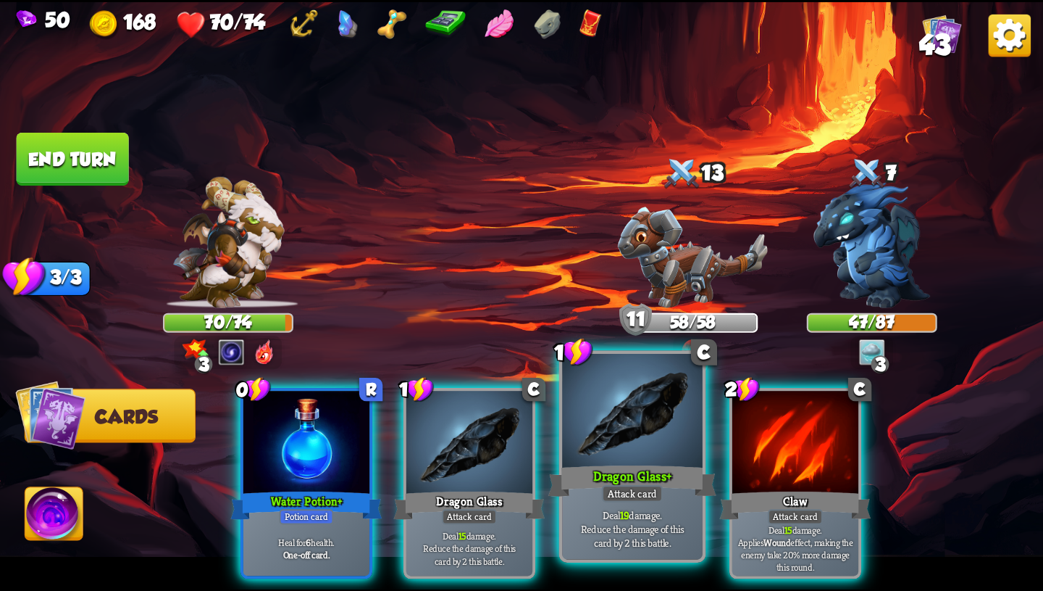
click at [617, 446] on div at bounding box center [632, 412] width 141 height 118
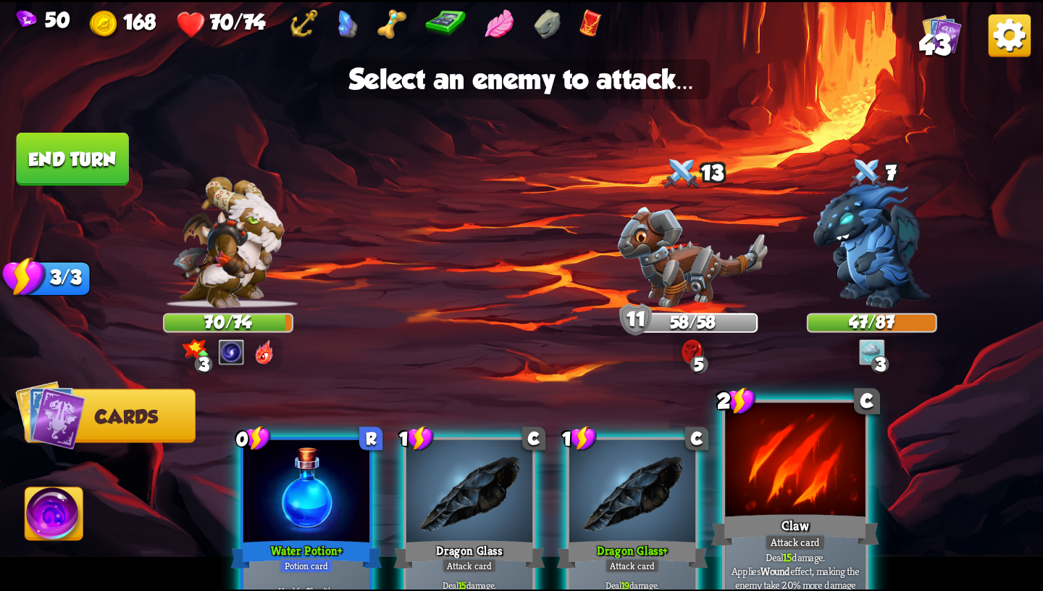
click at [799, 499] on div at bounding box center [795, 461] width 141 height 118
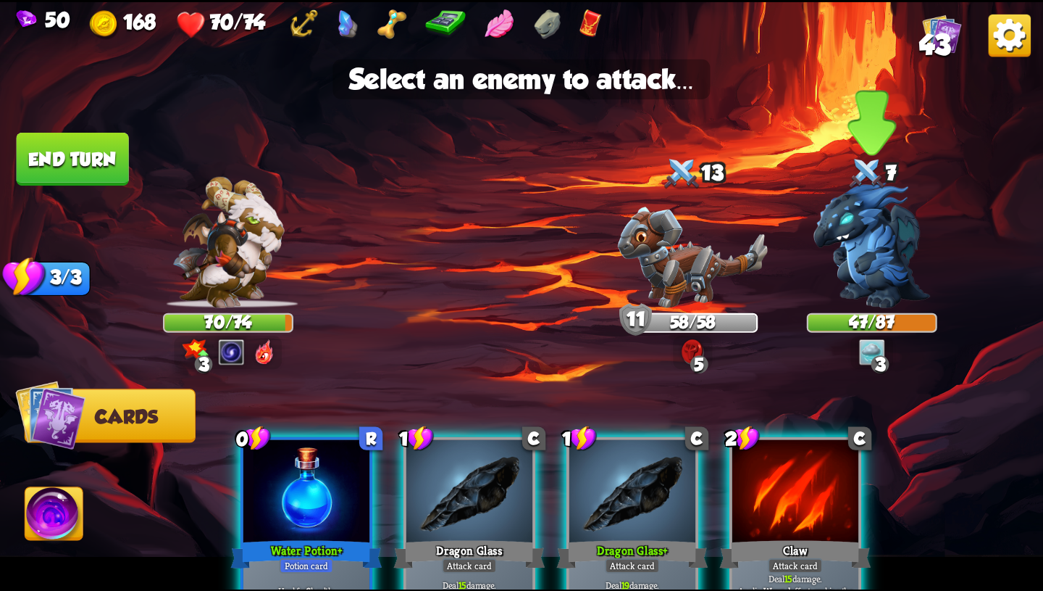
click at [872, 288] on img at bounding box center [872, 244] width 117 height 125
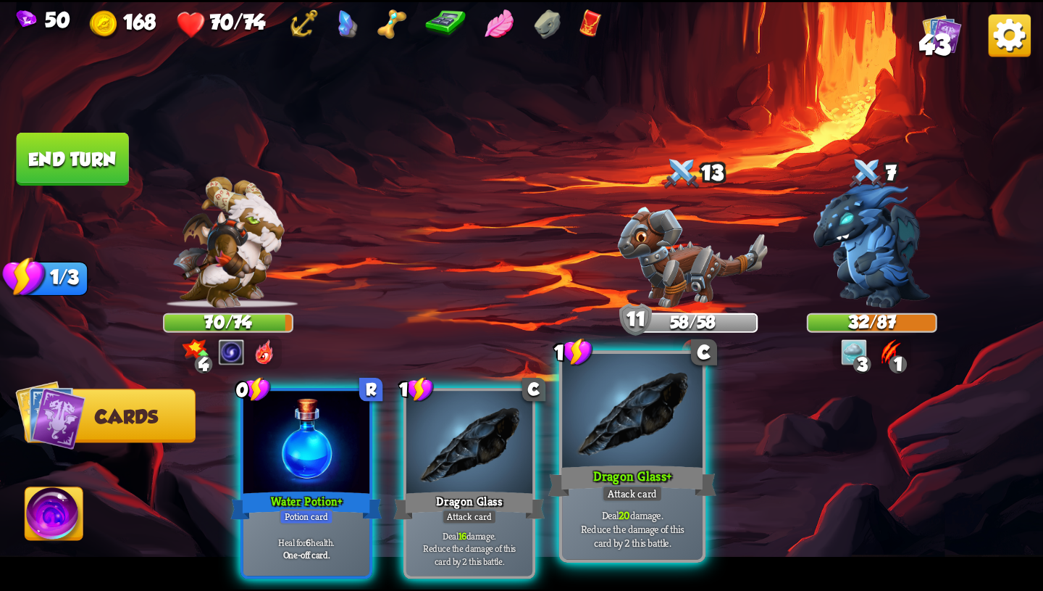
click at [659, 460] on div at bounding box center [632, 412] width 141 height 118
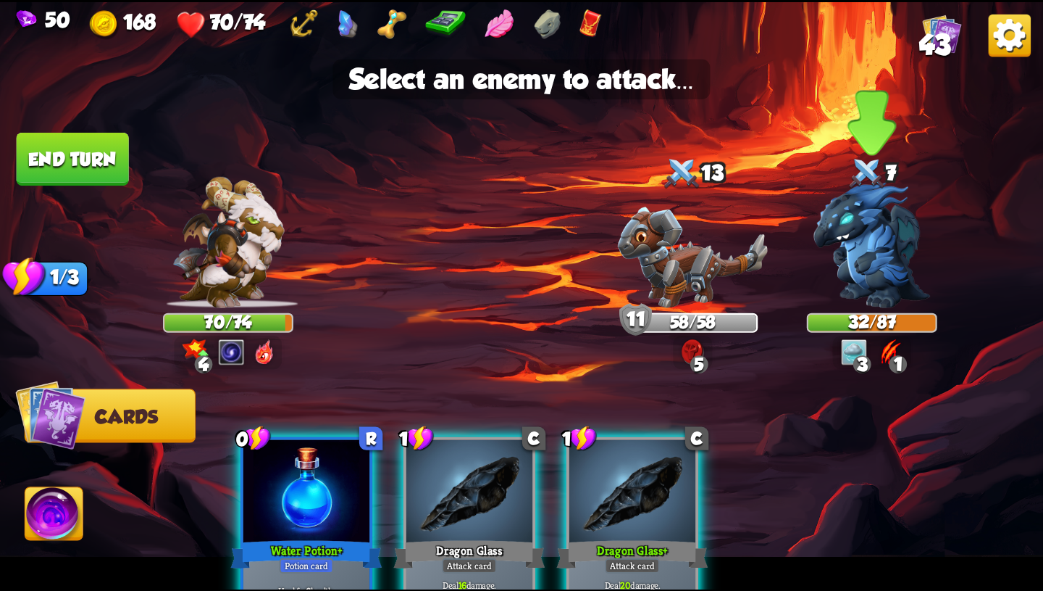
click at [871, 258] on img at bounding box center [872, 244] width 117 height 125
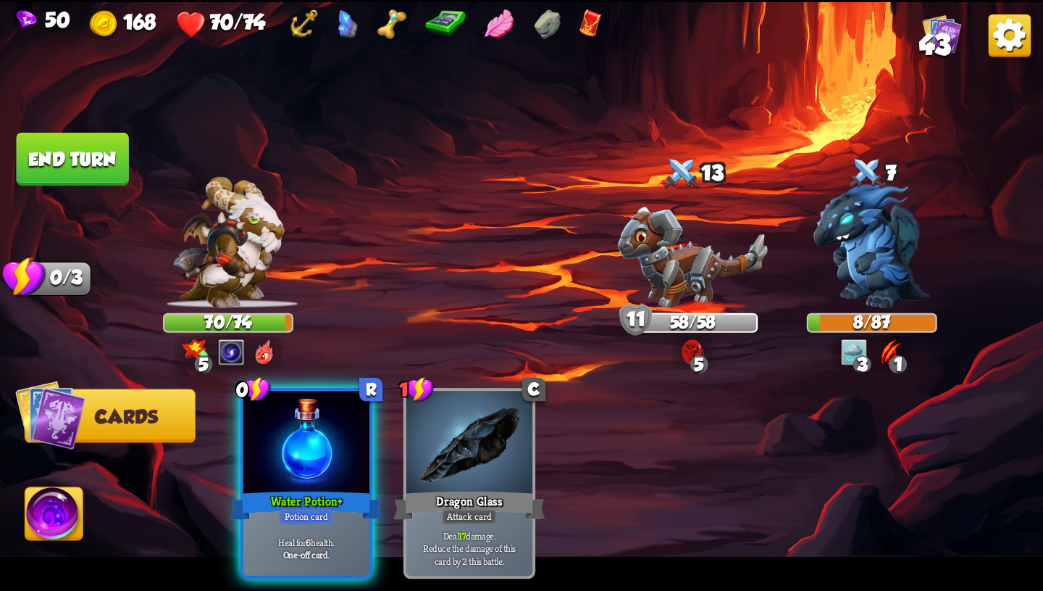
click at [41, 522] on img at bounding box center [54, 516] width 58 height 59
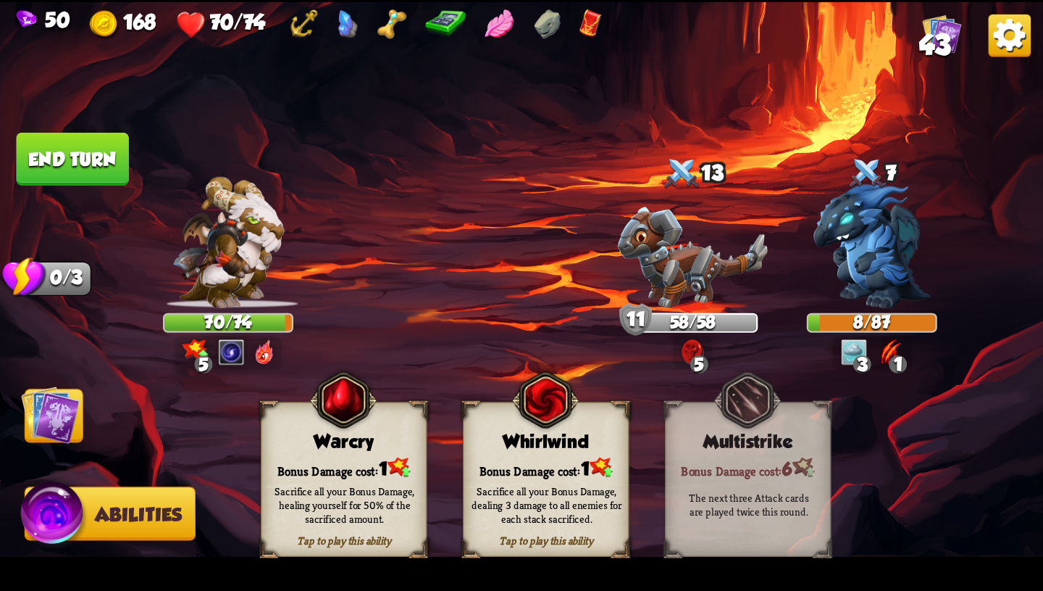
click at [488, 485] on div "Sacrifice all your Bonus Damage, dealing 3 damage to all enemies for each stack…" at bounding box center [547, 503] width 150 height 41
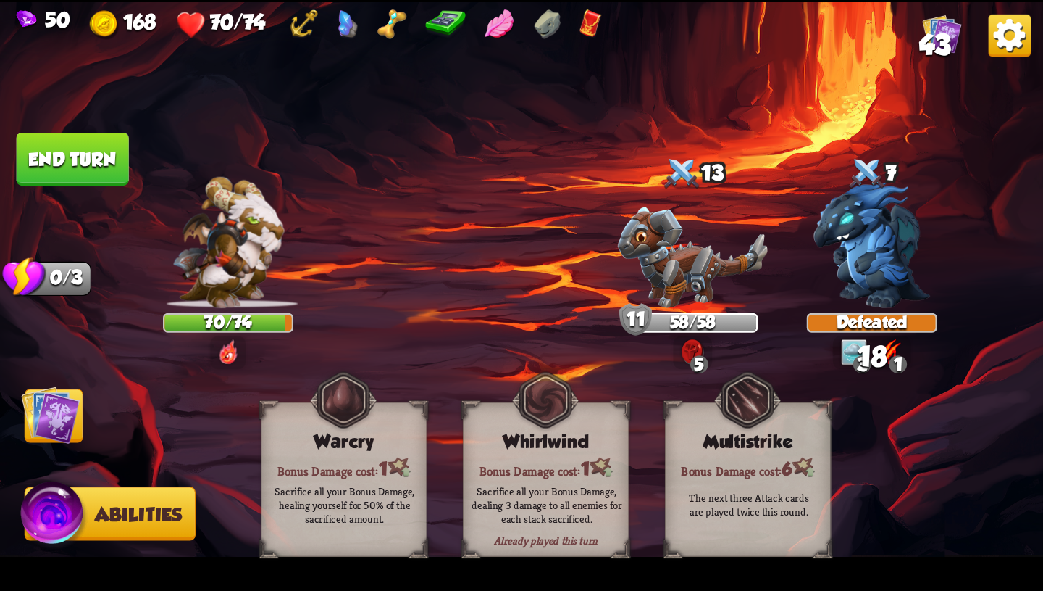
click at [62, 425] on img at bounding box center [50, 414] width 59 height 59
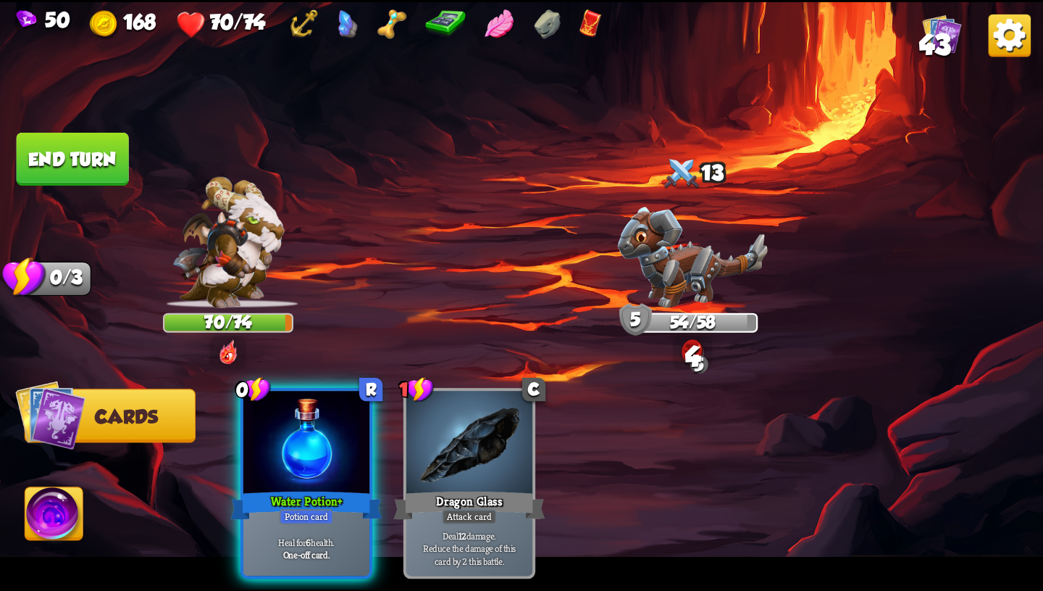
click at [102, 171] on button "End turn" at bounding box center [73, 159] width 112 height 53
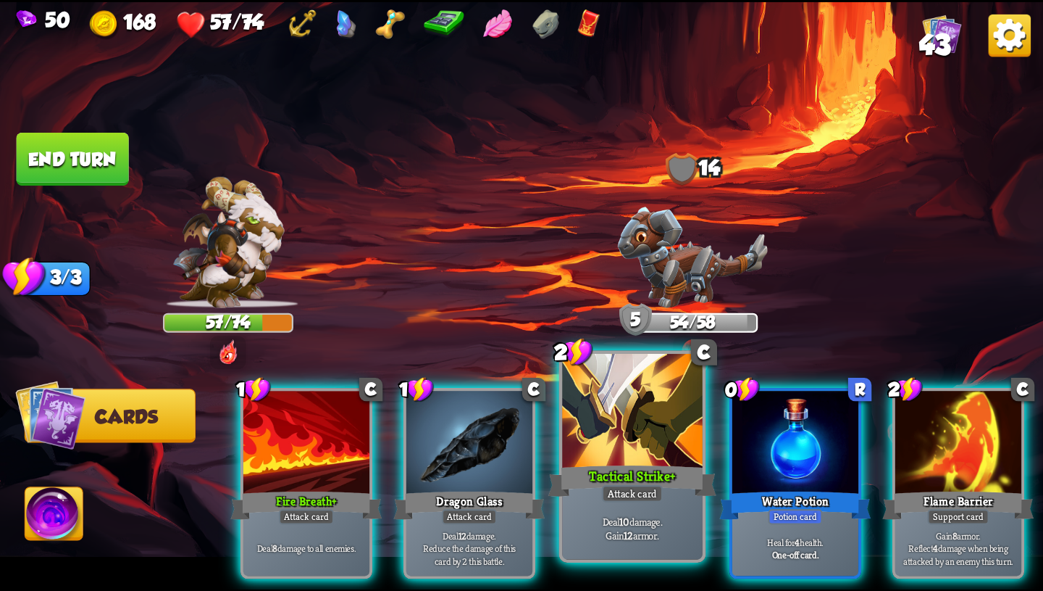
click at [621, 513] on div "Deal 10 damage. Gain 12 armor." at bounding box center [632, 528] width 141 height 61
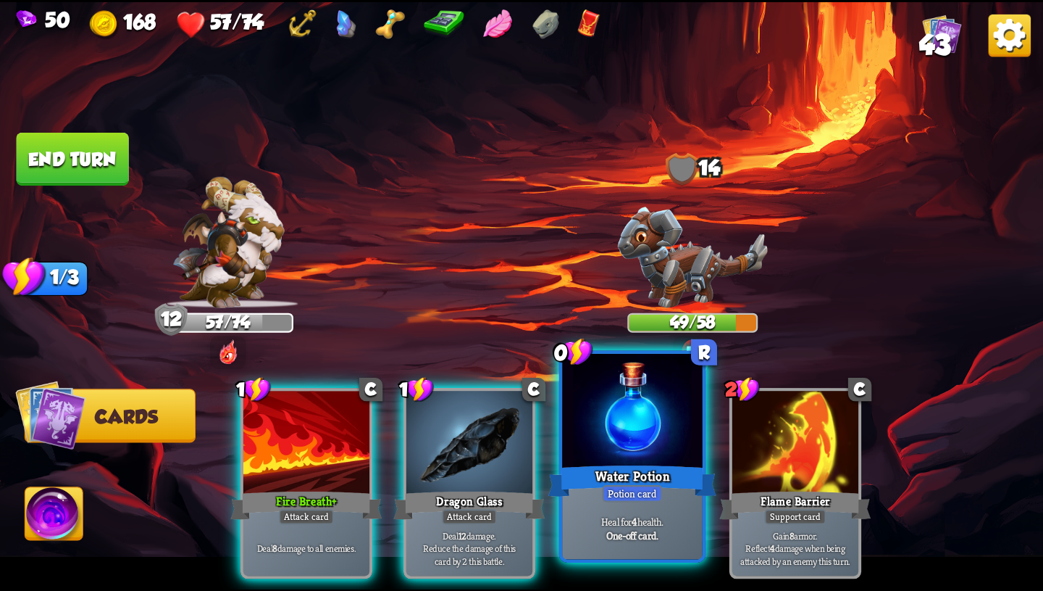
click at [646, 543] on div "Heal for 4 health. One-off card." at bounding box center [632, 528] width 141 height 61
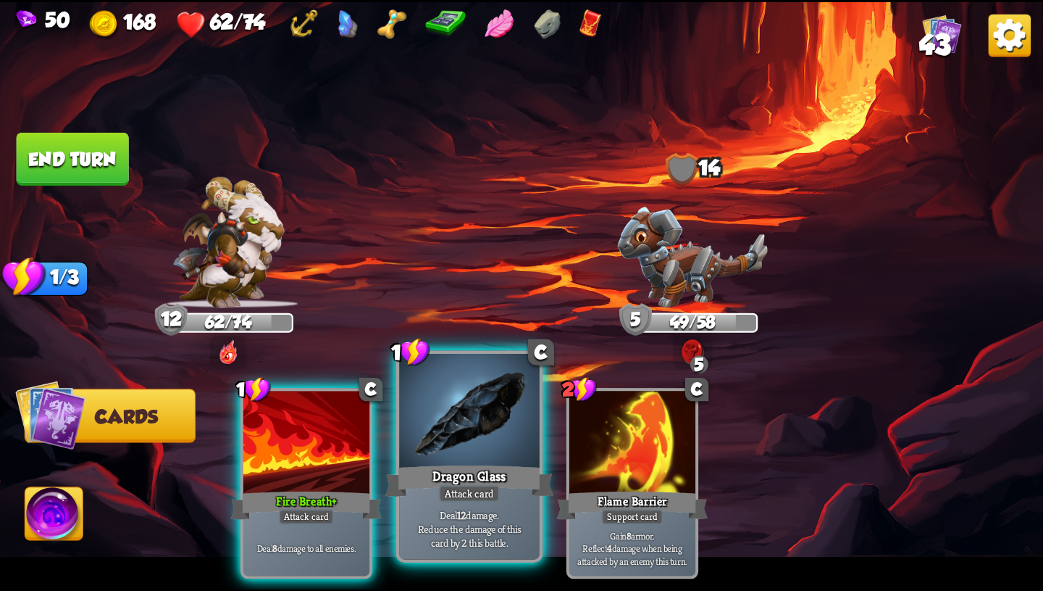
click at [422, 544] on p "Deal 12 damage. Reduce the damage of this card by 2 this battle." at bounding box center [469, 527] width 133 height 41
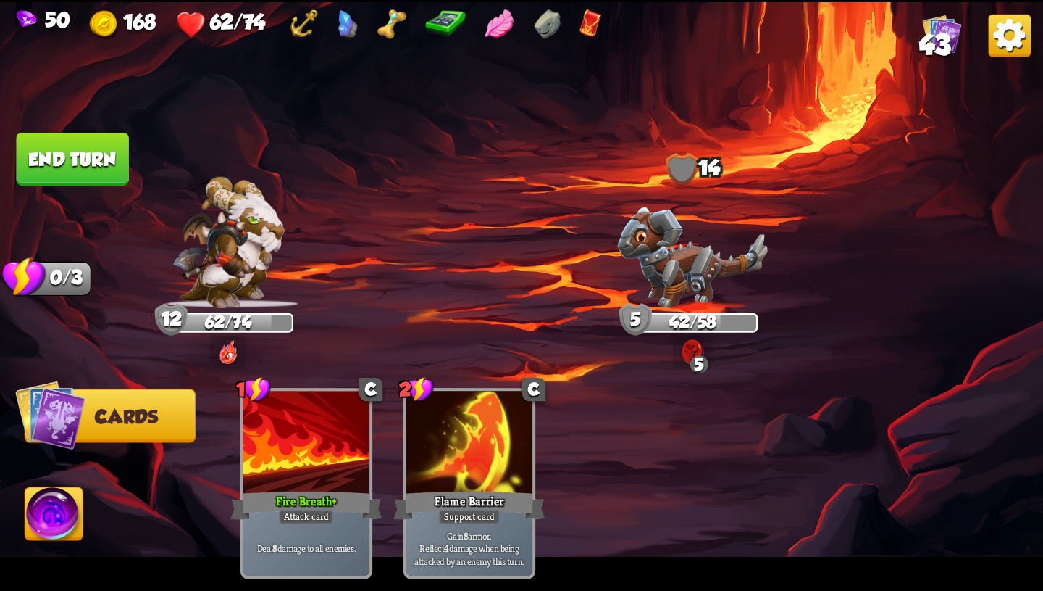
click at [111, 165] on button "End turn" at bounding box center [73, 159] width 112 height 53
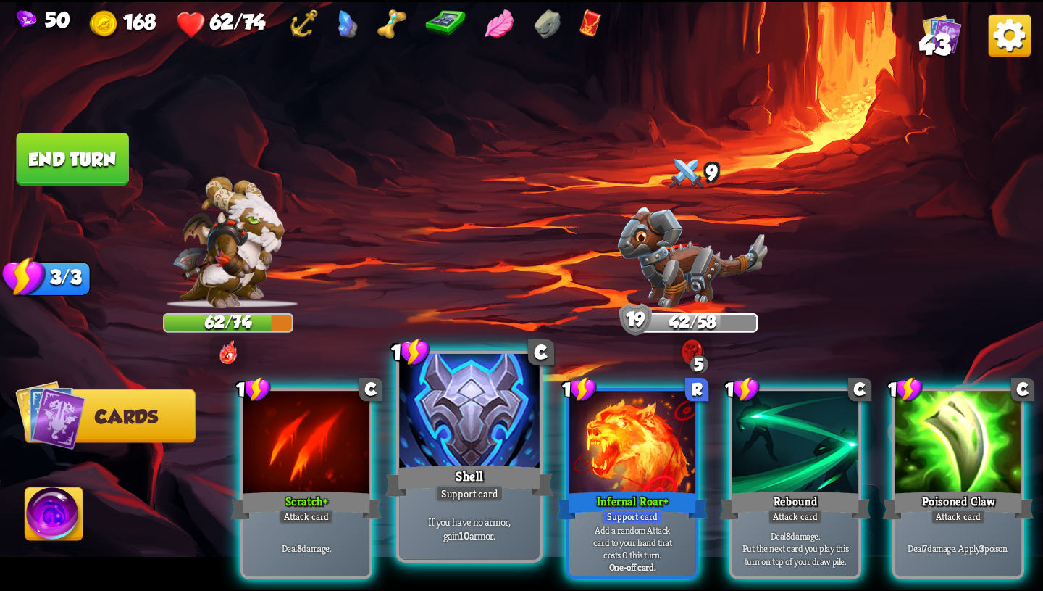
click at [486, 527] on p "If you have no armor, gain 10 armor." at bounding box center [469, 528] width 133 height 28
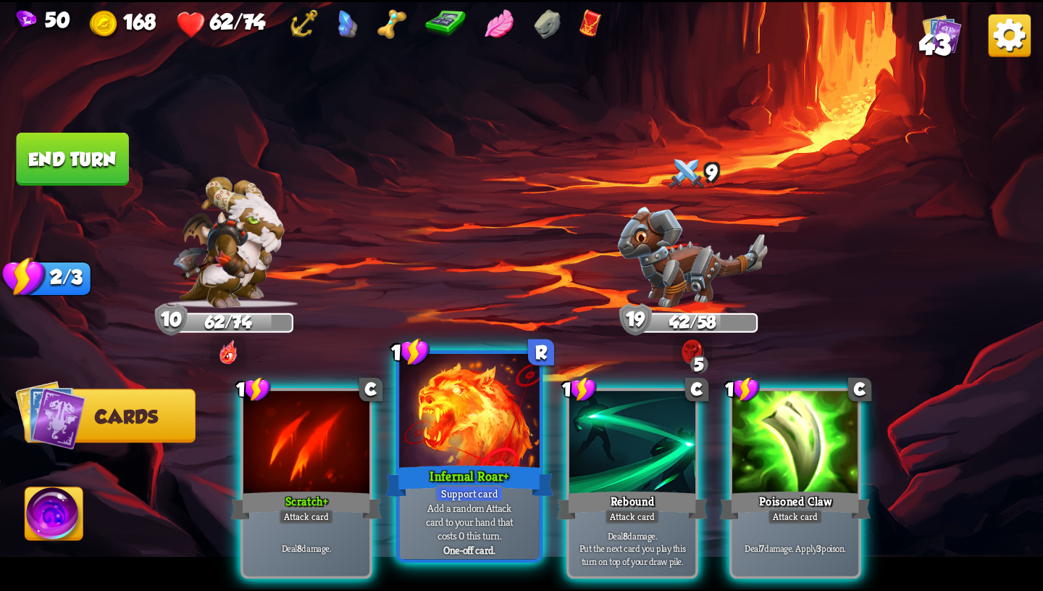
click at [479, 527] on p "Add a random Attack card to your hand that costs 0 this turn." at bounding box center [469, 520] width 133 height 41
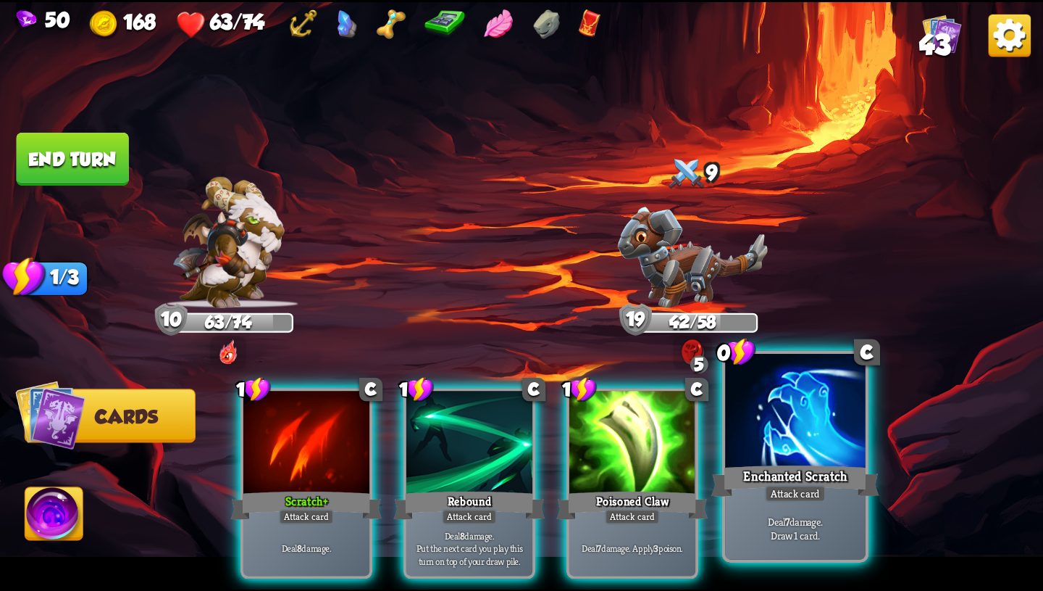
click at [797, 506] on div "Deal 7 damage. Draw 1 card." at bounding box center [795, 528] width 141 height 61
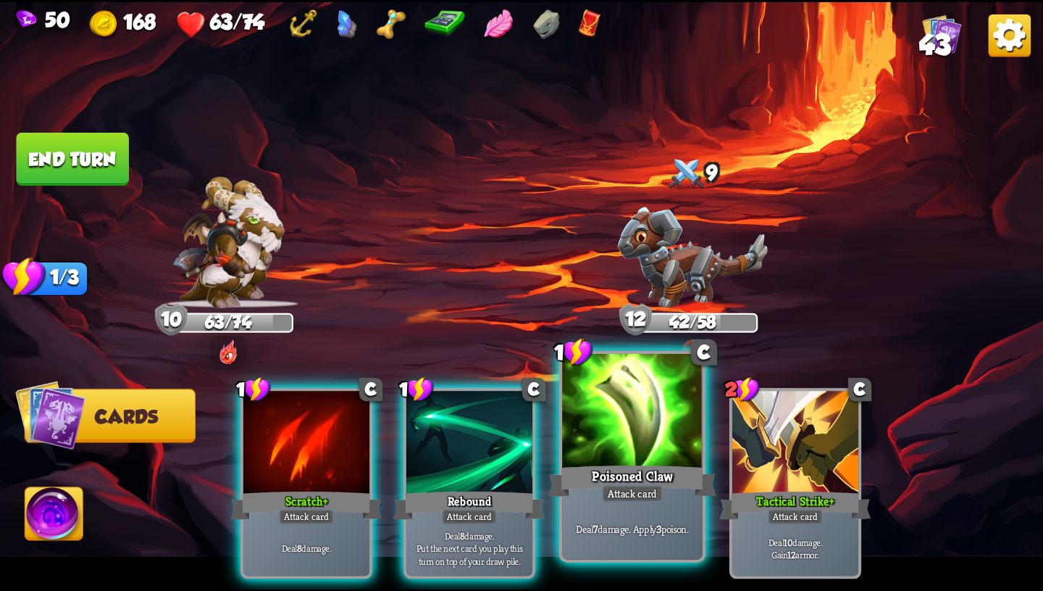
click at [599, 484] on div "Poisoned Claw" at bounding box center [633, 481] width 168 height 38
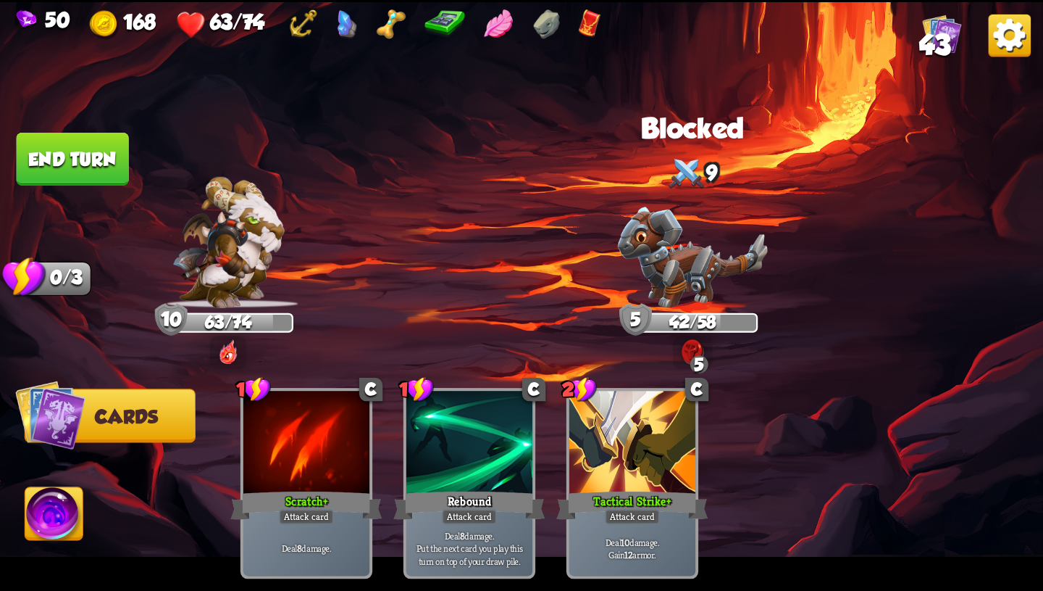
click at [108, 170] on button "End turn" at bounding box center [73, 159] width 112 height 53
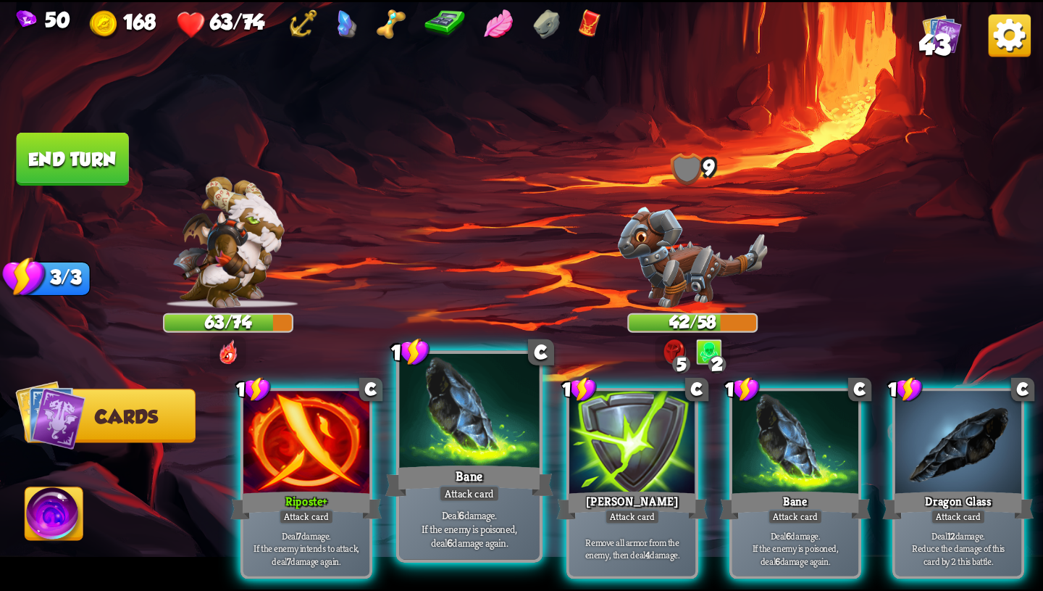
click at [491, 493] on div "Attack card" at bounding box center [469, 493] width 61 height 17
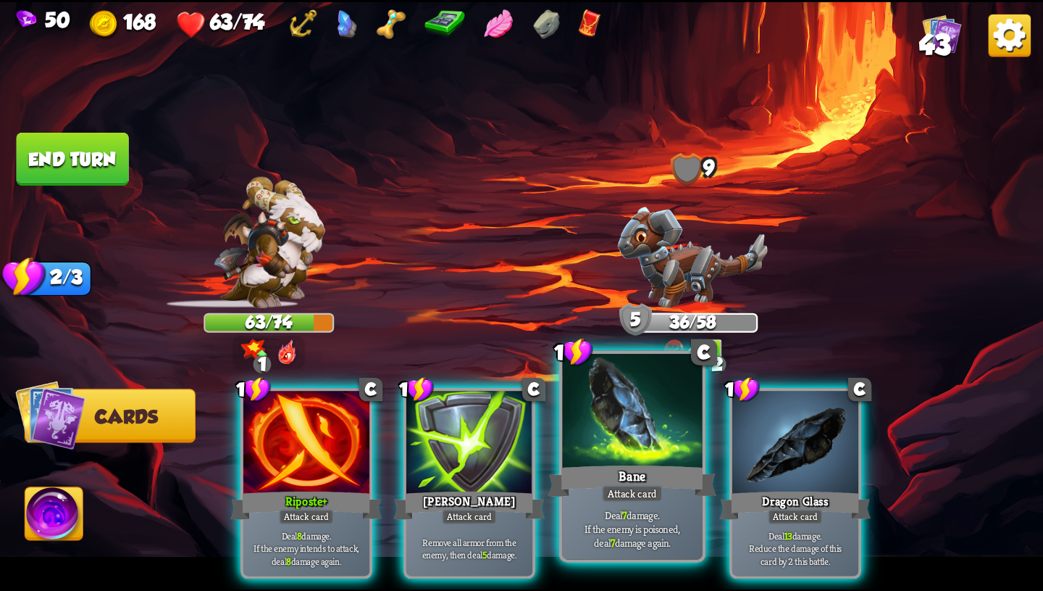
click at [600, 506] on div "Deal 7 damage. If the enemy is poisoned, deal 7 damage again." at bounding box center [632, 528] width 141 height 61
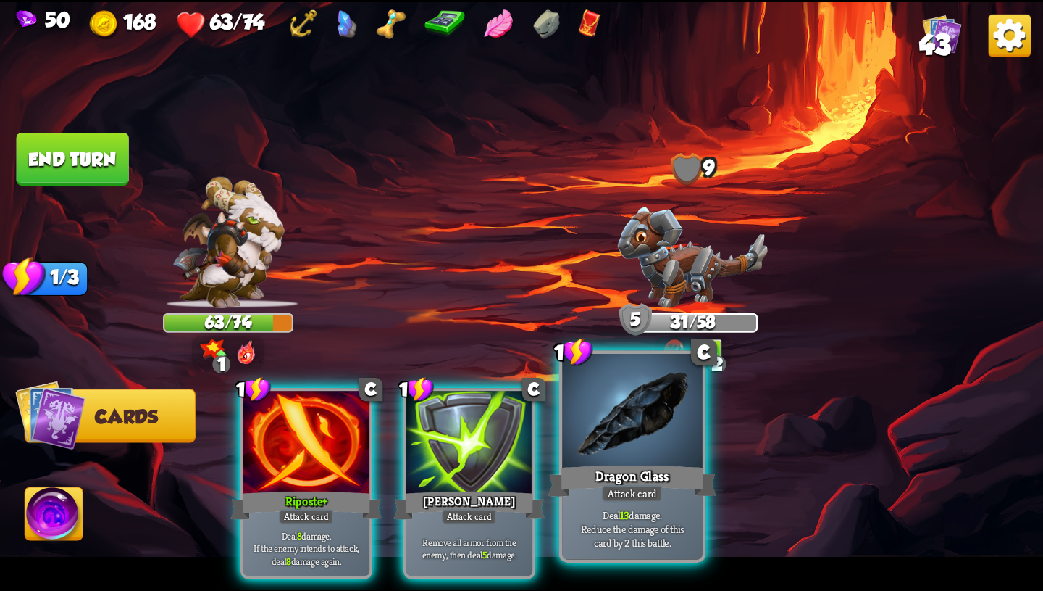
click at [605, 541] on p "Deal 13 damage. Reduce the damage of this card by 2 this battle." at bounding box center [632, 527] width 133 height 41
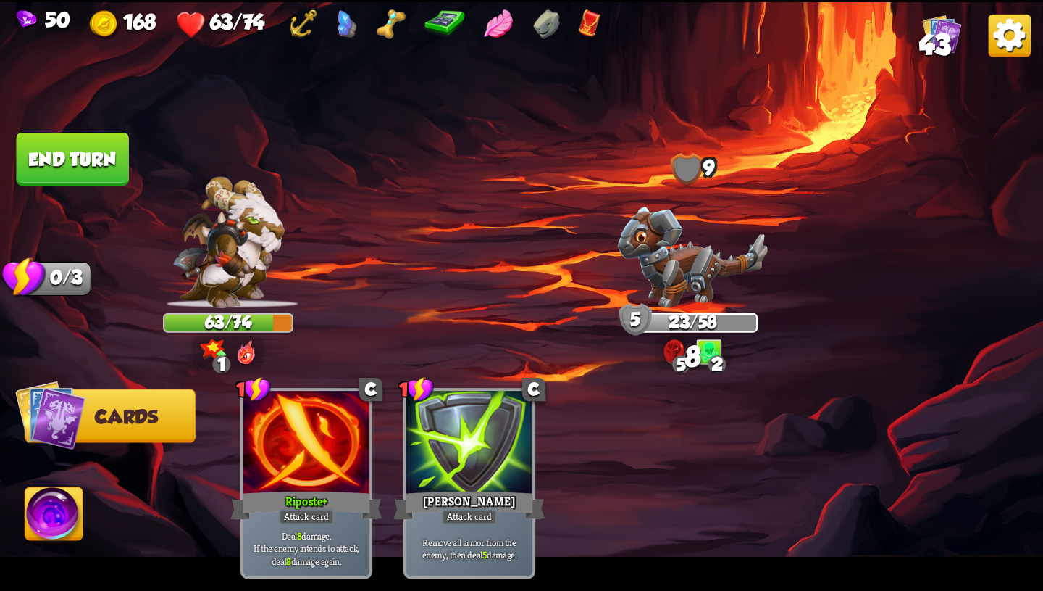
click at [75, 168] on button "End turn" at bounding box center [73, 159] width 112 height 53
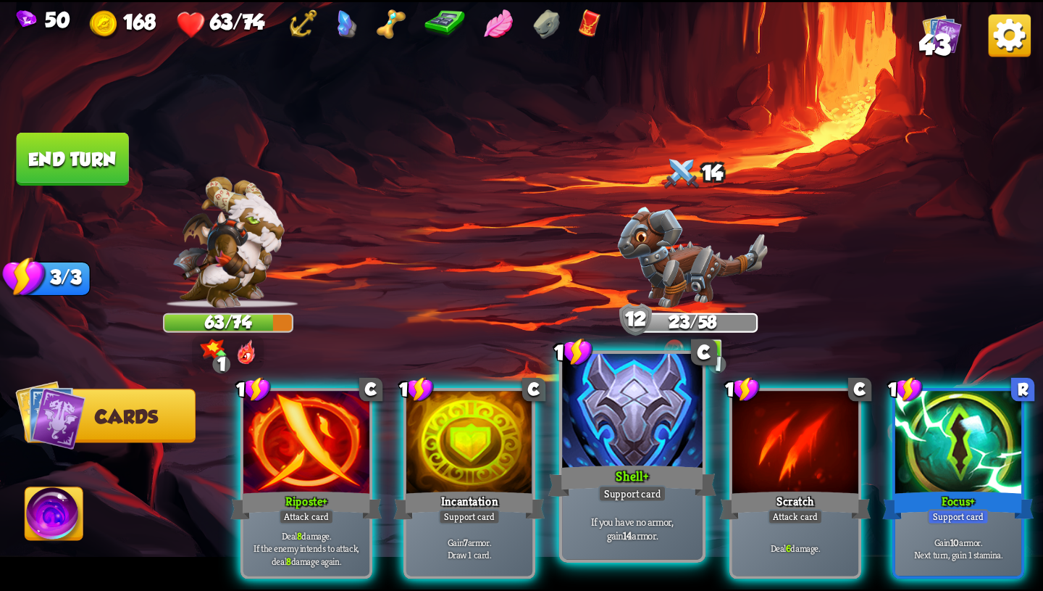
click at [680, 476] on div "Shell+" at bounding box center [633, 481] width 168 height 38
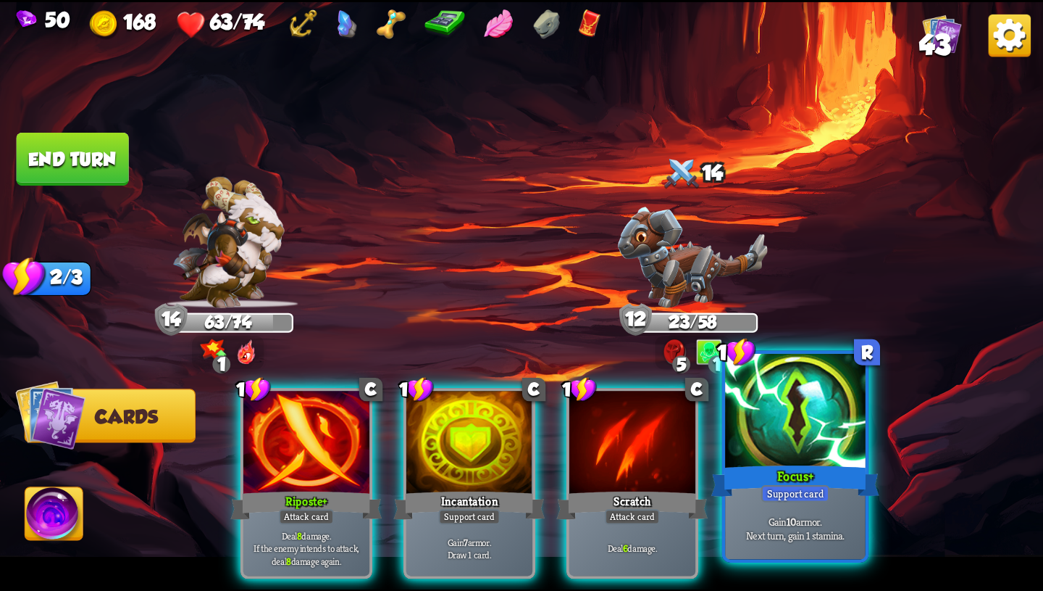
click at [807, 479] on div "Focus+" at bounding box center [796, 481] width 168 height 38
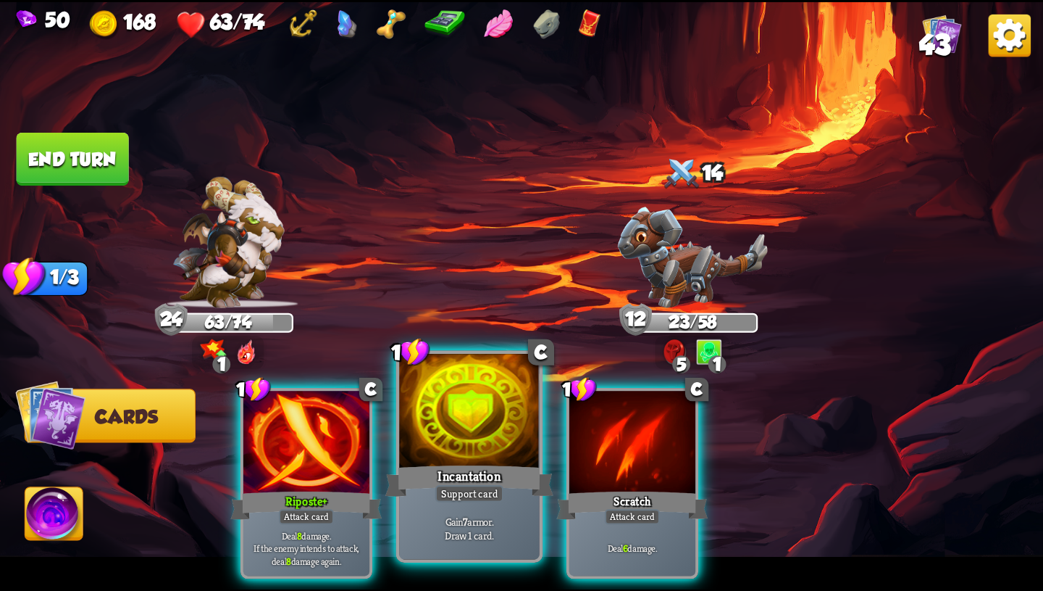
click at [444, 482] on div "Incantation" at bounding box center [470, 481] width 168 height 38
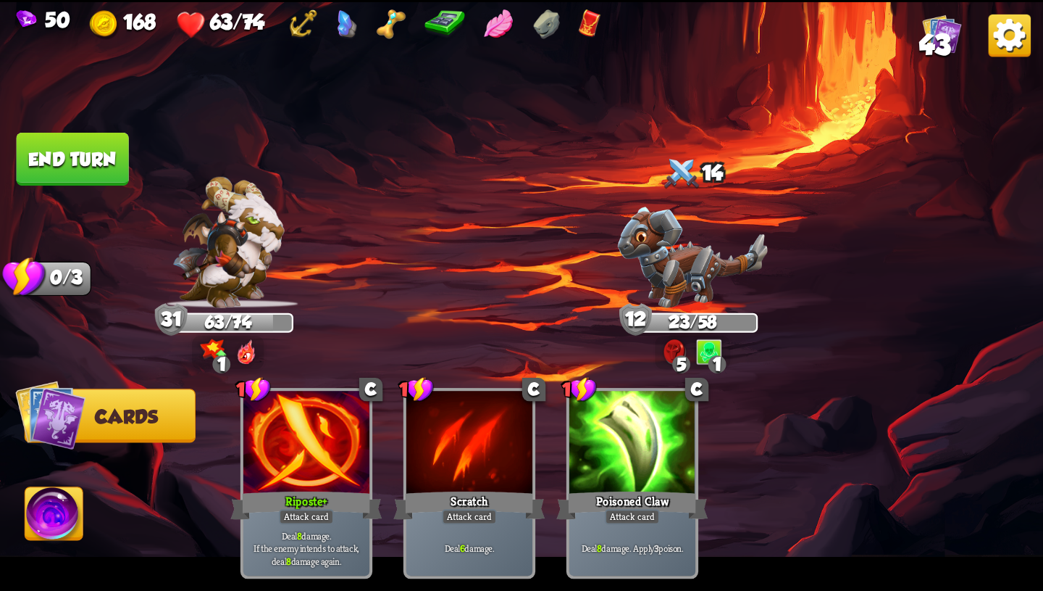
click at [85, 169] on button "End turn" at bounding box center [73, 159] width 112 height 53
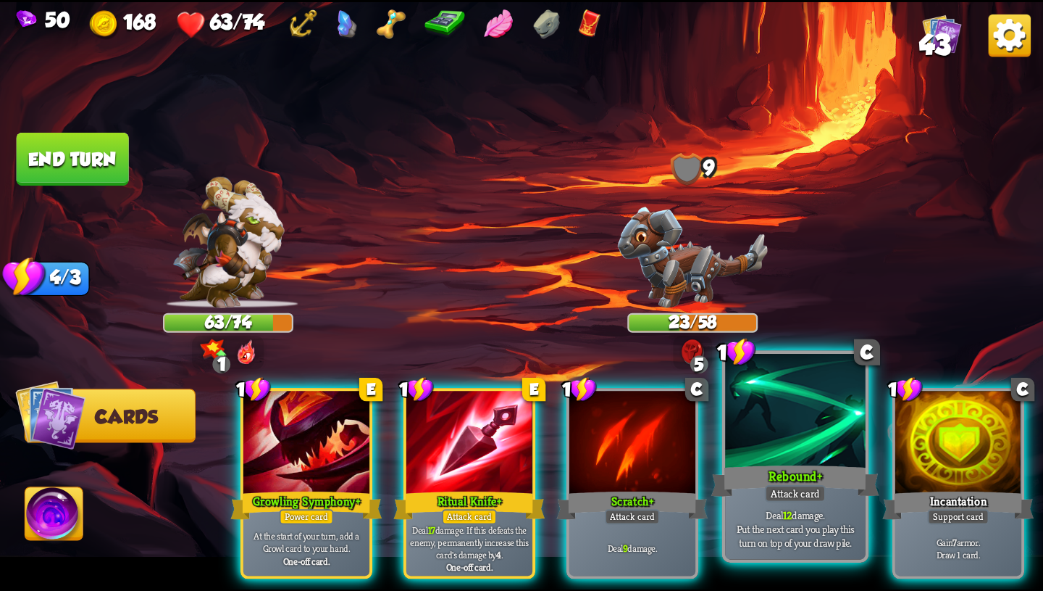
click at [797, 501] on div "Attack card" at bounding box center [795, 493] width 61 height 17
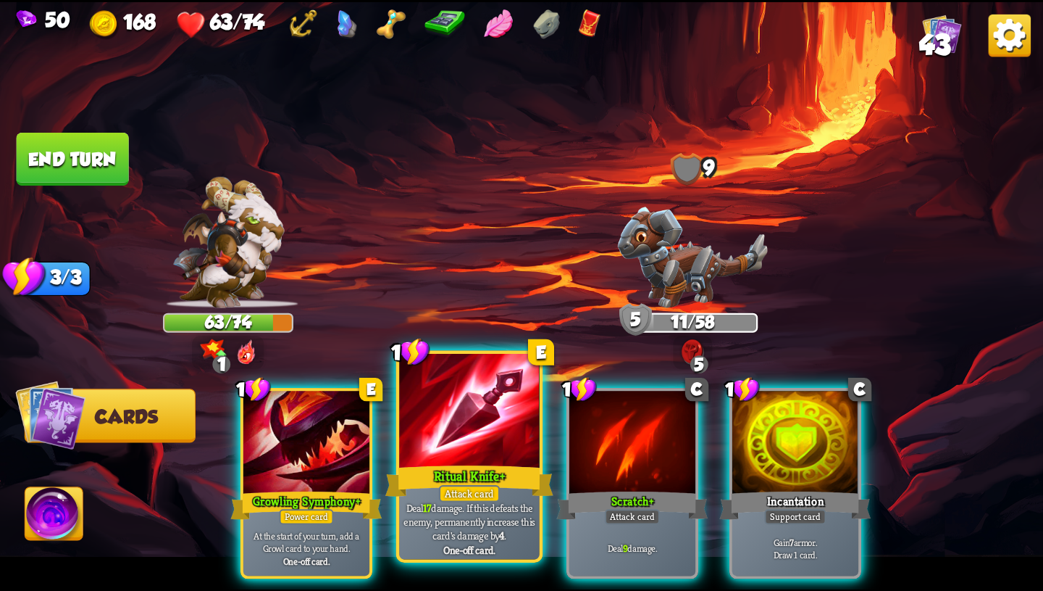
click at [478, 487] on div "Attack card" at bounding box center [469, 493] width 61 height 17
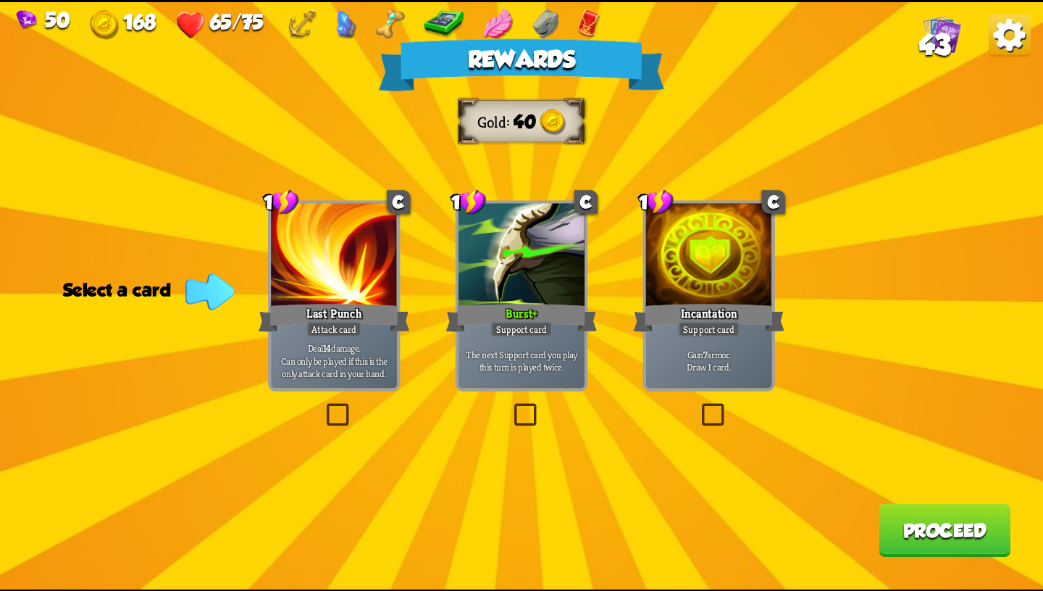
click at [354, 301] on div "Last Punch" at bounding box center [334, 318] width 151 height 34
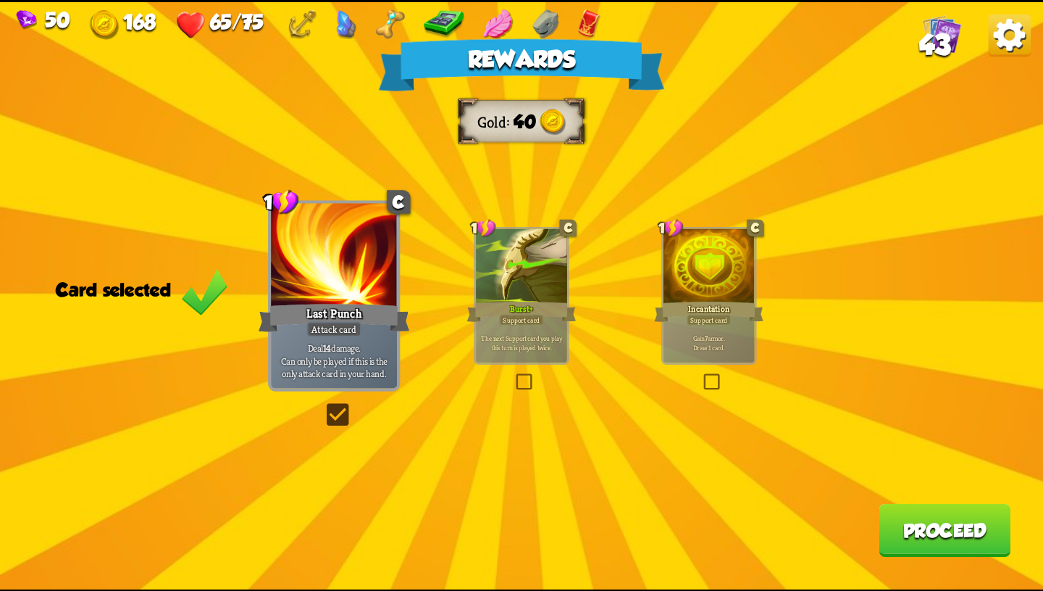
click at [924, 530] on button "Proceed" at bounding box center [945, 529] width 132 height 53
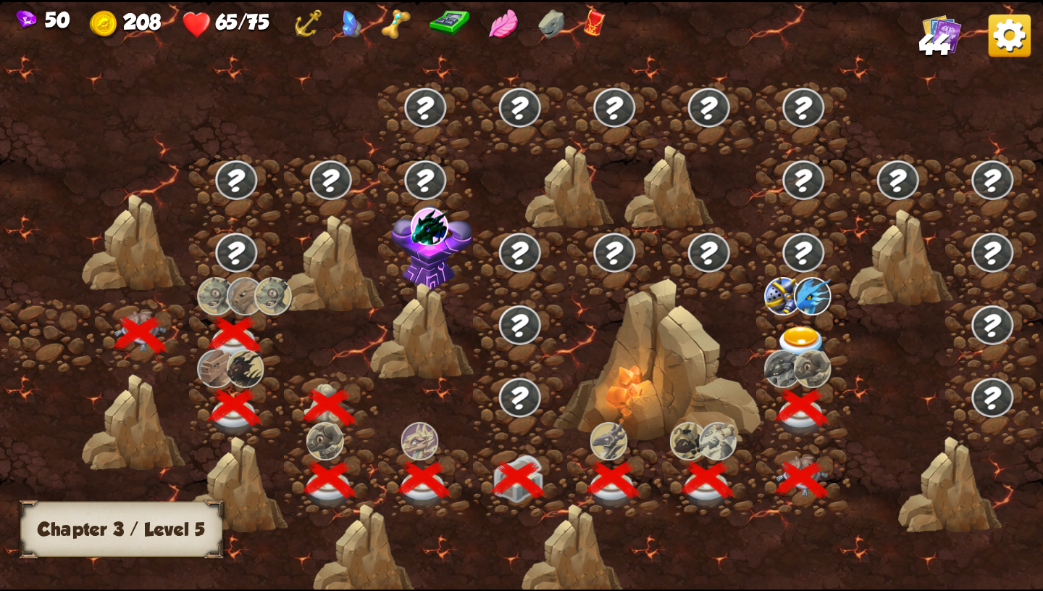
click at [805, 333] on img at bounding box center [802, 344] width 52 height 38
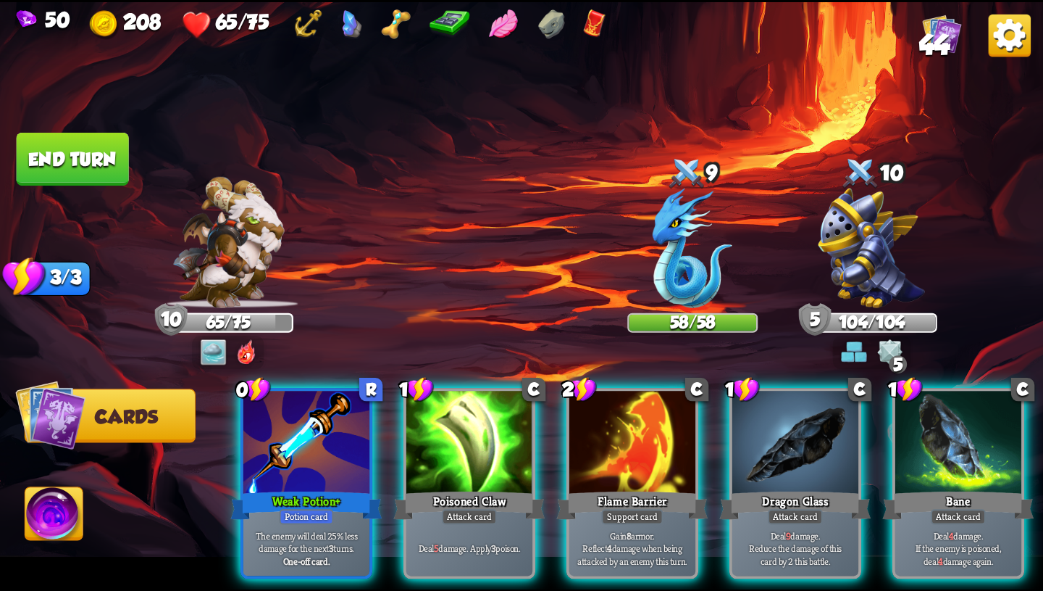
click at [867, 354] on img at bounding box center [854, 351] width 26 height 26
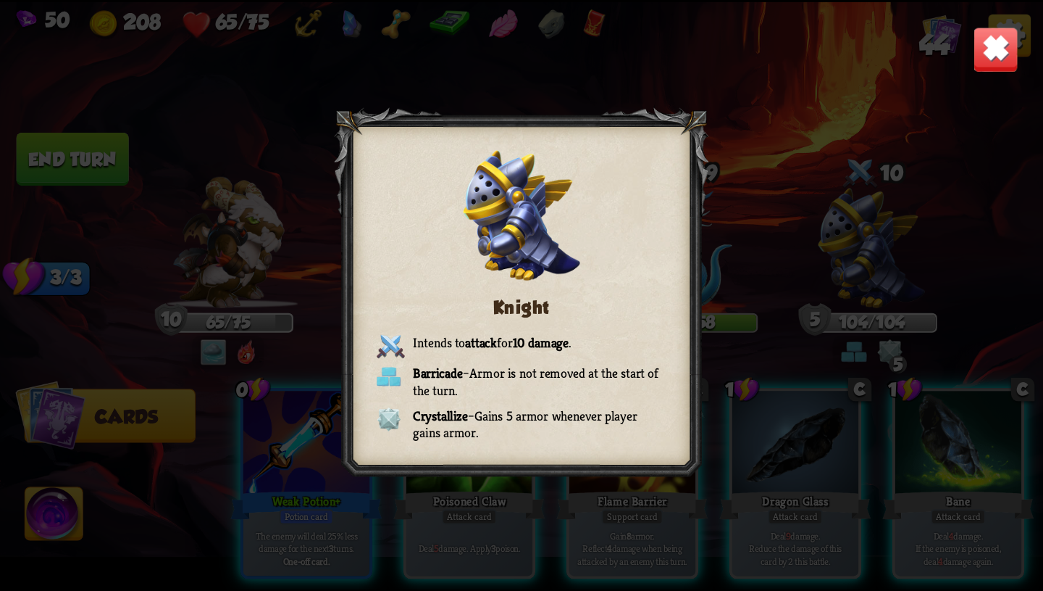
click at [996, 49] on img at bounding box center [996, 49] width 46 height 46
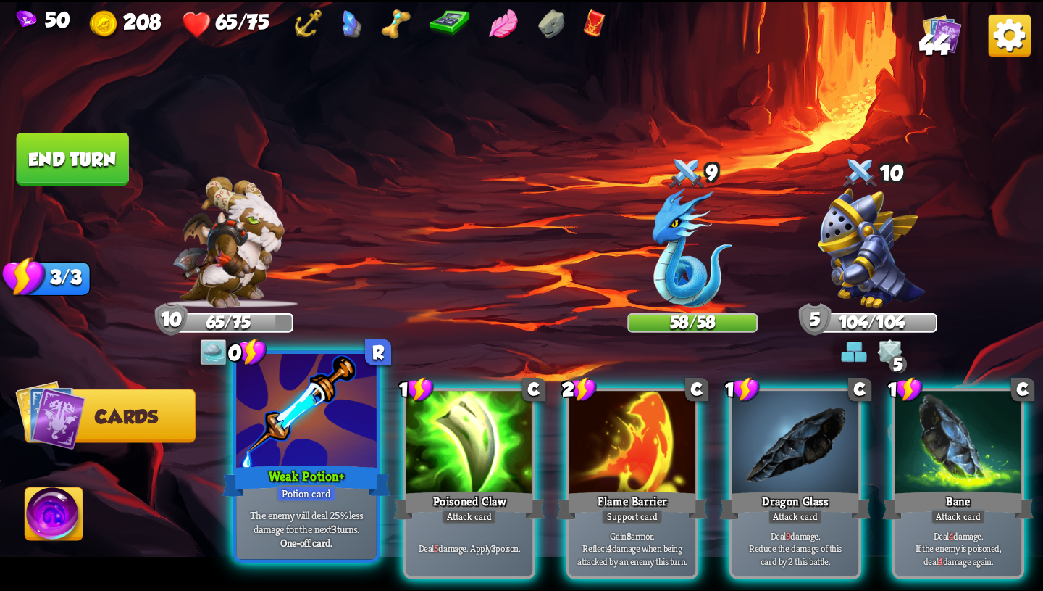
click at [314, 459] on div at bounding box center [306, 412] width 141 height 118
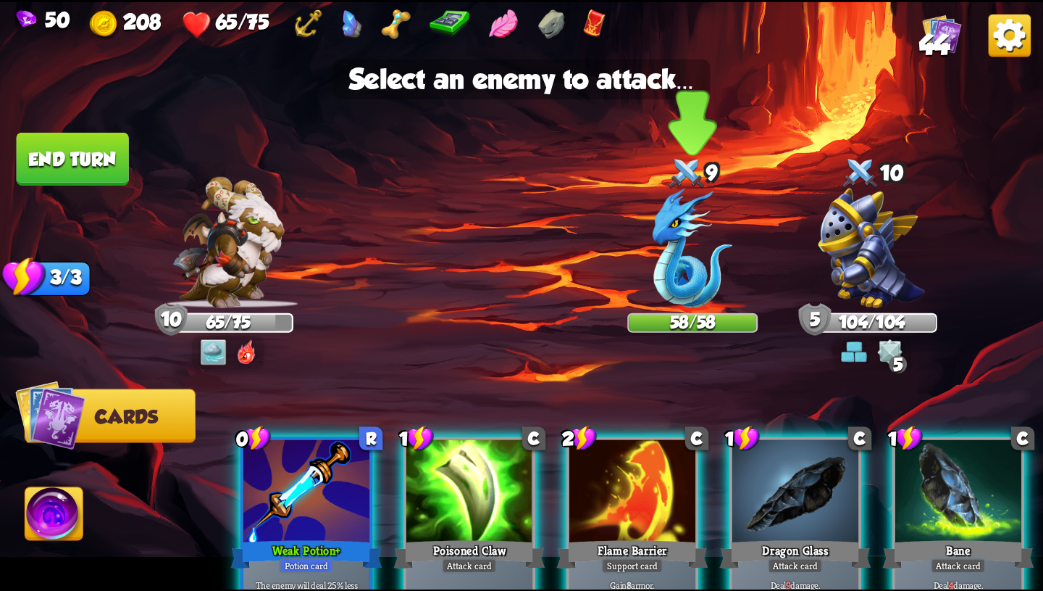
click at [706, 285] on img at bounding box center [693, 248] width 80 height 120
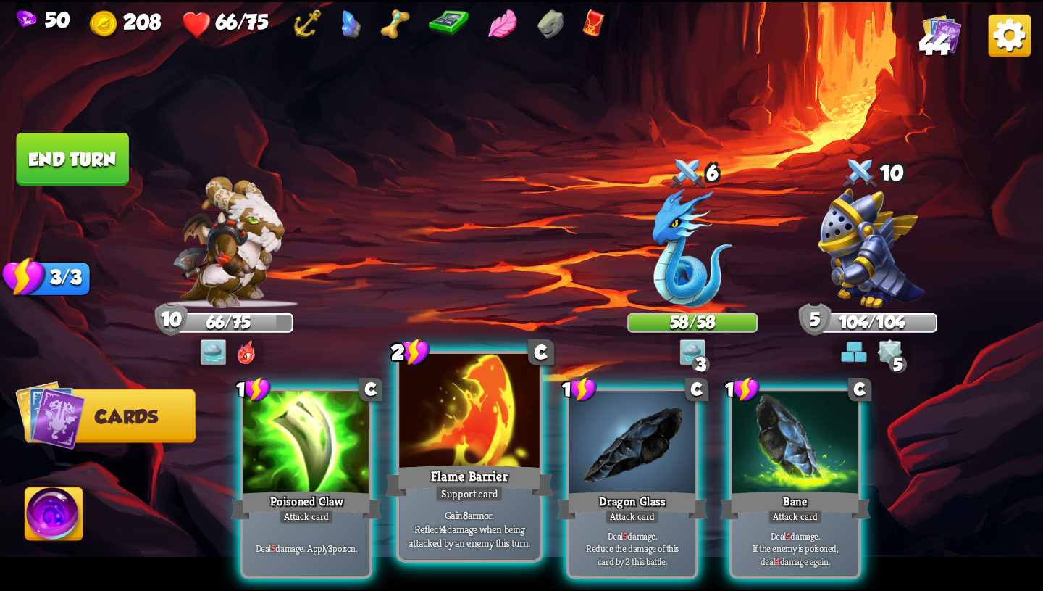
click at [467, 496] on div "Support card" at bounding box center [470, 493] width 69 height 17
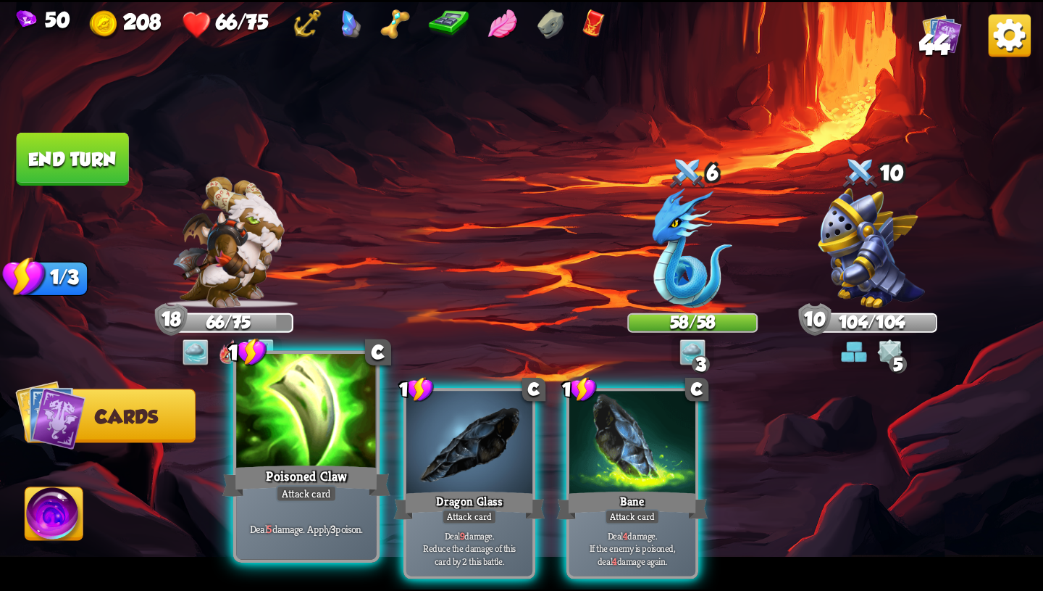
click at [332, 491] on div "Attack card" at bounding box center [306, 493] width 61 height 17
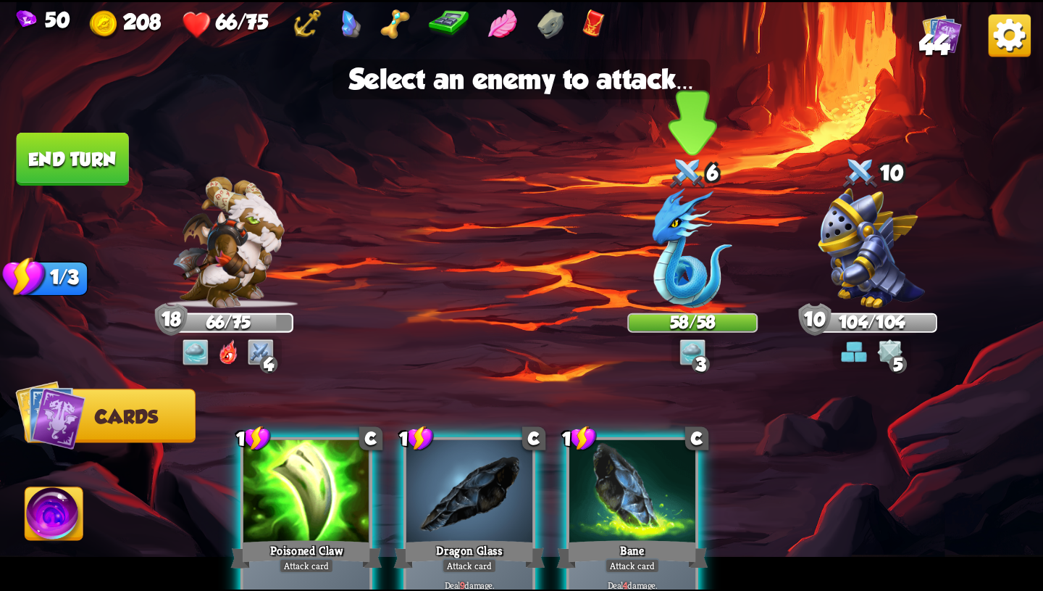
click at [677, 296] on img at bounding box center [693, 248] width 80 height 120
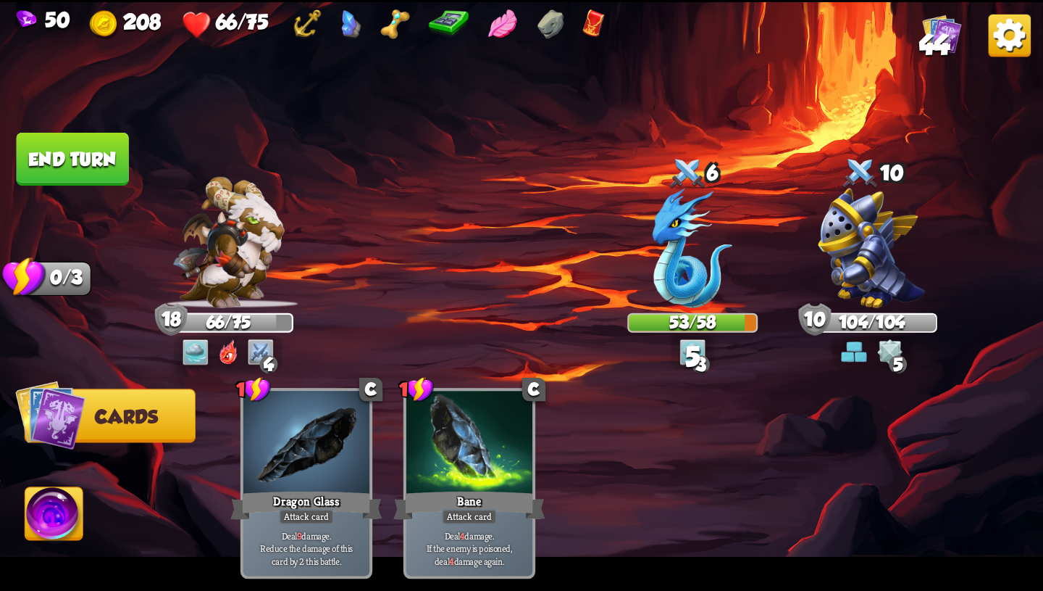
click at [92, 169] on button "End turn" at bounding box center [73, 159] width 112 height 53
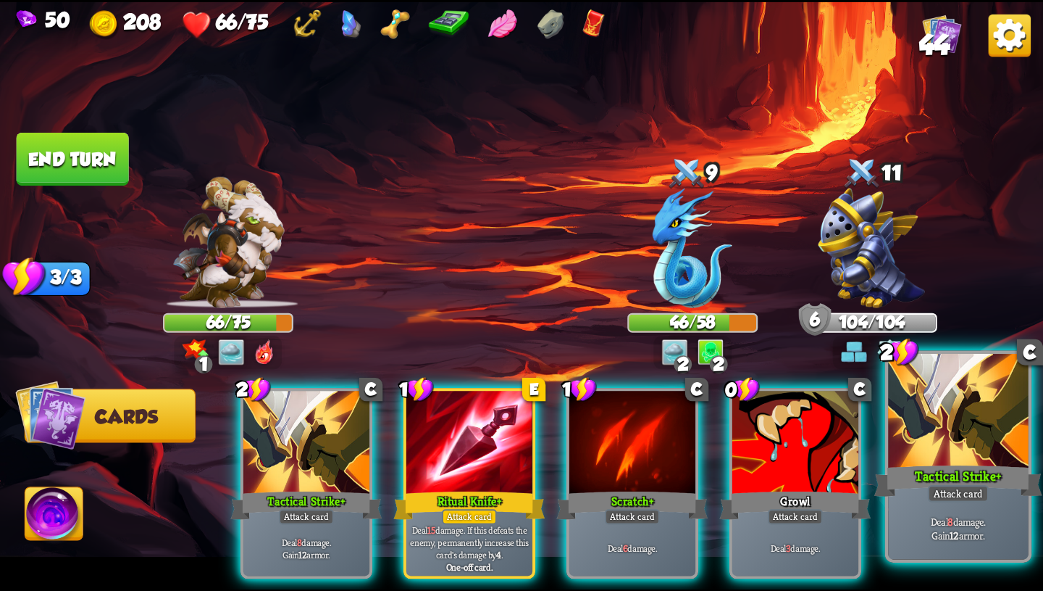
click at [965, 470] on div "Tactical Strike+" at bounding box center [959, 481] width 168 height 38
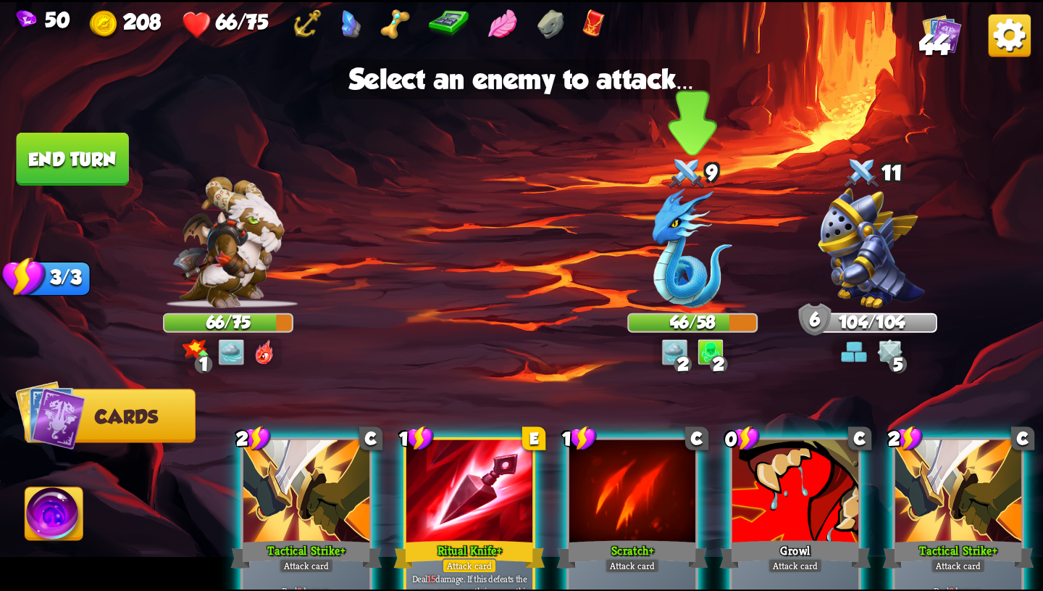
click at [671, 264] on img at bounding box center [693, 248] width 80 height 120
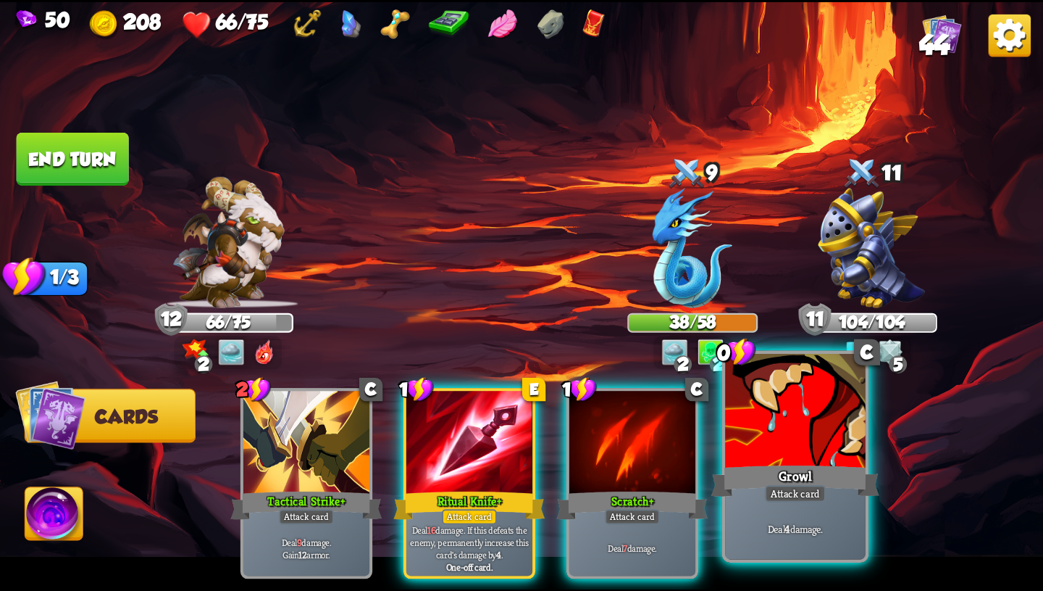
click at [766, 445] on div at bounding box center [795, 412] width 141 height 118
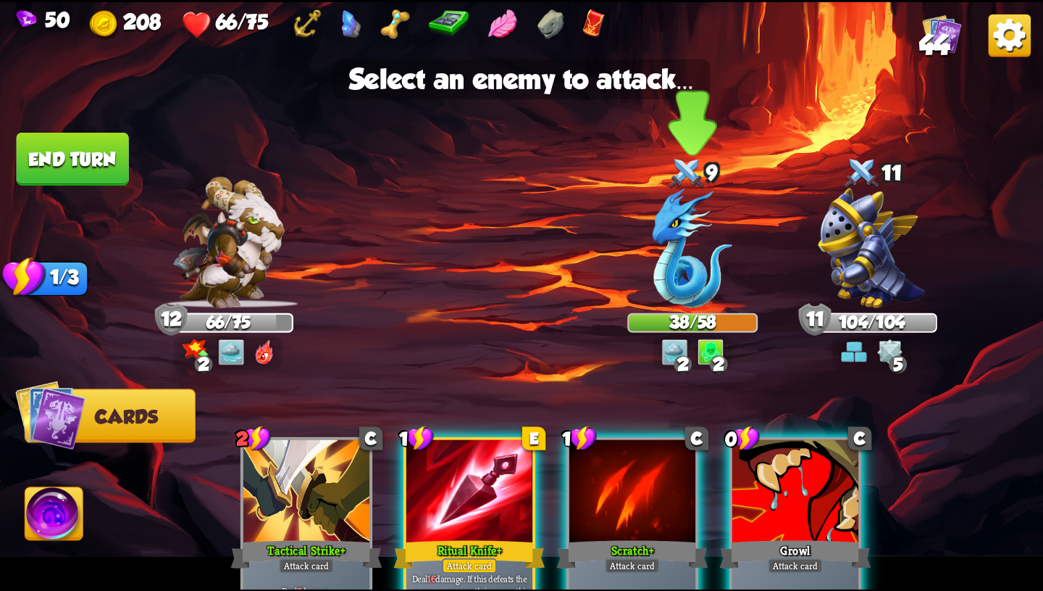
click at [677, 252] on img at bounding box center [693, 248] width 80 height 120
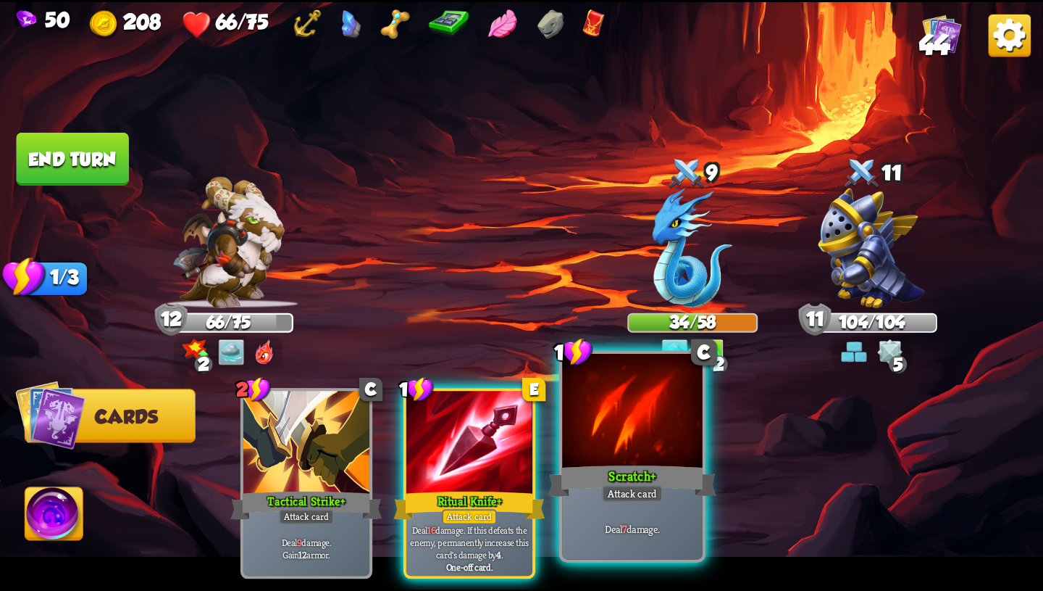
click at [677, 427] on div at bounding box center [632, 412] width 141 height 118
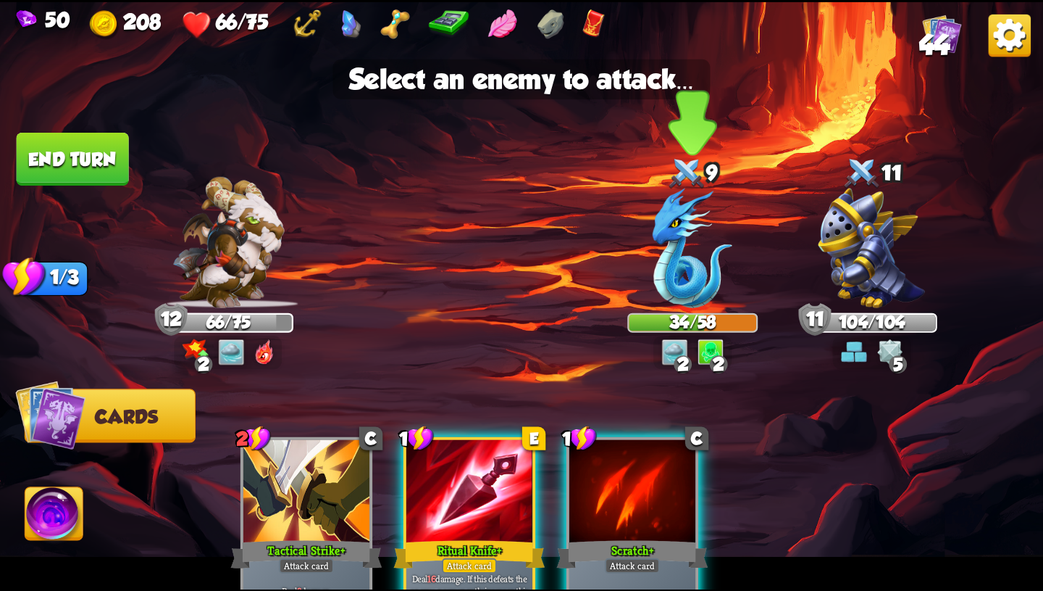
click at [678, 276] on img at bounding box center [693, 248] width 80 height 120
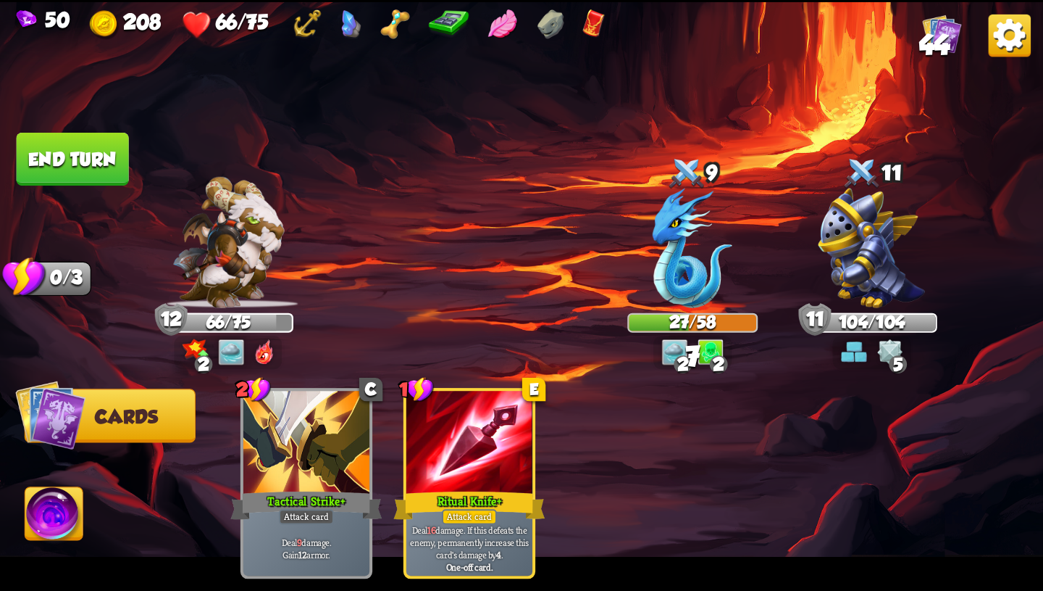
click at [69, 165] on button "End turn" at bounding box center [73, 159] width 112 height 53
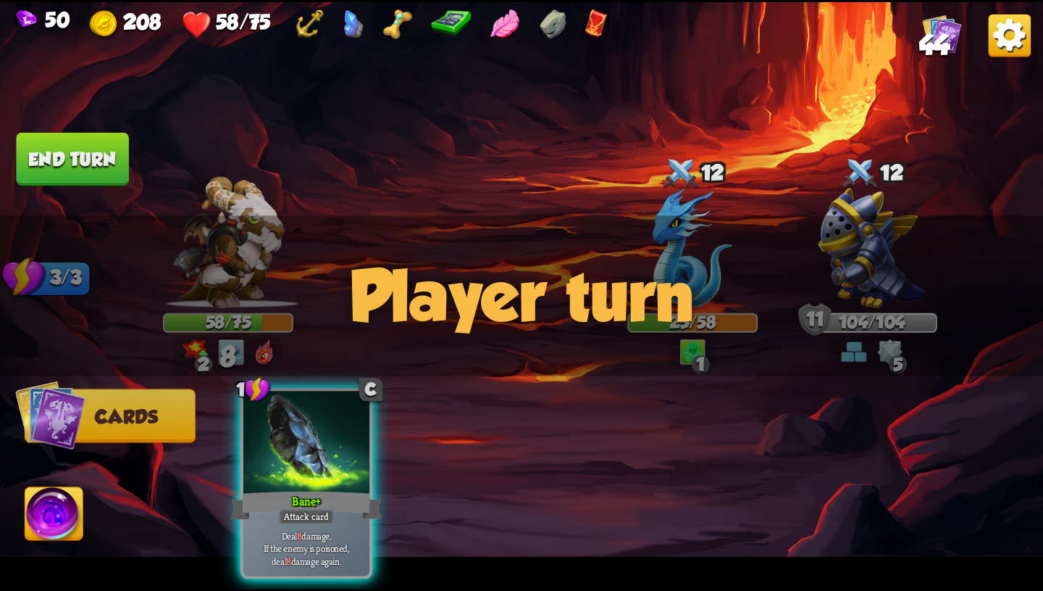
click at [878, 360] on div "Player turn" at bounding box center [521, 295] width 1043 height 161
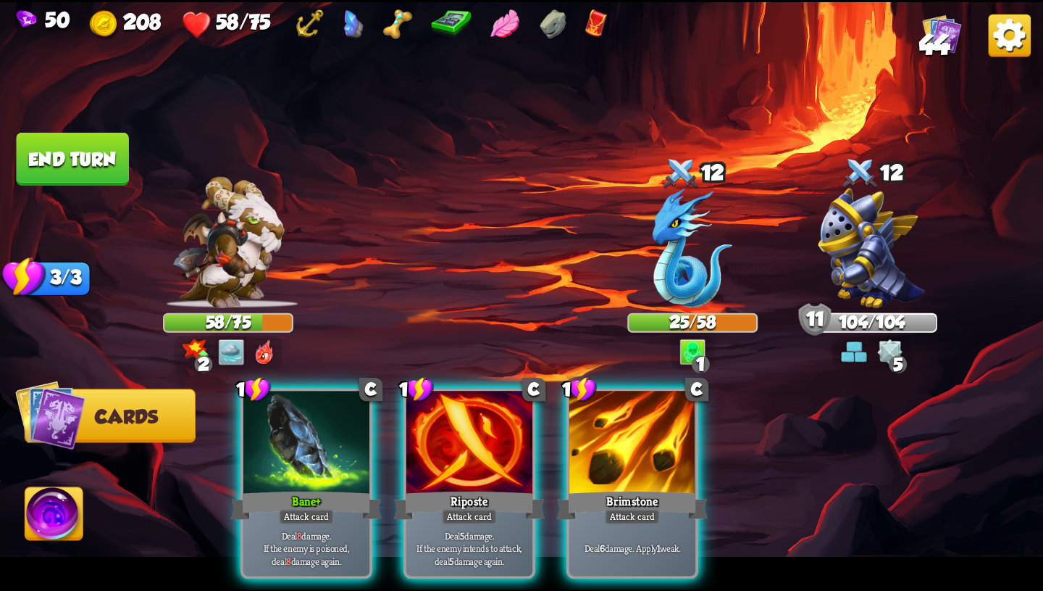
click at [879, 354] on div "Player turn" at bounding box center [521, 295] width 1043 height 161
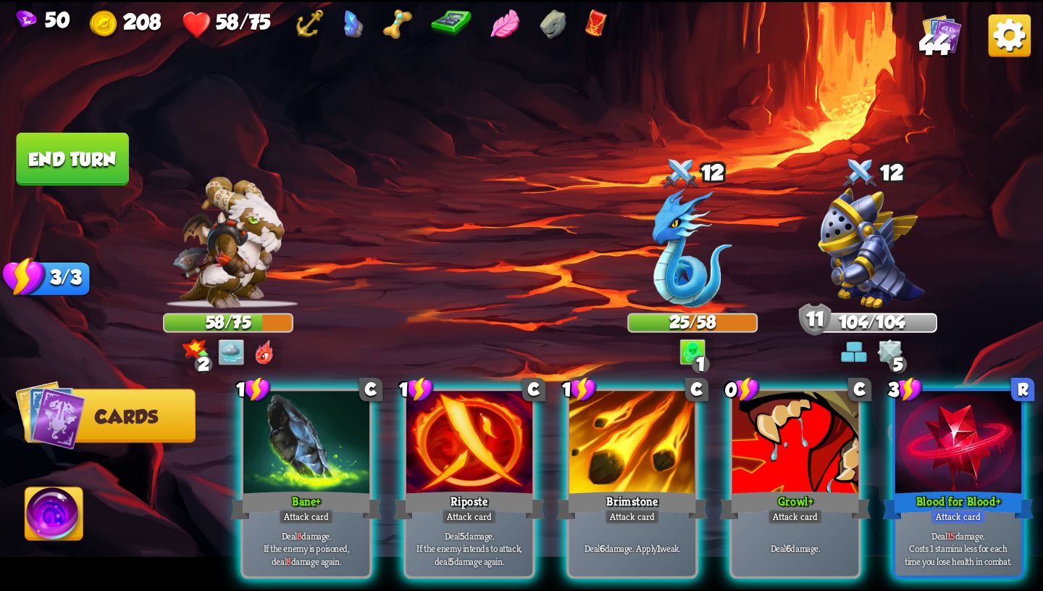
click at [865, 353] on div "Player turn" at bounding box center [521, 295] width 1043 height 161
click at [865, 353] on img at bounding box center [854, 351] width 26 height 26
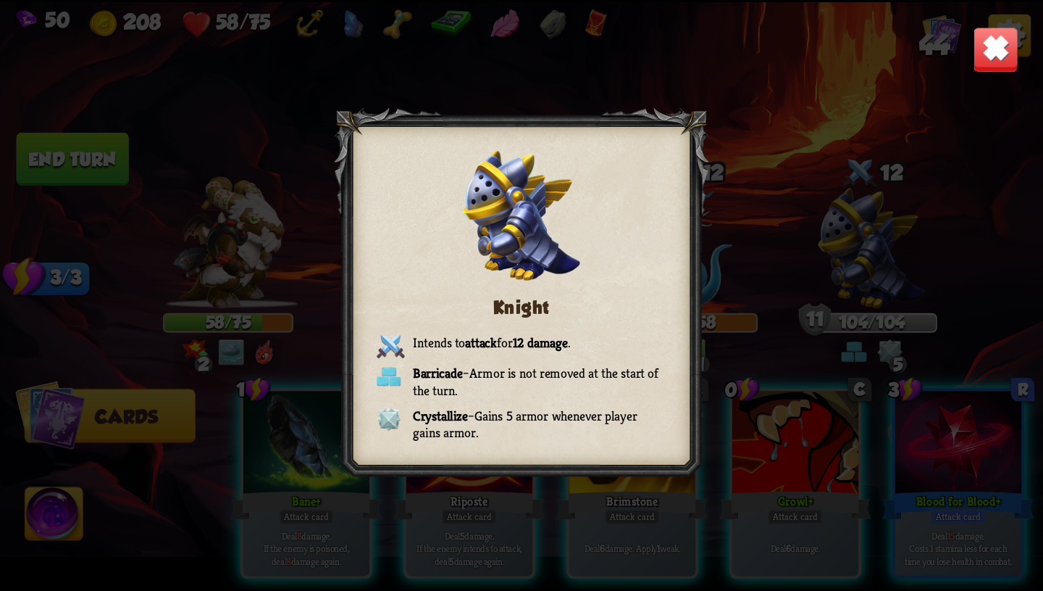
click at [995, 60] on img at bounding box center [996, 49] width 46 height 46
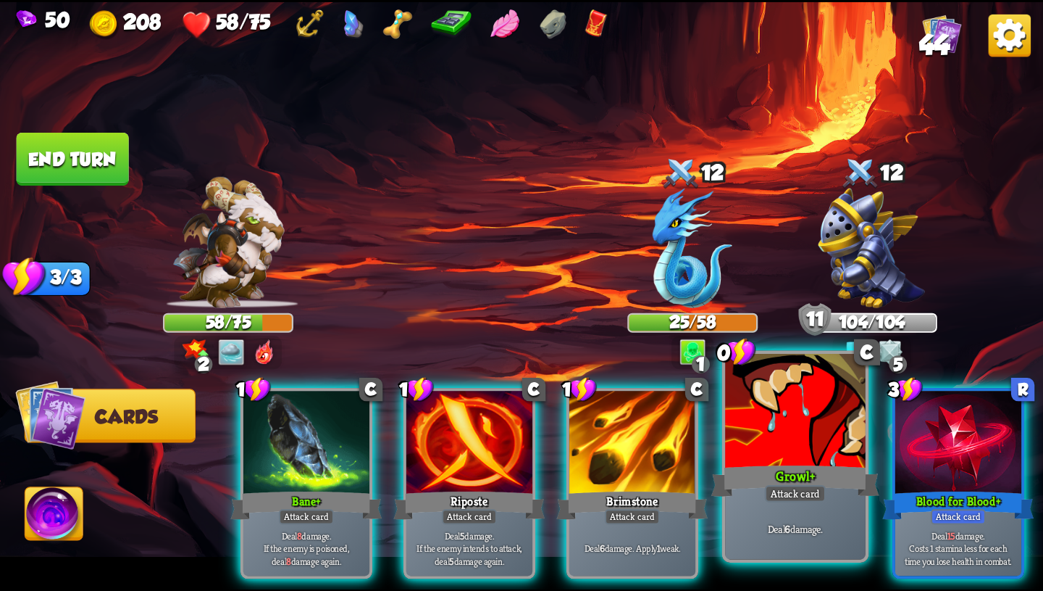
click at [814, 432] on div at bounding box center [795, 412] width 141 height 118
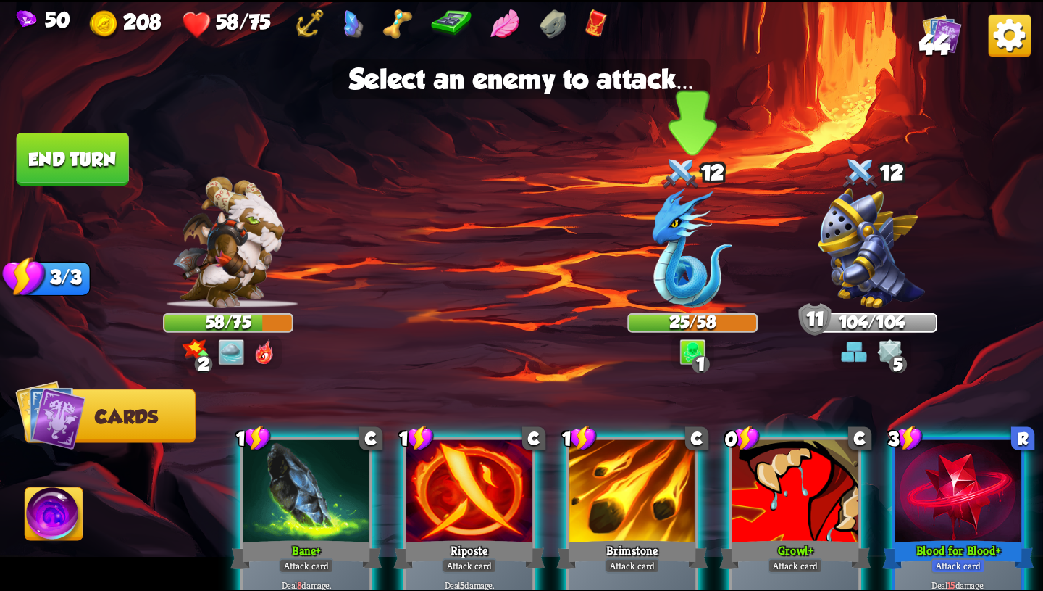
click at [701, 257] on img at bounding box center [693, 248] width 80 height 120
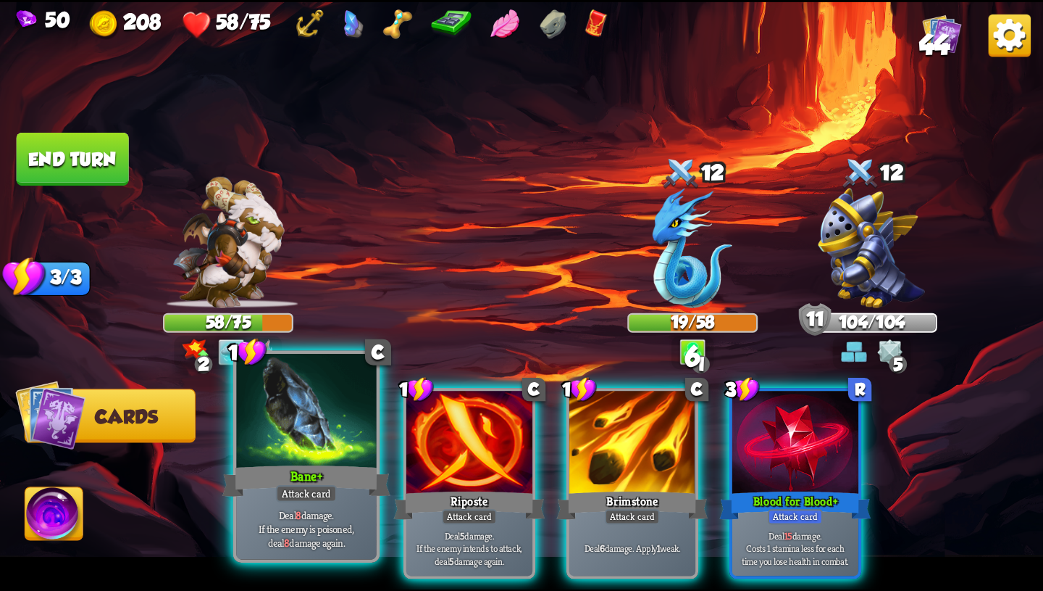
click at [301, 470] on div "Bane+" at bounding box center [306, 481] width 168 height 38
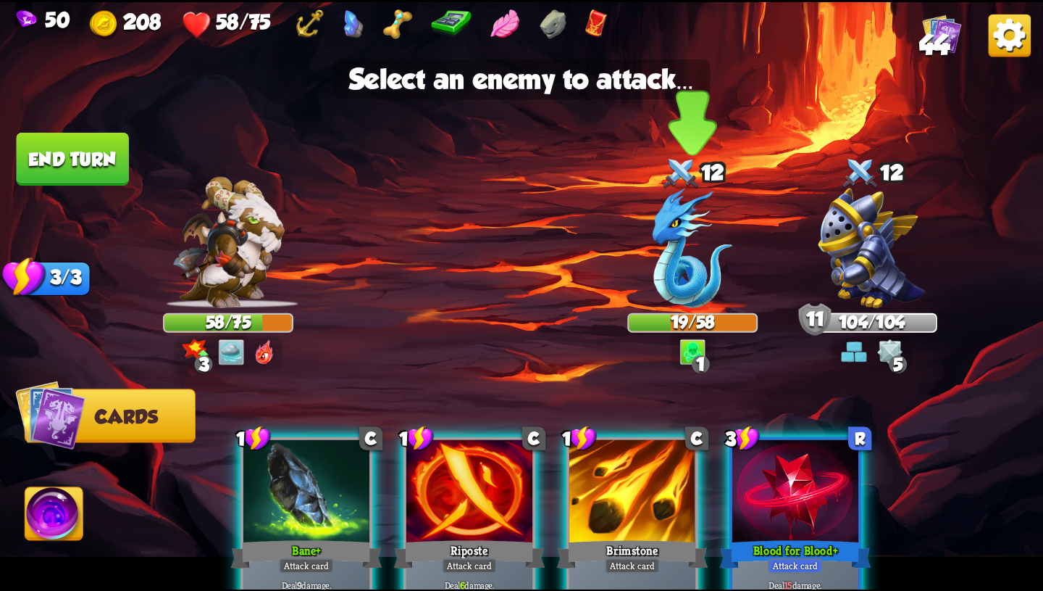
click at [720, 217] on img at bounding box center [693, 248] width 80 height 120
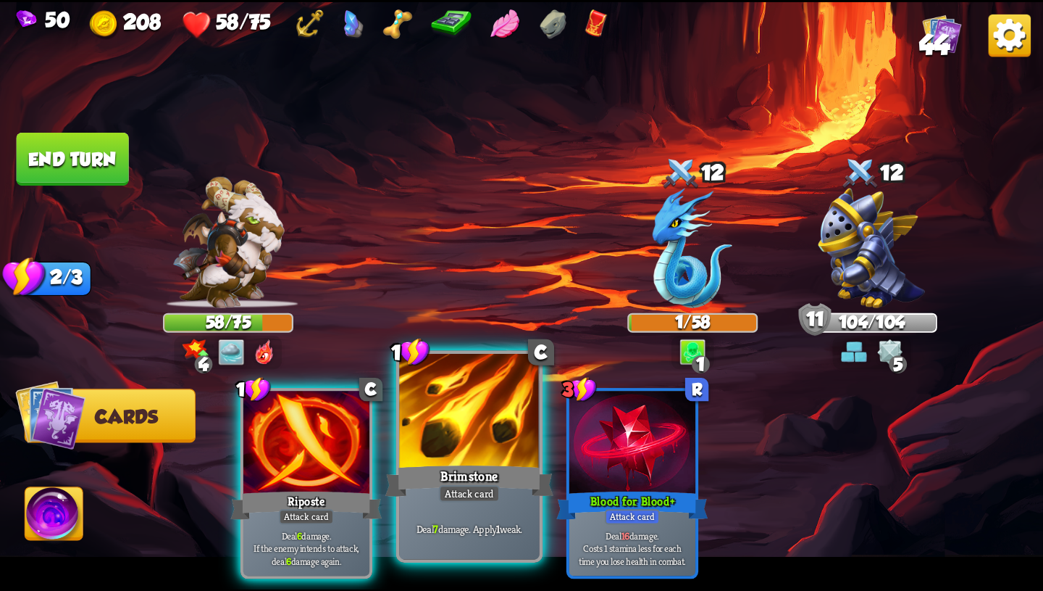
click at [426, 480] on div "Brimstone" at bounding box center [470, 481] width 168 height 38
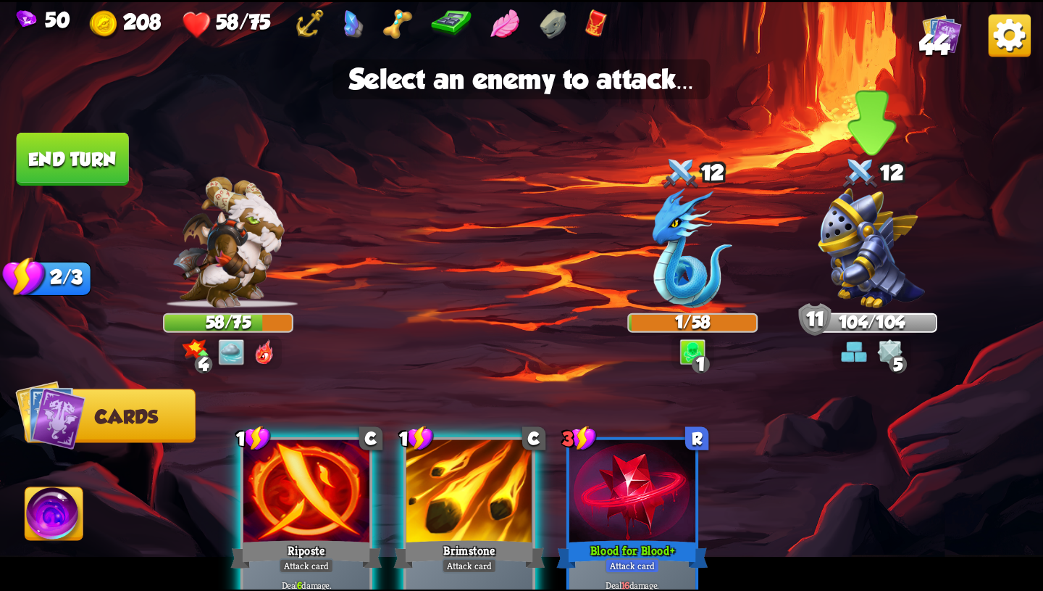
click at [847, 299] on img at bounding box center [872, 248] width 107 height 120
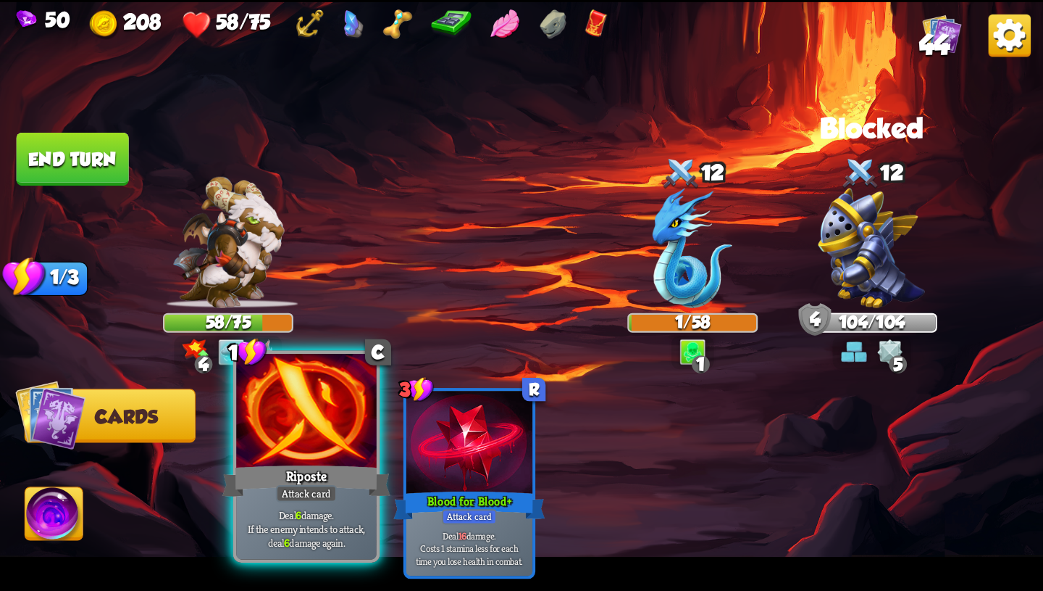
click at [264, 469] on div "Riposte" at bounding box center [306, 481] width 168 height 38
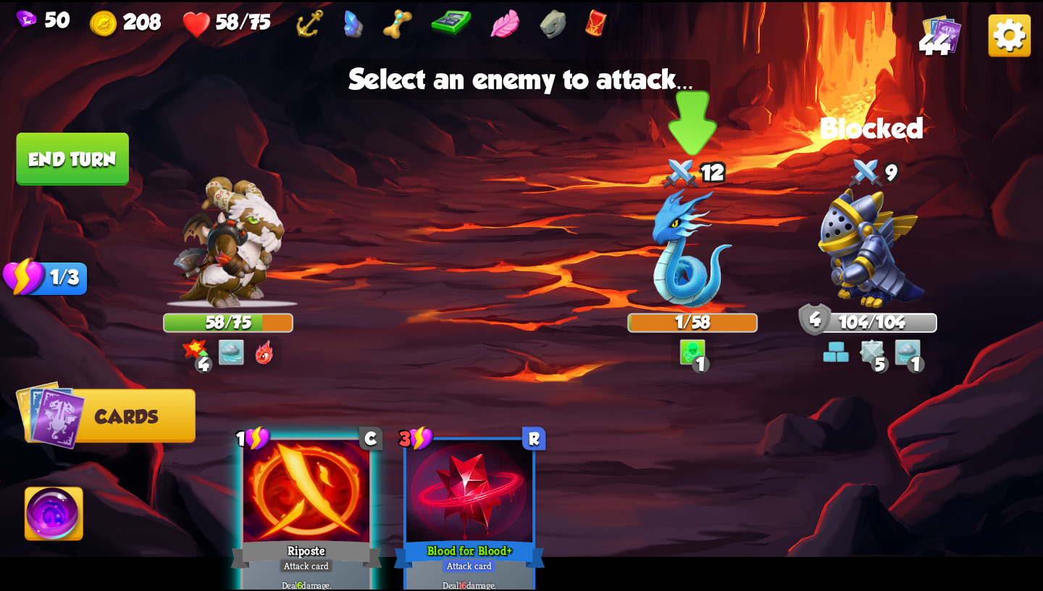
click at [713, 275] on img at bounding box center [693, 248] width 80 height 120
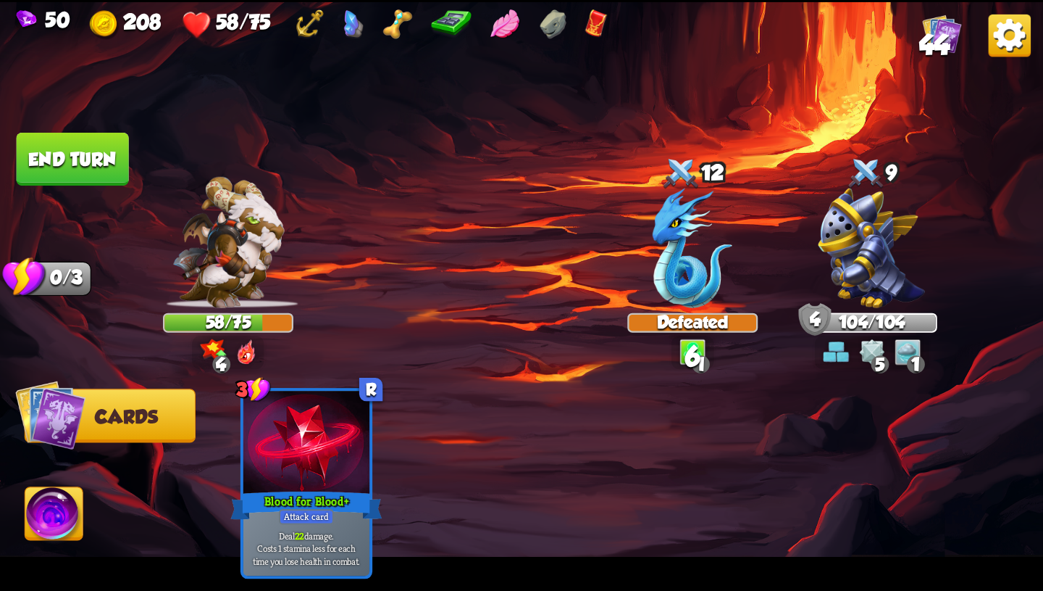
click at [82, 150] on button "End turn" at bounding box center [73, 159] width 112 height 53
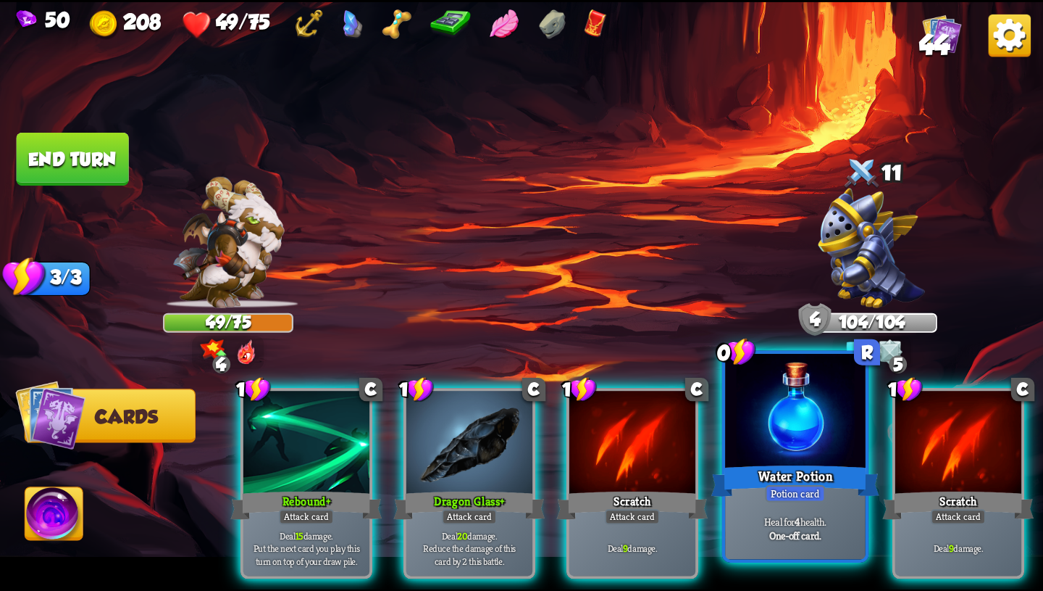
click at [801, 551] on div "Heal for 4 health. One-off card." at bounding box center [795, 528] width 141 height 61
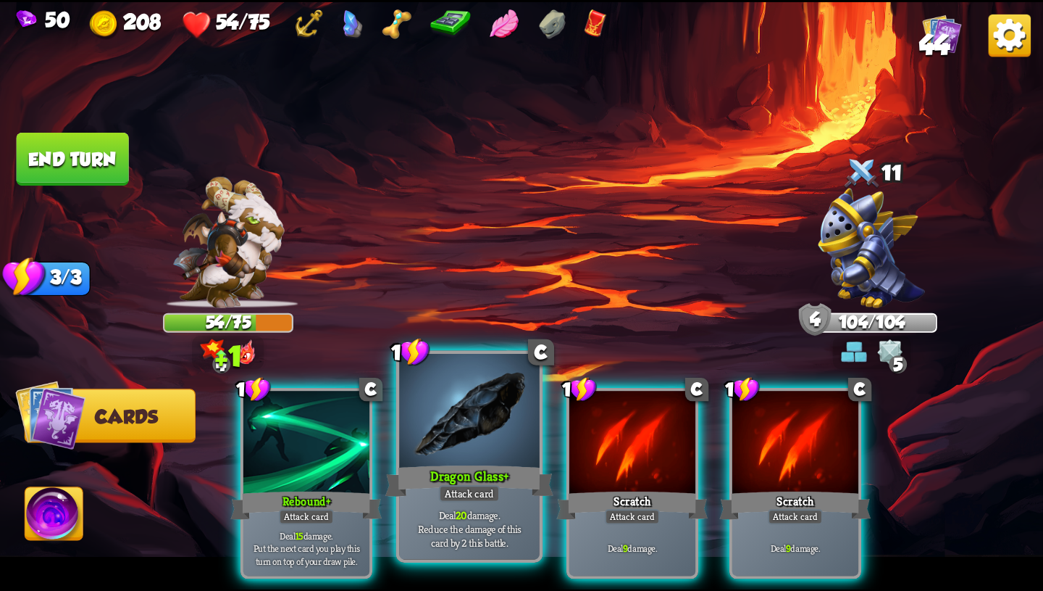
click at [499, 498] on div "Attack card" at bounding box center [469, 493] width 61 height 17
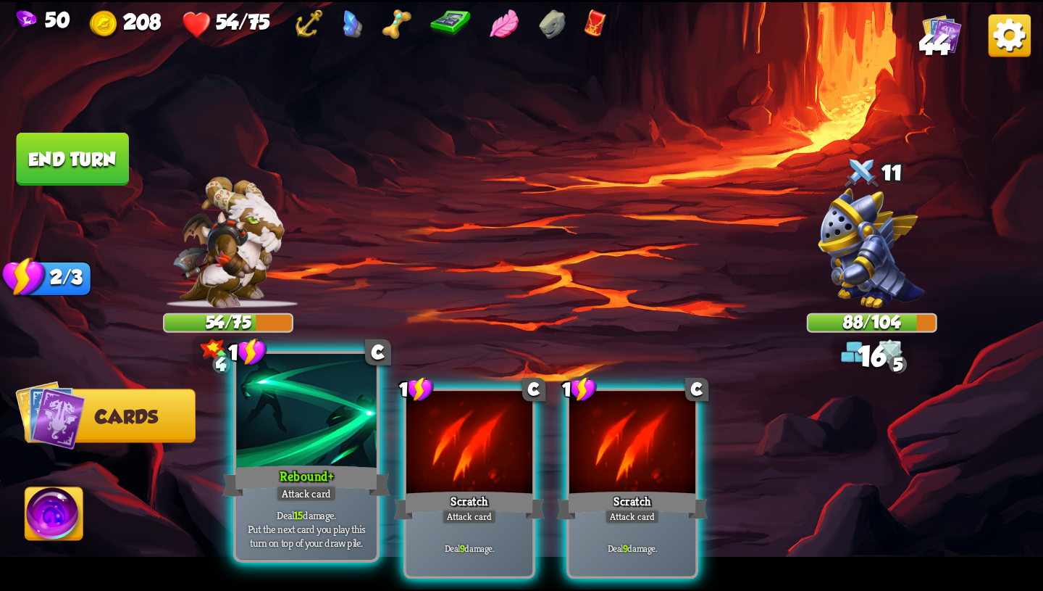
click at [349, 498] on div "Rebound+" at bounding box center [306, 481] width 168 height 38
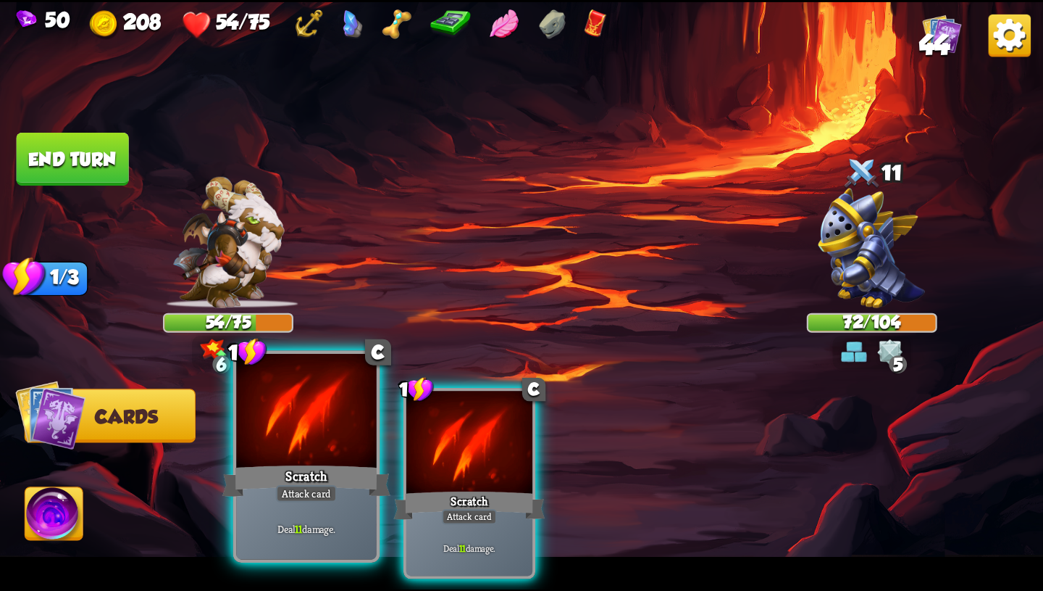
click at [350, 501] on div "Deal 11 damage." at bounding box center [306, 528] width 141 height 61
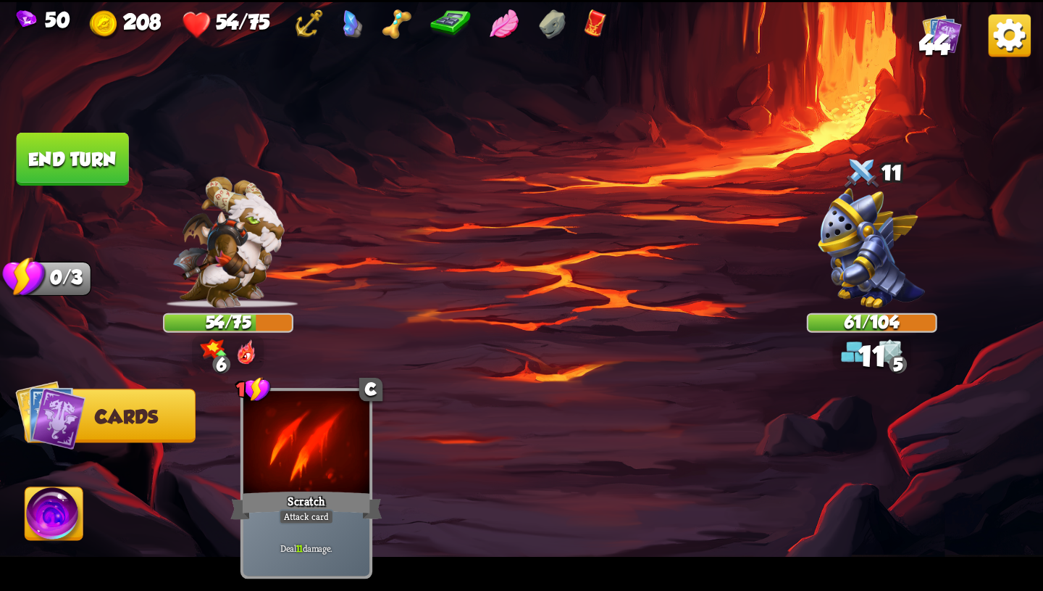
click at [114, 163] on button "End turn" at bounding box center [73, 159] width 112 height 53
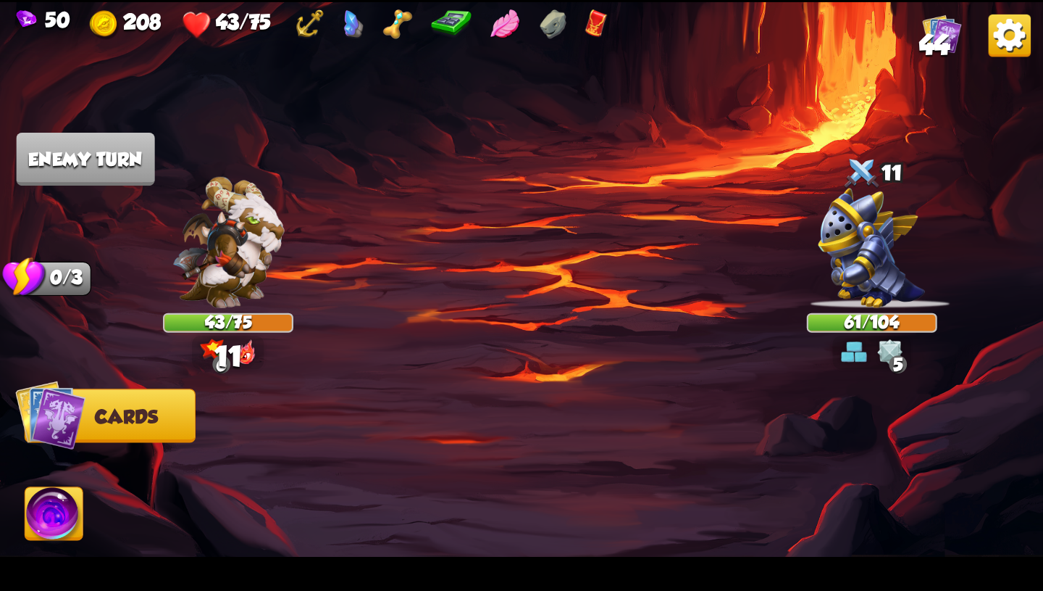
click at [887, 359] on div "Select an enemy to attack... You don't have enough stamina to play that card...…" at bounding box center [521, 295] width 1043 height 587
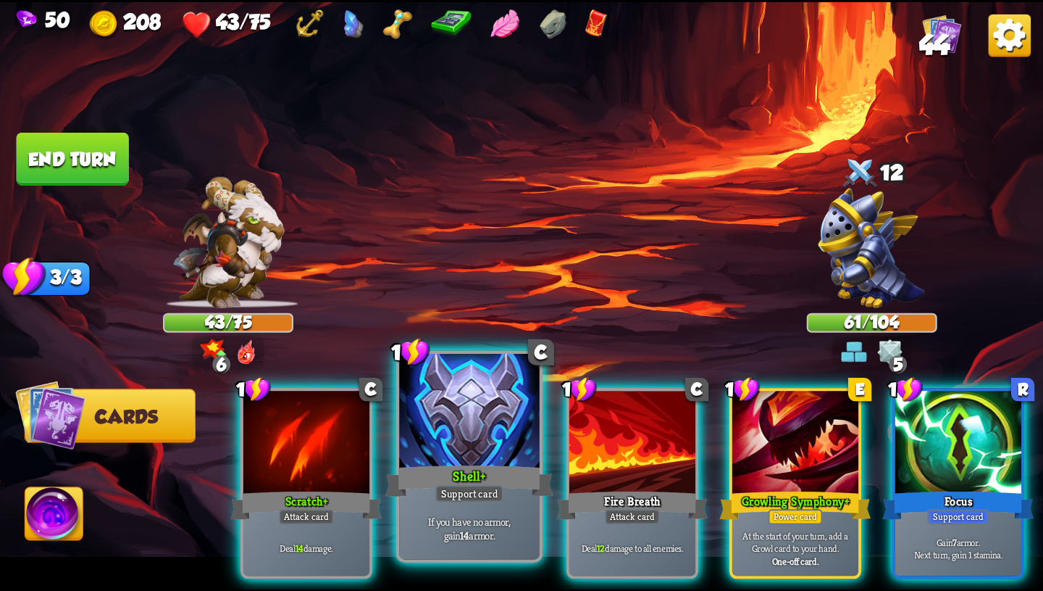
click at [486, 425] on div at bounding box center [469, 412] width 141 height 118
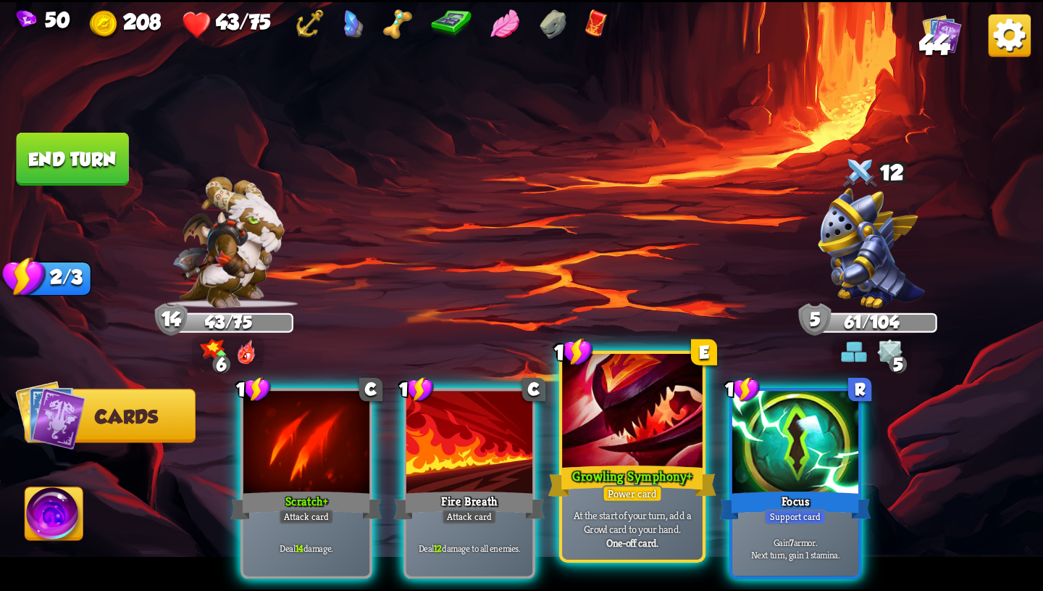
click at [651, 473] on div "Growling Symphony+" at bounding box center [633, 481] width 168 height 38
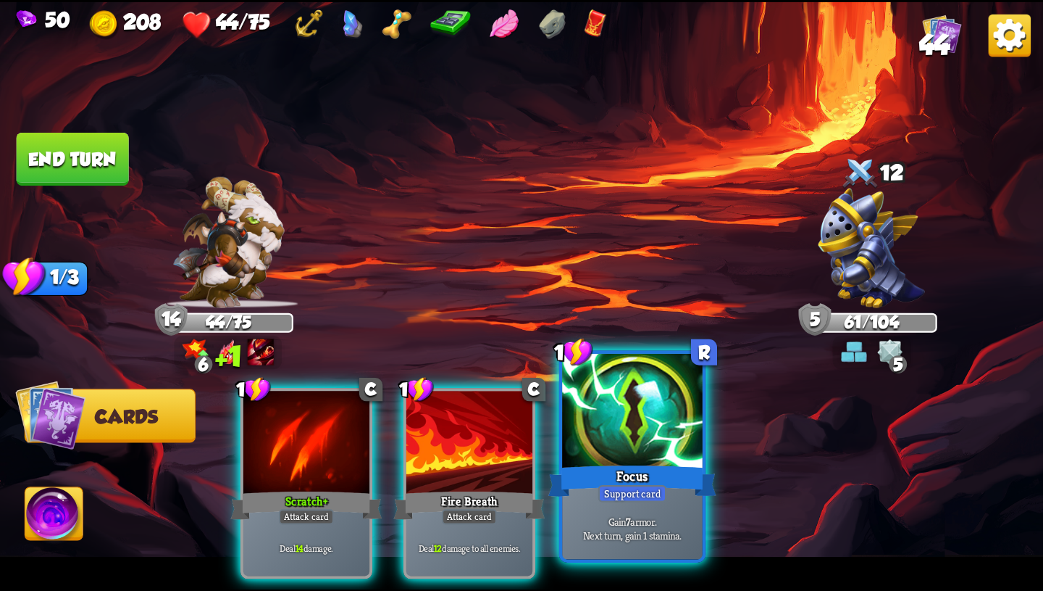
click at [651, 473] on div "Focus" at bounding box center [633, 481] width 168 height 38
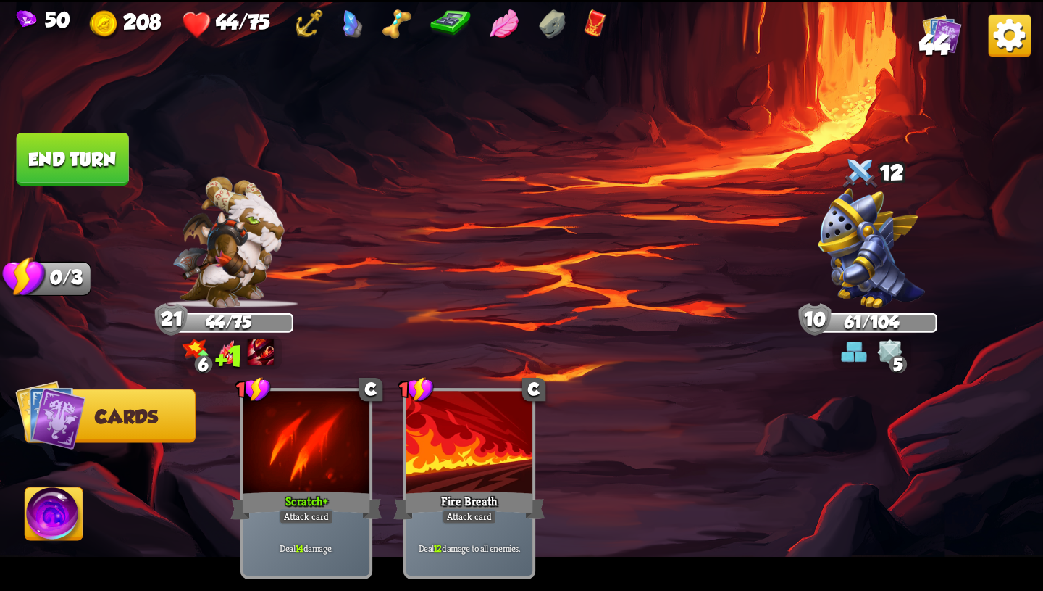
click at [72, 164] on button "End turn" at bounding box center [73, 159] width 112 height 53
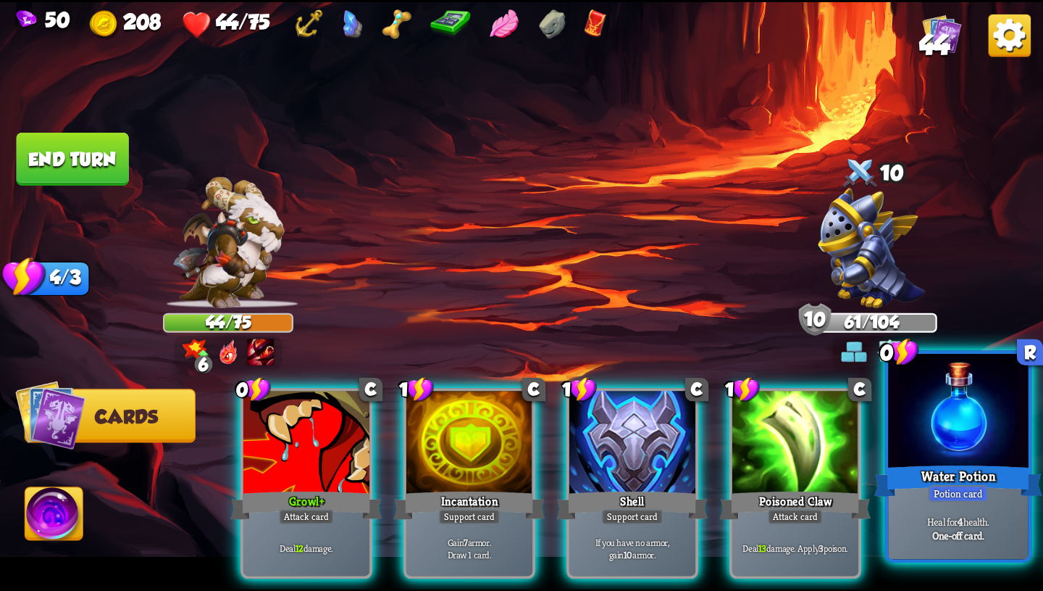
click at [986, 512] on div "Heal for 4 health. One-off card." at bounding box center [958, 528] width 141 height 61
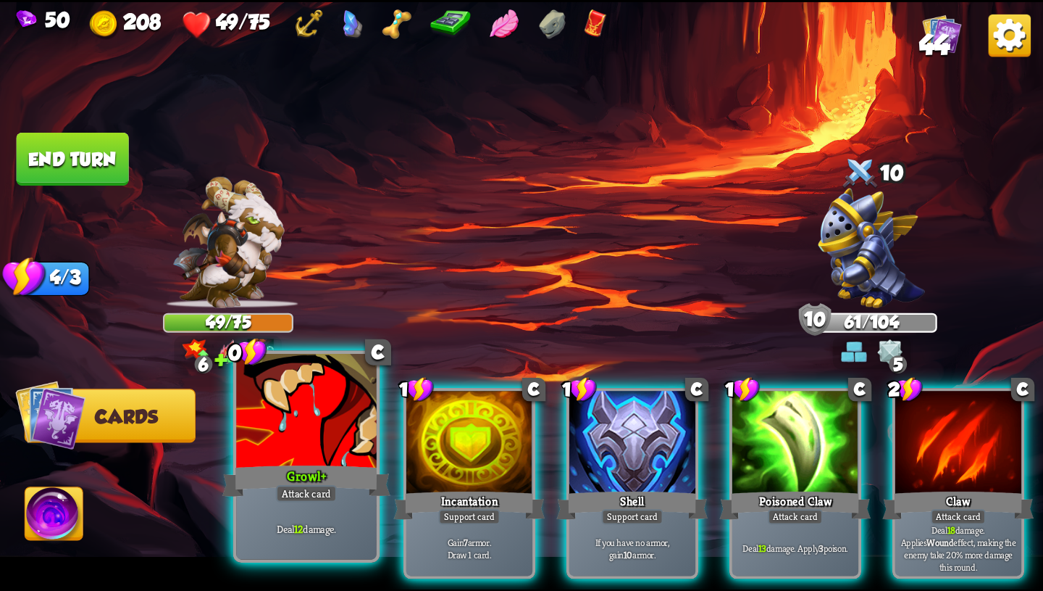
click at [312, 502] on div "Deal 12 damage." at bounding box center [306, 528] width 141 height 61
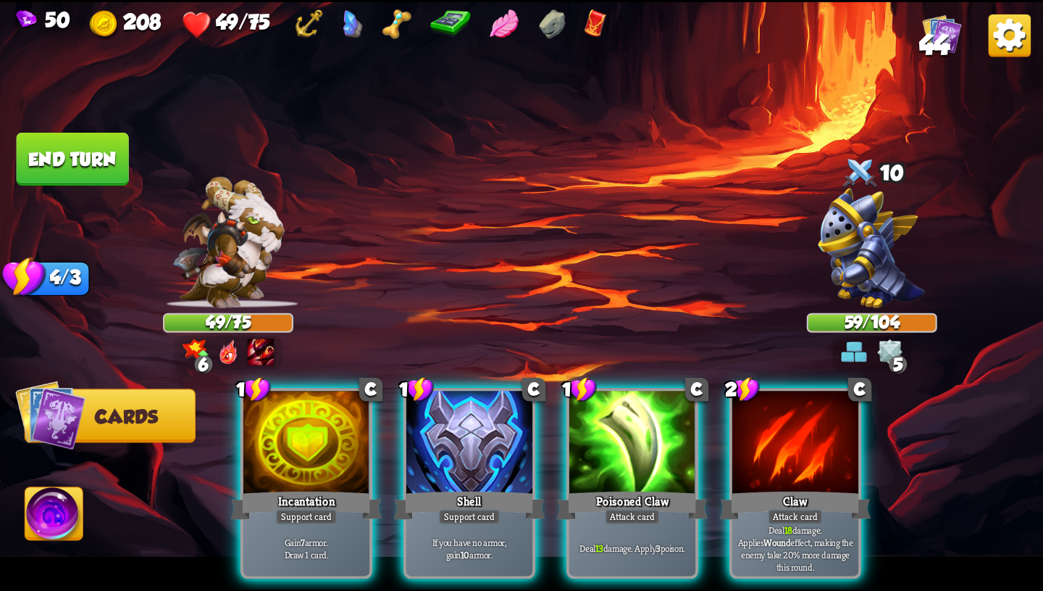
click at [768, 522] on p "Deal 18 damage. Applies Wound effect, making the enemy take 20% more damage thi…" at bounding box center [796, 547] width 120 height 50
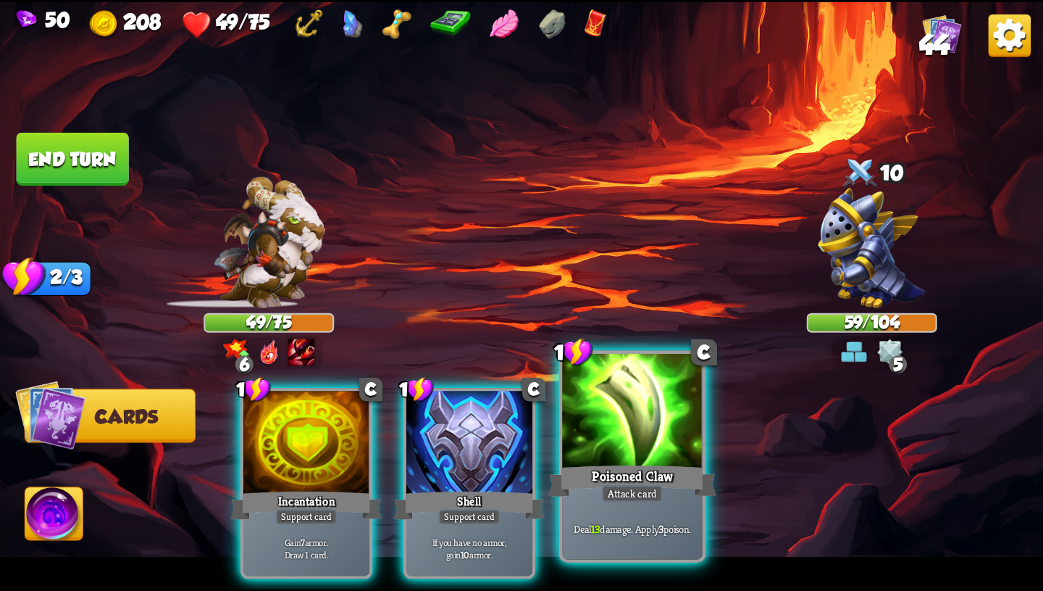
click at [673, 511] on div "Deal 13 damage. Apply 3 poison." at bounding box center [632, 528] width 141 height 61
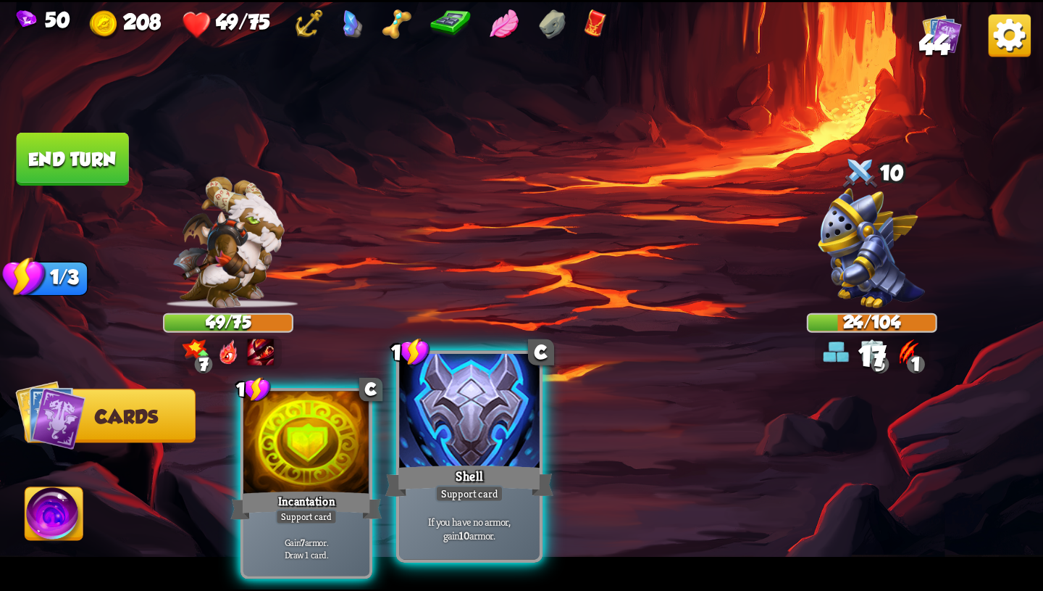
click at [517, 490] on div "Shell" at bounding box center [470, 481] width 168 height 38
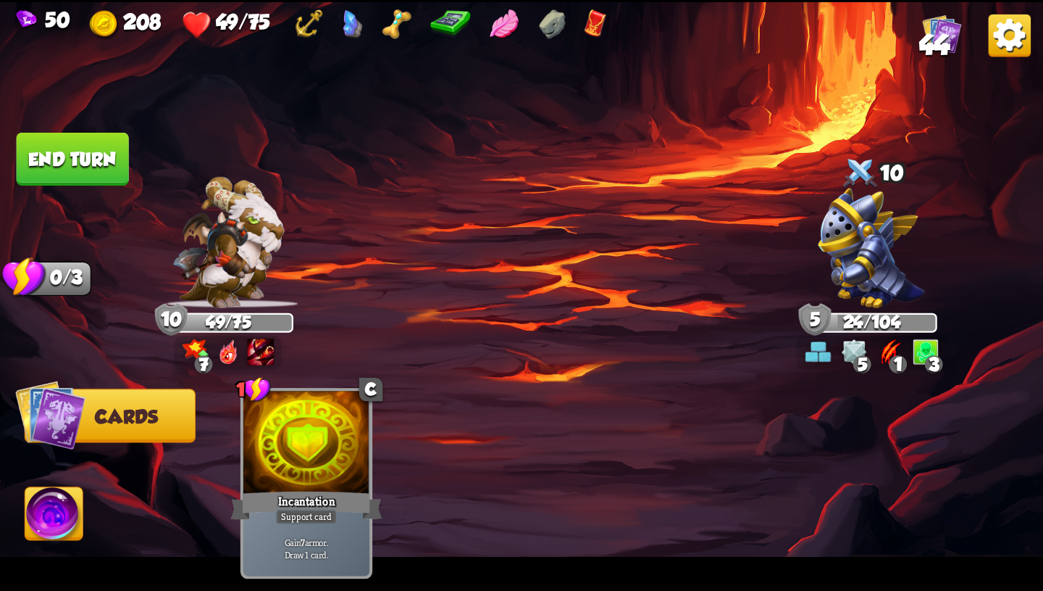
click at [80, 159] on button "End turn" at bounding box center [73, 159] width 112 height 53
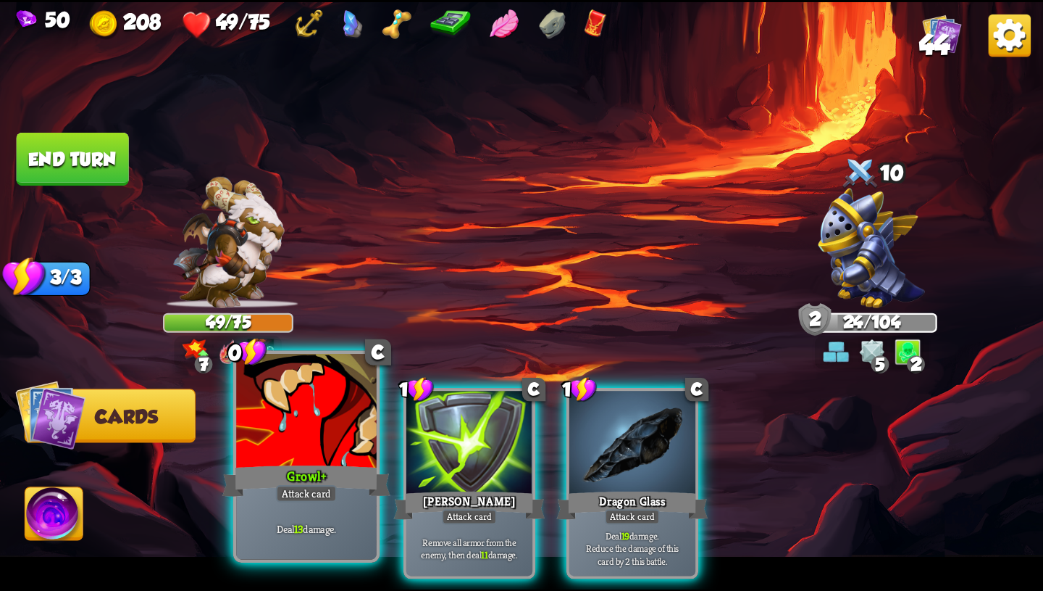
click at [302, 479] on div "Growl+" at bounding box center [306, 481] width 168 height 38
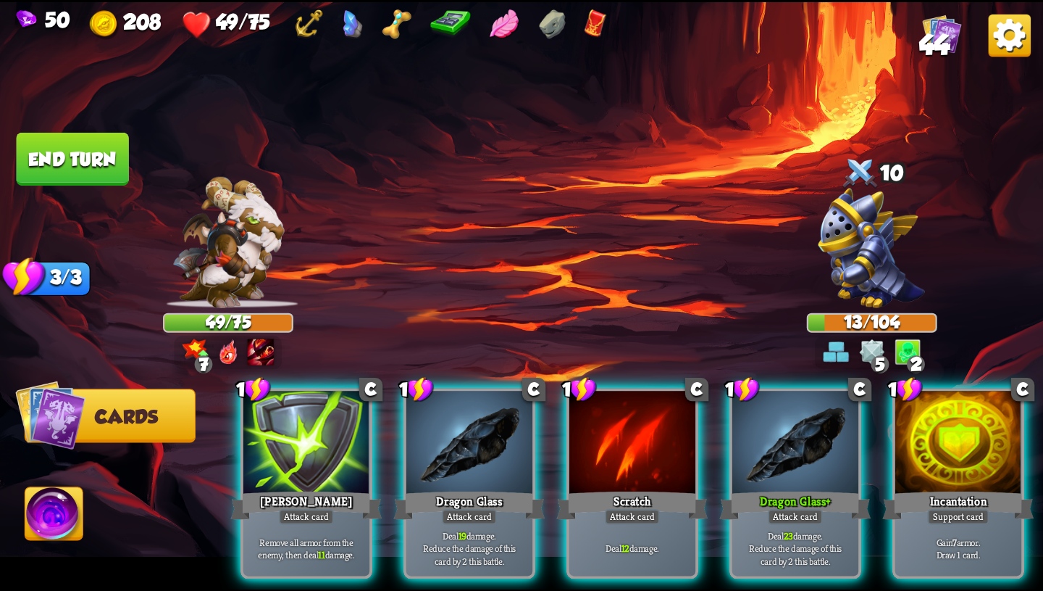
click at [48, 517] on img at bounding box center [54, 516] width 58 height 59
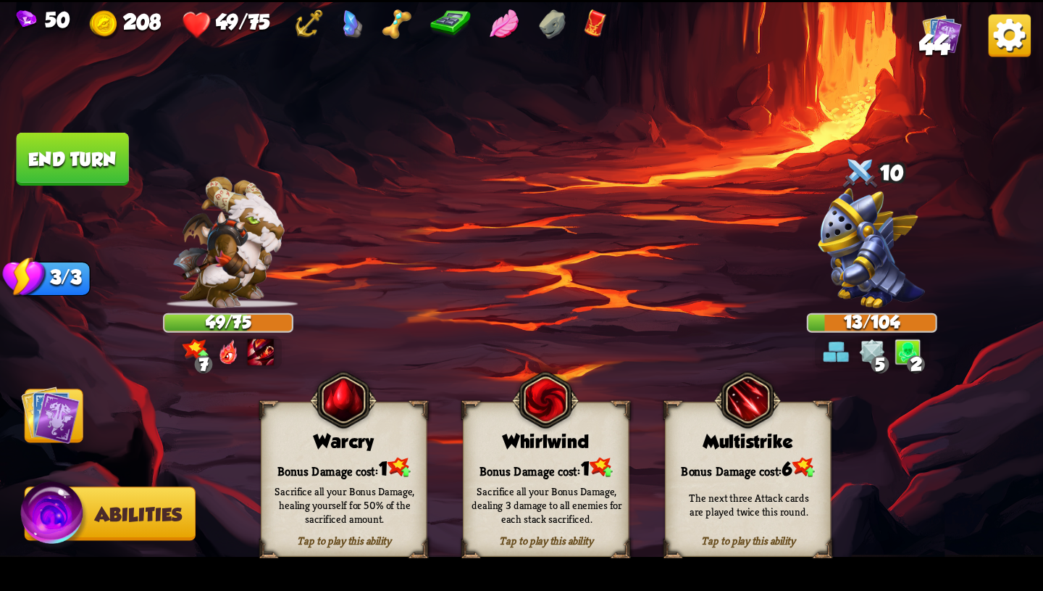
click at [340, 491] on div "Sacrifice all your Bonus Damage, healing yourself for 50% of the sacrificed amo…" at bounding box center [345, 503] width 150 height 41
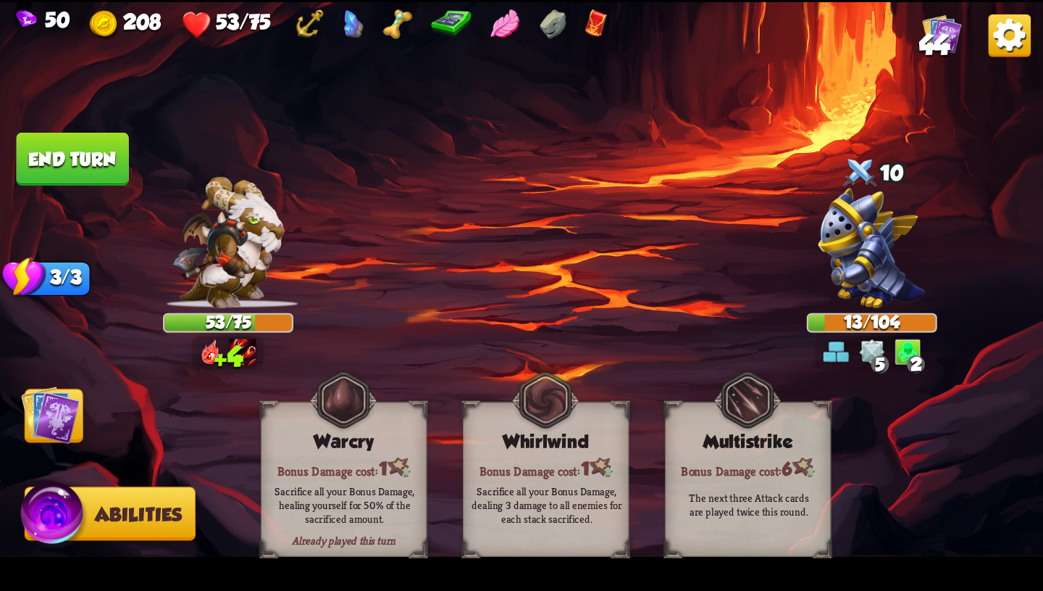
click at [62, 417] on img at bounding box center [50, 414] width 59 height 59
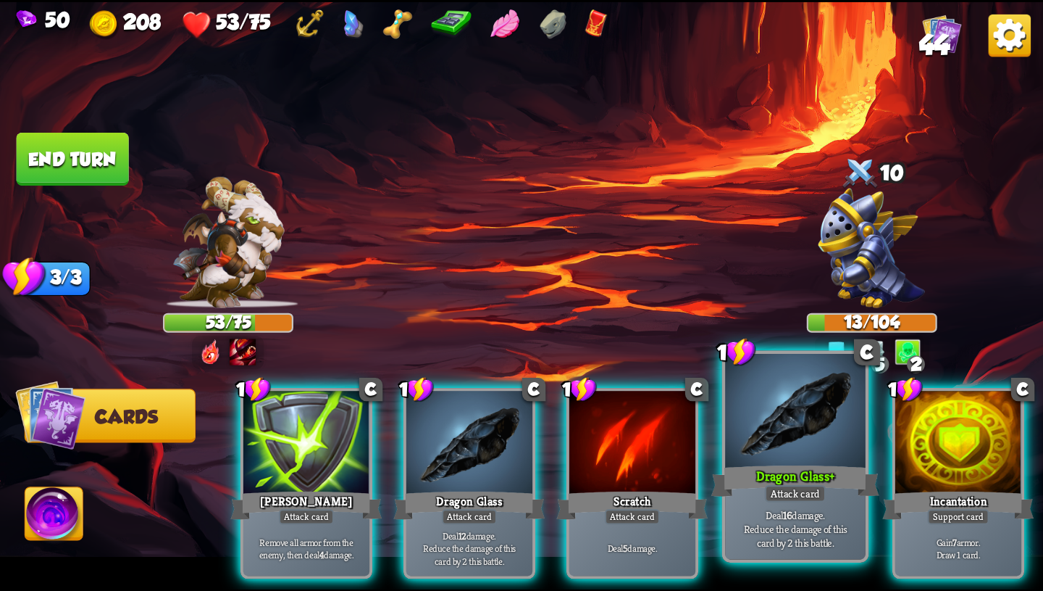
click at [785, 486] on div "Attack card" at bounding box center [795, 493] width 61 height 17
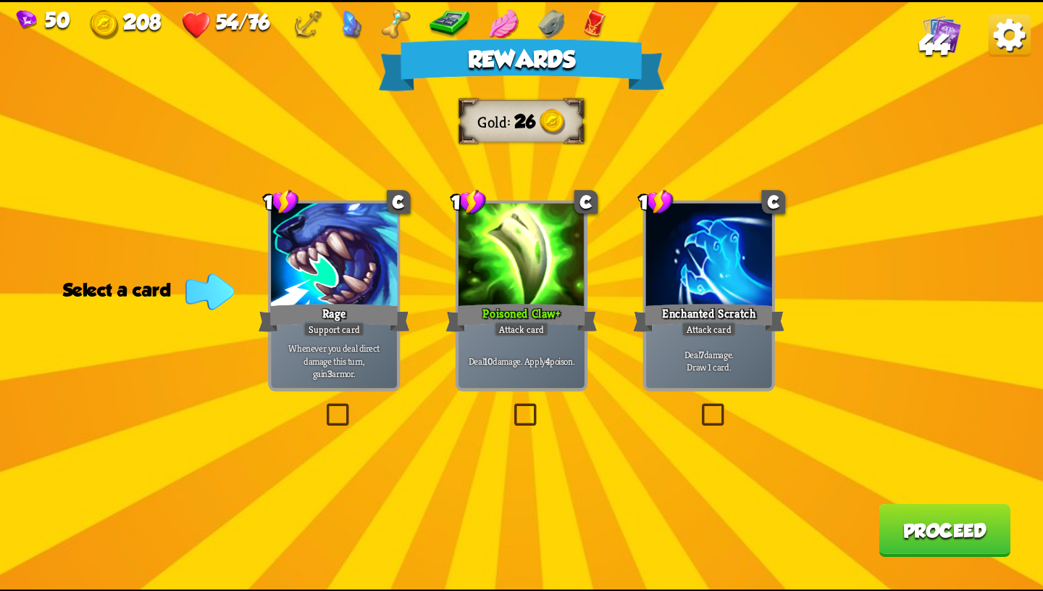
click at [555, 336] on div "Deal 10 damage. Apply 4 poison." at bounding box center [522, 360] width 126 height 55
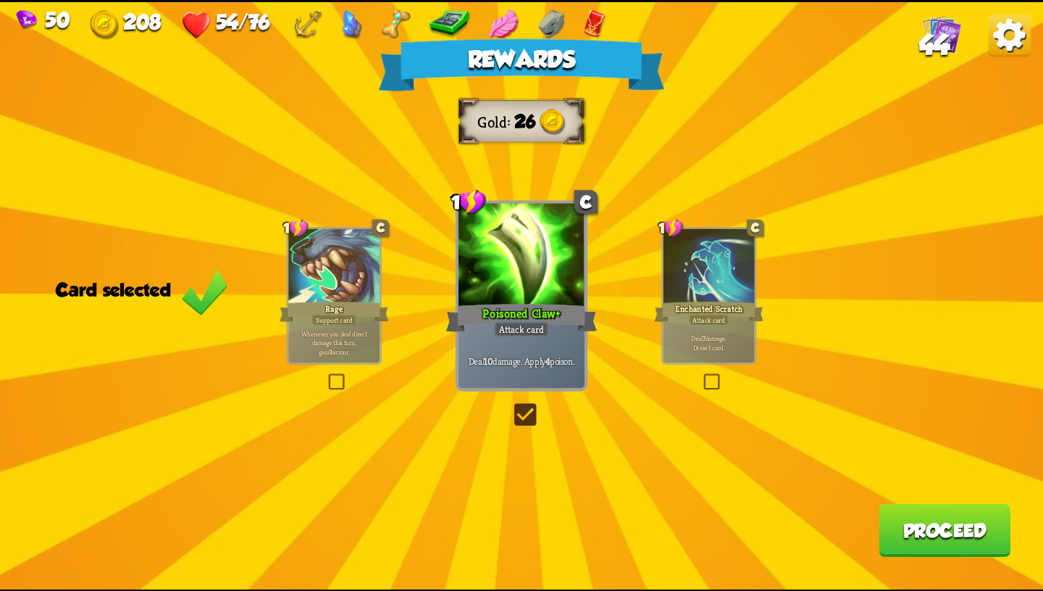
click at [951, 537] on button "Proceed" at bounding box center [945, 529] width 132 height 53
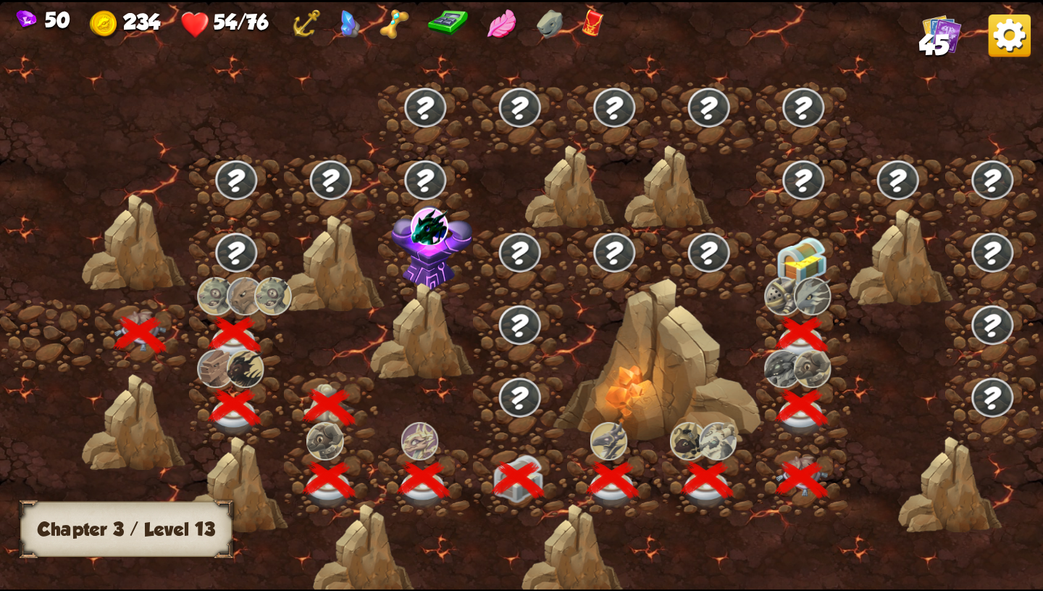
scroll to position [0, 220]
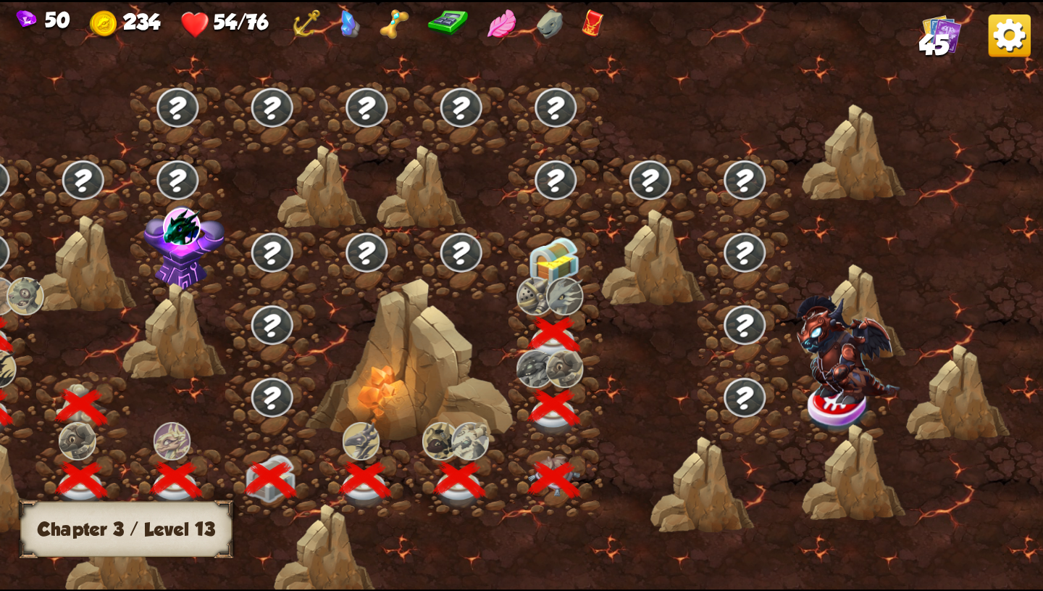
click at [552, 264] on img at bounding box center [554, 260] width 52 height 49
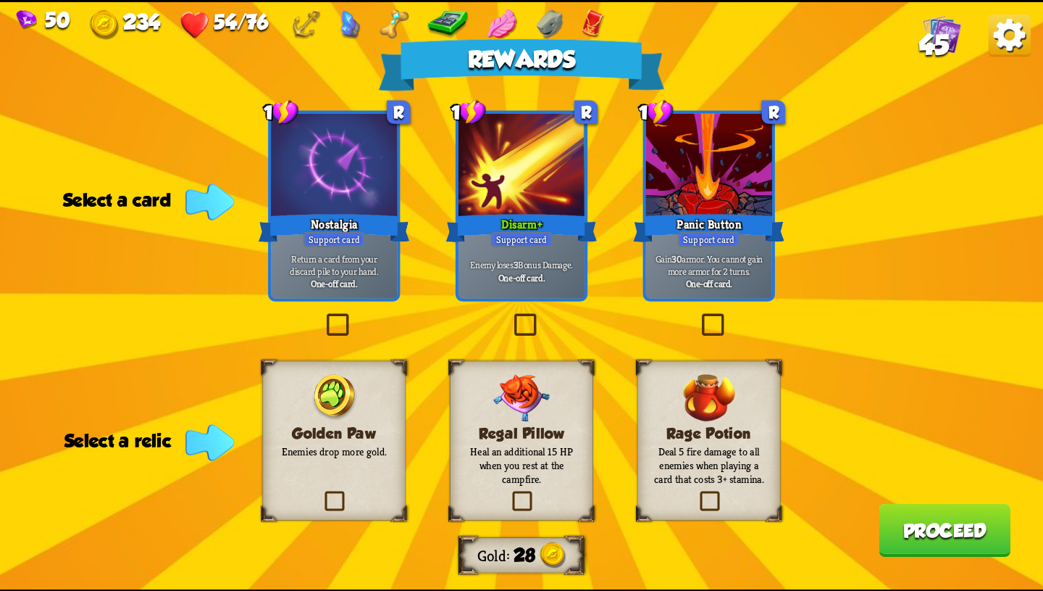
click at [355, 225] on div "Nostalgia" at bounding box center [334, 228] width 151 height 34
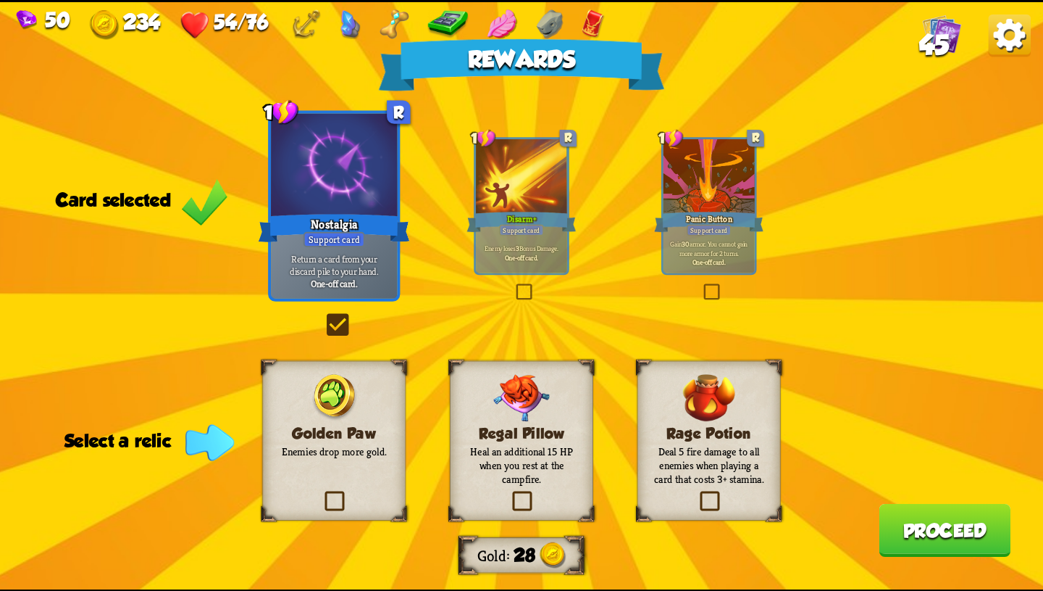
click at [372, 486] on div "Golden Paw Enemies drop more gold." at bounding box center [333, 440] width 143 height 160
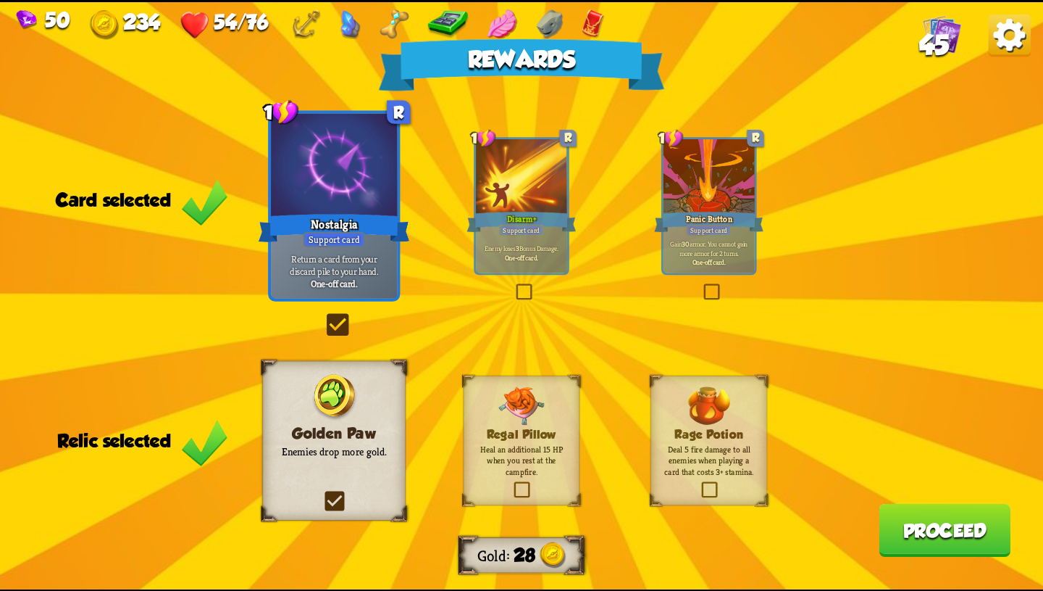
click at [973, 544] on button "Proceed" at bounding box center [945, 529] width 132 height 53
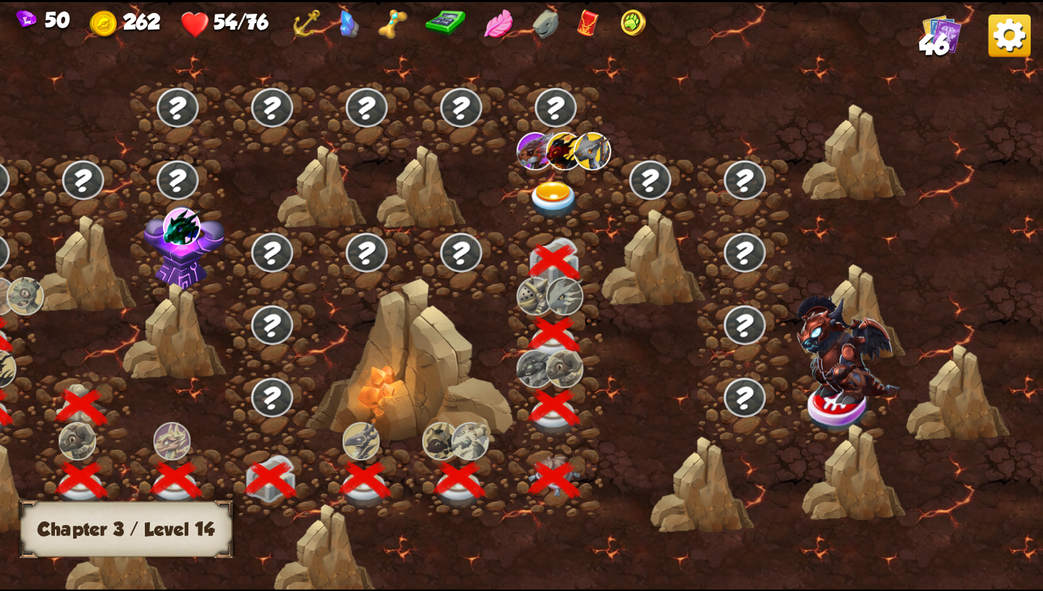
click at [570, 192] on img at bounding box center [554, 199] width 52 height 38
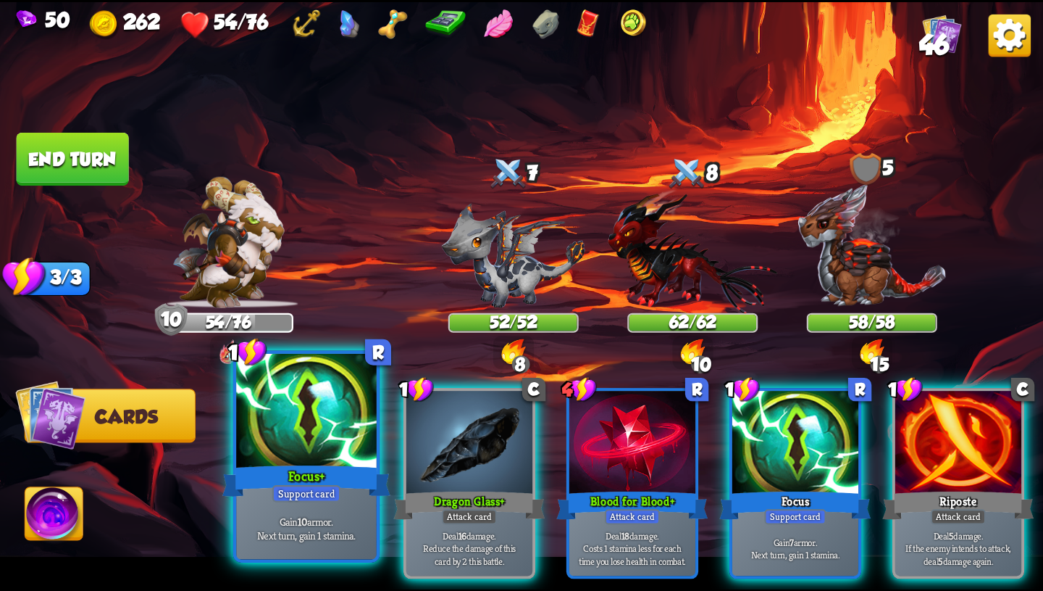
click at [293, 496] on div "Support card" at bounding box center [306, 493] width 69 height 17
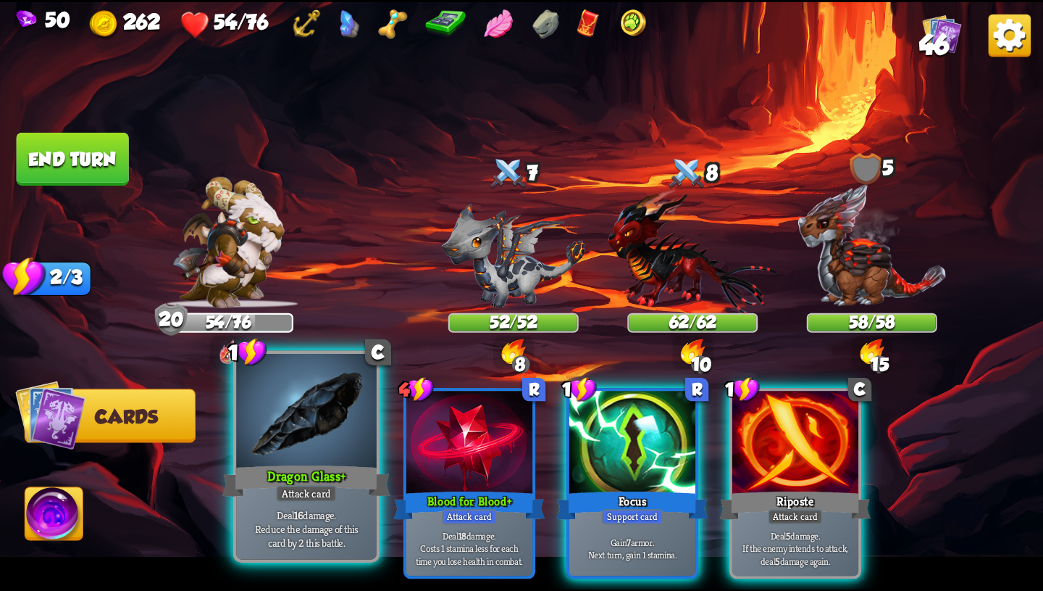
click at [349, 530] on p "Deal 16 damage. Reduce the damage of this card by 2 this battle." at bounding box center [306, 527] width 133 height 41
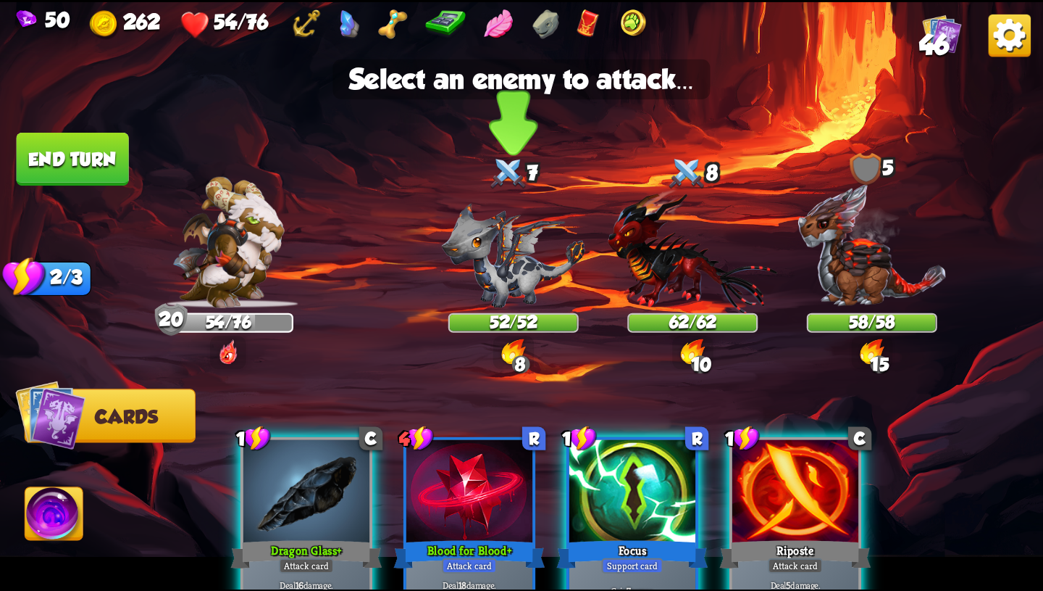
click at [547, 273] on img at bounding box center [513, 255] width 143 height 105
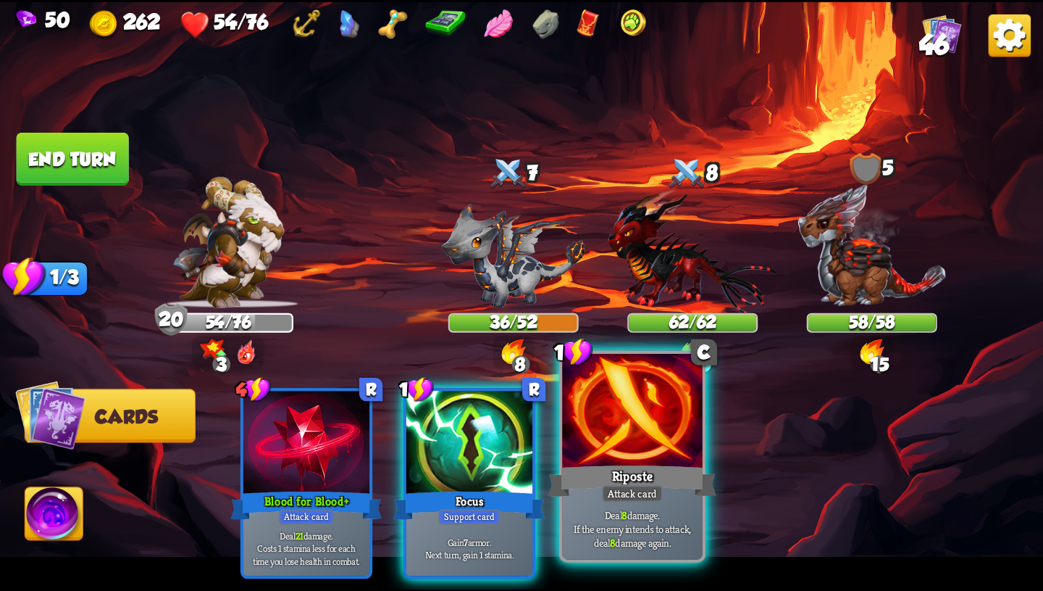
click at [638, 438] on div at bounding box center [632, 412] width 141 height 118
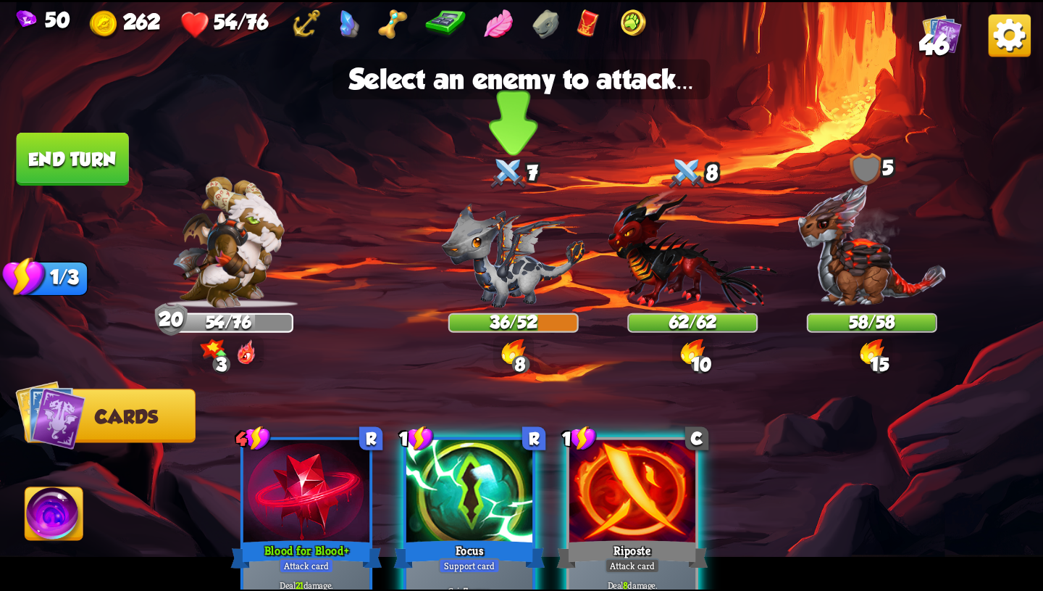
click at [541, 252] on img at bounding box center [513, 255] width 143 height 105
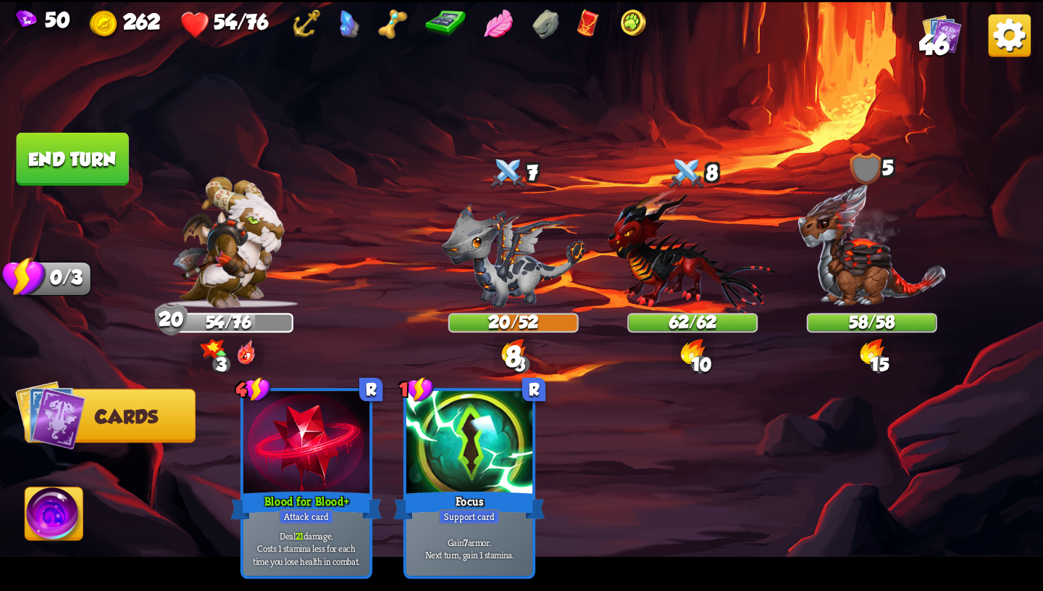
click at [96, 153] on button "End turn" at bounding box center [73, 159] width 112 height 53
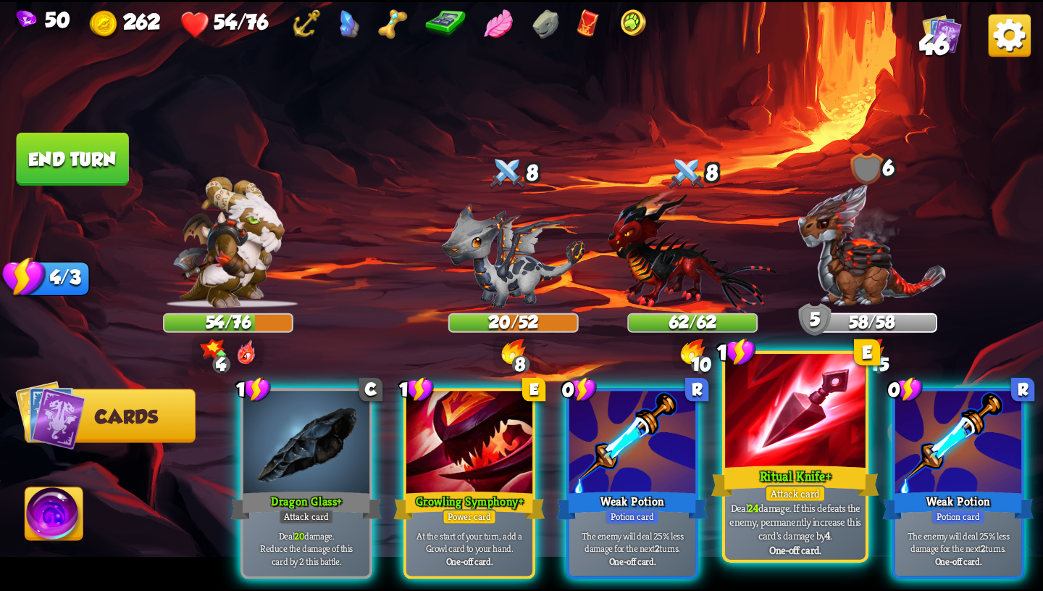
click at [765, 443] on div at bounding box center [795, 412] width 141 height 118
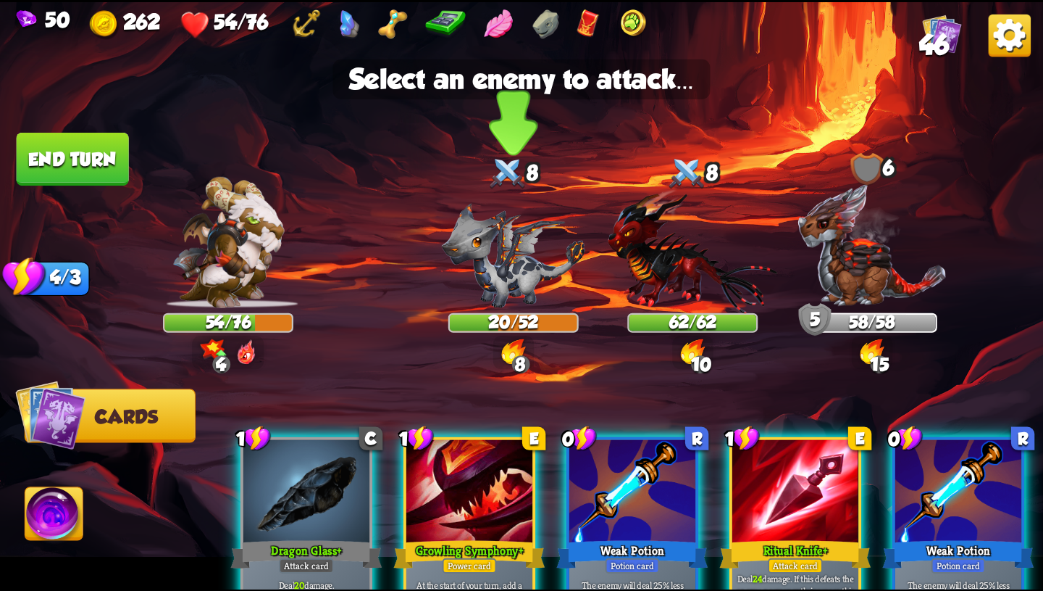
click at [504, 257] on img at bounding box center [513, 255] width 143 height 105
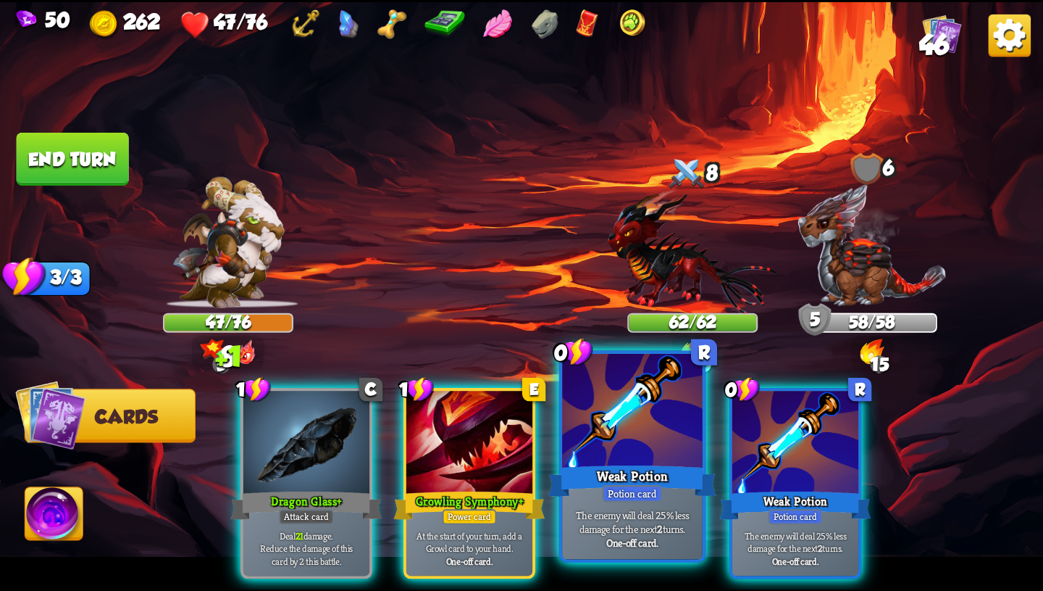
click at [622, 447] on div at bounding box center [632, 412] width 141 height 118
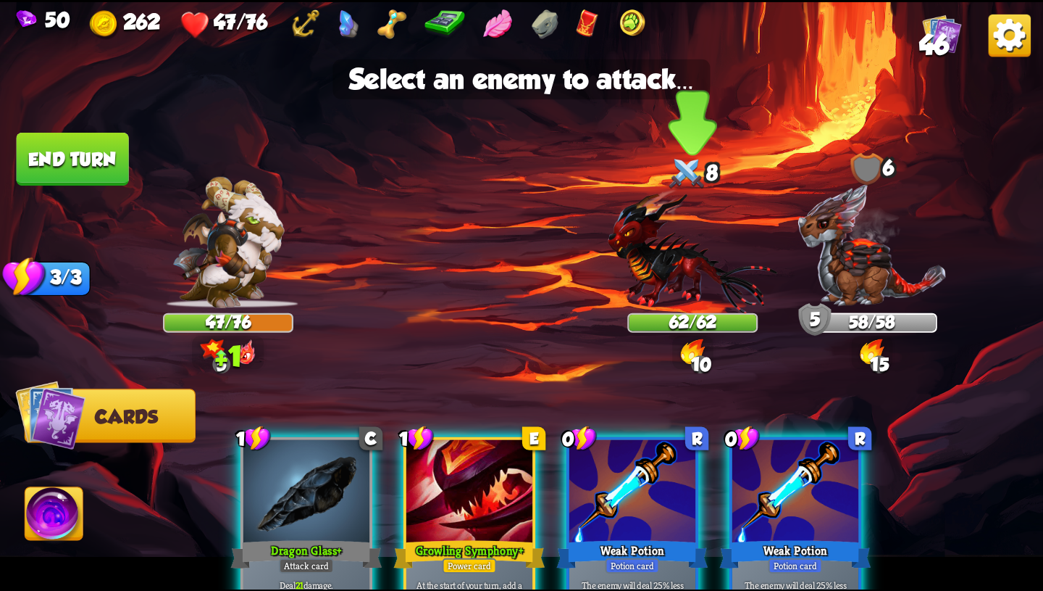
click at [670, 275] on img at bounding box center [693, 250] width 170 height 125
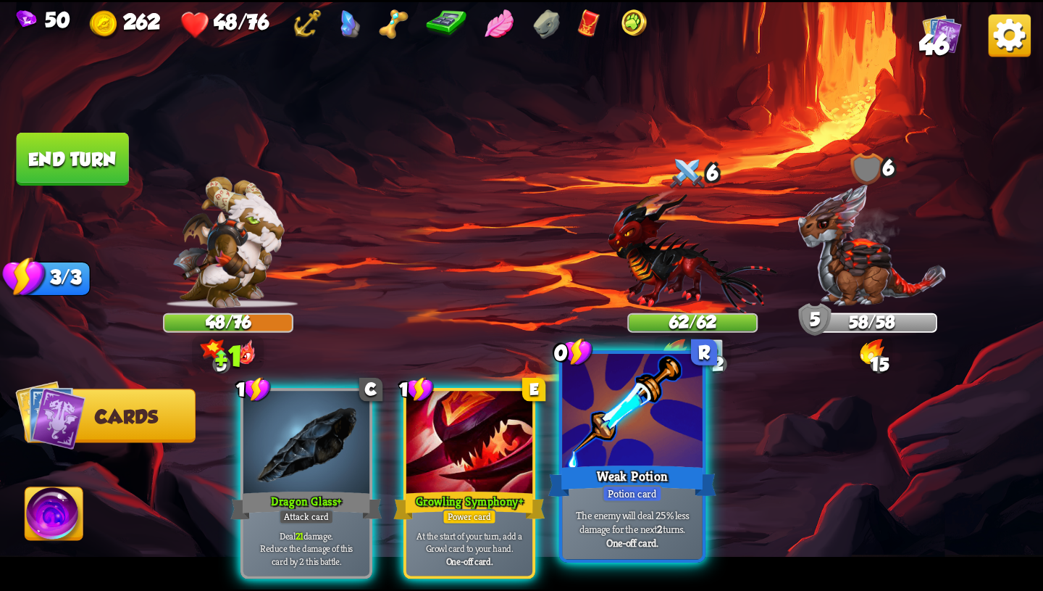
click at [641, 442] on div at bounding box center [632, 412] width 141 height 118
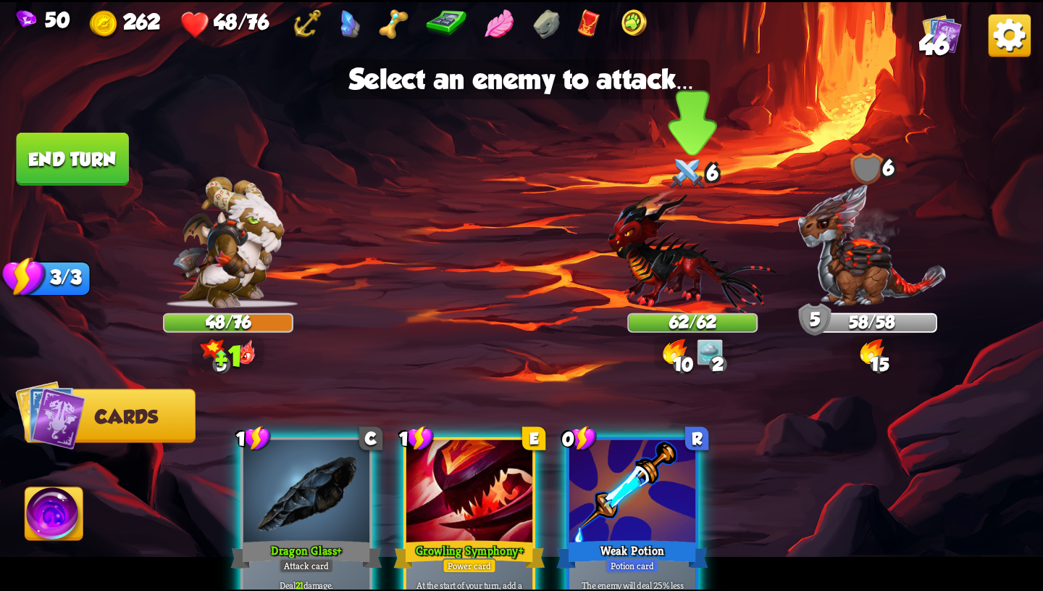
click at [673, 283] on img at bounding box center [693, 250] width 170 height 125
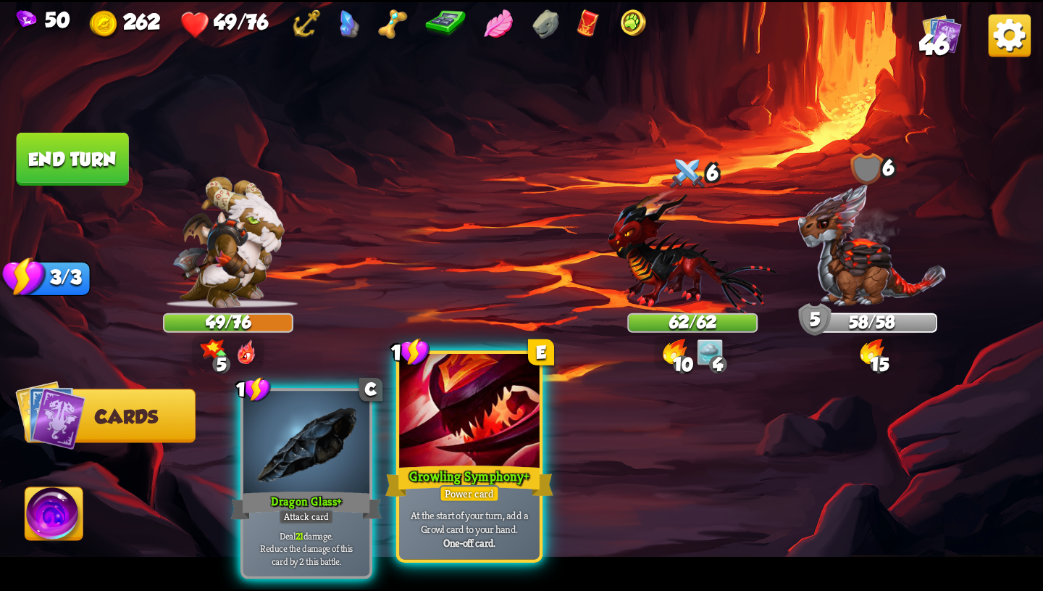
click at [507, 475] on div "Growling Symphony+" at bounding box center [470, 481] width 168 height 38
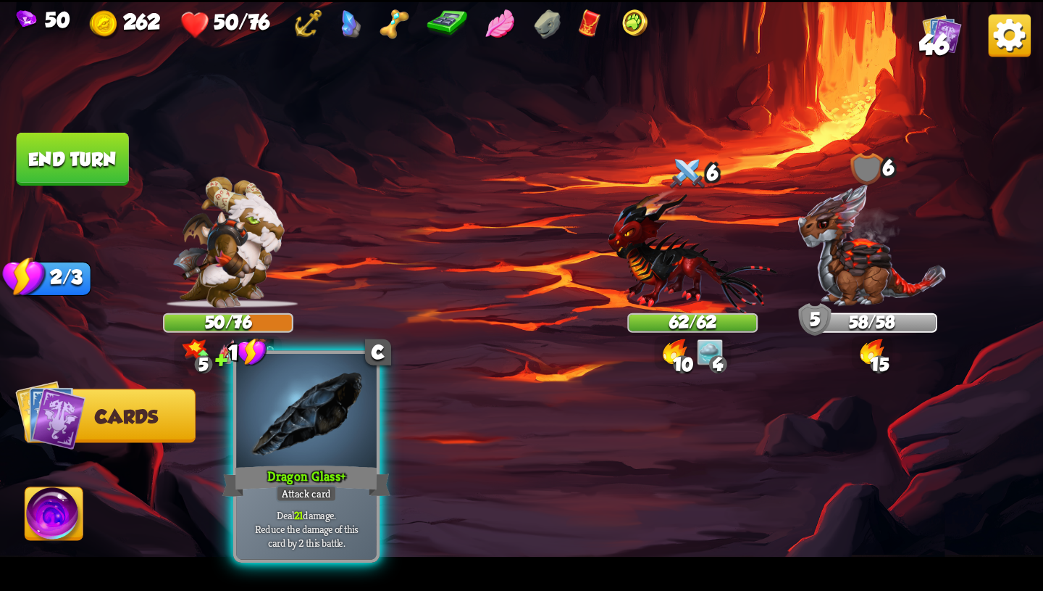
click at [364, 473] on div "Dragon Glass+" at bounding box center [306, 481] width 168 height 38
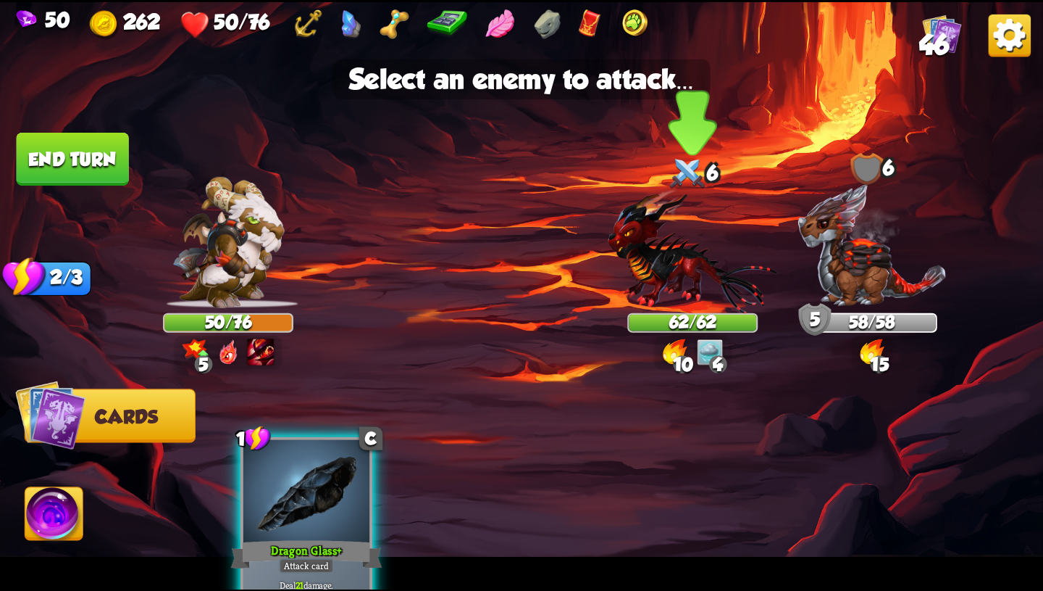
click at [654, 275] on img at bounding box center [693, 250] width 170 height 125
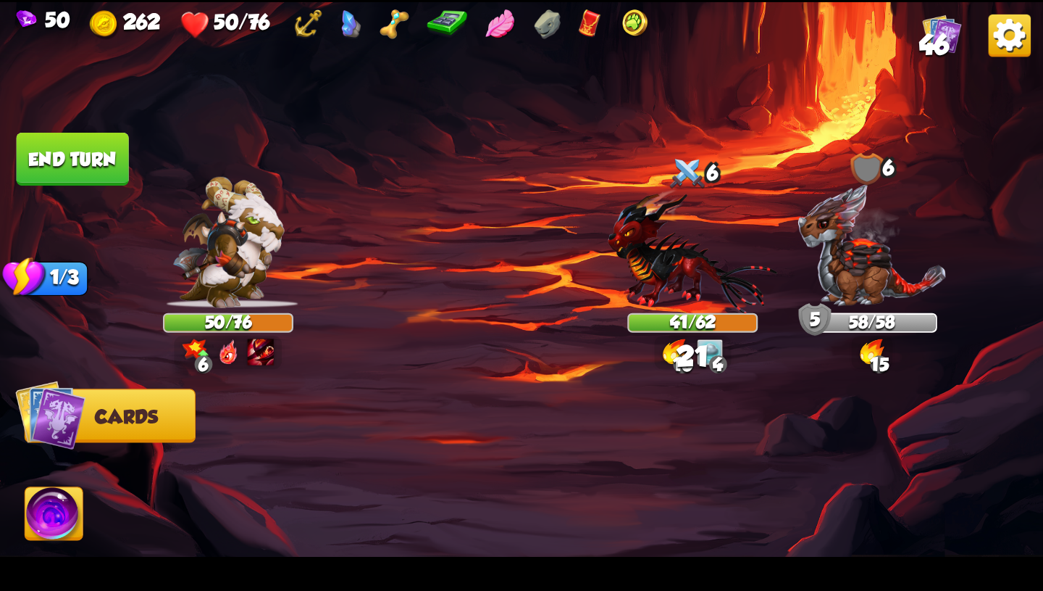
click at [99, 159] on button "End turn" at bounding box center [72, 159] width 113 height 54
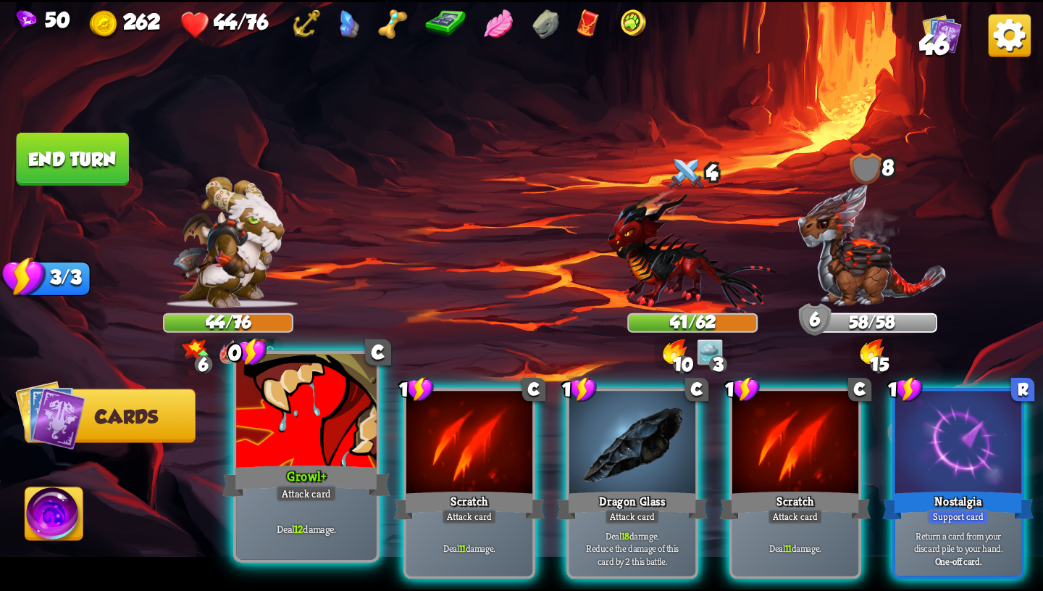
click at [281, 460] on div at bounding box center [306, 412] width 141 height 118
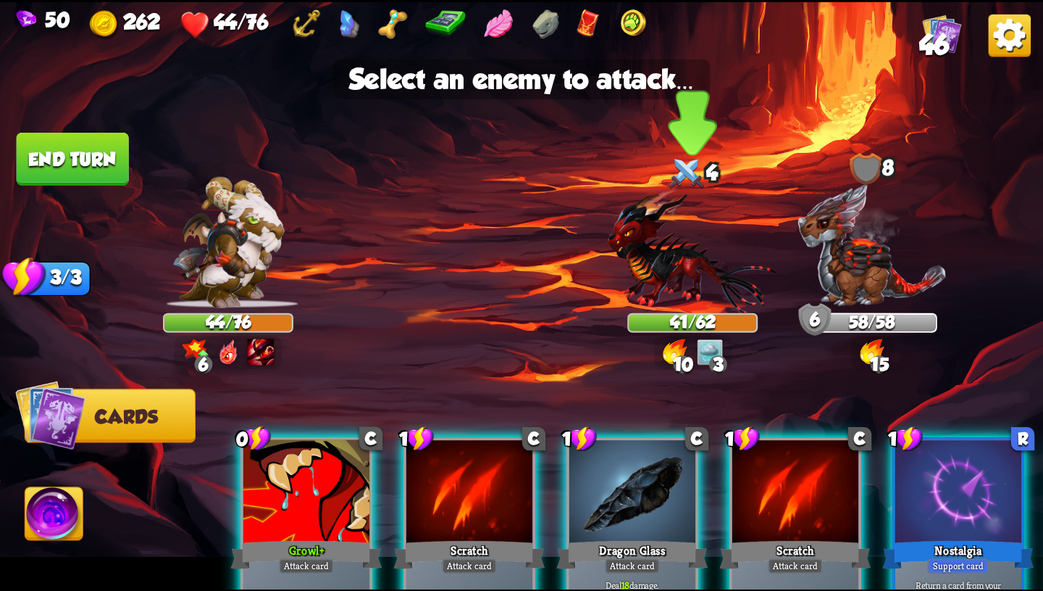
click at [700, 236] on img at bounding box center [693, 250] width 170 height 125
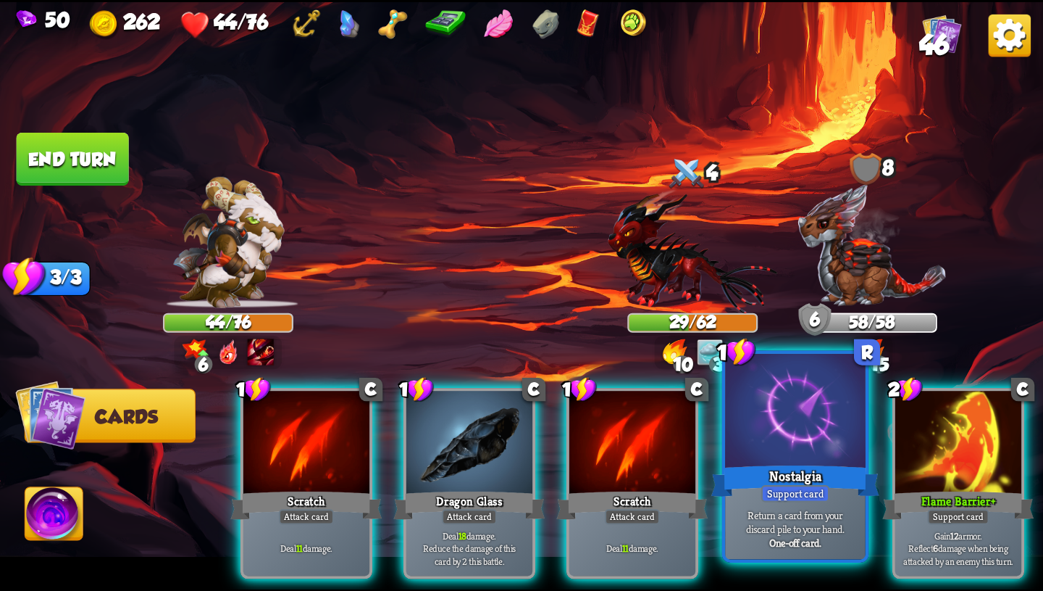
click at [817, 462] on div "Nostalgia" at bounding box center [796, 481] width 168 height 38
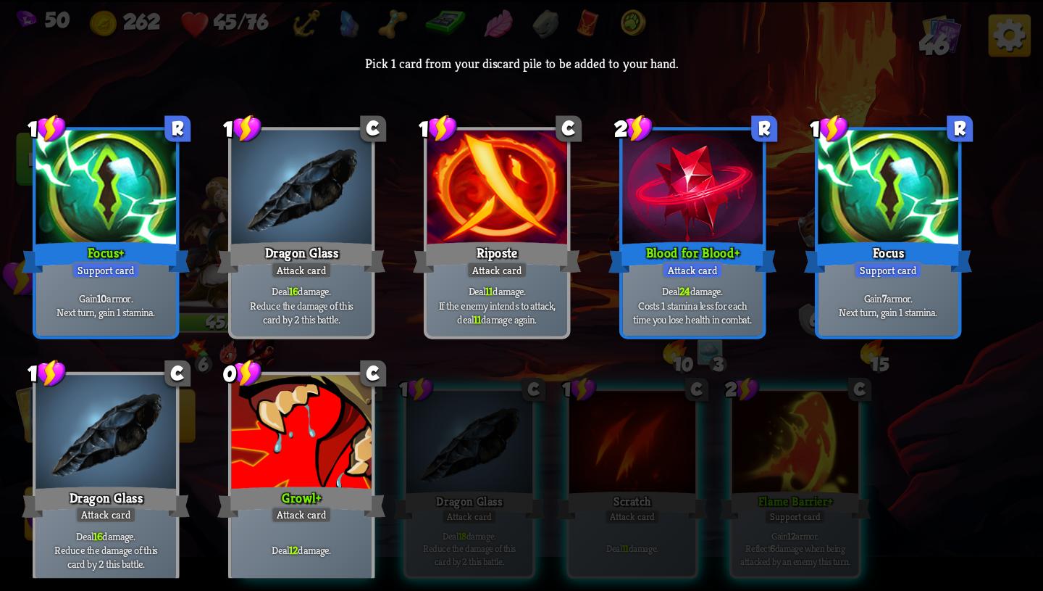
scroll to position [13, 0]
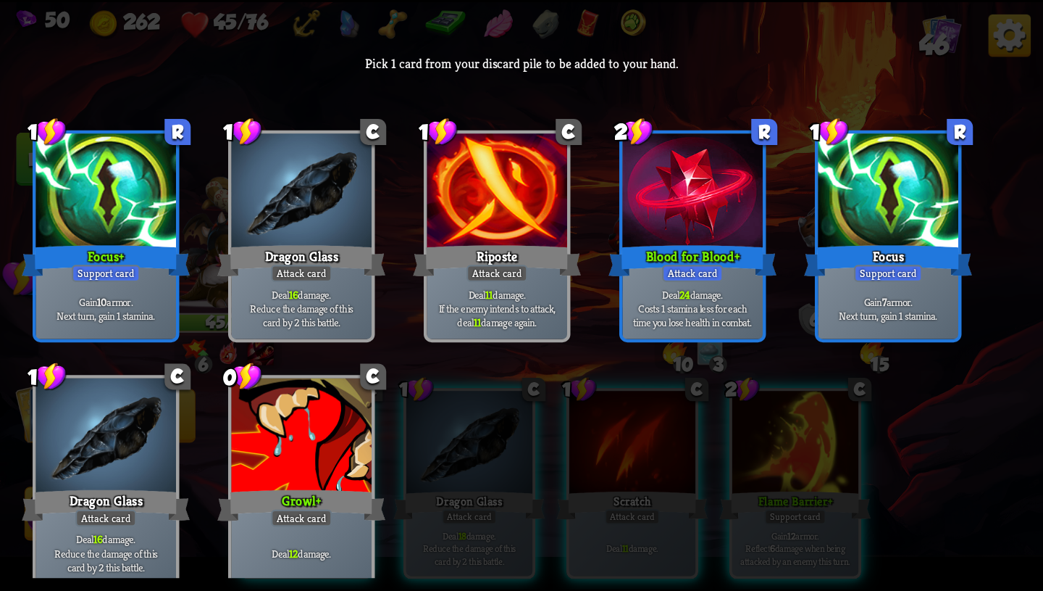
click at [676, 275] on div "Attack card" at bounding box center [692, 272] width 61 height 17
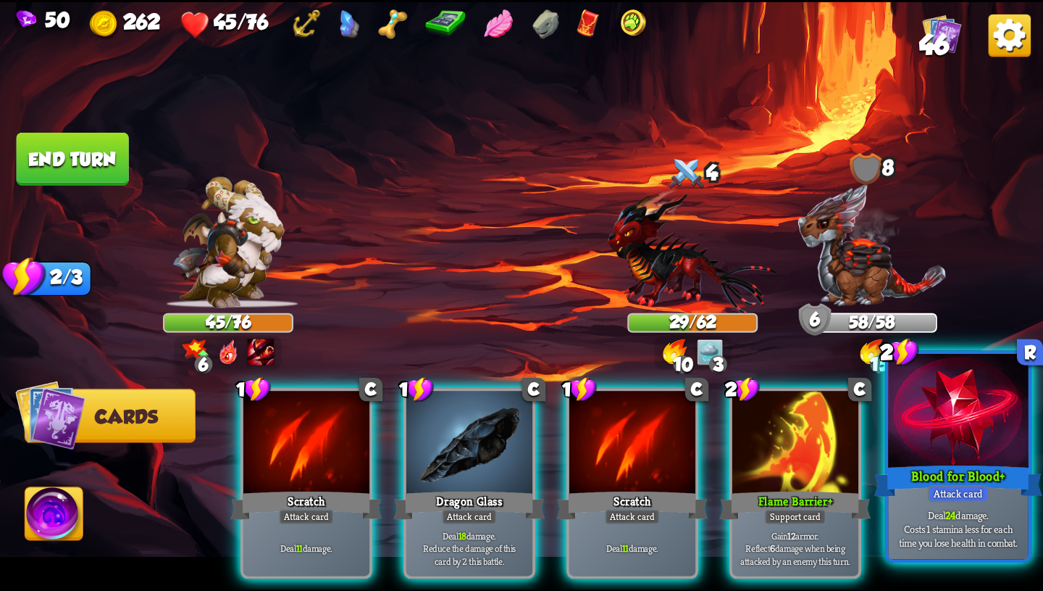
click at [967, 472] on div "Blood for Blood+" at bounding box center [959, 481] width 168 height 38
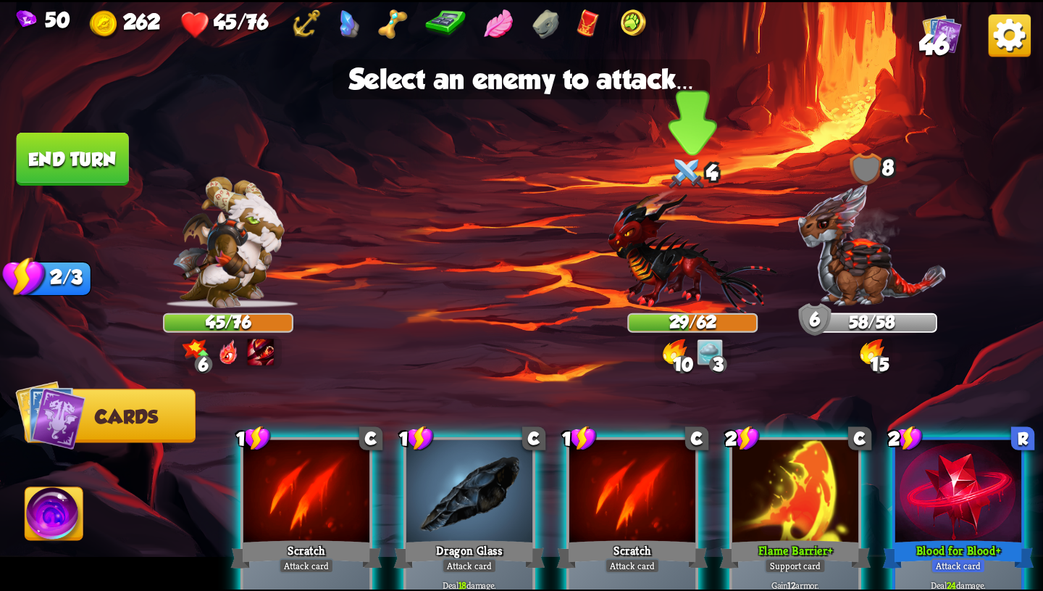
click at [685, 271] on img at bounding box center [693, 250] width 170 height 125
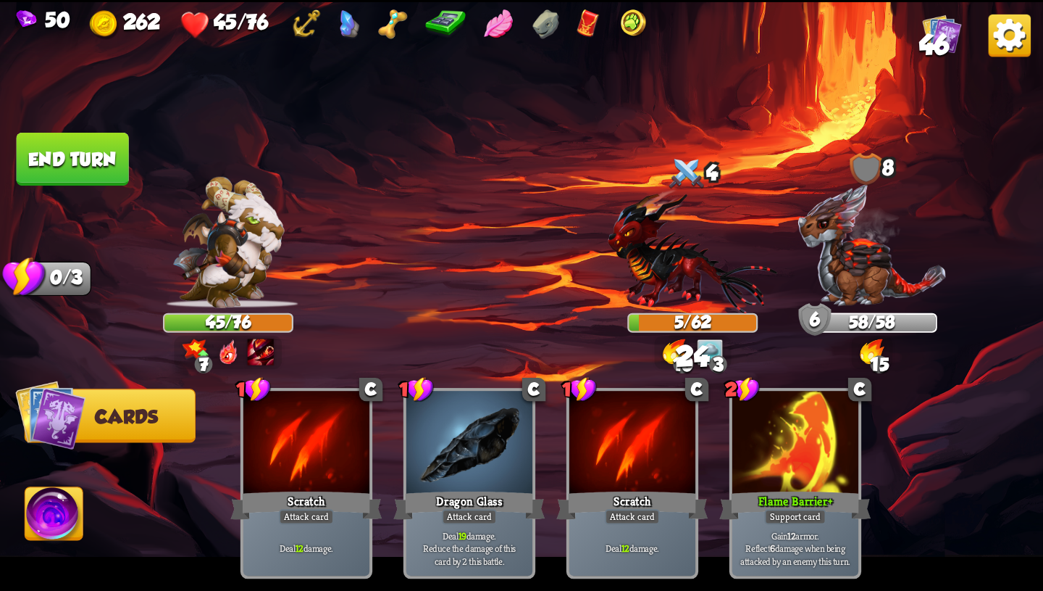
click at [70, 152] on button "End turn" at bounding box center [73, 159] width 112 height 53
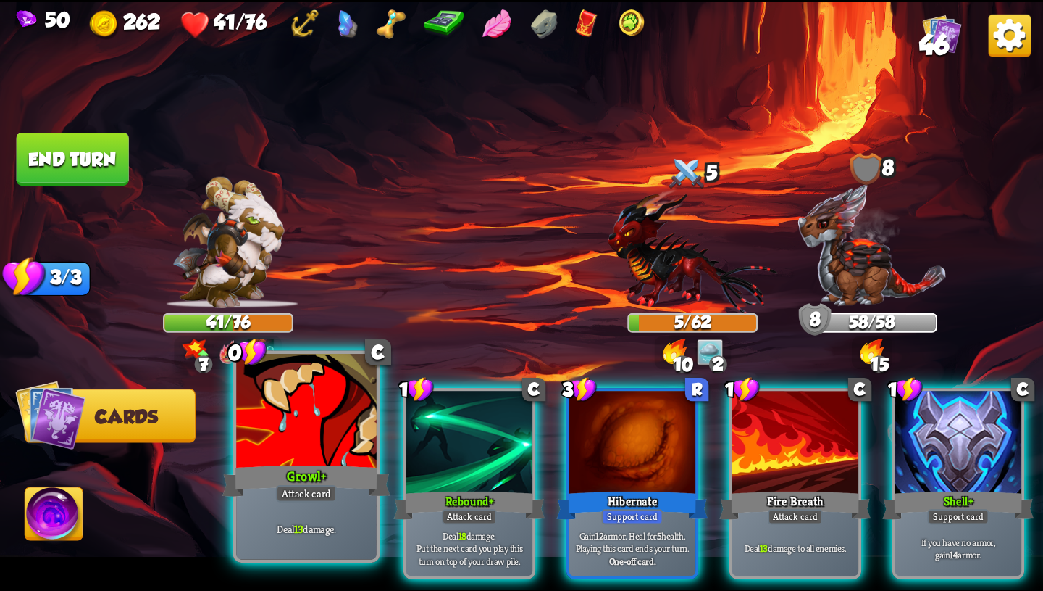
click at [278, 493] on div "Attack card" at bounding box center [306, 493] width 61 height 17
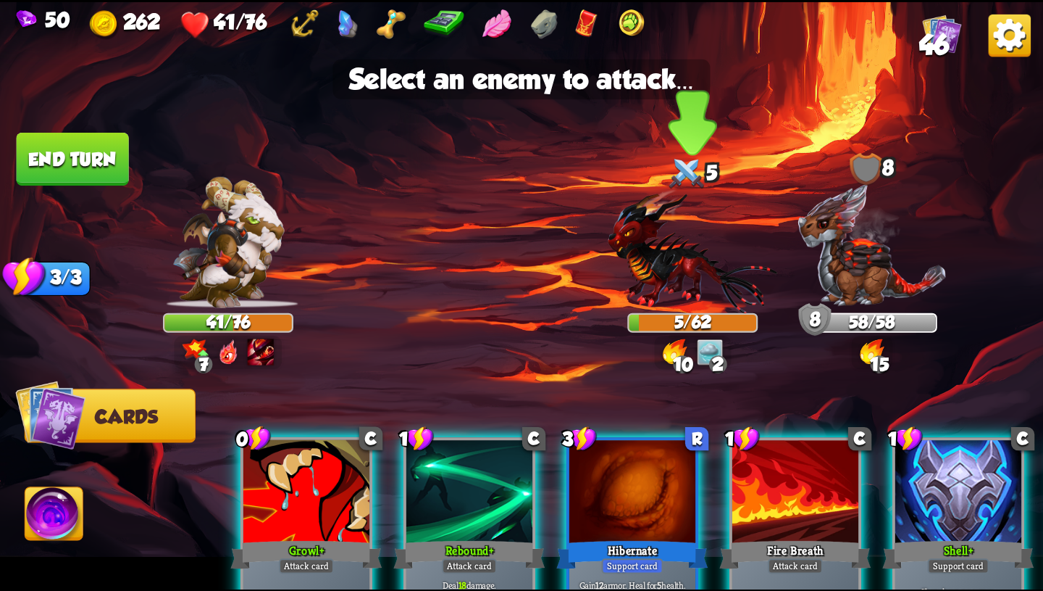
click at [664, 290] on img at bounding box center [693, 250] width 170 height 125
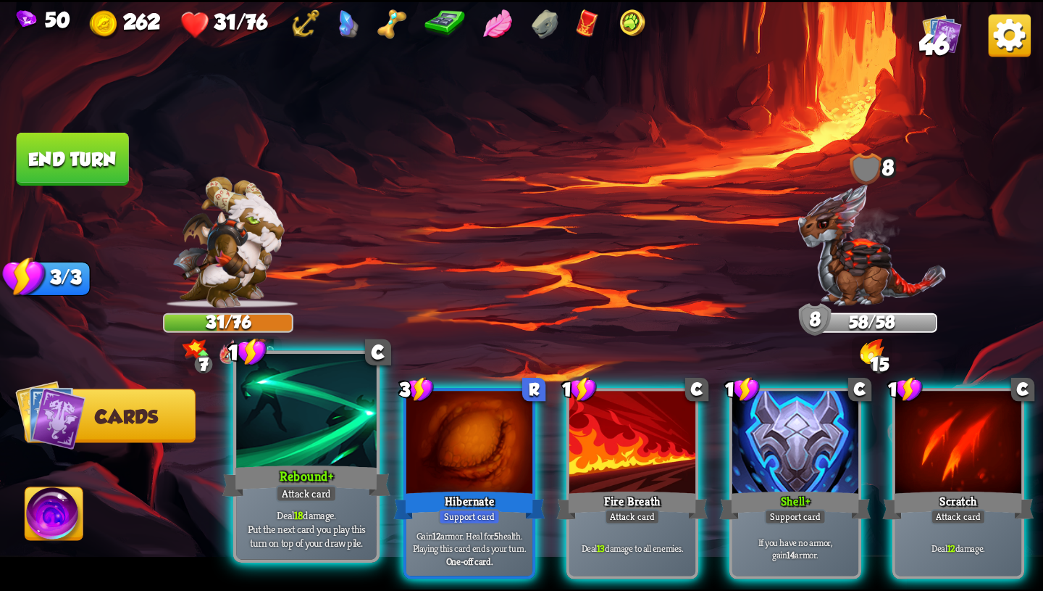
click at [333, 522] on p "Deal 18 damage. Put the next card you play this turn on top of your draw pile." at bounding box center [306, 527] width 133 height 41
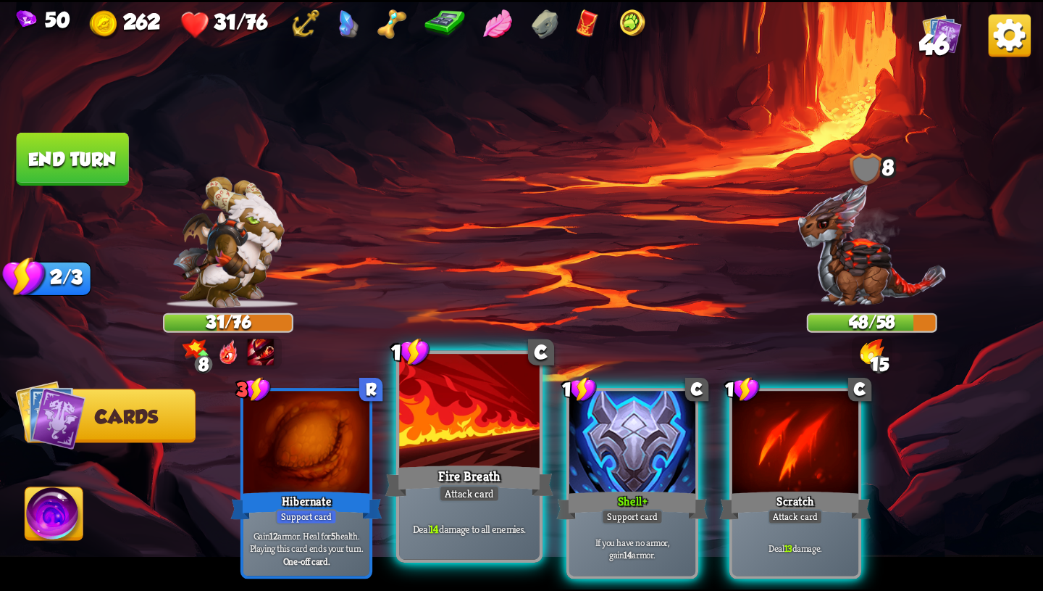
click at [467, 509] on div "Deal 14 damage to all enemies." at bounding box center [469, 528] width 141 height 61
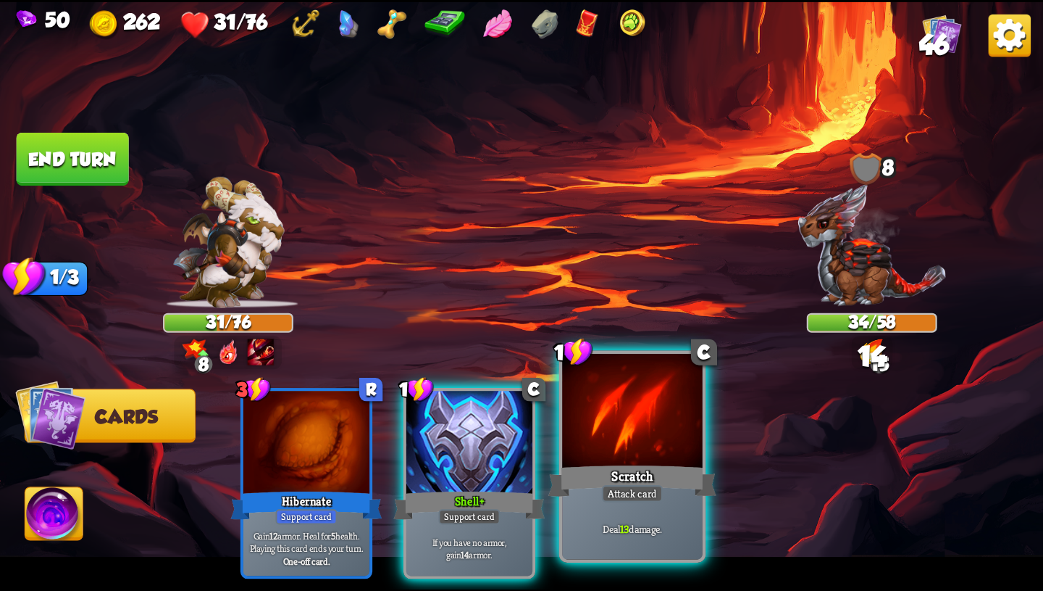
click at [656, 508] on div "Deal 13 damage." at bounding box center [632, 528] width 141 height 61
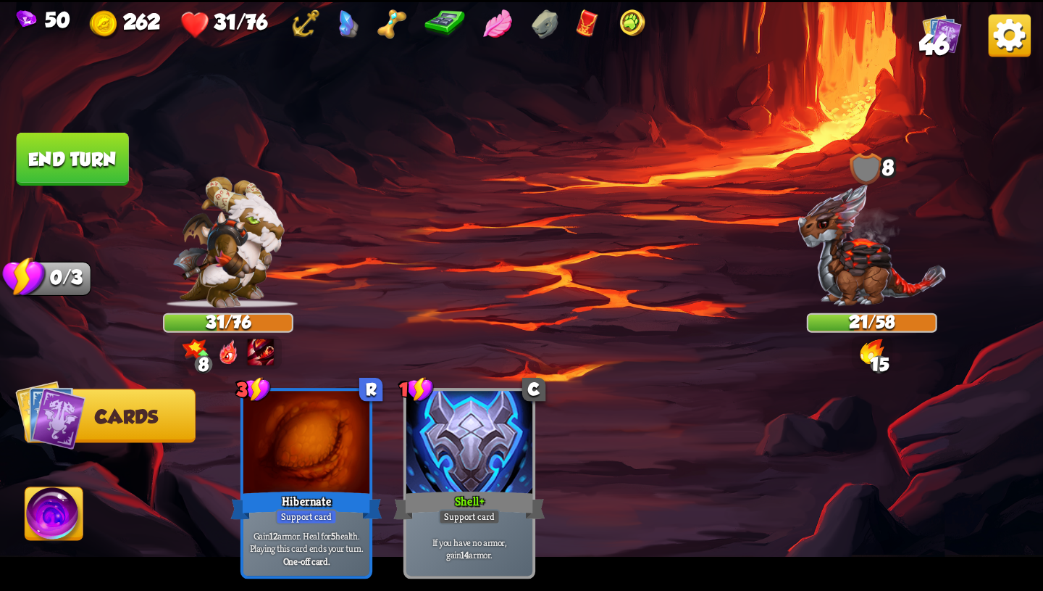
click at [95, 159] on button "End turn" at bounding box center [73, 159] width 112 height 53
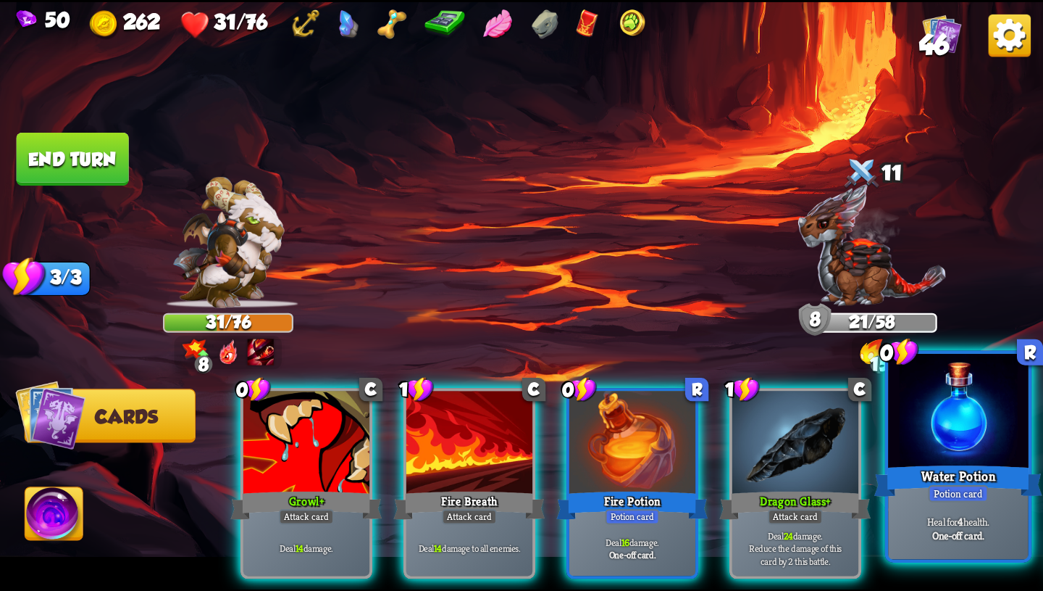
click at [966, 535] on b "One-off card." at bounding box center [958, 535] width 51 height 14
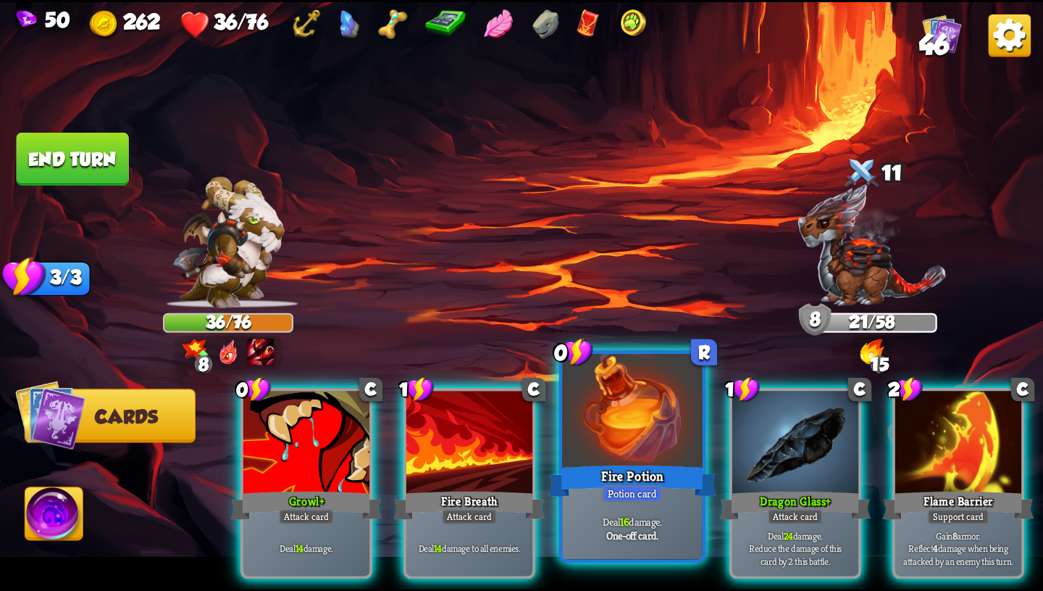
click at [671, 518] on p "Deal 16 damage." at bounding box center [632, 521] width 133 height 14
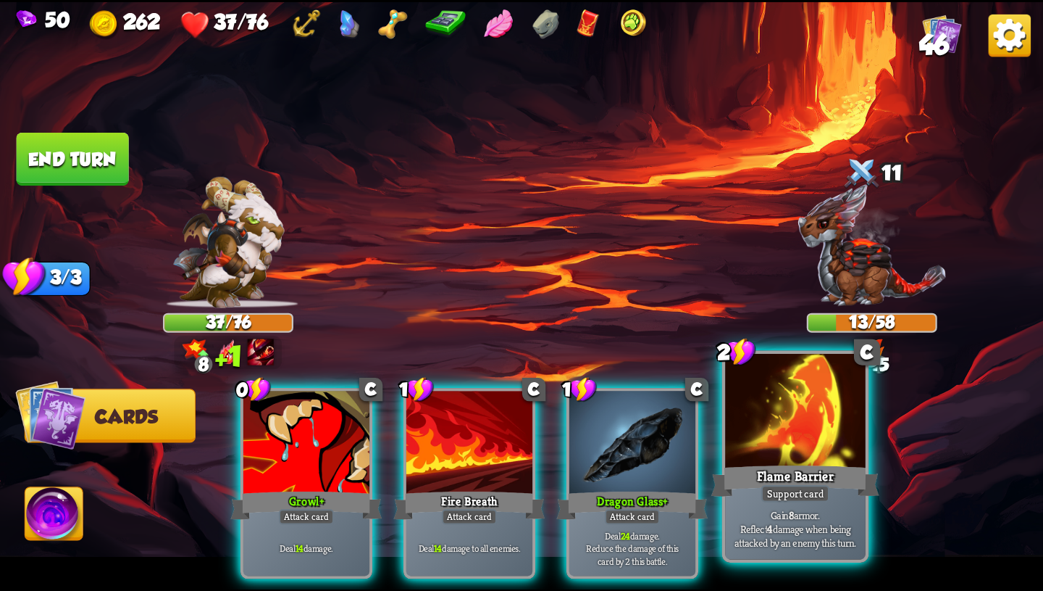
click at [783, 537] on p "Gain 8 armor. Reflect 4 damage when being attacked by an enemy this turn." at bounding box center [795, 527] width 133 height 41
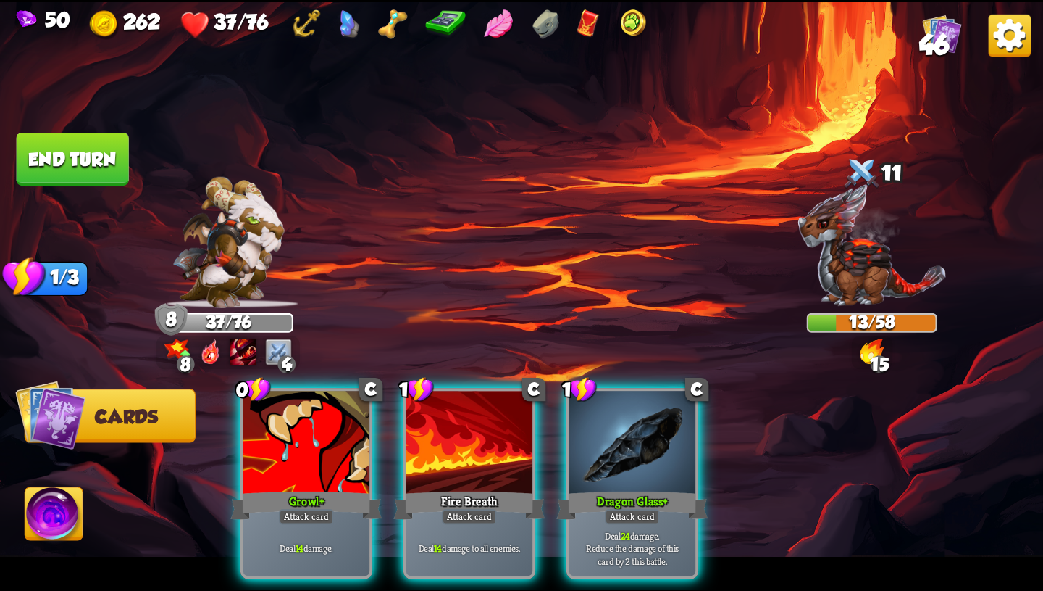
click at [77, 525] on img at bounding box center [54, 516] width 58 height 59
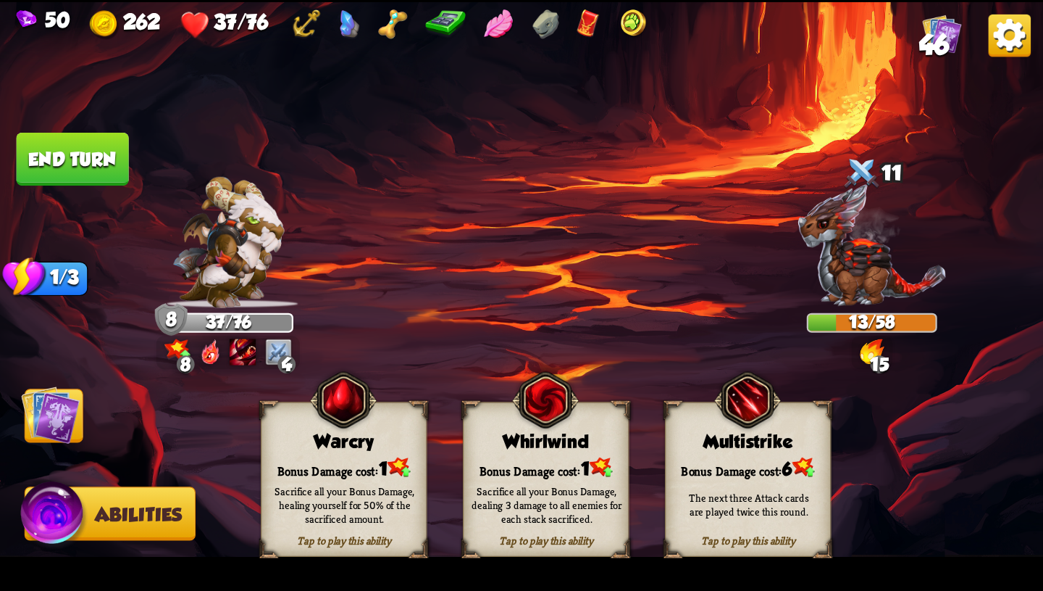
click at [349, 480] on div "Sacrifice all your Bonus Damage, healing yourself for 50% of the sacrificed amo…" at bounding box center [345, 504] width 167 height 65
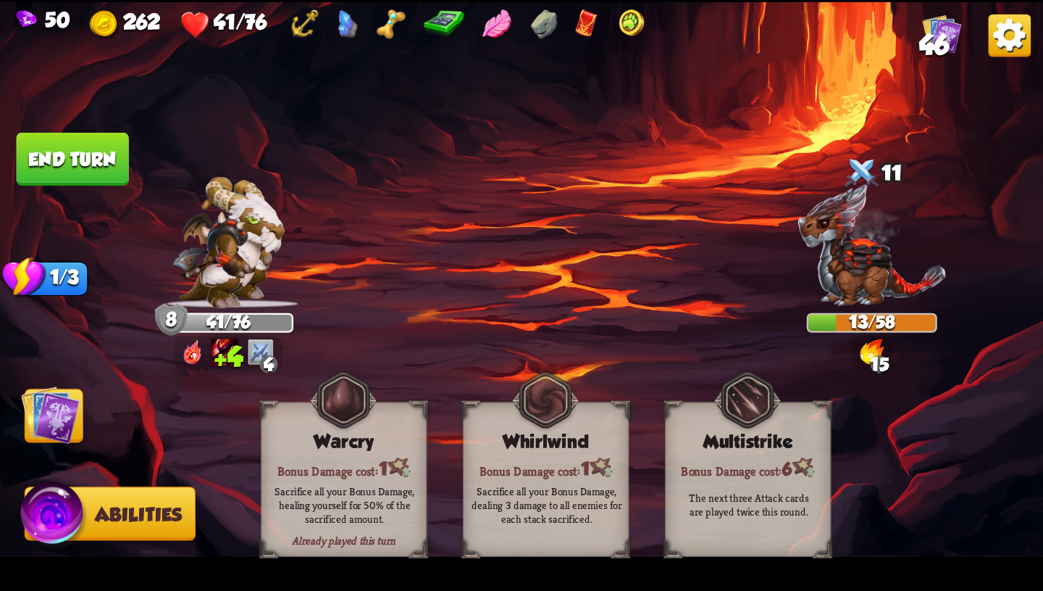
click at [68, 415] on img at bounding box center [50, 414] width 59 height 59
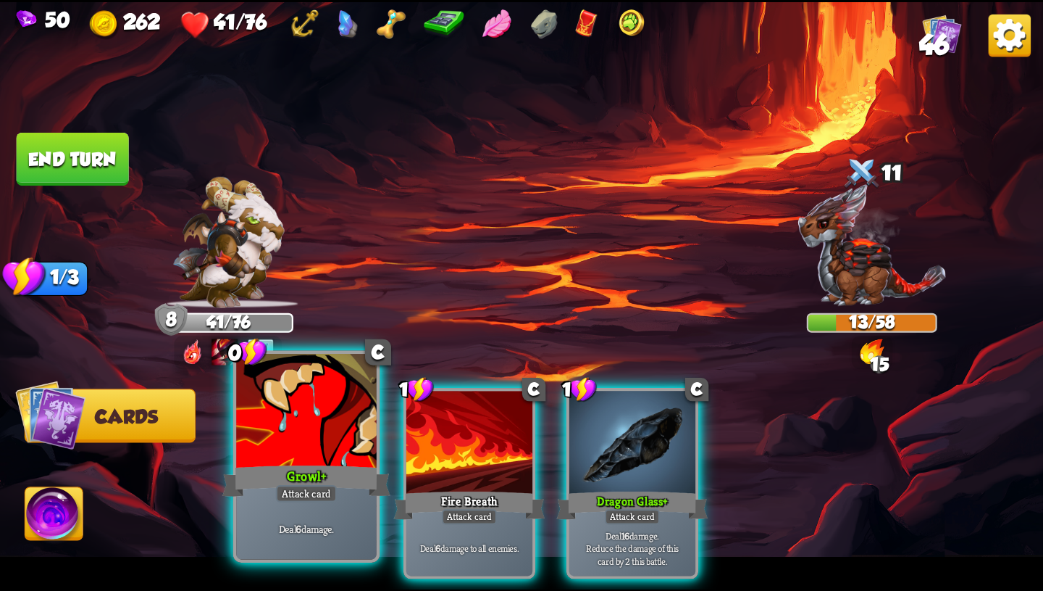
click at [364, 470] on div "Growl+" at bounding box center [306, 481] width 168 height 38
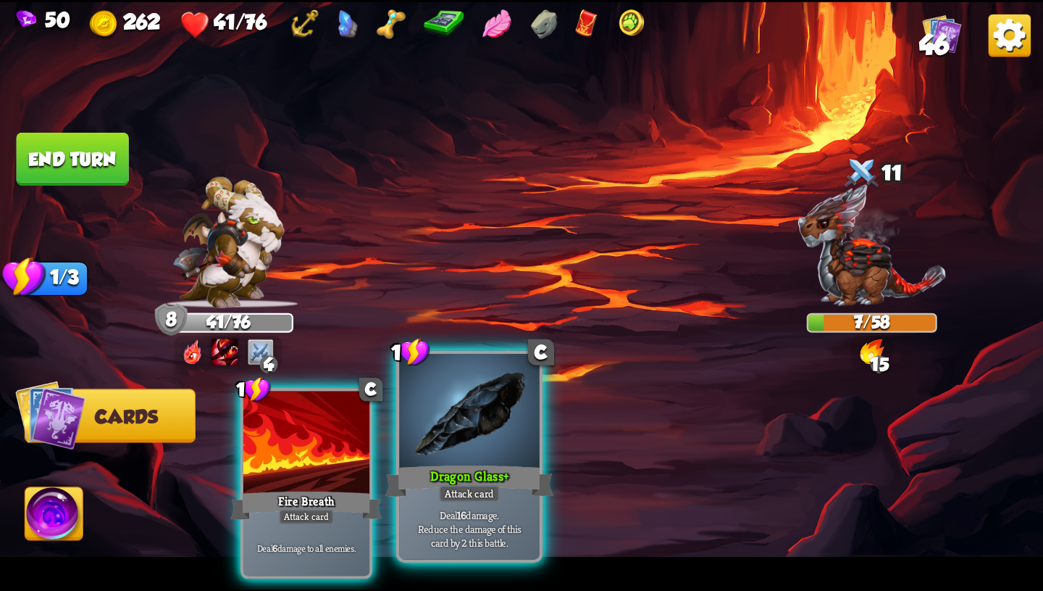
click at [453, 491] on div "Attack card" at bounding box center [469, 493] width 61 height 17
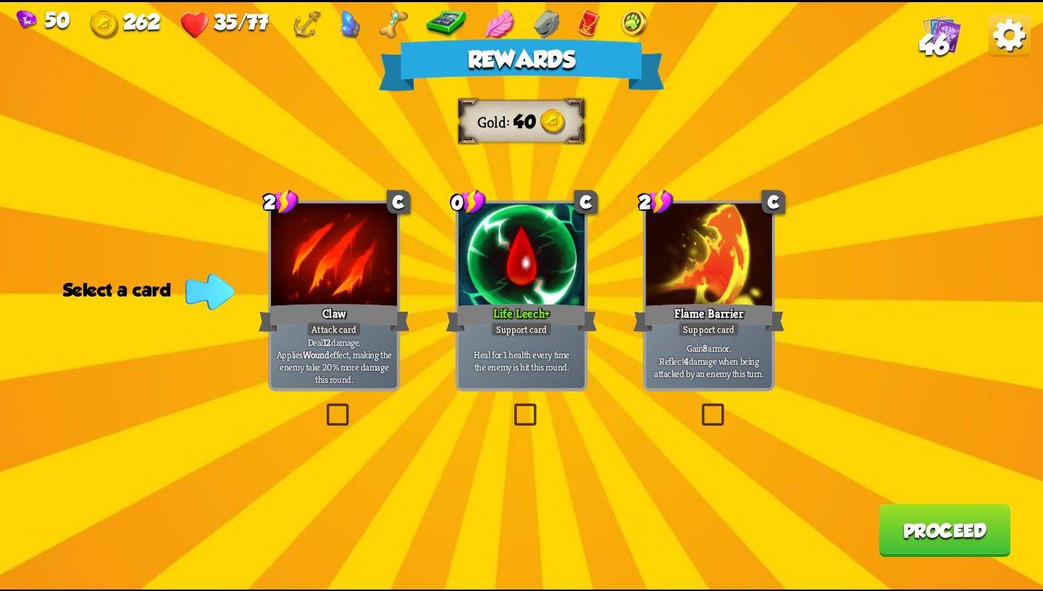
click at [538, 319] on div "Life Leech+" at bounding box center [521, 318] width 151 height 34
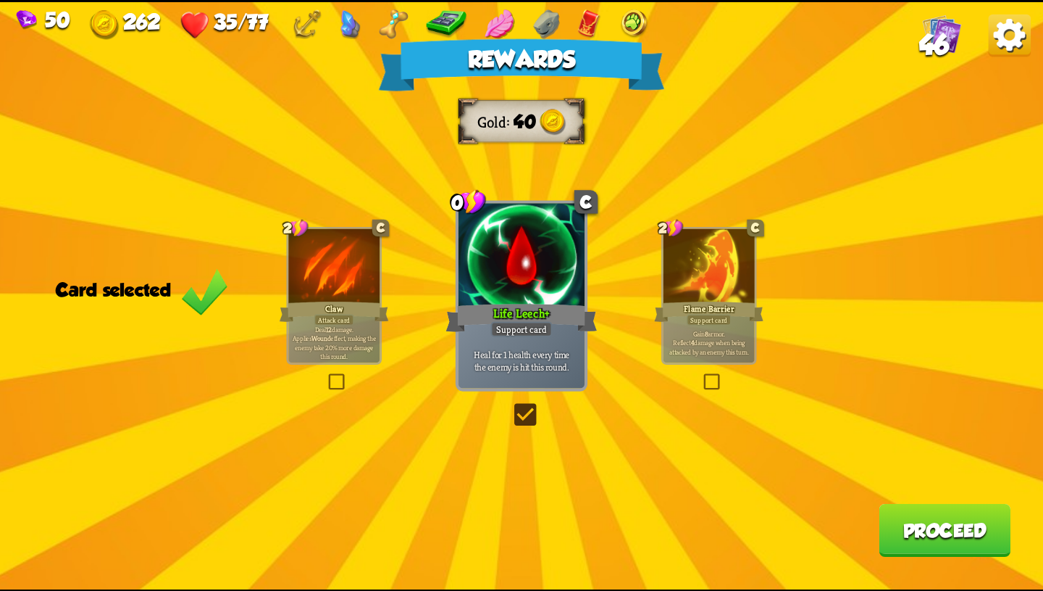
click at [965, 545] on button "Proceed" at bounding box center [945, 529] width 132 height 53
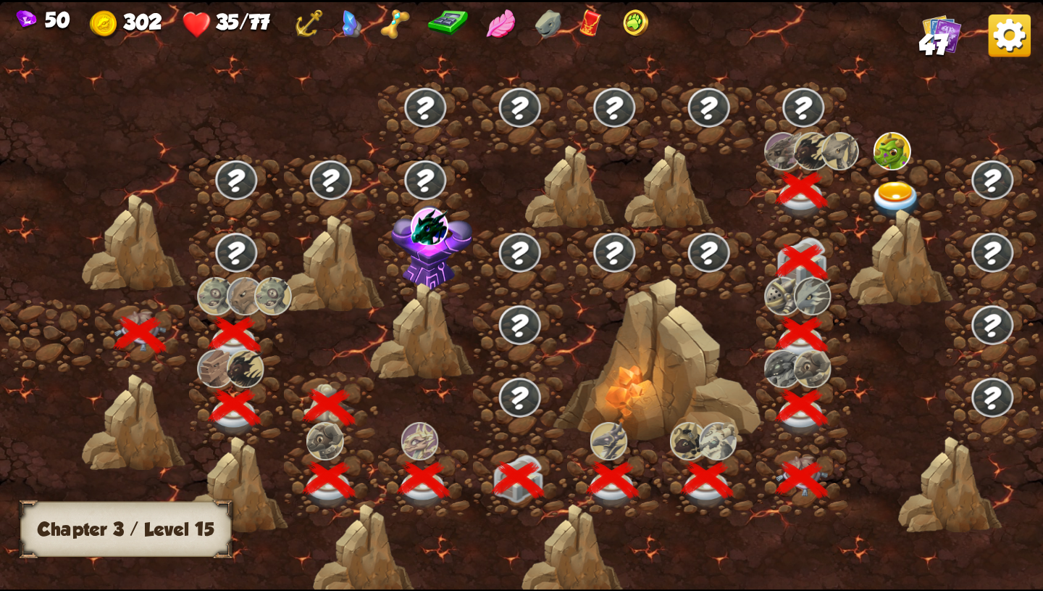
scroll to position [0, 220]
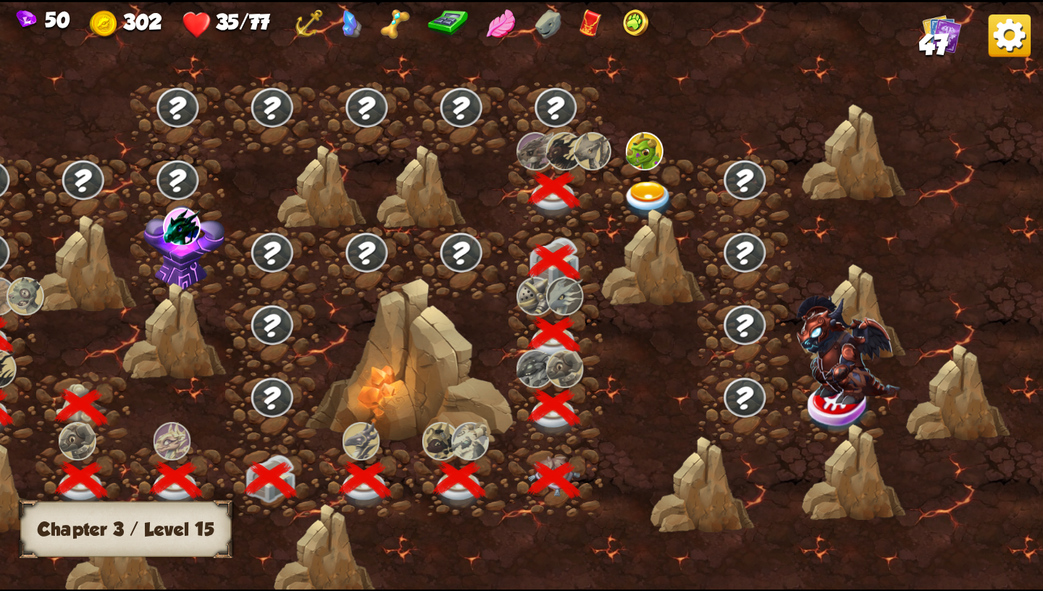
click at [656, 201] on img at bounding box center [649, 199] width 52 height 38
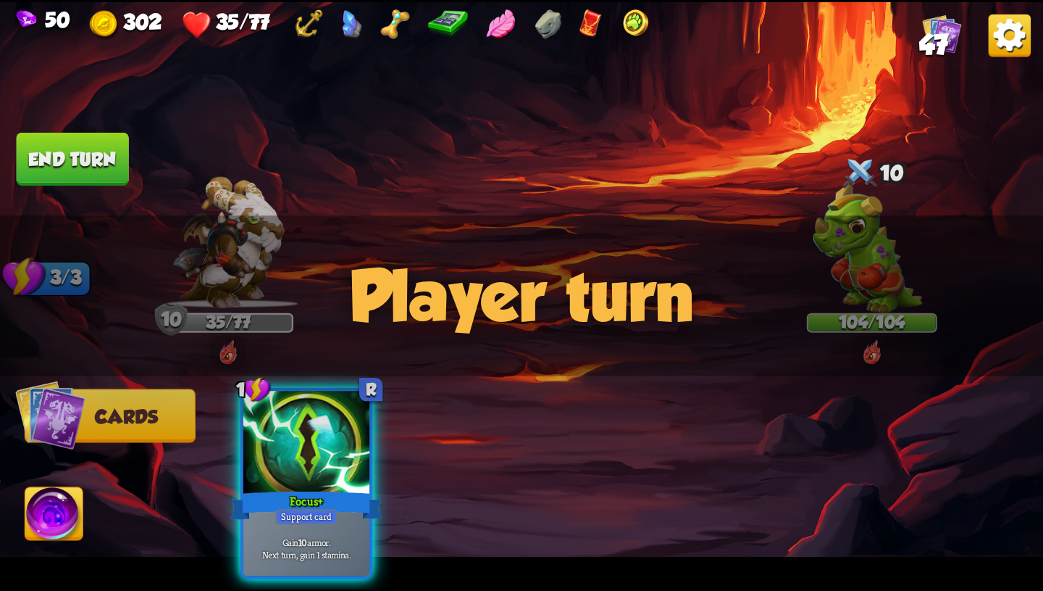
click at [869, 358] on div "Player turn" at bounding box center [521, 295] width 1043 height 161
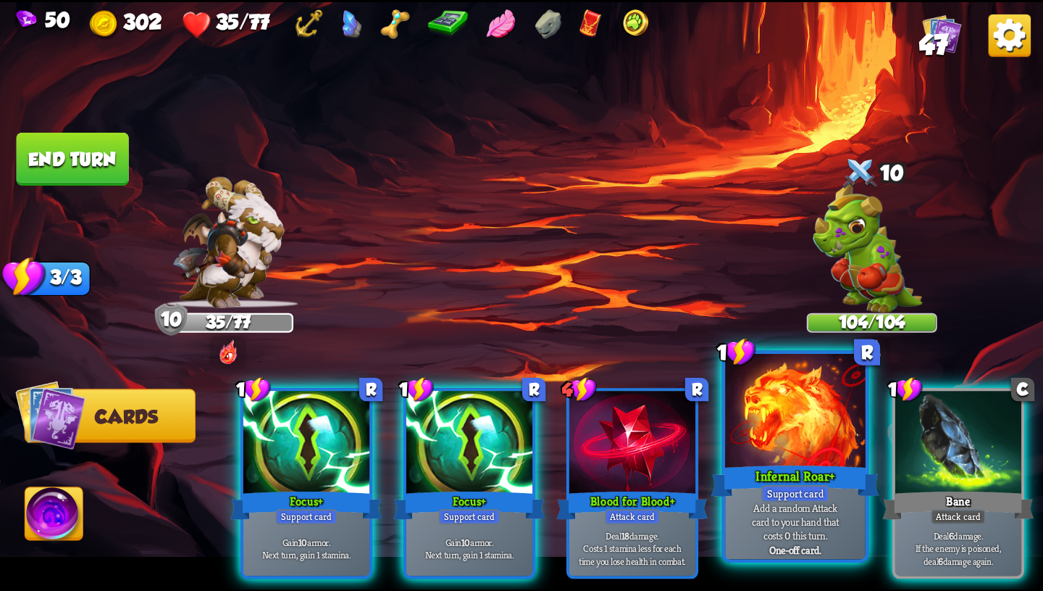
click at [825, 412] on div at bounding box center [795, 412] width 141 height 118
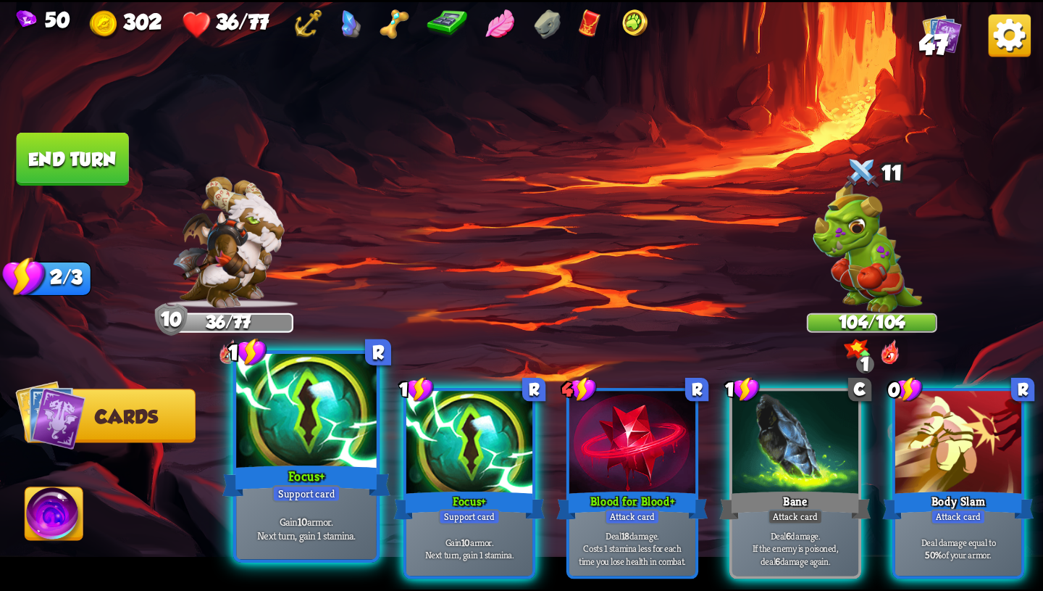
click at [330, 520] on p "Gain 10 armor. Next turn, gain 1 stamina." at bounding box center [306, 528] width 133 height 28
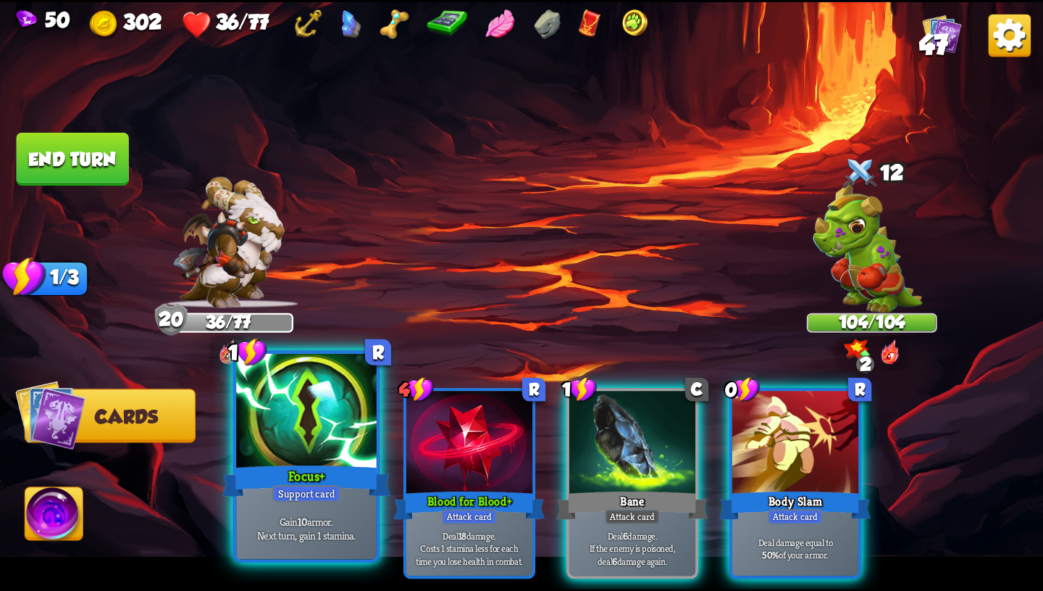
click at [313, 523] on p "Gain 10 armor. Next turn, gain 1 stamina." at bounding box center [306, 528] width 133 height 28
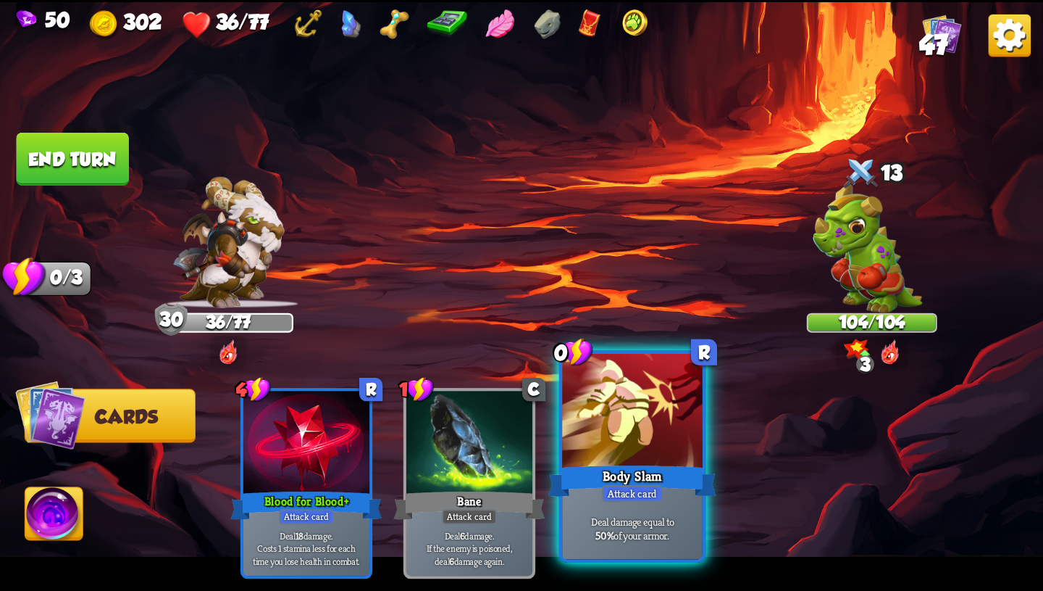
click at [624, 514] on div "Deal damage equal to 50% of your armor." at bounding box center [632, 528] width 141 height 61
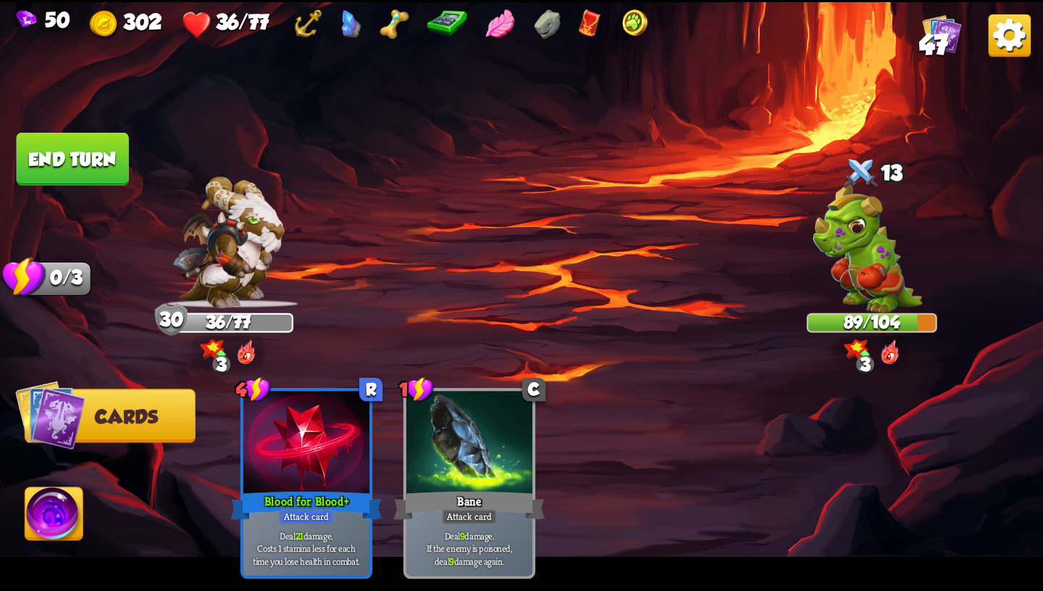
click at [94, 154] on button "End turn" at bounding box center [72, 158] width 113 height 53
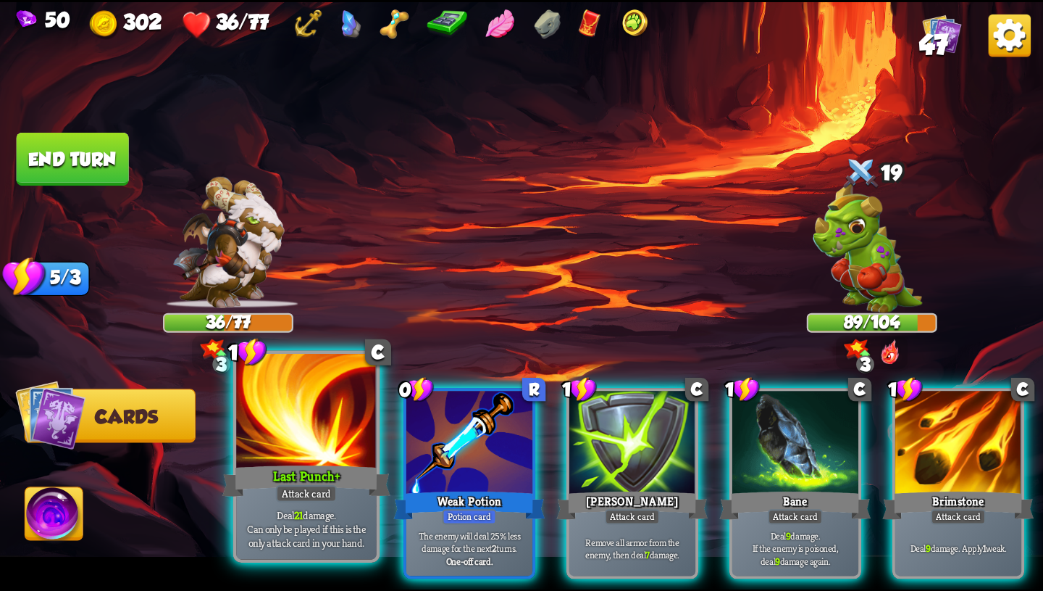
click at [326, 462] on div "Last Punch+" at bounding box center [306, 481] width 168 height 38
click at [326, 464] on div "Last Punch+" at bounding box center [306, 481] width 168 height 38
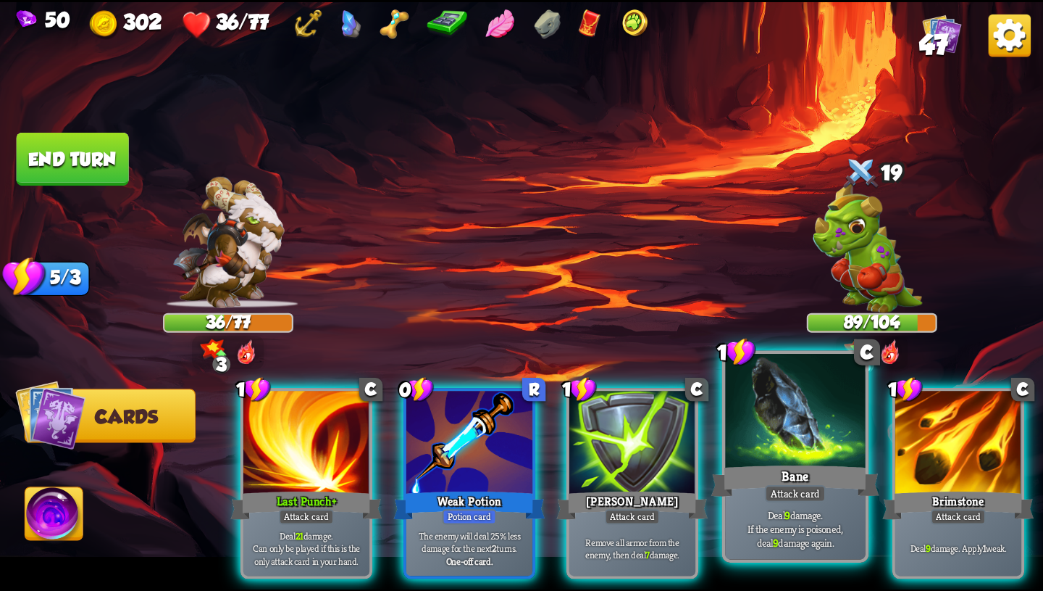
click at [846, 529] on p "Deal 9 damage. If the enemy is poisoned, deal 9 damage again." at bounding box center [795, 527] width 133 height 41
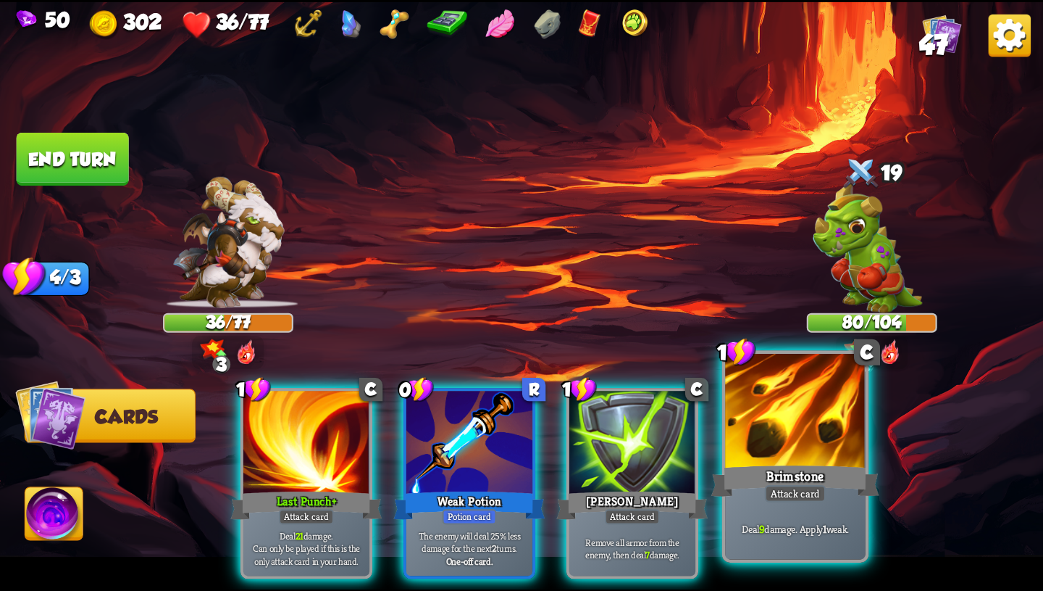
click at [830, 528] on p "Deal 9 damage. Apply 1 weak." at bounding box center [795, 528] width 133 height 14
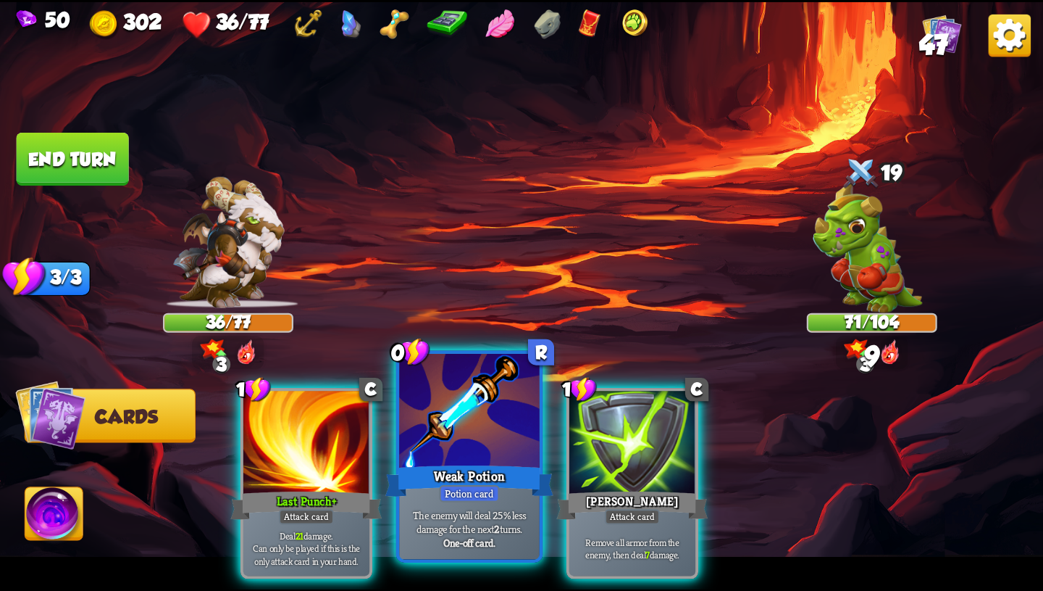
click at [504, 472] on div "Weak Potion" at bounding box center [470, 481] width 168 height 38
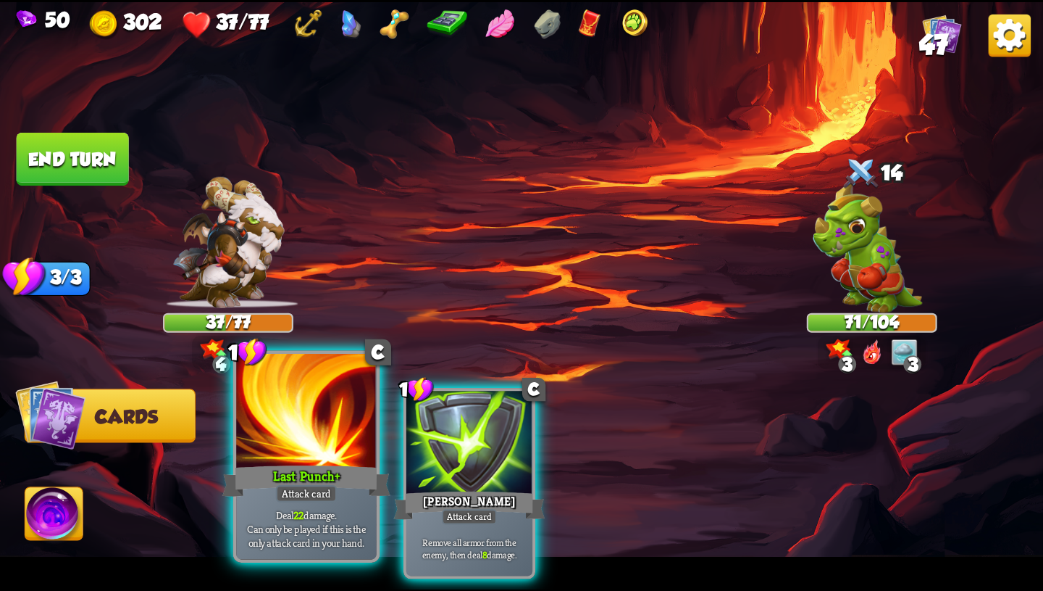
click at [340, 461] on div at bounding box center [306, 412] width 141 height 118
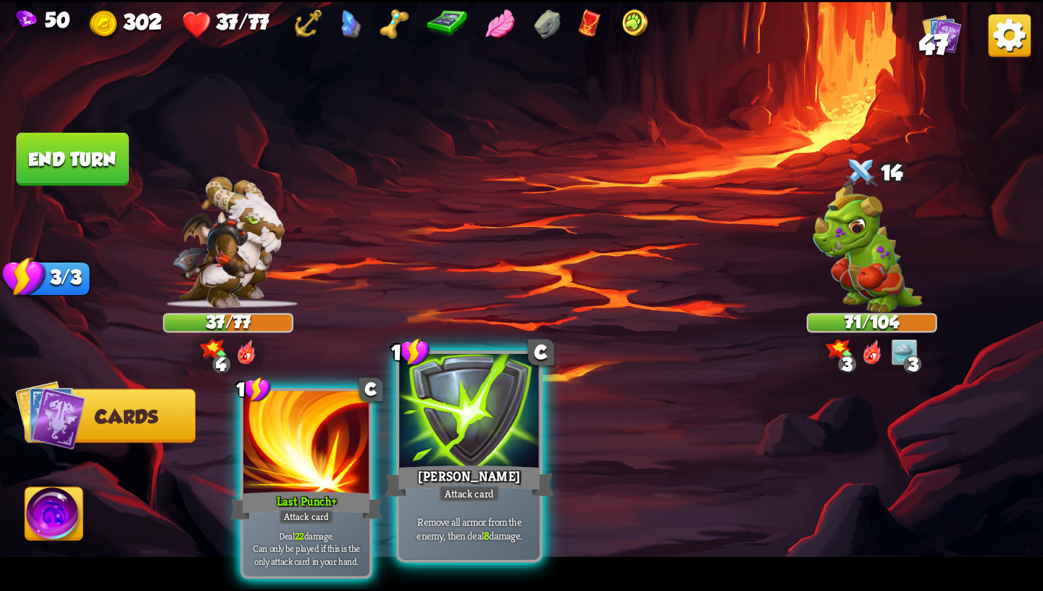
click at [426, 473] on div "[PERSON_NAME]" at bounding box center [470, 481] width 168 height 38
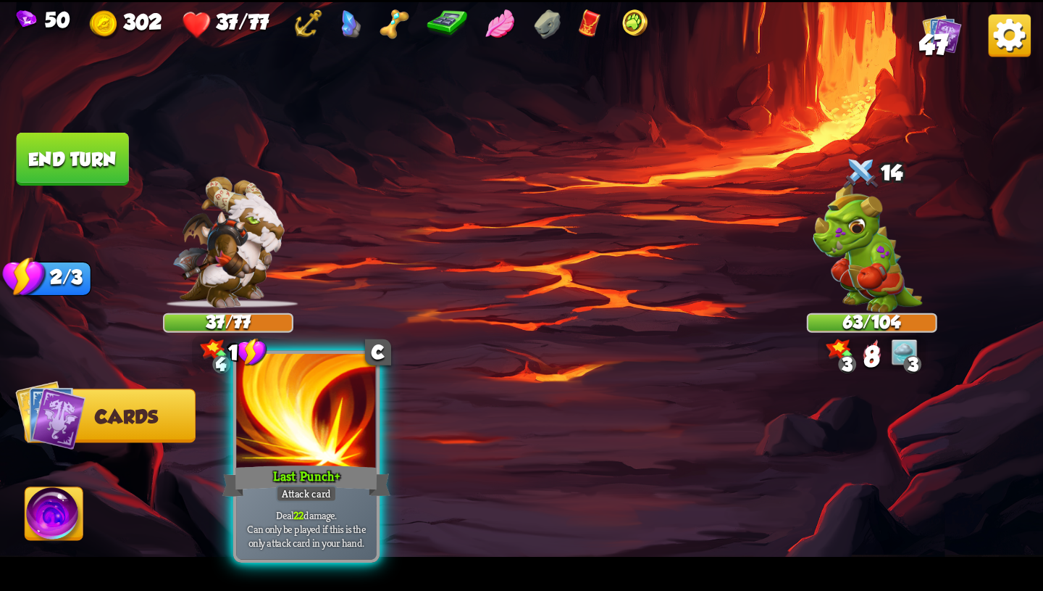
click at [327, 471] on div "Last Punch+" at bounding box center [306, 481] width 168 height 38
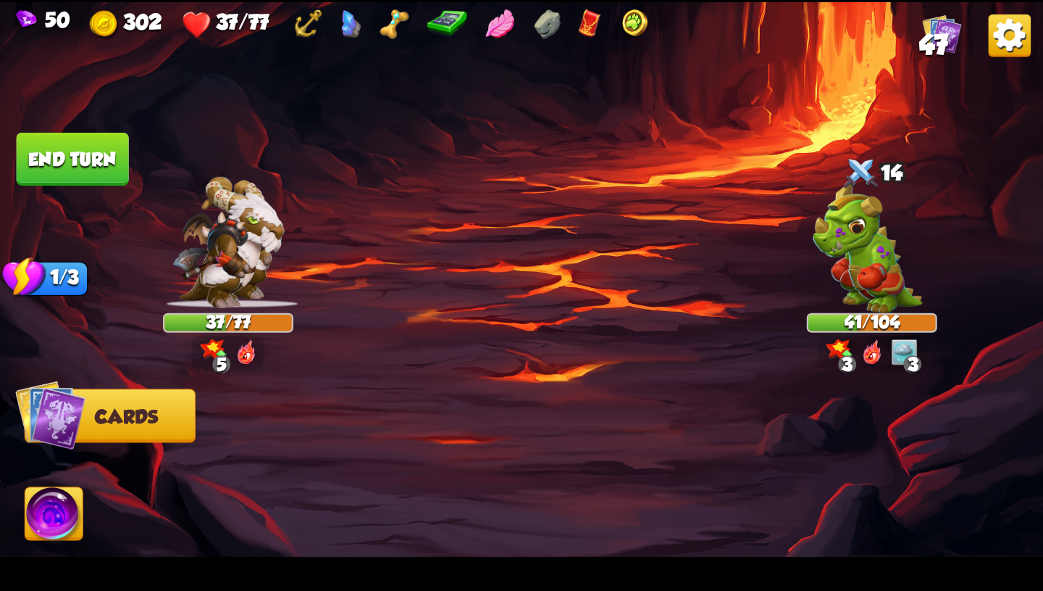
click at [107, 180] on button "End turn" at bounding box center [73, 159] width 112 height 53
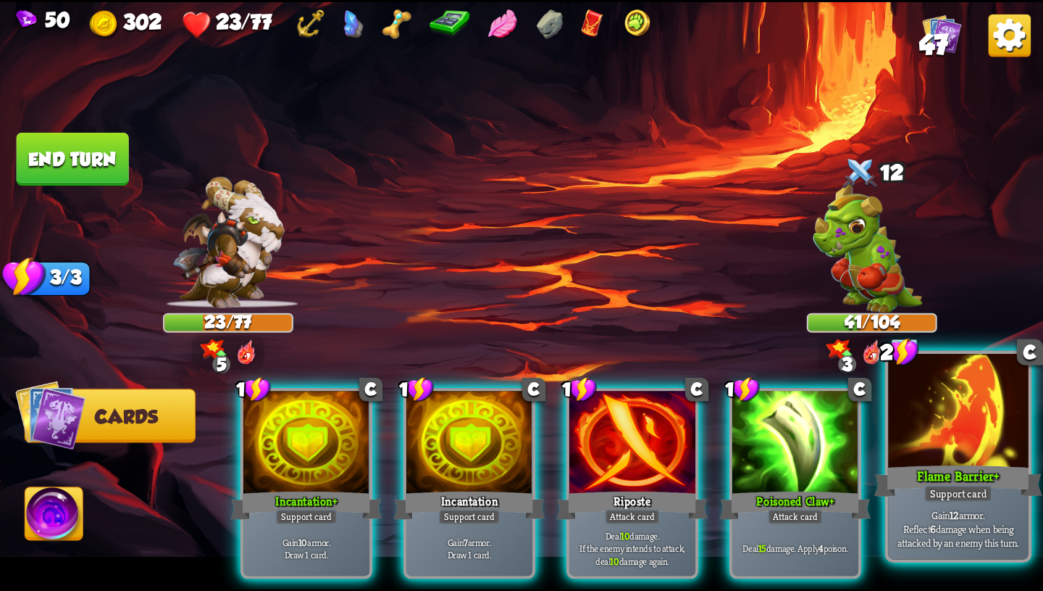
click at [941, 493] on div "Support card" at bounding box center [959, 493] width 69 height 17
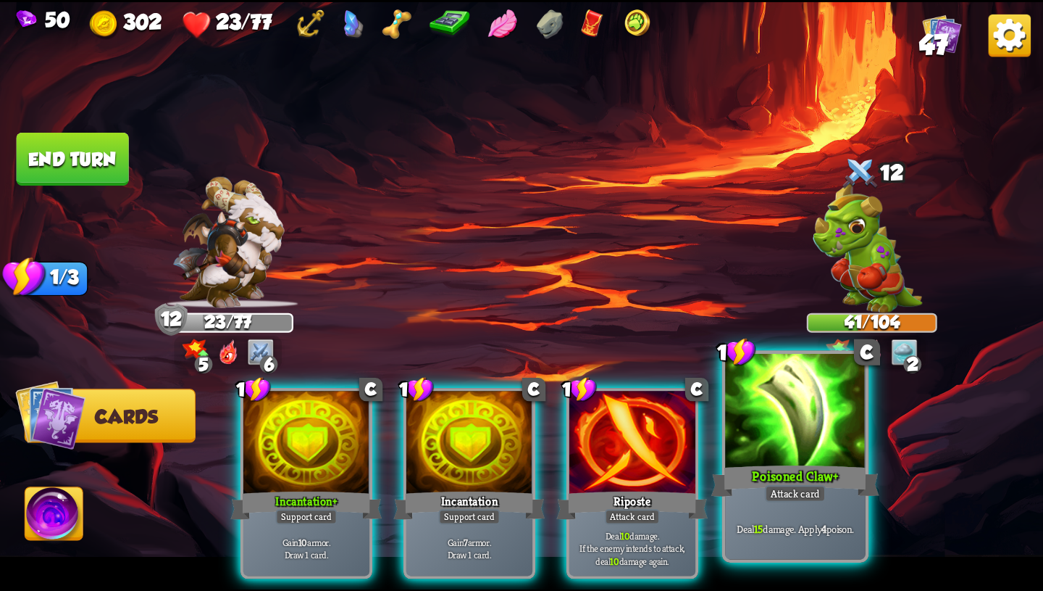
click at [833, 490] on div "Poisoned Claw+" at bounding box center [796, 481] width 168 height 38
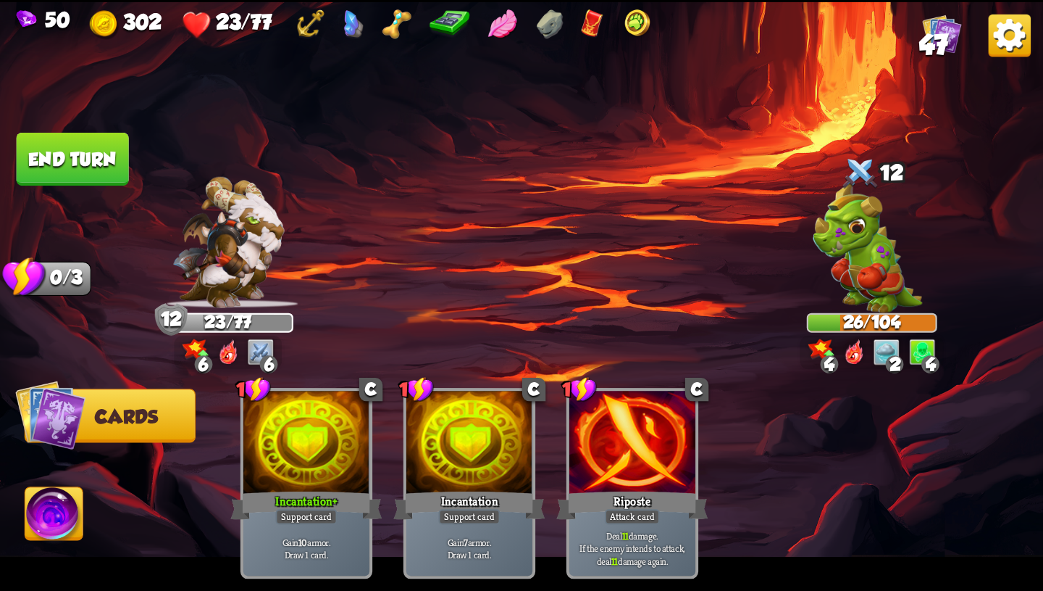
click at [68, 158] on button "End turn" at bounding box center [73, 159] width 112 height 53
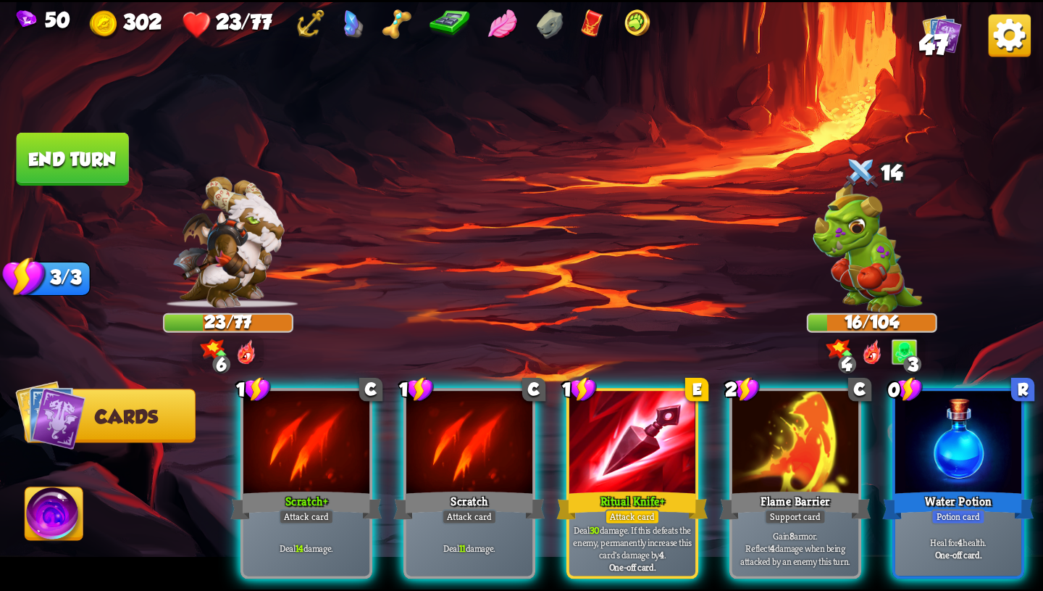
click at [43, 521] on img at bounding box center [54, 516] width 58 height 59
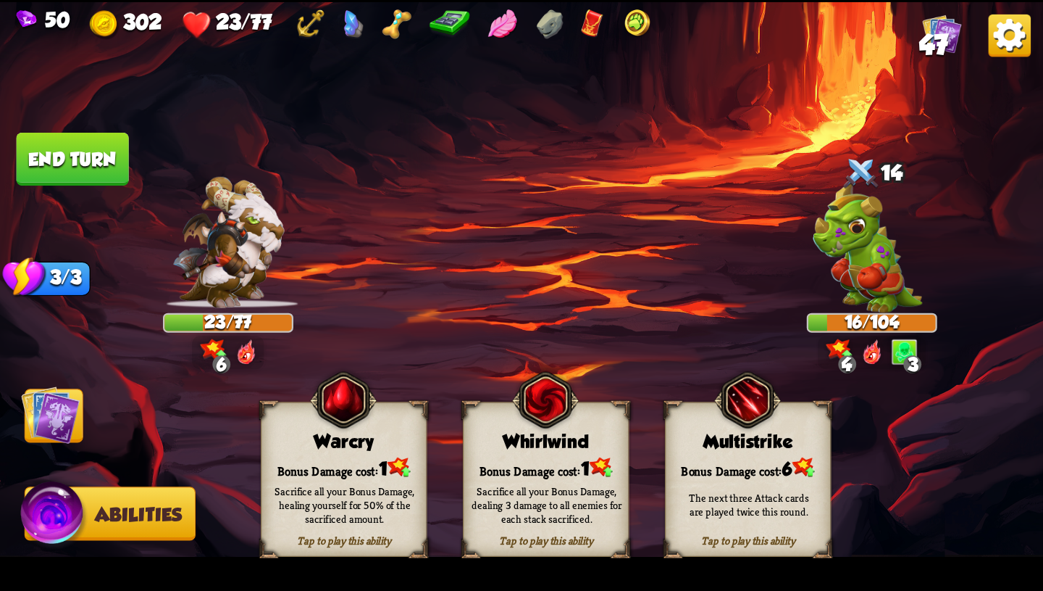
click at [377, 485] on div "Sacrifice all your Bonus Damage, healing yourself for 50% of the sacrificed amo…" at bounding box center [345, 503] width 150 height 41
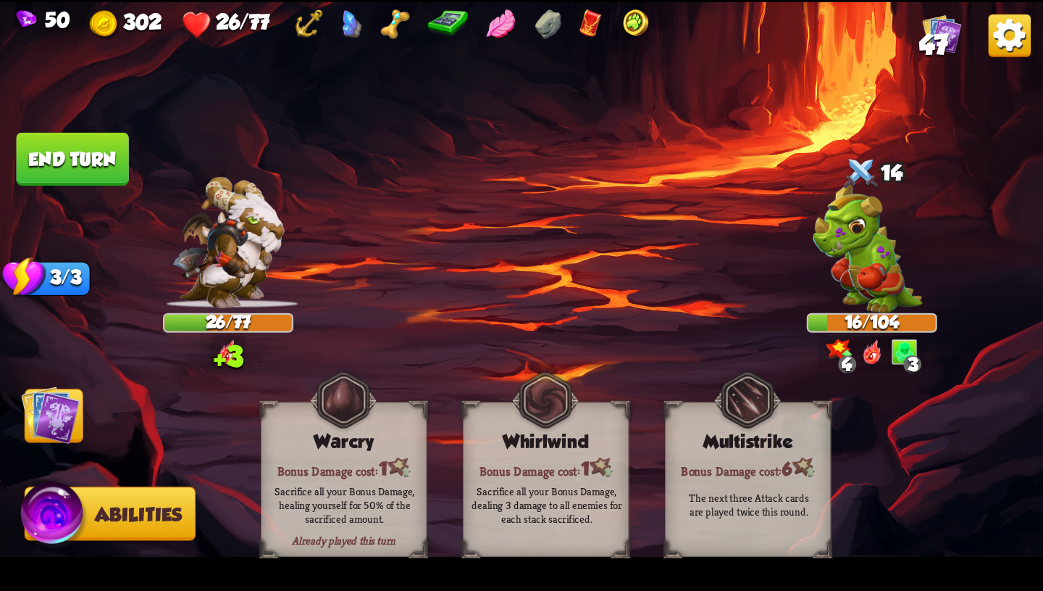
click at [69, 417] on img at bounding box center [50, 414] width 59 height 59
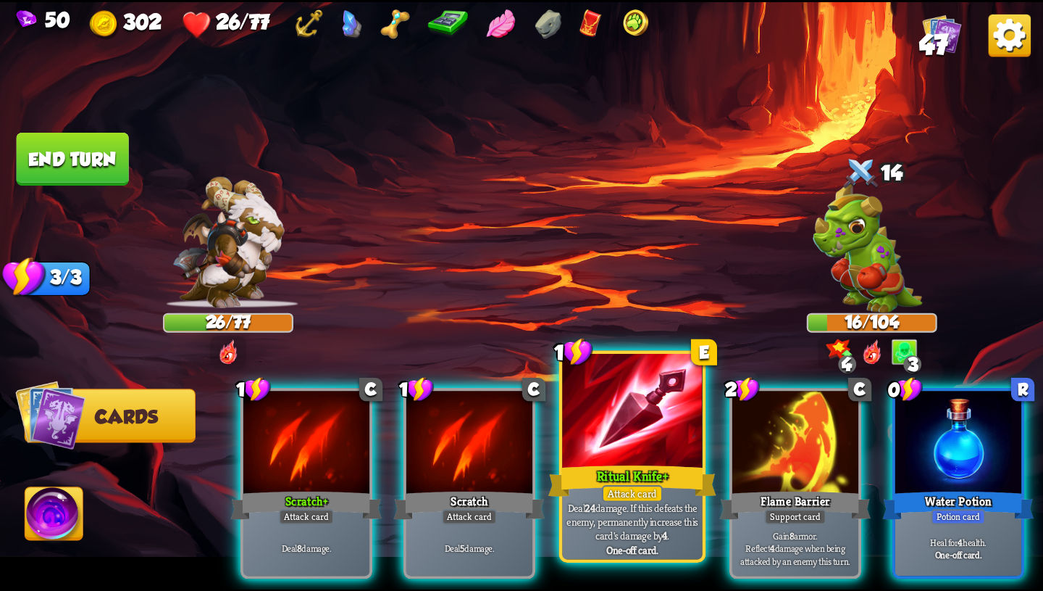
click at [644, 448] on div at bounding box center [632, 412] width 141 height 118
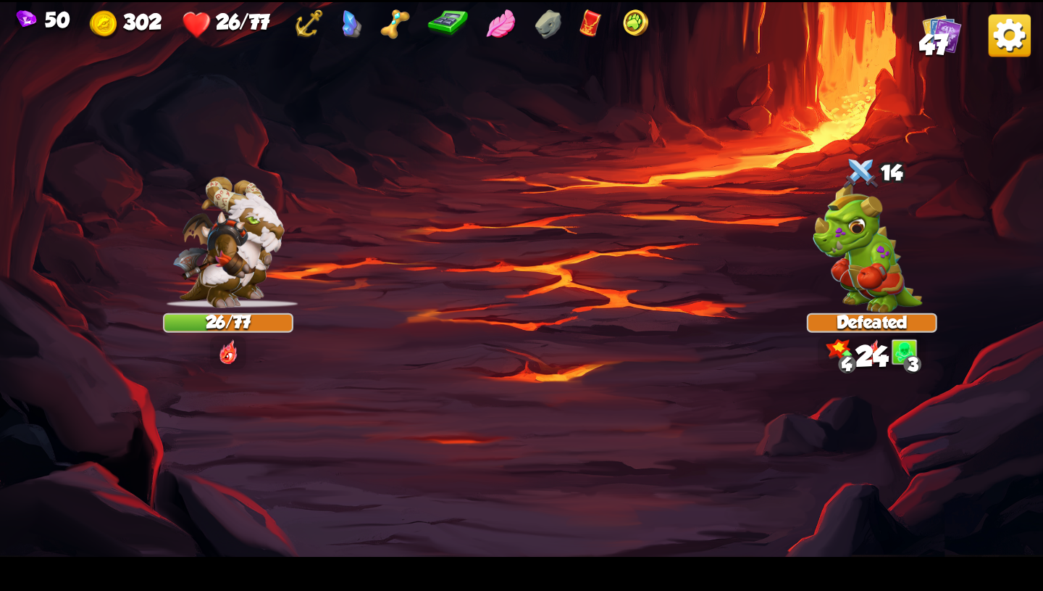
click at [701, 454] on img at bounding box center [521, 295] width 1043 height 587
click at [677, 457] on img at bounding box center [521, 295] width 1043 height 587
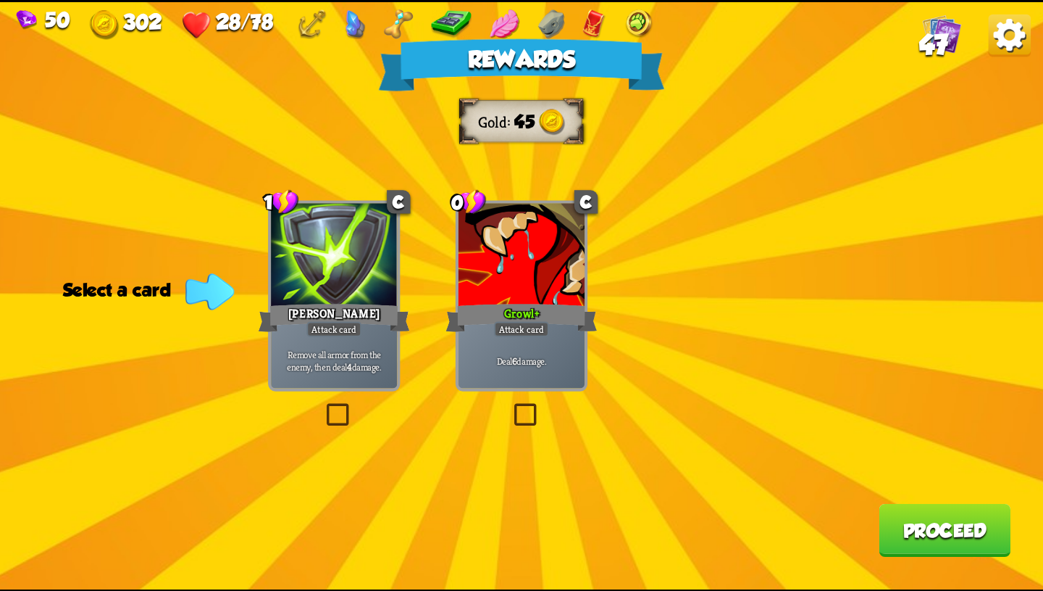
click at [525, 388] on div "0 C Growl+ Attack card Deal 6 damage." at bounding box center [522, 295] width 132 height 191
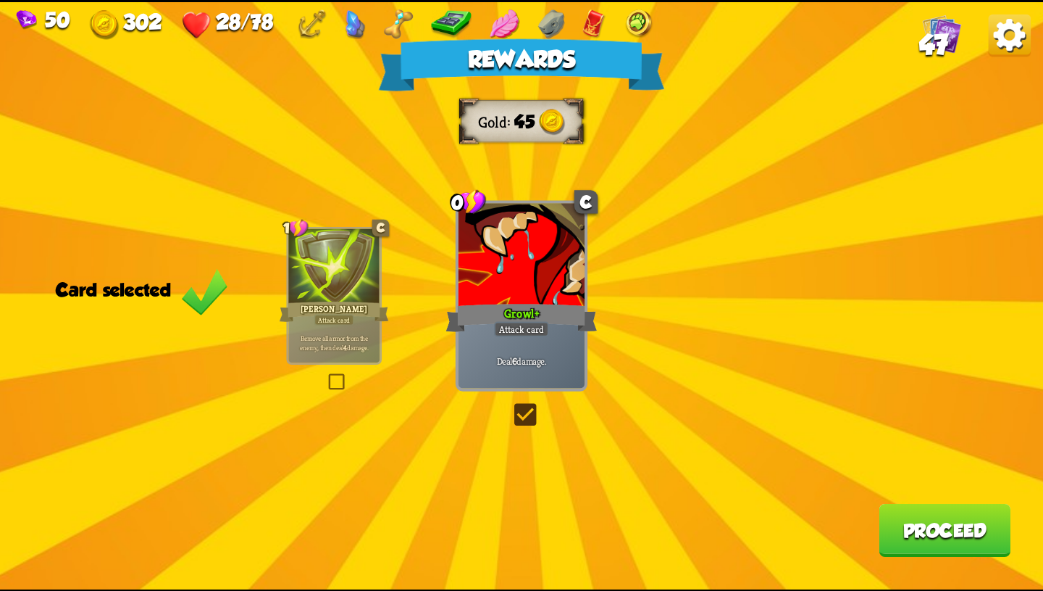
click at [949, 536] on button "Proceed" at bounding box center [945, 529] width 132 height 53
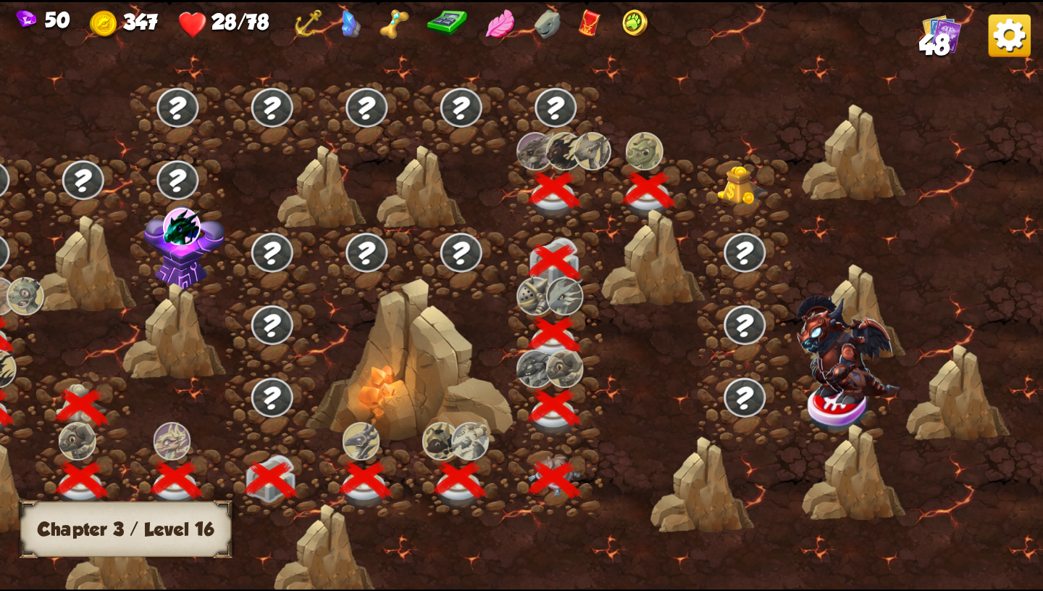
click at [746, 178] on img at bounding box center [743, 185] width 52 height 40
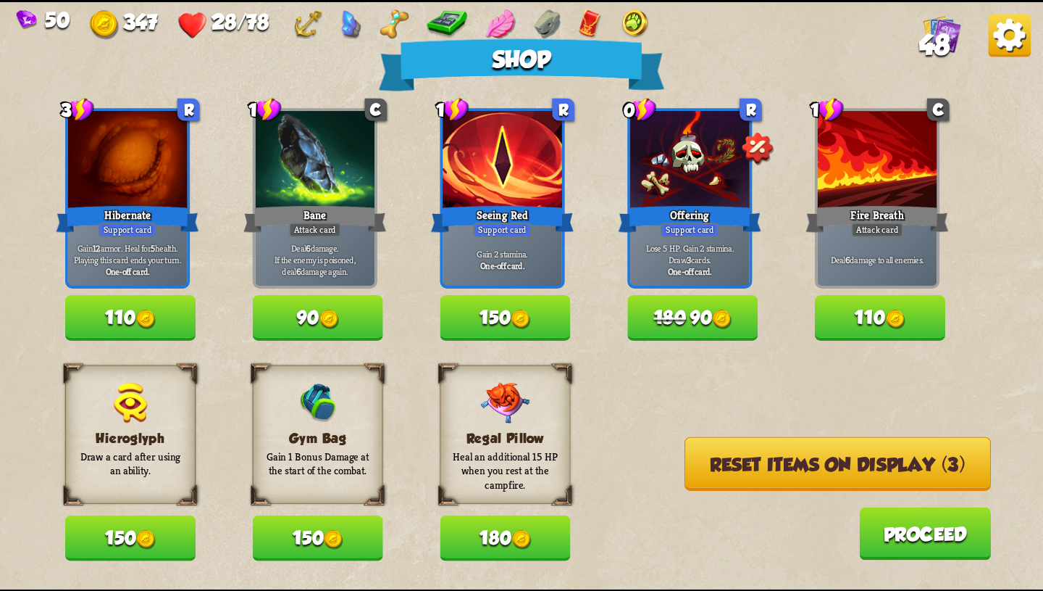
click at [525, 314] on img at bounding box center [522, 319] width 20 height 20
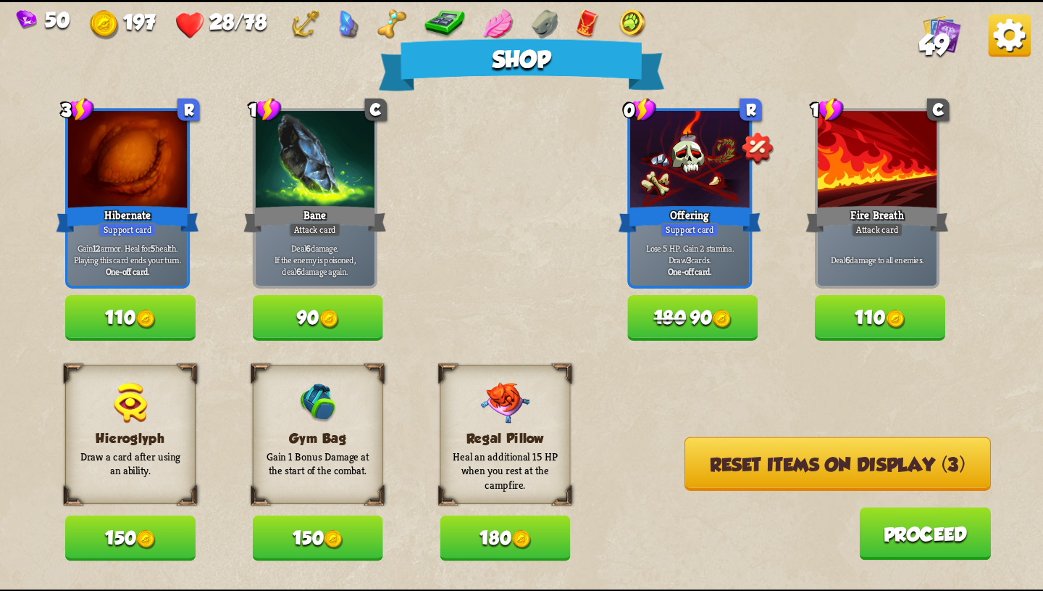
click at [774, 475] on button "Reset items on display (3)" at bounding box center [838, 463] width 307 height 54
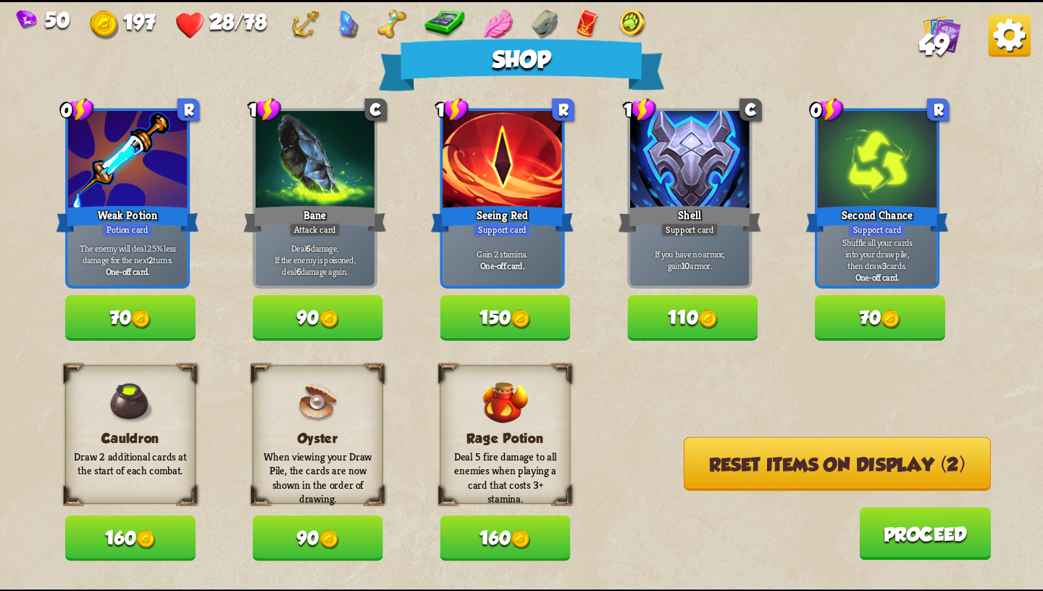
click at [772, 478] on button "Reset items on display (2)" at bounding box center [837, 463] width 307 height 54
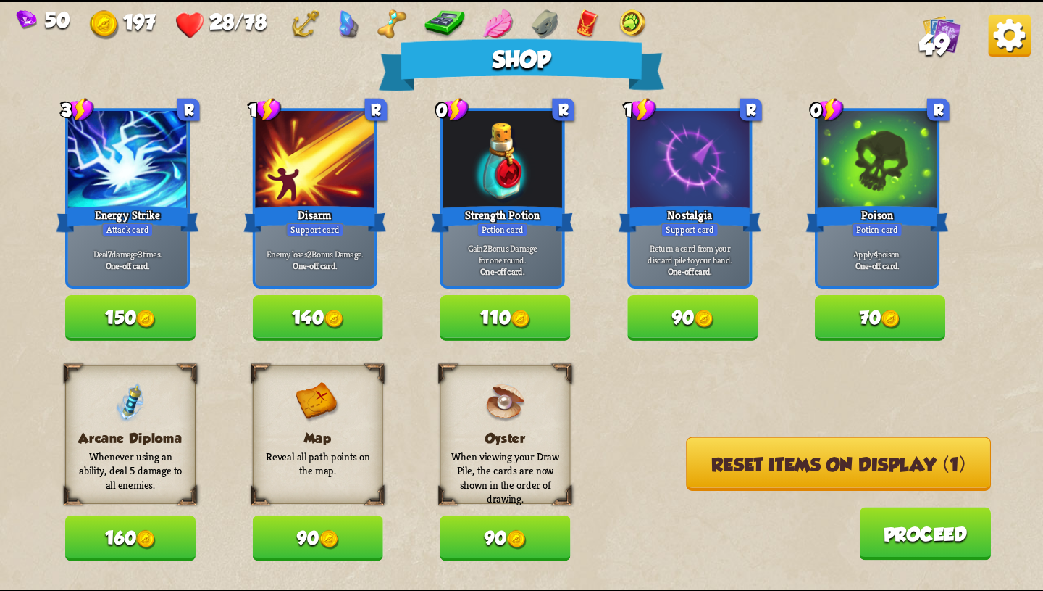
click at [751, 470] on button "Reset items on display (1)" at bounding box center [838, 463] width 305 height 54
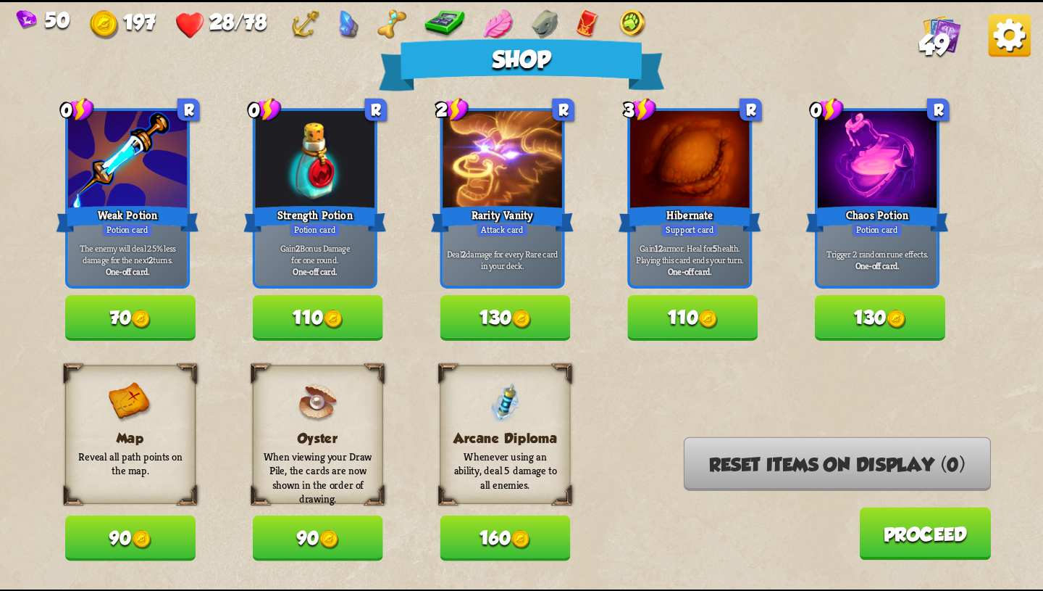
click at [903, 318] on img at bounding box center [897, 319] width 20 height 20
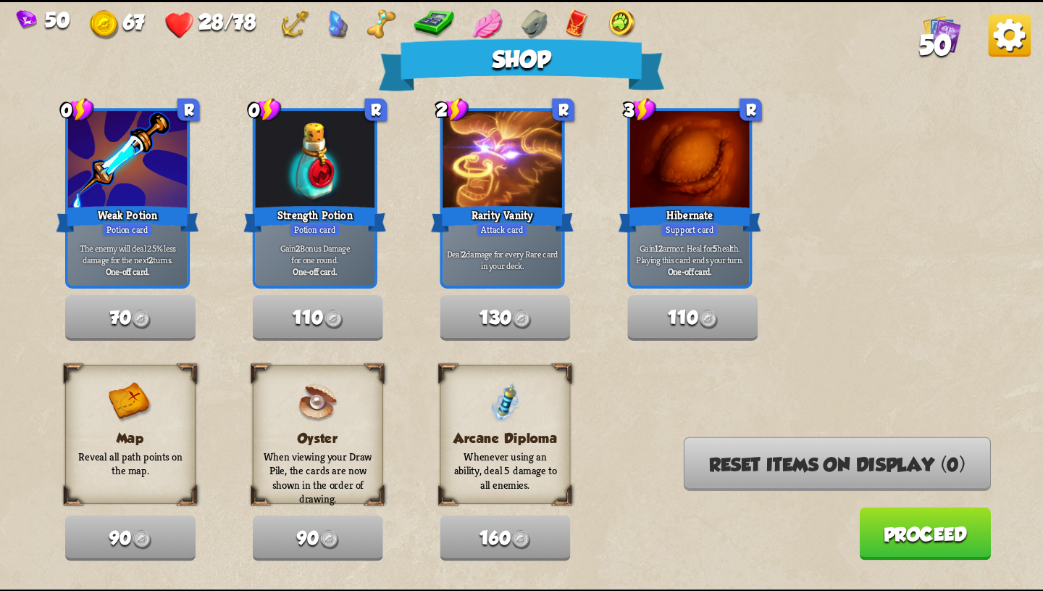
click at [921, 533] on button "Proceed" at bounding box center [925, 533] width 132 height 53
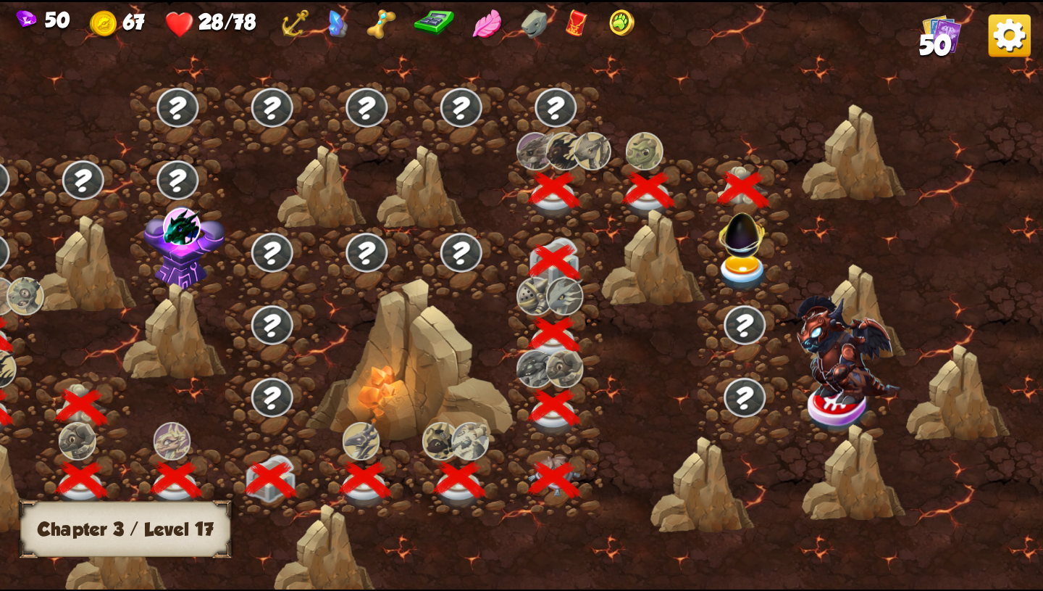
click at [745, 257] on img at bounding box center [743, 272] width 52 height 38
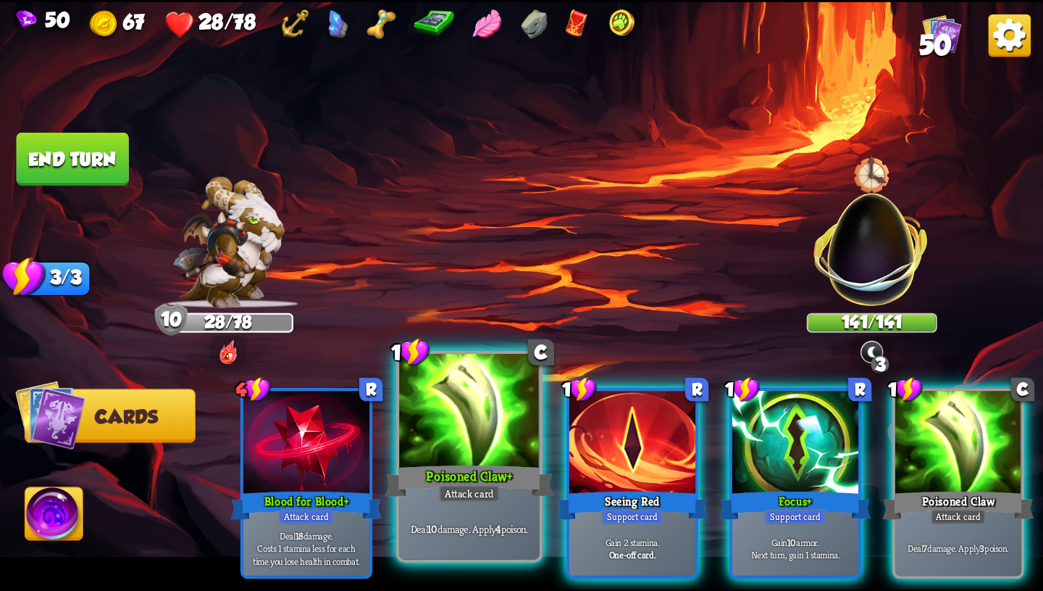
click at [447, 472] on div "Poisoned Claw+" at bounding box center [470, 481] width 168 height 38
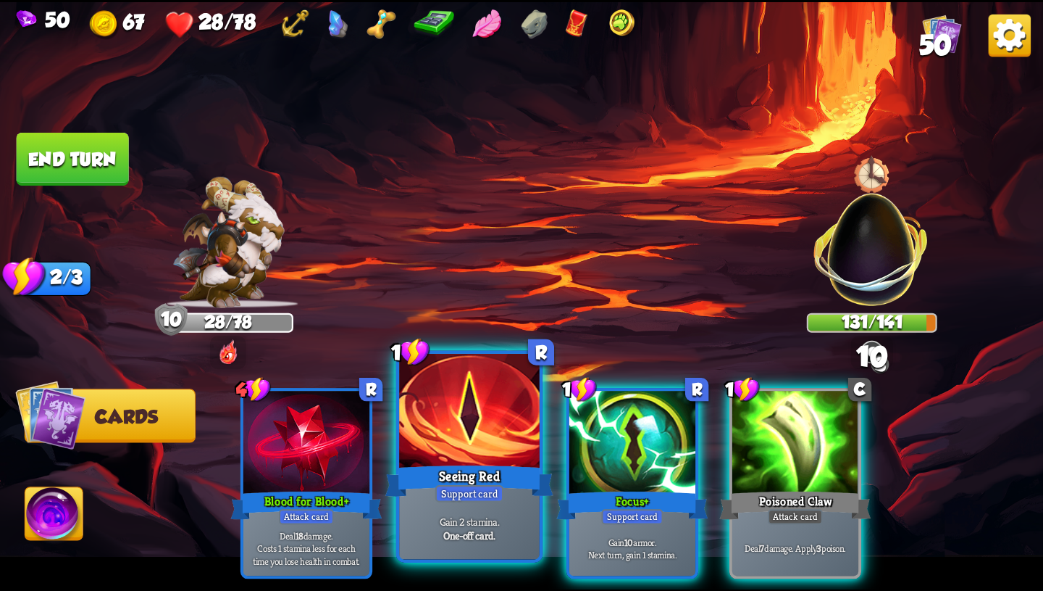
click at [447, 474] on div "Seeing Red" at bounding box center [470, 481] width 168 height 38
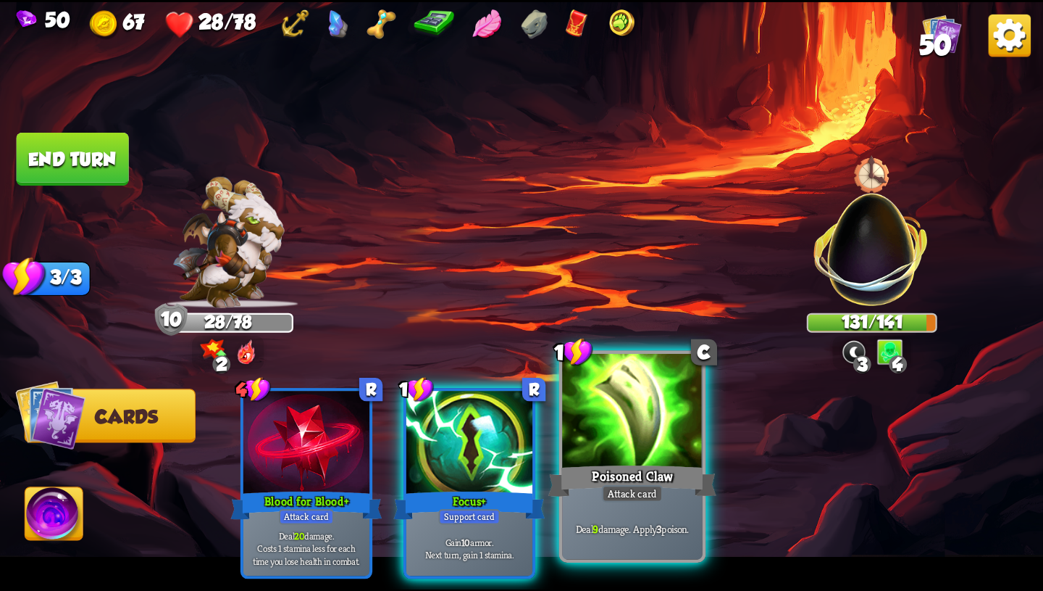
click at [643, 482] on div "Poisoned Claw" at bounding box center [633, 481] width 168 height 38
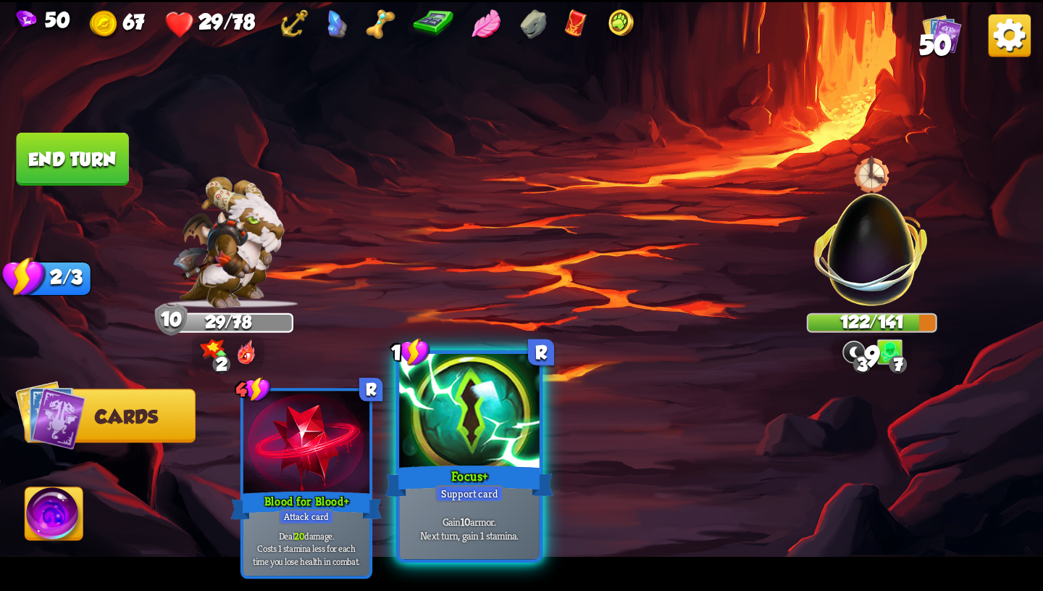
click at [530, 493] on div "Focus+" at bounding box center [470, 481] width 168 height 38
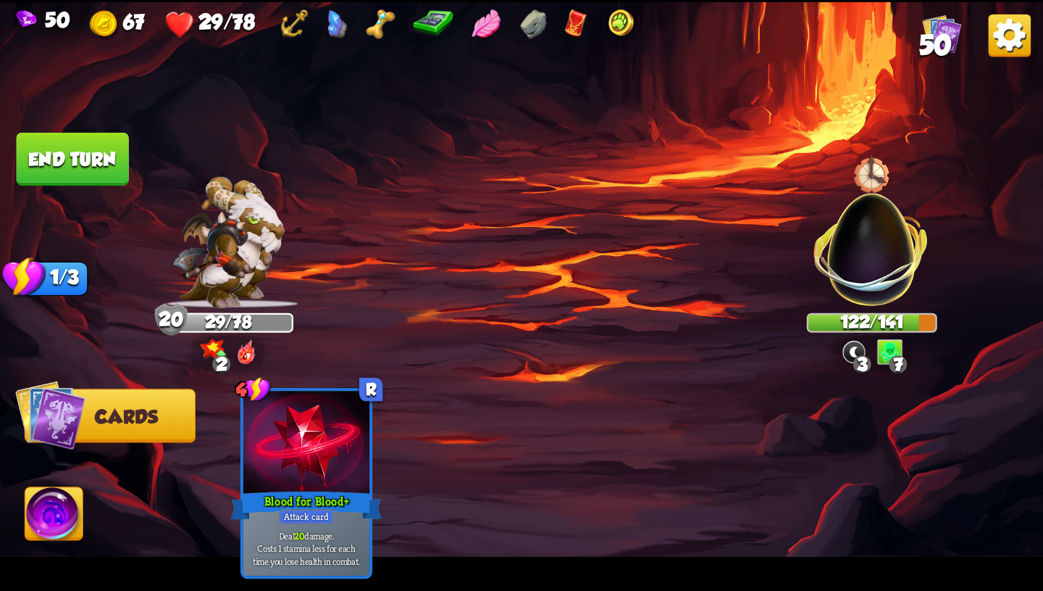
click at [84, 146] on button "End turn" at bounding box center [73, 159] width 112 height 53
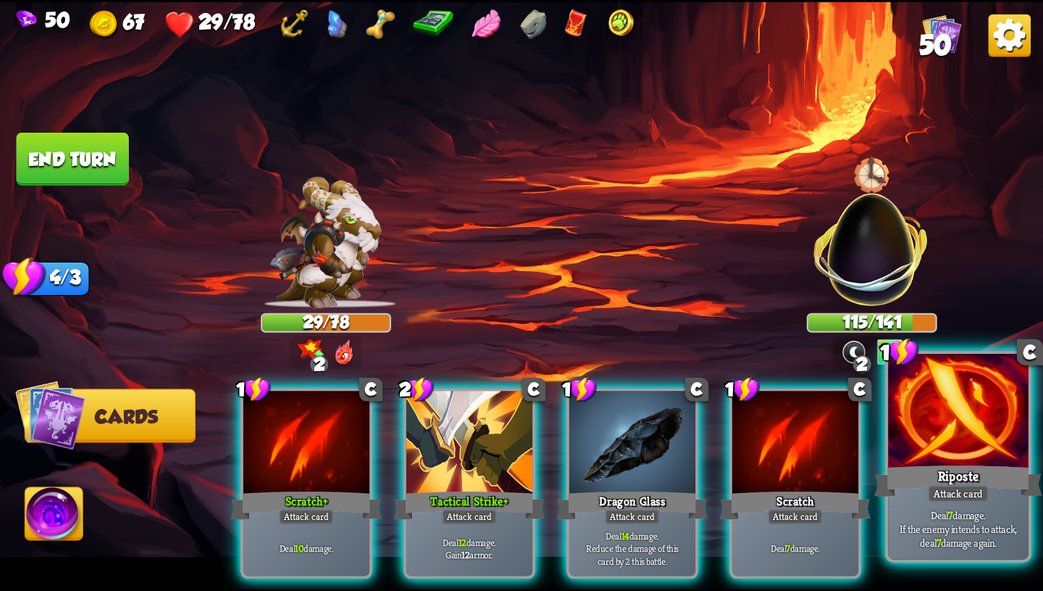
click at [929, 513] on p "Deal 7 damage. If the enemy intends to attack, deal 7 damage again." at bounding box center [958, 527] width 133 height 41
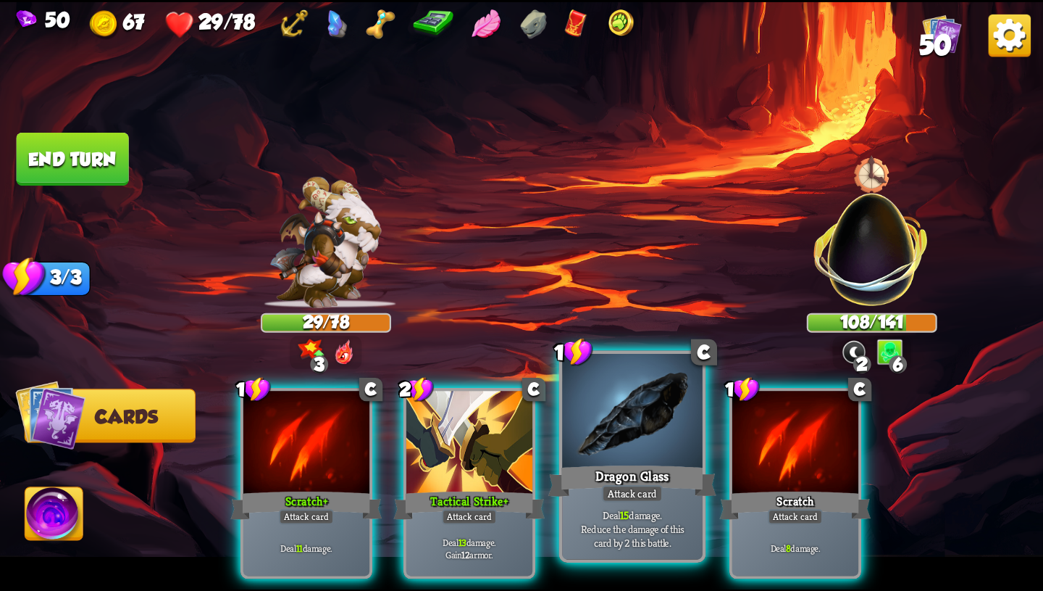
click at [608, 496] on div "Attack card" at bounding box center [632, 493] width 61 height 17
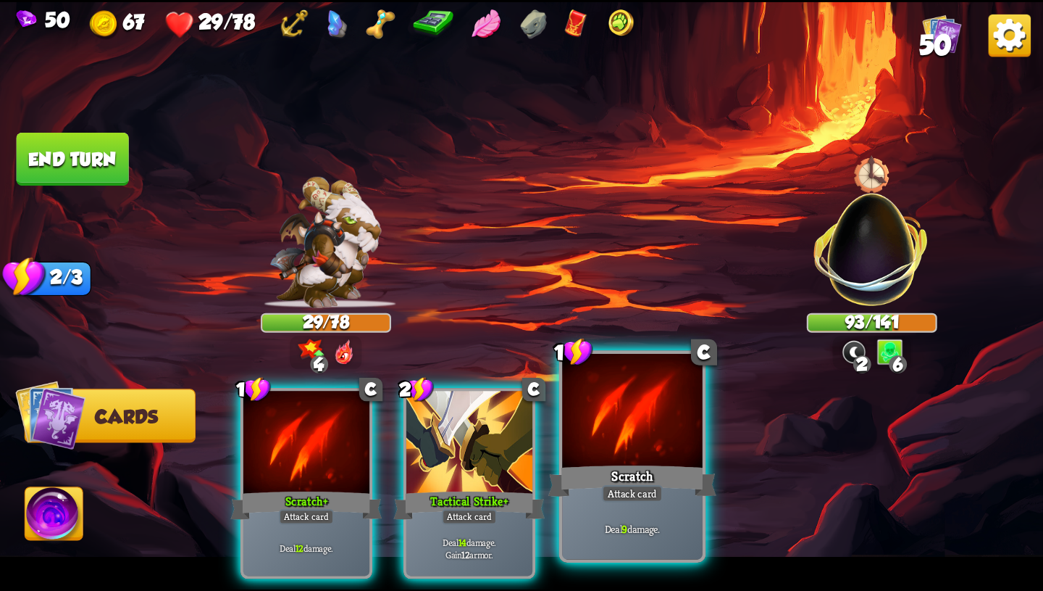
click at [593, 488] on div "Scratch" at bounding box center [633, 481] width 168 height 38
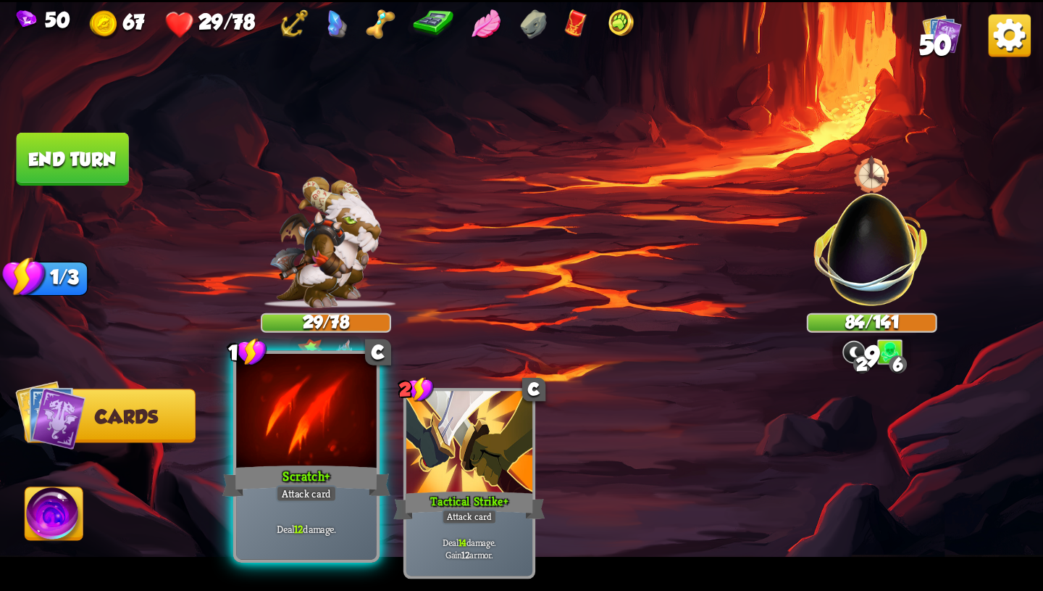
click at [310, 491] on div "Attack card" at bounding box center [306, 493] width 61 height 17
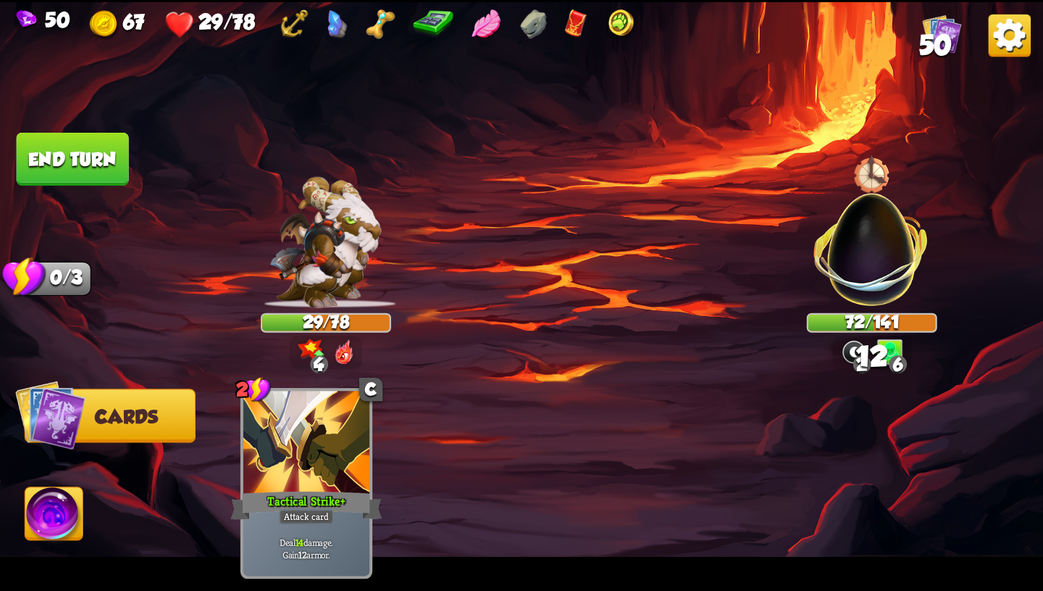
click at [108, 170] on button "End turn" at bounding box center [73, 159] width 112 height 53
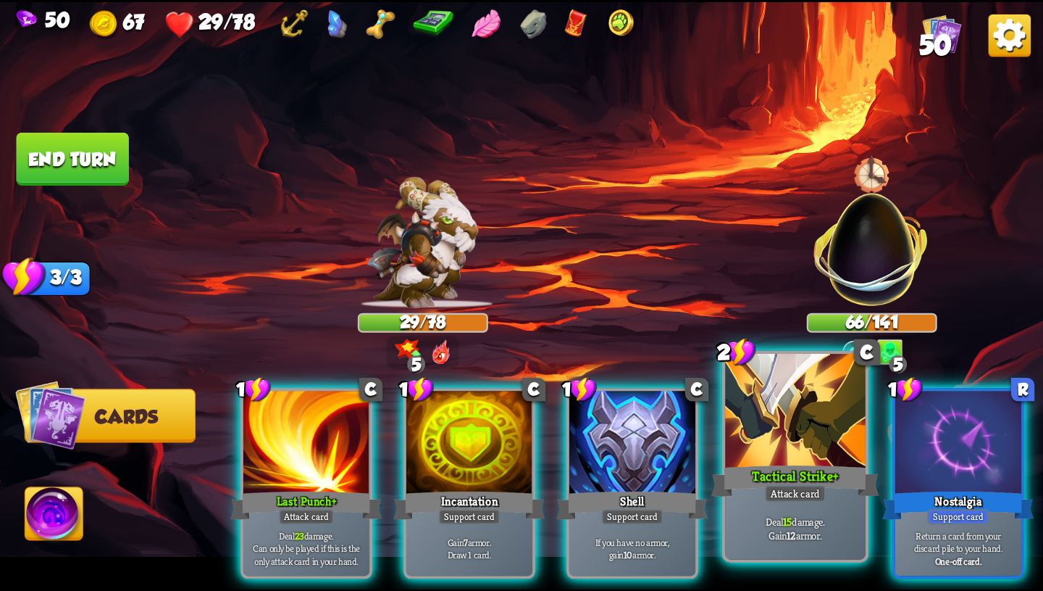
click at [813, 451] on div at bounding box center [795, 412] width 141 height 118
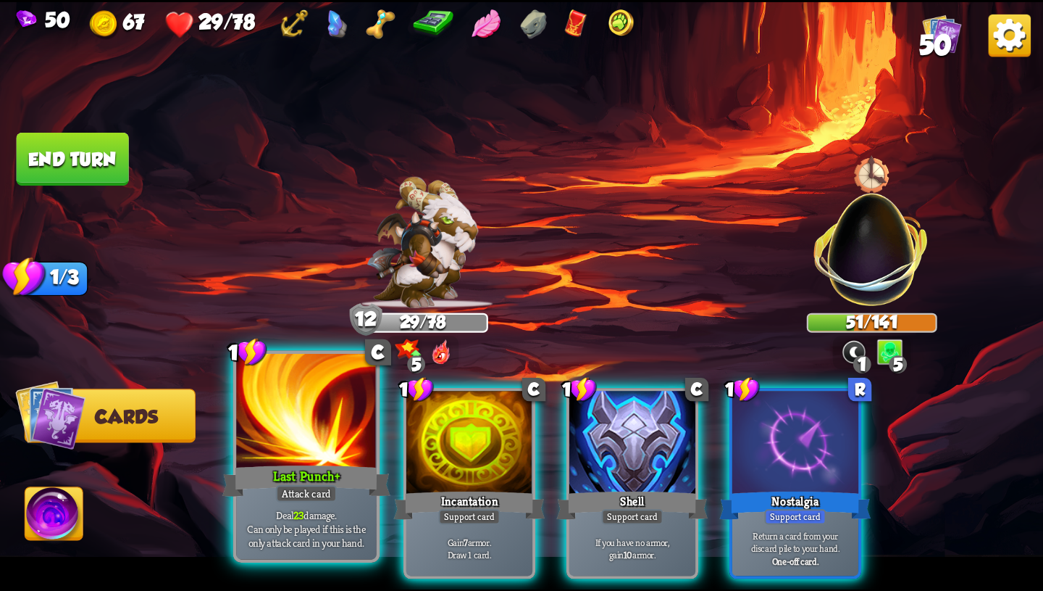
click at [342, 543] on span "Can only be played if this is the only attack card in your hand." at bounding box center [306, 535] width 133 height 28
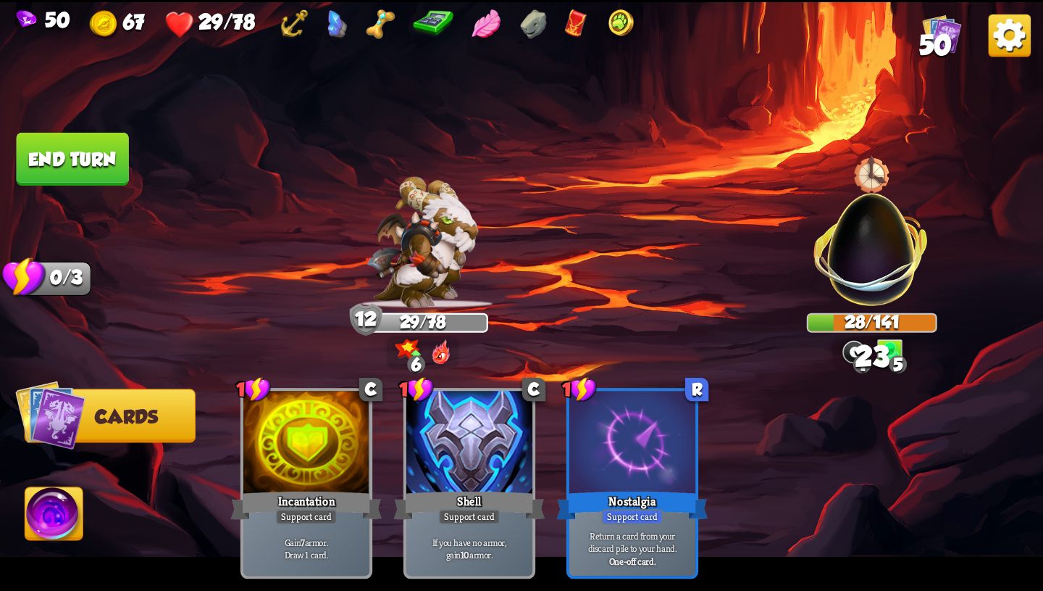
click at [50, 520] on img at bounding box center [54, 516] width 58 height 59
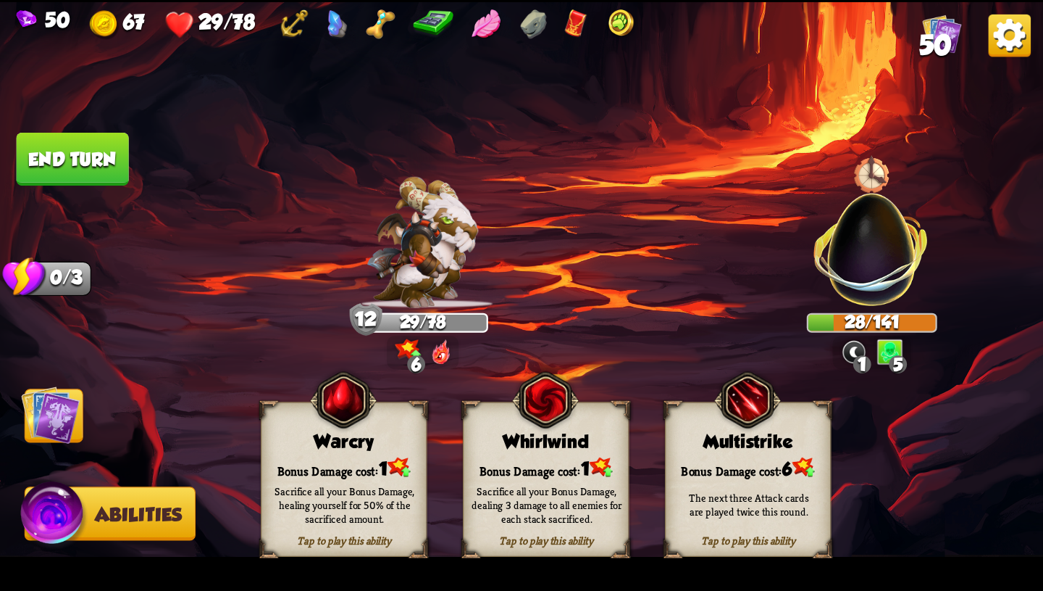
click at [500, 503] on div "Sacrifice all your Bonus Damage, dealing 3 damage to all enemies for each stack…" at bounding box center [547, 503] width 150 height 41
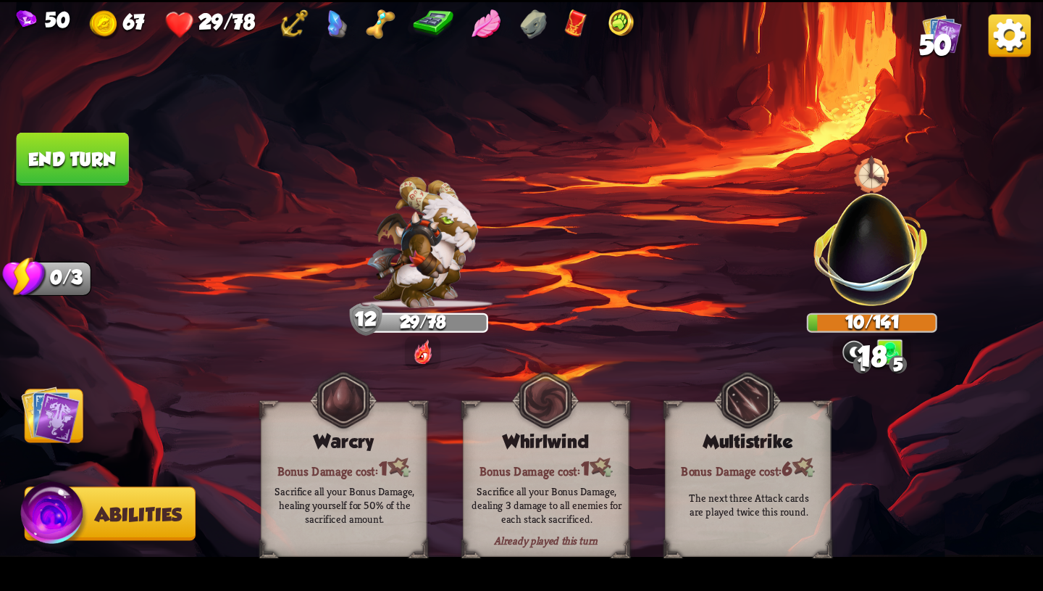
click at [89, 404] on img at bounding box center [521, 295] width 1043 height 587
click at [73, 399] on img at bounding box center [50, 414] width 59 height 59
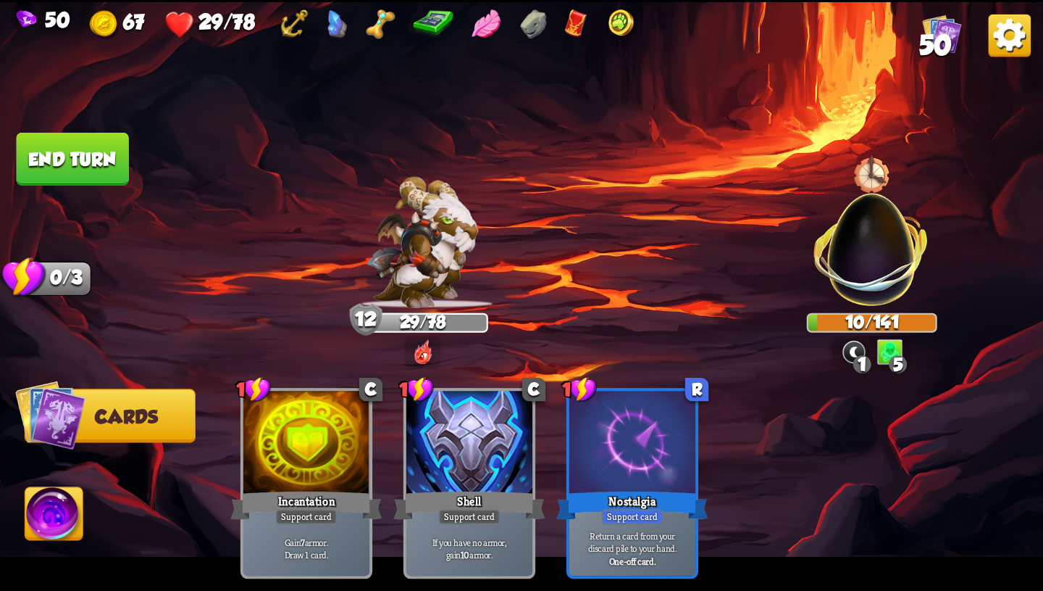
click at [89, 171] on button "End turn" at bounding box center [73, 159] width 112 height 53
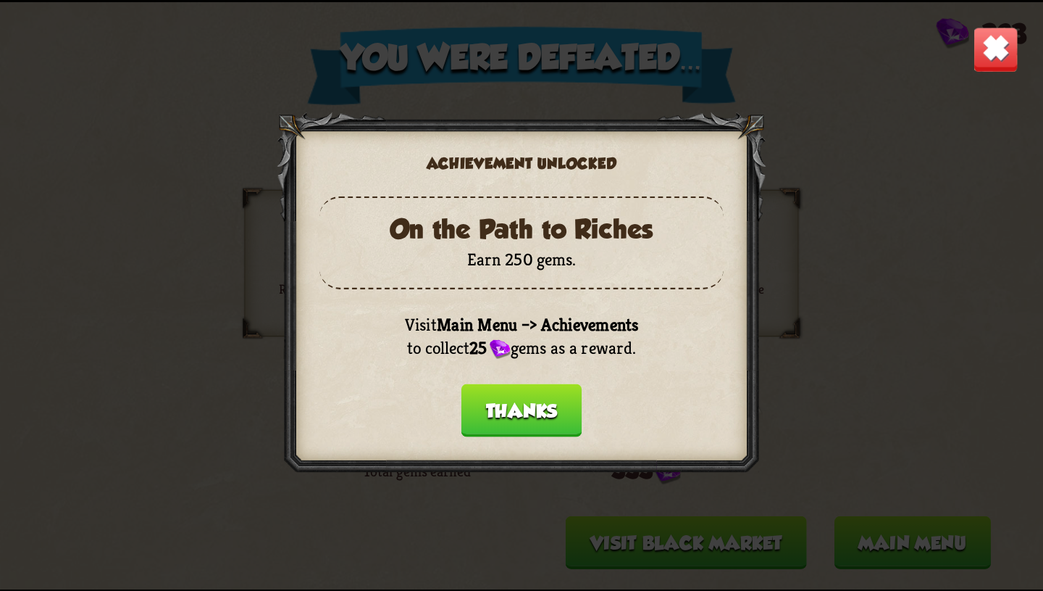
click at [531, 396] on button "Thanks" at bounding box center [522, 409] width 121 height 53
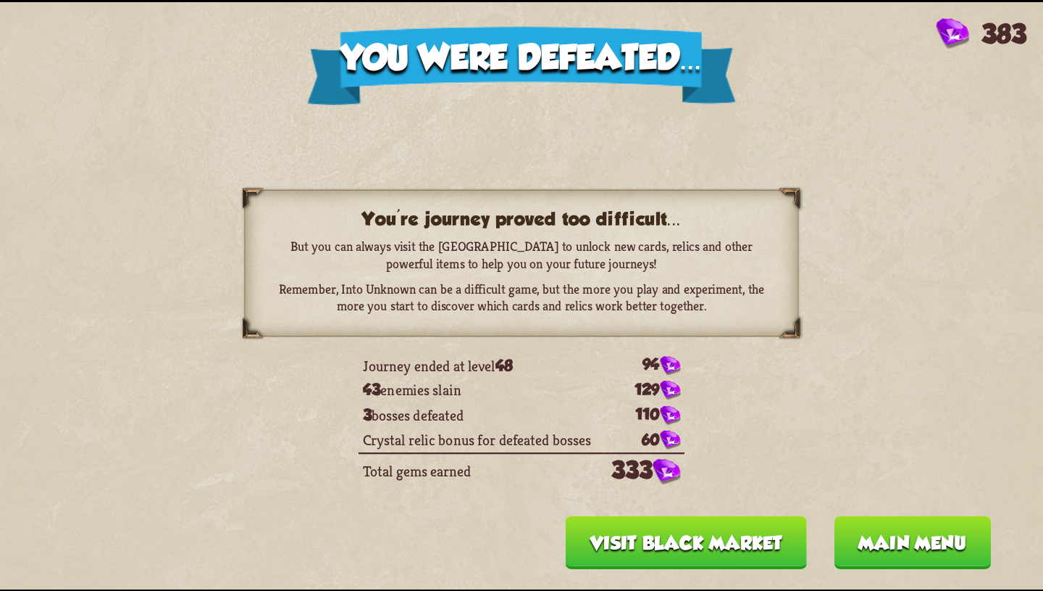
click at [938, 543] on button "Main menu" at bounding box center [912, 541] width 157 height 53
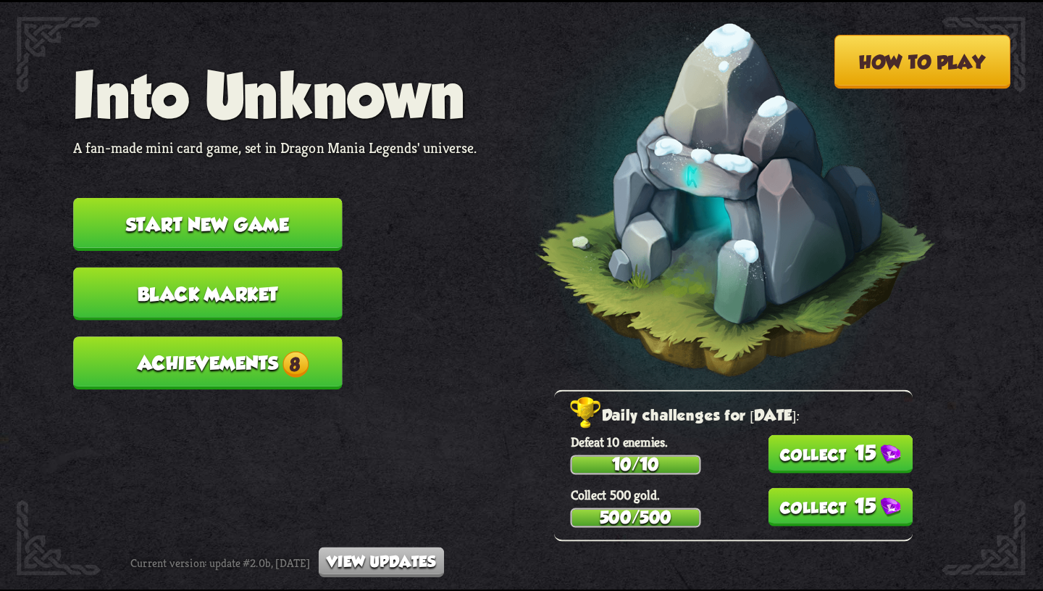
click at [270, 336] on button "Achievements 8" at bounding box center [207, 362] width 269 height 53
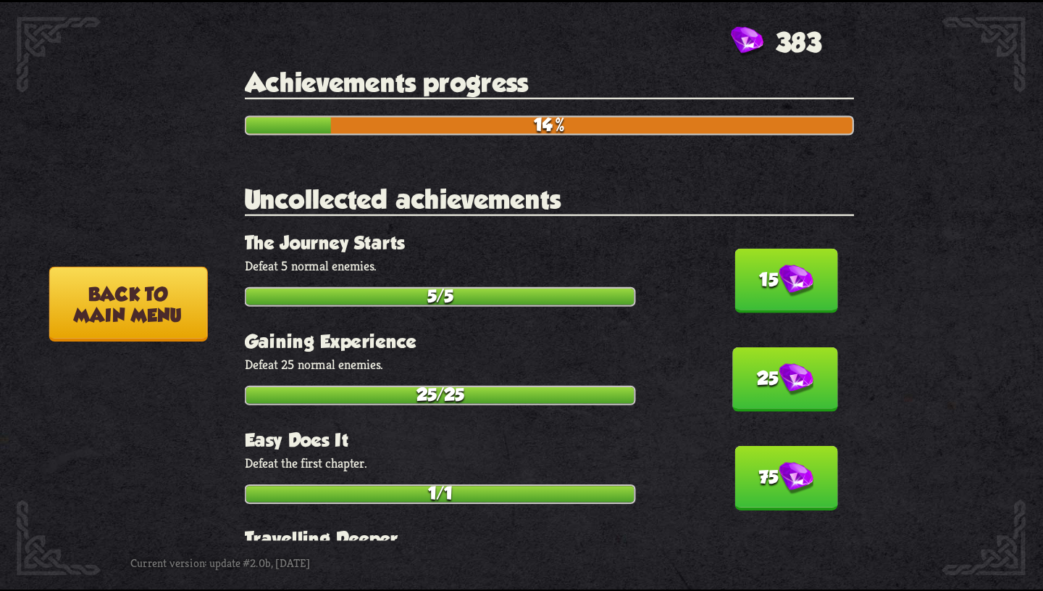
click at [800, 271] on img at bounding box center [796, 280] width 35 height 33
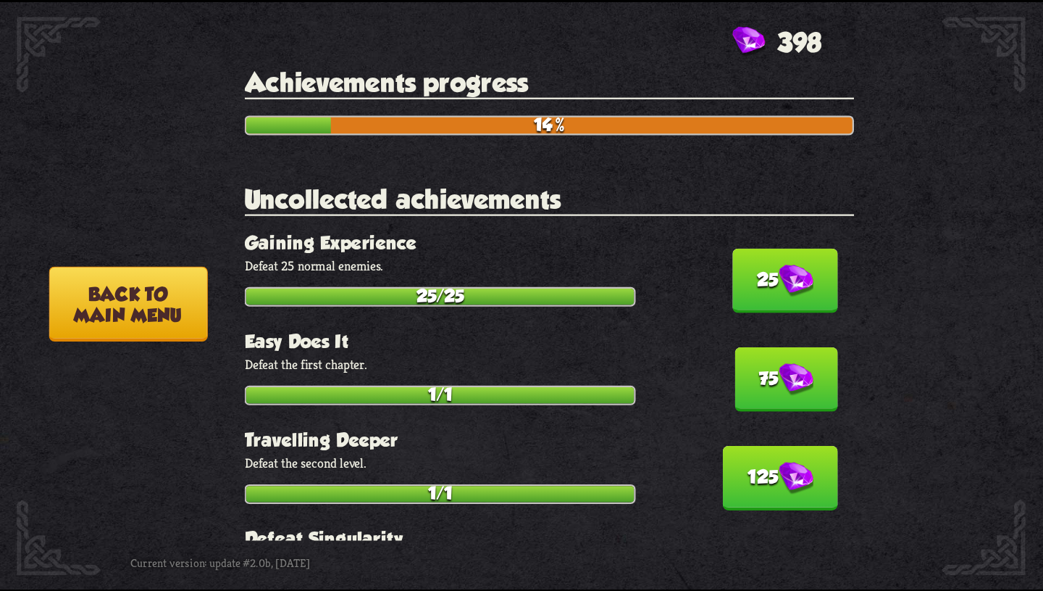
click at [793, 331] on h3 "Easy Does It" at bounding box center [550, 340] width 610 height 21
click at [793, 287] on button "25" at bounding box center [786, 280] width 106 height 64
click at [793, 346] on button "75" at bounding box center [786, 378] width 103 height 64
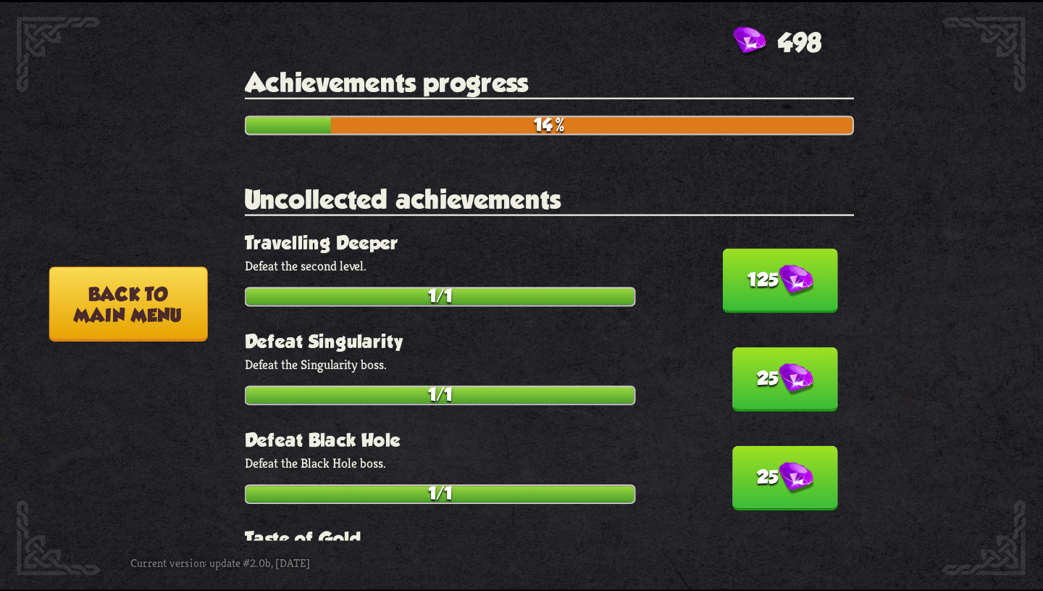
click at [793, 287] on button "125" at bounding box center [780, 280] width 115 height 64
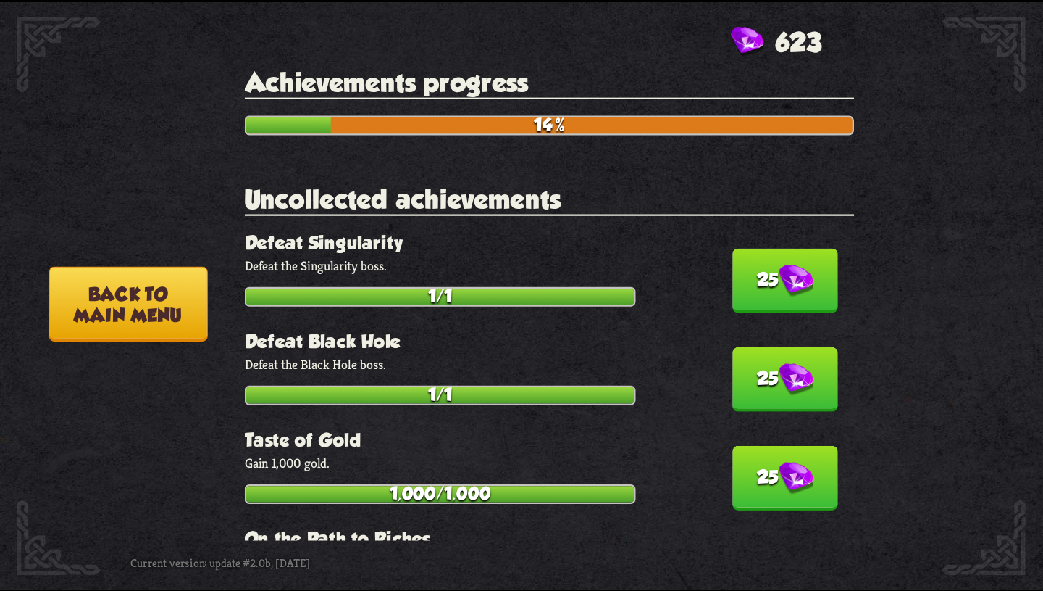
click at [793, 287] on button "25" at bounding box center [786, 280] width 106 height 64
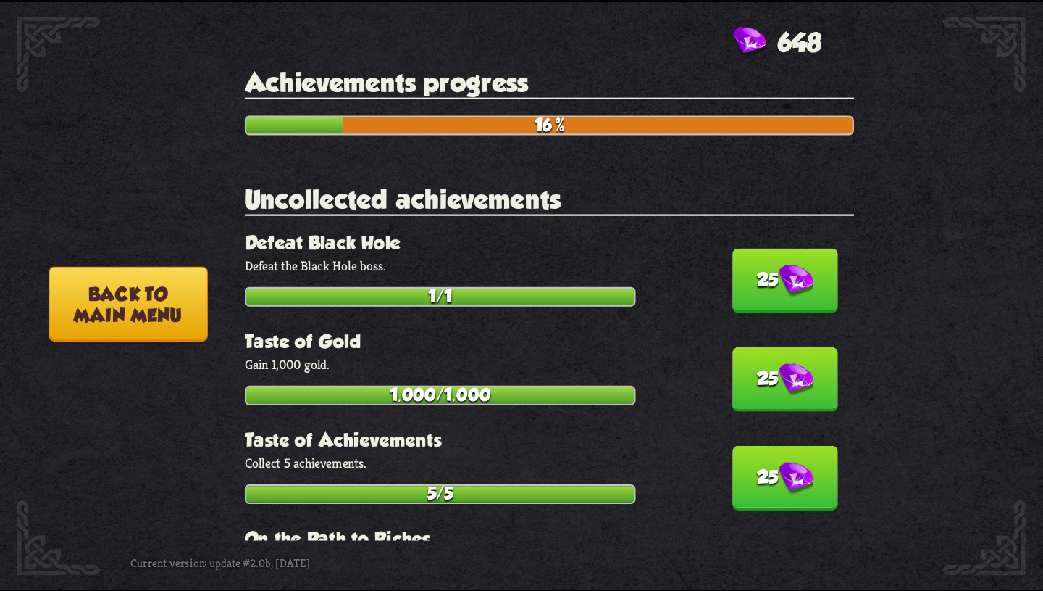
click at [793, 287] on button "25" at bounding box center [786, 280] width 106 height 64
click at [793, 346] on button "25" at bounding box center [786, 378] width 106 height 64
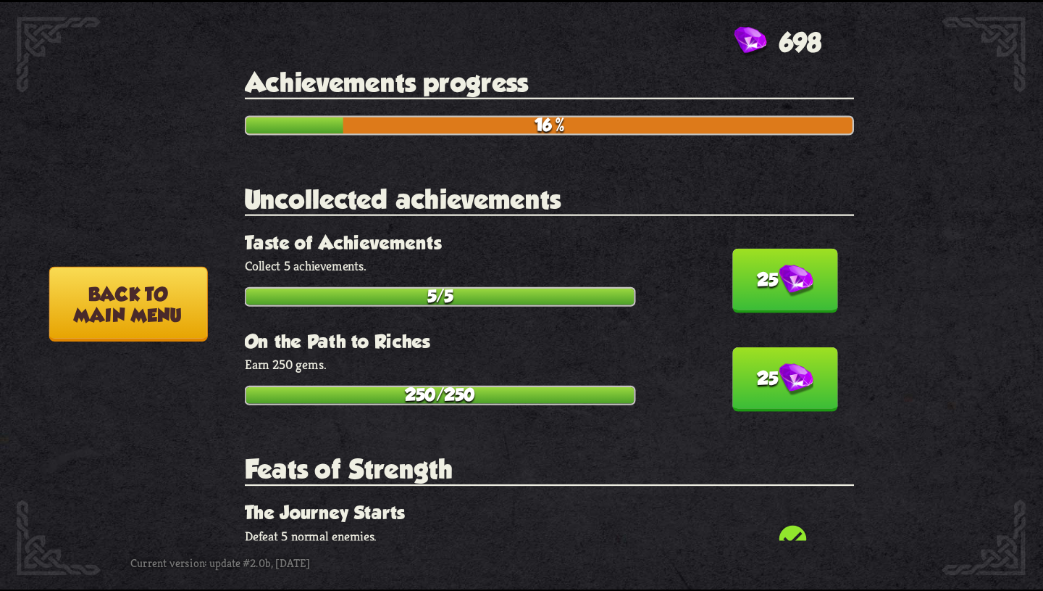
click at [793, 287] on button "25" at bounding box center [786, 280] width 106 height 64
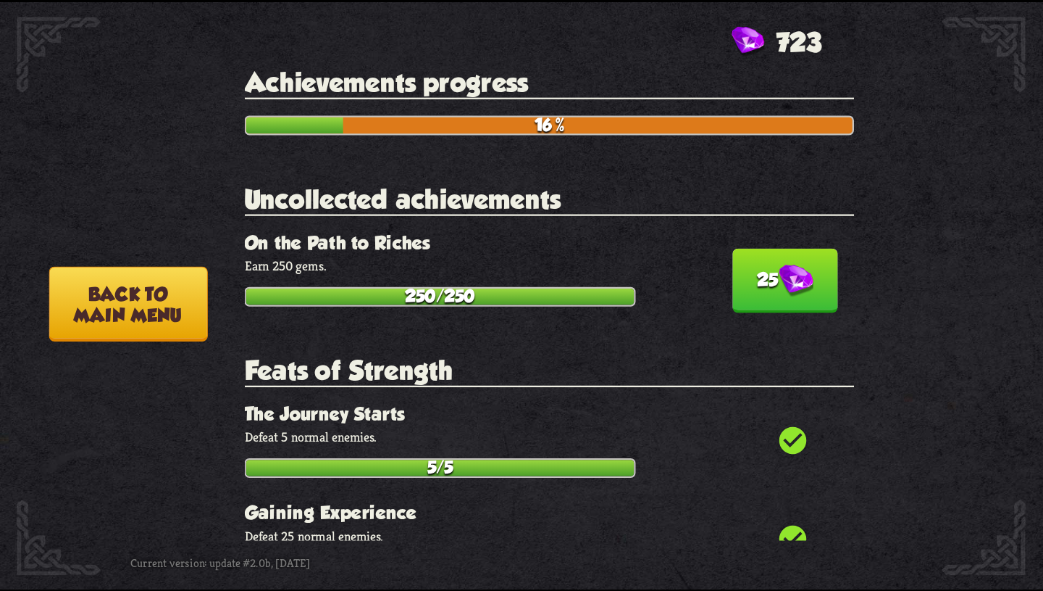
click at [793, 287] on button "25" at bounding box center [786, 280] width 106 height 64
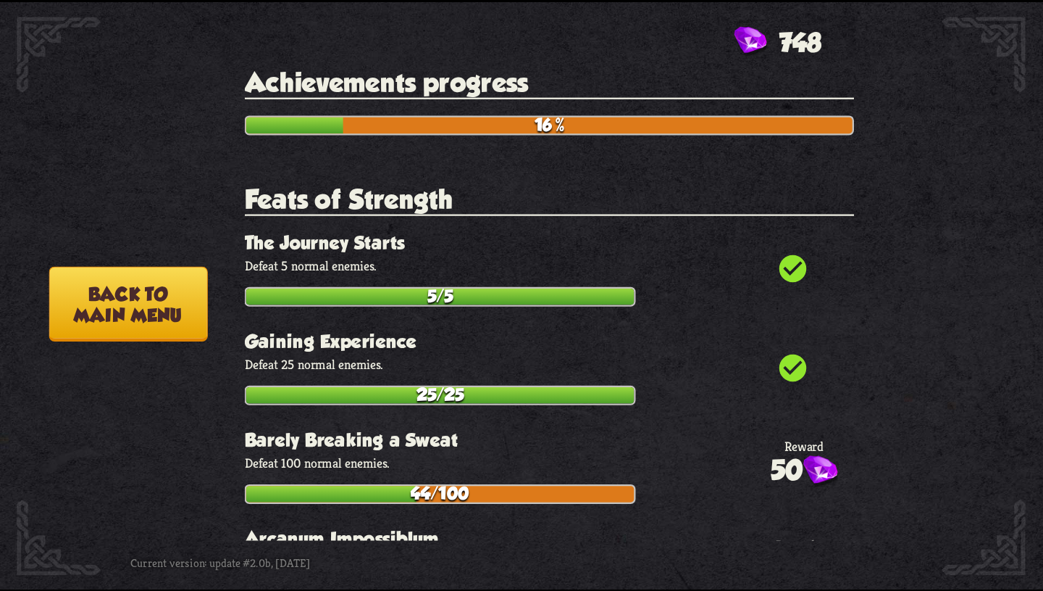
click at [122, 311] on button "Back to main menu" at bounding box center [128, 303] width 159 height 75
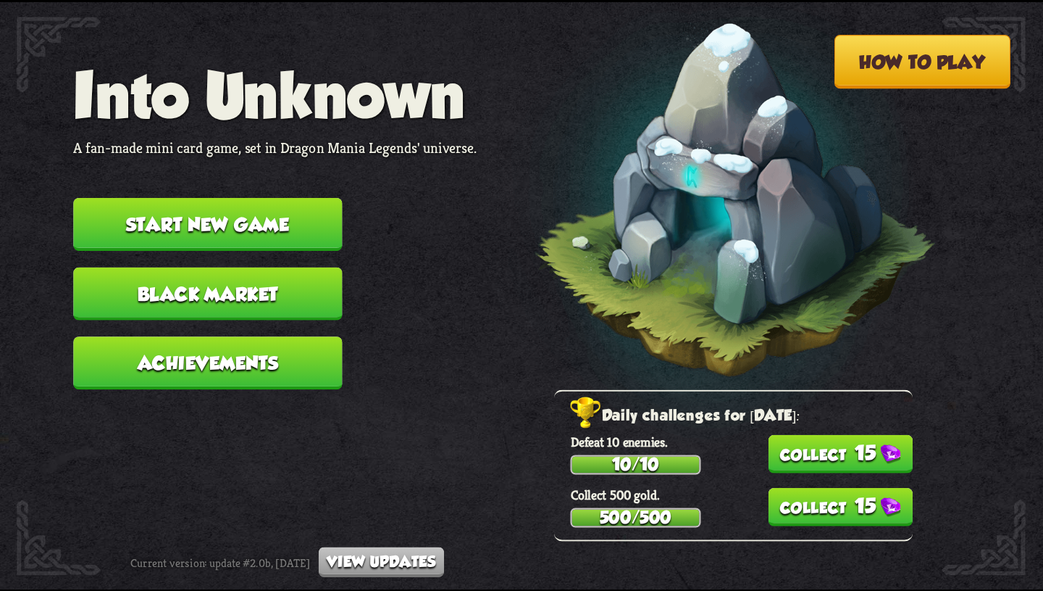
click at [214, 284] on button "Black Market" at bounding box center [207, 293] width 269 height 53
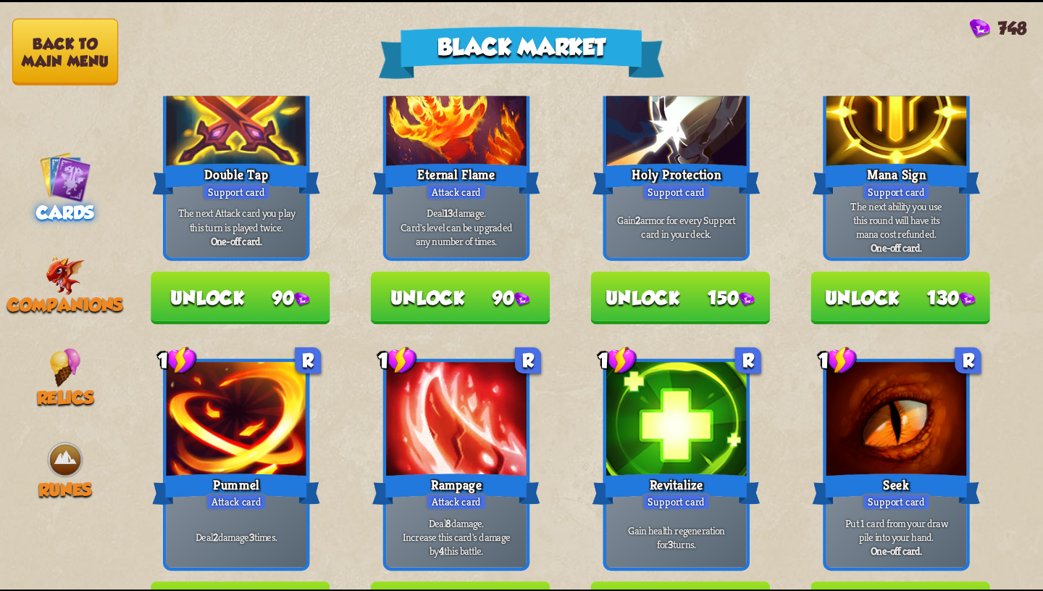
scroll to position [362, 0]
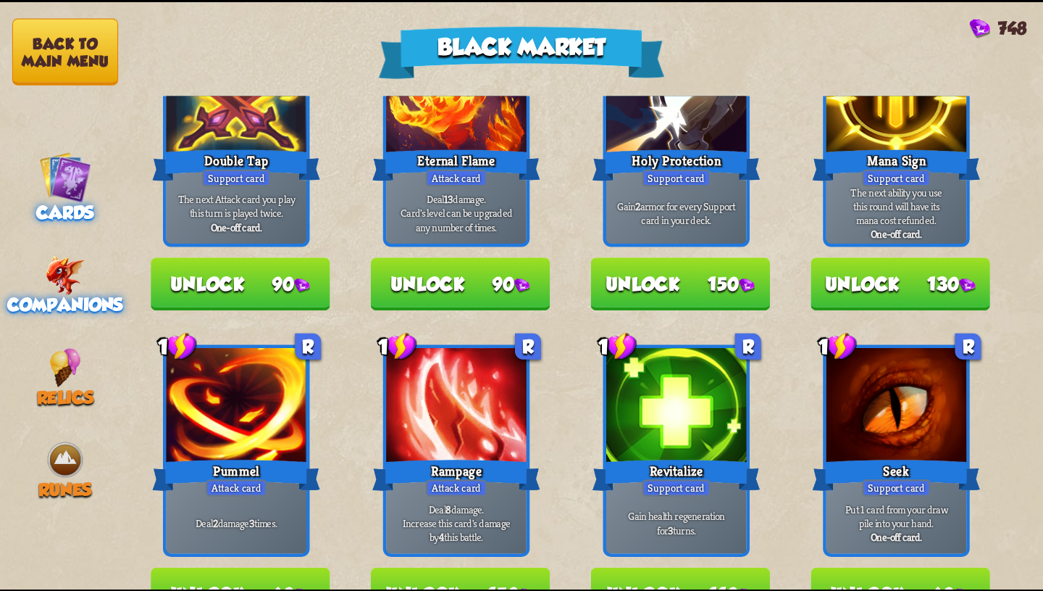
click at [84, 272] on img at bounding box center [65, 274] width 40 height 39
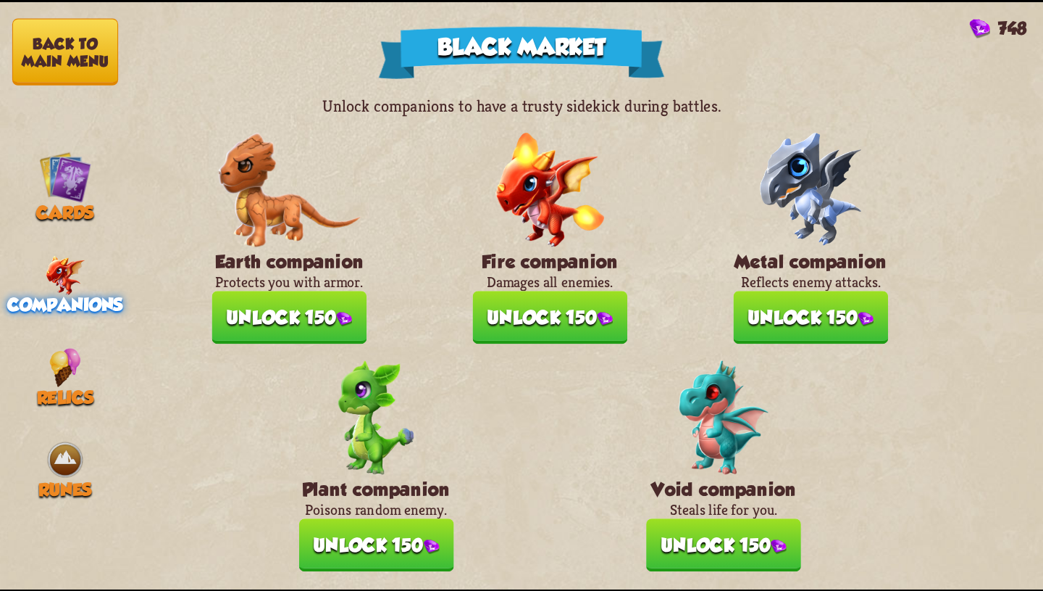
click at [684, 536] on button "Unlock 150" at bounding box center [723, 544] width 155 height 53
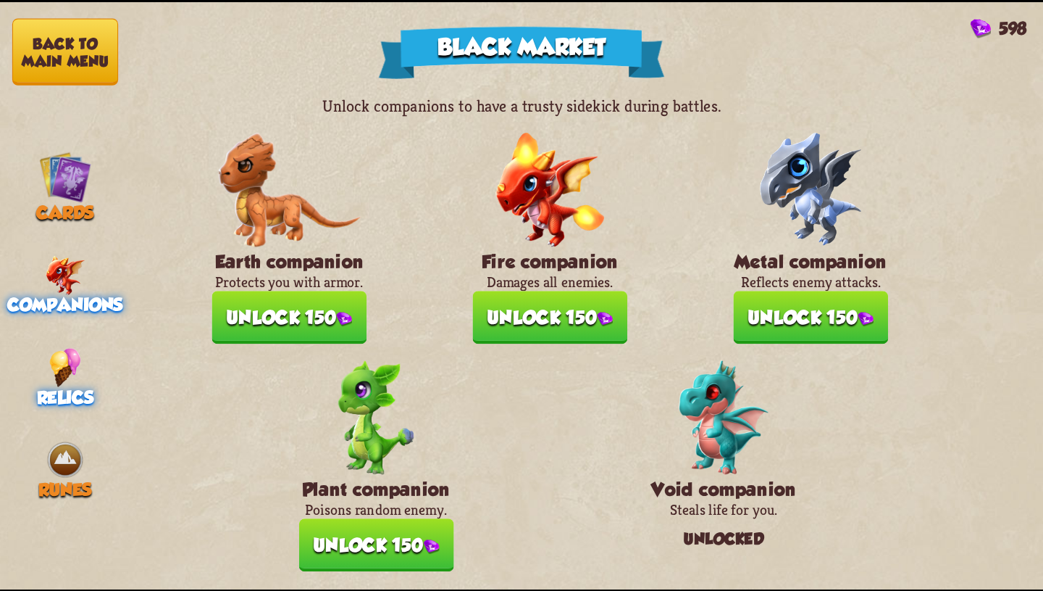
click at [54, 359] on img at bounding box center [64, 367] width 31 height 39
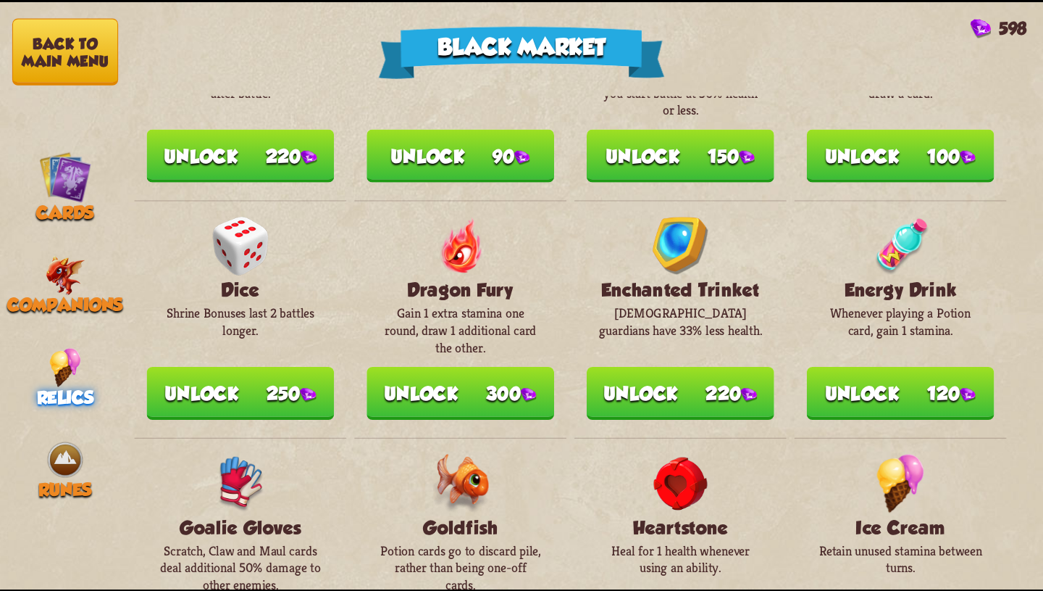
scroll to position [387, 0]
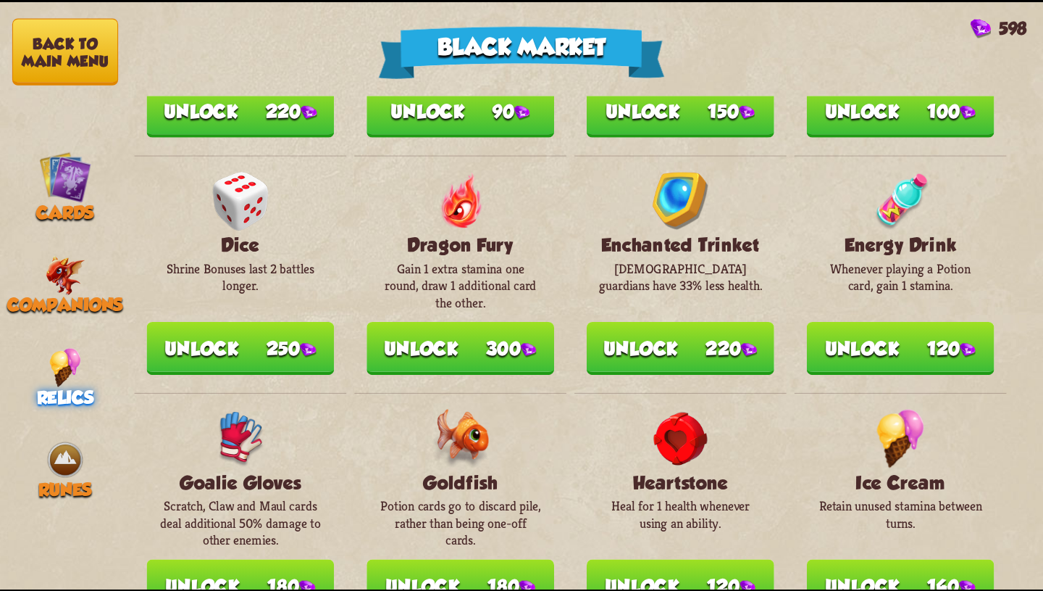
click at [490, 330] on button "Unlock 300" at bounding box center [461, 348] width 188 height 53
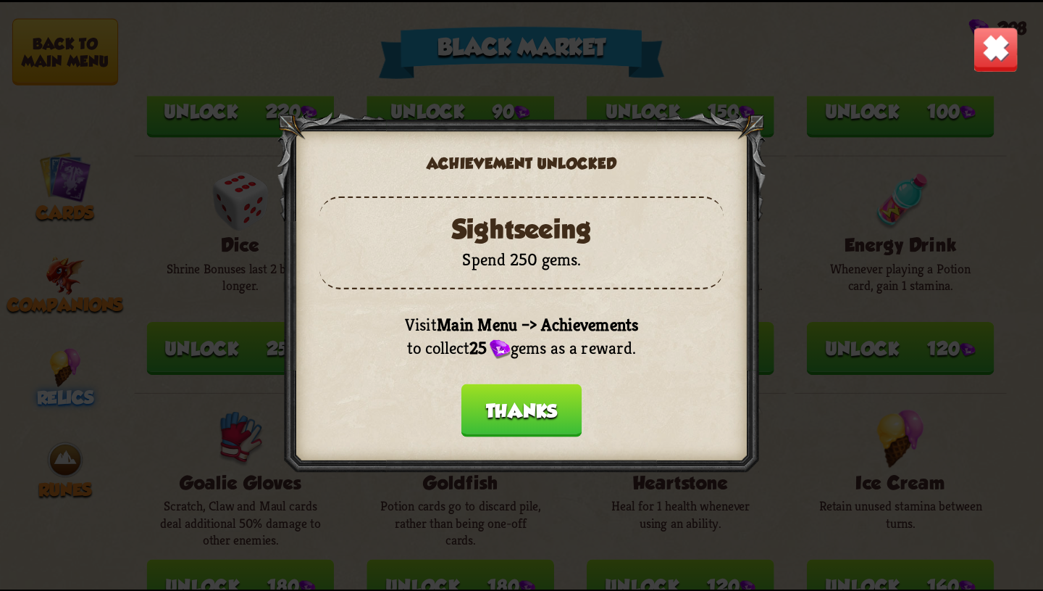
click at [992, 49] on img at bounding box center [996, 49] width 46 height 46
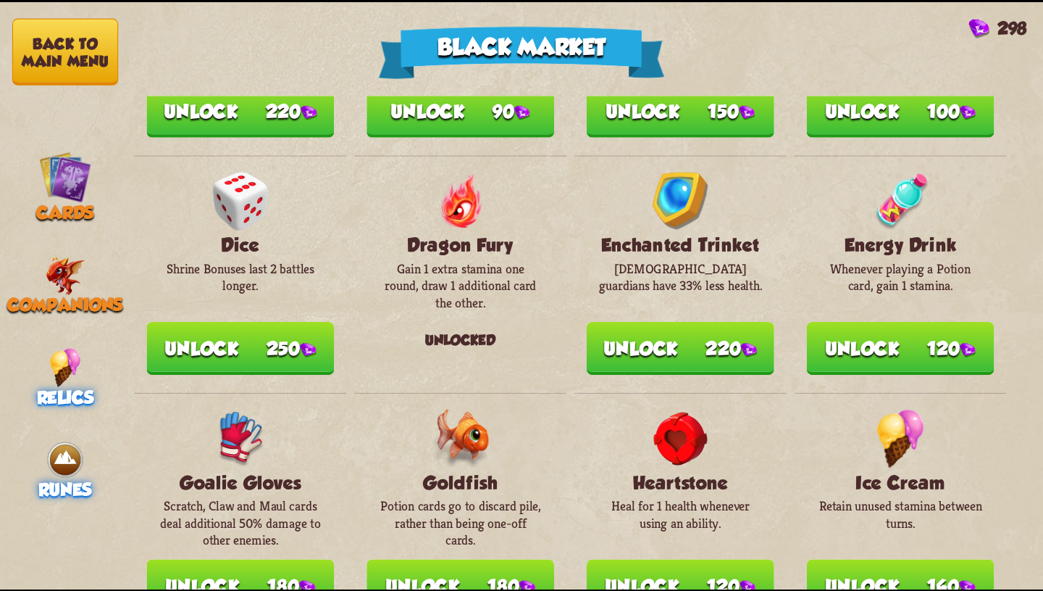
click at [46, 450] on img at bounding box center [65, 459] width 39 height 39
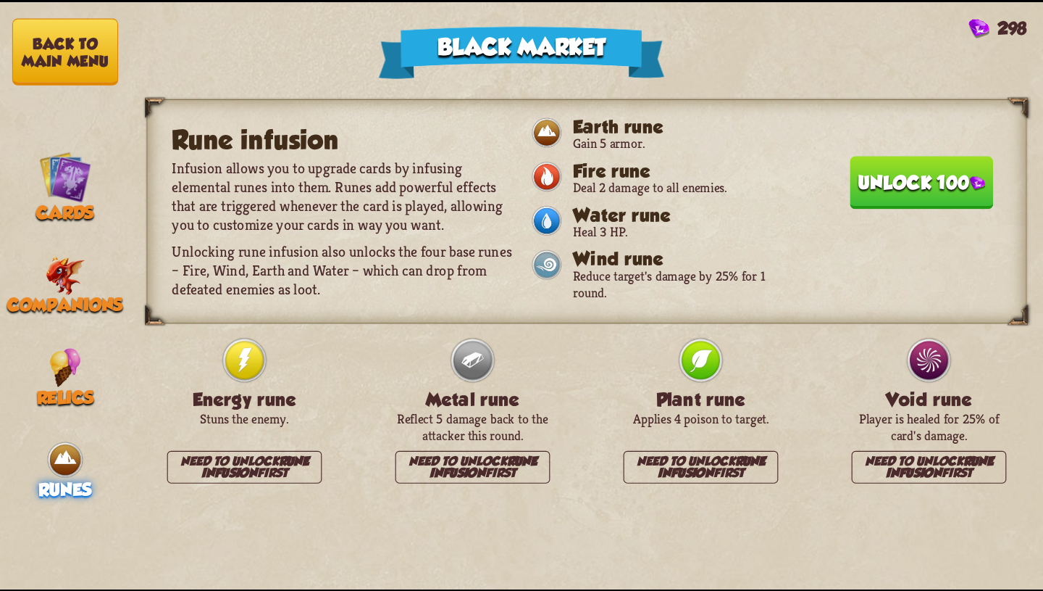
click at [933, 186] on button "Unlock 100" at bounding box center [921, 181] width 143 height 53
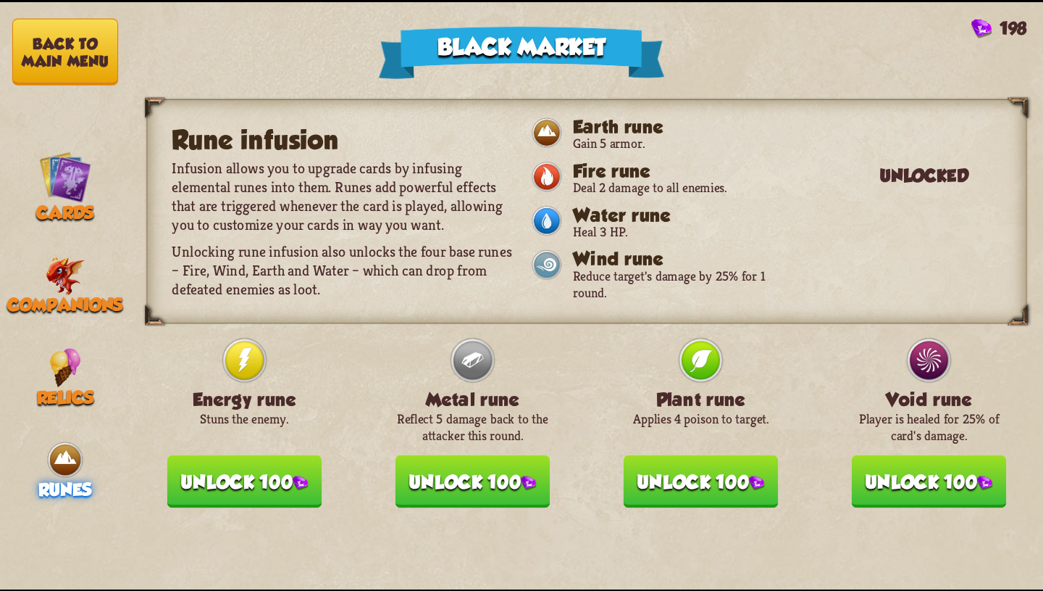
click at [882, 460] on button "Unlock 100" at bounding box center [929, 480] width 155 height 53
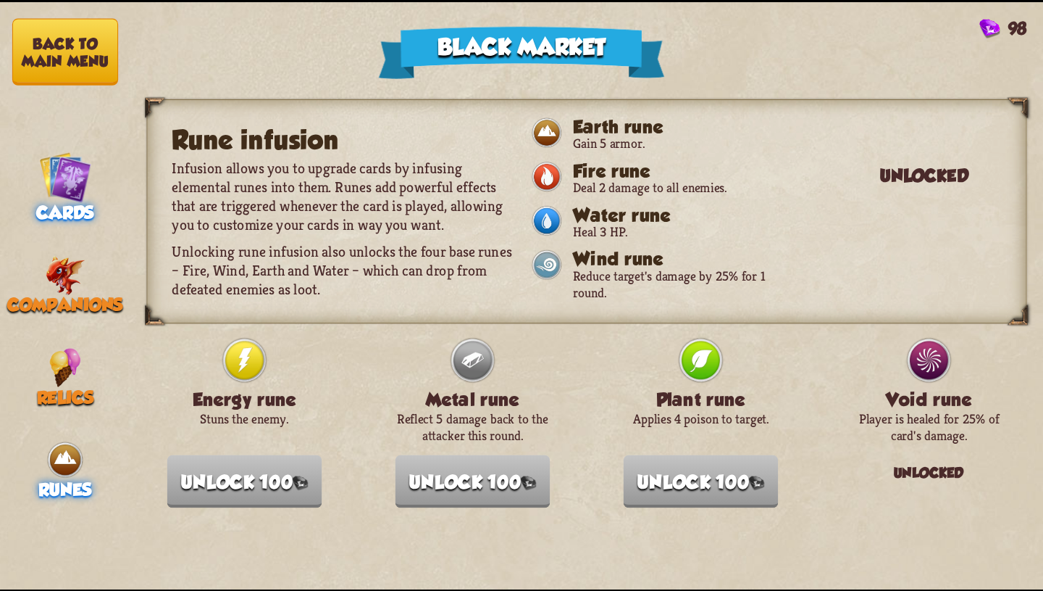
click at [64, 187] on img at bounding box center [65, 176] width 52 height 52
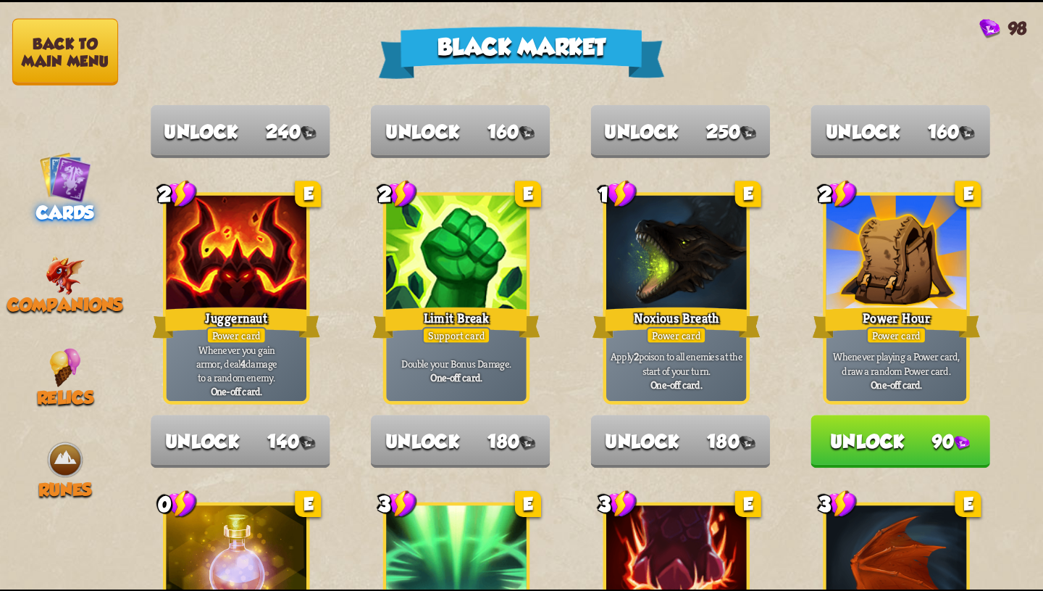
scroll to position [1320, 0]
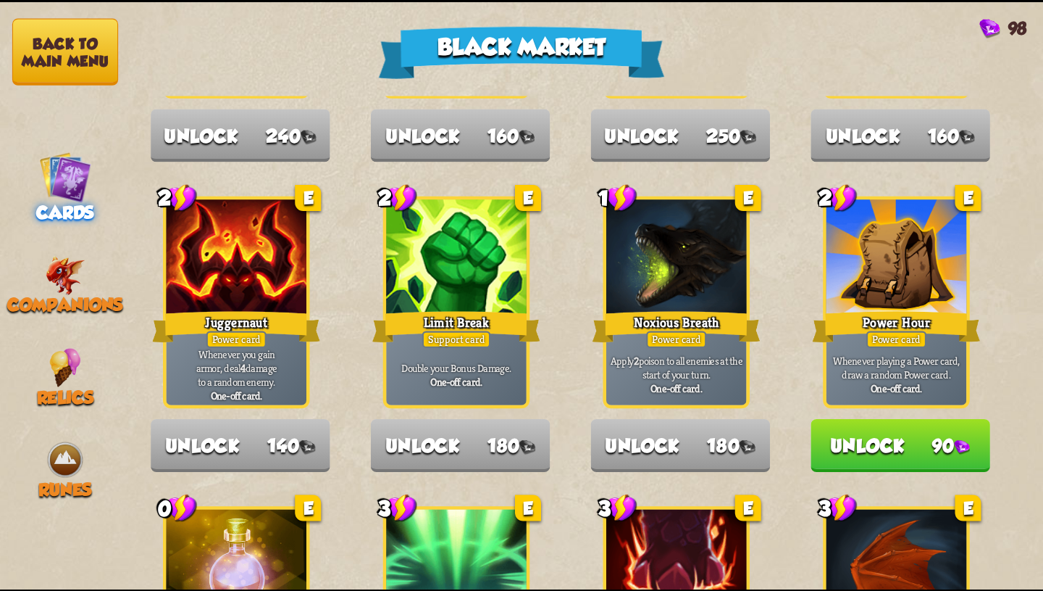
click at [66, 80] on nav "Back to main menu Cards Companions Relics Runes" at bounding box center [65, 295] width 130 height 587
click at [72, 60] on button "Back to main menu" at bounding box center [65, 51] width 106 height 67
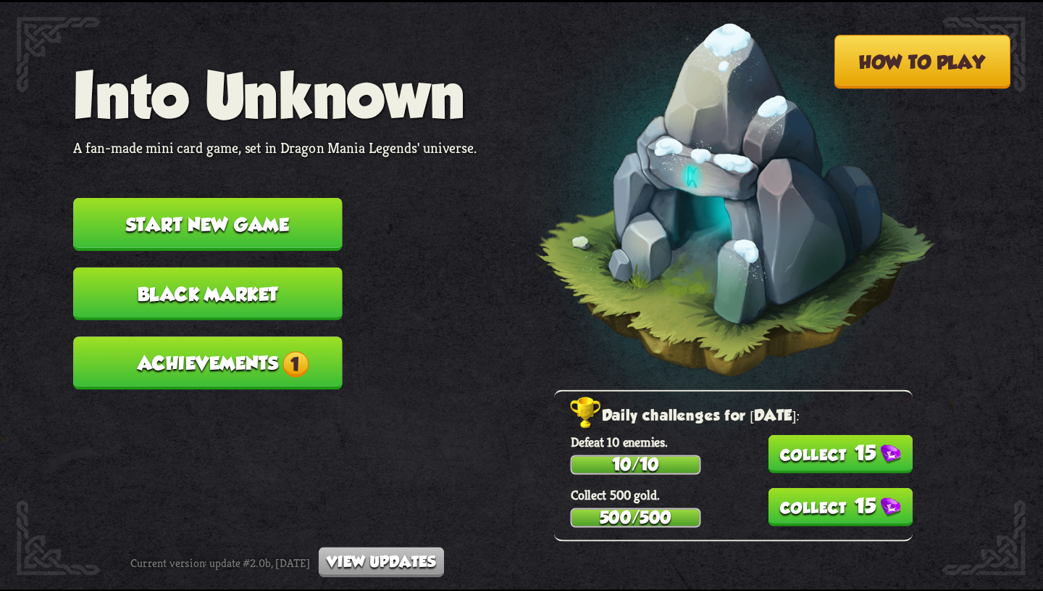
click at [306, 336] on button "Achievements 1" at bounding box center [207, 362] width 269 height 53
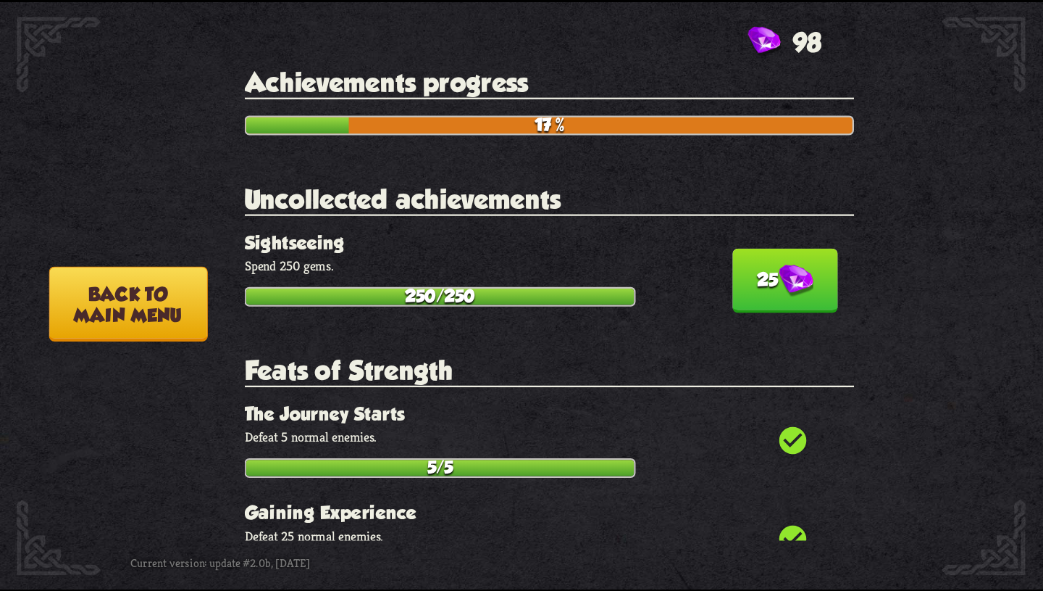
click at [751, 282] on button "25" at bounding box center [786, 280] width 106 height 64
click at [90, 304] on button "Back to main menu" at bounding box center [128, 303] width 159 height 75
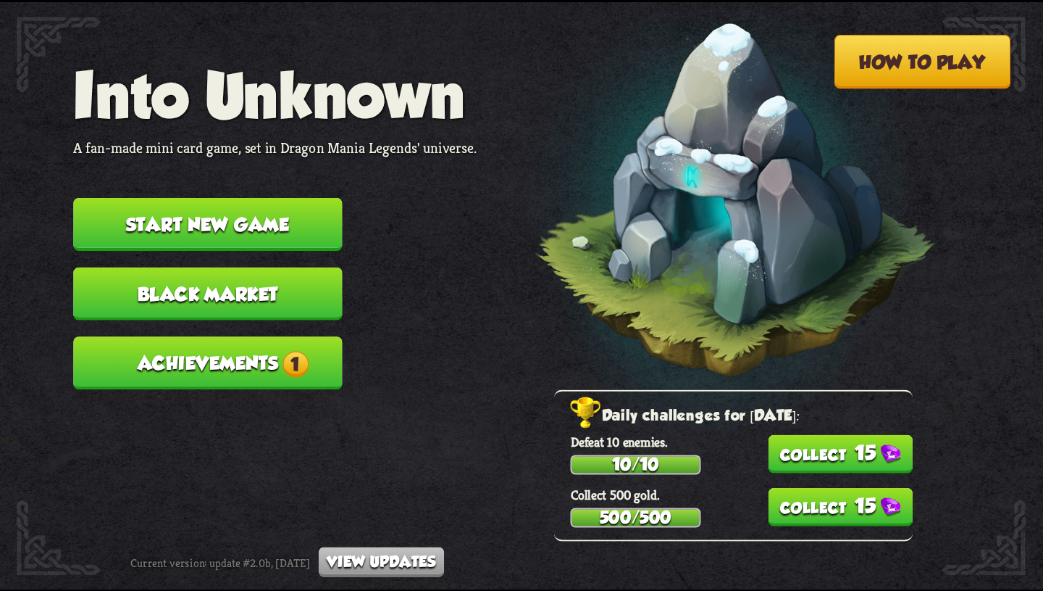
click at [216, 350] on button "Achievements 1" at bounding box center [207, 362] width 269 height 53
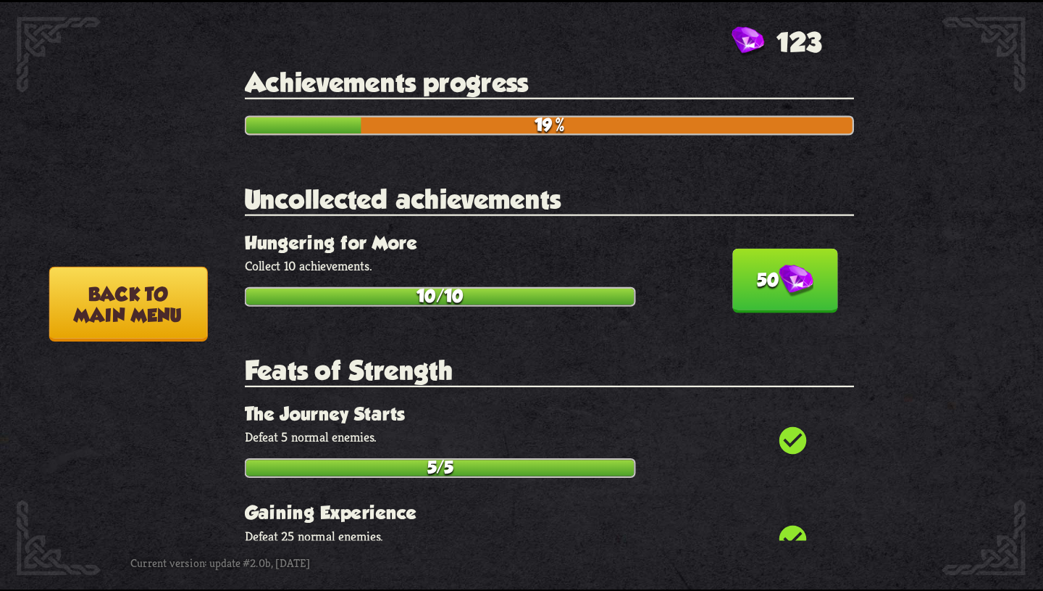
click at [765, 268] on button "50" at bounding box center [786, 280] width 106 height 64
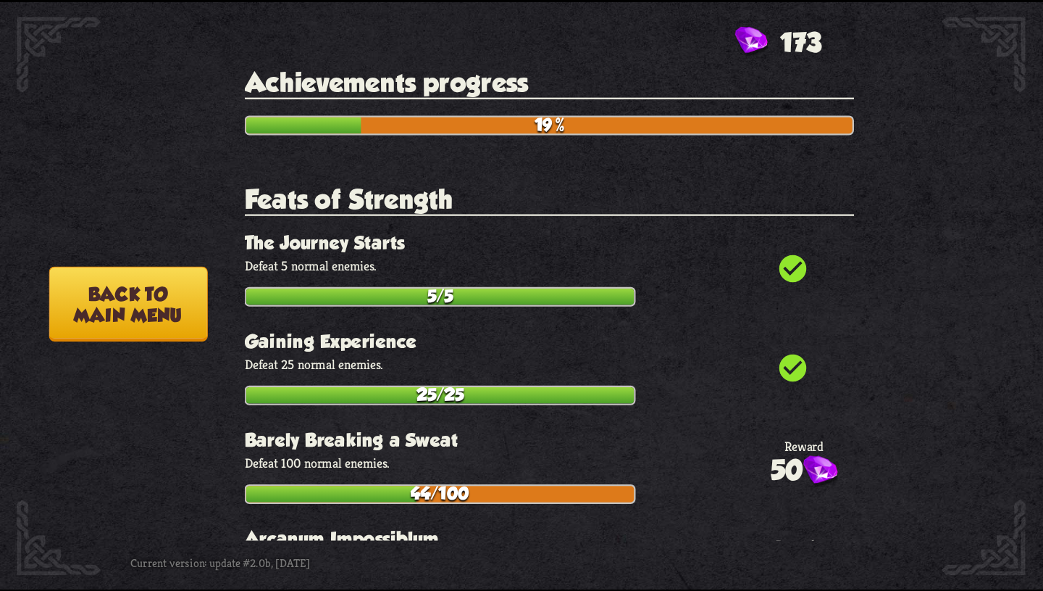
click at [72, 298] on button "Back to main menu" at bounding box center [128, 303] width 159 height 75
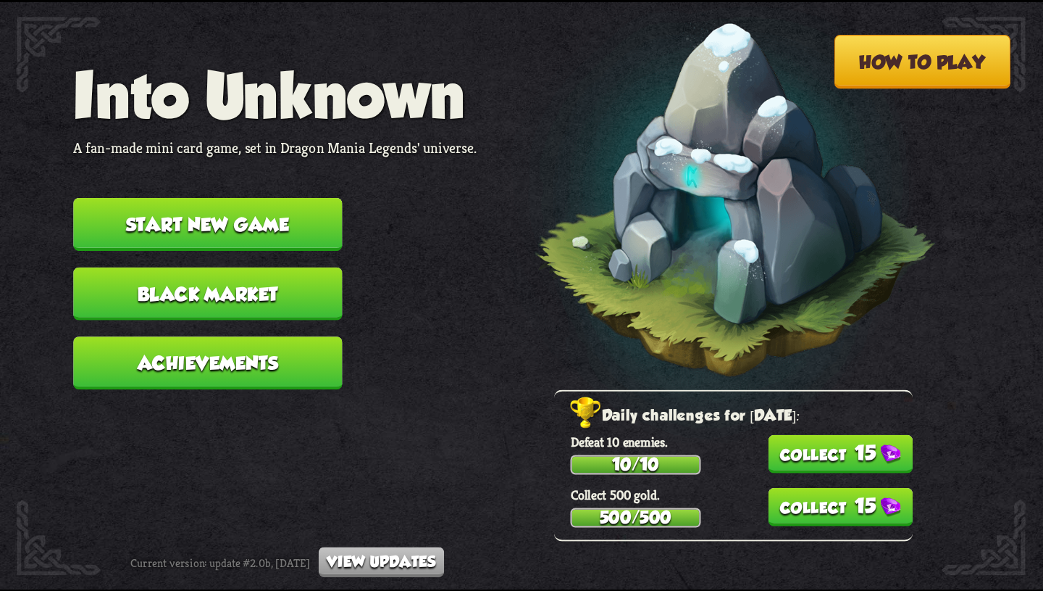
click at [247, 223] on button "Start new game" at bounding box center [207, 224] width 269 height 53
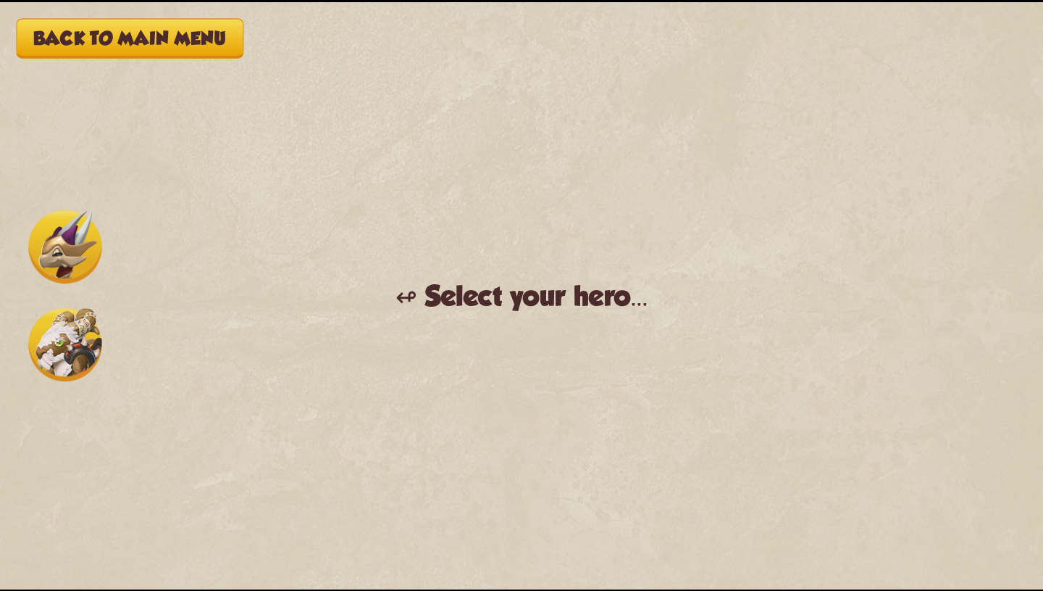
click at [51, 359] on img at bounding box center [64, 343] width 73 height 73
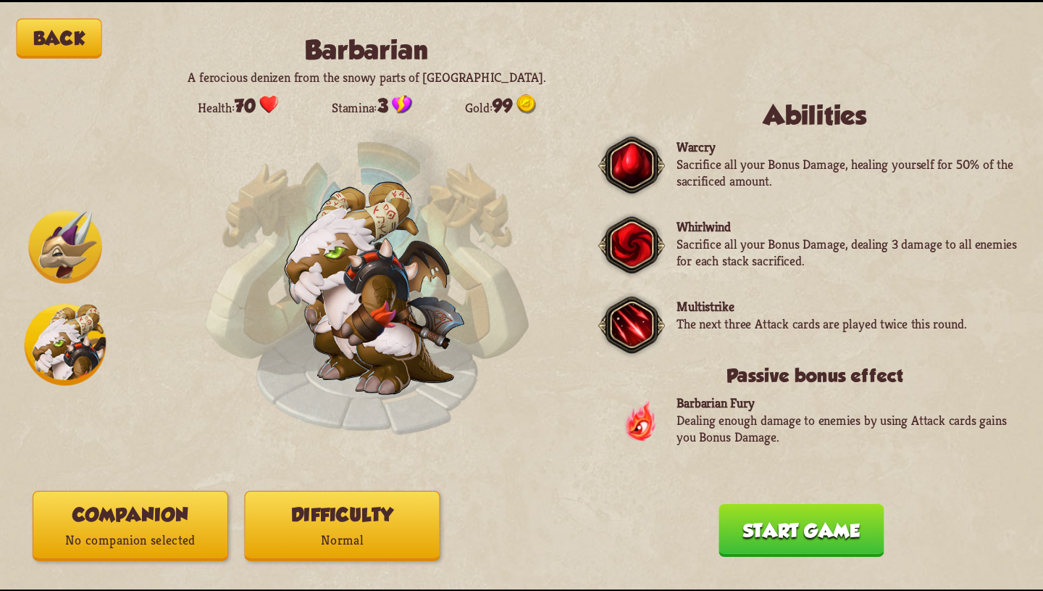
click at [52, 259] on img at bounding box center [64, 245] width 73 height 73
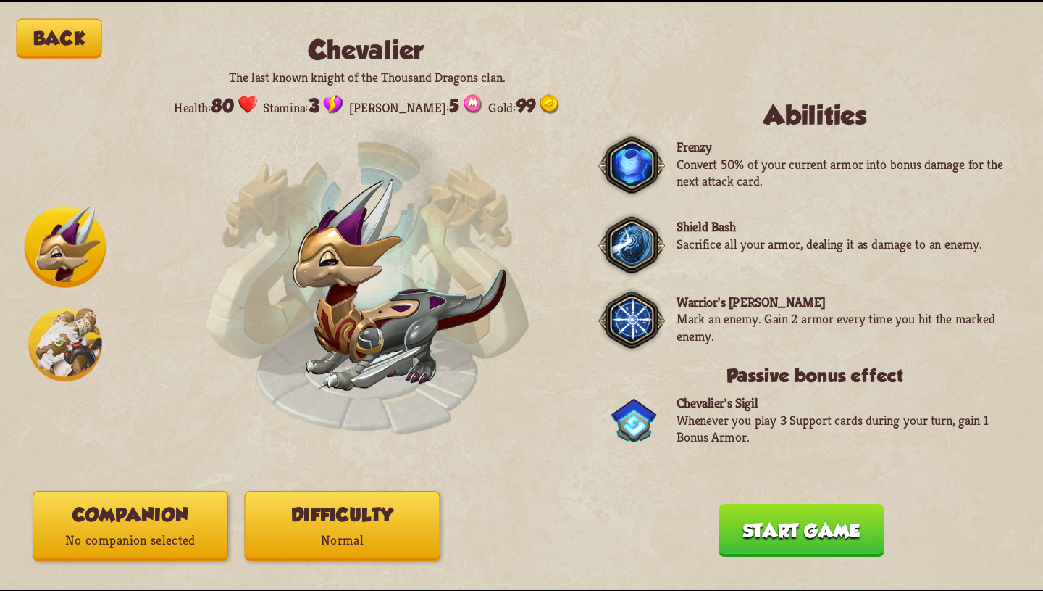
click at [142, 518] on button "Companion No companion selected" at bounding box center [131, 525] width 196 height 70
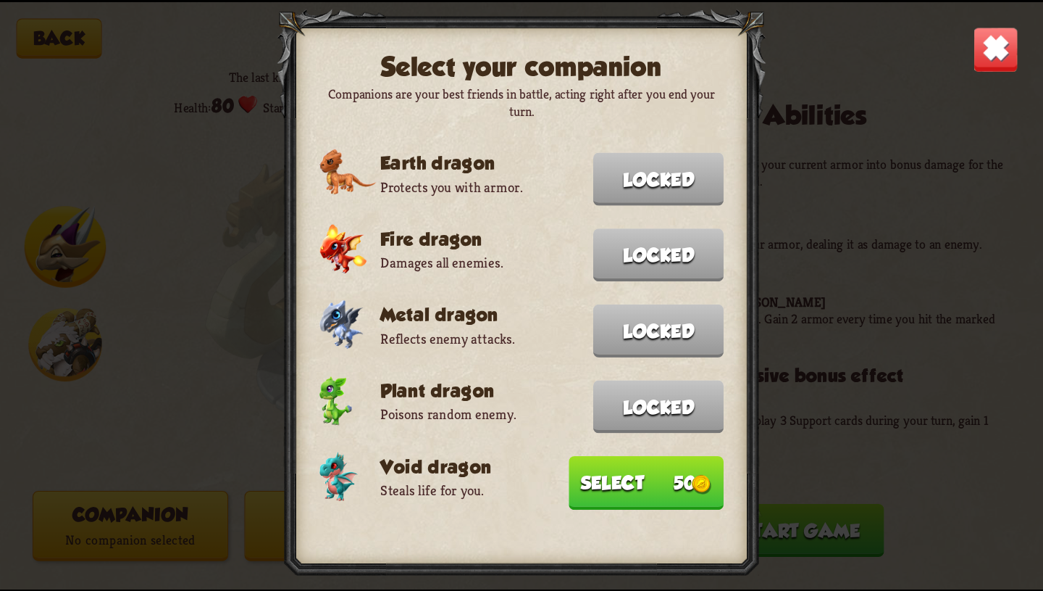
click at [600, 482] on button "Select 50" at bounding box center [646, 483] width 155 height 54
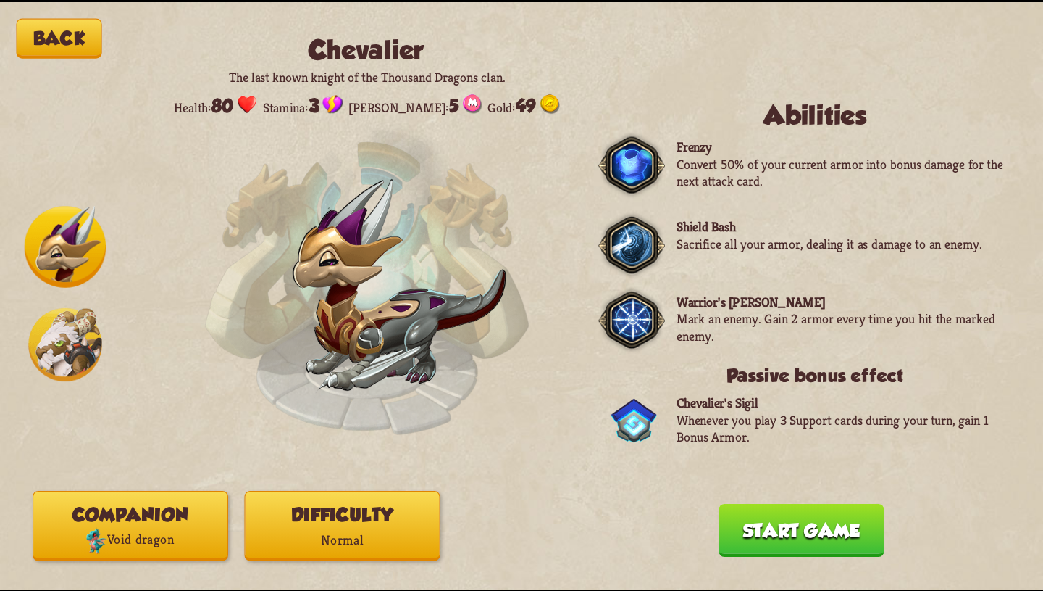
click at [76, 346] on img at bounding box center [64, 343] width 73 height 73
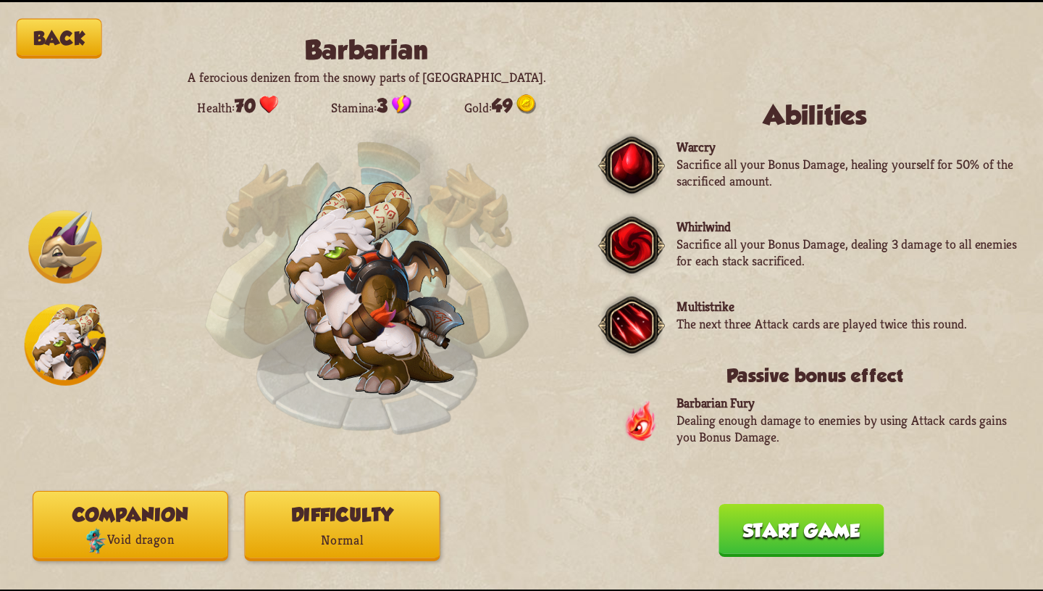
click at [57, 267] on img at bounding box center [64, 245] width 73 height 73
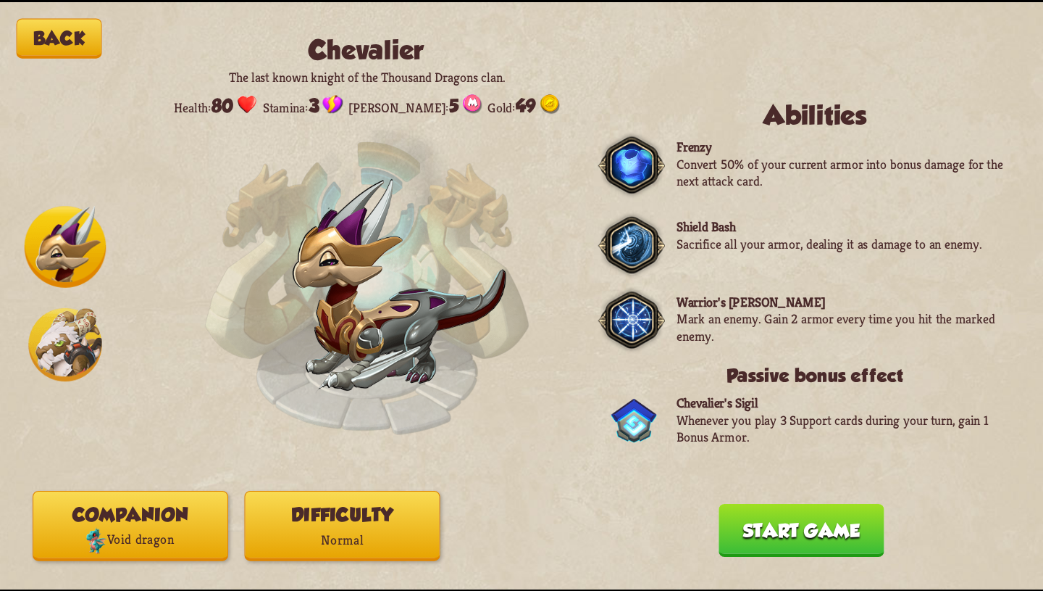
click at [143, 526] on p "Void dragon" at bounding box center [130, 539] width 194 height 27
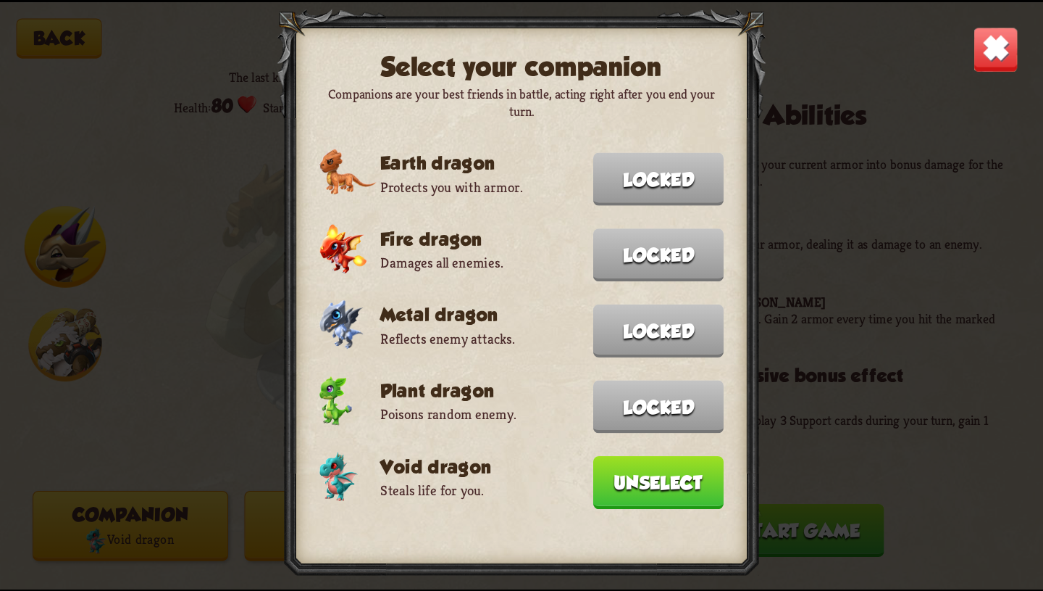
click at [1001, 49] on img at bounding box center [996, 49] width 46 height 46
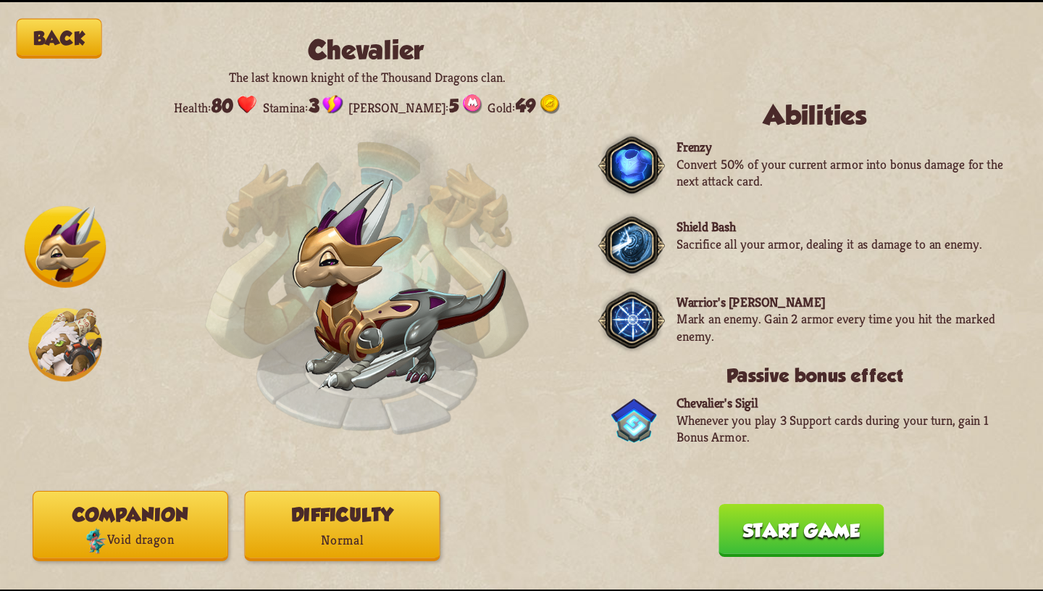
click at [374, 517] on button "Difficulty Normal" at bounding box center [343, 525] width 196 height 70
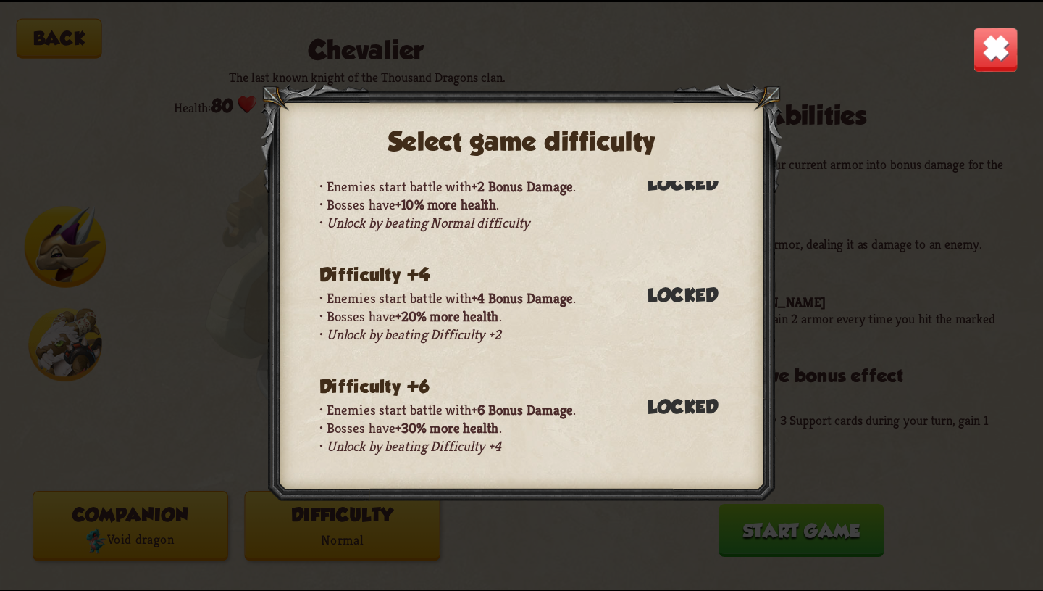
scroll to position [0, 0]
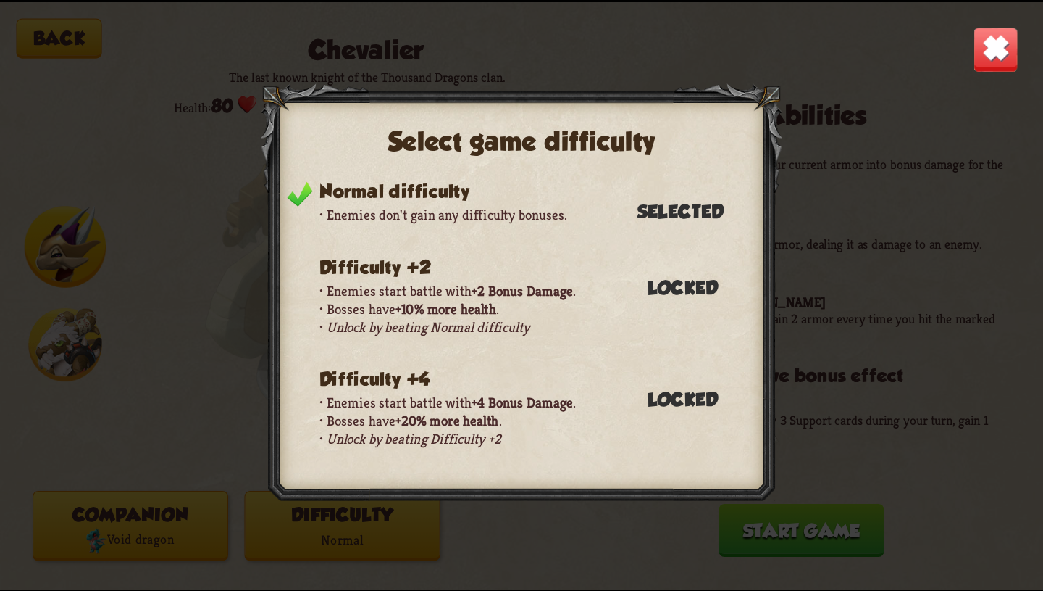
click at [972, 38] on div "Select game difficulty Normal difficulty Enemies don't gain any difficulty bonu…" at bounding box center [521, 295] width 1043 height 587
click at [1000, 33] on img at bounding box center [996, 49] width 46 height 46
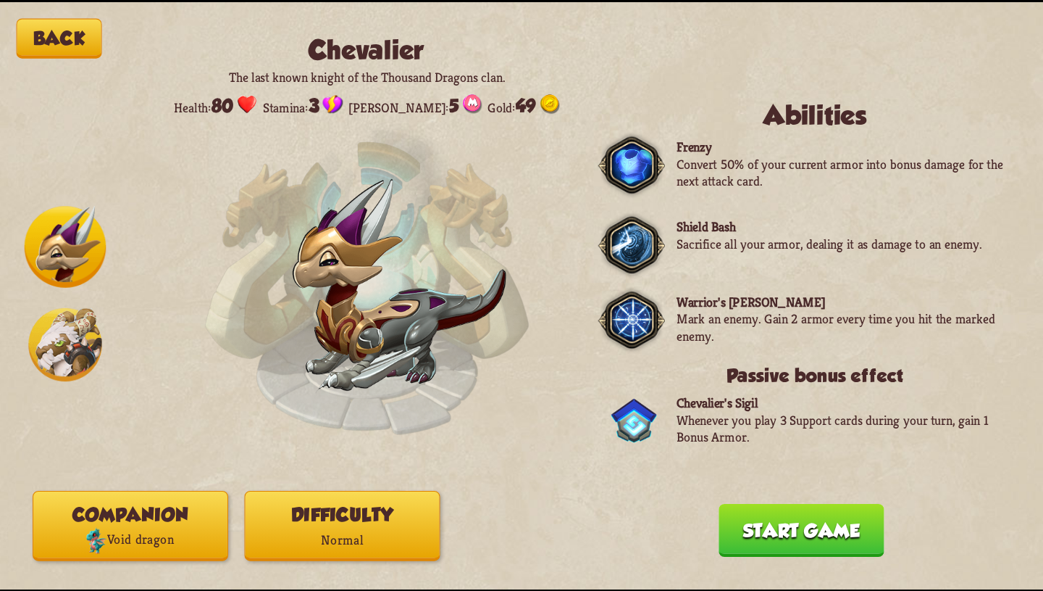
click at [791, 528] on button "Start game" at bounding box center [801, 529] width 165 height 53
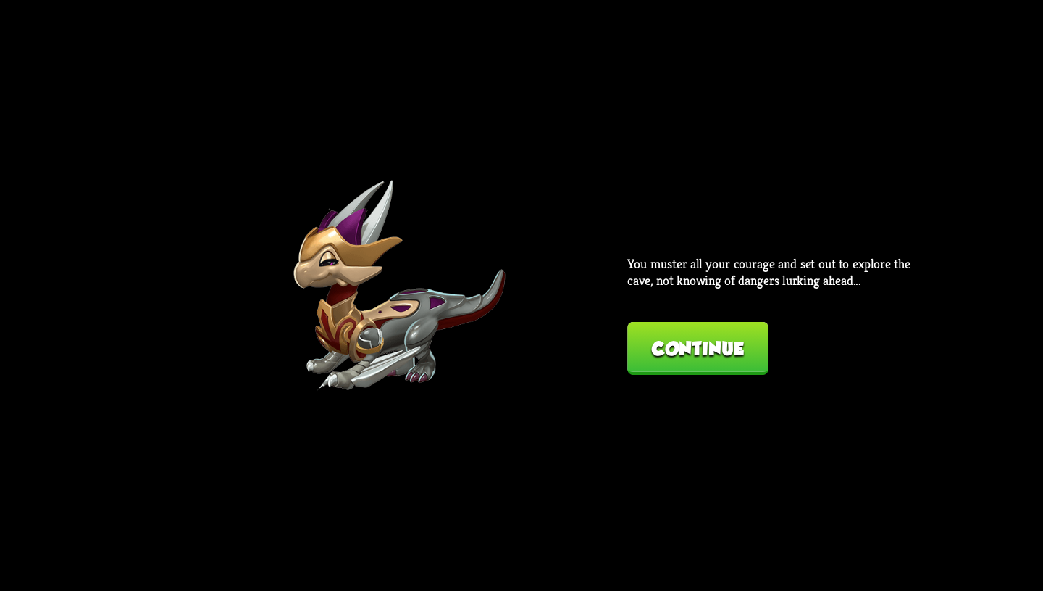
click at [721, 341] on button "Continue" at bounding box center [698, 348] width 141 height 53
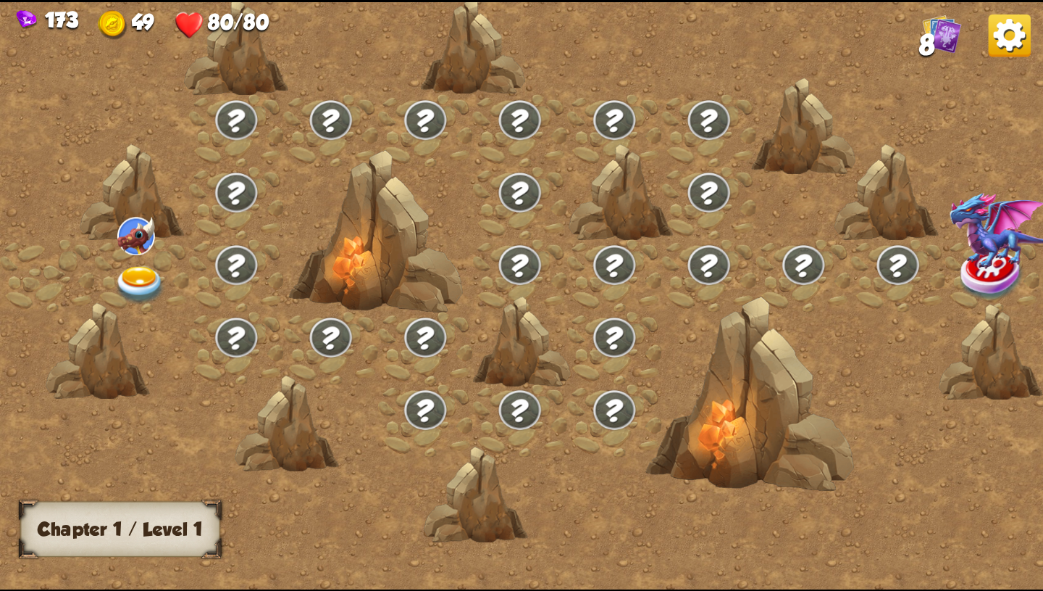
click at [130, 282] on img at bounding box center [140, 285] width 52 height 38
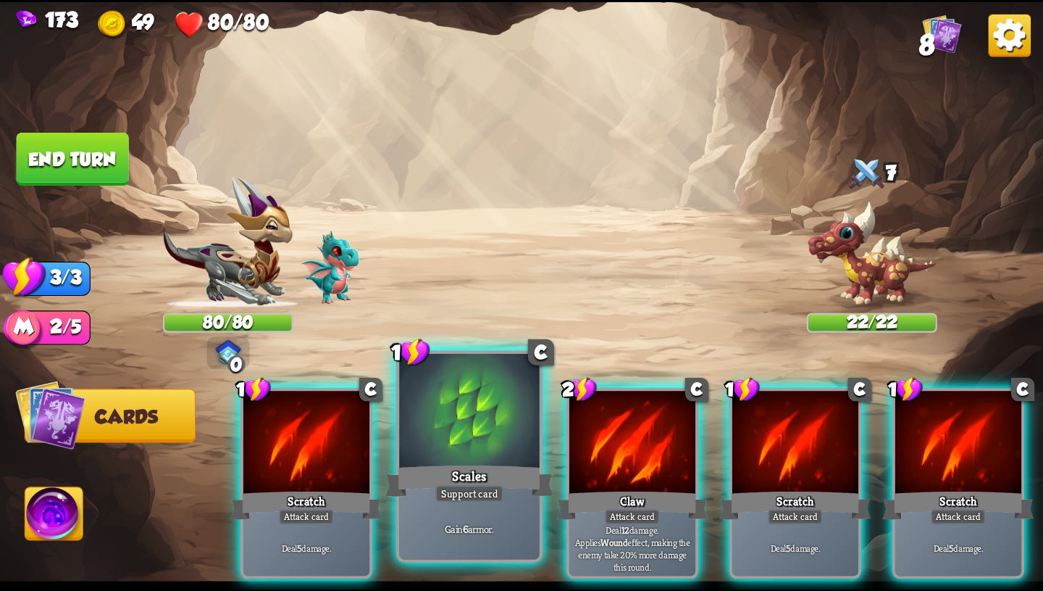
click at [476, 418] on div at bounding box center [469, 412] width 141 height 118
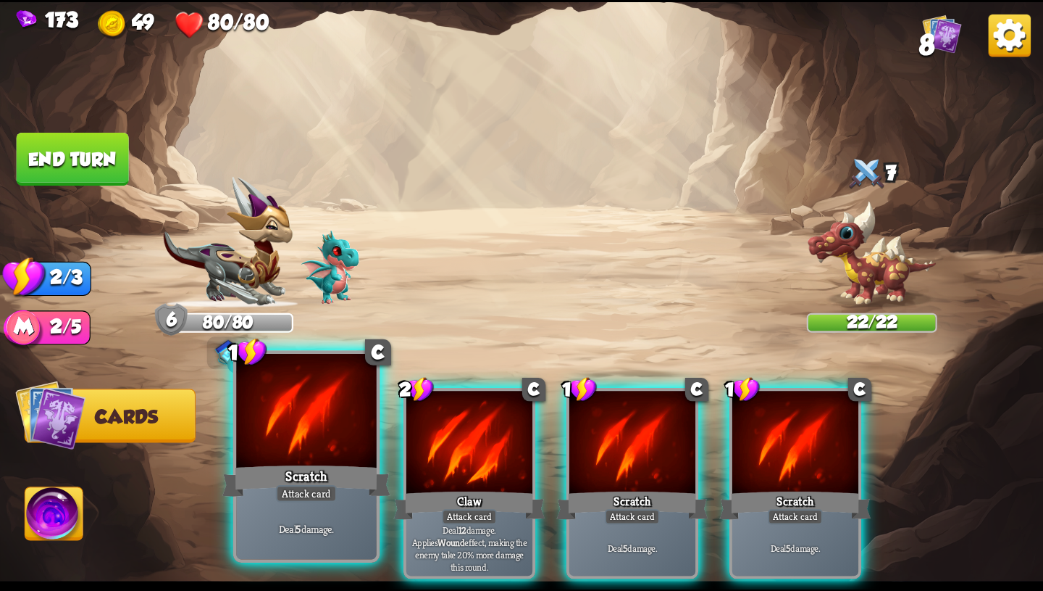
click at [291, 455] on div at bounding box center [306, 412] width 141 height 118
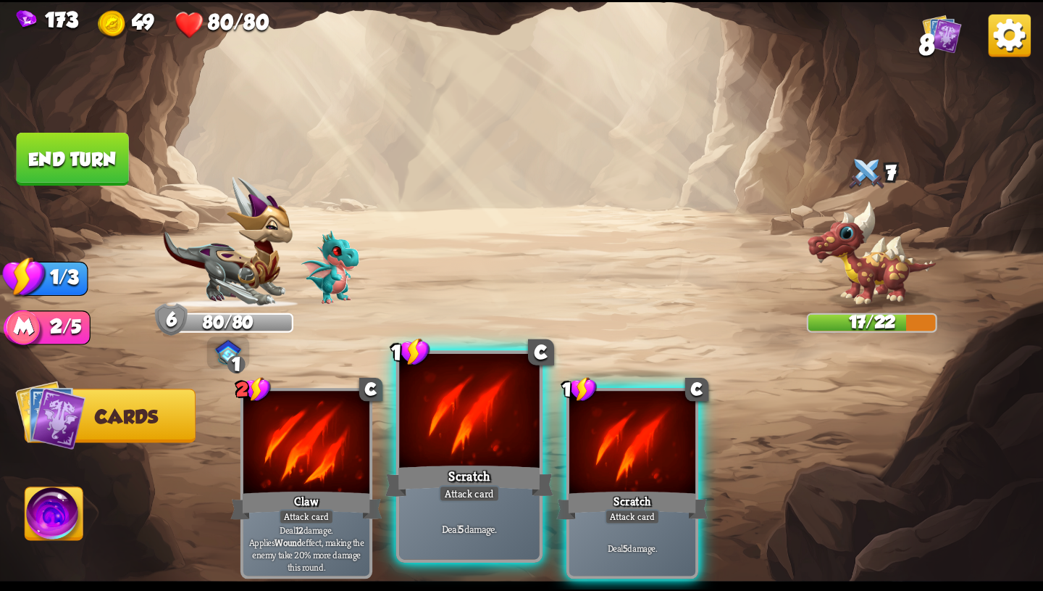
click at [436, 454] on div at bounding box center [469, 412] width 141 height 118
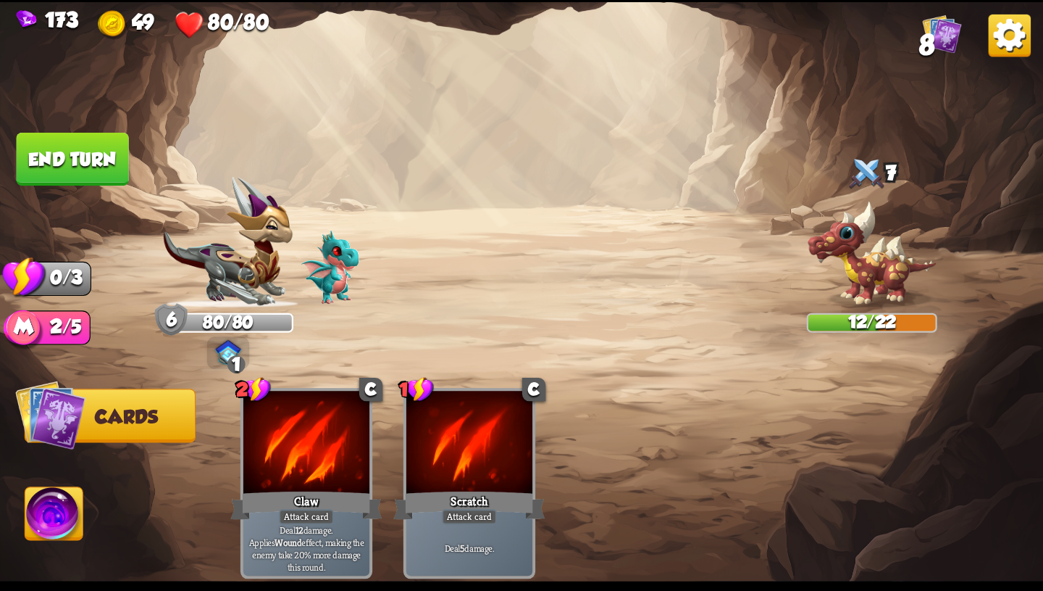
click at [58, 149] on button "End turn" at bounding box center [73, 159] width 112 height 53
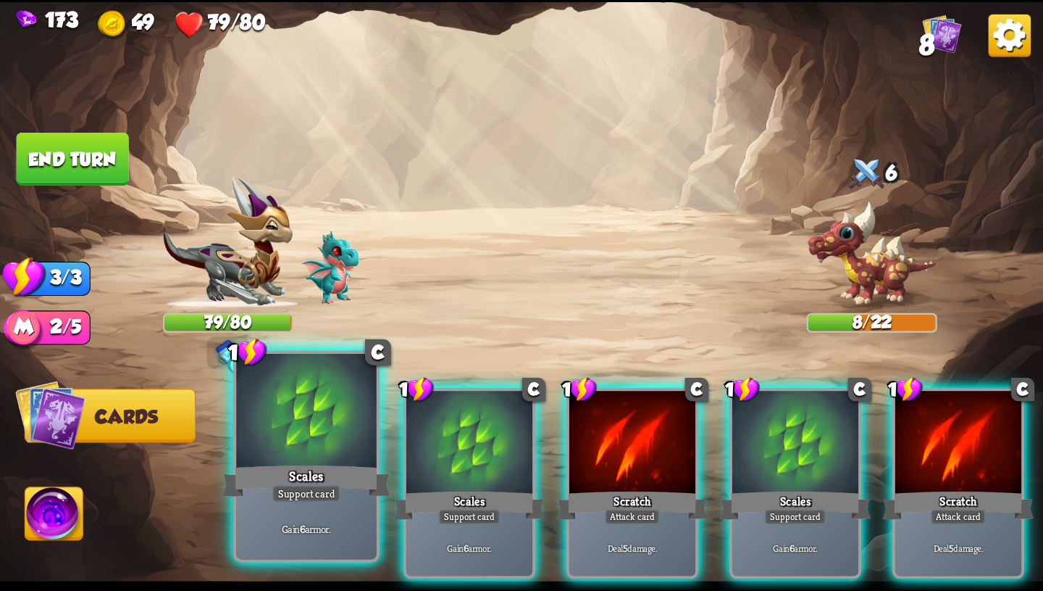
click at [321, 415] on div at bounding box center [306, 412] width 141 height 118
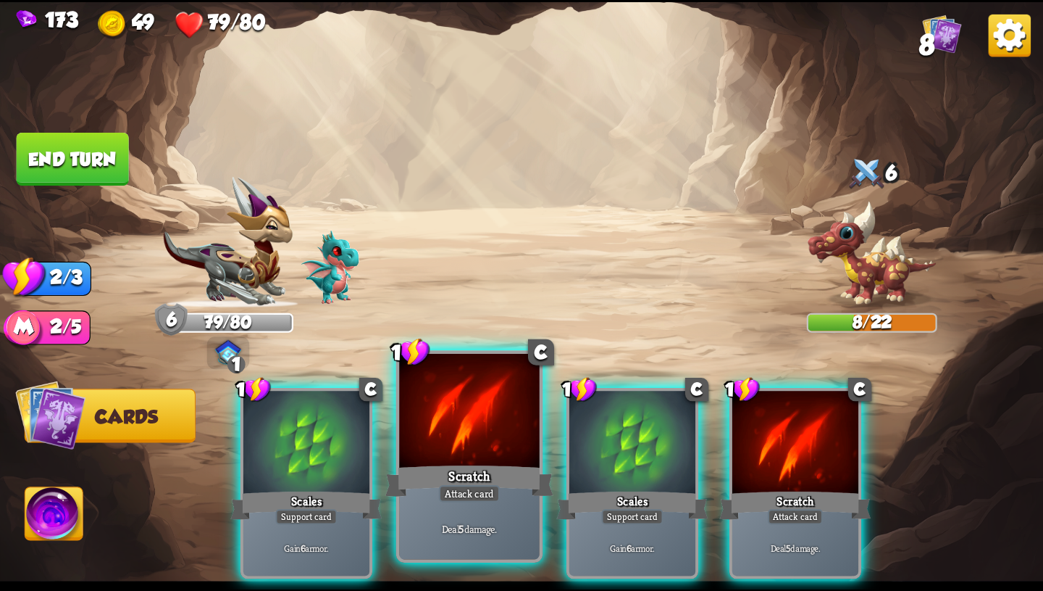
click at [504, 447] on div at bounding box center [469, 412] width 141 height 118
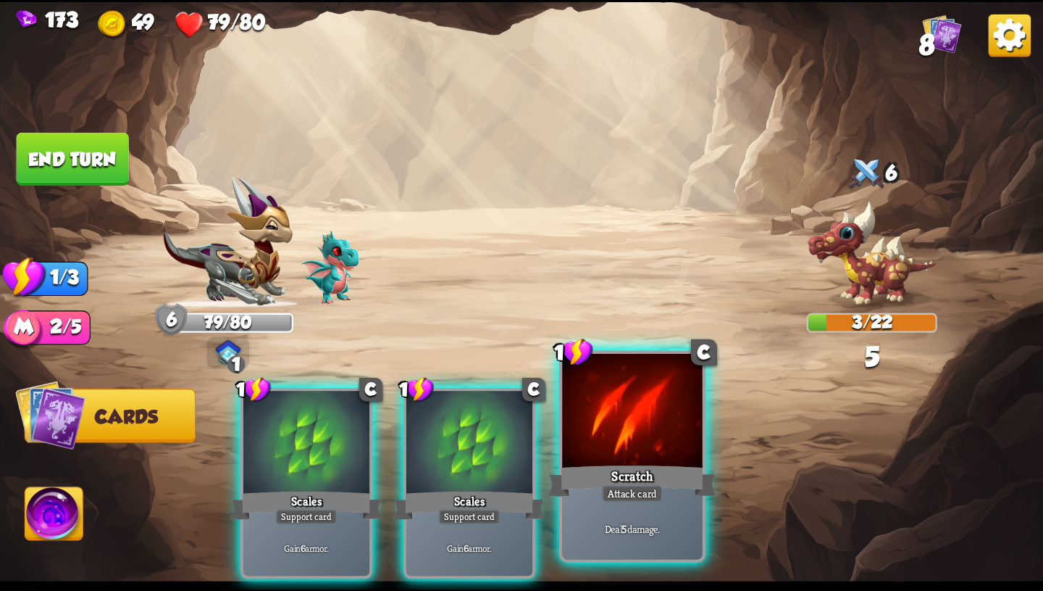
click at [625, 467] on div "Scratch" at bounding box center [633, 481] width 168 height 38
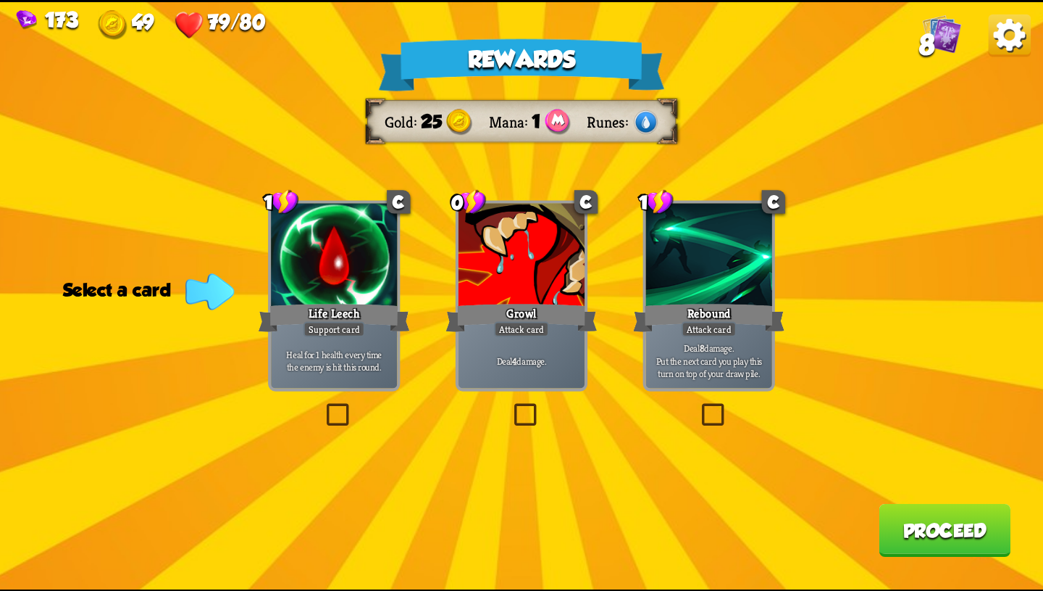
click at [565, 345] on div "Deal 4 damage." at bounding box center [522, 360] width 126 height 55
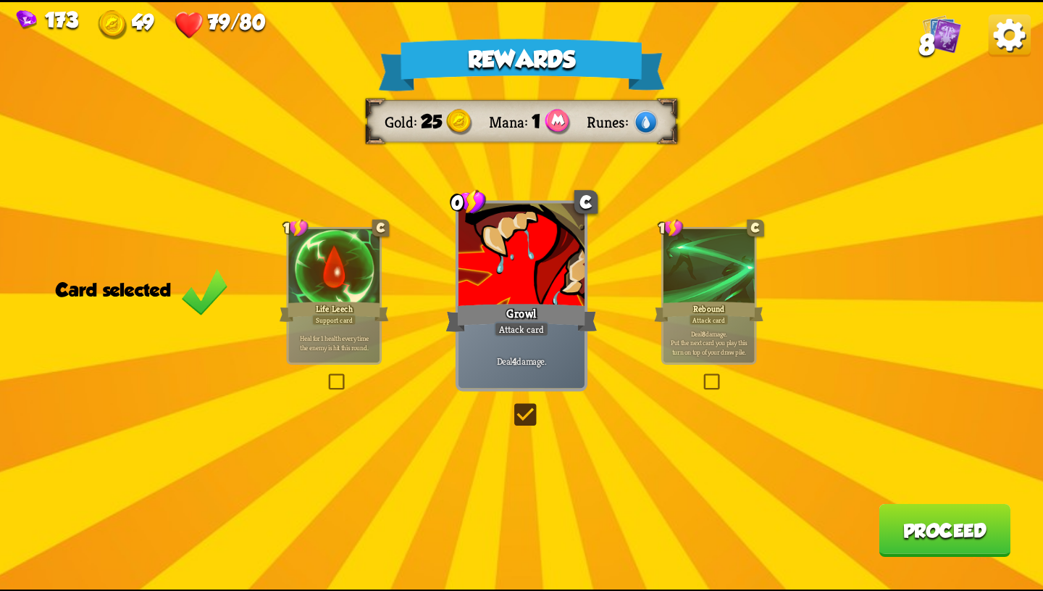
click at [333, 299] on div "Life Leech" at bounding box center [334, 311] width 109 height 25
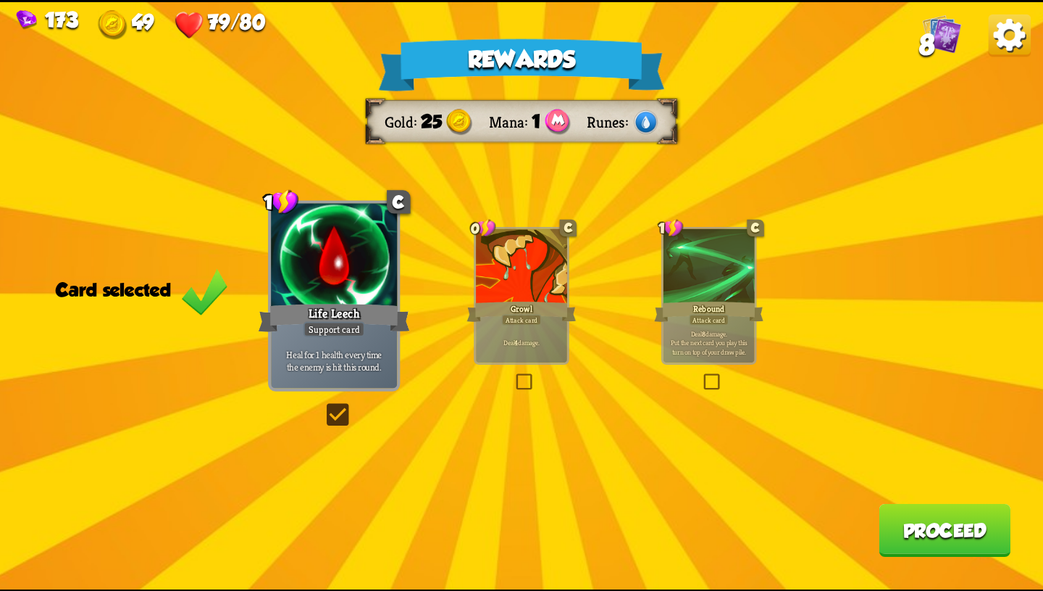
click at [690, 279] on div at bounding box center [709, 266] width 91 height 77
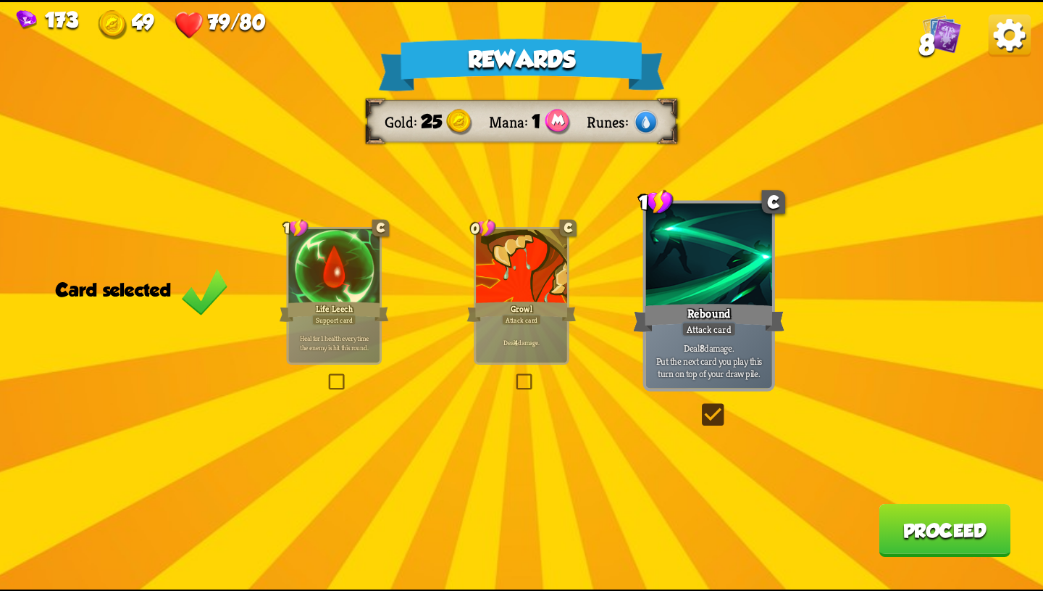
click at [360, 305] on div "Life Leech" at bounding box center [334, 311] width 109 height 25
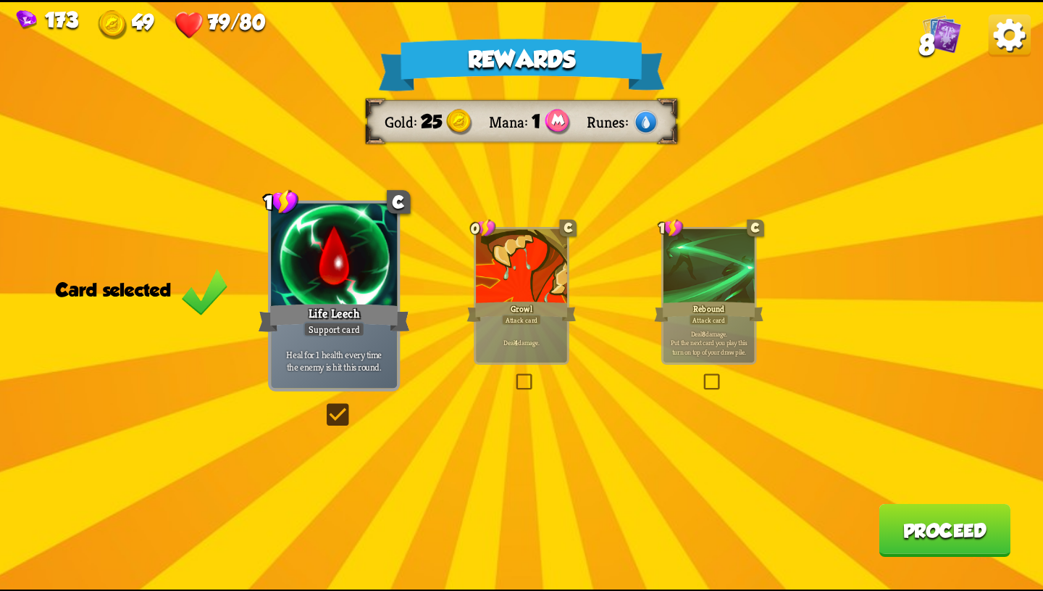
click at [675, 302] on div "Rebound" at bounding box center [708, 311] width 109 height 25
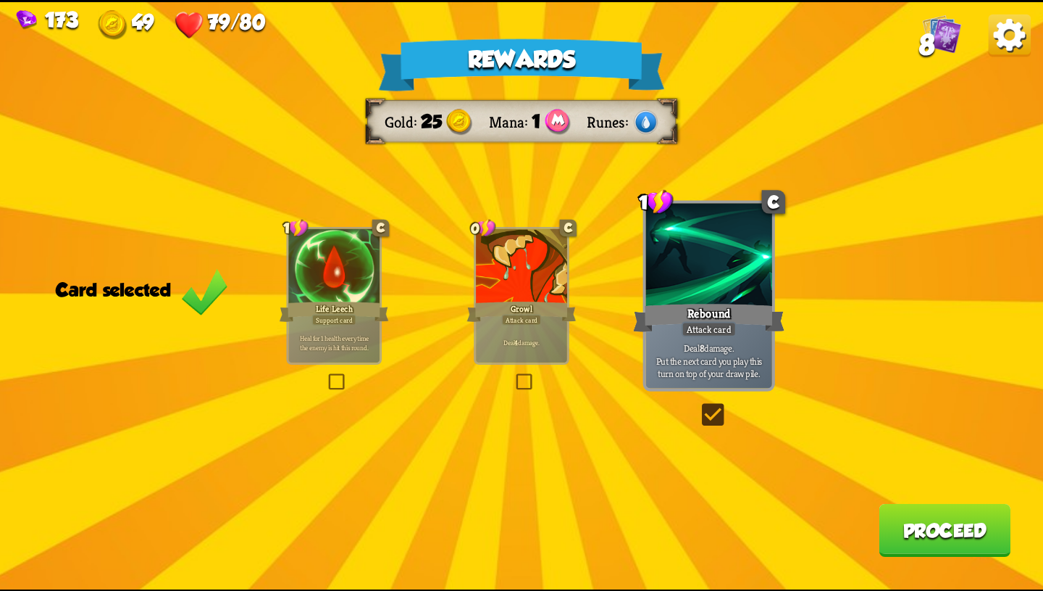
click at [286, 295] on div "1 C Life Leech Support card Heal for 1 health every time the enemy is hit this …" at bounding box center [334, 295] width 96 height 138
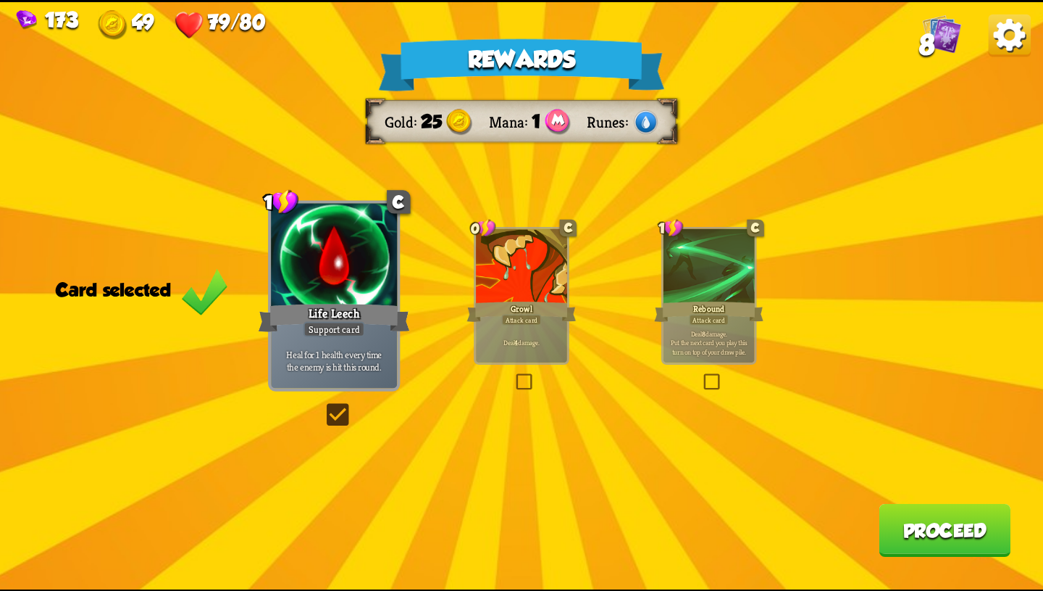
click at [909, 522] on button "Proceed" at bounding box center [945, 529] width 132 height 53
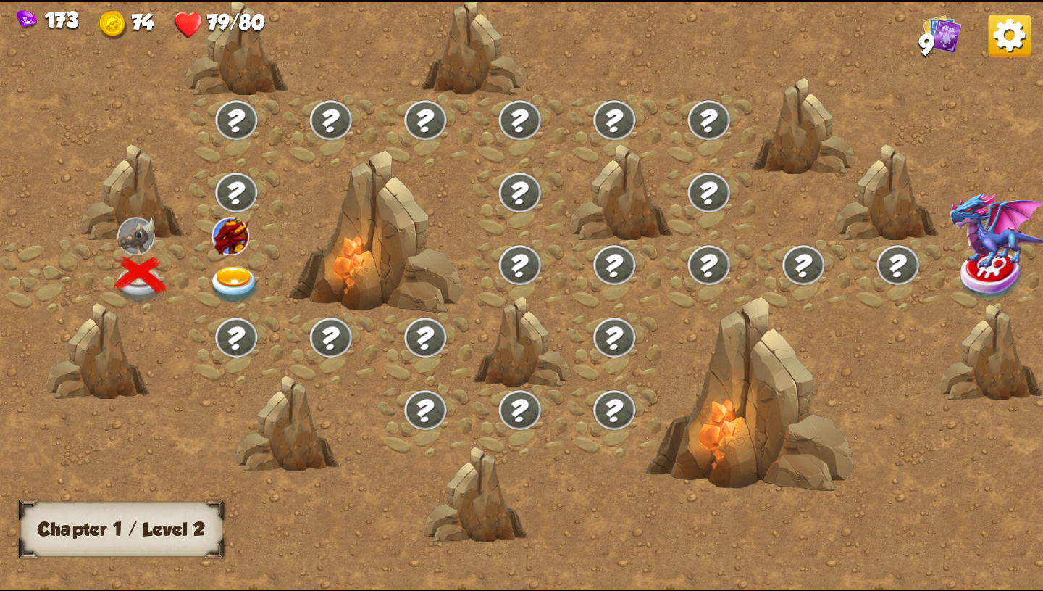
click at [239, 275] on img at bounding box center [235, 285] width 52 height 38
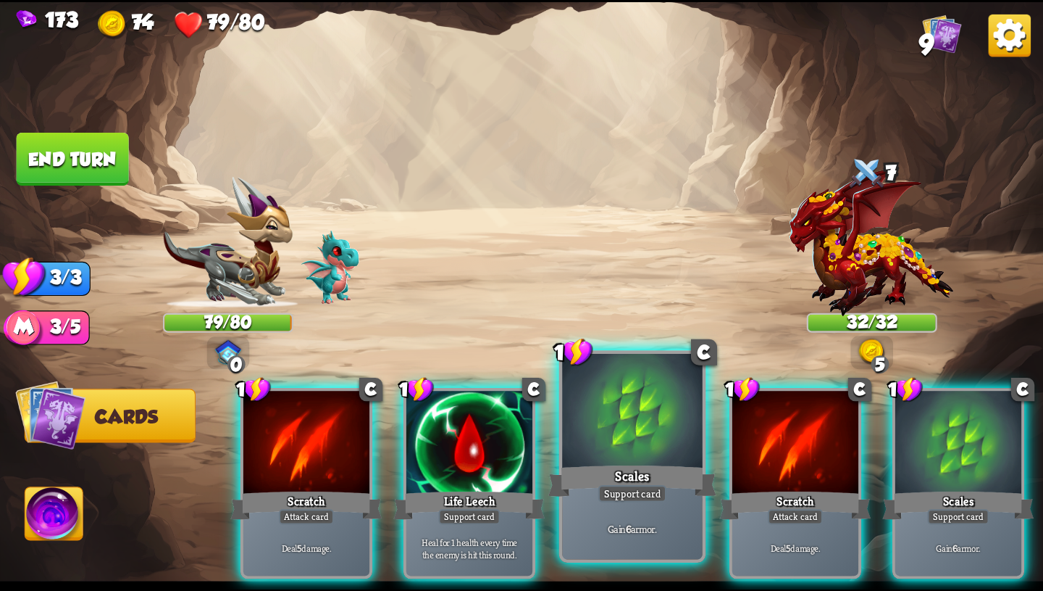
click at [645, 504] on div "Gain 6 armor." at bounding box center [632, 528] width 141 height 61
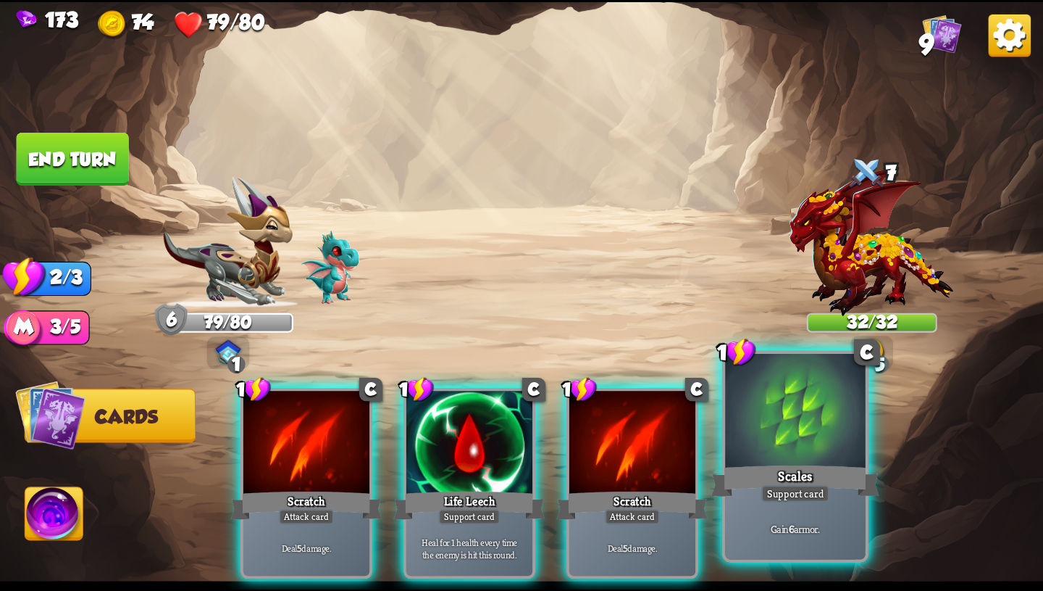
click at [762, 517] on div "Gain 6 armor." at bounding box center [795, 528] width 141 height 61
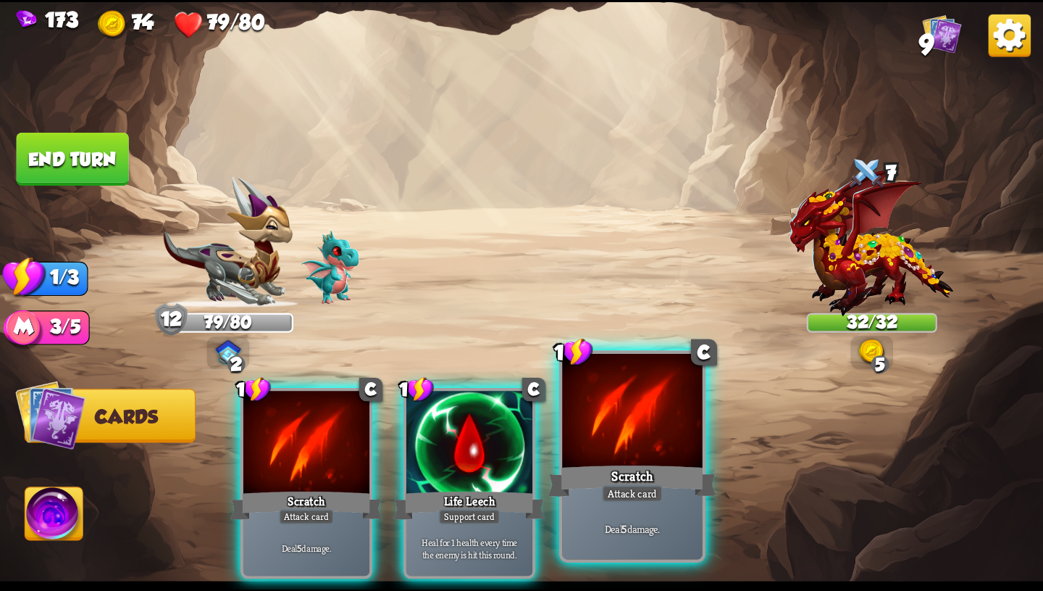
click at [667, 509] on div "Deal 5 damage." at bounding box center [632, 528] width 141 height 61
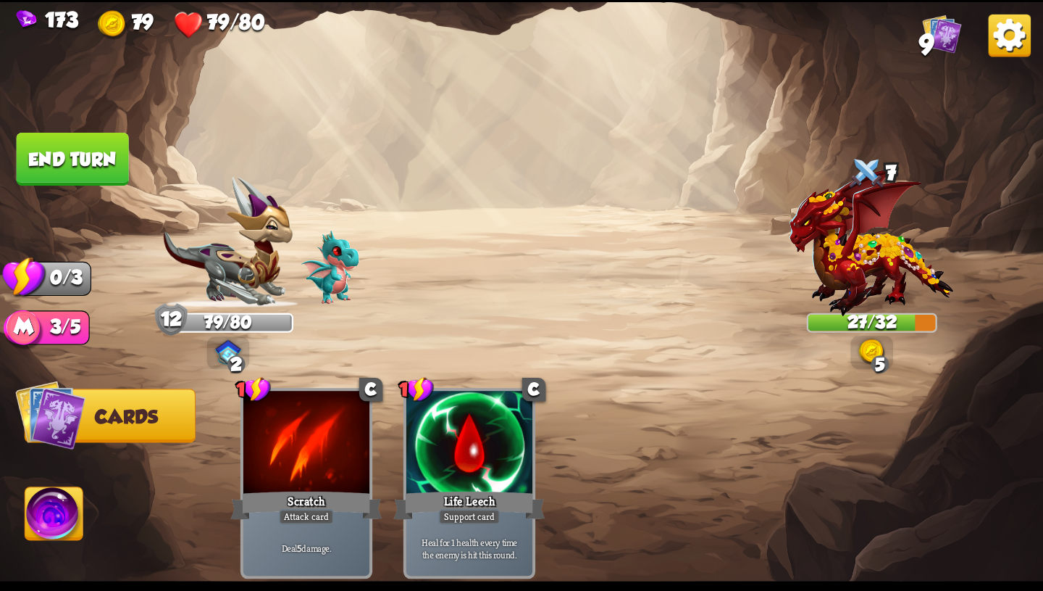
click at [88, 173] on button "End turn" at bounding box center [73, 159] width 112 height 53
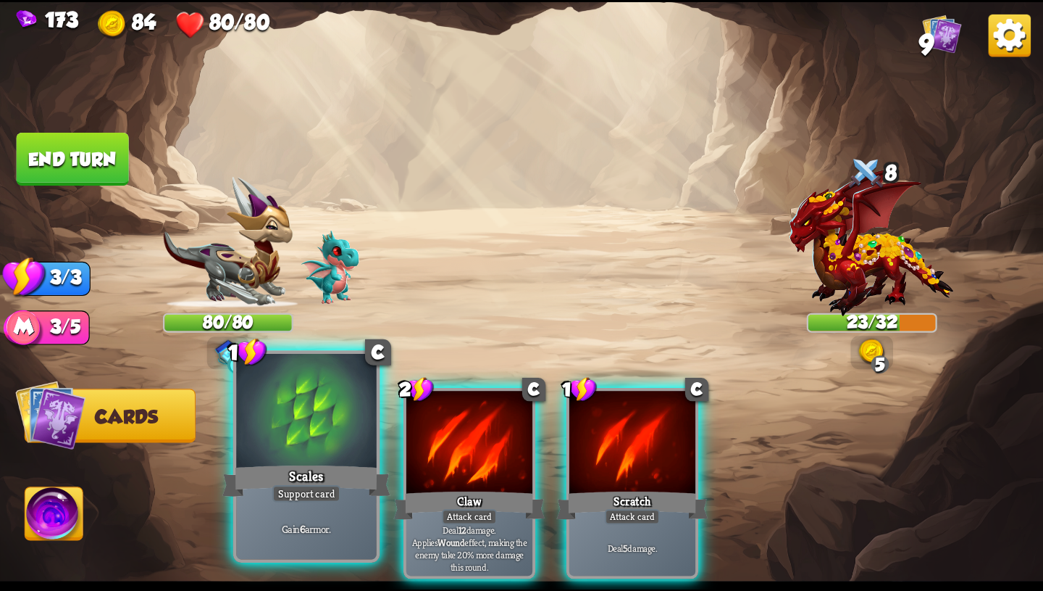
click at [275, 470] on div "Scales" at bounding box center [306, 481] width 168 height 38
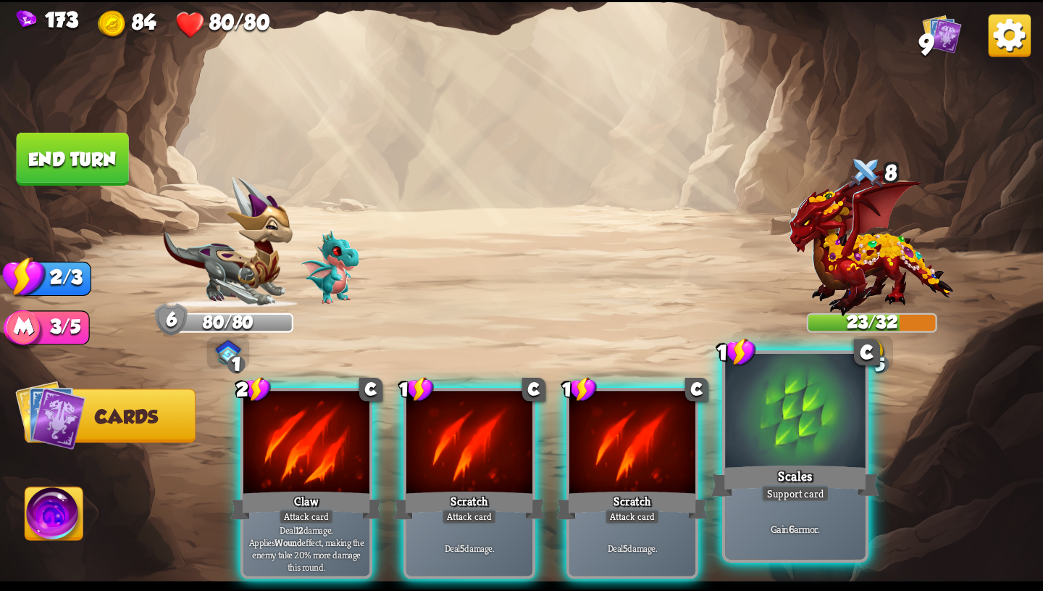
click at [774, 509] on div "Gain 6 armor." at bounding box center [795, 528] width 141 height 61
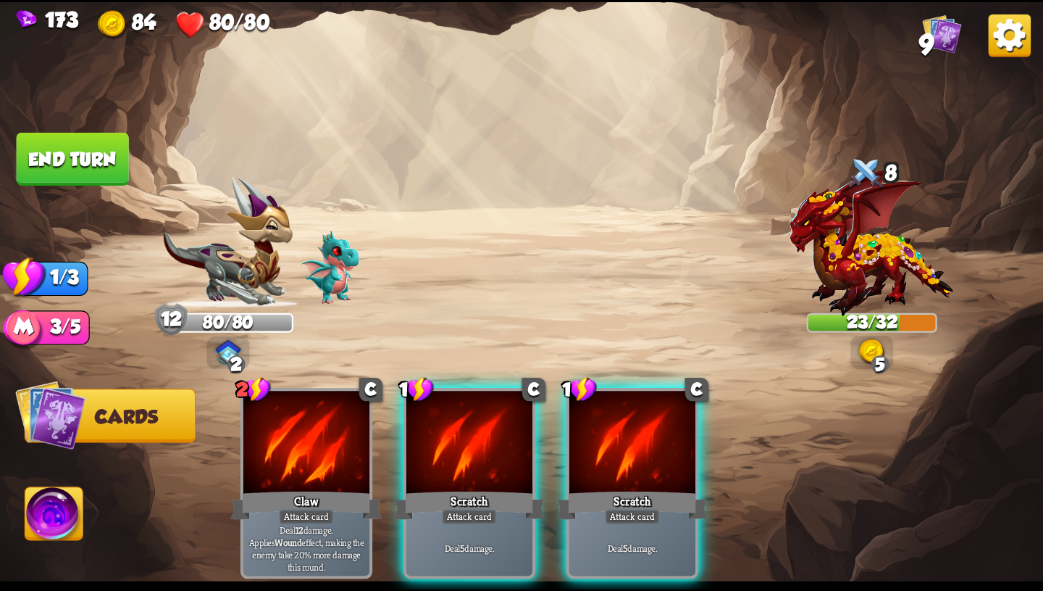
click at [85, 147] on button "End turn" at bounding box center [73, 159] width 112 height 53
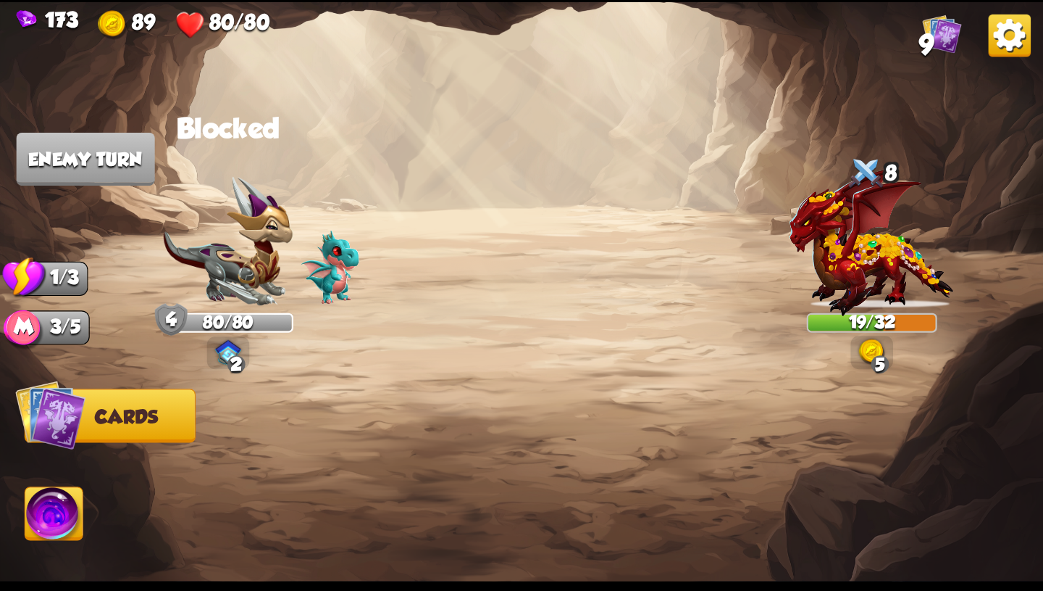
click at [869, 343] on div "5" at bounding box center [872, 352] width 43 height 33
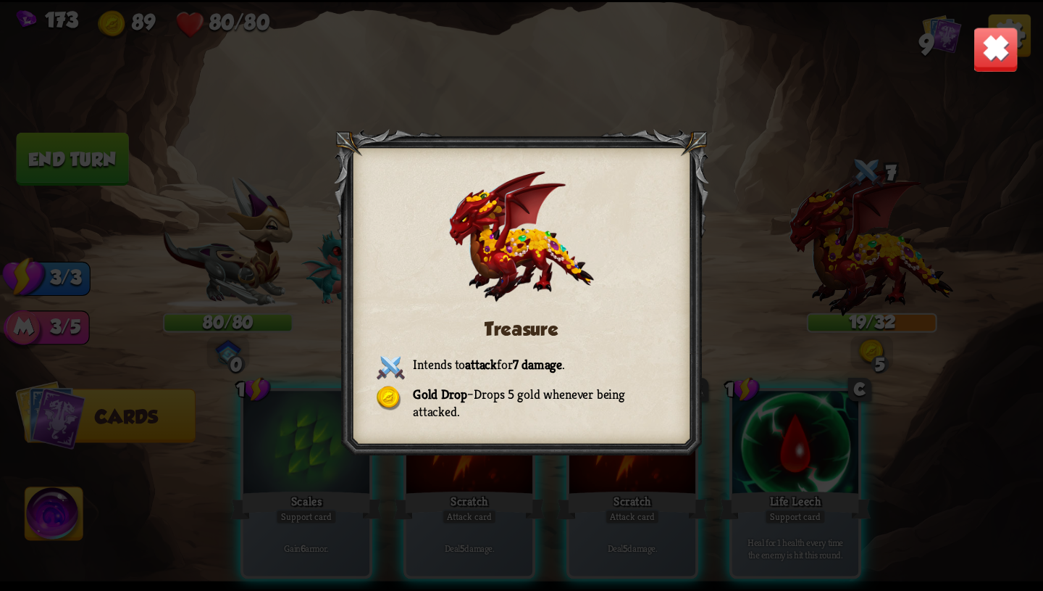
click at [995, 57] on img at bounding box center [996, 49] width 46 height 46
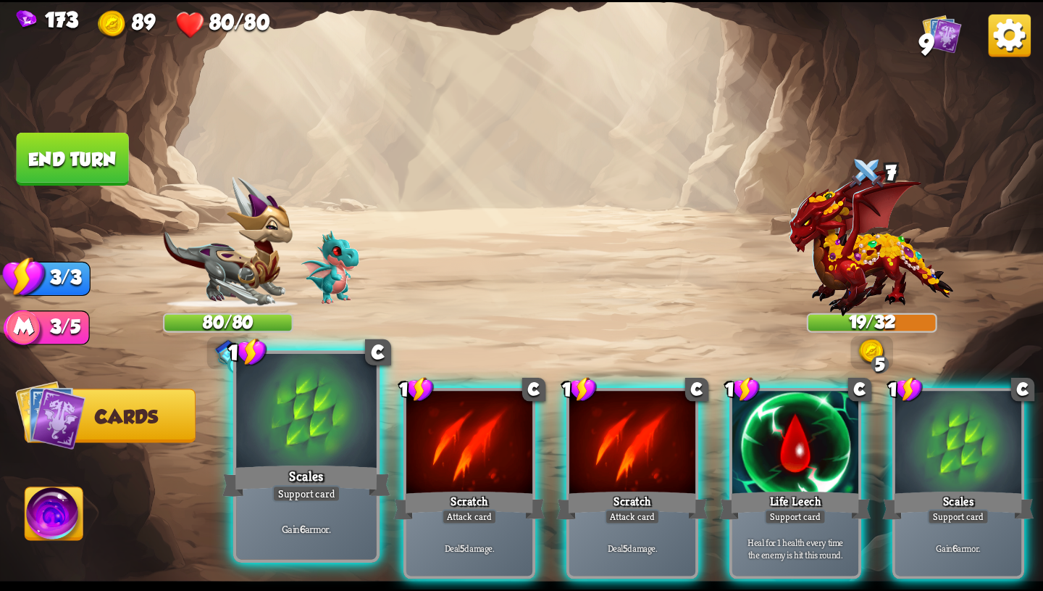
click at [267, 450] on div at bounding box center [306, 412] width 141 height 118
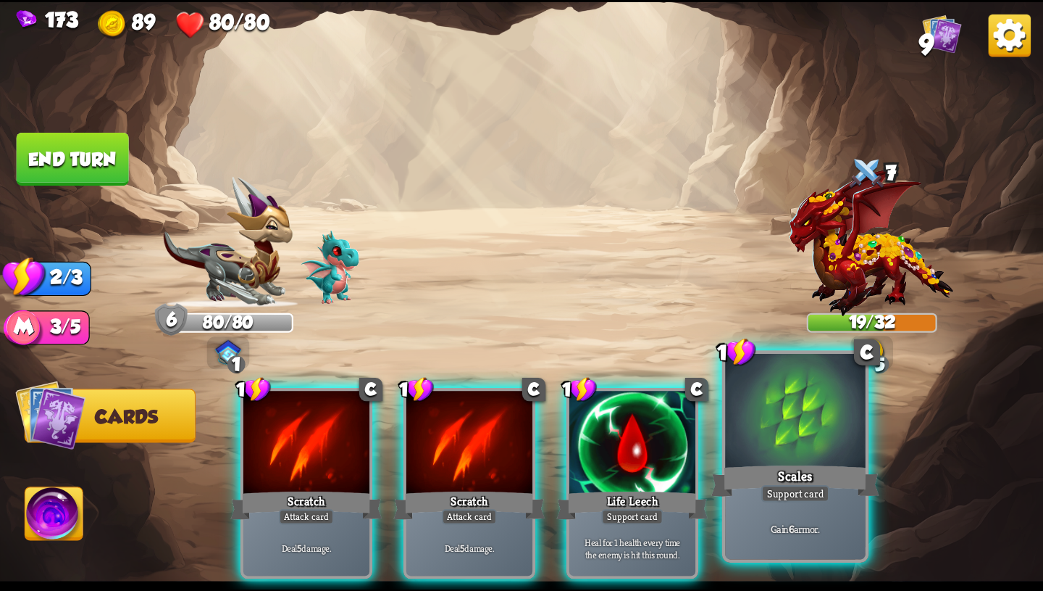
click at [829, 466] on div "Scales" at bounding box center [796, 481] width 168 height 38
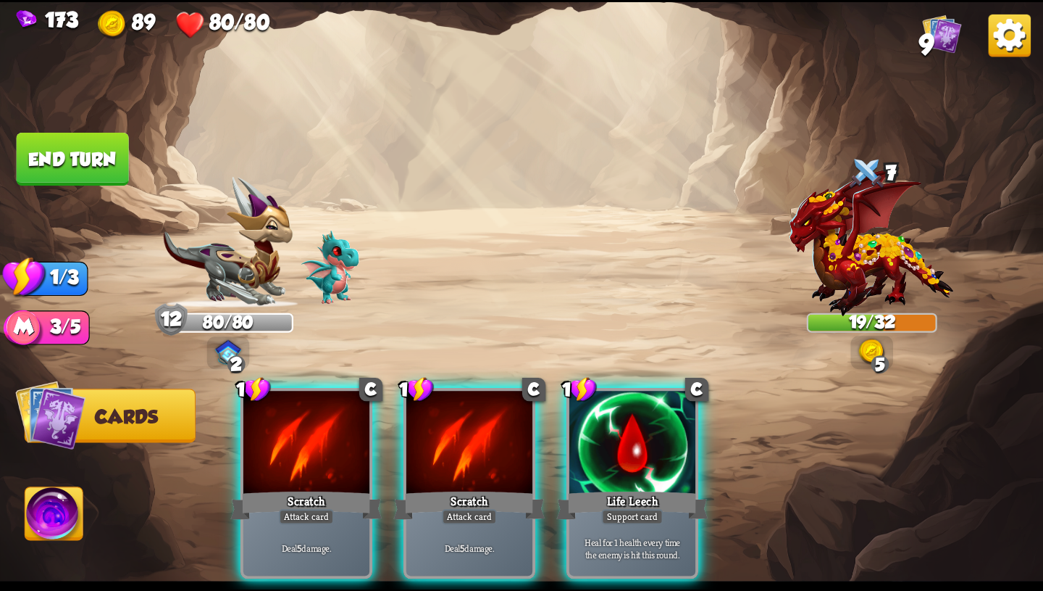
click at [48, 146] on button "End turn" at bounding box center [73, 159] width 112 height 53
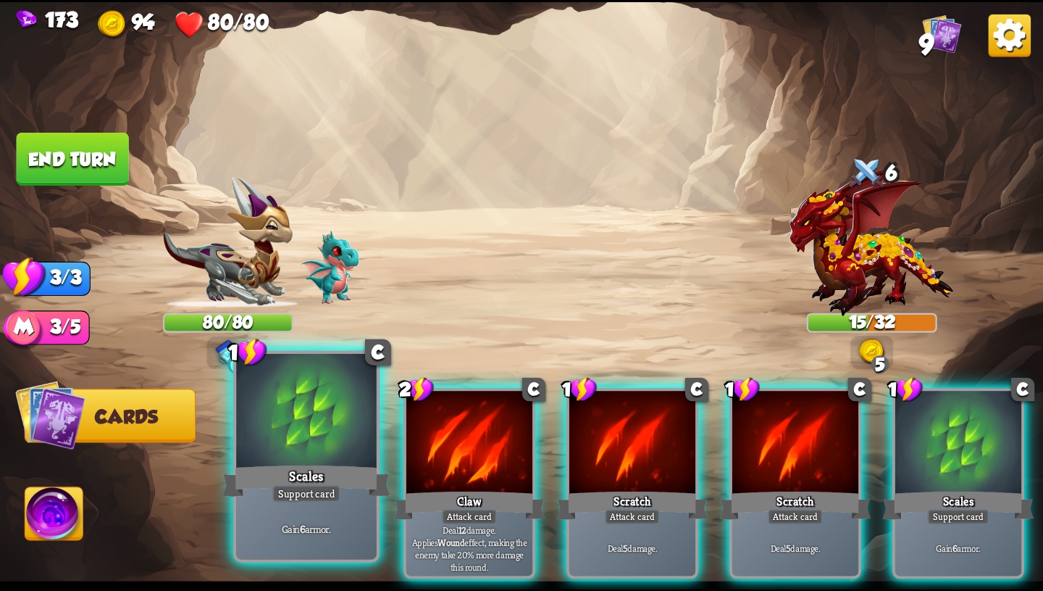
click at [292, 434] on div at bounding box center [306, 412] width 141 height 118
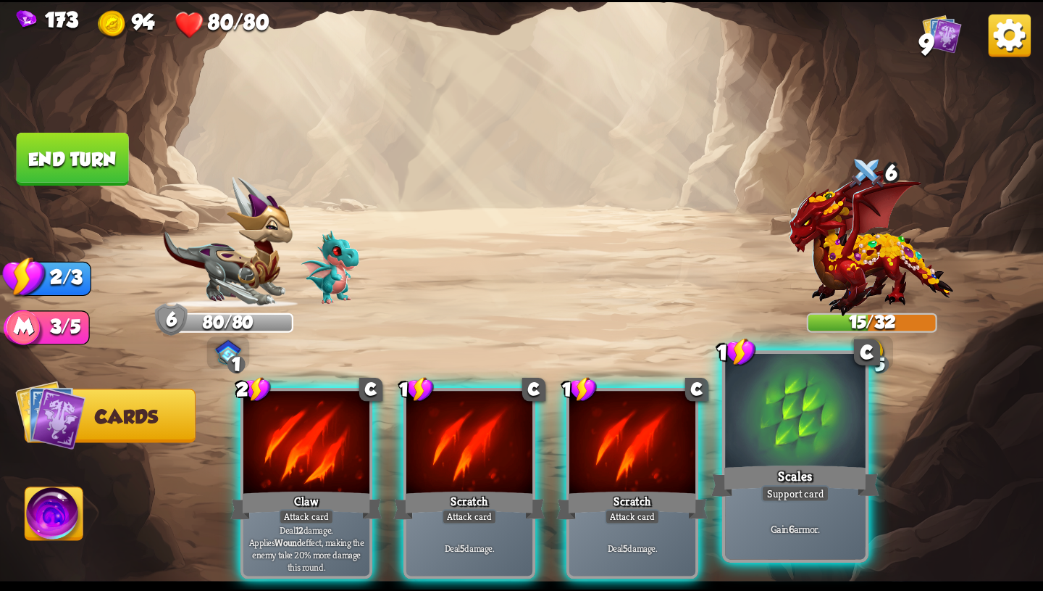
click at [799, 496] on div "Support card" at bounding box center [796, 493] width 69 height 17
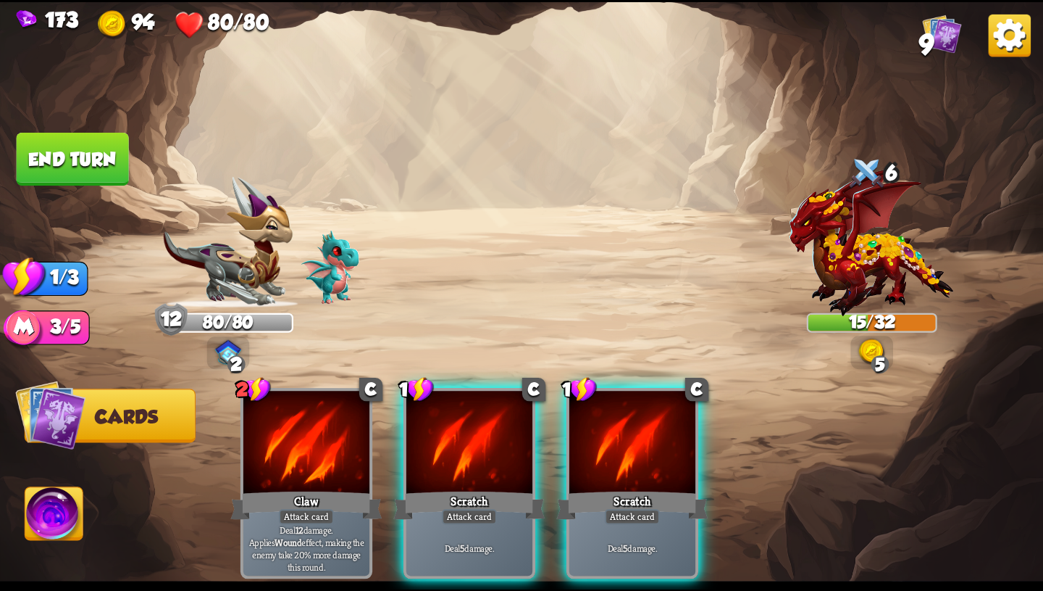
click at [85, 157] on button "End turn" at bounding box center [73, 159] width 112 height 53
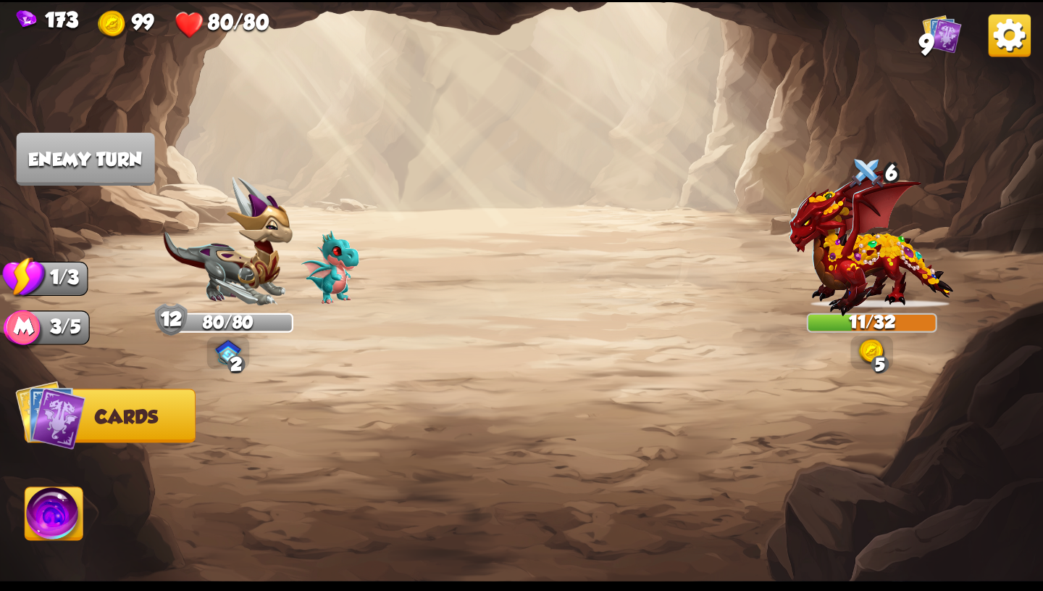
click at [218, 356] on img at bounding box center [228, 352] width 26 height 25
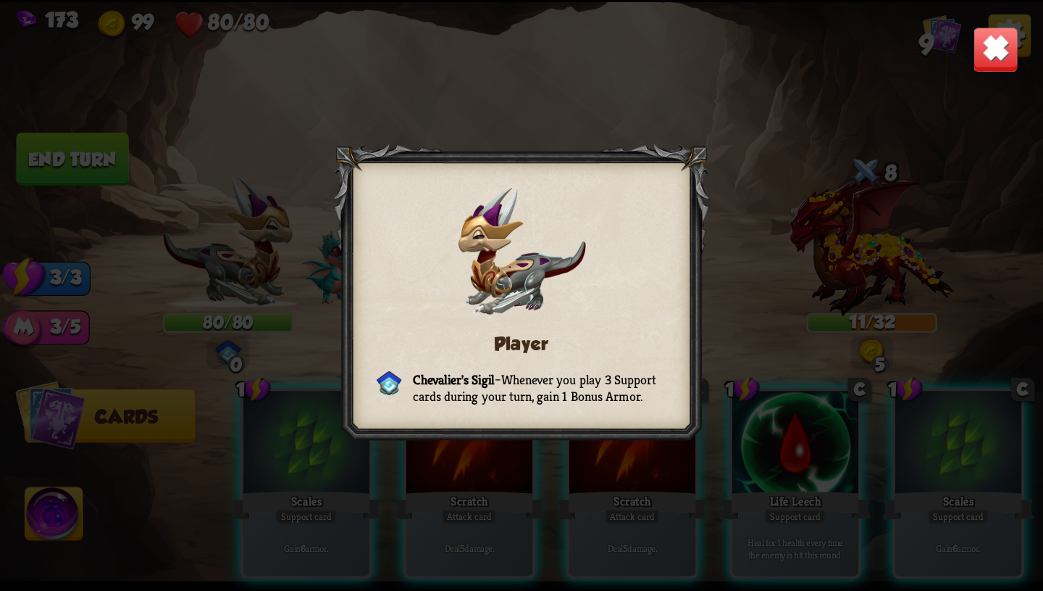
click at [996, 47] on img at bounding box center [996, 49] width 46 height 46
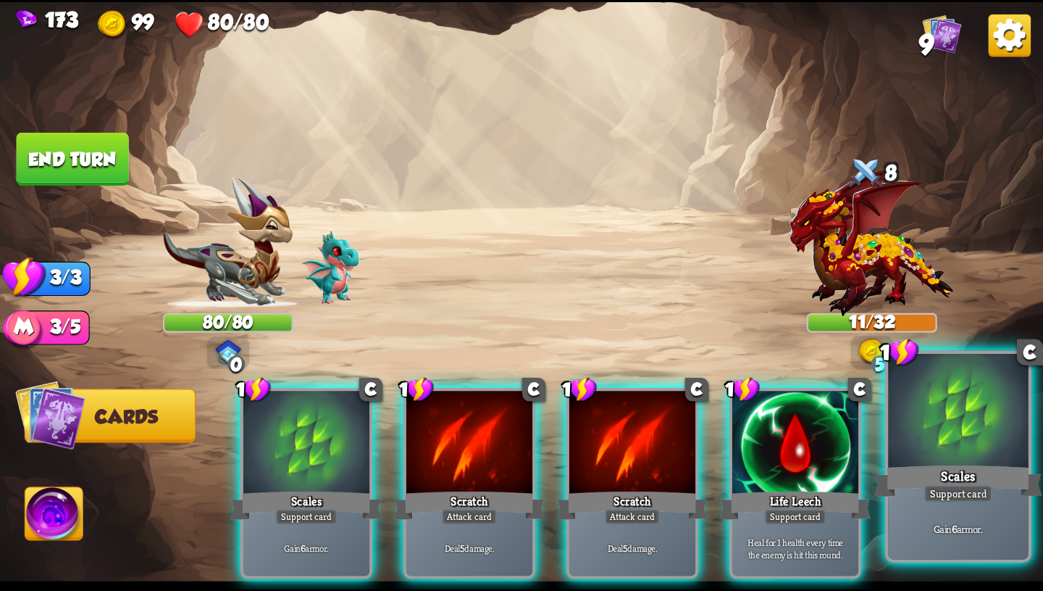
click at [959, 422] on div at bounding box center [958, 412] width 141 height 118
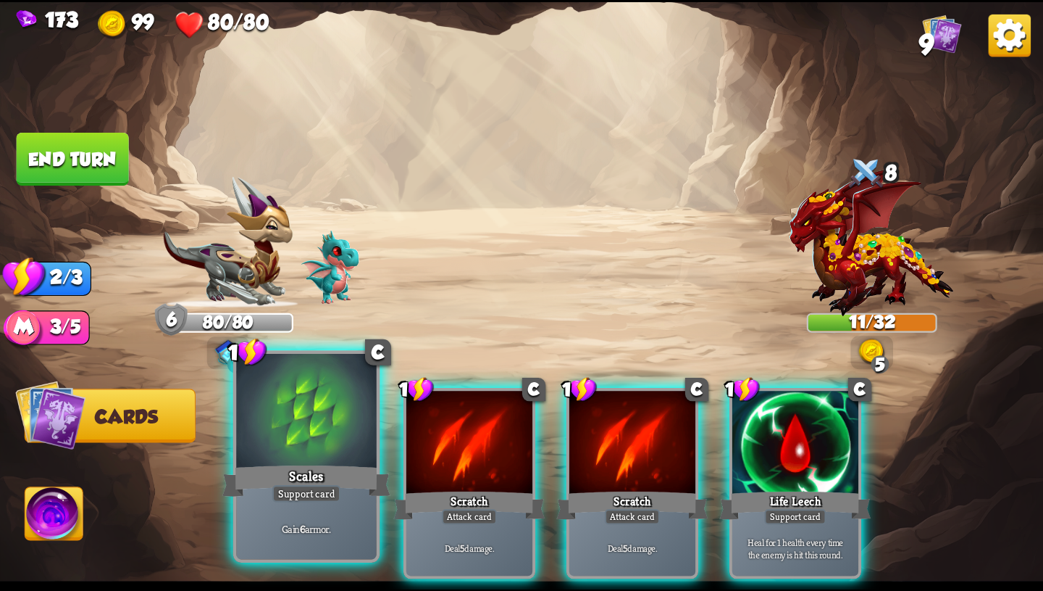
click at [316, 423] on div at bounding box center [306, 412] width 141 height 118
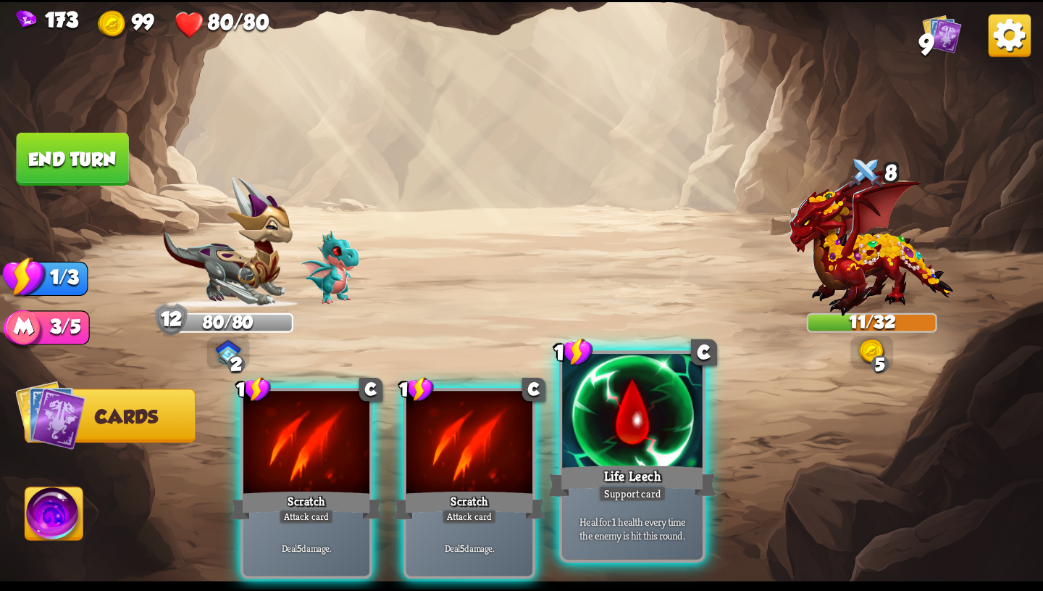
click at [655, 465] on div "Life Leech" at bounding box center [633, 481] width 168 height 38
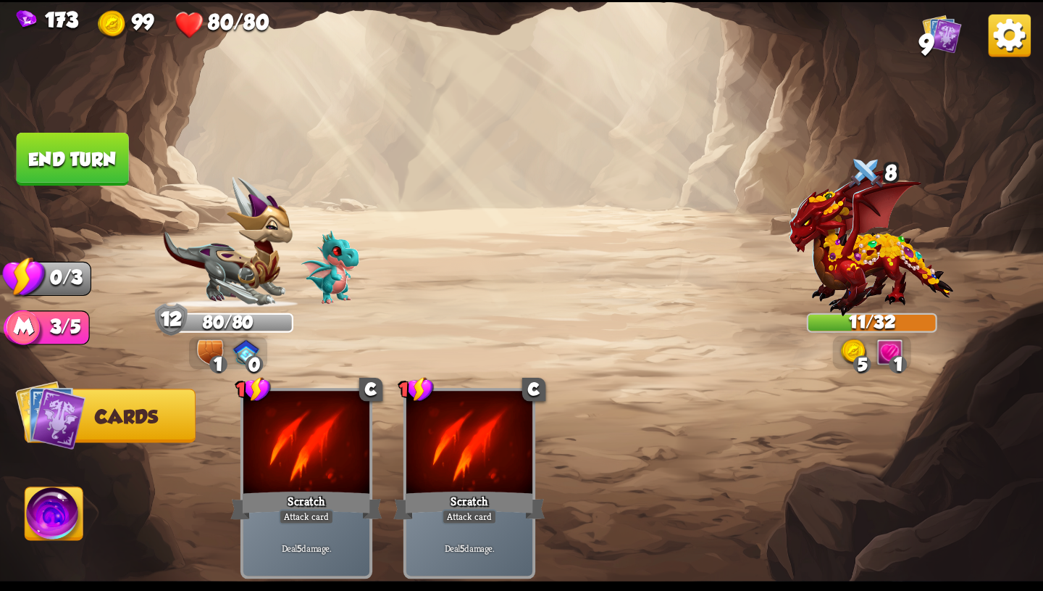
click at [94, 149] on button "End turn" at bounding box center [73, 159] width 112 height 53
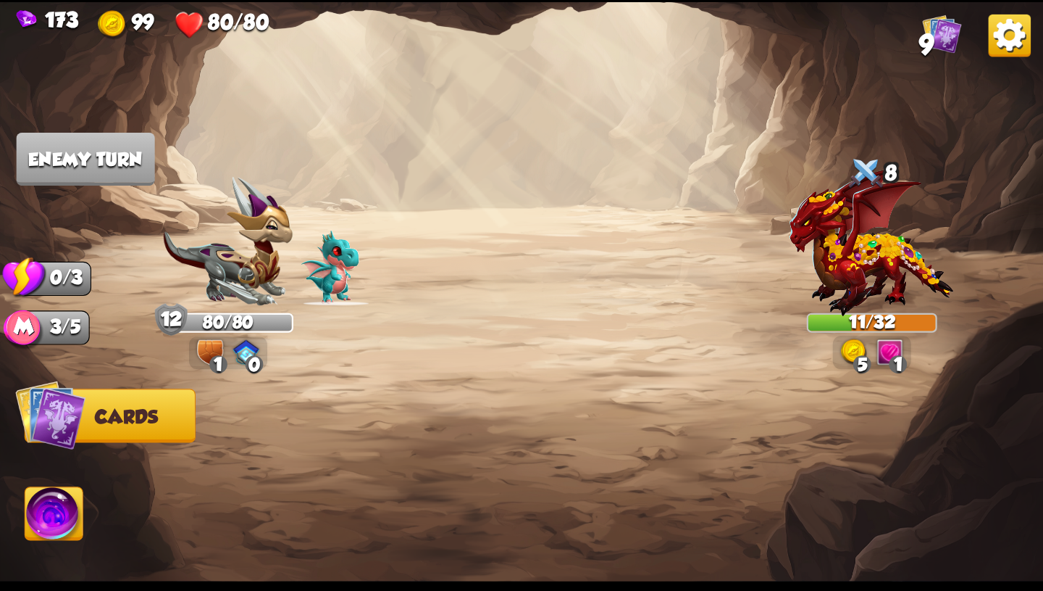
click at [246, 361] on div "0" at bounding box center [255, 364] width 18 height 18
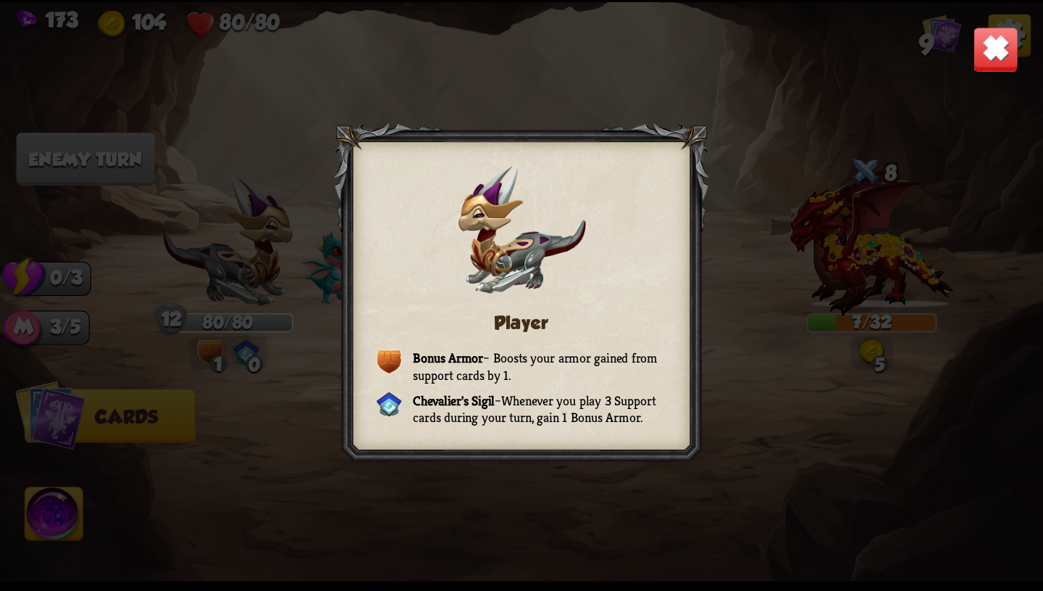
click at [949, 79] on div "Player Bonus Armor – Boosts your armor gained from support cards by 1. [PERSON_…" at bounding box center [521, 295] width 1043 height 587
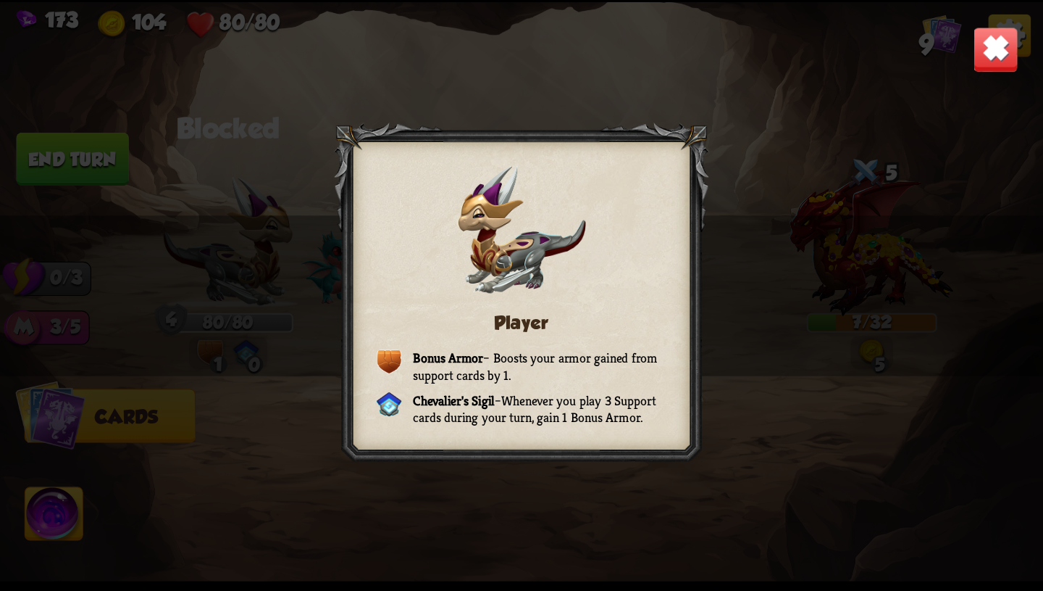
click at [986, 52] on img at bounding box center [996, 49] width 46 height 46
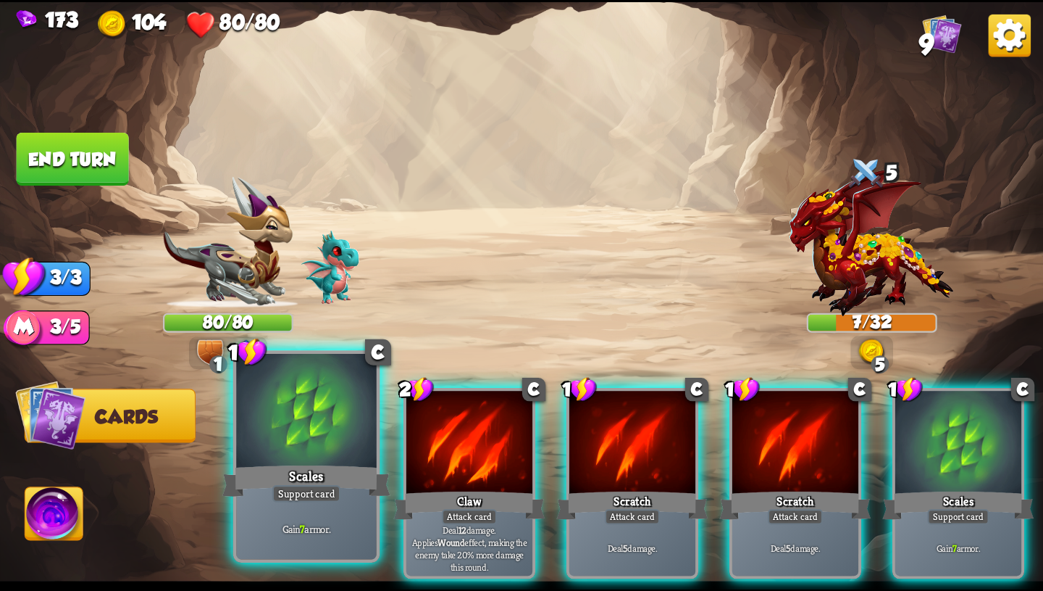
click at [289, 475] on div "Scales" at bounding box center [306, 481] width 168 height 38
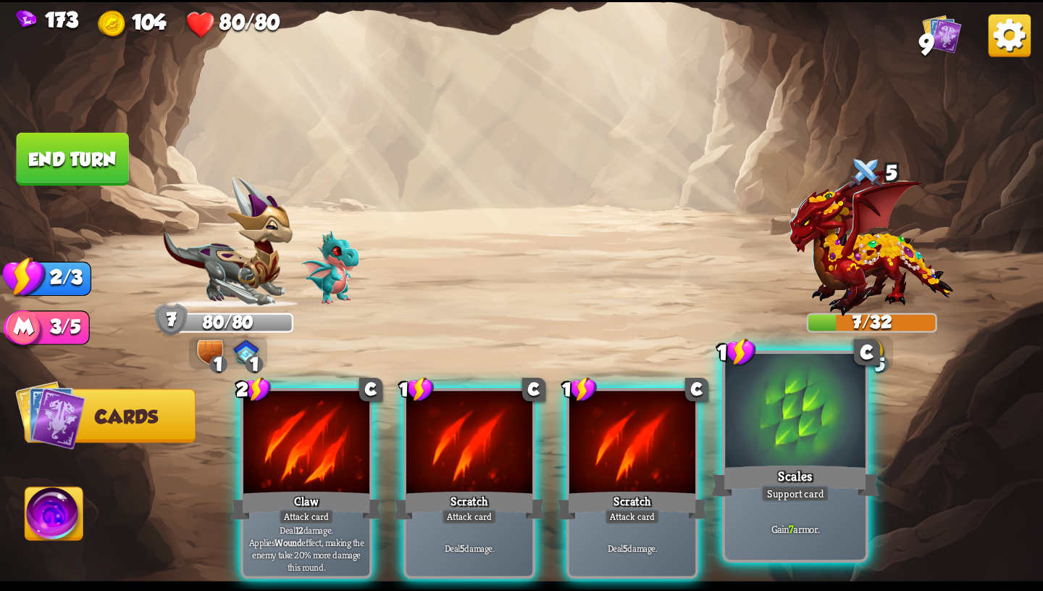
click at [833, 458] on div at bounding box center [795, 412] width 141 height 118
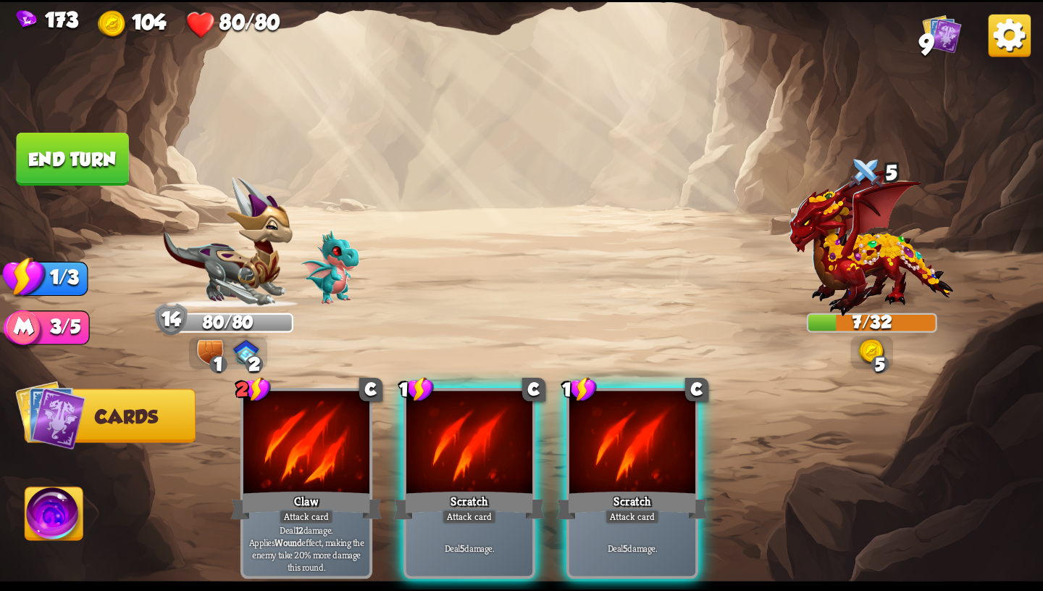
click at [67, 143] on button "End turn" at bounding box center [73, 159] width 112 height 53
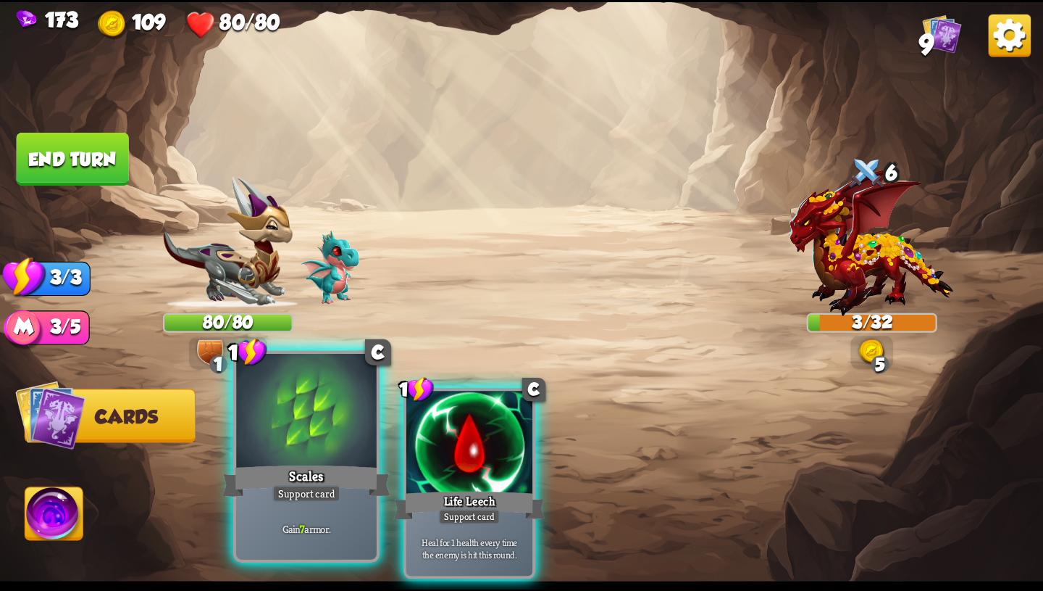
click at [314, 450] on div at bounding box center [306, 412] width 141 height 118
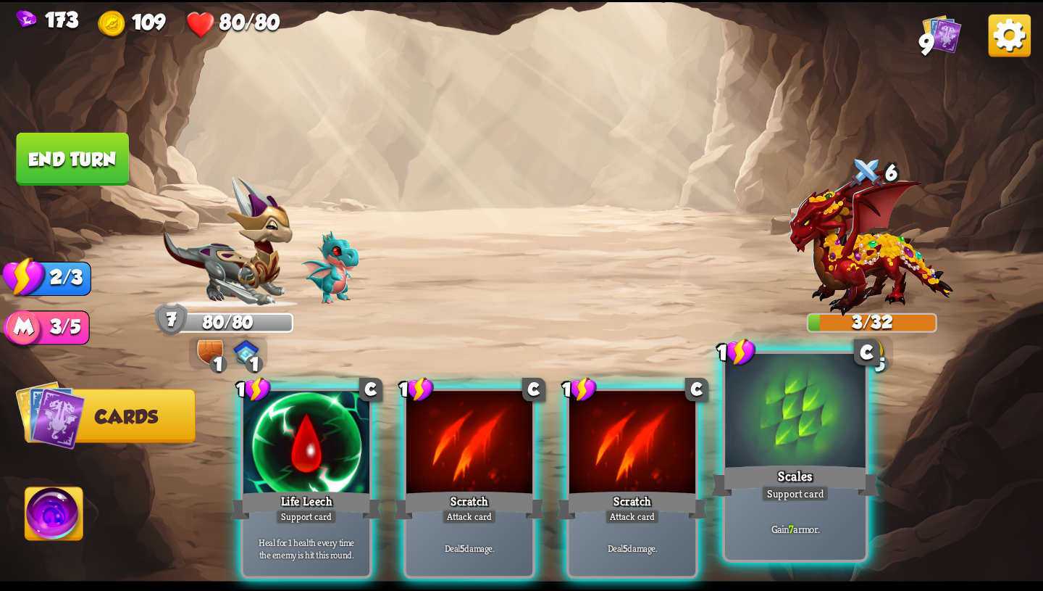
click at [804, 488] on div "Support card" at bounding box center [796, 493] width 69 height 17
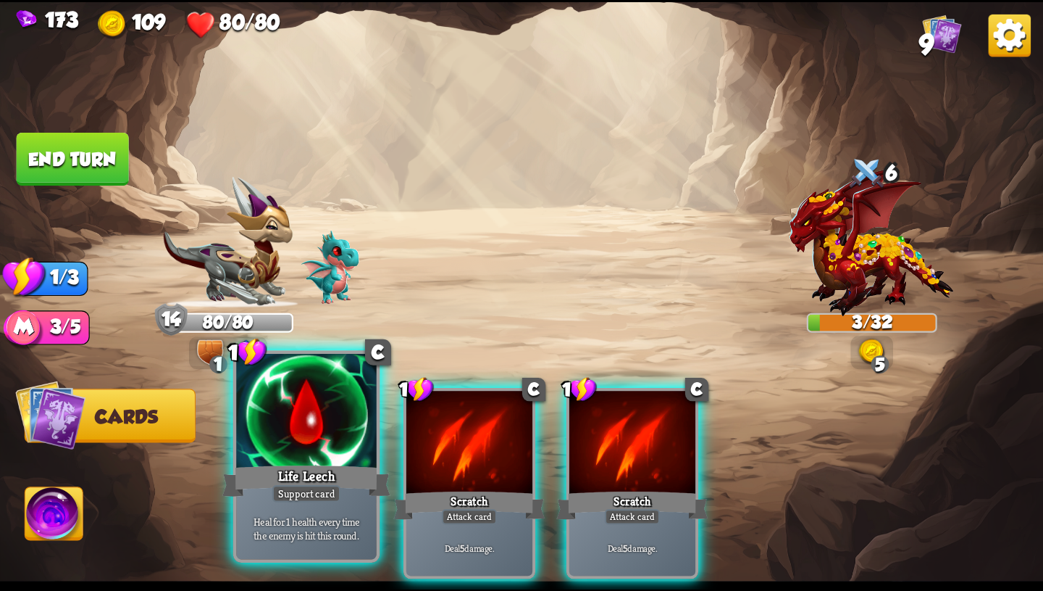
click at [281, 489] on div "Support card" at bounding box center [306, 493] width 69 height 17
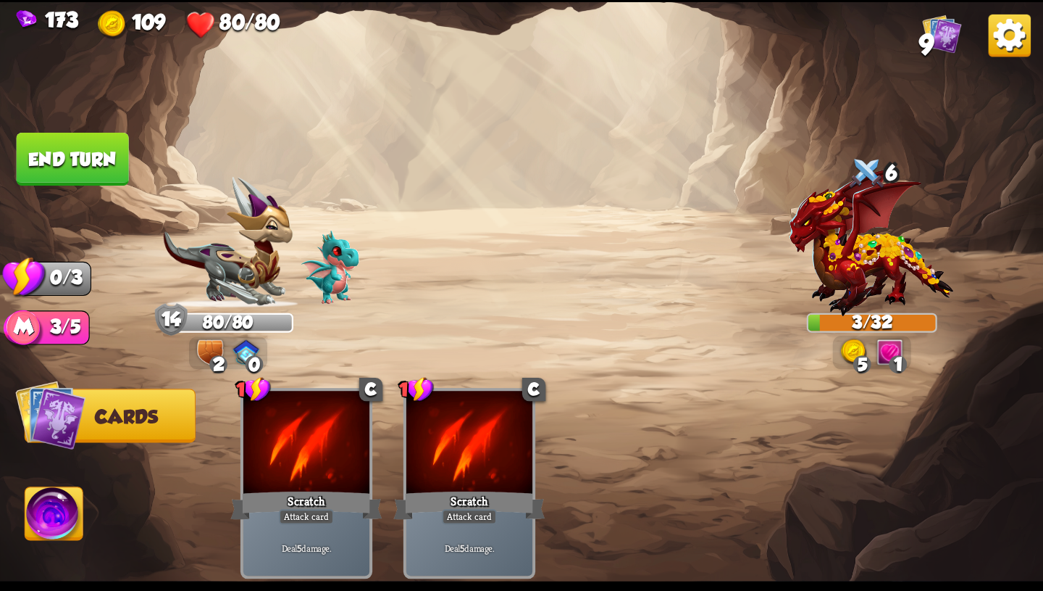
click at [68, 151] on button "End turn" at bounding box center [73, 159] width 112 height 53
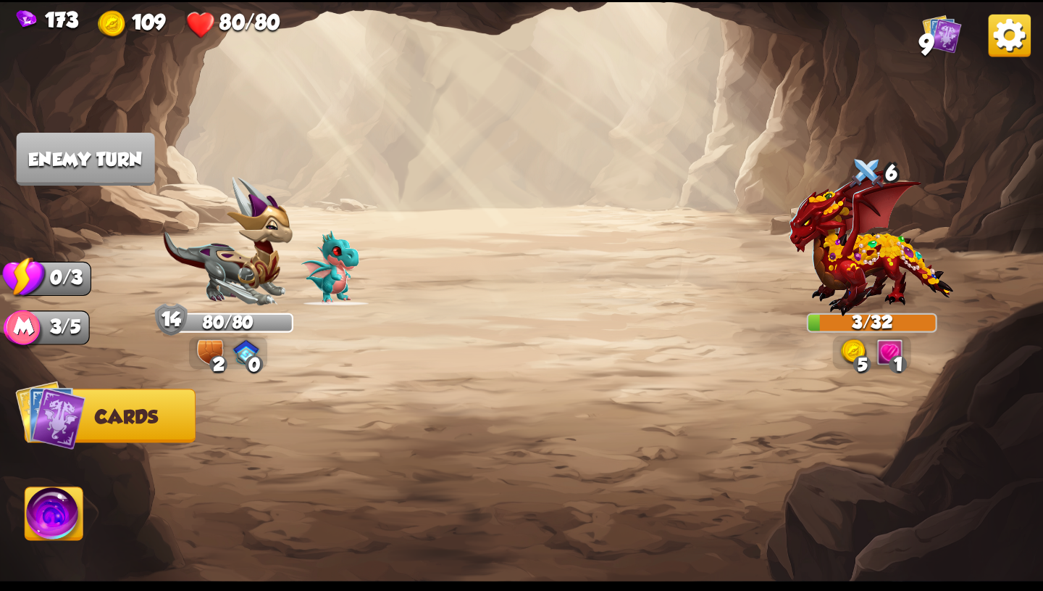
click at [219, 344] on img at bounding box center [210, 351] width 26 height 25
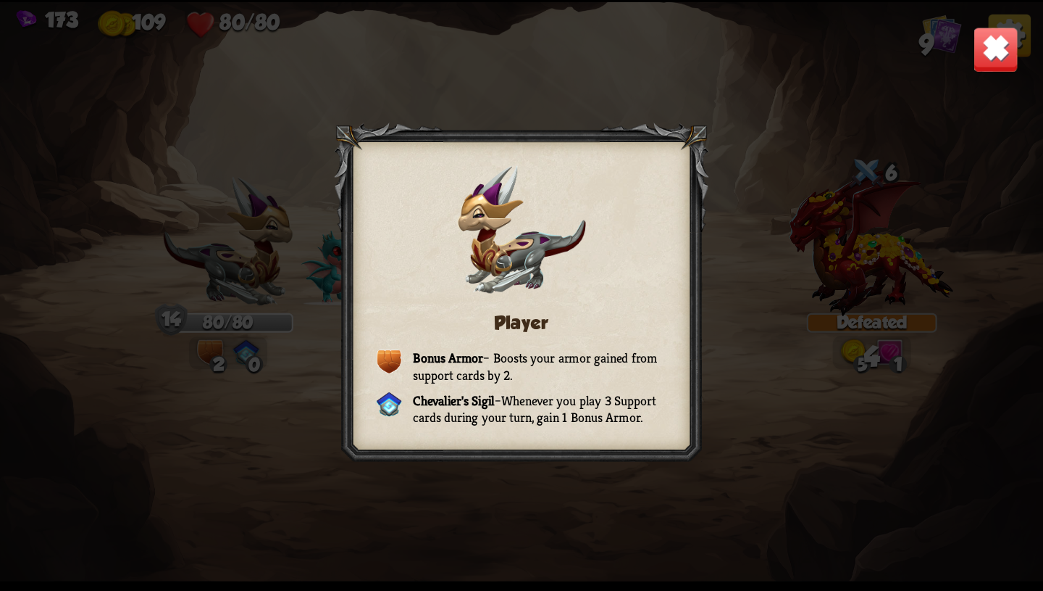
click at [972, 56] on div "Player Bonus Armor – Boosts your armor gained from support cards by 2. [PERSON_…" at bounding box center [521, 295] width 1043 height 587
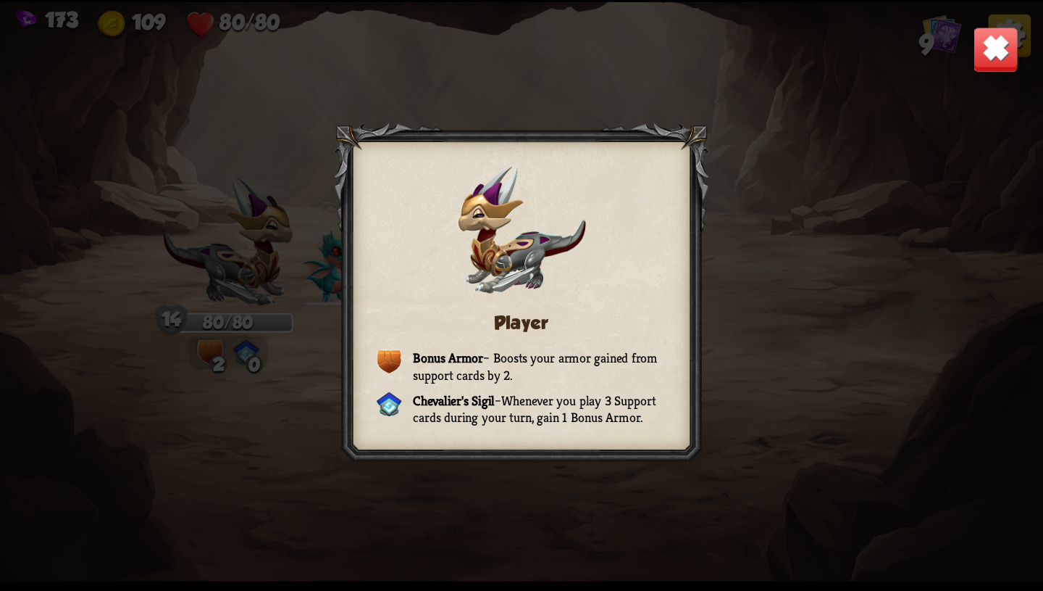
click at [991, 51] on img at bounding box center [996, 49] width 46 height 46
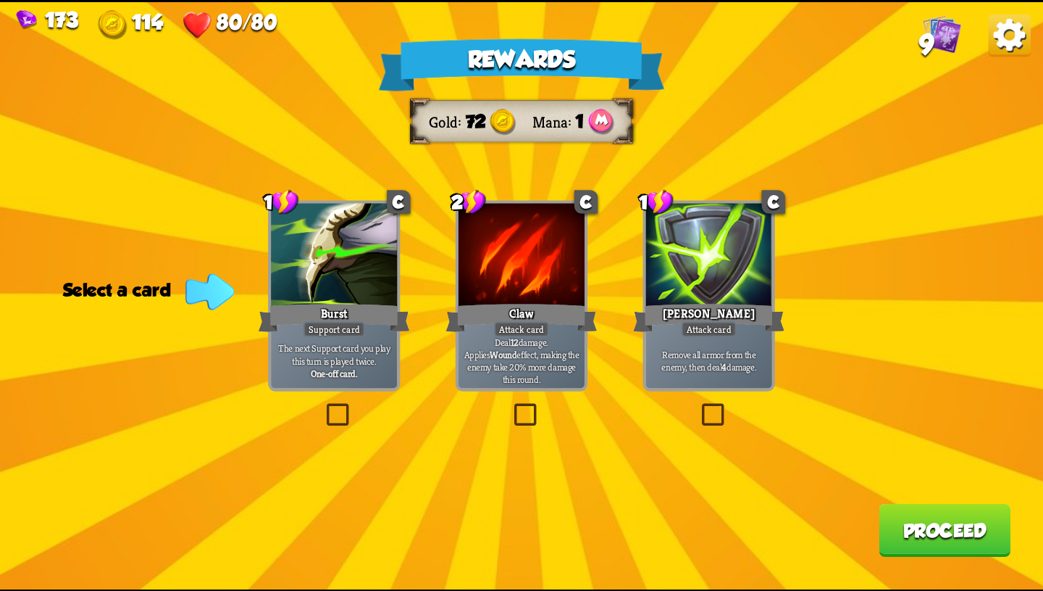
click at [321, 307] on div "Burst" at bounding box center [334, 318] width 151 height 34
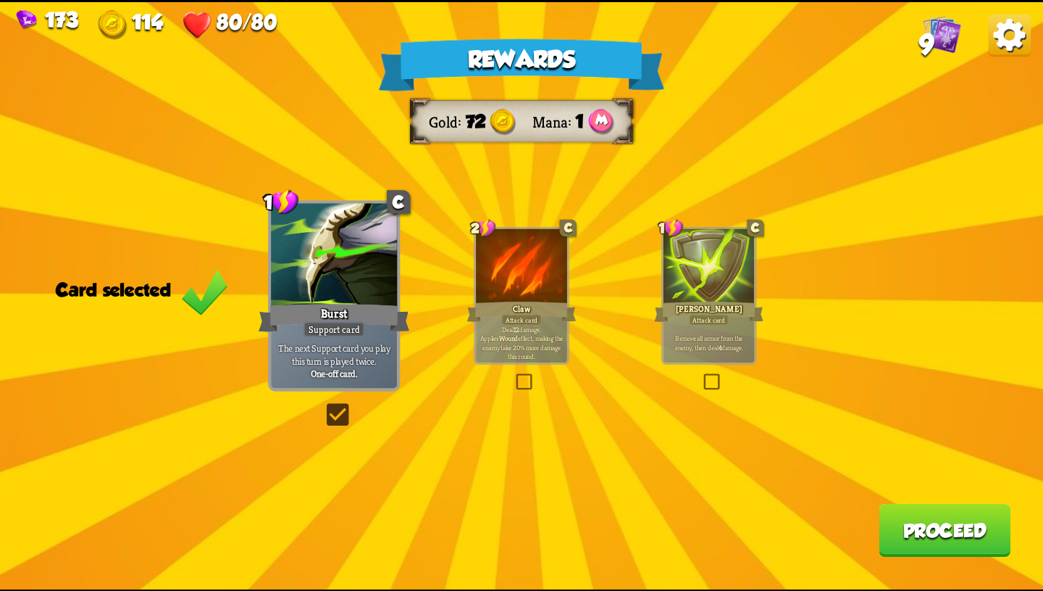
click at [905, 525] on button "Proceed" at bounding box center [945, 529] width 132 height 53
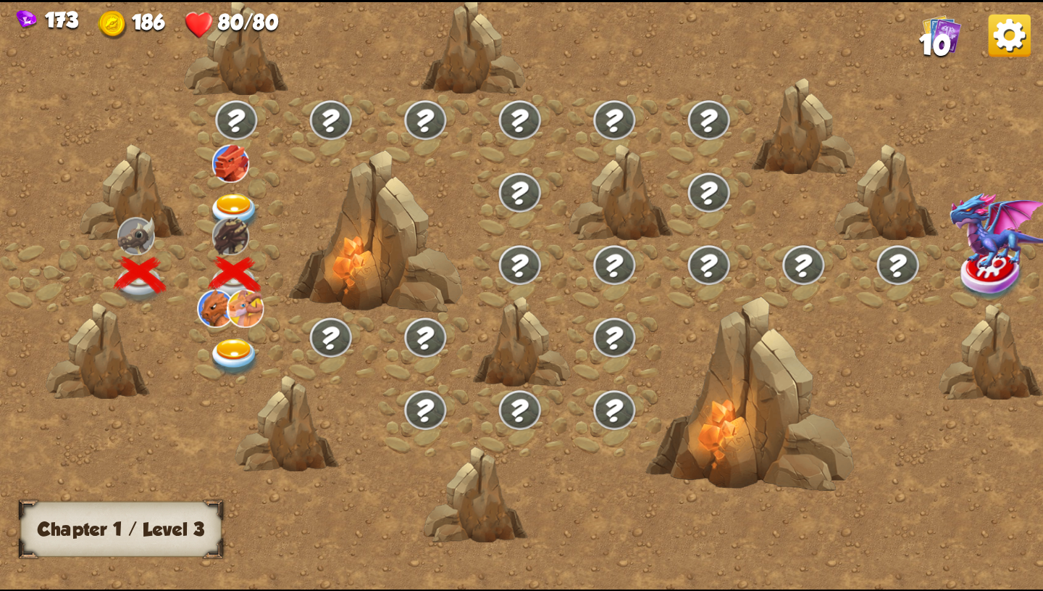
click at [231, 198] on img at bounding box center [235, 212] width 52 height 38
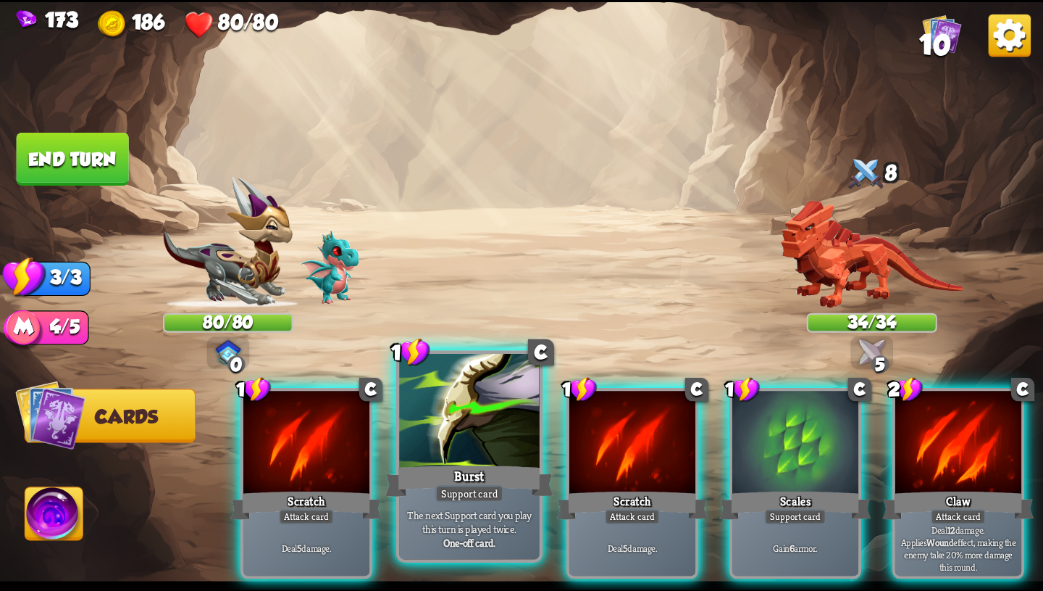
click at [483, 455] on div at bounding box center [469, 412] width 141 height 118
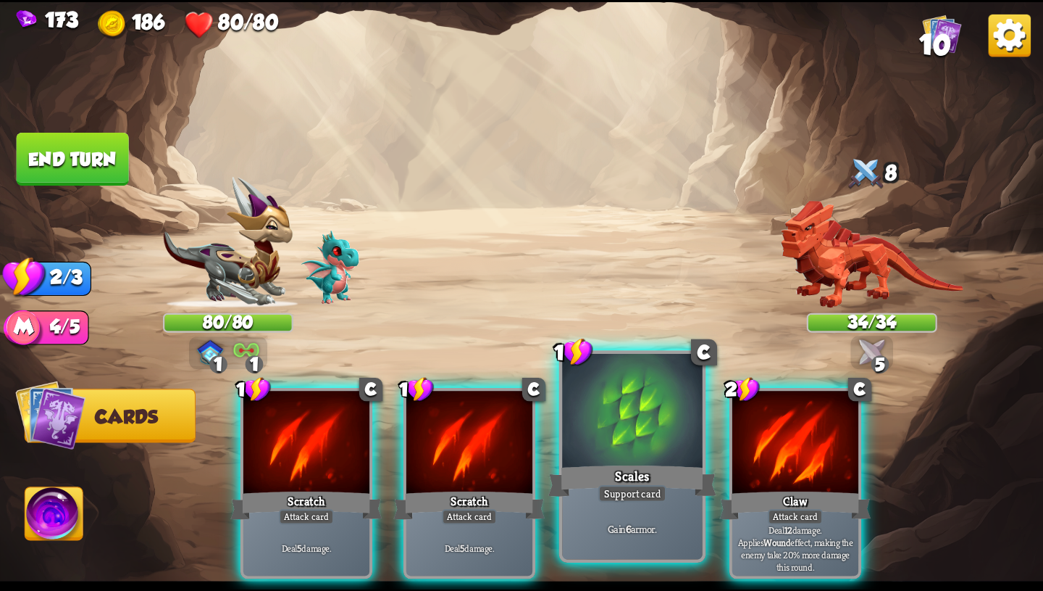
click at [612, 465] on div "Scales" at bounding box center [633, 481] width 168 height 38
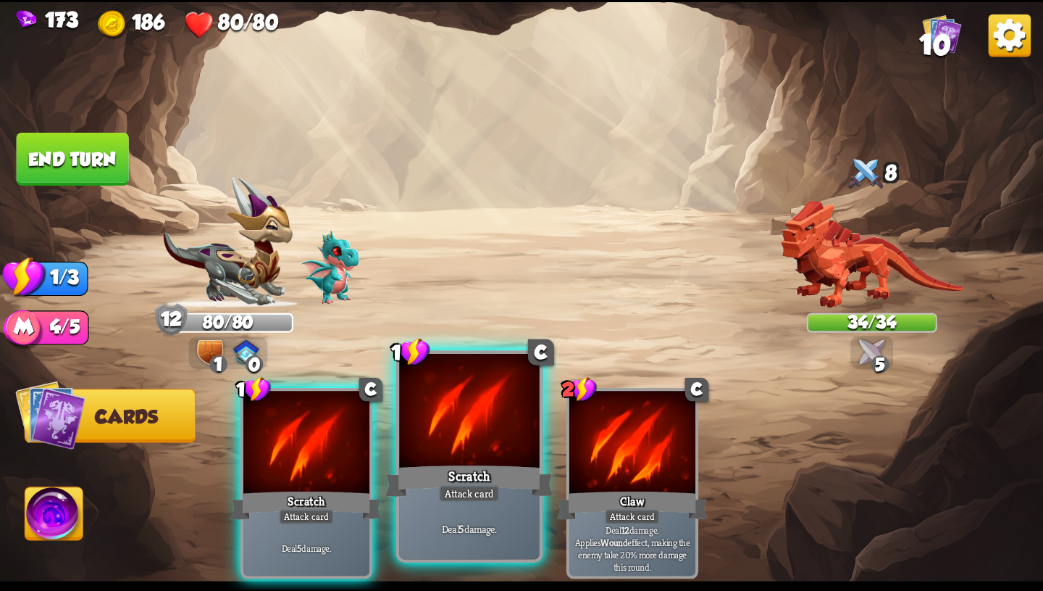
click at [483, 458] on div at bounding box center [469, 412] width 141 height 118
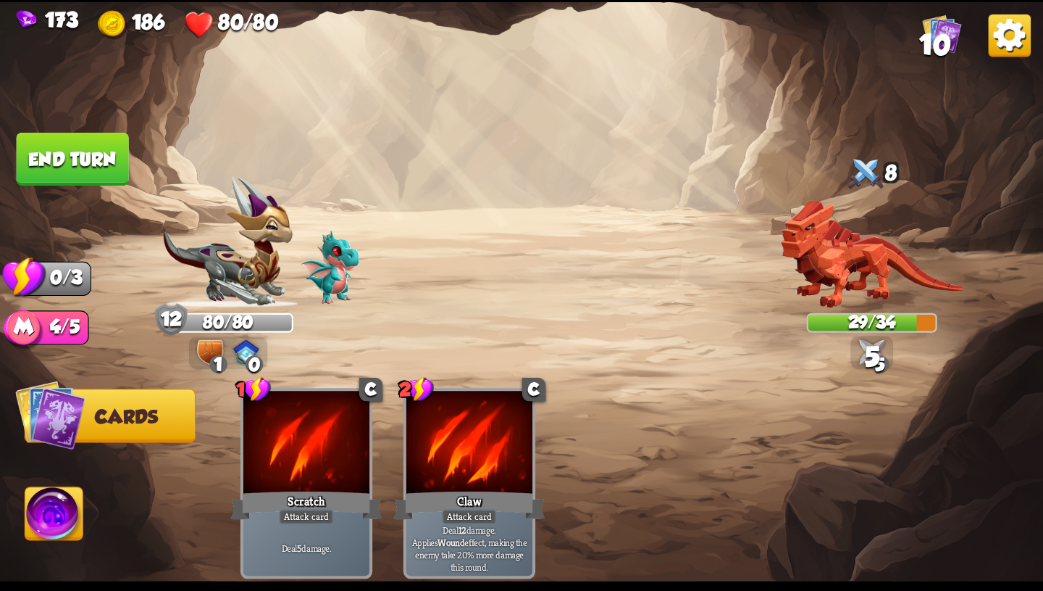
click at [75, 157] on button "End turn" at bounding box center [73, 159] width 112 height 53
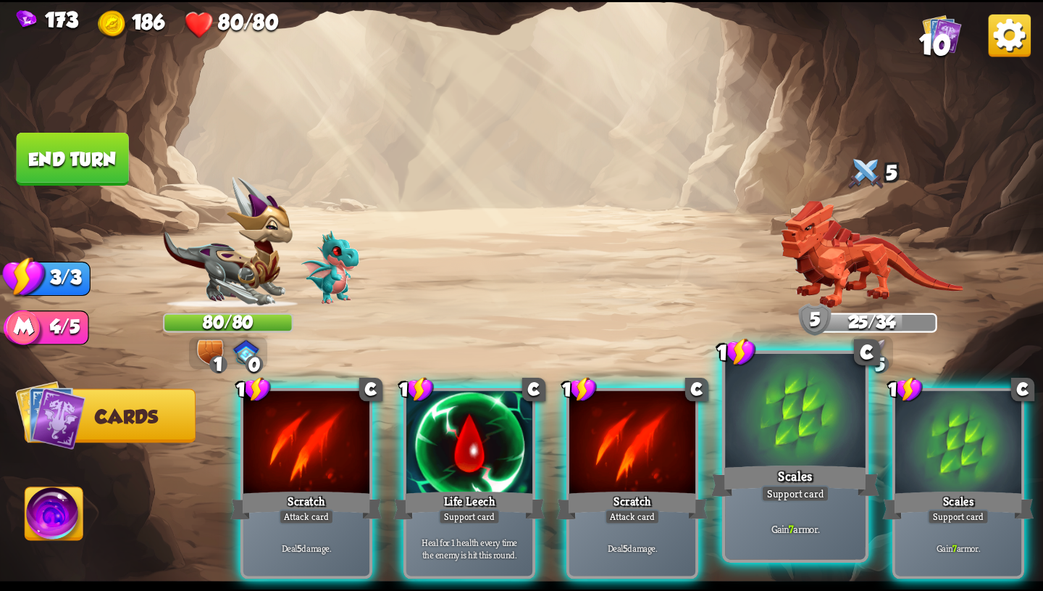
click at [798, 488] on div "Support card" at bounding box center [796, 493] width 69 height 17
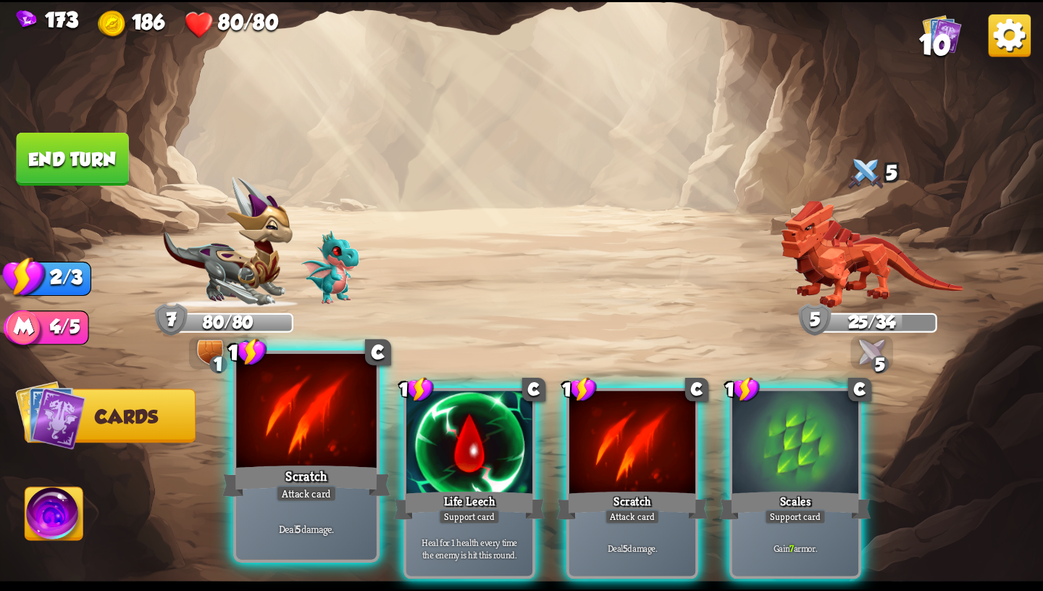
click at [299, 483] on div "Scratch" at bounding box center [306, 481] width 168 height 38
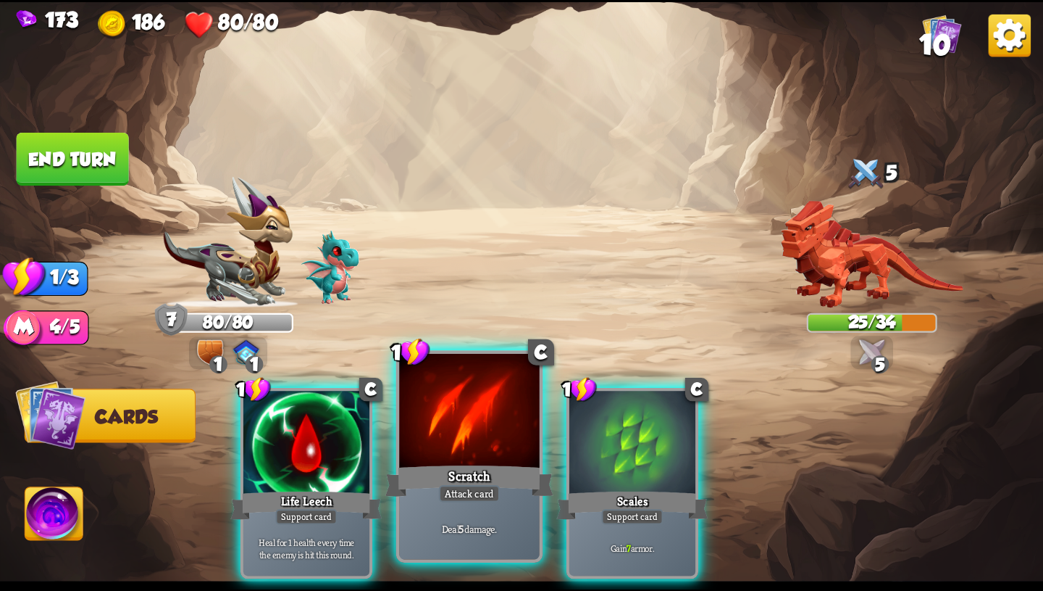
click at [486, 498] on div "Attack card" at bounding box center [469, 493] width 61 height 17
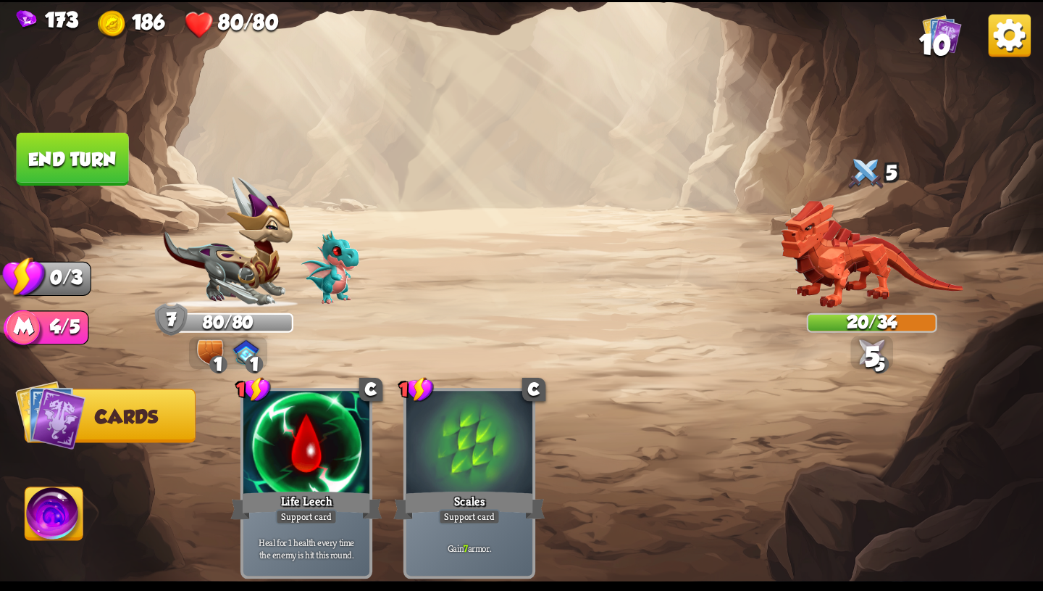
click at [88, 159] on button "End turn" at bounding box center [73, 159] width 112 height 53
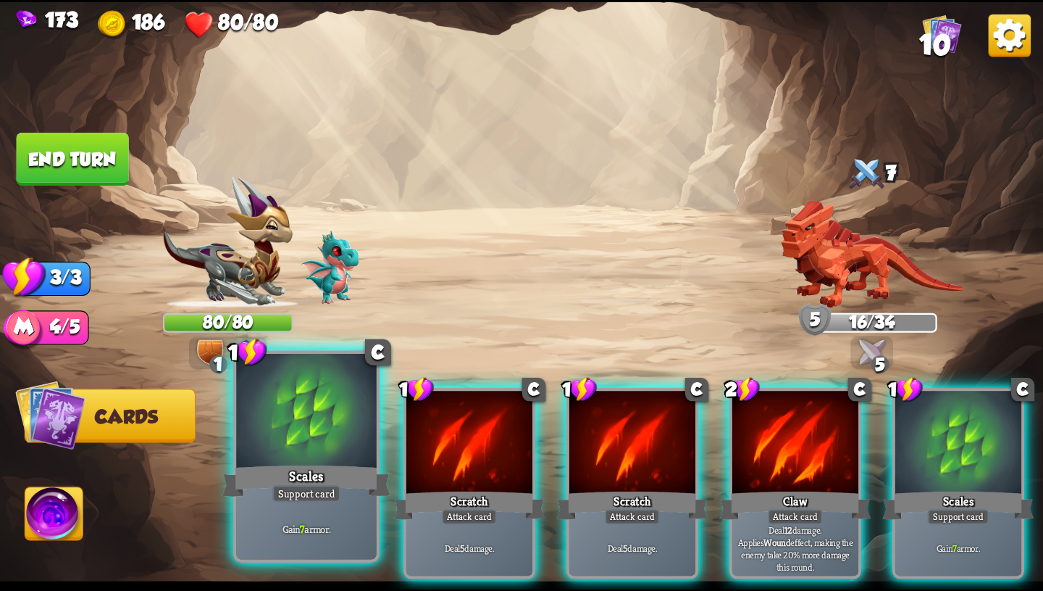
click at [324, 440] on div at bounding box center [306, 412] width 141 height 118
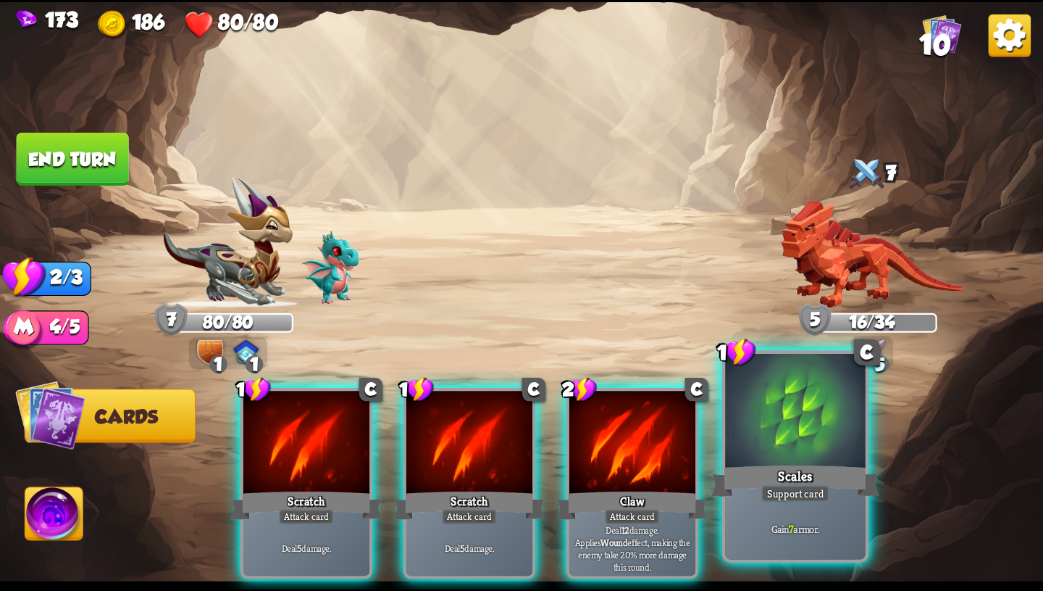
click at [822, 514] on div "Gain 7 armor." at bounding box center [795, 528] width 141 height 61
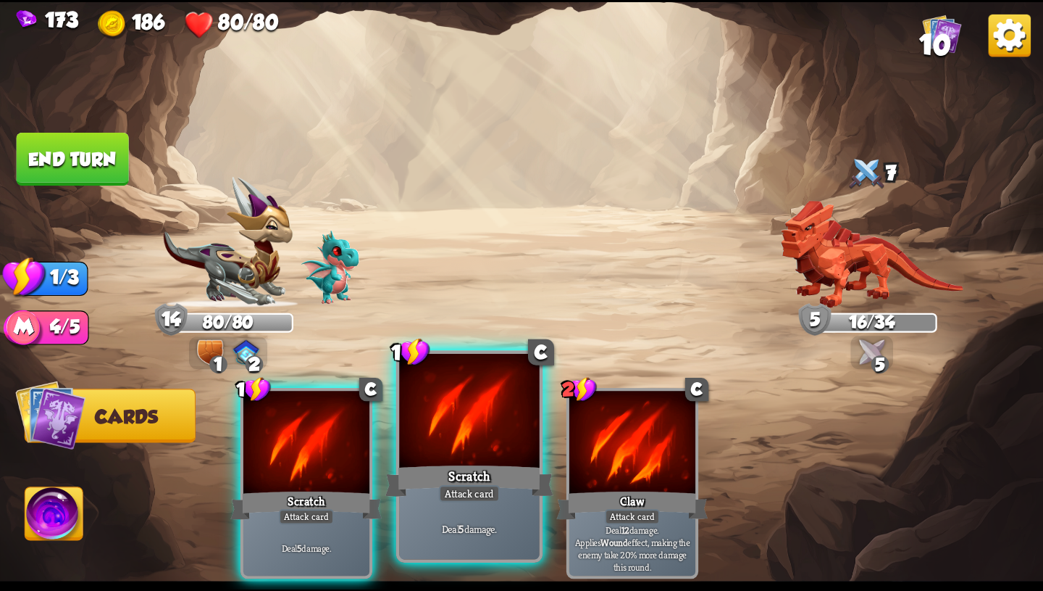
click at [471, 477] on div "Scratch" at bounding box center [470, 481] width 168 height 38
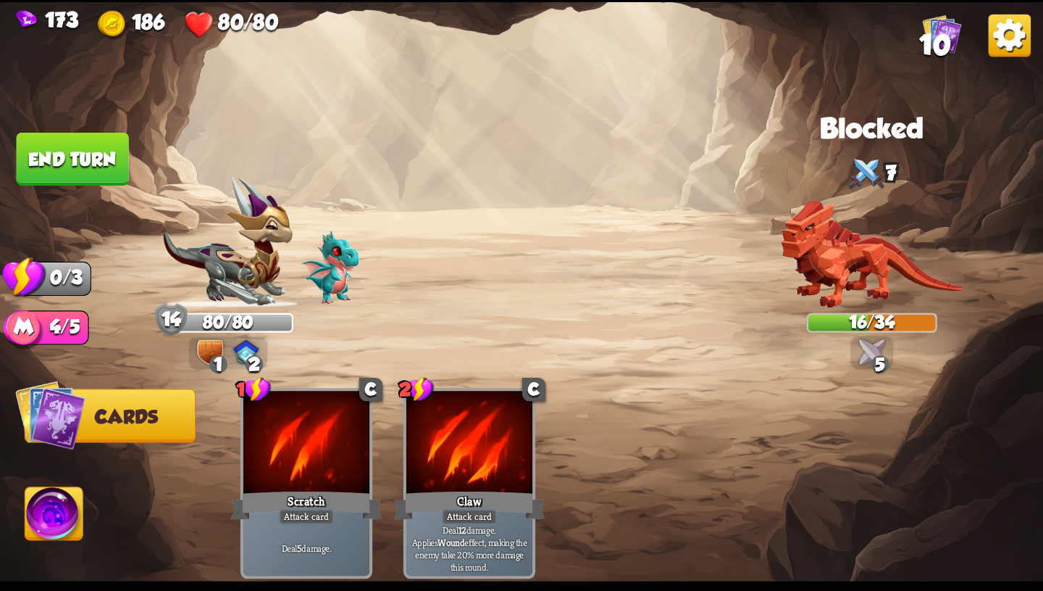
click at [116, 152] on button "End turn" at bounding box center [73, 159] width 112 height 53
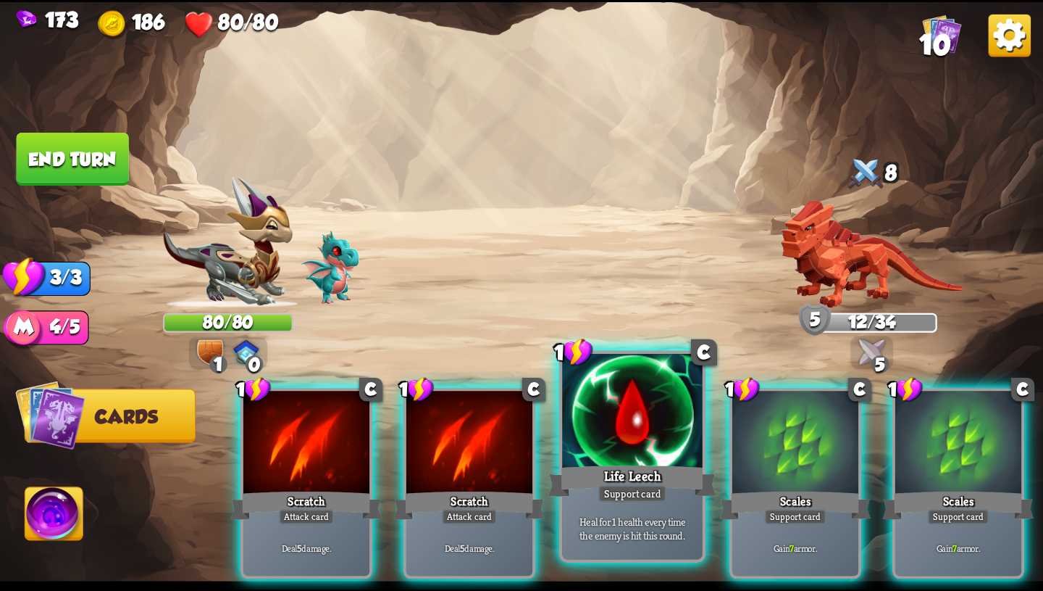
click at [688, 472] on div "Life Leech" at bounding box center [633, 481] width 168 height 38
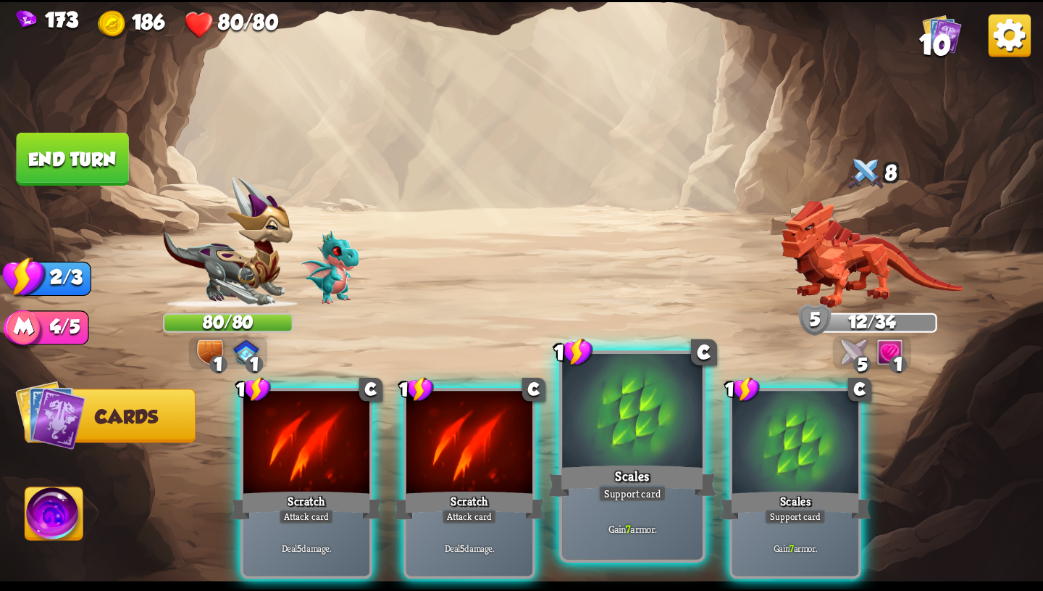
click at [648, 491] on div "Support card" at bounding box center [633, 493] width 69 height 17
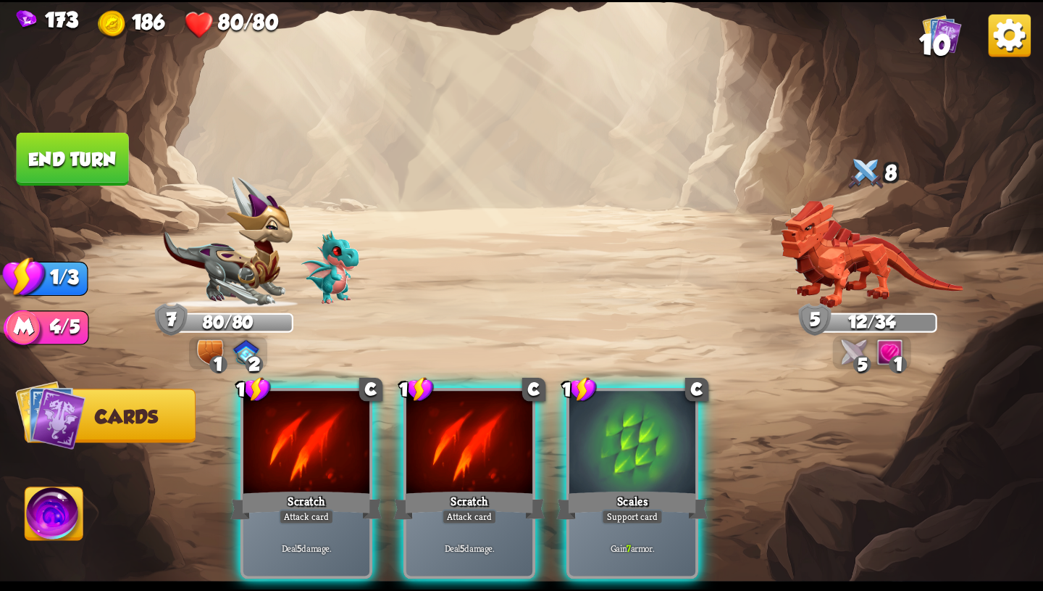
click at [648, 509] on div "Support card" at bounding box center [632, 516] width 62 height 15
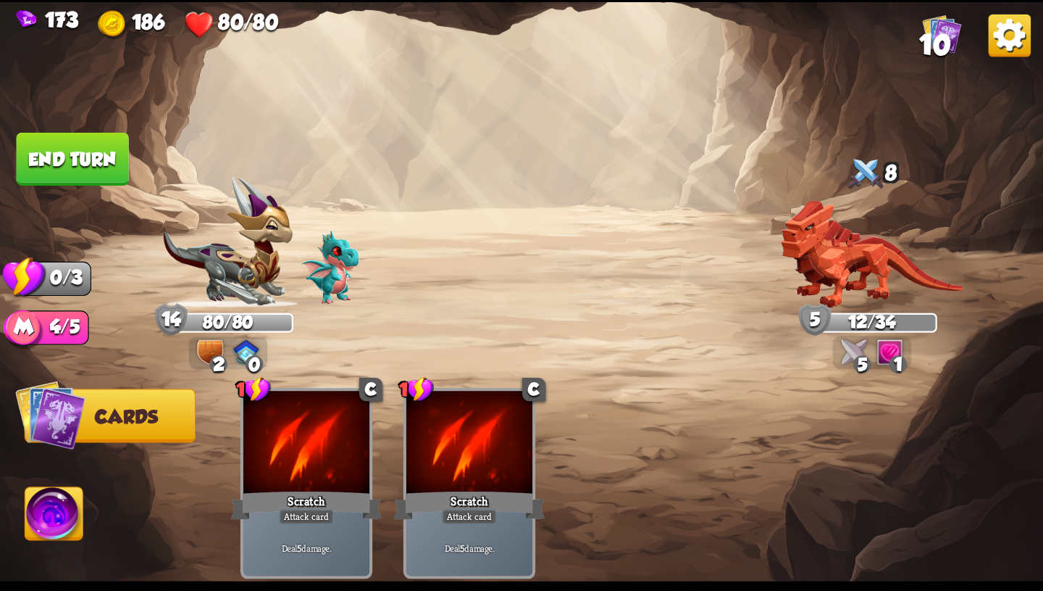
click at [64, 140] on button "End turn" at bounding box center [73, 159] width 112 height 53
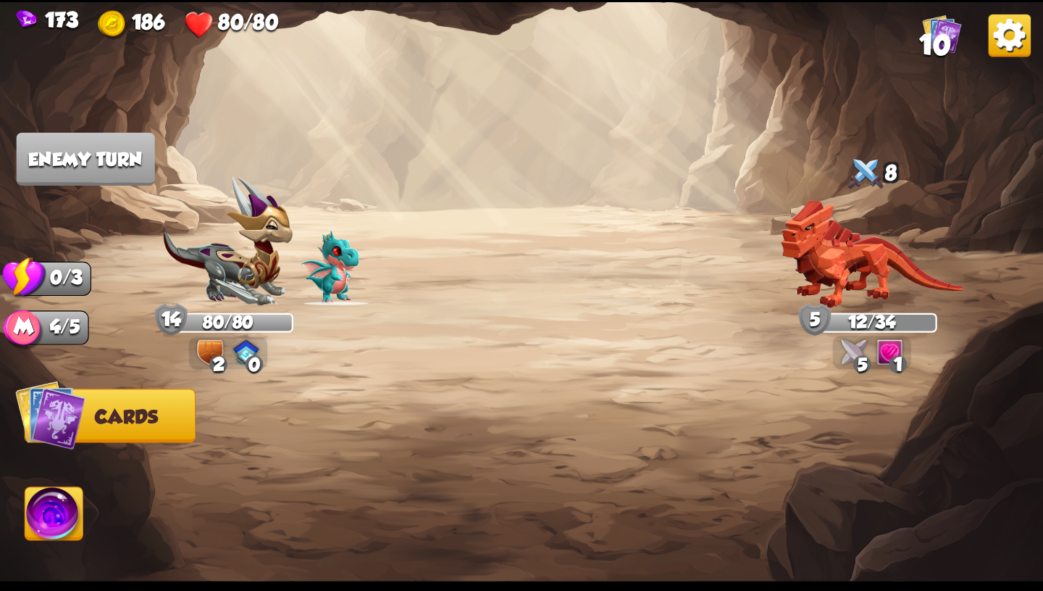
click at [880, 338] on img at bounding box center [891, 351] width 26 height 26
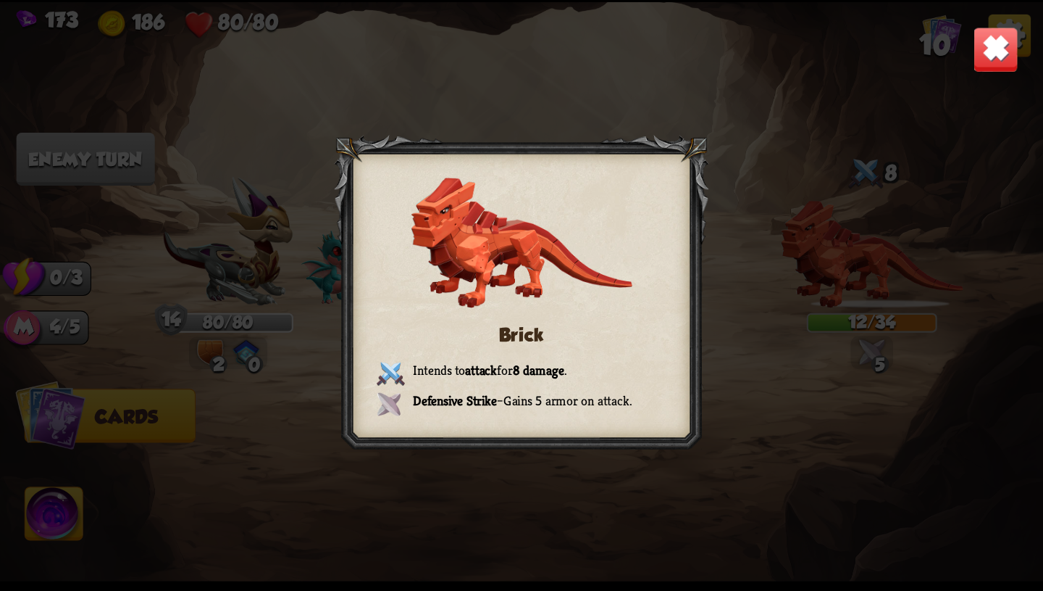
click at [990, 54] on img at bounding box center [996, 49] width 46 height 46
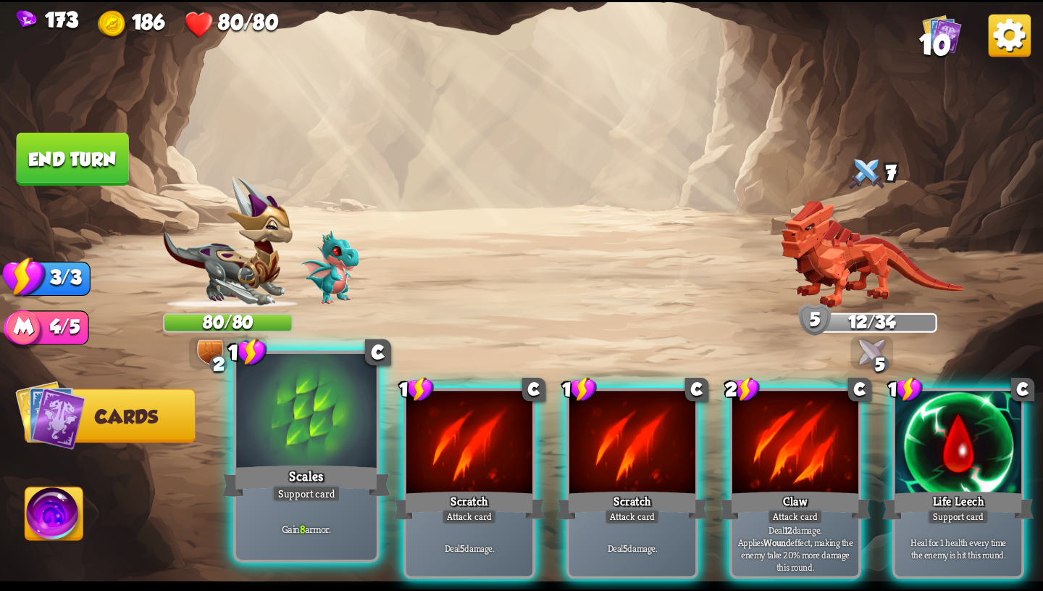
click at [351, 488] on div "Scales" at bounding box center [306, 481] width 168 height 38
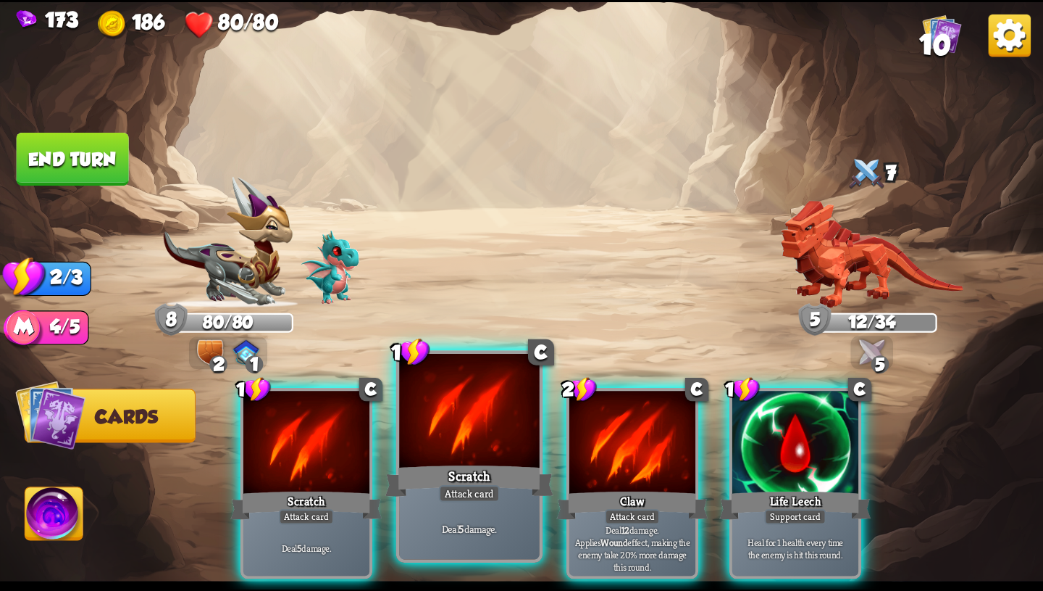
click at [506, 474] on div "Scratch" at bounding box center [470, 481] width 168 height 38
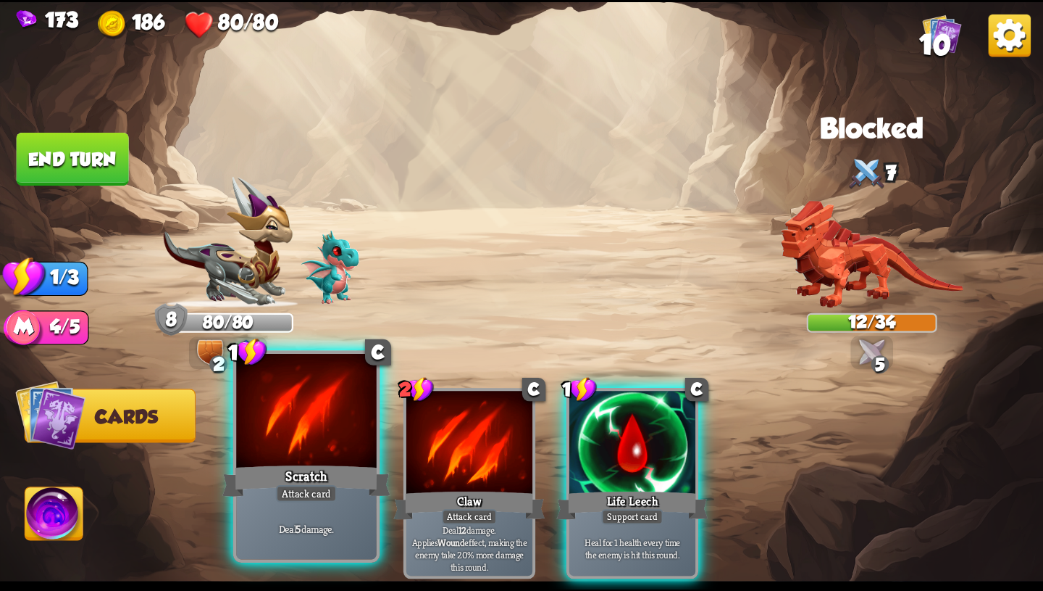
click at [310, 499] on div "Attack card" at bounding box center [306, 493] width 61 height 17
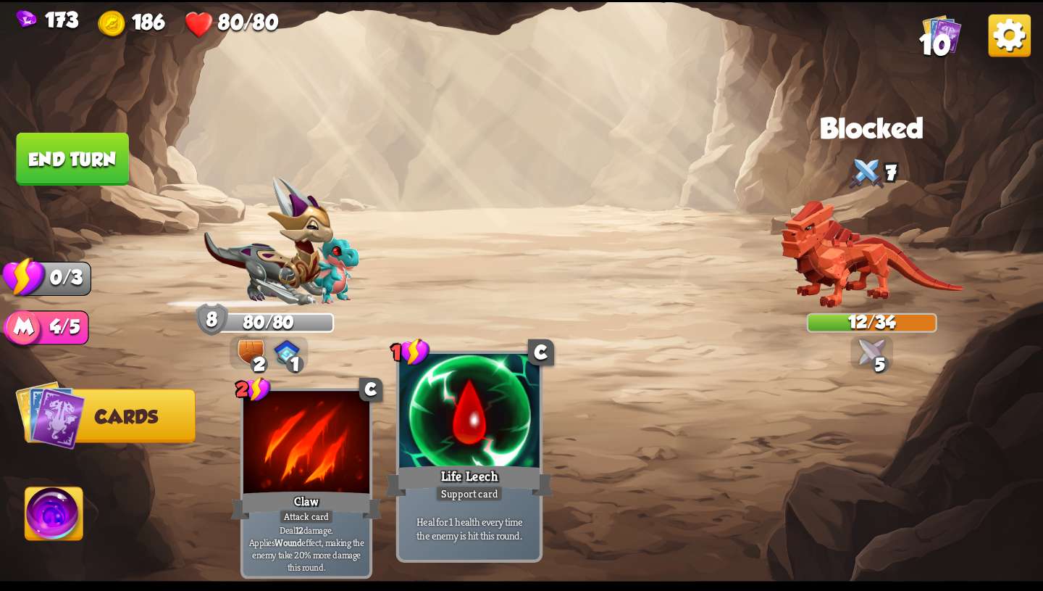
click at [518, 496] on div "Life Leech" at bounding box center [470, 481] width 168 height 38
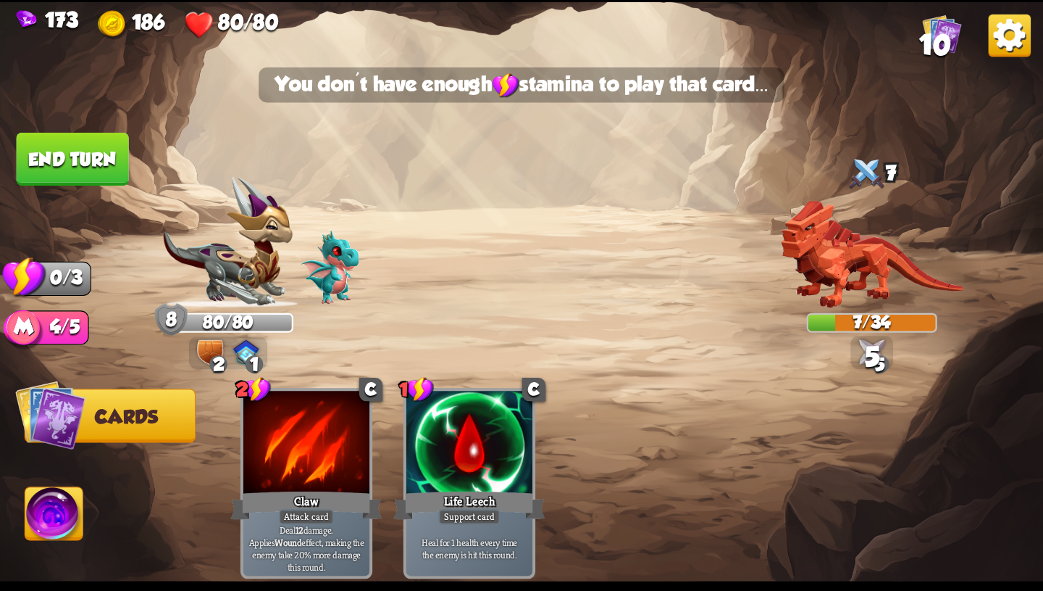
click at [119, 151] on button "End turn" at bounding box center [73, 159] width 112 height 53
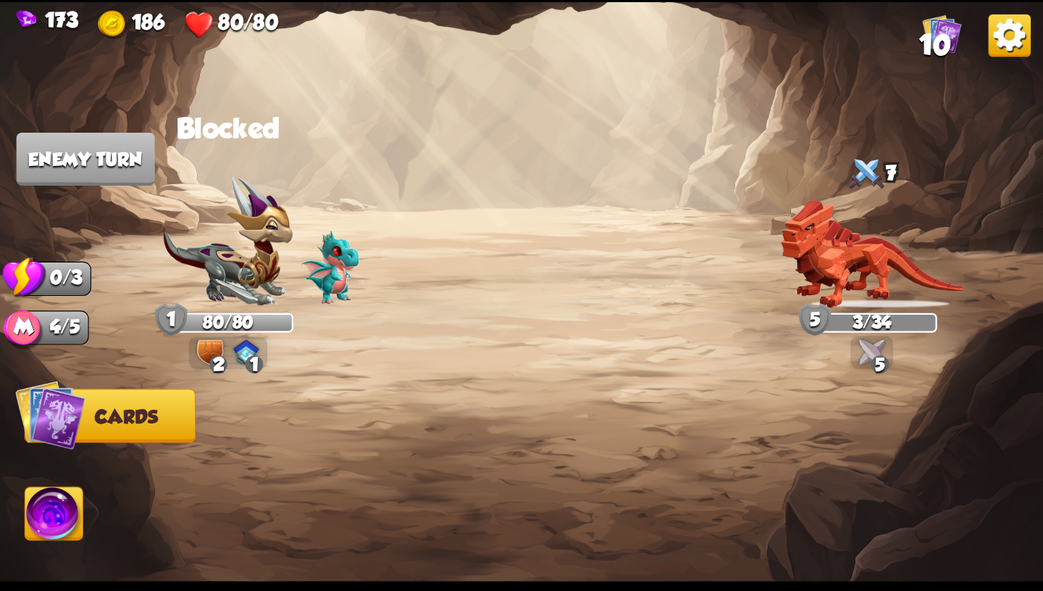
click at [879, 338] on img at bounding box center [872, 351] width 26 height 26
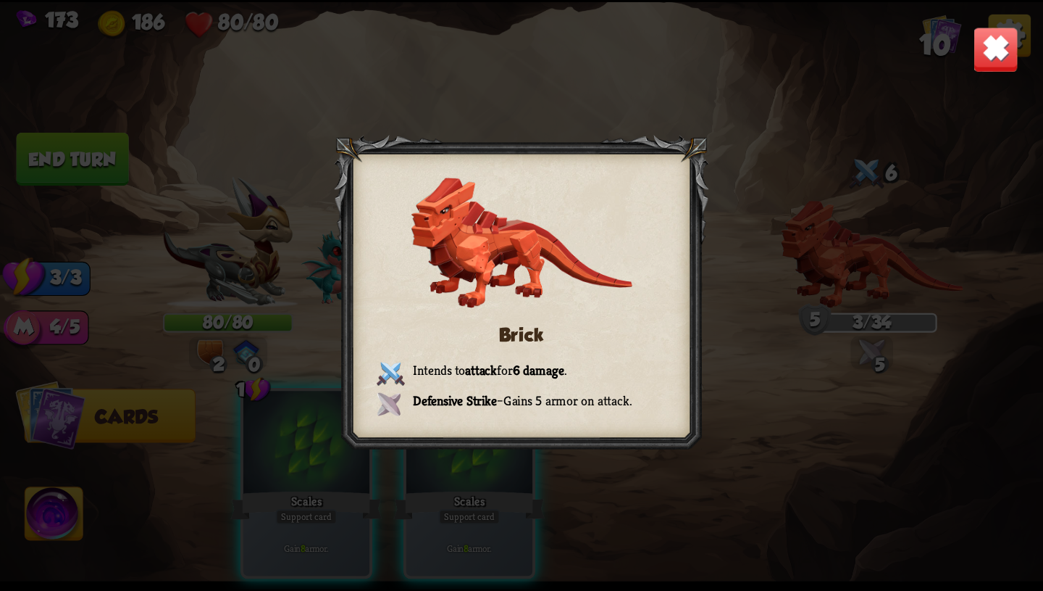
click at [996, 38] on img at bounding box center [996, 49] width 46 height 46
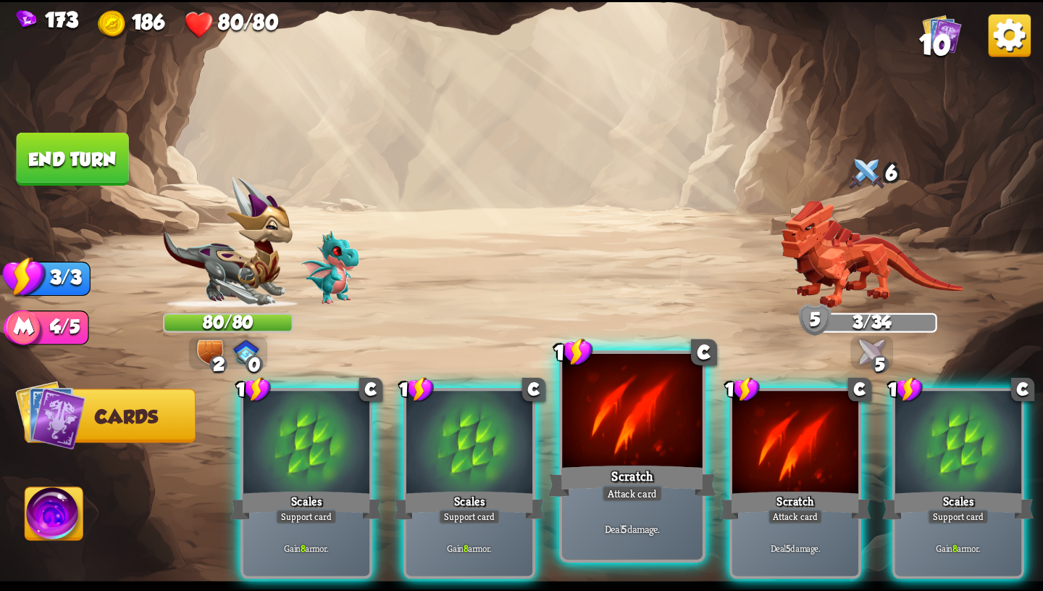
click at [634, 495] on div "Attack card" at bounding box center [632, 493] width 61 height 17
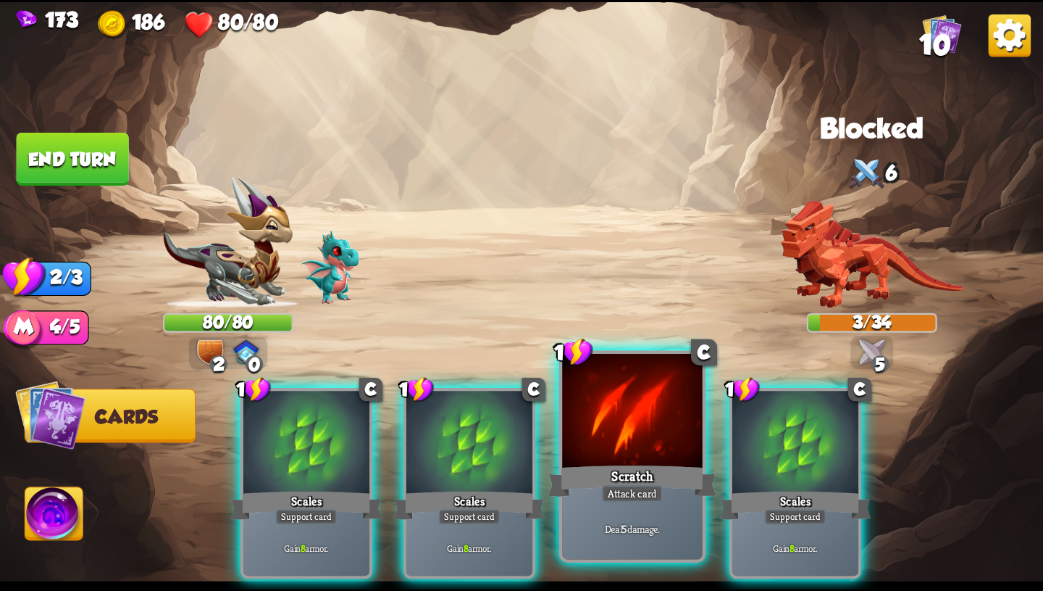
click at [595, 507] on div "Deal 5 damage." at bounding box center [632, 528] width 141 height 61
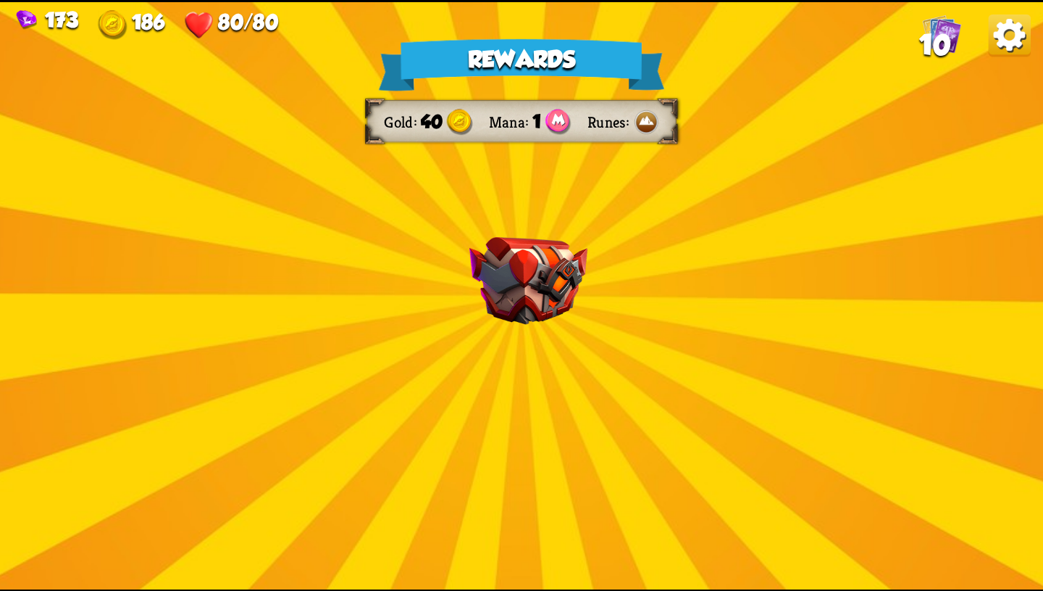
click at [229, 358] on div "Rewards Gold 40 Mana 1 Runes Select a card 1 C Spot Weakness Support card If an…" at bounding box center [521, 295] width 1043 height 587
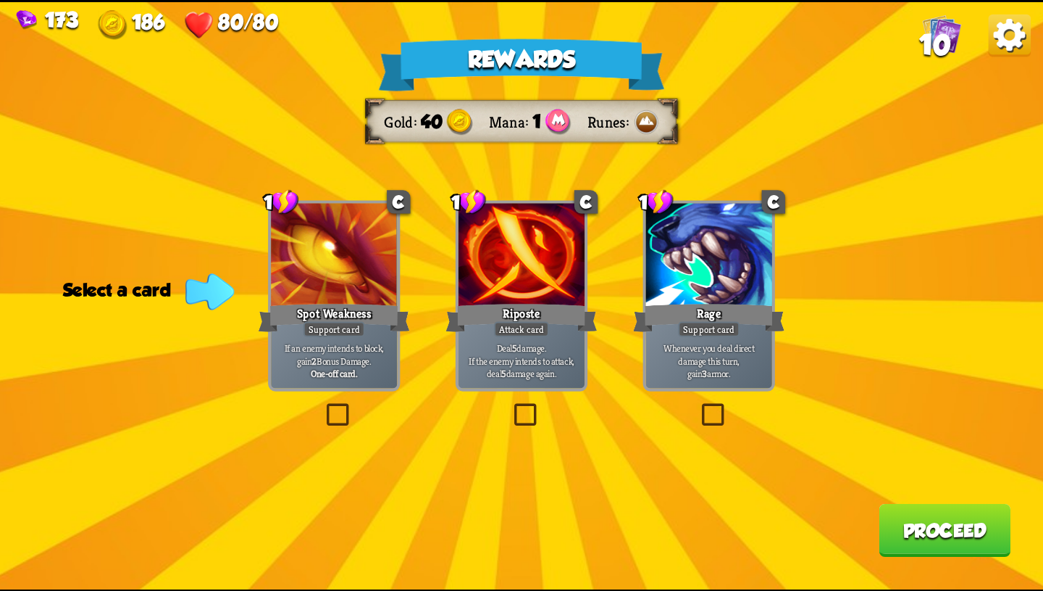
click at [531, 370] on p "Deal 5 damage. If the enemy intends to attack, deal 5 damage again." at bounding box center [522, 360] width 120 height 38
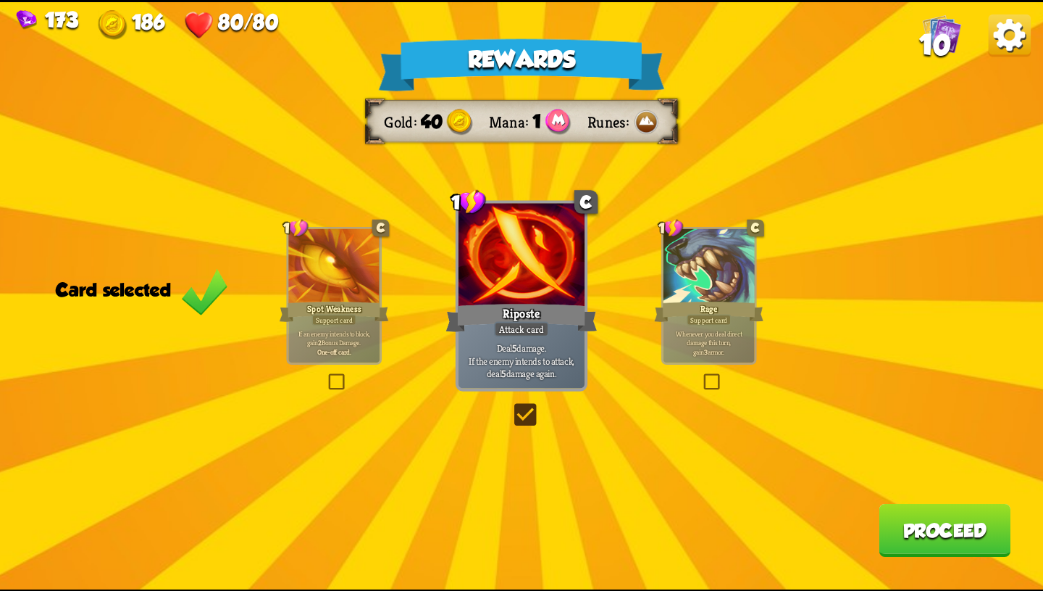
click at [941, 508] on button "Proceed" at bounding box center [945, 529] width 132 height 53
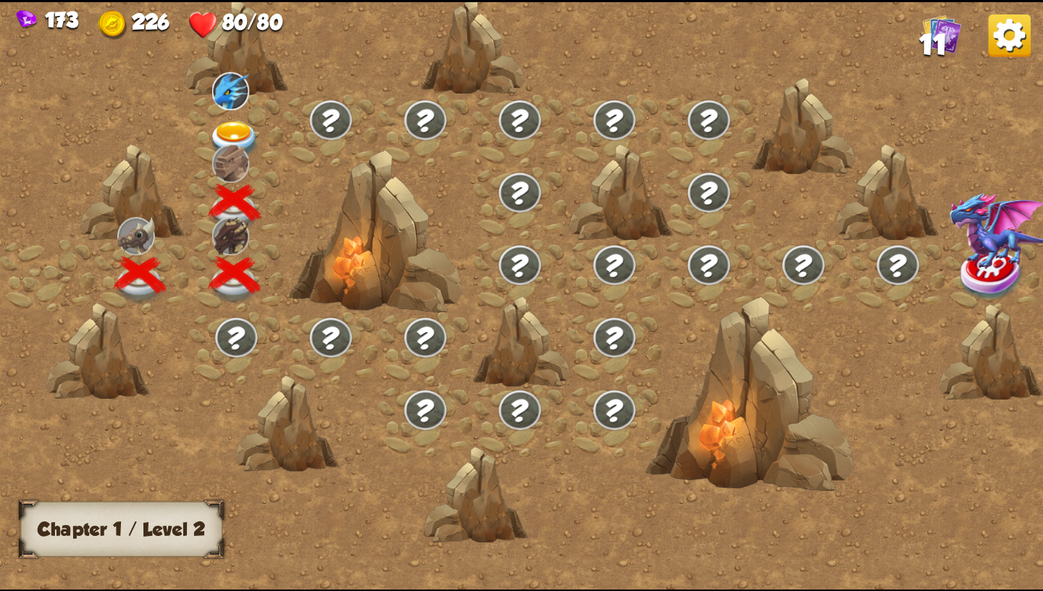
click at [236, 114] on div at bounding box center [236, 130] width 95 height 72
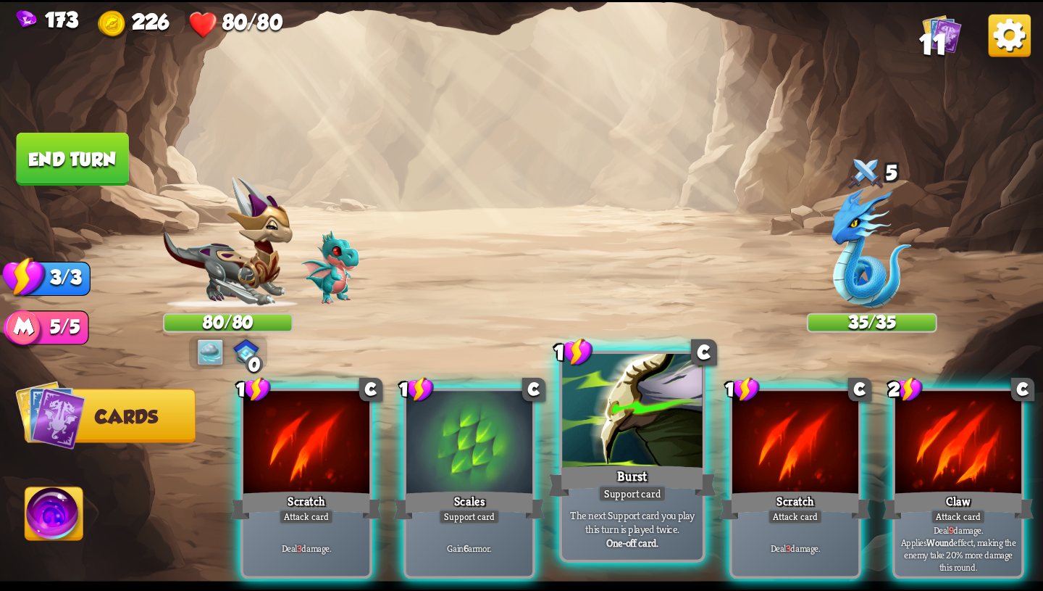
click at [593, 471] on div "Burst" at bounding box center [633, 481] width 168 height 38
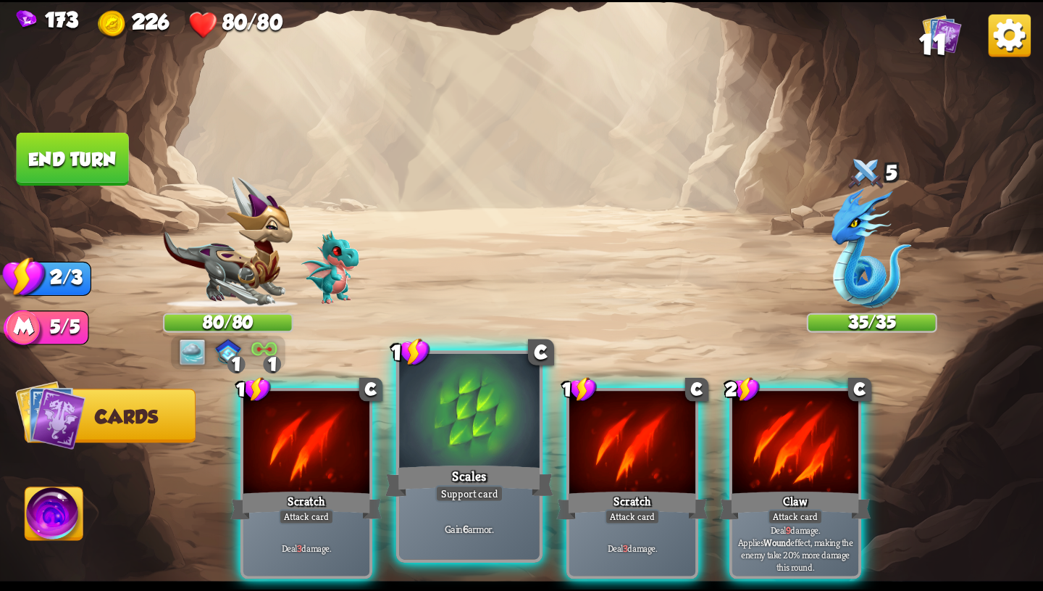
click at [484, 483] on div "Scales" at bounding box center [470, 481] width 168 height 38
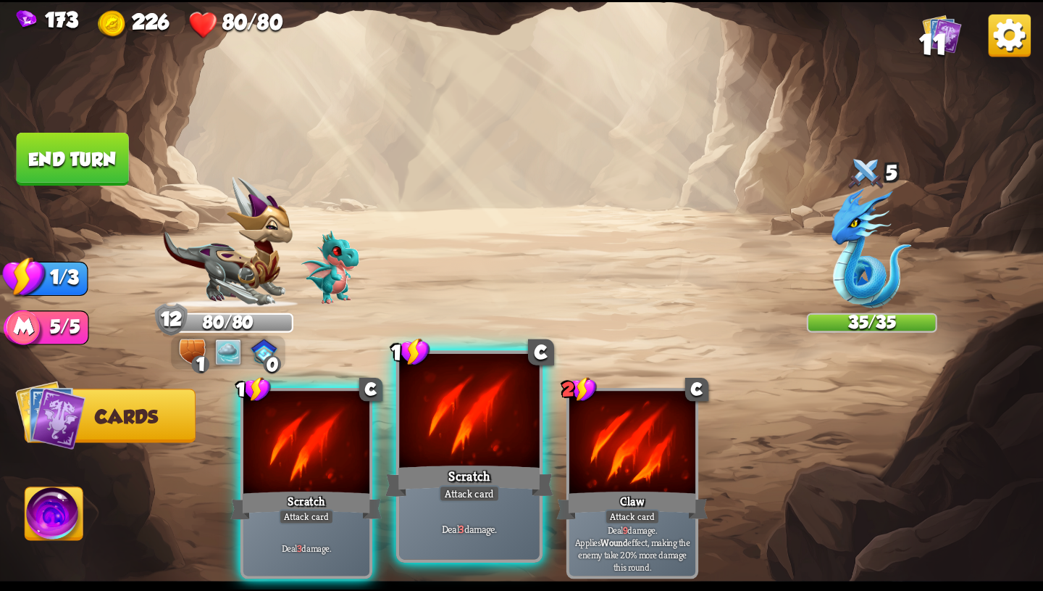
click at [501, 543] on div "Deal 3 damage." at bounding box center [469, 528] width 141 height 61
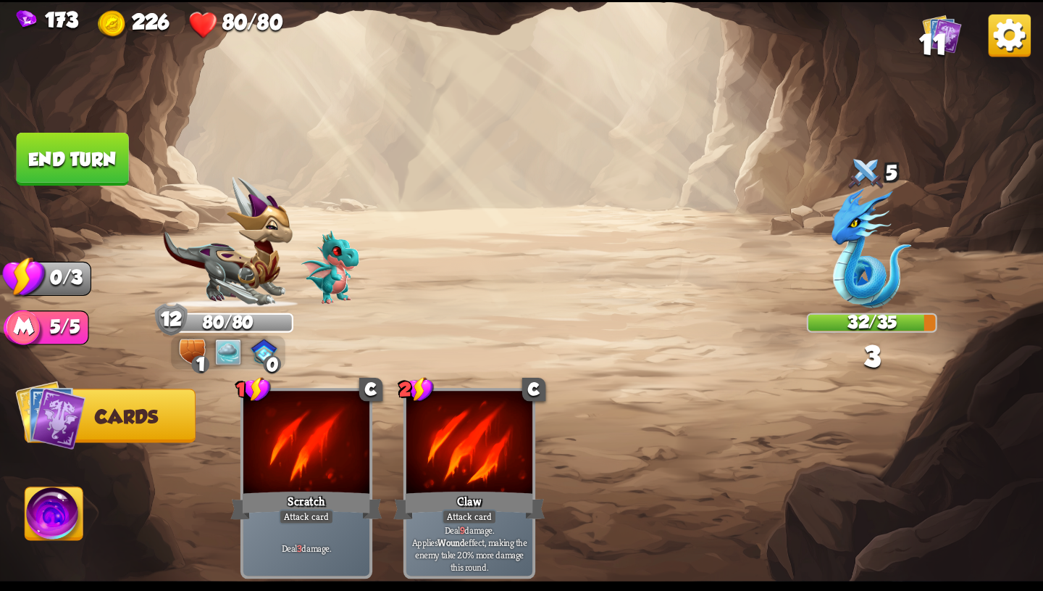
click at [79, 158] on button "End turn" at bounding box center [73, 159] width 112 height 53
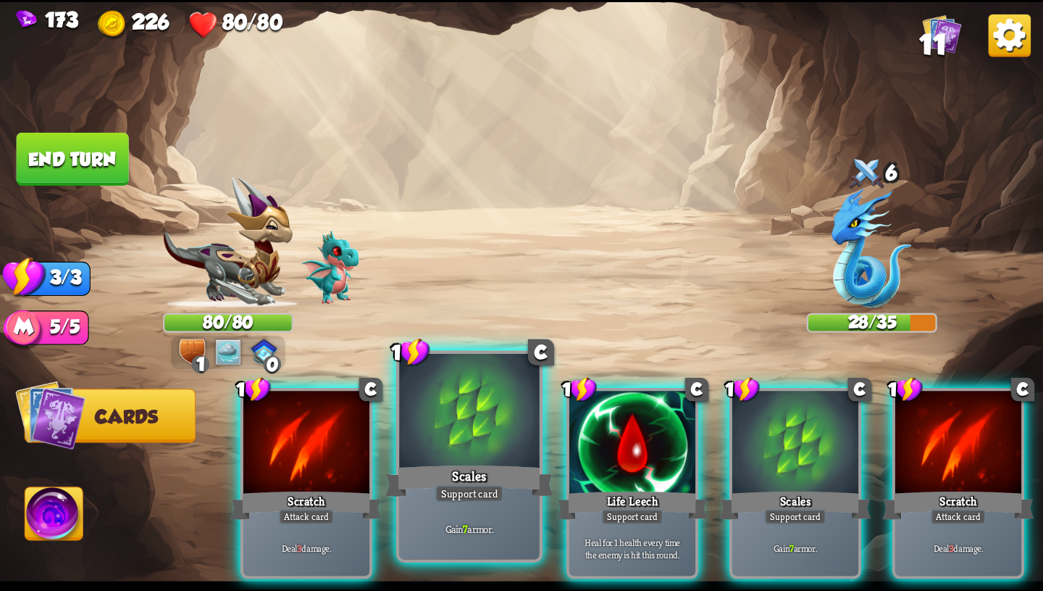
click at [500, 465] on div "Scales" at bounding box center [470, 481] width 168 height 38
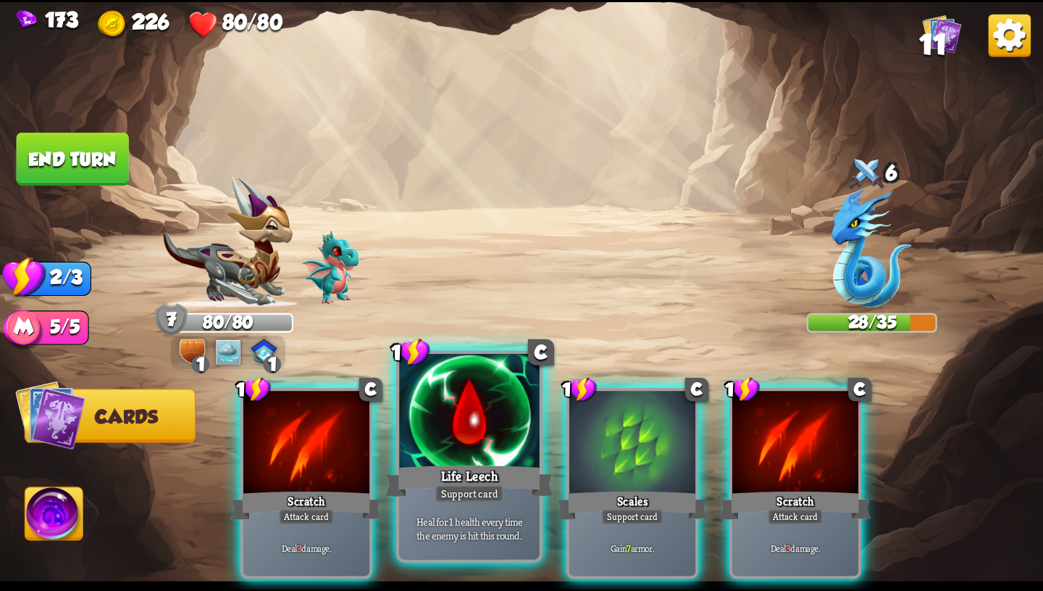
click at [499, 467] on div "Life Leech" at bounding box center [470, 481] width 168 height 38
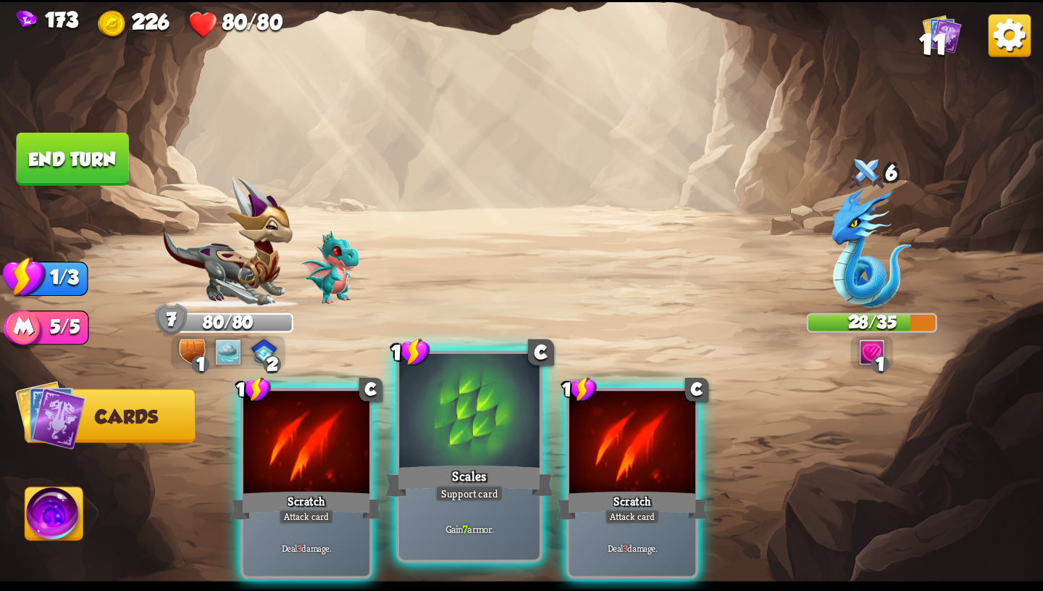
click at [499, 467] on div "Scales" at bounding box center [470, 481] width 168 height 38
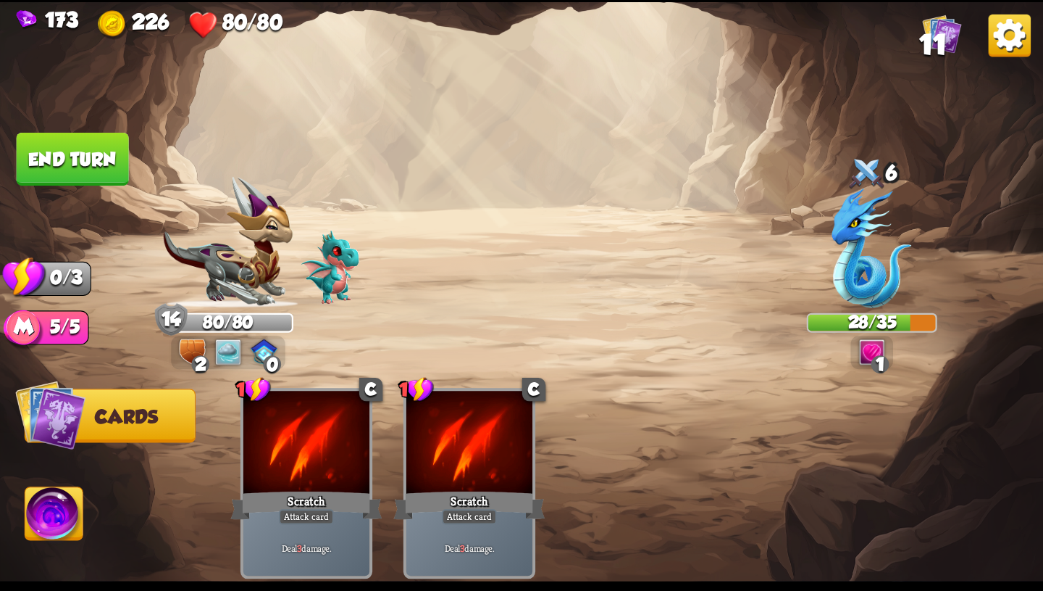
click at [74, 169] on button "End turn" at bounding box center [73, 159] width 112 height 53
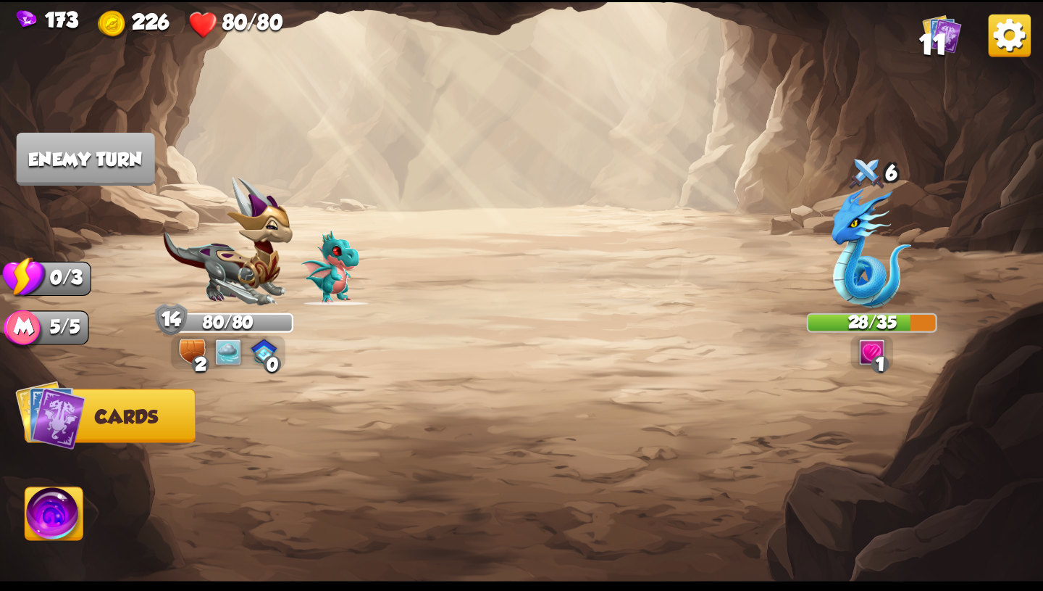
click at [238, 363] on img at bounding box center [228, 351] width 26 height 26
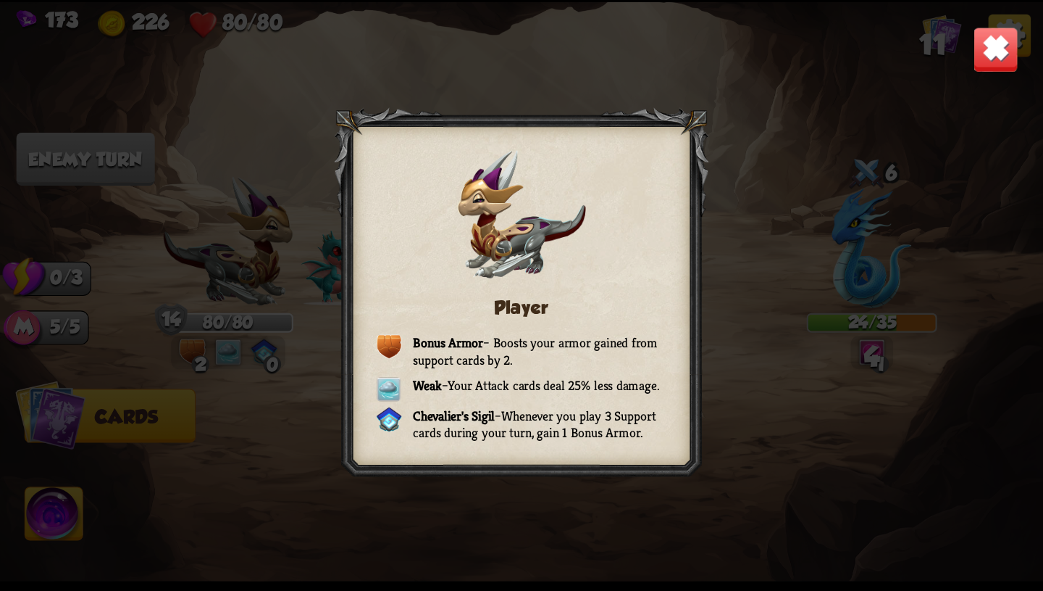
click at [984, 75] on div "Player Bonus Armor – Boosts your armor gained from support cards by 2. Weak – Y…" at bounding box center [521, 295] width 1043 height 587
click at [992, 46] on img at bounding box center [996, 49] width 46 height 46
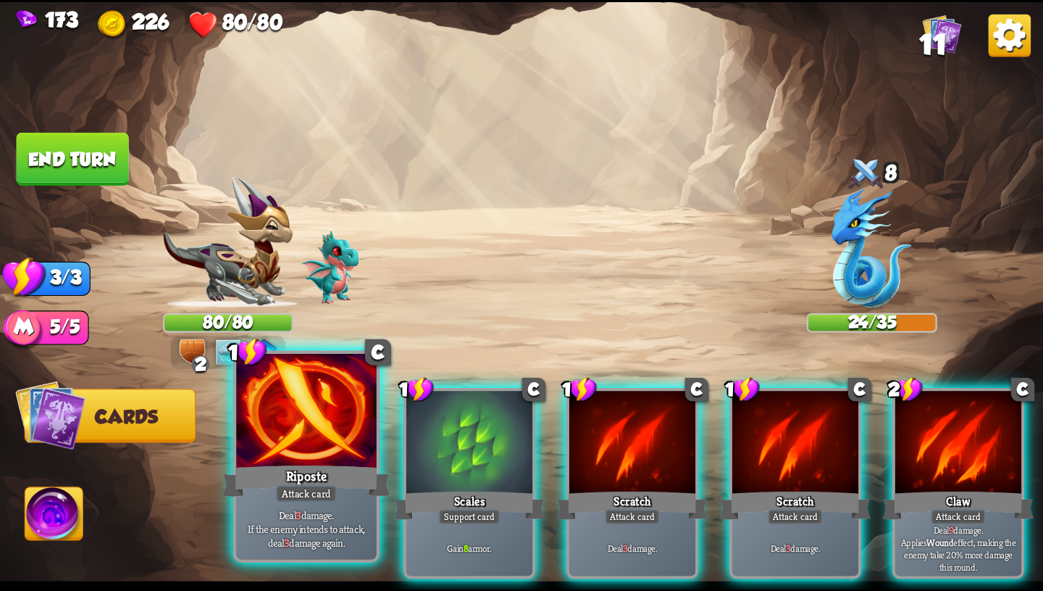
click at [330, 454] on div at bounding box center [306, 412] width 141 height 118
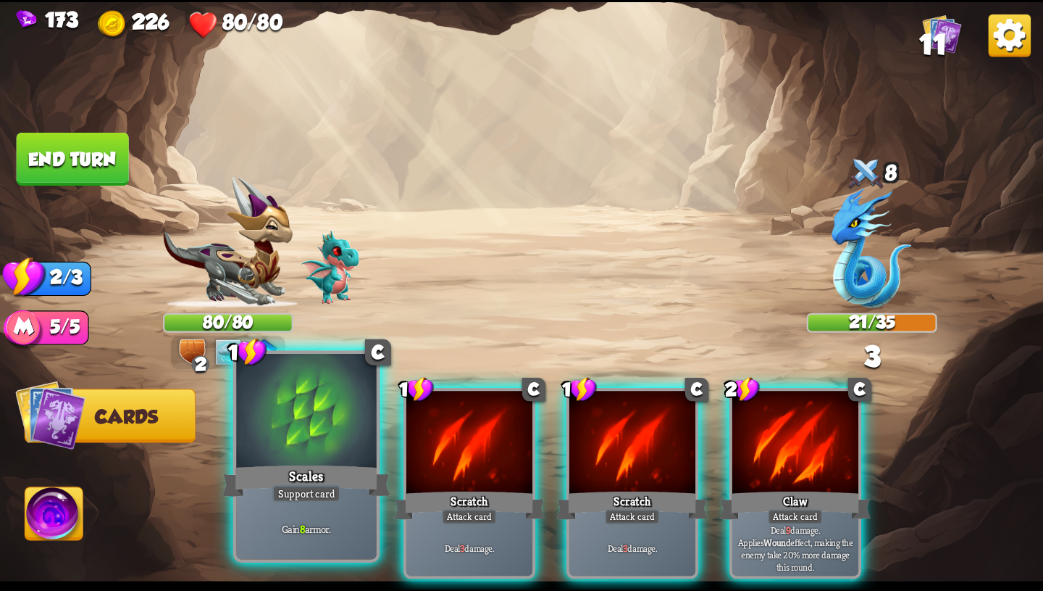
click at [325, 457] on div at bounding box center [306, 412] width 141 height 118
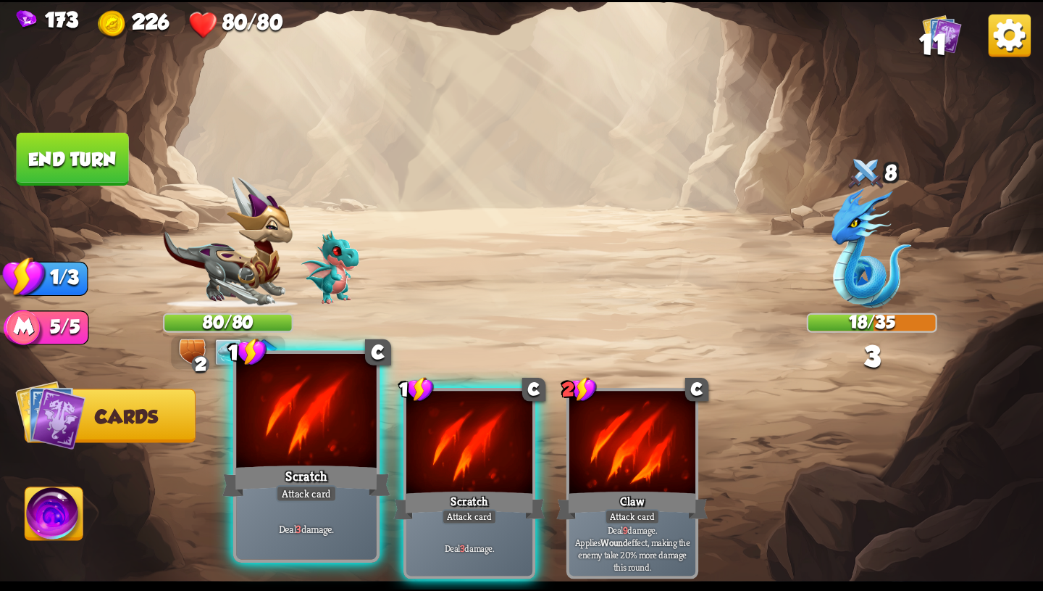
click at [325, 459] on div at bounding box center [306, 412] width 141 height 118
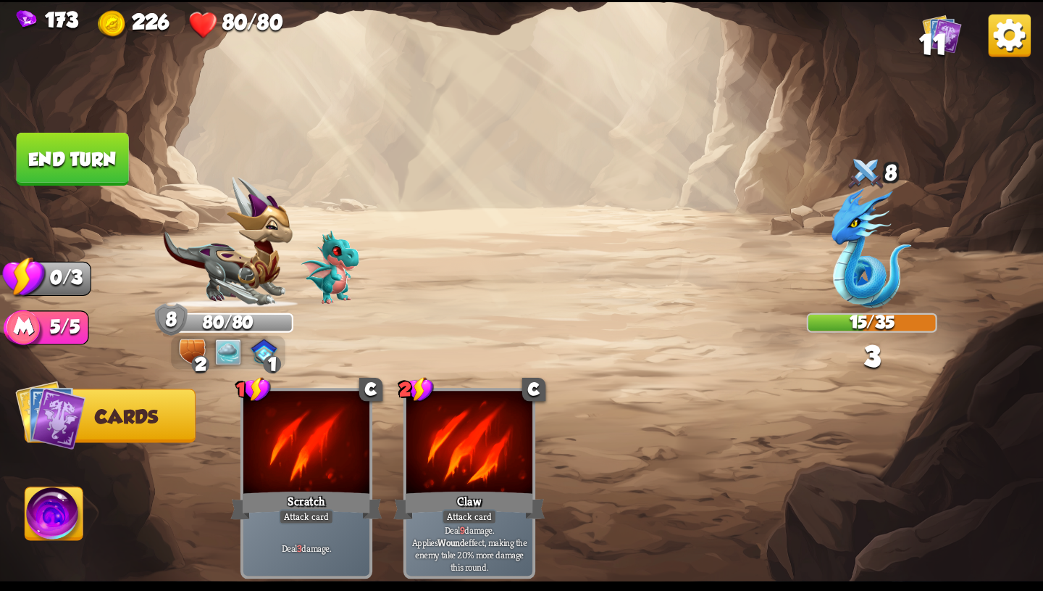
click at [78, 154] on button "End turn" at bounding box center [73, 159] width 112 height 53
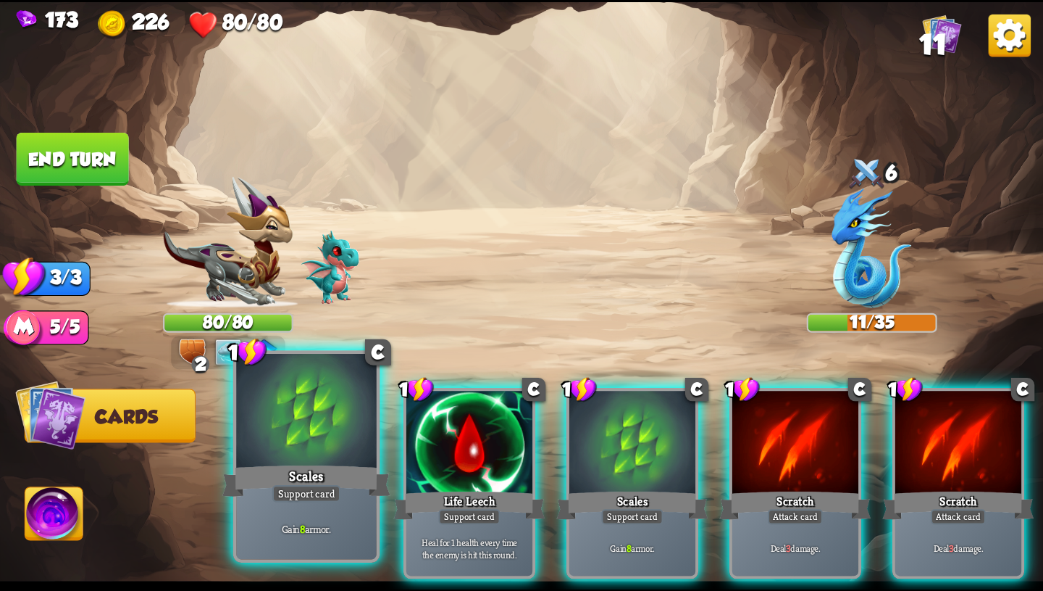
click at [336, 496] on div "Support card" at bounding box center [306, 493] width 69 height 17
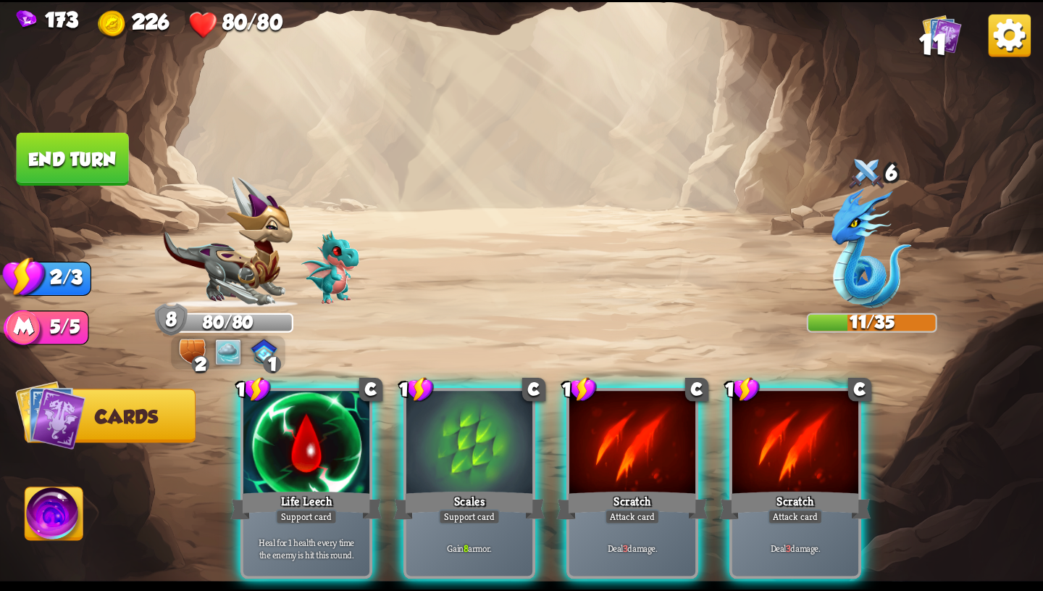
click at [336, 509] on div "Support card" at bounding box center [306, 516] width 62 height 15
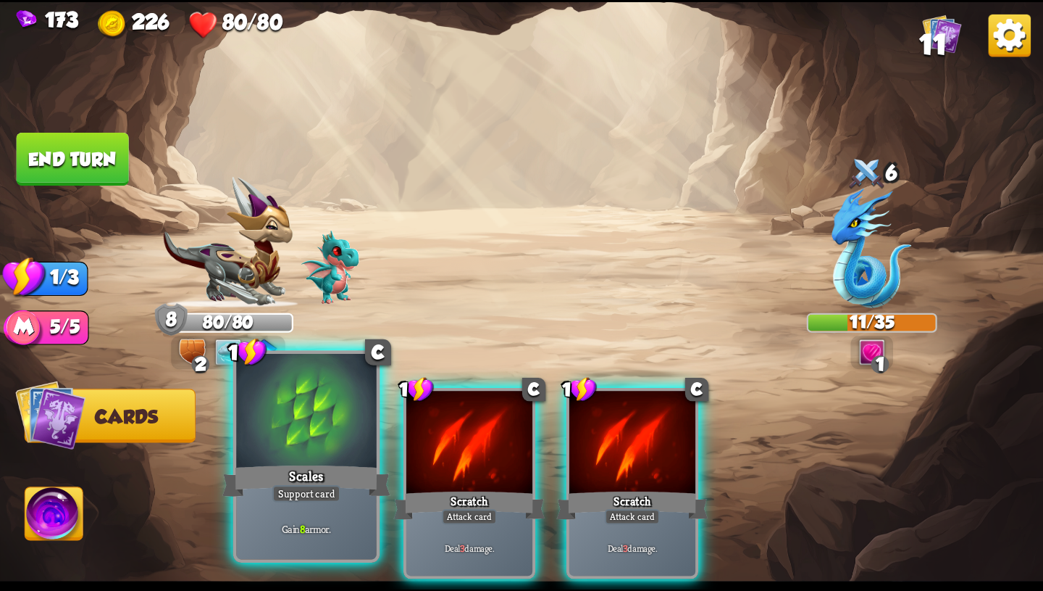
click at [334, 496] on div "Support card" at bounding box center [306, 493] width 69 height 17
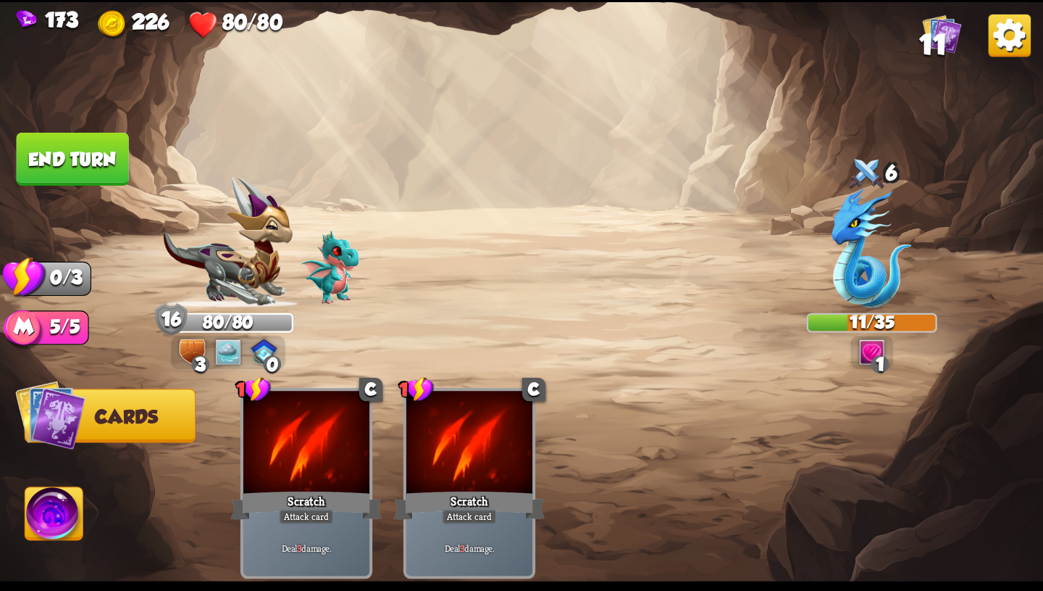
click at [117, 162] on button "End turn" at bounding box center [73, 159] width 112 height 53
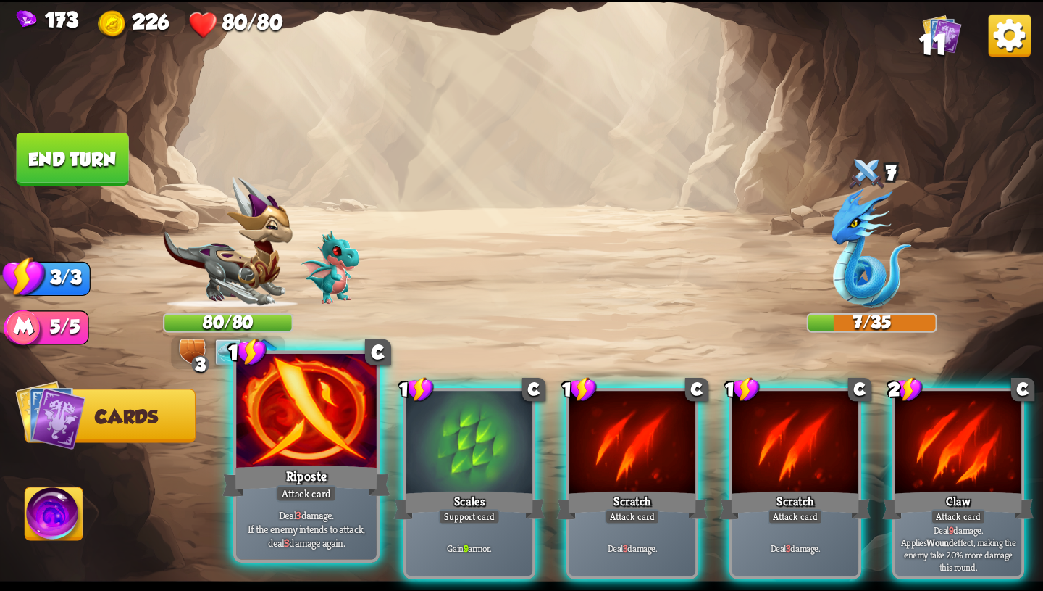
click at [337, 454] on div at bounding box center [306, 412] width 141 height 118
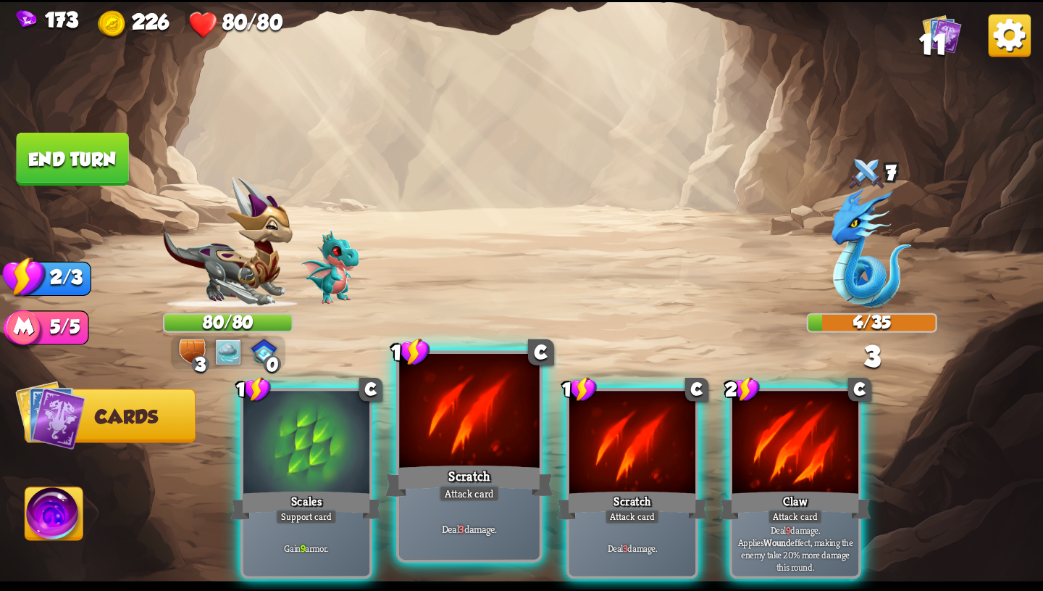
click at [420, 472] on div "Scratch" at bounding box center [470, 481] width 168 height 38
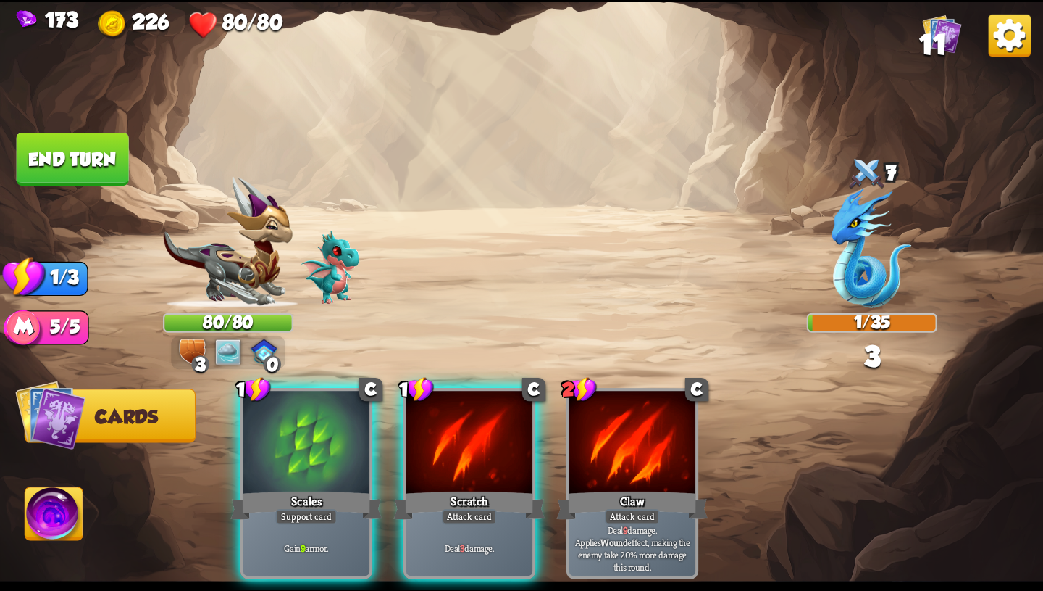
click at [86, 162] on button "End turn" at bounding box center [73, 159] width 112 height 53
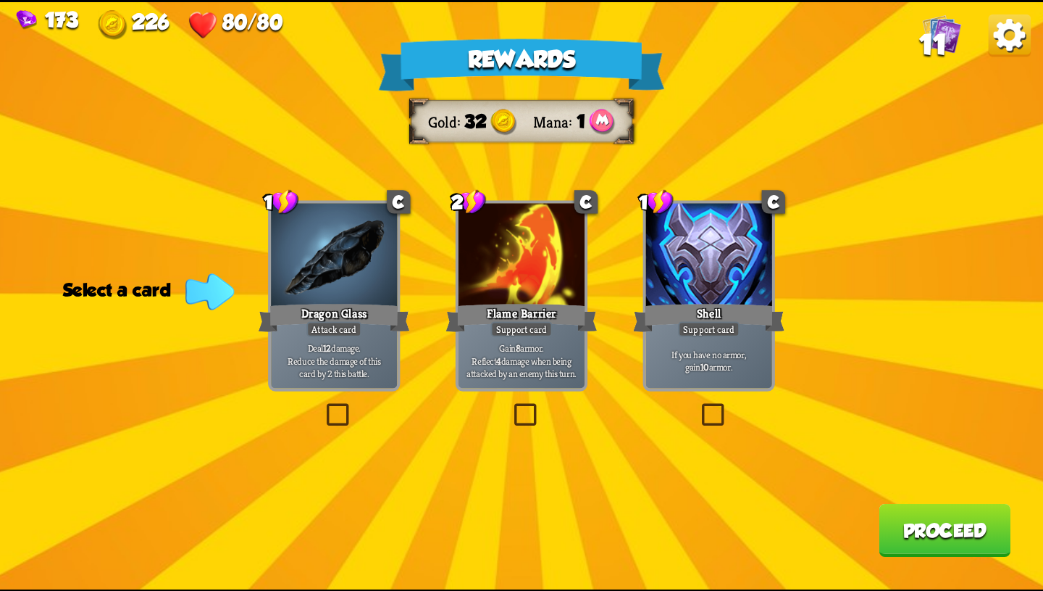
click at [496, 313] on div "Flame Barrier" at bounding box center [521, 318] width 151 height 34
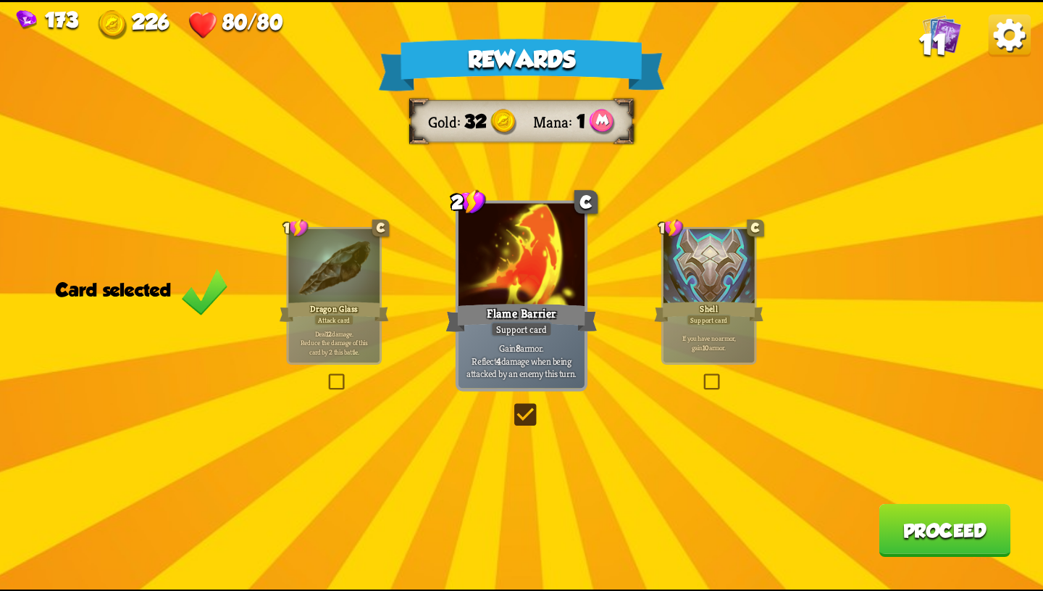
click at [719, 322] on div "Support card" at bounding box center [709, 319] width 44 height 11
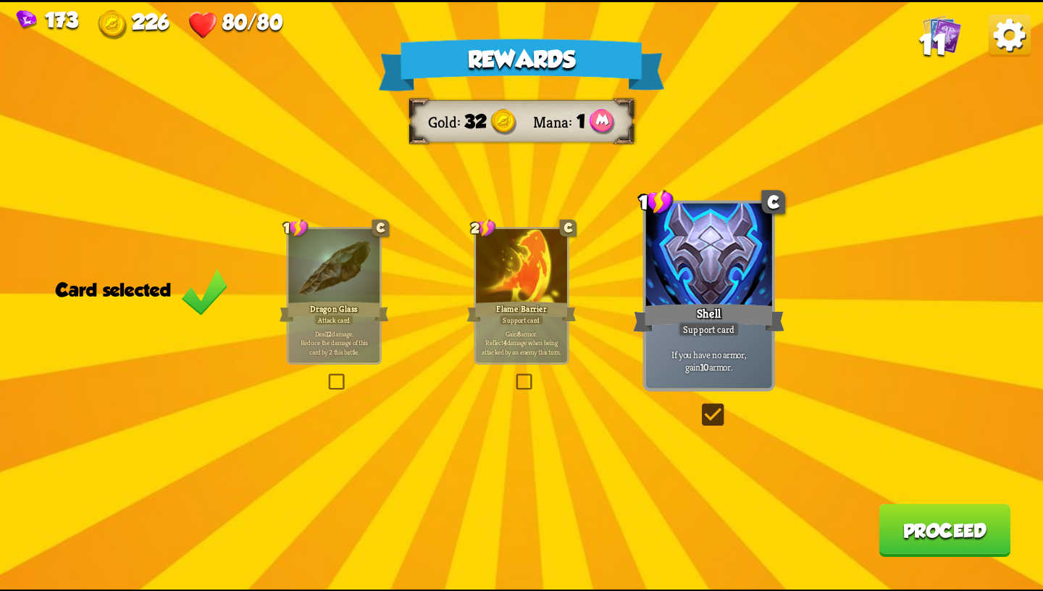
click at [493, 304] on div "Flame Barrier" at bounding box center [521, 311] width 109 height 25
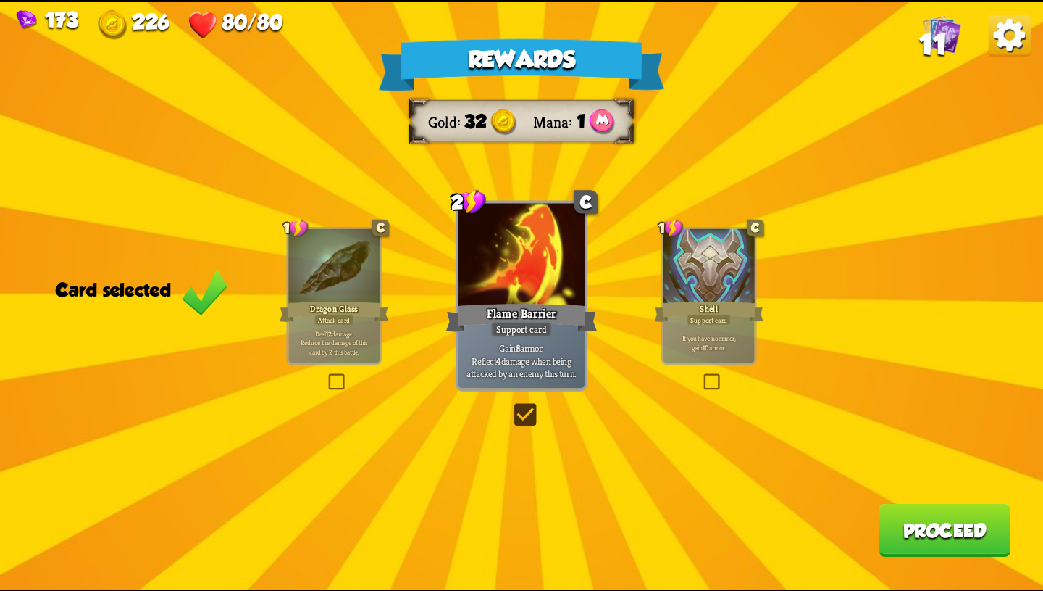
click at [915, 529] on button "Proceed" at bounding box center [945, 529] width 132 height 53
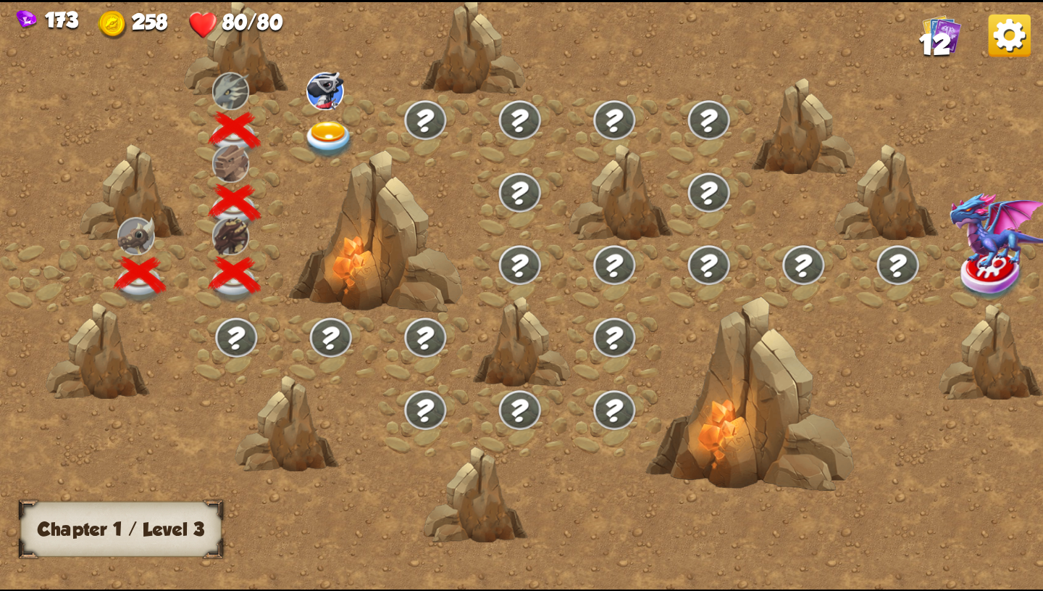
click at [332, 130] on img at bounding box center [330, 140] width 52 height 38
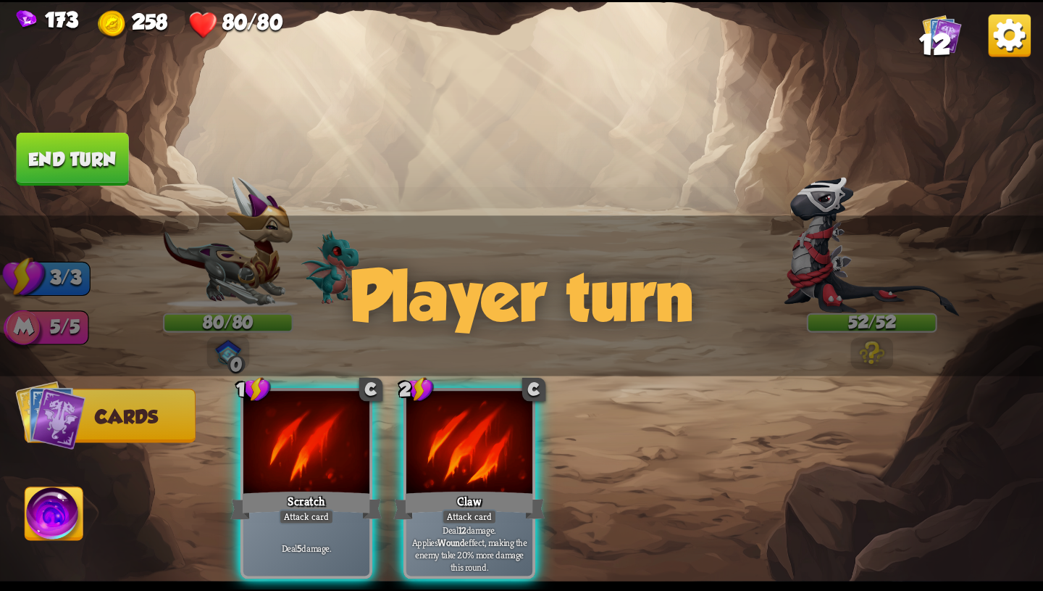
click at [868, 333] on div "Player turn" at bounding box center [521, 295] width 1043 height 161
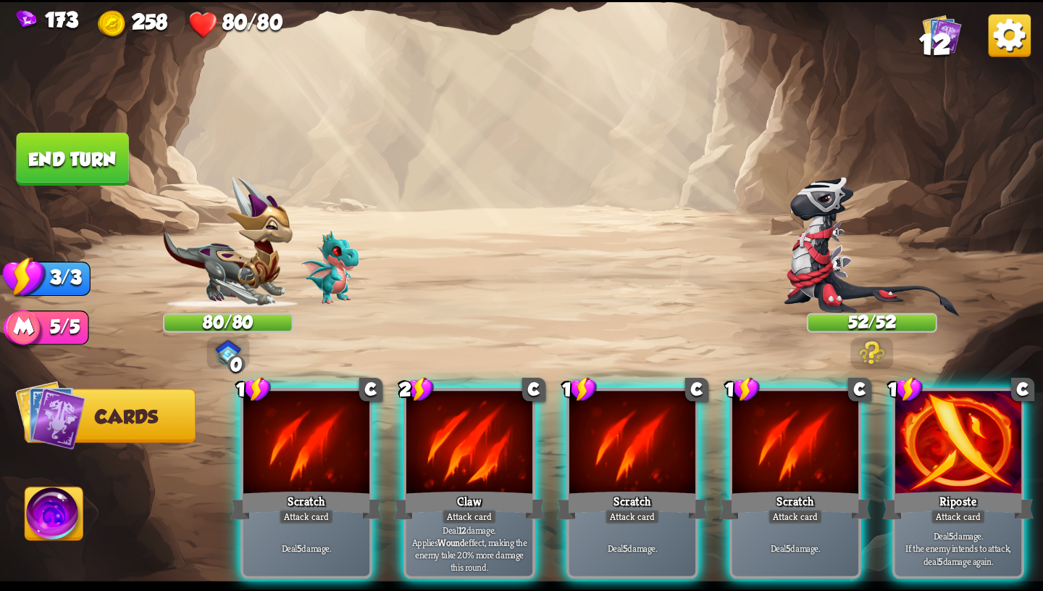
click at [869, 336] on div "Player turn" at bounding box center [521, 295] width 1043 height 161
click at [869, 351] on div "Select an enemy to attack... You don't have enough stamina to play that card...…" at bounding box center [521, 295] width 1043 height 587
click at [873, 355] on img at bounding box center [872, 352] width 26 height 25
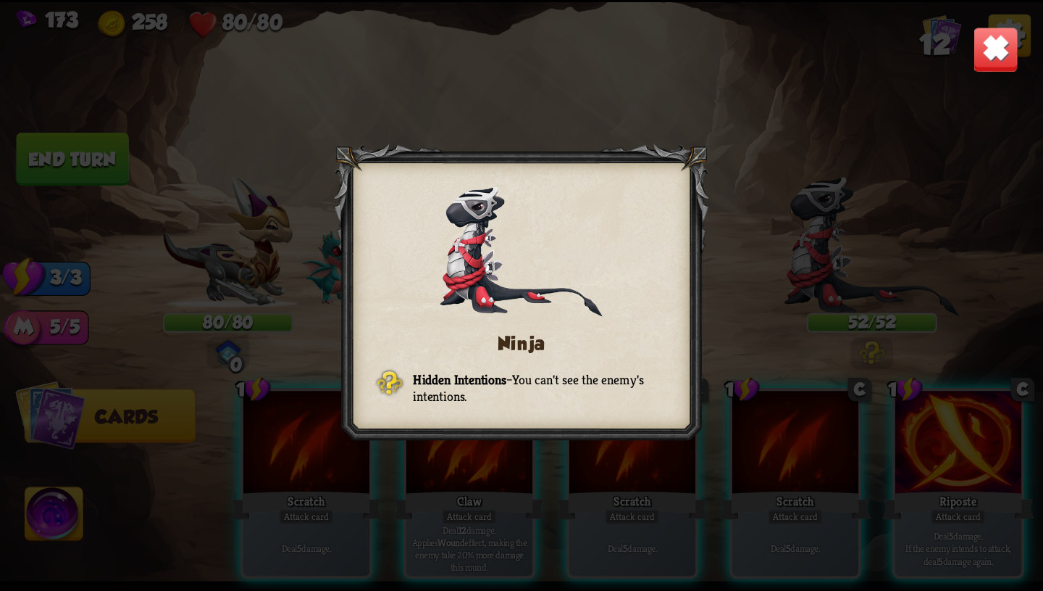
click at [1008, 55] on img at bounding box center [996, 49] width 46 height 46
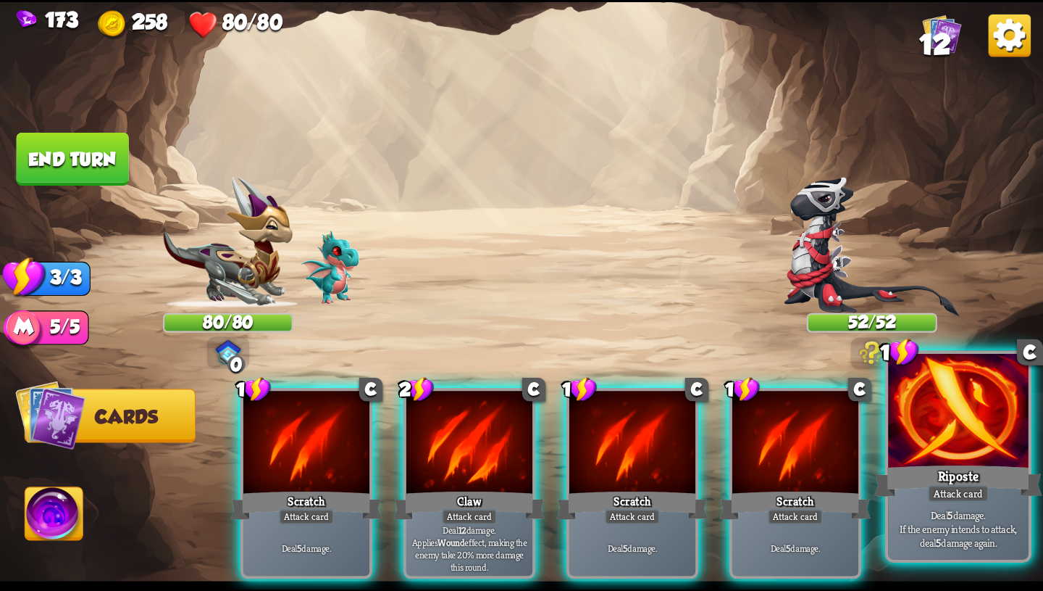
click at [959, 438] on div at bounding box center [958, 412] width 141 height 118
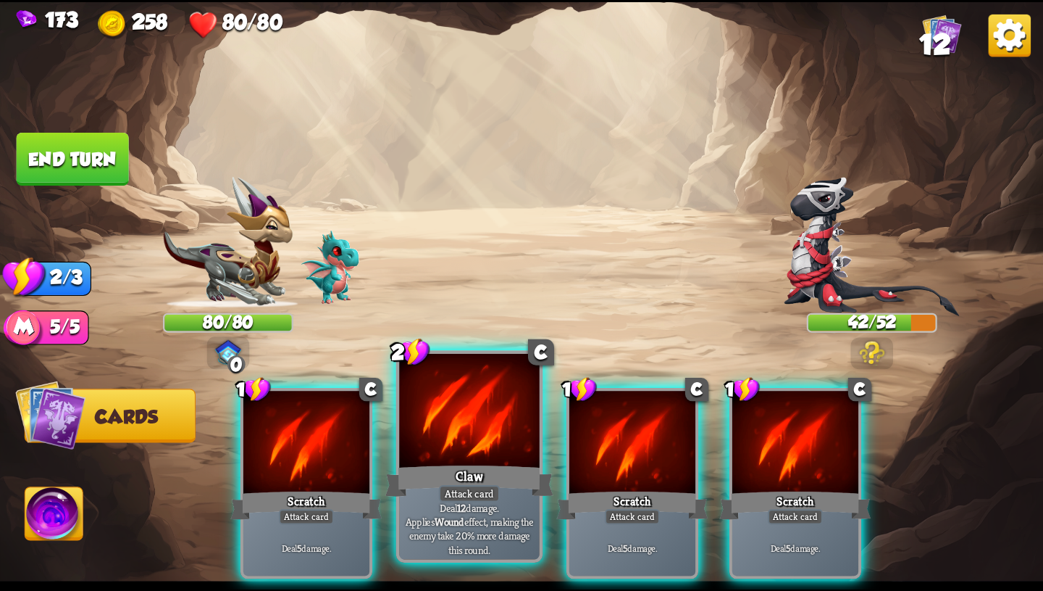
click at [499, 480] on div "Claw" at bounding box center [470, 481] width 168 height 38
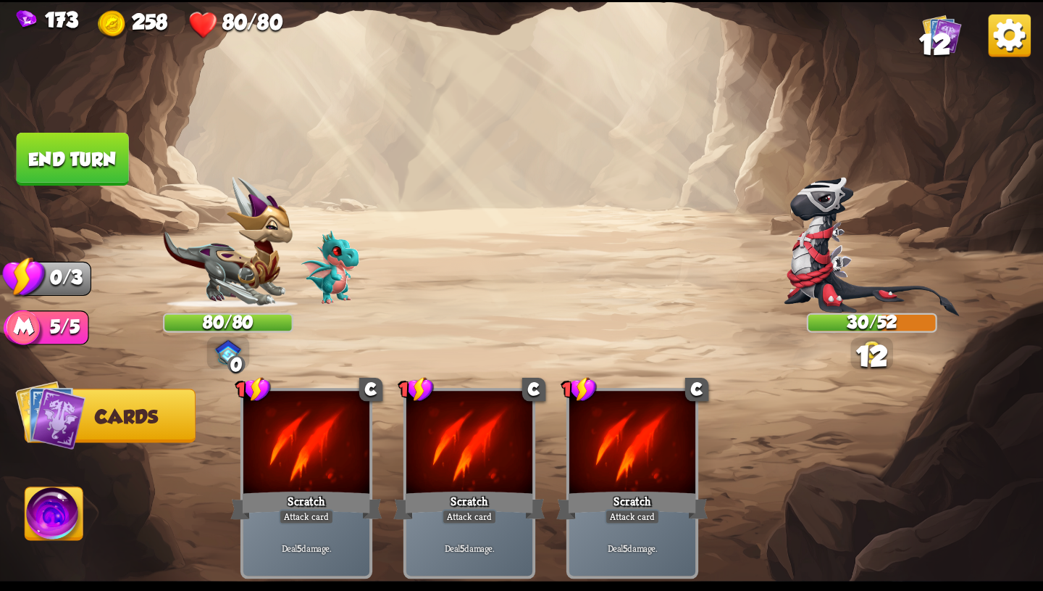
click at [81, 138] on button "End turn" at bounding box center [73, 159] width 112 height 53
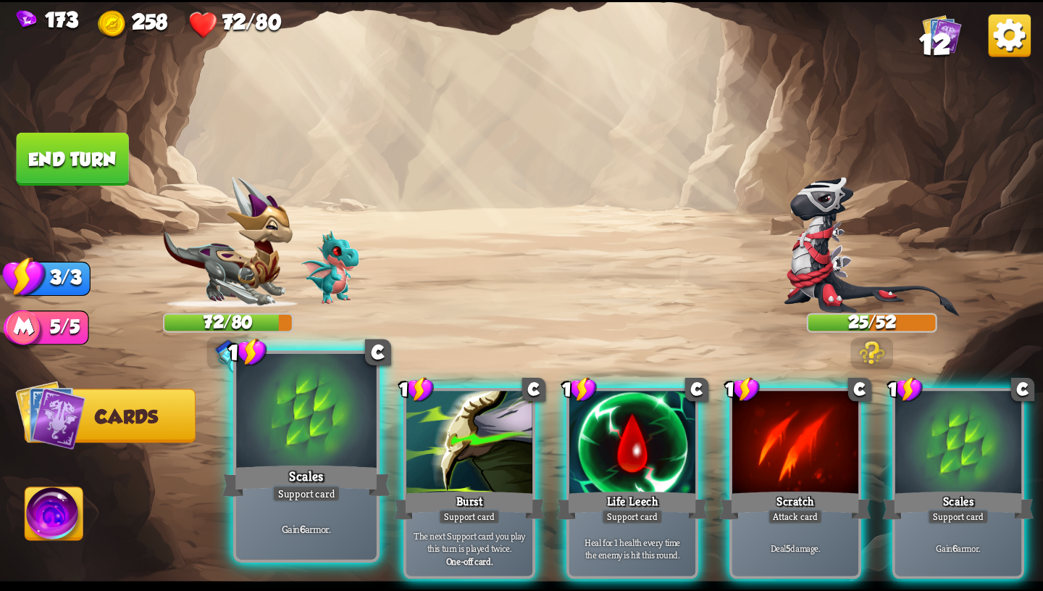
click at [331, 439] on div at bounding box center [306, 412] width 141 height 118
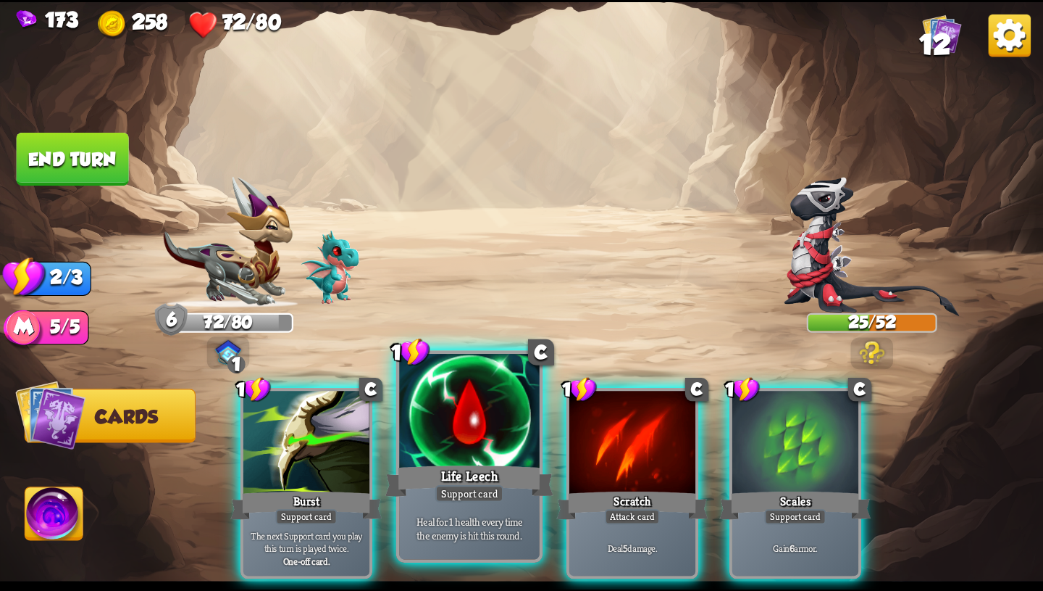
click at [486, 462] on div "Life Leech" at bounding box center [470, 481] width 168 height 38
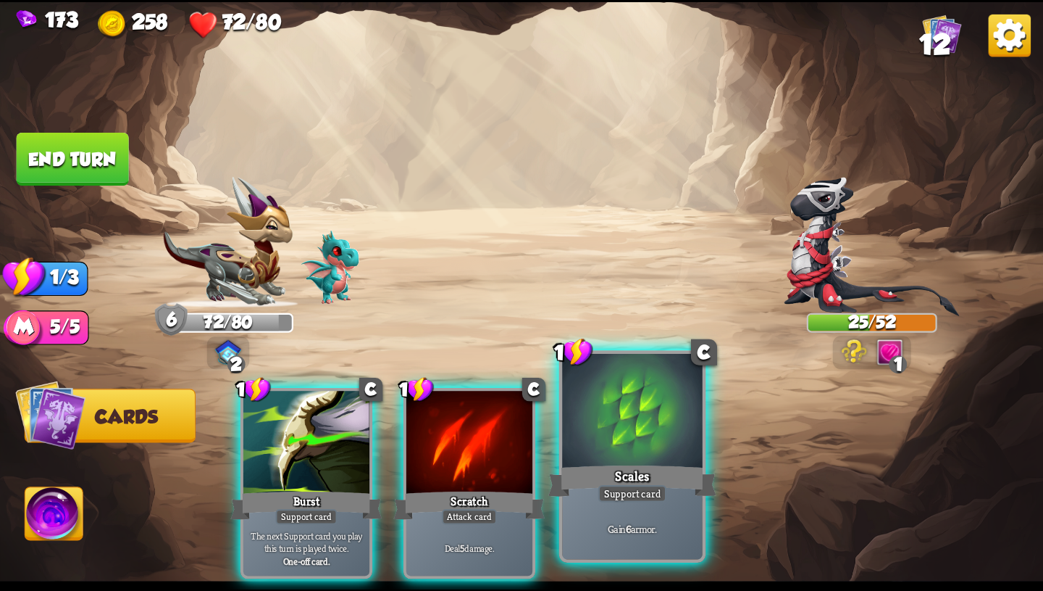
click at [602, 486] on div "Support card" at bounding box center [633, 493] width 69 height 17
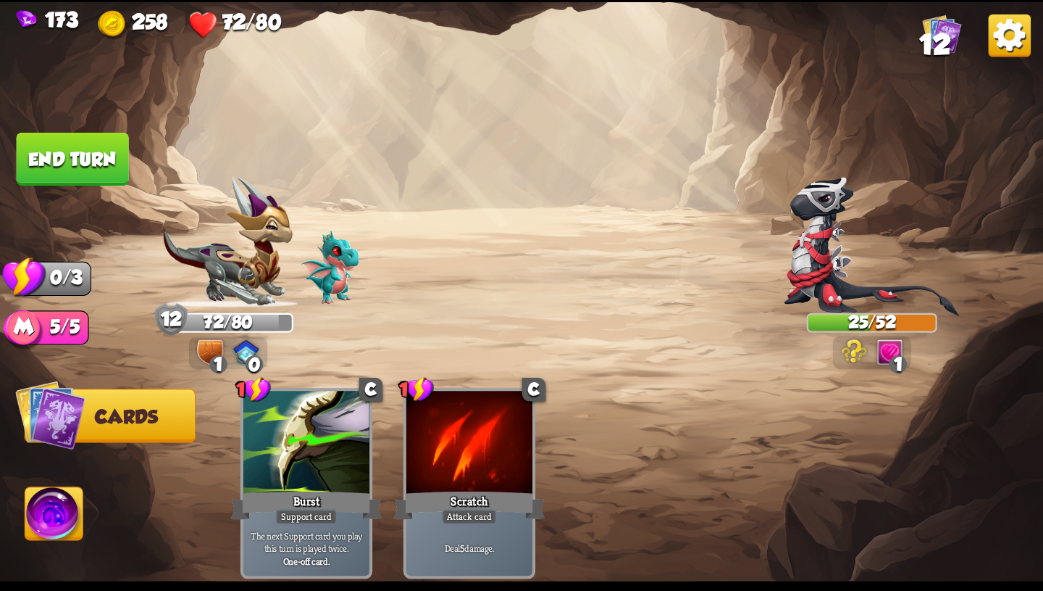
click at [104, 149] on button "End turn" at bounding box center [73, 159] width 112 height 53
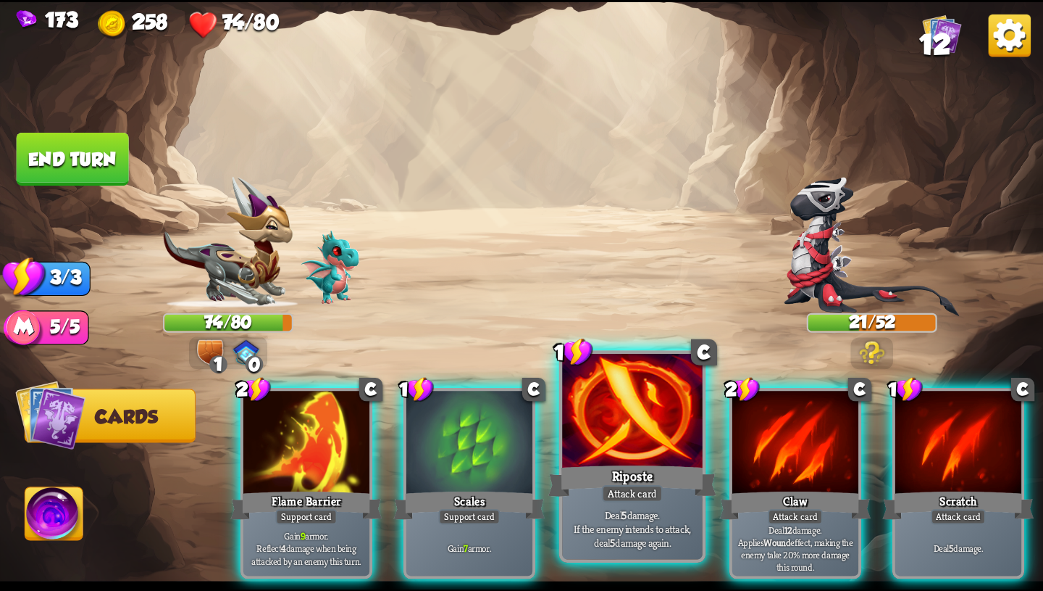
click at [657, 533] on p "Deal 5 damage. If the enemy intends to attack, deal 5 damage again." at bounding box center [632, 527] width 133 height 41
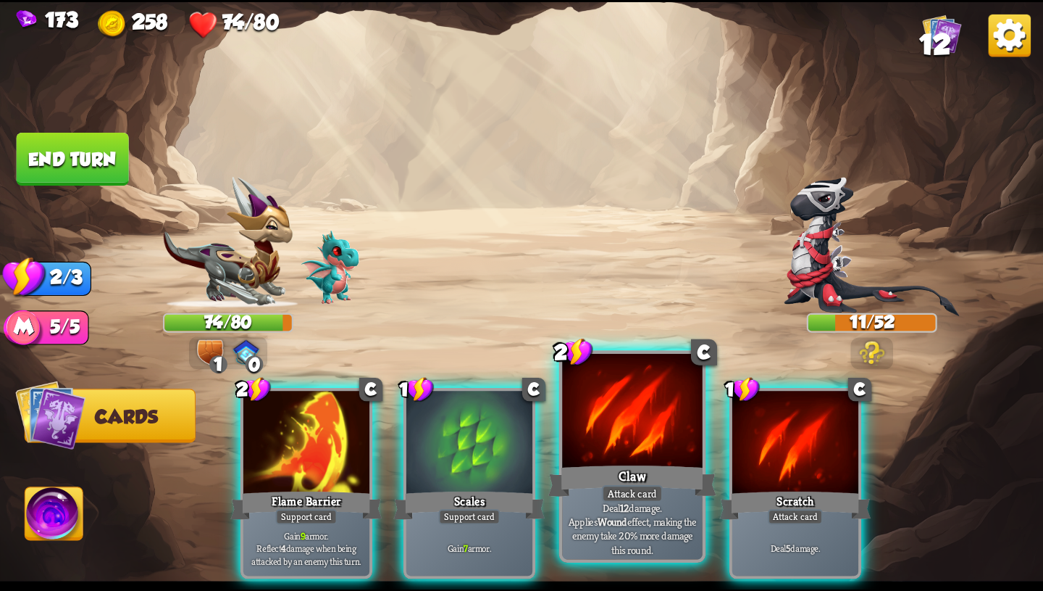
click at [662, 515] on p "Deal 12 damage. Applies Wound effect, making the enemy take 20% more damage thi…" at bounding box center [632, 528] width 133 height 56
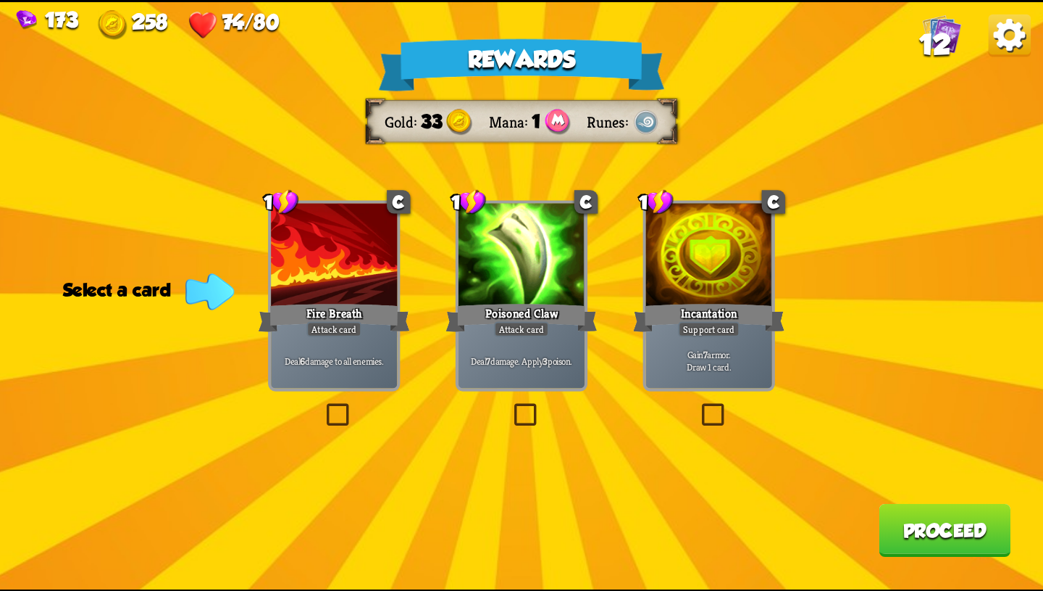
click at [546, 309] on div "Poisoned Claw" at bounding box center [521, 318] width 151 height 34
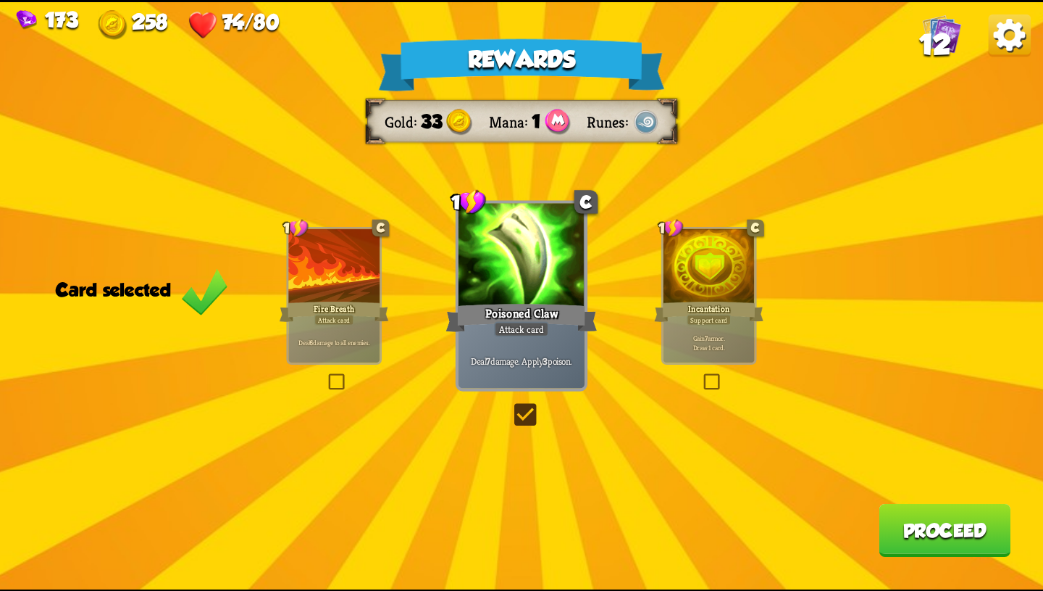
click at [946, 533] on button "Proceed" at bounding box center [945, 529] width 132 height 53
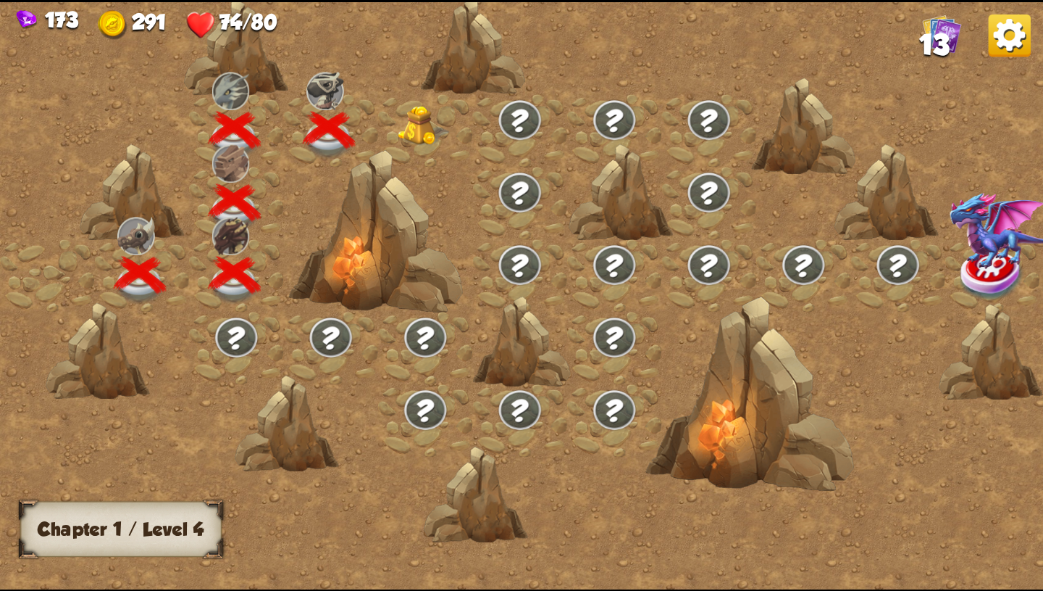
click at [414, 132] on img at bounding box center [424, 126] width 52 height 40
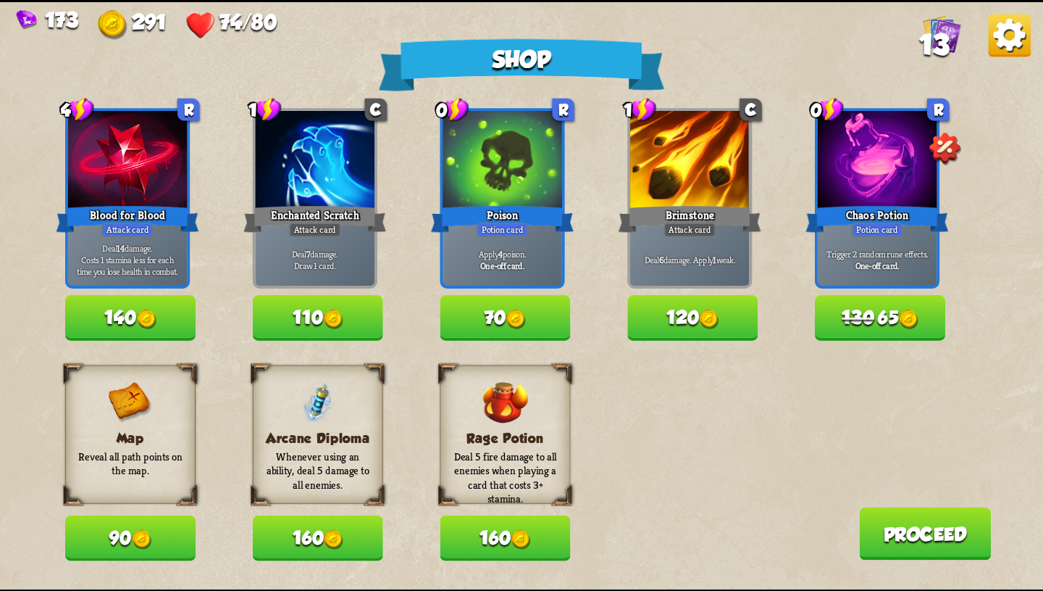
click at [890, 317] on button "130 65" at bounding box center [880, 318] width 130 height 46
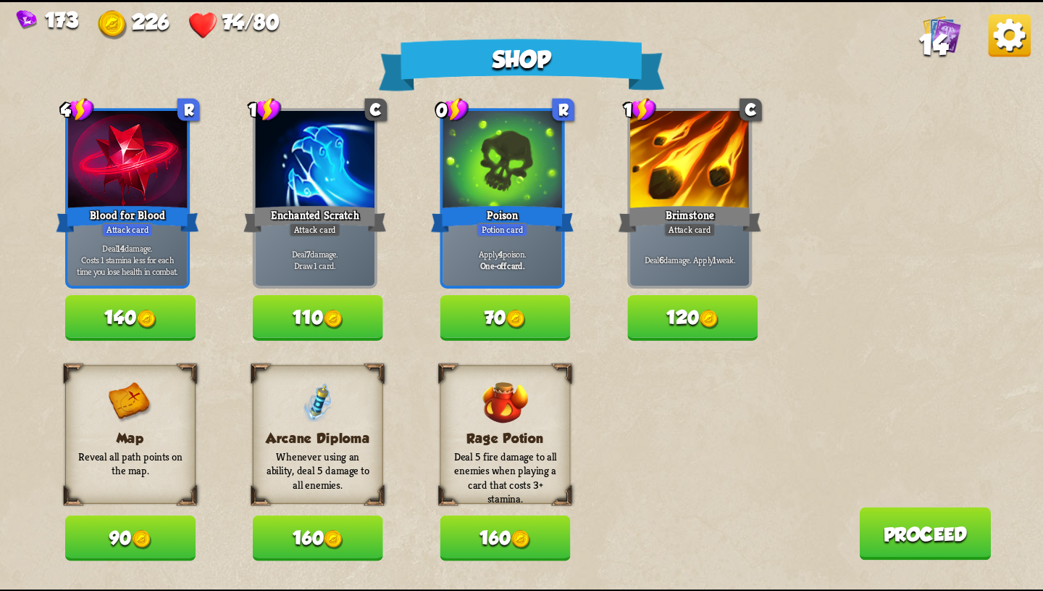
click at [167, 316] on button "140" at bounding box center [130, 318] width 130 height 46
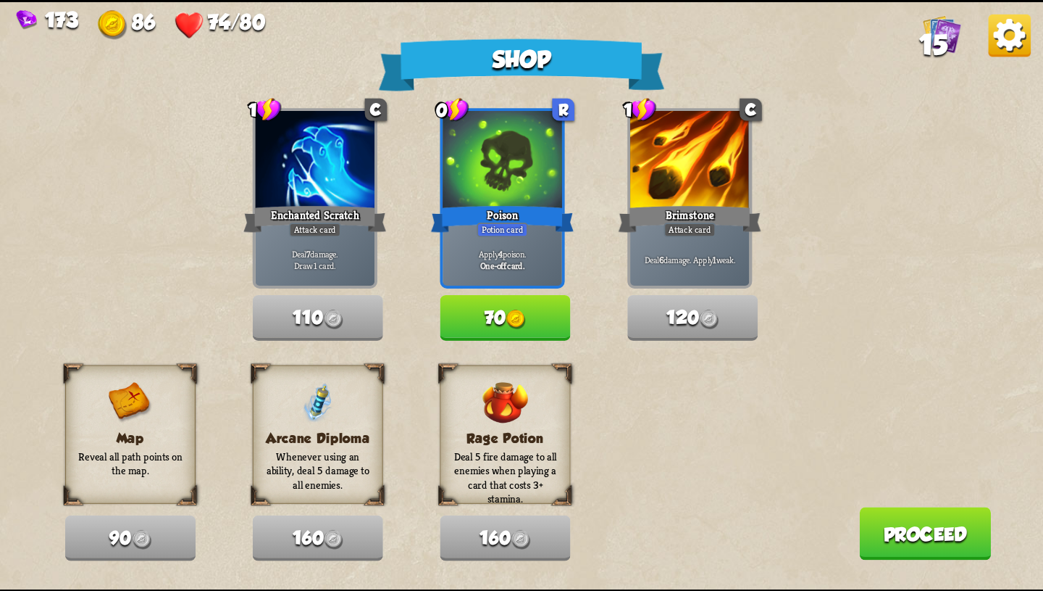
click at [499, 312] on button "70" at bounding box center [506, 318] width 130 height 46
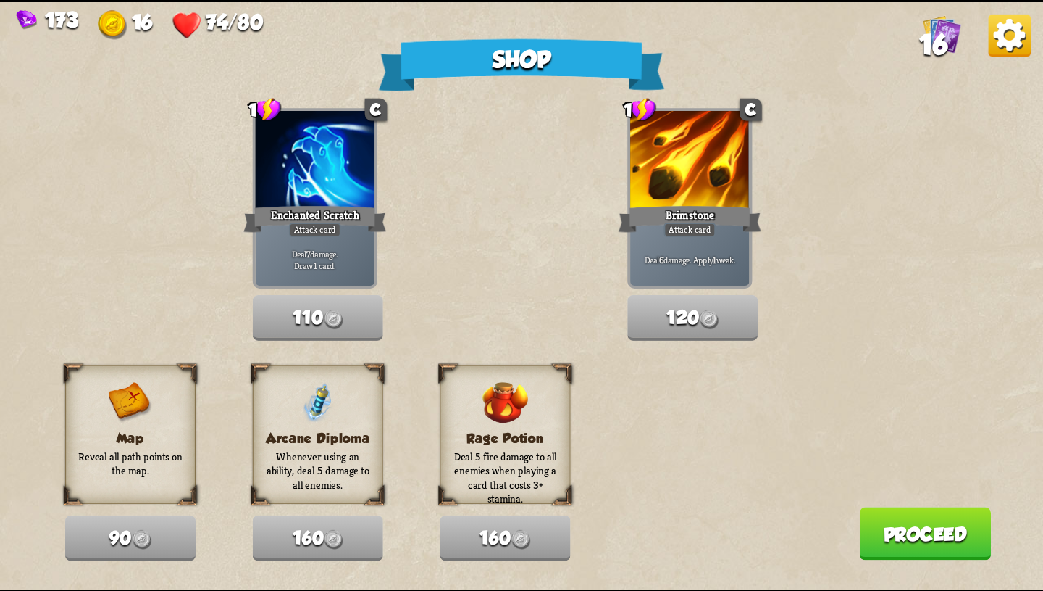
click at [902, 518] on button "Proceed" at bounding box center [925, 533] width 132 height 53
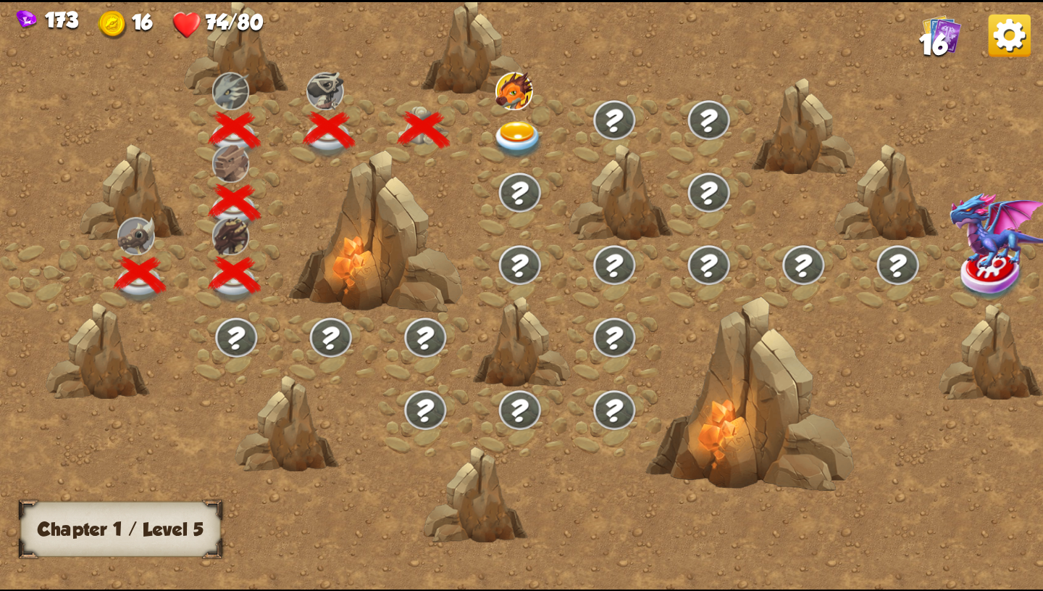
click at [508, 128] on img at bounding box center [519, 140] width 52 height 38
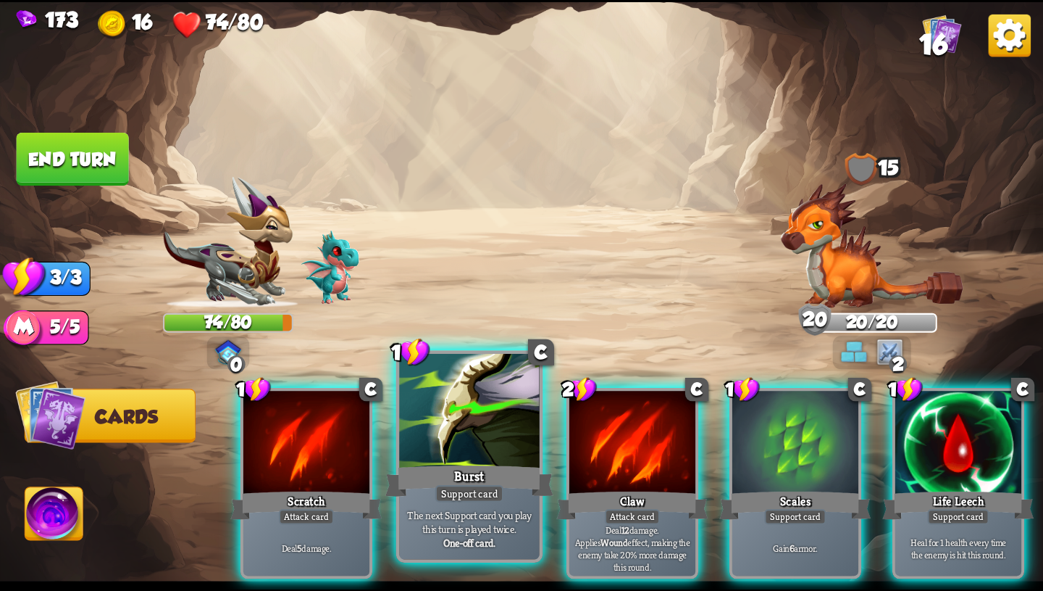
click at [490, 483] on div "Burst" at bounding box center [470, 481] width 168 height 38
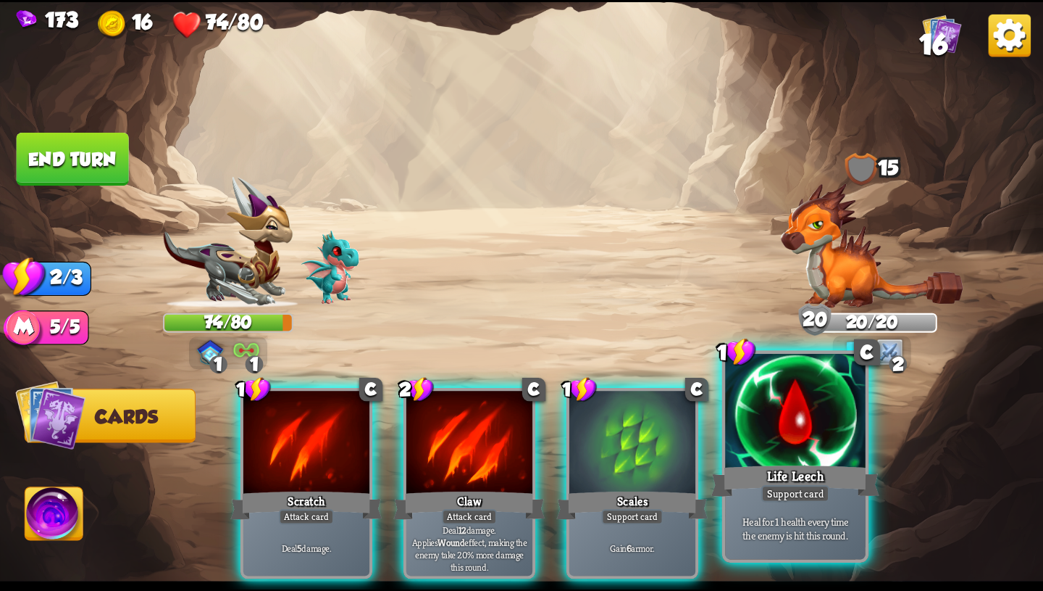
click at [743, 504] on div "Heal for 1 health every time the enemy is hit this round." at bounding box center [795, 528] width 141 height 61
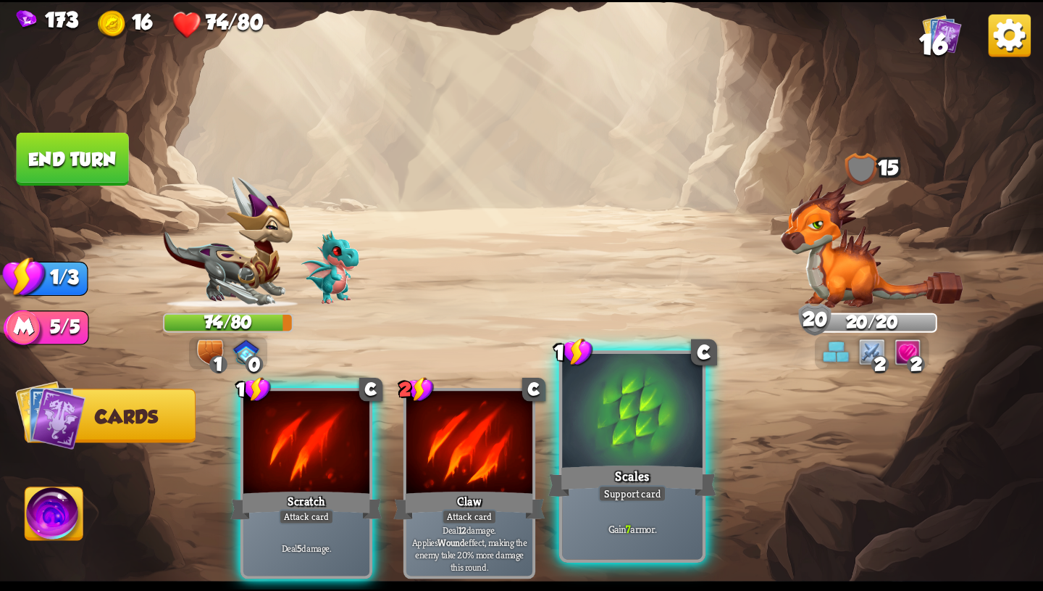
click at [663, 496] on div "Support card" at bounding box center [633, 493] width 69 height 17
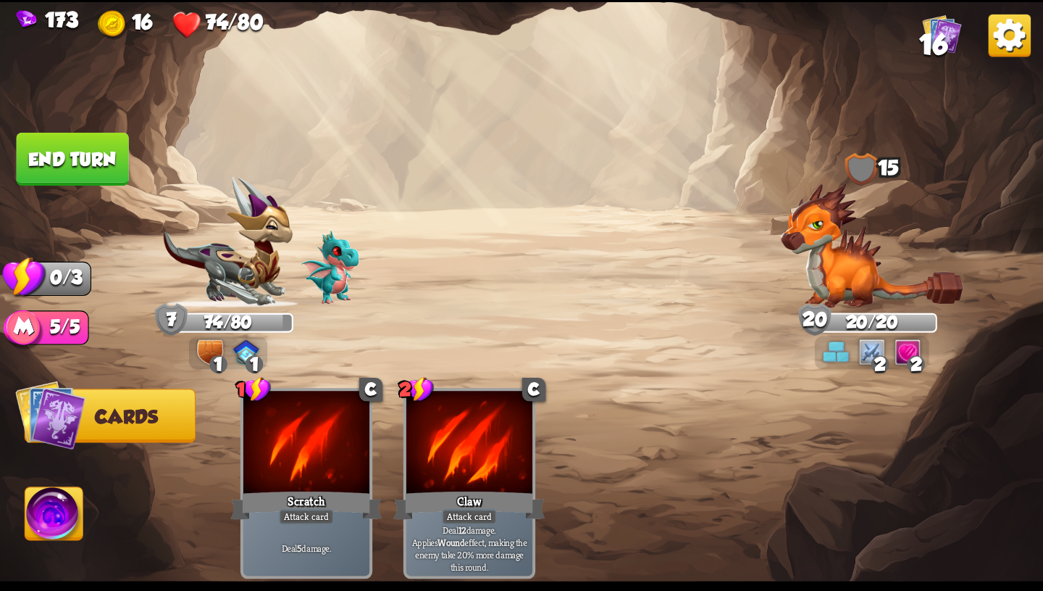
click at [88, 159] on button "End turn" at bounding box center [73, 159] width 112 height 53
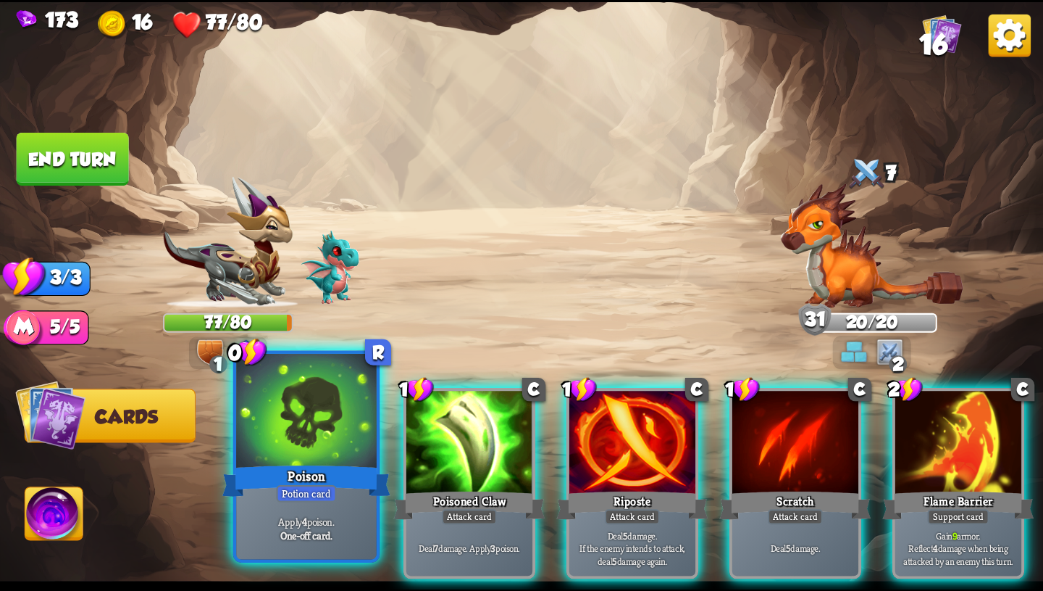
click at [302, 443] on div at bounding box center [306, 412] width 141 height 118
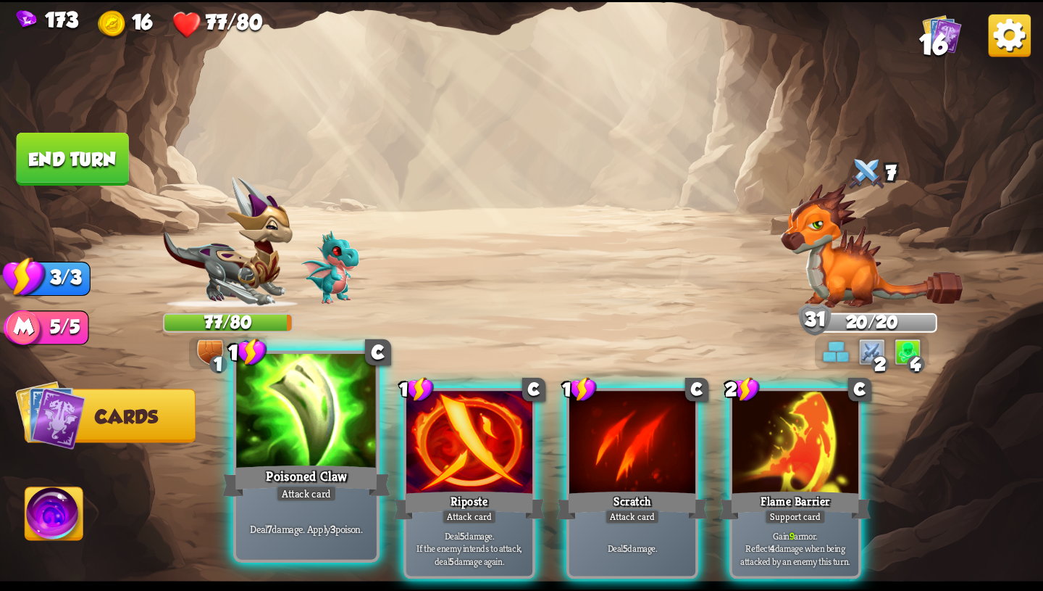
click at [320, 447] on div at bounding box center [306, 412] width 141 height 118
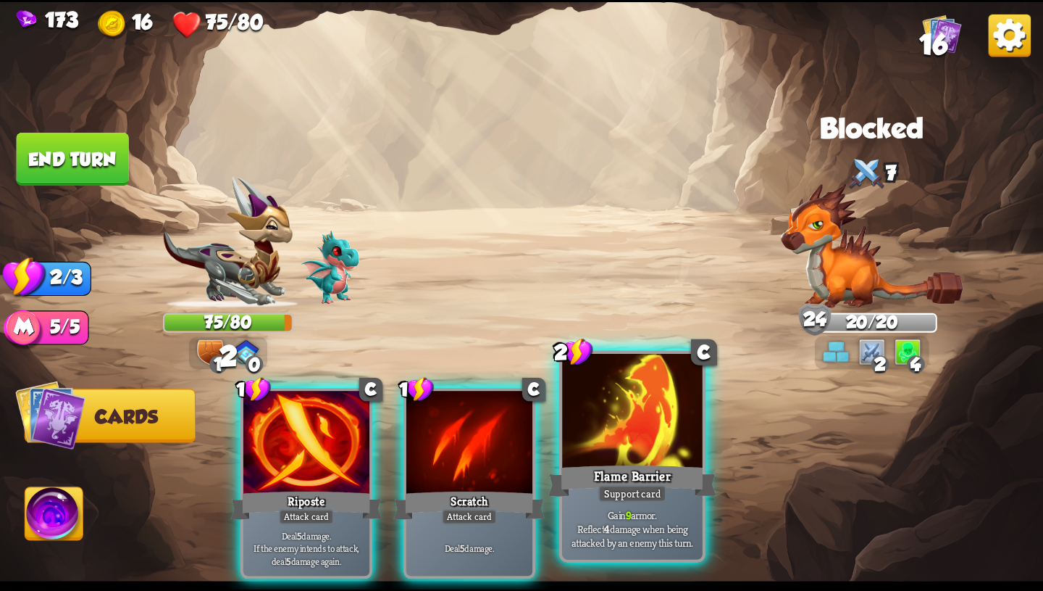
click at [607, 472] on div "Flame Barrier" at bounding box center [633, 481] width 168 height 38
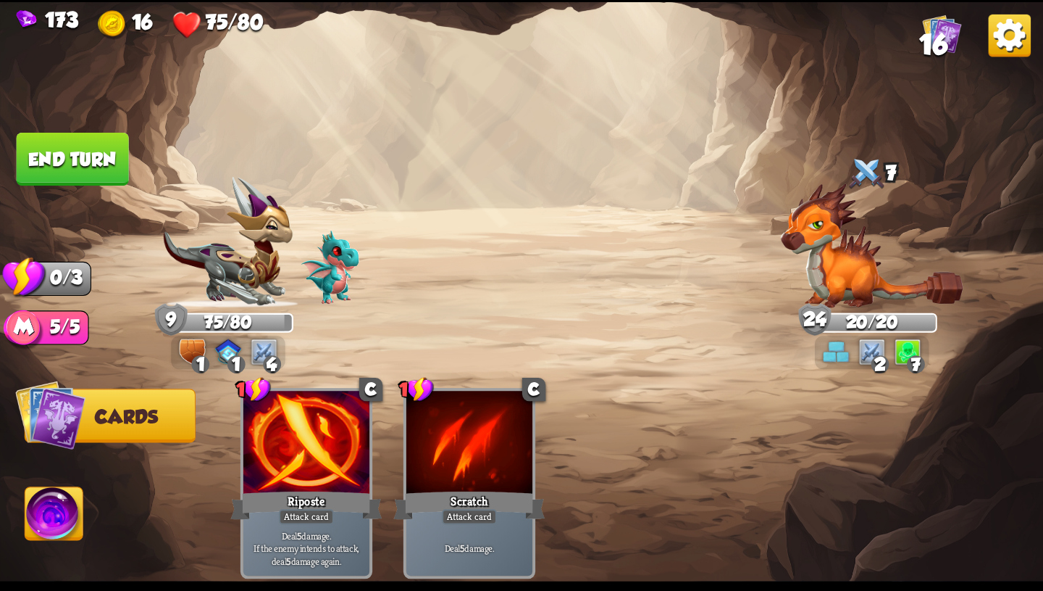
click at [85, 154] on button "End turn" at bounding box center [73, 159] width 112 height 53
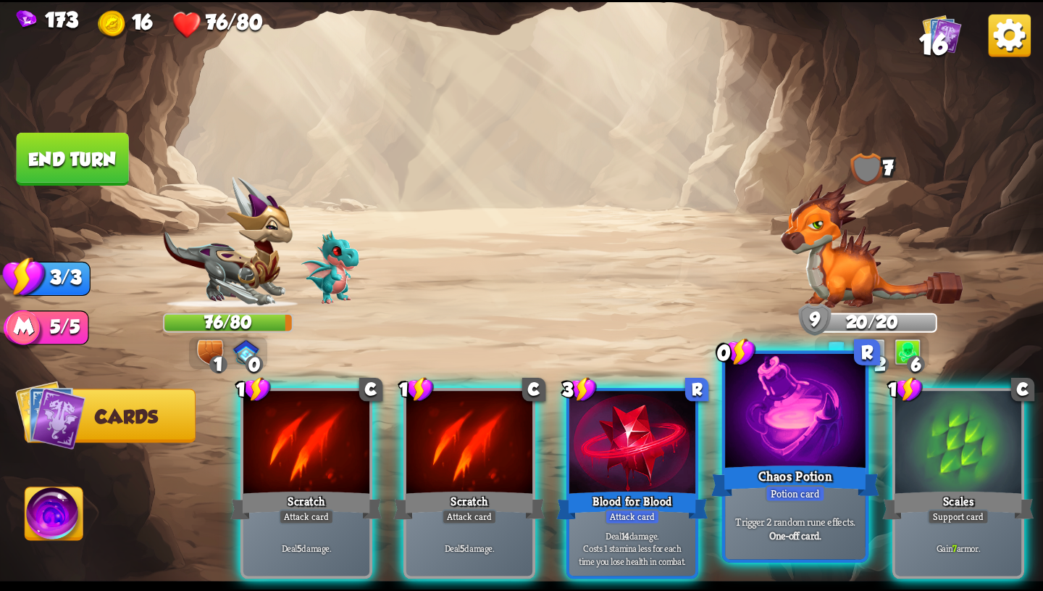
click at [771, 472] on div "Chaos Potion" at bounding box center [796, 481] width 168 height 38
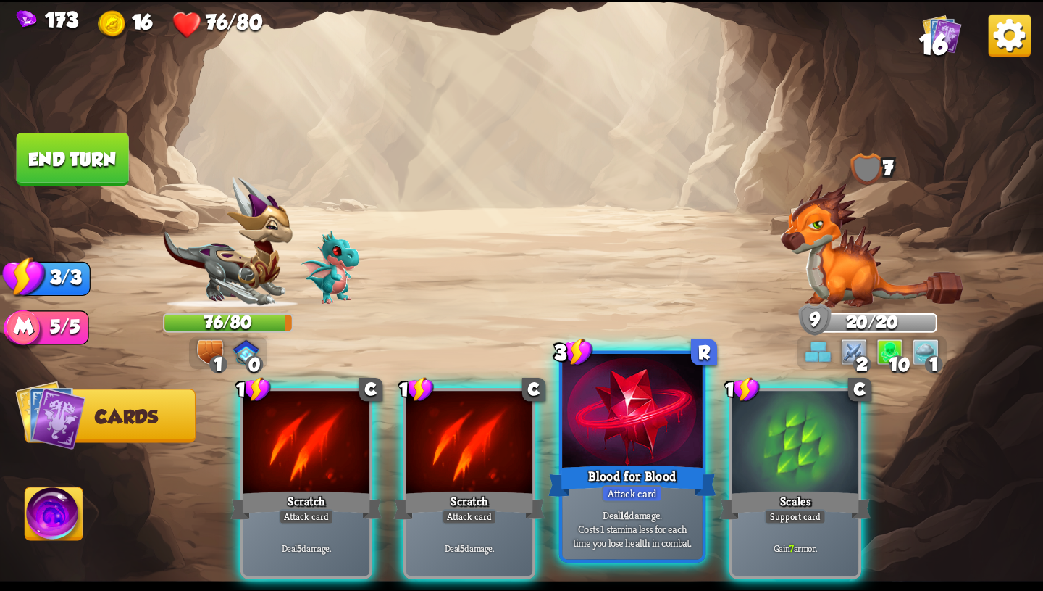
click at [643, 503] on div "Deal 14 damage. Costs 1 stamina less for each time you lose health in combat." at bounding box center [632, 528] width 141 height 61
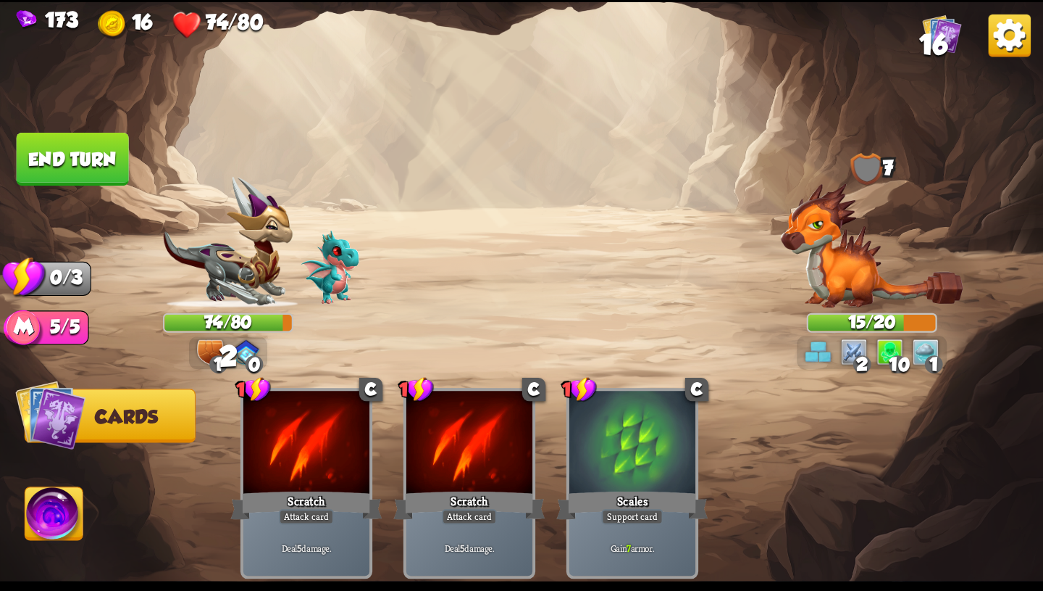
click at [75, 155] on button "End turn" at bounding box center [72, 158] width 112 height 53
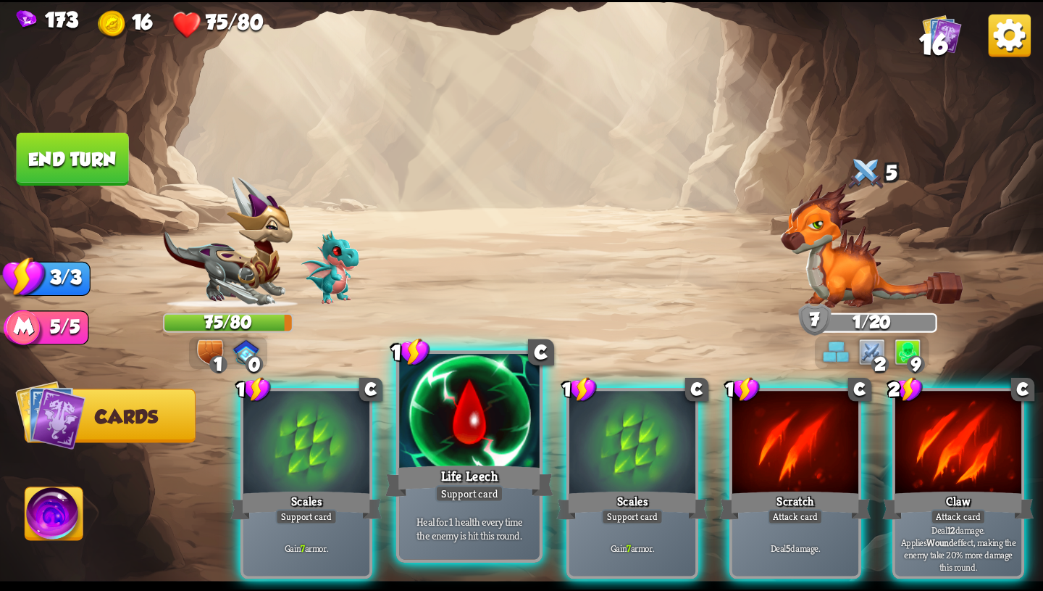
click at [447, 472] on div "Life Leech" at bounding box center [470, 481] width 168 height 38
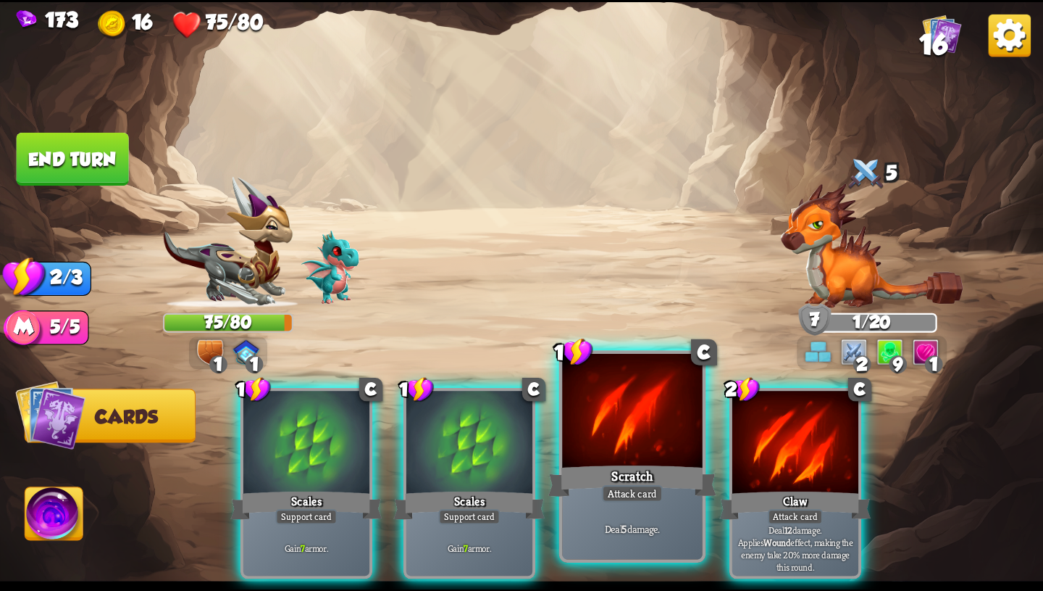
click at [581, 486] on div "Scratch" at bounding box center [633, 481] width 168 height 38
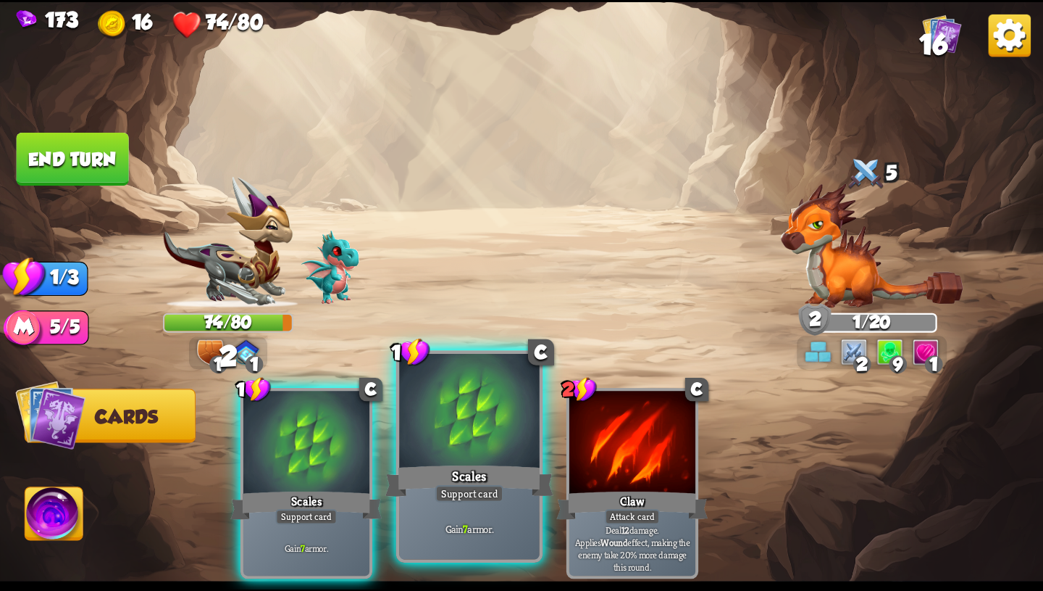
click at [462, 437] on div at bounding box center [469, 412] width 141 height 118
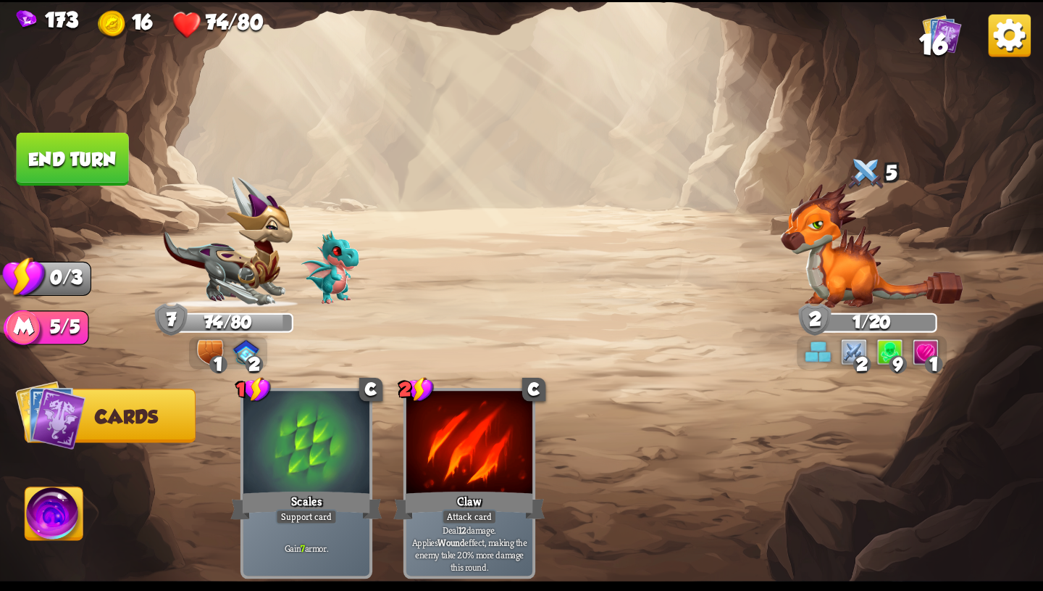
click at [72, 158] on button "End turn" at bounding box center [73, 159] width 112 height 53
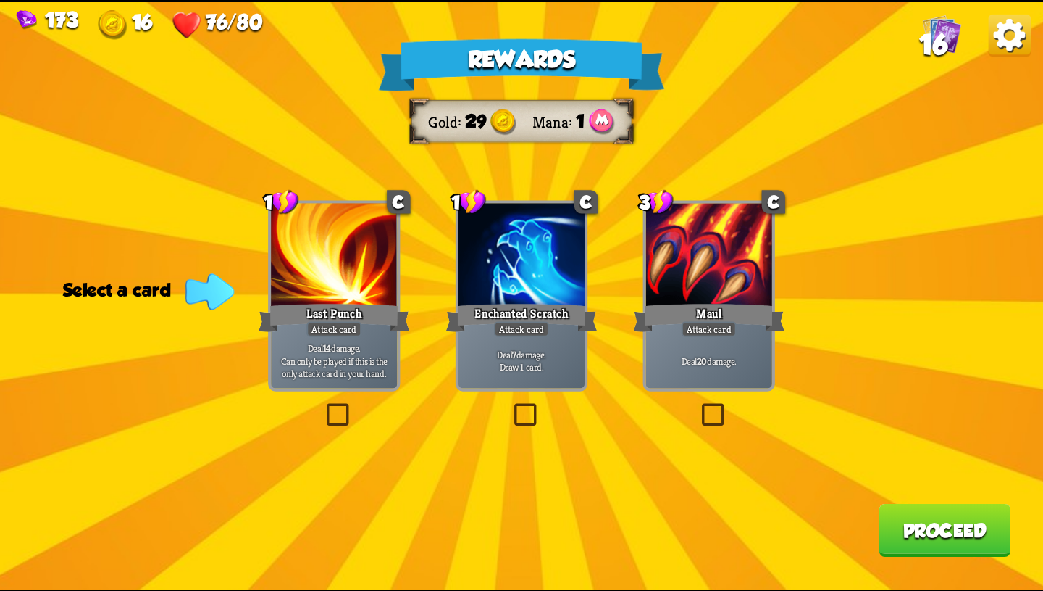
click at [362, 275] on div at bounding box center [334, 256] width 126 height 107
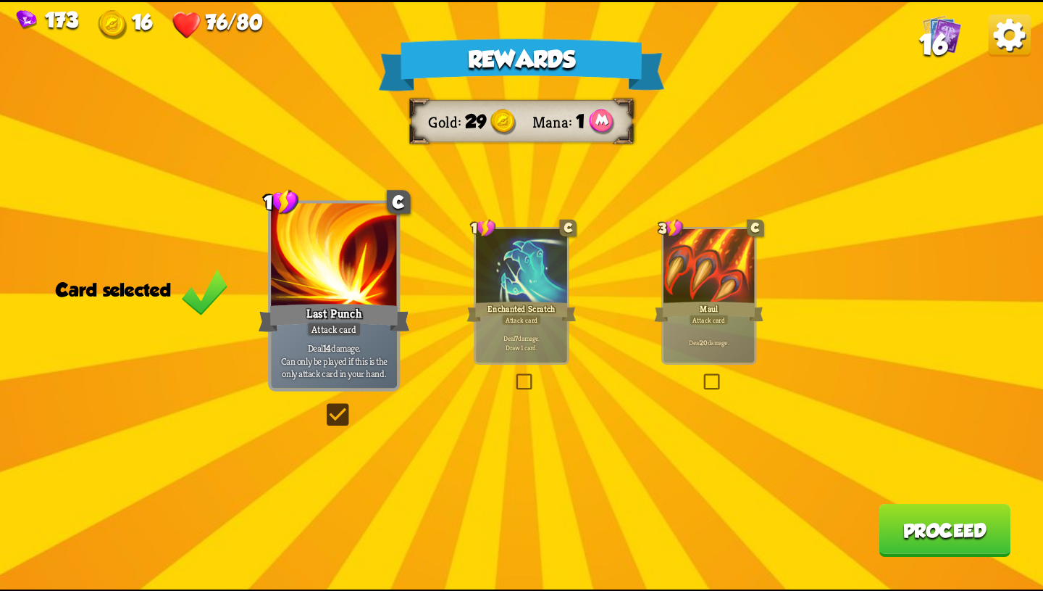
click at [913, 522] on button "Proceed" at bounding box center [945, 529] width 132 height 53
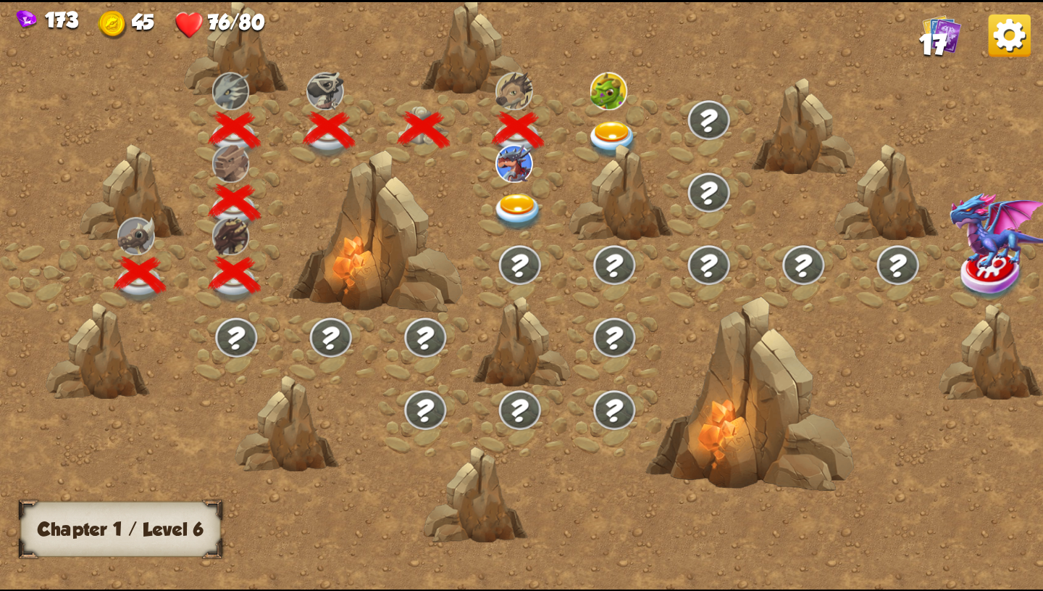
click at [607, 140] on img at bounding box center [613, 140] width 52 height 38
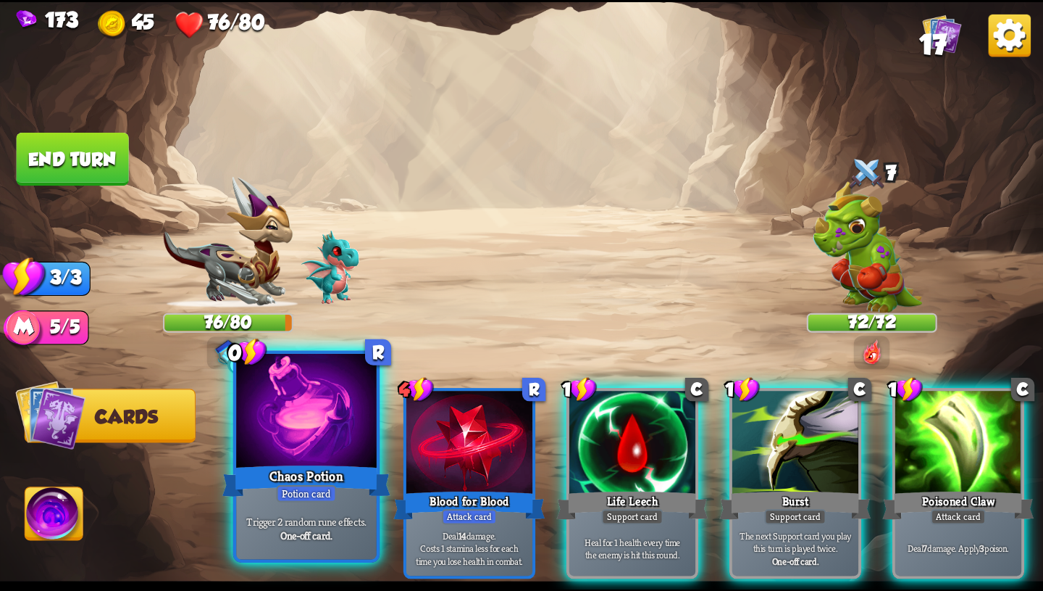
click at [315, 414] on div at bounding box center [306, 412] width 141 height 118
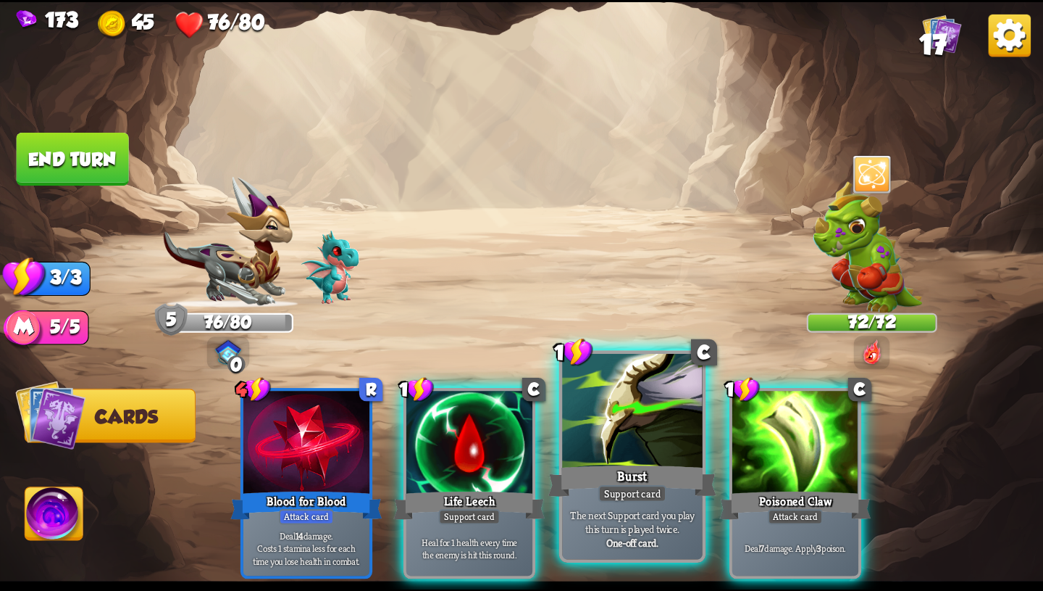
click at [658, 461] on div at bounding box center [632, 412] width 141 height 118
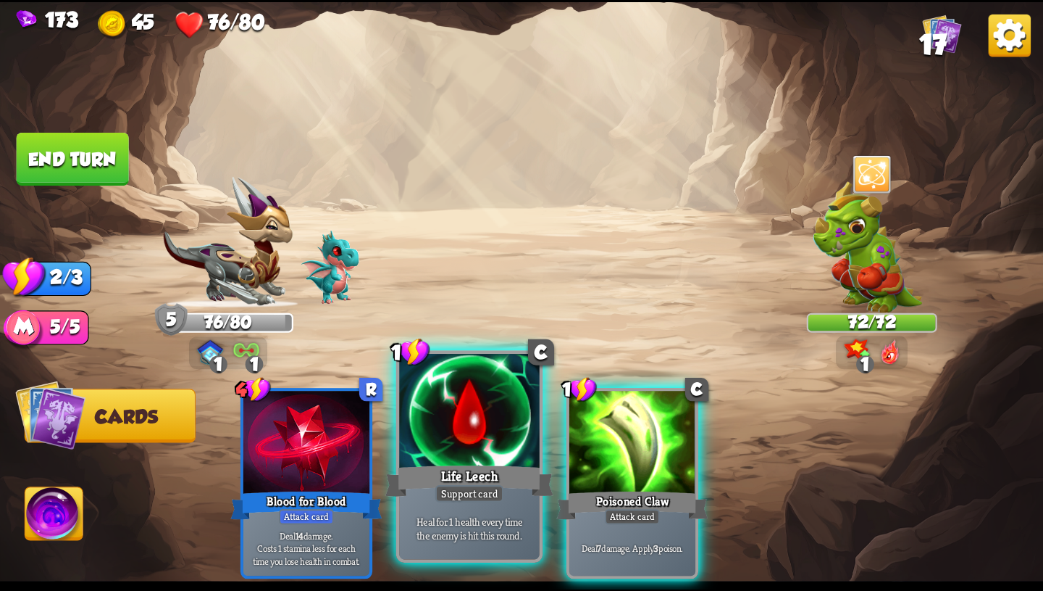
click at [488, 480] on div "Life Leech" at bounding box center [470, 481] width 168 height 38
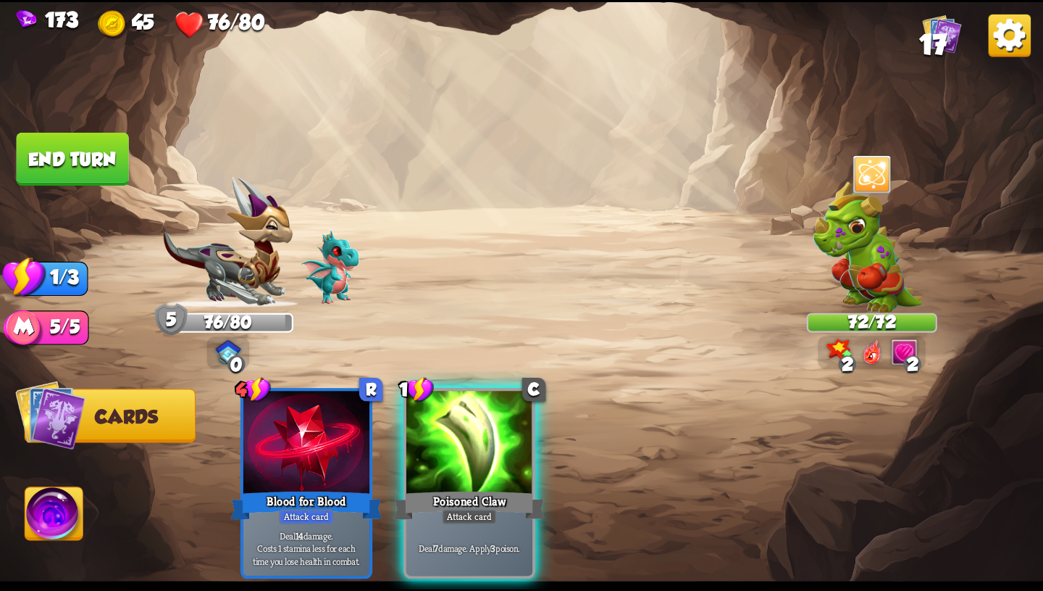
click at [488, 488] on div "Poisoned Claw" at bounding box center [469, 505] width 151 height 34
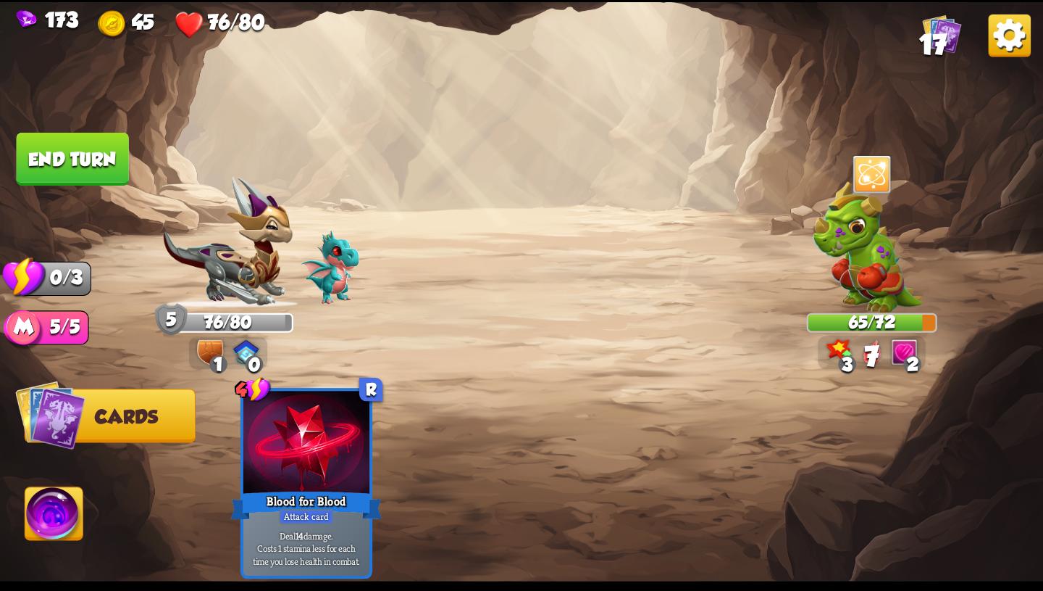
click at [101, 170] on button "End turn" at bounding box center [73, 159] width 112 height 53
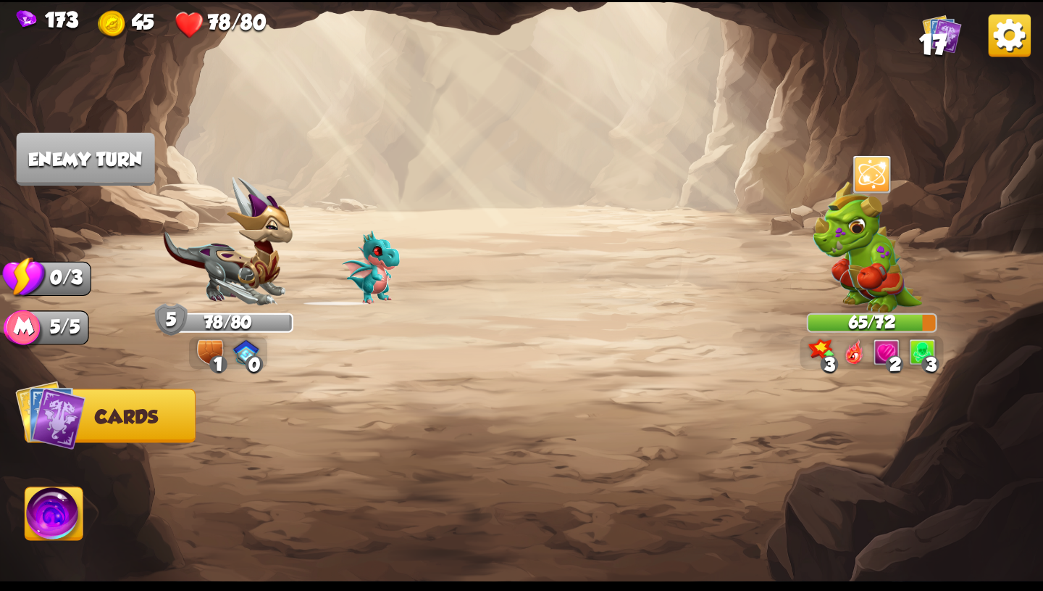
click at [854, 254] on img at bounding box center [867, 246] width 109 height 131
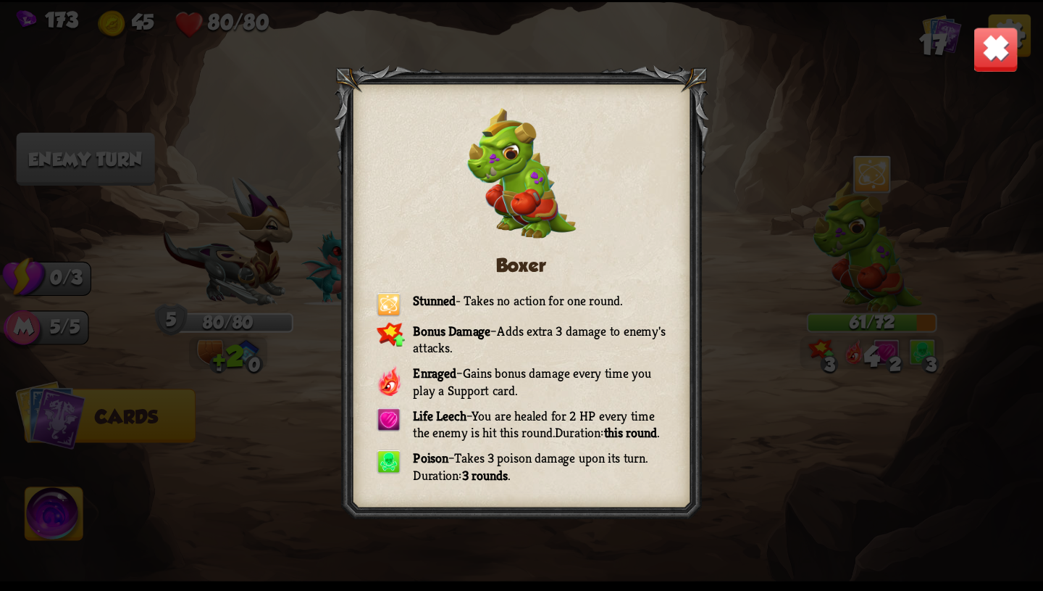
click at [989, 50] on img at bounding box center [996, 49] width 46 height 46
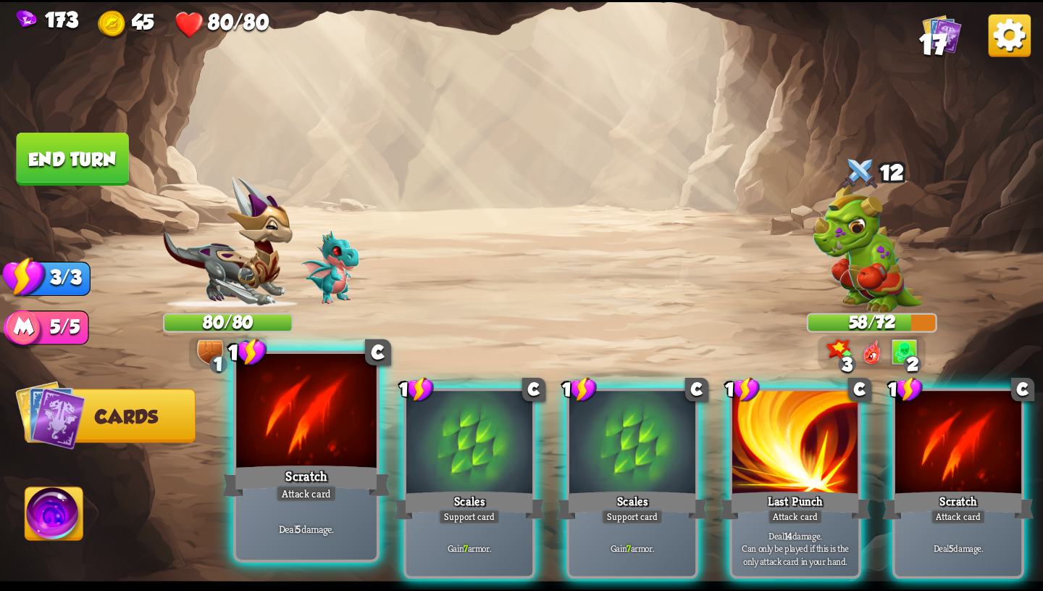
click at [327, 488] on div "Attack card" at bounding box center [306, 493] width 61 height 17
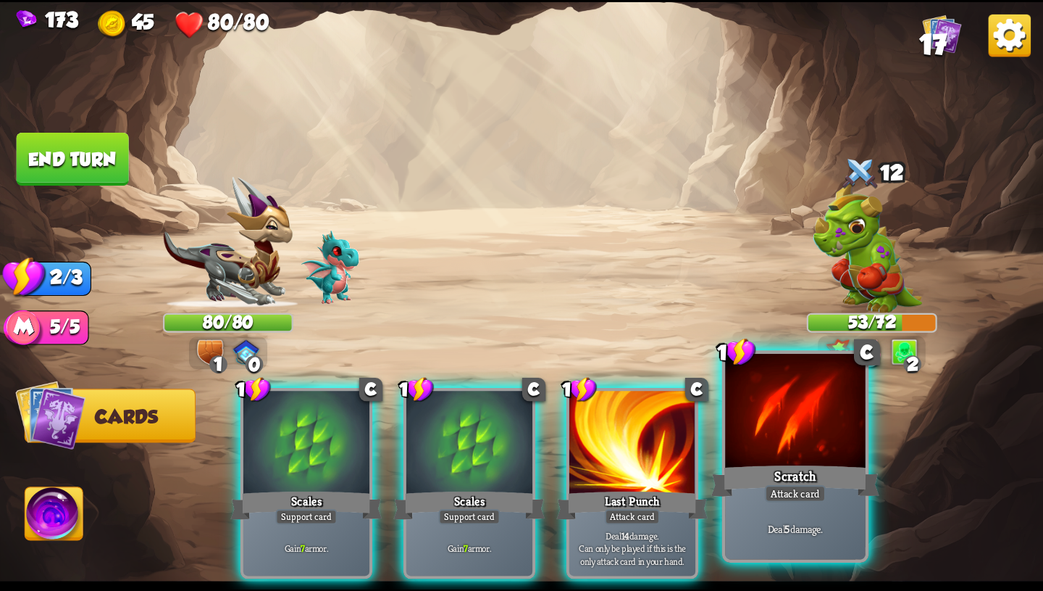
click at [778, 474] on div "Scratch" at bounding box center [796, 481] width 168 height 38
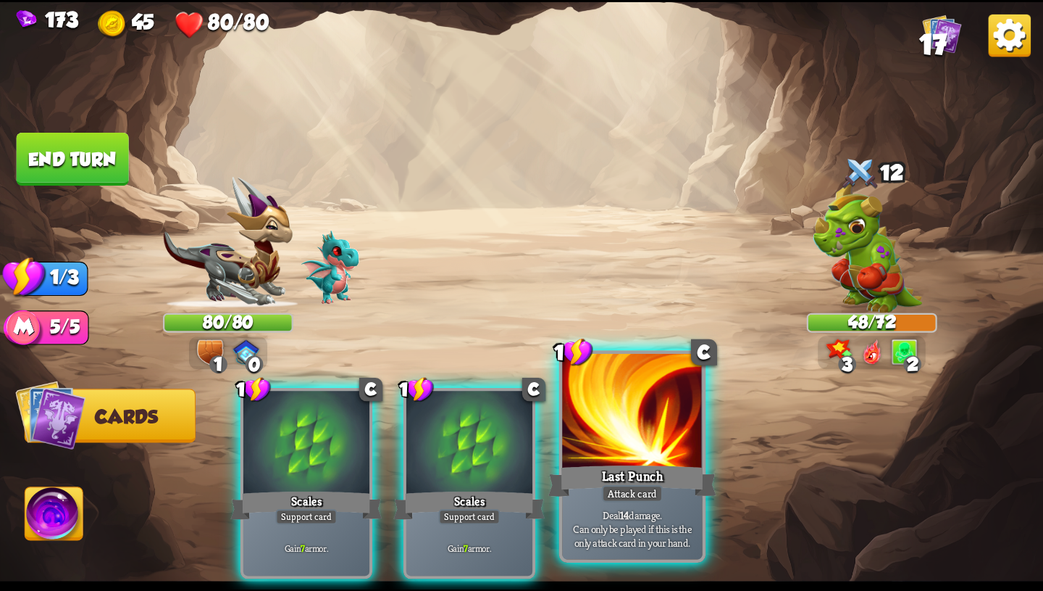
click at [570, 494] on div "Last Punch" at bounding box center [633, 481] width 168 height 38
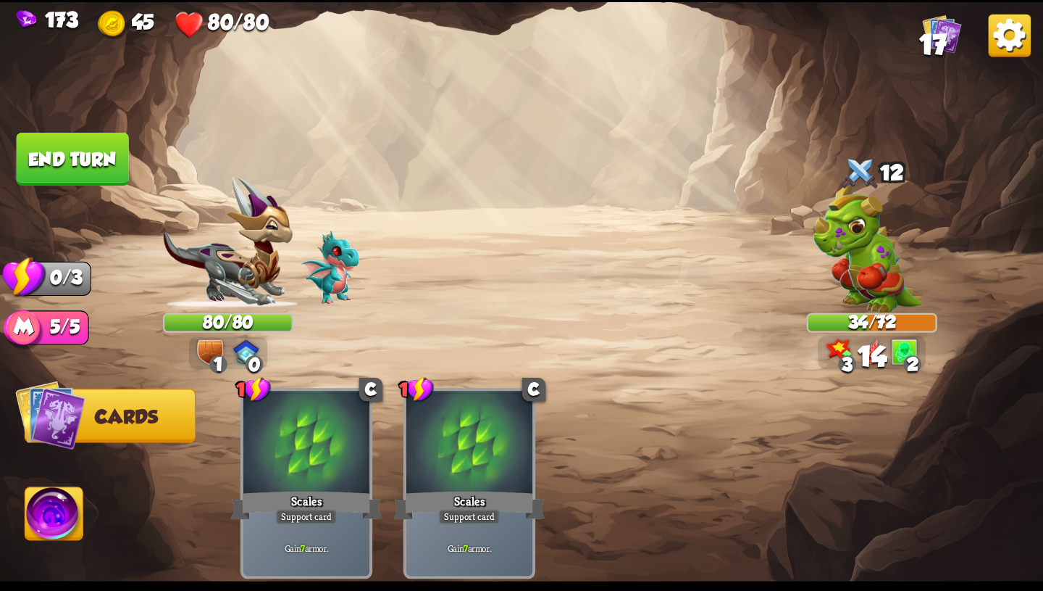
click at [92, 159] on button "End turn" at bounding box center [73, 159] width 112 height 53
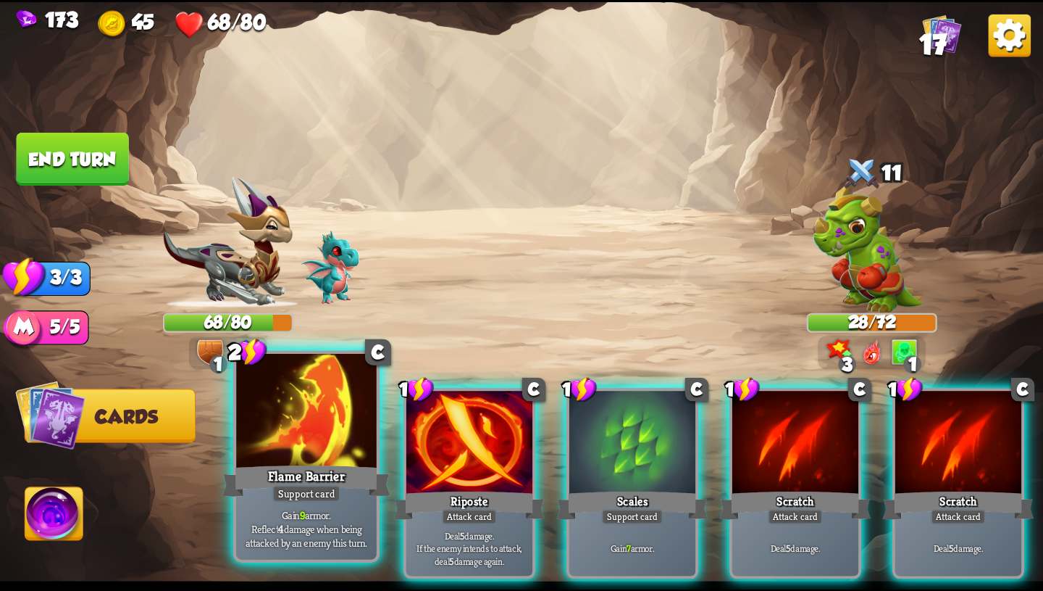
click at [296, 412] on div at bounding box center [306, 412] width 141 height 118
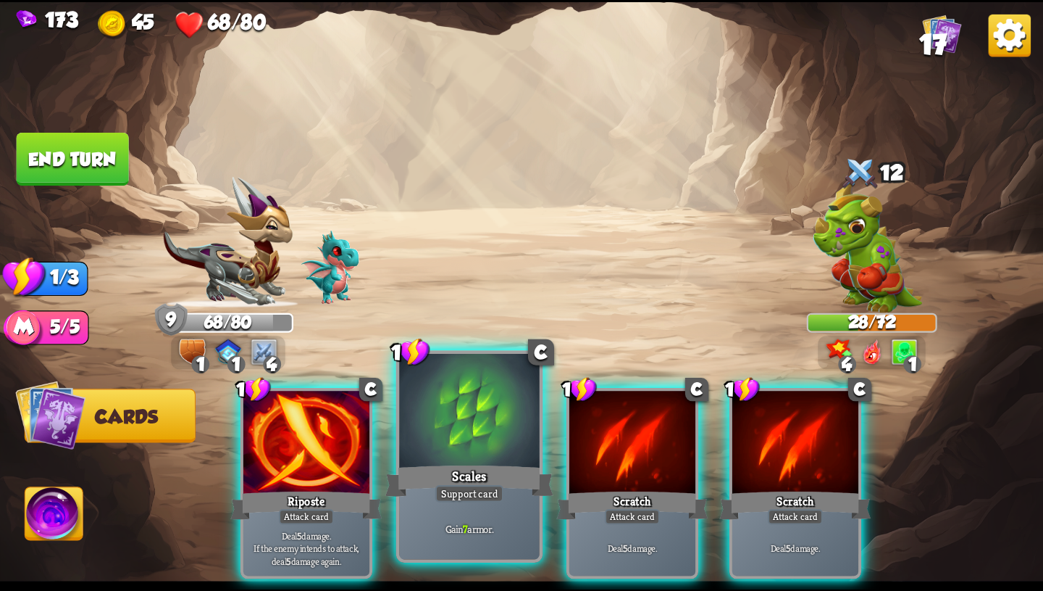
click at [440, 454] on div at bounding box center [469, 412] width 141 height 118
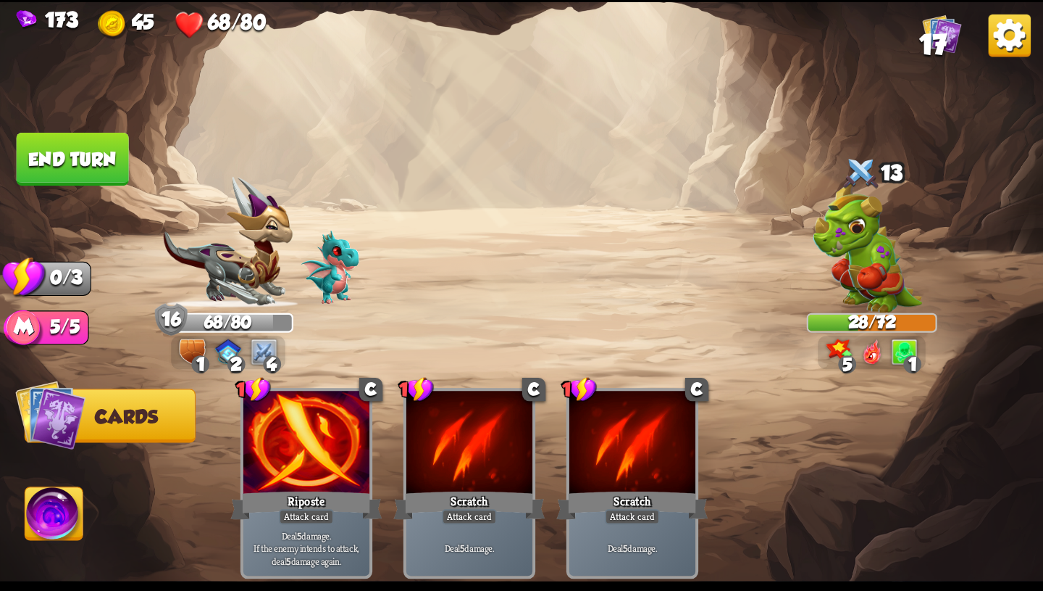
click at [109, 143] on button "End turn" at bounding box center [73, 159] width 112 height 53
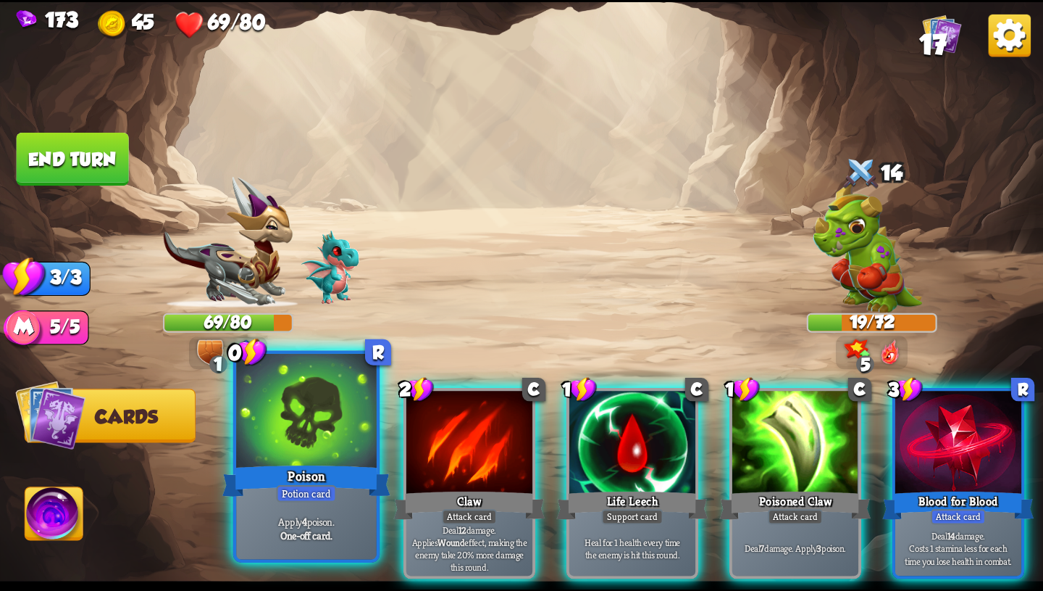
click at [271, 401] on div at bounding box center [306, 412] width 141 height 118
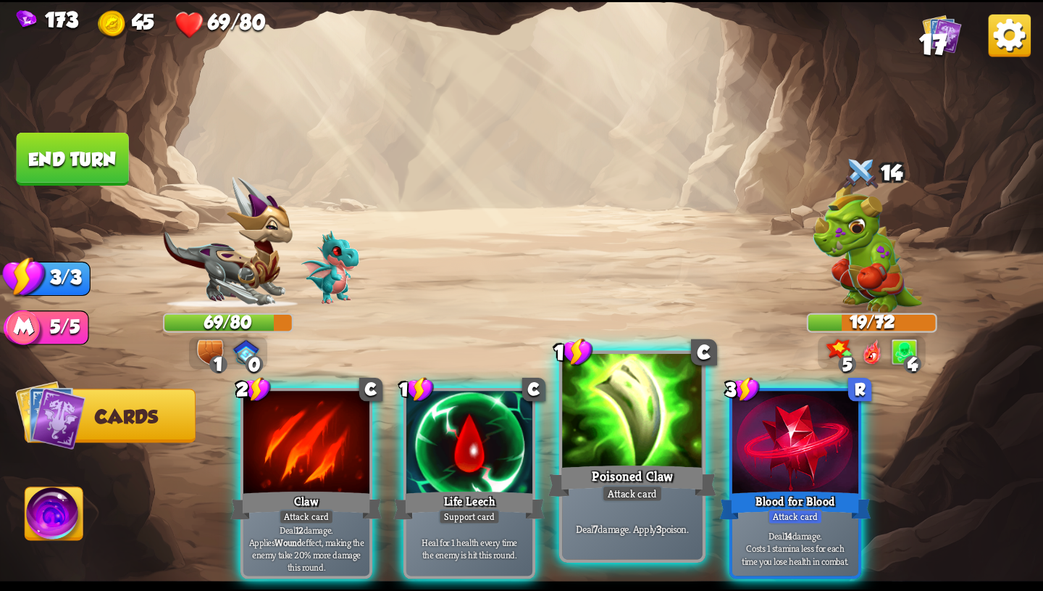
click at [627, 517] on div "Deal 7 damage. Apply 3 poison." at bounding box center [632, 528] width 141 height 61
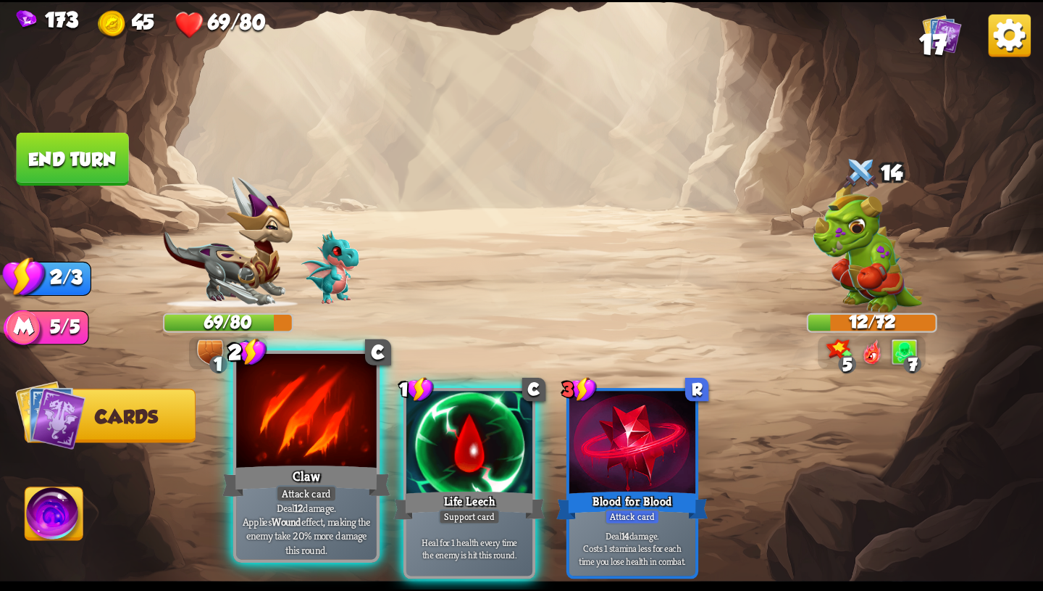
click at [292, 505] on div "Deal 12 damage. Applies Wound effect, making the enemy take 20% more damage thi…" at bounding box center [306, 528] width 141 height 61
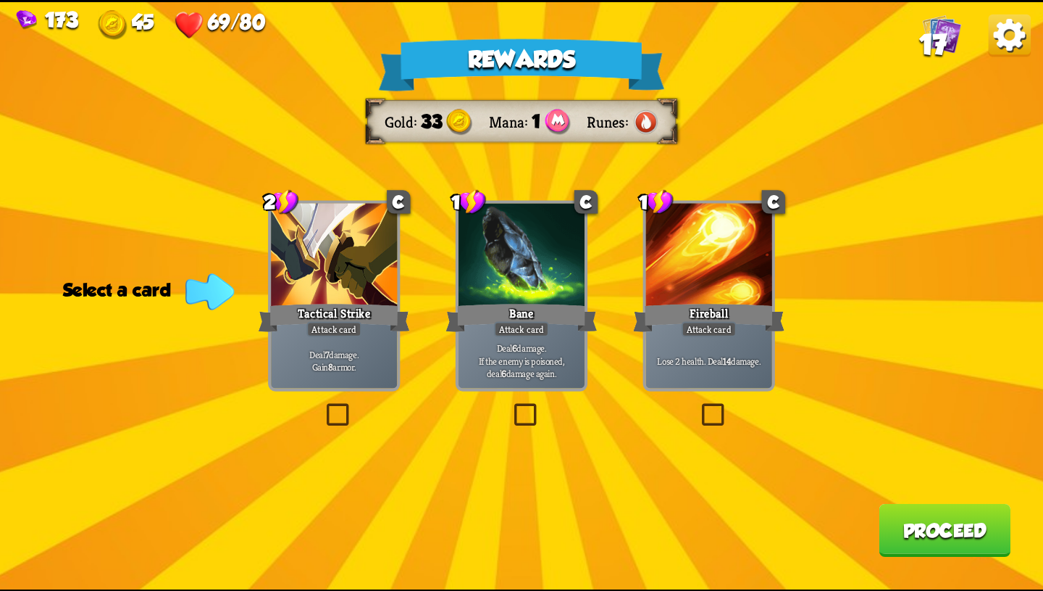
click at [543, 355] on p "Deal 6 damage. If the enemy is poisoned, deal 6 damage again." at bounding box center [522, 360] width 120 height 38
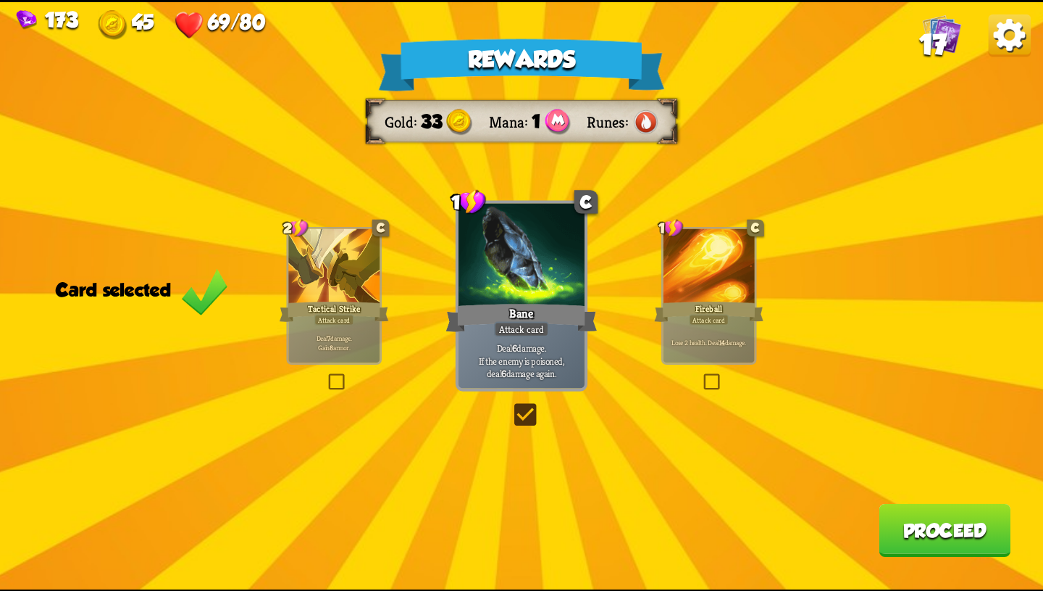
click at [327, 275] on div at bounding box center [333, 266] width 91 height 77
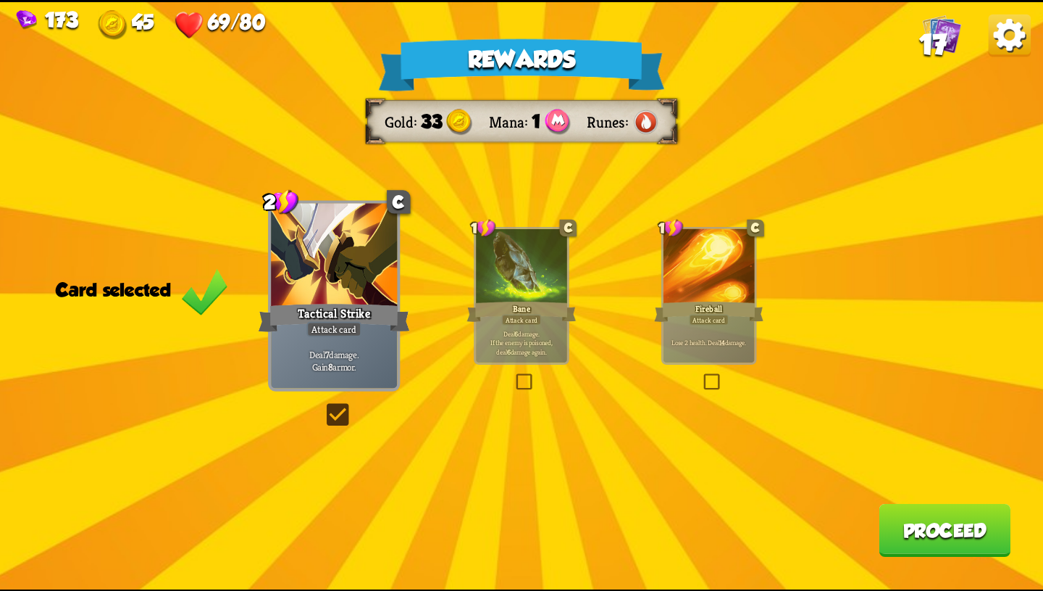
click at [937, 530] on button "Proceed" at bounding box center [945, 529] width 132 height 53
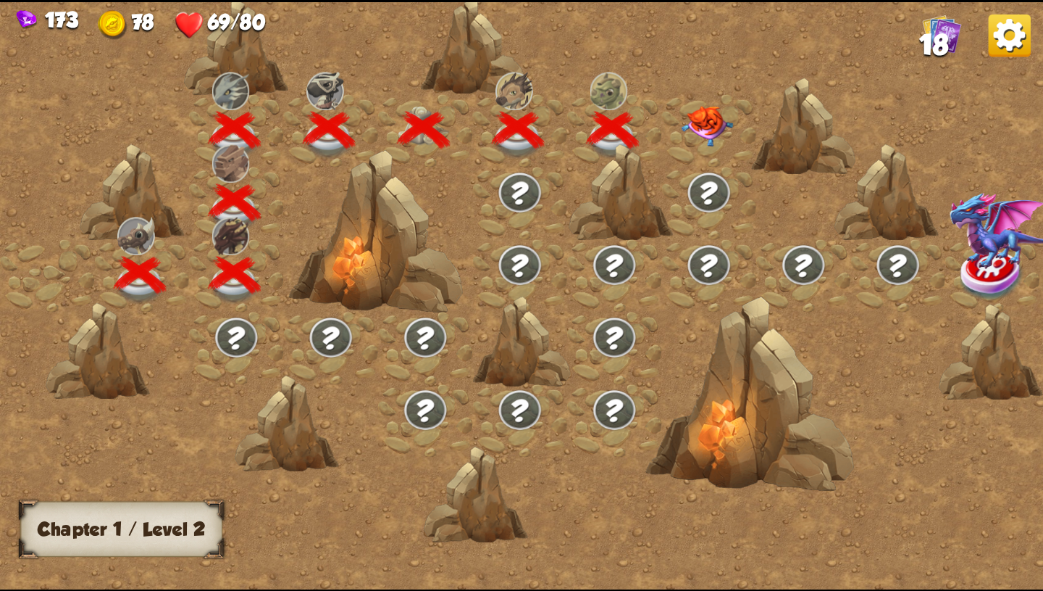
click at [708, 122] on img at bounding box center [708, 125] width 52 height 41
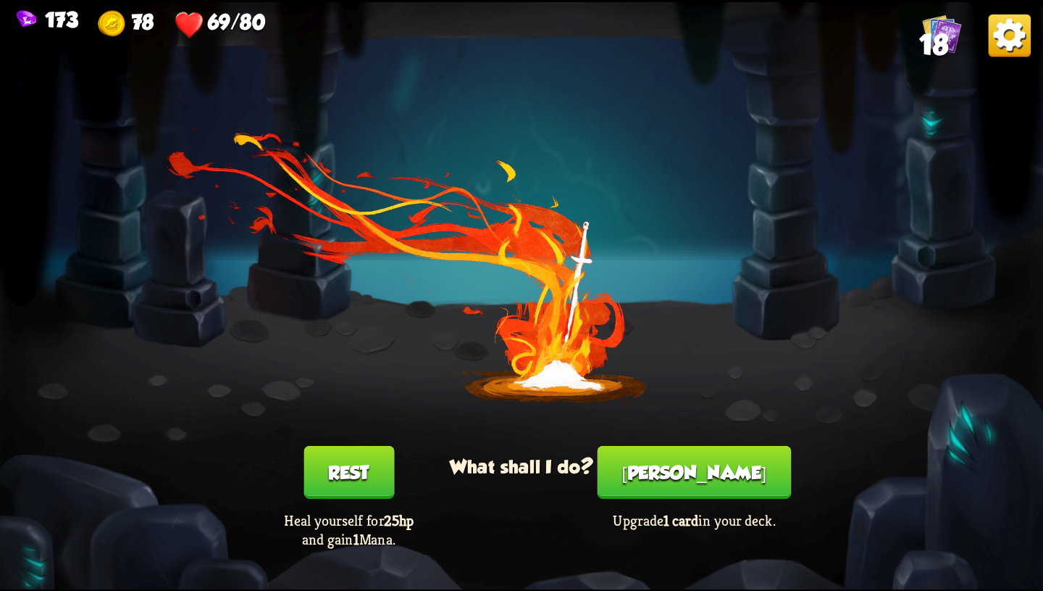
click at [707, 470] on button "[PERSON_NAME]" at bounding box center [695, 472] width 194 height 53
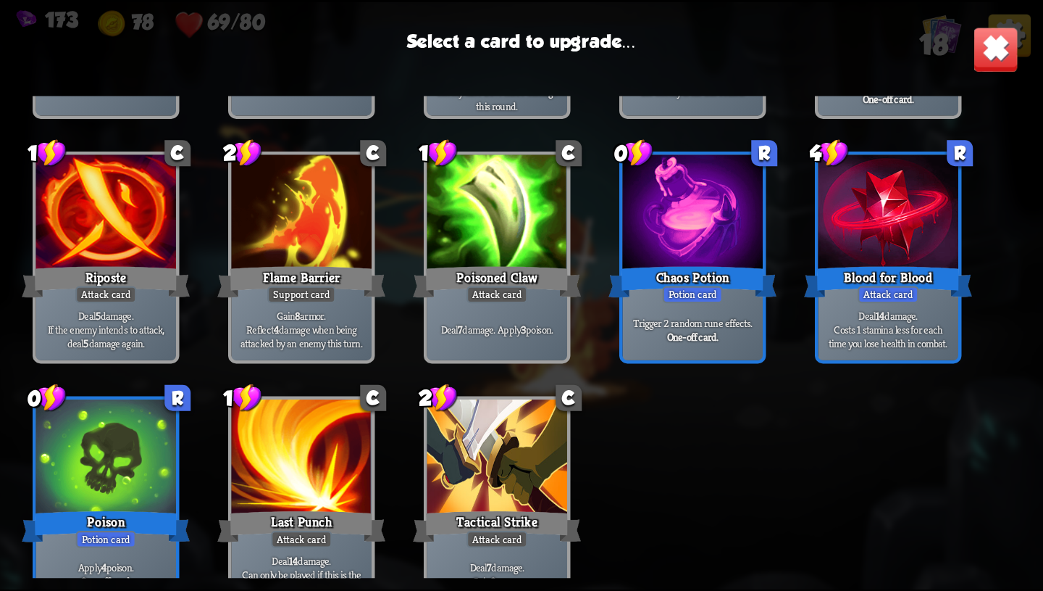
scroll to position [426, 0]
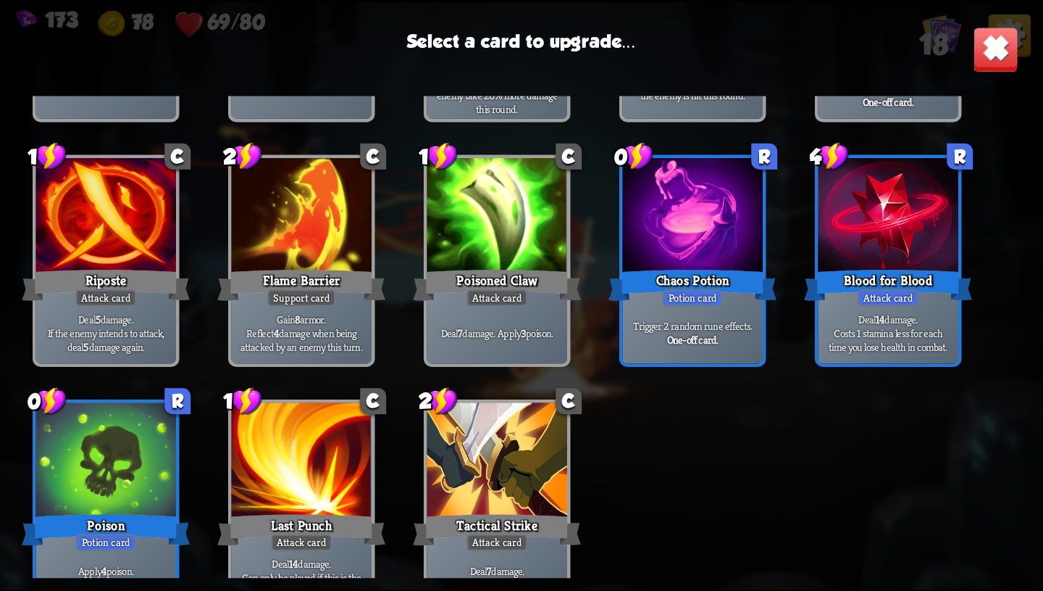
click at [855, 308] on div "Deal 14 damage. Costs 1 stamina less for each time you lose health in combat." at bounding box center [889, 332] width 141 height 61
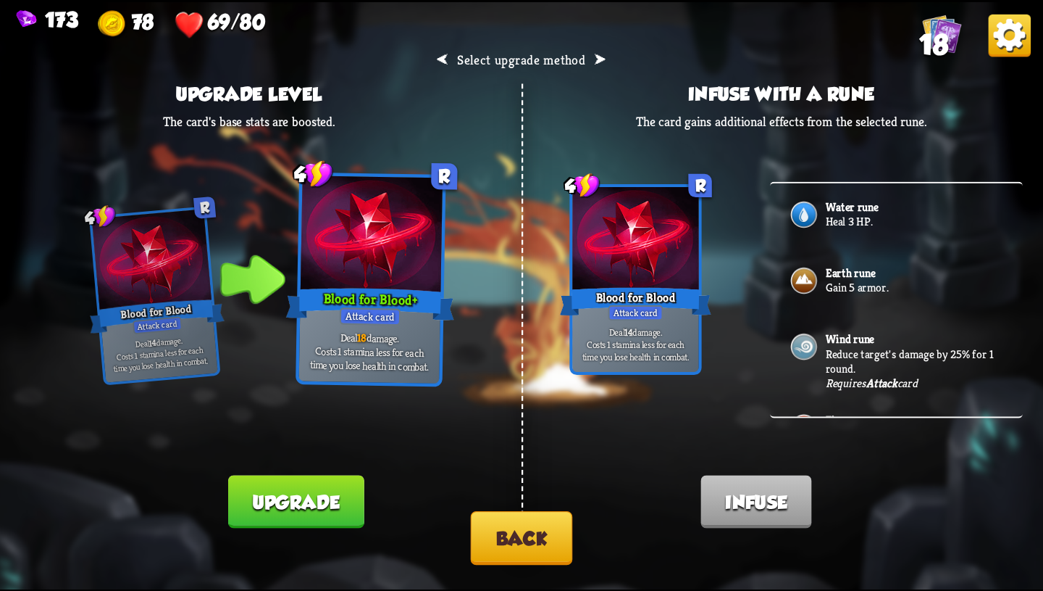
click at [553, 541] on button "Back" at bounding box center [522, 538] width 102 height 54
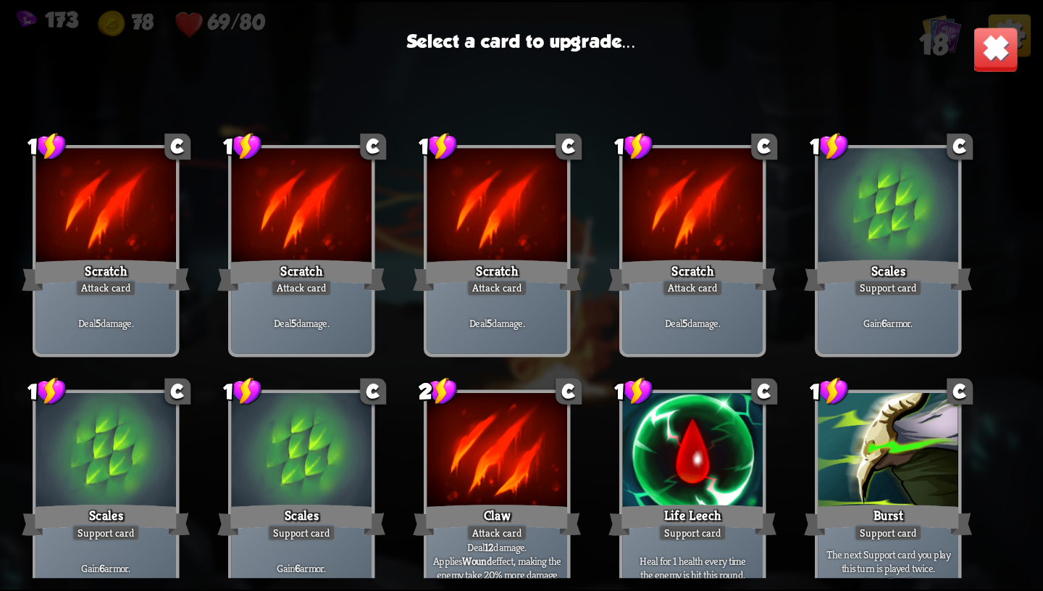
scroll to position [456, 0]
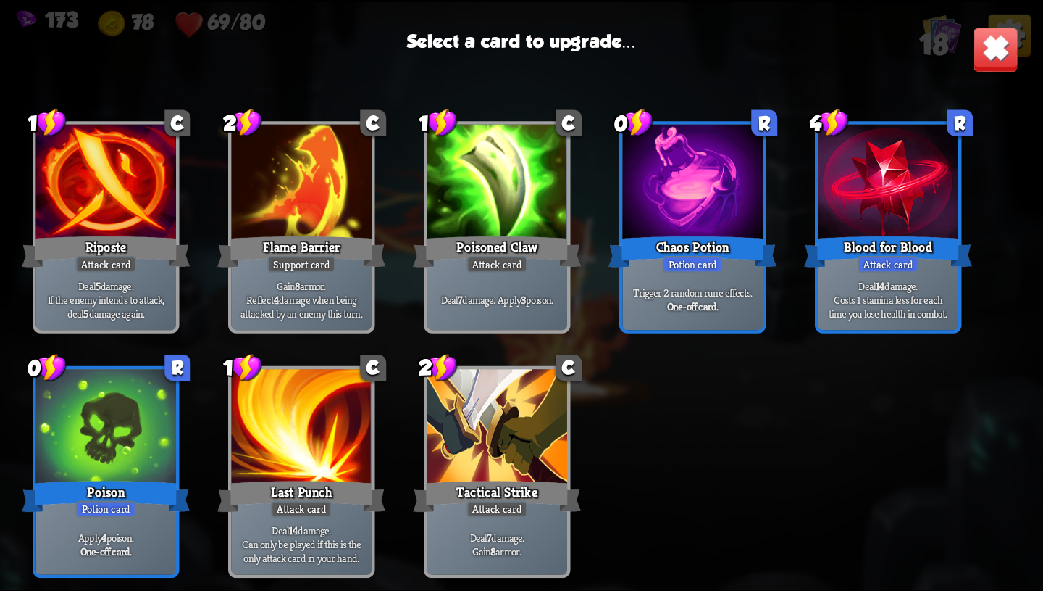
click at [684, 271] on div "Potion card" at bounding box center [693, 264] width 60 height 17
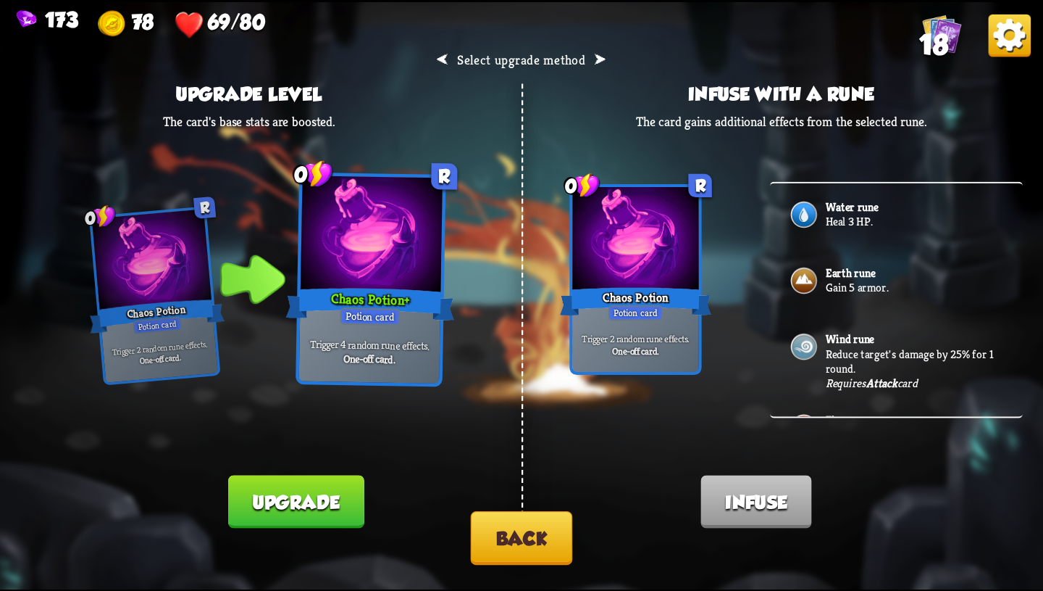
click at [322, 498] on button "Upgrade" at bounding box center [296, 501] width 136 height 53
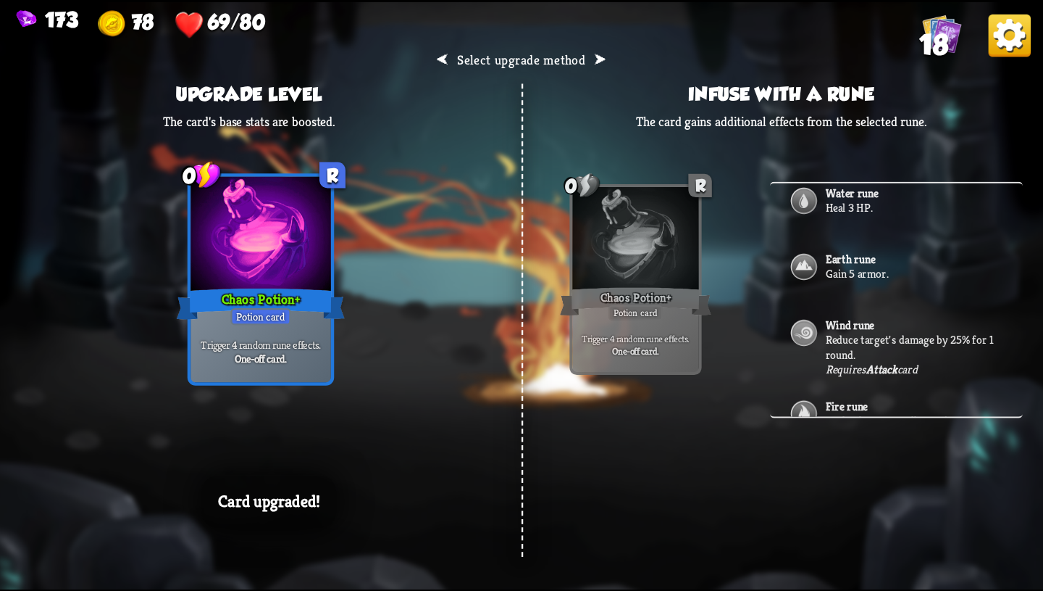
scroll to position [0, 0]
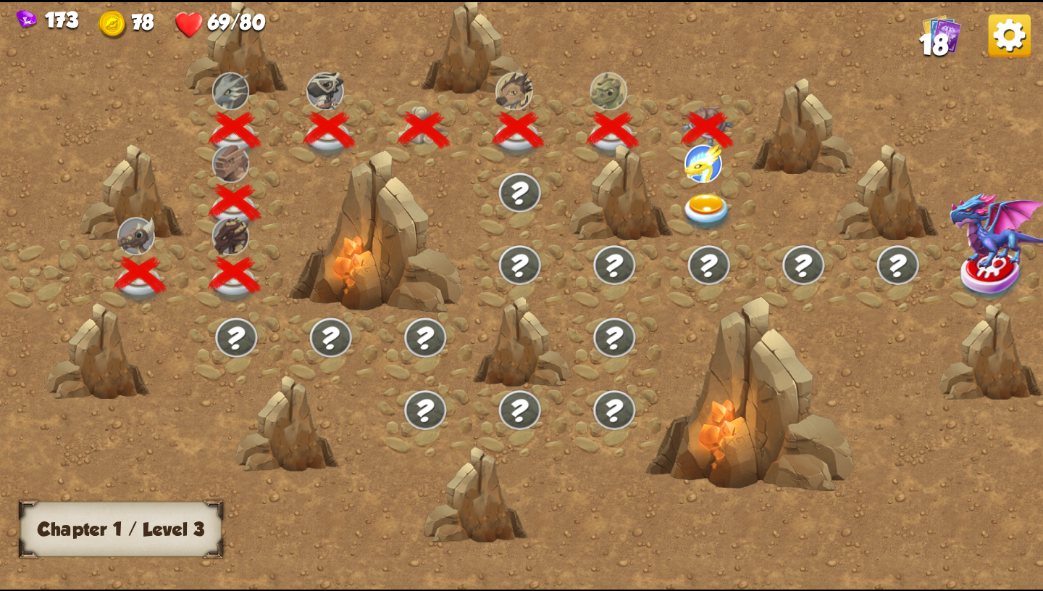
click at [717, 194] on img at bounding box center [708, 212] width 52 height 38
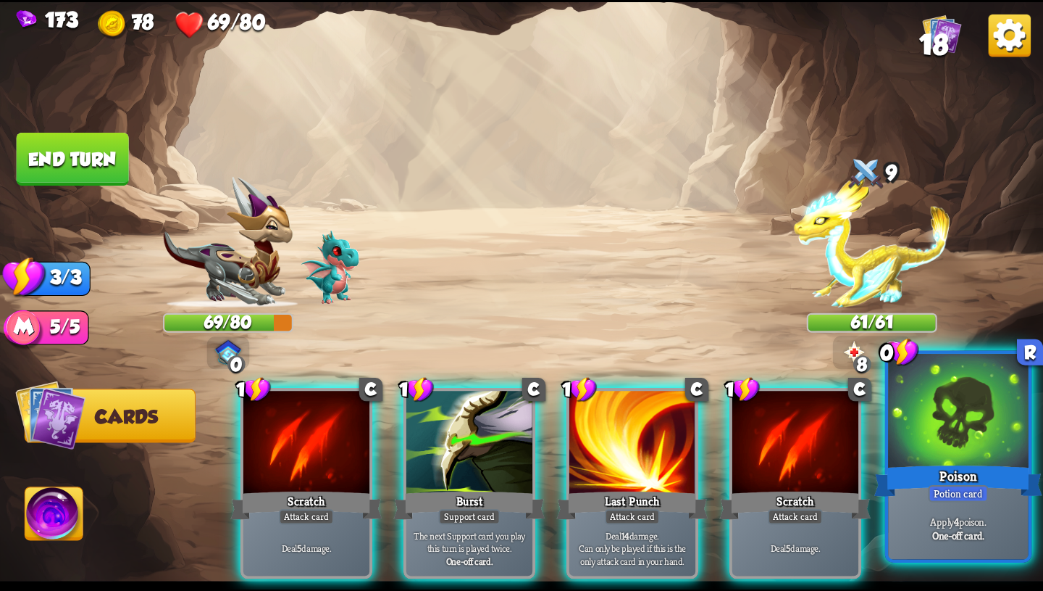
click at [957, 438] on div at bounding box center [958, 412] width 141 height 118
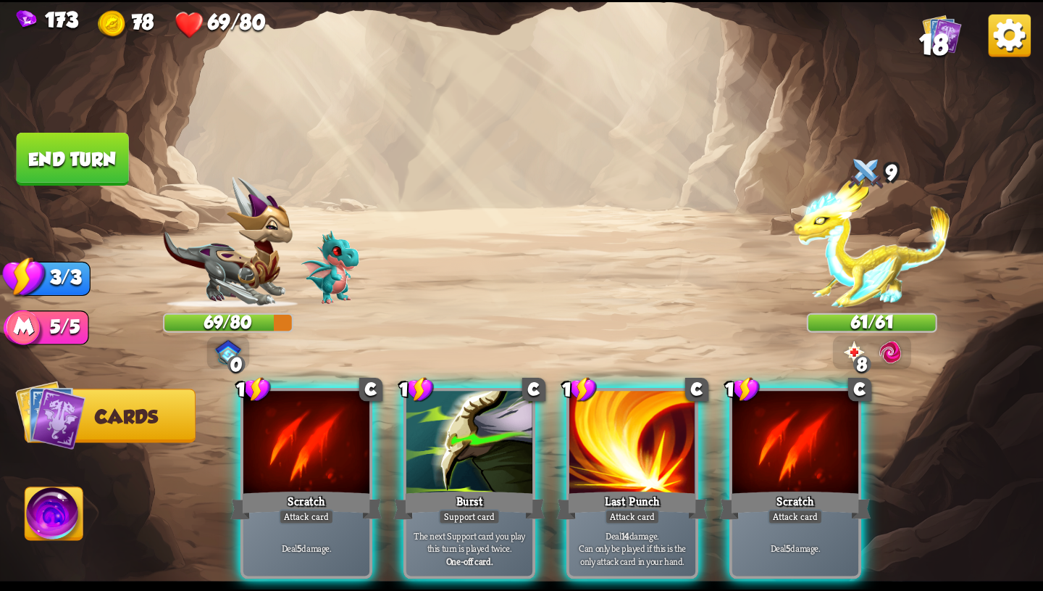
click at [891, 347] on img at bounding box center [891, 351] width 26 height 26
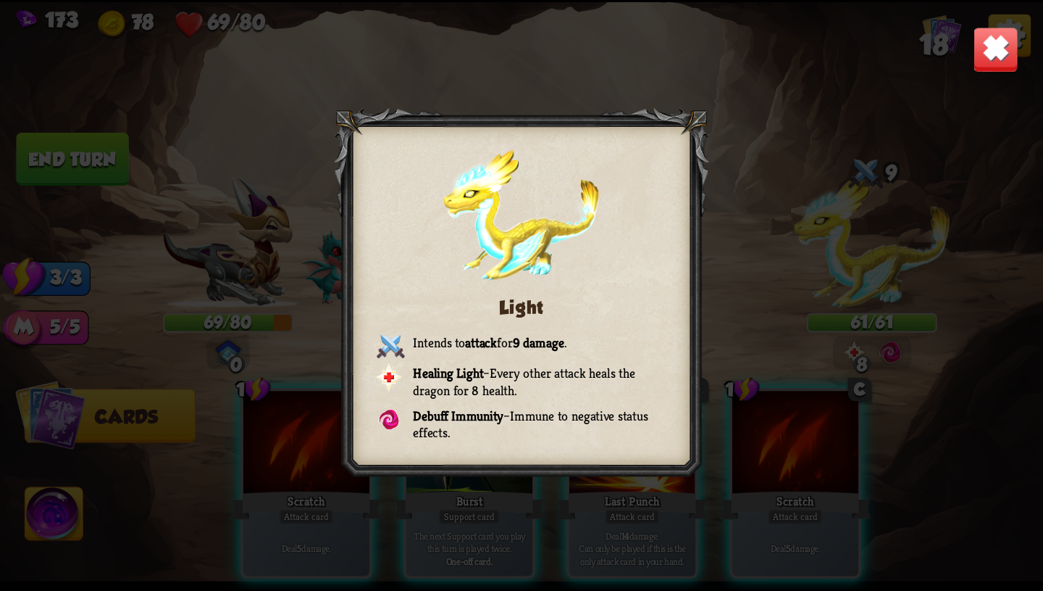
click at [981, 46] on img at bounding box center [996, 49] width 46 height 46
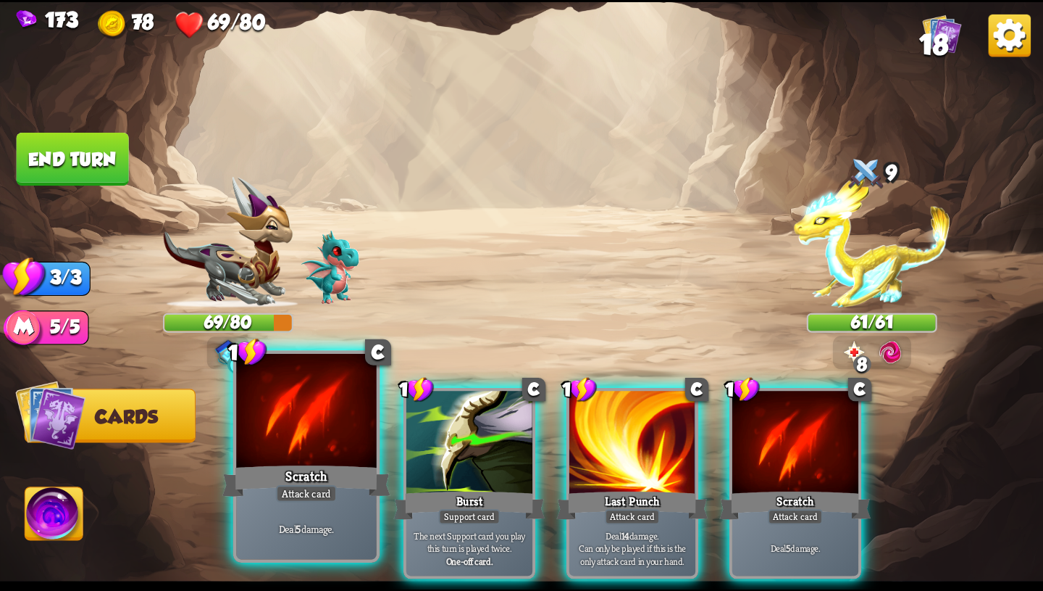
click at [317, 473] on div "Scratch" at bounding box center [306, 481] width 168 height 38
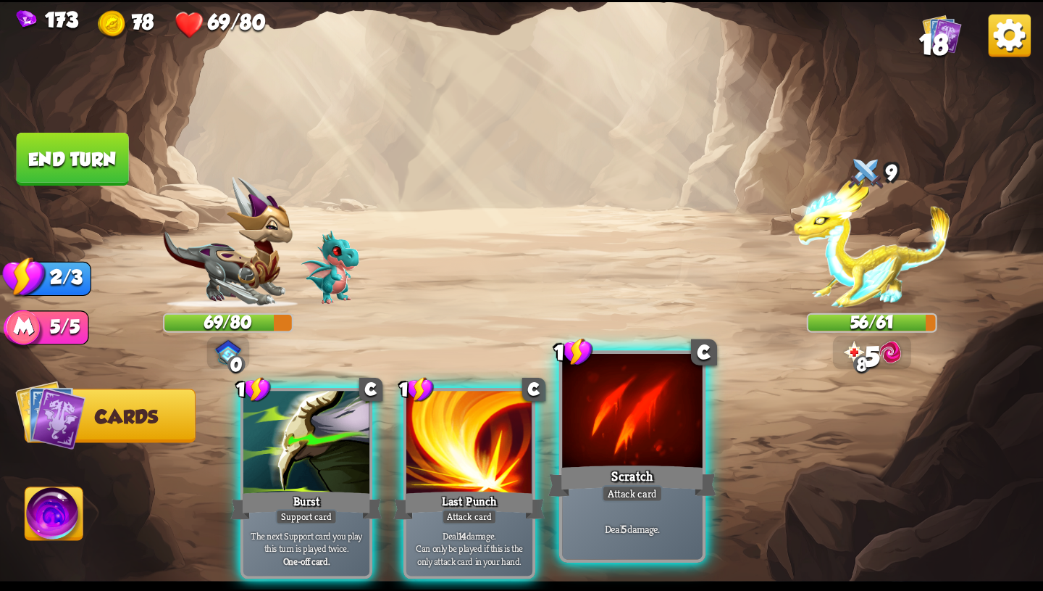
click at [622, 480] on div "Scratch" at bounding box center [633, 481] width 168 height 38
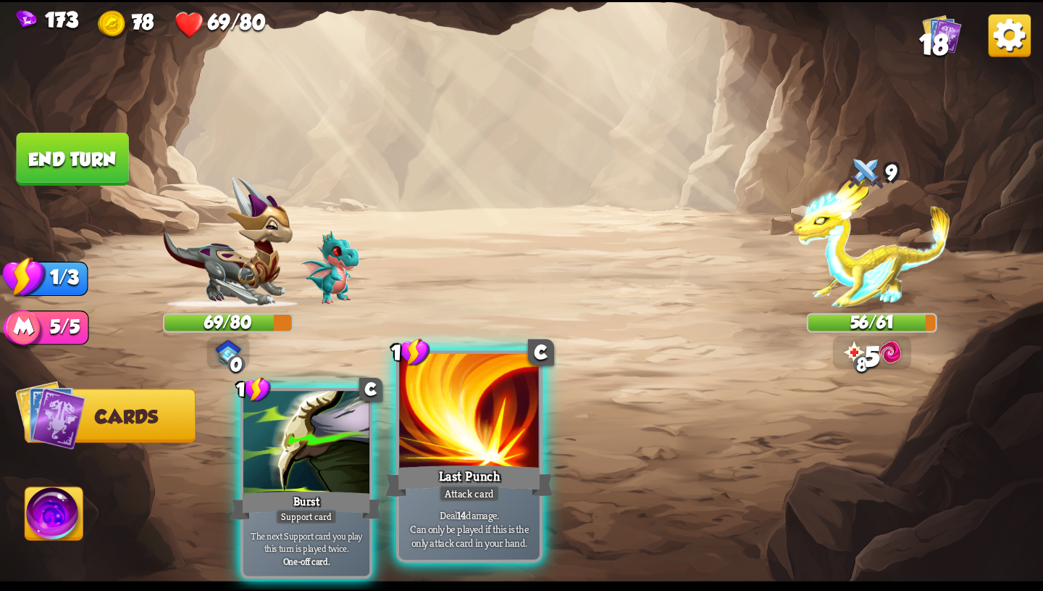
click at [506, 480] on div "Last Punch" at bounding box center [470, 481] width 168 height 38
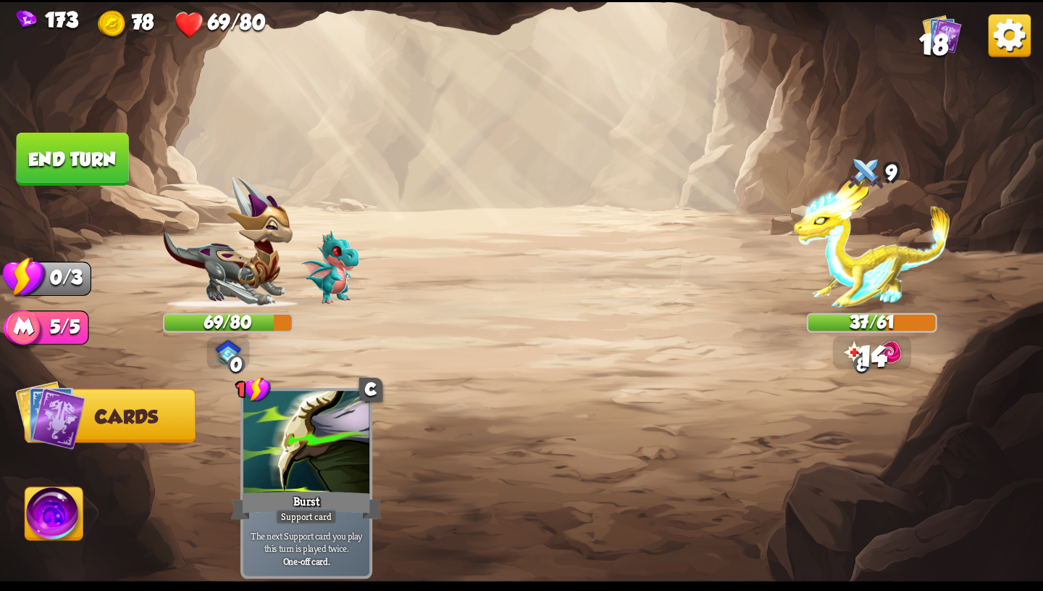
click at [78, 157] on button "End turn" at bounding box center [73, 159] width 112 height 53
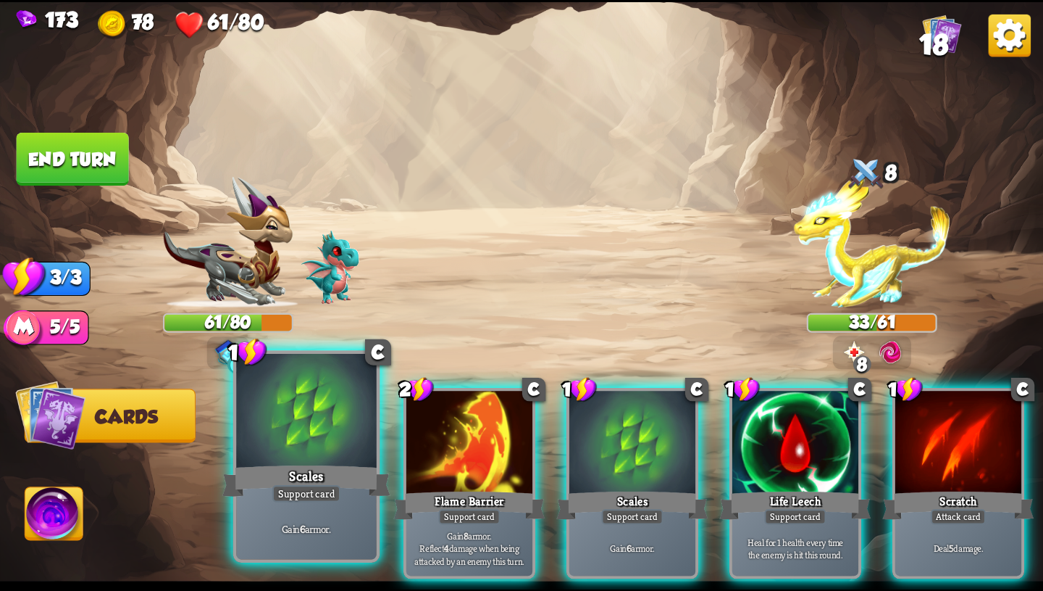
click at [346, 467] on div "Scales" at bounding box center [306, 481] width 168 height 38
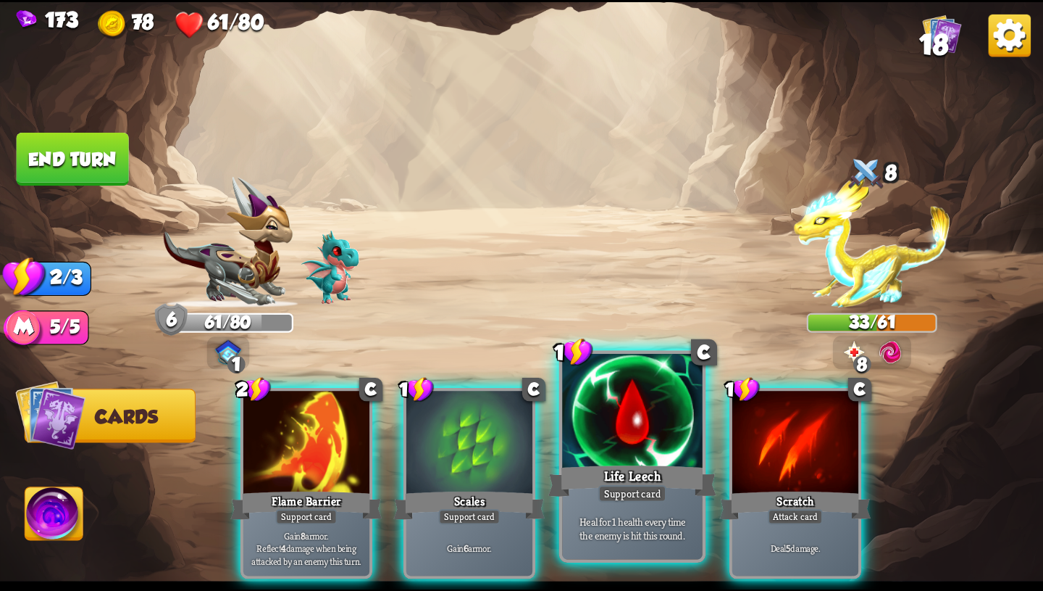
click at [611, 473] on div "Life Leech" at bounding box center [633, 481] width 168 height 38
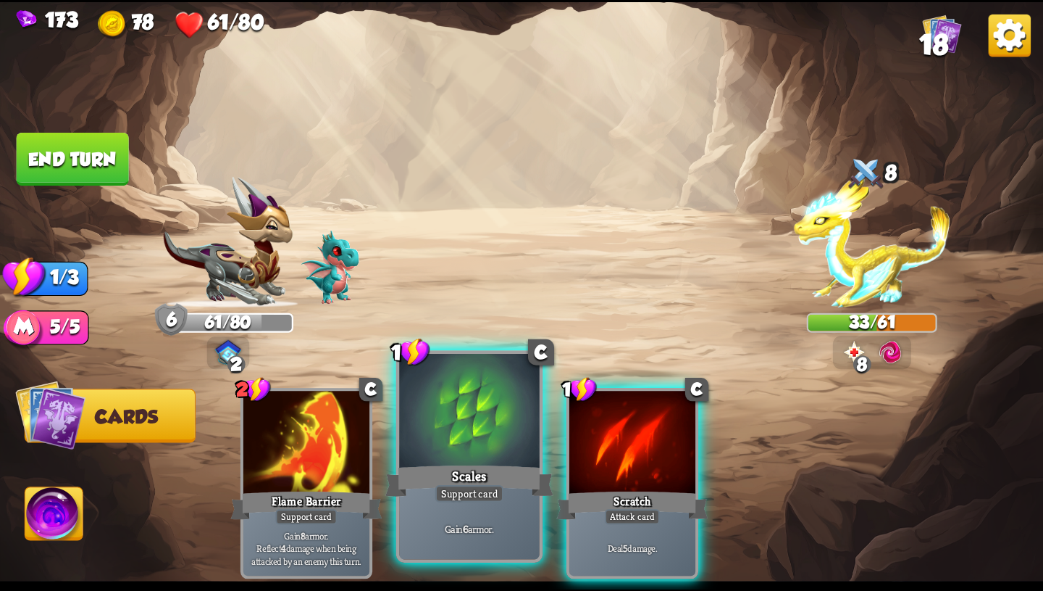
click at [486, 472] on div "Scales" at bounding box center [470, 481] width 168 height 38
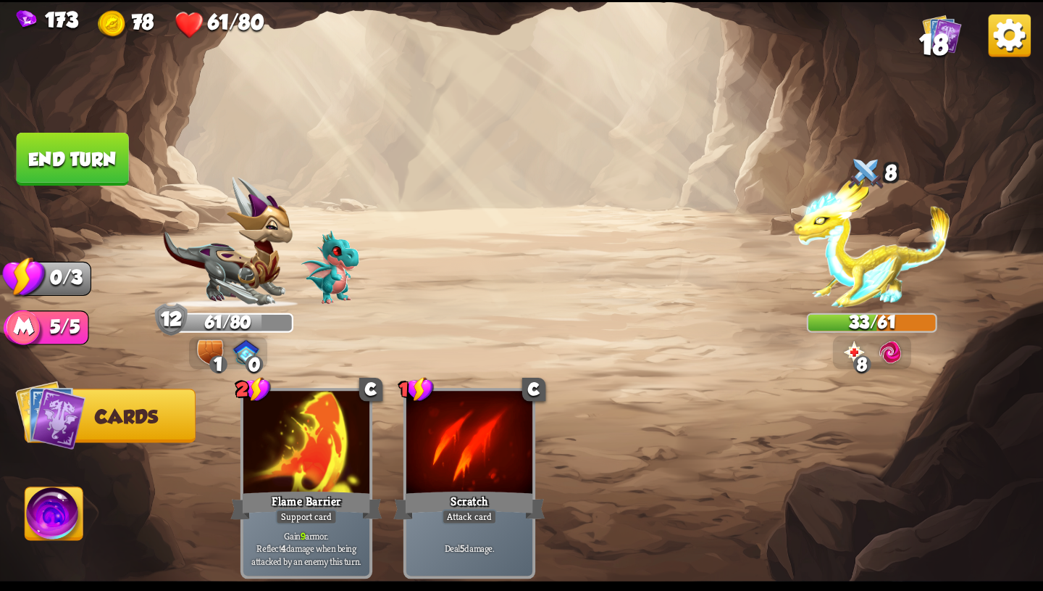
click at [109, 170] on button "End turn" at bounding box center [73, 159] width 112 height 53
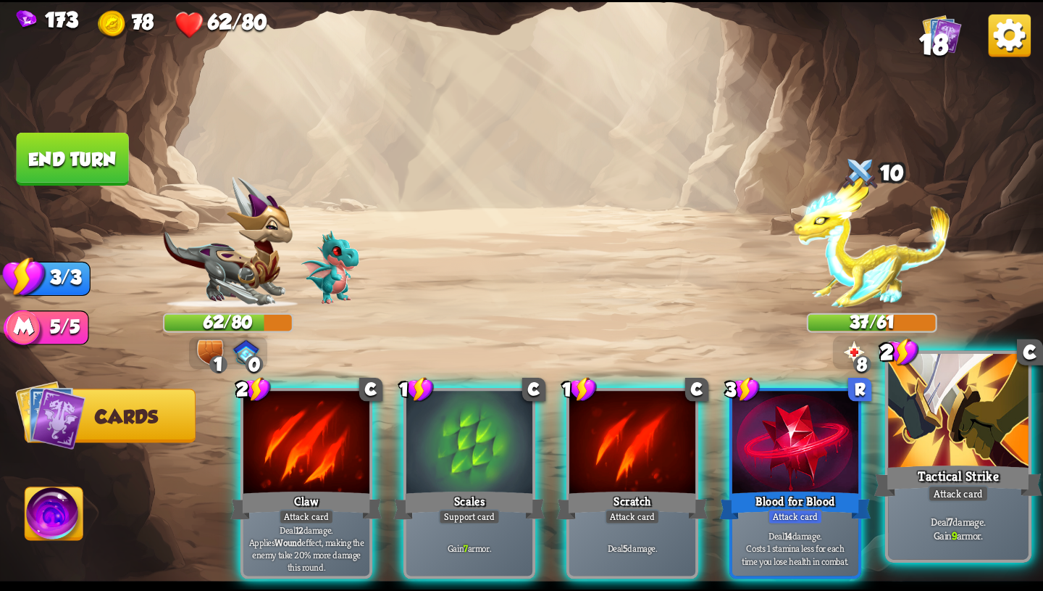
click at [965, 514] on p "Deal 7 damage. Gain 9 armor." at bounding box center [958, 528] width 133 height 28
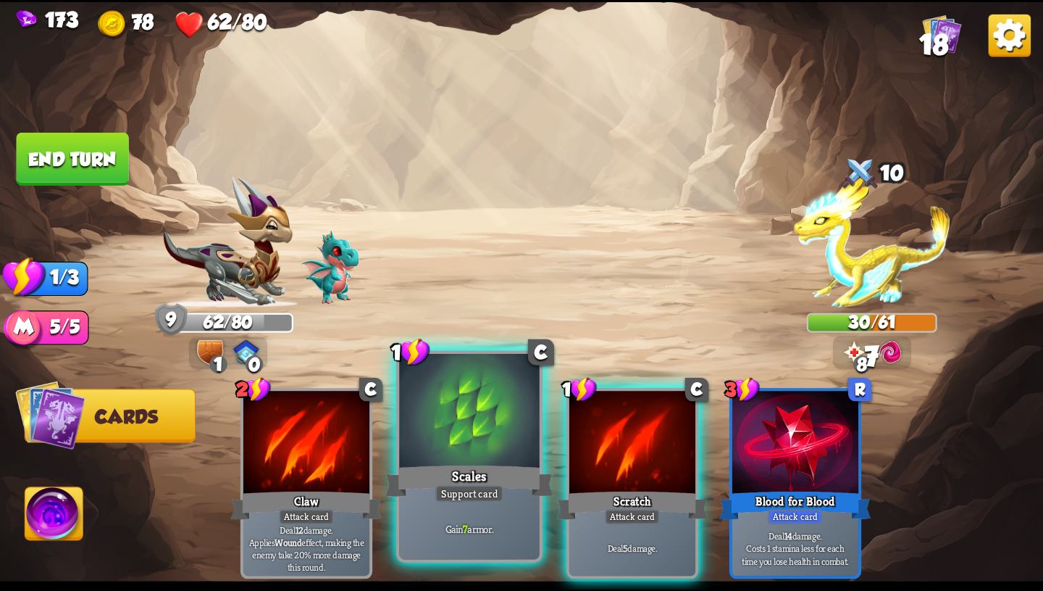
click at [442, 507] on div "Gain 7 armor." at bounding box center [469, 528] width 141 height 61
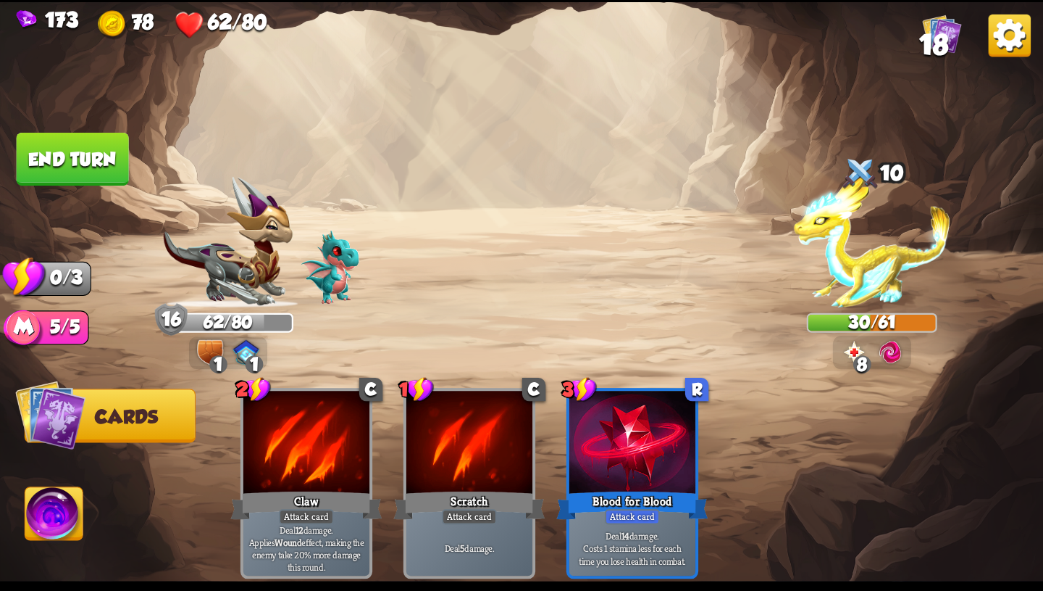
click at [97, 164] on button "End turn" at bounding box center [73, 159] width 112 height 53
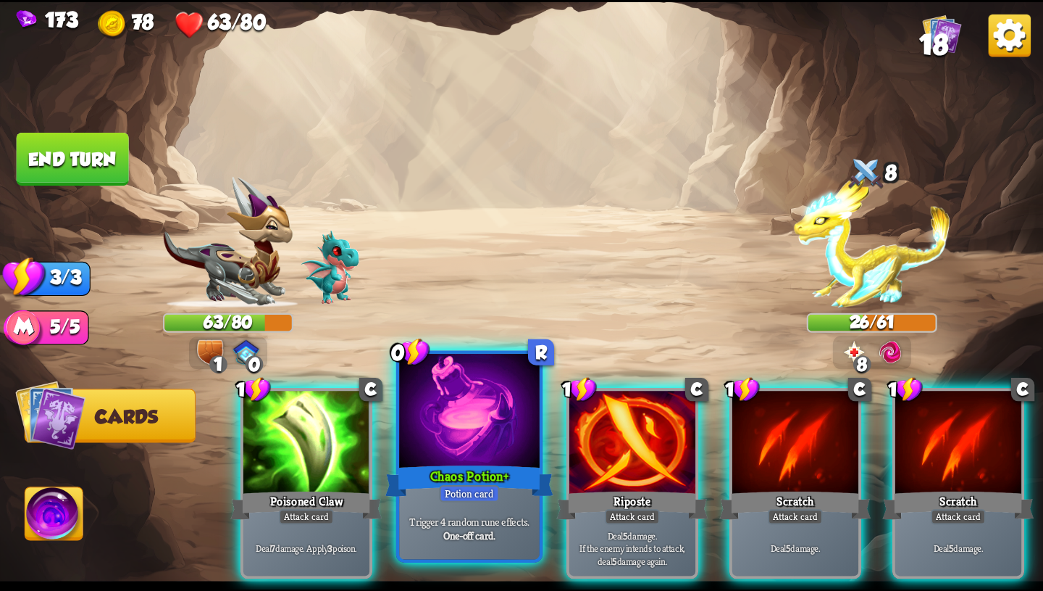
click at [449, 439] on div at bounding box center [469, 412] width 141 height 118
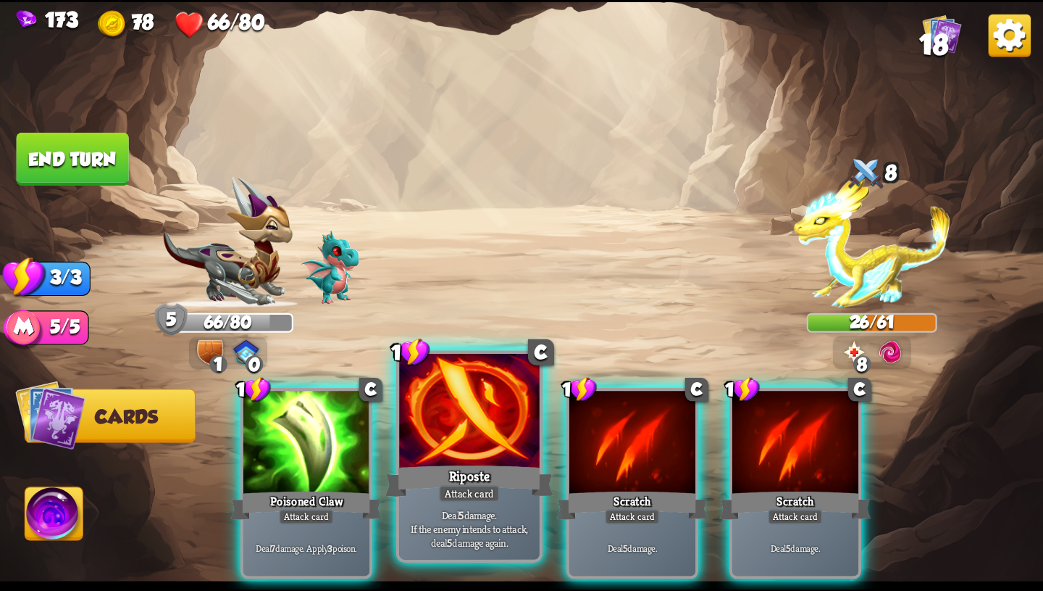
click at [449, 462] on div "Riposte" at bounding box center [470, 481] width 168 height 38
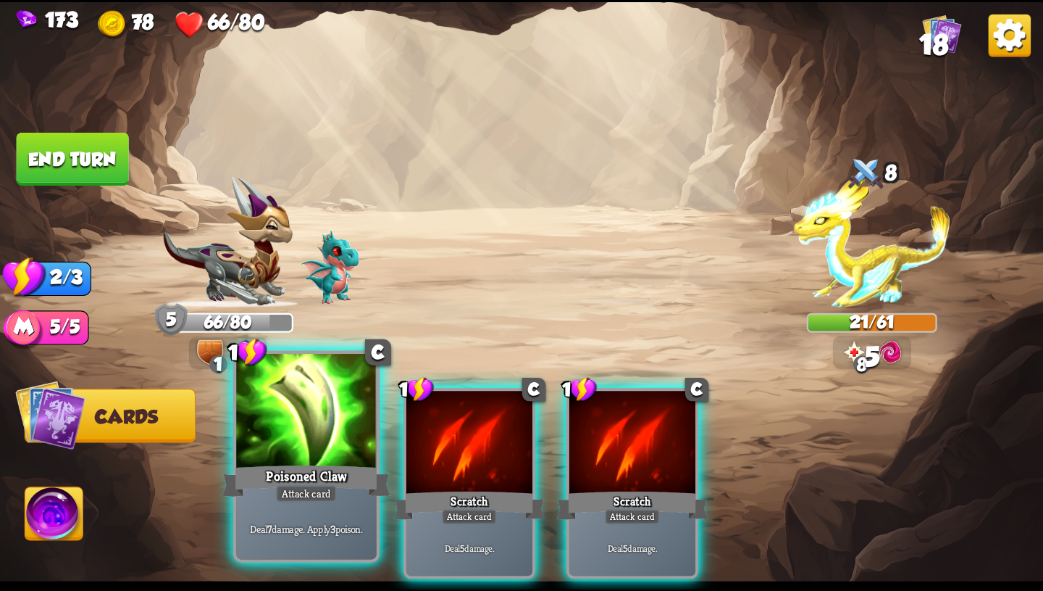
click at [318, 446] on div at bounding box center [306, 412] width 141 height 118
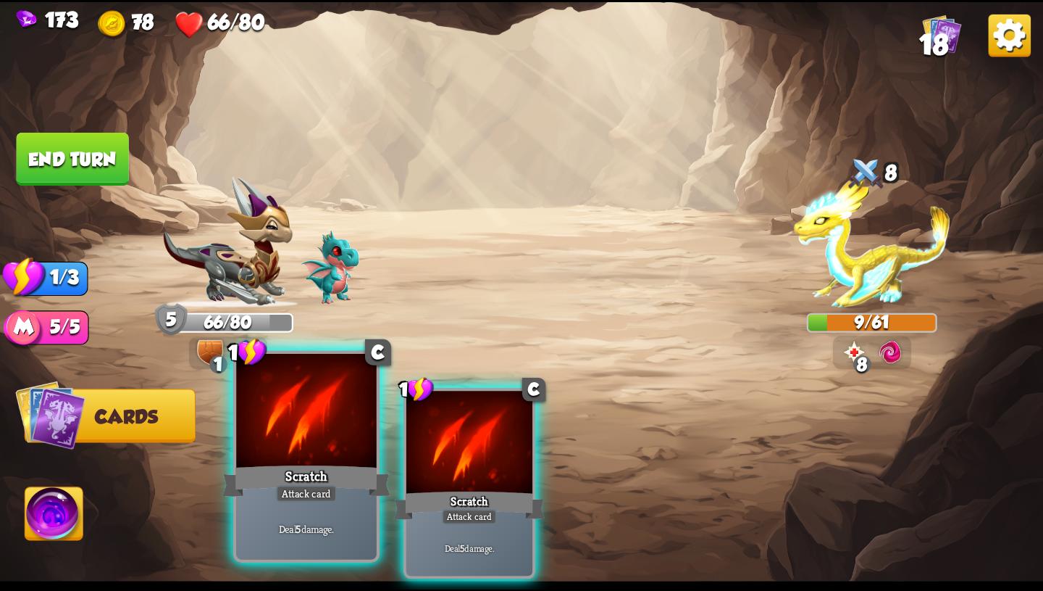
click at [330, 452] on div at bounding box center [306, 412] width 141 height 118
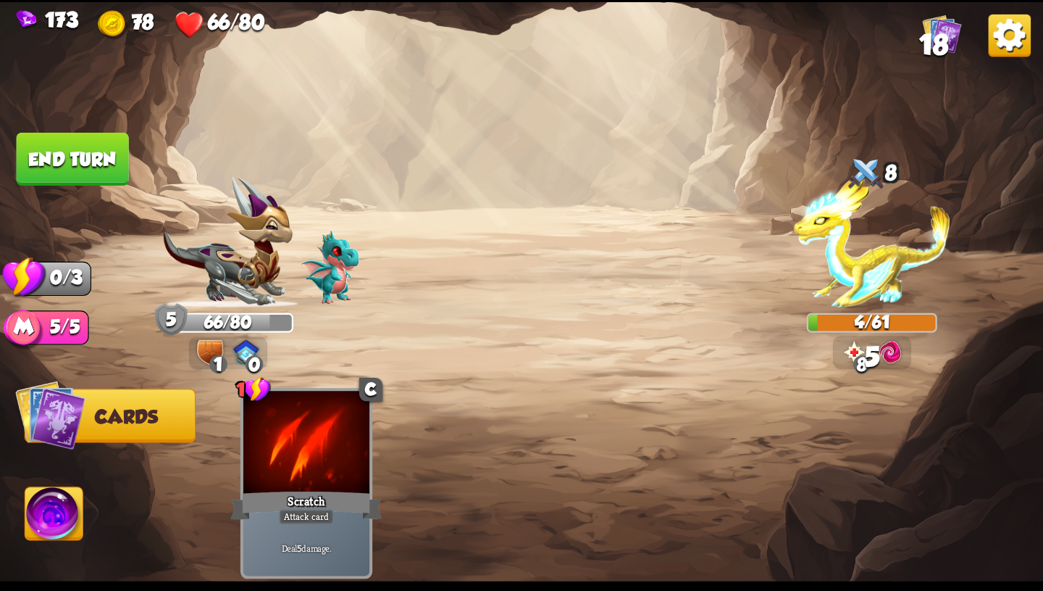
click at [102, 150] on button "End turn" at bounding box center [73, 159] width 112 height 53
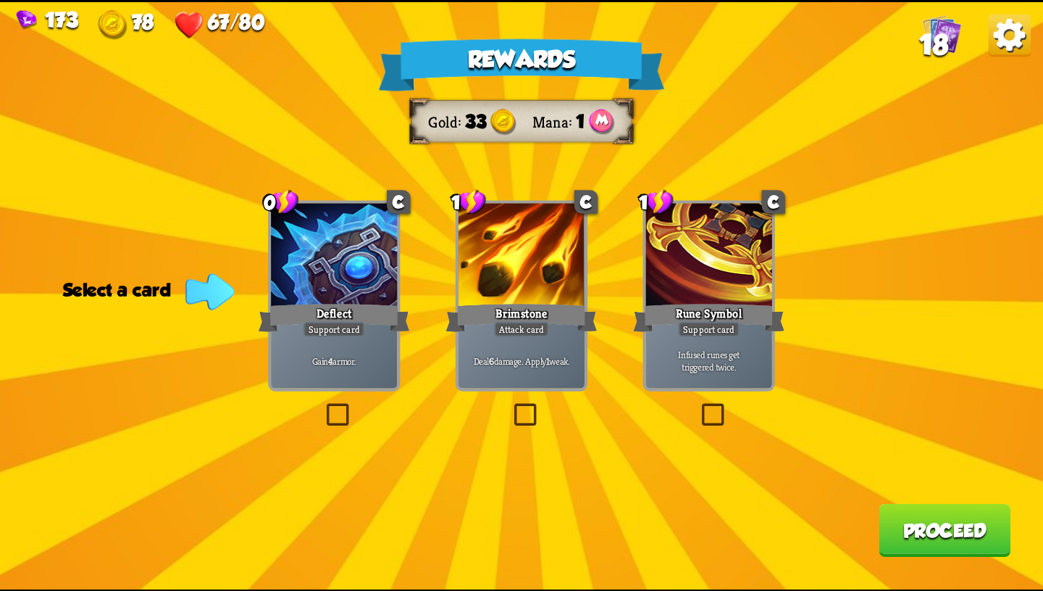
click at [760, 261] on div at bounding box center [709, 256] width 126 height 107
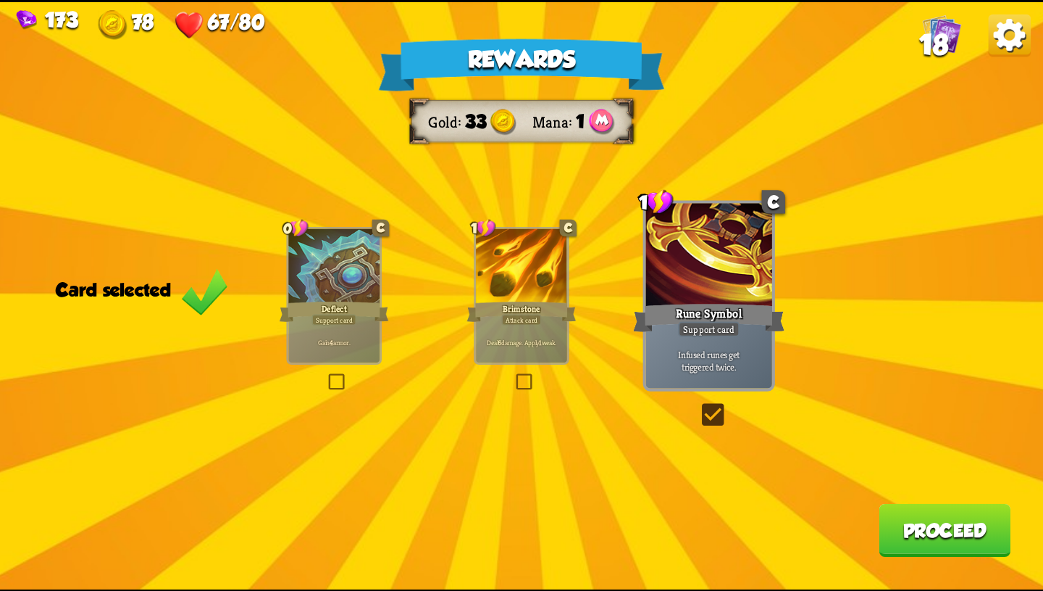
click at [916, 520] on button "Proceed" at bounding box center [945, 529] width 132 height 53
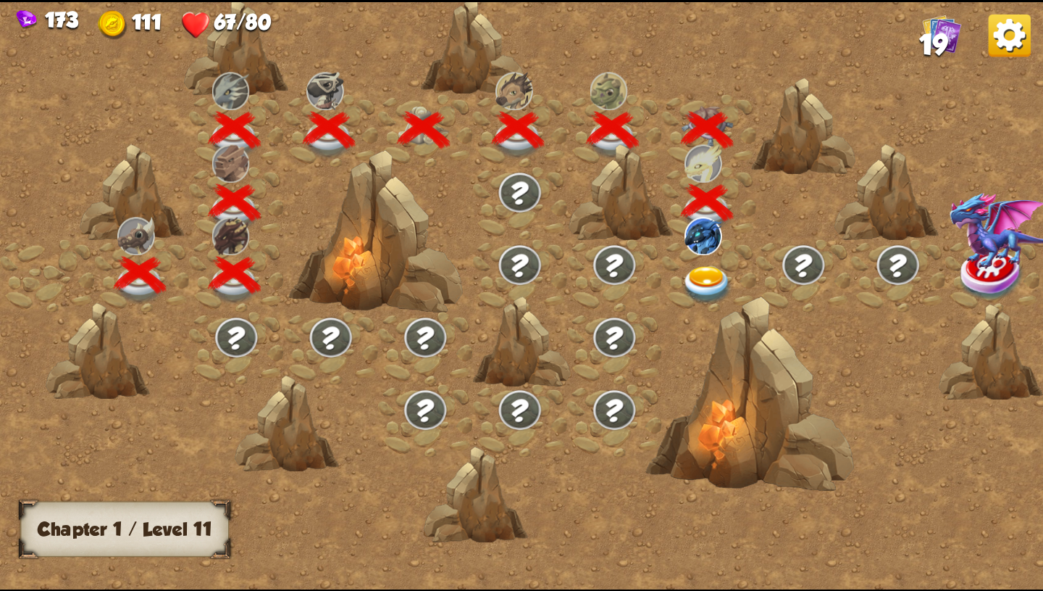
scroll to position [0, 220]
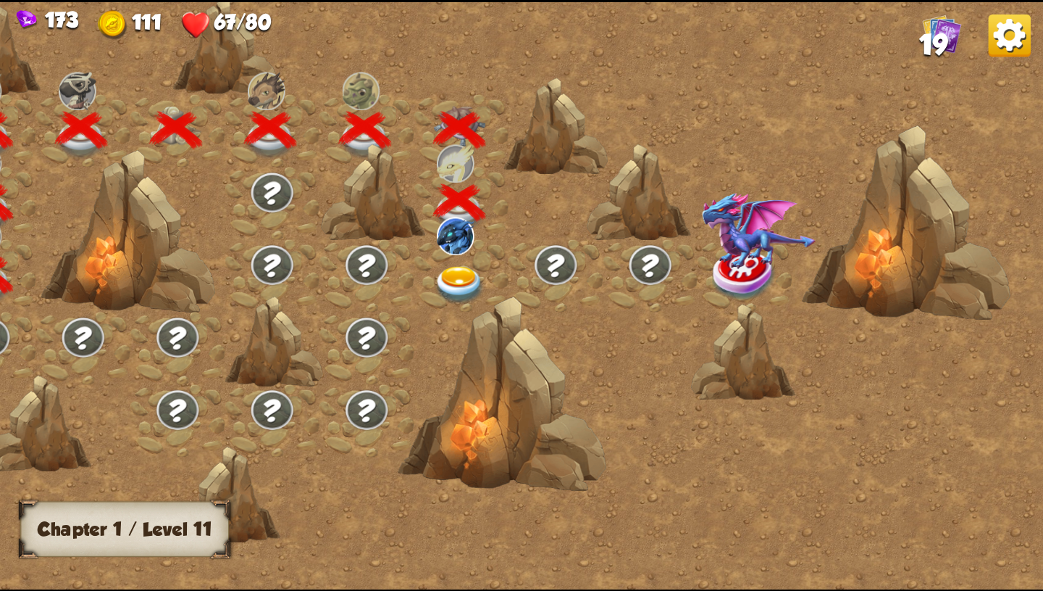
click at [476, 266] on img at bounding box center [460, 285] width 52 height 38
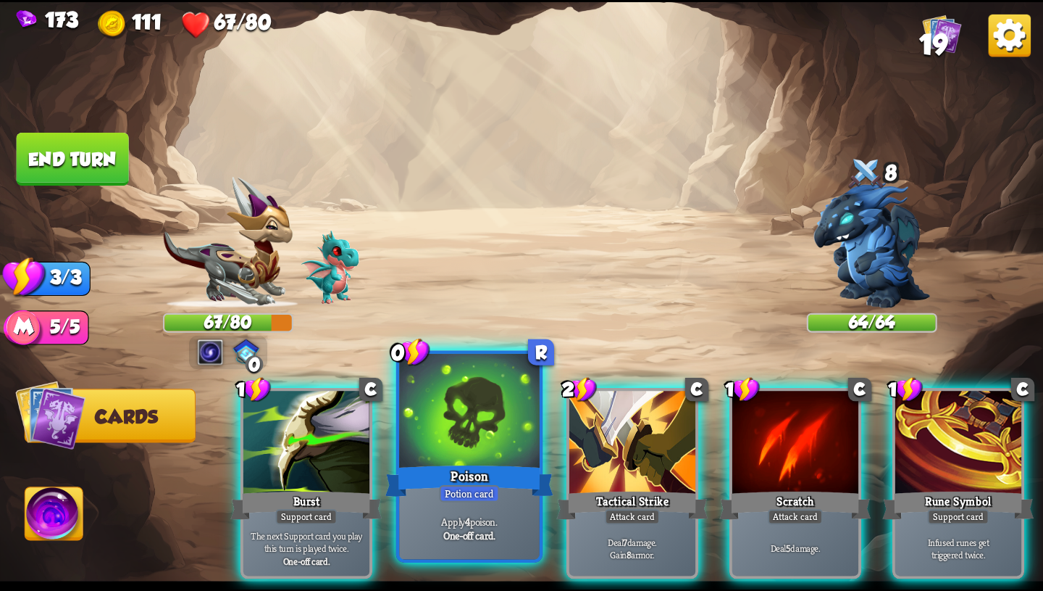
click at [459, 418] on div at bounding box center [469, 412] width 141 height 118
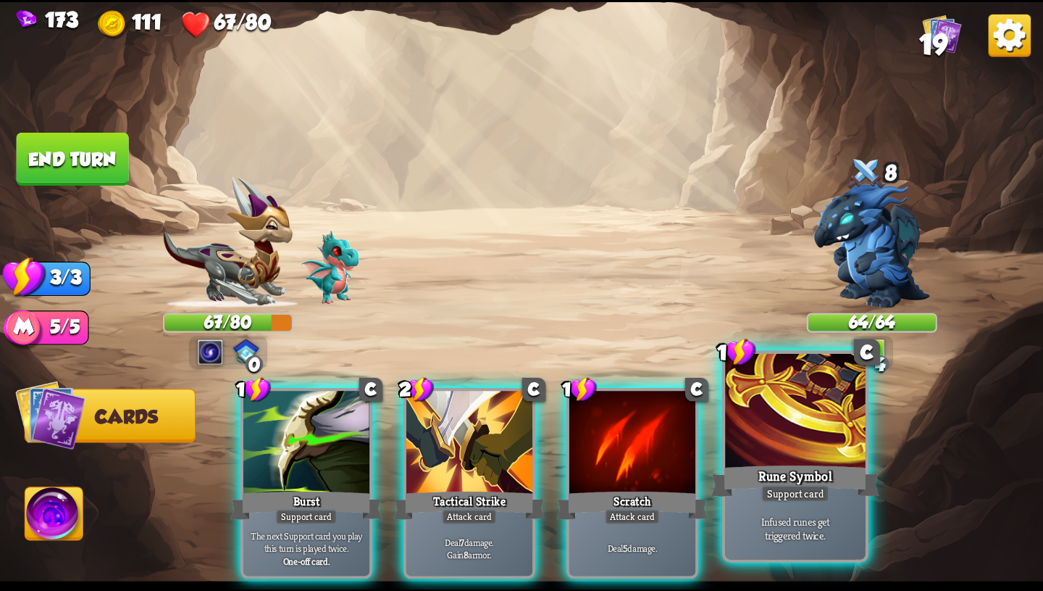
click at [804, 446] on div at bounding box center [795, 412] width 141 height 118
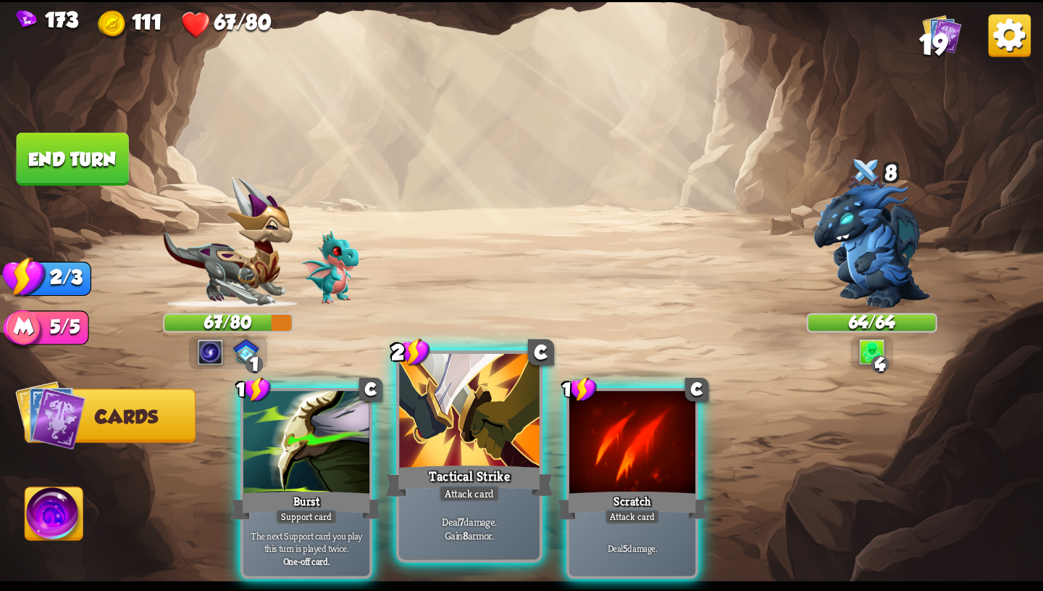
click at [471, 478] on div "Tactical Strike" at bounding box center [470, 481] width 168 height 38
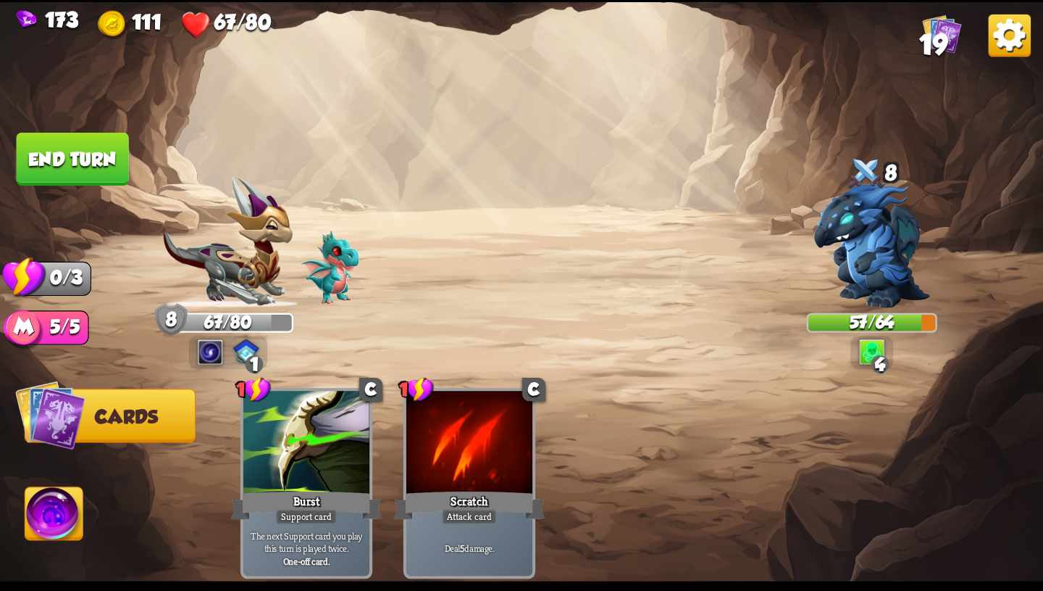
click at [40, 157] on button "End turn" at bounding box center [73, 159] width 112 height 53
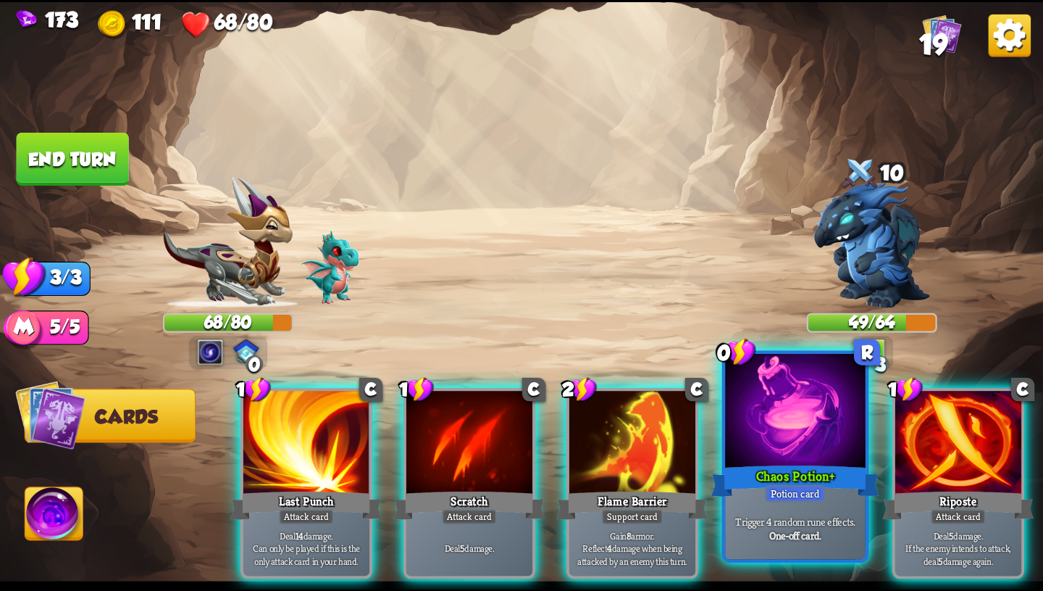
click at [762, 463] on div "Chaos Potion+" at bounding box center [796, 481] width 168 height 38
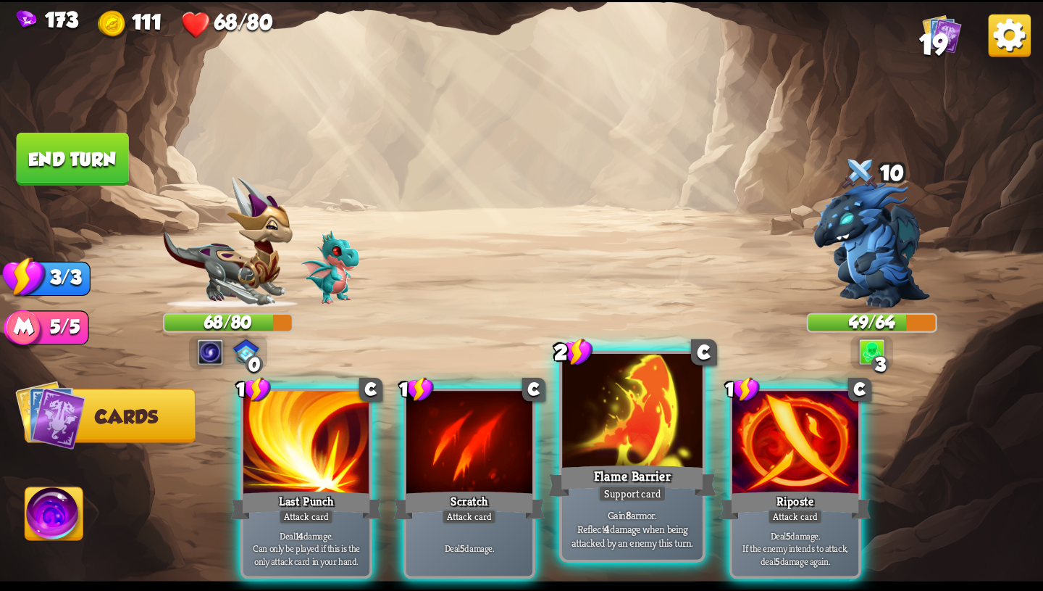
click at [653, 467] on div "Flame Barrier" at bounding box center [633, 481] width 168 height 38
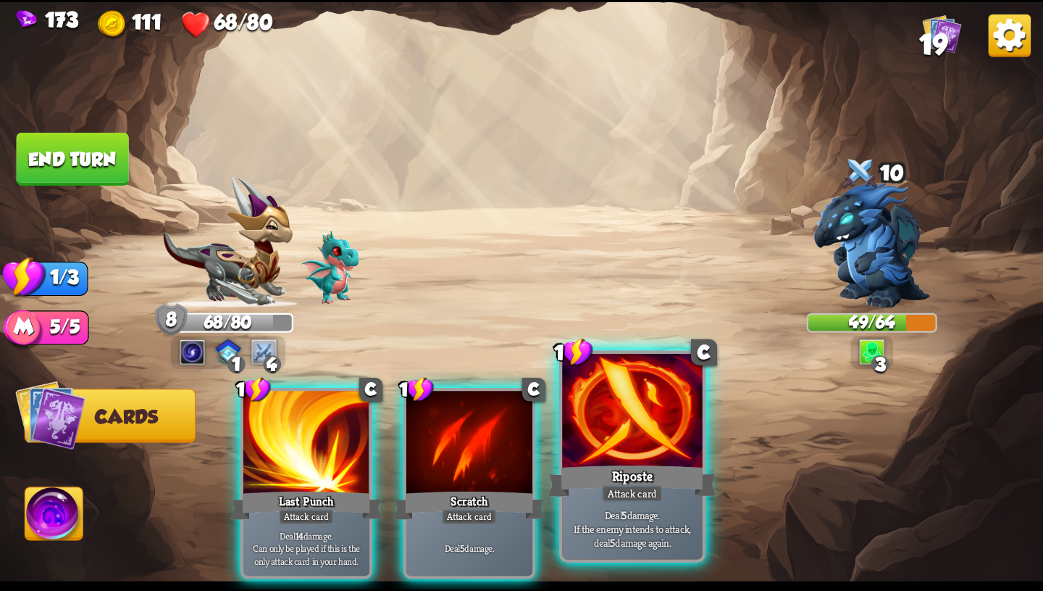
click at [599, 470] on div "Riposte" at bounding box center [633, 481] width 168 height 38
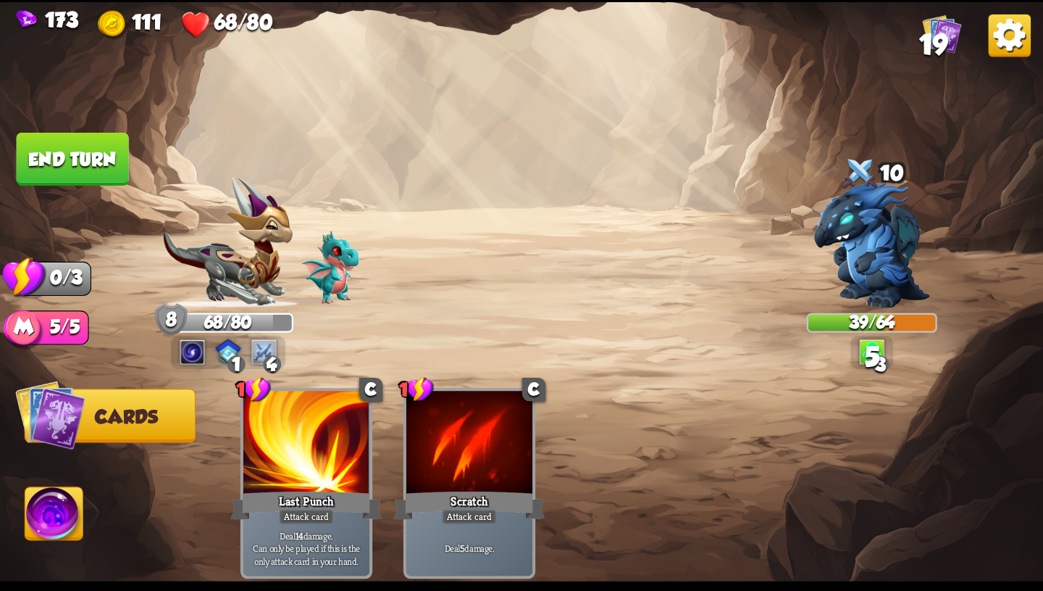
click at [84, 157] on button "End turn" at bounding box center [73, 159] width 112 height 53
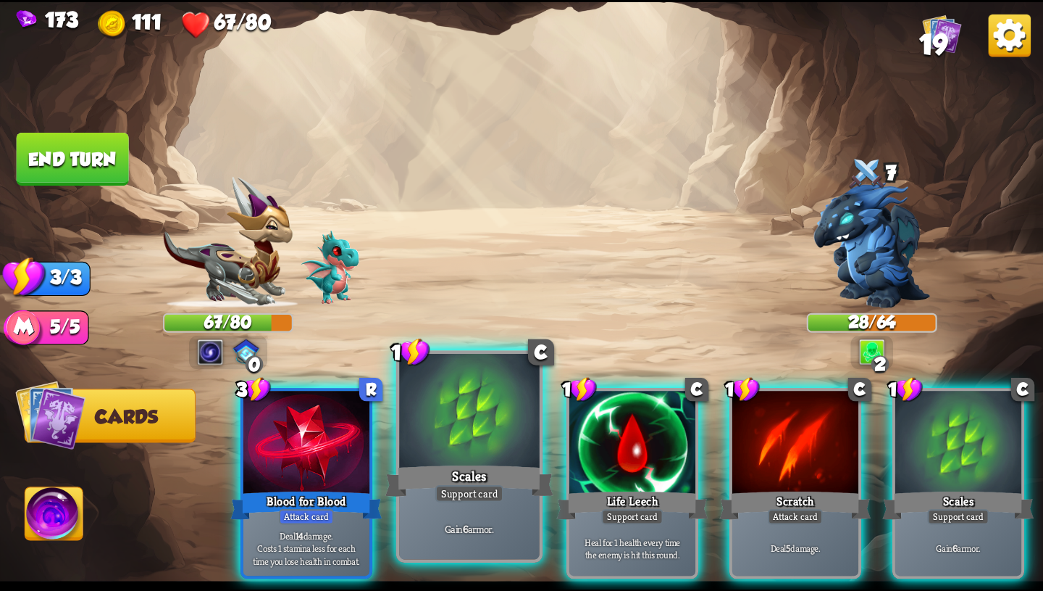
click at [497, 439] on div at bounding box center [469, 412] width 141 height 118
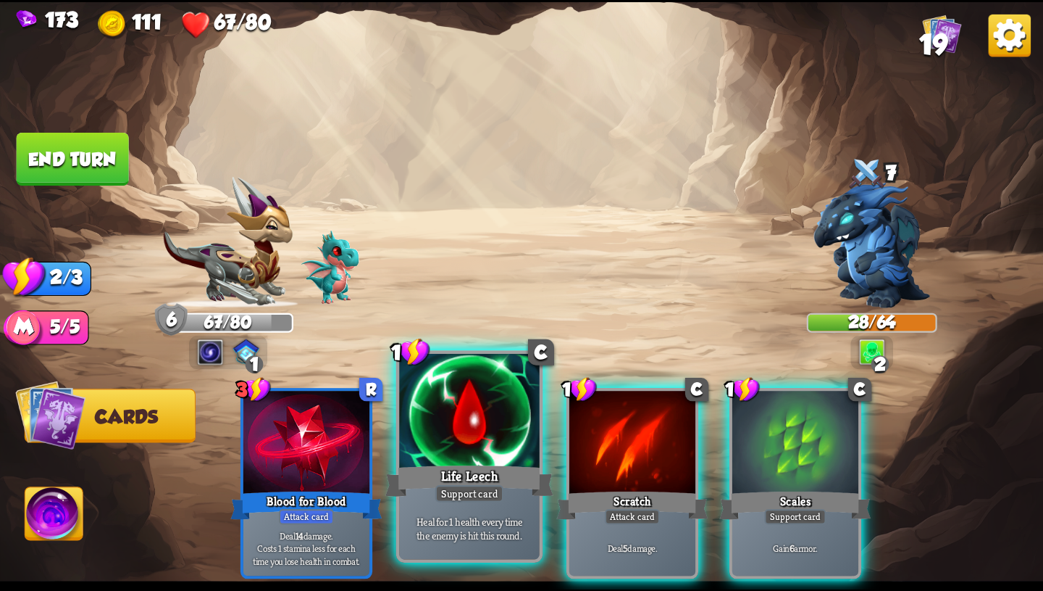
click at [480, 449] on div at bounding box center [469, 412] width 141 height 118
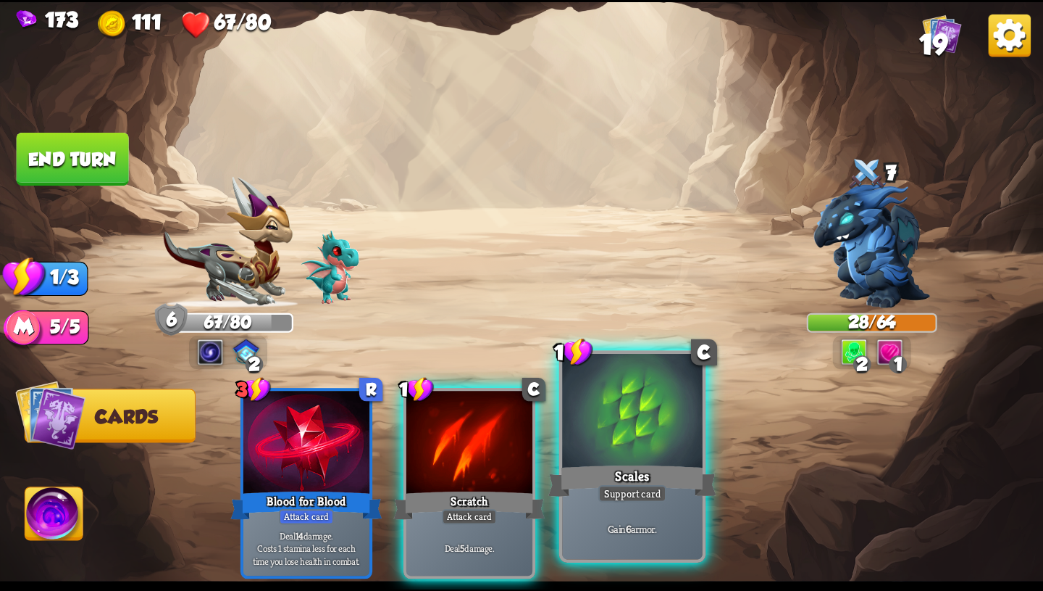
click at [613, 457] on div at bounding box center [632, 412] width 141 height 118
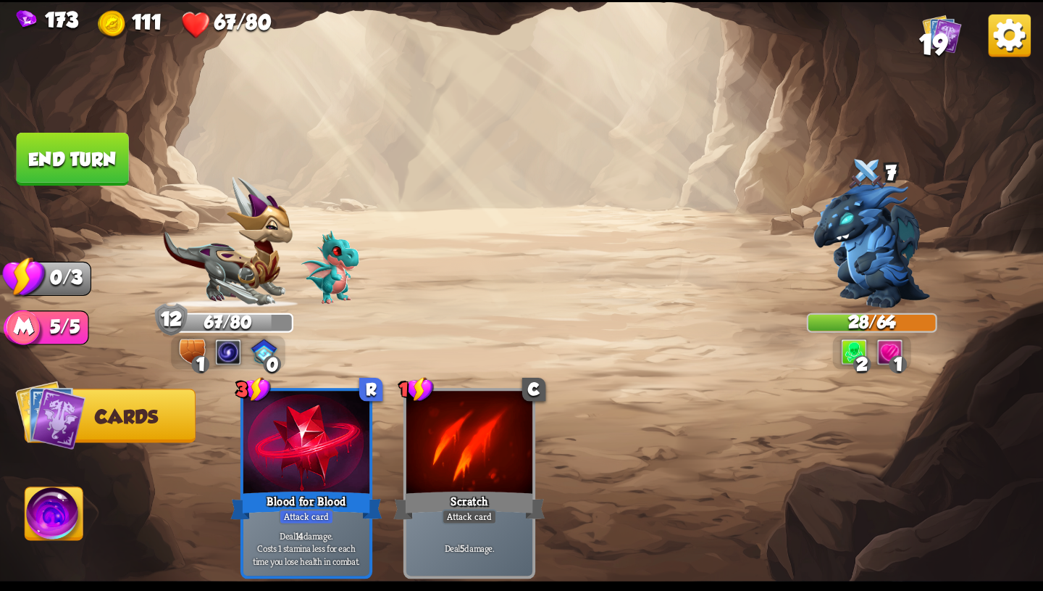
click at [57, 159] on button "End turn" at bounding box center [73, 159] width 112 height 53
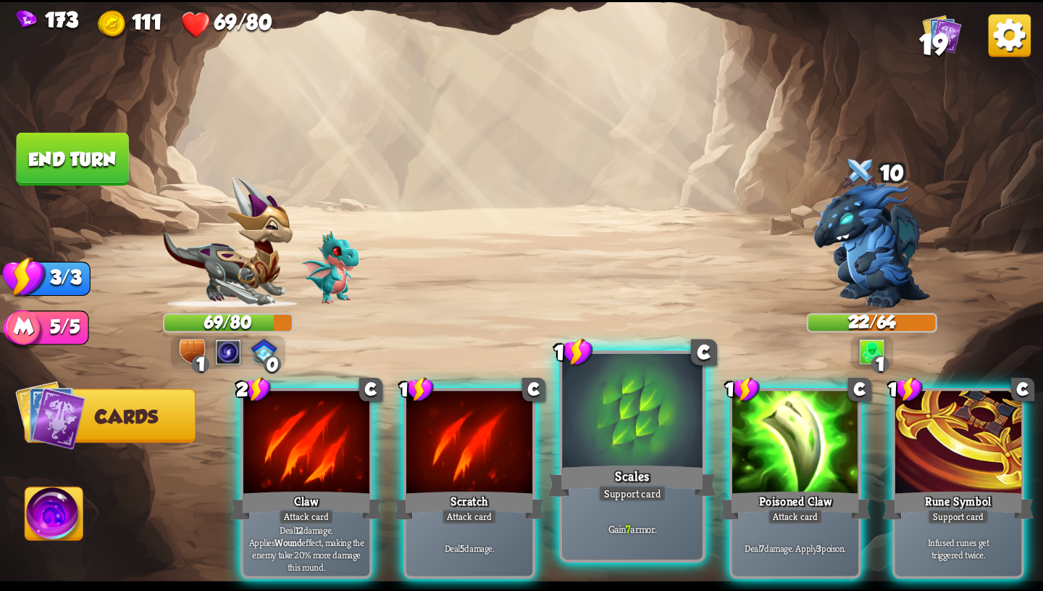
click at [630, 522] on p "Gain 7 armor." at bounding box center [632, 528] width 133 height 14
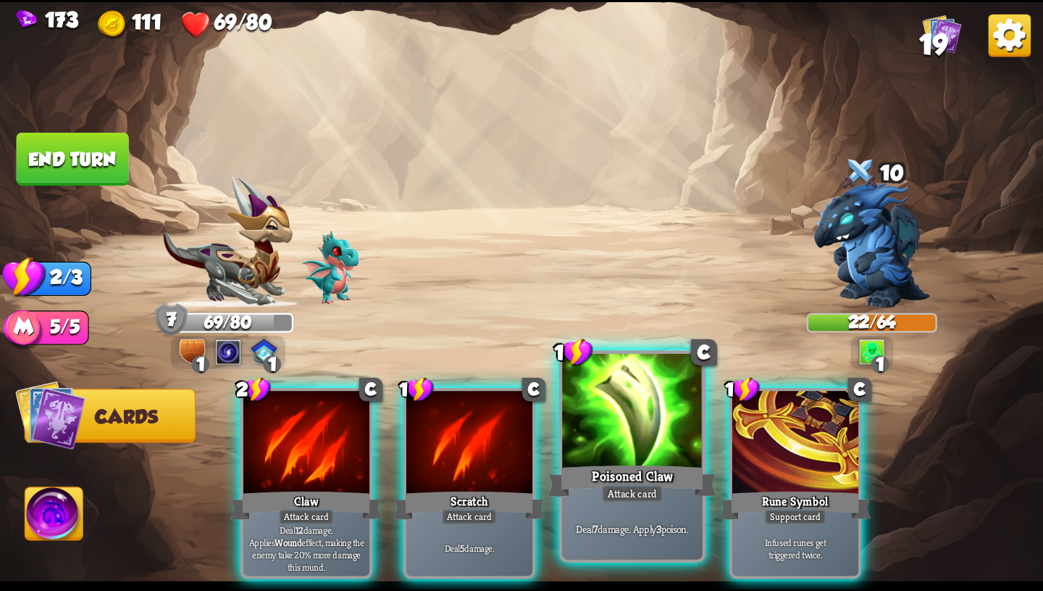
click at [631, 524] on p "Deal 7 damage. Apply 3 poison." at bounding box center [632, 528] width 133 height 14
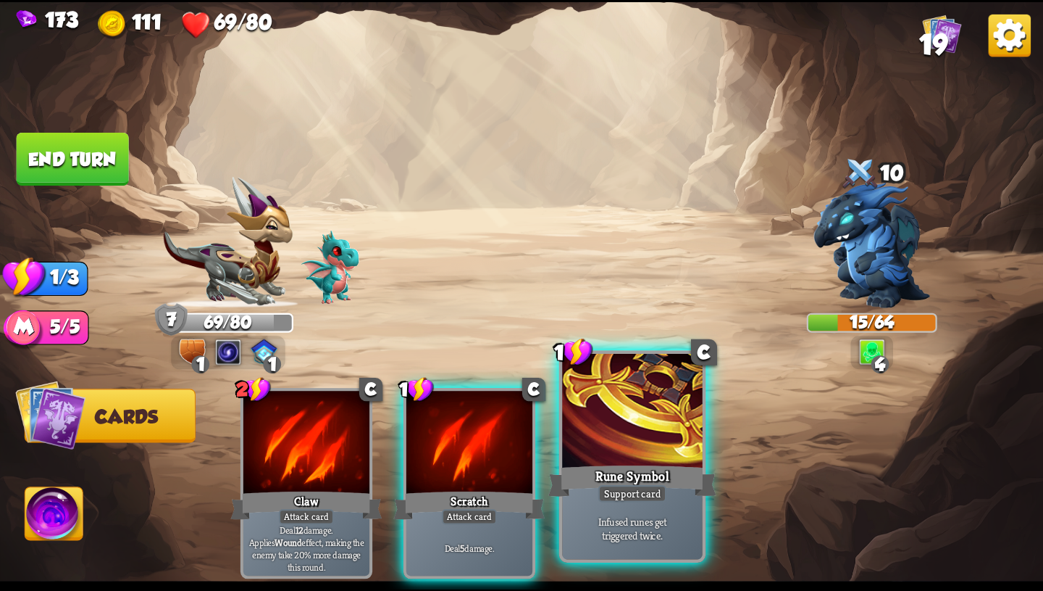
click at [613, 536] on p "Infused runes get triggered twice." at bounding box center [632, 528] width 133 height 28
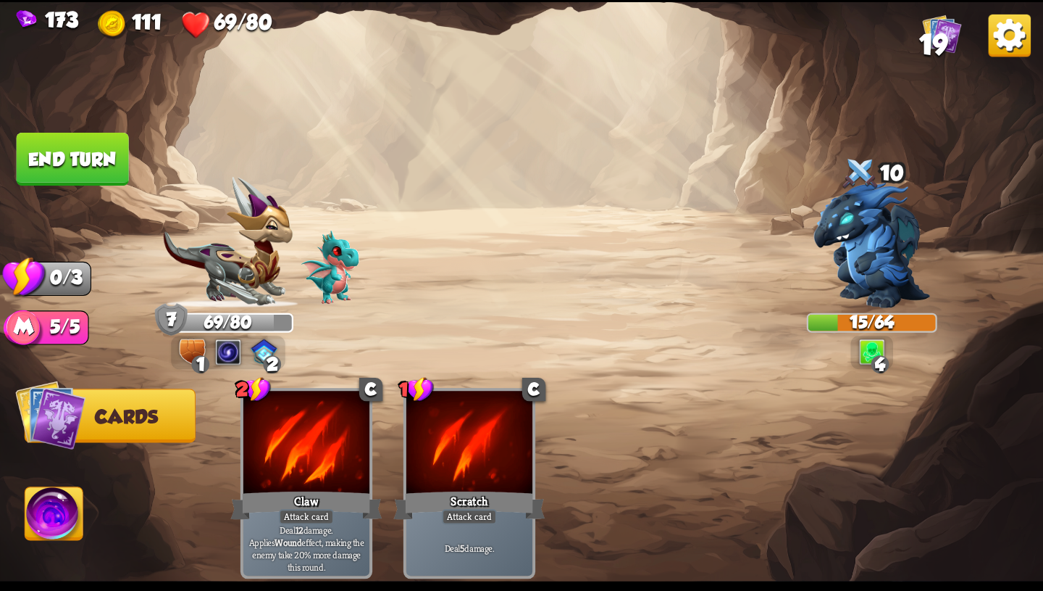
click at [77, 165] on button "End turn" at bounding box center [73, 159] width 112 height 53
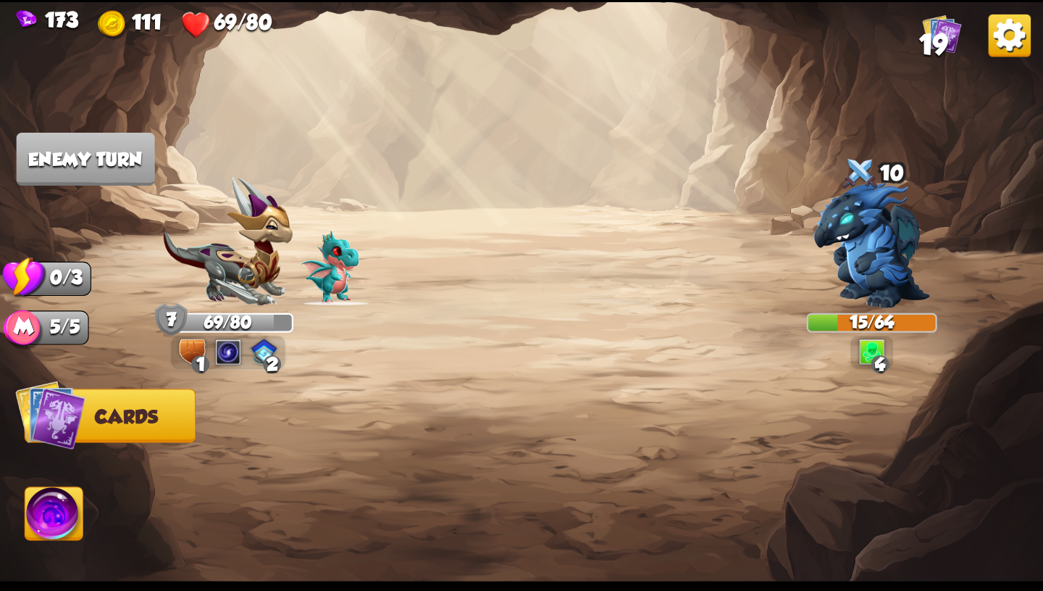
click at [250, 354] on div "1 2" at bounding box center [228, 352] width 114 height 33
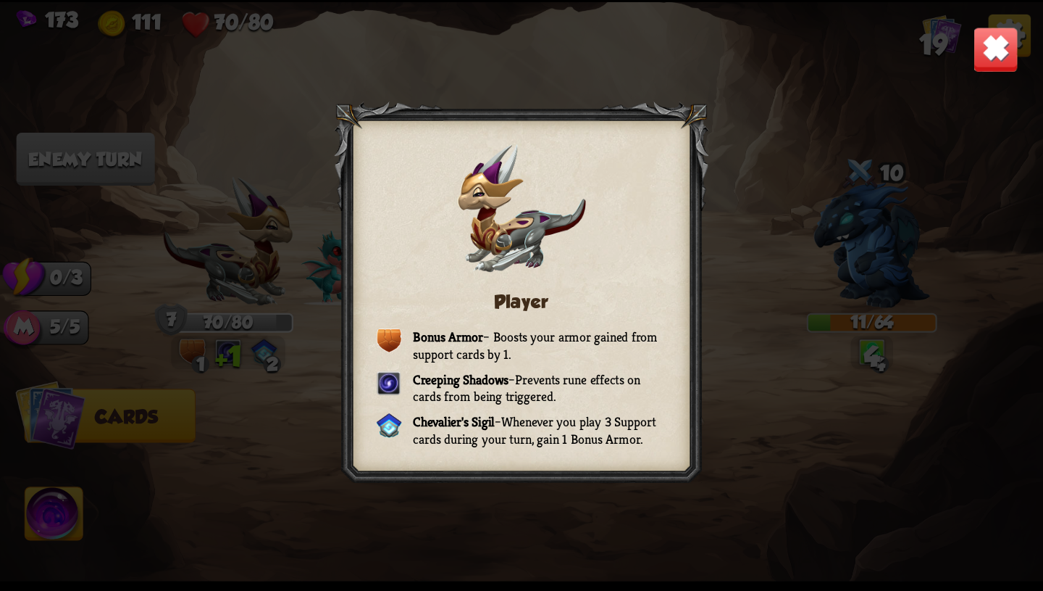
click at [1001, 45] on img at bounding box center [996, 49] width 46 height 46
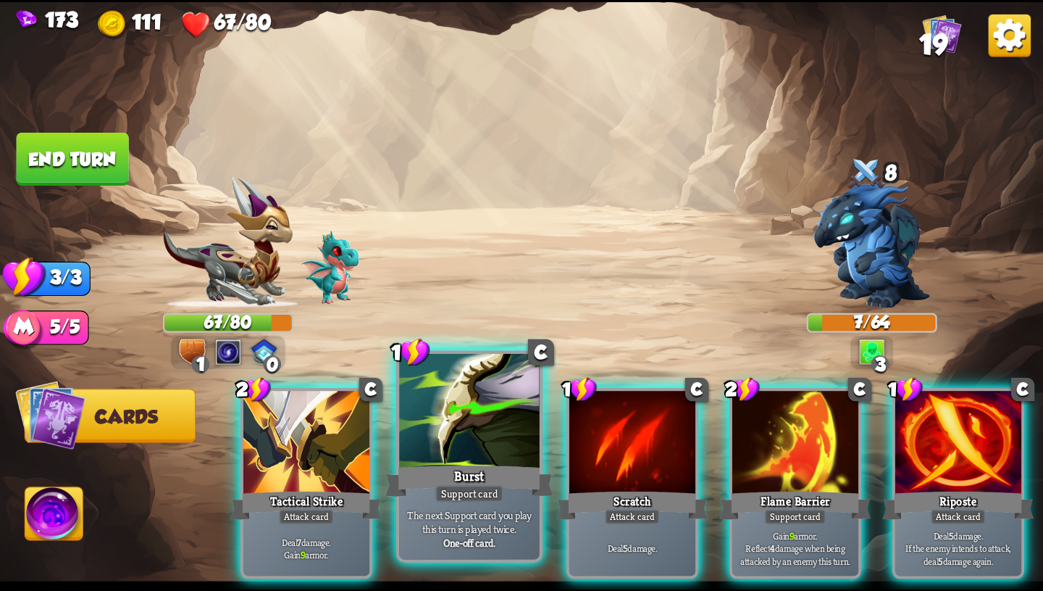
click at [481, 494] on div "Support card" at bounding box center [470, 493] width 69 height 17
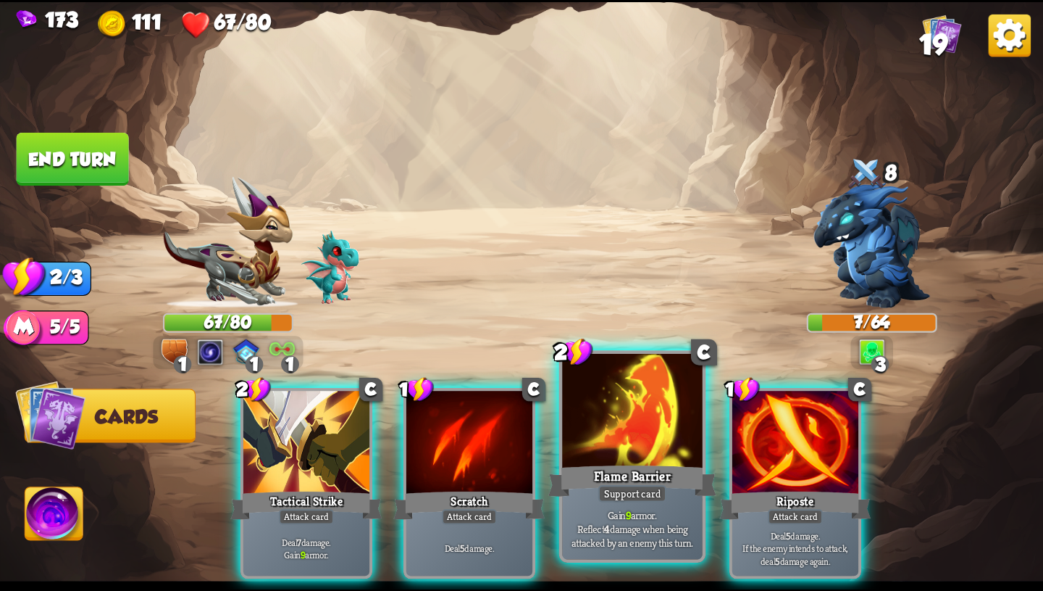
click at [682, 489] on div "Flame Barrier" at bounding box center [633, 481] width 168 height 38
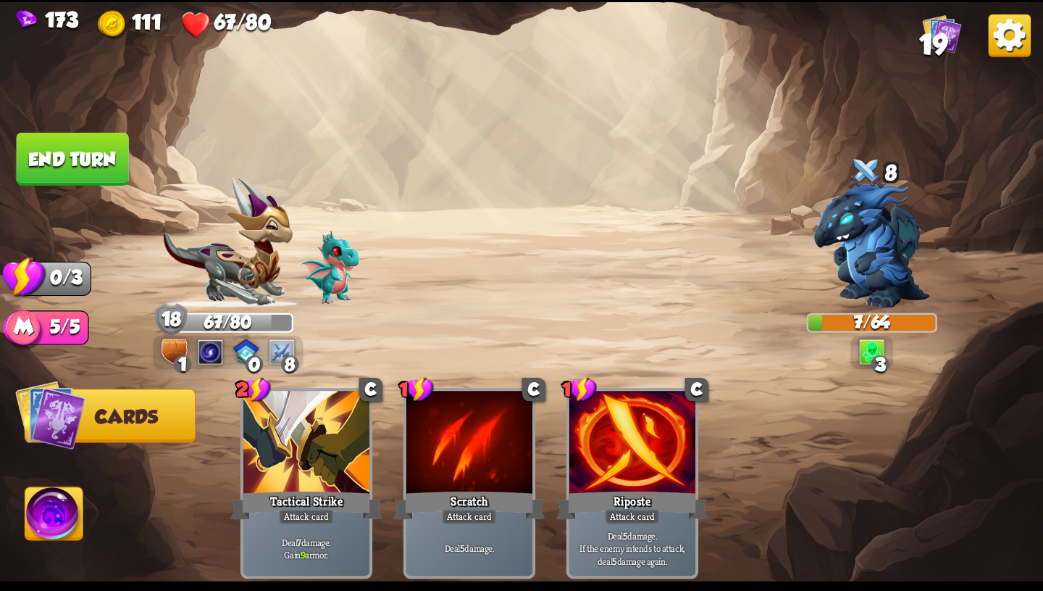
click at [101, 164] on button "End turn" at bounding box center [73, 159] width 112 height 53
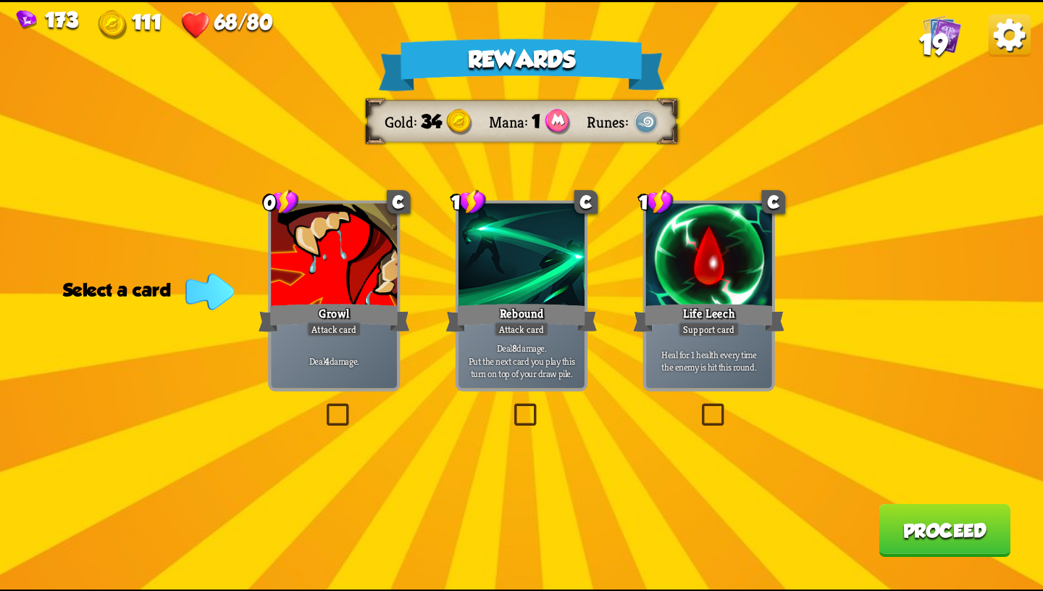
click at [717, 256] on div at bounding box center [709, 256] width 126 height 107
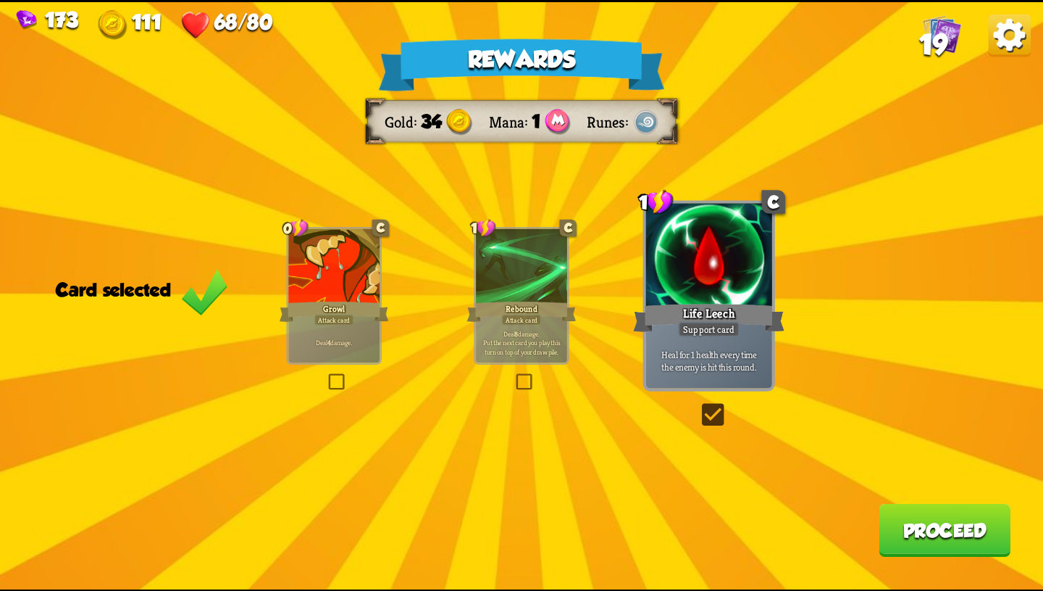
click at [351, 293] on div at bounding box center [333, 266] width 91 height 77
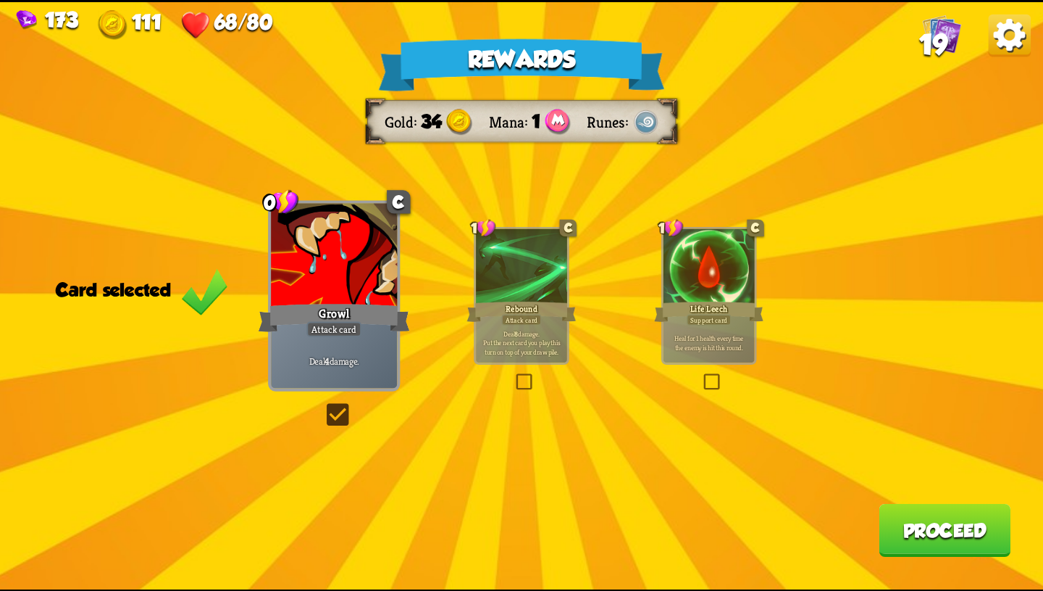
click at [946, 513] on button "Proceed" at bounding box center [945, 529] width 132 height 53
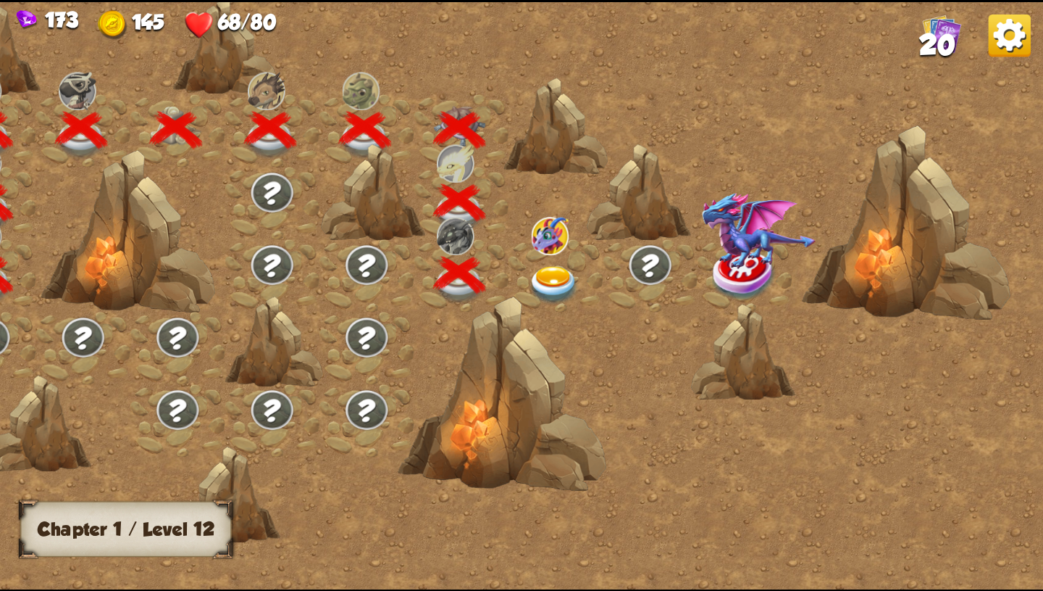
click at [558, 270] on img at bounding box center [554, 285] width 52 height 38
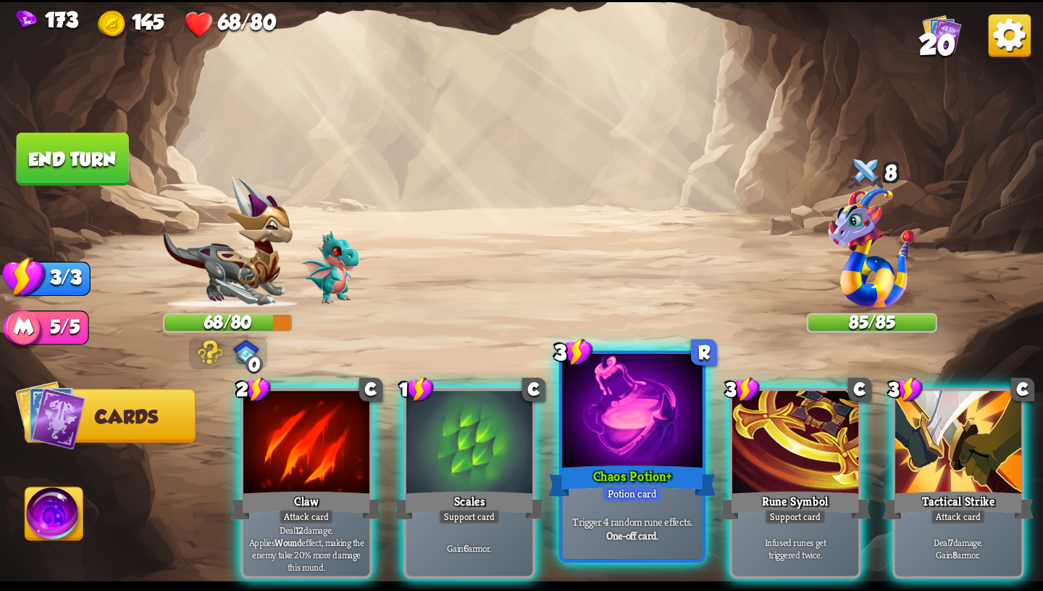
click at [646, 442] on div at bounding box center [632, 412] width 141 height 118
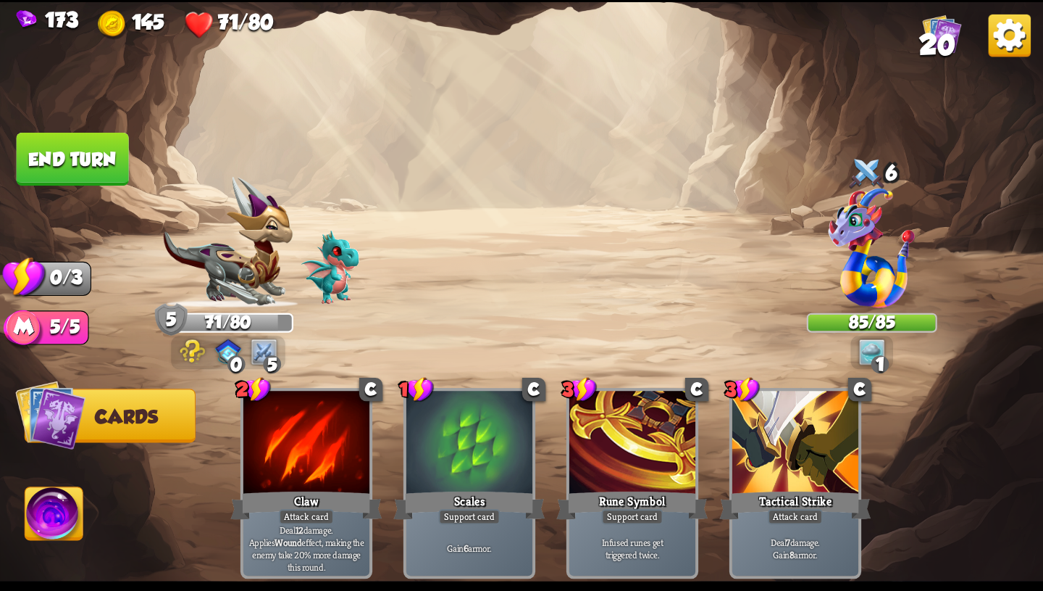
click at [109, 138] on button "End turn" at bounding box center [73, 159] width 112 height 53
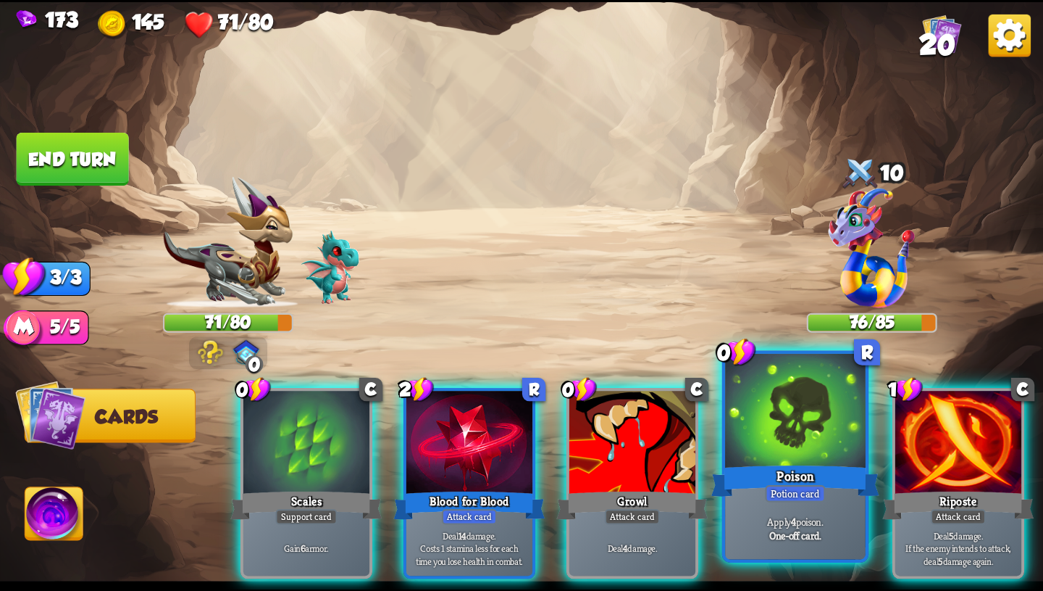
click at [759, 436] on div at bounding box center [795, 412] width 141 height 118
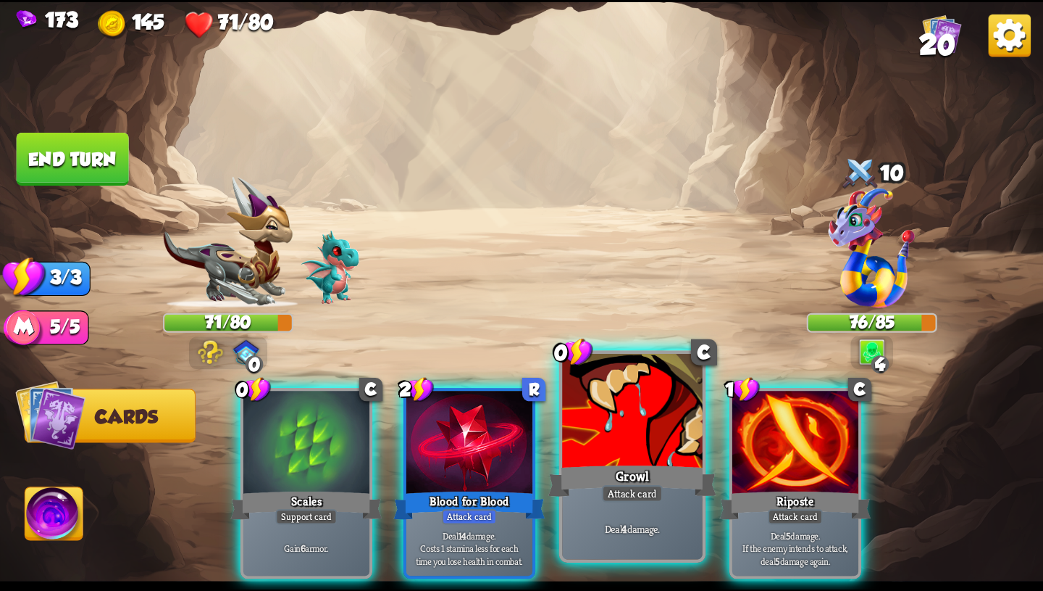
click at [625, 440] on div at bounding box center [632, 412] width 141 height 118
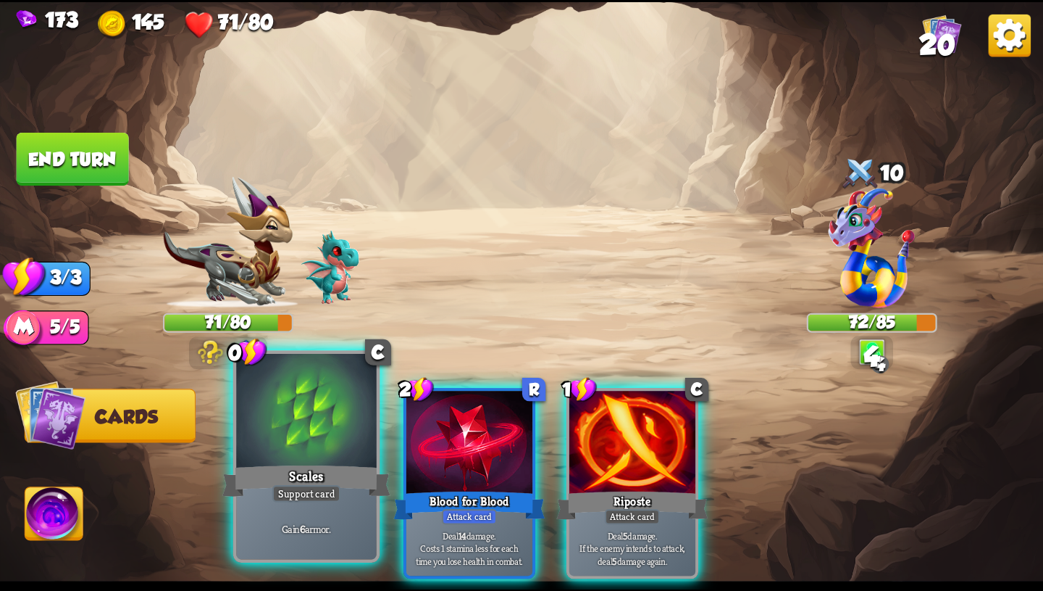
click at [307, 473] on div "Scales" at bounding box center [306, 481] width 168 height 38
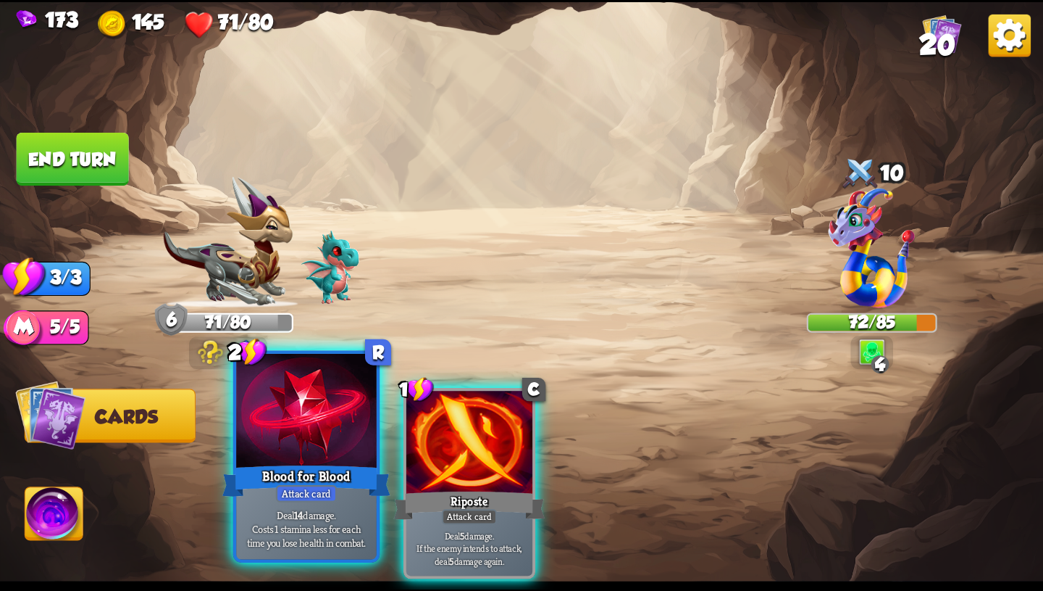
click at [307, 473] on div "Blood for Blood" at bounding box center [306, 481] width 168 height 38
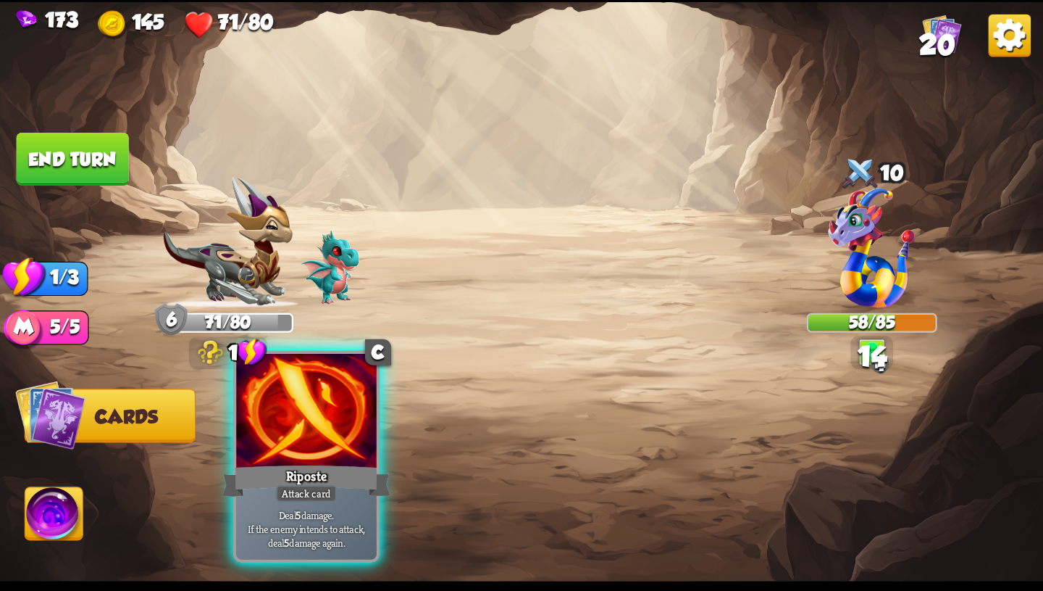
click at [307, 474] on div "Riposte" at bounding box center [306, 481] width 168 height 38
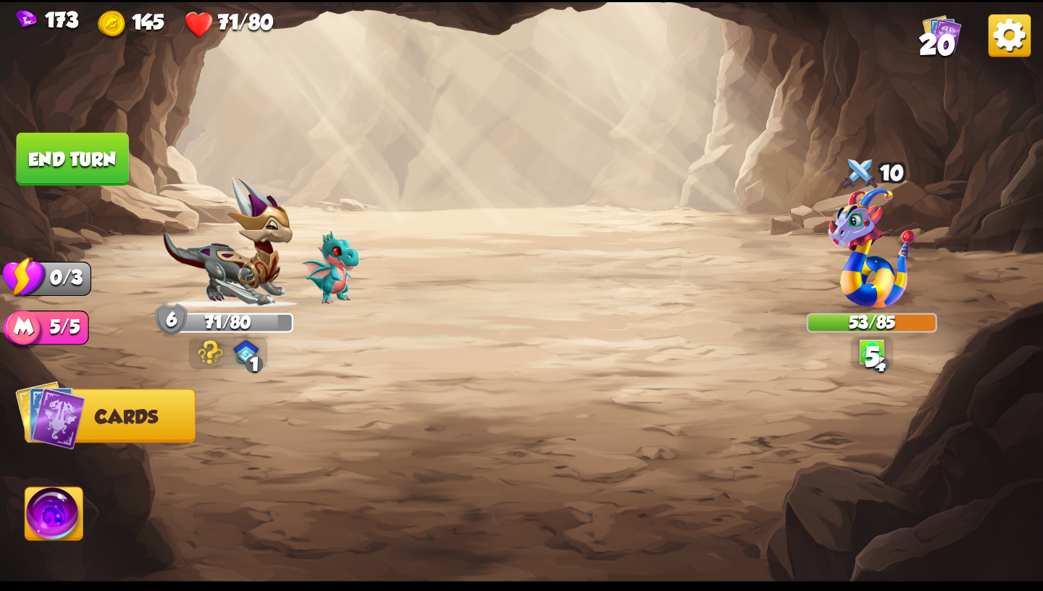
click at [100, 152] on button "End turn" at bounding box center [73, 159] width 112 height 53
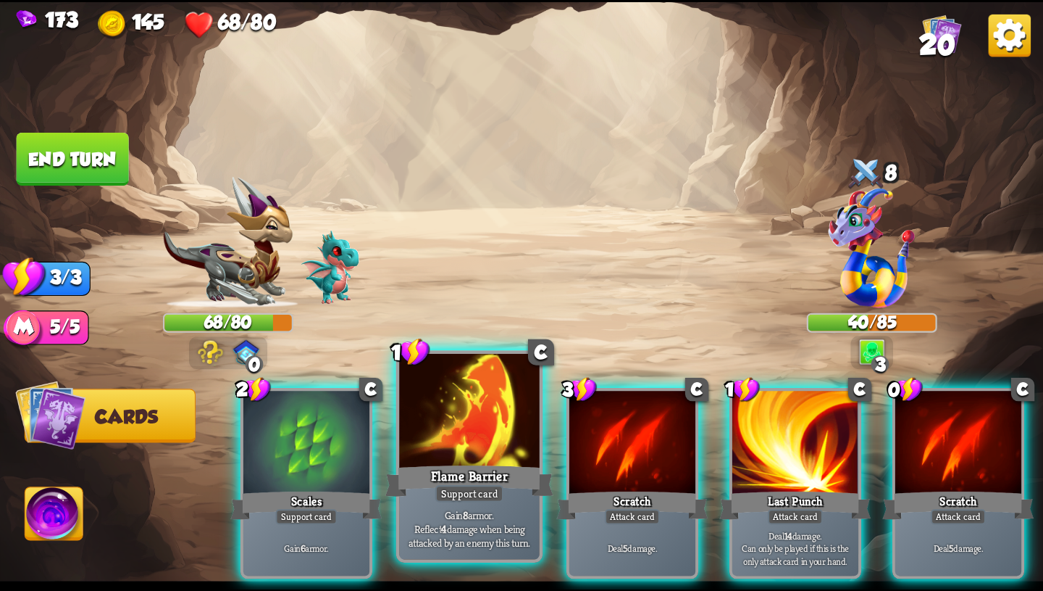
click at [439, 412] on div at bounding box center [469, 412] width 141 height 118
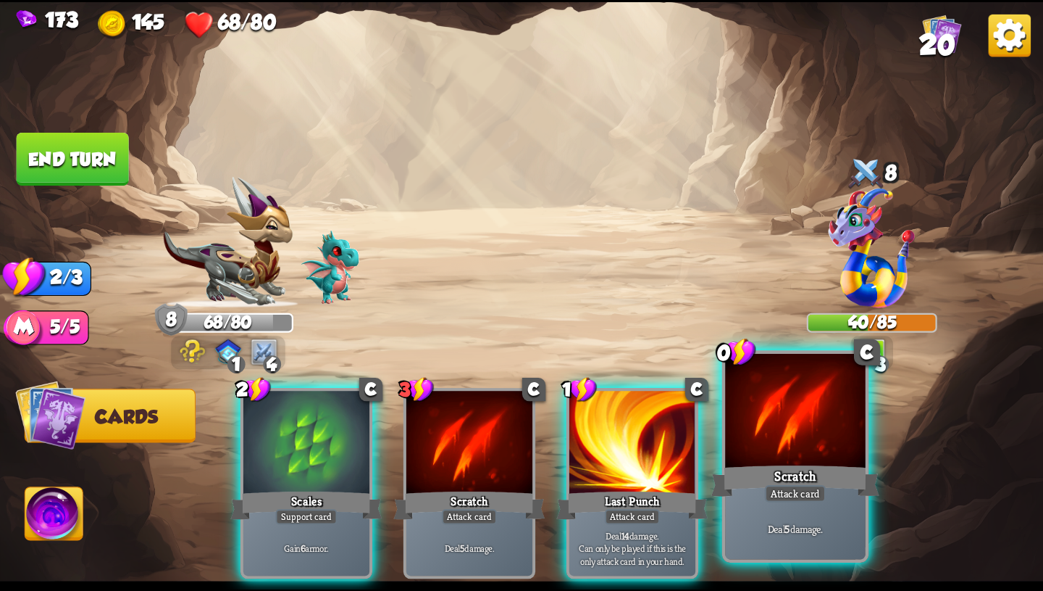
click at [749, 454] on div at bounding box center [795, 412] width 141 height 118
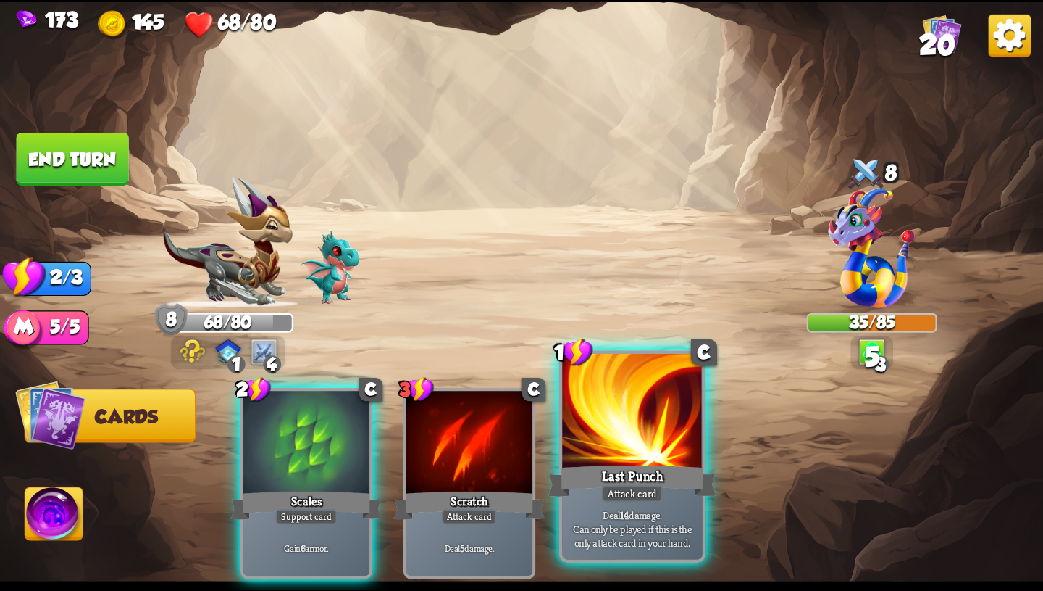
click at [679, 519] on p "Deal 14 damage. Can only be played if this is the only attack card in your hand." at bounding box center [632, 527] width 133 height 41
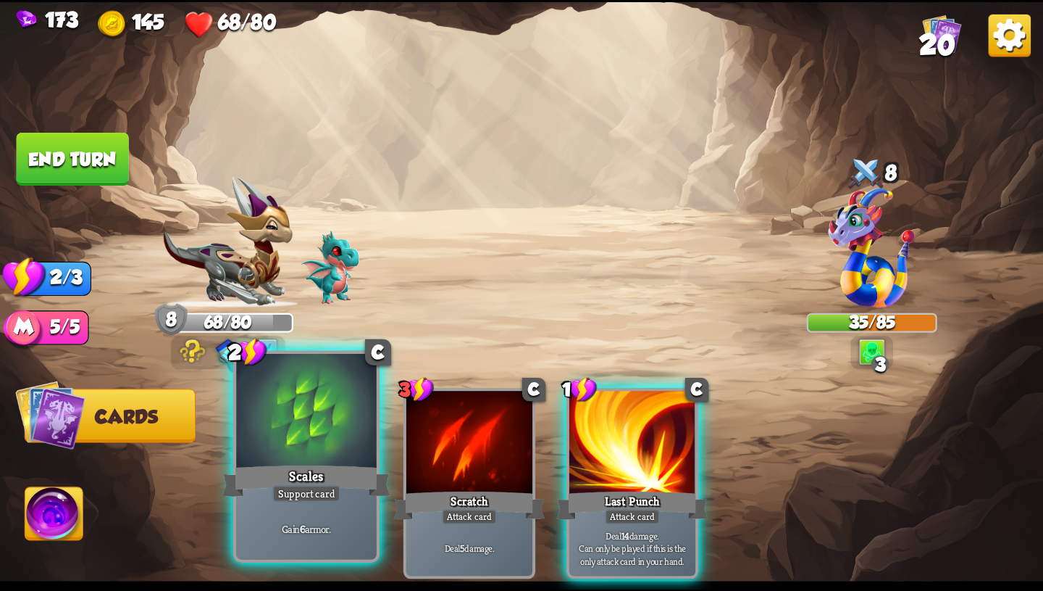
click at [312, 496] on div "Support card" at bounding box center [306, 493] width 69 height 17
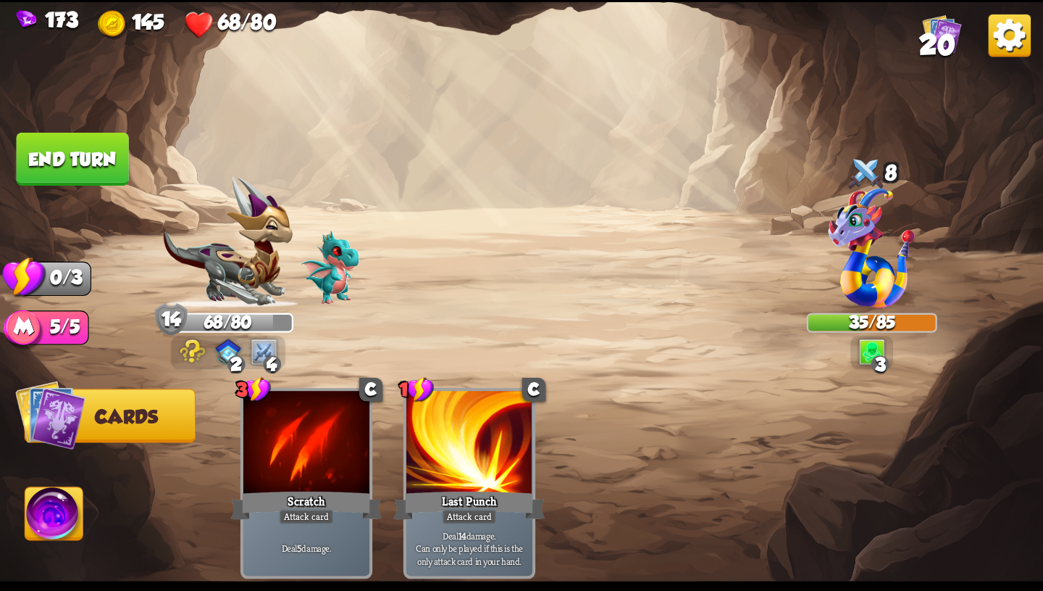
click at [91, 159] on button "End turn" at bounding box center [72, 159] width 114 height 54
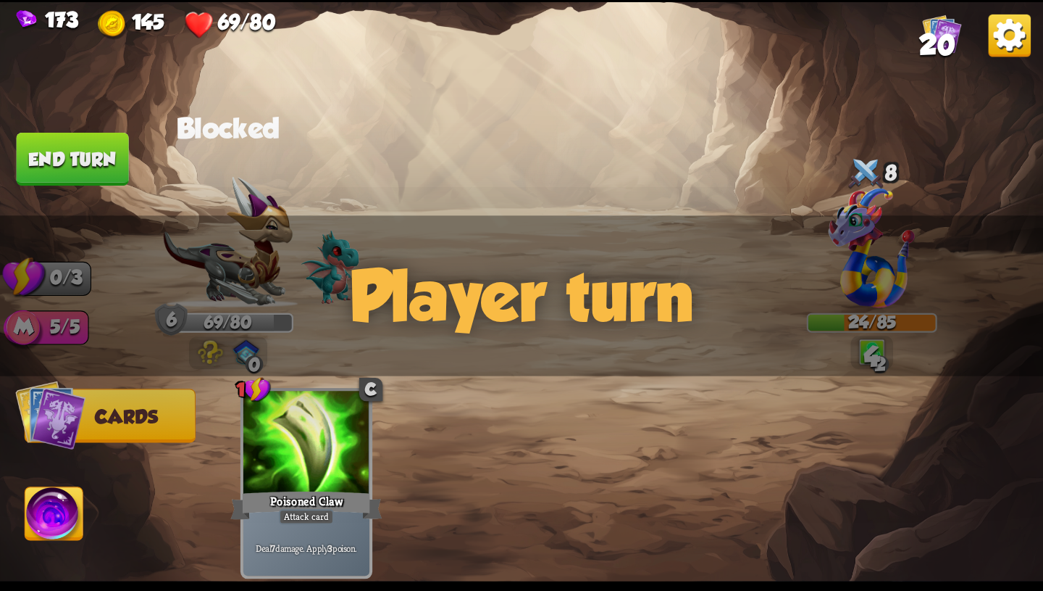
click at [185, 357] on div "Player turn" at bounding box center [521, 295] width 1043 height 161
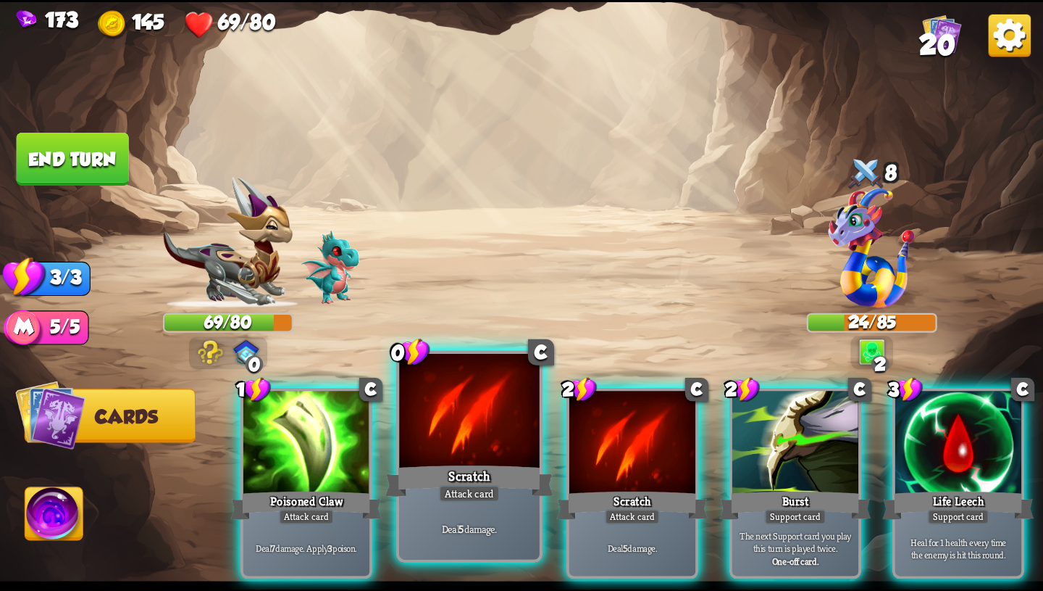
click at [434, 470] on div "Scratch" at bounding box center [470, 481] width 168 height 38
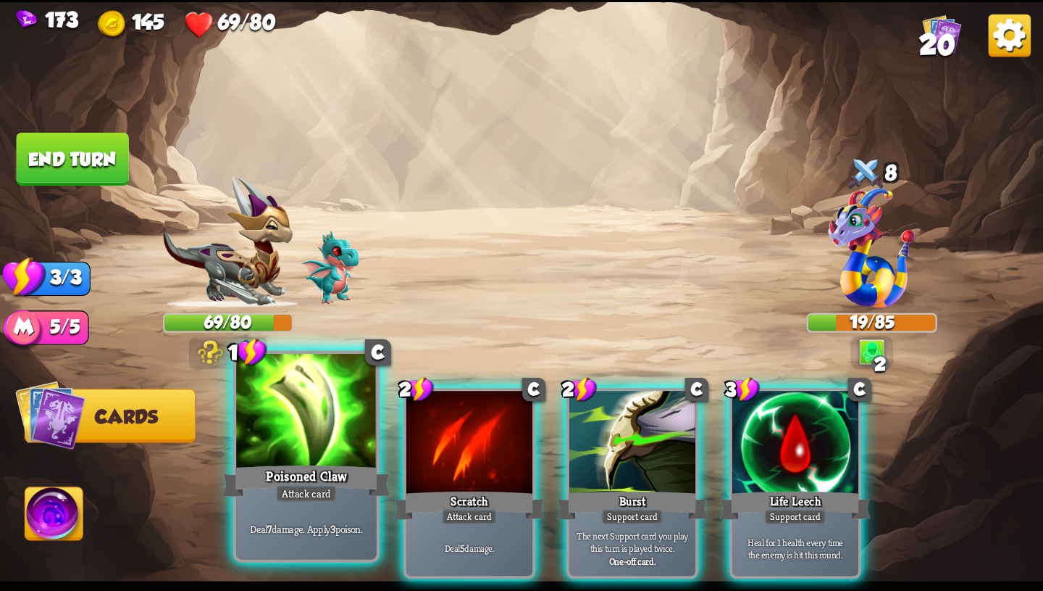
click at [313, 491] on div "Attack card" at bounding box center [306, 493] width 61 height 17
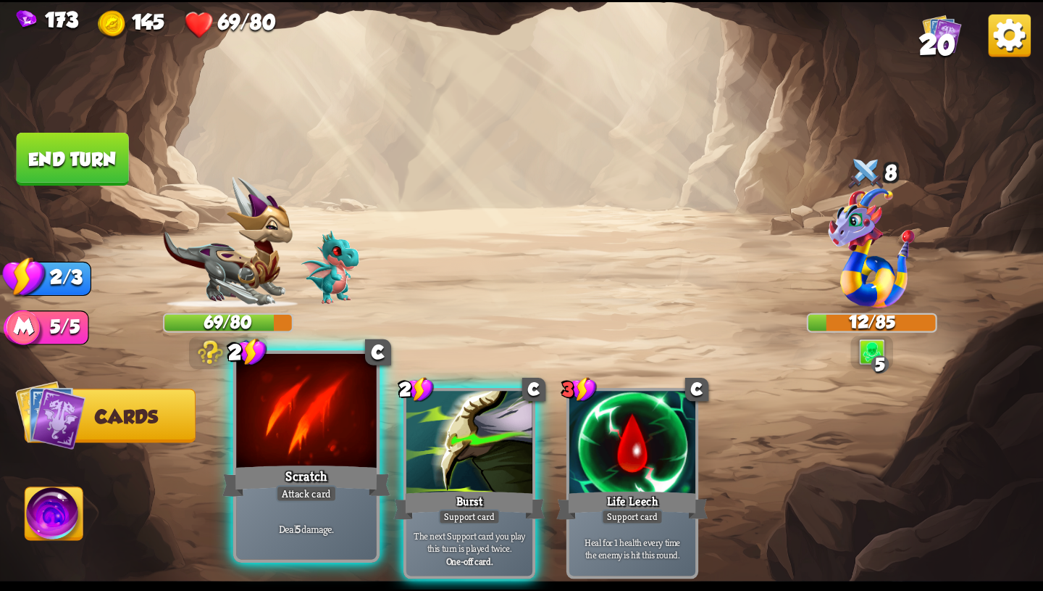
click at [341, 492] on div "Scratch" at bounding box center [306, 481] width 168 height 38
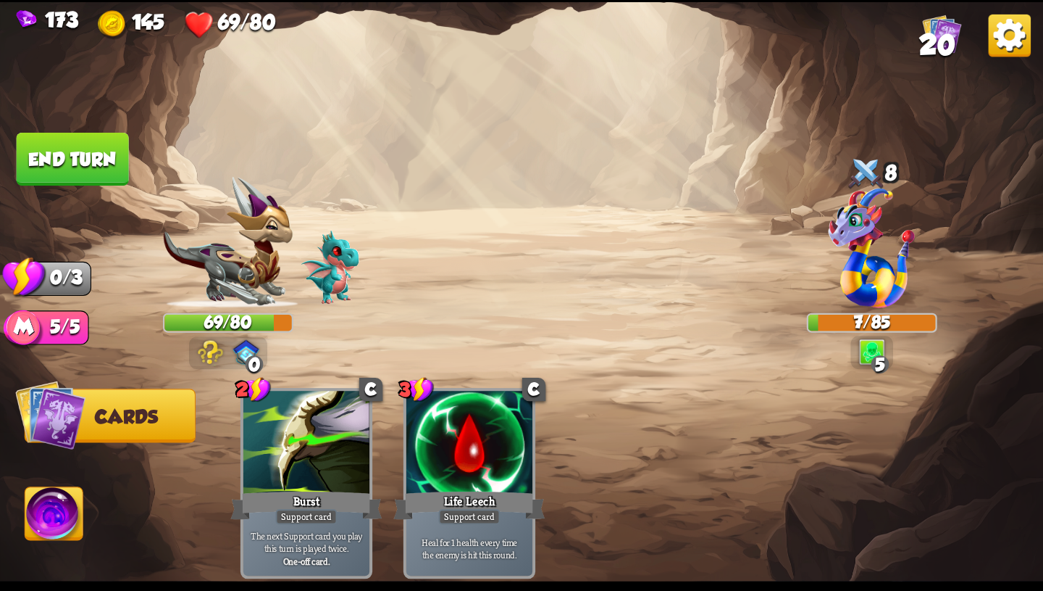
click at [41, 525] on img at bounding box center [54, 516] width 58 height 59
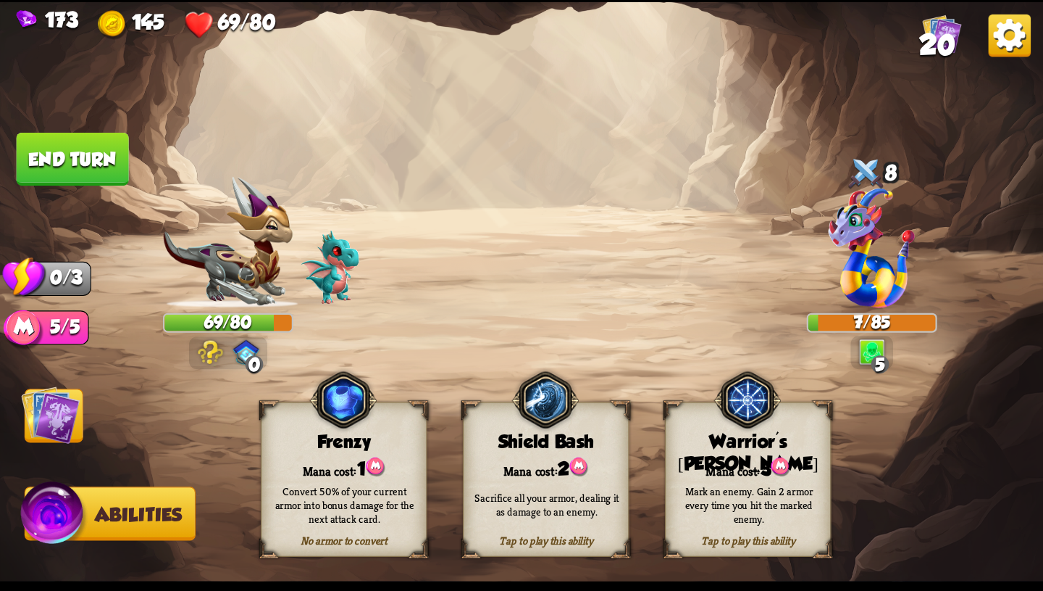
click at [41, 433] on img at bounding box center [50, 414] width 59 height 59
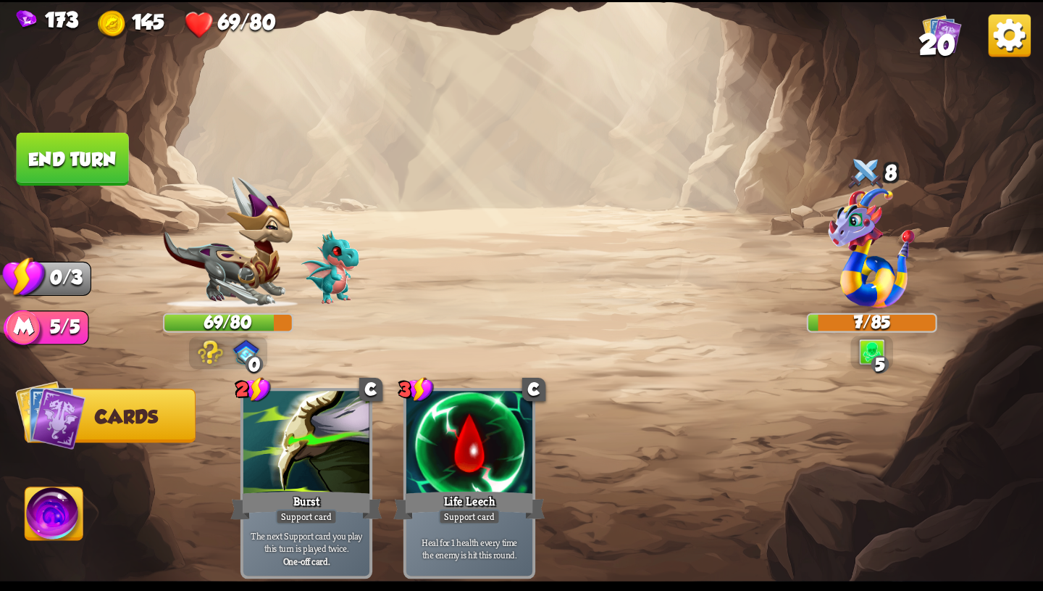
click at [52, 164] on button "End turn" at bounding box center [73, 159] width 112 height 53
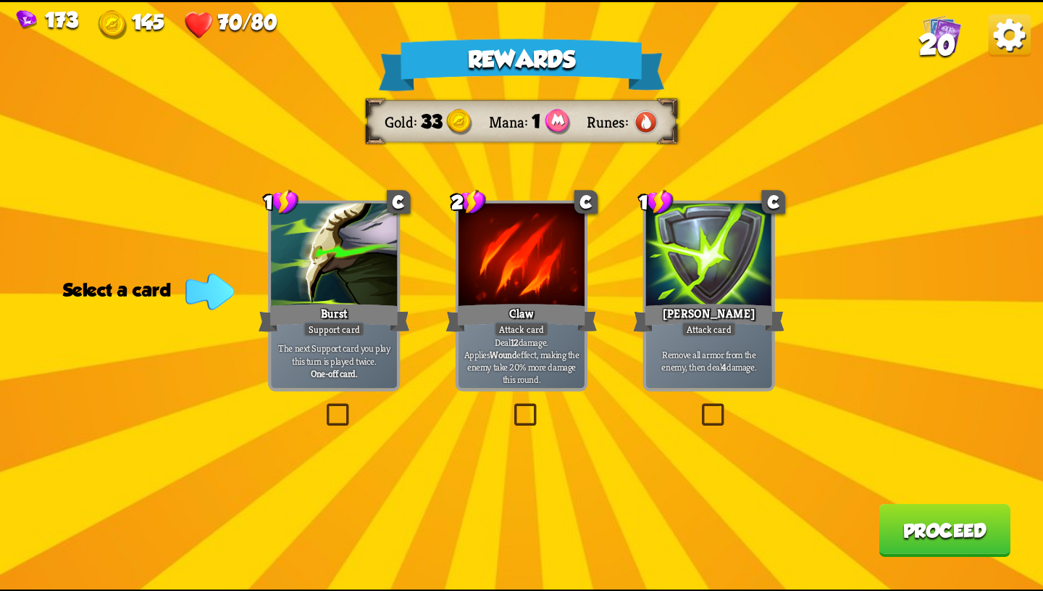
click at [554, 315] on div "Claw" at bounding box center [521, 318] width 151 height 34
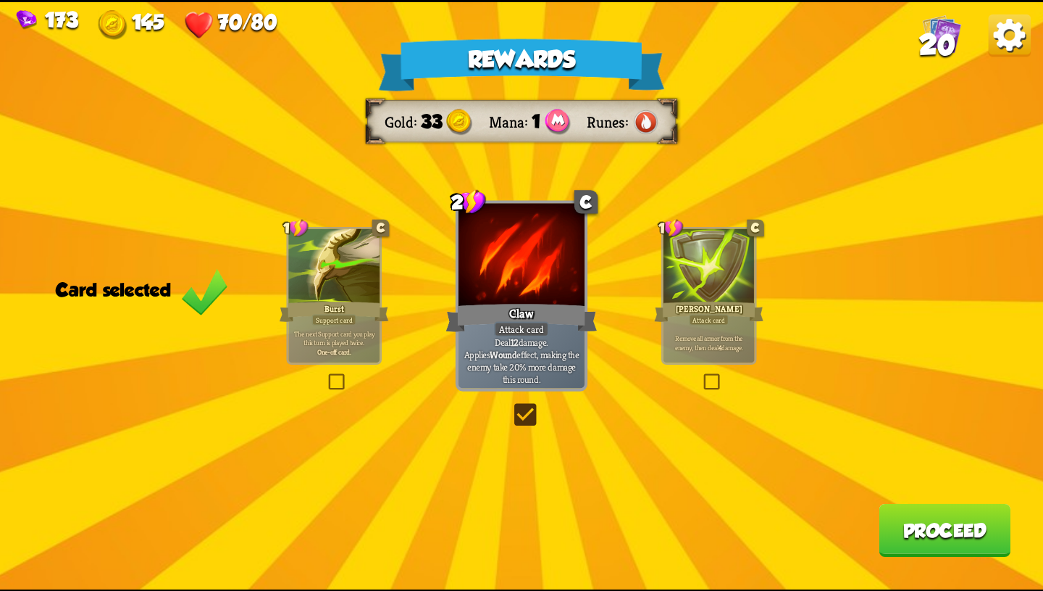
click at [357, 317] on div "Burst" at bounding box center [334, 311] width 109 height 25
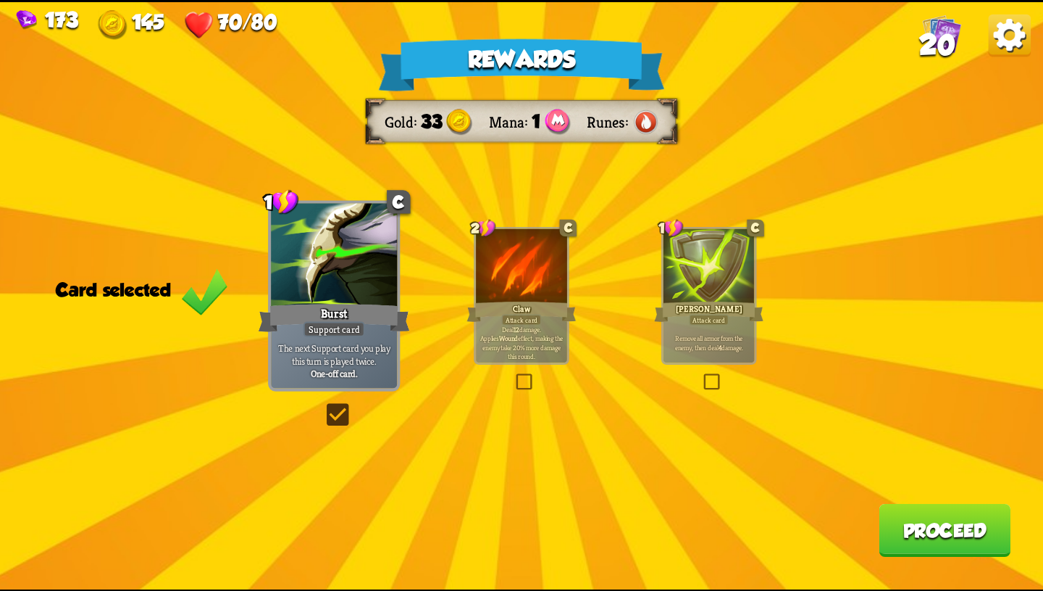
click at [920, 530] on button "Proceed" at bounding box center [945, 529] width 132 height 53
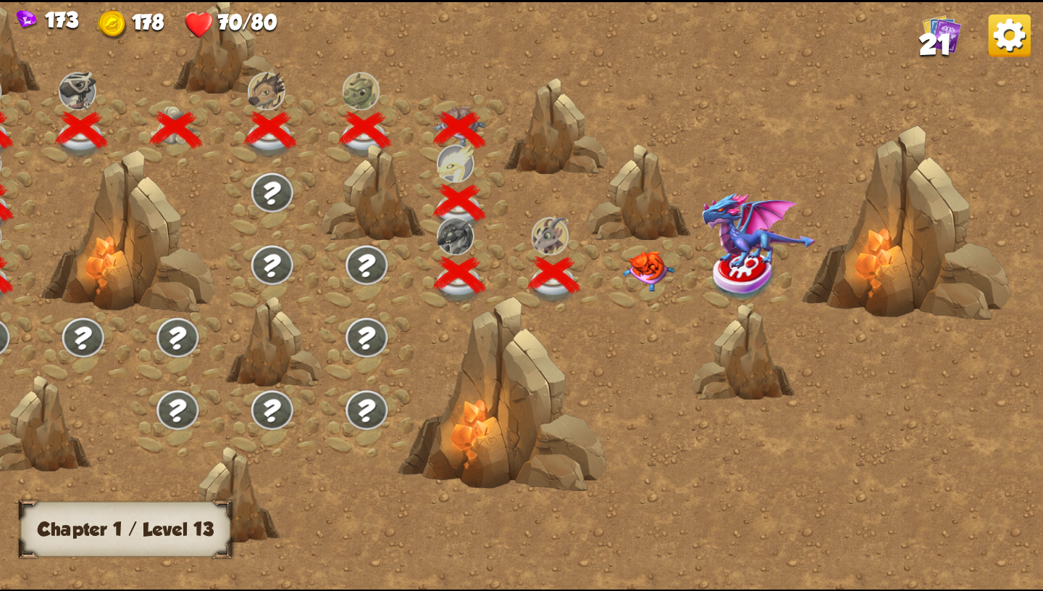
click at [652, 267] on img at bounding box center [649, 270] width 52 height 41
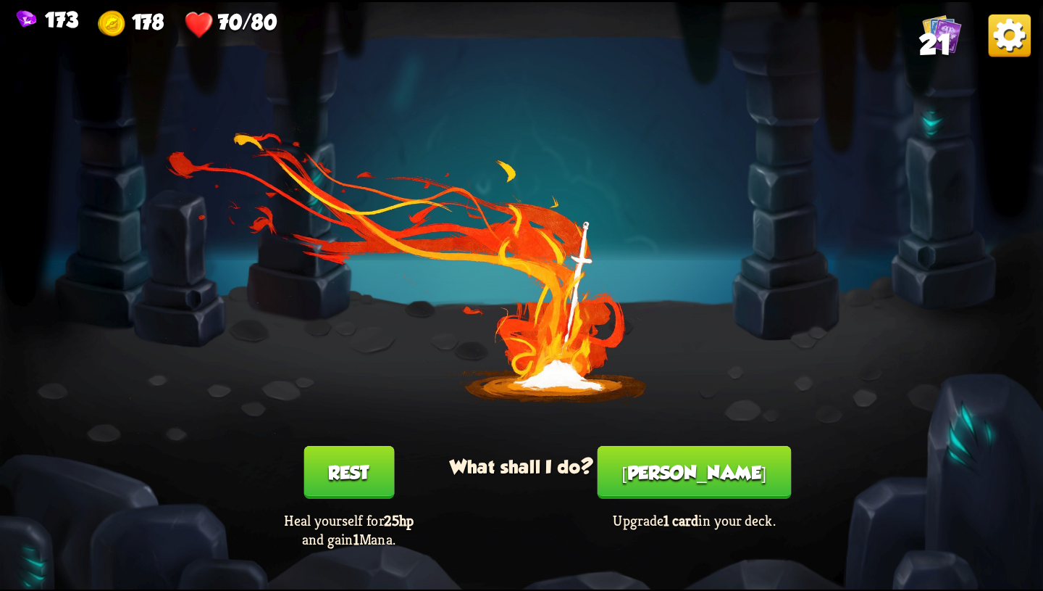
click at [712, 468] on button "[PERSON_NAME]" at bounding box center [695, 472] width 194 height 53
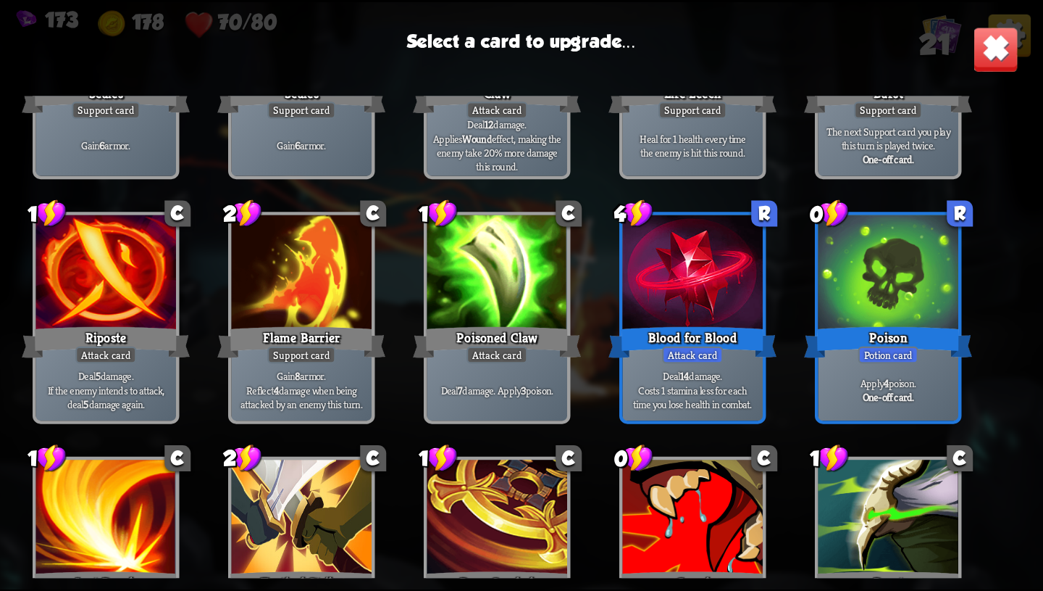
scroll to position [456, 0]
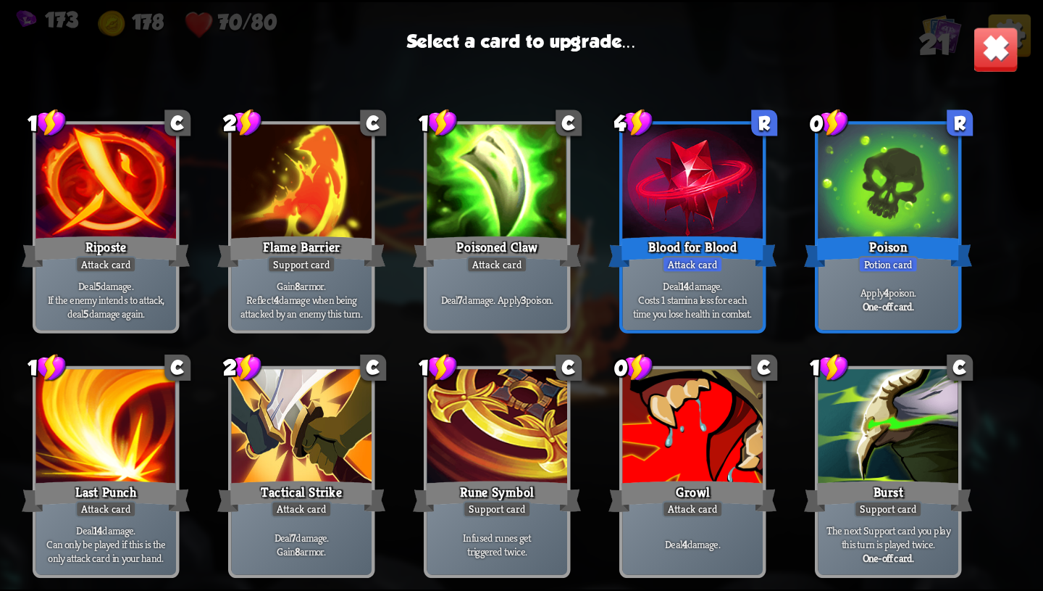
click at [562, 436] on div at bounding box center [498, 428] width 141 height 118
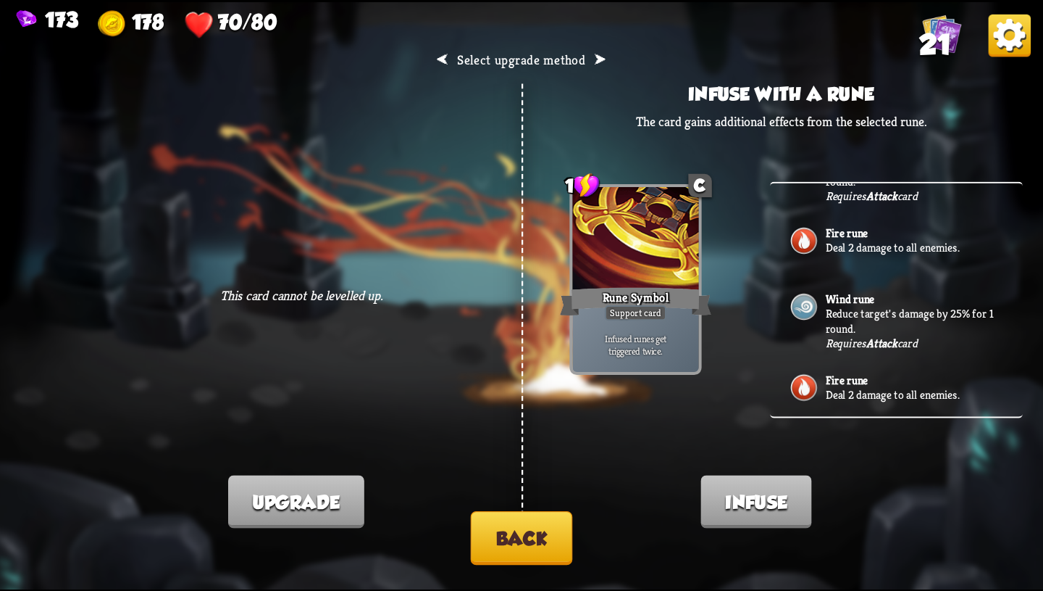
scroll to position [0, 0]
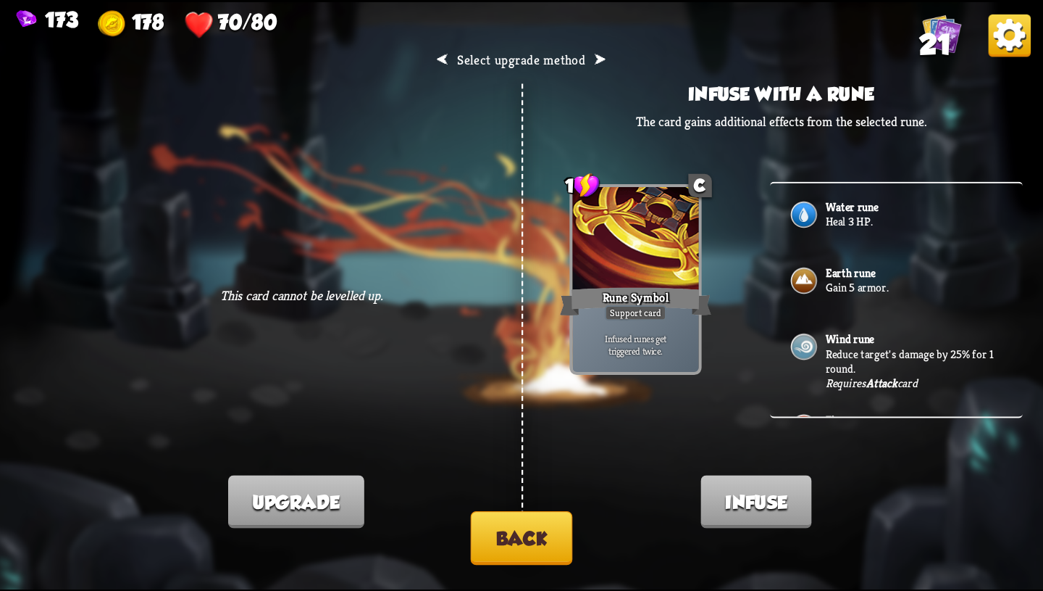
click at [538, 543] on button "Back" at bounding box center [522, 538] width 102 height 54
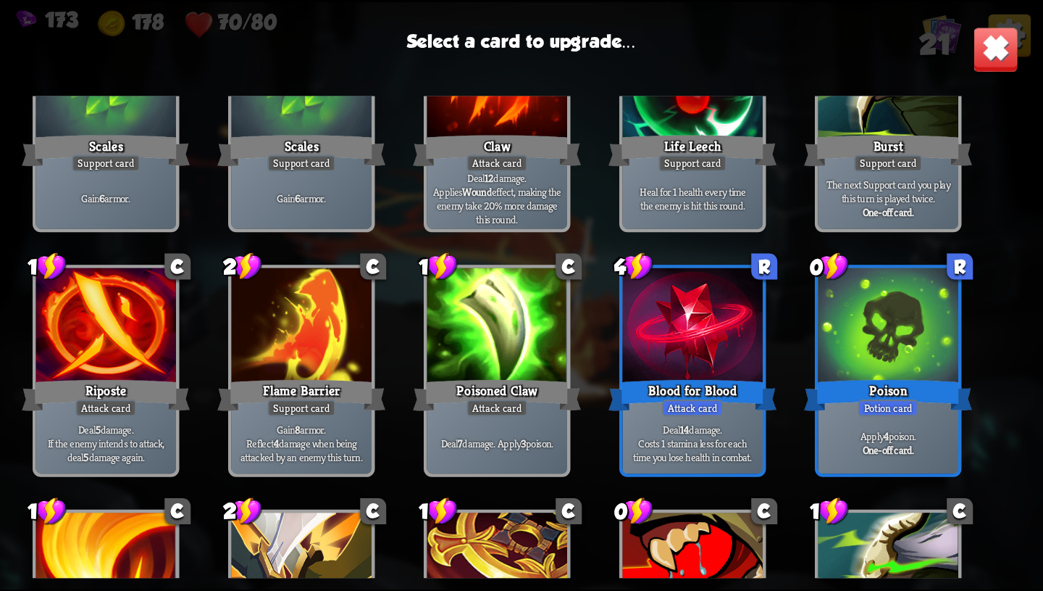
scroll to position [456, 0]
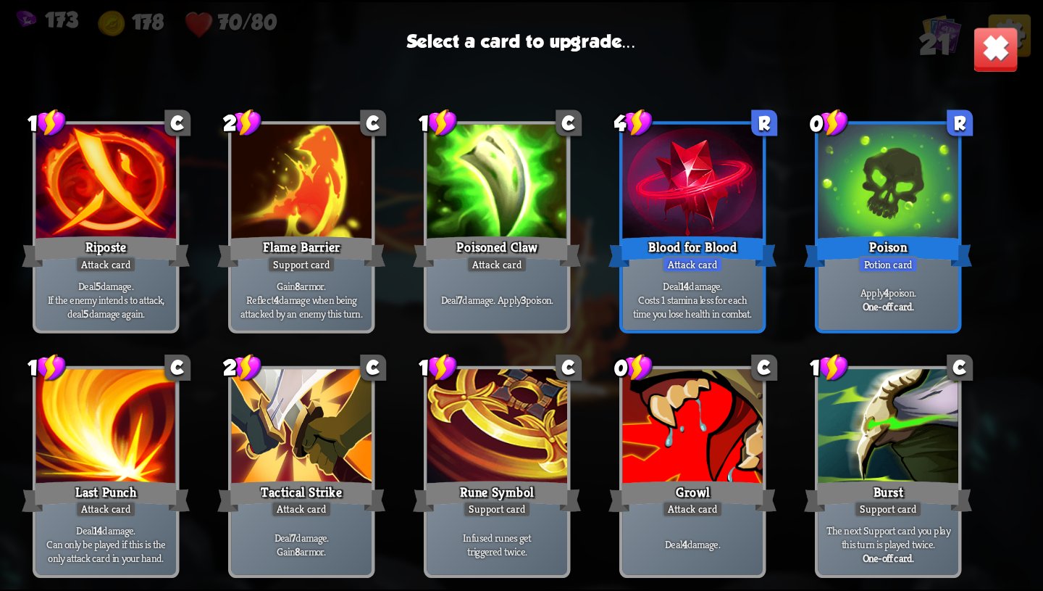
click at [895, 263] on div "Potion card" at bounding box center [889, 264] width 60 height 17
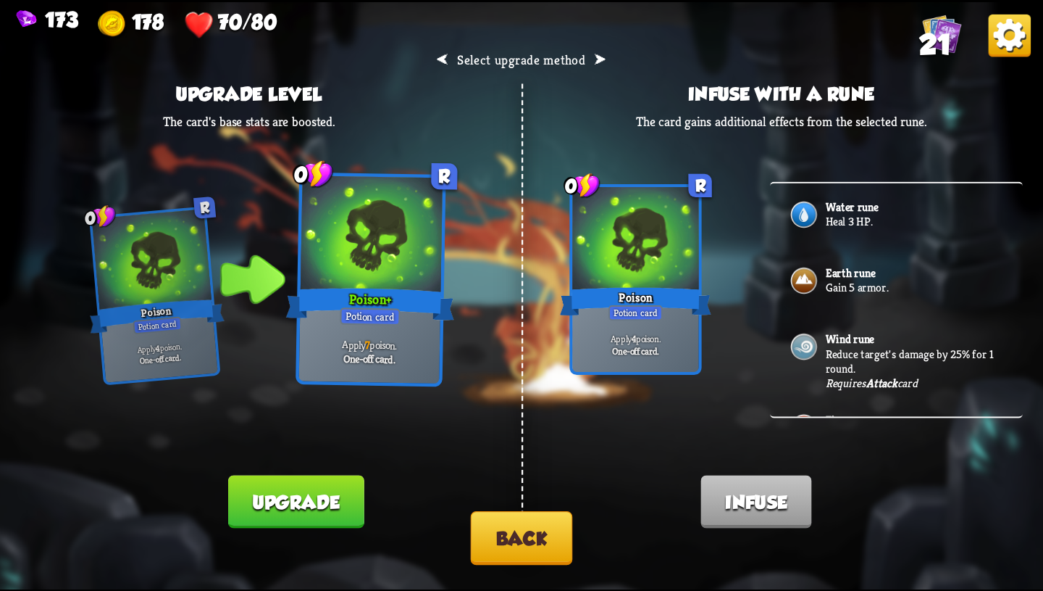
click at [544, 542] on button "Back" at bounding box center [522, 538] width 102 height 54
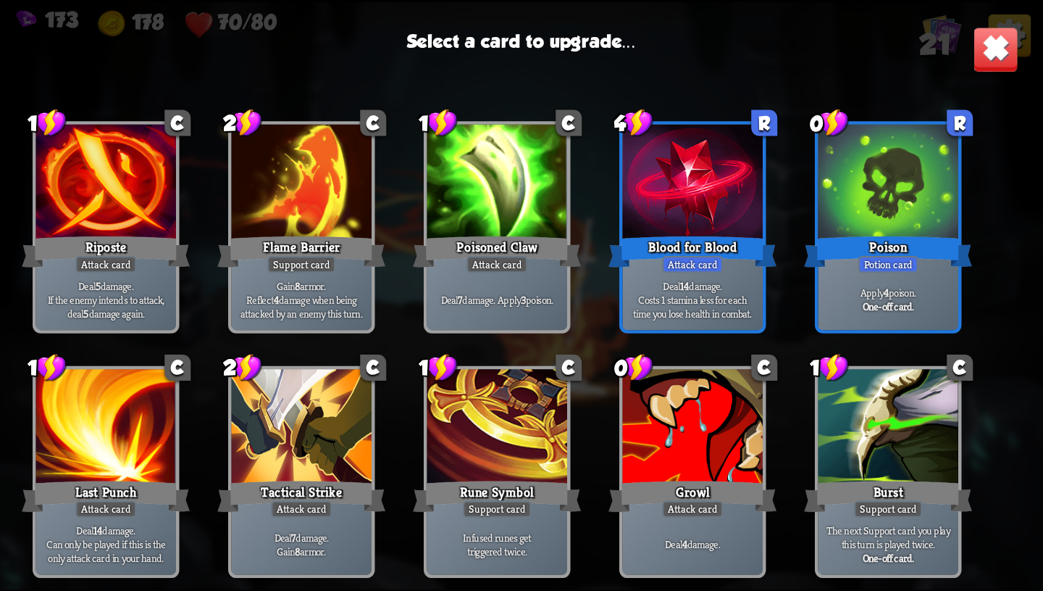
click at [727, 290] on p "Deal 14 damage. Costs 1 stamina less for each time you lose health in combat." at bounding box center [692, 298] width 133 height 41
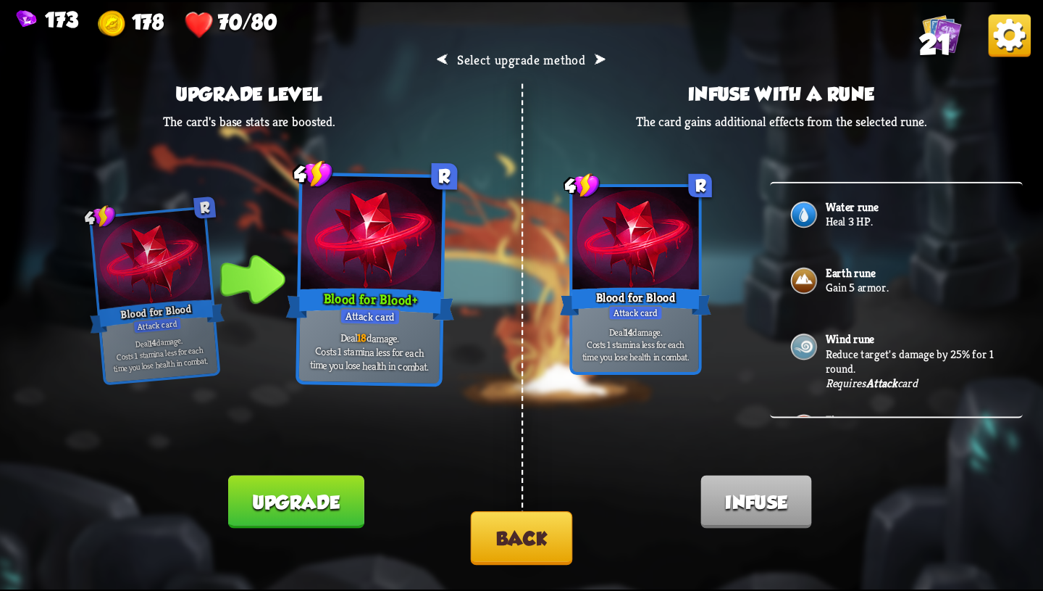
click at [533, 551] on button "Back" at bounding box center [522, 538] width 102 height 54
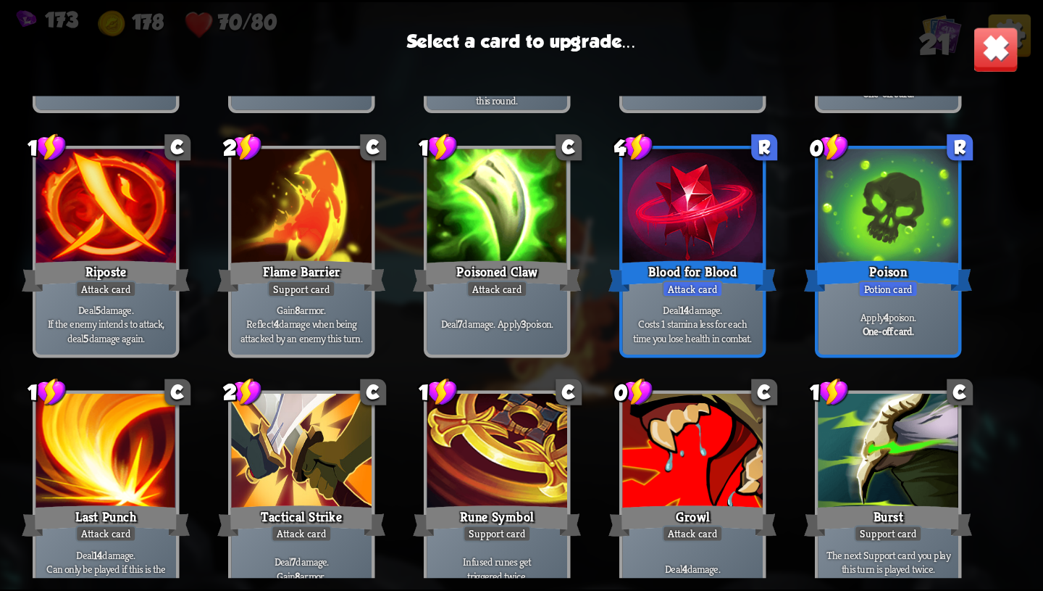
scroll to position [433, 0]
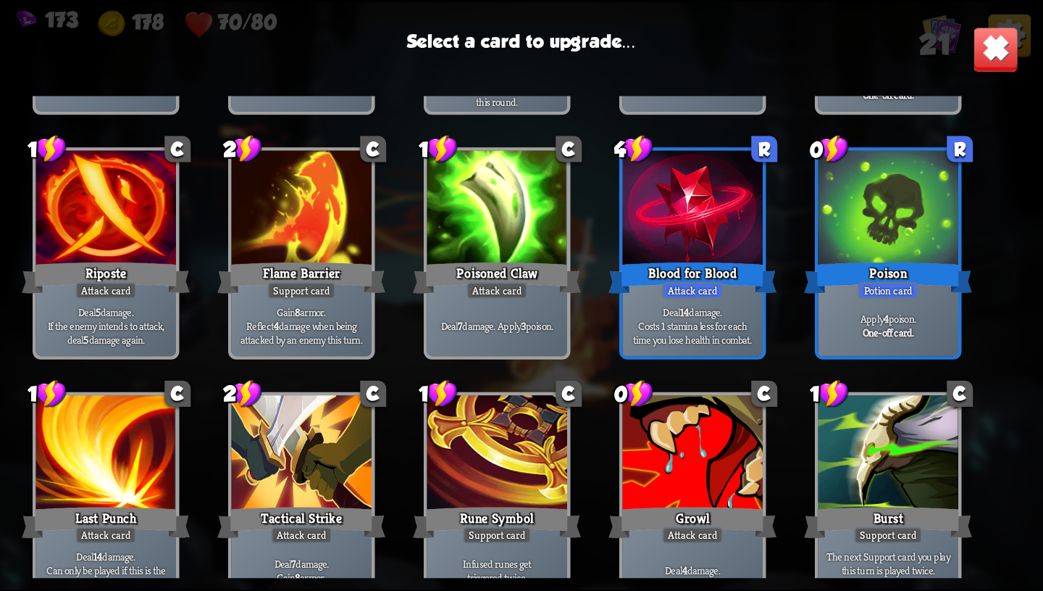
click at [692, 302] on div "Deal 14 damage. Costs 1 stamina less for each time you lose health in combat." at bounding box center [693, 325] width 141 height 61
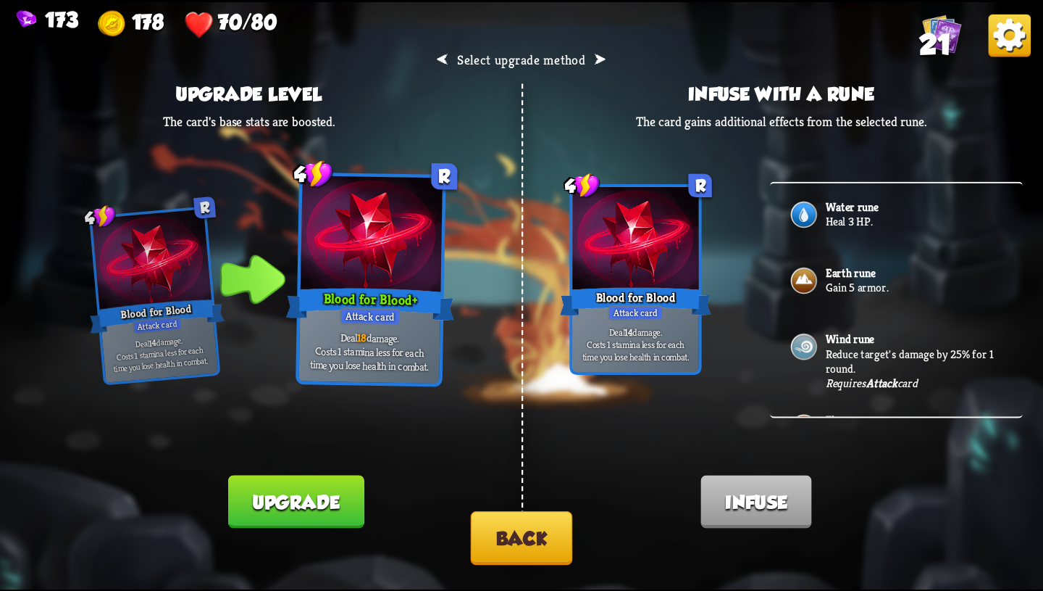
click at [530, 543] on button "Back" at bounding box center [522, 538] width 102 height 54
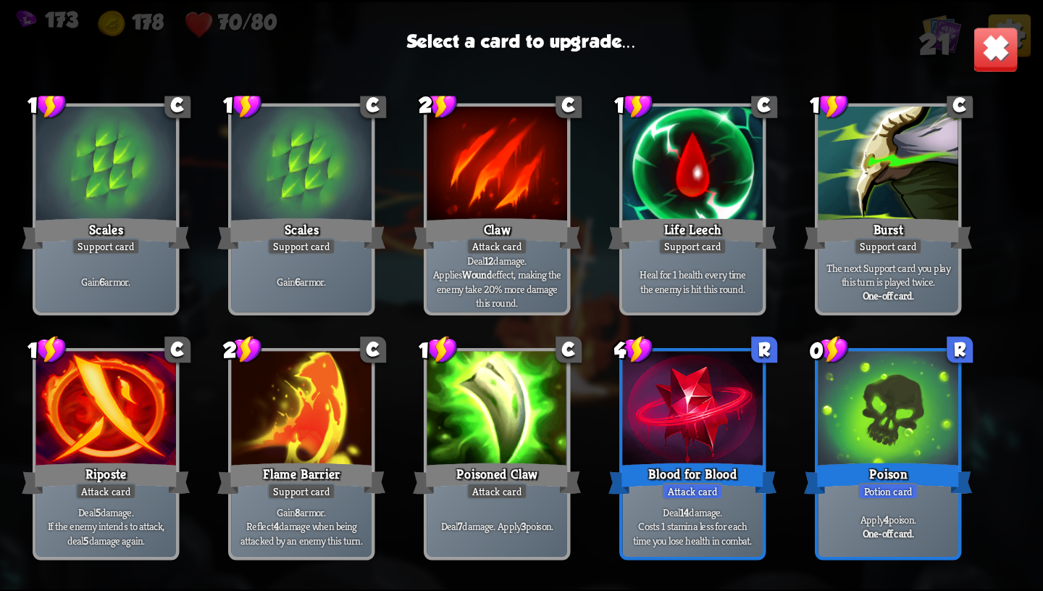
scroll to position [456, 0]
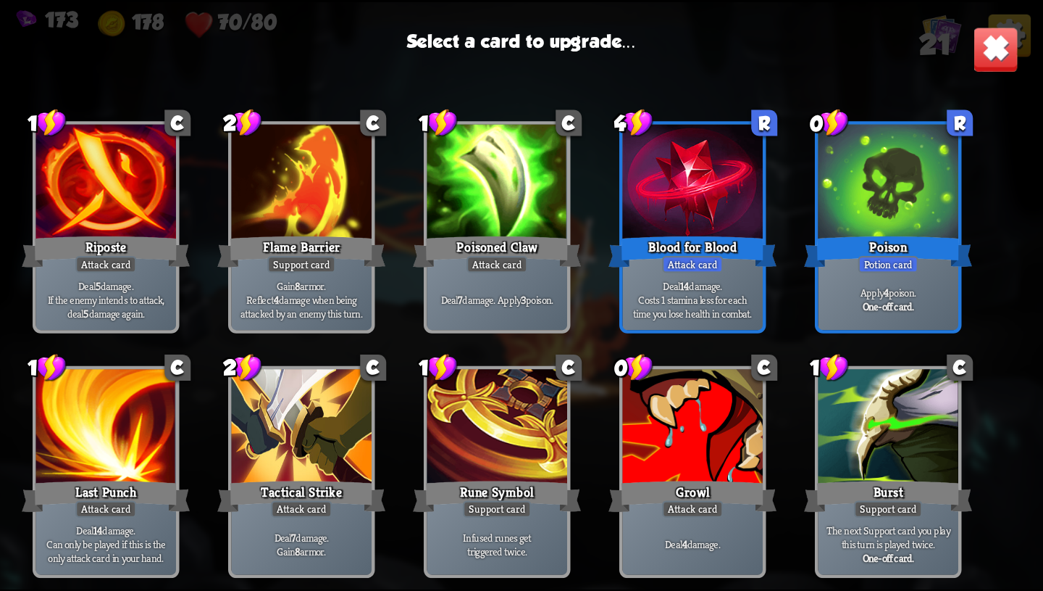
click at [694, 489] on div "Growl" at bounding box center [693, 497] width 168 height 38
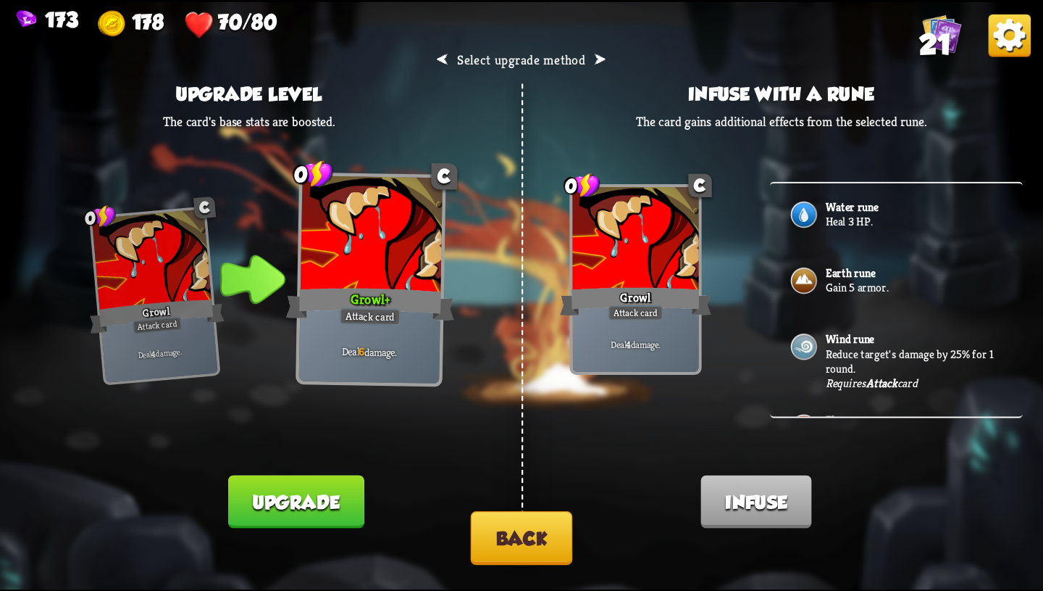
click at [516, 539] on button "Back" at bounding box center [522, 538] width 102 height 54
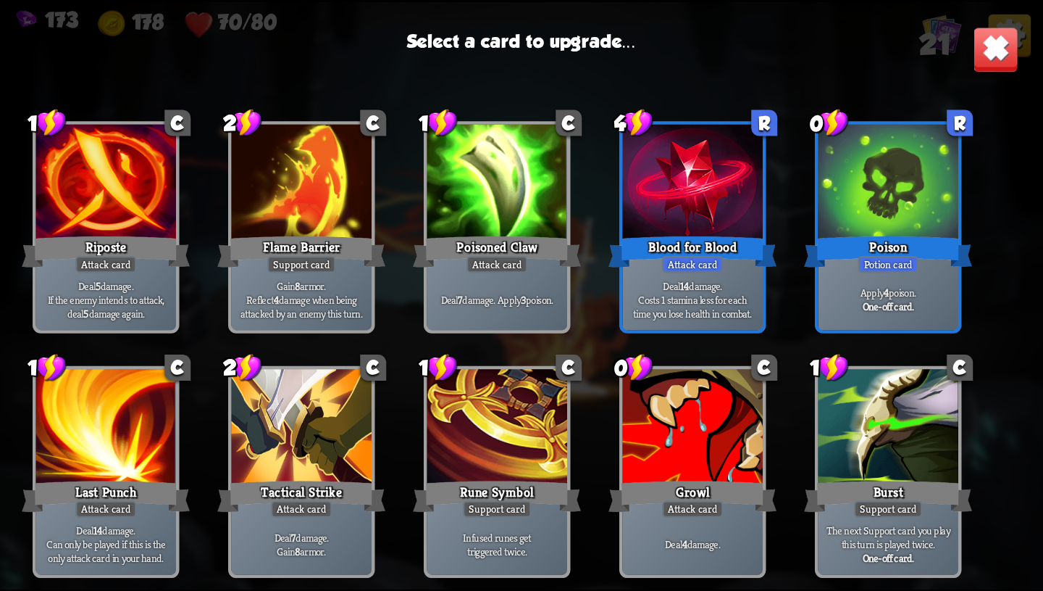
click at [534, 299] on p "Deal 7 damage. Apply 3 poison." at bounding box center [496, 299] width 133 height 14
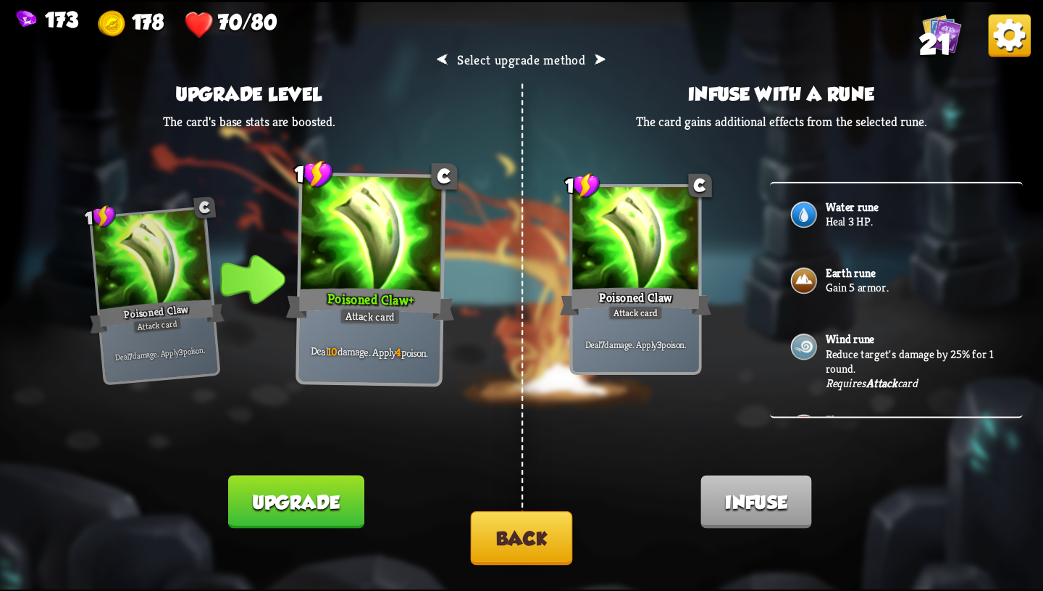
click at [280, 540] on div "Card upgraded!" at bounding box center [268, 517] width 135 height 53
click at [313, 507] on button "Upgrade" at bounding box center [296, 501] width 136 height 53
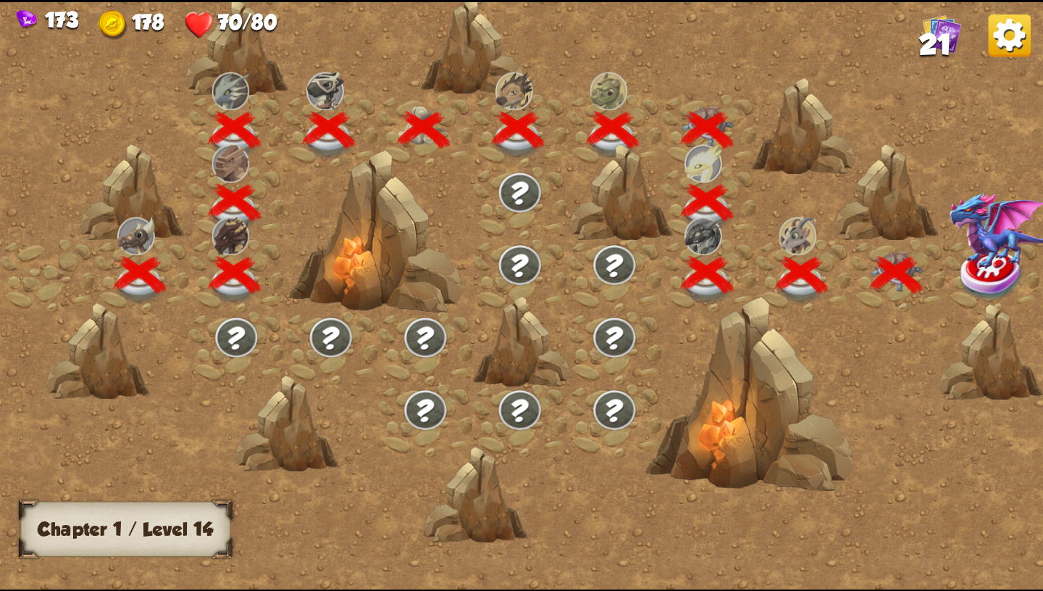
scroll to position [0, 220]
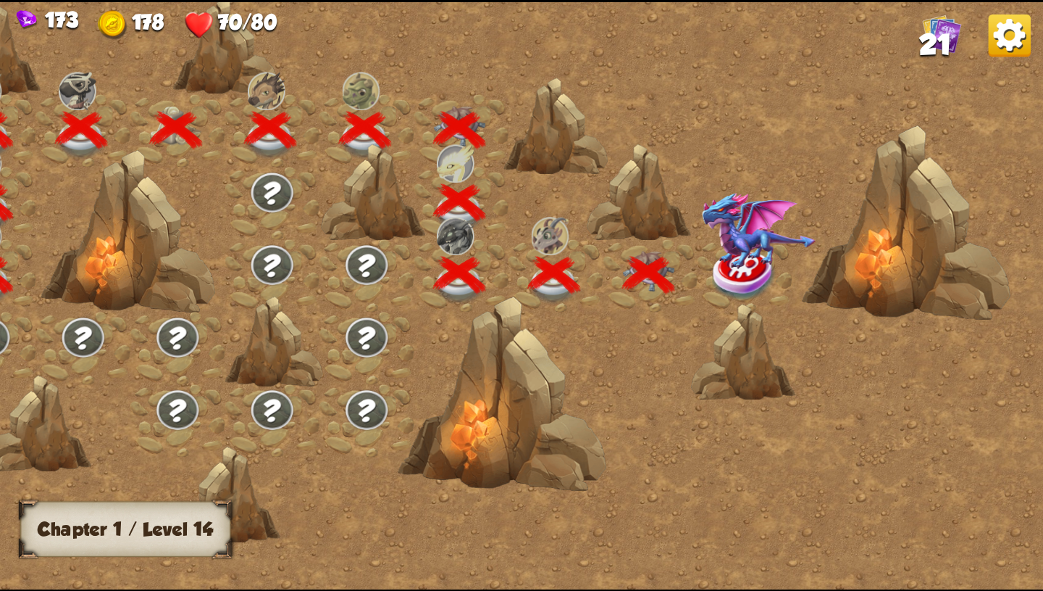
click at [738, 254] on img at bounding box center [759, 231] width 114 height 78
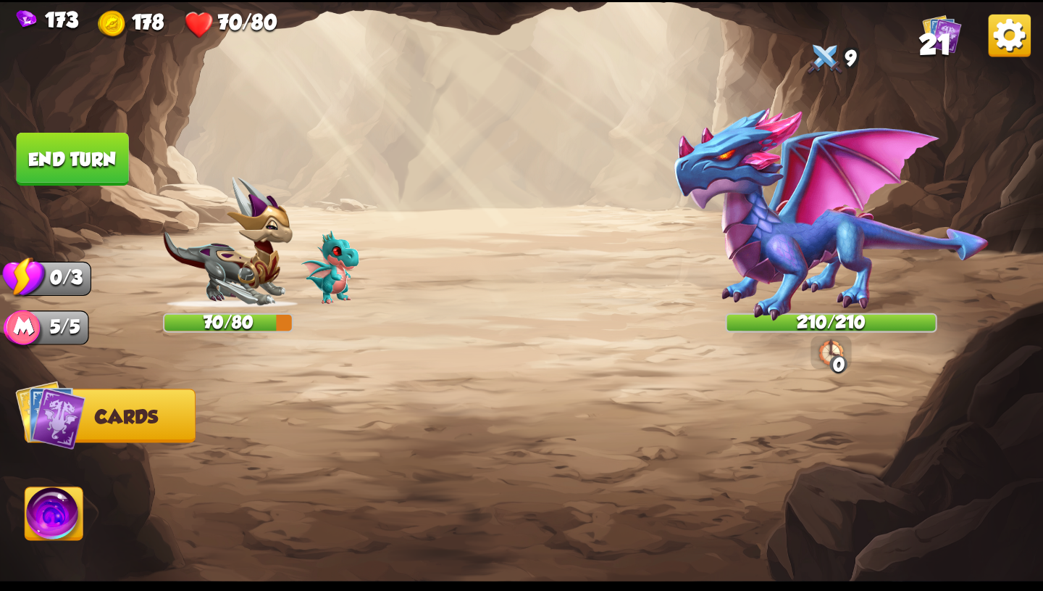
click at [830, 353] on img at bounding box center [832, 351] width 25 height 26
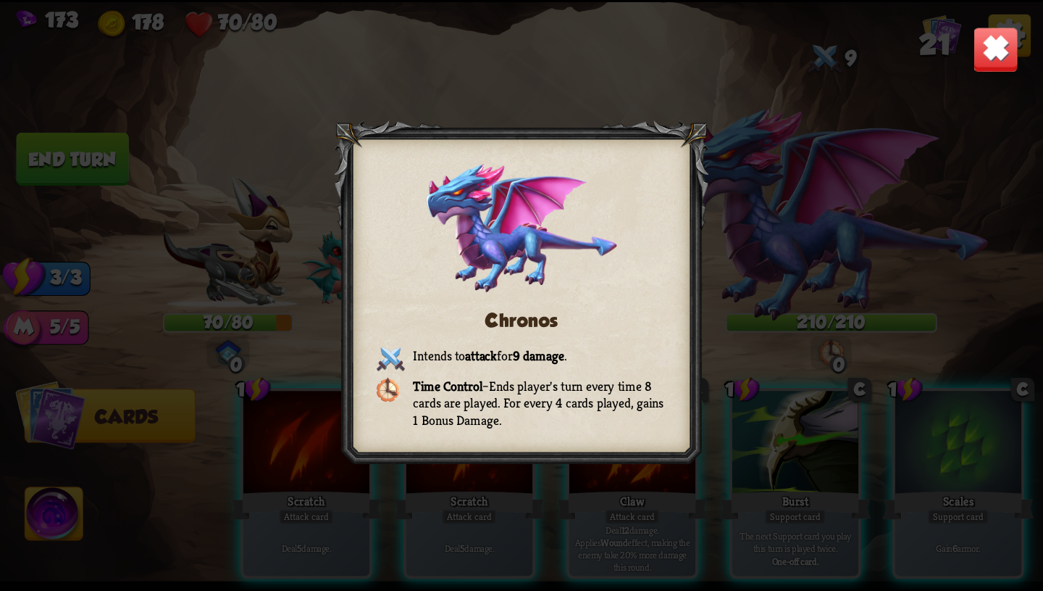
click at [981, 54] on img at bounding box center [996, 49] width 46 height 46
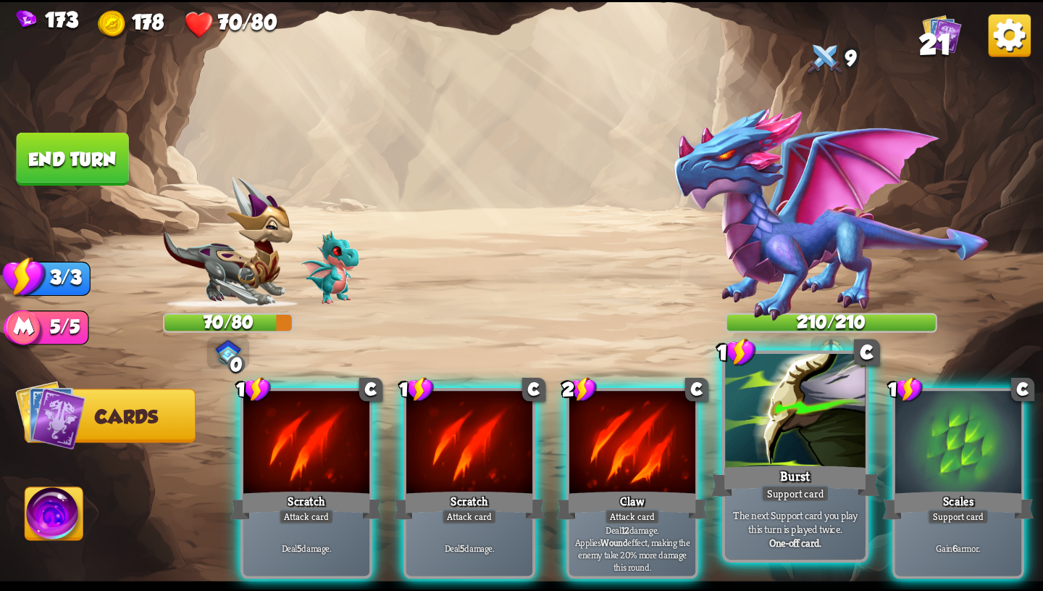
click at [801, 491] on div "Support card" at bounding box center [796, 493] width 69 height 17
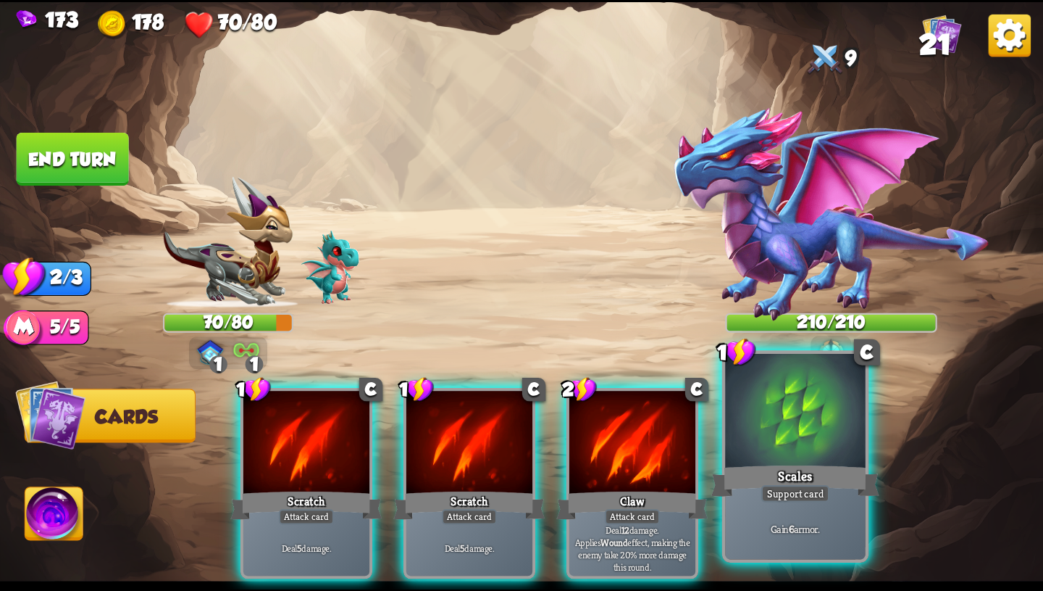
click at [801, 491] on div "Support card" at bounding box center [796, 493] width 69 height 17
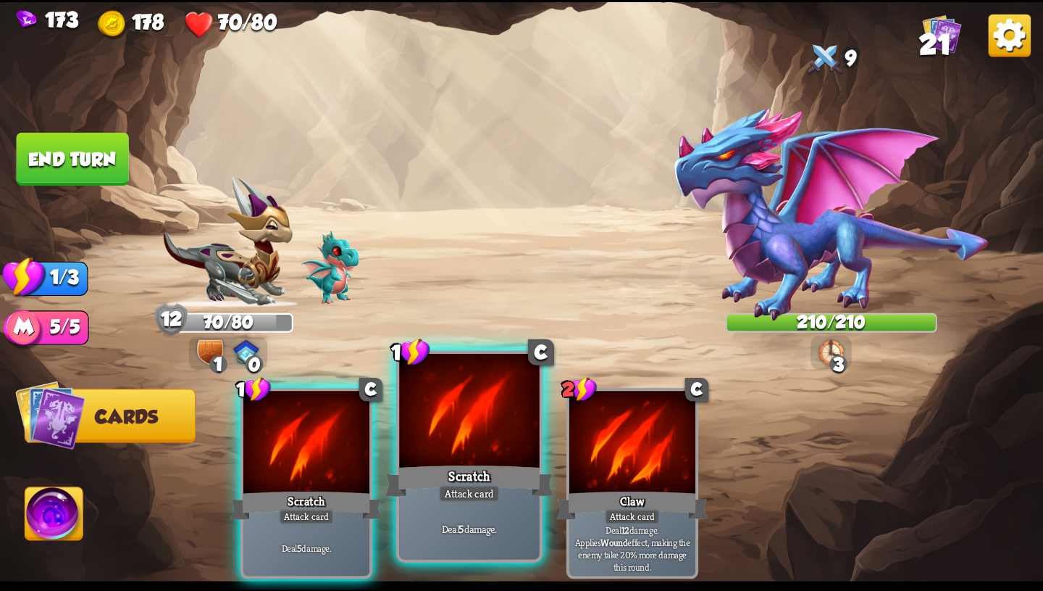
click at [504, 501] on div "Deal 5 damage." at bounding box center [469, 528] width 141 height 61
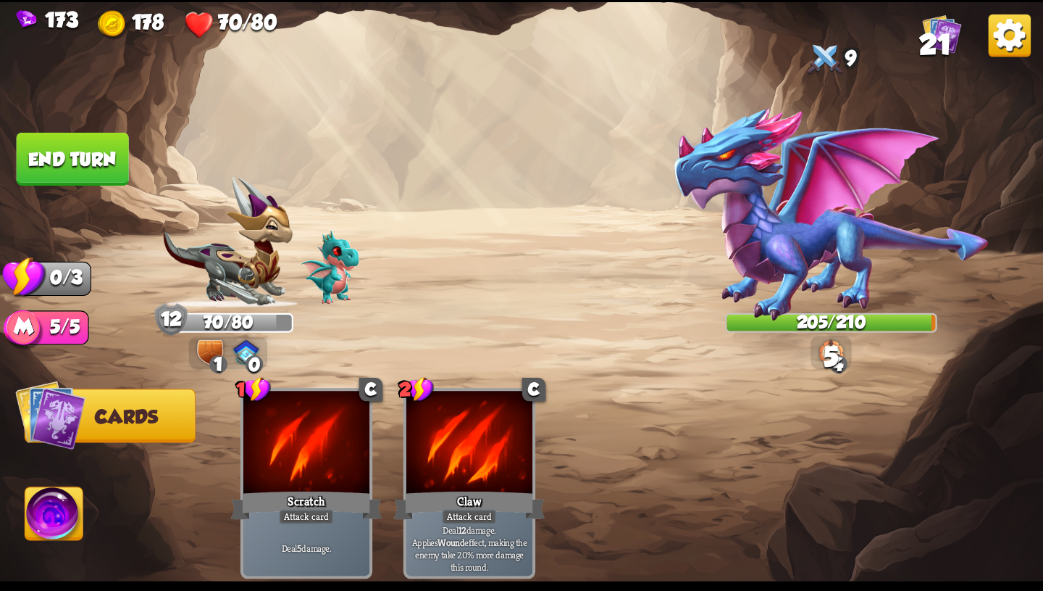
click at [91, 165] on button "End turn" at bounding box center [73, 159] width 112 height 53
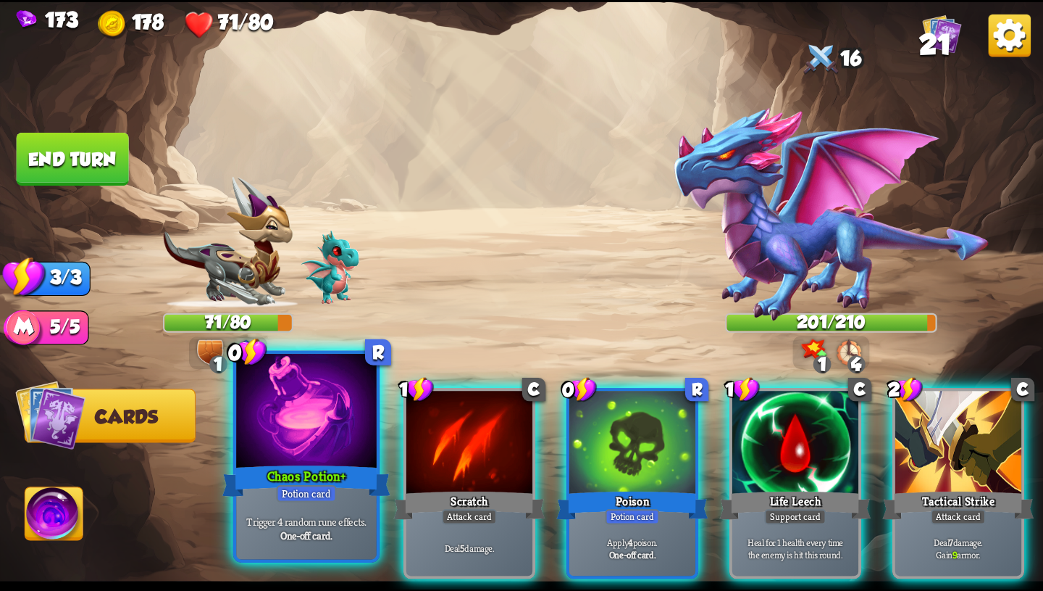
click at [312, 458] on div at bounding box center [306, 412] width 141 height 118
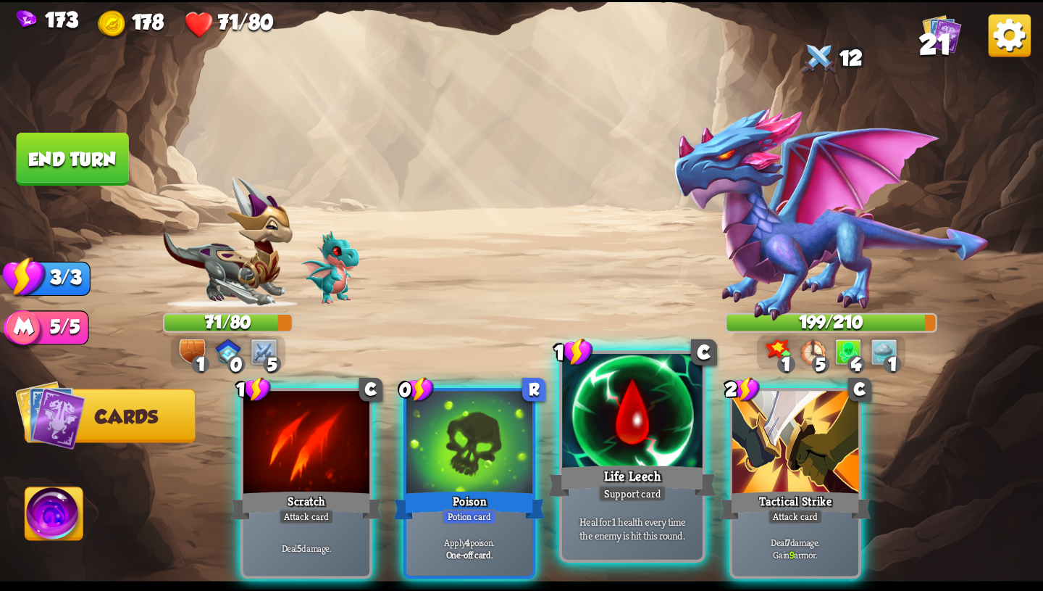
click at [627, 462] on div "Life Leech" at bounding box center [633, 481] width 168 height 38
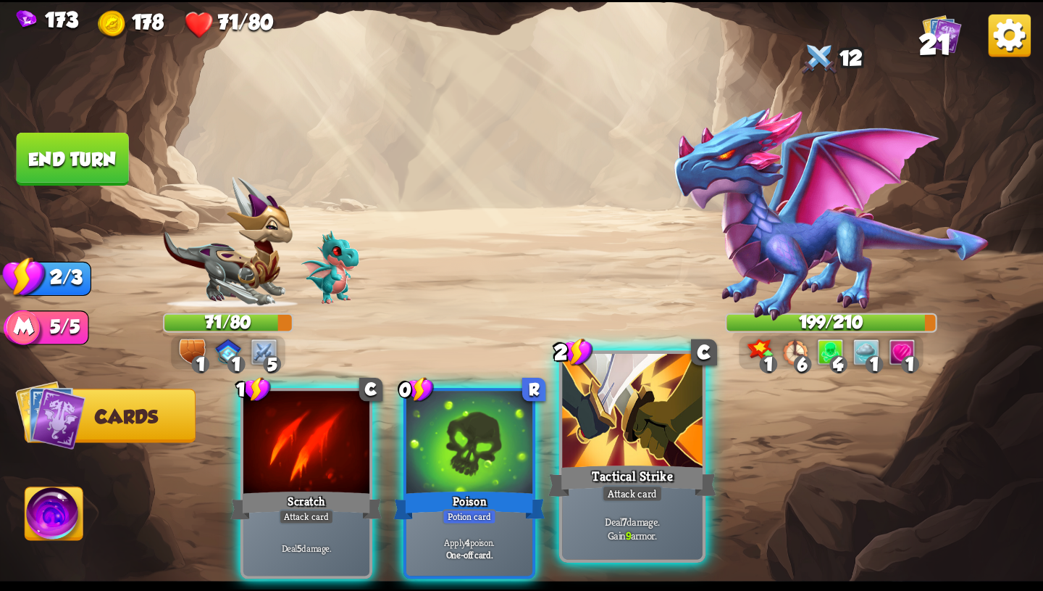
click at [627, 462] on div "Tactical Strike" at bounding box center [633, 481] width 168 height 38
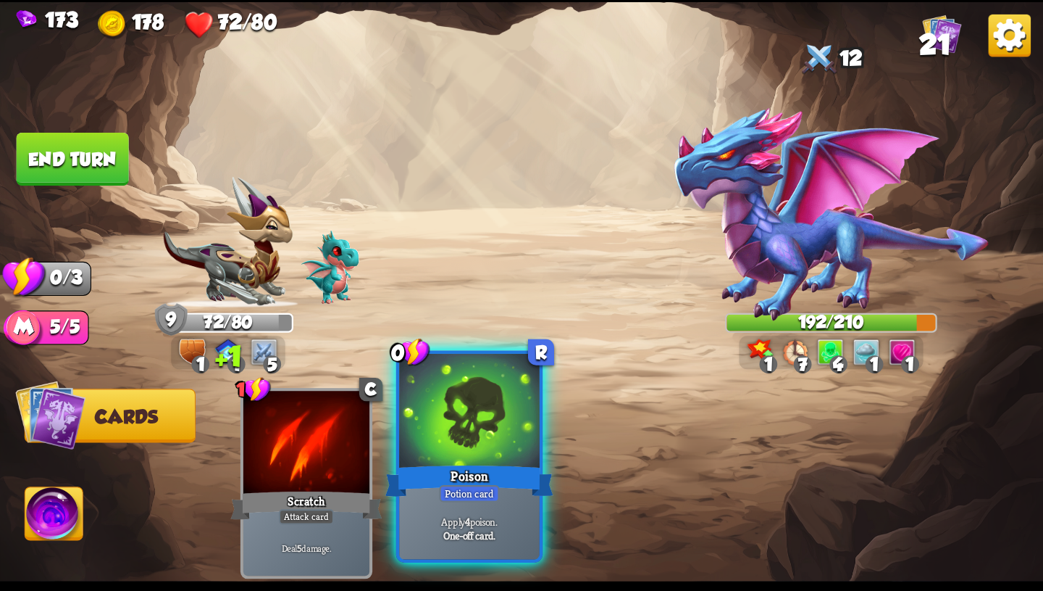
click at [522, 472] on div "Poison" at bounding box center [470, 481] width 168 height 38
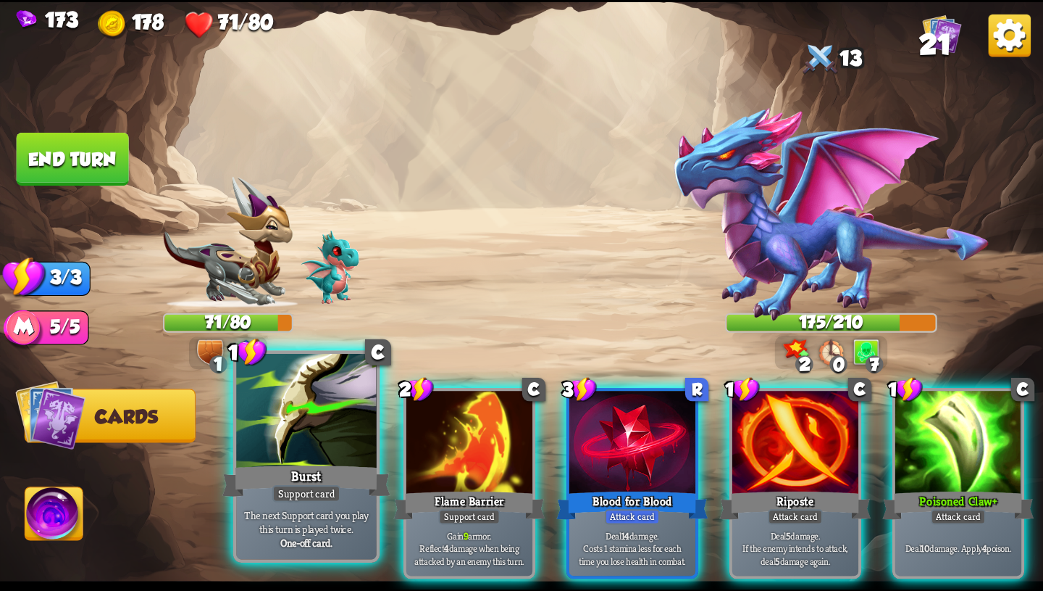
click at [283, 538] on b "One-off card." at bounding box center [305, 542] width 51 height 14
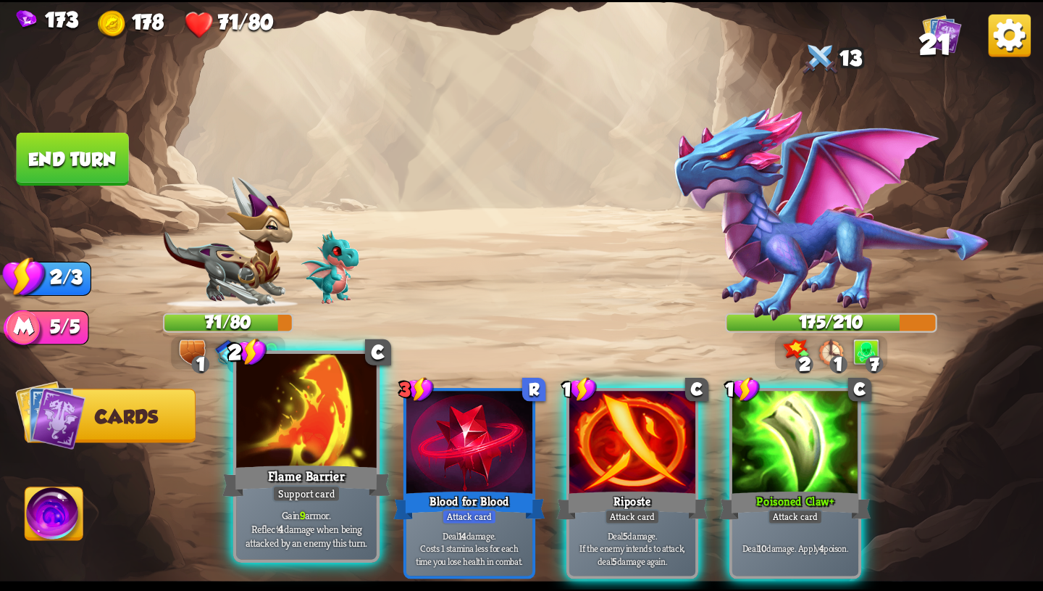
click at [333, 538] on p "Gain 9 armor. Reflect 4 damage when being attacked by an enemy this turn." at bounding box center [306, 527] width 133 height 41
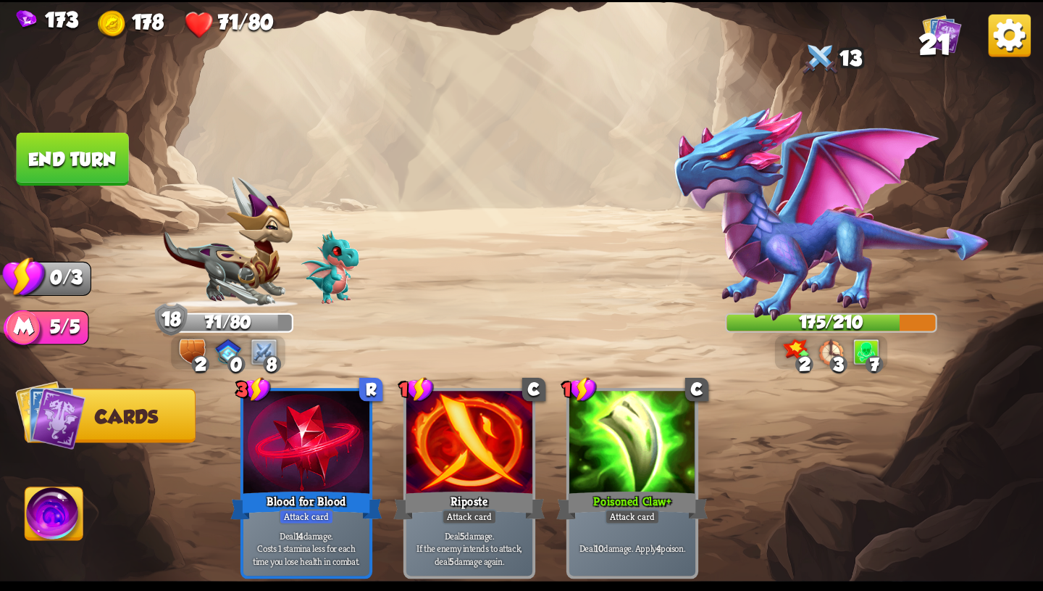
click at [103, 154] on button "End turn" at bounding box center [73, 159] width 112 height 53
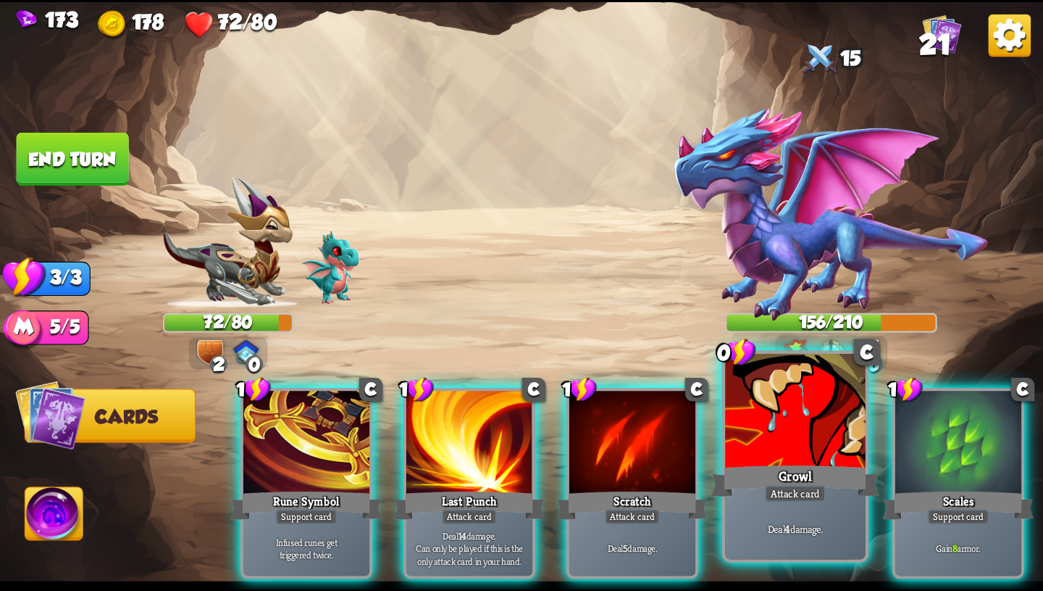
click at [804, 480] on div "Growl" at bounding box center [796, 481] width 168 height 38
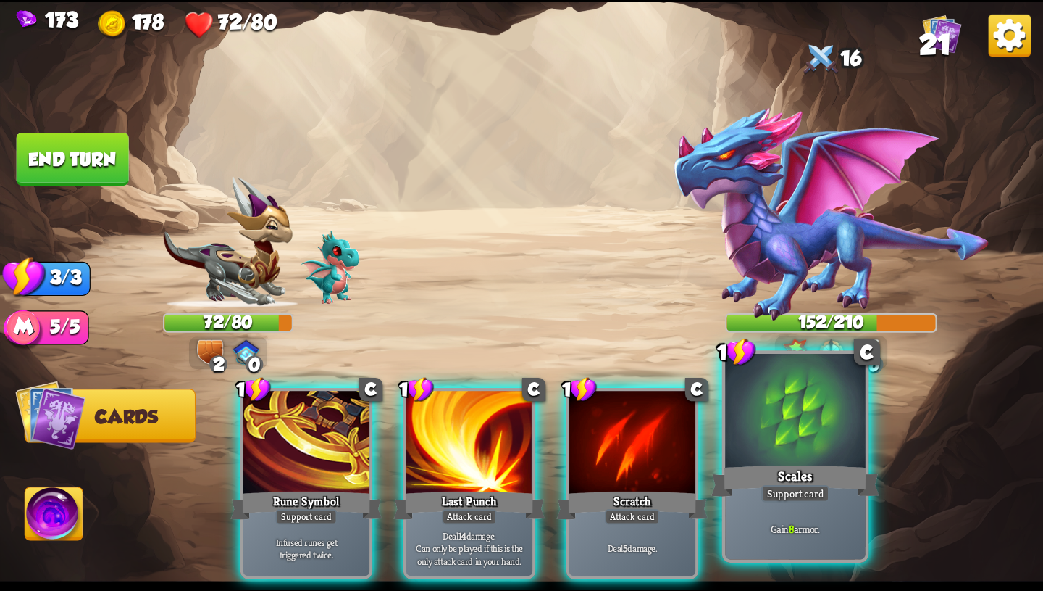
click at [803, 483] on div "Scales" at bounding box center [796, 481] width 168 height 38
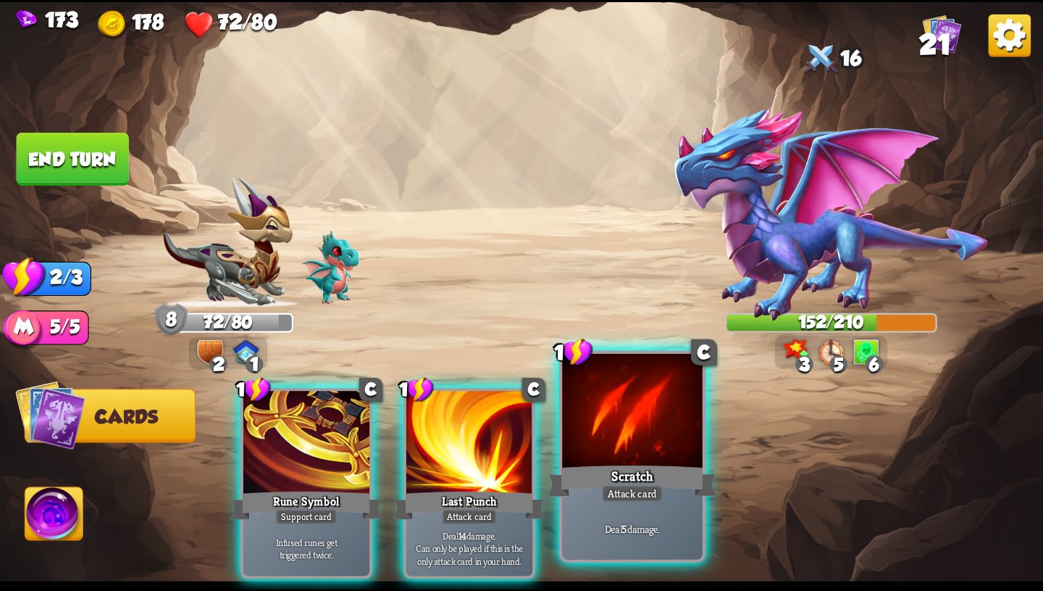
click at [674, 497] on div "Scratch" at bounding box center [633, 481] width 168 height 38
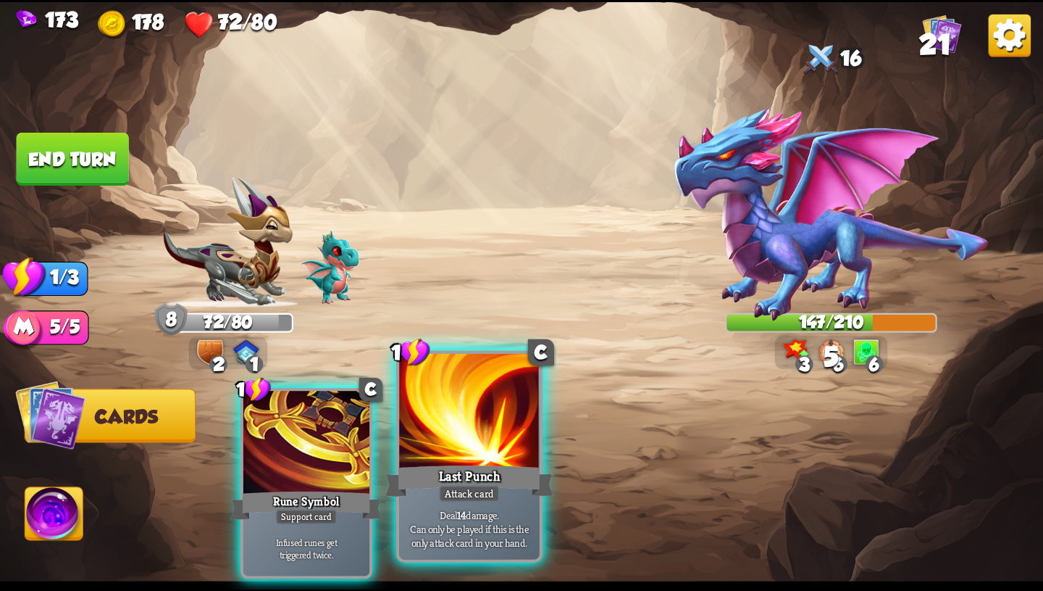
click at [485, 496] on div "Attack card" at bounding box center [469, 493] width 61 height 17
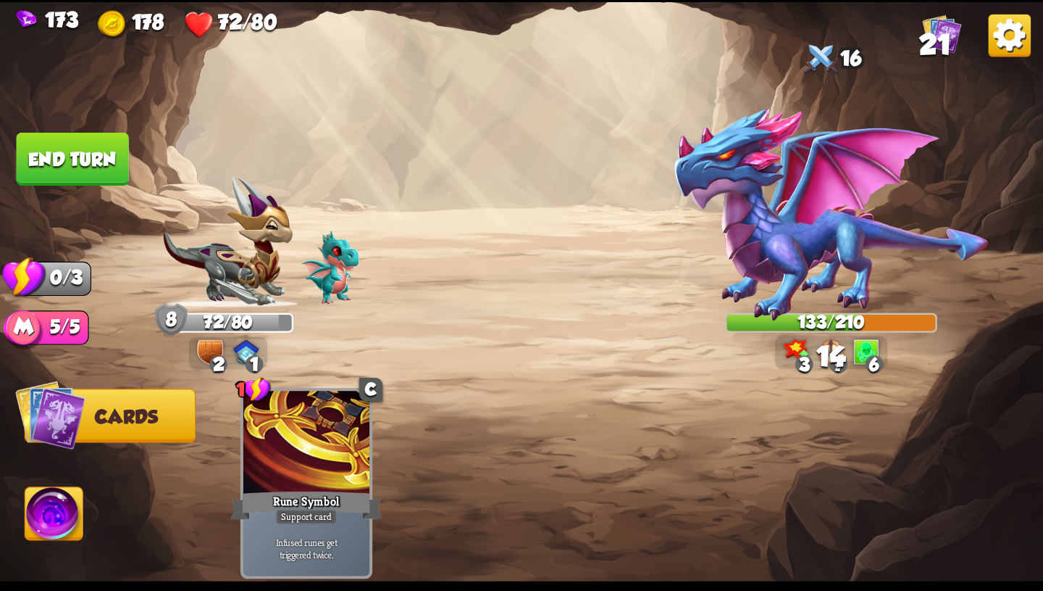
click at [71, 162] on button "End turn" at bounding box center [73, 159] width 112 height 53
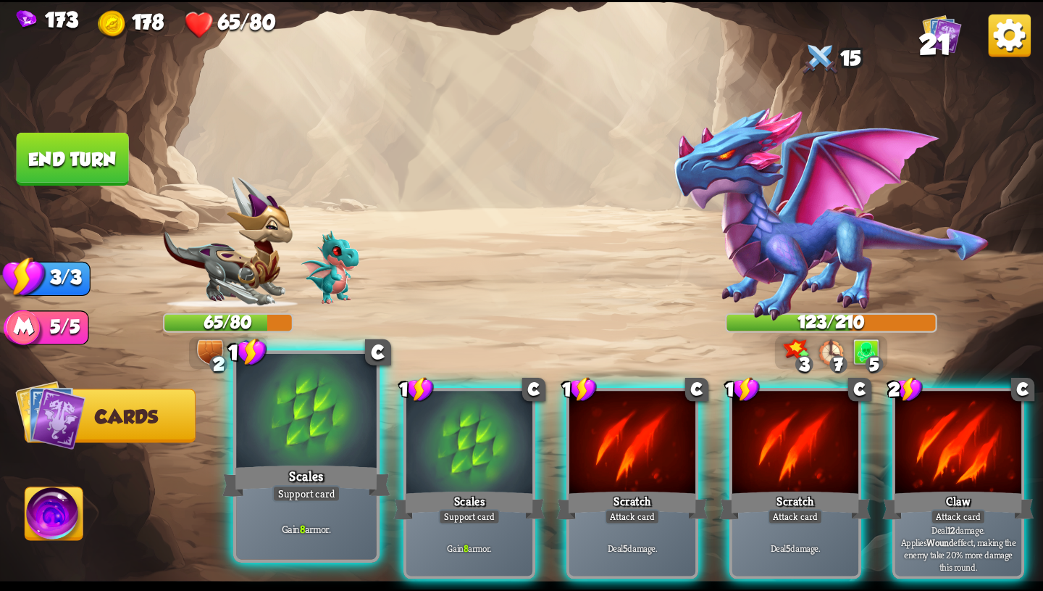
click at [264, 441] on div at bounding box center [306, 412] width 141 height 118
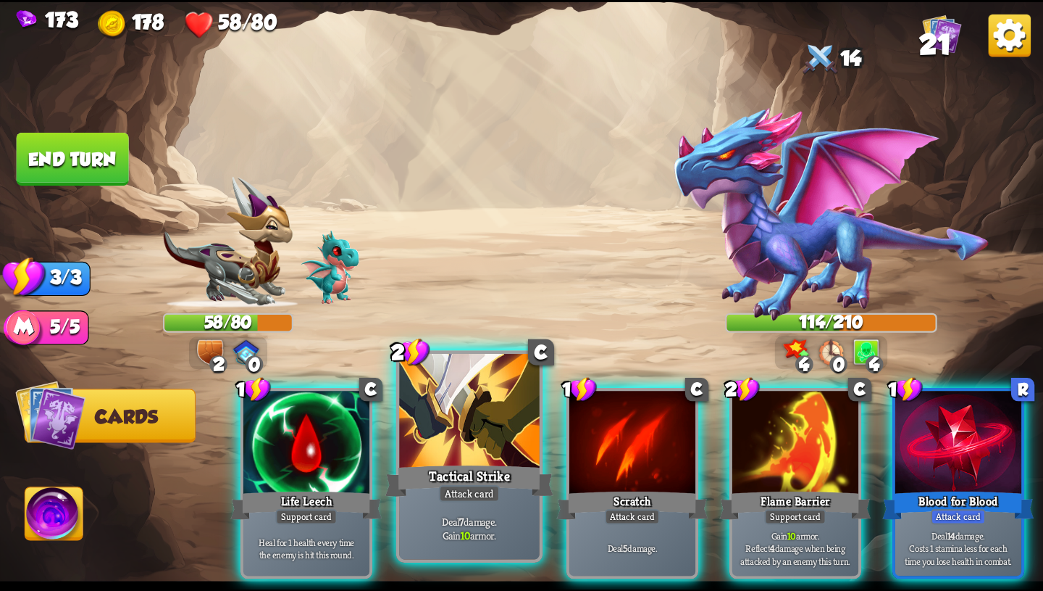
click at [482, 502] on div "Deal 7 damage. Gain 10 armor." at bounding box center [469, 528] width 141 height 61
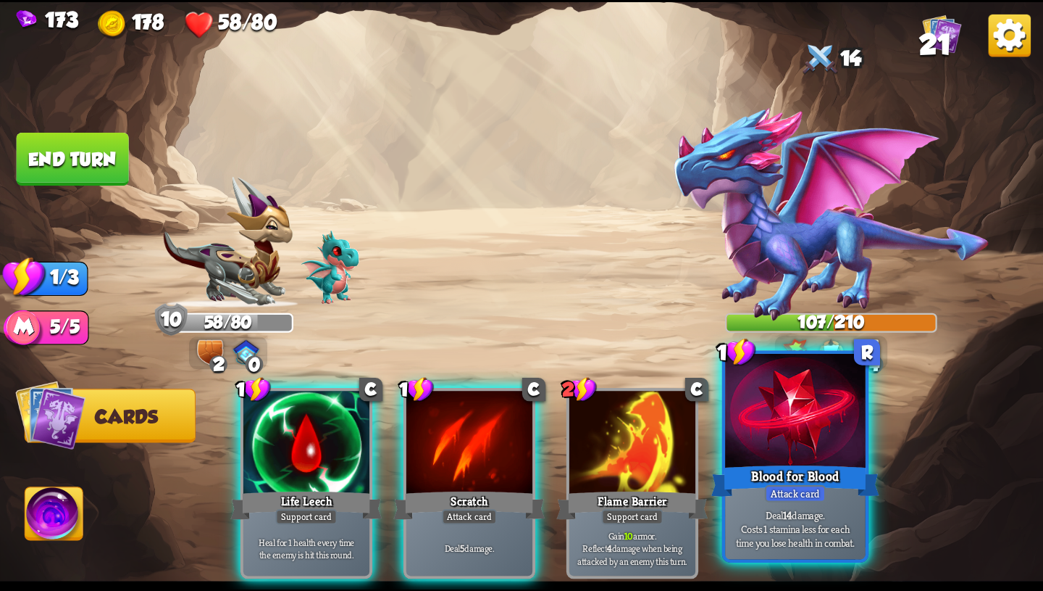
click at [769, 485] on div "Attack card" at bounding box center [795, 493] width 61 height 17
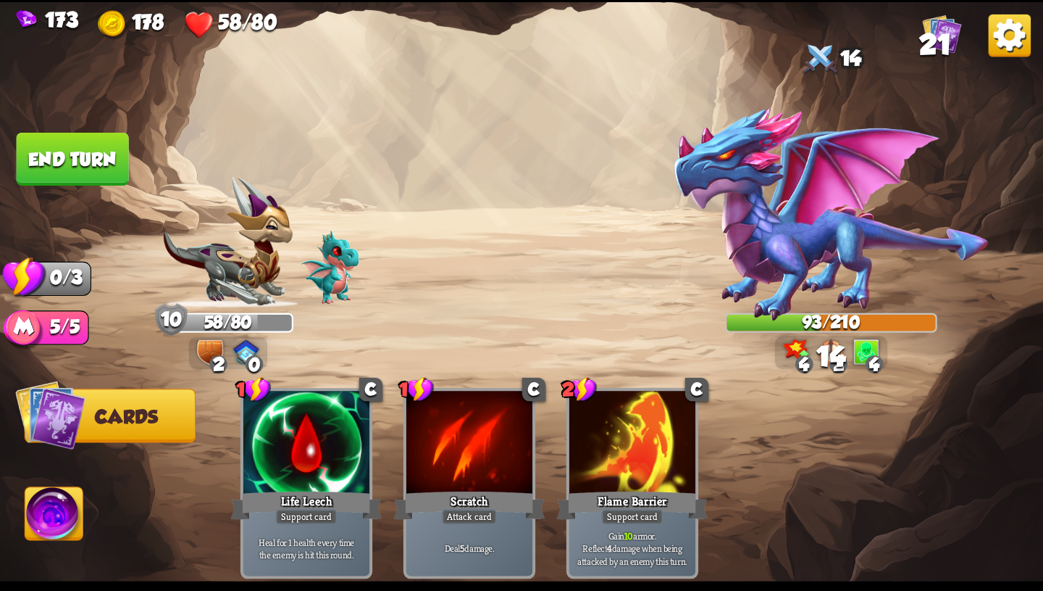
click at [78, 151] on button "End turn" at bounding box center [73, 159] width 112 height 53
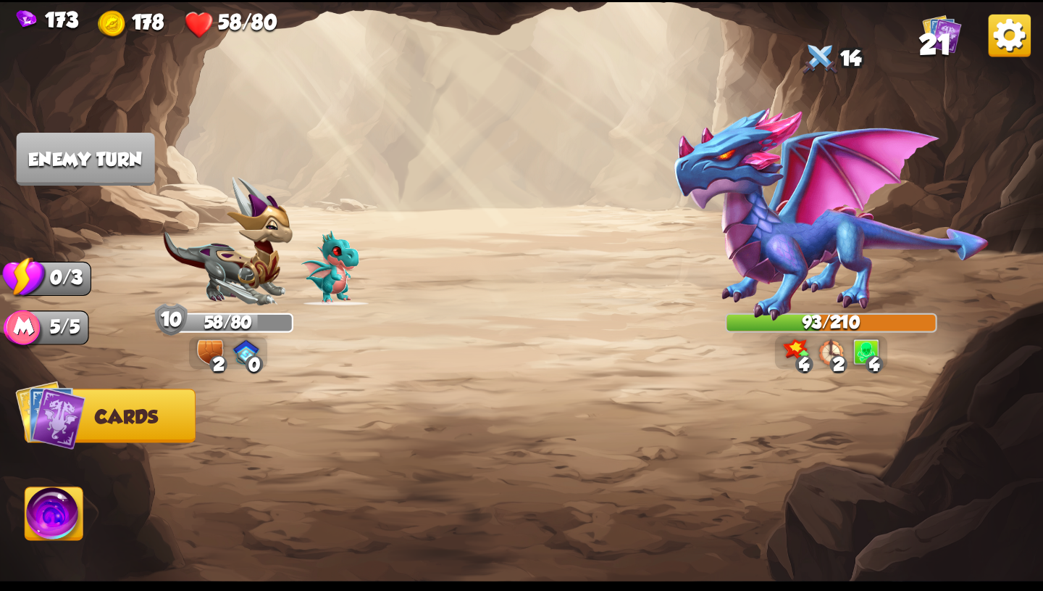
click at [44, 520] on img at bounding box center [54, 516] width 58 height 59
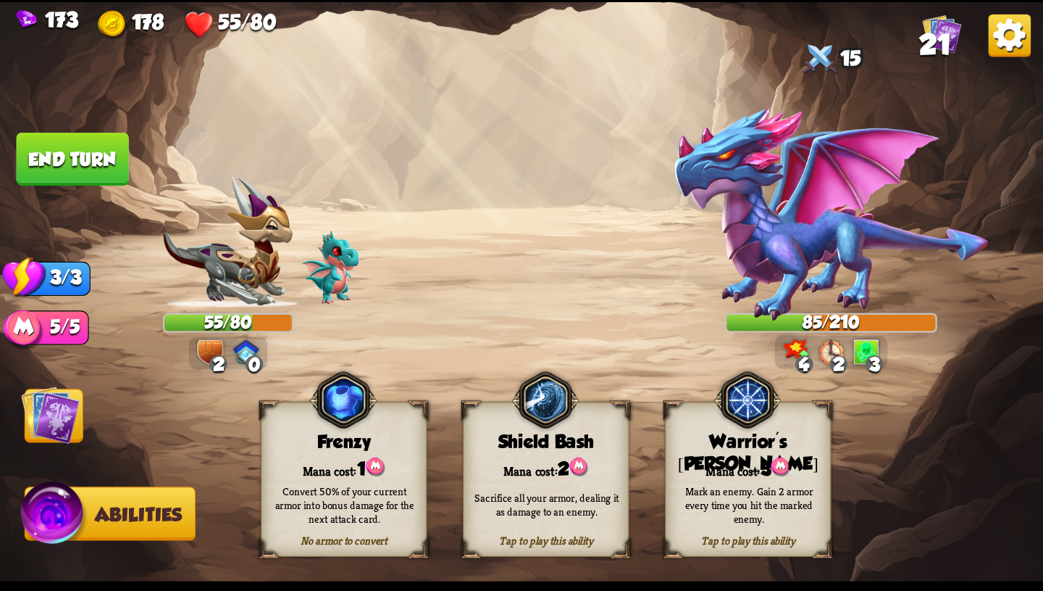
click at [740, 472] on div "Mark an enemy. Gain 2 armor every time you hit the marked enemy." at bounding box center [749, 504] width 167 height 65
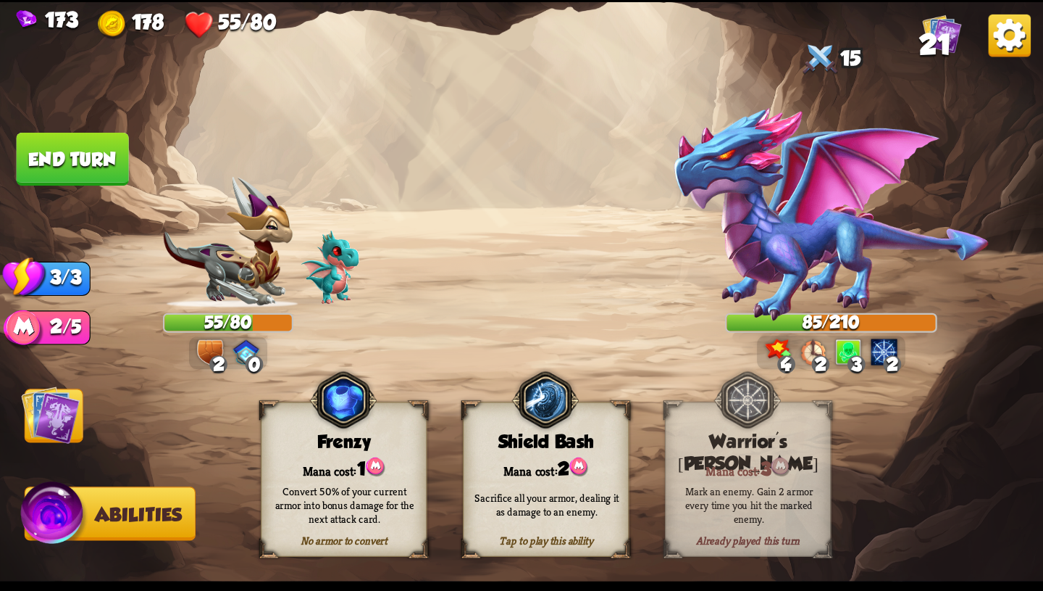
click at [65, 403] on img at bounding box center [50, 414] width 59 height 59
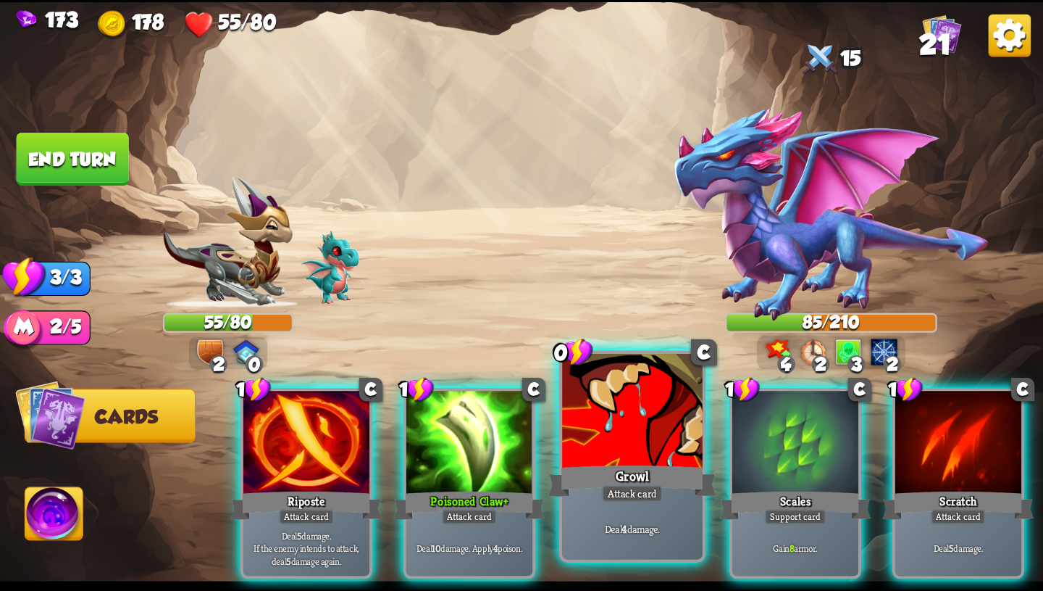
click at [641, 451] on div at bounding box center [632, 412] width 141 height 118
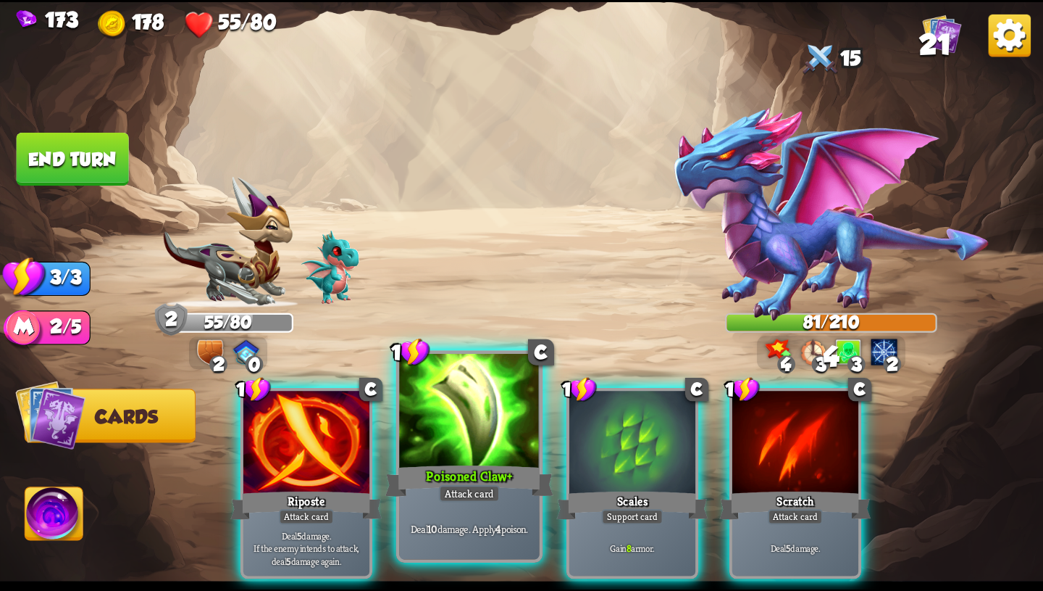
click at [471, 447] on div at bounding box center [469, 412] width 141 height 118
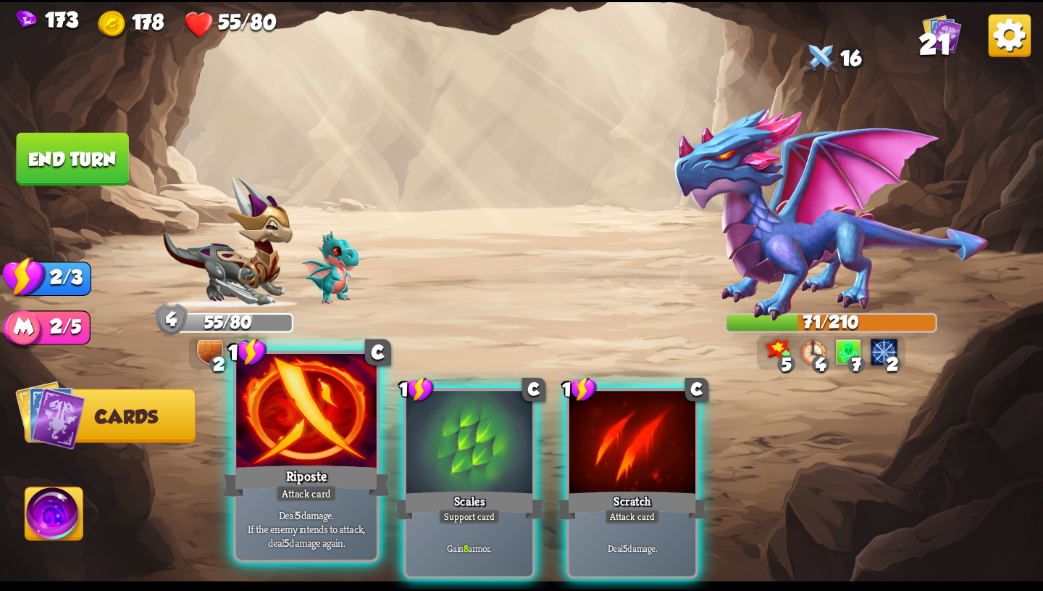
click at [338, 473] on div "Riposte" at bounding box center [306, 481] width 168 height 38
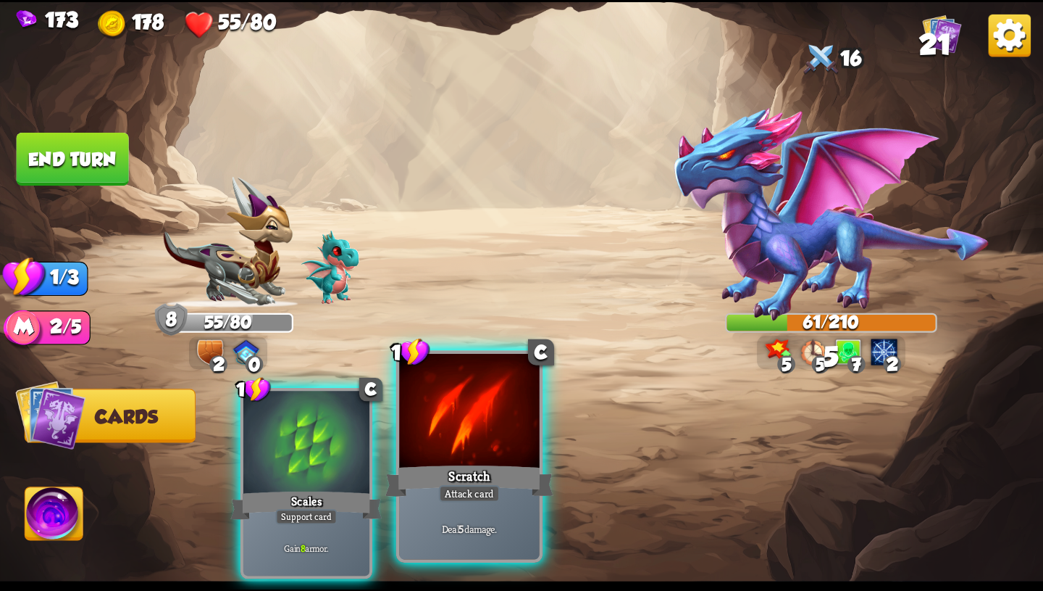
click at [454, 460] on div at bounding box center [469, 412] width 141 height 118
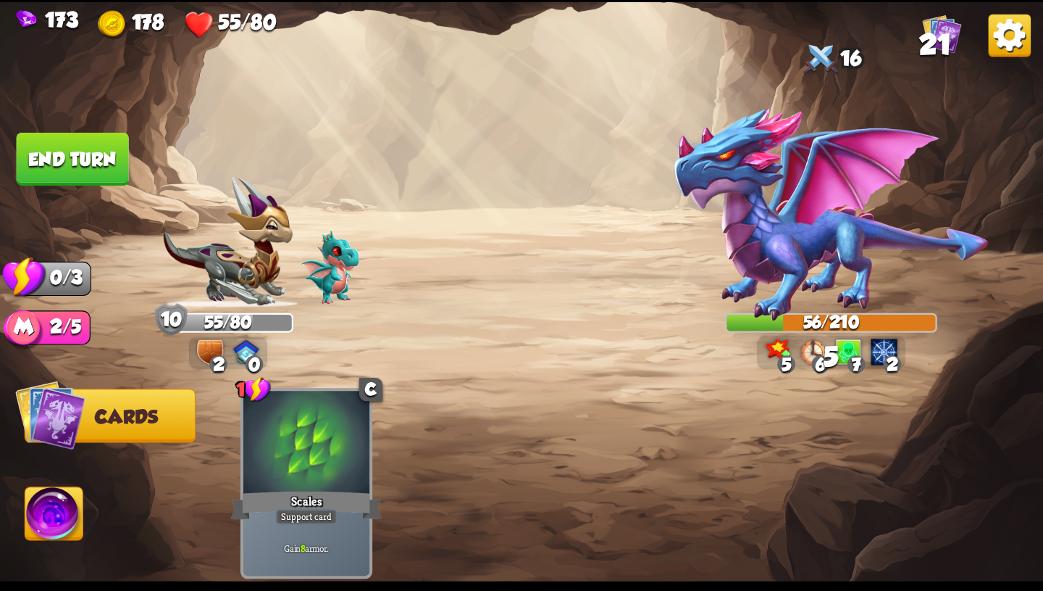
click at [75, 150] on button "End turn" at bounding box center [73, 159] width 112 height 53
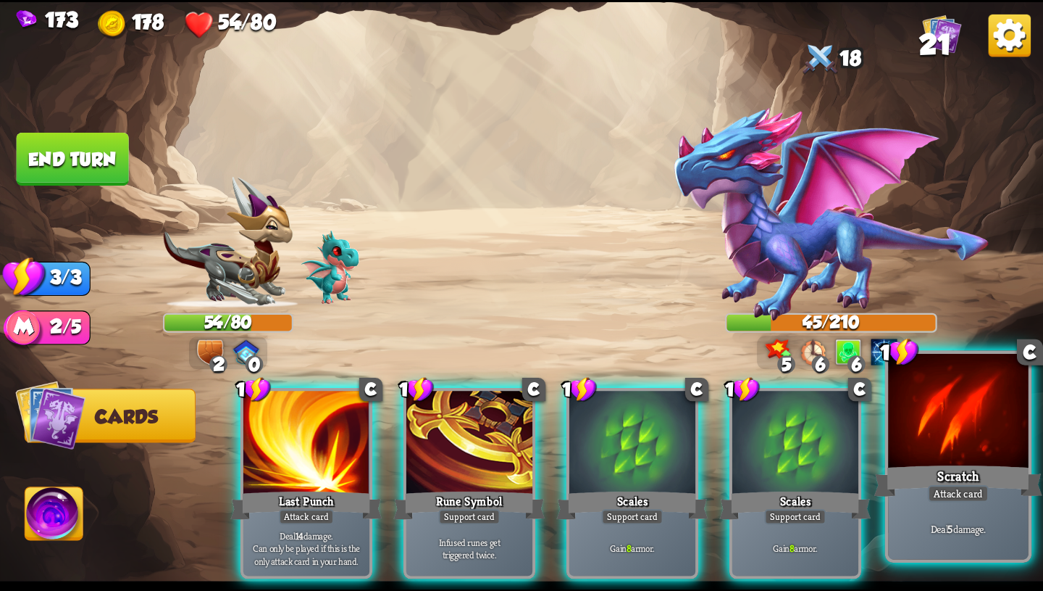
click at [931, 495] on div "Attack card" at bounding box center [958, 493] width 61 height 17
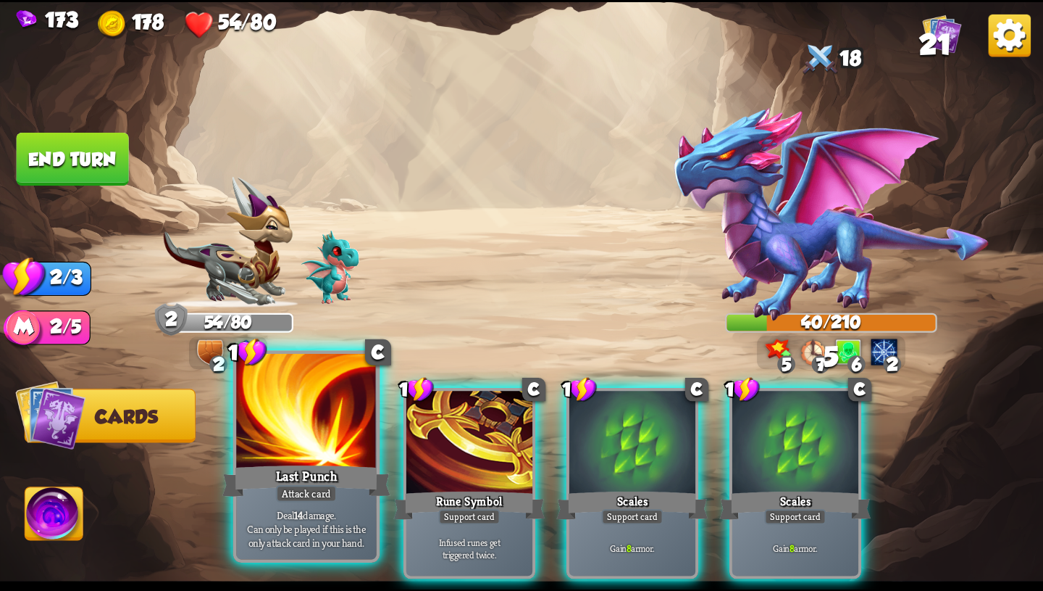
click at [303, 503] on div "Deal 14 damage. Can only be played if this is the only attack card in your hand." at bounding box center [306, 528] width 141 height 61
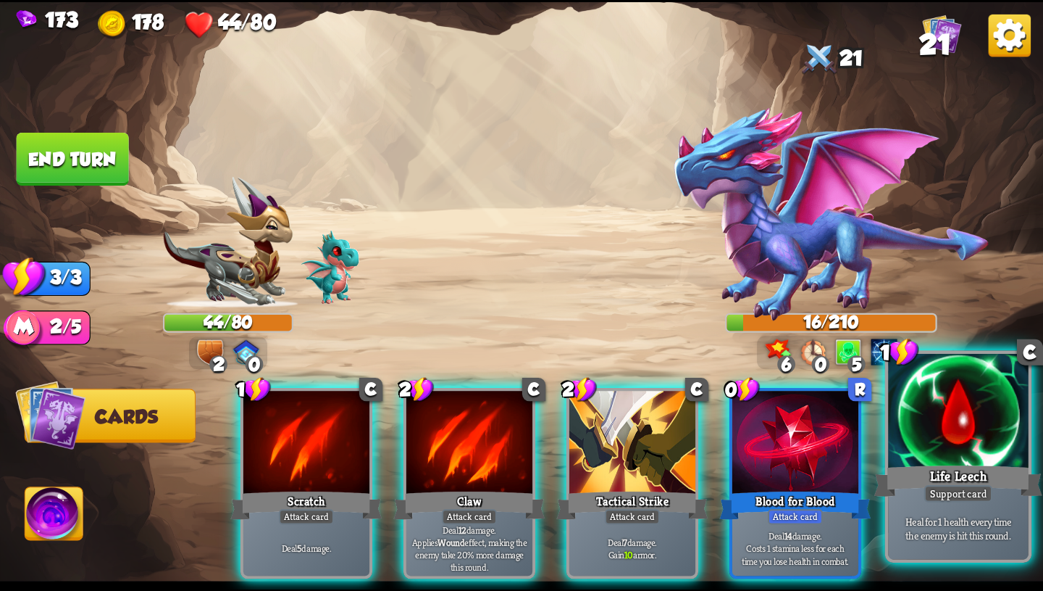
click at [959, 512] on div "Heal for 1 health every time the enemy is hit this round." at bounding box center [958, 528] width 141 height 61
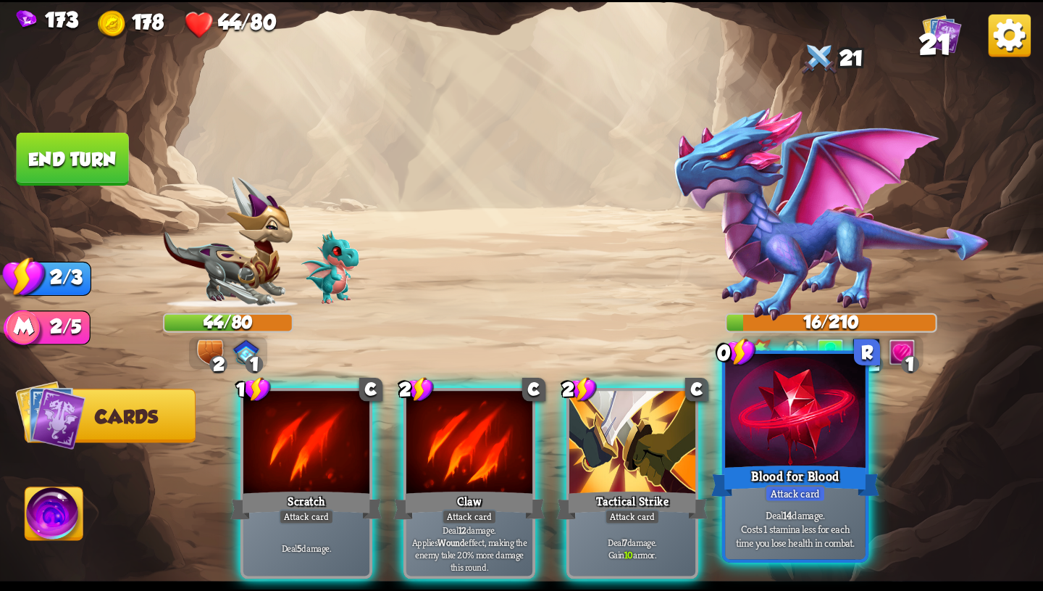
click at [817, 525] on p "Deal 14 damage. Costs 1 stamina less for each time you lose health in combat." at bounding box center [795, 527] width 133 height 41
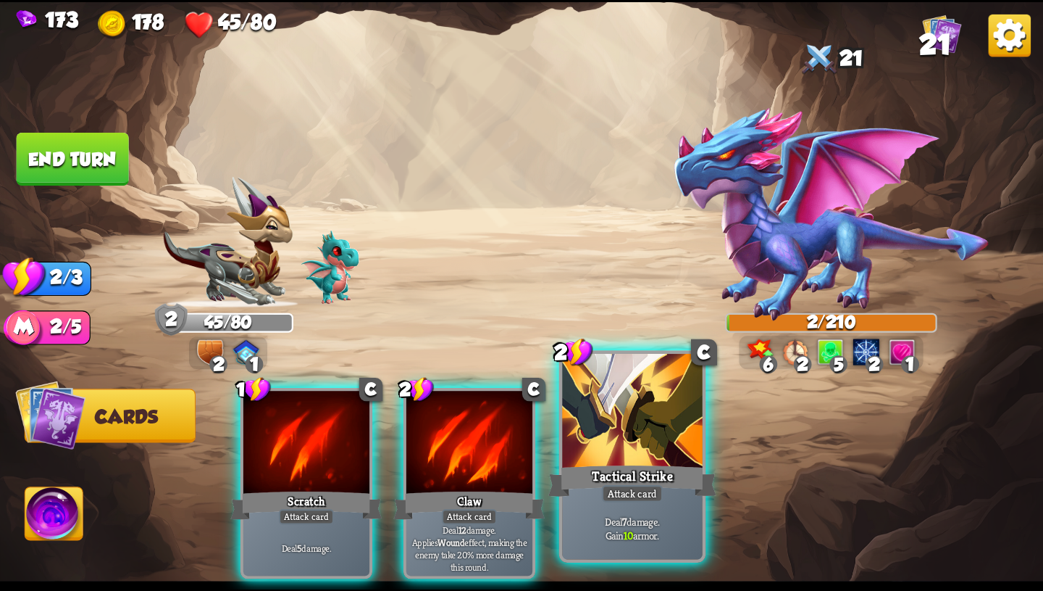
click at [663, 509] on div "Deal 7 damage. Gain 10 armor." at bounding box center [632, 528] width 141 height 61
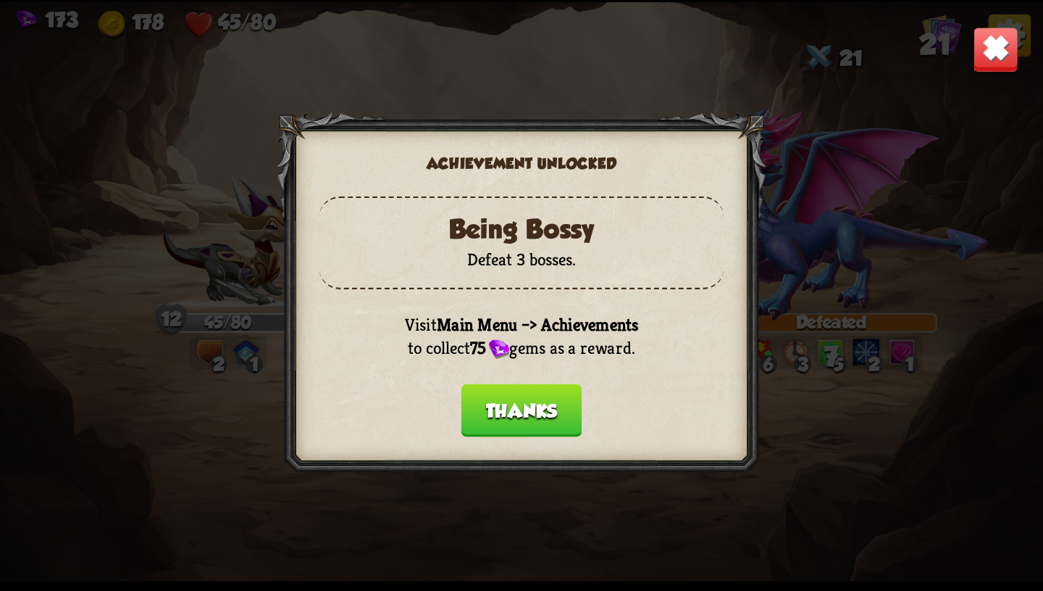
click at [522, 427] on button "Thanks" at bounding box center [522, 409] width 121 height 53
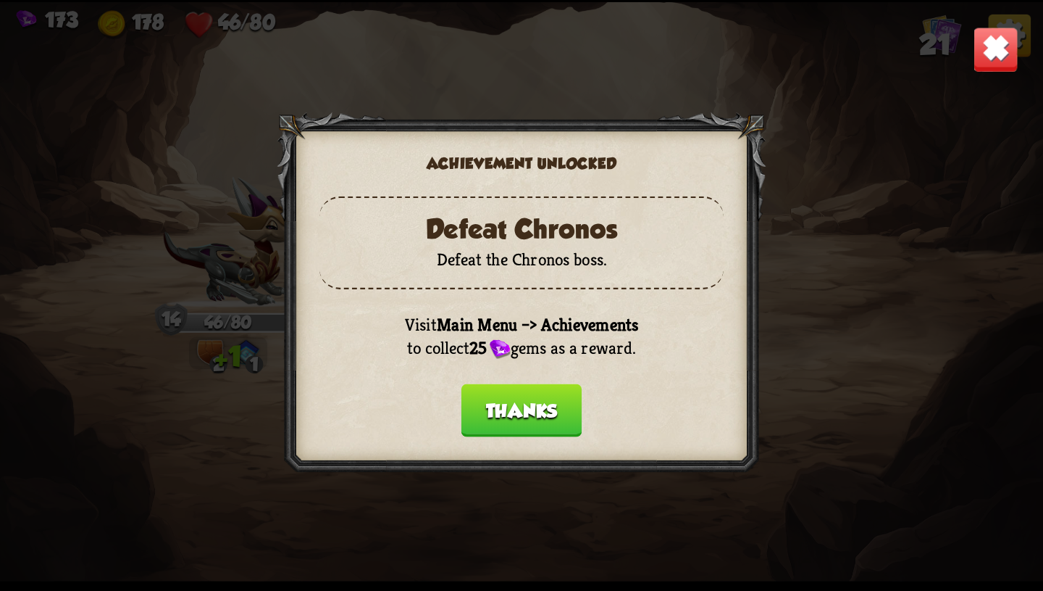
click at [534, 410] on button "Thanks" at bounding box center [522, 409] width 121 height 53
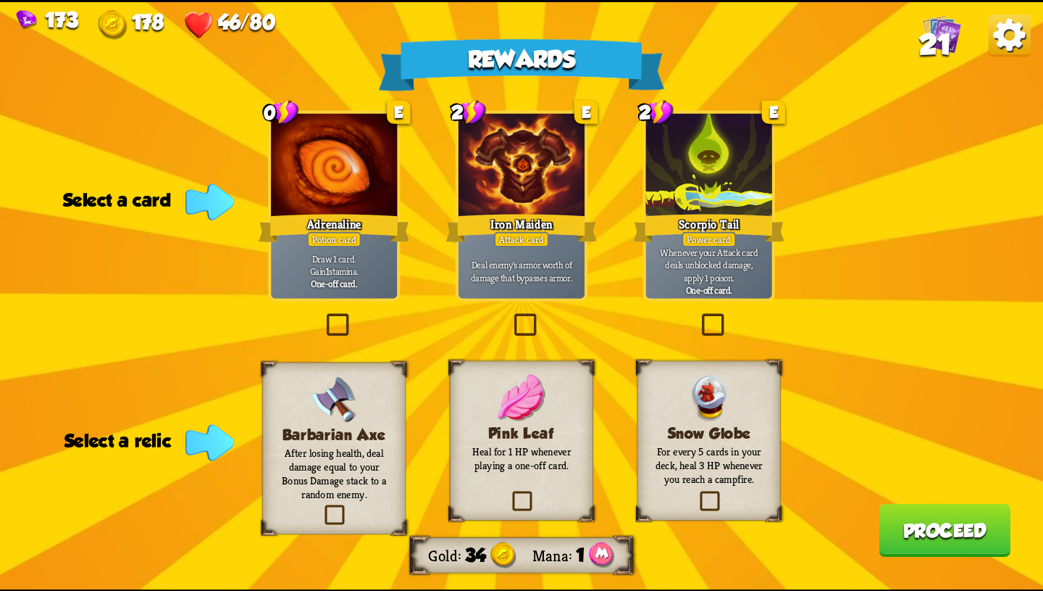
click at [711, 244] on div "Power card" at bounding box center [709, 238] width 54 height 15
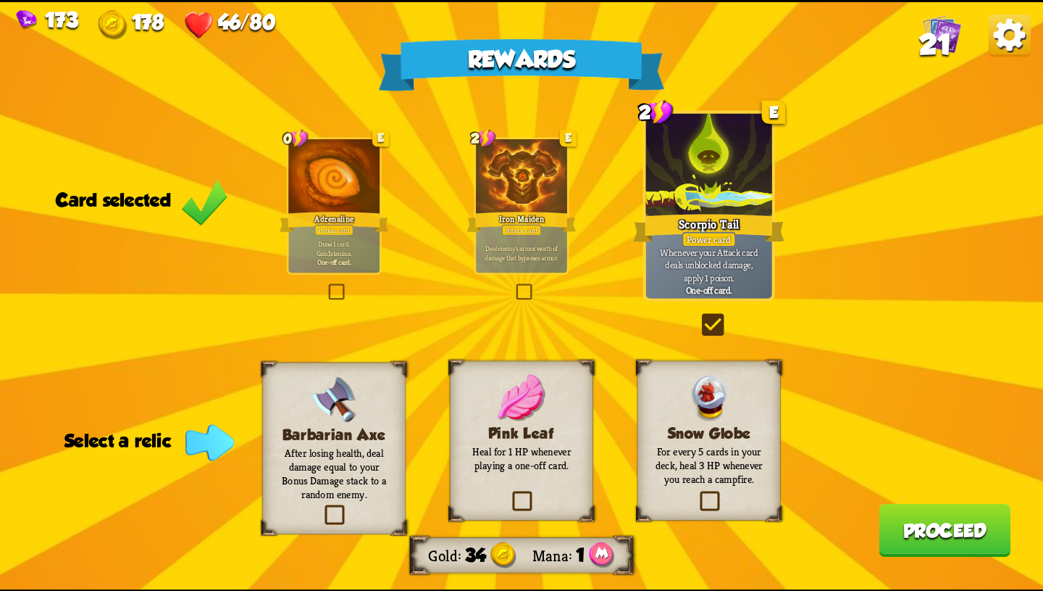
click at [507, 399] on img at bounding box center [522, 397] width 48 height 47
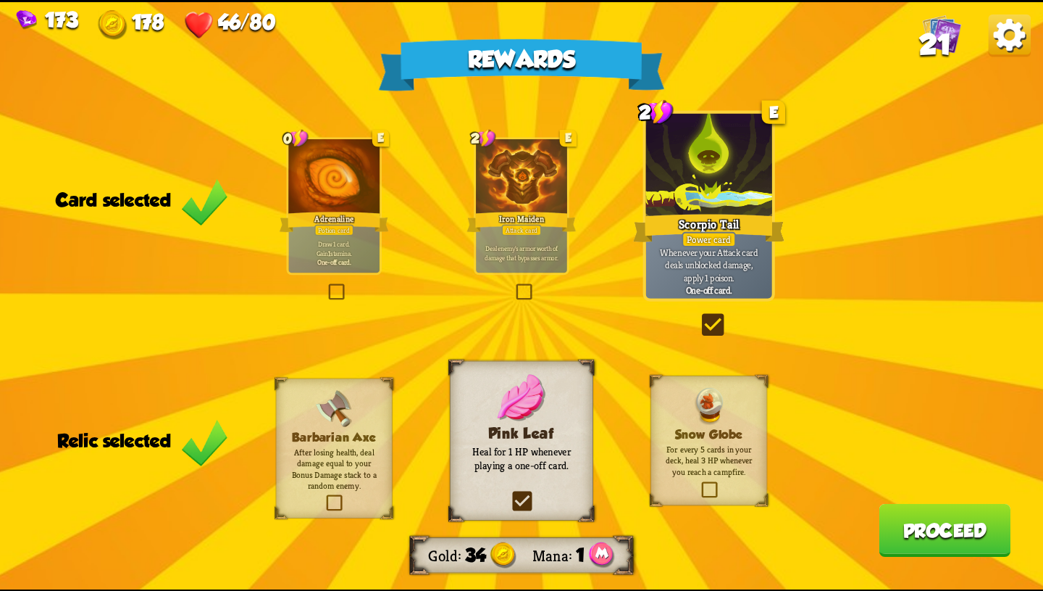
click at [943, 533] on button "Proceed" at bounding box center [945, 529] width 132 height 53
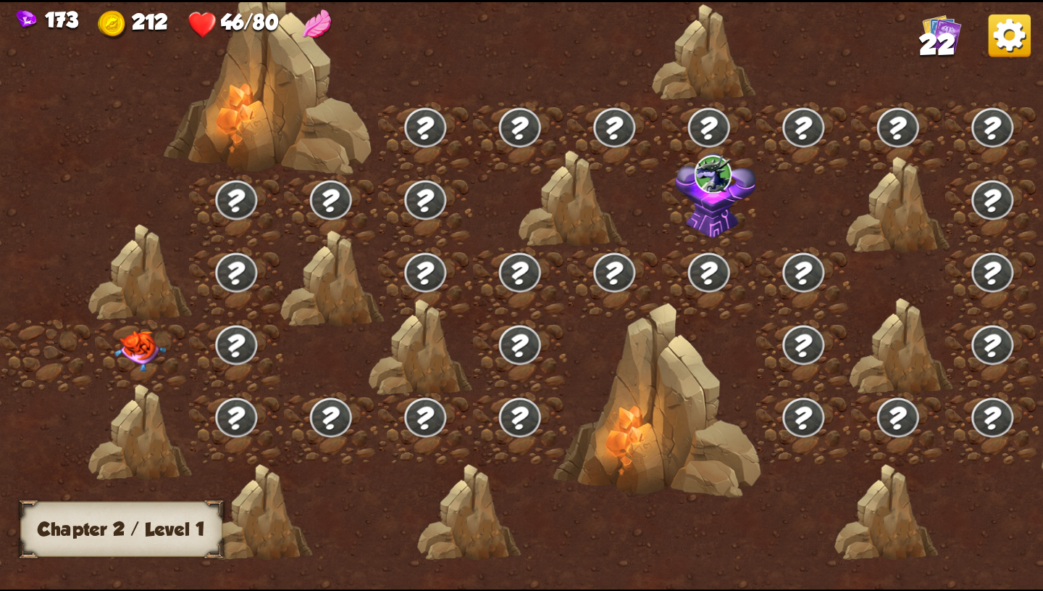
click at [135, 336] on img at bounding box center [140, 350] width 52 height 41
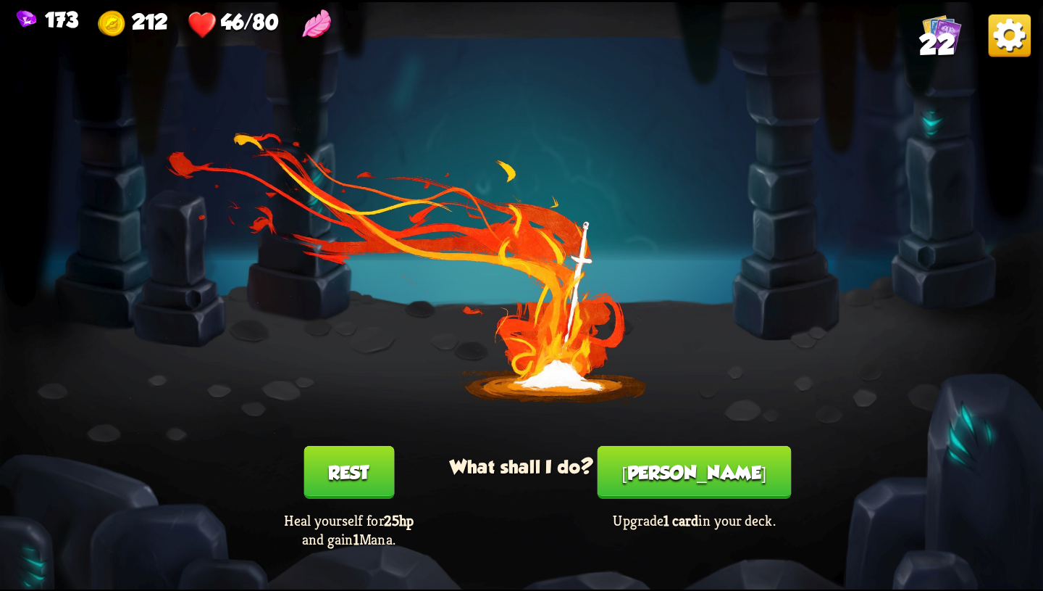
click at [695, 446] on button "[PERSON_NAME]" at bounding box center [695, 472] width 194 height 53
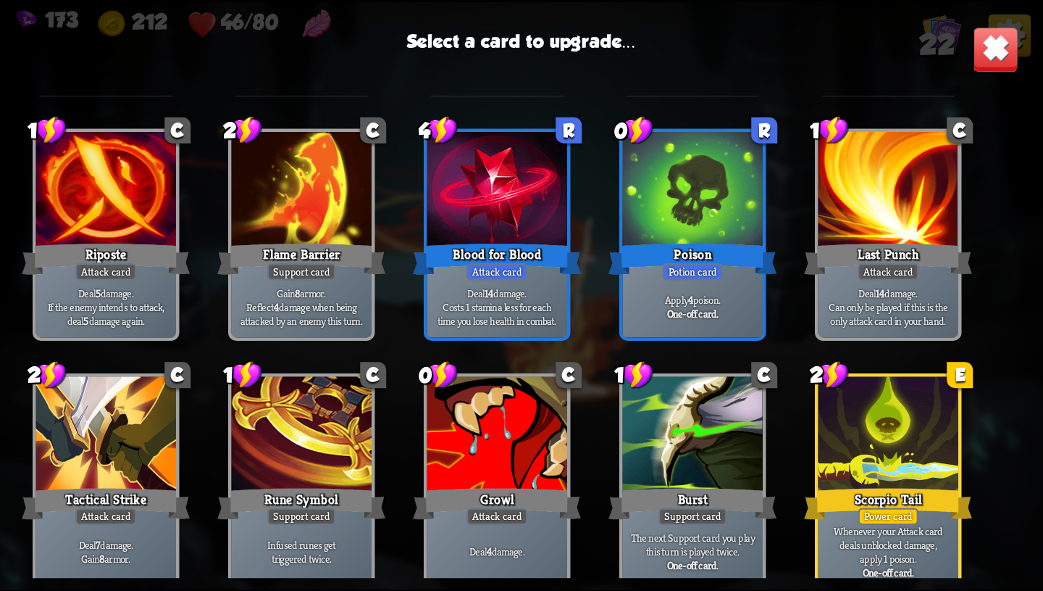
scroll to position [456, 0]
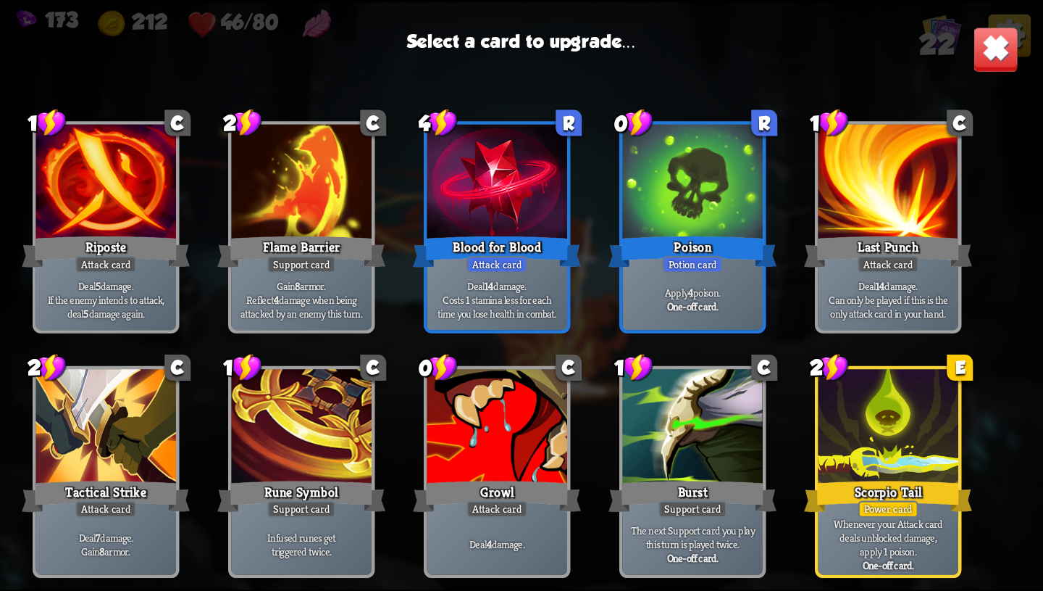
click at [909, 426] on div at bounding box center [889, 428] width 141 height 118
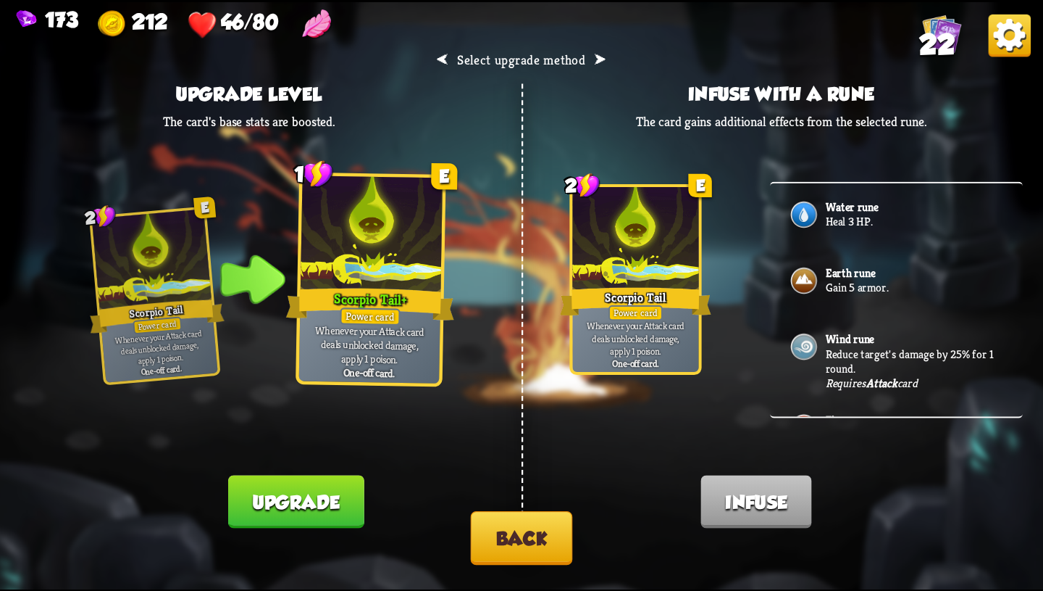
click at [350, 509] on button "Upgrade" at bounding box center [296, 501] width 136 height 53
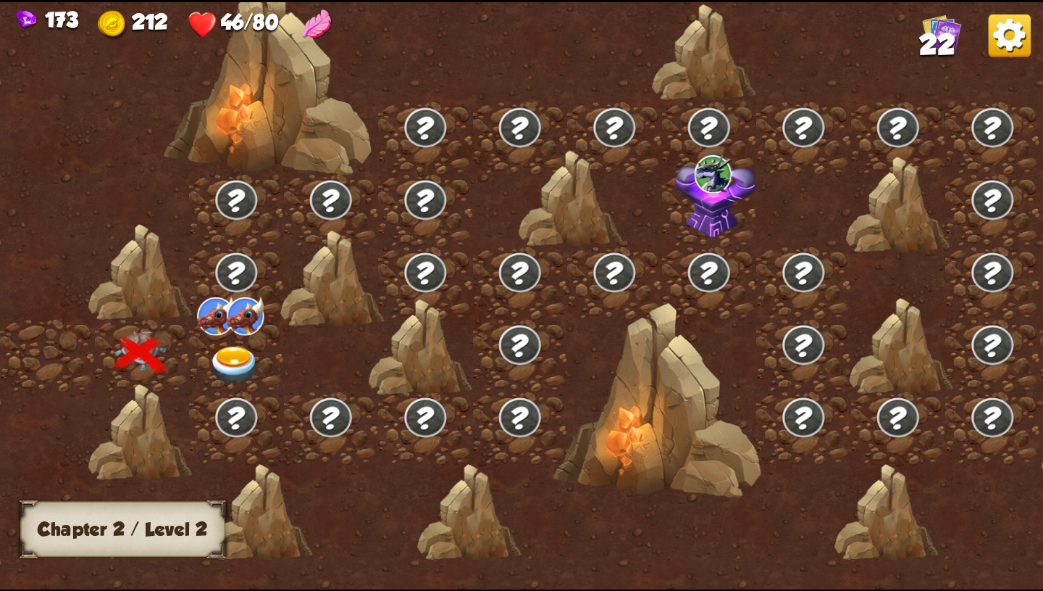
click at [247, 365] on img at bounding box center [235, 365] width 52 height 38
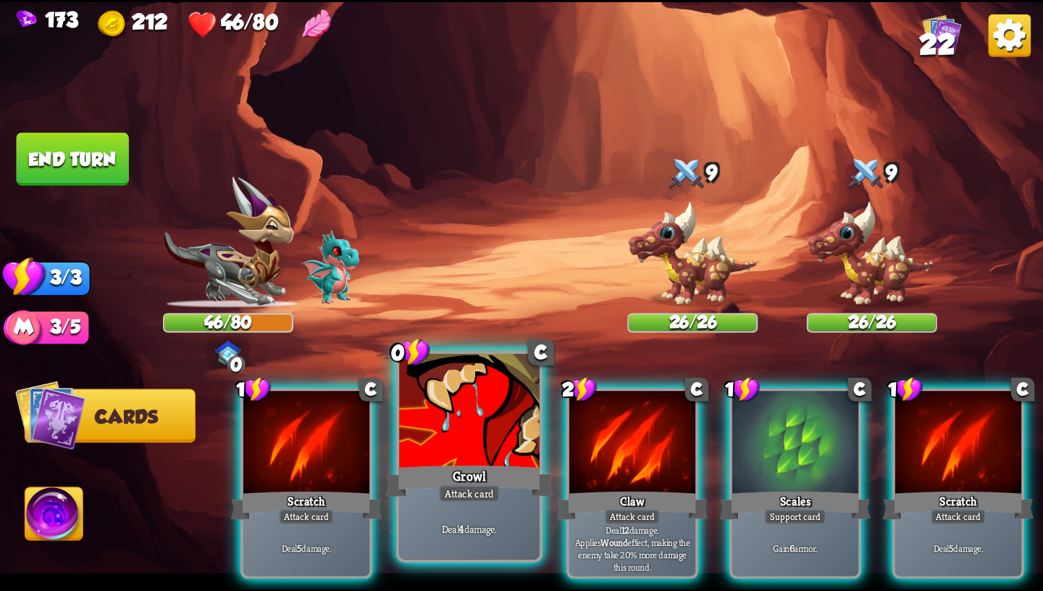
click at [470, 441] on div at bounding box center [469, 412] width 141 height 118
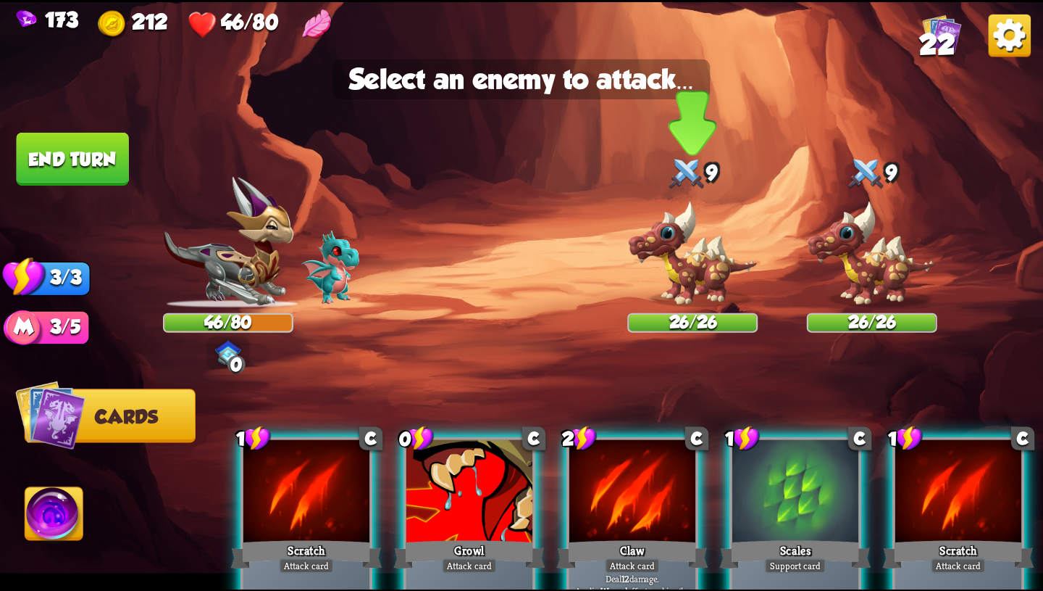
click at [685, 276] on img at bounding box center [693, 254] width 130 height 108
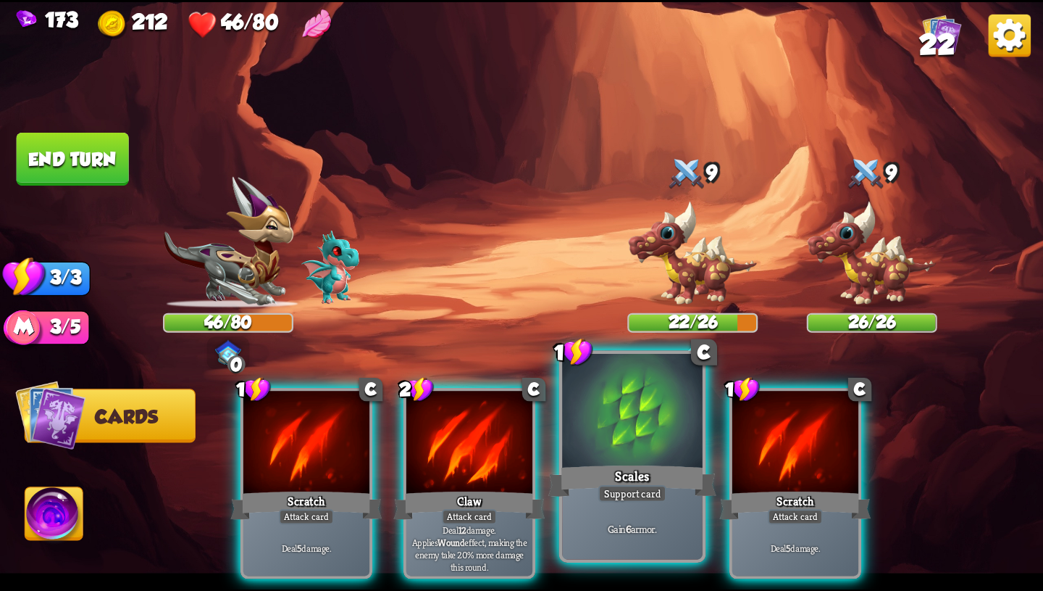
click at [610, 456] on div at bounding box center [632, 412] width 141 height 118
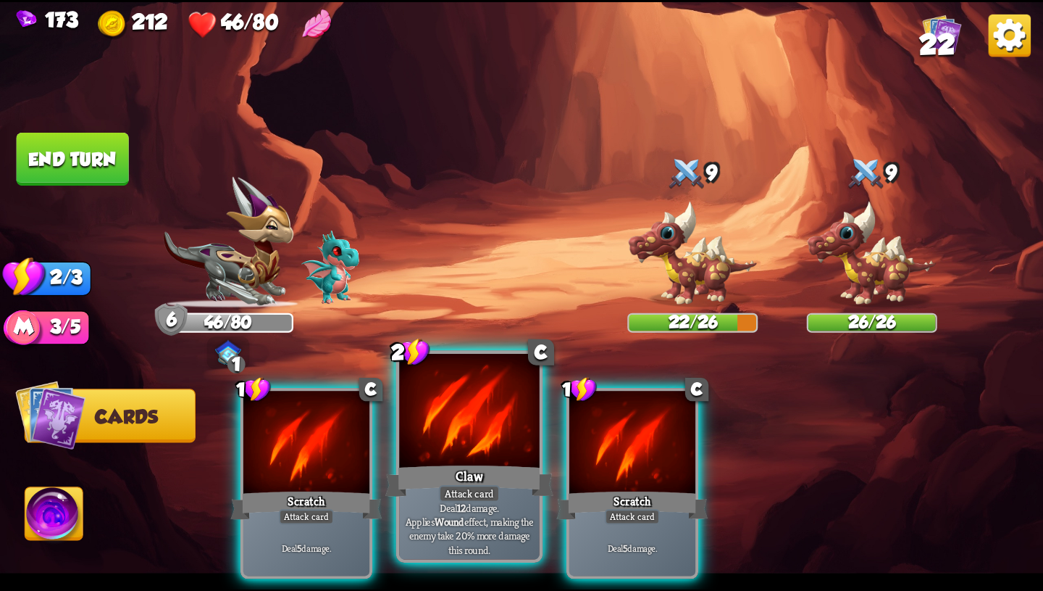
click at [527, 467] on div "Claw" at bounding box center [470, 481] width 168 height 38
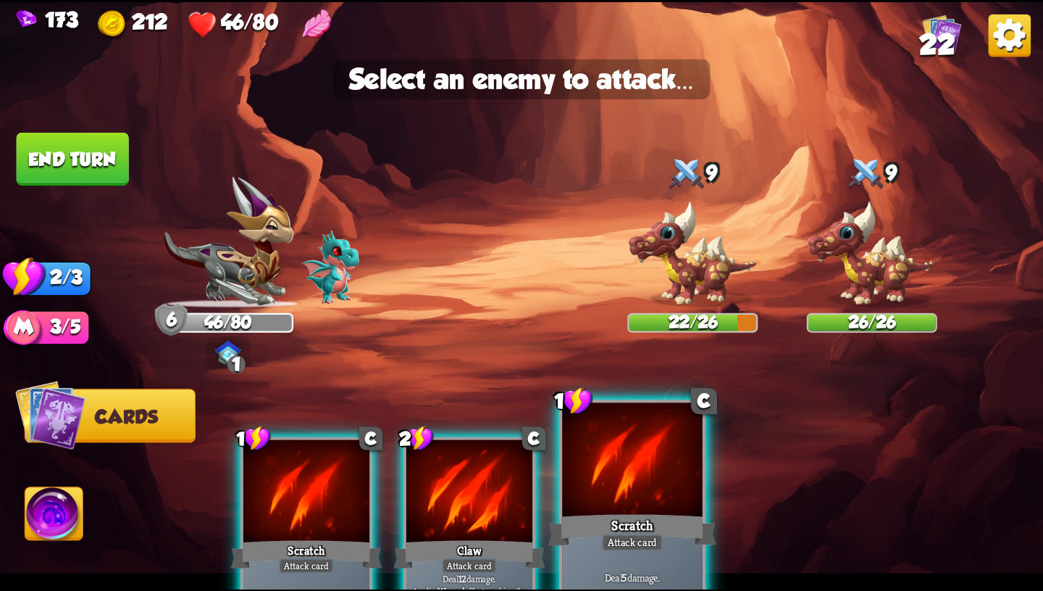
click at [646, 493] on div at bounding box center [632, 461] width 141 height 118
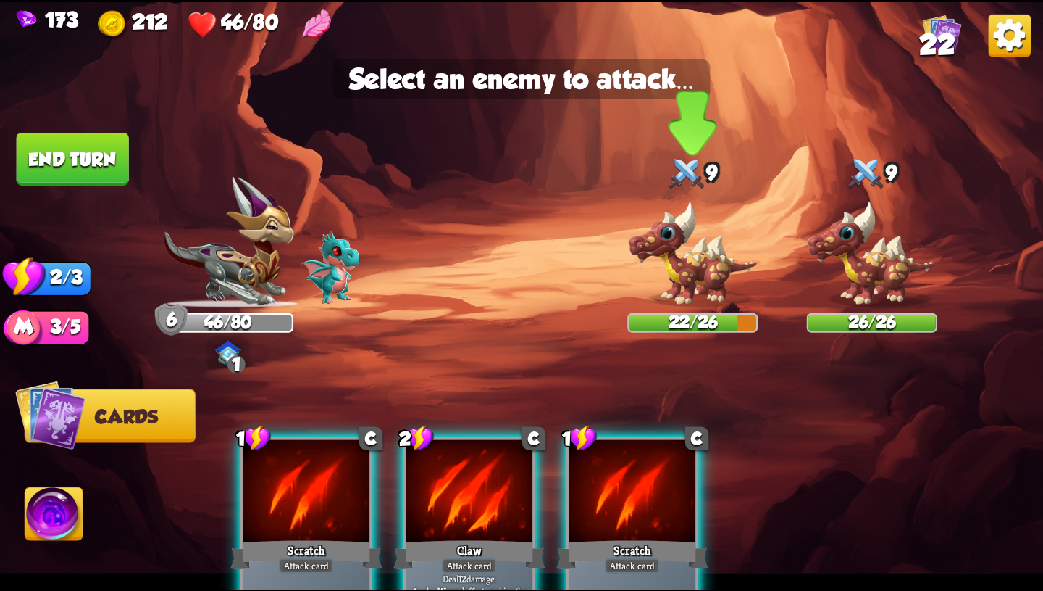
click at [680, 273] on img at bounding box center [693, 254] width 130 height 108
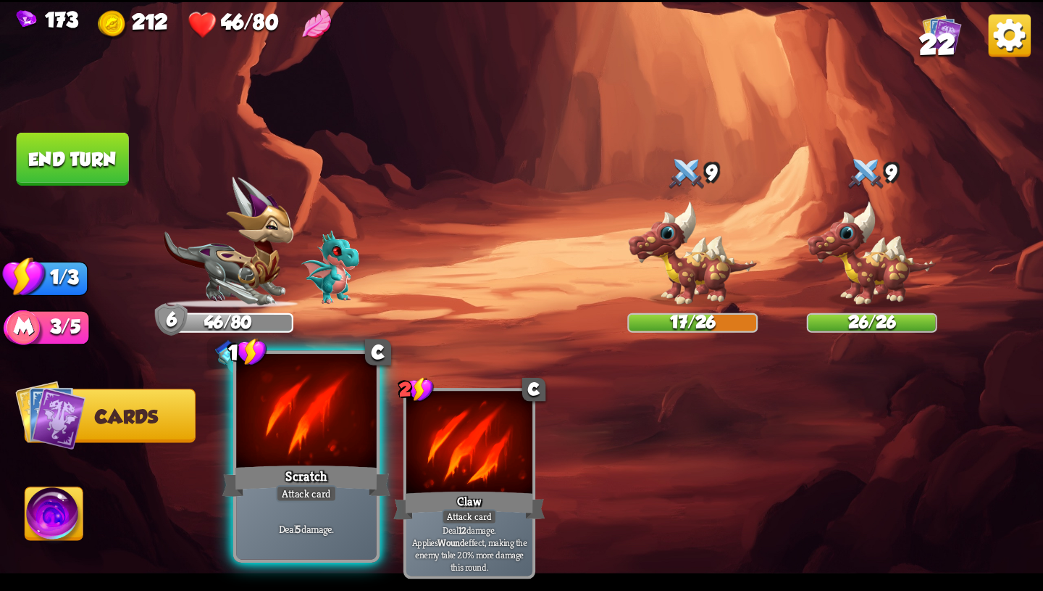
click at [318, 465] on div "Scratch" at bounding box center [306, 481] width 168 height 38
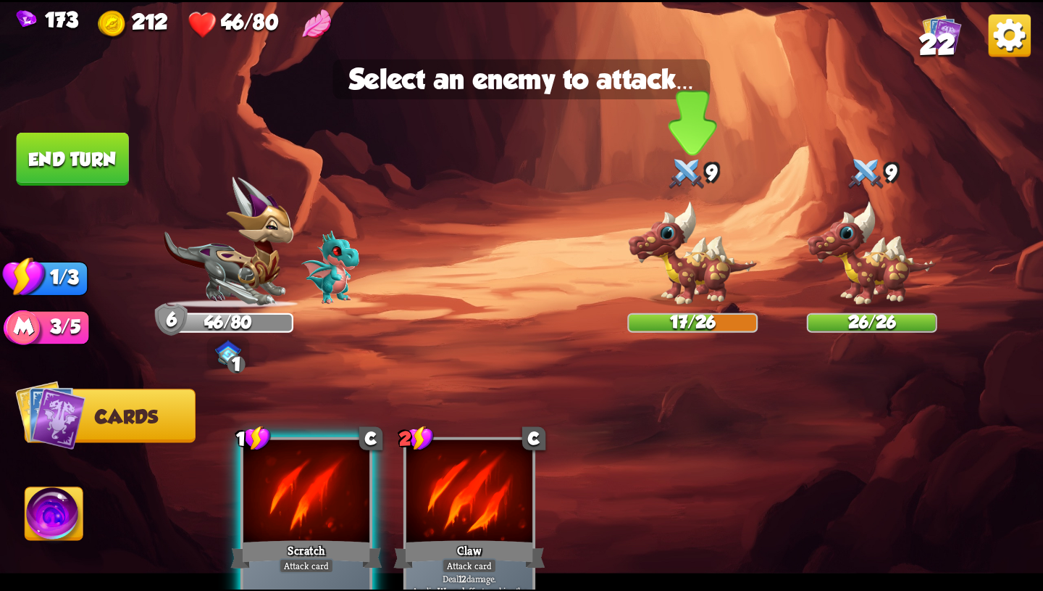
click at [672, 254] on img at bounding box center [693, 254] width 130 height 108
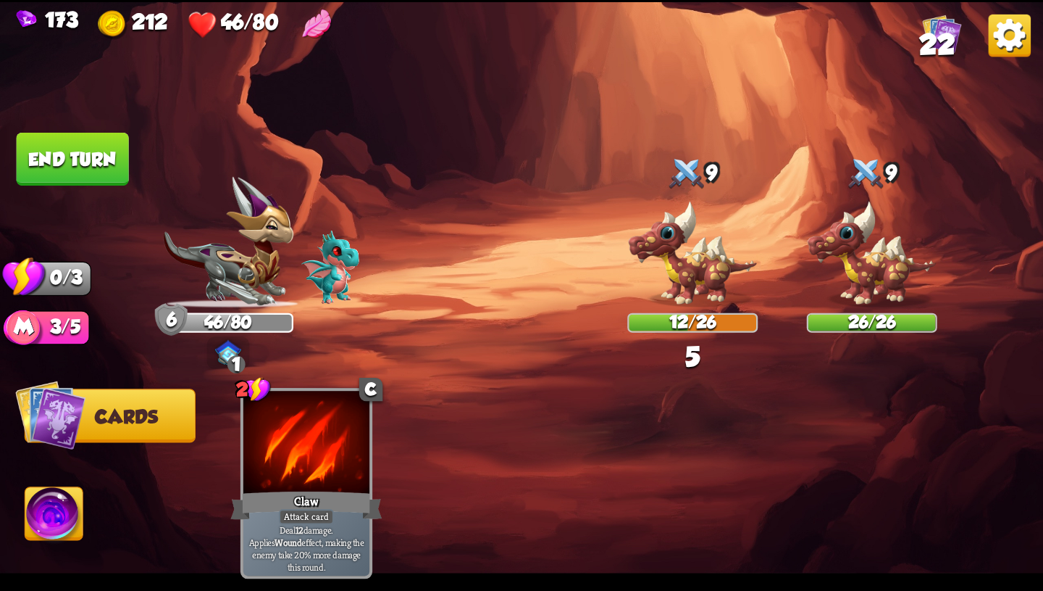
click at [104, 164] on button "End turn" at bounding box center [73, 159] width 112 height 53
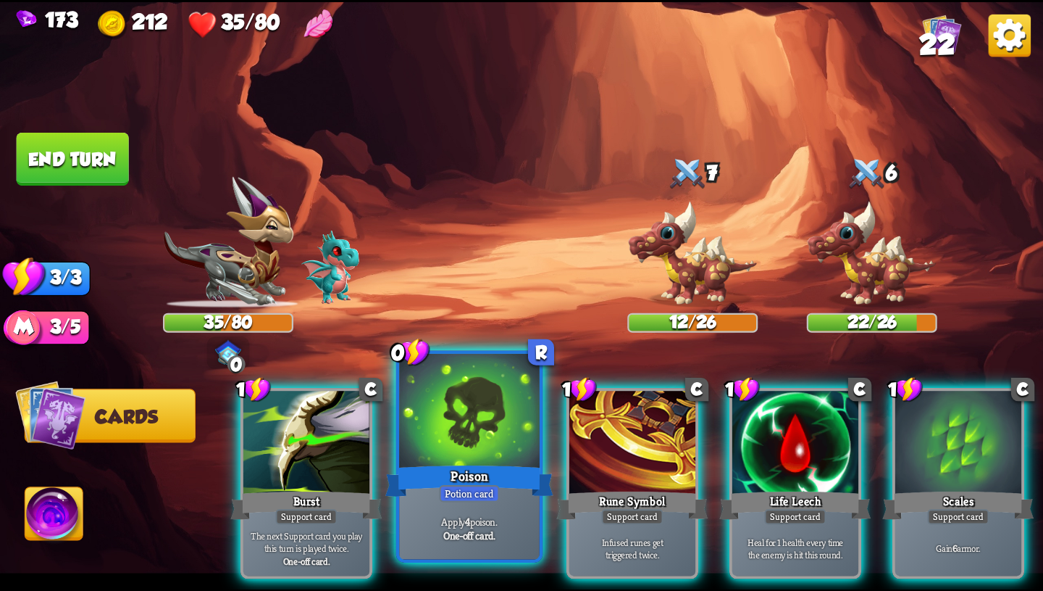
click at [470, 440] on div at bounding box center [469, 412] width 141 height 118
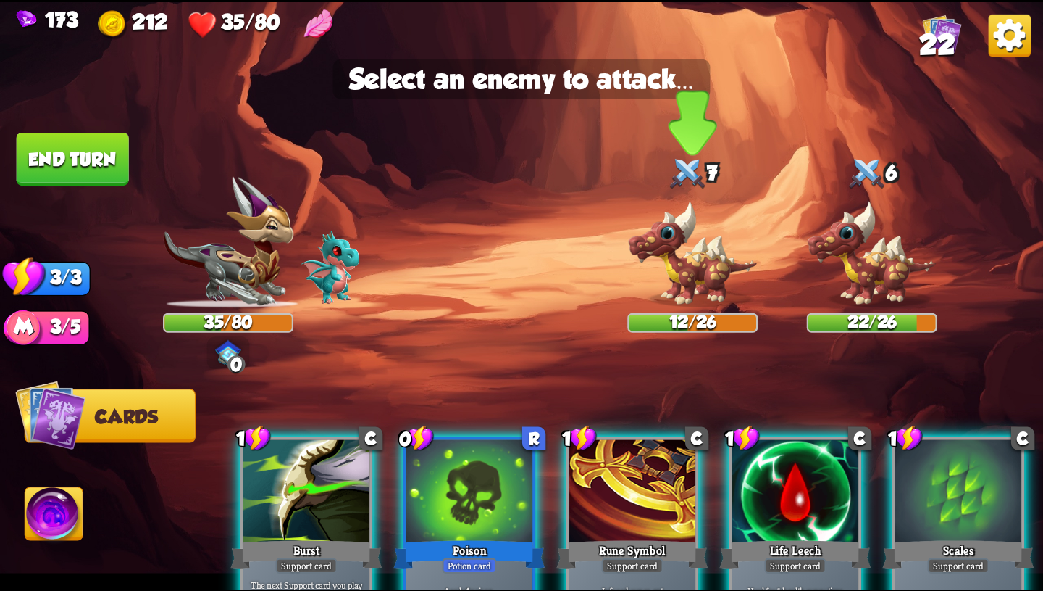
click at [683, 265] on img at bounding box center [693, 254] width 130 height 108
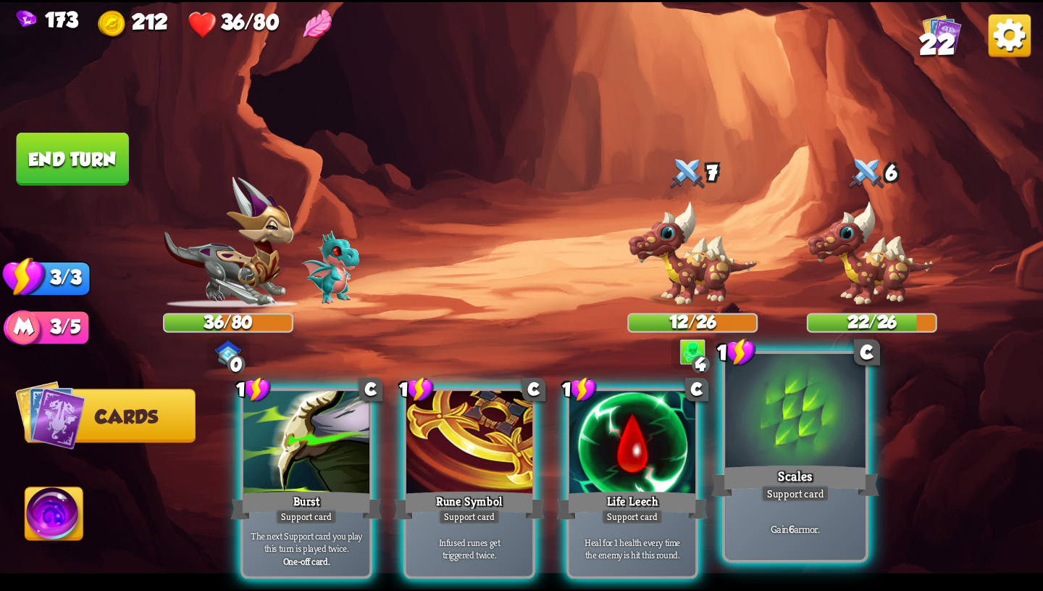
click at [817, 412] on div at bounding box center [795, 412] width 141 height 118
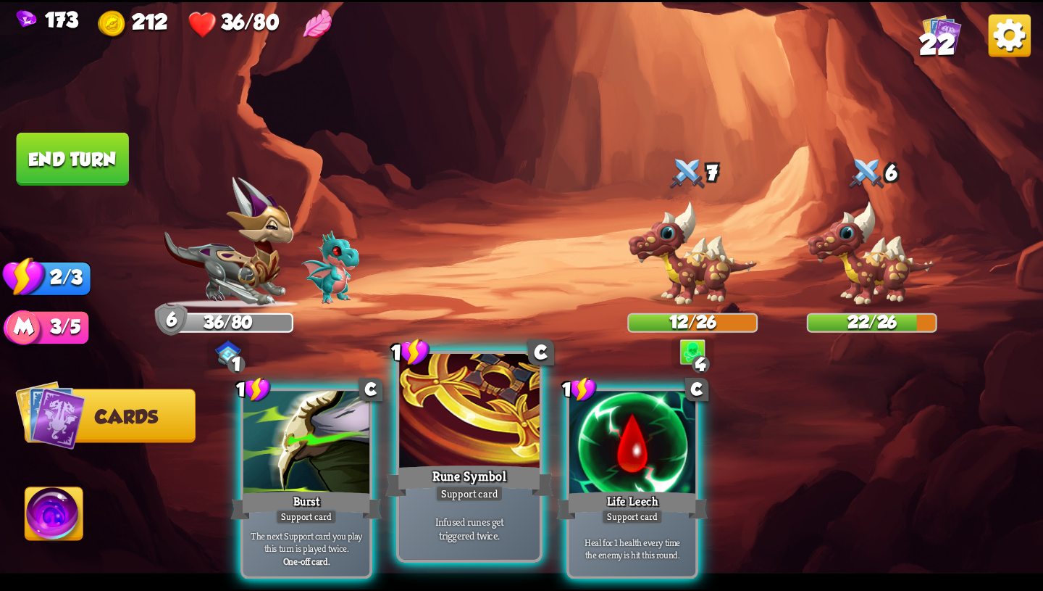
click at [507, 442] on div at bounding box center [469, 412] width 141 height 118
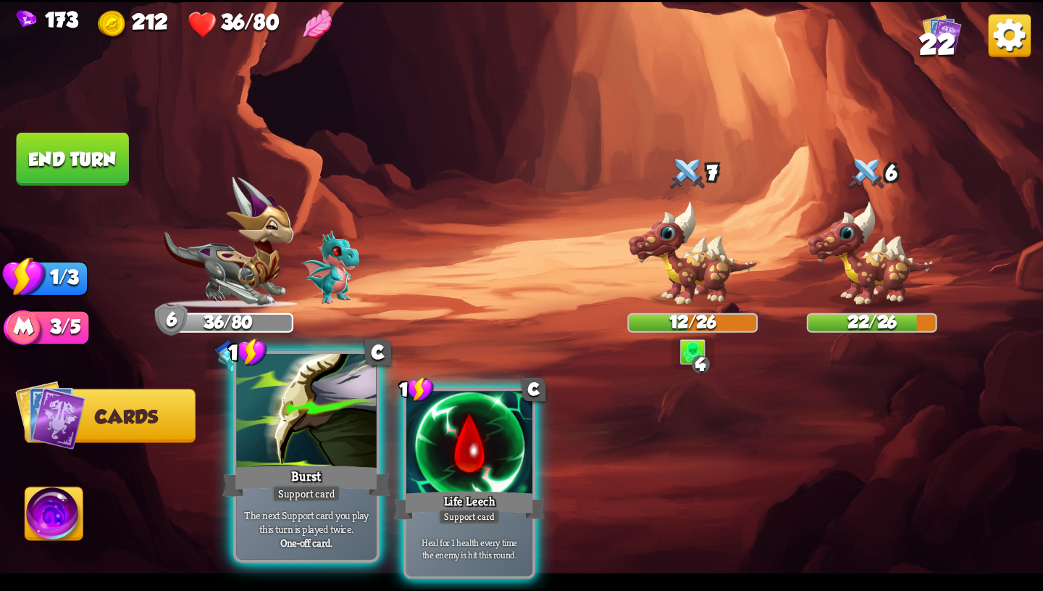
click at [355, 478] on div "Burst" at bounding box center [306, 481] width 168 height 38
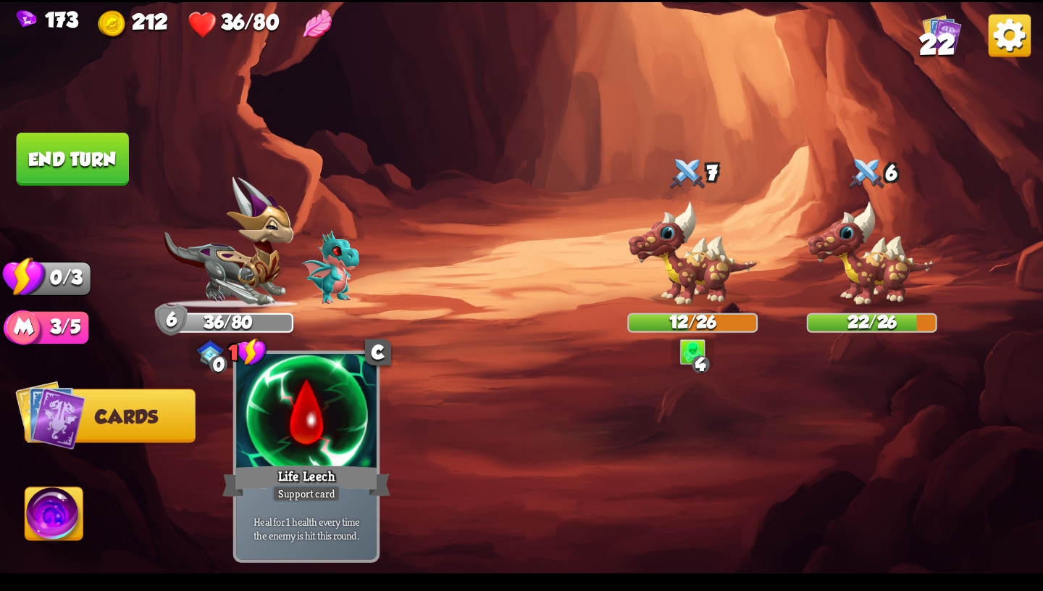
click at [355, 478] on div "Life Leech" at bounding box center [306, 481] width 168 height 38
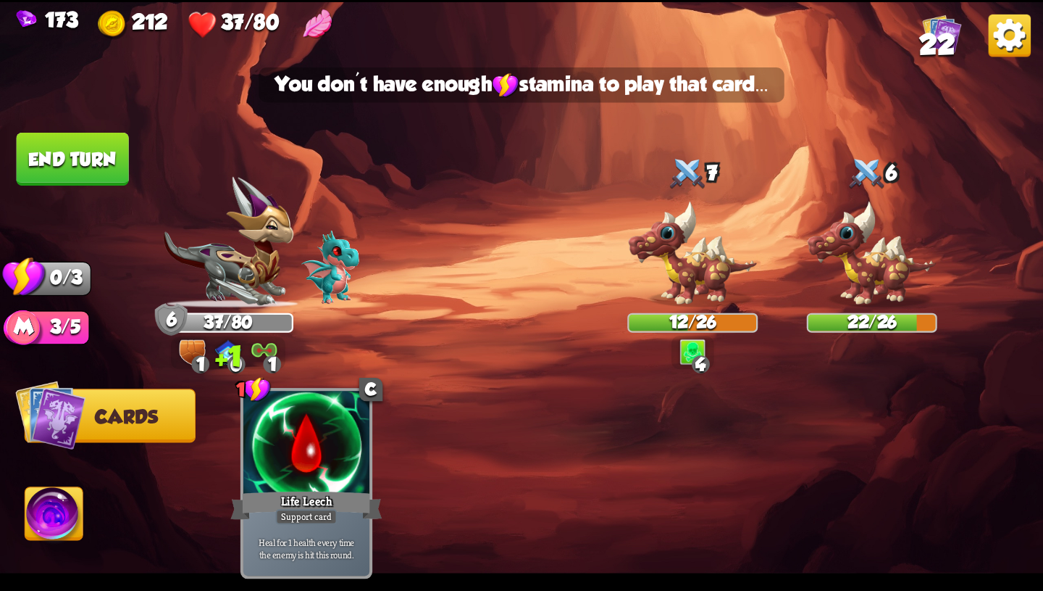
click at [109, 162] on button "End turn" at bounding box center [73, 159] width 112 height 53
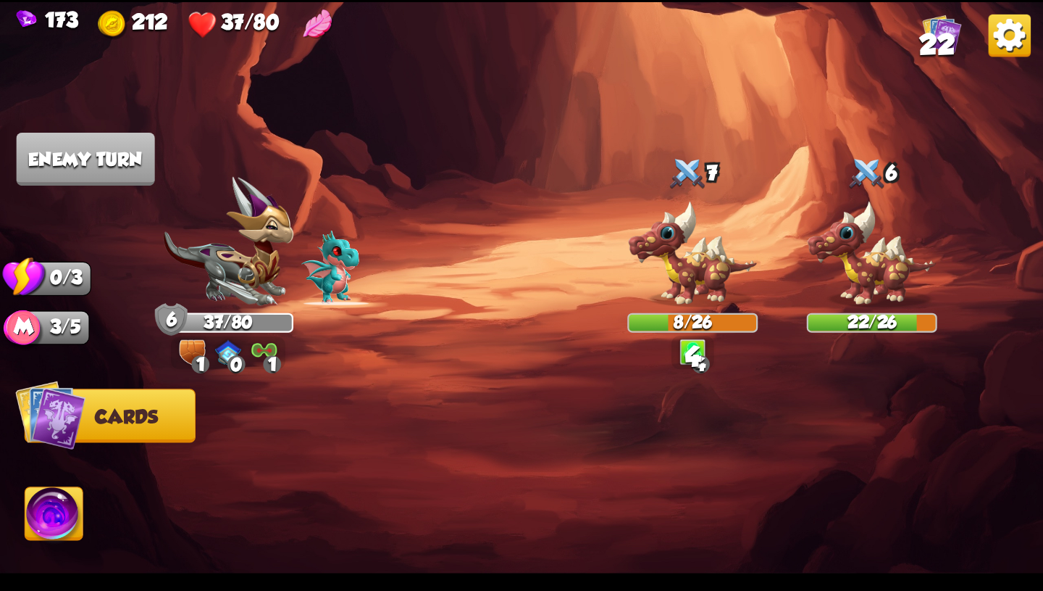
click at [268, 359] on div "1" at bounding box center [272, 364] width 18 height 18
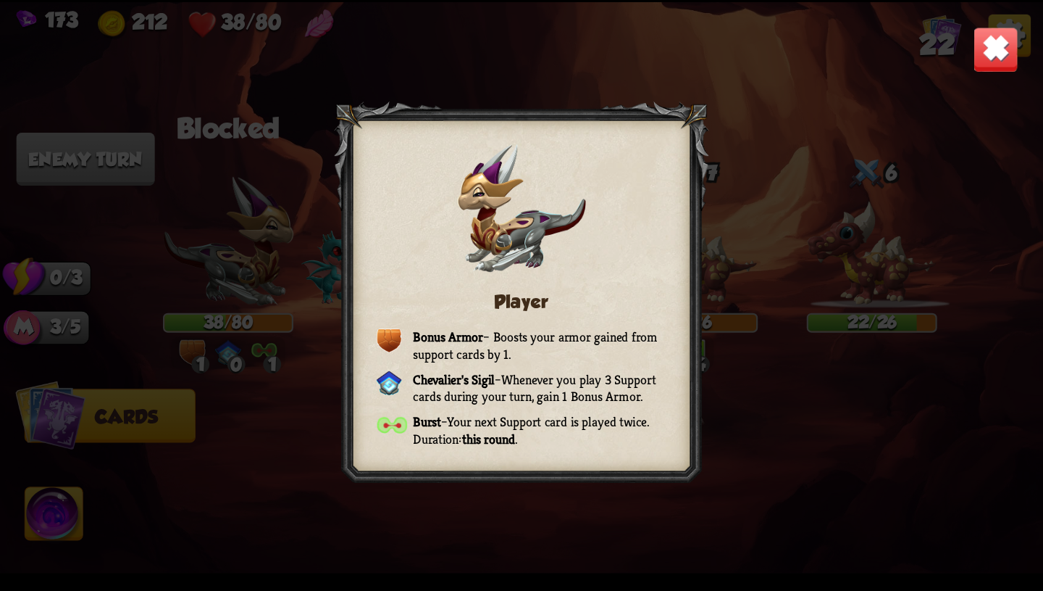
click at [988, 56] on img at bounding box center [996, 49] width 46 height 46
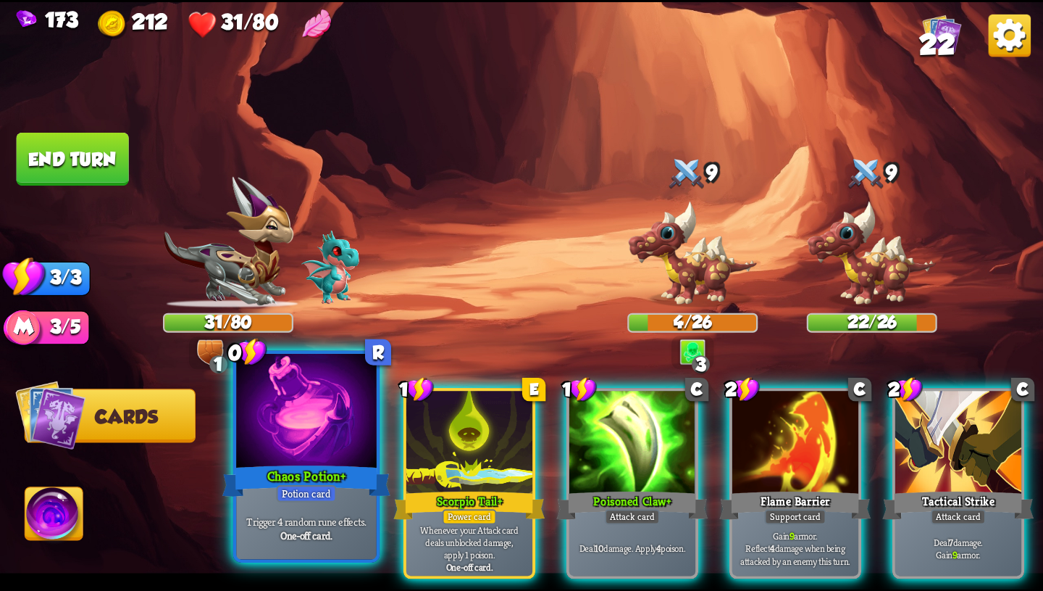
click at [340, 514] on div "Trigger 4 random rune effects. One-off card." at bounding box center [306, 528] width 141 height 61
